Goal: Task Accomplishment & Management: Manage account settings

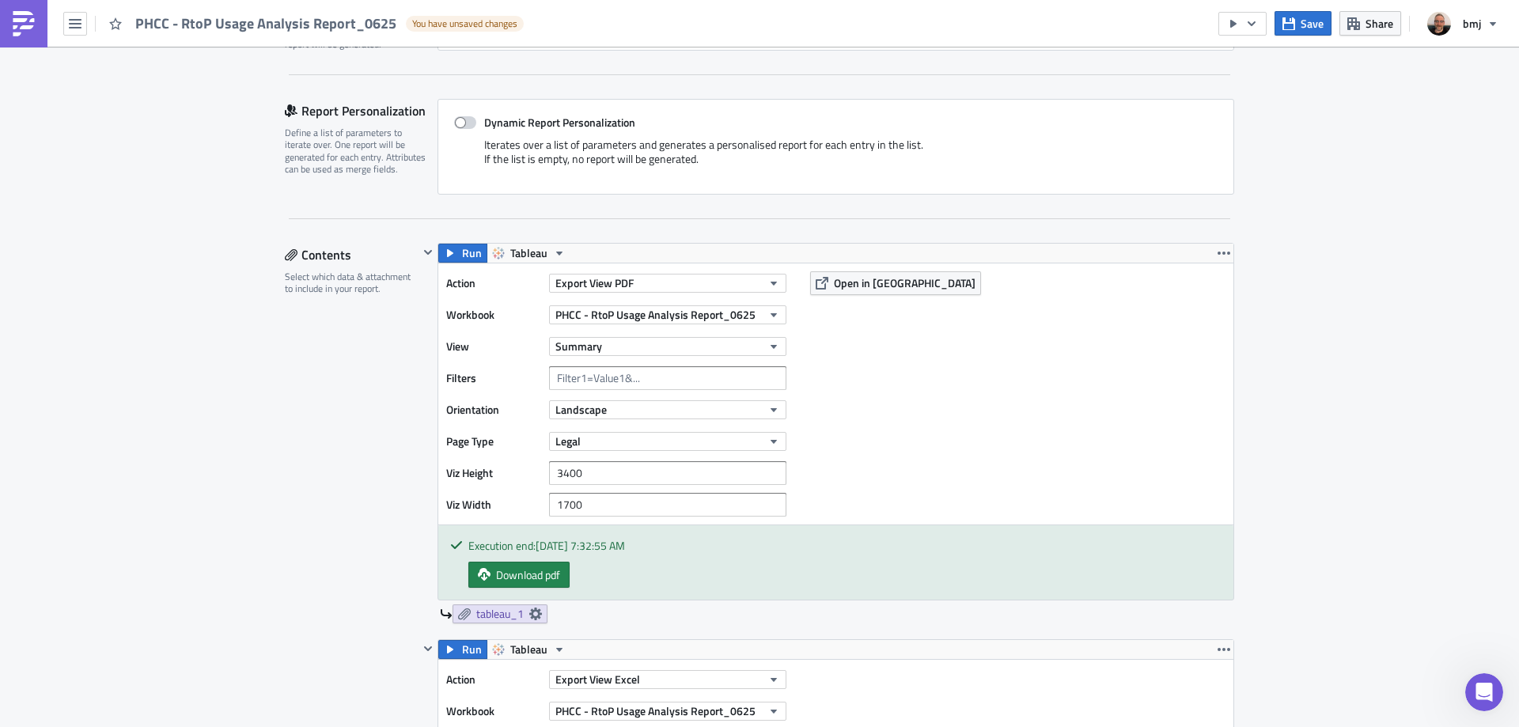
scroll to position [691, 0]
click at [1315, 22] on span "Save" at bounding box center [1311, 23] width 23 height 17
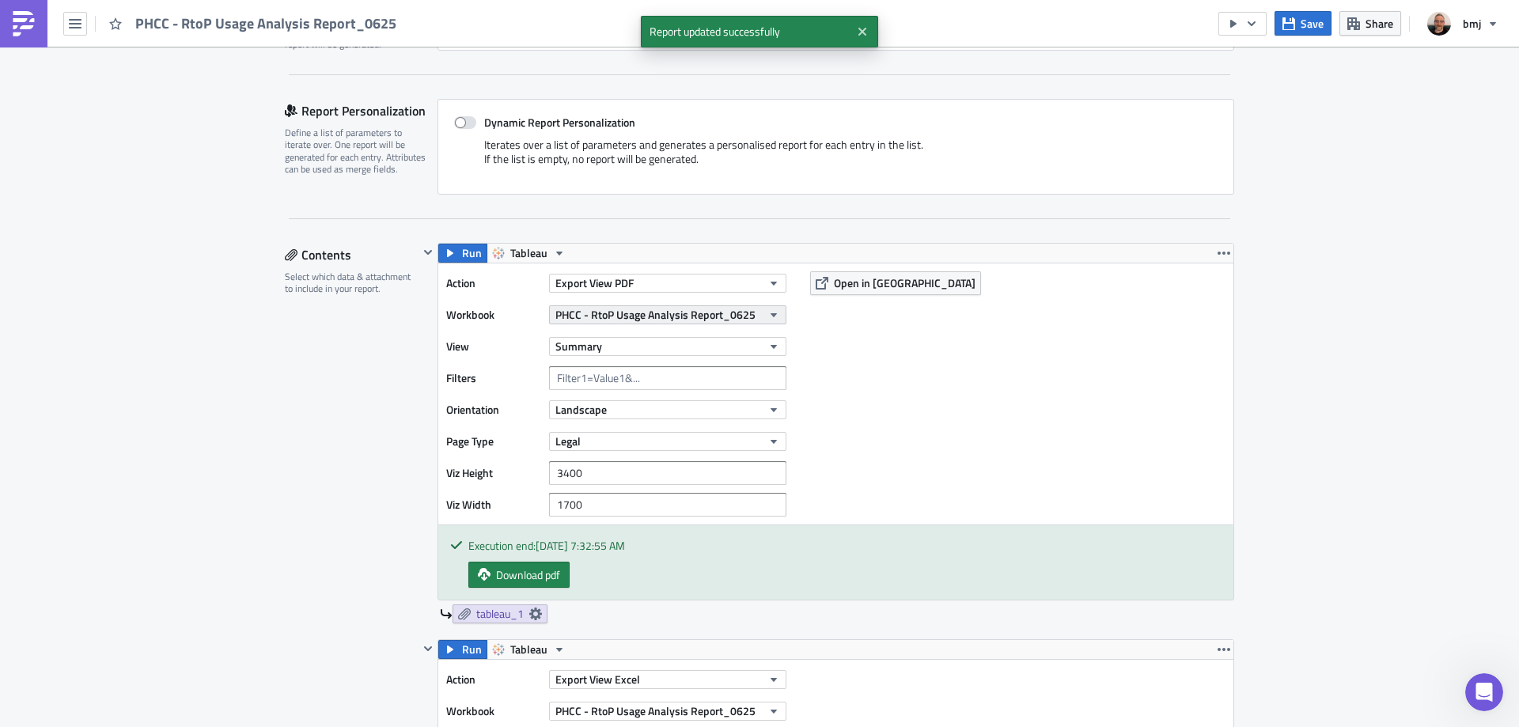
click at [740, 316] on span "PHCC - RtoP Usage Analysis Report_0625" at bounding box center [655, 314] width 200 height 17
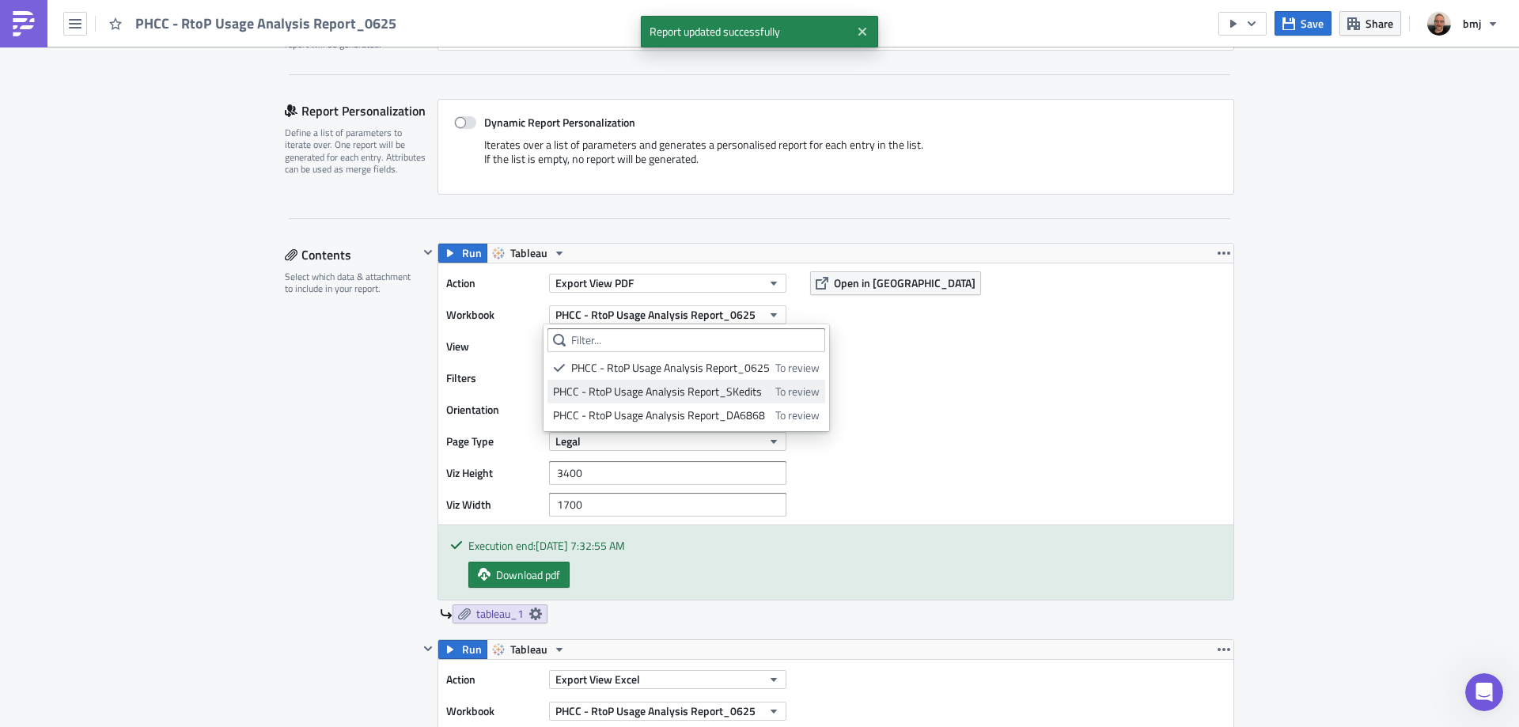
click at [750, 391] on div "PHCC - RtoP Usage Analysis Report_SKedits" at bounding box center [661, 392] width 217 height 16
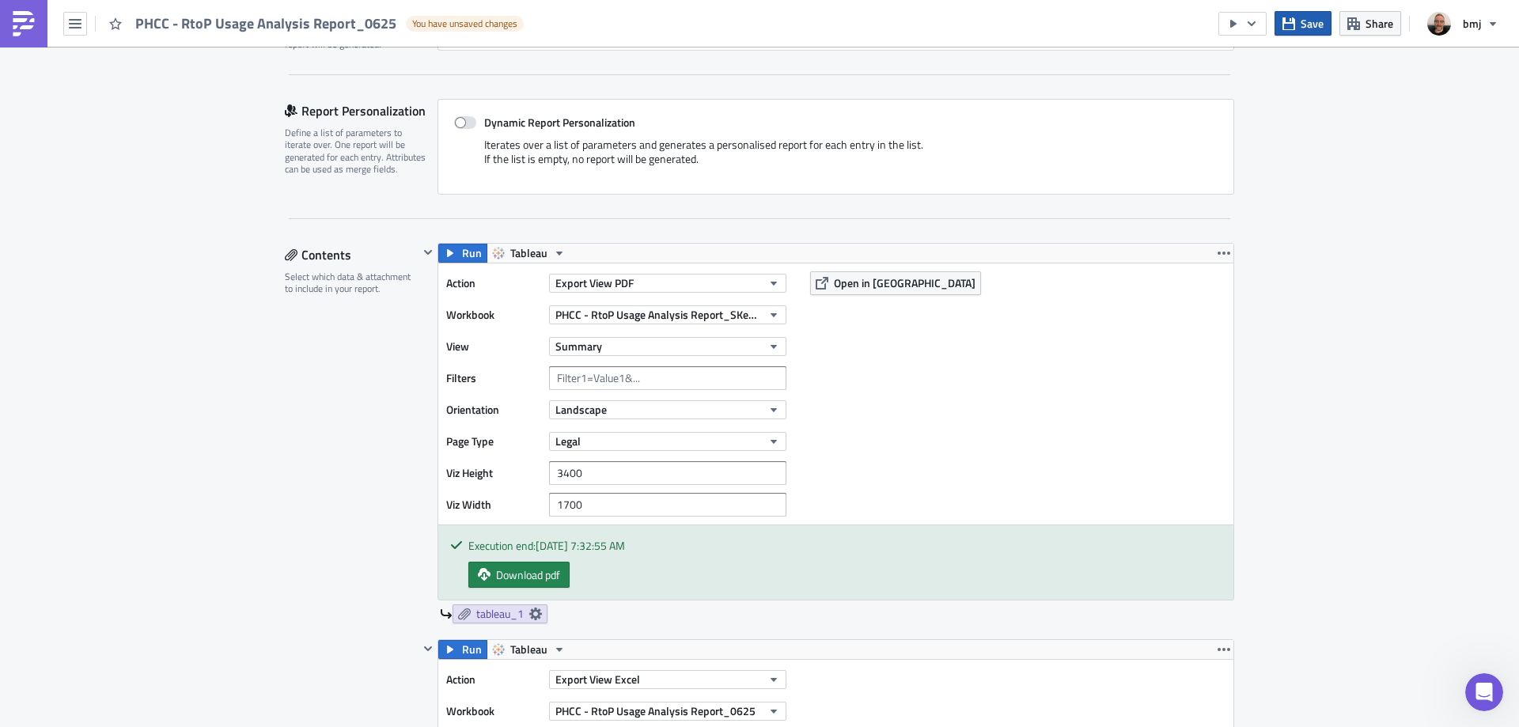
click at [1300, 22] on button "Save" at bounding box center [1302, 23] width 57 height 25
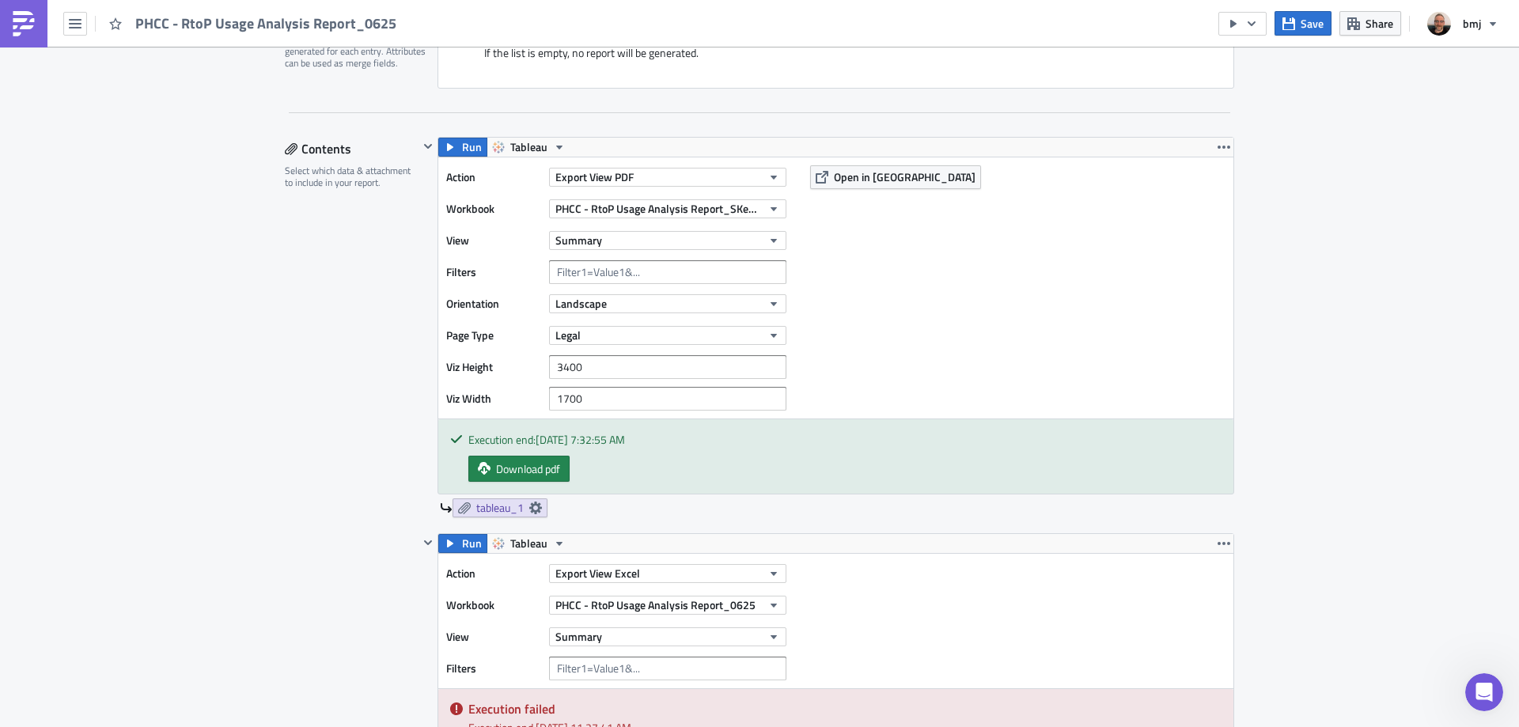
scroll to position [396, 0]
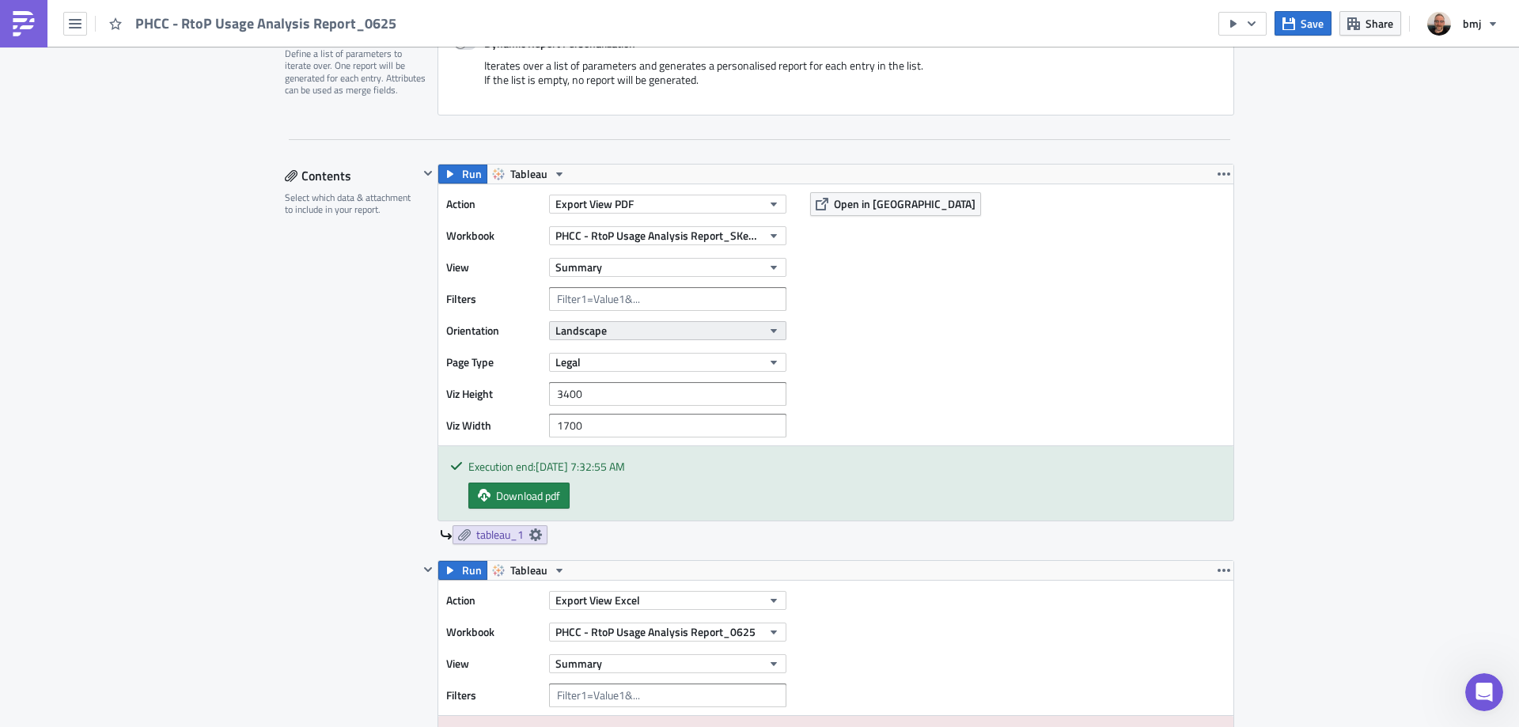
click at [655, 327] on button "Landscape" at bounding box center [667, 330] width 237 height 19
click at [876, 325] on div "Action Export View PDF Workbook PHCC - RtoP Usage Analysis Report_SKedits View …" at bounding box center [835, 314] width 795 height 261
click at [462, 173] on span "Run" at bounding box center [472, 174] width 20 height 19
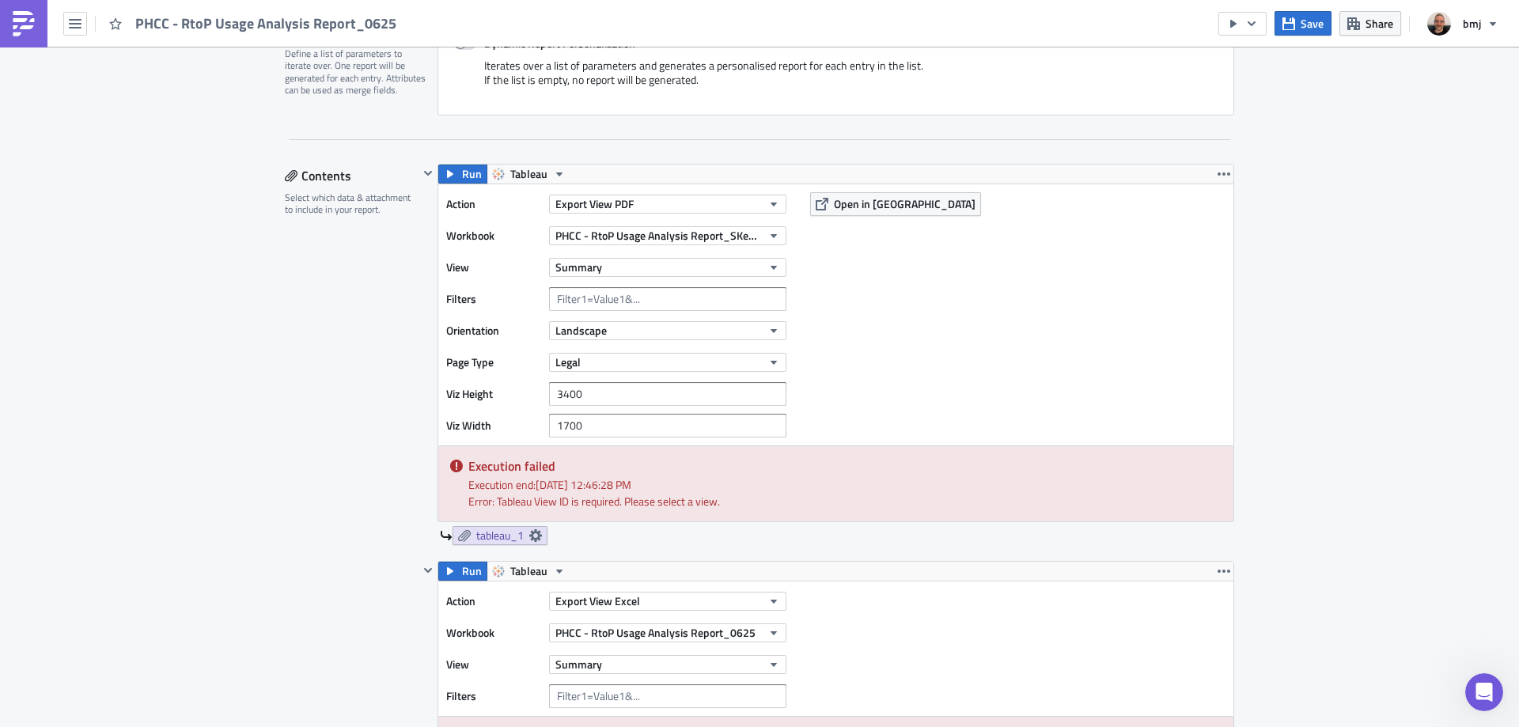
scroll to position [727, 0]
click at [1306, 32] on button "Save" at bounding box center [1302, 23] width 57 height 25
click at [846, 208] on span "Open in [GEOGRAPHIC_DATA]" at bounding box center [905, 203] width 142 height 17
click at [619, 271] on button "Summary" at bounding box center [667, 267] width 237 height 19
click at [617, 322] on div "Summary" at bounding box center [623, 320] width 140 height 16
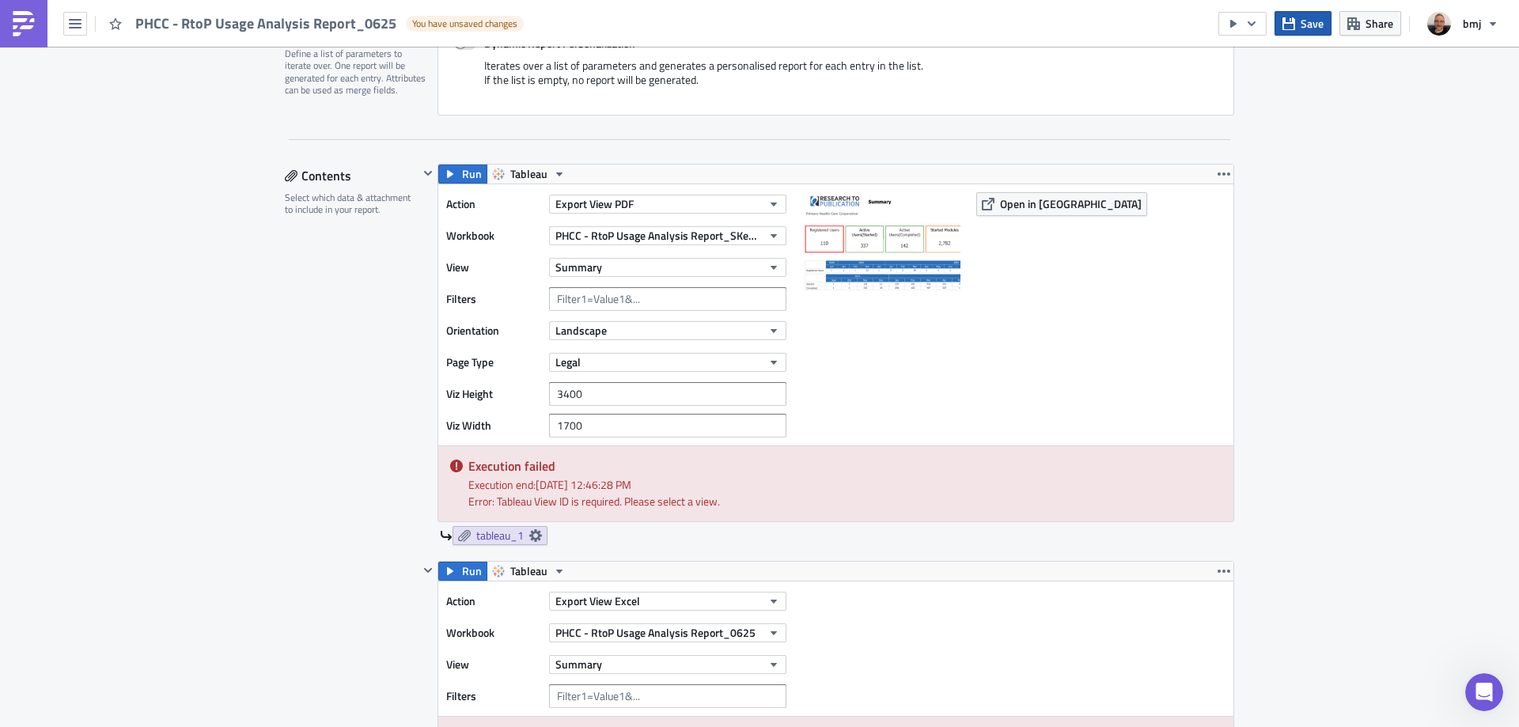
click at [1306, 25] on span "Save" at bounding box center [1311, 23] width 23 height 17
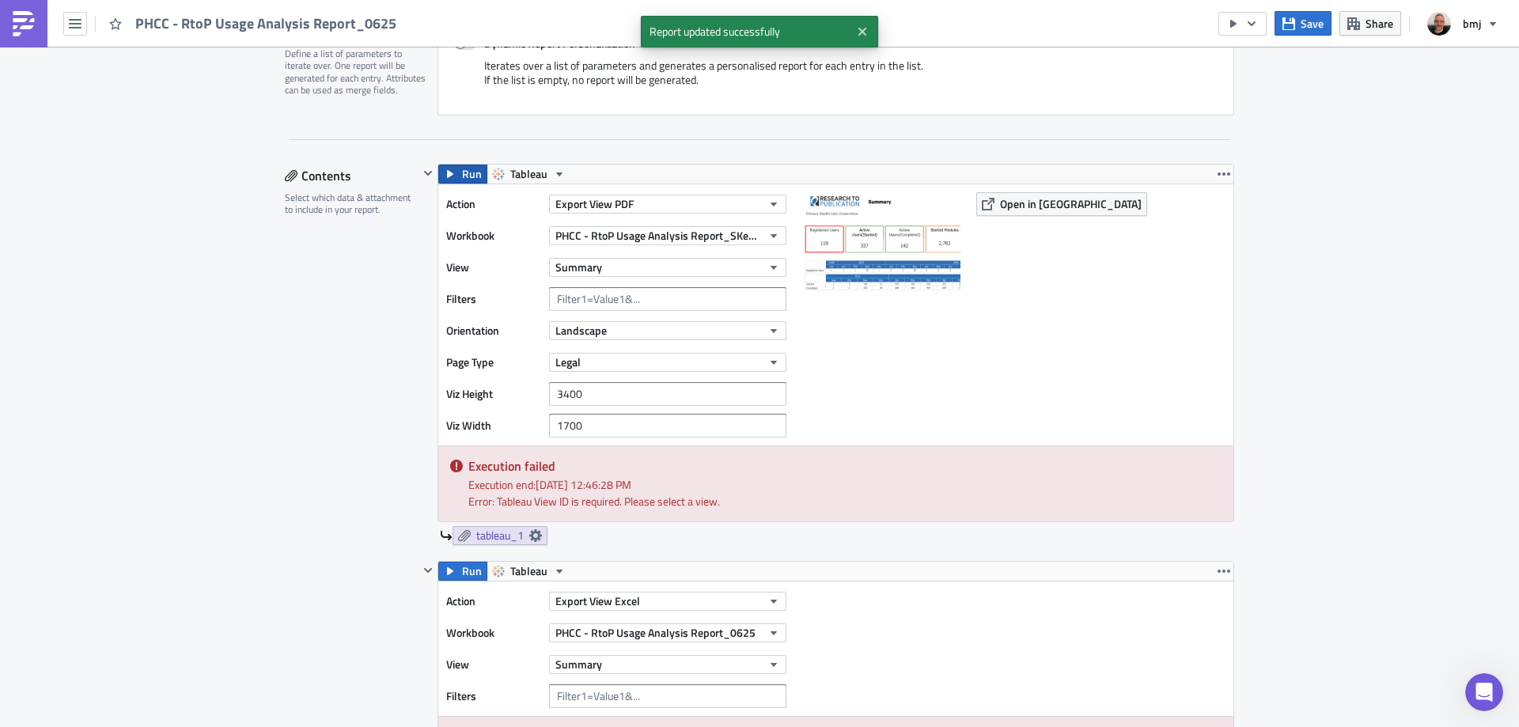
click at [464, 171] on span "Run" at bounding box center [472, 174] width 20 height 19
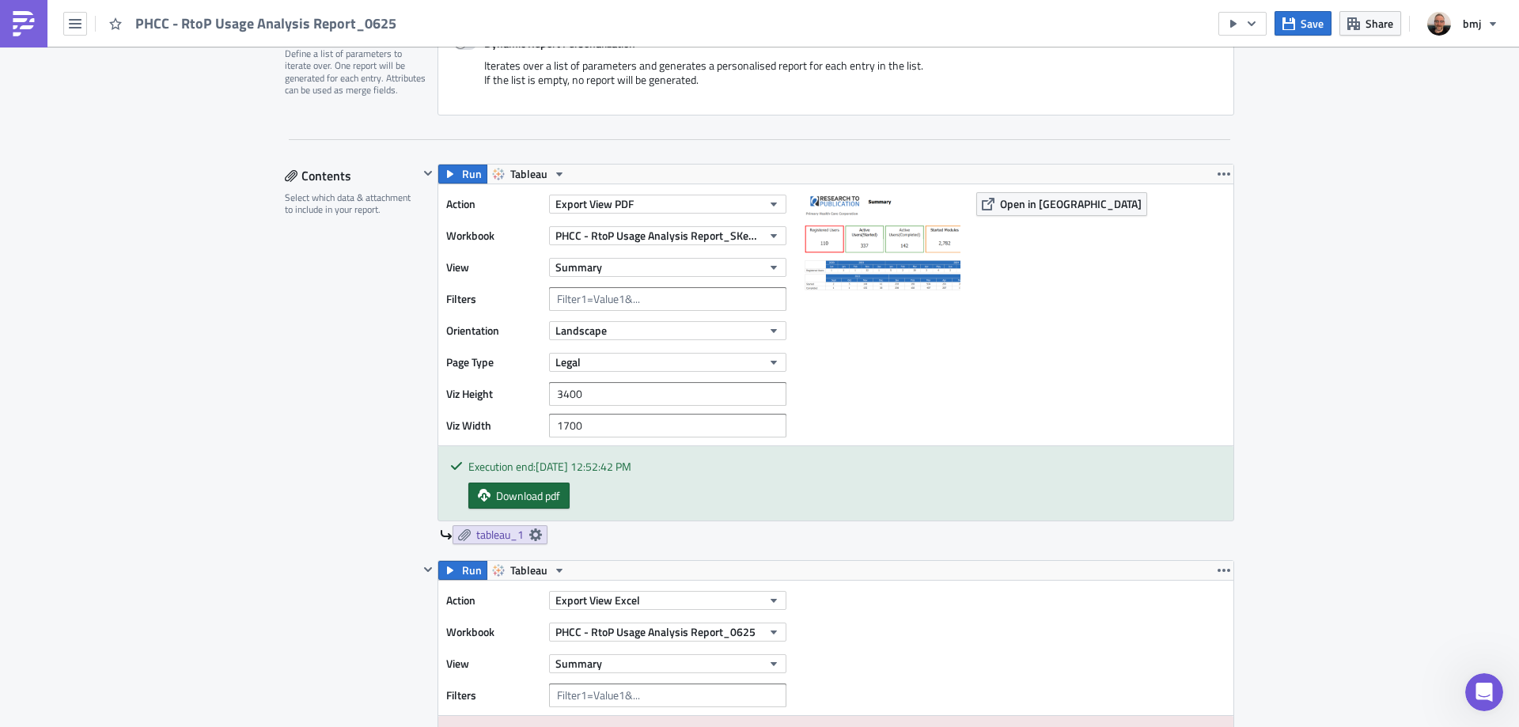
click at [554, 498] on span "Download pdf" at bounding box center [528, 495] width 64 height 17
click at [614, 361] on button "Legal" at bounding box center [667, 362] width 237 height 19
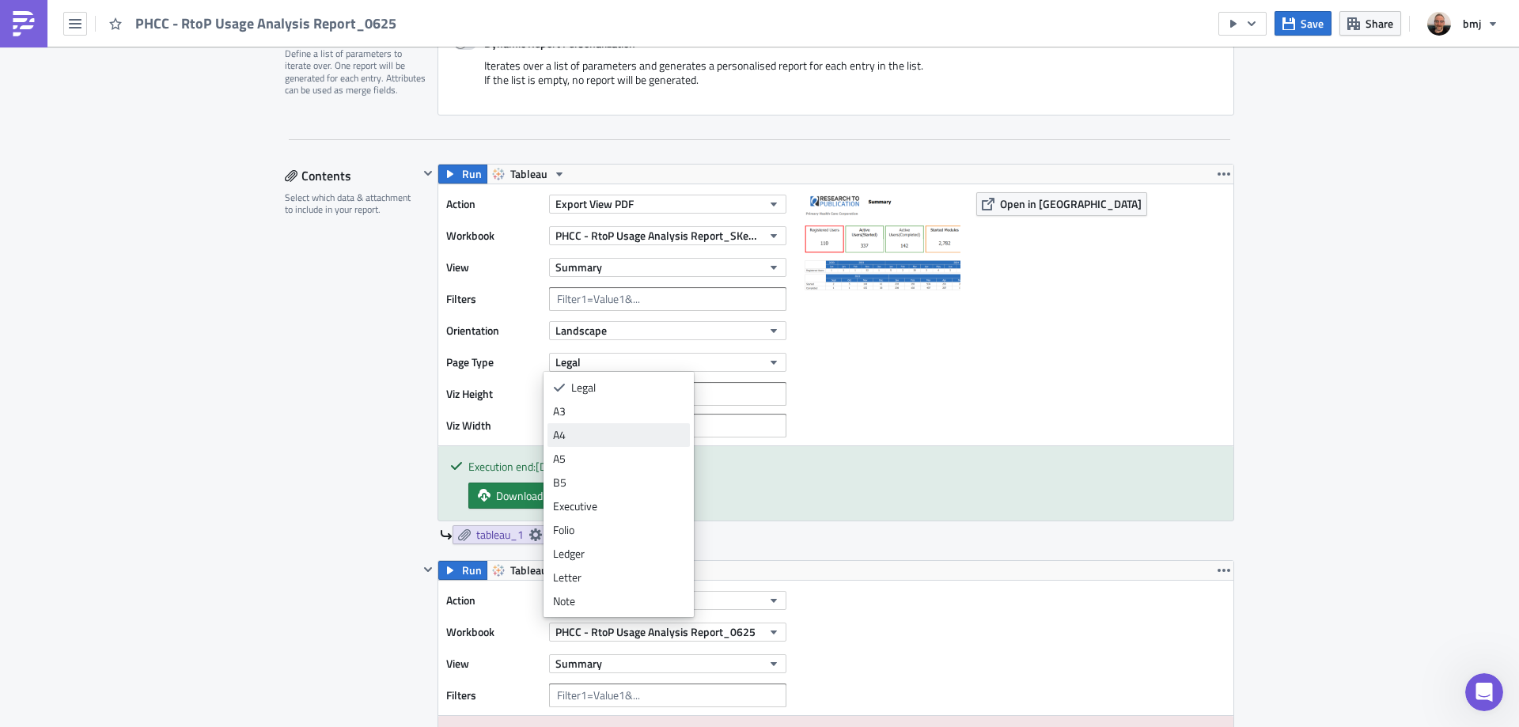
click at [650, 433] on div "A4" at bounding box center [618, 435] width 131 height 16
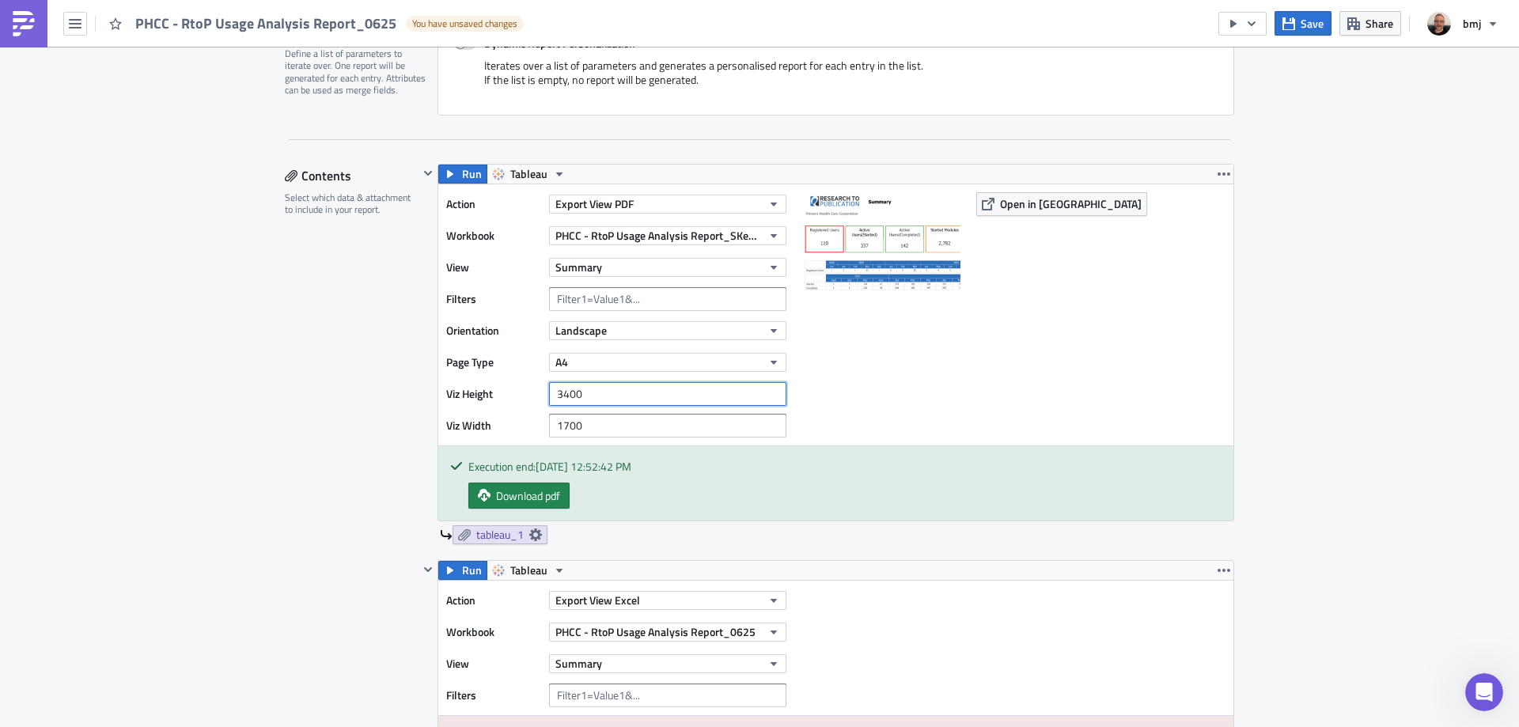
click at [628, 400] on input "3400" at bounding box center [667, 394] width 237 height 24
drag, startPoint x: 608, startPoint y: 396, endPoint x: 558, endPoint y: 396, distance: 50.6
click at [607, 395] on input "3400" at bounding box center [667, 394] width 237 height 24
click at [558, 396] on input "3400" at bounding box center [667, 394] width 237 height 24
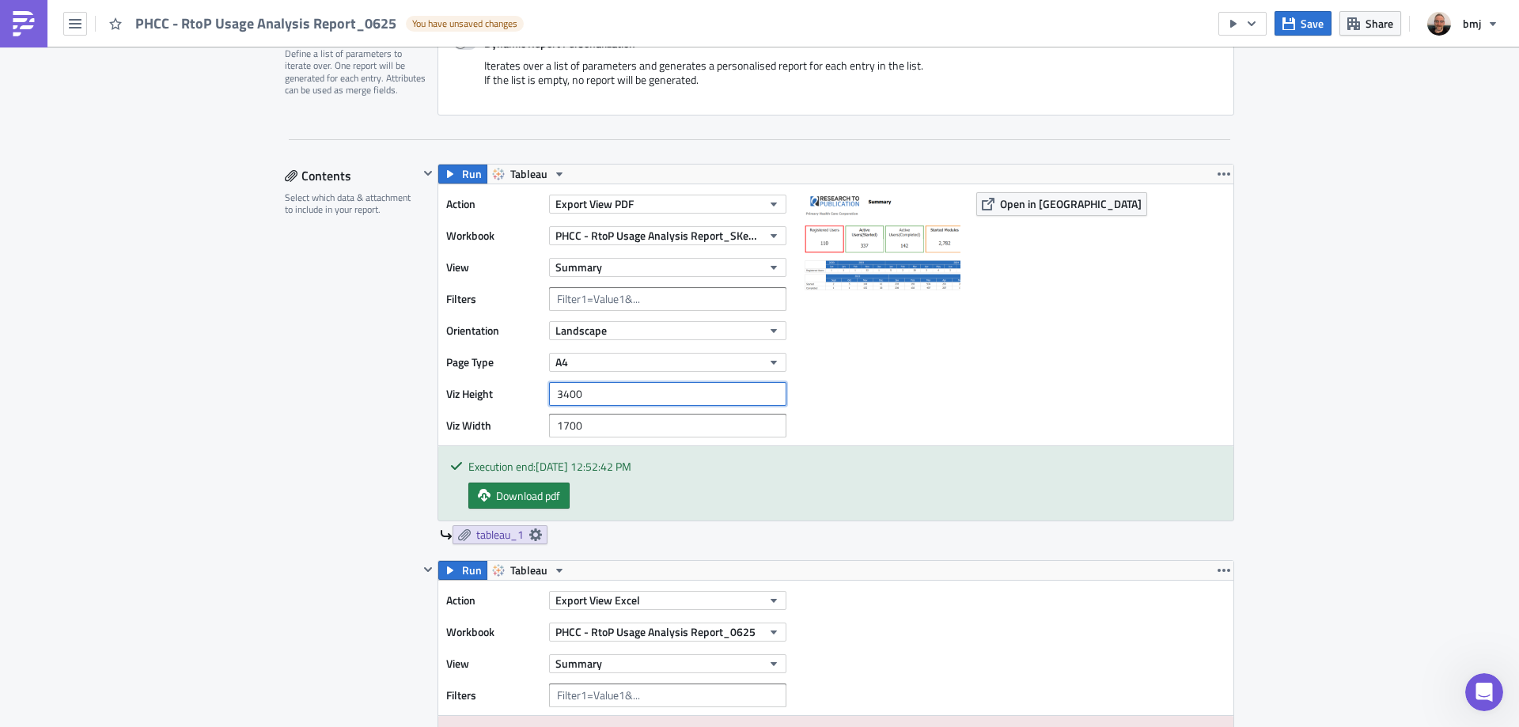
click at [558, 396] on input "3400" at bounding box center [667, 394] width 237 height 24
click at [556, 420] on input "1700" at bounding box center [667, 426] width 237 height 24
click at [990, 358] on div "Action Export View PDF Workbook PHCC - RtoP Usage Analysis Report_SKedits View …" at bounding box center [835, 314] width 795 height 261
click at [1295, 26] on icon "button" at bounding box center [1288, 23] width 13 height 13
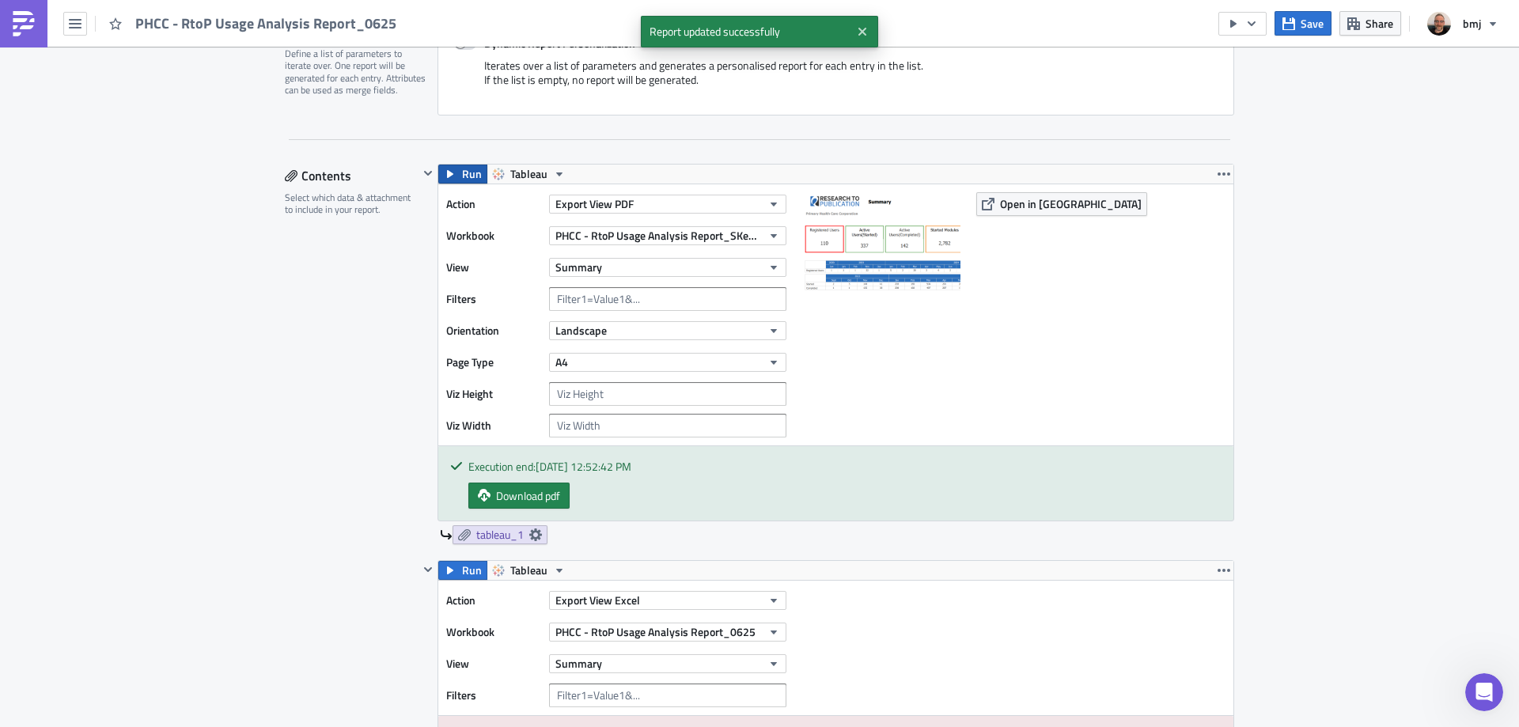
click at [447, 174] on icon "button" at bounding box center [450, 174] width 6 height 8
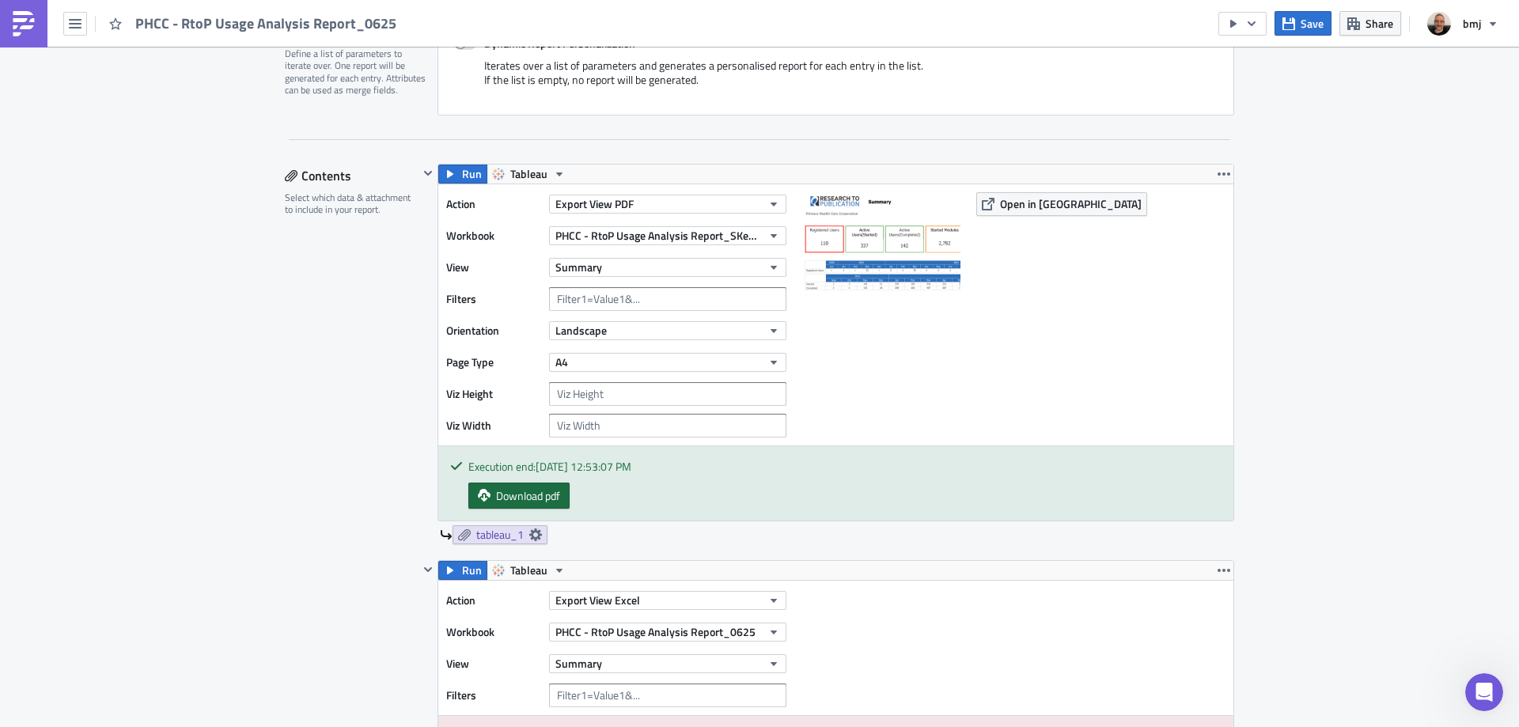
click at [536, 494] on span "Download pdf" at bounding box center [528, 495] width 64 height 17
click at [632, 358] on button "A4" at bounding box center [667, 362] width 237 height 19
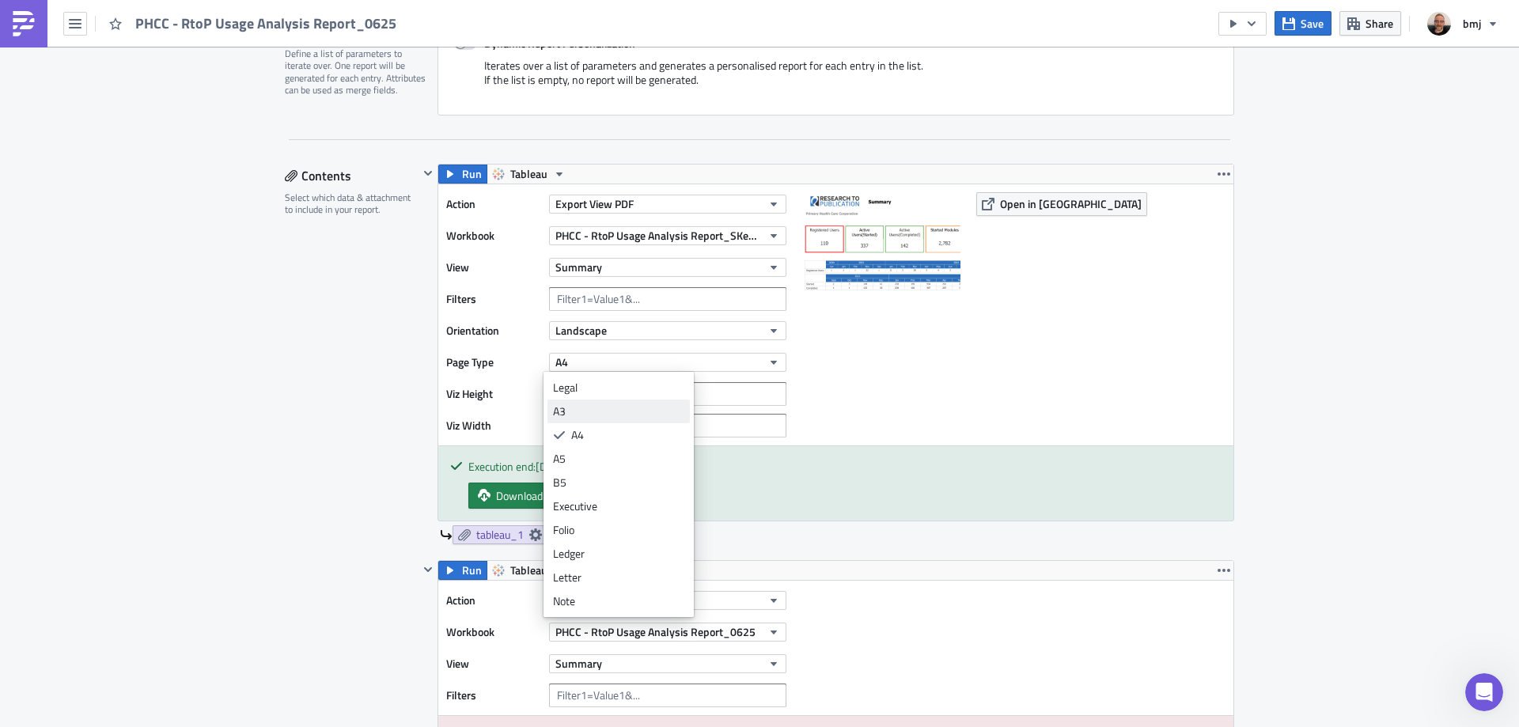
click at [639, 411] on div "A3" at bounding box center [618, 411] width 131 height 16
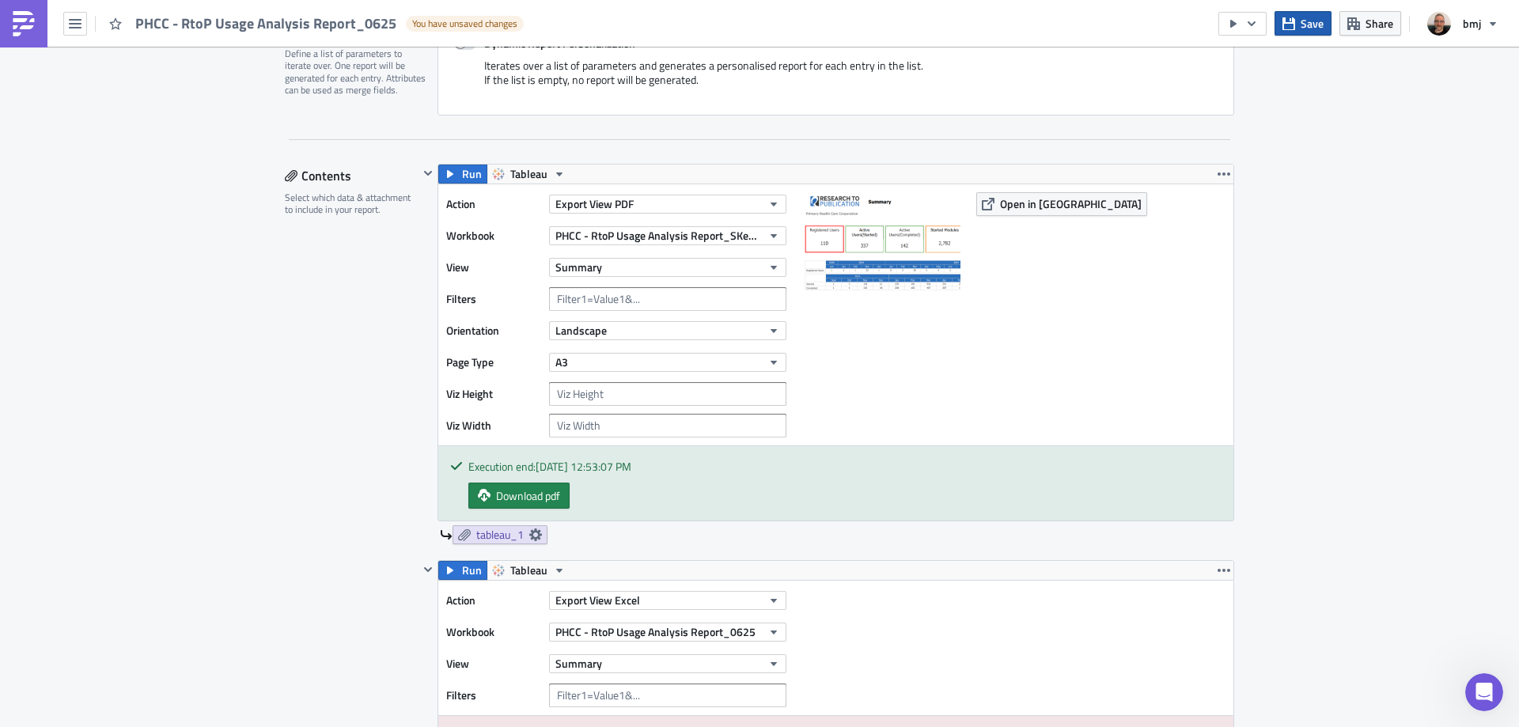
click at [1288, 28] on icon "button" at bounding box center [1288, 23] width 13 height 13
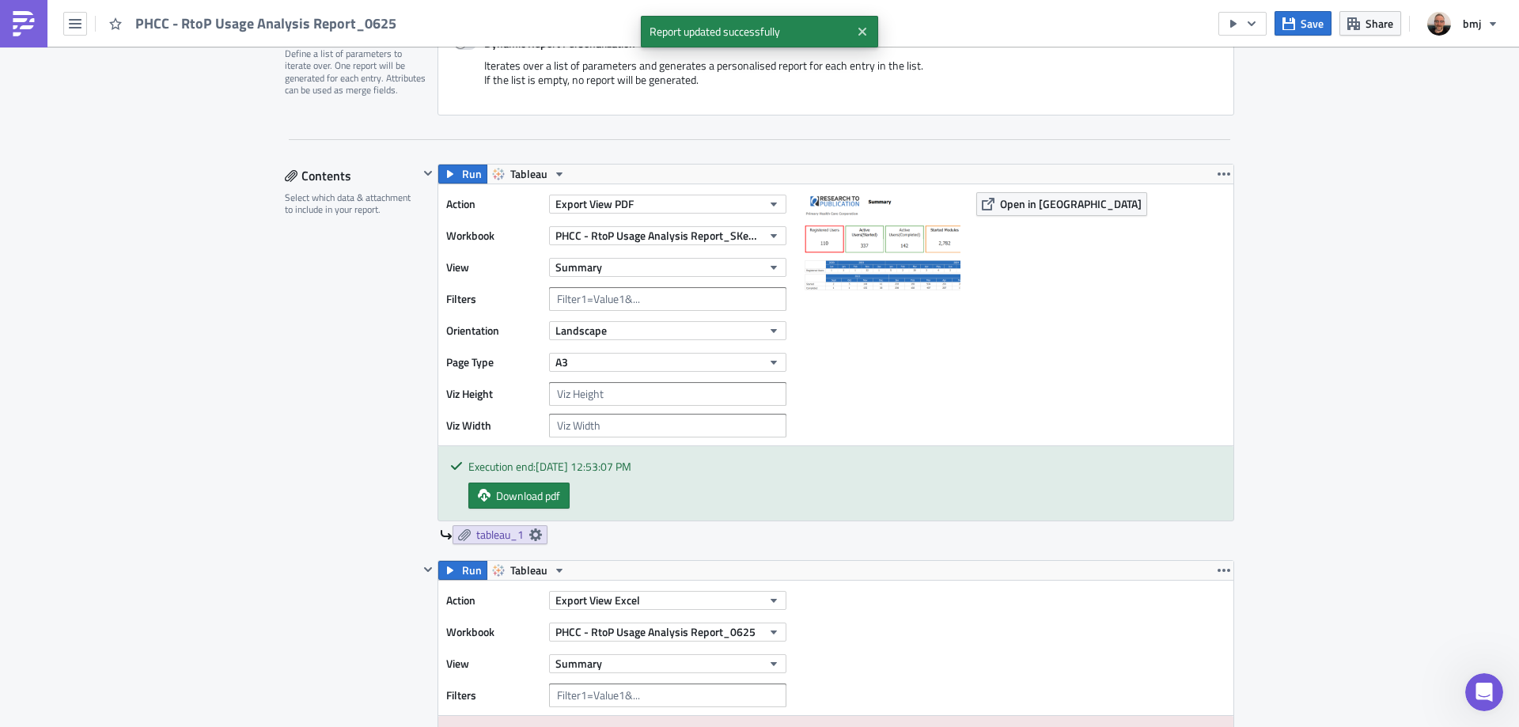
click at [470, 184] on div "Action Export View PDF Workbook PHCC - RtoP Usage Analysis Report_SKedits View …" at bounding box center [835, 314] width 795 height 261
click at [469, 181] on span "Run" at bounding box center [472, 174] width 20 height 19
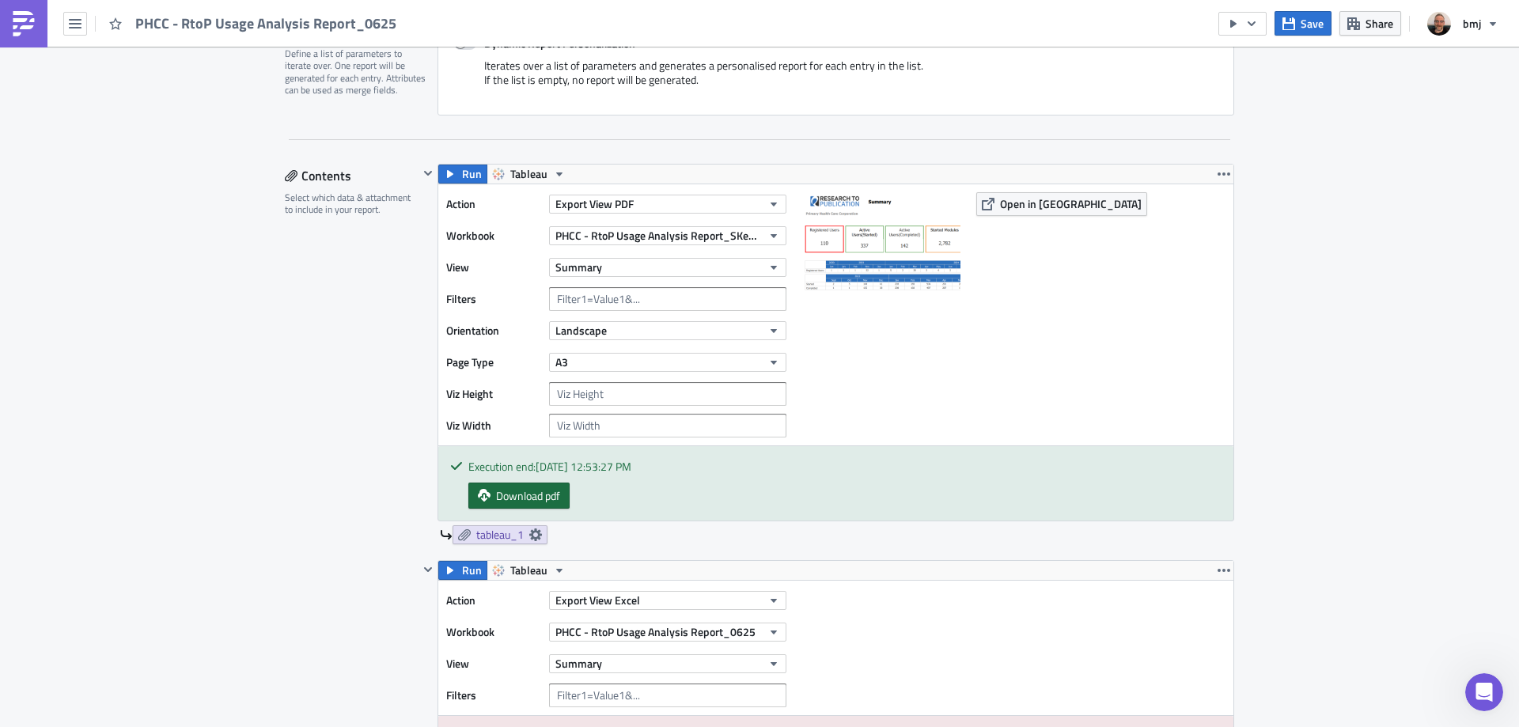
click at [516, 498] on span "Download pdf" at bounding box center [528, 495] width 64 height 17
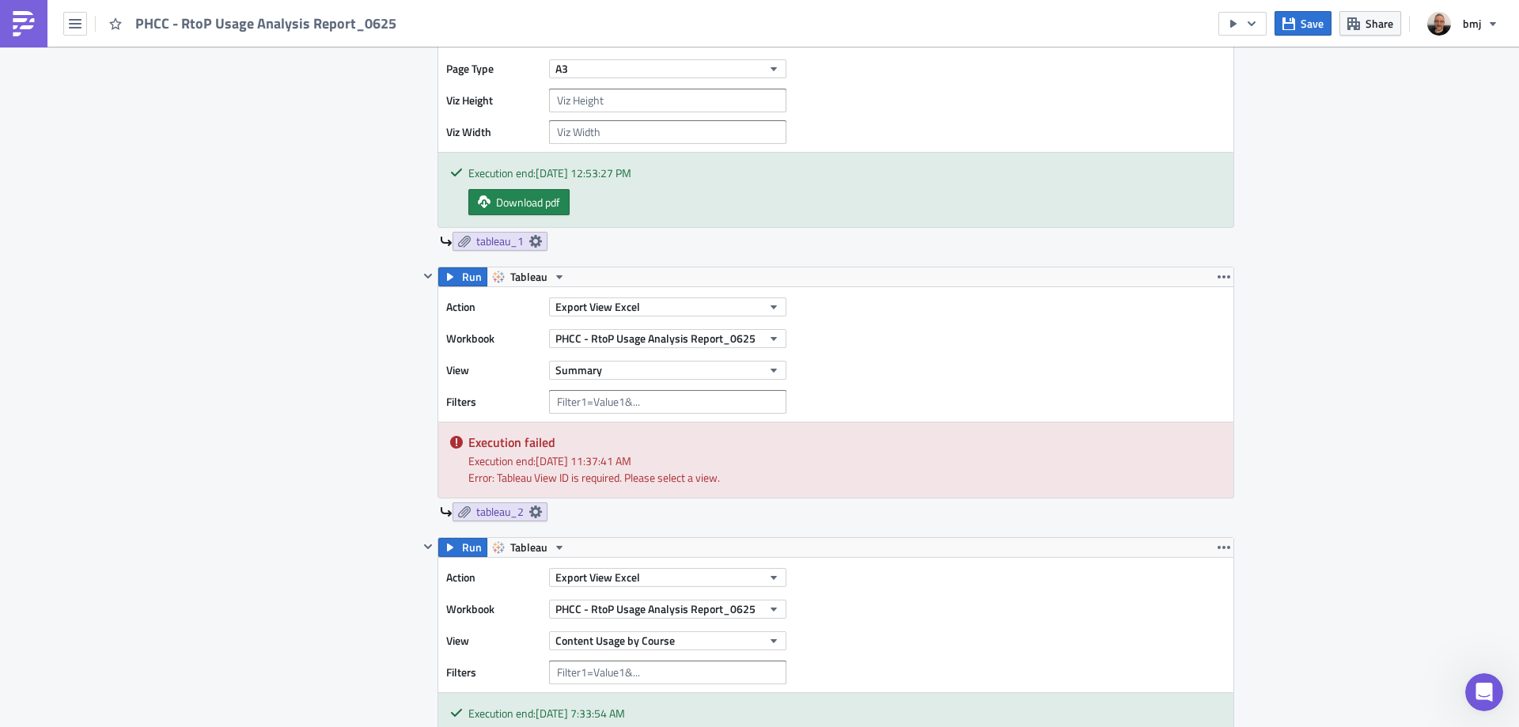
scroll to position [712, 0]
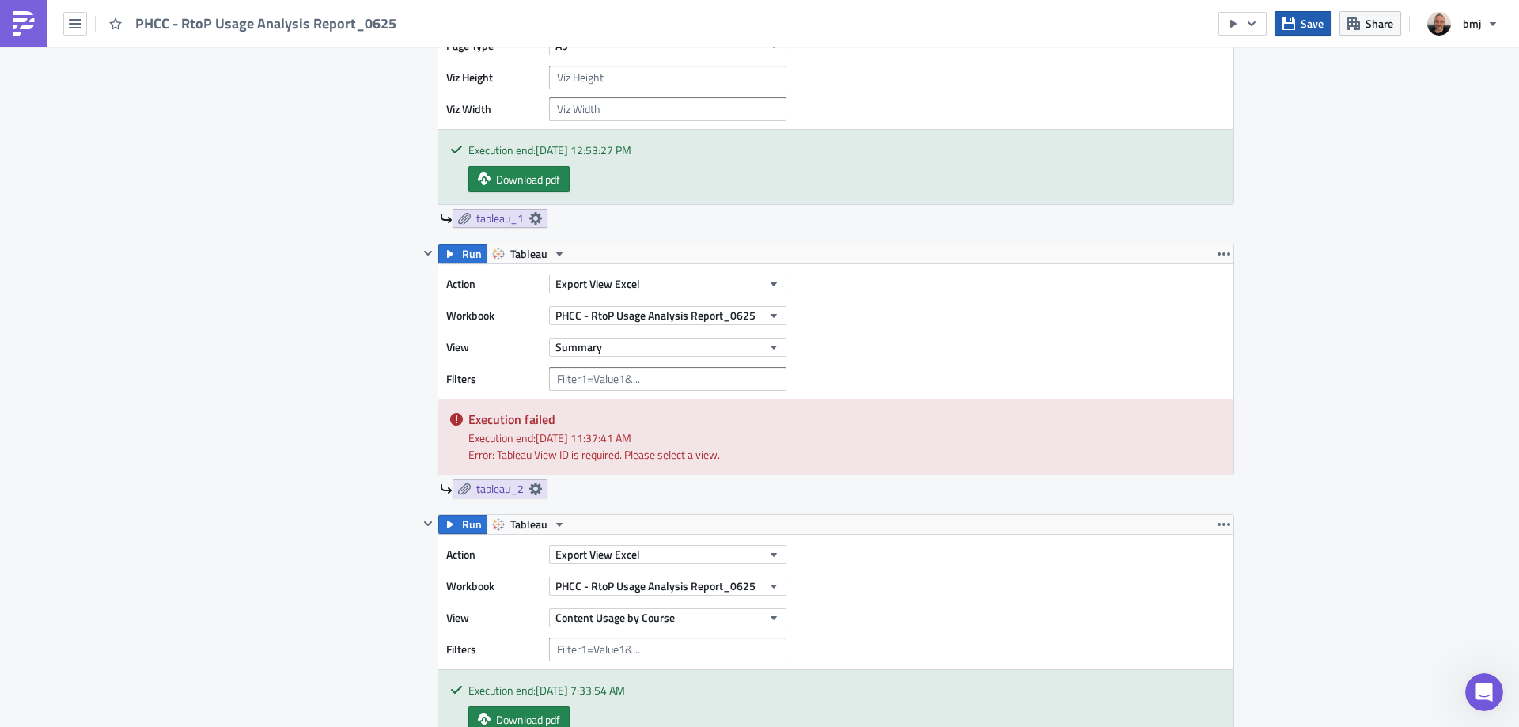
click at [1311, 26] on span "Save" at bounding box center [1311, 23] width 23 height 17
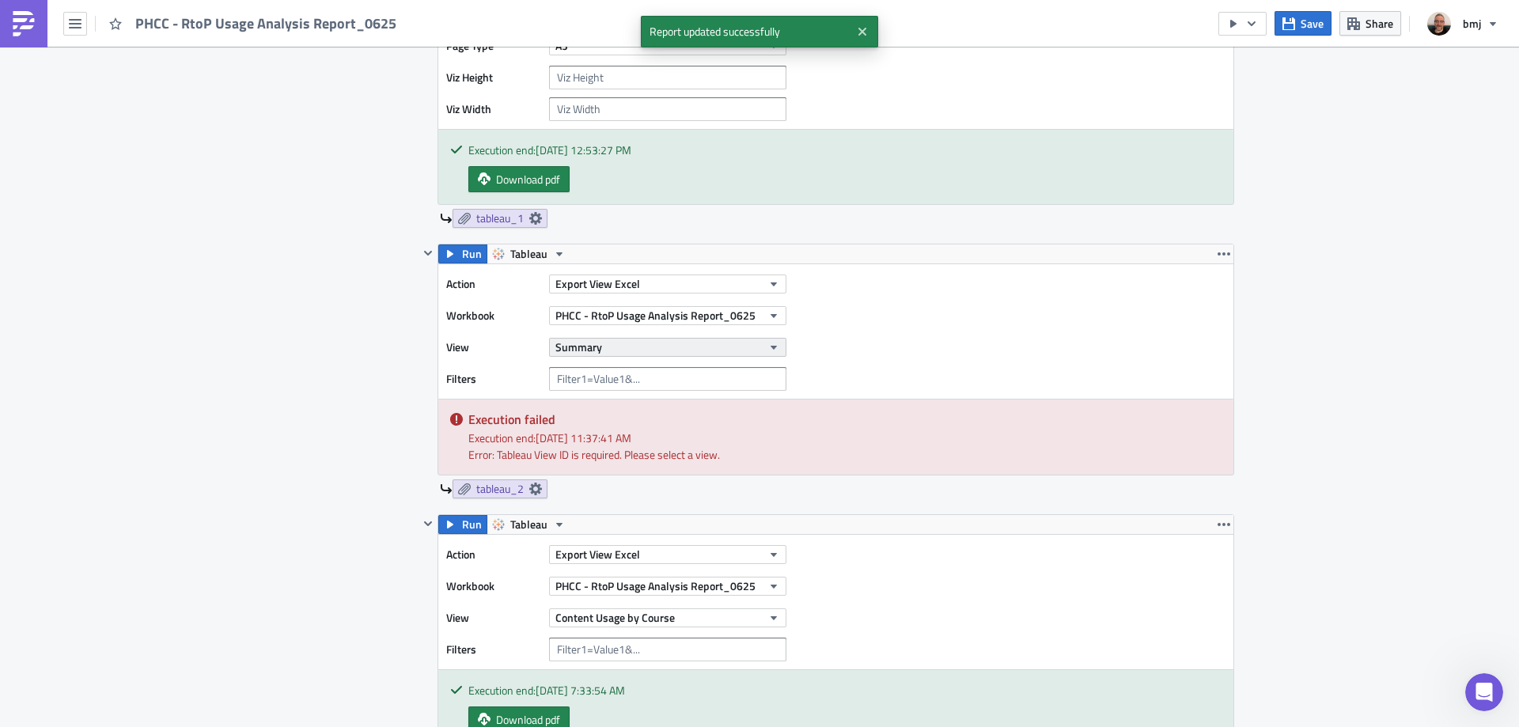
click at [637, 350] on button "Summary" at bounding box center [667, 347] width 237 height 19
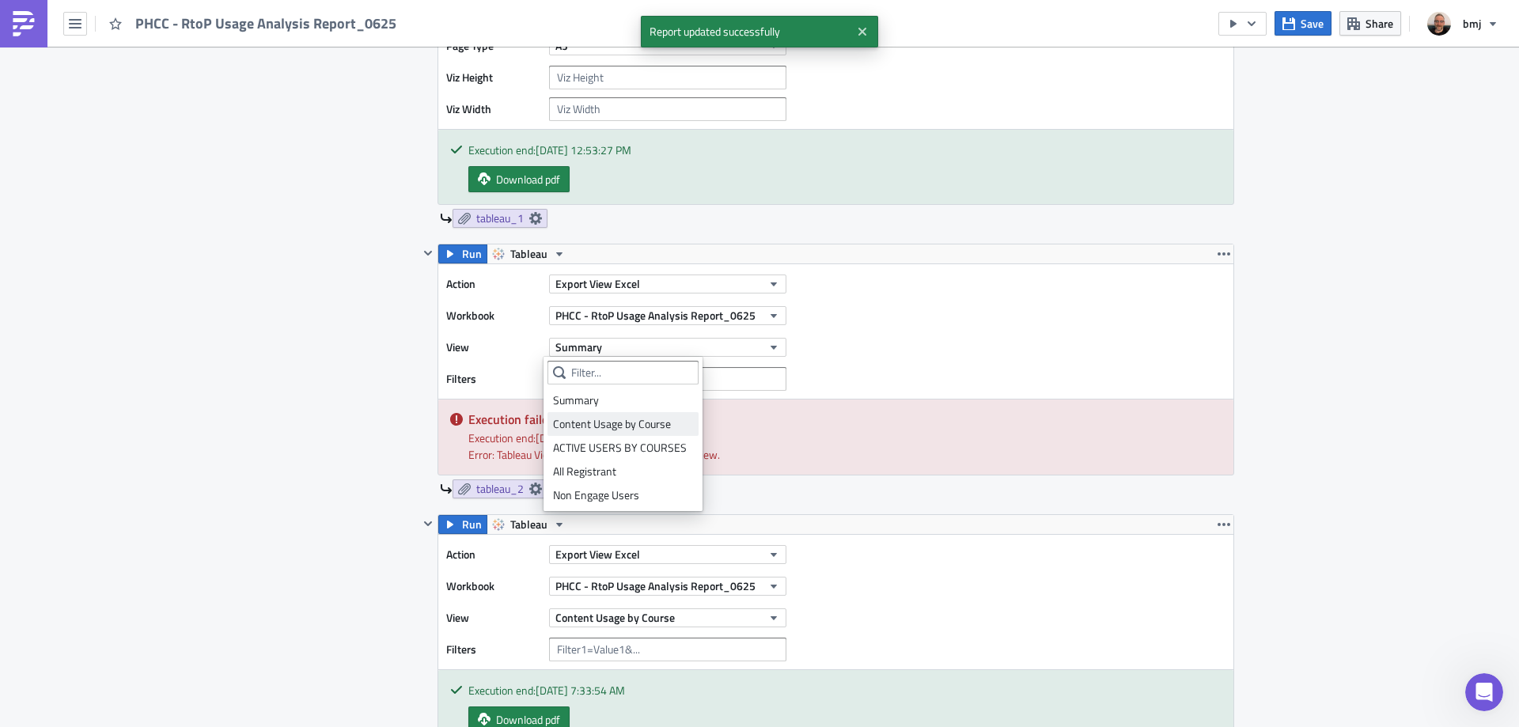
click at [630, 417] on div "Content Usage by Course" at bounding box center [623, 424] width 140 height 16
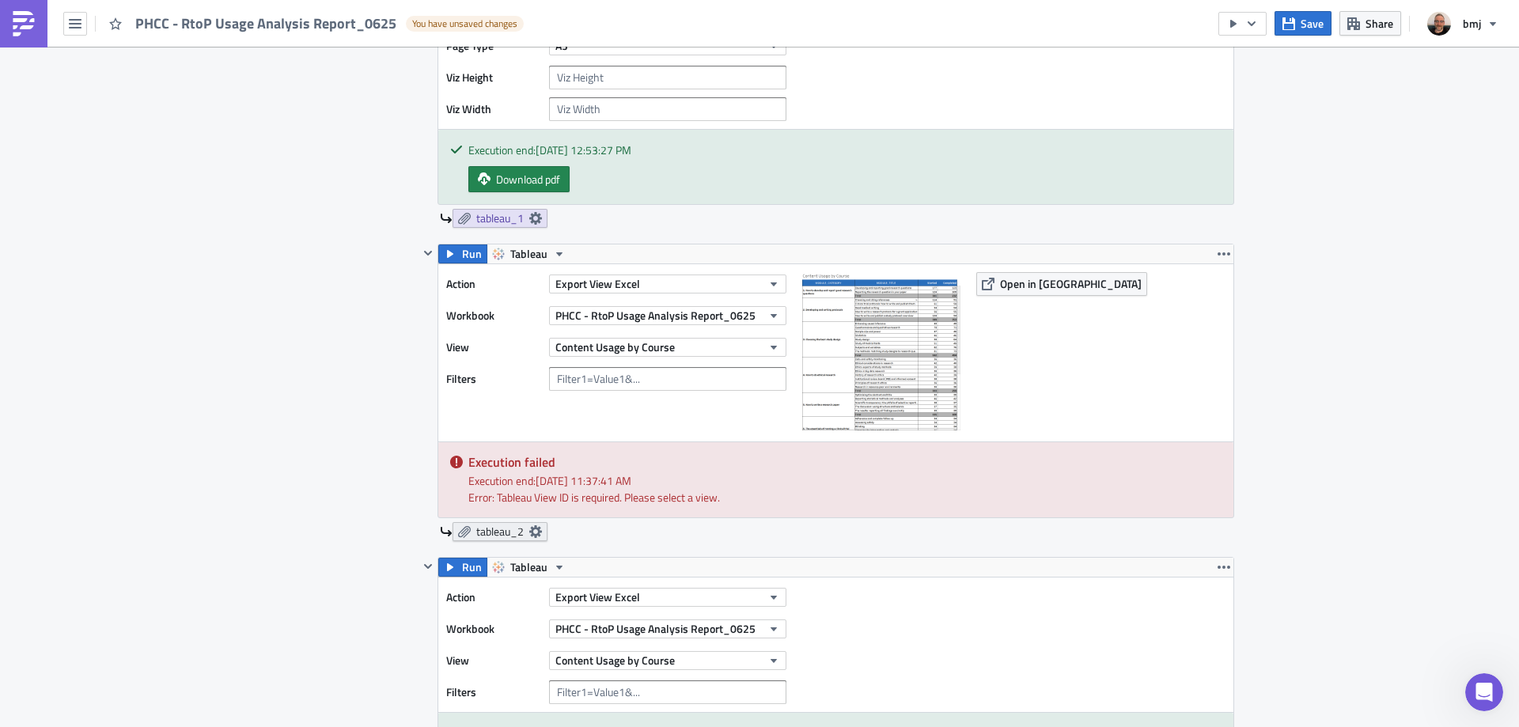
click at [529, 535] on icon at bounding box center [535, 531] width 13 height 13
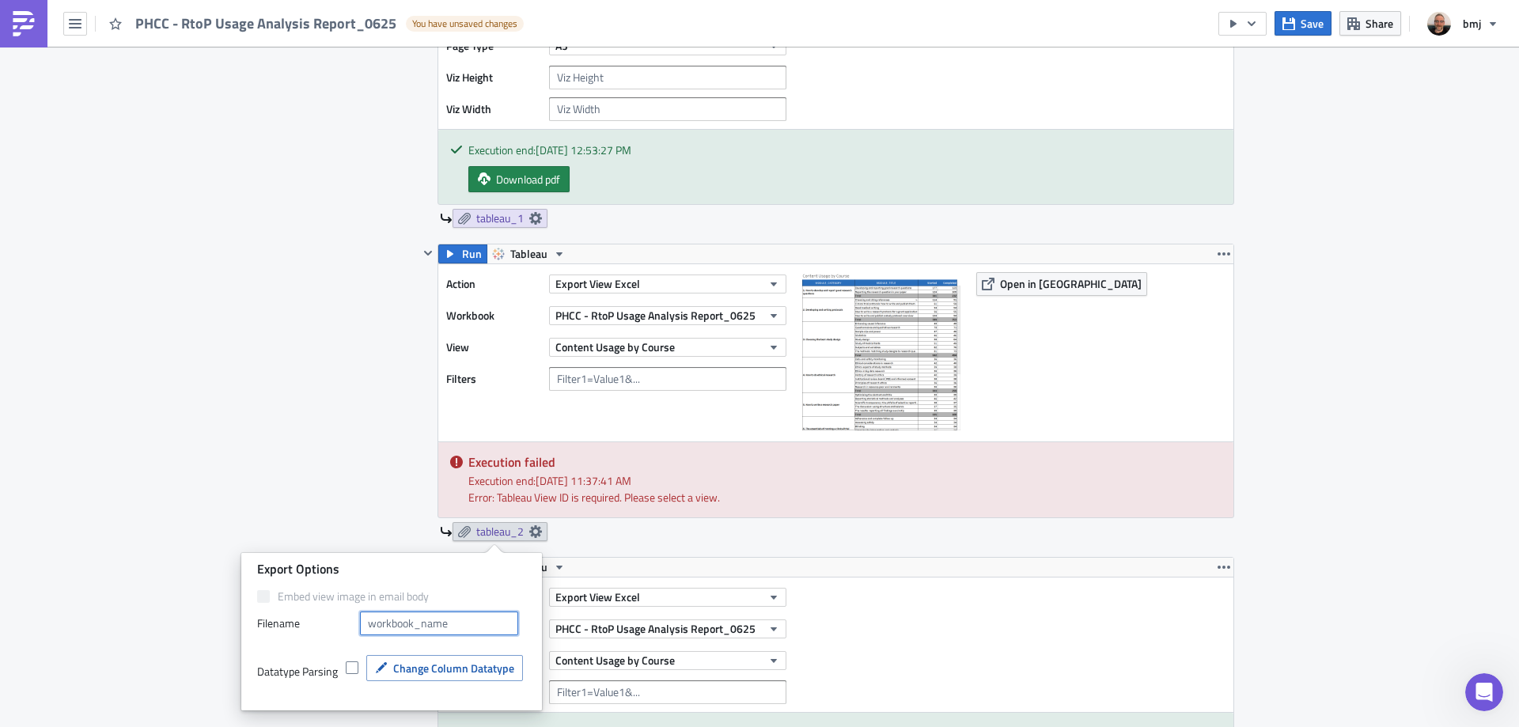
click at [433, 620] on input "text" at bounding box center [439, 623] width 158 height 24
type input "Content Usage by Course"
click at [292, 483] on div "Contents Select which data & attachment to include in your report." at bounding box center [352, 703] width 134 height 1713
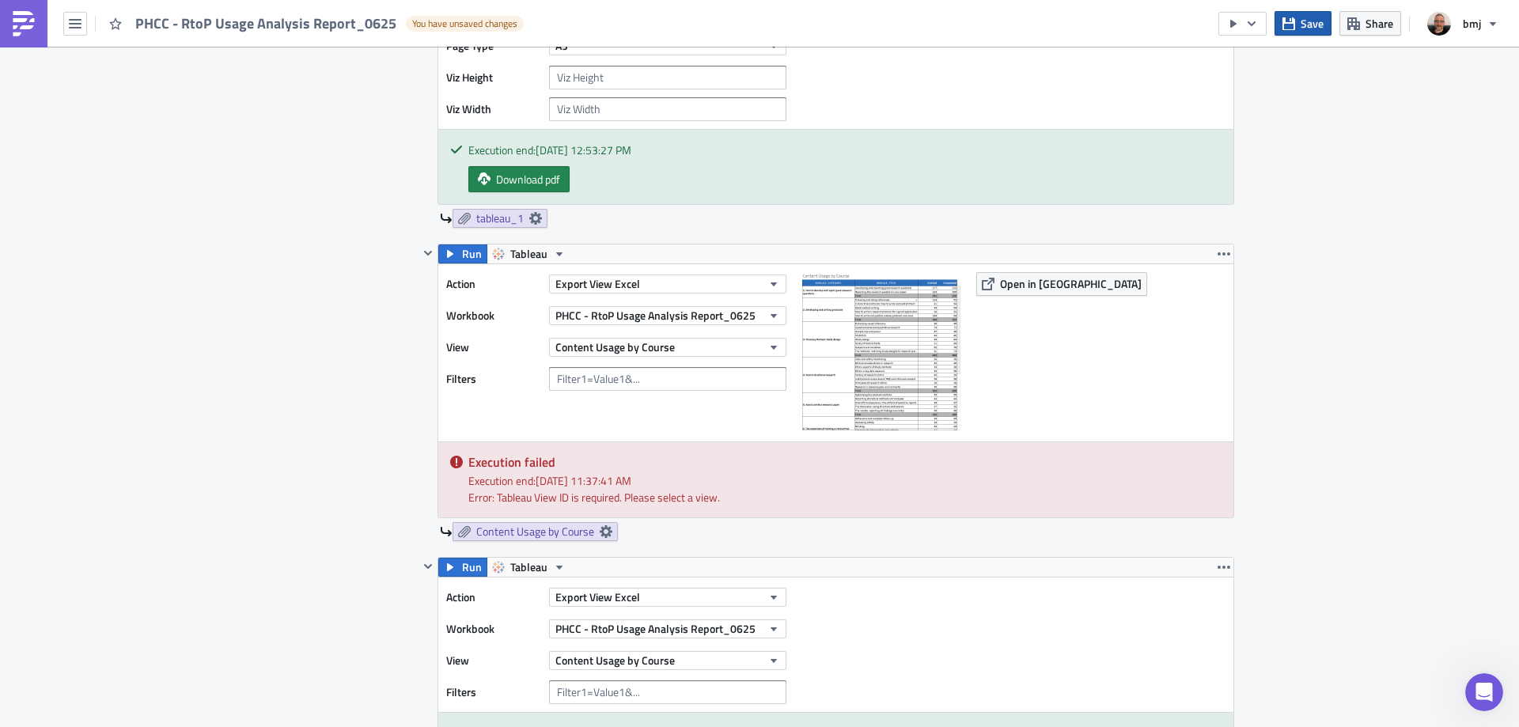
click at [1297, 27] on button "Save" at bounding box center [1302, 23] width 57 height 25
click at [990, 280] on button "Open in [GEOGRAPHIC_DATA]" at bounding box center [1061, 284] width 171 height 24
click at [723, 316] on span "PHCC - RtoP Usage Analysis Report_0625" at bounding box center [655, 315] width 200 height 17
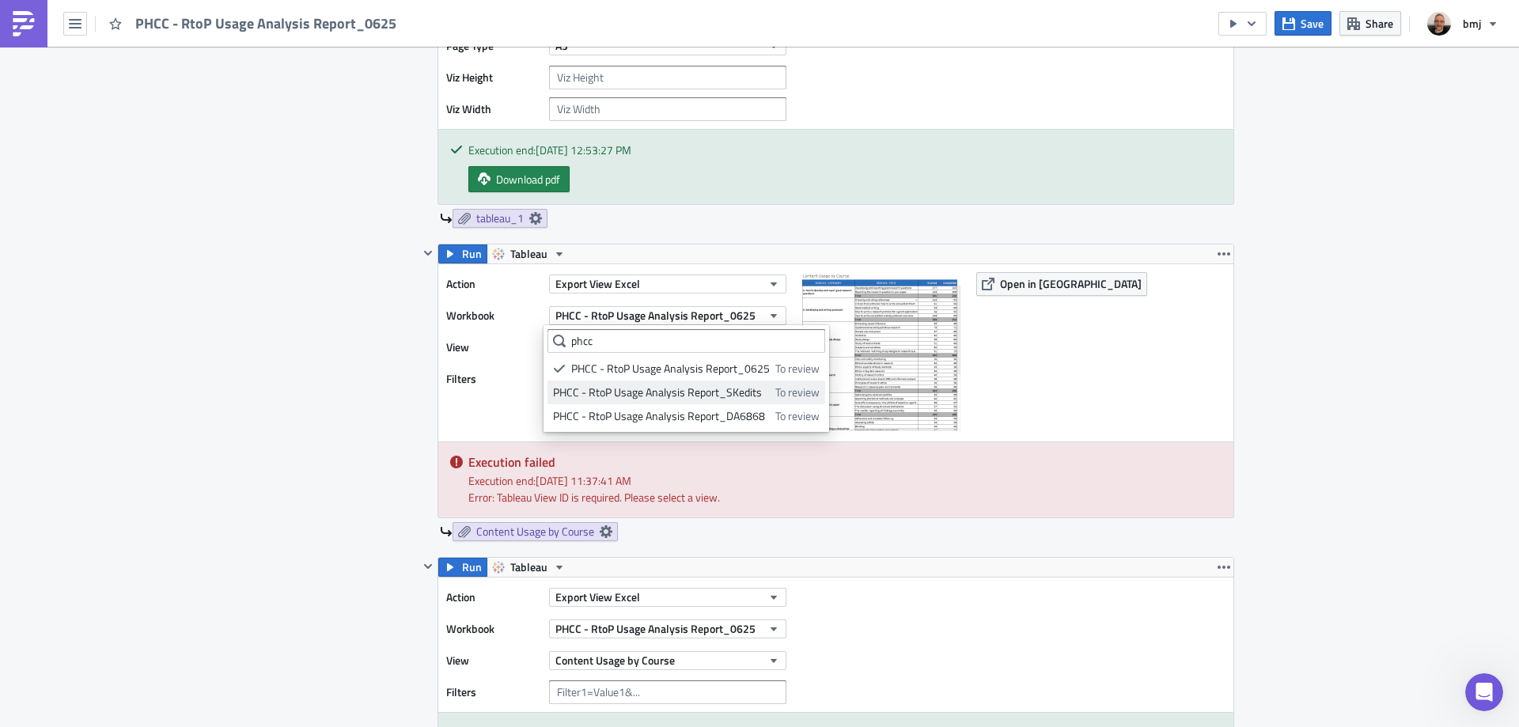
click at [731, 388] on div "PHCC - RtoP Usage Analysis Report_SKedits" at bounding box center [661, 392] width 217 height 16
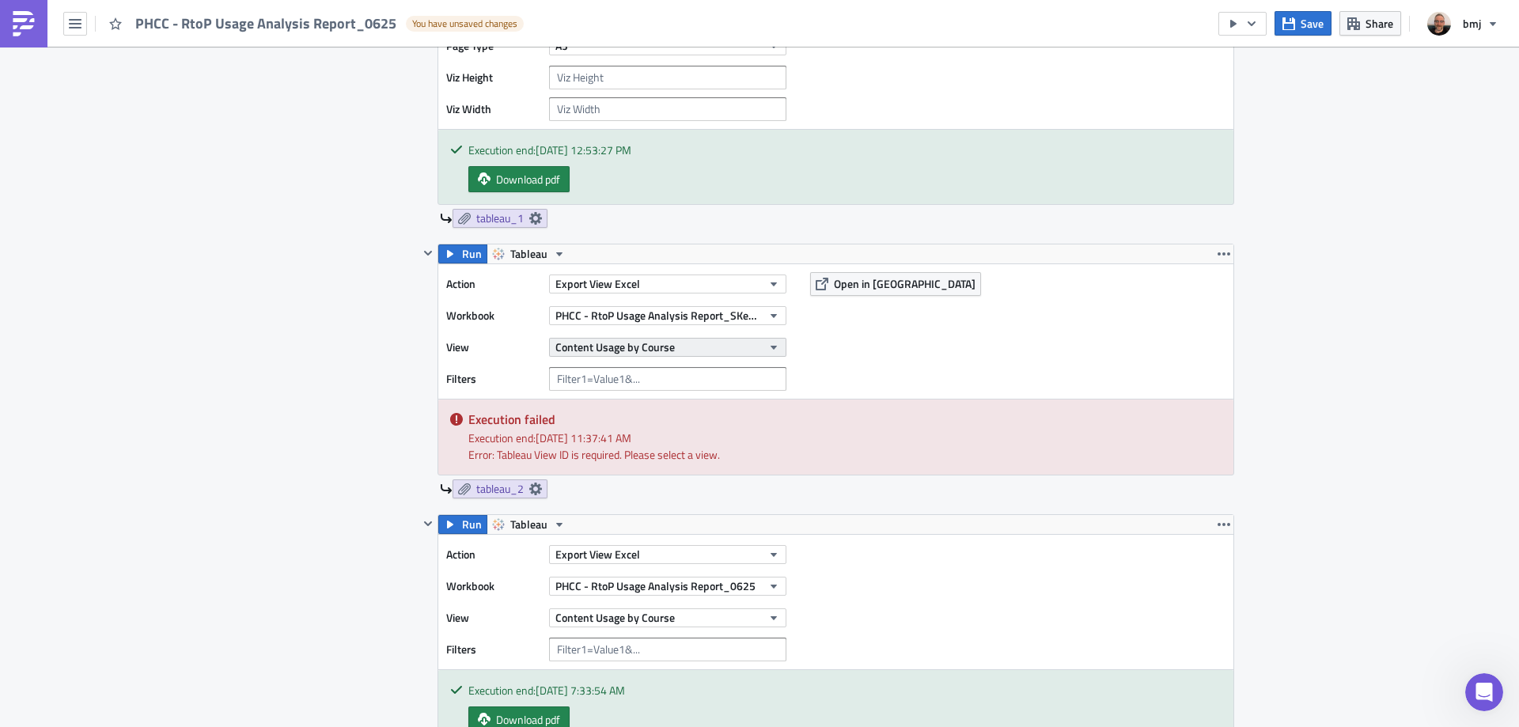
click at [677, 346] on button "Content Usage by Course" at bounding box center [667, 347] width 237 height 19
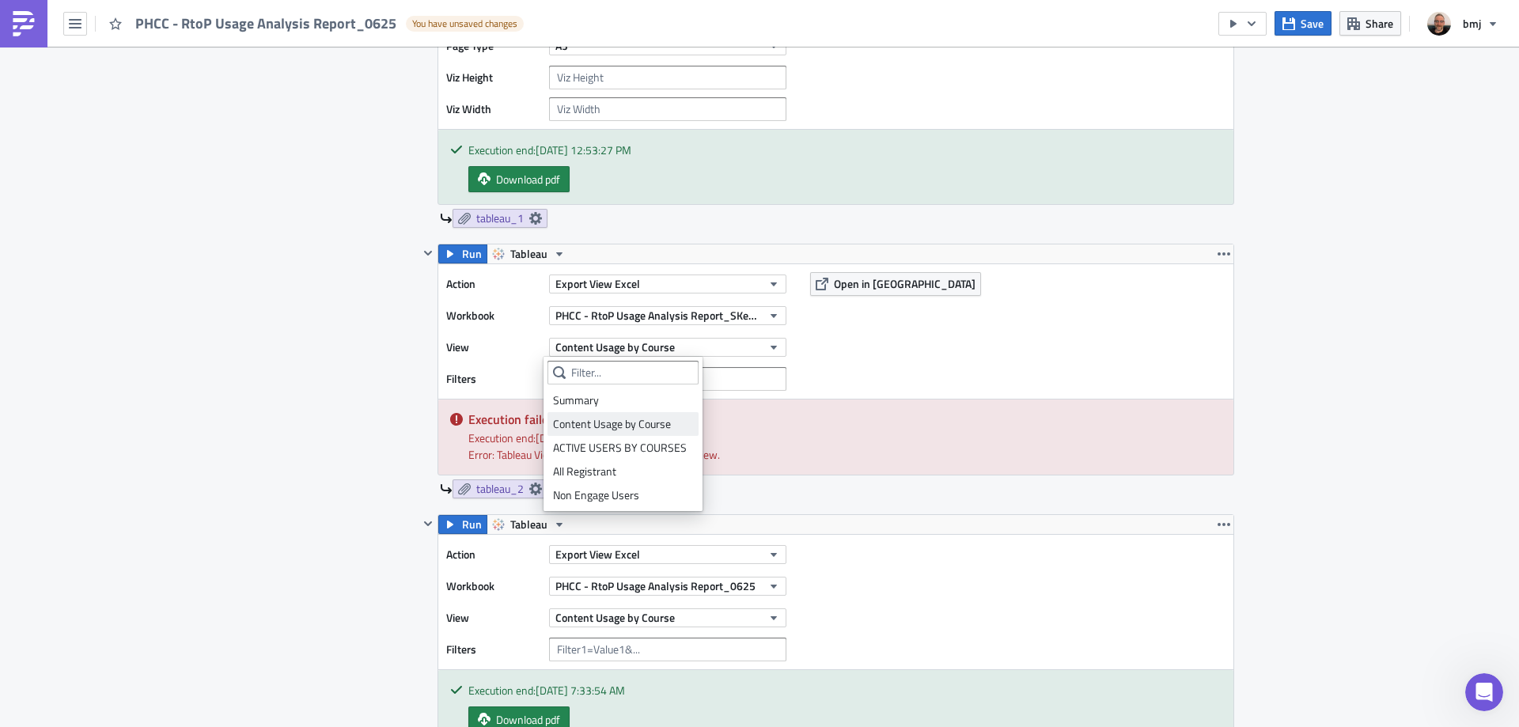
click at [634, 427] on div "Content Usage by Course" at bounding box center [623, 424] width 140 height 16
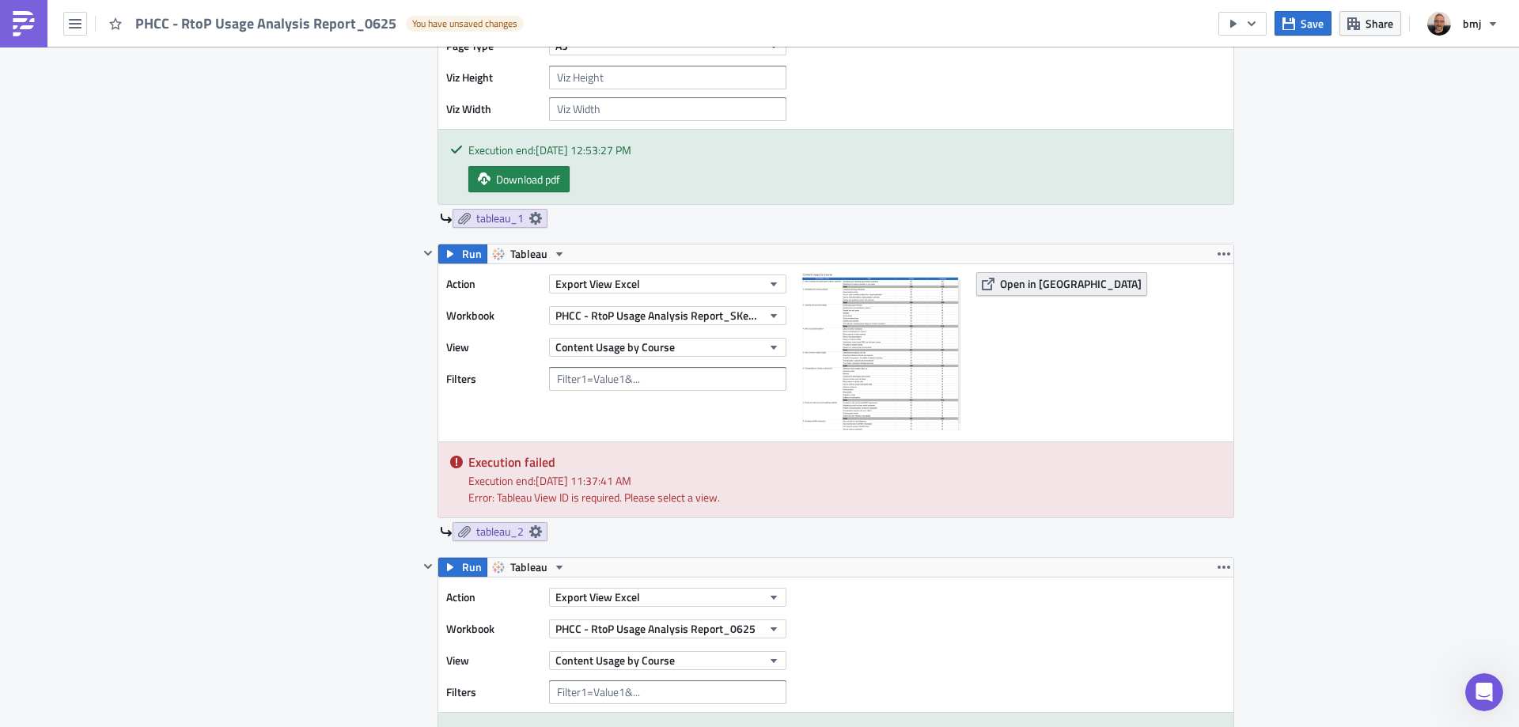
click at [1013, 288] on span "Open in [GEOGRAPHIC_DATA]" at bounding box center [1071, 283] width 142 height 17
click at [718, 280] on button "Export View Excel" at bounding box center [667, 283] width 237 height 19
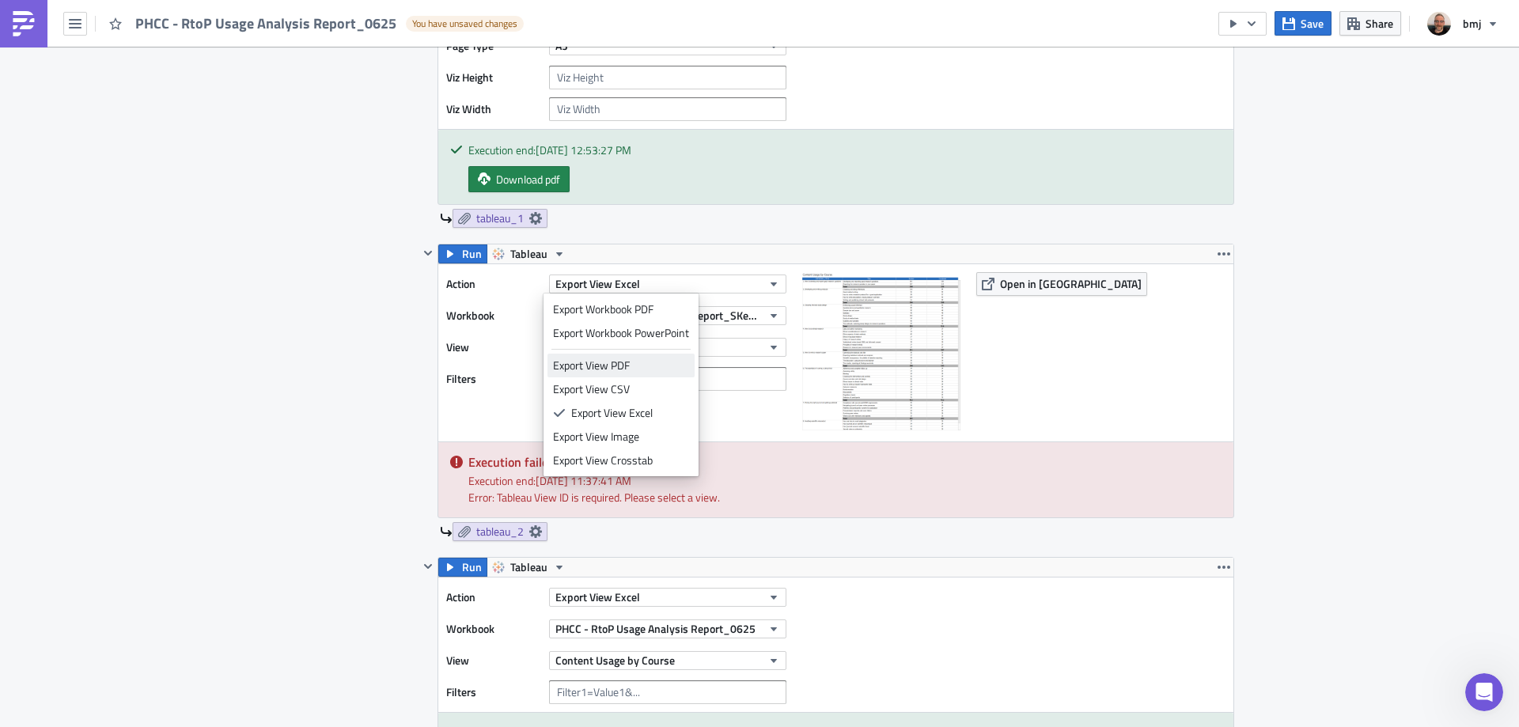
click at [647, 360] on div "Export View PDF" at bounding box center [621, 366] width 136 height 16
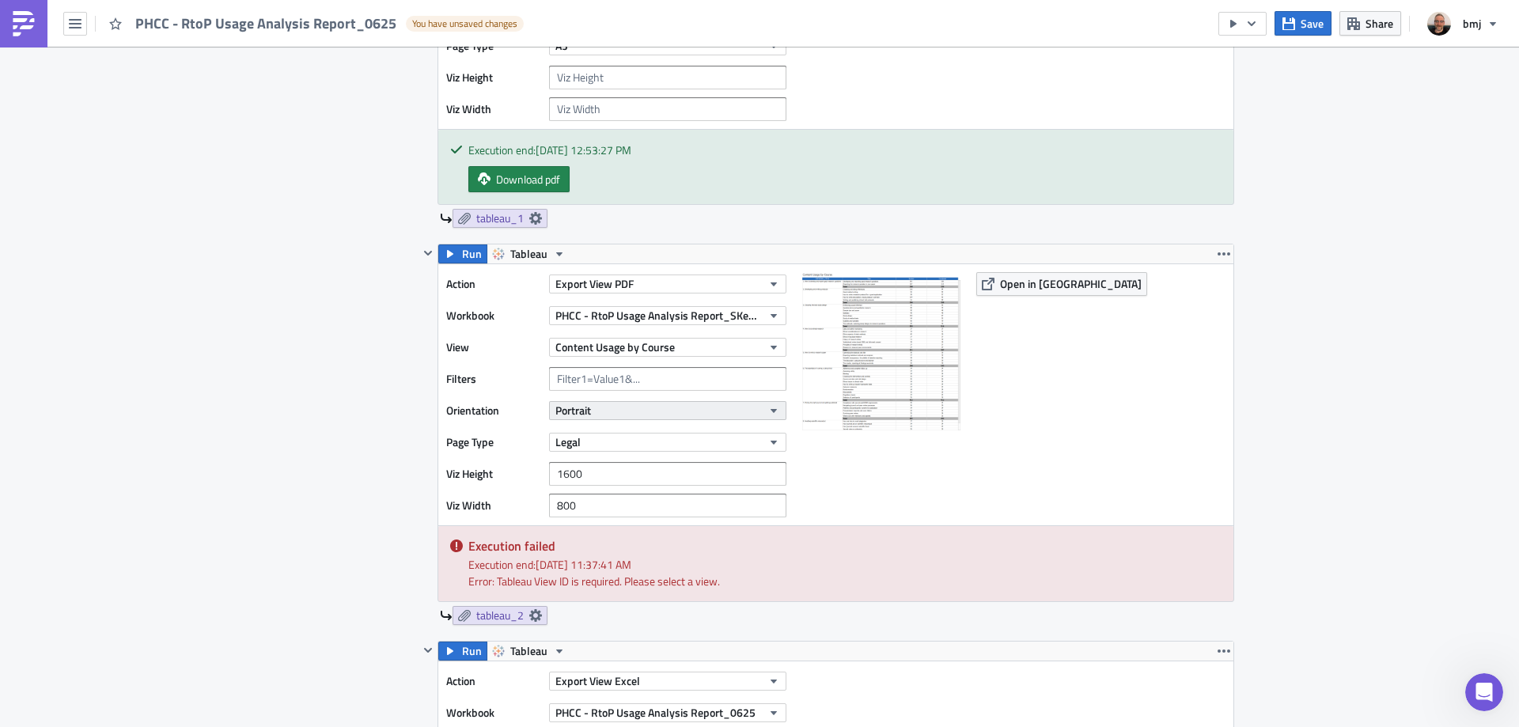
click at [642, 412] on button "Portrait" at bounding box center [667, 410] width 237 height 19
click at [611, 461] on div "Landscape" at bounding box center [618, 460] width 131 height 16
click at [633, 433] on button "Legal" at bounding box center [667, 442] width 237 height 19
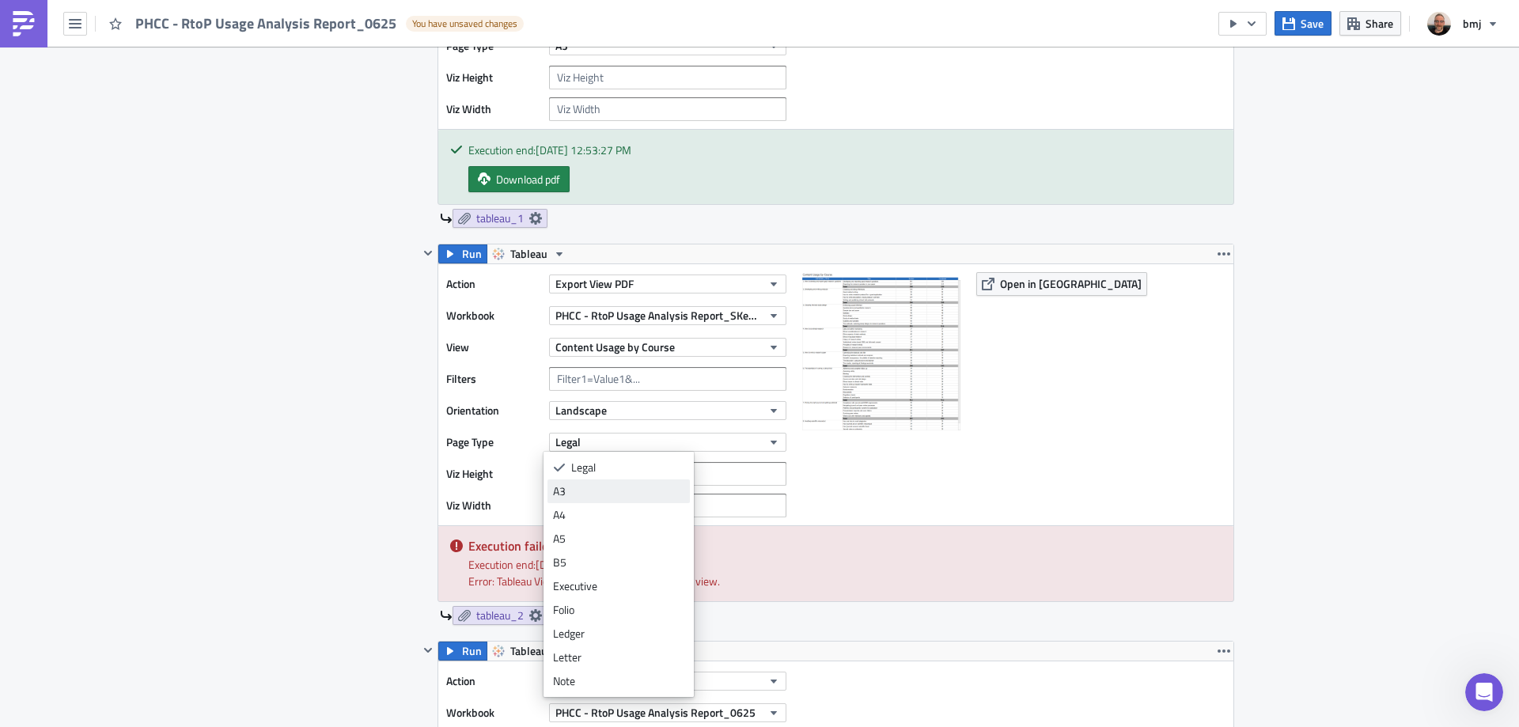
click at [612, 483] on div "A3" at bounding box center [618, 491] width 131 height 16
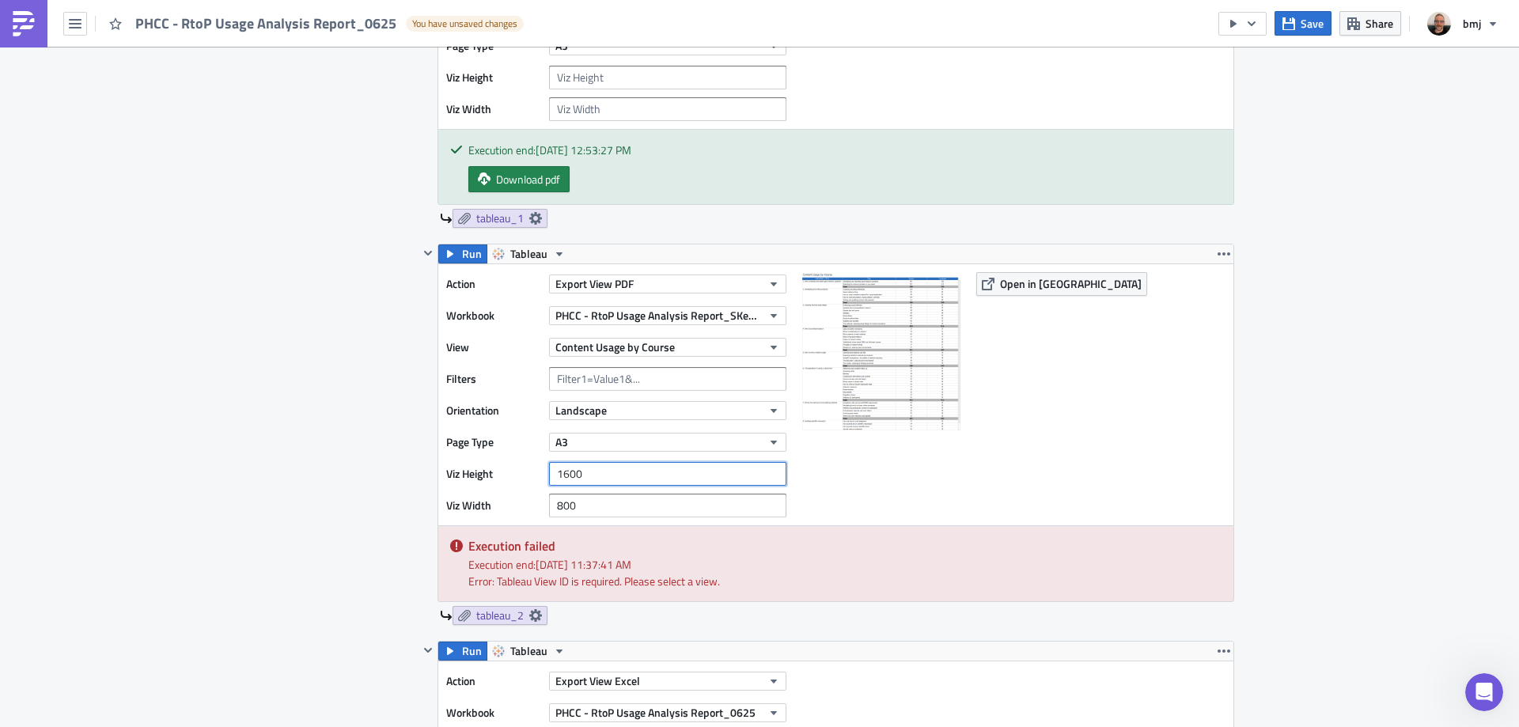
click at [596, 478] on input "1600" at bounding box center [667, 474] width 237 height 24
click at [561, 475] on input "1600" at bounding box center [667, 474] width 237 height 24
click at [561, 504] on input "800" at bounding box center [667, 506] width 237 height 24
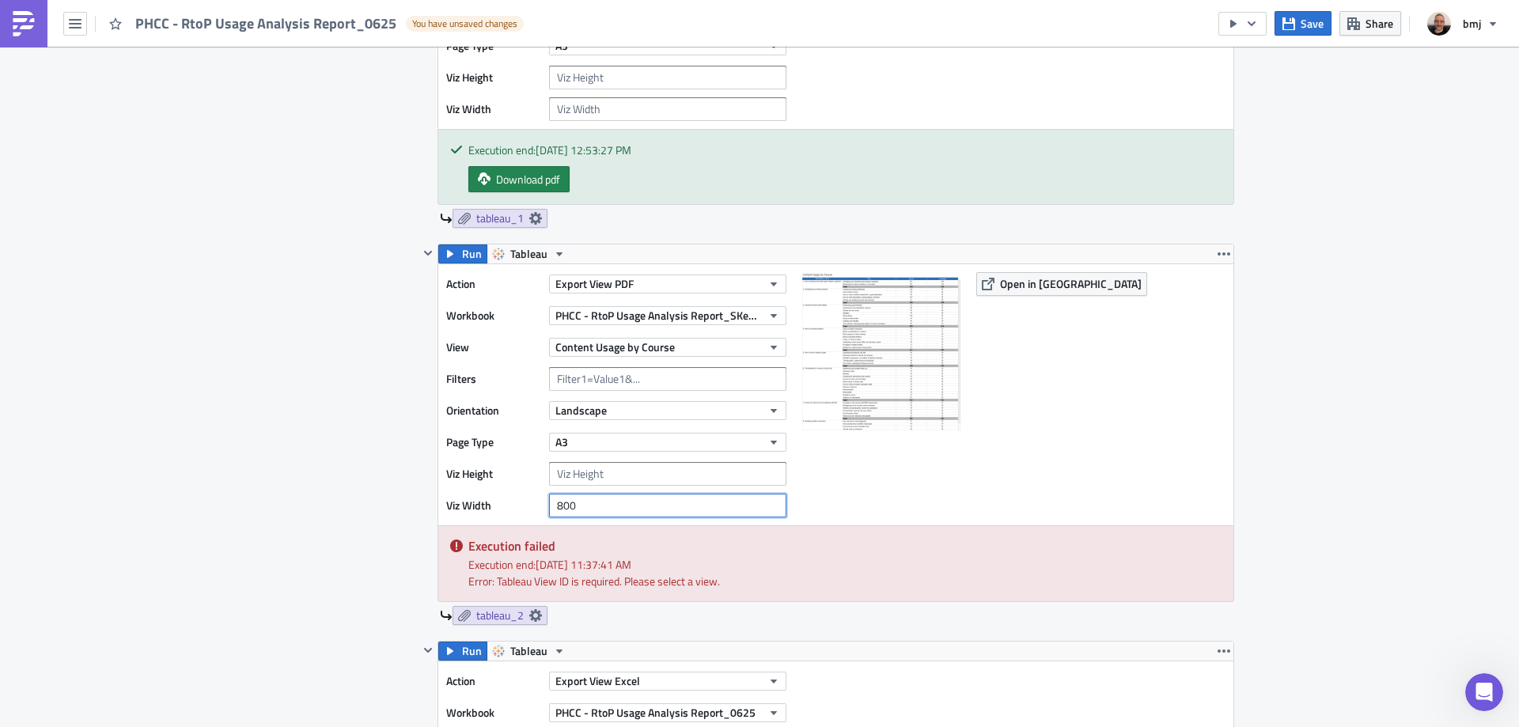
drag, startPoint x: 561, startPoint y: 504, endPoint x: 568, endPoint y: 497, distance: 10.1
click at [561, 505] on input "800" at bounding box center [667, 506] width 237 height 24
click at [1314, 23] on span "Save" at bounding box center [1311, 23] width 23 height 17
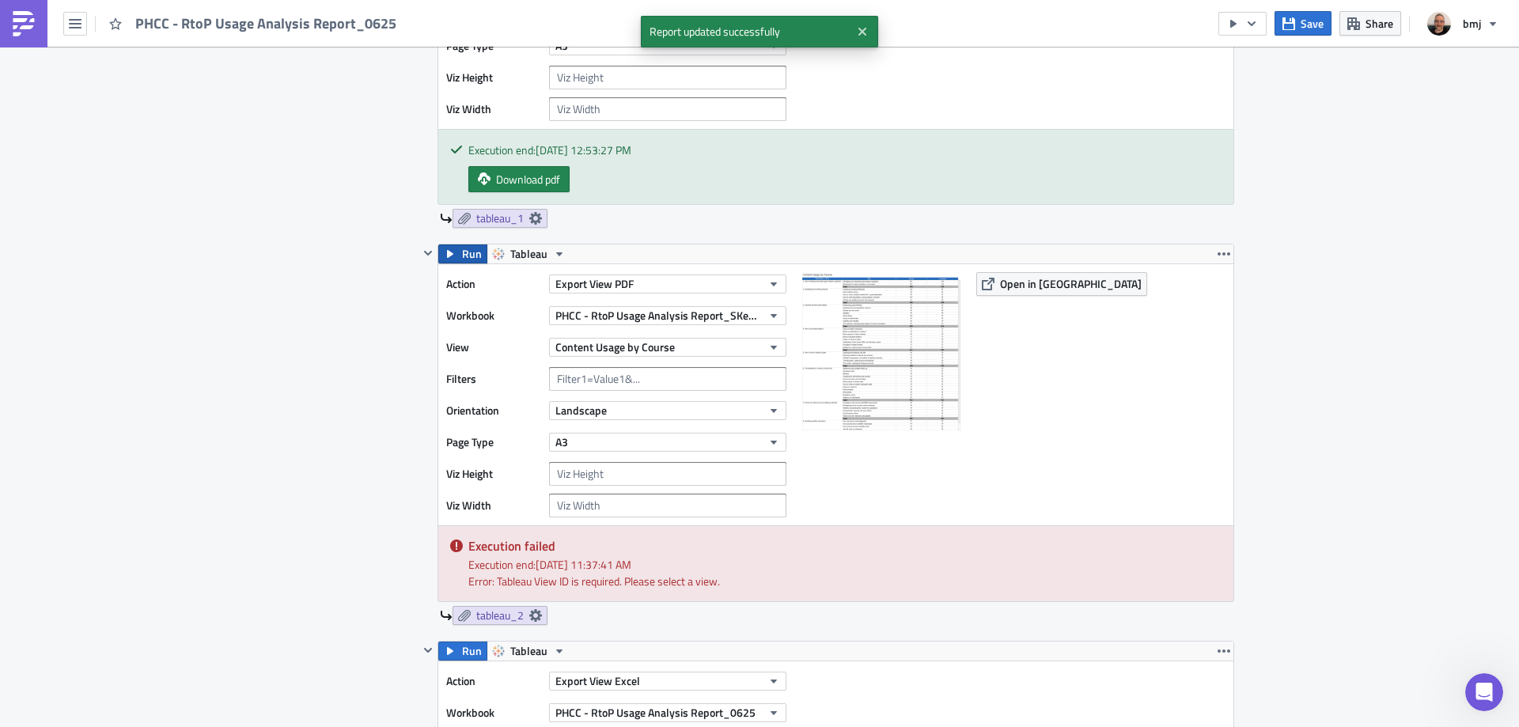
click at [464, 254] on span "Run" at bounding box center [472, 253] width 20 height 19
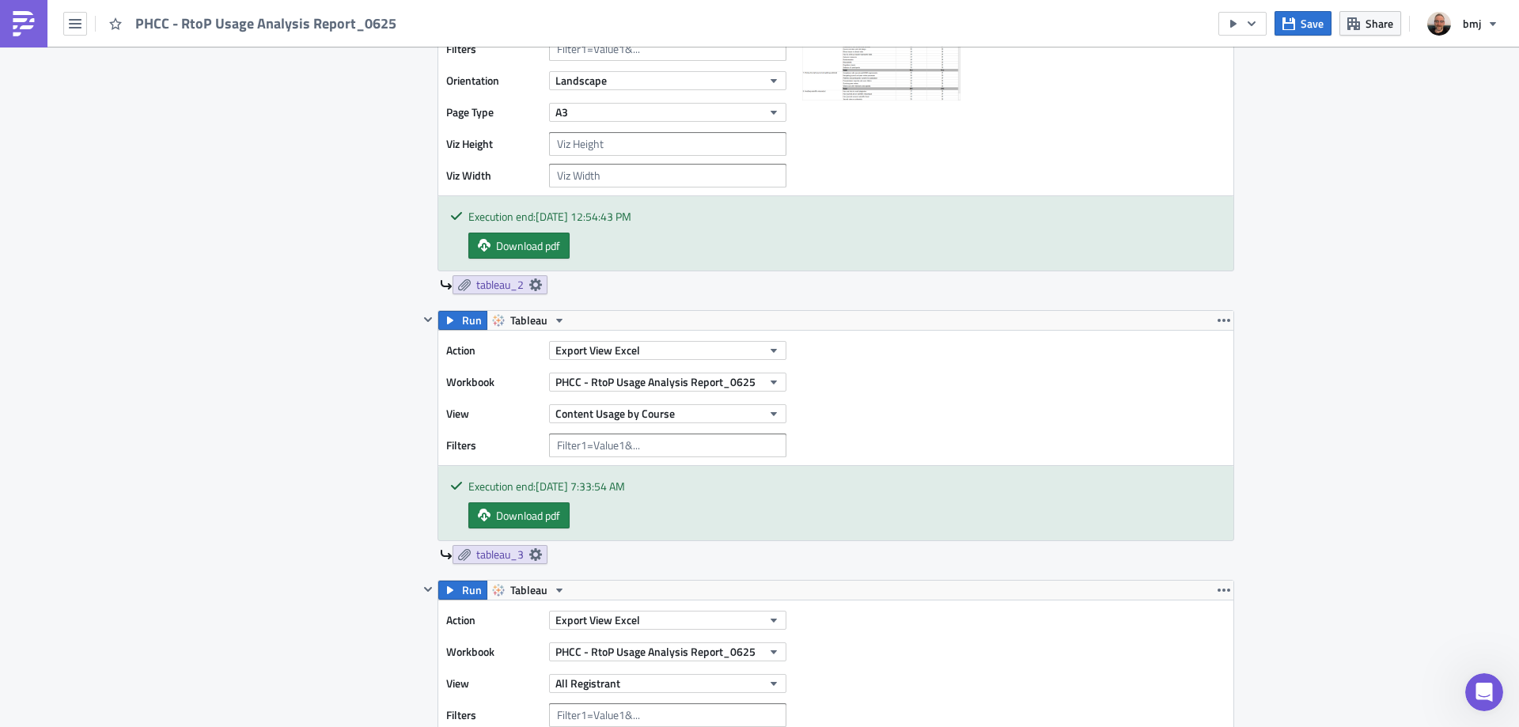
scroll to position [1107, 0]
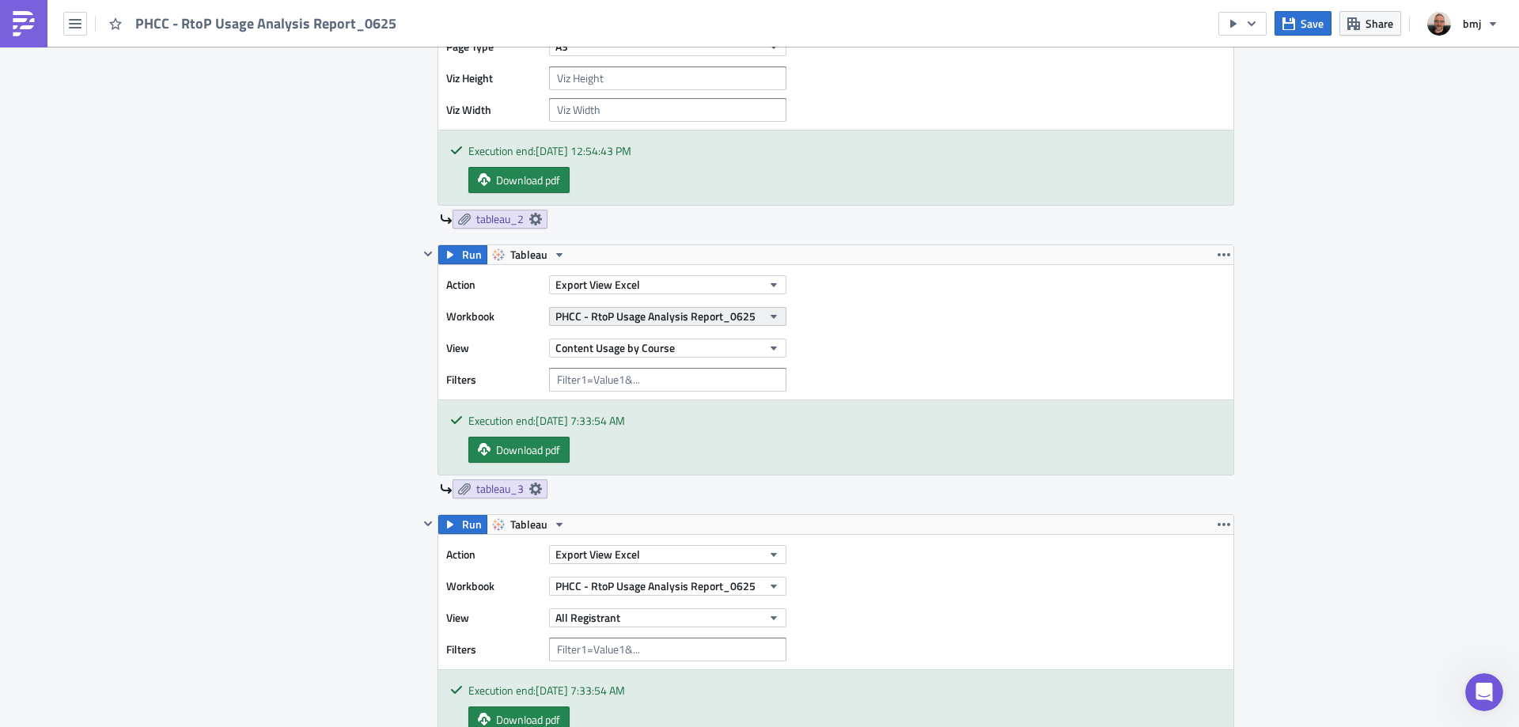
click at [692, 315] on span "PHCC - RtoP Usage Analysis Report_0625" at bounding box center [655, 316] width 200 height 17
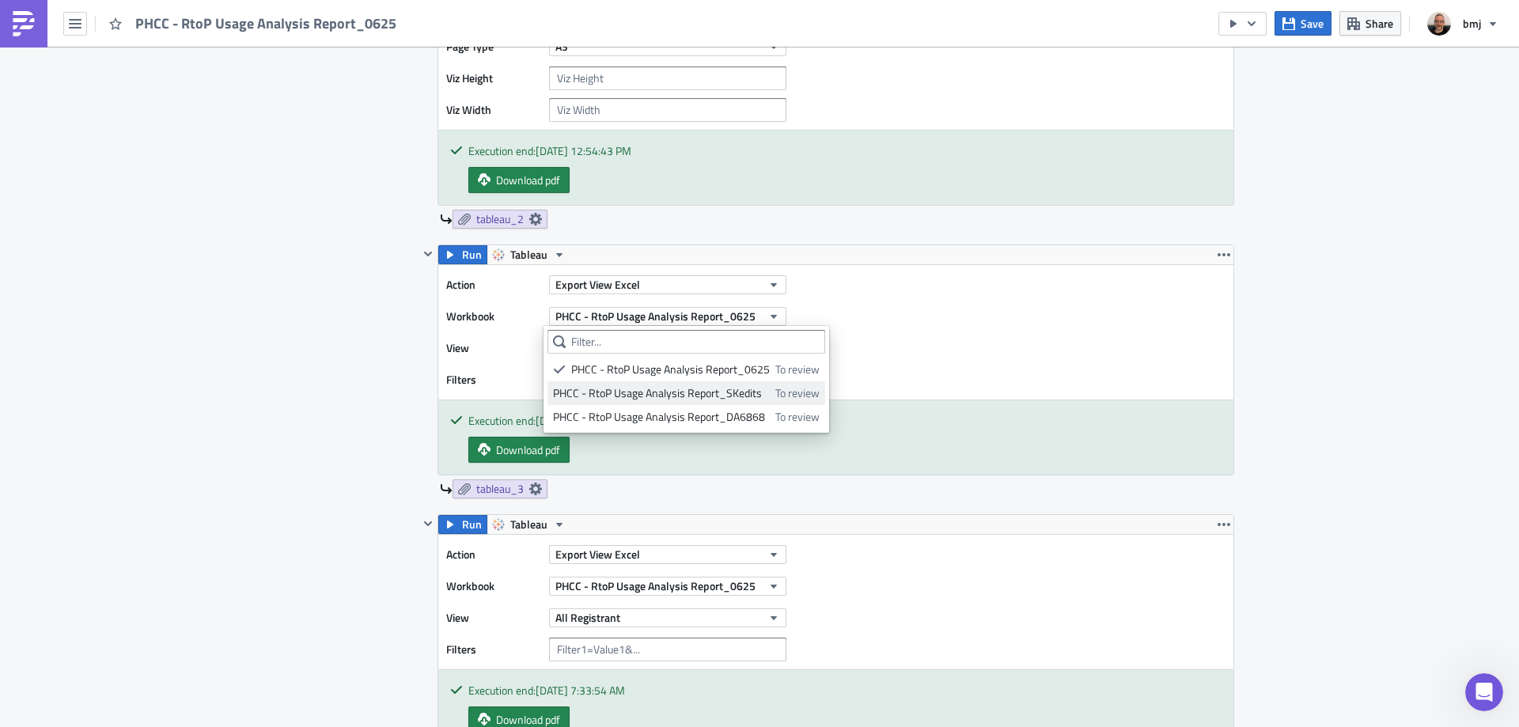
click at [731, 394] on div "PHCC - RtoP Usage Analysis Report_SKedits" at bounding box center [661, 393] width 217 height 16
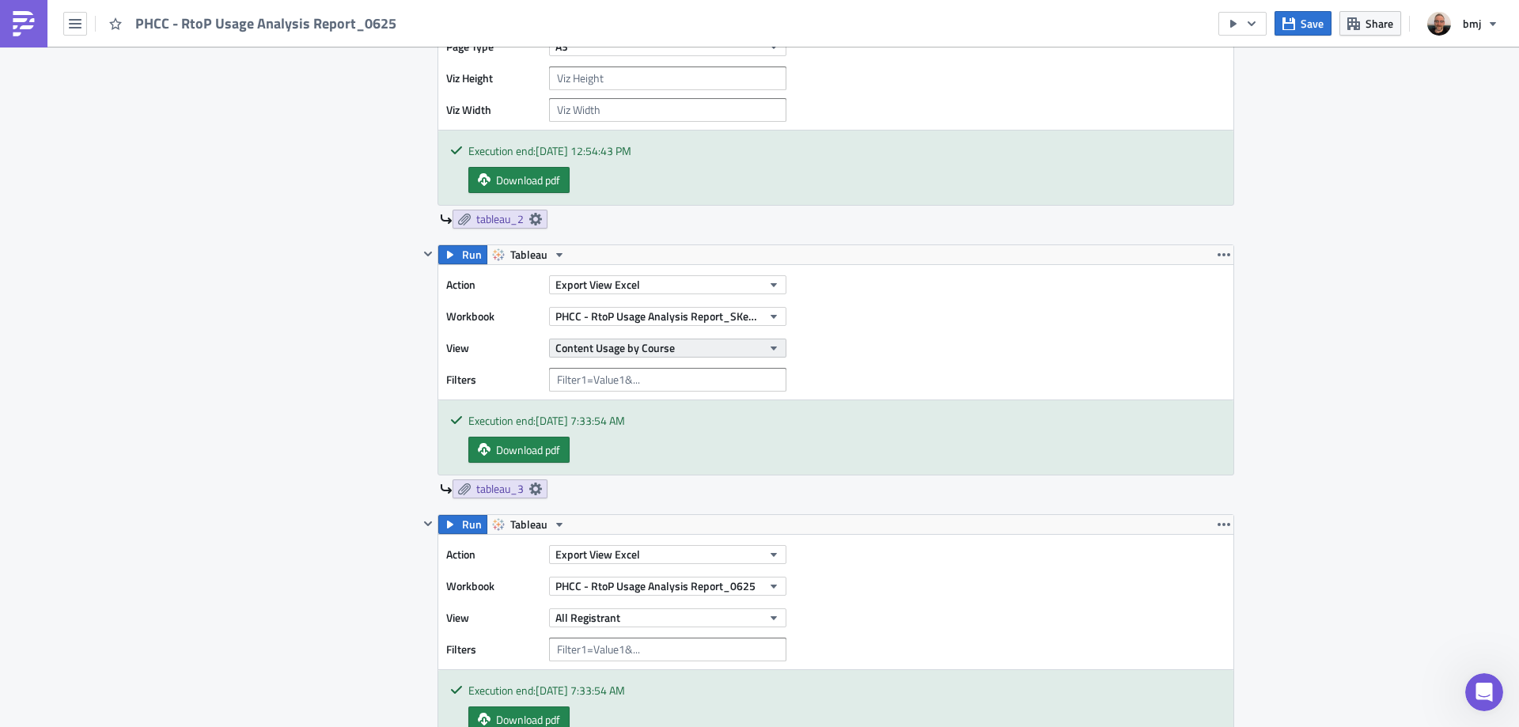
click at [685, 345] on button "Content Usage by Course" at bounding box center [667, 348] width 237 height 19
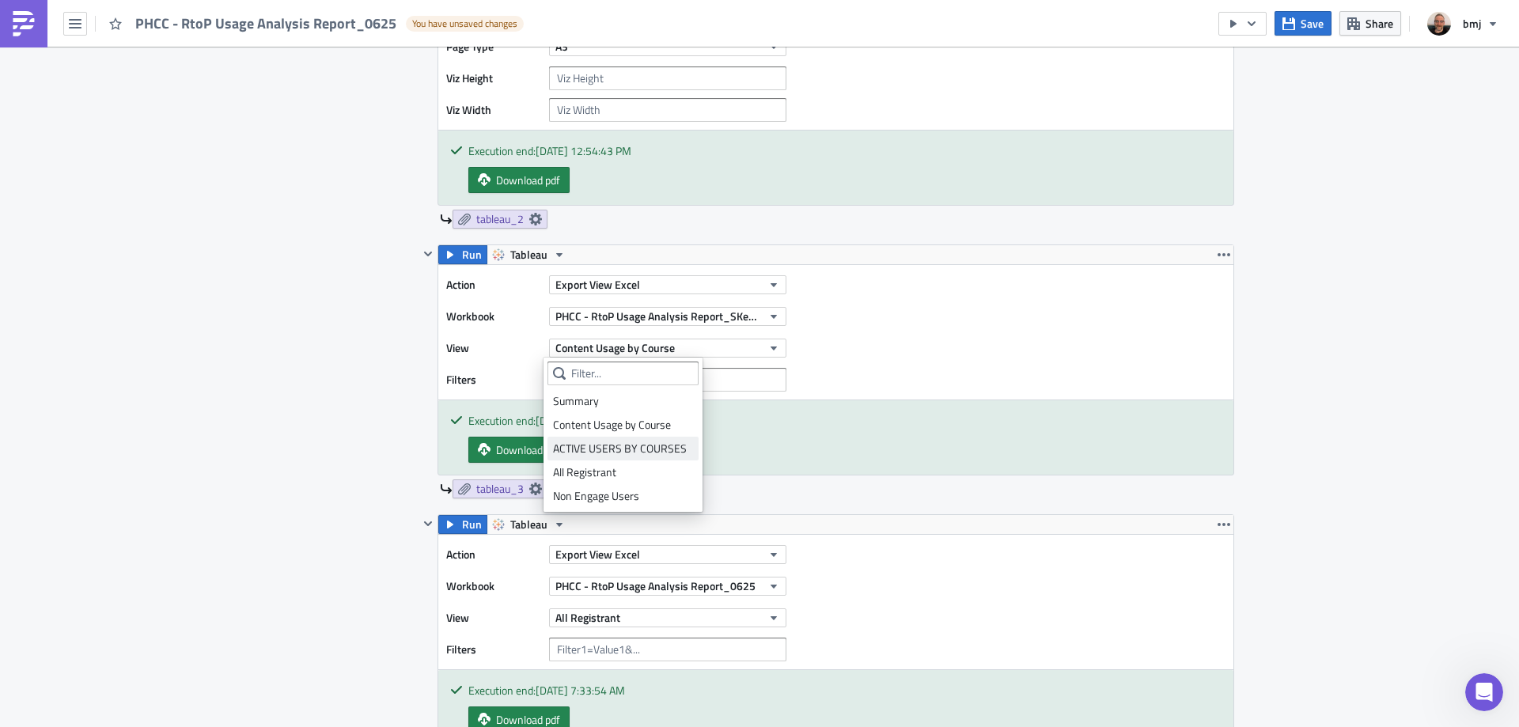
click at [663, 445] on div "ACTIVE USERS BY COURSES" at bounding box center [623, 449] width 140 height 16
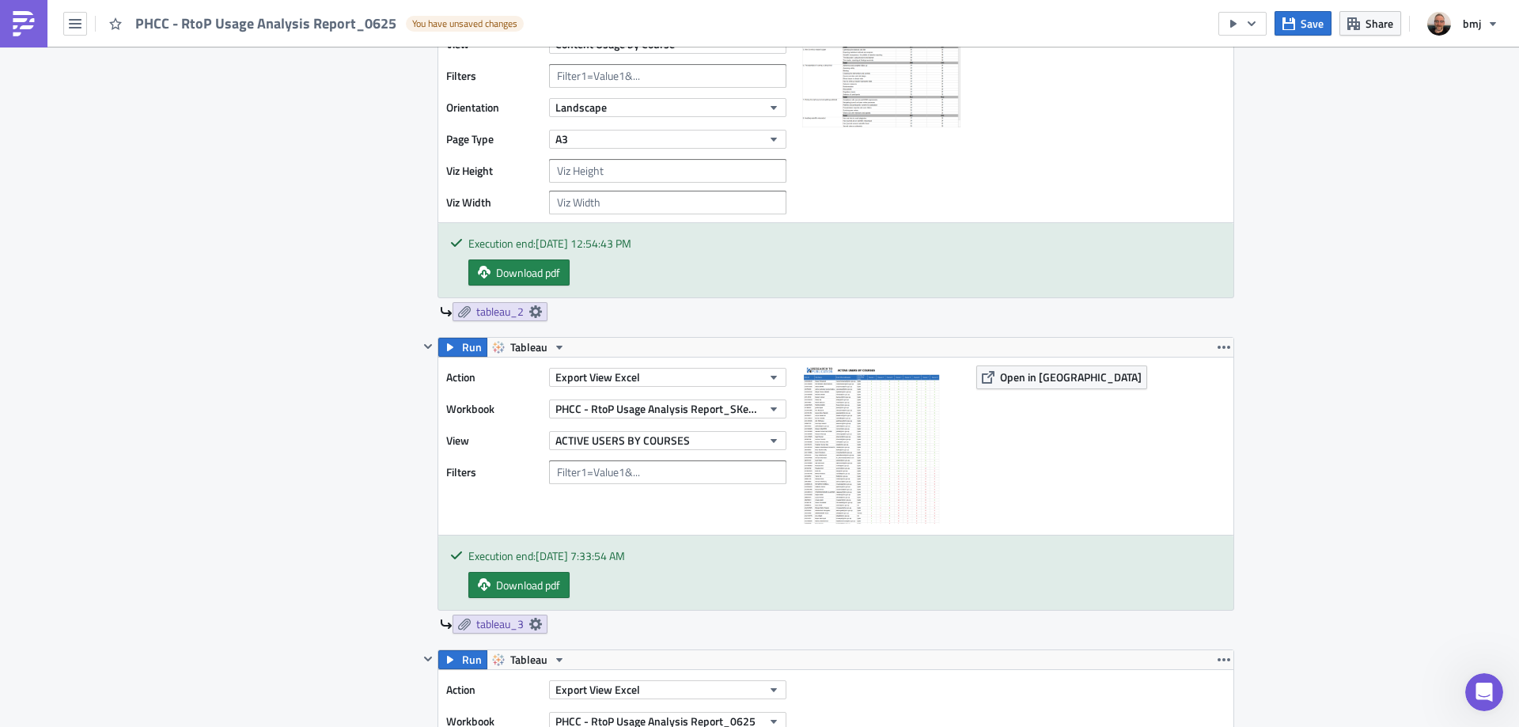
scroll to position [870, 0]
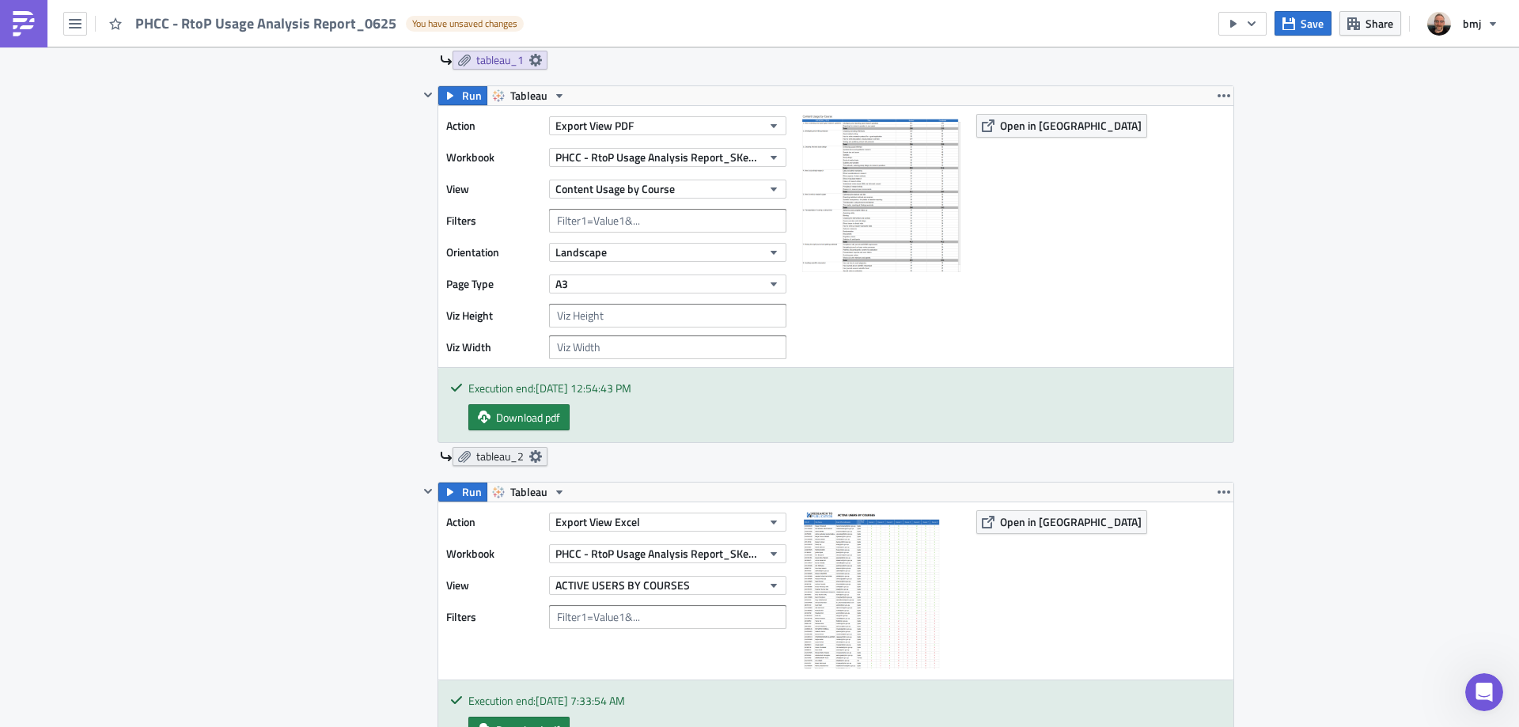
click at [529, 460] on icon at bounding box center [535, 456] width 13 height 13
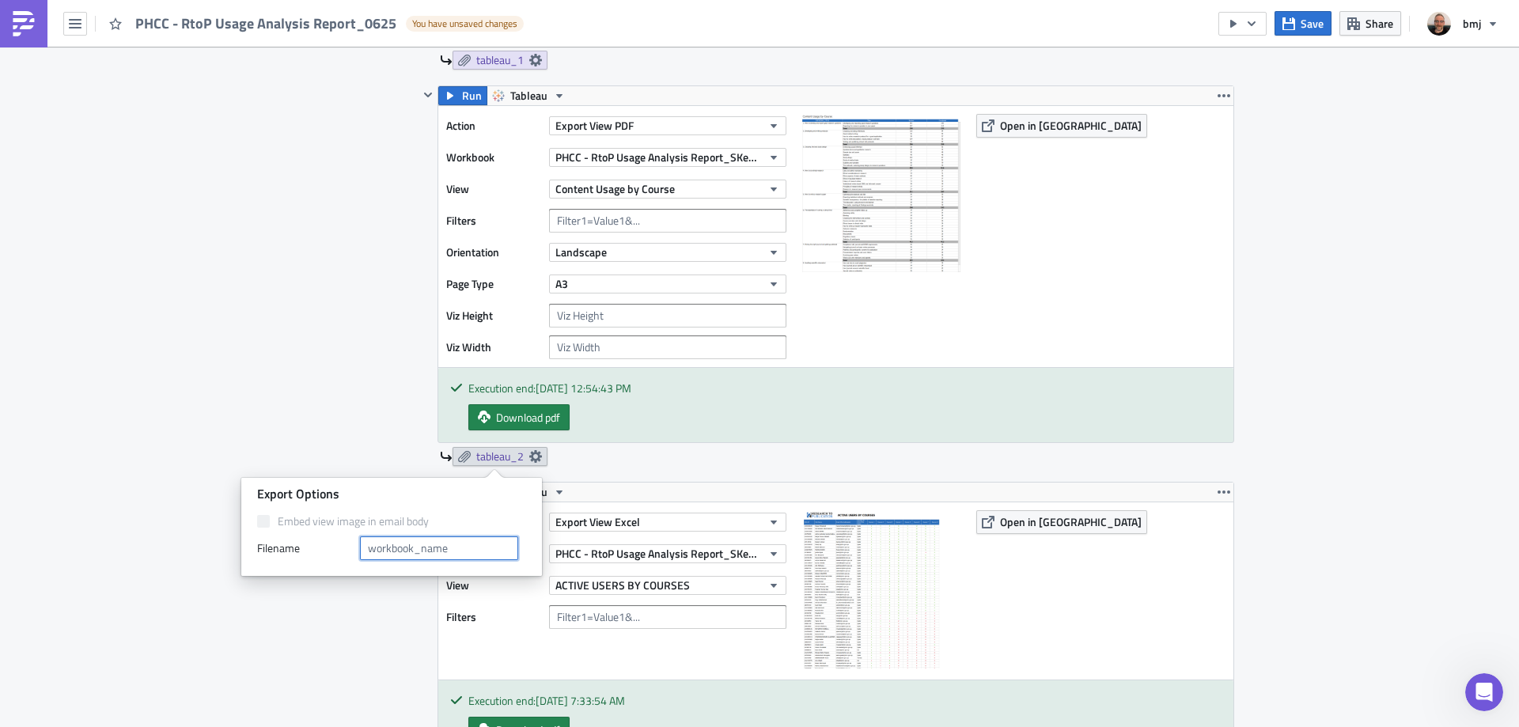
click at [484, 549] on input "text" at bounding box center [439, 548] width 158 height 24
type input "Content Usage by Course"
click at [298, 384] on div "Contents Select which data & attachment to include in your report." at bounding box center [352, 608] width 134 height 1838
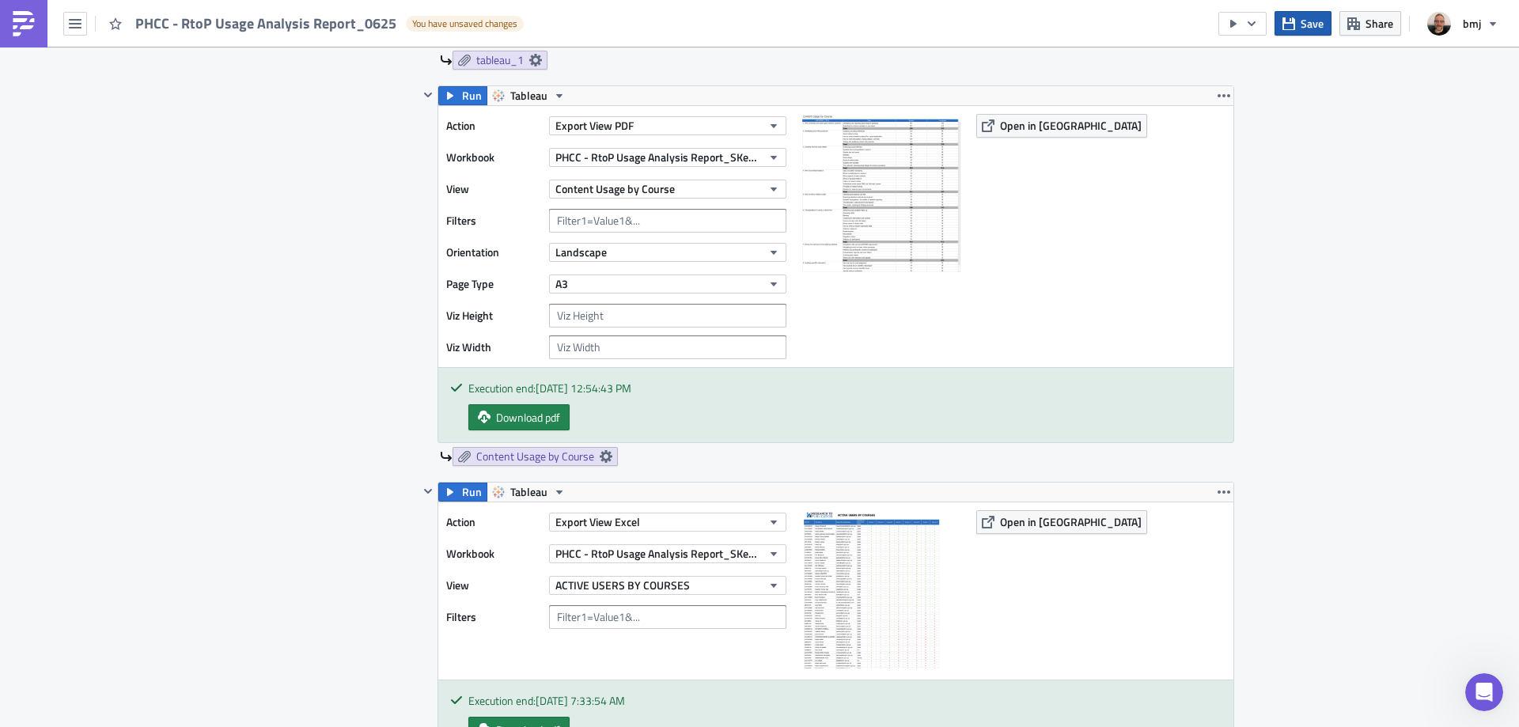
click at [1289, 20] on icon "button" at bounding box center [1288, 23] width 13 height 13
click at [528, 412] on span "Download pdf" at bounding box center [528, 417] width 64 height 17
click at [590, 312] on input "number" at bounding box center [667, 316] width 237 height 24
type input "1800"
click at [1293, 28] on icon "button" at bounding box center [1288, 23] width 13 height 13
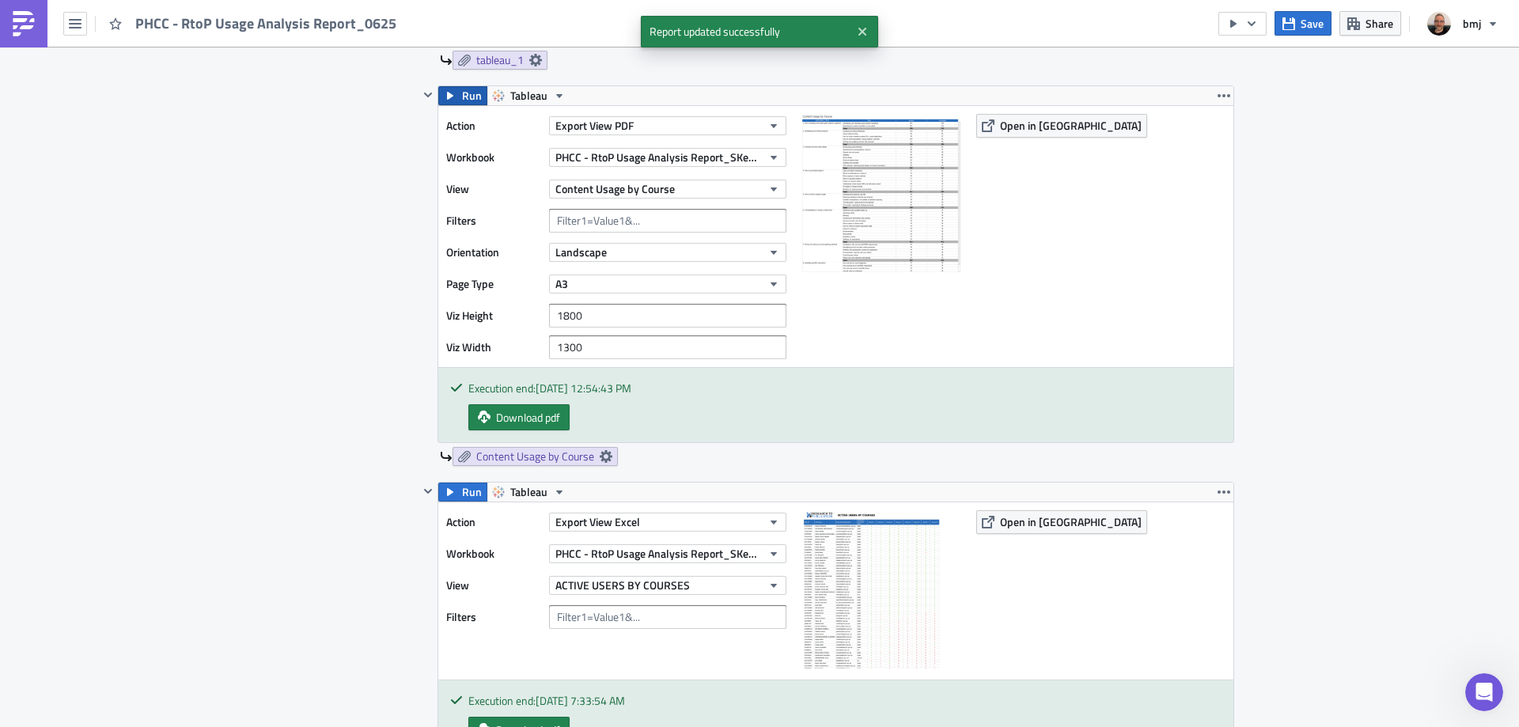
click at [462, 89] on span "Run" at bounding box center [472, 95] width 20 height 19
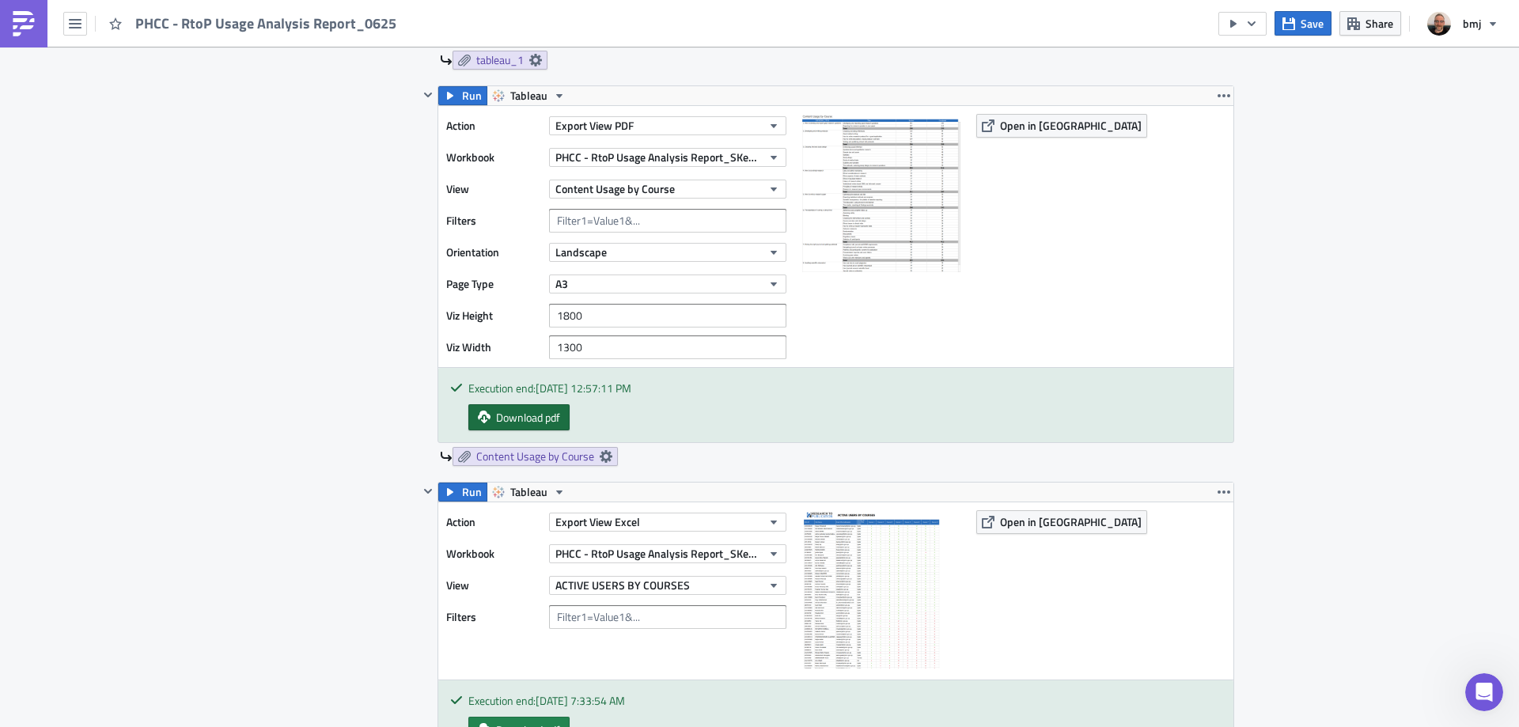
click at [529, 421] on span "Download pdf" at bounding box center [528, 417] width 64 height 17
click at [630, 275] on button "A3" at bounding box center [667, 283] width 237 height 19
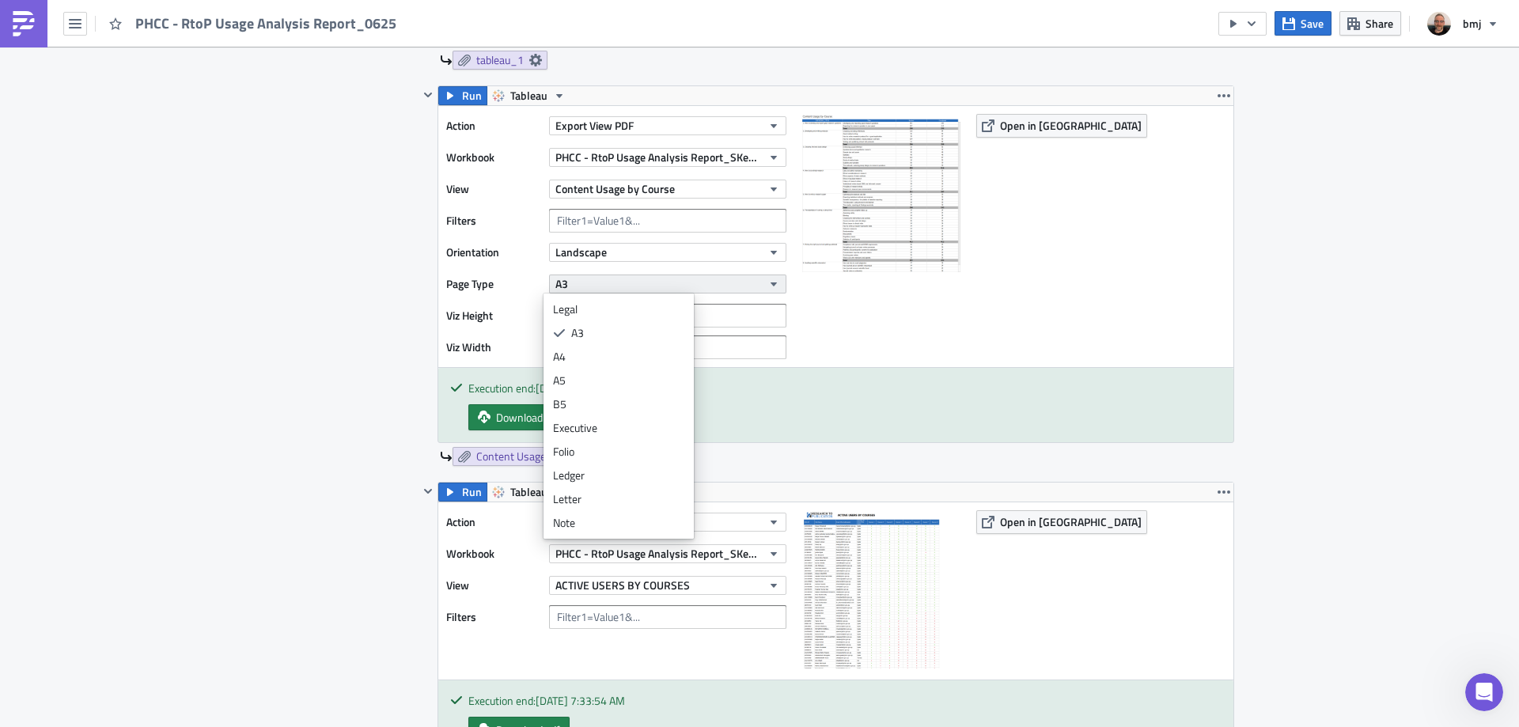
click at [631, 280] on button "A3" at bounding box center [667, 283] width 237 height 19
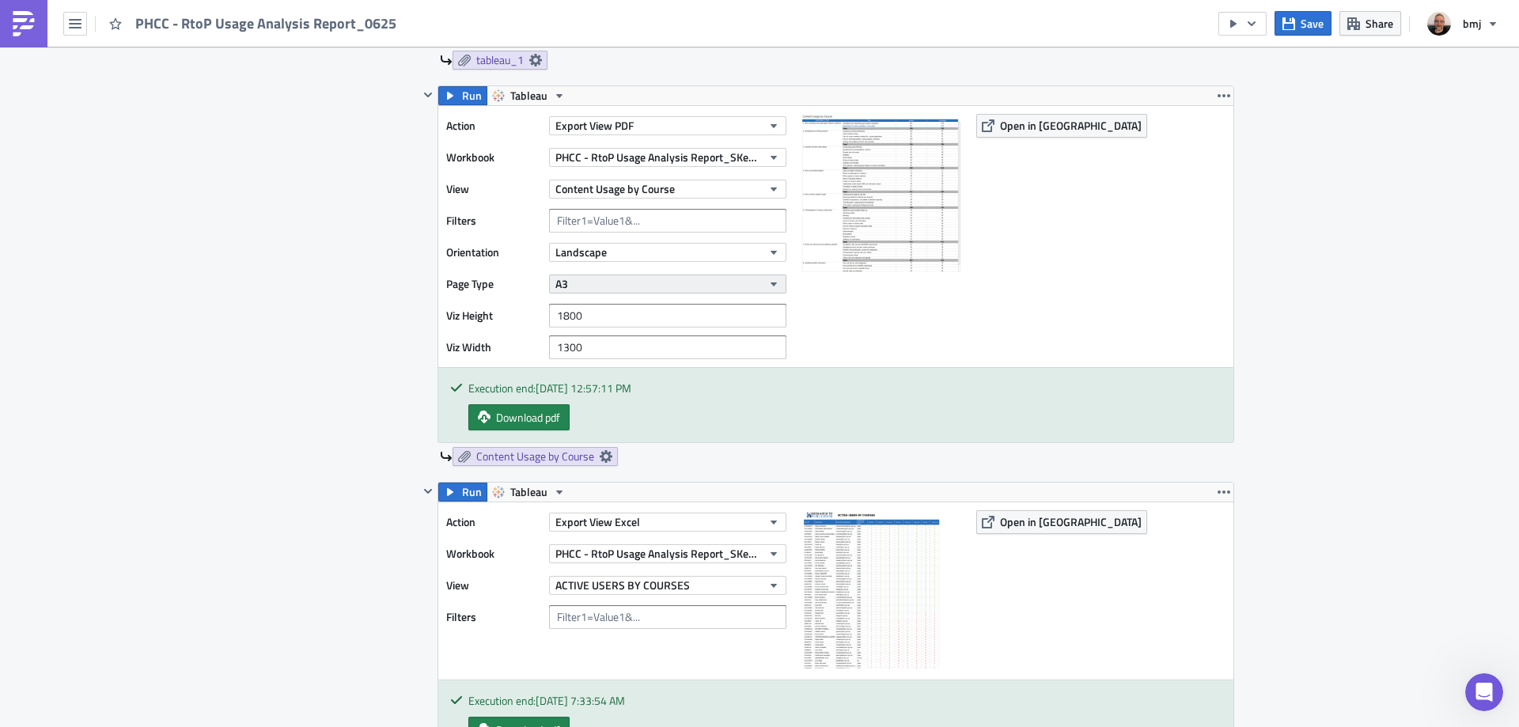
click at [631, 280] on button "A3" at bounding box center [667, 283] width 237 height 19
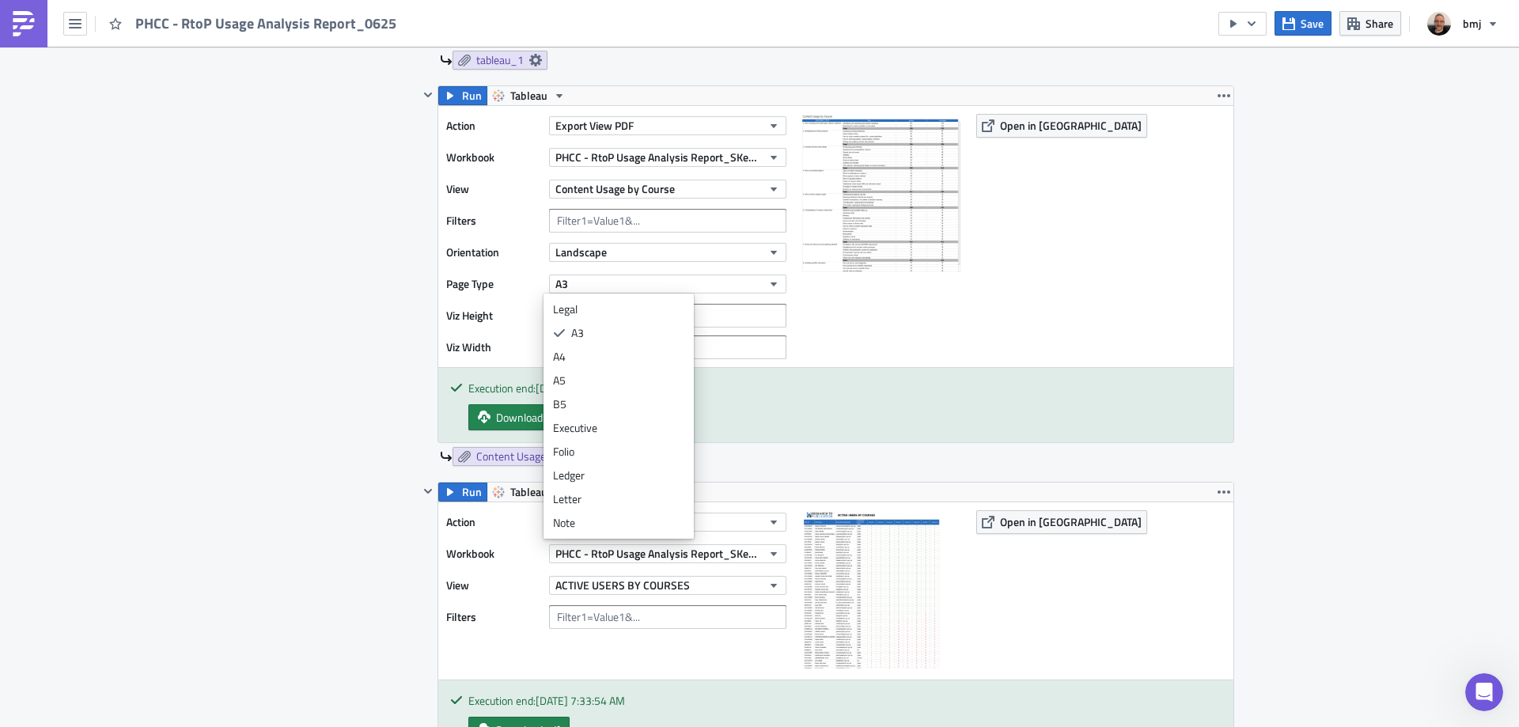
click at [611, 421] on div "Executive" at bounding box center [618, 428] width 131 height 16
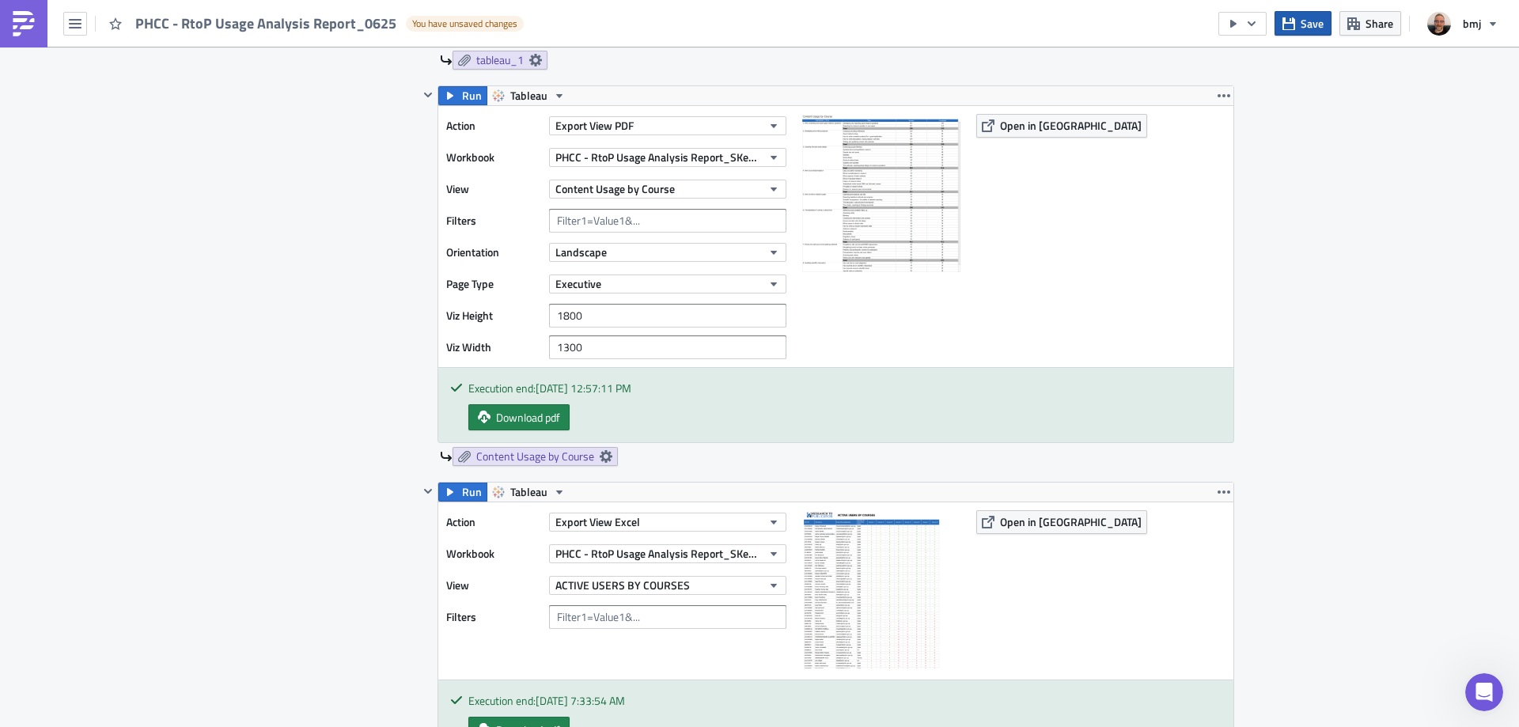
click at [1313, 24] on span "Save" at bounding box center [1311, 23] width 23 height 17
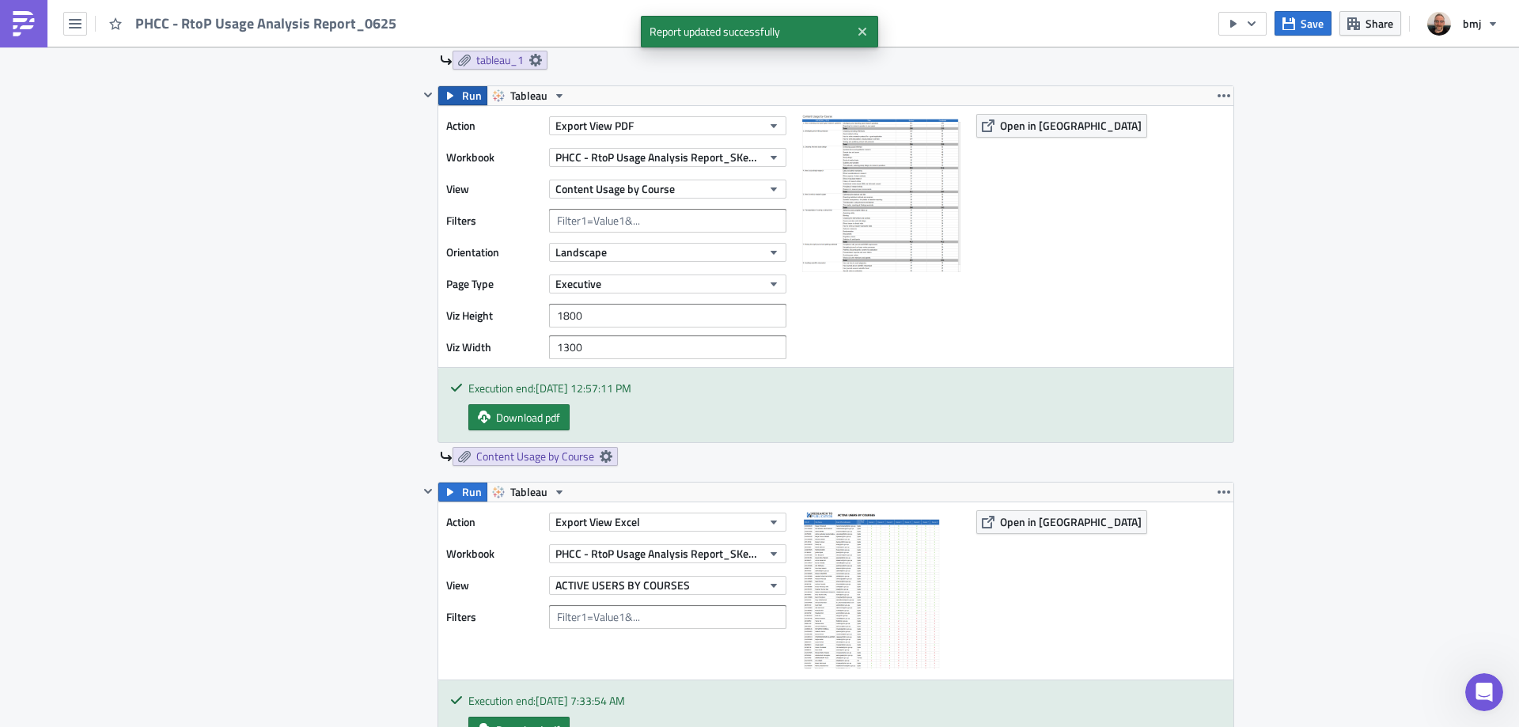
click at [464, 100] on span "Run" at bounding box center [472, 95] width 20 height 19
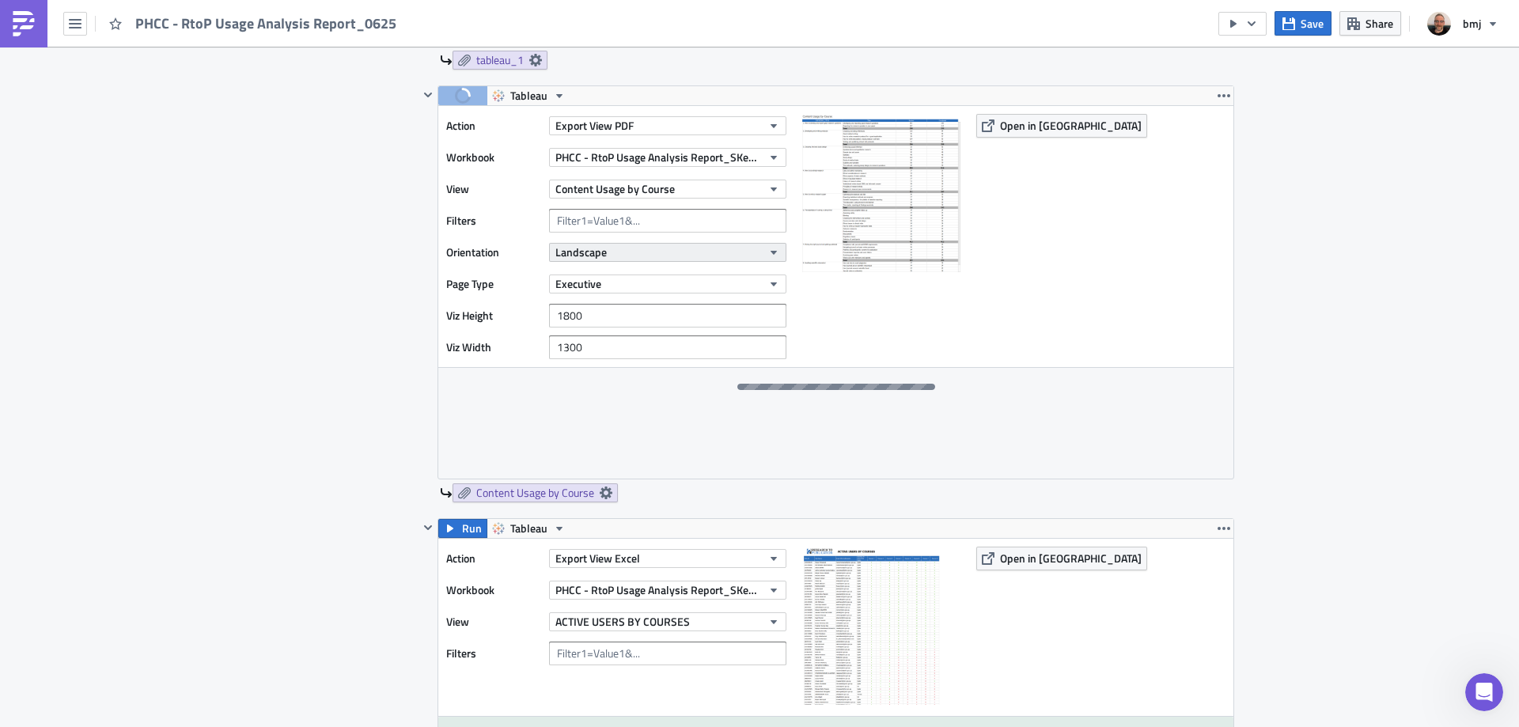
click at [671, 252] on button "Landscape" at bounding box center [667, 252] width 237 height 19
click at [614, 278] on div "Portrait" at bounding box center [618, 278] width 131 height 16
click at [1310, 29] on span "Save" at bounding box center [1311, 23] width 23 height 17
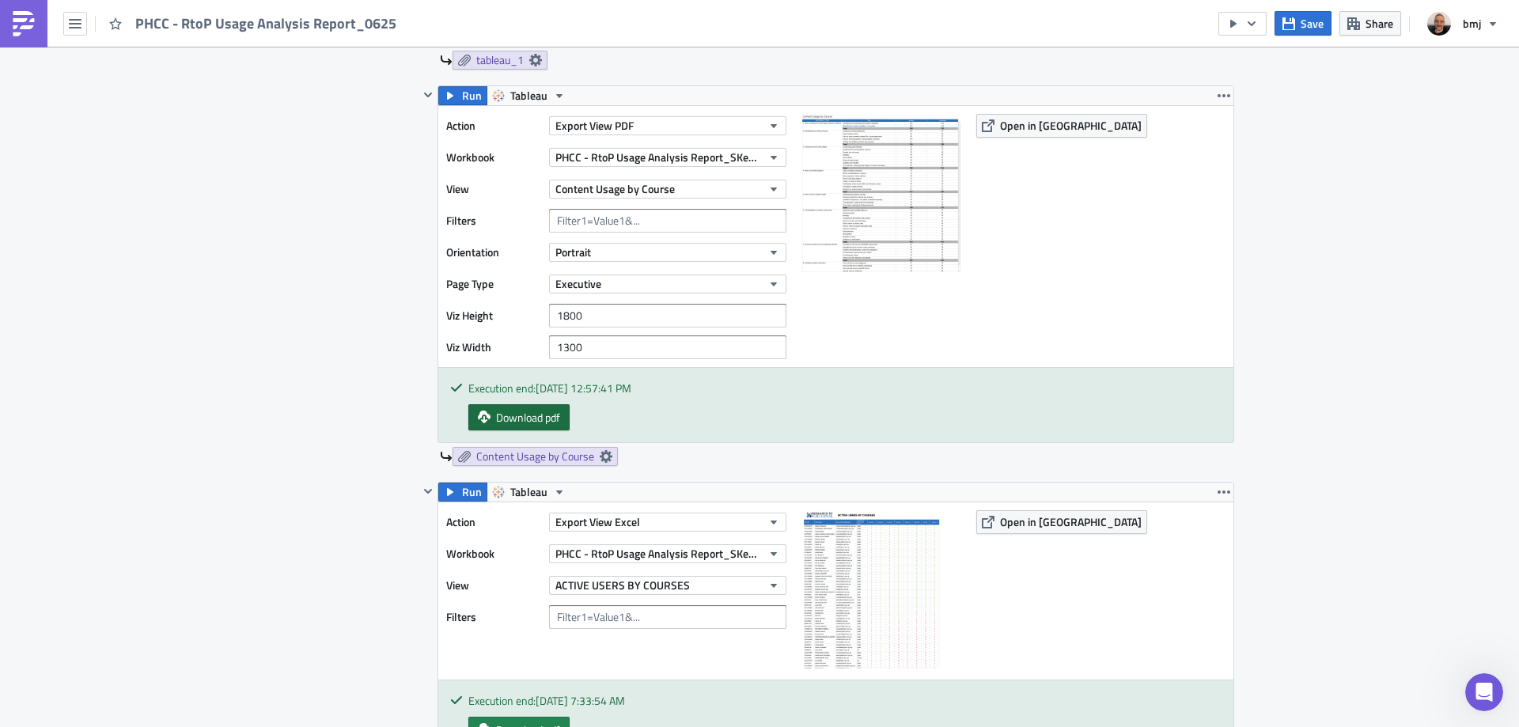
click at [539, 421] on span "Download pdf" at bounding box center [528, 417] width 64 height 17
click at [639, 280] on button "Executive" at bounding box center [667, 283] width 237 height 19
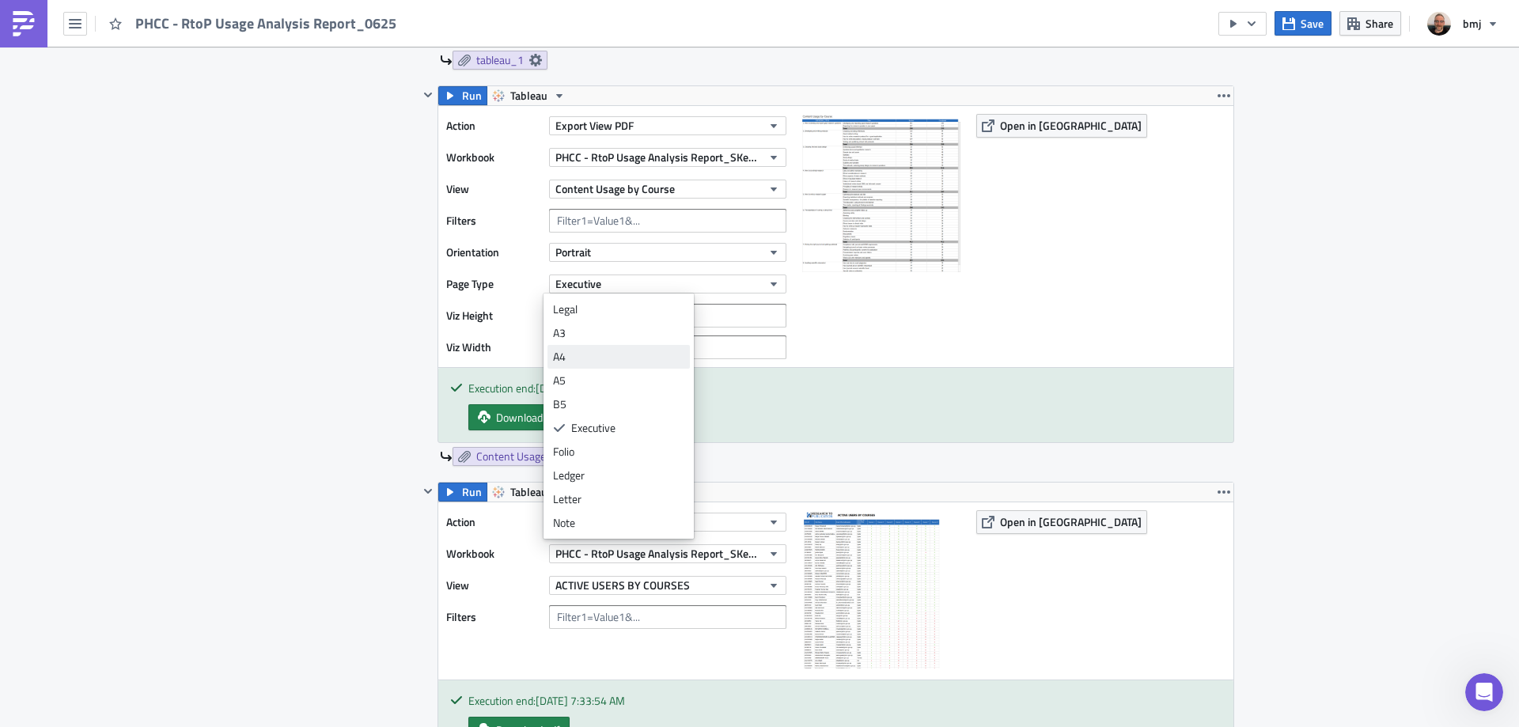
click at [623, 354] on div "A4" at bounding box center [618, 357] width 131 height 16
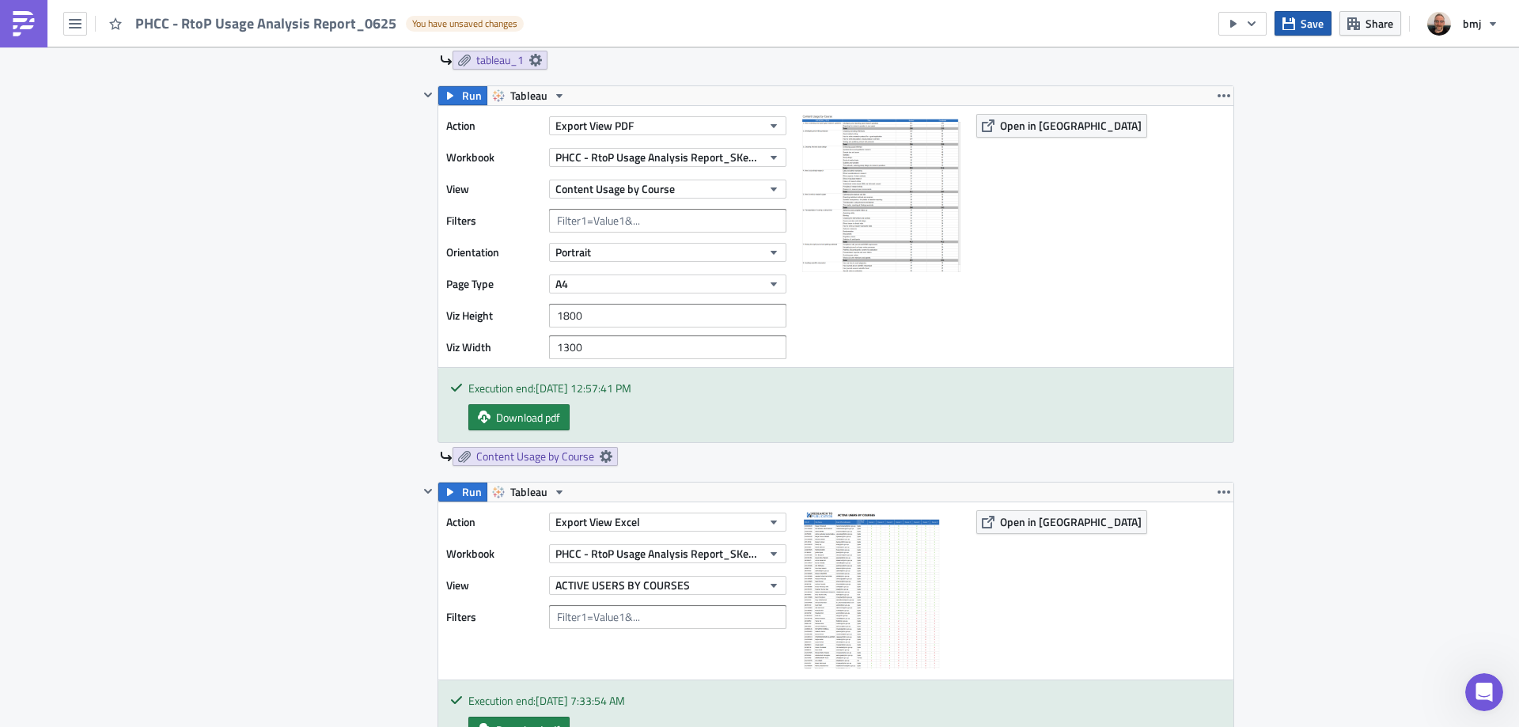
click at [1293, 21] on icon "button" at bounding box center [1288, 23] width 13 height 13
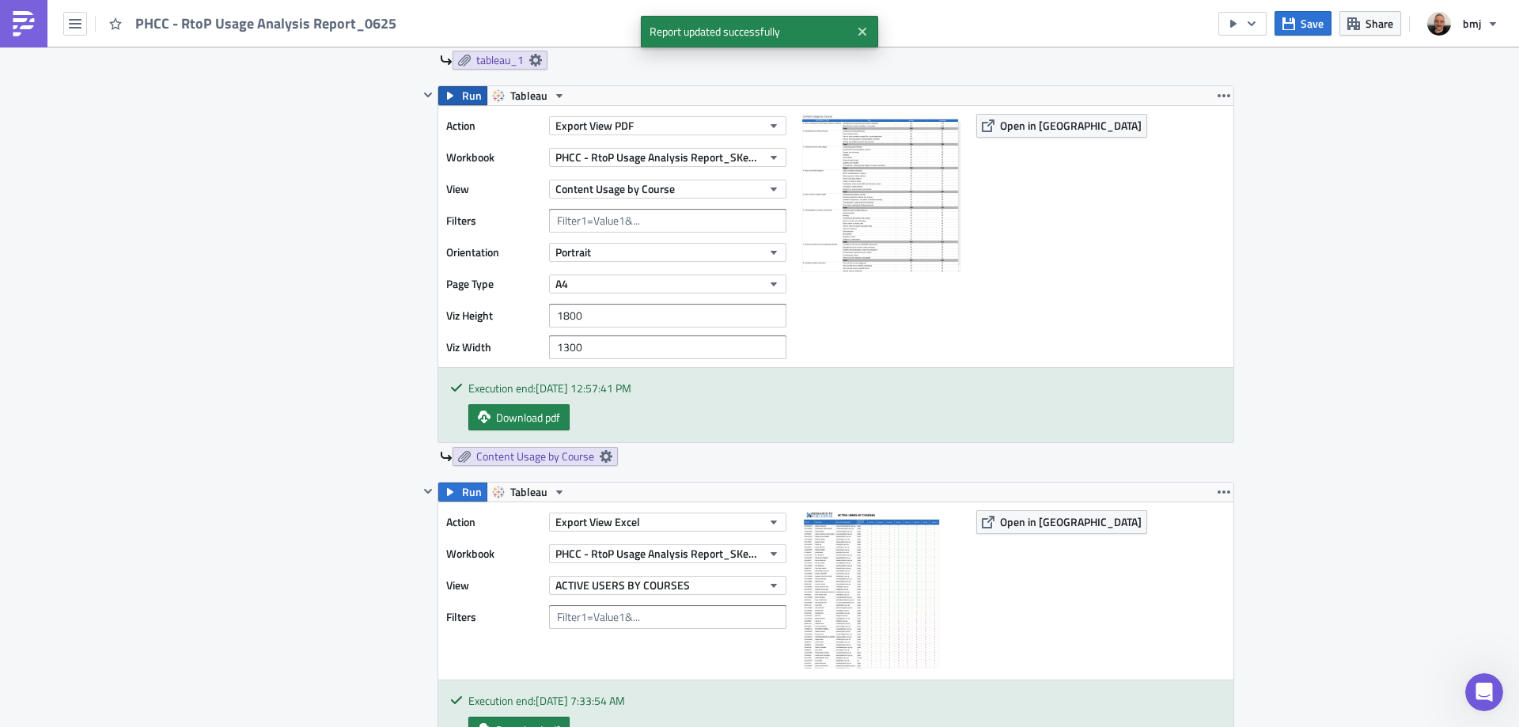
click at [470, 93] on span "Run" at bounding box center [472, 95] width 20 height 19
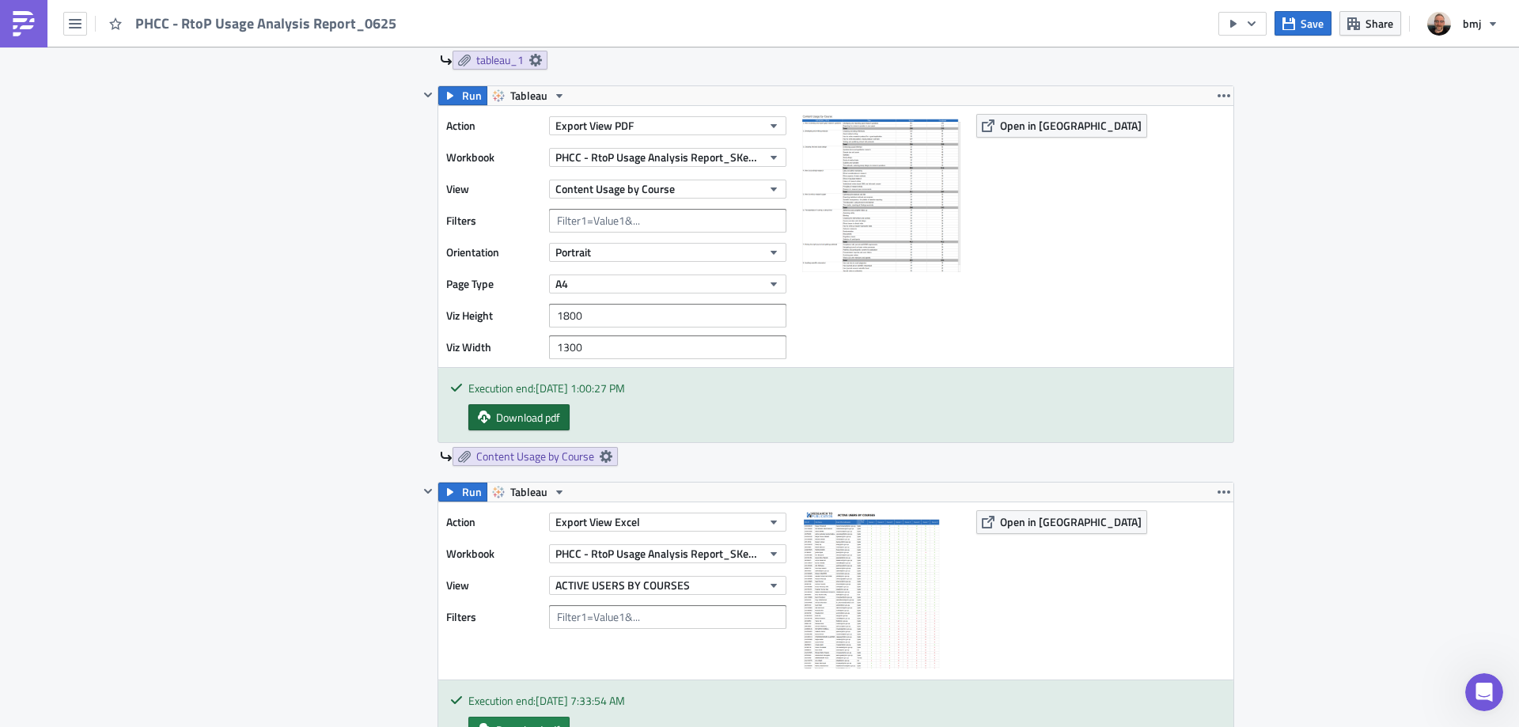
click at [551, 424] on span "Download pdf" at bounding box center [528, 417] width 64 height 17
click at [619, 283] on button "A4" at bounding box center [667, 283] width 237 height 19
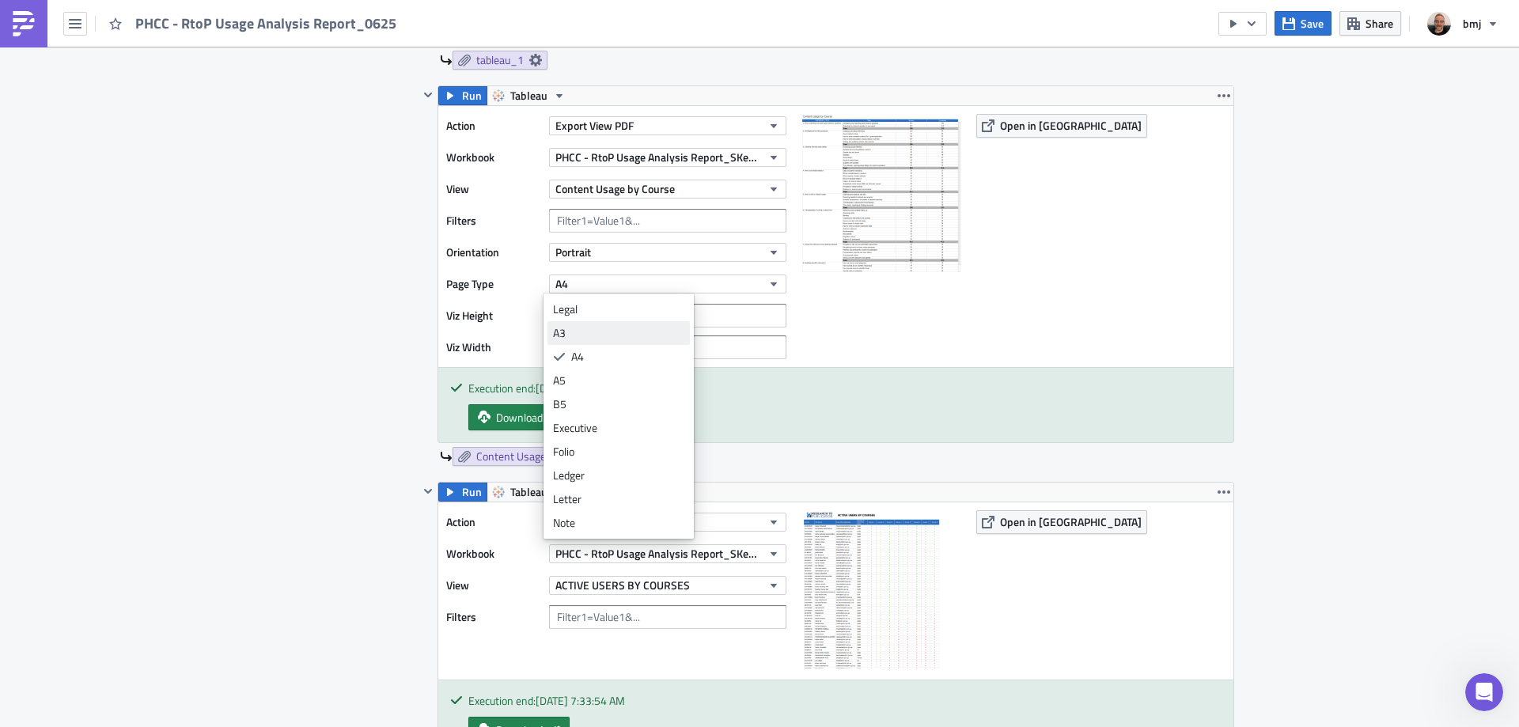
click at [609, 335] on div "A3" at bounding box center [618, 333] width 131 height 16
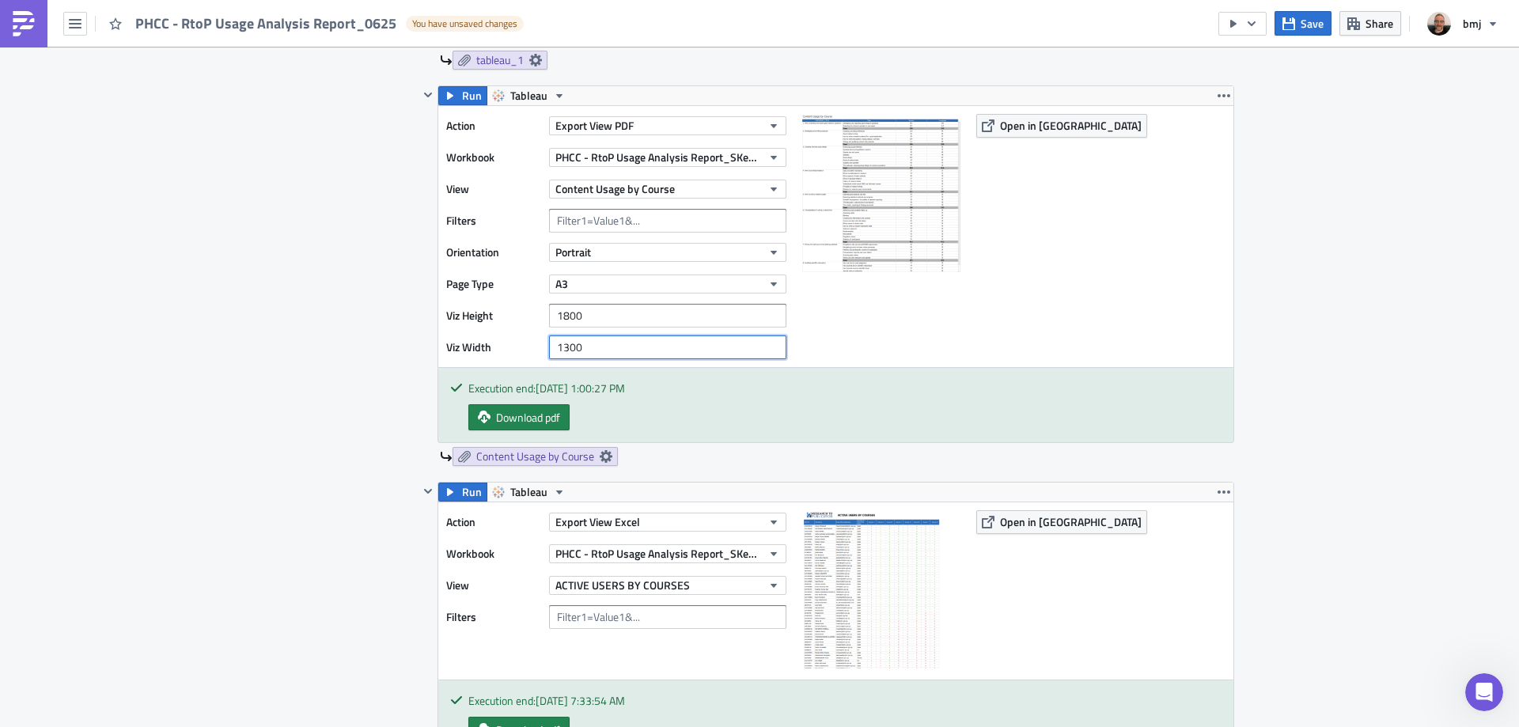
click at [588, 354] on input "1300" at bounding box center [667, 347] width 237 height 24
click at [559, 346] on input "1300" at bounding box center [667, 347] width 237 height 24
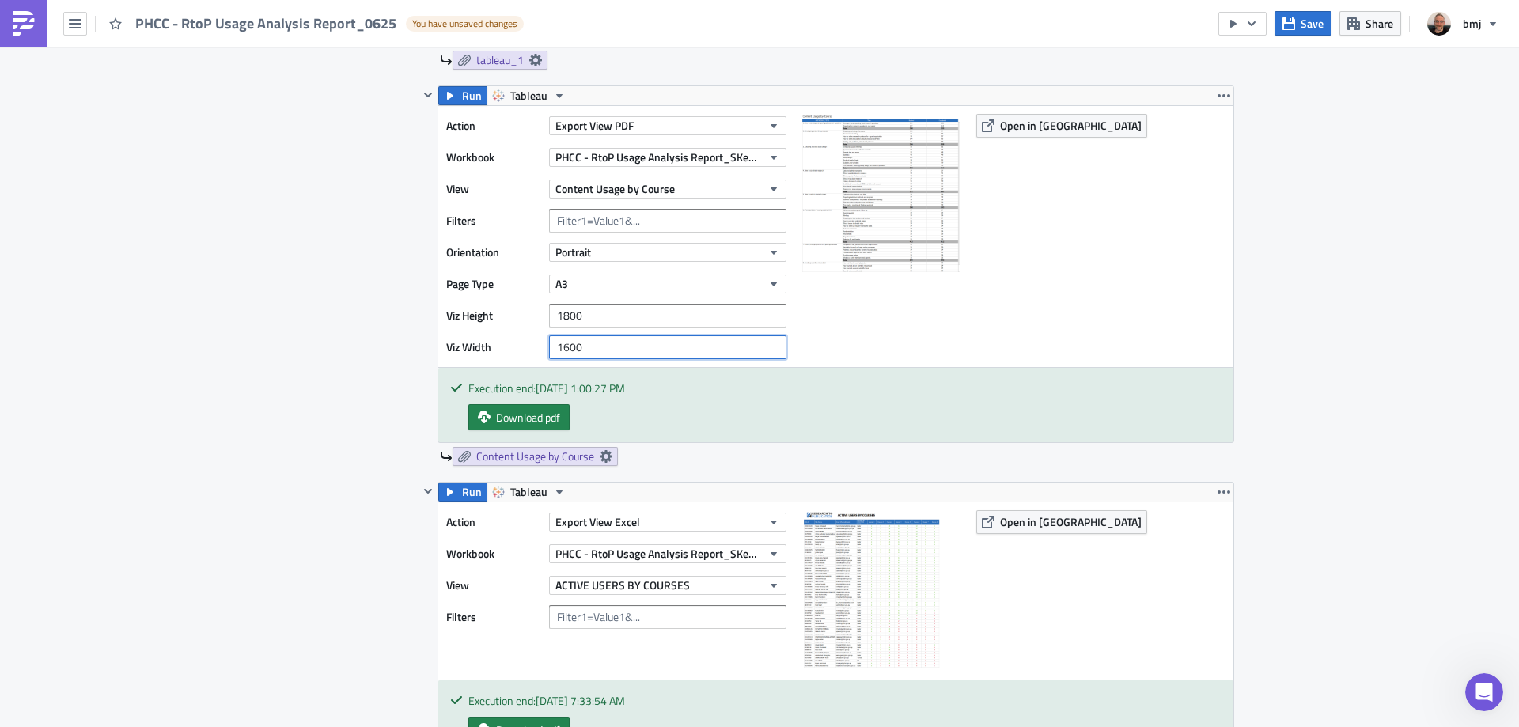
type input "1600"
click at [579, 312] on input "1800" at bounding box center [667, 316] width 237 height 24
click at [564, 316] on input "1800" at bounding box center [667, 316] width 237 height 24
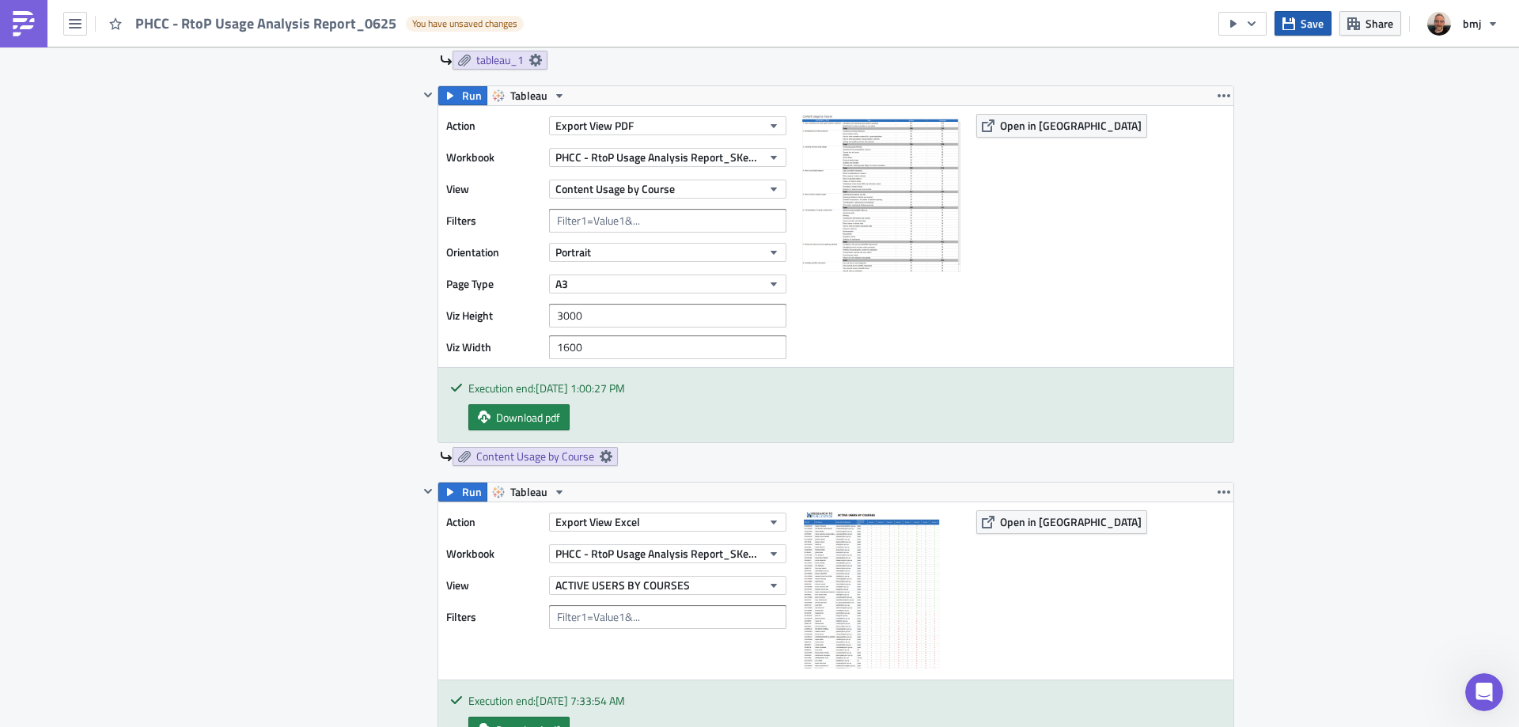
click at [1295, 20] on icon "button" at bounding box center [1288, 23] width 13 height 13
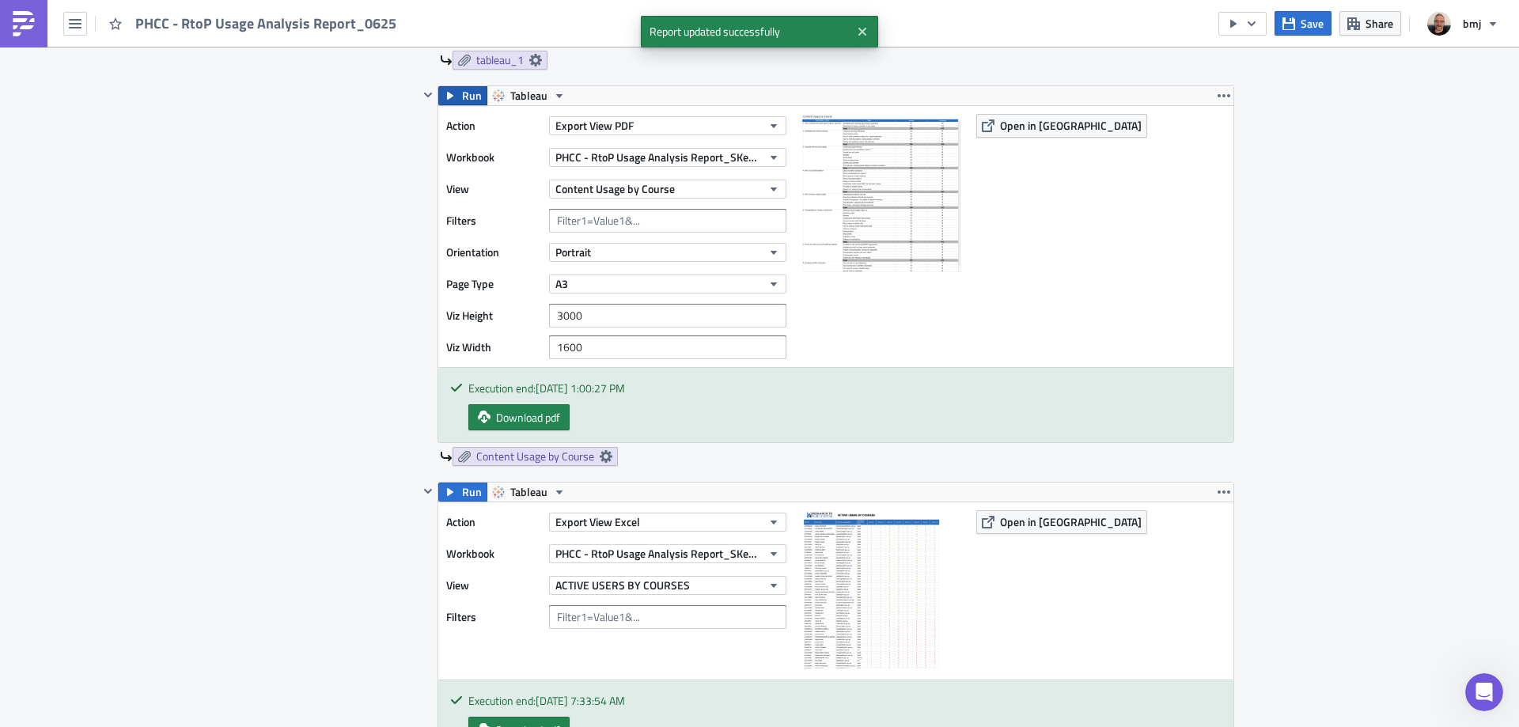
click at [467, 93] on span "Run" at bounding box center [472, 95] width 20 height 19
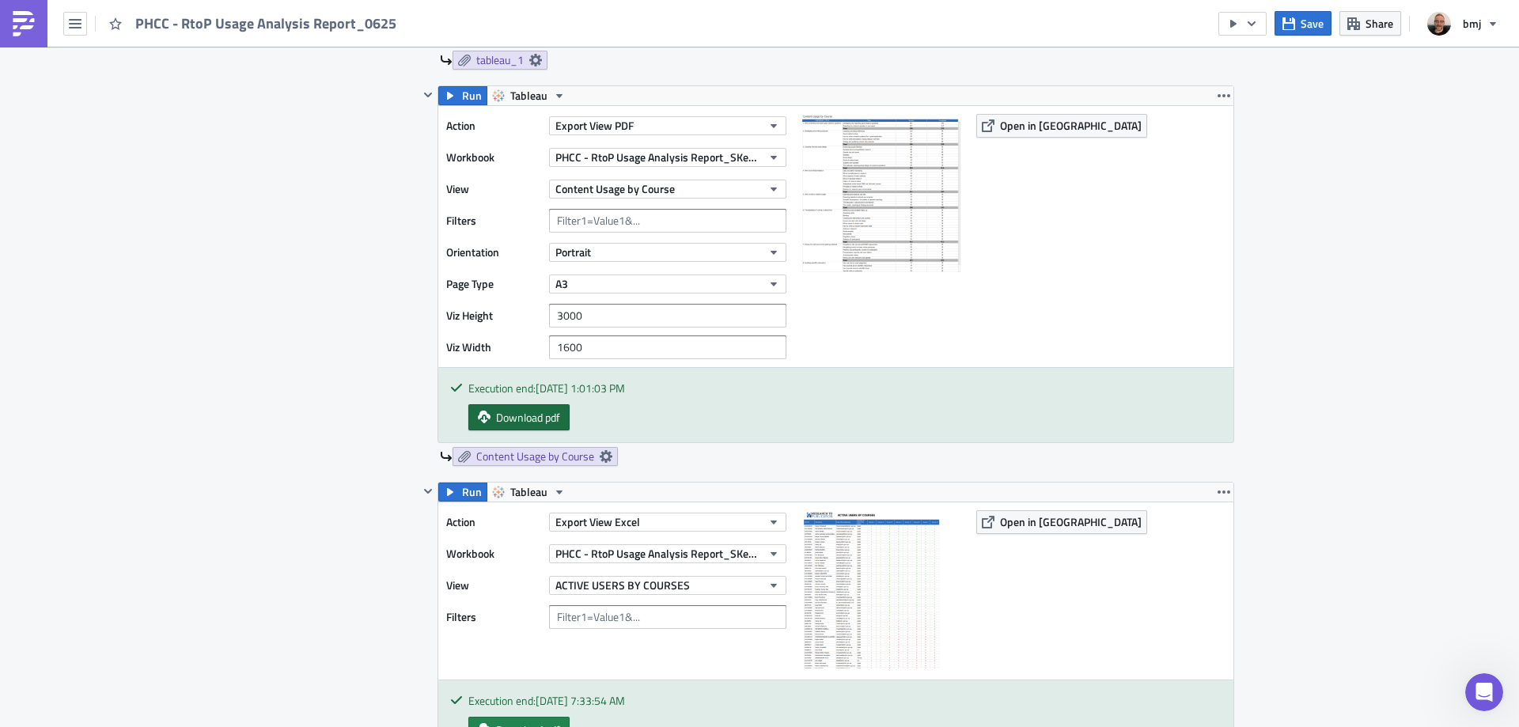
click at [553, 419] on span "Download pdf" at bounding box center [528, 417] width 64 height 17
click at [630, 252] on button "Portrait" at bounding box center [667, 252] width 237 height 19
click at [623, 295] on div "Landscape" at bounding box center [618, 301] width 131 height 16
click at [1304, 29] on span "Save" at bounding box center [1311, 23] width 23 height 17
click at [1306, 31] on span "Save" at bounding box center [1311, 23] width 23 height 17
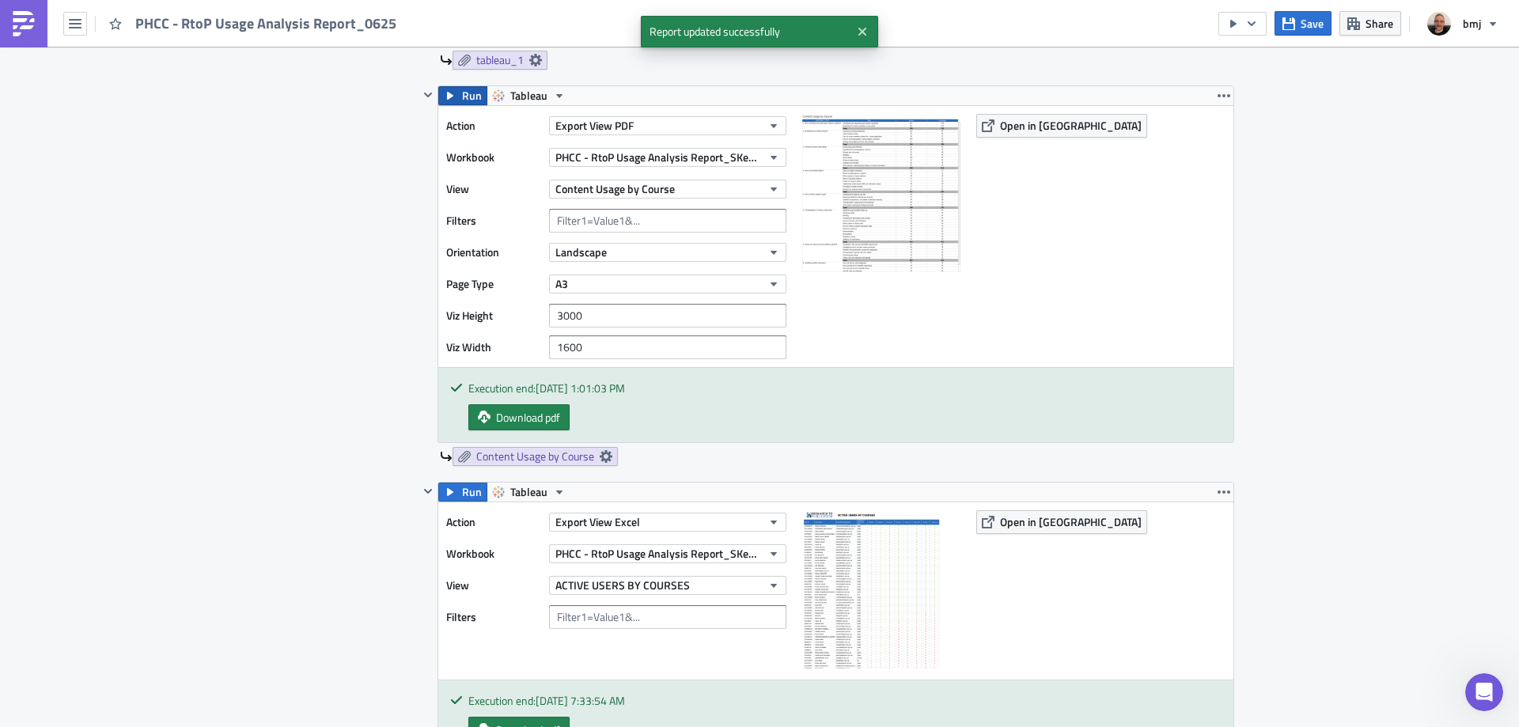
click at [445, 93] on icon "button" at bounding box center [450, 95] width 13 height 13
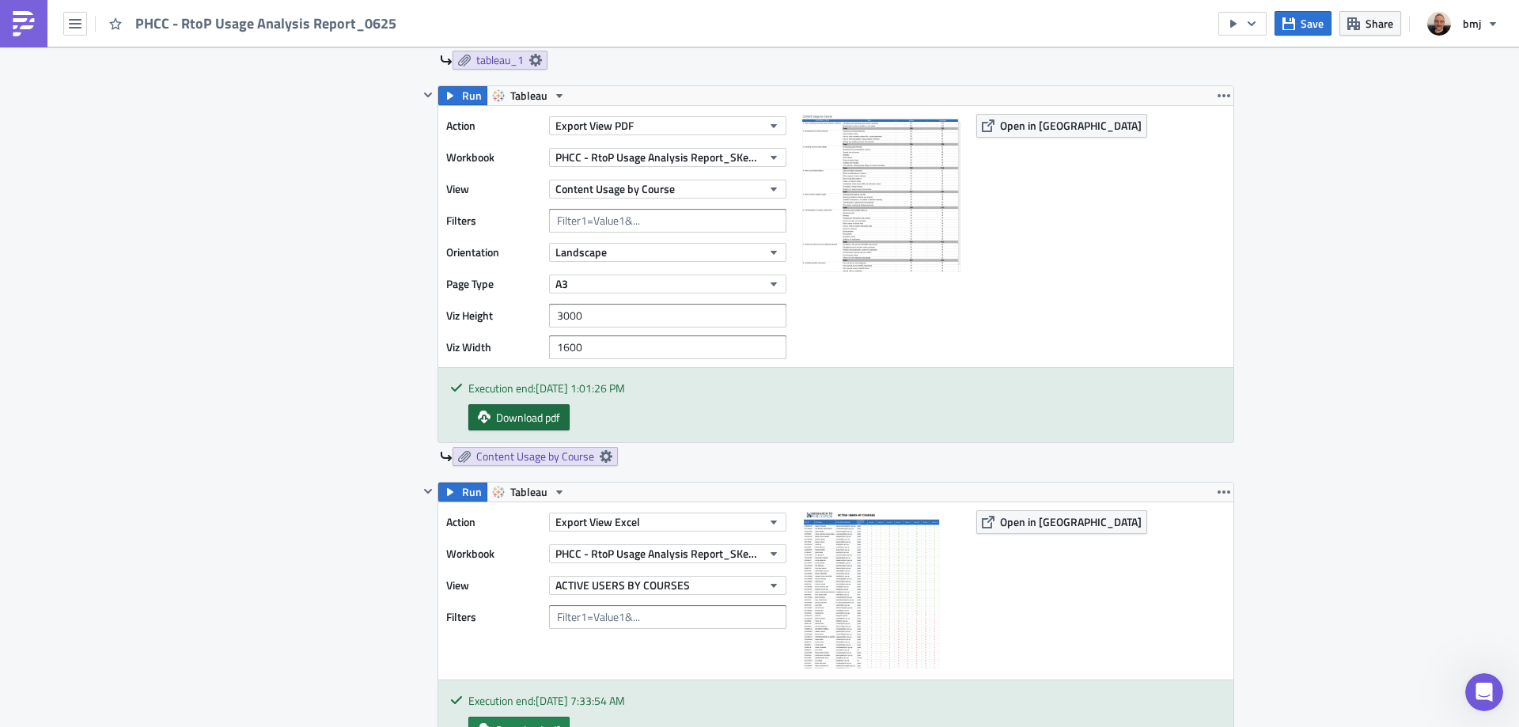
click at [545, 413] on span "Download pdf" at bounding box center [528, 417] width 64 height 17
drag, startPoint x: 597, startPoint y: 317, endPoint x: 509, endPoint y: 306, distance: 89.3
click at [509, 306] on div "Viz Height 3000" at bounding box center [620, 316] width 348 height 24
type input "4"
type input "1"
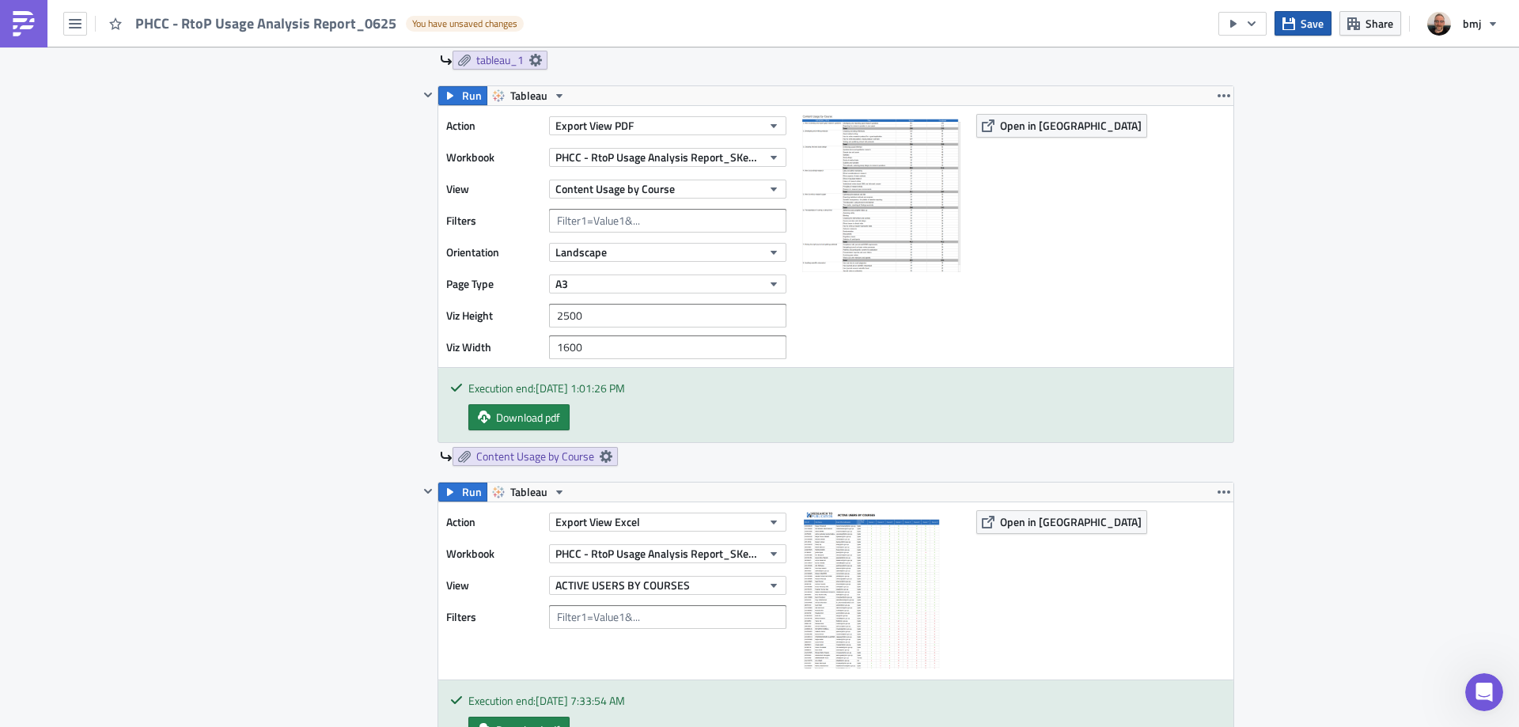
click at [1290, 25] on icon "button" at bounding box center [1288, 23] width 13 height 13
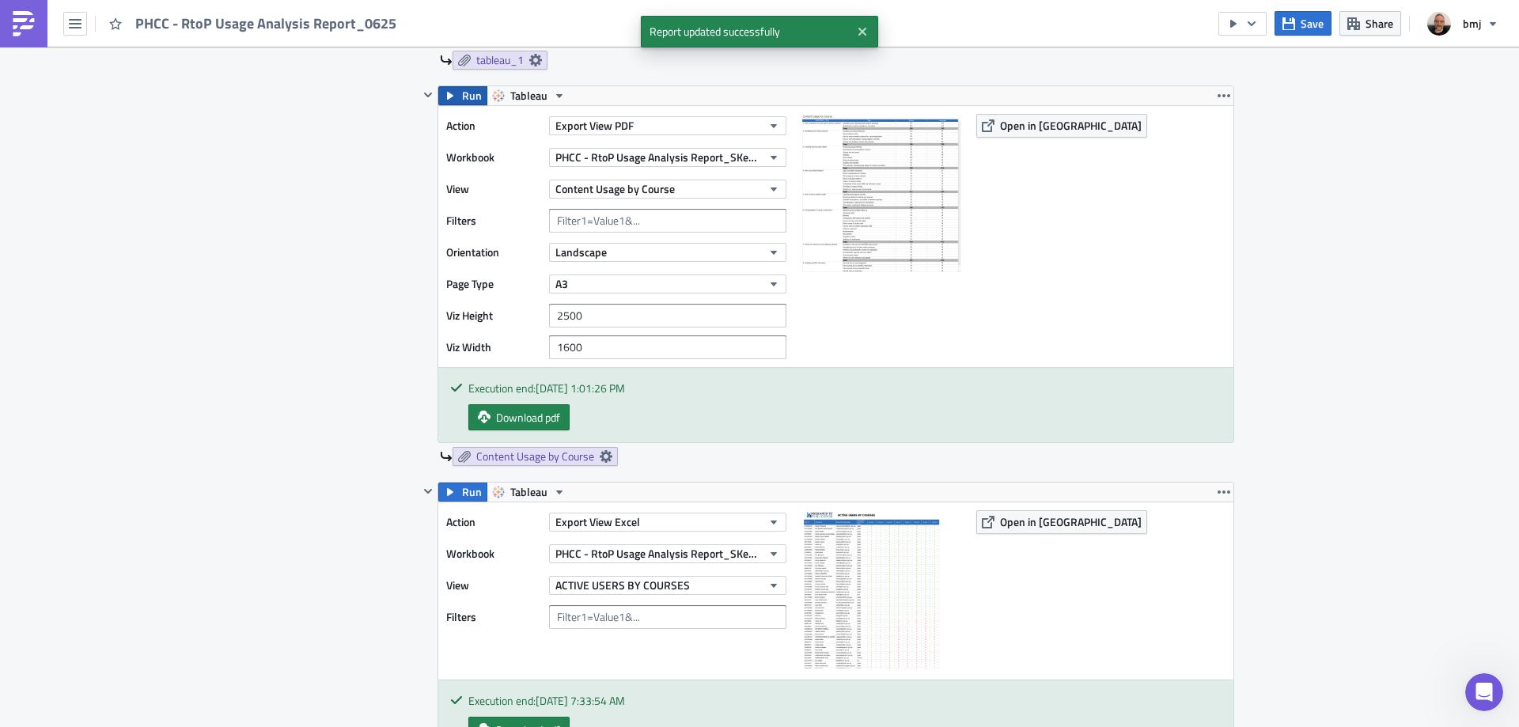
click at [466, 94] on span "Run" at bounding box center [472, 95] width 20 height 19
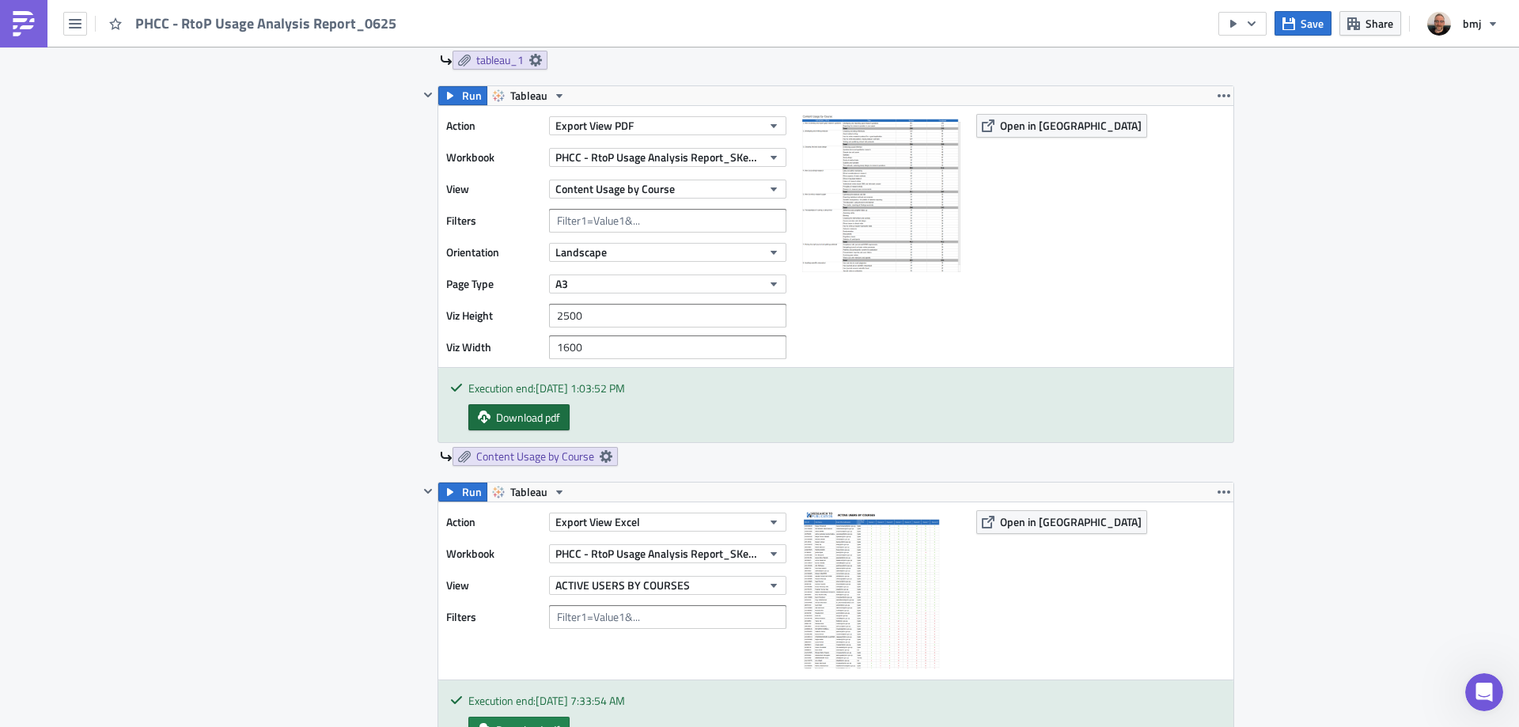
click at [532, 419] on span "Download pdf" at bounding box center [528, 417] width 64 height 17
click at [618, 312] on input "2500" at bounding box center [667, 316] width 237 height 24
click at [619, 312] on input "2500" at bounding box center [667, 316] width 237 height 24
click at [559, 314] on input "2500" at bounding box center [667, 316] width 237 height 24
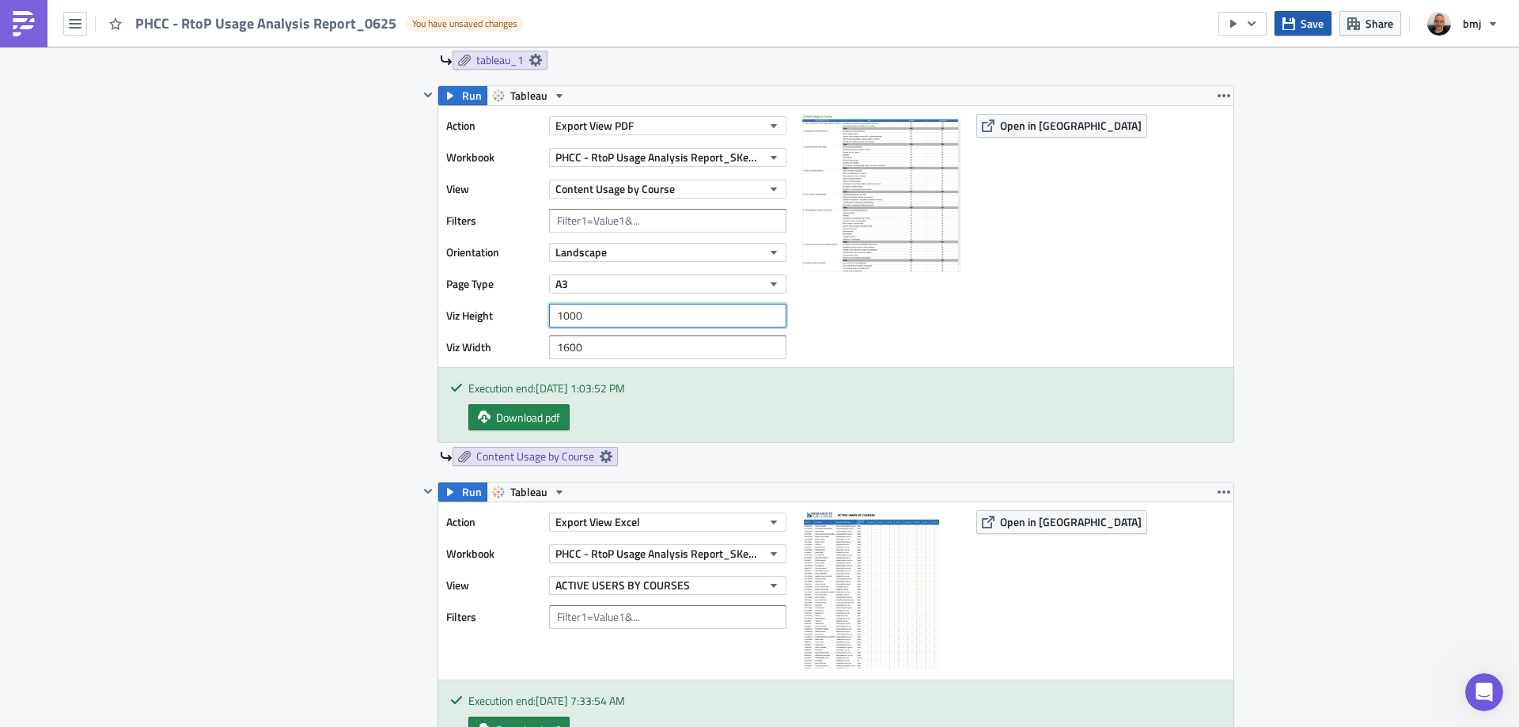
type input "1000"
click at [1294, 20] on icon "button" at bounding box center [1288, 23] width 13 height 13
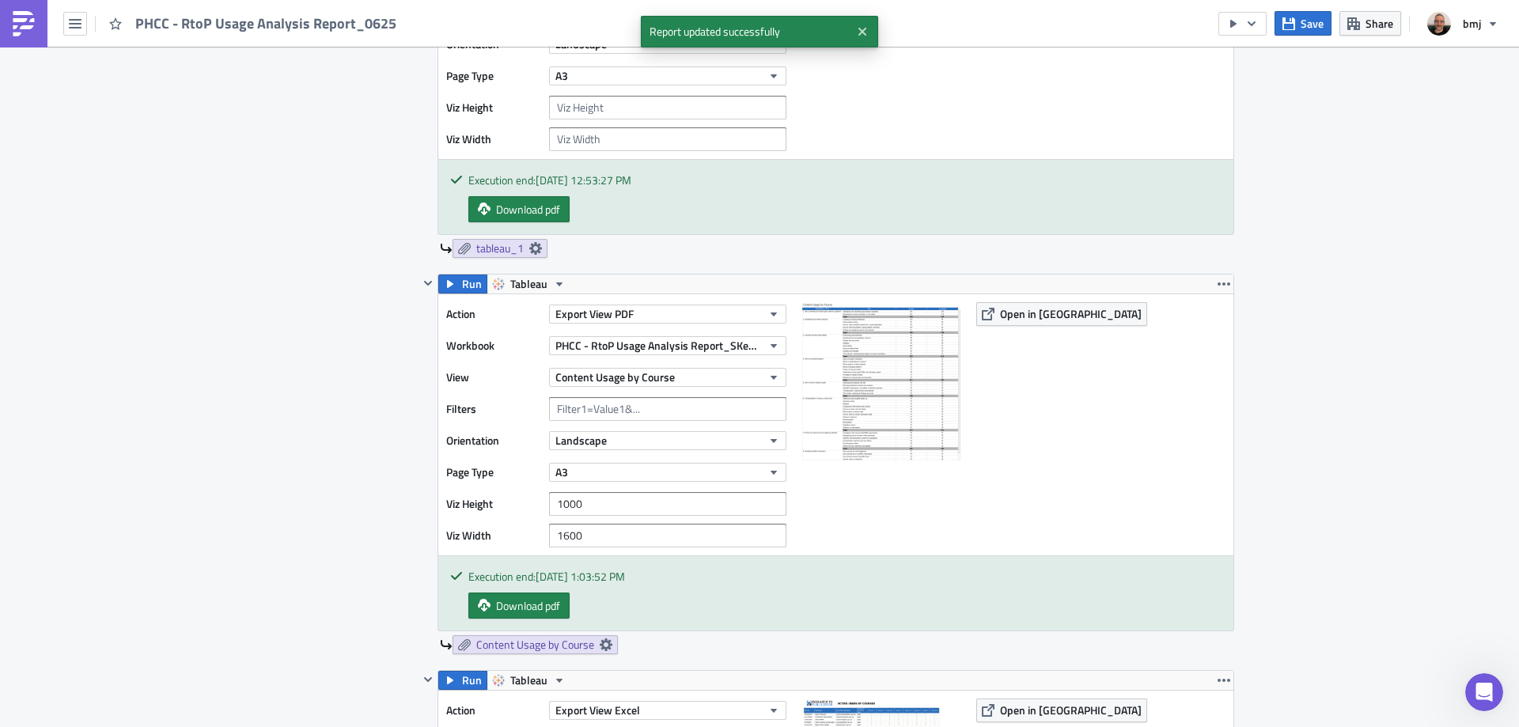
scroll to position [475, 0]
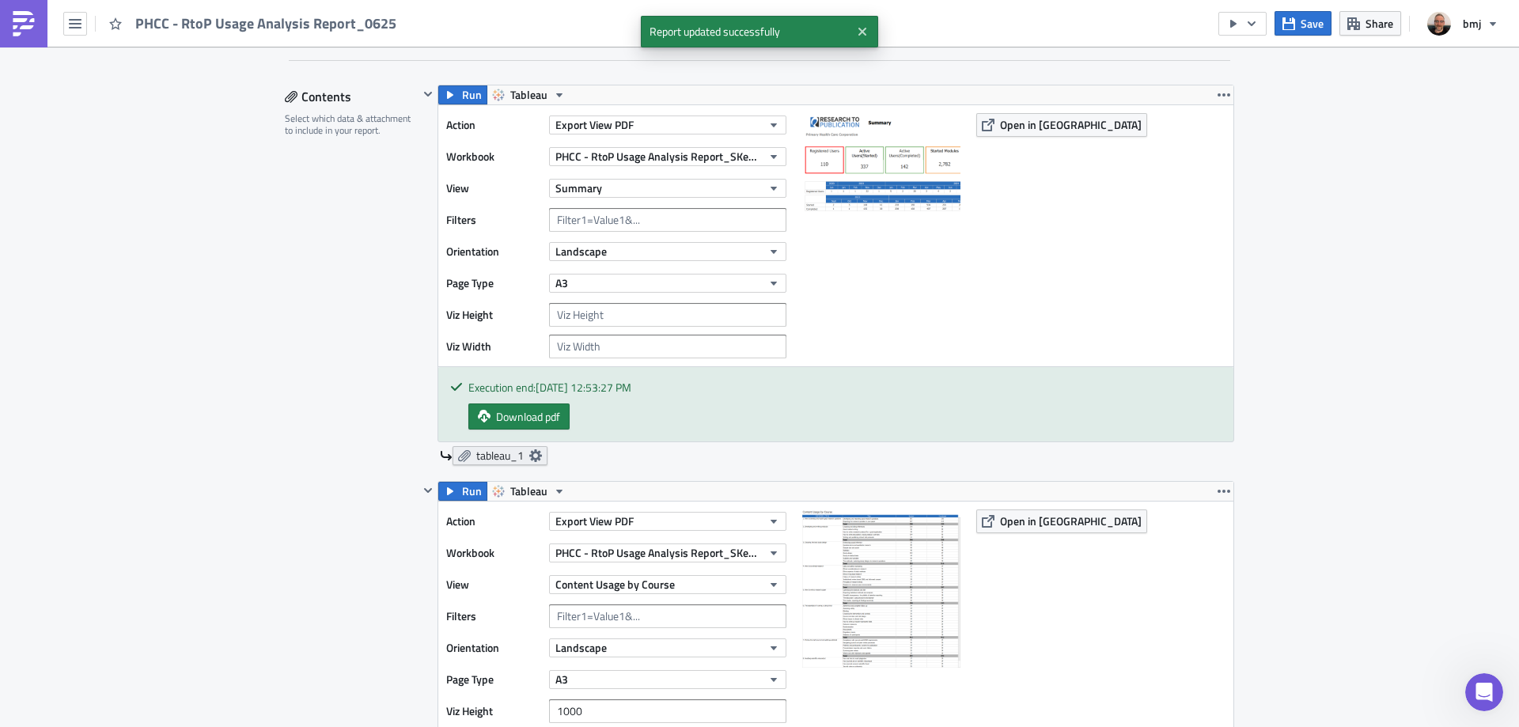
click at [532, 454] on icon at bounding box center [535, 455] width 13 height 13
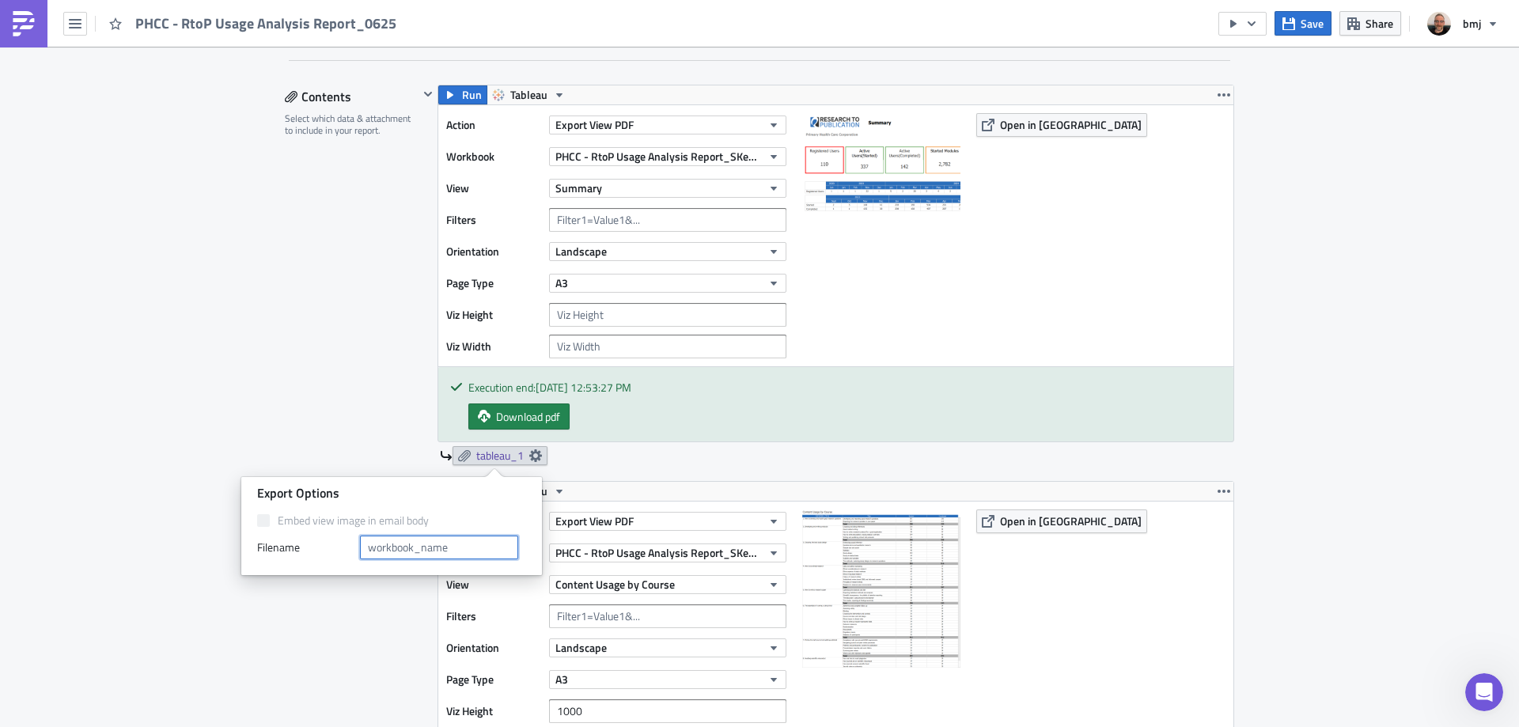
click at [468, 551] on input "text" at bounding box center [439, 548] width 158 height 24
type input "Summary"
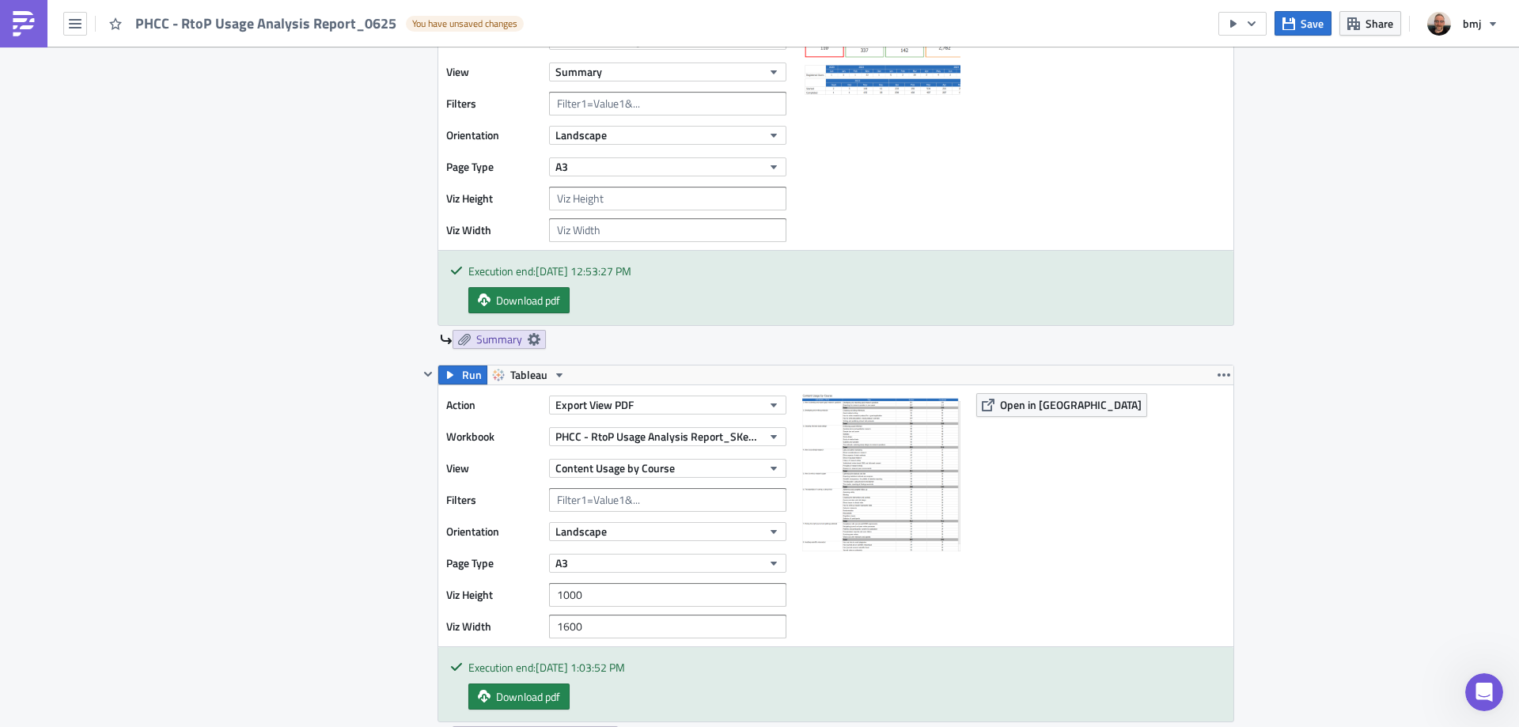
scroll to position [712, 0]
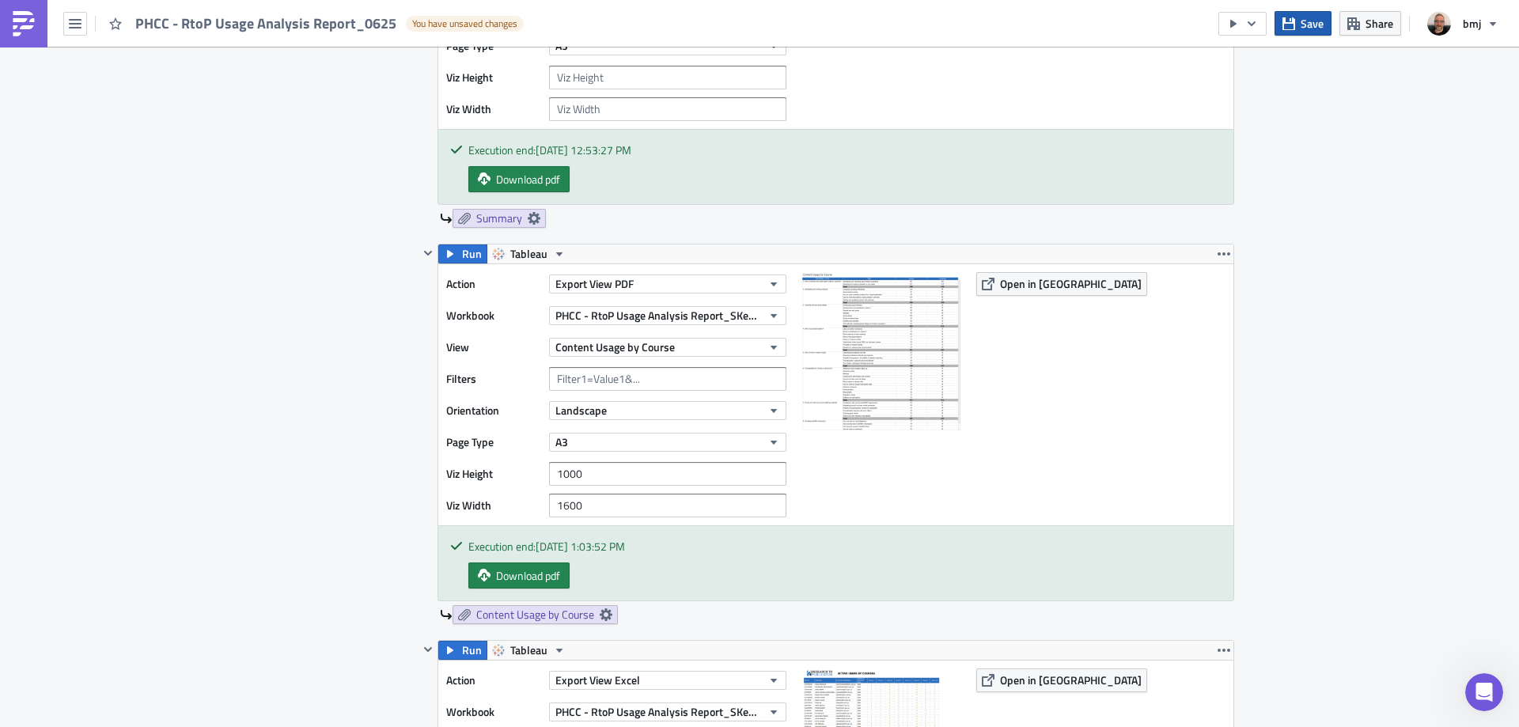
click at [1300, 31] on button "Save" at bounding box center [1302, 23] width 57 height 25
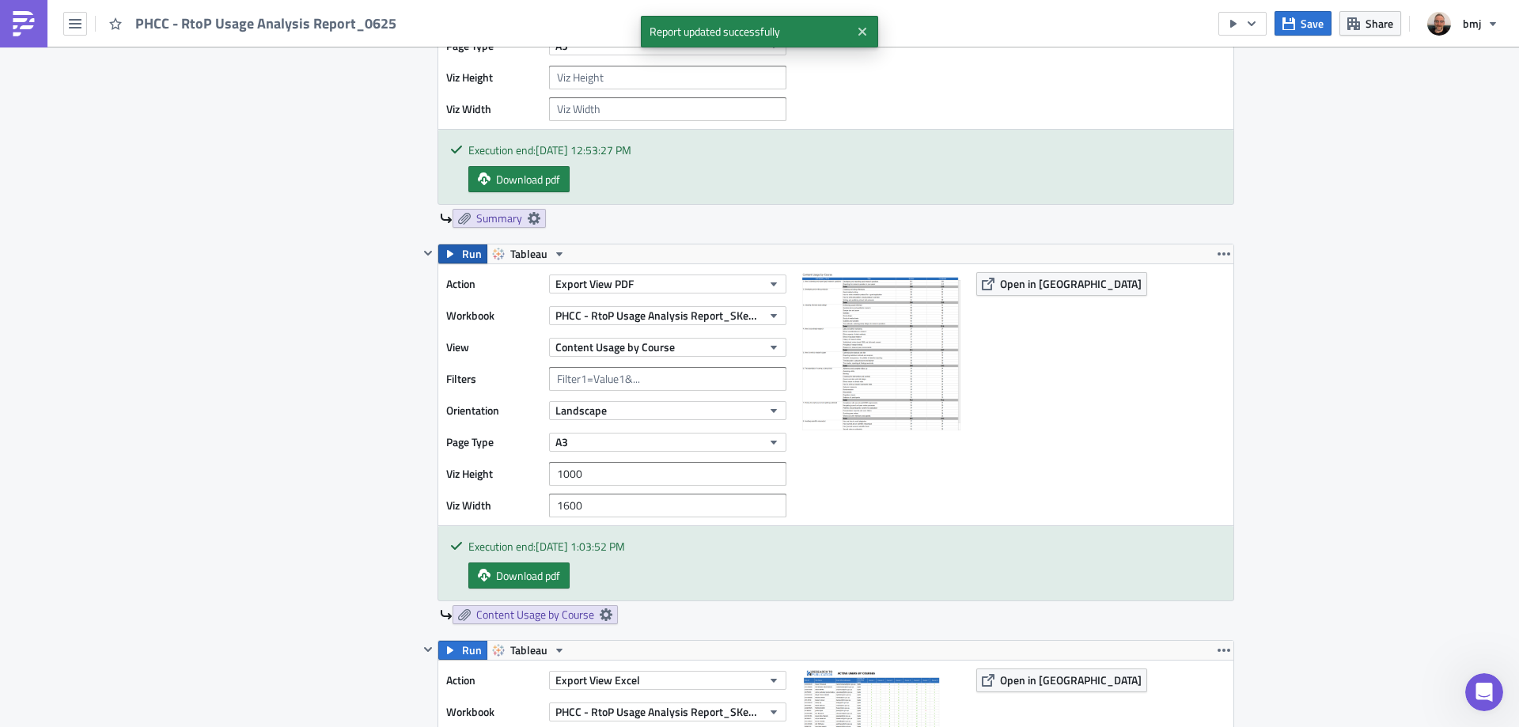
click at [464, 249] on span "Run" at bounding box center [472, 253] width 20 height 19
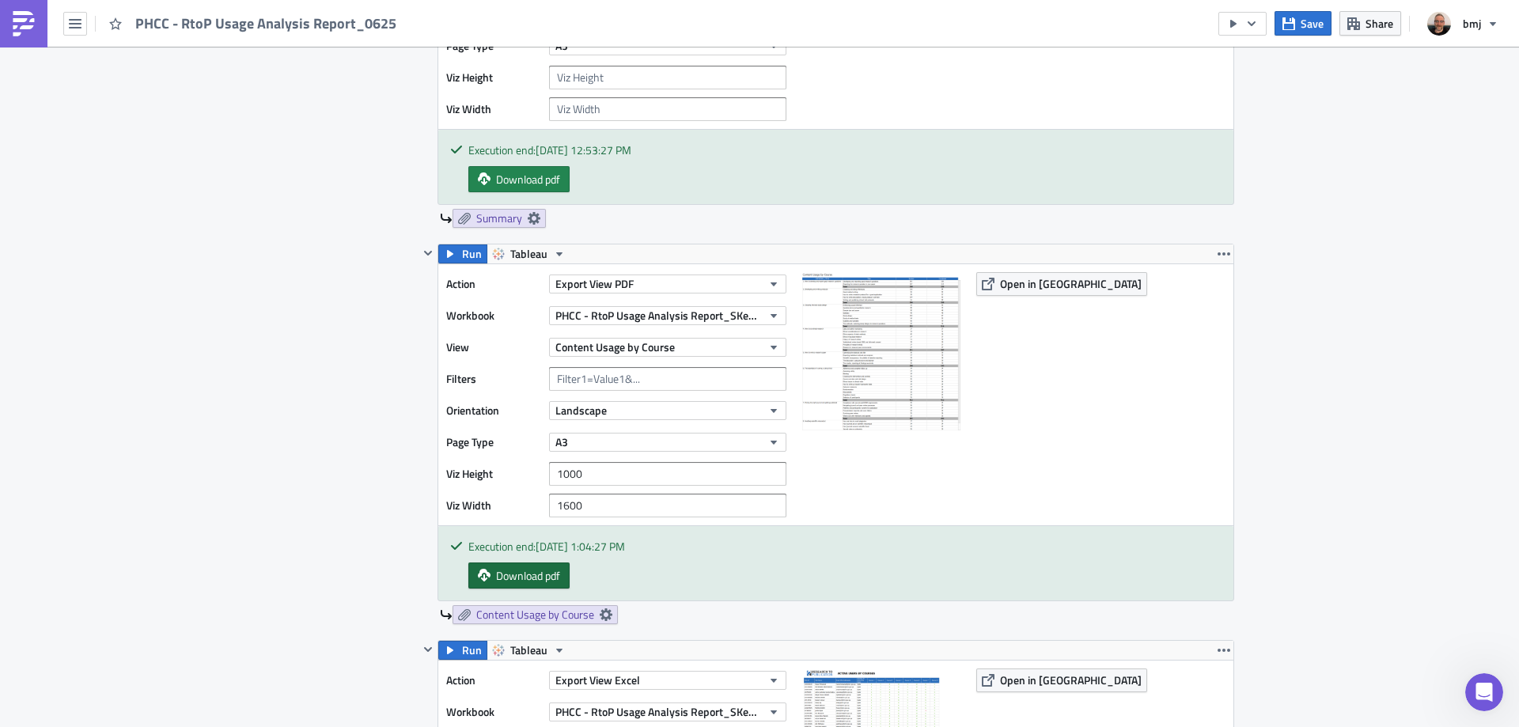
click at [544, 575] on span "Download pdf" at bounding box center [528, 575] width 64 height 17
click at [634, 441] on button "A3" at bounding box center [667, 442] width 237 height 19
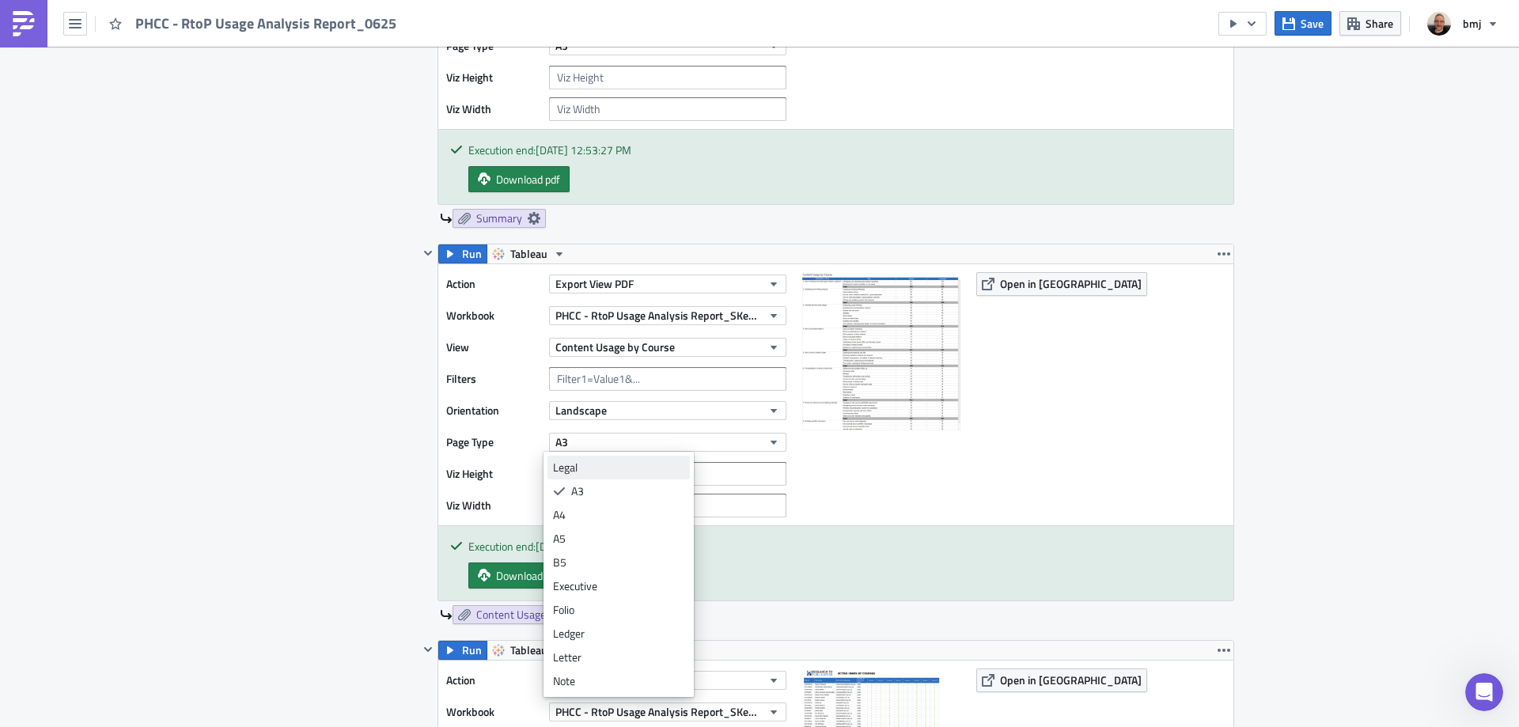
click at [642, 470] on div "Legal" at bounding box center [618, 468] width 131 height 16
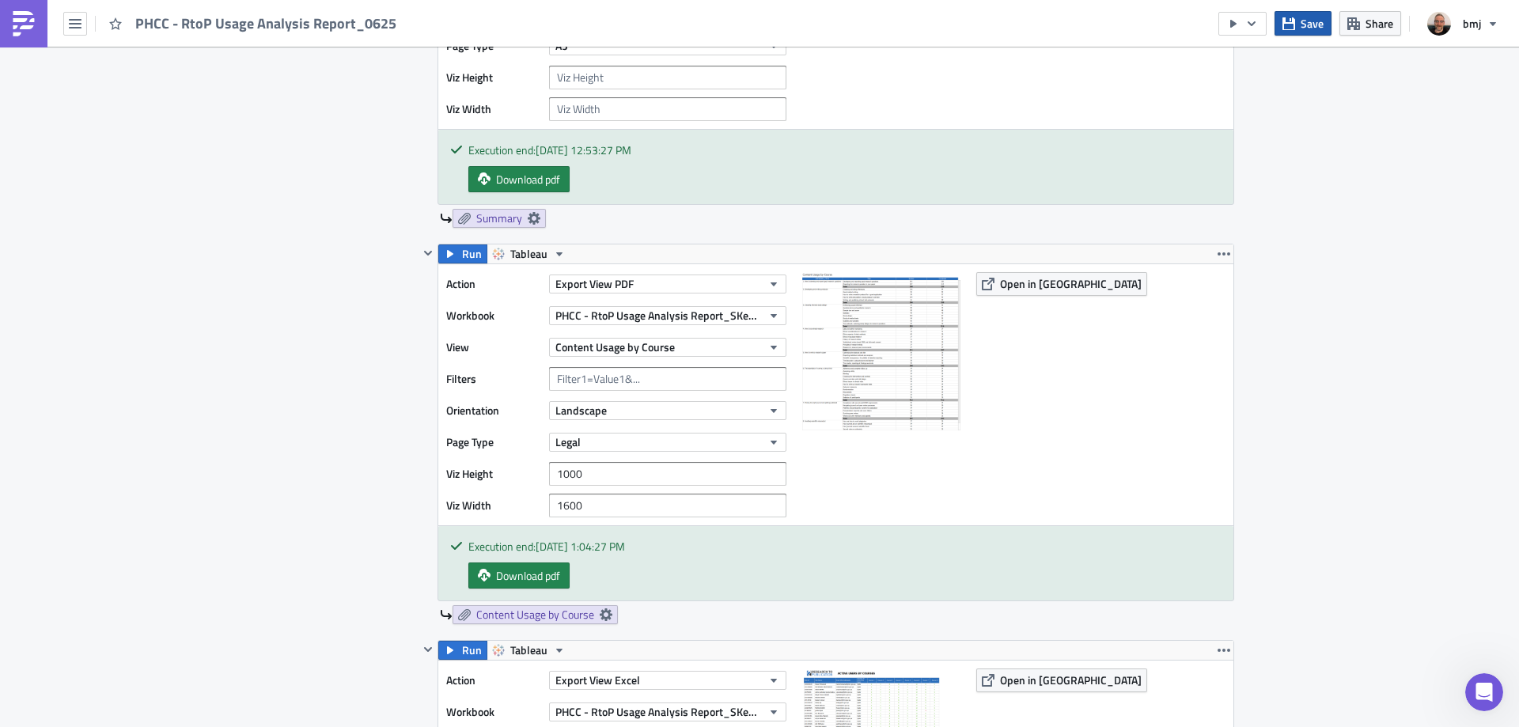
click at [1303, 20] on span "Save" at bounding box center [1311, 23] width 23 height 17
click at [1302, 25] on span "Save" at bounding box center [1311, 23] width 23 height 17
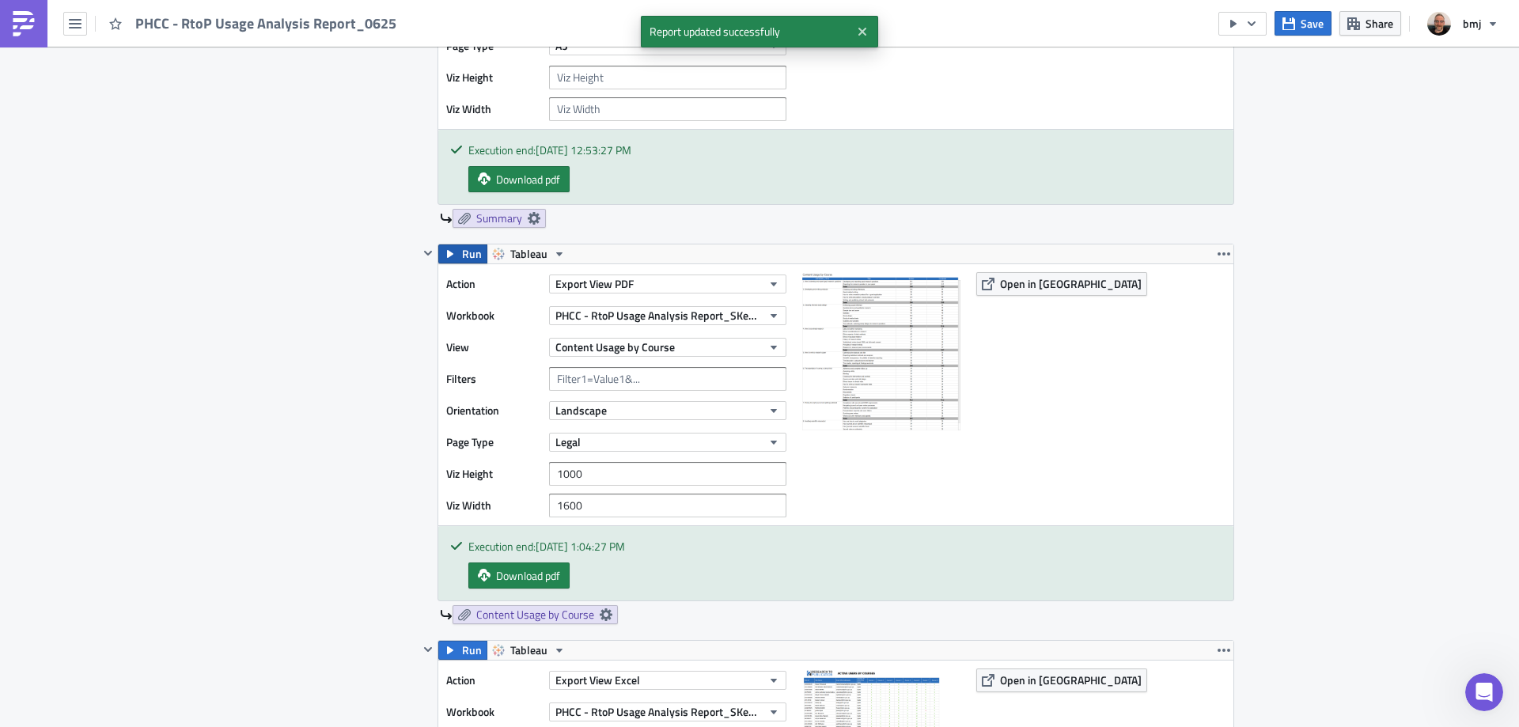
click at [453, 256] on button "Run" at bounding box center [462, 253] width 49 height 19
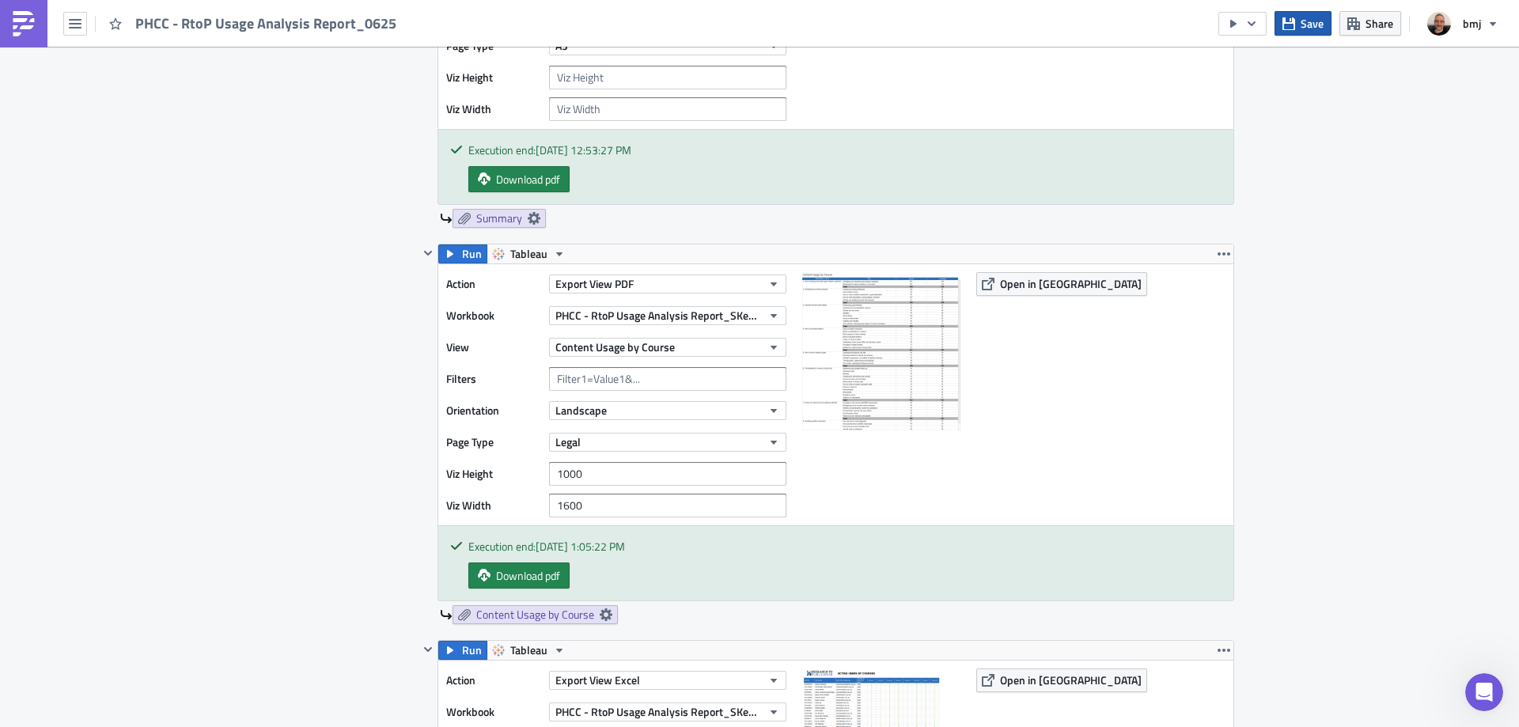
click at [1319, 27] on span "Save" at bounding box center [1311, 23] width 23 height 17
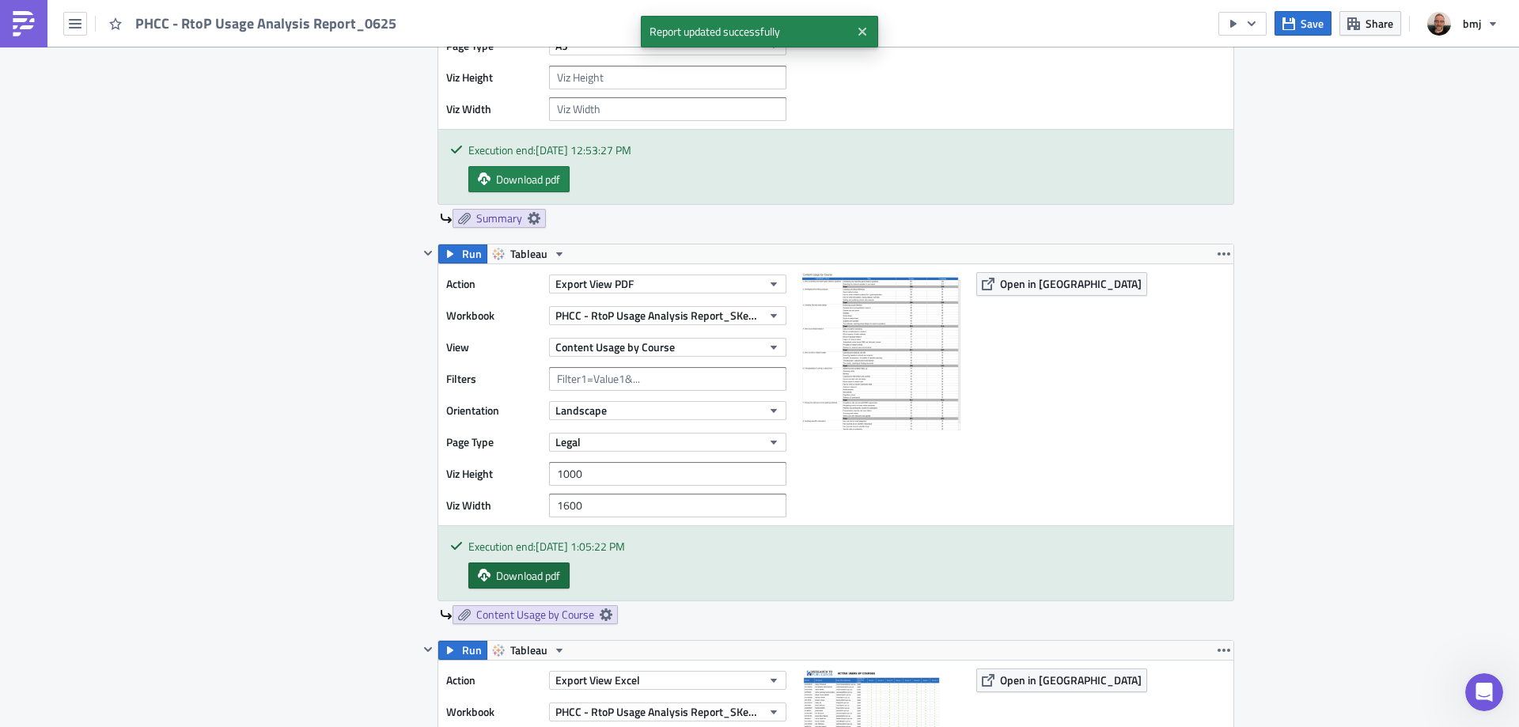
click at [540, 578] on span "Download pdf" at bounding box center [528, 575] width 64 height 17
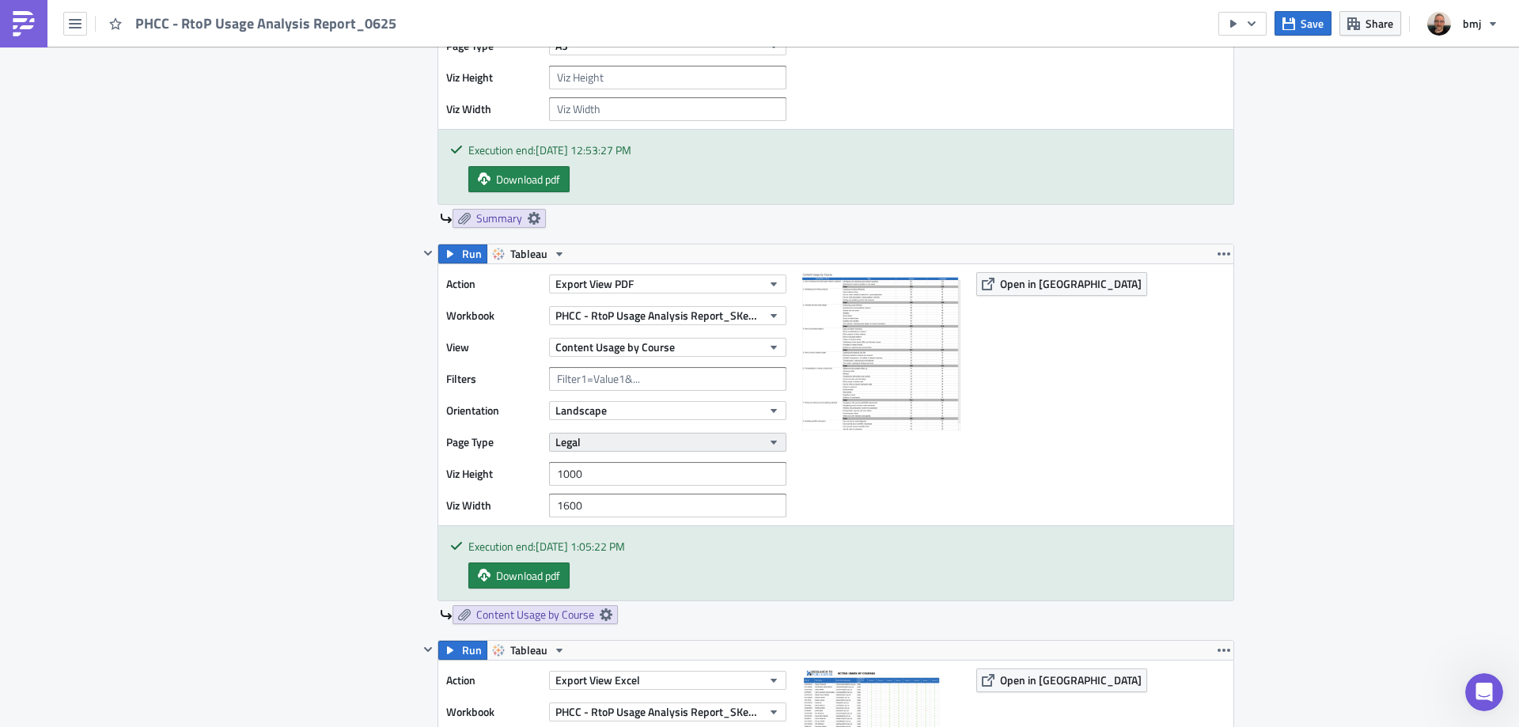
click at [733, 436] on button "Legal" at bounding box center [667, 442] width 237 height 19
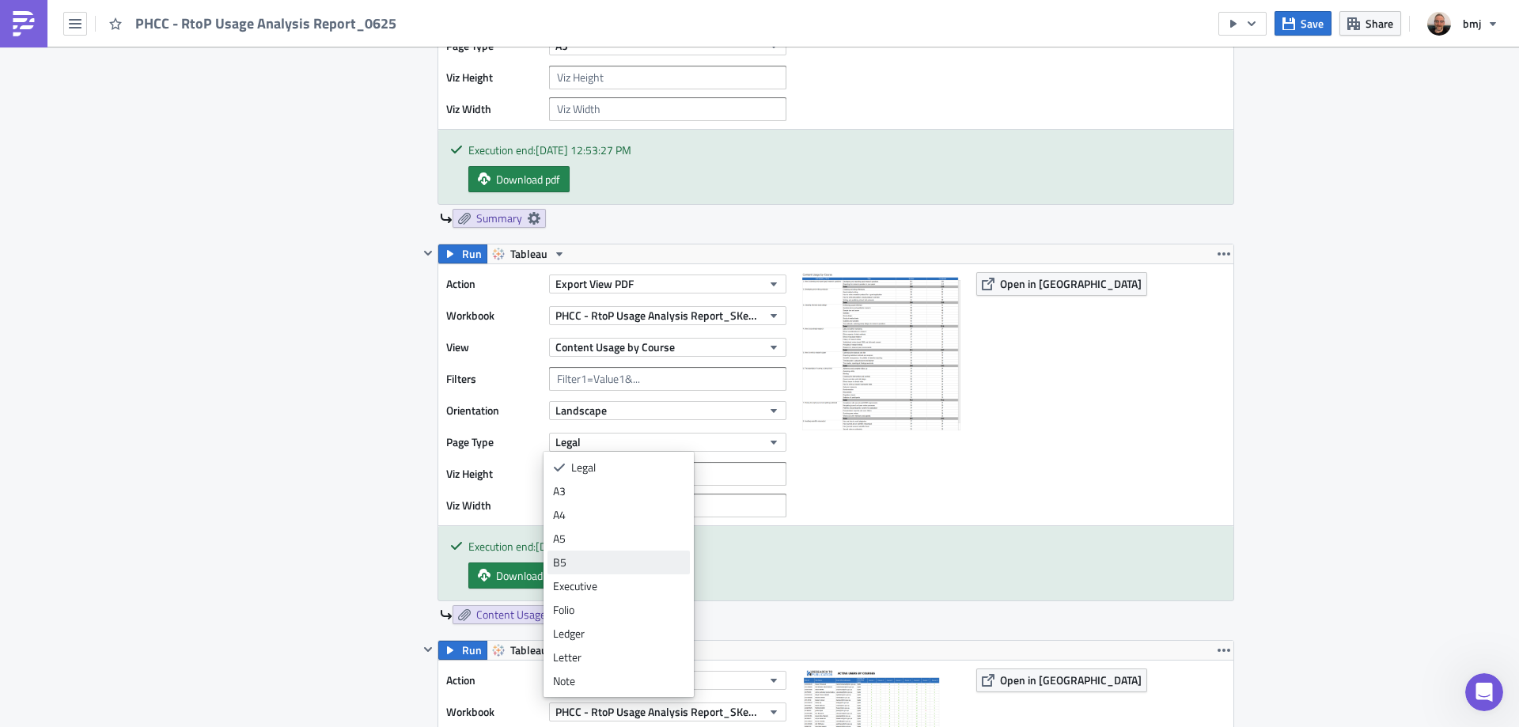
scroll to position [47, 0]
click at [627, 681] on div "Tabloid" at bounding box center [618, 681] width 131 height 16
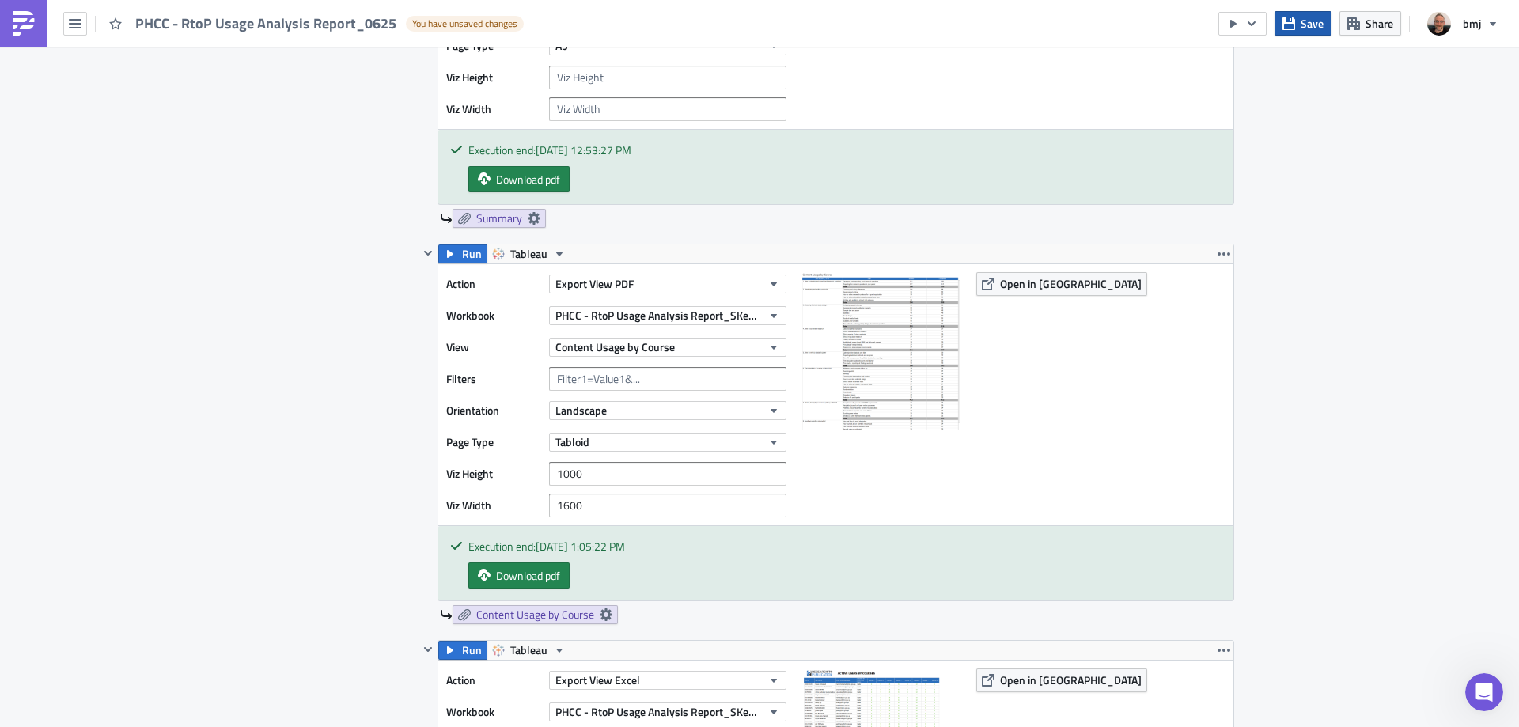
click at [1298, 32] on button "Save" at bounding box center [1302, 23] width 57 height 25
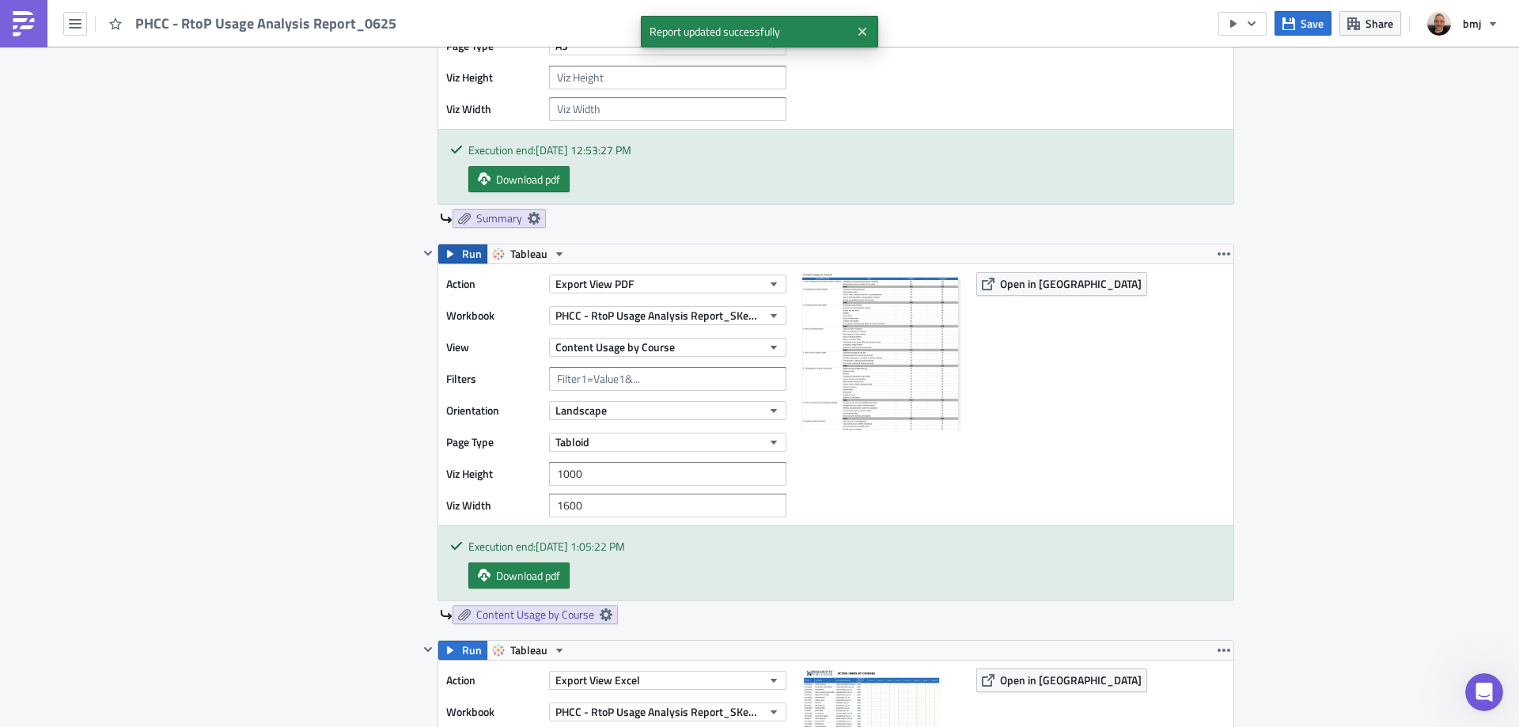
click at [444, 248] on icon "button" at bounding box center [450, 254] width 13 height 13
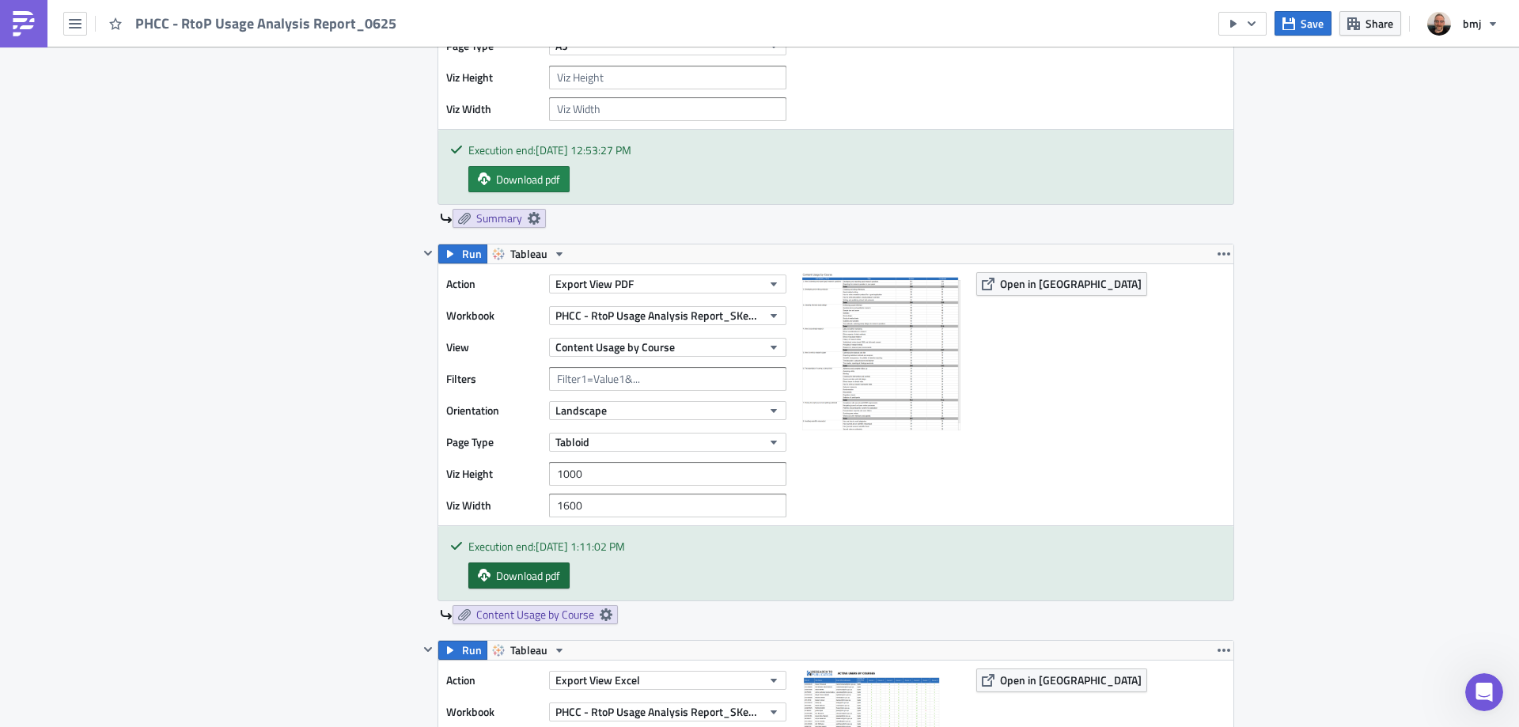
click at [547, 580] on span "Download pdf" at bounding box center [528, 575] width 64 height 17
drag, startPoint x: 565, startPoint y: 471, endPoint x: 468, endPoint y: 475, distance: 97.4
click at [468, 475] on div "Viz Height 1000" at bounding box center [620, 474] width 348 height 24
type input "5000"
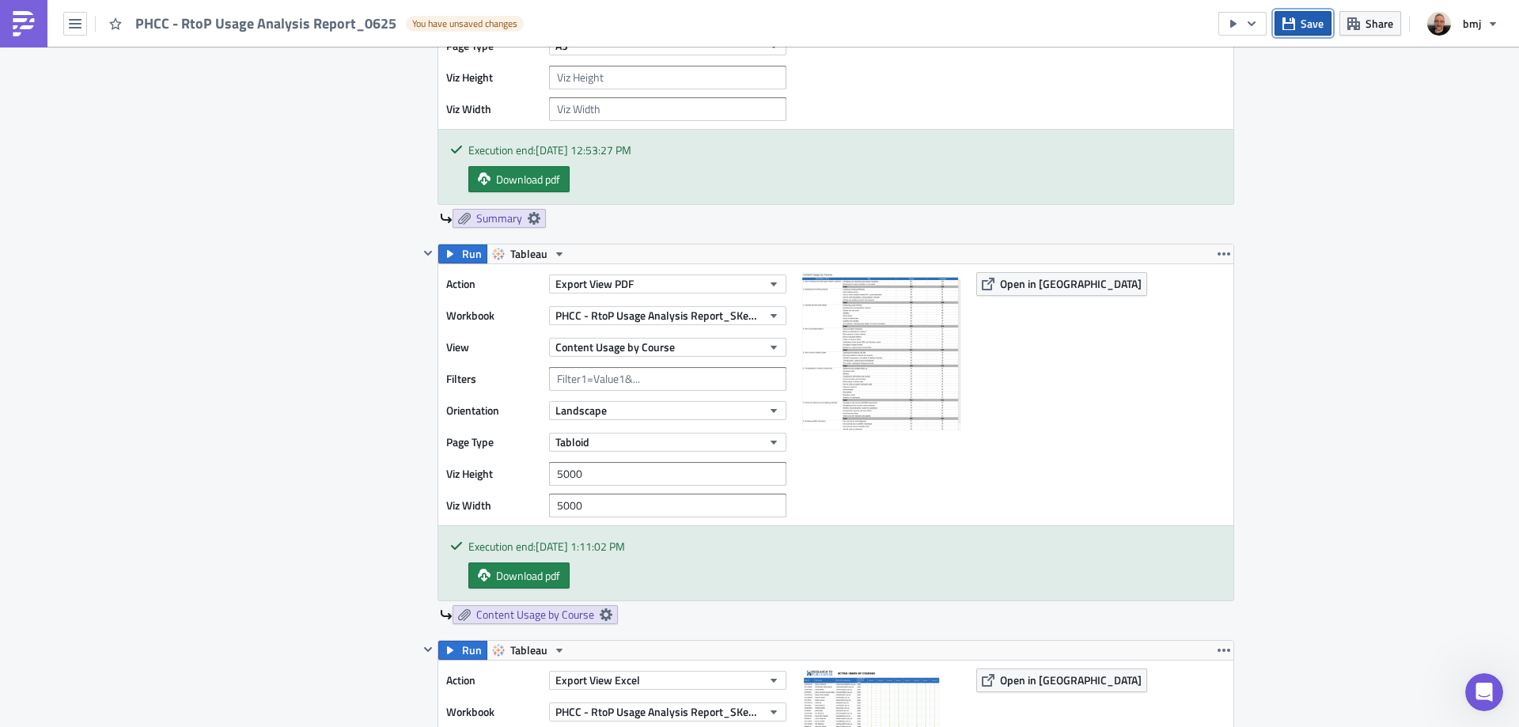
click at [1298, 17] on button "Save" at bounding box center [1302, 23] width 57 height 25
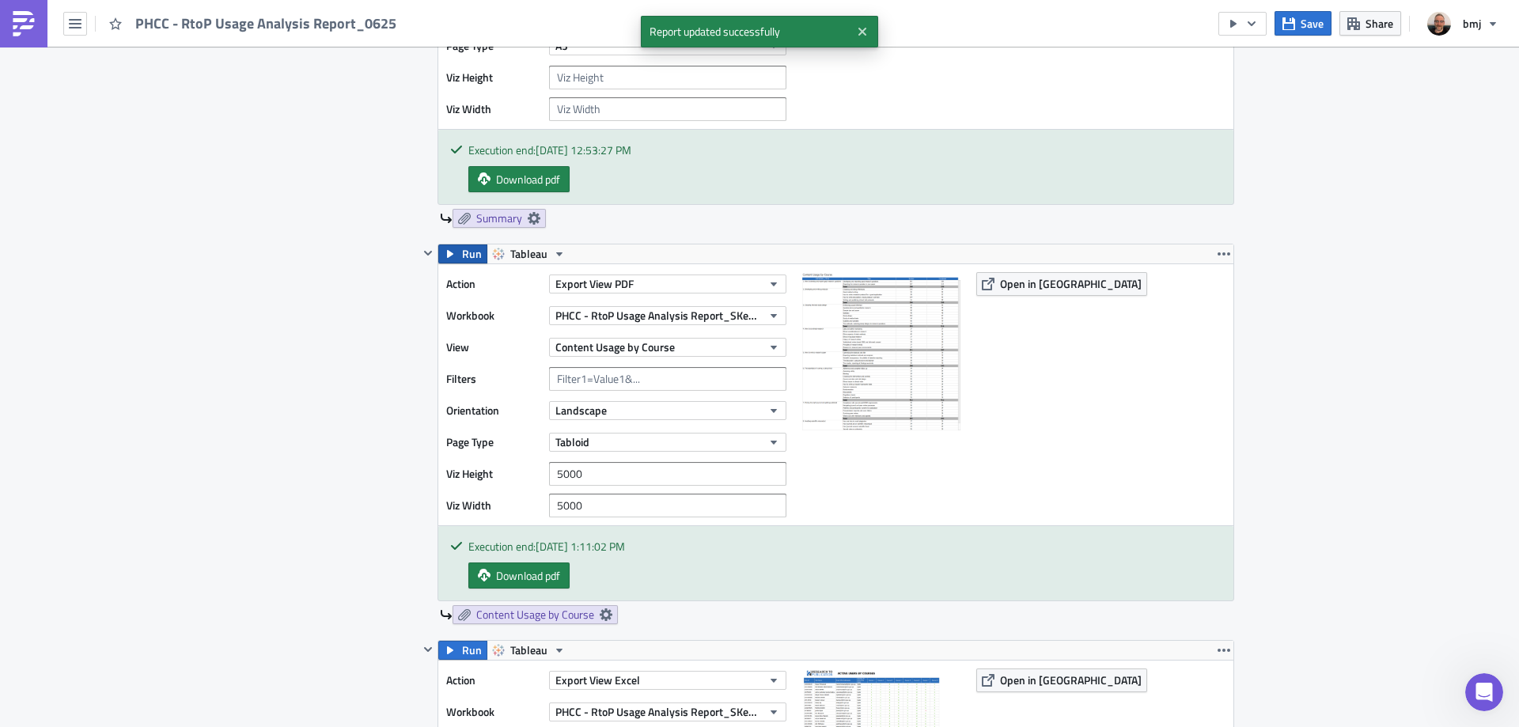
click at [462, 257] on span "Run" at bounding box center [472, 253] width 20 height 19
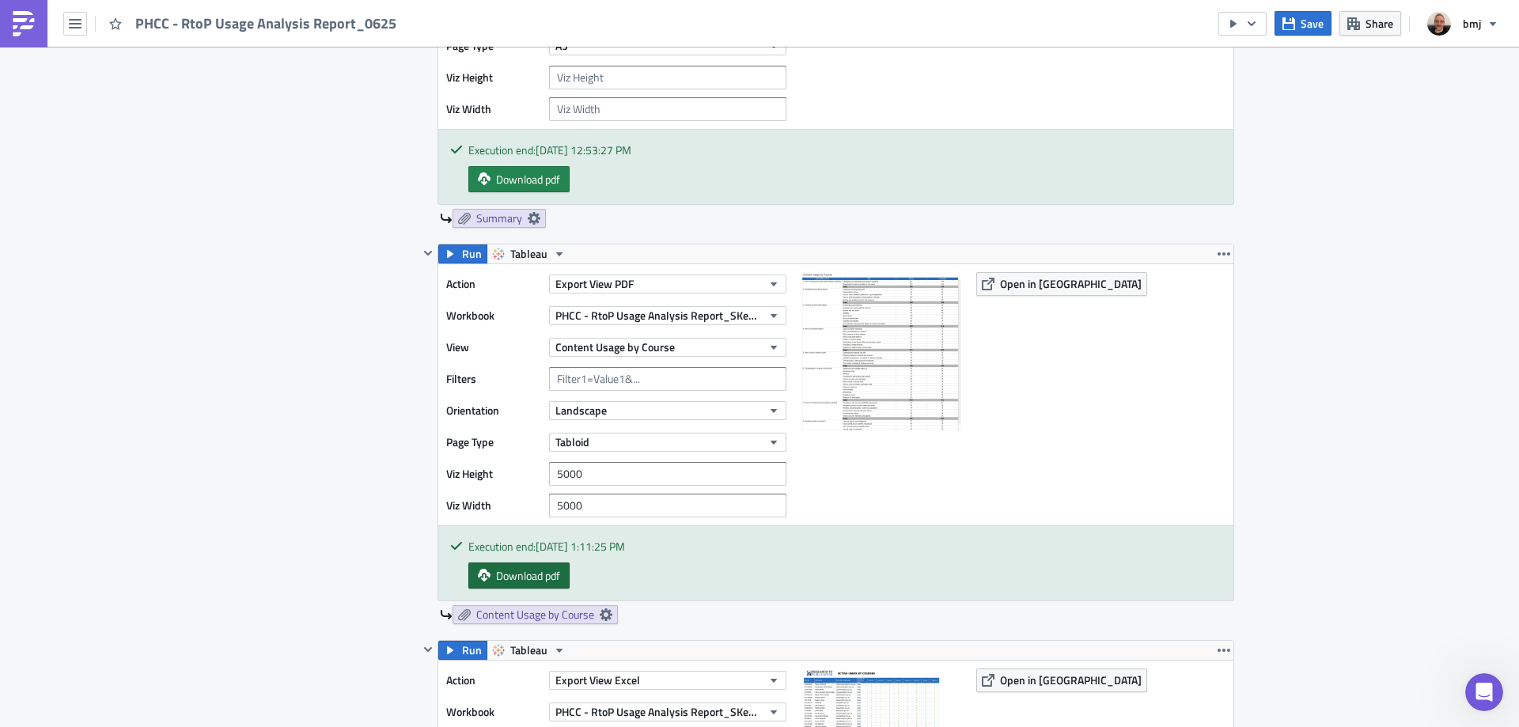
click at [547, 583] on span "Download pdf" at bounding box center [528, 575] width 64 height 17
drag, startPoint x: 616, startPoint y: 472, endPoint x: 523, endPoint y: 470, distance: 93.4
click at [523, 470] on div "Viz Height 5000" at bounding box center [620, 474] width 348 height 24
type input "800"
click at [599, 502] on input "5000" at bounding box center [667, 506] width 237 height 24
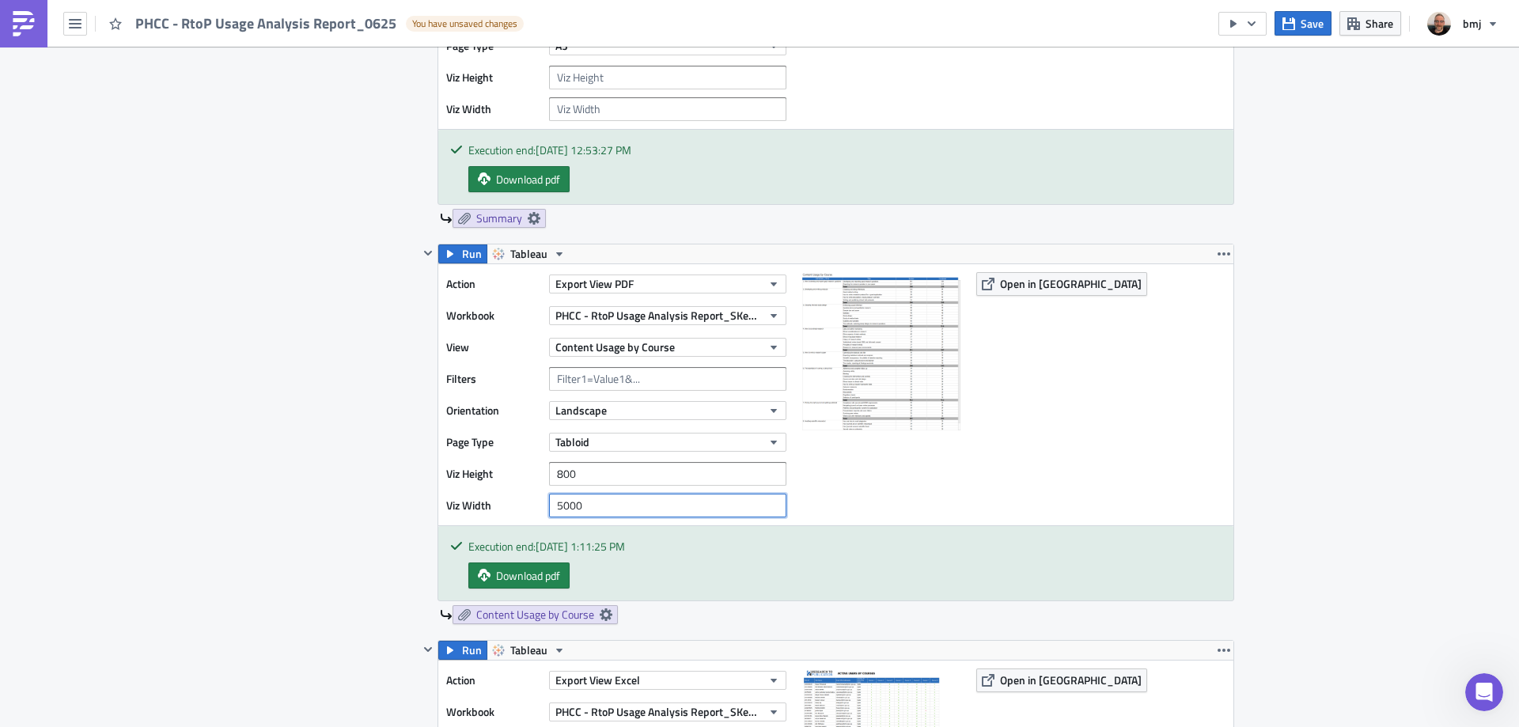
click at [599, 502] on input "5000" at bounding box center [667, 506] width 237 height 24
click at [559, 508] on input "5000" at bounding box center [667, 506] width 237 height 24
type input "1500"
click at [1309, 20] on span "Save" at bounding box center [1311, 23] width 23 height 17
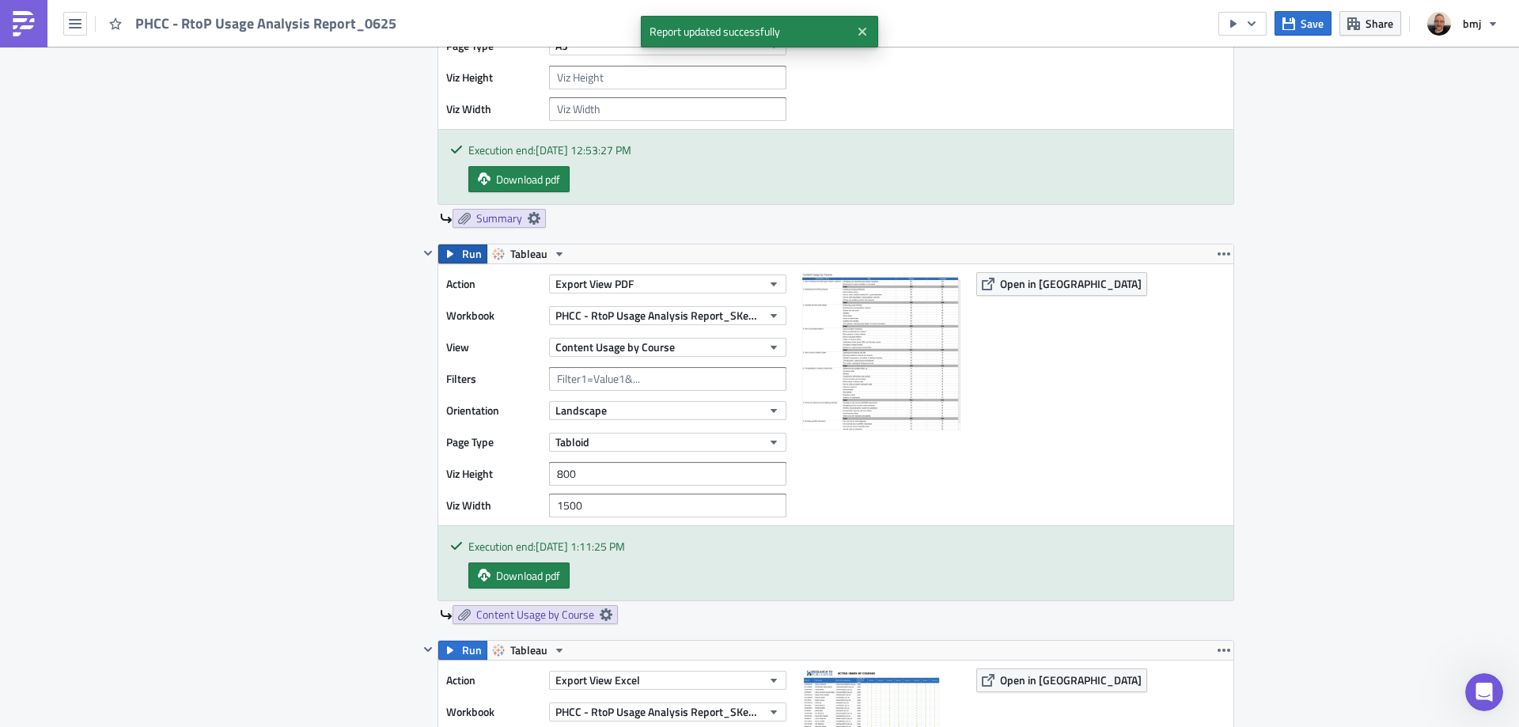
click at [462, 248] on span "Run" at bounding box center [472, 253] width 20 height 19
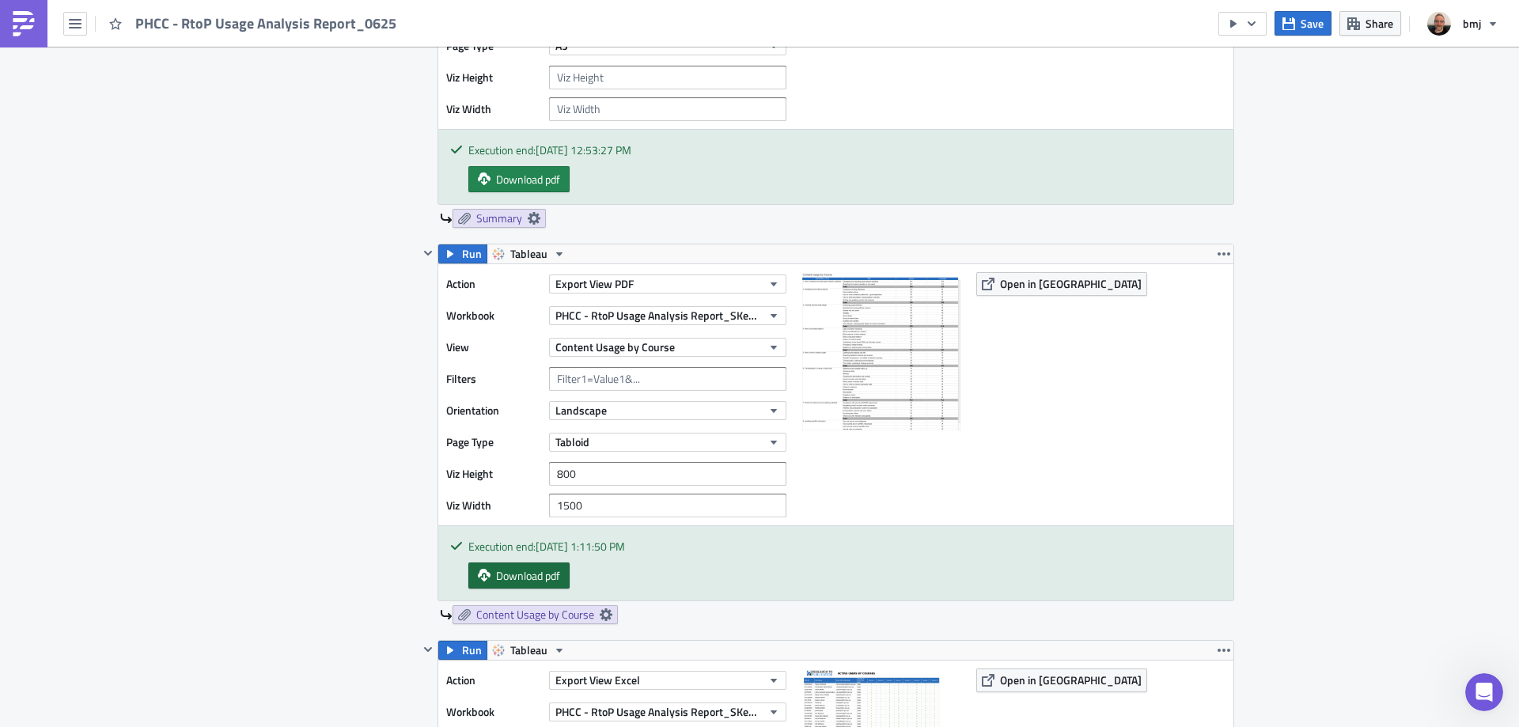
click at [561, 580] on link "Download pdf" at bounding box center [518, 575] width 101 height 26
click at [546, 572] on span "Download pdf" at bounding box center [528, 575] width 64 height 17
drag, startPoint x: 437, startPoint y: 470, endPoint x: 413, endPoint y: 471, distance: 24.5
click at [1297, 28] on button "Save" at bounding box center [1302, 23] width 57 height 25
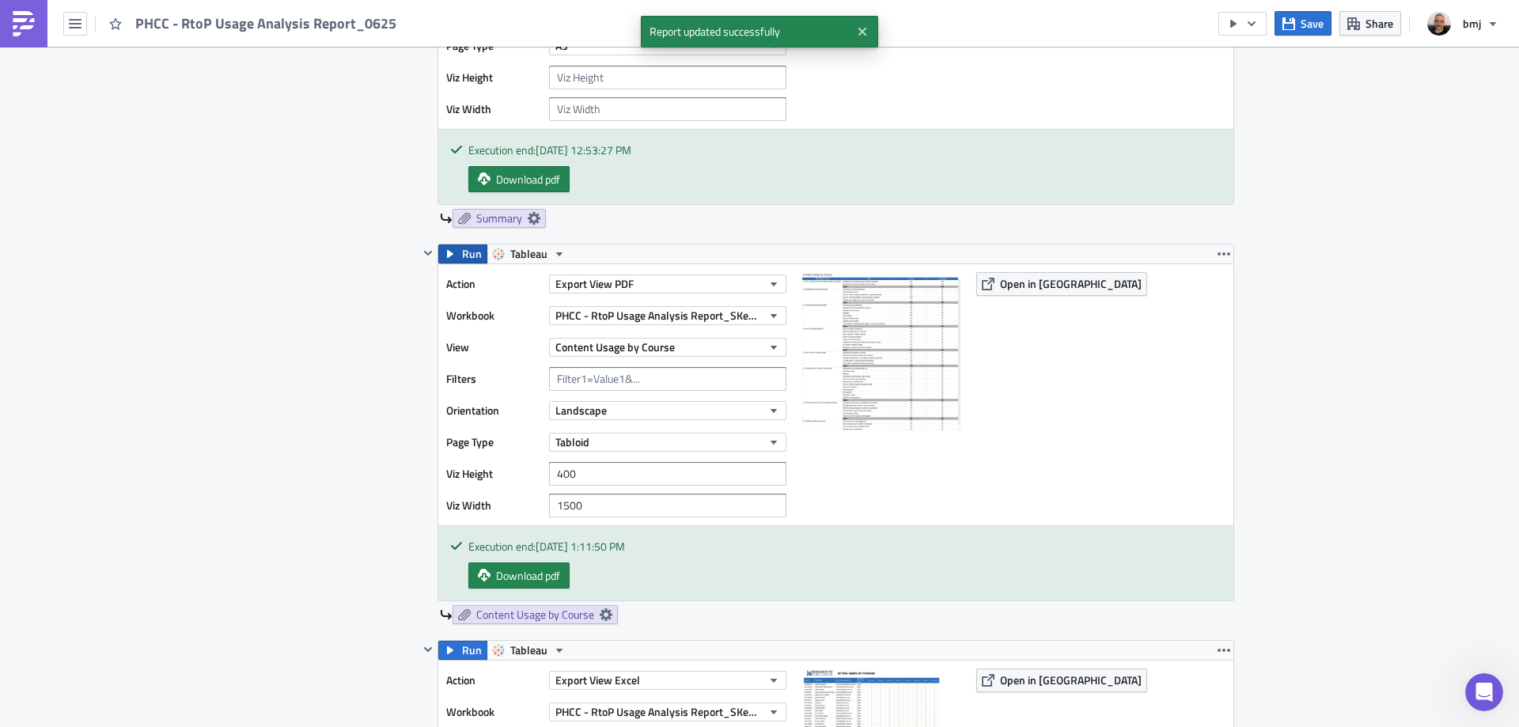
click at [452, 252] on button "Run" at bounding box center [462, 253] width 49 height 19
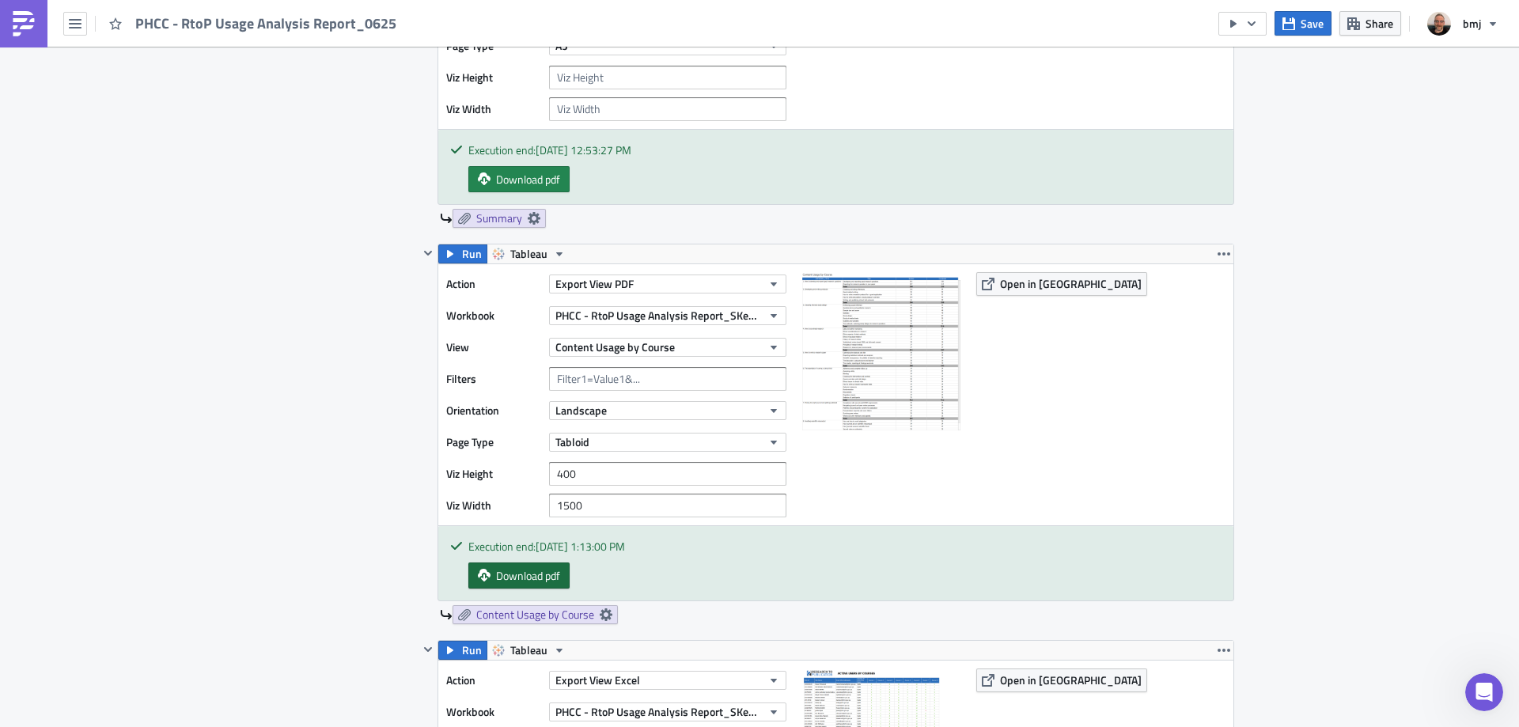
click at [527, 577] on span "Download pdf" at bounding box center [528, 575] width 64 height 17
click at [772, 436] on icon "button" at bounding box center [773, 442] width 13 height 13
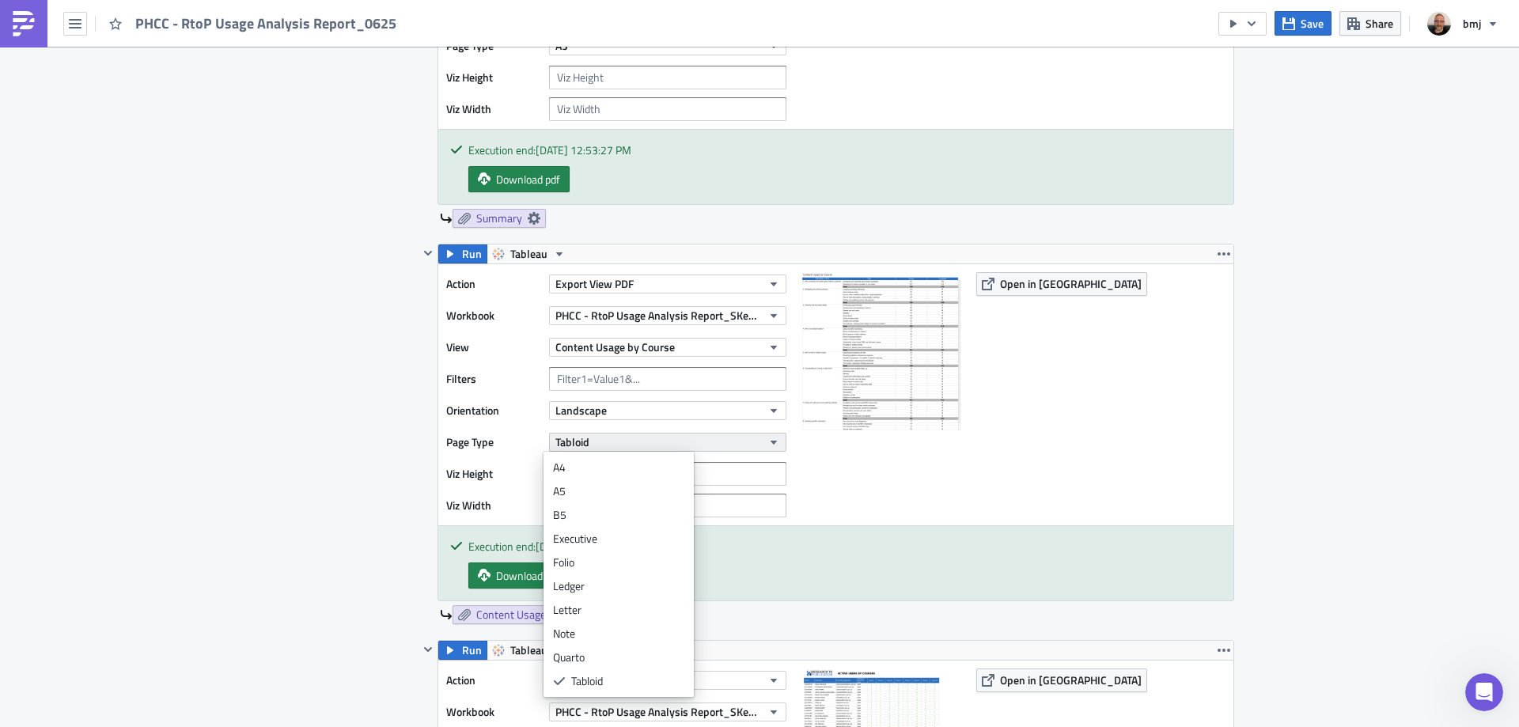
click at [770, 444] on icon "button" at bounding box center [773, 443] width 6 height 4
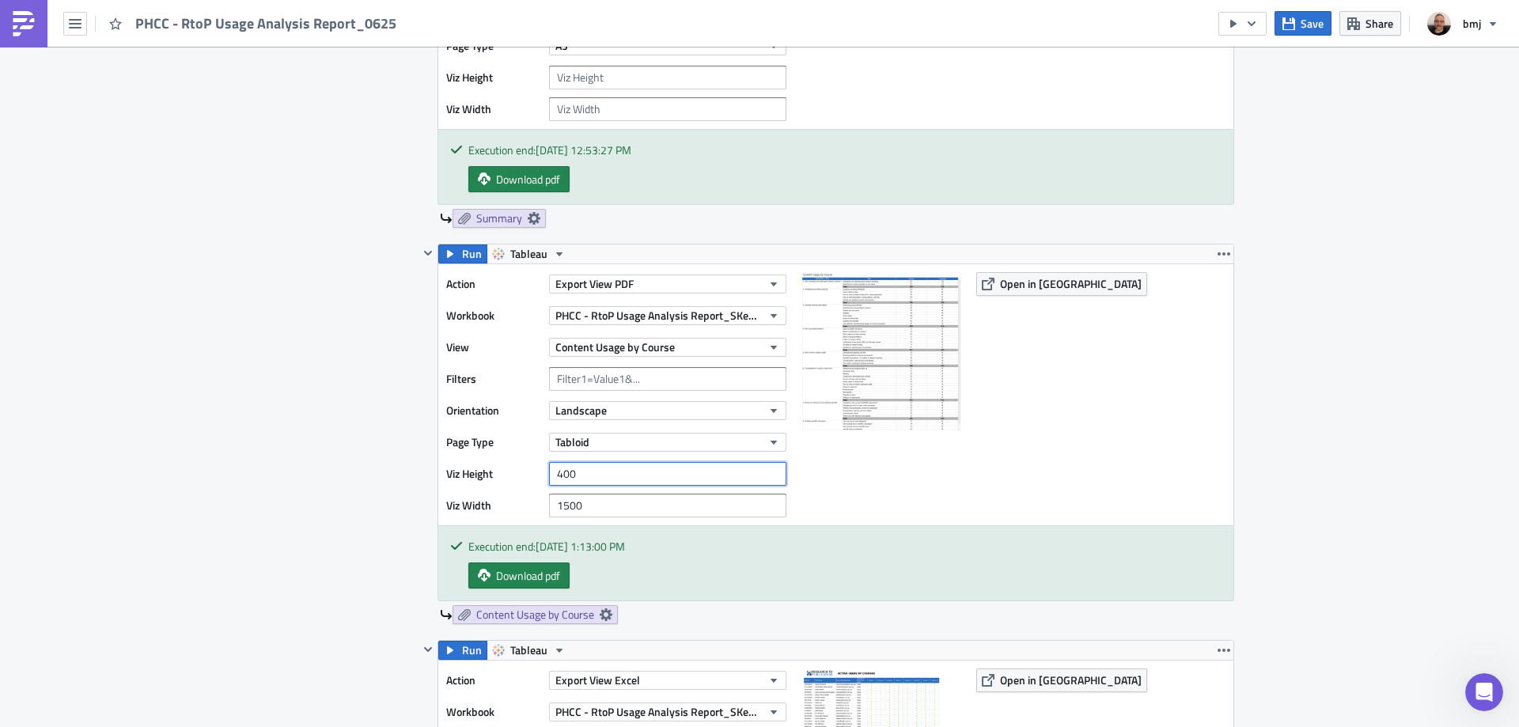
click at [602, 476] on input "400" at bounding box center [667, 474] width 237 height 24
drag, startPoint x: 579, startPoint y: 474, endPoint x: 511, endPoint y: 475, distance: 68.0
click at [511, 475] on div "Viz Height 400" at bounding box center [620, 474] width 348 height 24
type input "10"
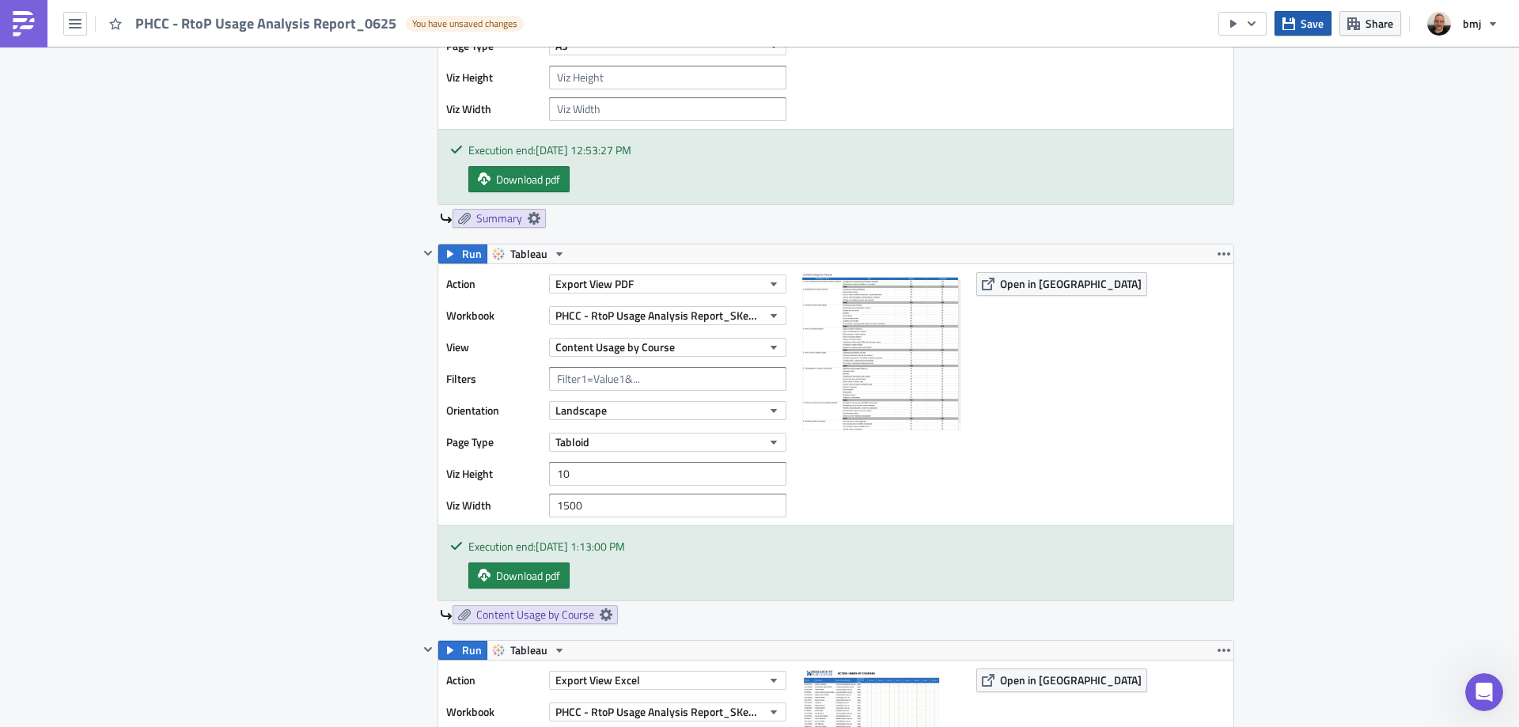
click at [1298, 27] on button "Save" at bounding box center [1302, 23] width 57 height 25
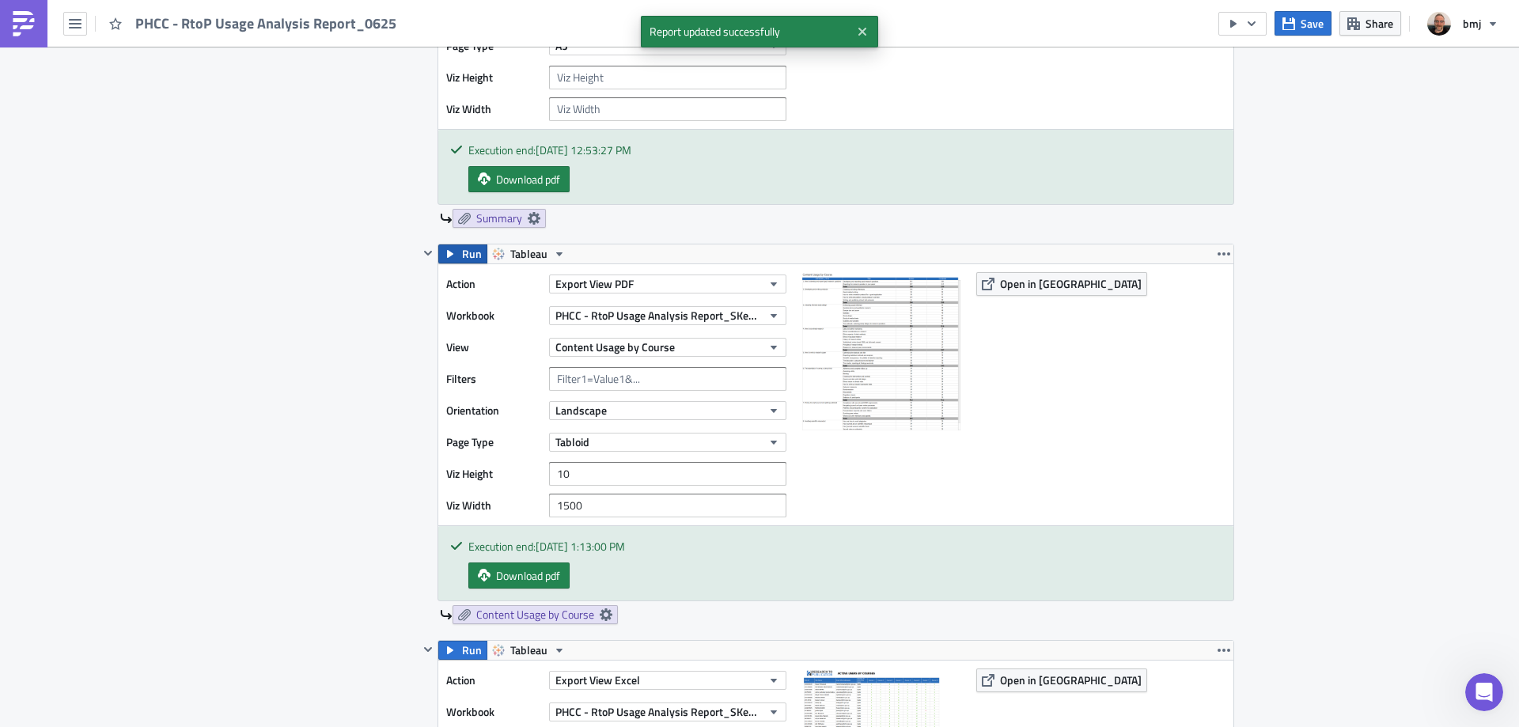
click at [462, 251] on span "Run" at bounding box center [472, 253] width 20 height 19
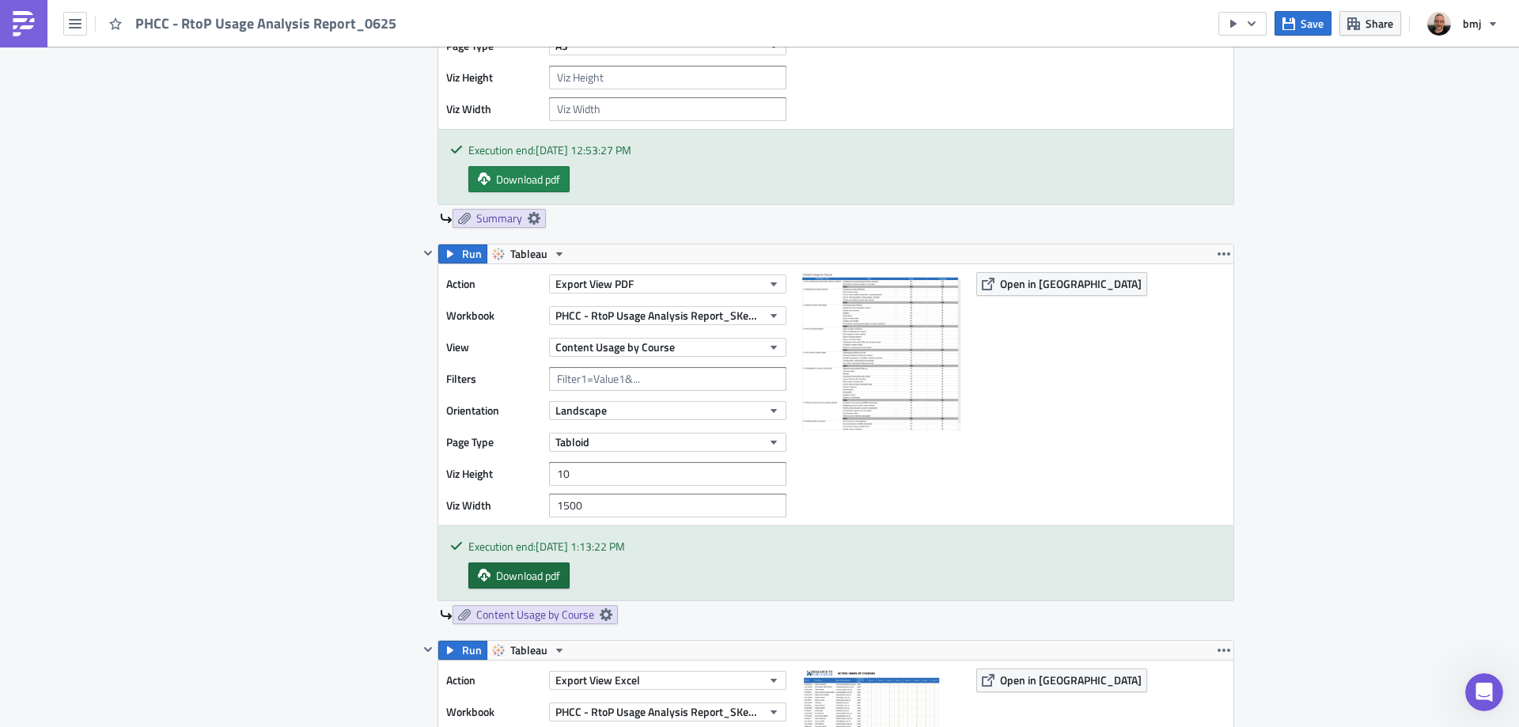
click at [555, 574] on link "Download pdf" at bounding box center [518, 575] width 101 height 26
drag, startPoint x: 608, startPoint y: 472, endPoint x: 530, endPoint y: 471, distance: 77.5
click at [530, 471] on div "Viz Height 10" at bounding box center [620, 474] width 348 height 24
click at [618, 440] on button "Tabloid" at bounding box center [667, 442] width 237 height 19
click at [624, 407] on button "Landscape" at bounding box center [667, 410] width 237 height 19
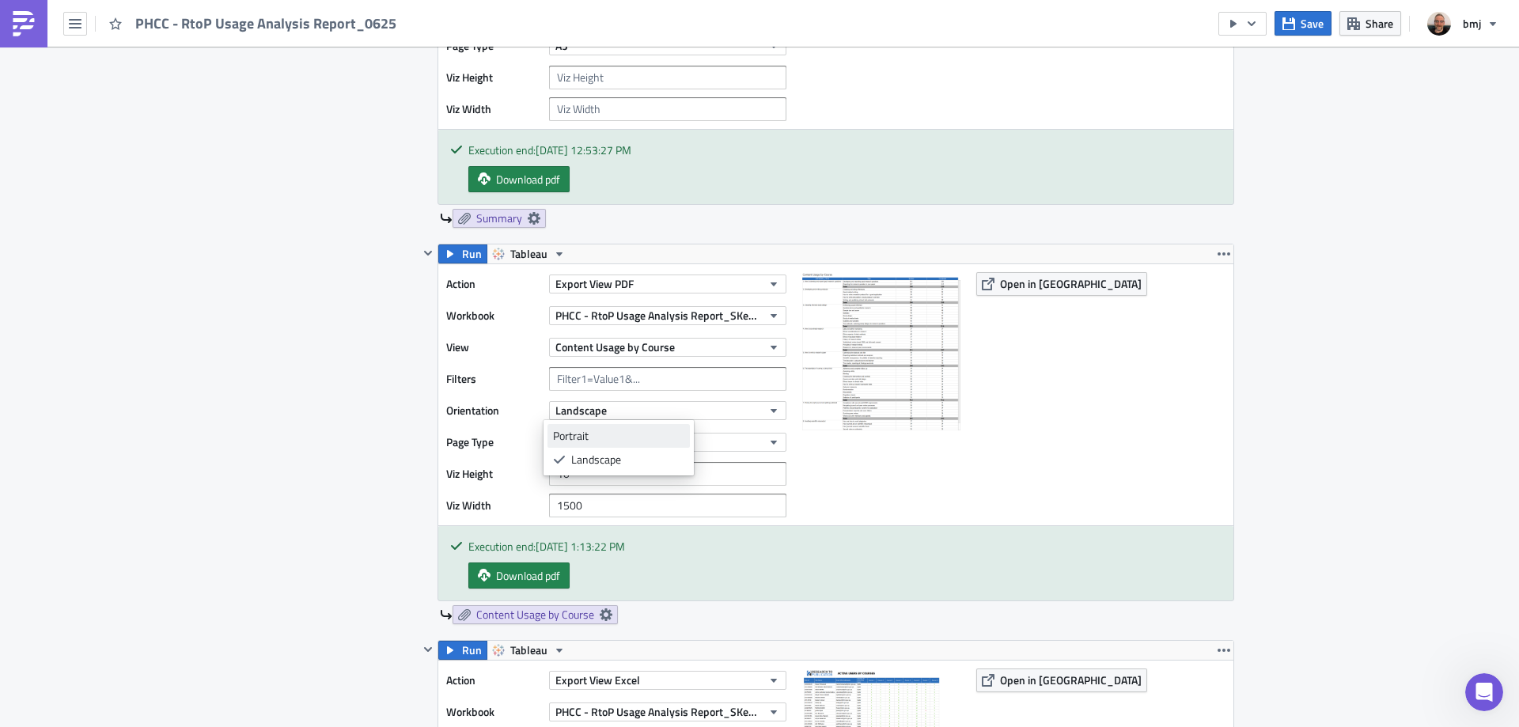
click at [609, 433] on div "Portrait" at bounding box center [618, 436] width 131 height 16
click at [604, 470] on input "10" at bounding box center [667, 474] width 237 height 24
drag, startPoint x: 606, startPoint y: 498, endPoint x: 534, endPoint y: 507, distance: 72.5
click at [534, 507] on div "Viz Width 1500" at bounding box center [620, 506] width 348 height 24
type input "1"
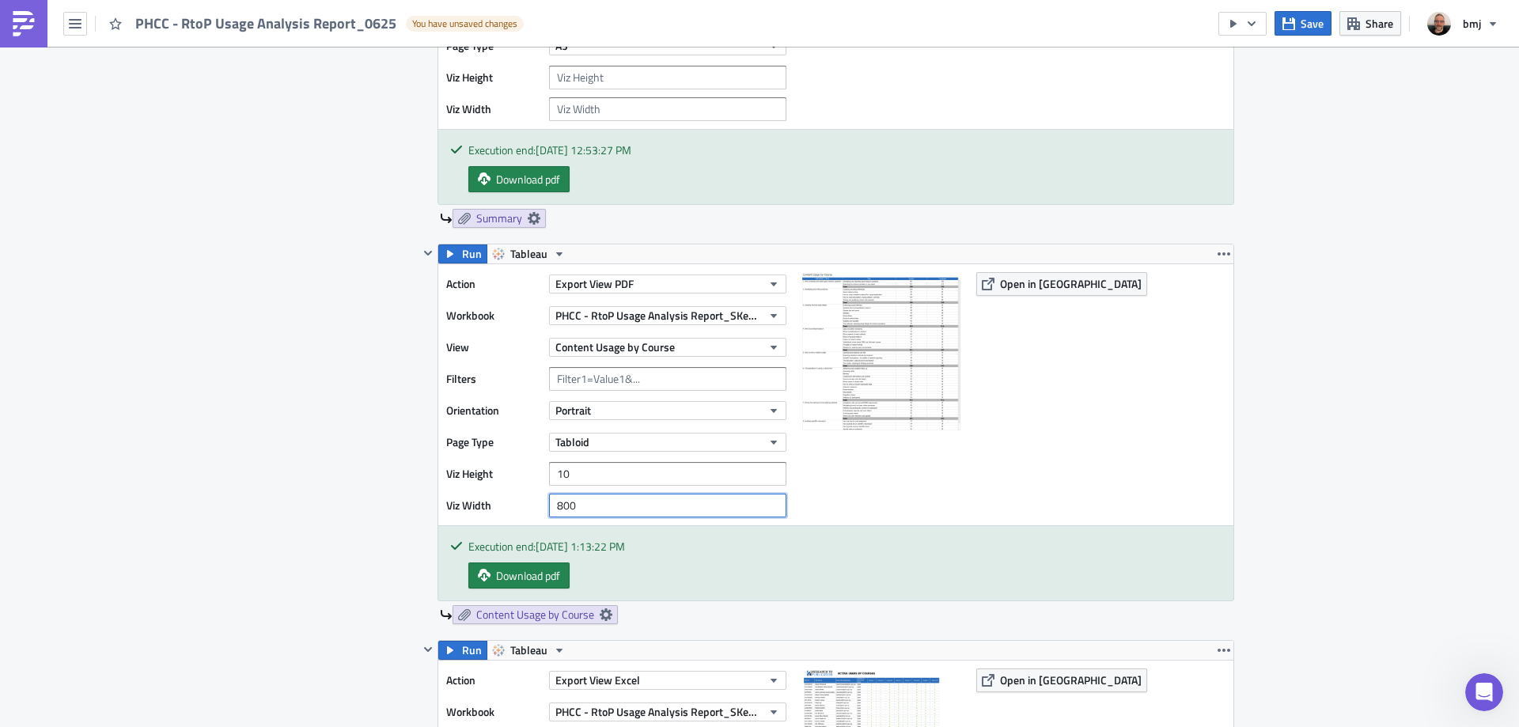
type input "800"
click at [665, 473] on input "10" at bounding box center [667, 474] width 237 height 24
click at [664, 472] on input "10" at bounding box center [667, 474] width 237 height 24
drag, startPoint x: 664, startPoint y: 472, endPoint x: 537, endPoint y: 482, distance: 126.9
click at [537, 482] on div "Viz Height 10" at bounding box center [620, 474] width 348 height 24
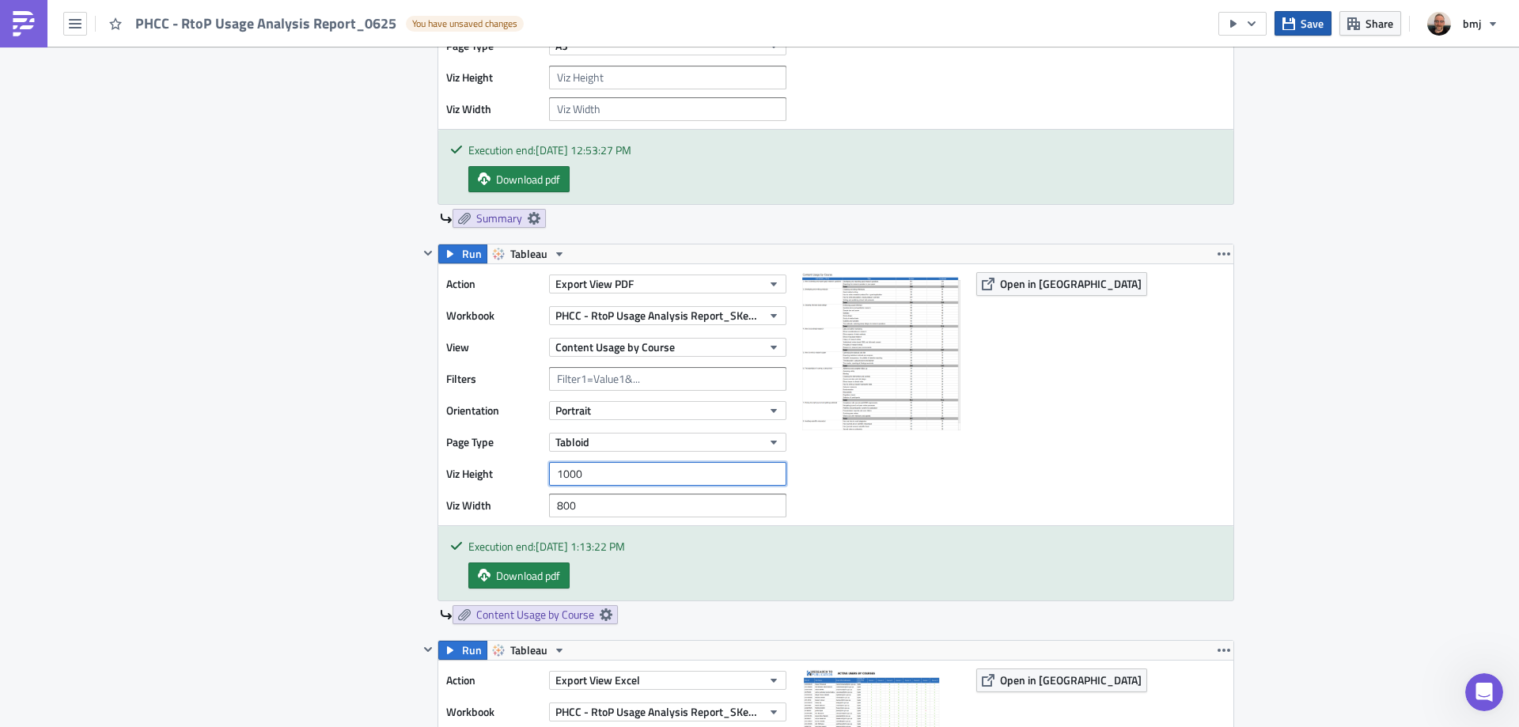
type input "1000"
click at [1305, 26] on span "Save" at bounding box center [1311, 23] width 23 height 17
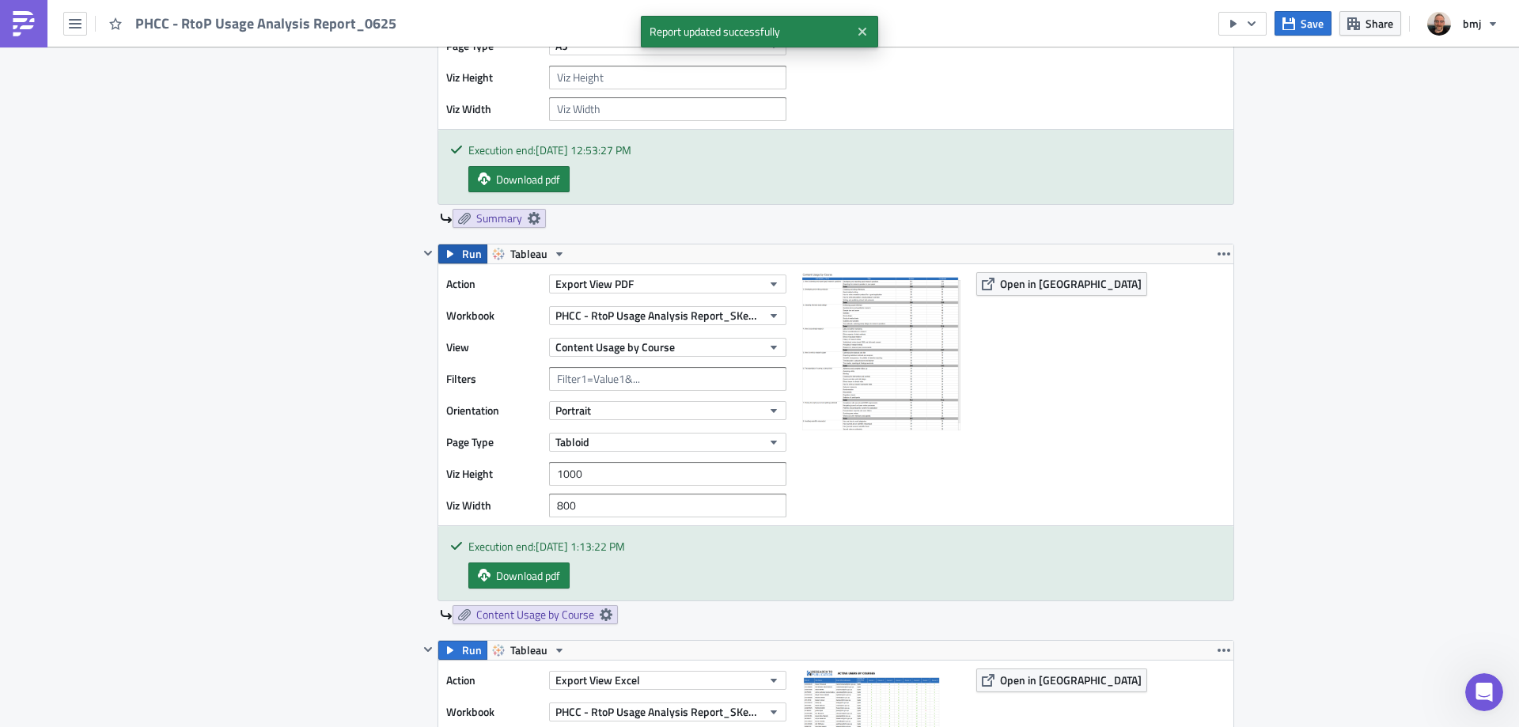
click at [464, 249] on span "Run" at bounding box center [472, 253] width 20 height 19
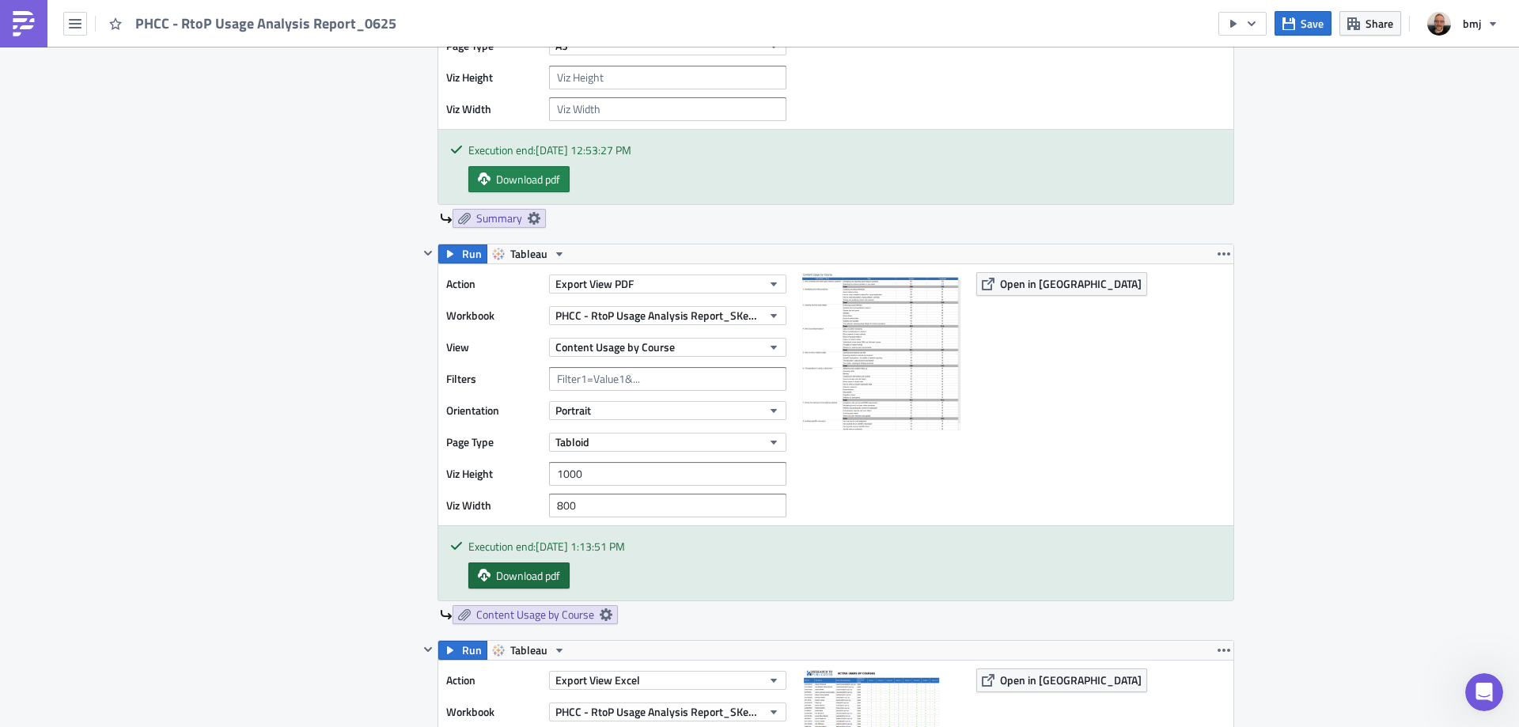
click at [547, 578] on span "Download pdf" at bounding box center [528, 575] width 64 height 17
drag, startPoint x: 587, startPoint y: 502, endPoint x: 524, endPoint y: 503, distance: 62.5
click at [525, 504] on div "Viz Width 800" at bounding box center [620, 506] width 348 height 24
type input "1000"
click at [1314, 27] on span "Save" at bounding box center [1311, 23] width 23 height 17
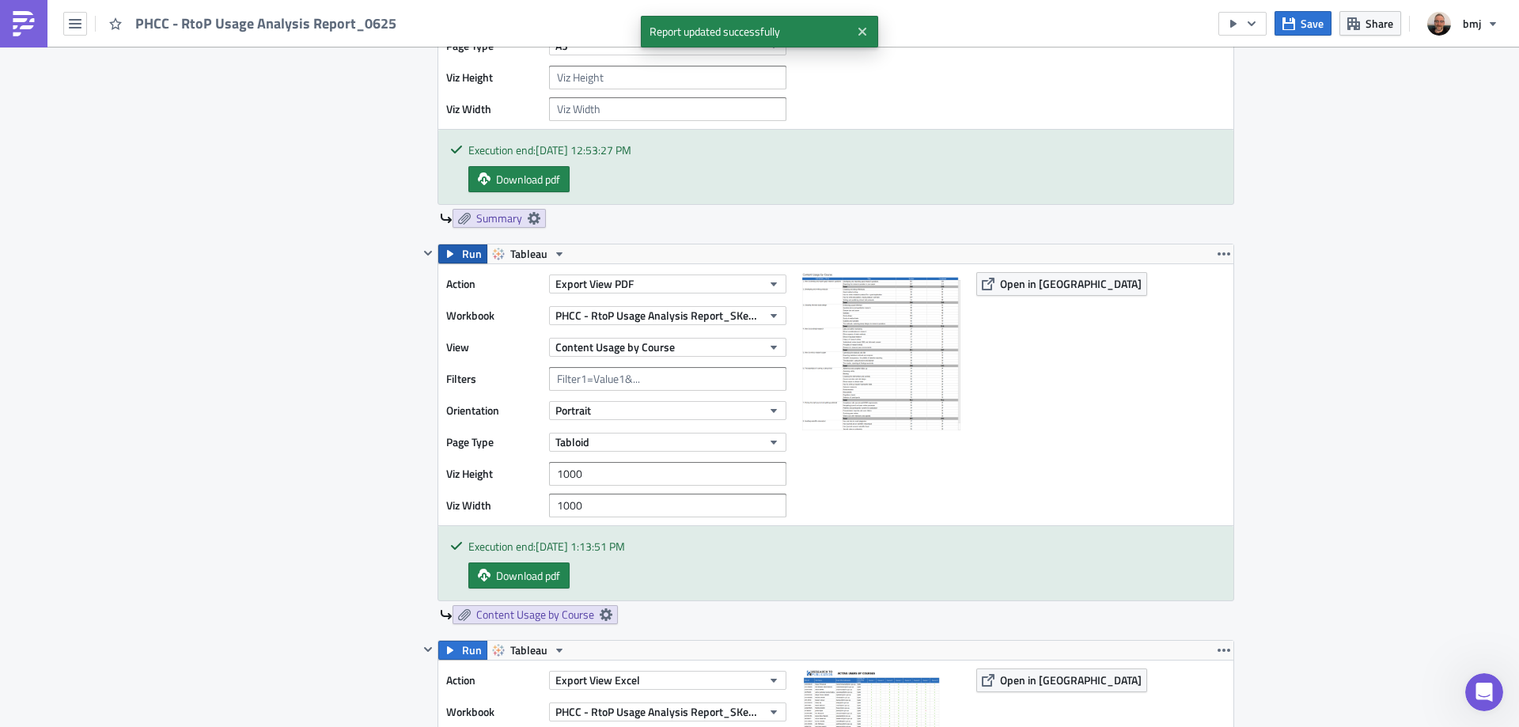
click at [462, 252] on span "Run" at bounding box center [472, 253] width 20 height 19
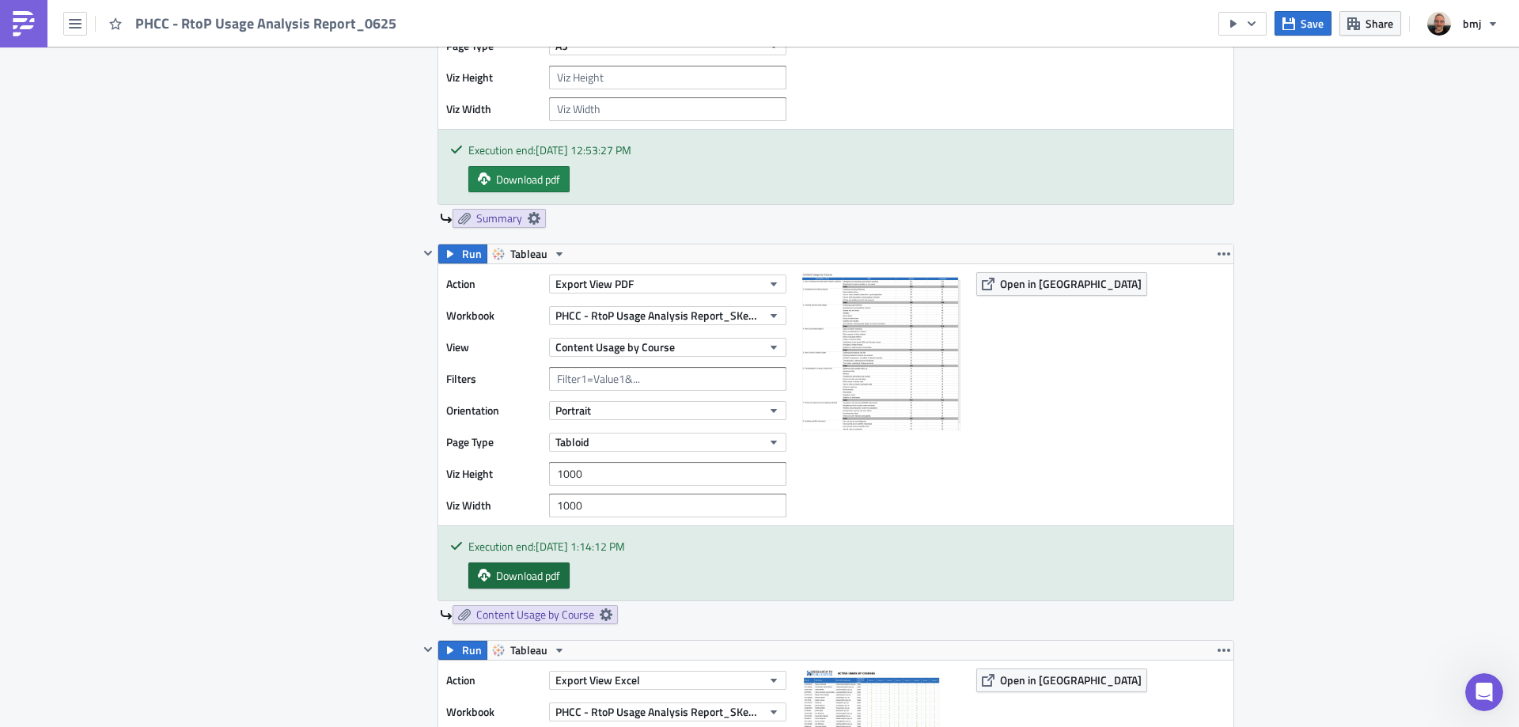
click at [539, 569] on span "Download pdf" at bounding box center [528, 575] width 64 height 17
click at [1312, 25] on span "Save" at bounding box center [1311, 23] width 23 height 17
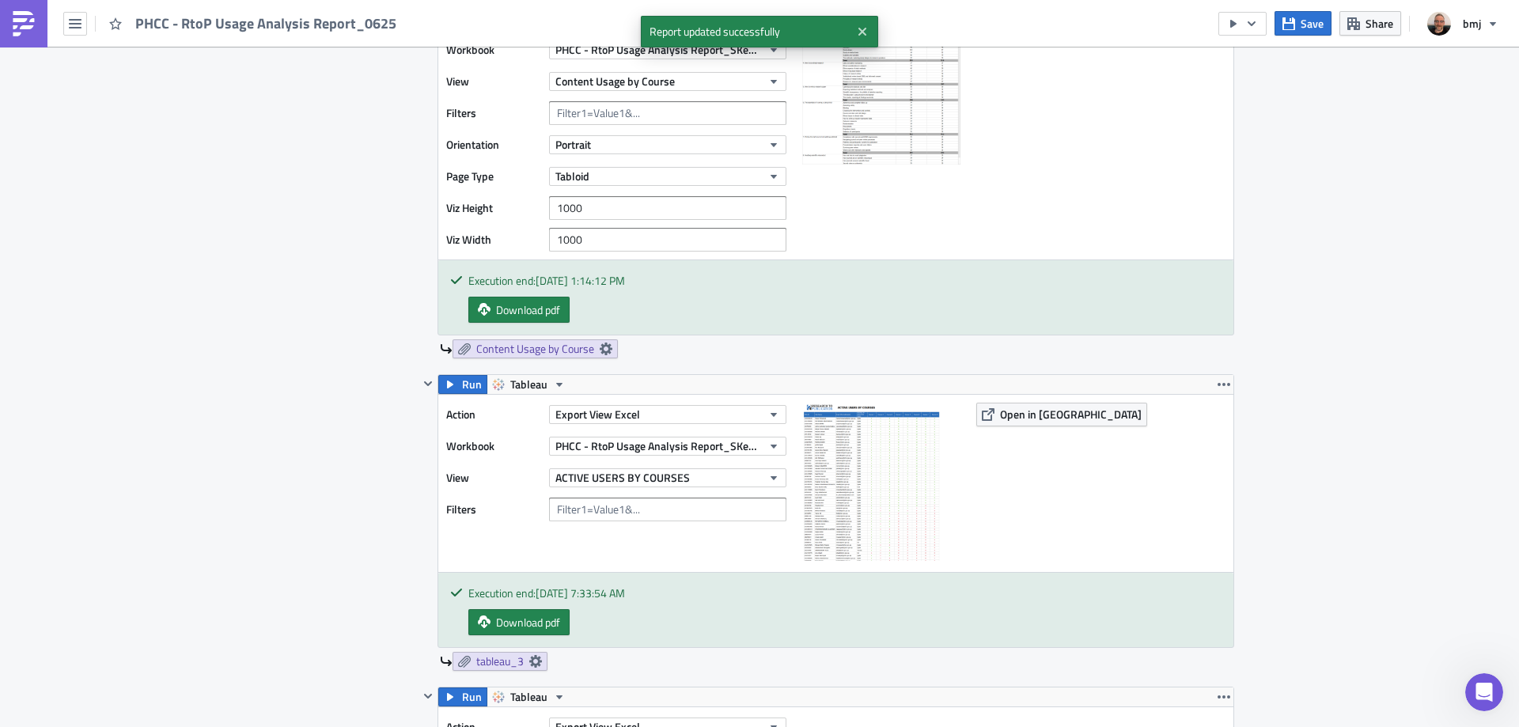
scroll to position [1028, 0]
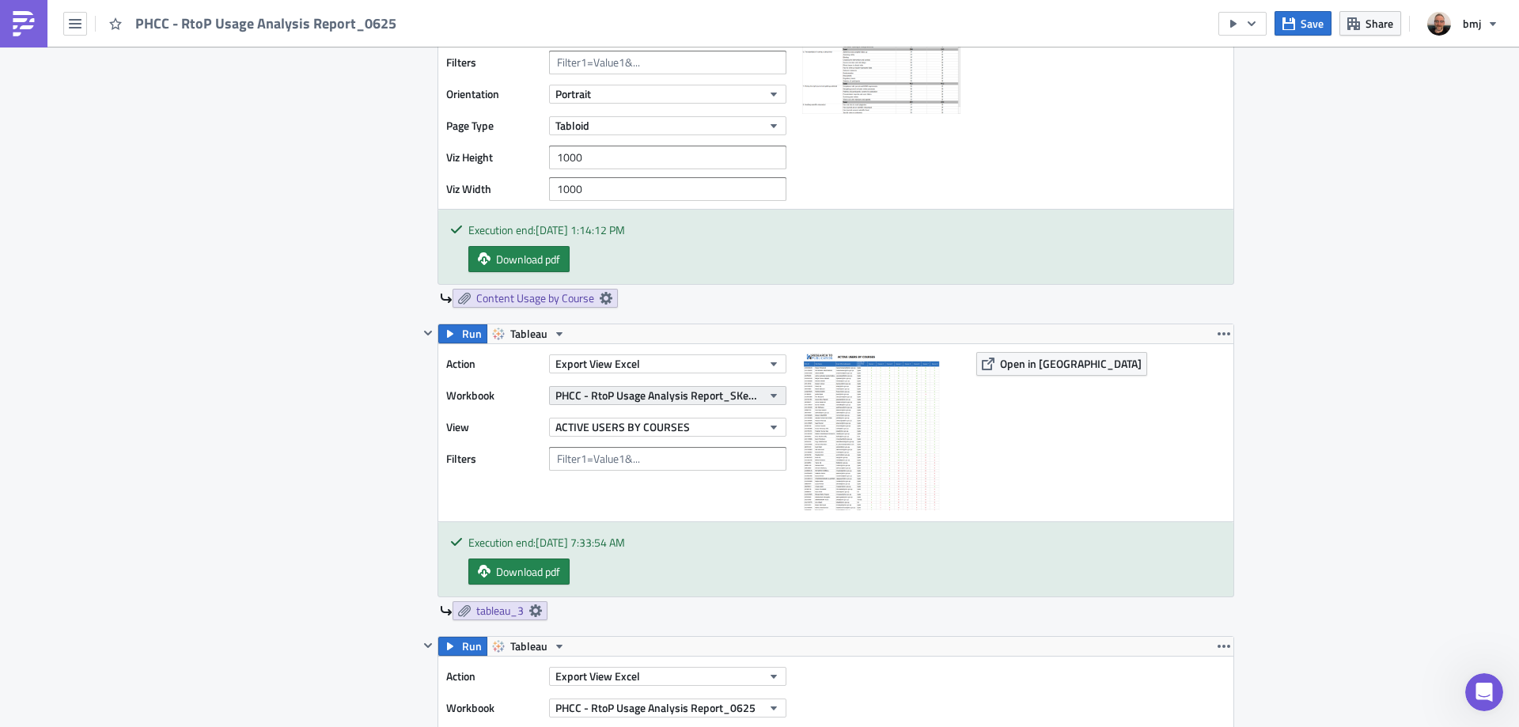
click at [767, 392] on icon "button" at bounding box center [773, 395] width 13 height 13
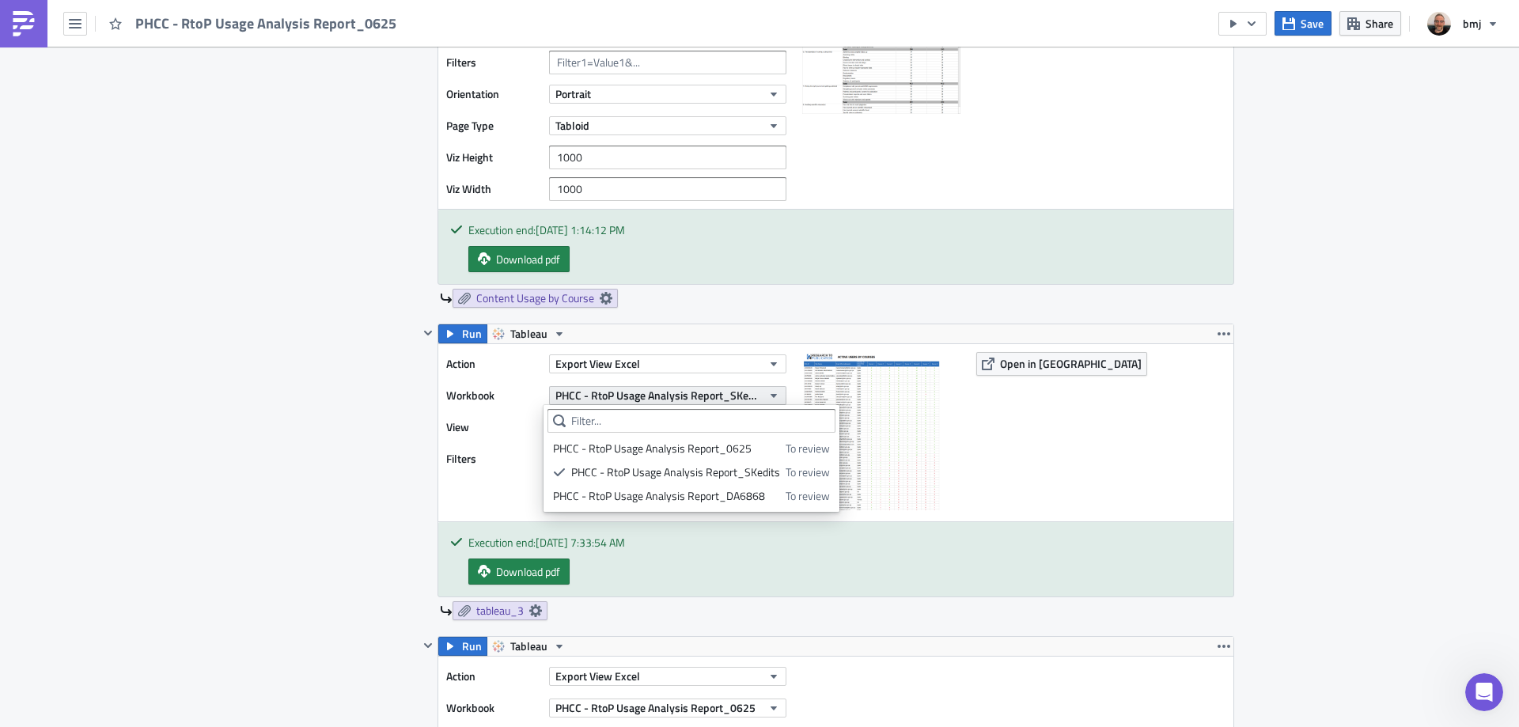
click at [769, 391] on icon "button" at bounding box center [773, 395] width 13 height 13
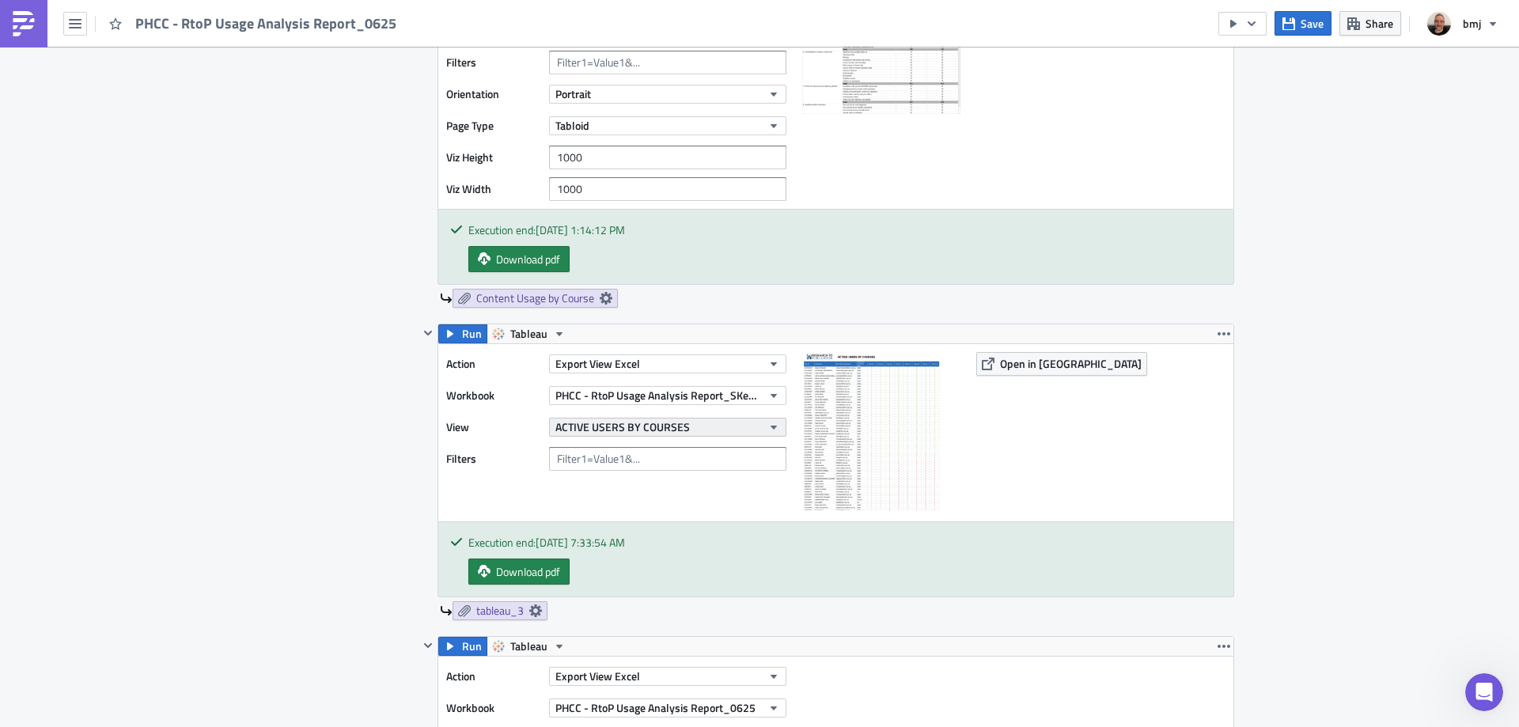
click at [691, 424] on button "ACTIVE USERS BY COURSES" at bounding box center [667, 427] width 237 height 19
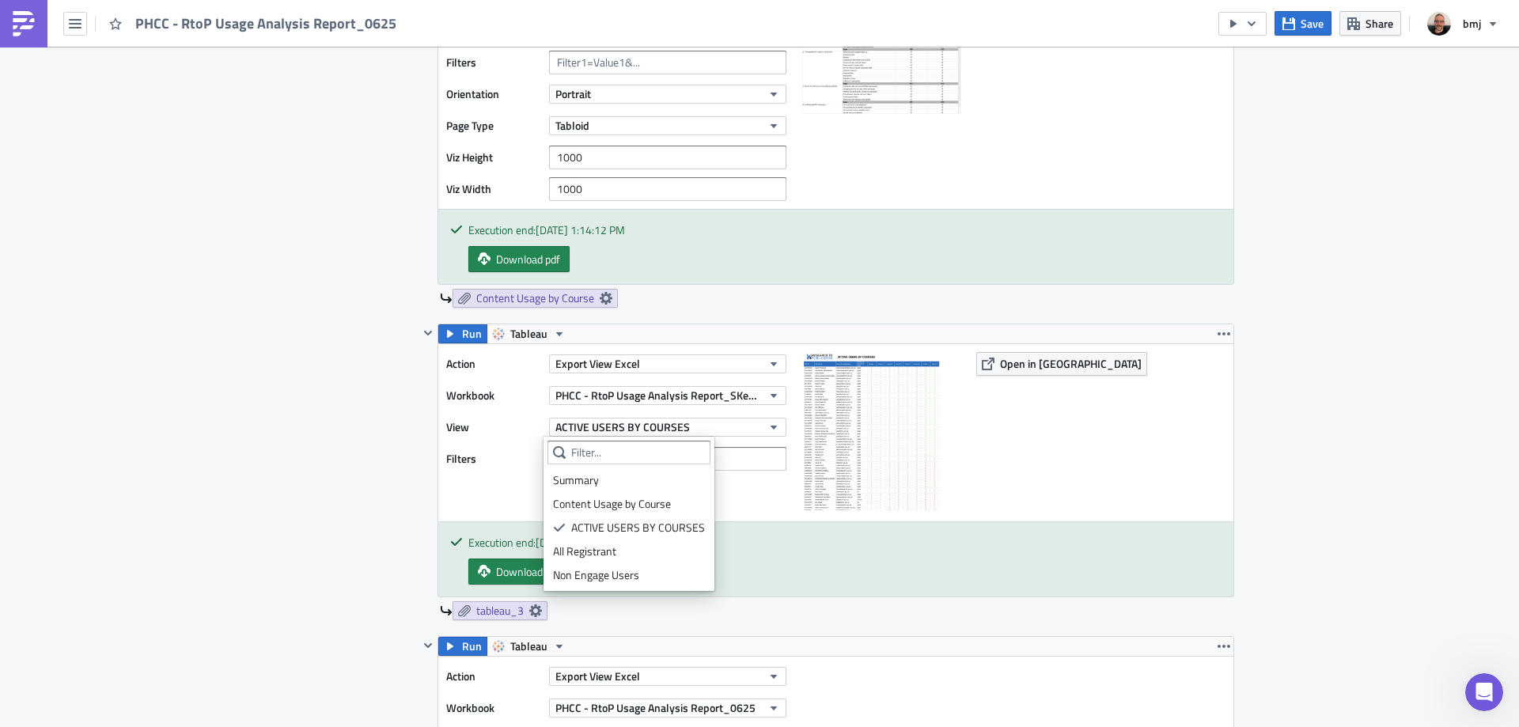
click at [287, 510] on div "Contents Select which data & attachment to include in your report." at bounding box center [352, 450] width 134 height 1838
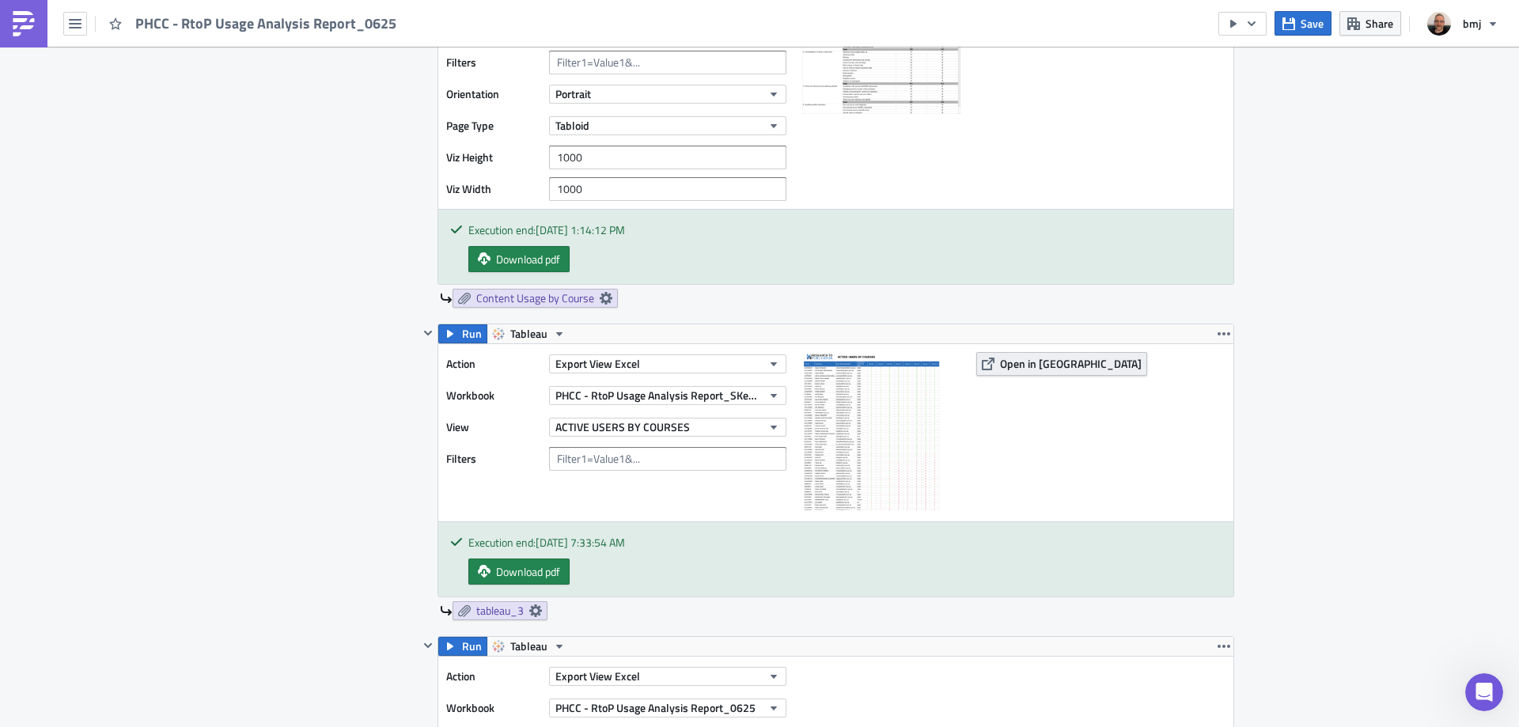
click at [1022, 369] on span "Open in [GEOGRAPHIC_DATA]" at bounding box center [1071, 363] width 142 height 17
click at [532, 610] on icon at bounding box center [535, 610] width 13 height 13
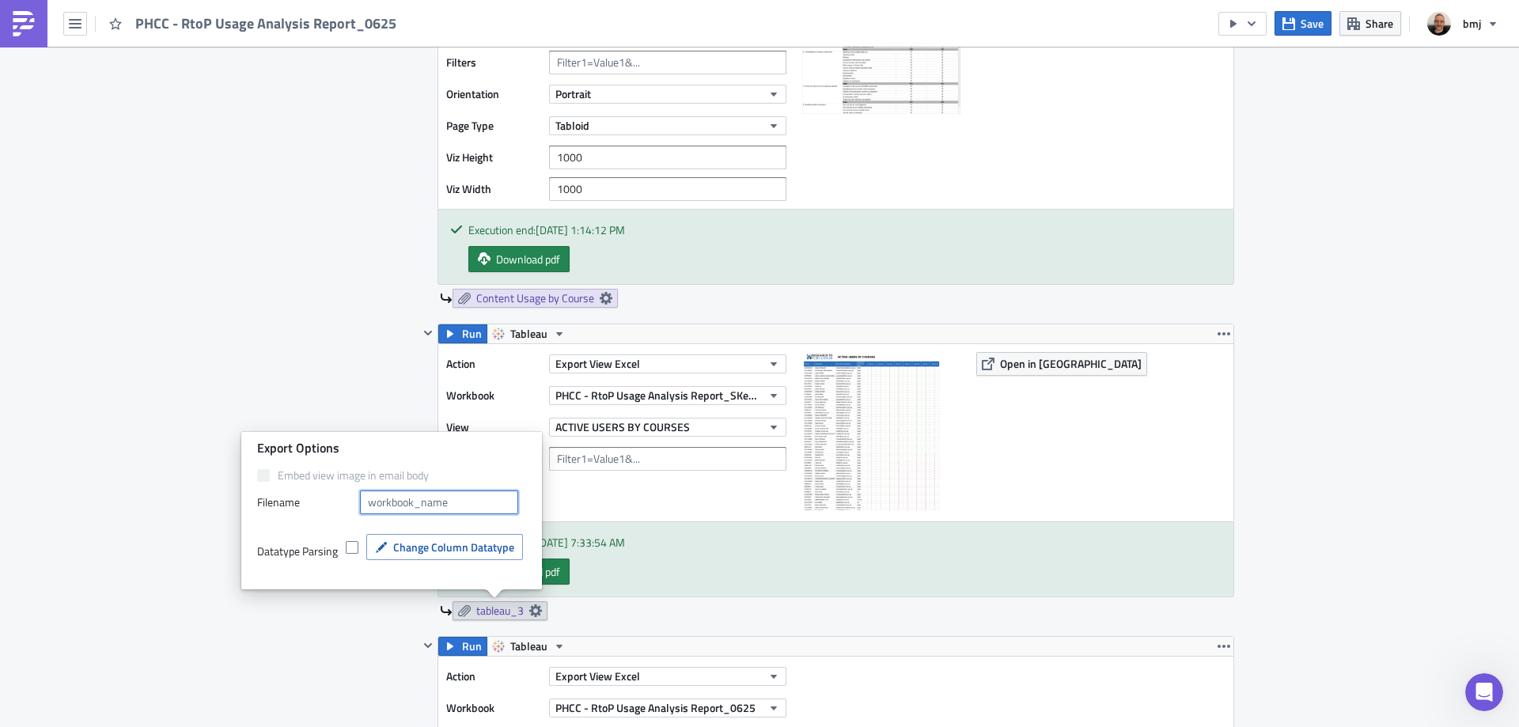
click at [475, 507] on input "text" at bounding box center [439, 502] width 158 height 24
type input "Active USers by Course"
click at [309, 362] on div "Contents Select which data & attachment to include in your report." at bounding box center [352, 450] width 134 height 1838
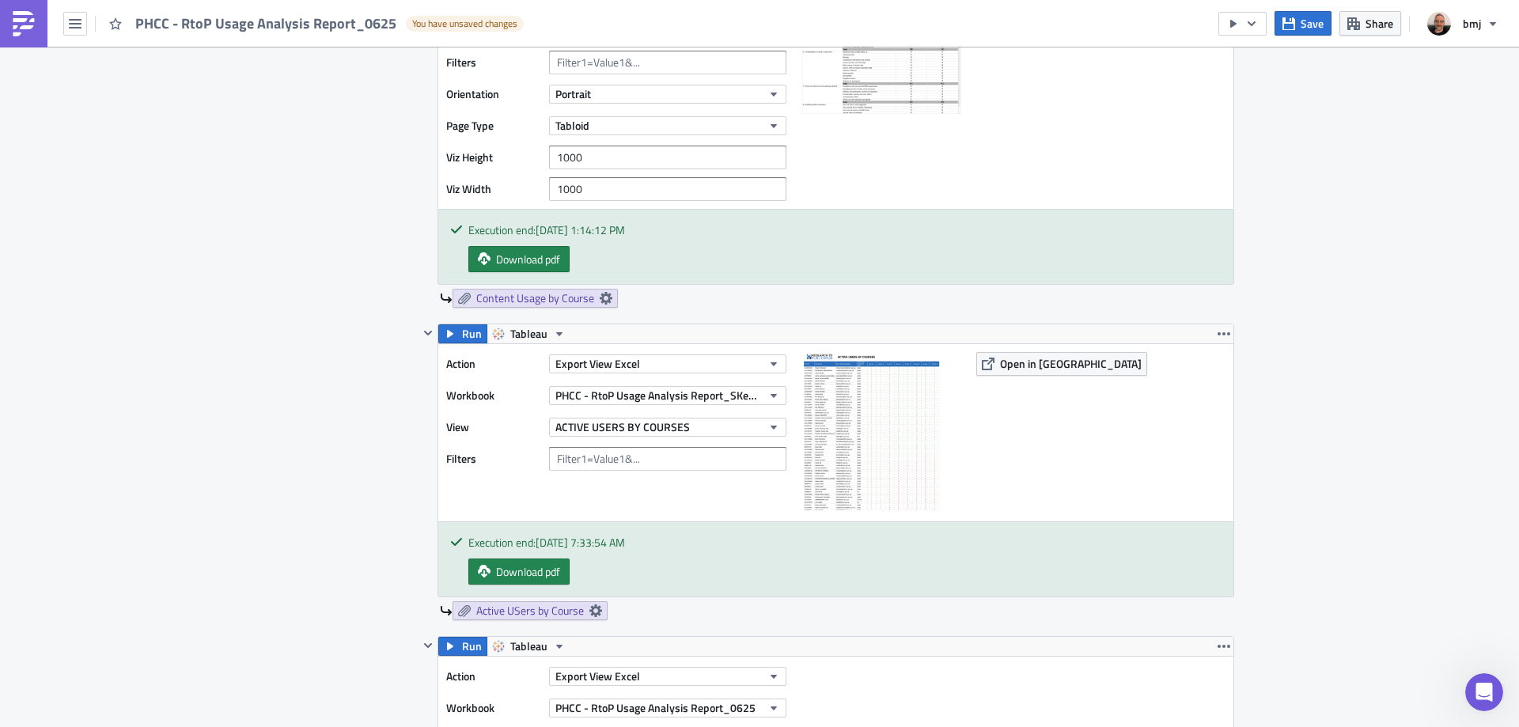
drag, startPoint x: 587, startPoint y: 608, endPoint x: 577, endPoint y: 600, distance: 12.9
click at [589, 611] on icon at bounding box center [595, 610] width 13 height 13
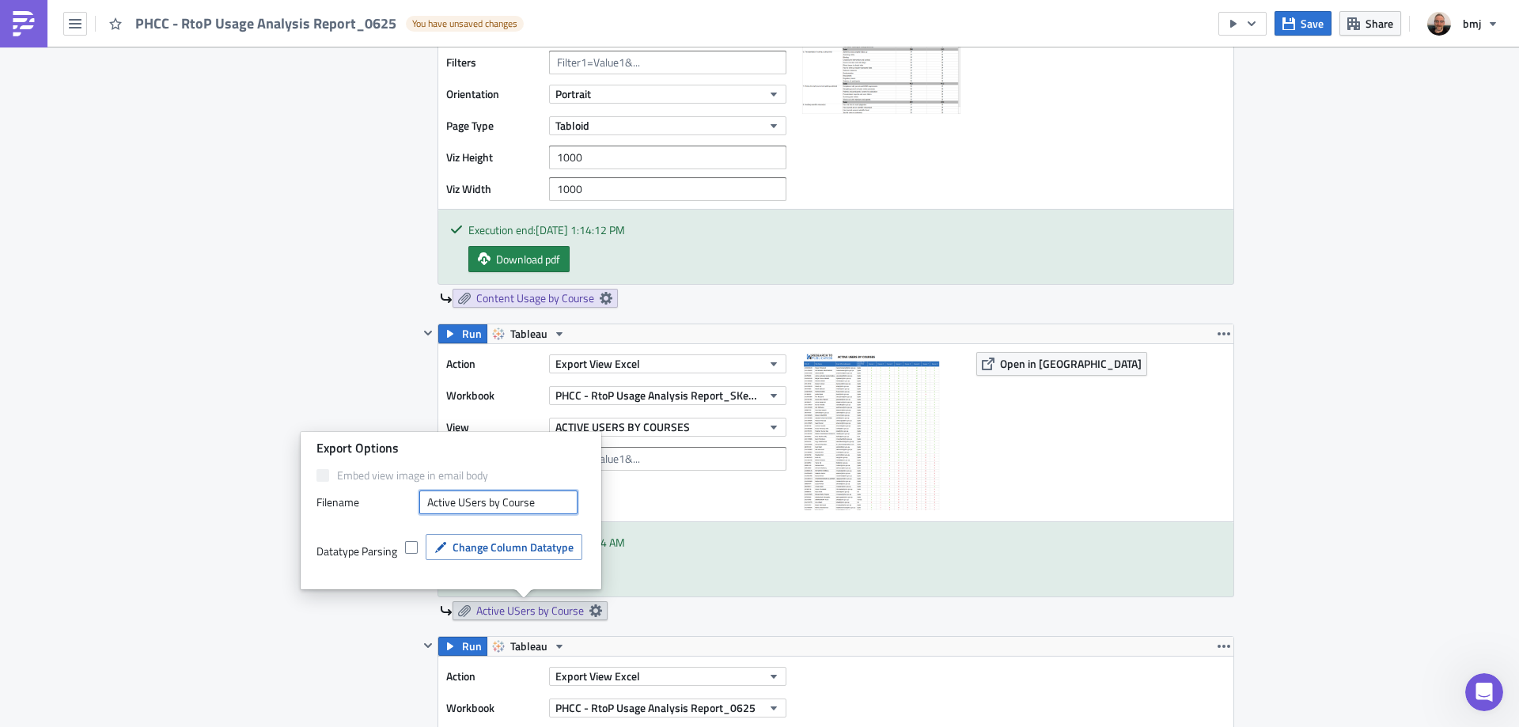
click at [466, 504] on input "Active USers by Course" at bounding box center [498, 502] width 158 height 24
type input "Active Users by Course"
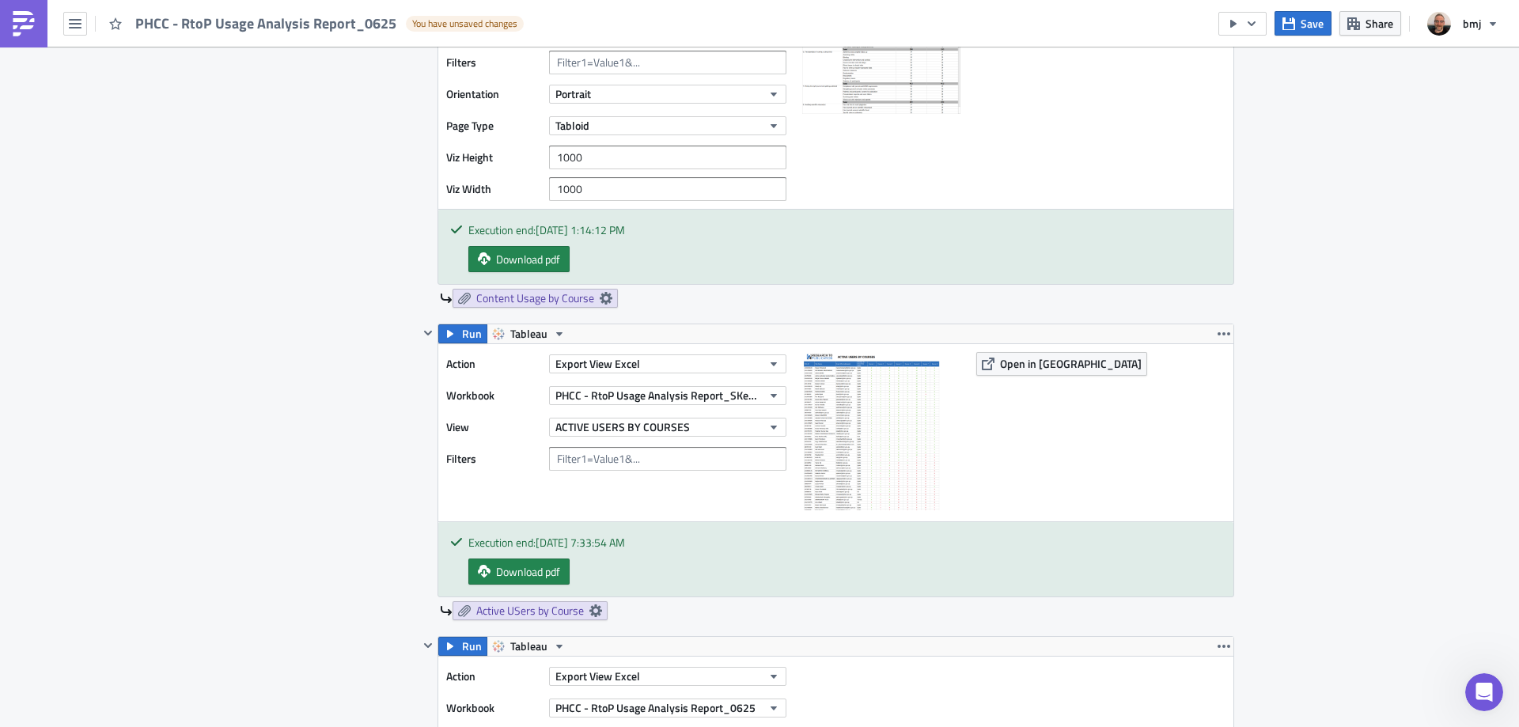
click at [341, 354] on div "Contents Select which data & attachment to include in your report." at bounding box center [352, 450] width 134 height 1838
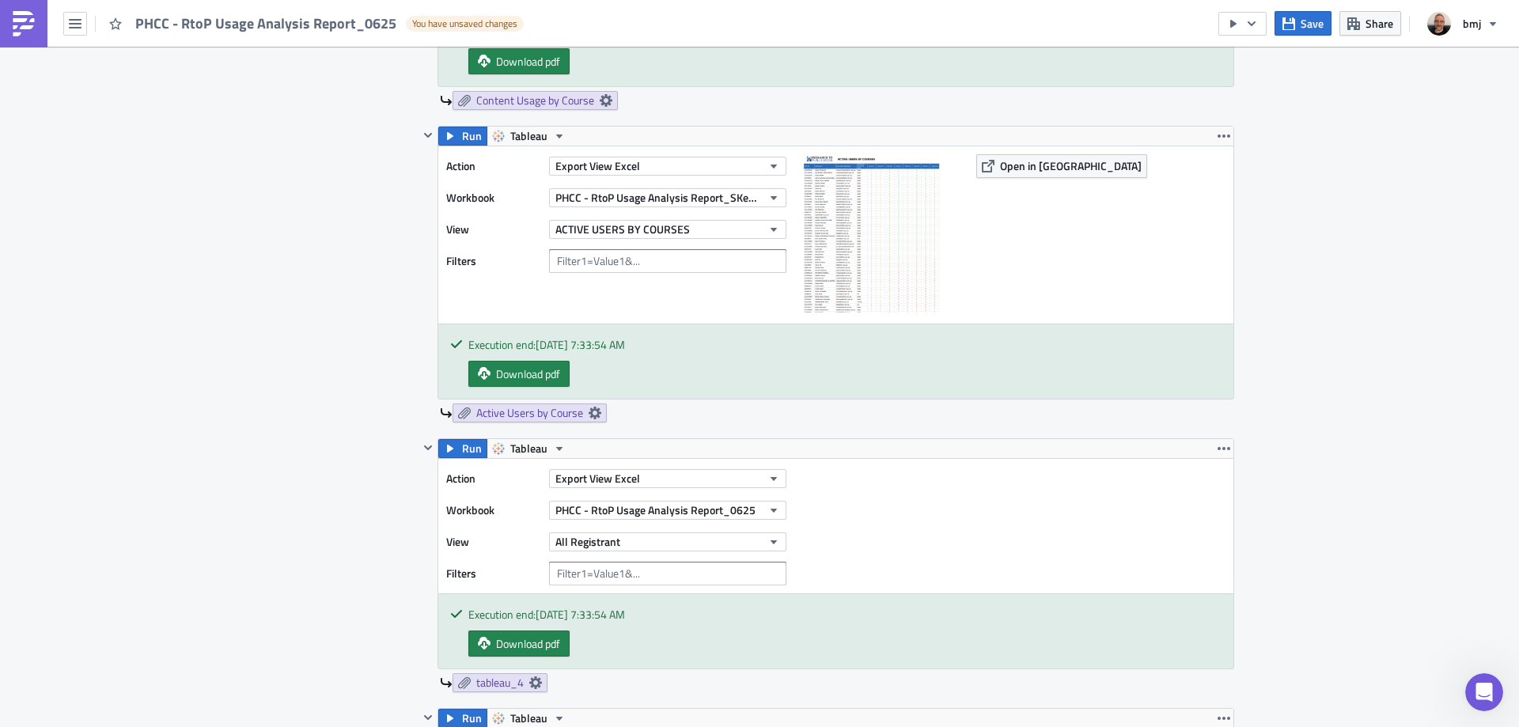
scroll to position [1266, 0]
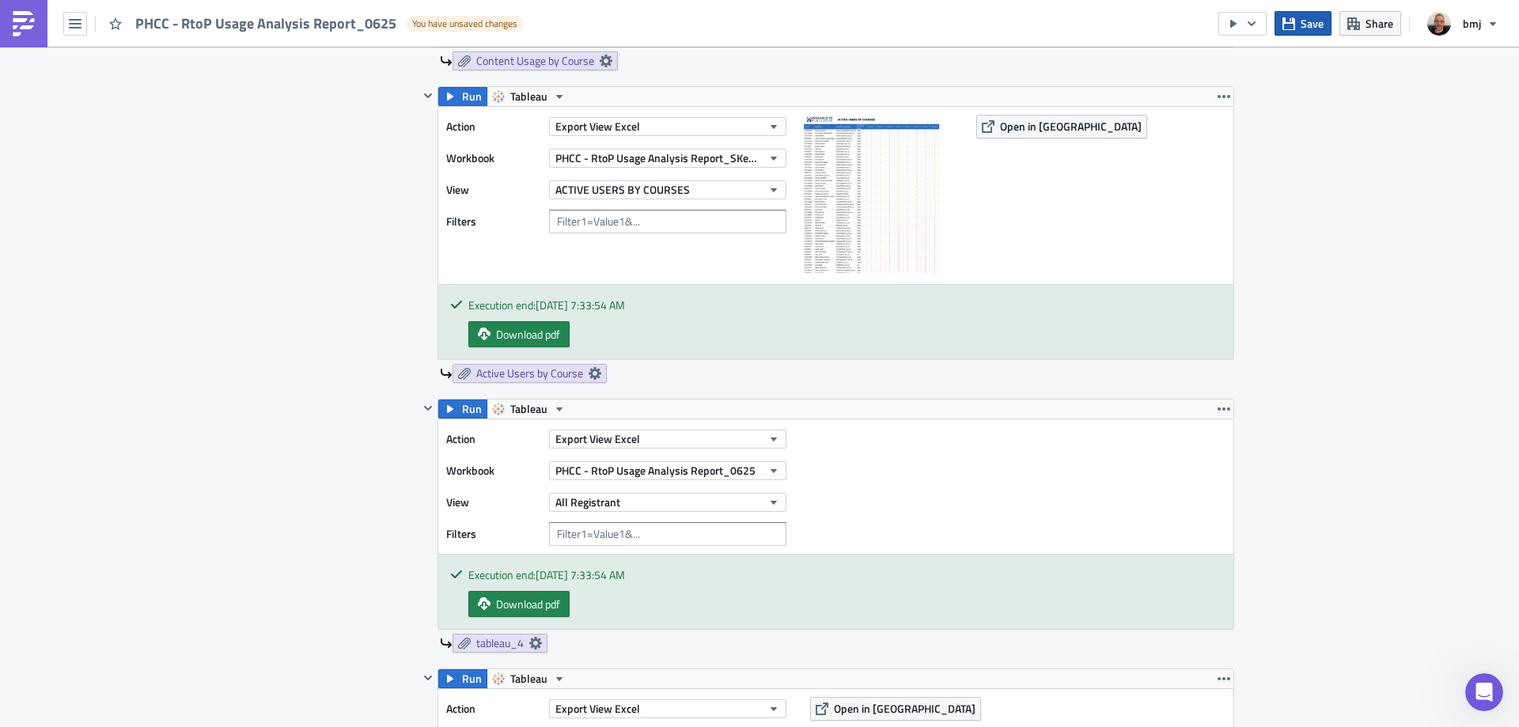
click at [1307, 26] on span "Save" at bounding box center [1311, 23] width 23 height 17
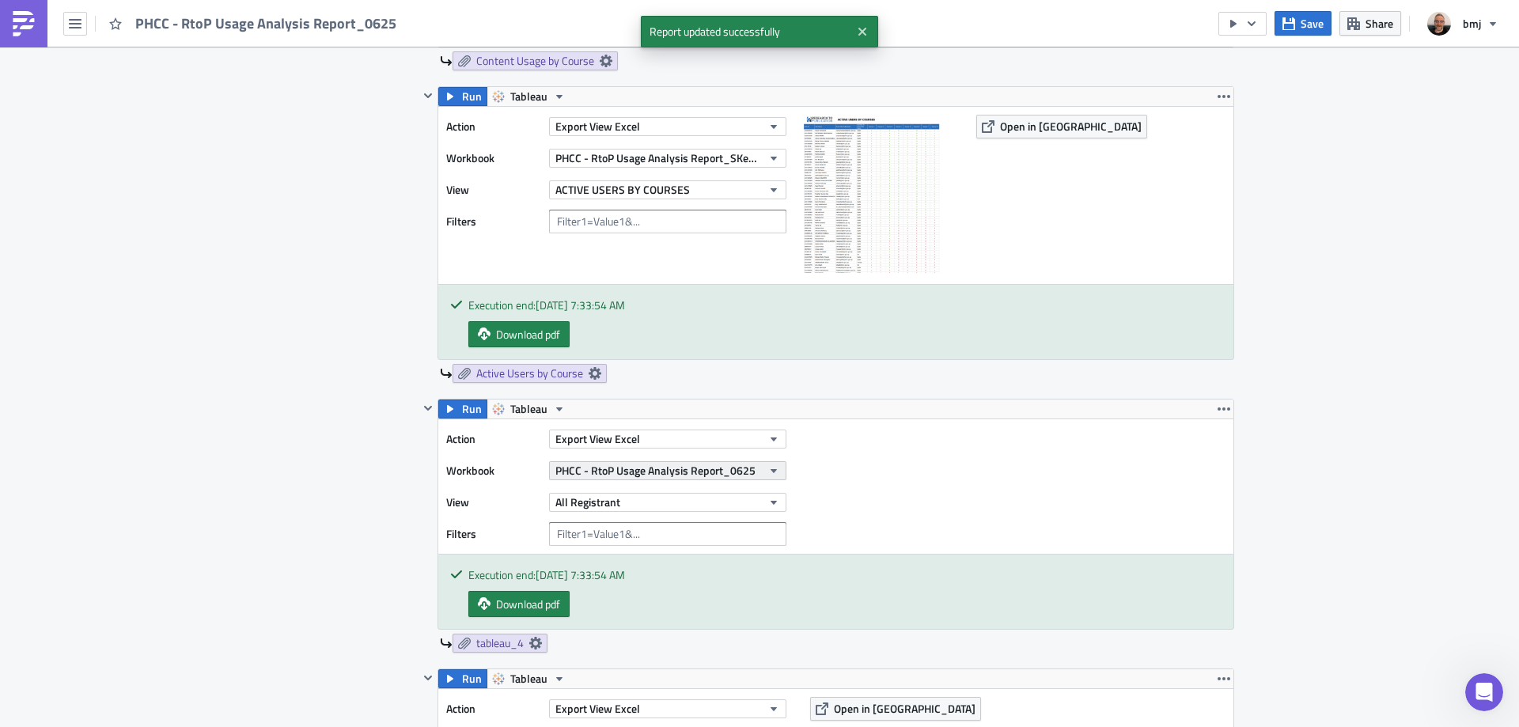
click at [736, 476] on span "PHCC - RtoP Usage Analysis Report_0625" at bounding box center [655, 470] width 200 height 17
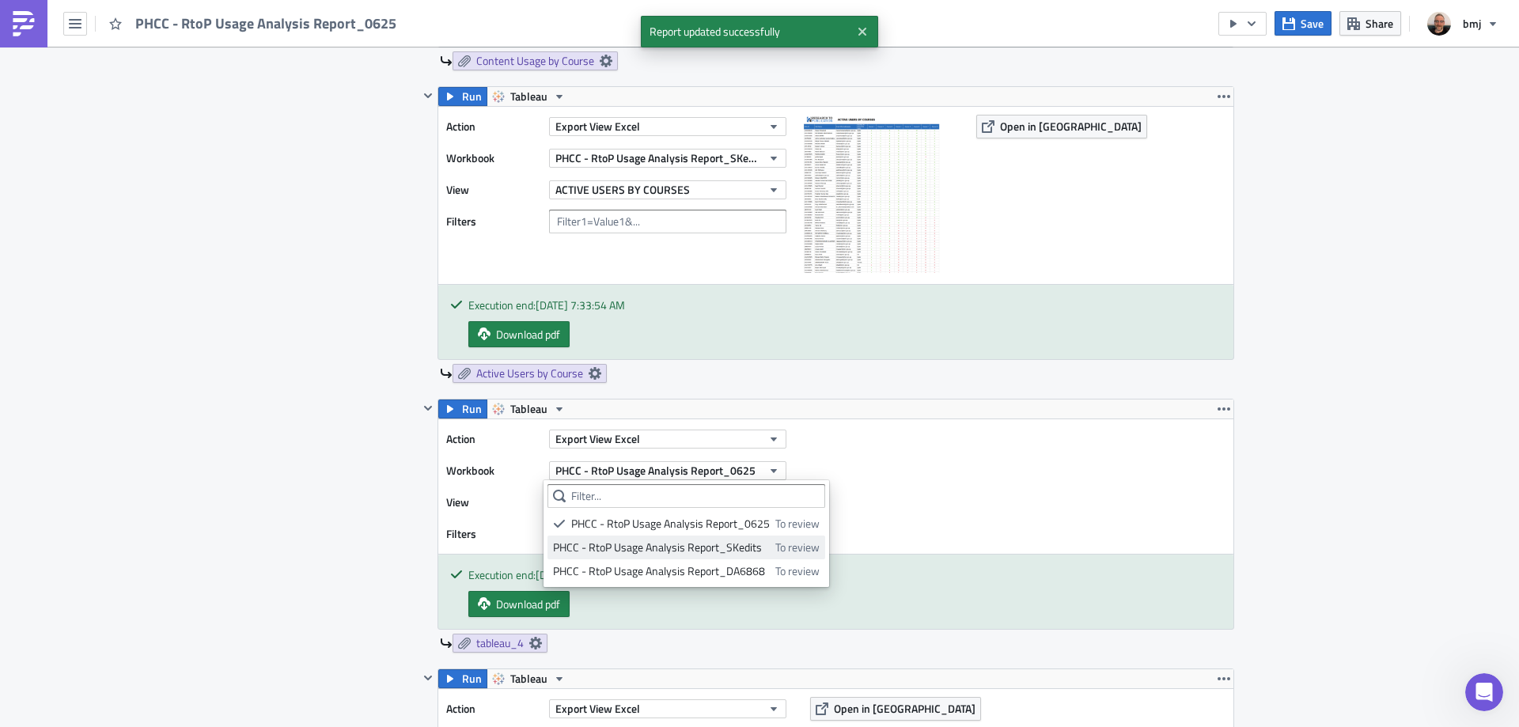
click at [749, 539] on div "PHCC - RtoP Usage Analysis Report_SKedits" at bounding box center [661, 547] width 217 height 16
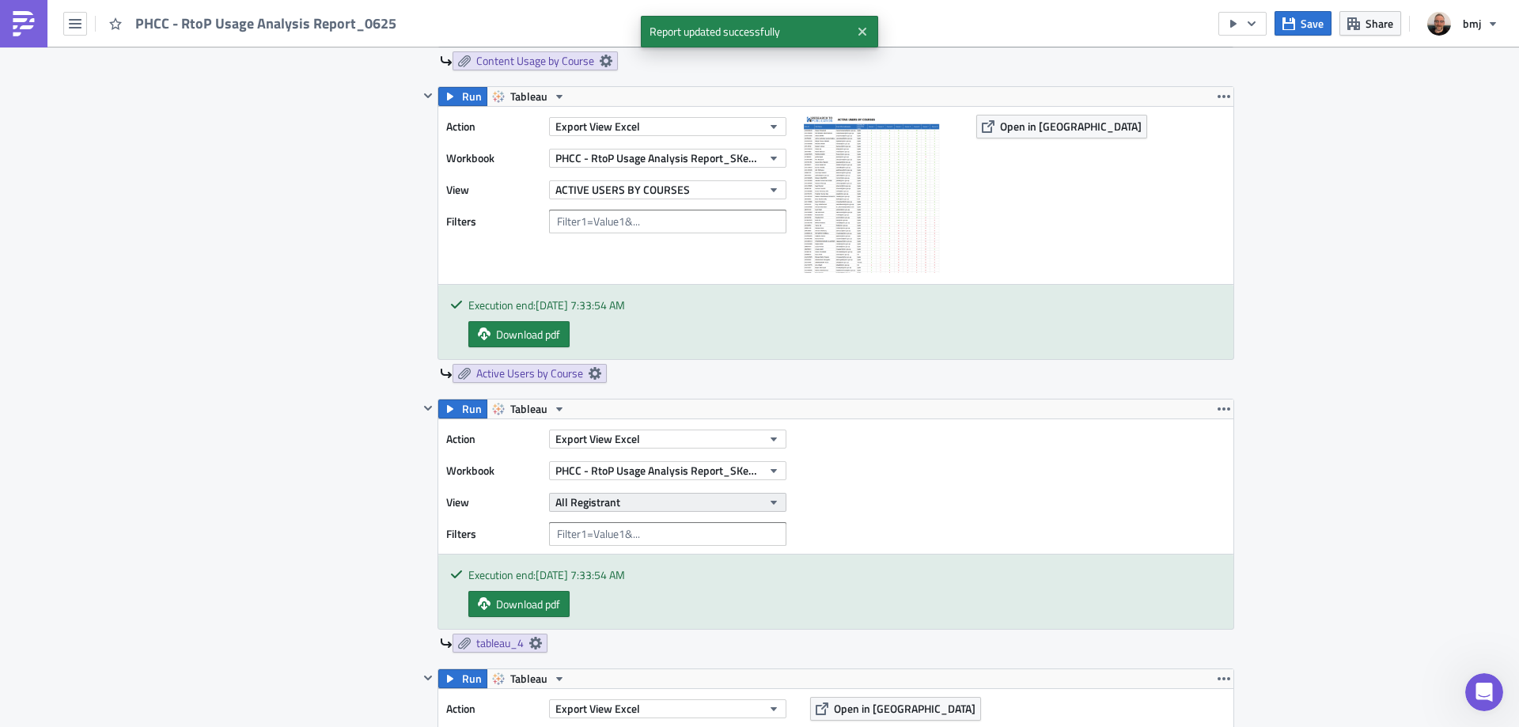
click at [683, 498] on button "All Registrant" at bounding box center [667, 502] width 237 height 19
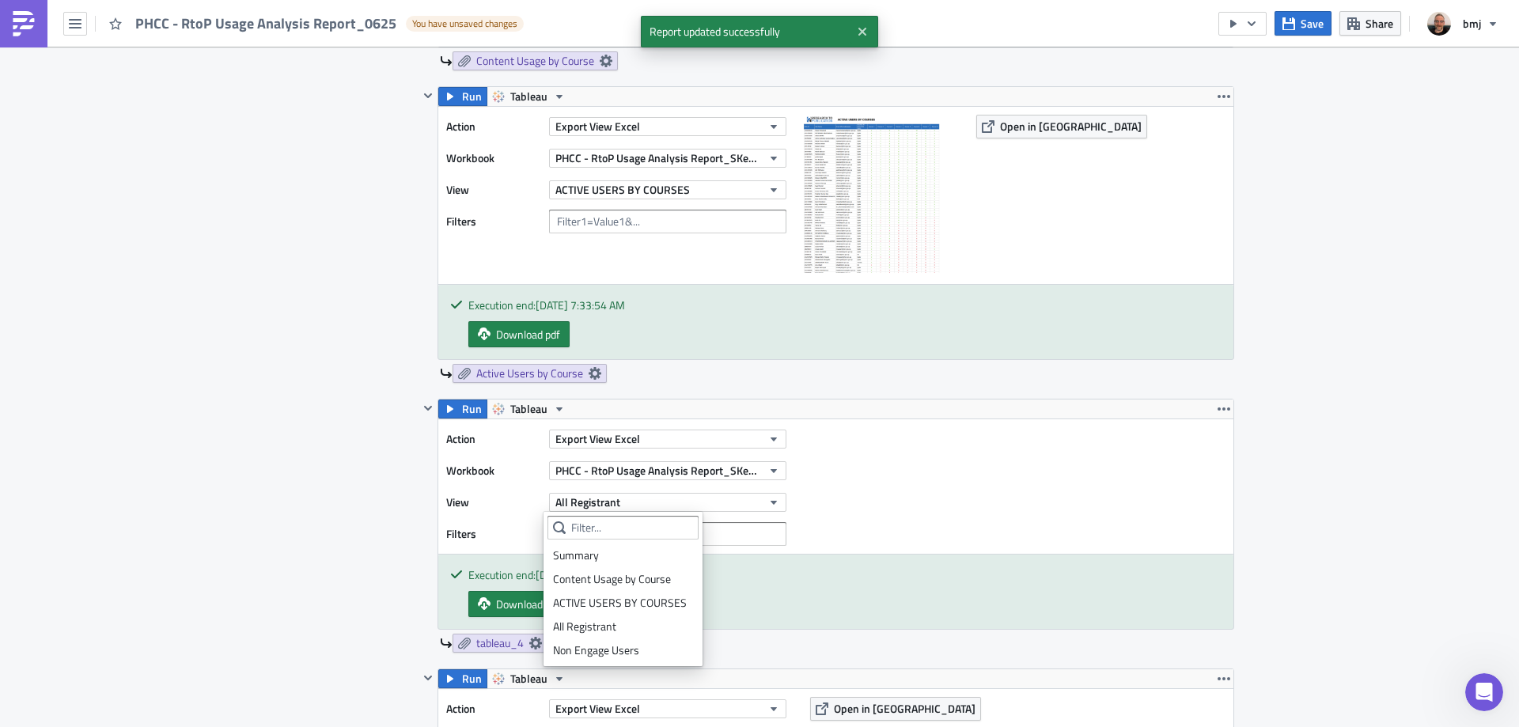
click at [622, 629] on div "All Registrant" at bounding box center [623, 627] width 140 height 16
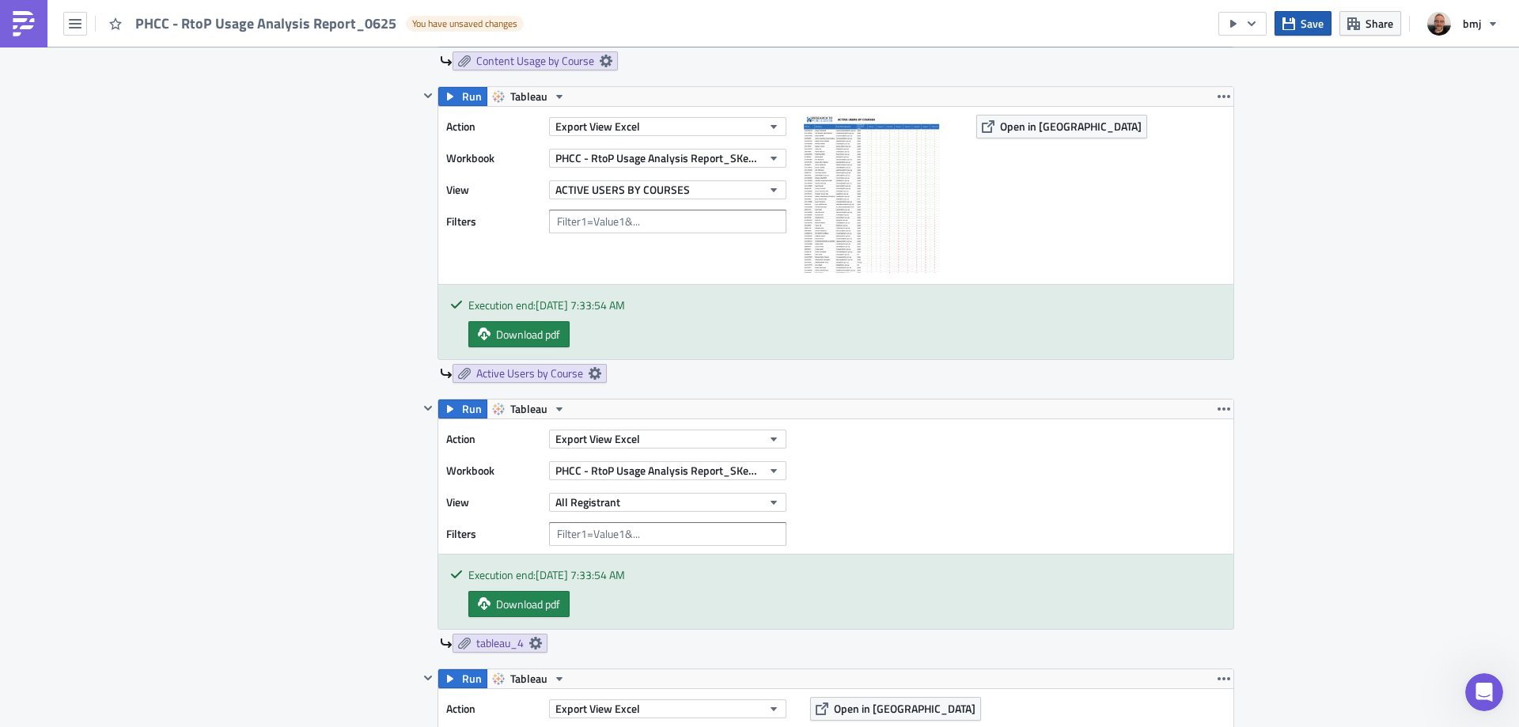
click at [1315, 26] on span "Save" at bounding box center [1311, 23] width 23 height 17
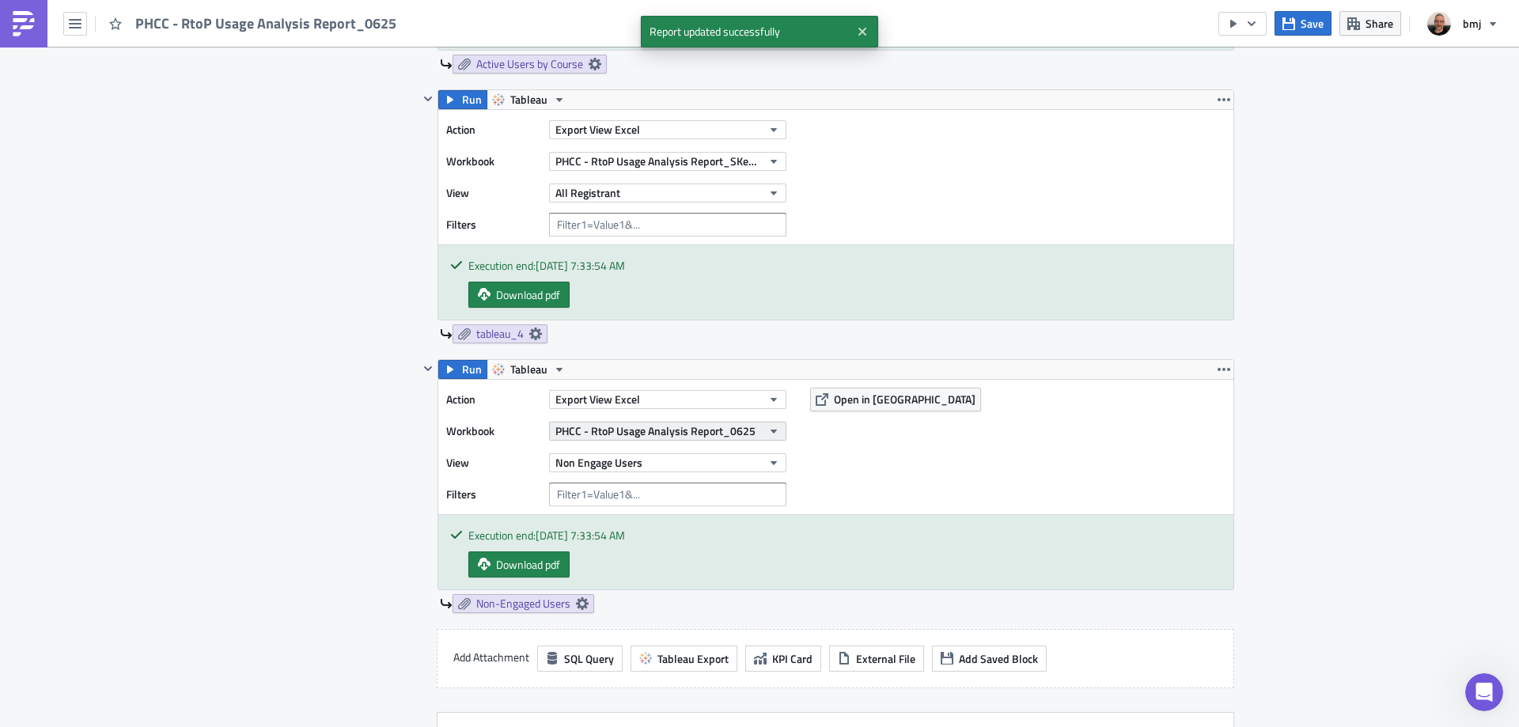
scroll to position [1582, 0]
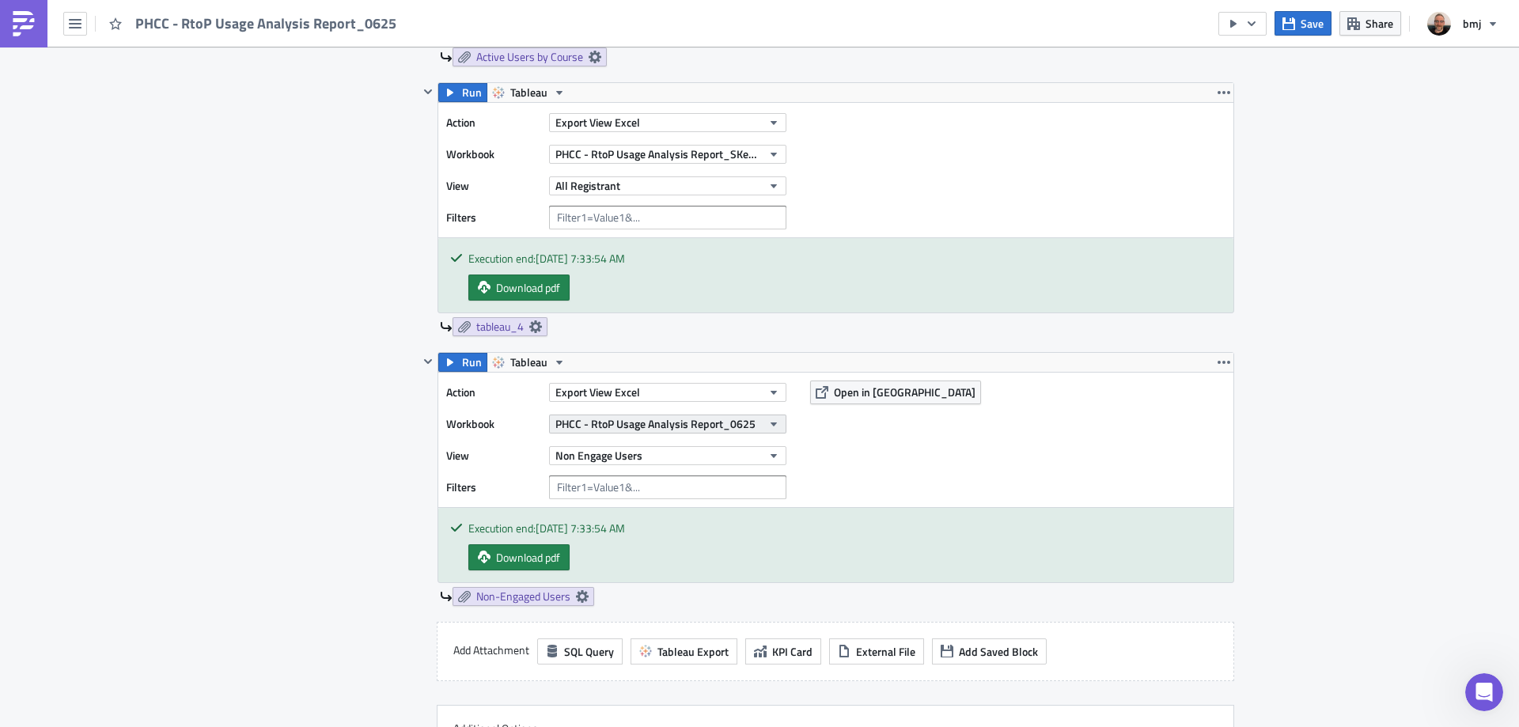
click at [653, 418] on span "PHCC - RtoP Usage Analysis Report_0625" at bounding box center [655, 423] width 200 height 17
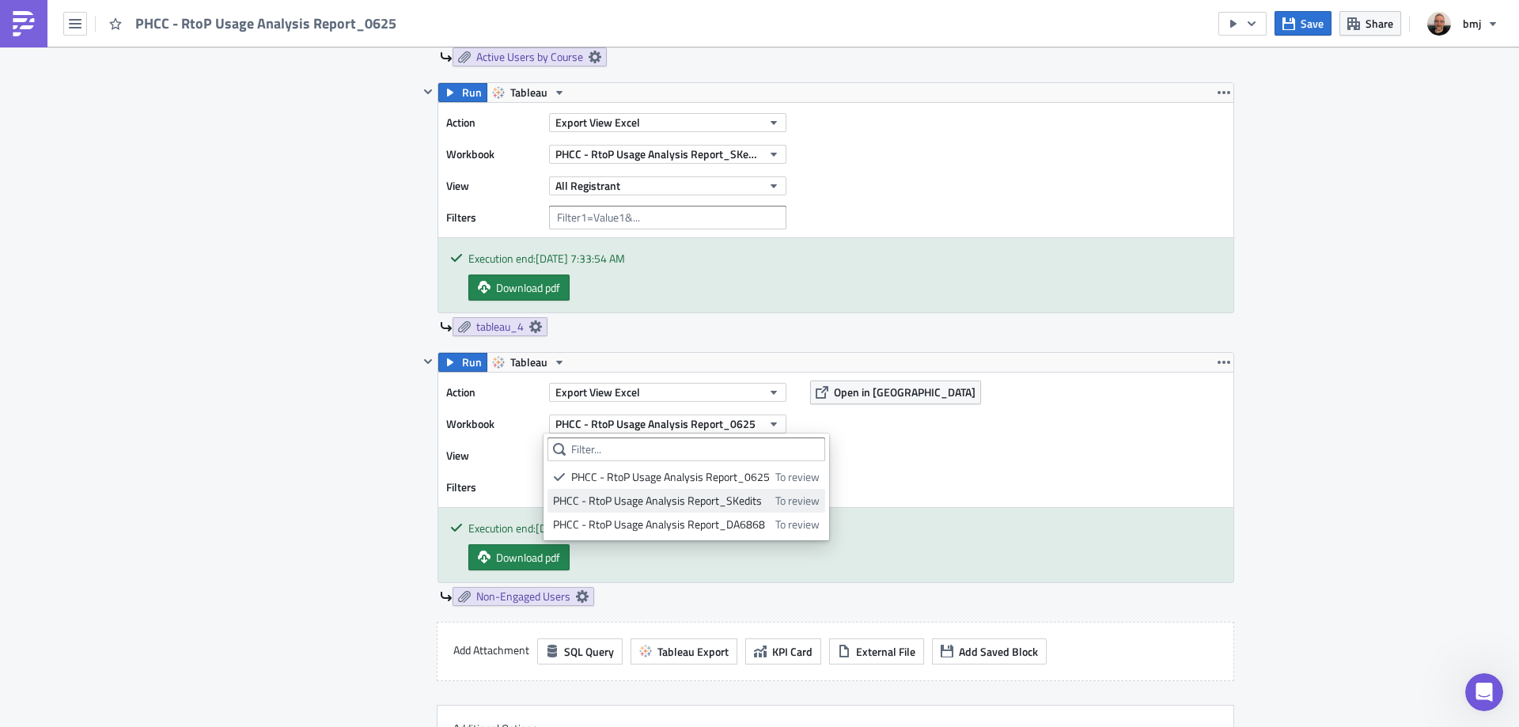
click at [682, 499] on div "PHCC - RtoP Usage Analysis Report_SKedits" at bounding box center [661, 501] width 217 height 16
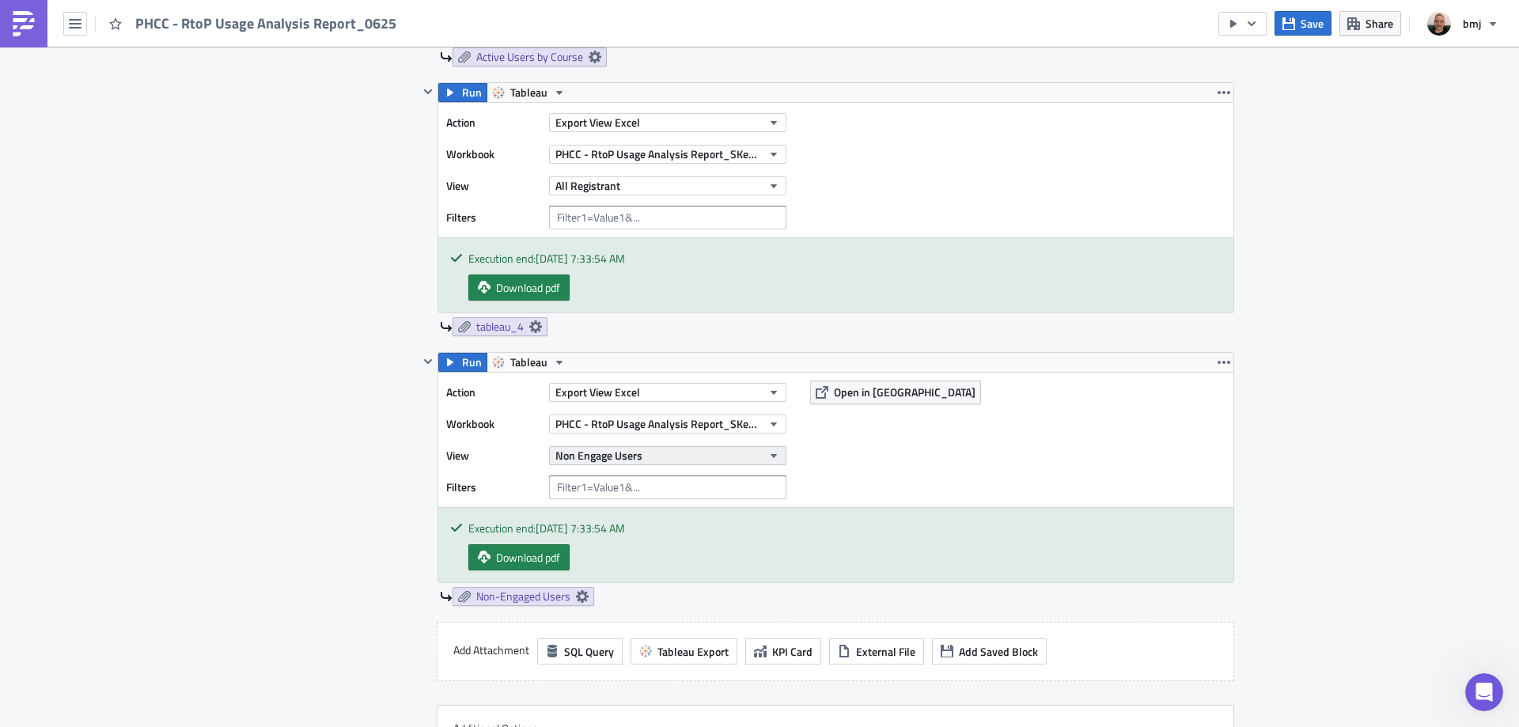
click at [685, 453] on button "Non Engage Users" at bounding box center [667, 455] width 237 height 19
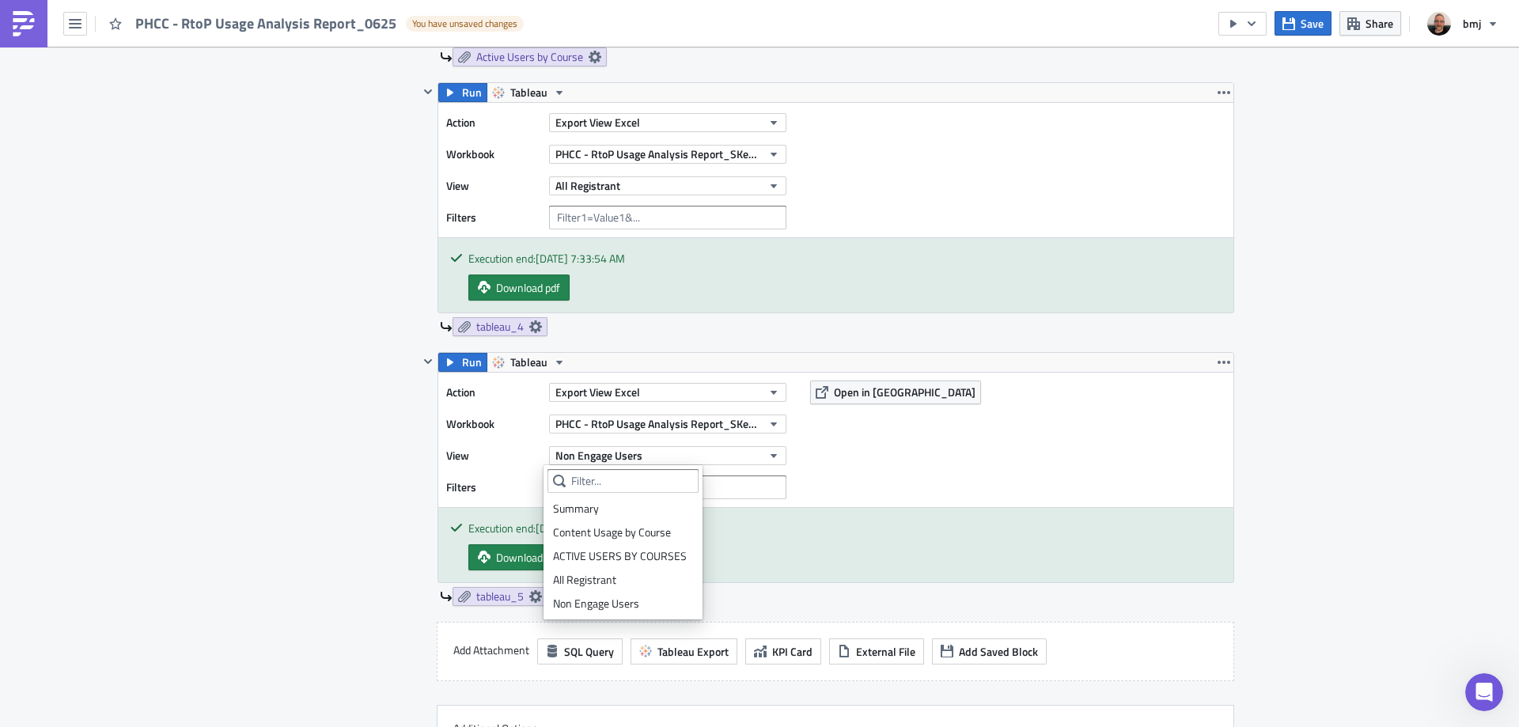
click at [644, 600] on div "Non Engage Users" at bounding box center [623, 604] width 140 height 16
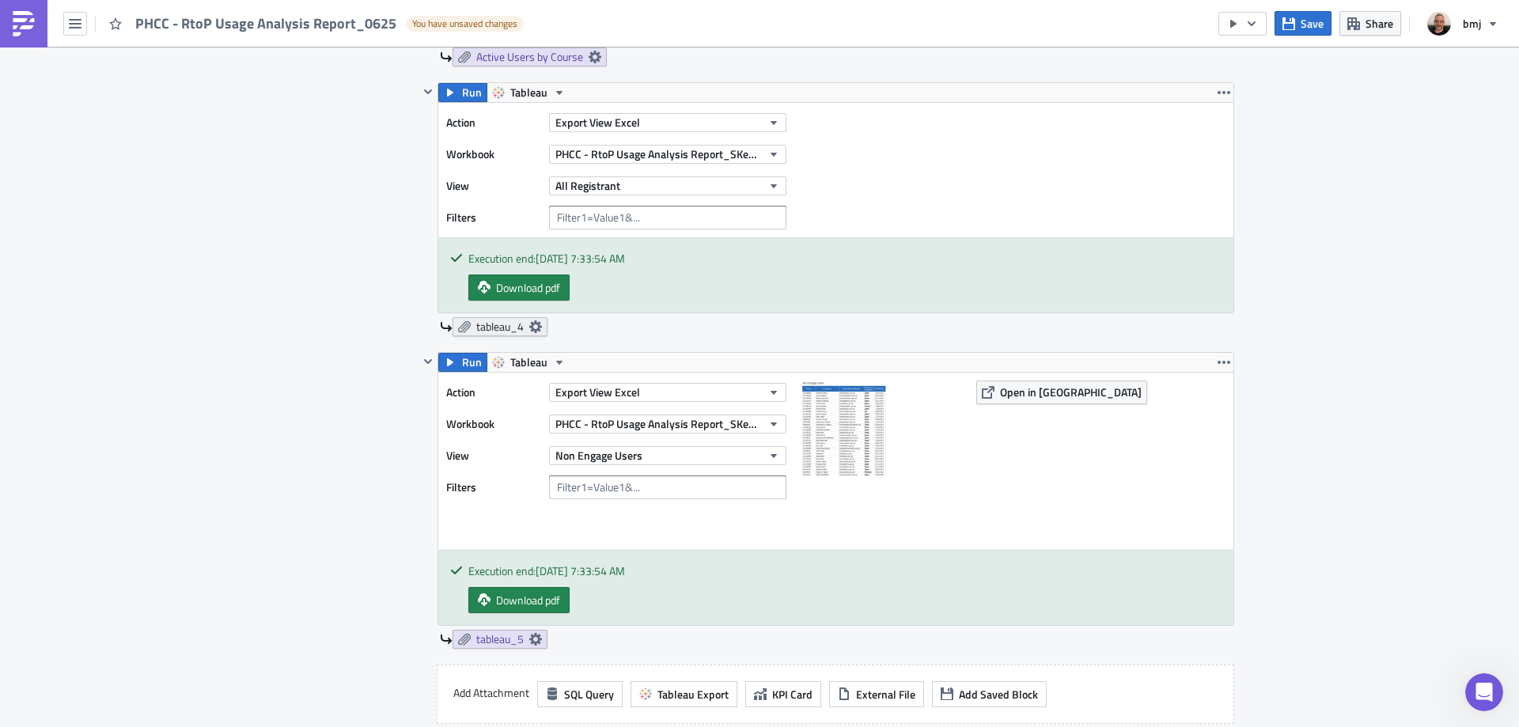
click at [529, 327] on icon at bounding box center [535, 326] width 13 height 13
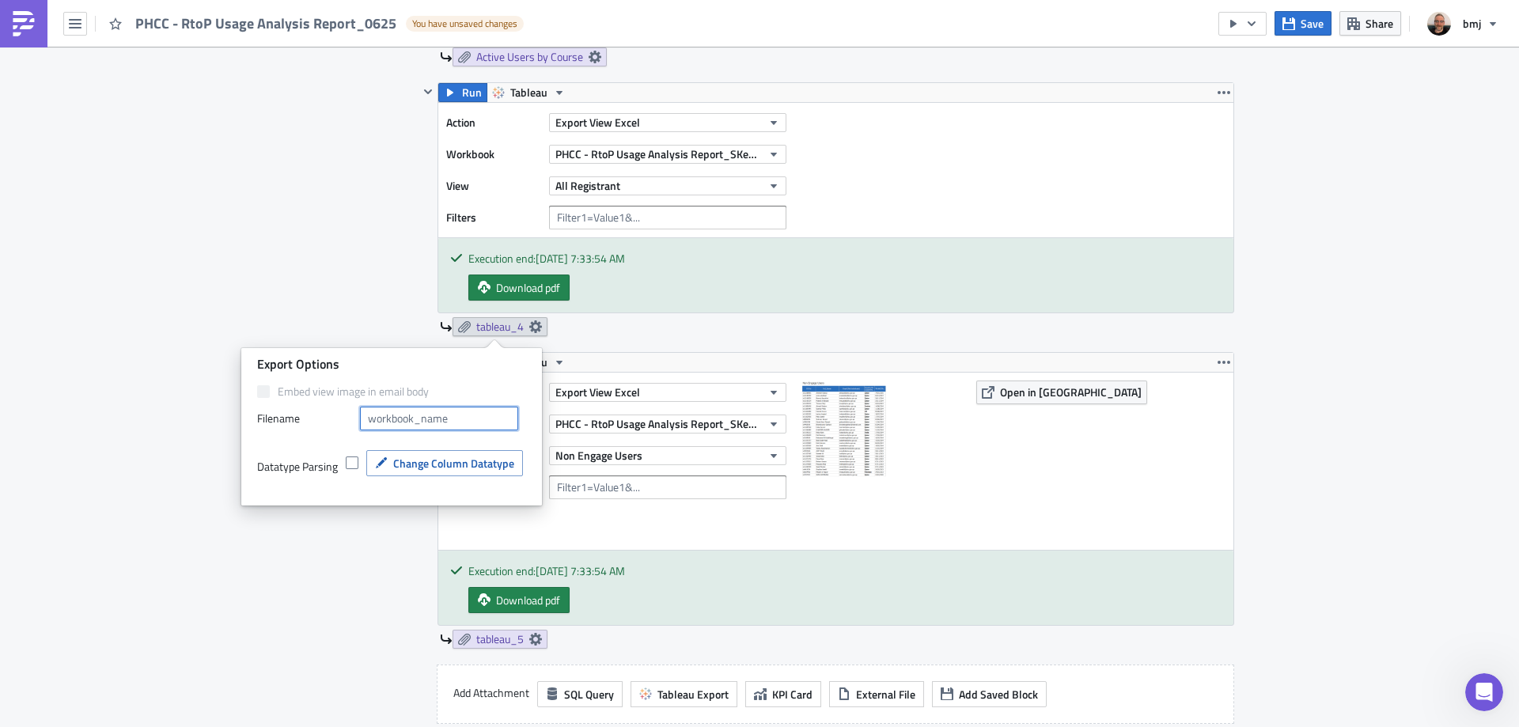
click at [468, 416] on input "text" at bounding box center [439, 419] width 158 height 24
type input "All Registrants"
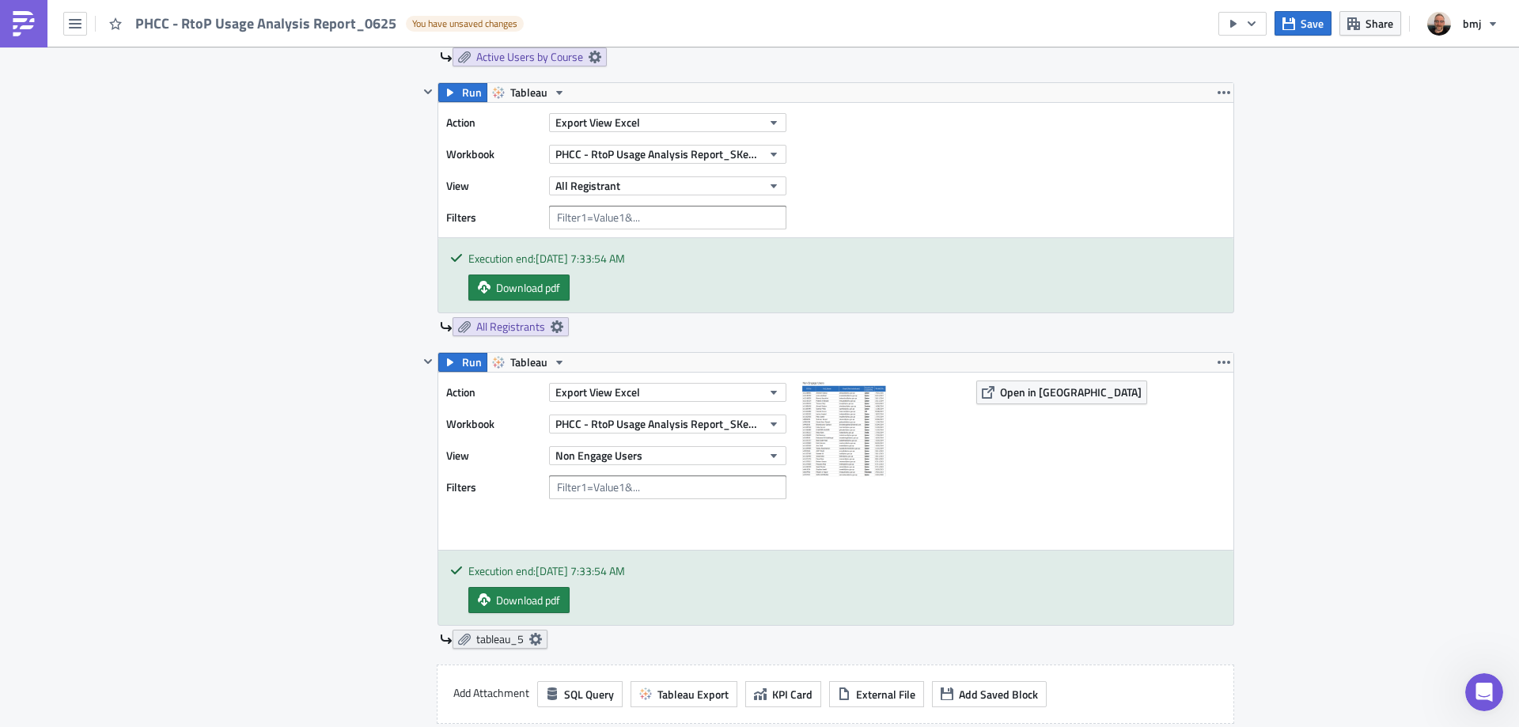
click at [529, 642] on icon at bounding box center [535, 639] width 13 height 13
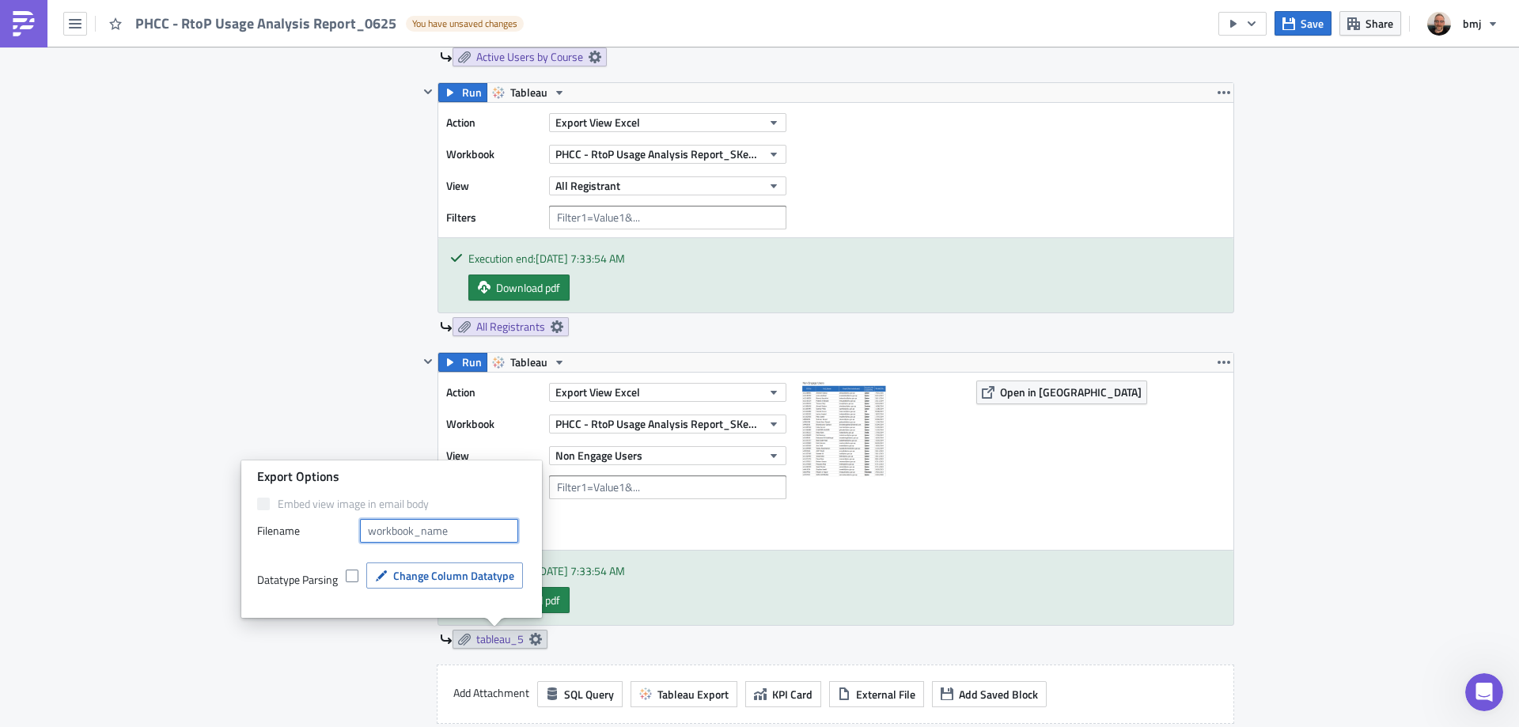
click at [452, 527] on input "text" at bounding box center [439, 531] width 158 height 24
type input "Non-Engaged Users"
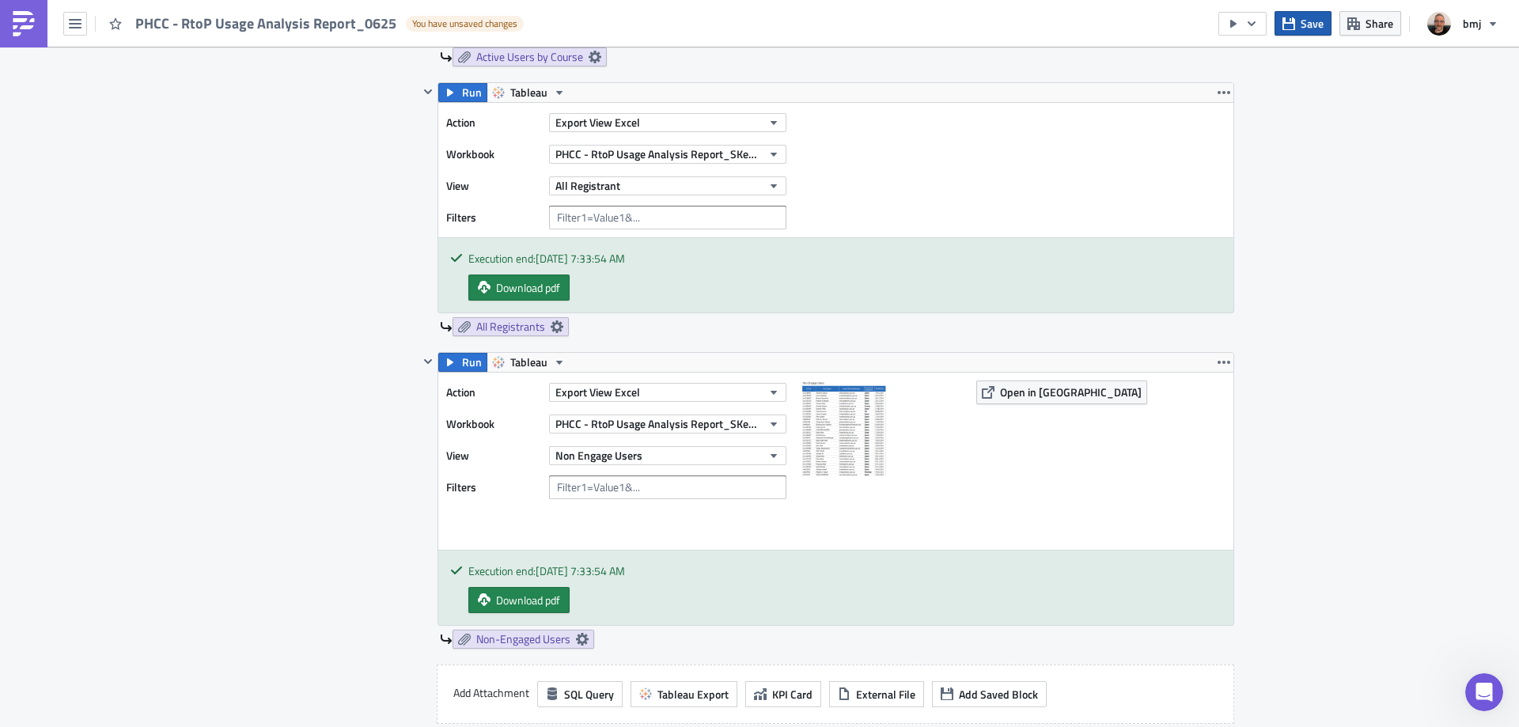
click at [1323, 23] on span "Save" at bounding box center [1311, 23] width 23 height 17
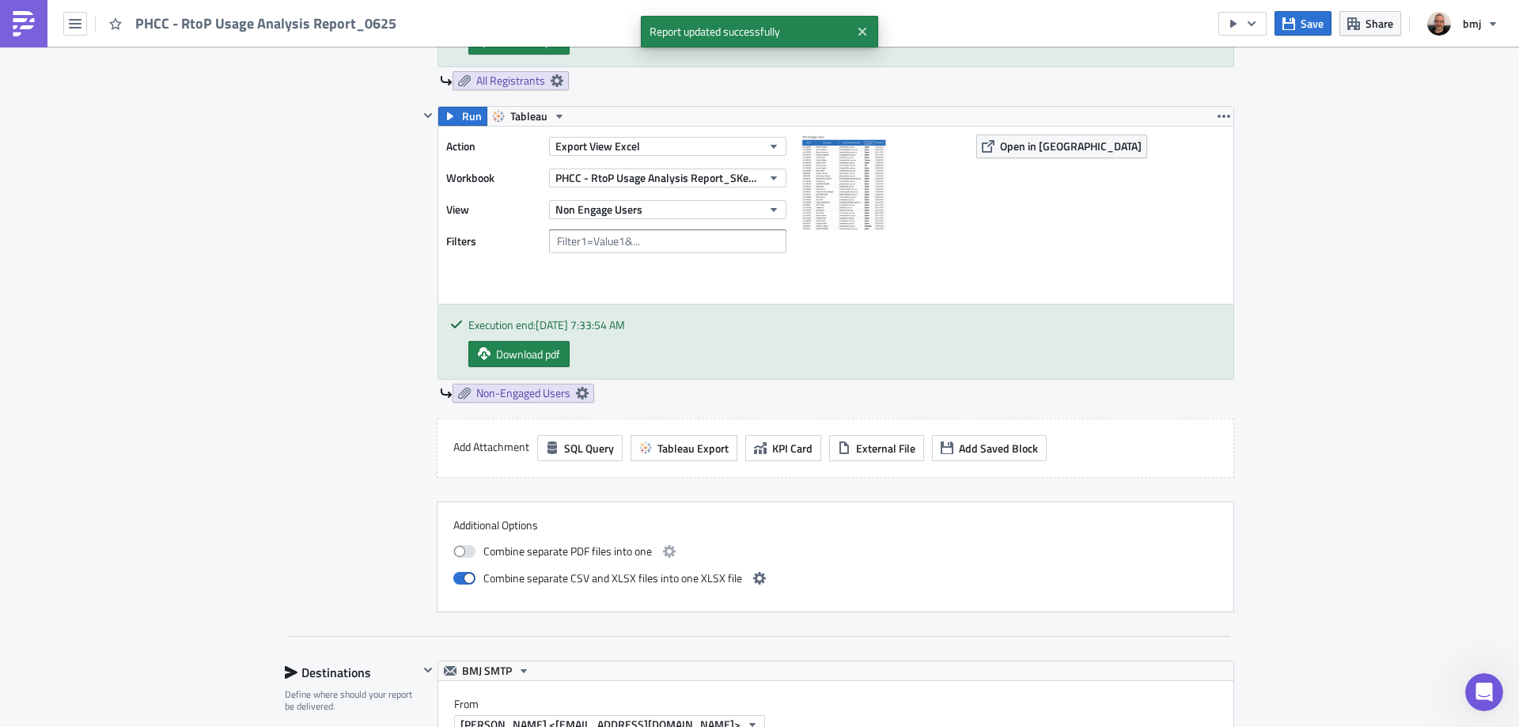
scroll to position [1740, 0]
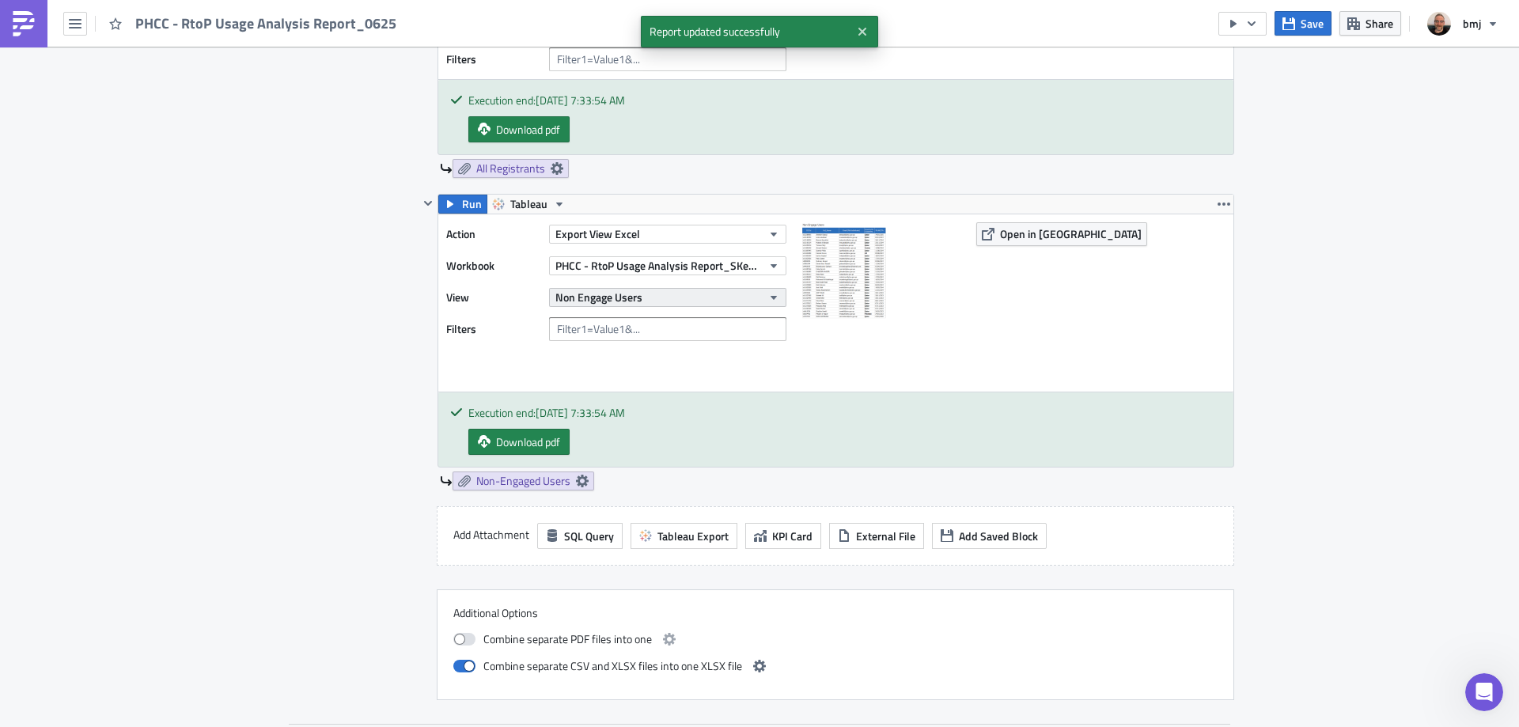
click at [697, 291] on button "Non Engage Users" at bounding box center [667, 297] width 237 height 19
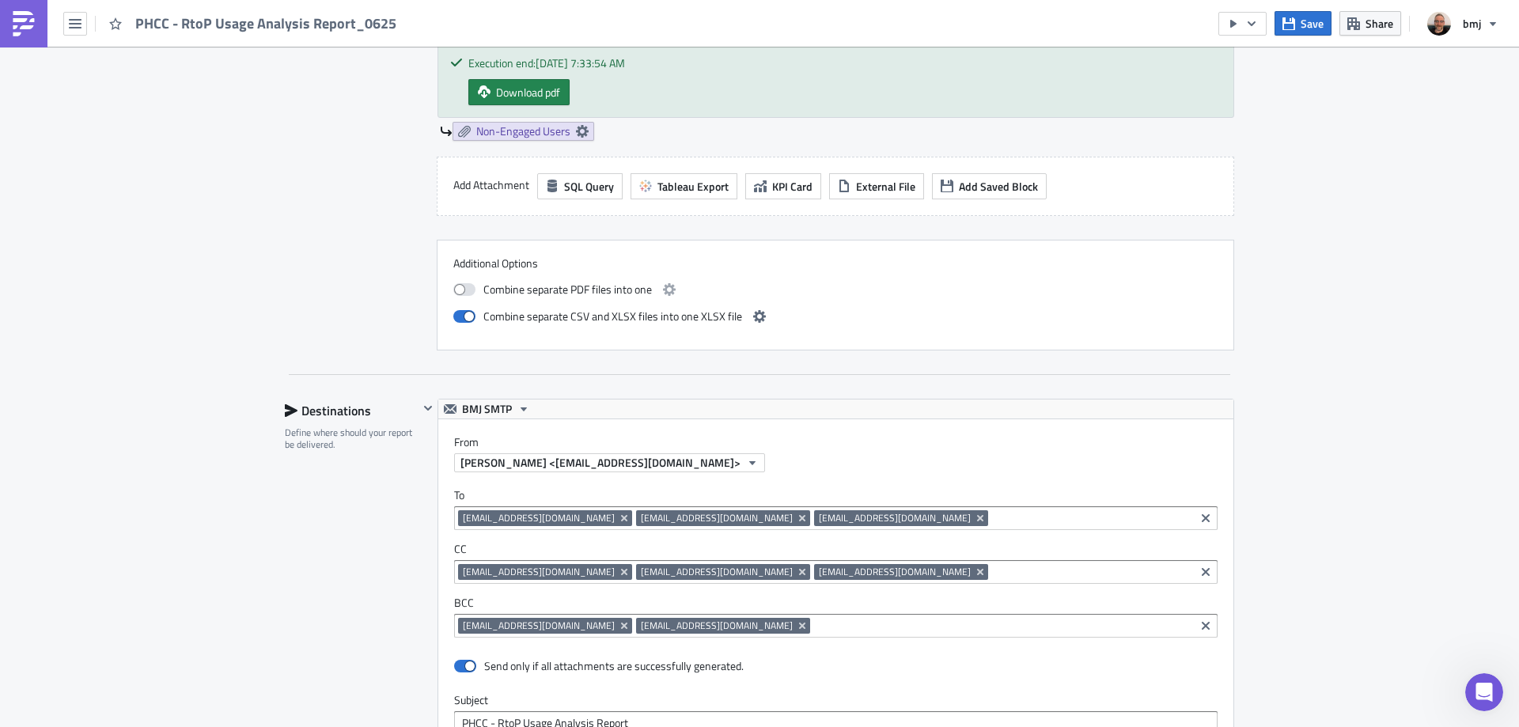
scroll to position [2136, 0]
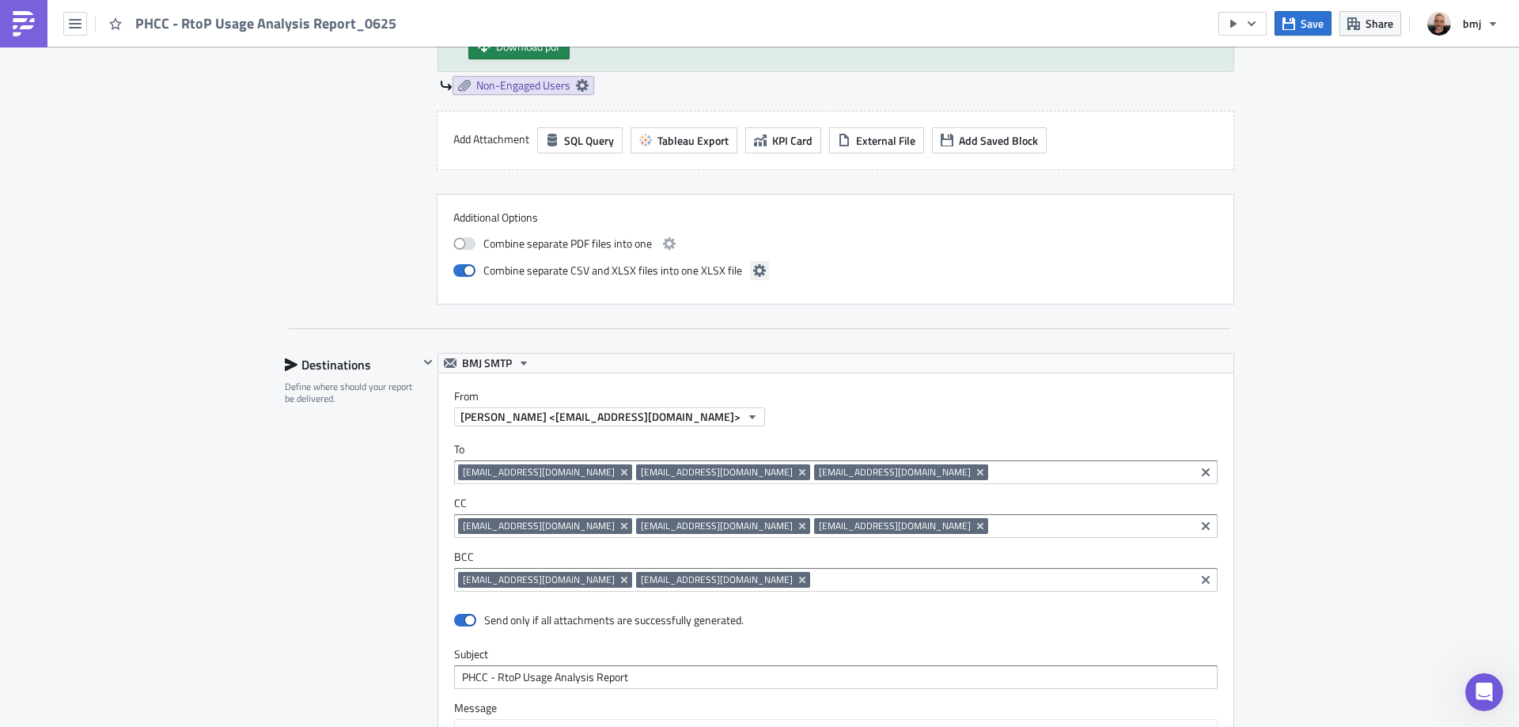
click at [753, 274] on icon "button" at bounding box center [759, 270] width 13 height 13
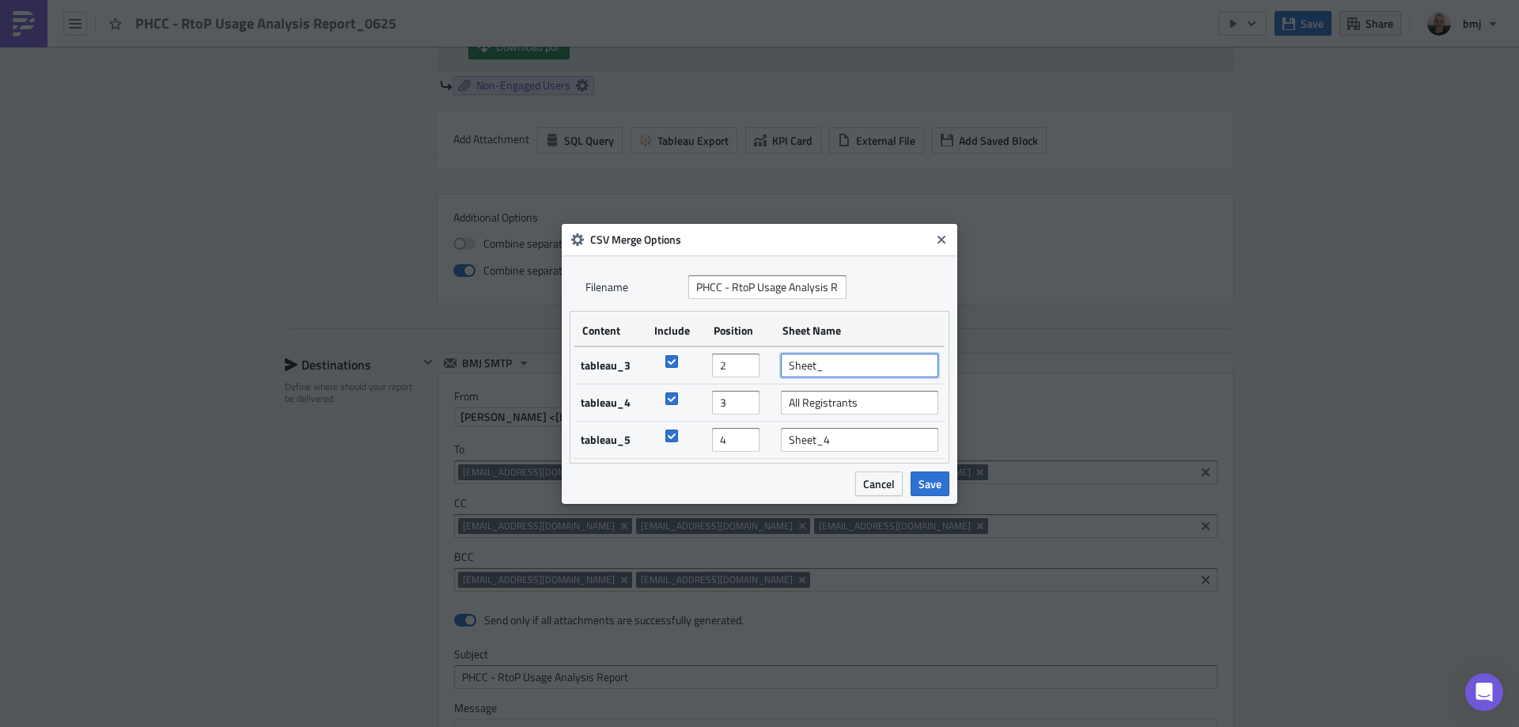
click at [857, 364] on input "Sheet_" at bounding box center [859, 366] width 157 height 24
drag, startPoint x: 850, startPoint y: 437, endPoint x: 762, endPoint y: 438, distance: 88.6
click at [763, 438] on tr "tableau_5 4 Sheet_4" at bounding box center [759, 439] width 370 height 37
type input "Non-Engaged Users"
drag, startPoint x: 842, startPoint y: 372, endPoint x: 742, endPoint y: 373, distance: 100.5
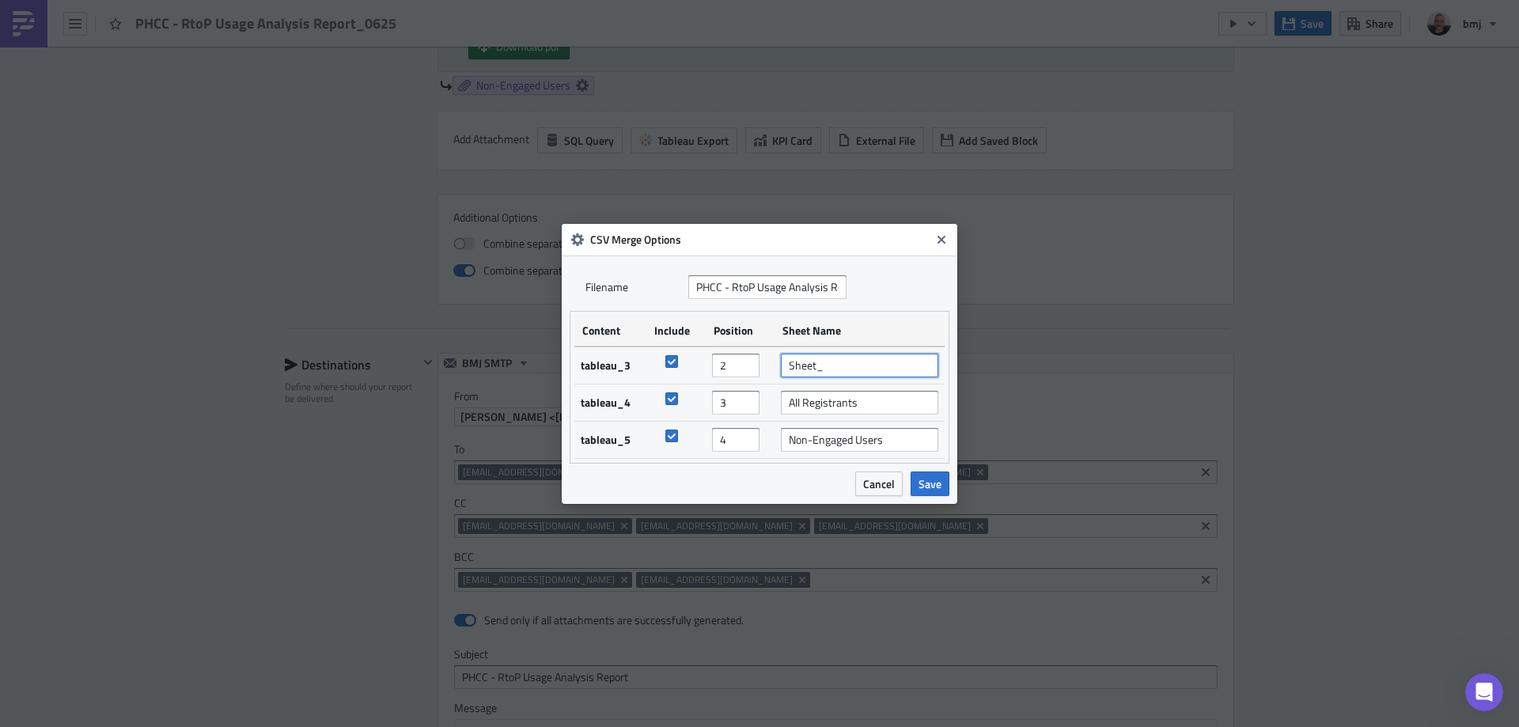
click at [740, 373] on tr "tableau_3 2 Sheet_" at bounding box center [759, 365] width 370 height 38
type input "Active Users by Course"
click at [938, 479] on span "Save" at bounding box center [929, 483] width 23 height 17
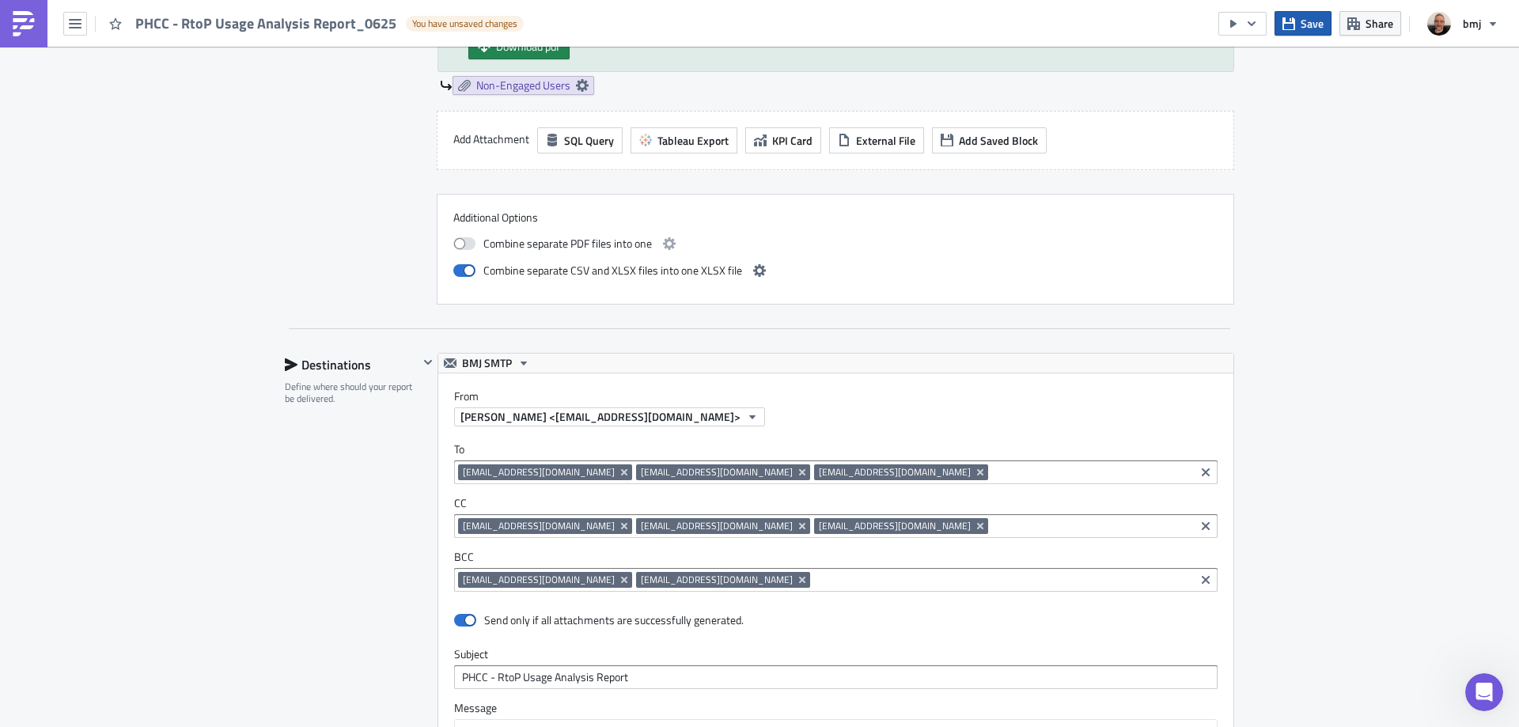
click at [1313, 22] on span "Save" at bounding box center [1311, 23] width 23 height 17
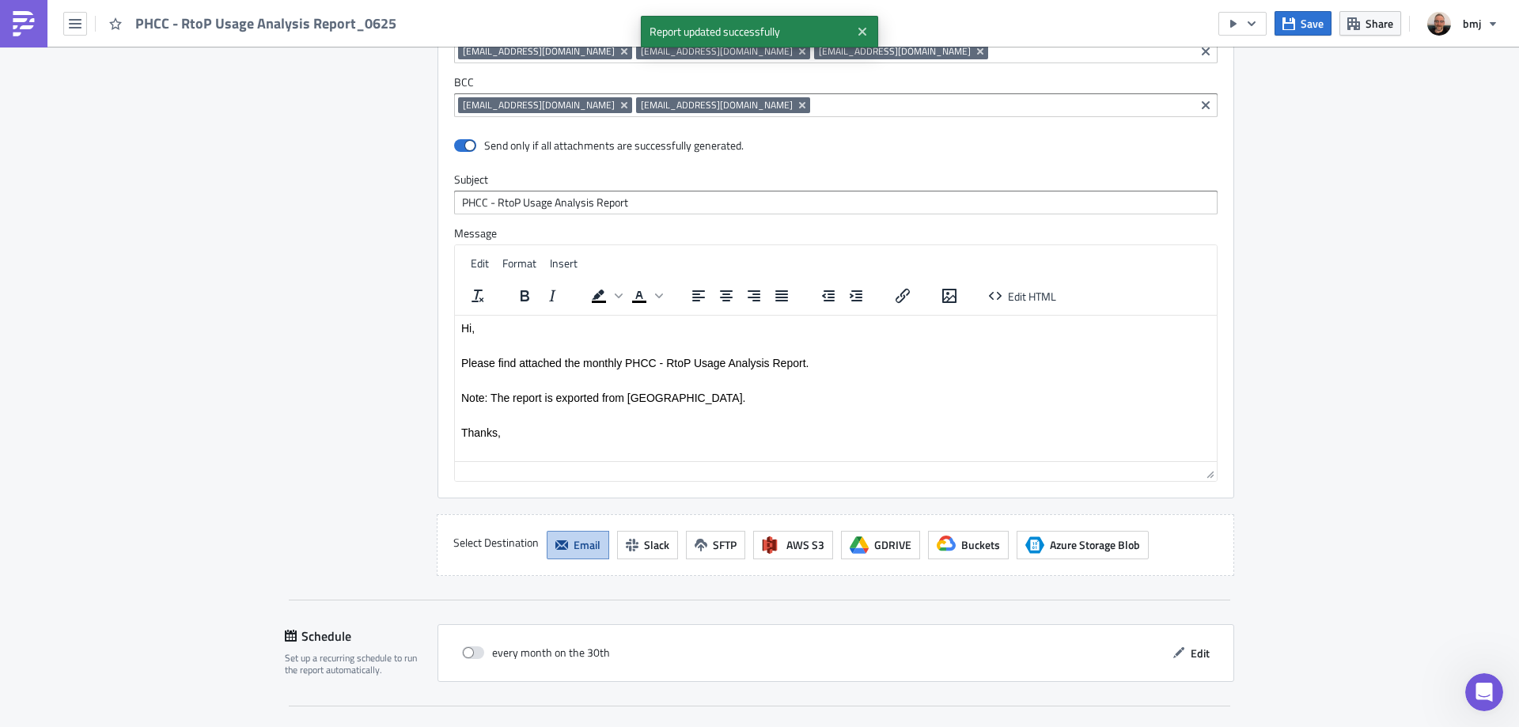
scroll to position [2749, 0]
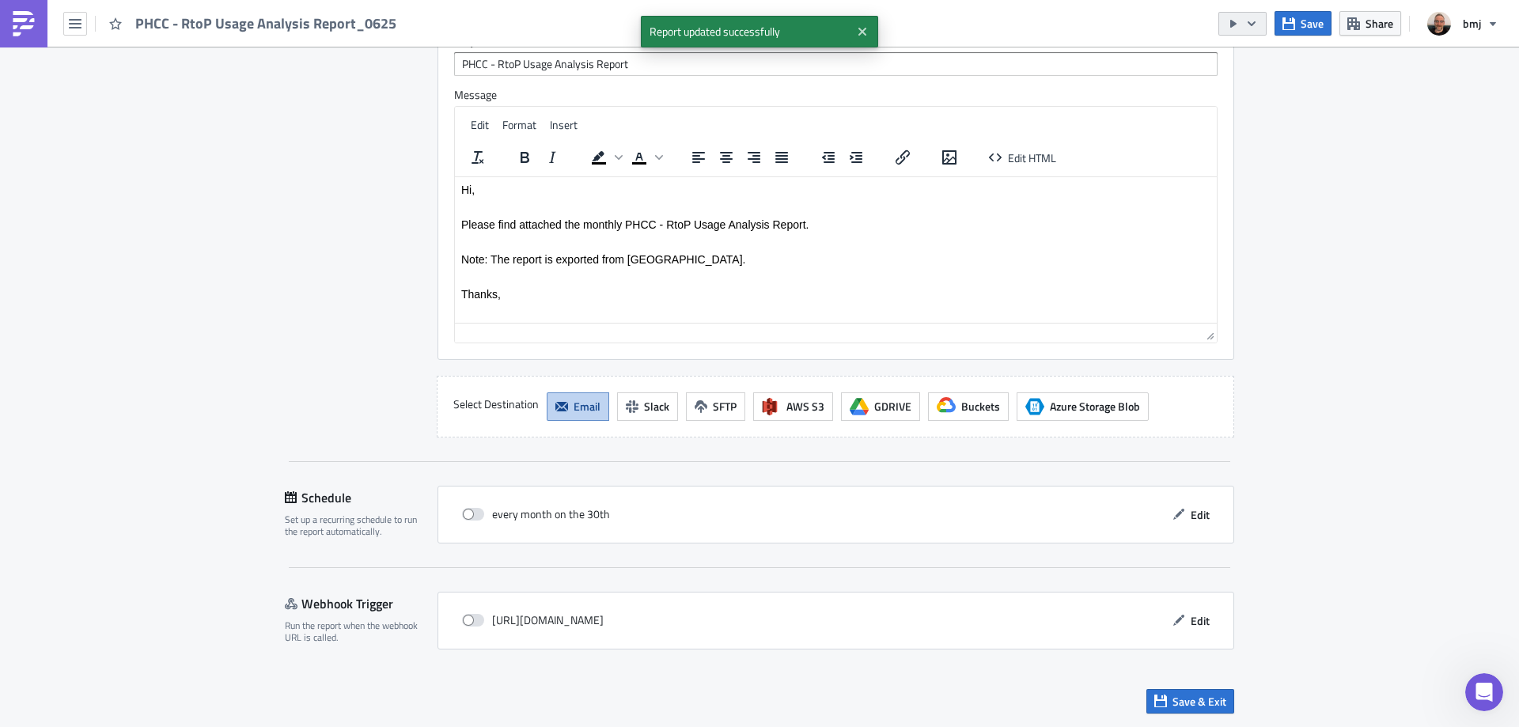
click at [1254, 21] on icon "button" at bounding box center [1251, 23] width 13 height 13
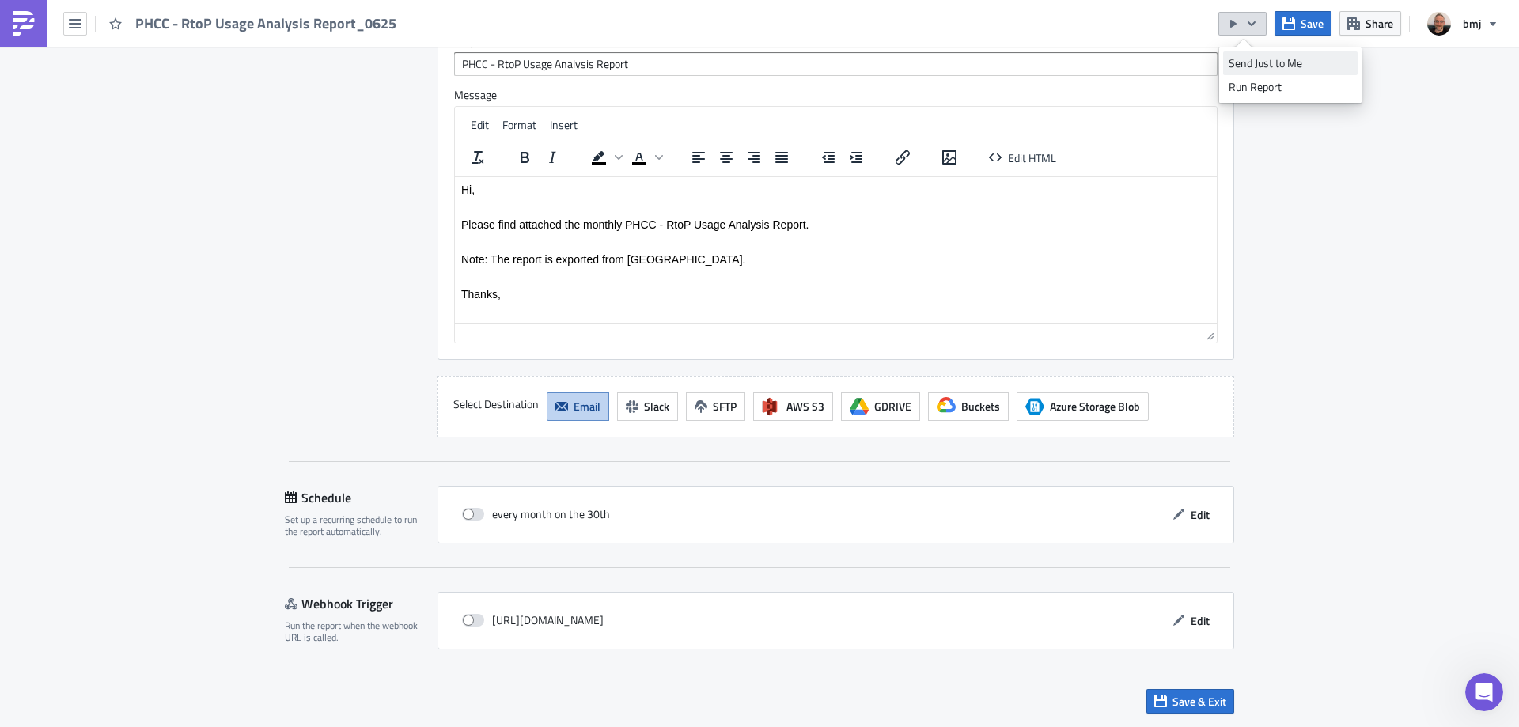
click at [1278, 62] on div "Send Just to Me" at bounding box center [1289, 63] width 123 height 16
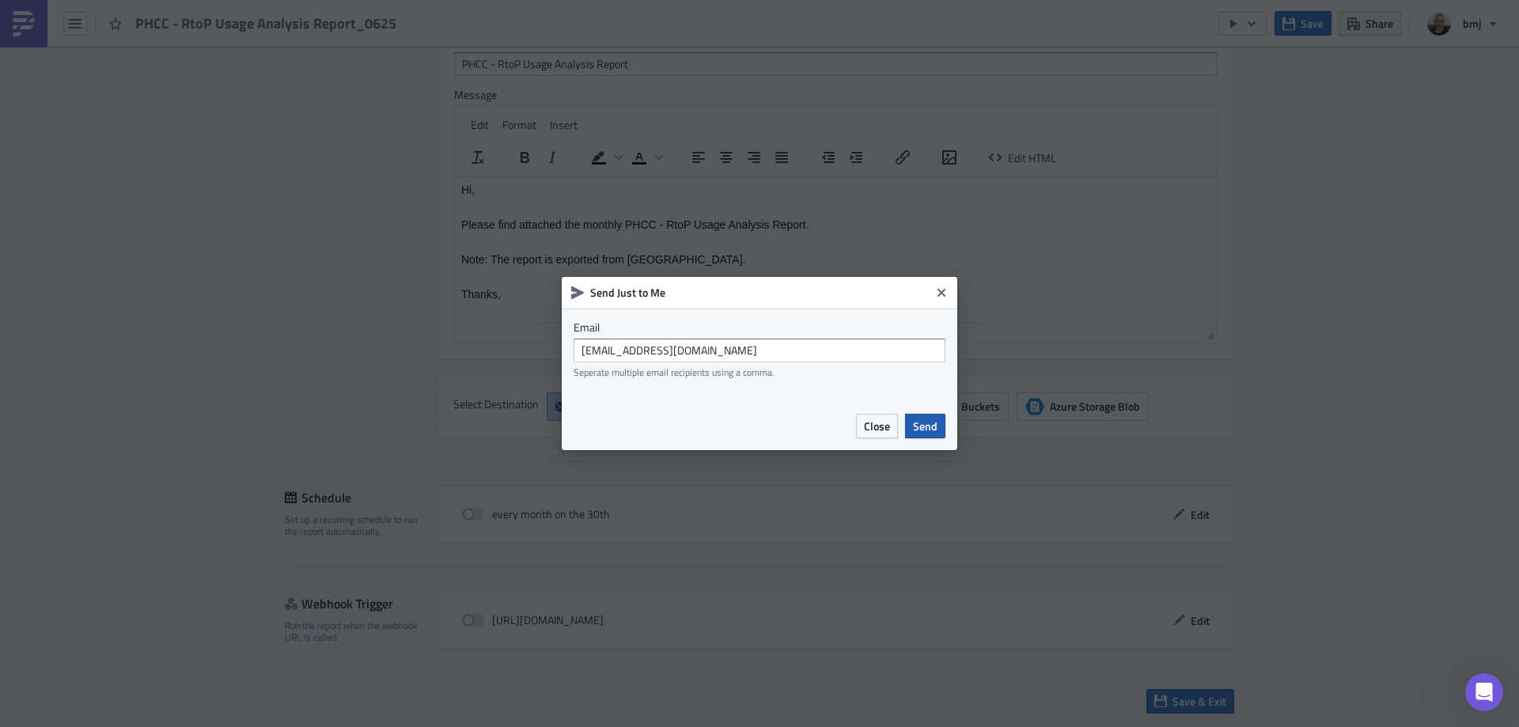
click at [940, 425] on button "Send" at bounding box center [925, 426] width 40 height 25
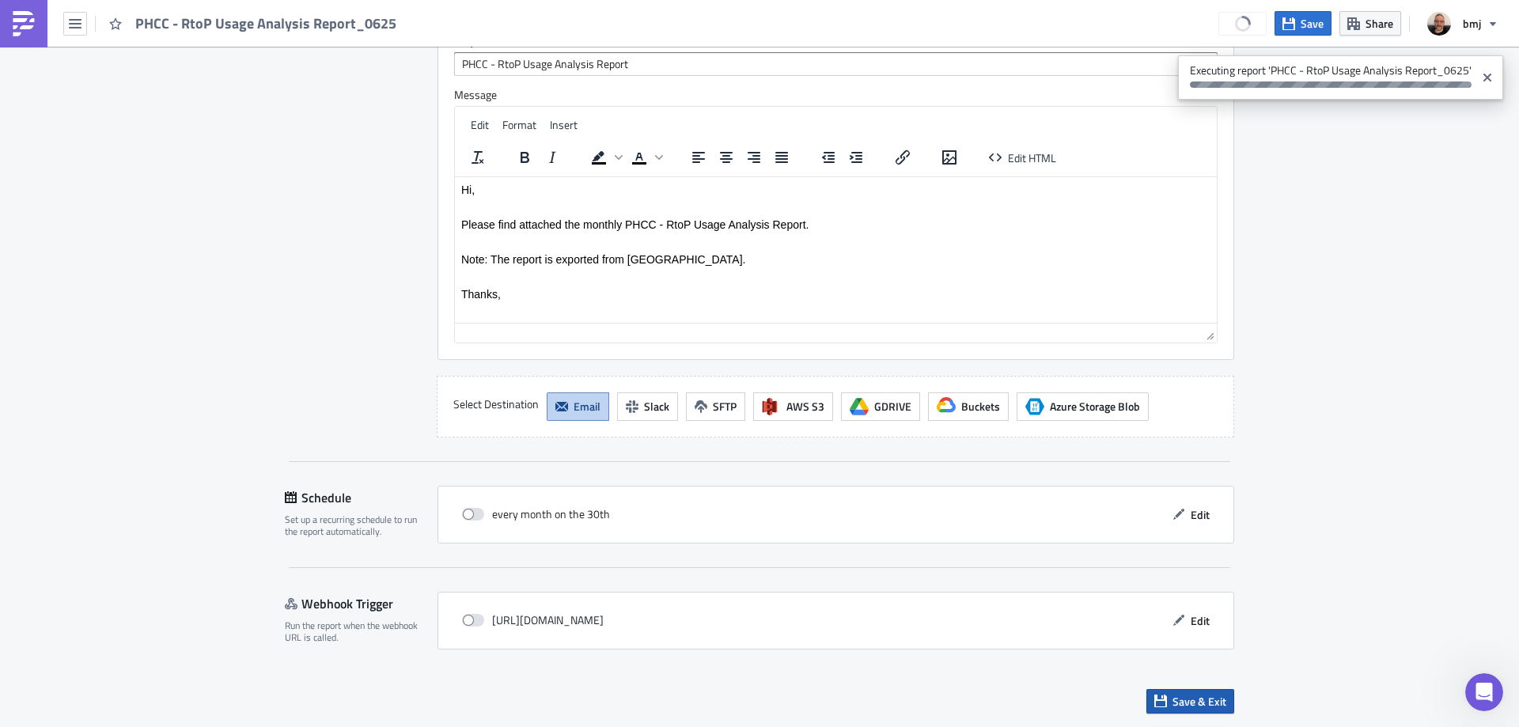
click at [1212, 695] on span "Save & Exit" at bounding box center [1199, 701] width 54 height 17
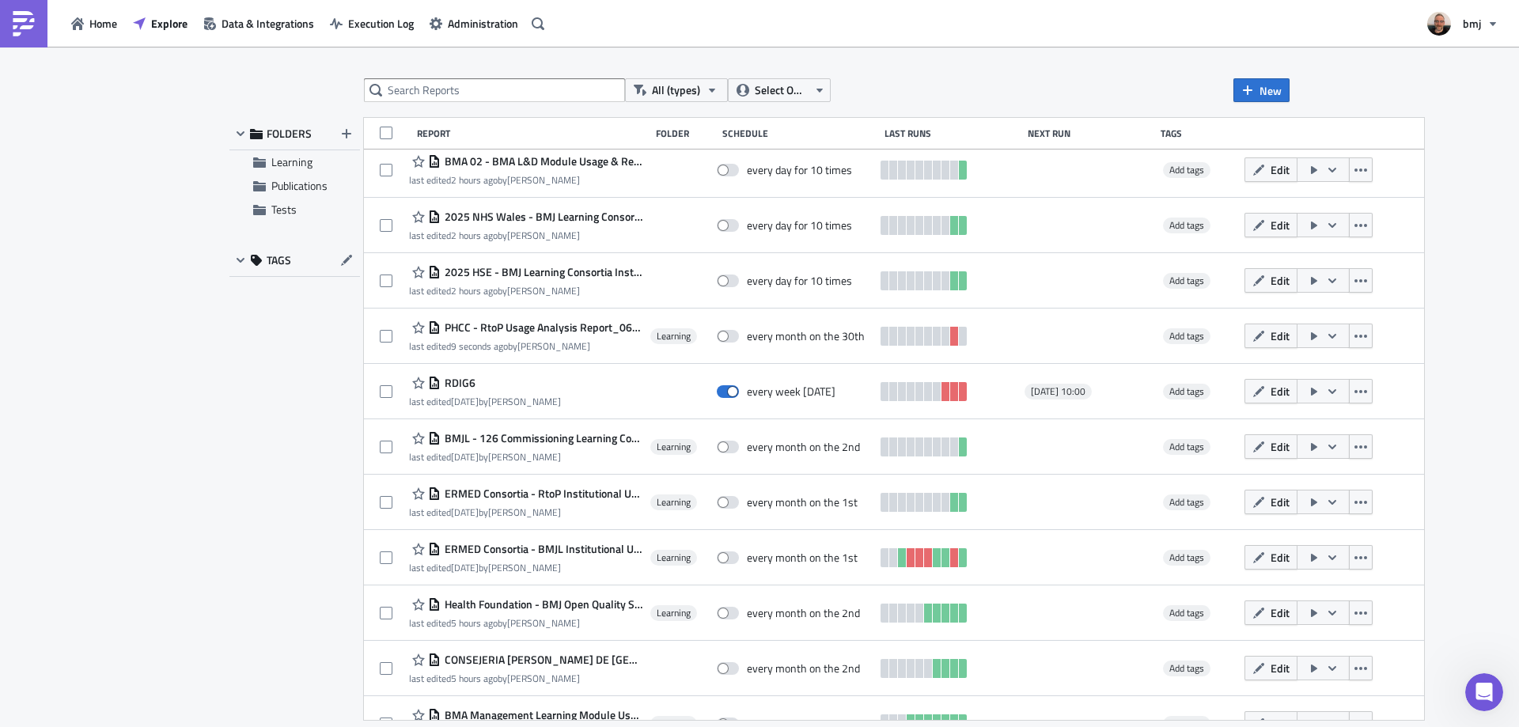
scroll to position [300, 0]
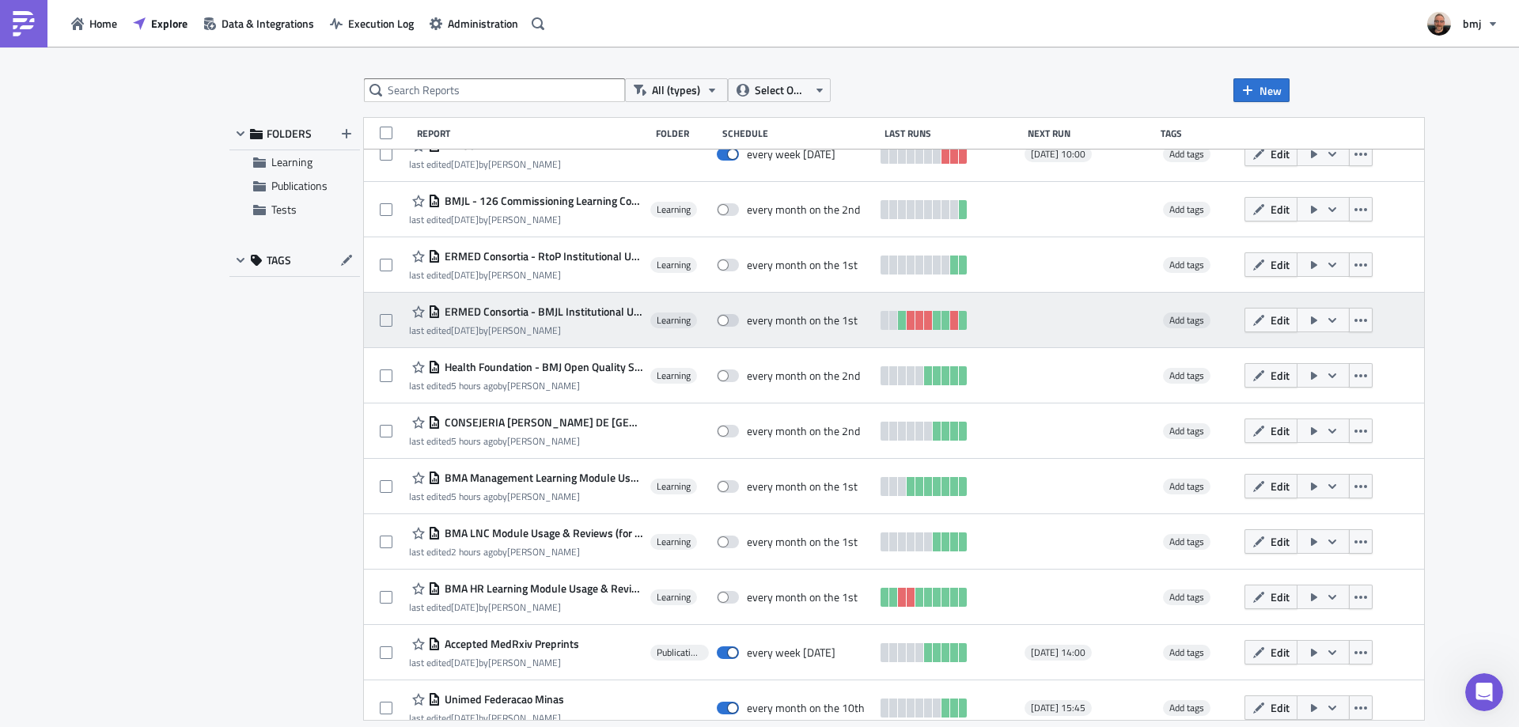
click at [574, 312] on span "ERMED Consortia - BMJL Institutional Usage - Monthly" at bounding box center [542, 312] width 202 height 14
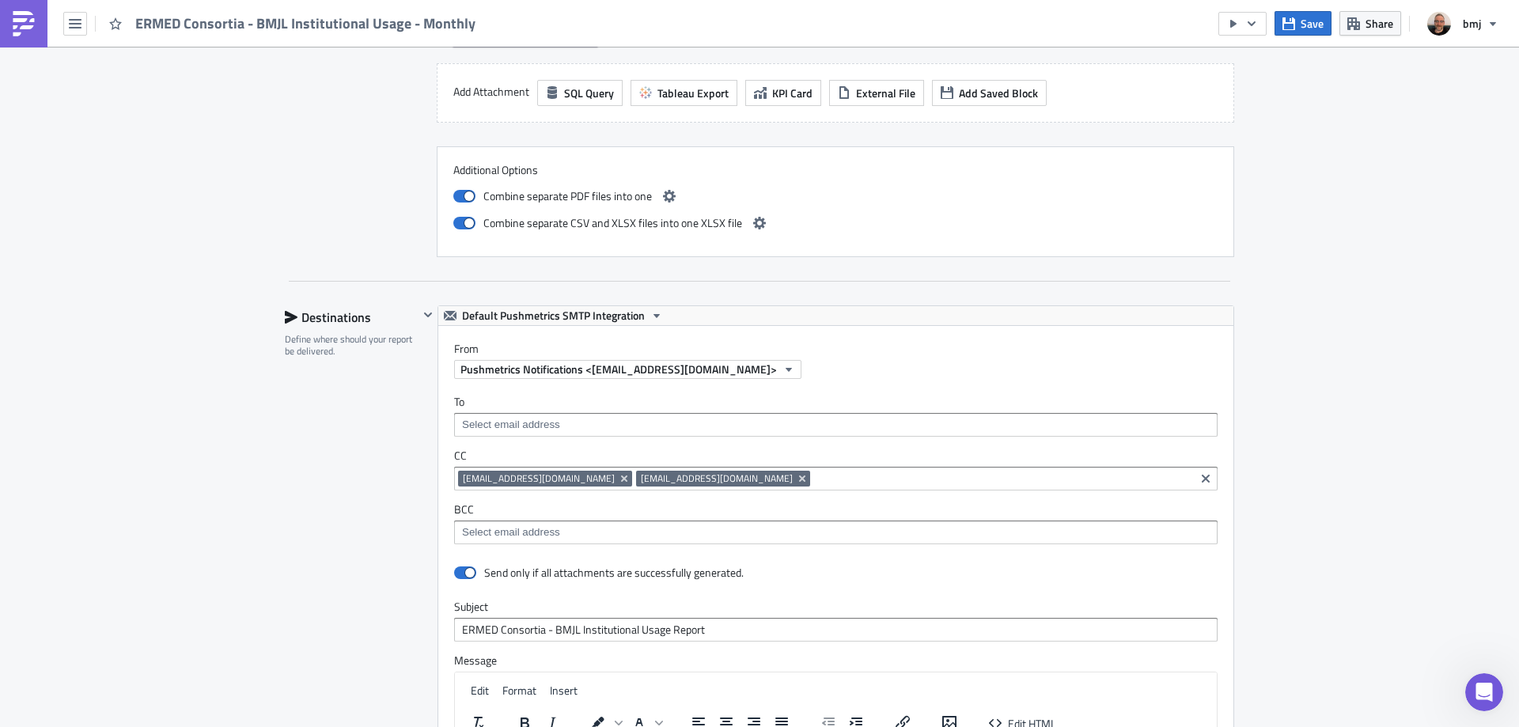
scroll to position [3006, 0]
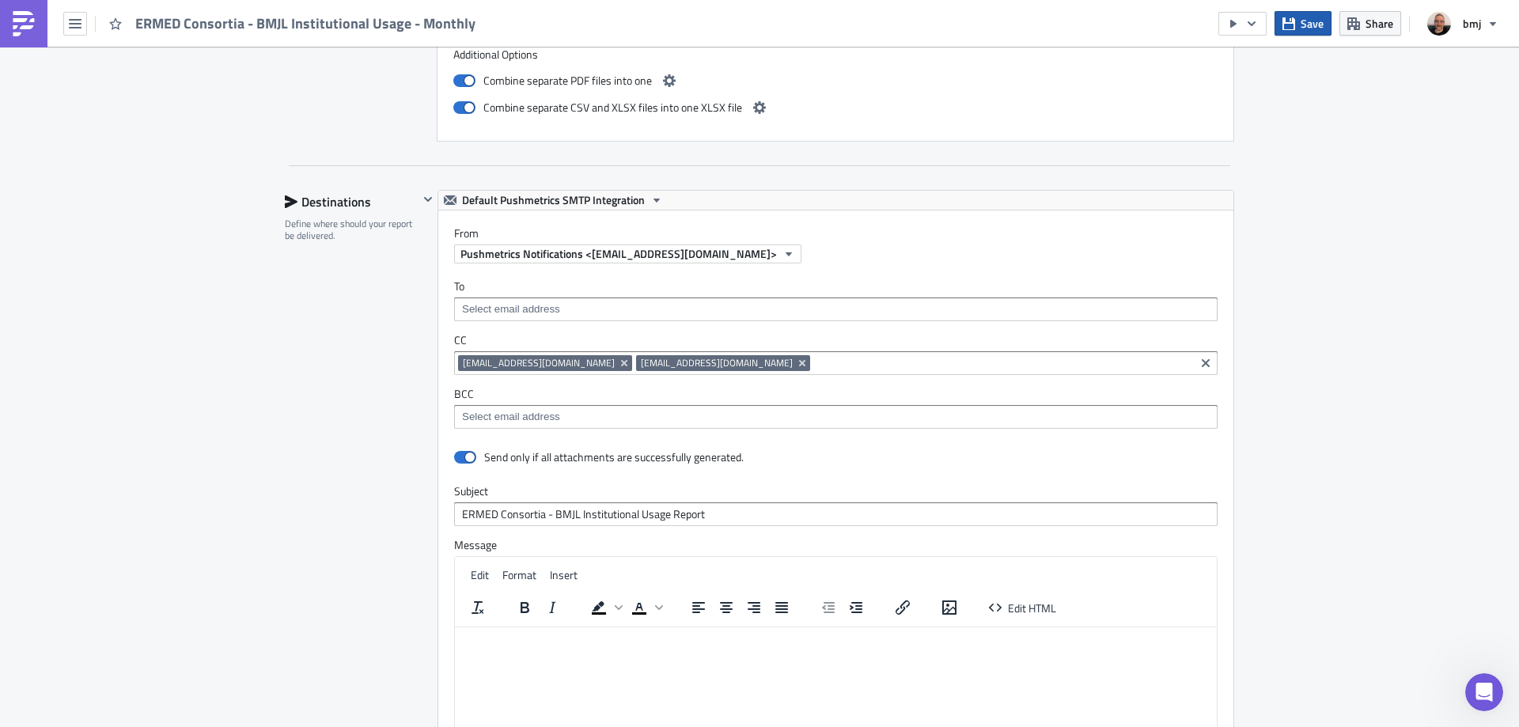
click at [1306, 23] on span "Save" at bounding box center [1311, 23] width 23 height 17
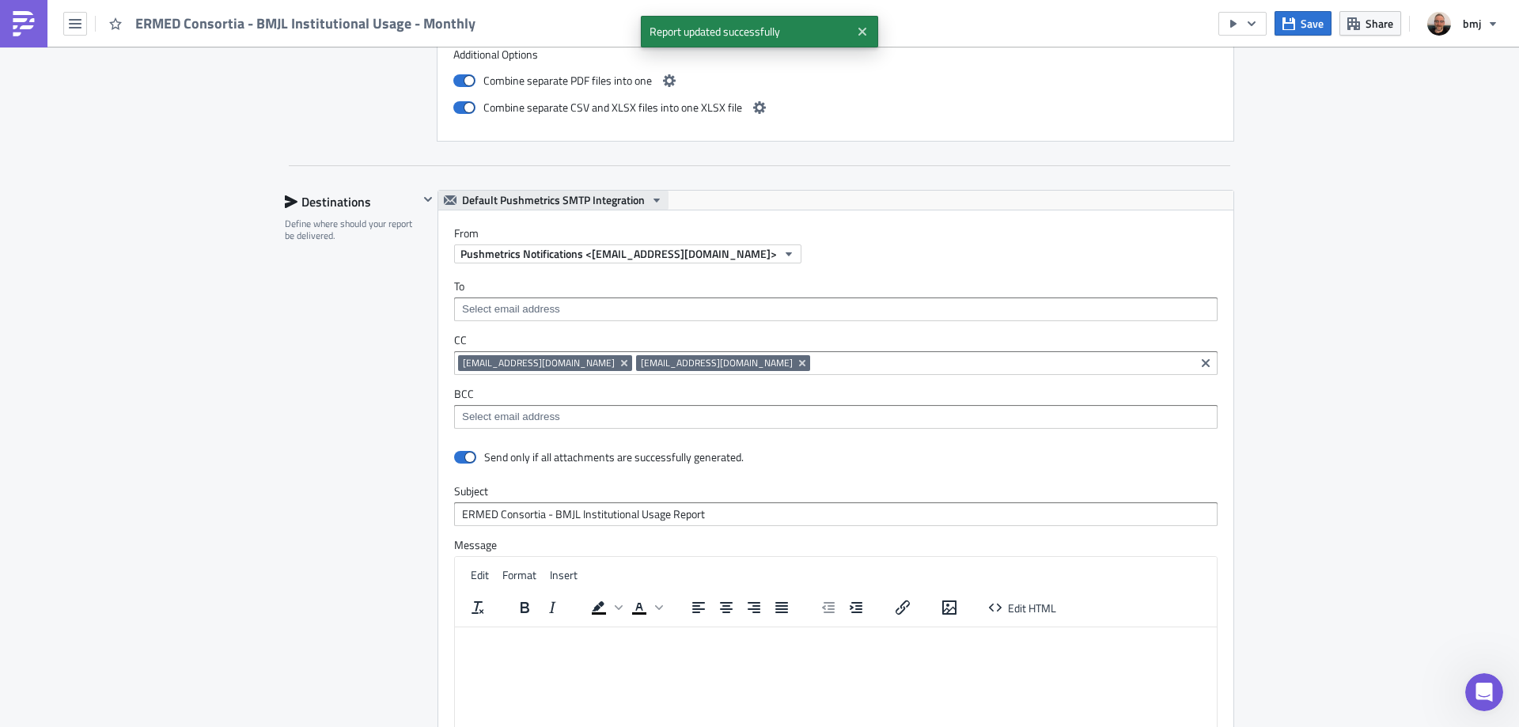
click at [545, 204] on span "Default Pushmetrics SMTP Integration" at bounding box center [553, 200] width 183 height 19
click at [509, 245] on div "BMJ SMTP" at bounding box center [550, 249] width 180 height 16
click at [551, 248] on span "[PERSON_NAME] <[EMAIL_ADDRESS][DOMAIN_NAME]>" at bounding box center [600, 253] width 280 height 17
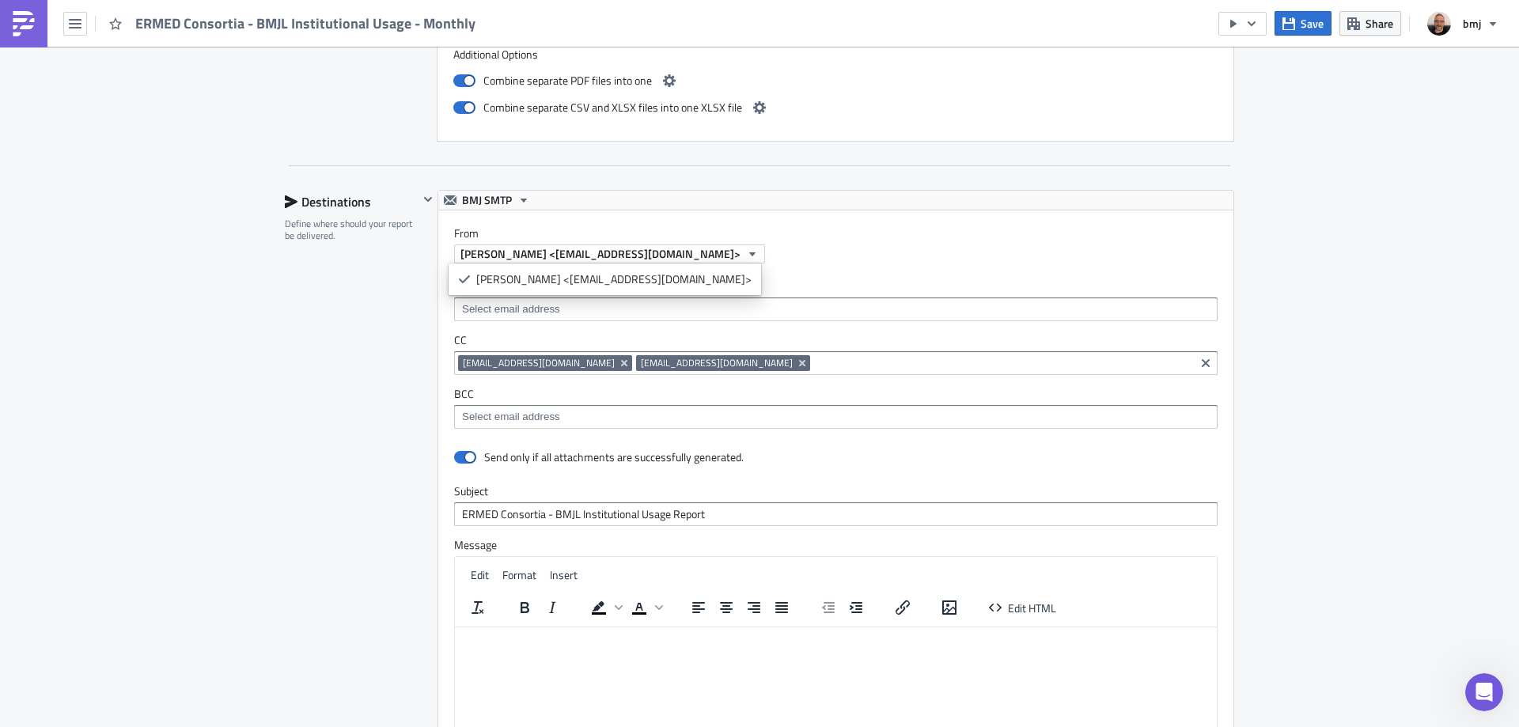
click at [744, 240] on label "From" at bounding box center [843, 233] width 779 height 14
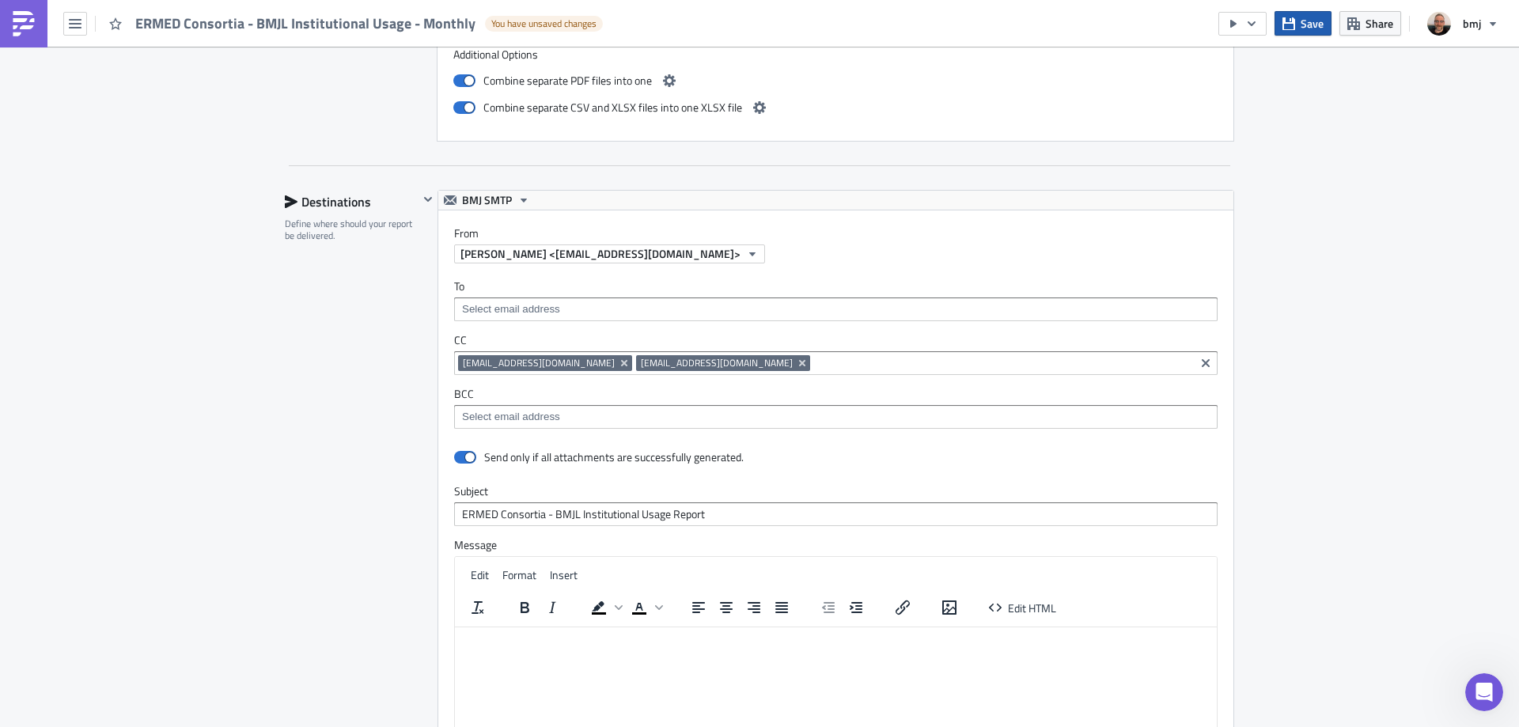
click at [1316, 27] on span "Save" at bounding box center [1311, 23] width 23 height 17
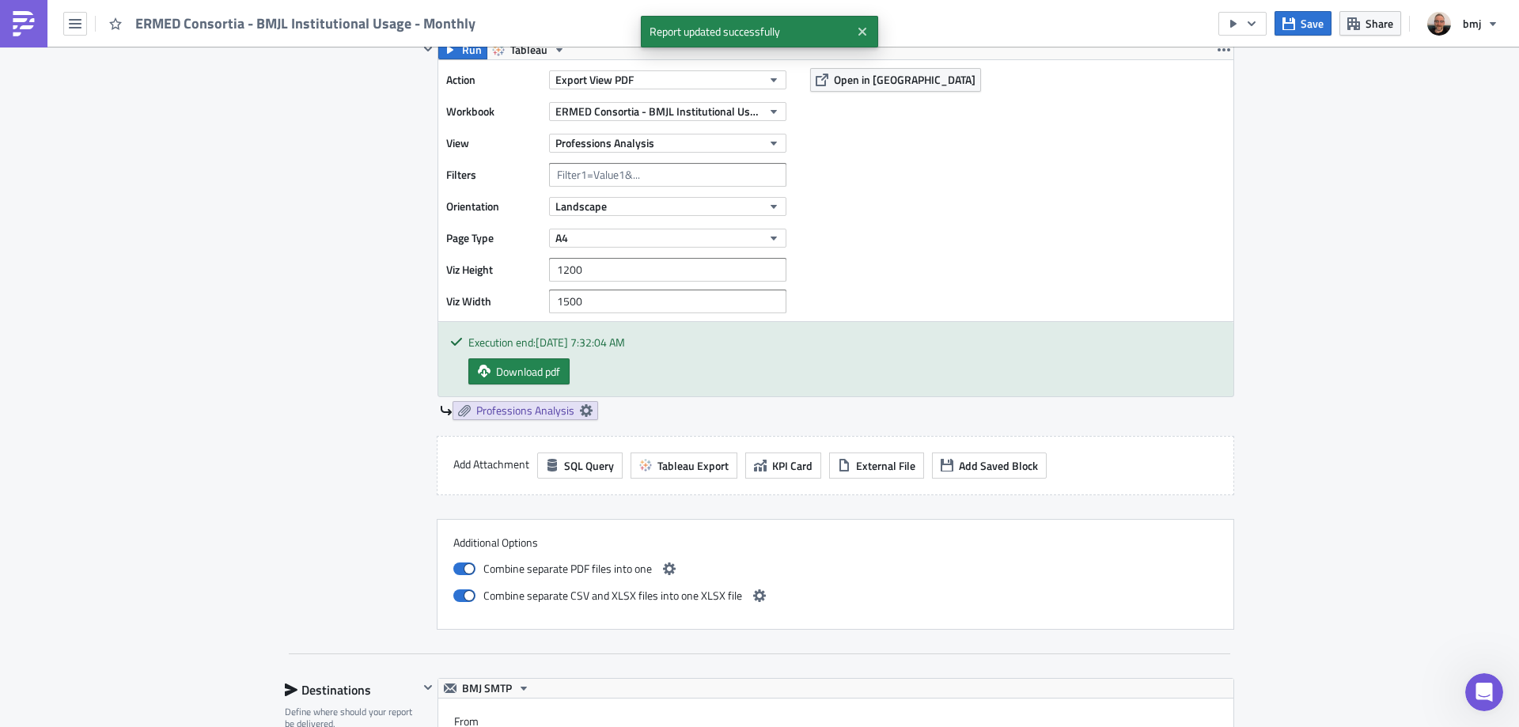
scroll to position [2507, 0]
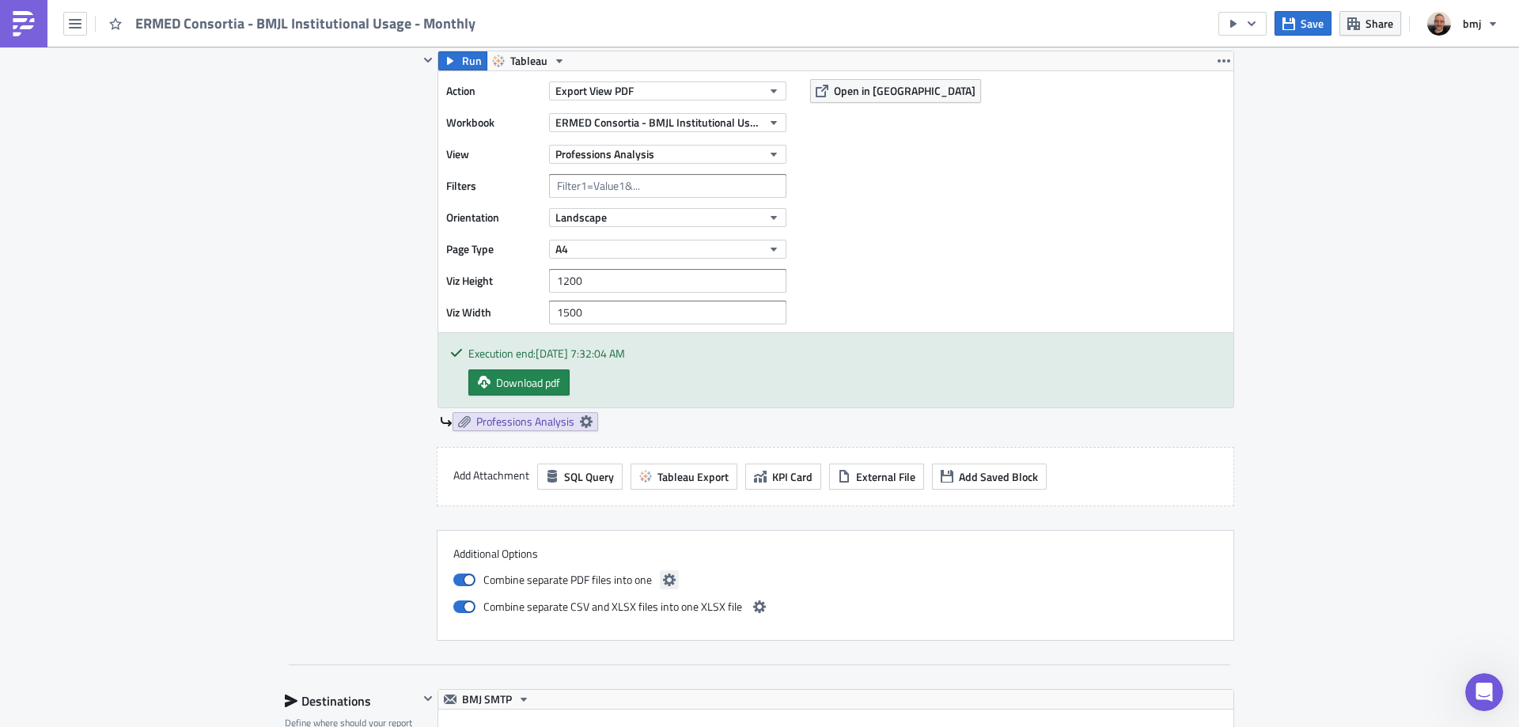
click at [665, 575] on icon "button" at bounding box center [669, 580] width 13 height 13
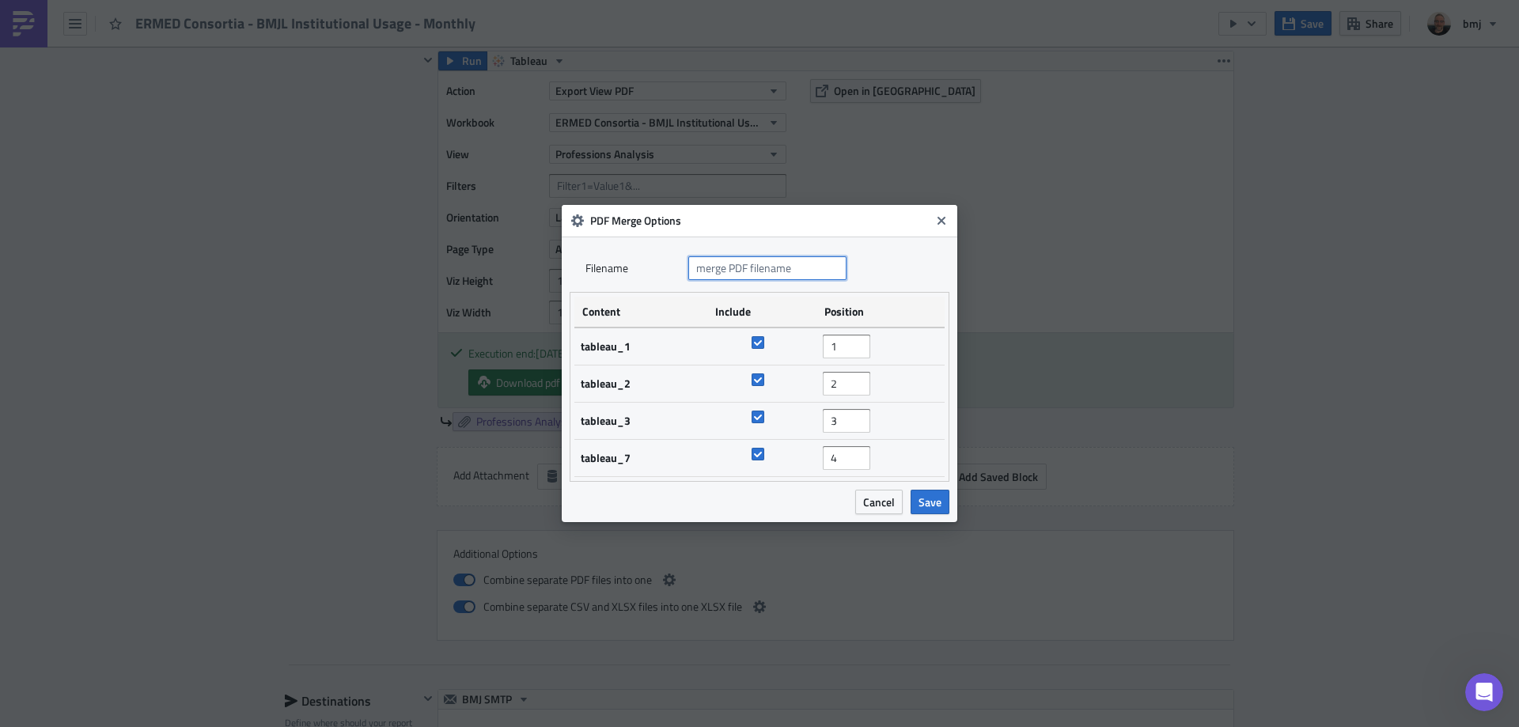
click at [779, 265] on input "text" at bounding box center [767, 268] width 158 height 24
type input "ERMED Consortia - BMJ Learning Institutional Usage"
click at [937, 501] on span "Save" at bounding box center [929, 502] width 23 height 17
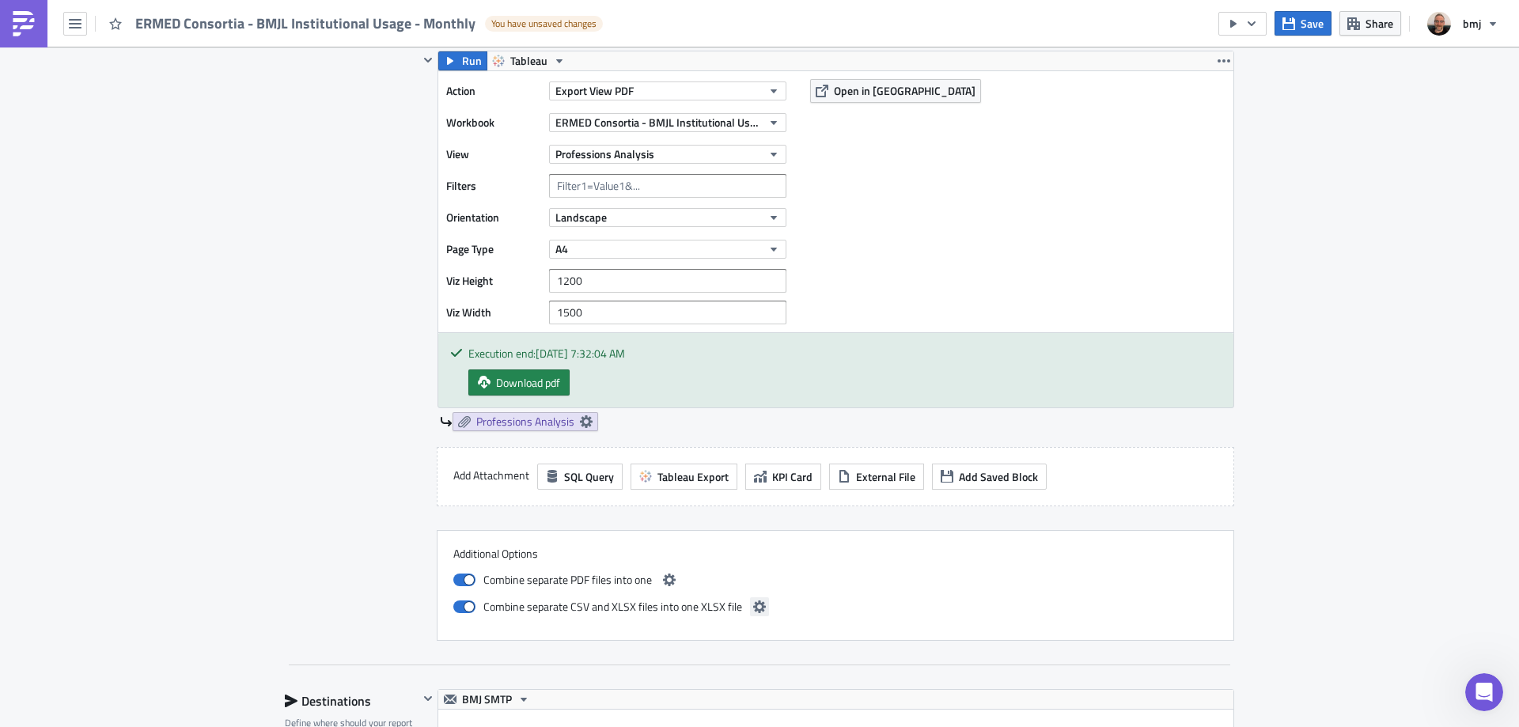
click at [753, 607] on icon "button" at bounding box center [759, 606] width 13 height 13
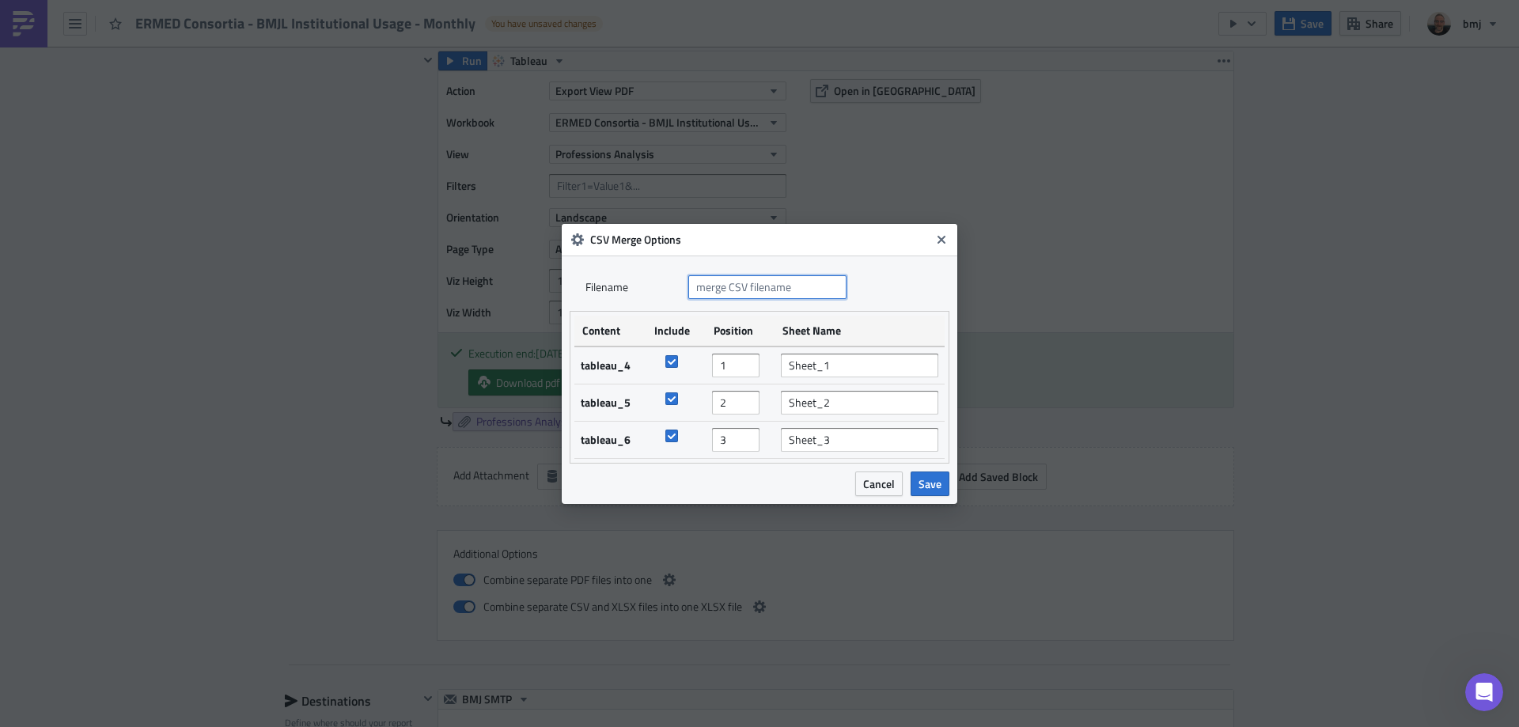
click at [769, 288] on input "text" at bounding box center [767, 287] width 158 height 24
type input "ERMED Consortia - BMJ Learning Institutional Usage"
click at [935, 483] on span "Save" at bounding box center [929, 483] width 23 height 17
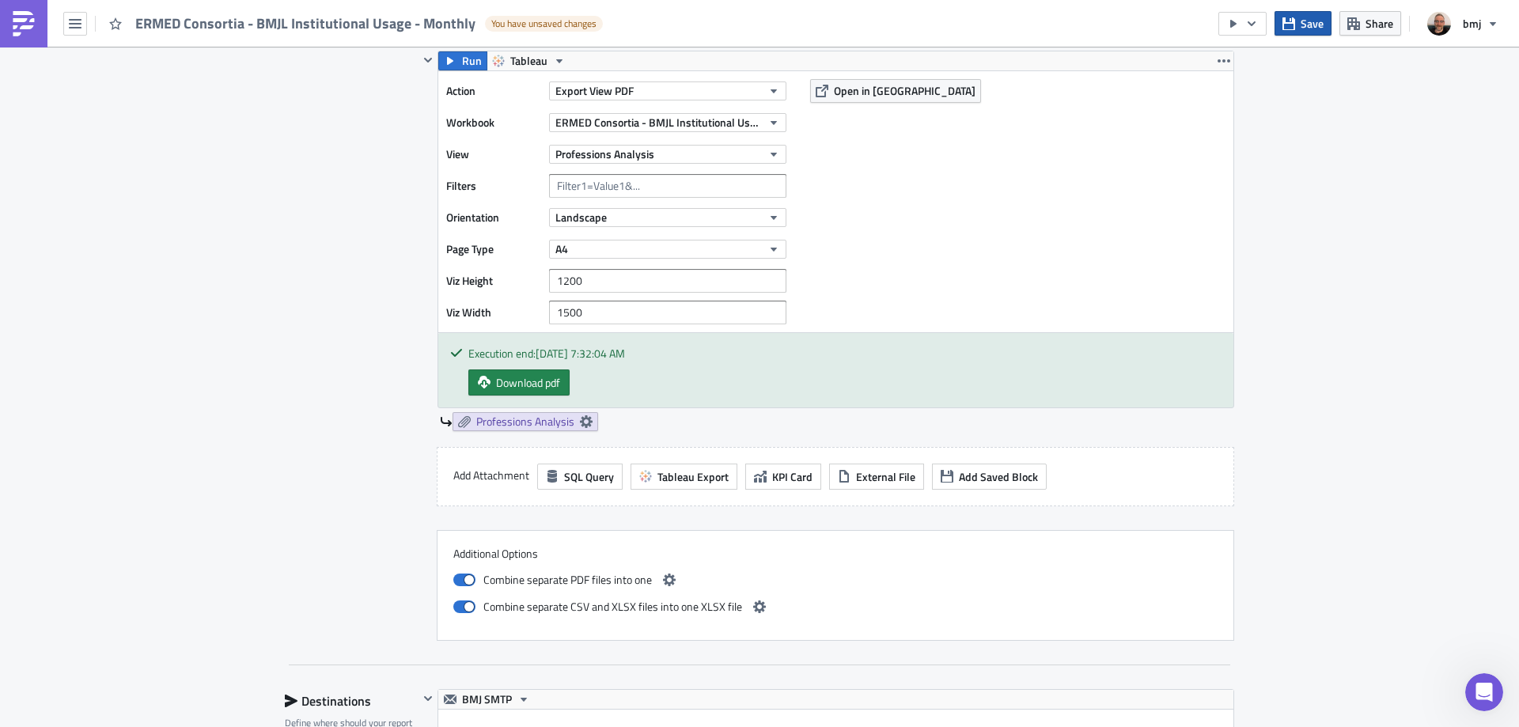
click at [1290, 17] on icon "button" at bounding box center [1288, 23] width 13 height 13
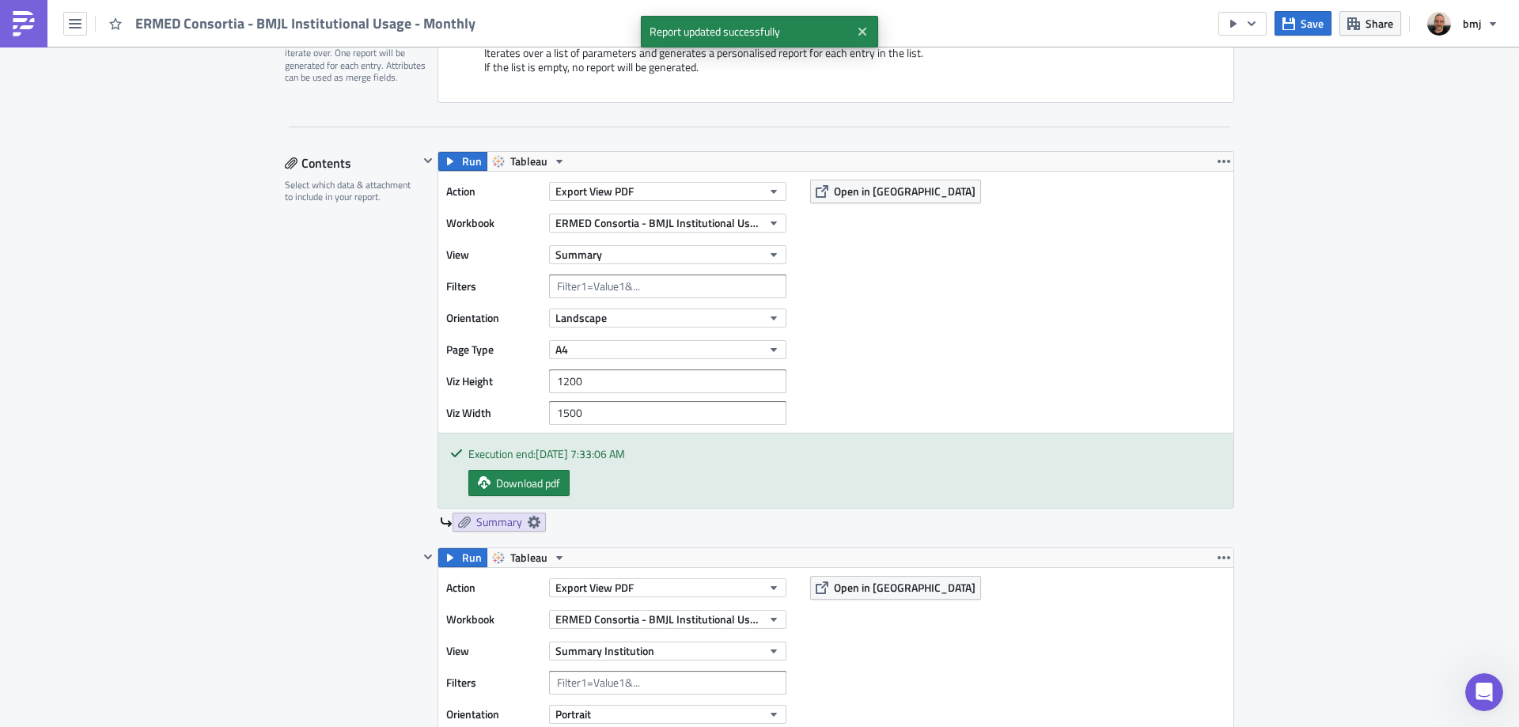
scroll to position [450, 0]
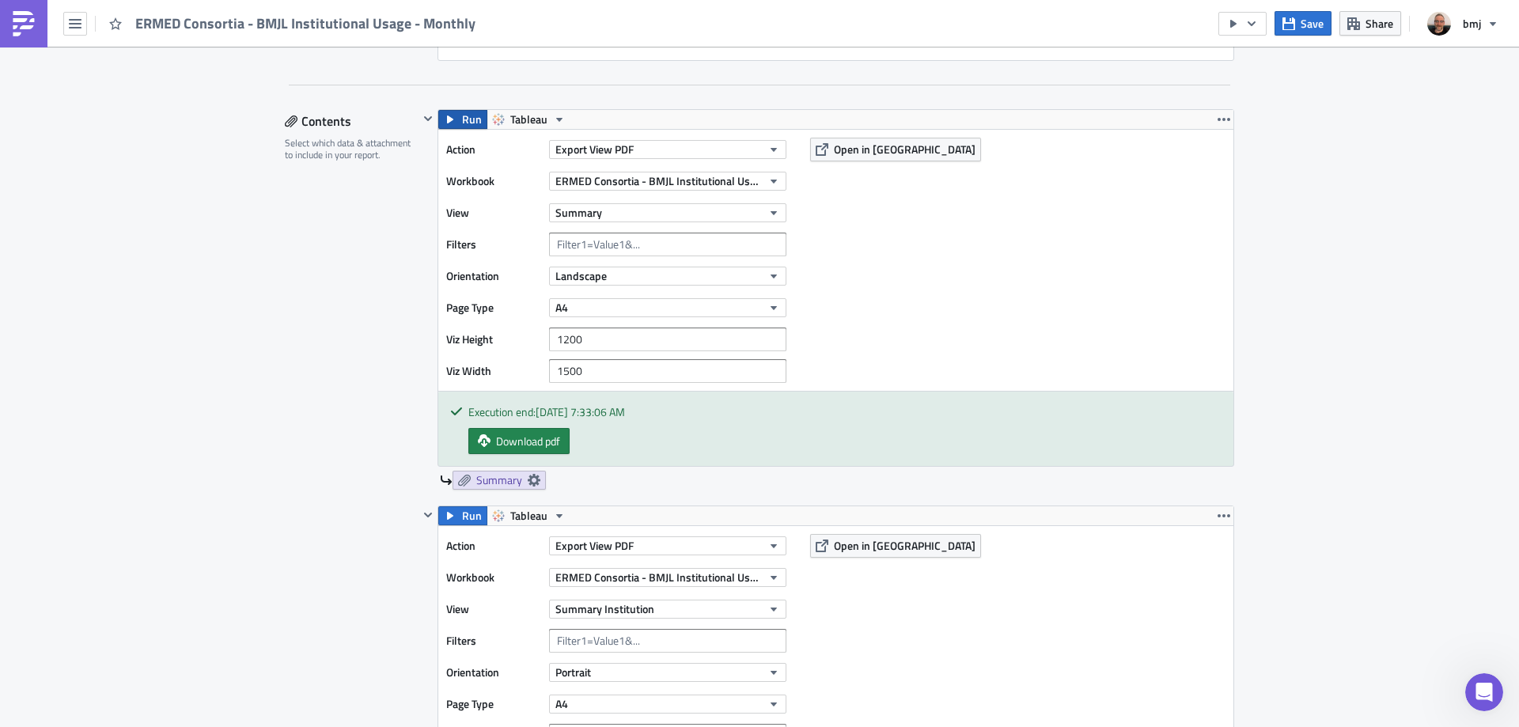
click at [453, 119] on button "Run" at bounding box center [462, 119] width 49 height 19
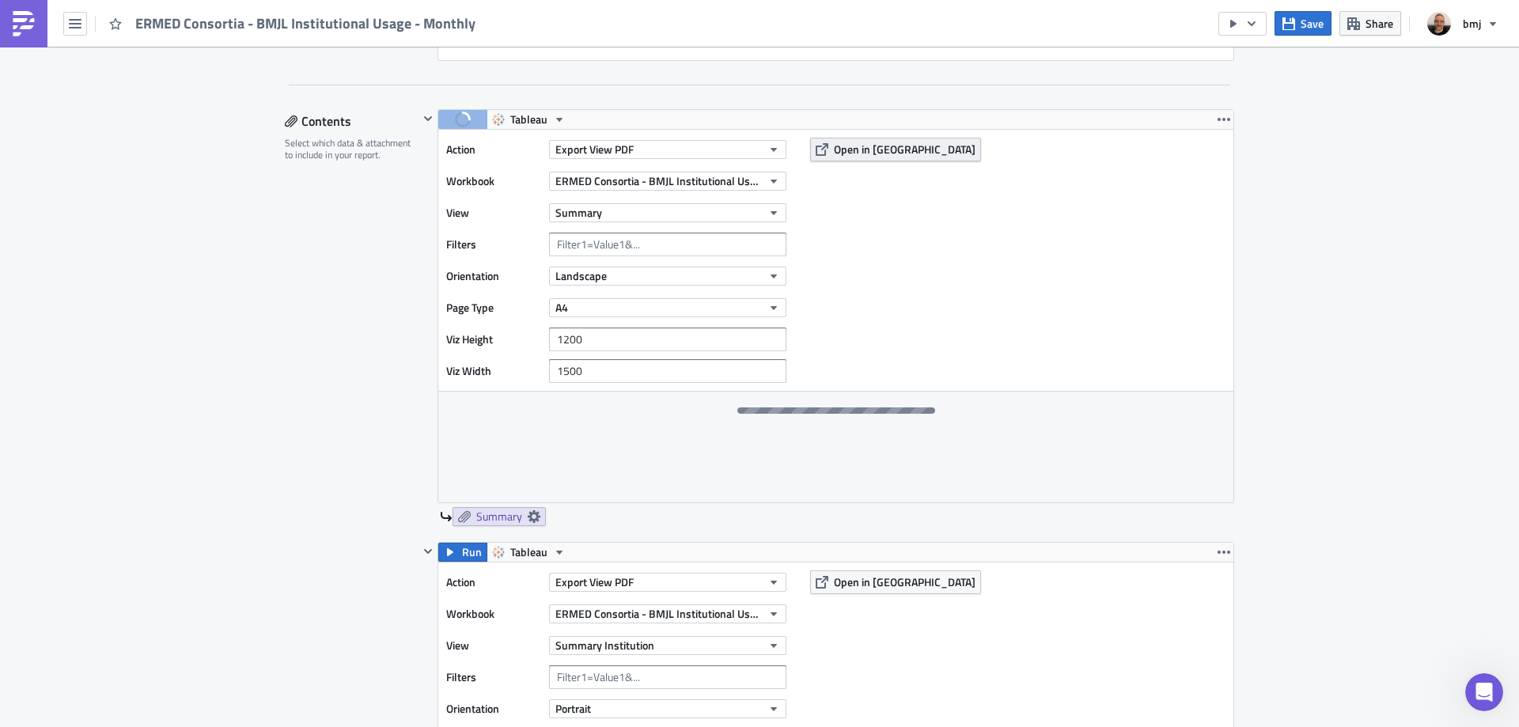
click at [872, 150] on span "Open in [GEOGRAPHIC_DATA]" at bounding box center [905, 149] width 142 height 17
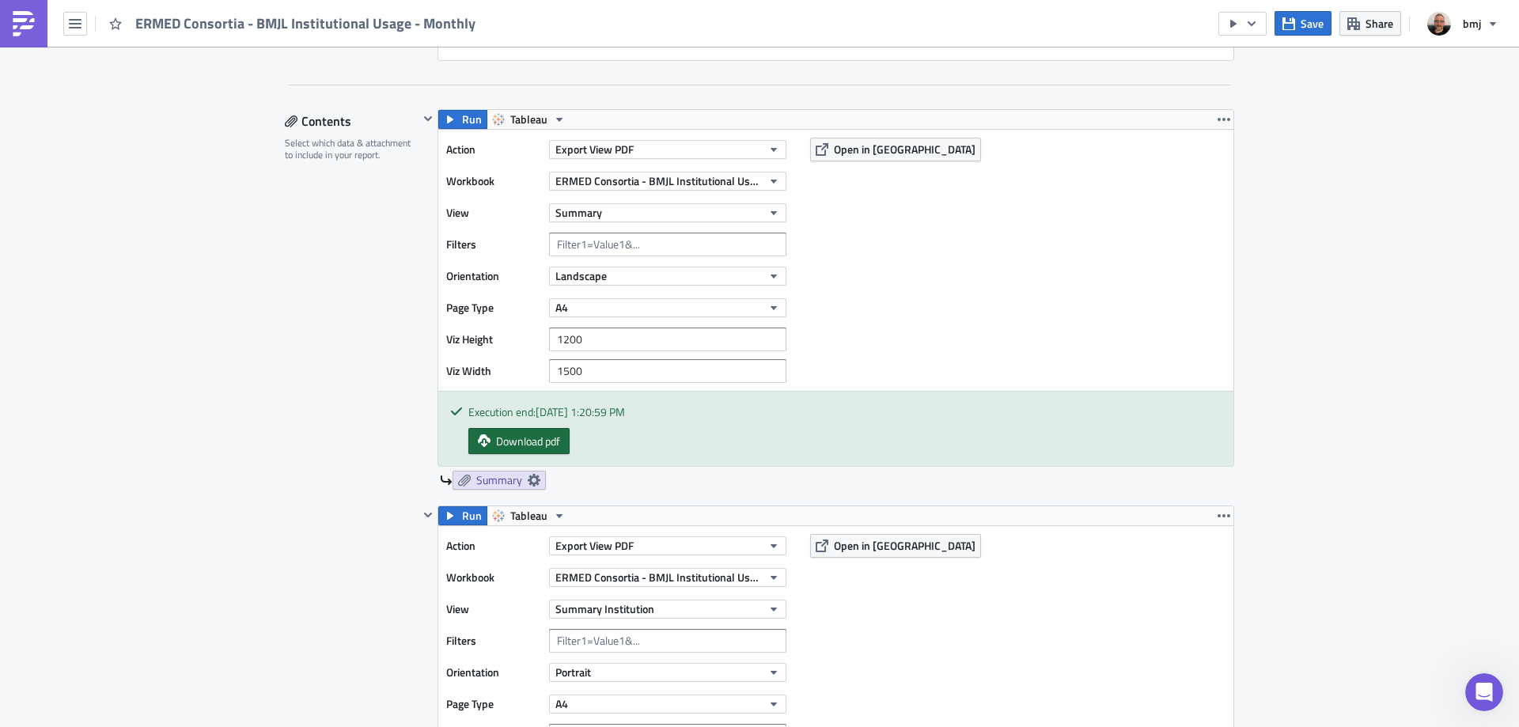
click at [536, 433] on span "Download pdf" at bounding box center [528, 441] width 64 height 17
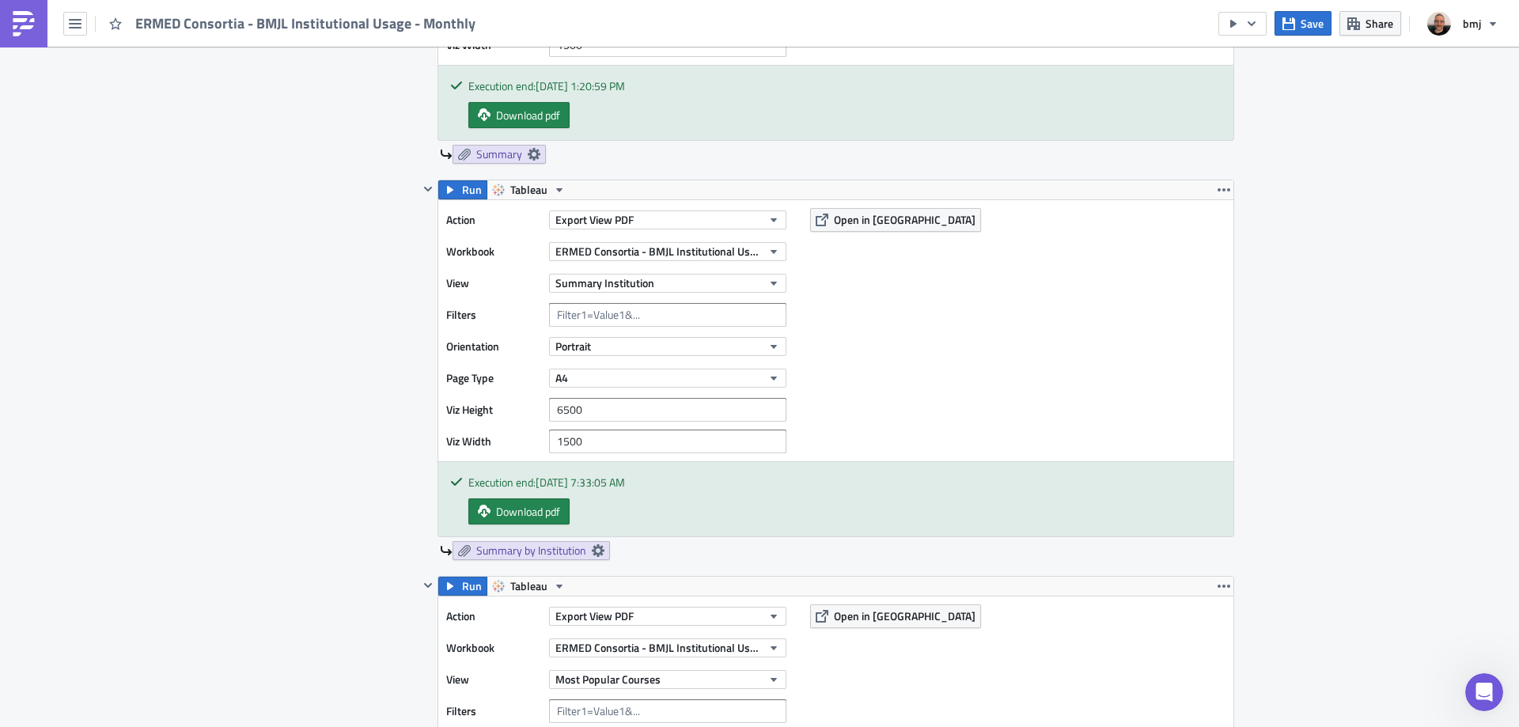
scroll to position [846, 0]
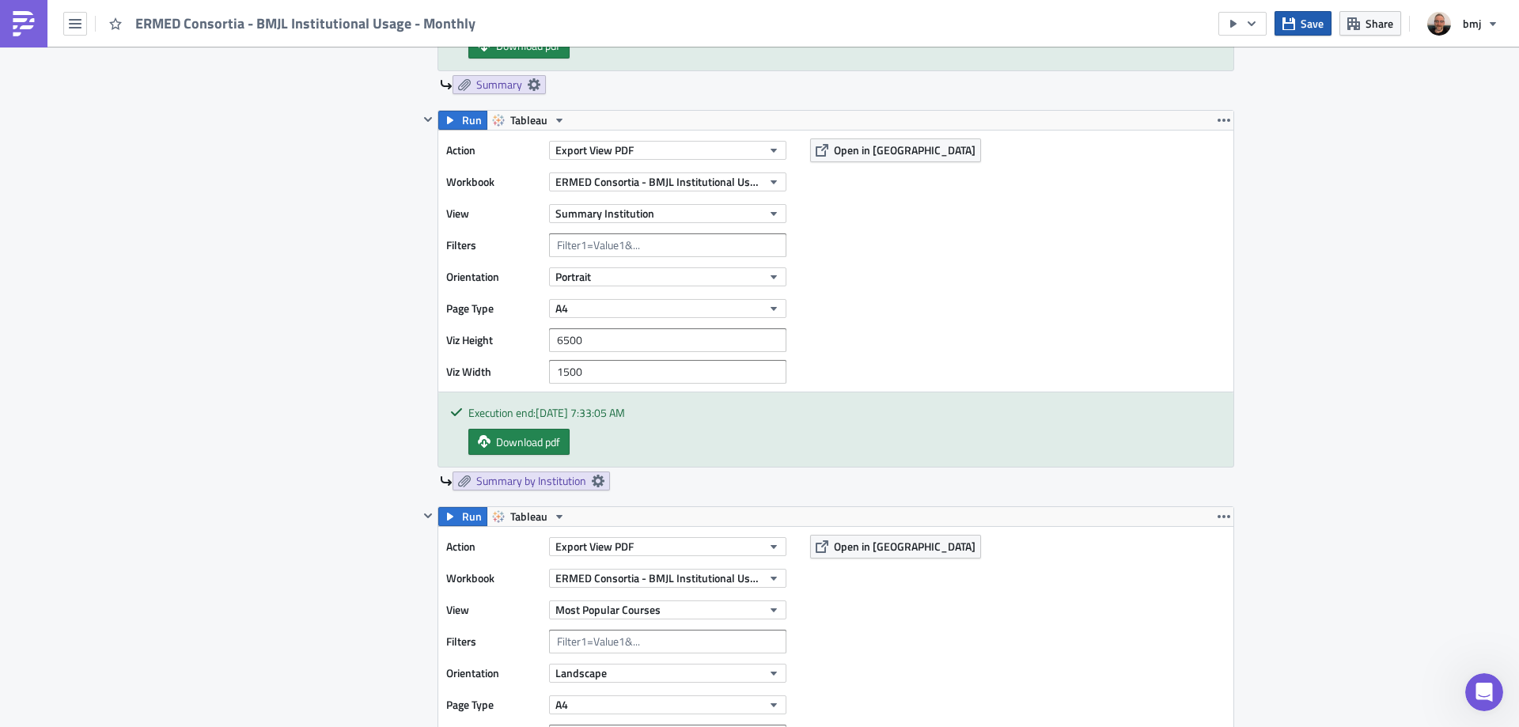
click at [1302, 22] on span "Save" at bounding box center [1311, 23] width 23 height 17
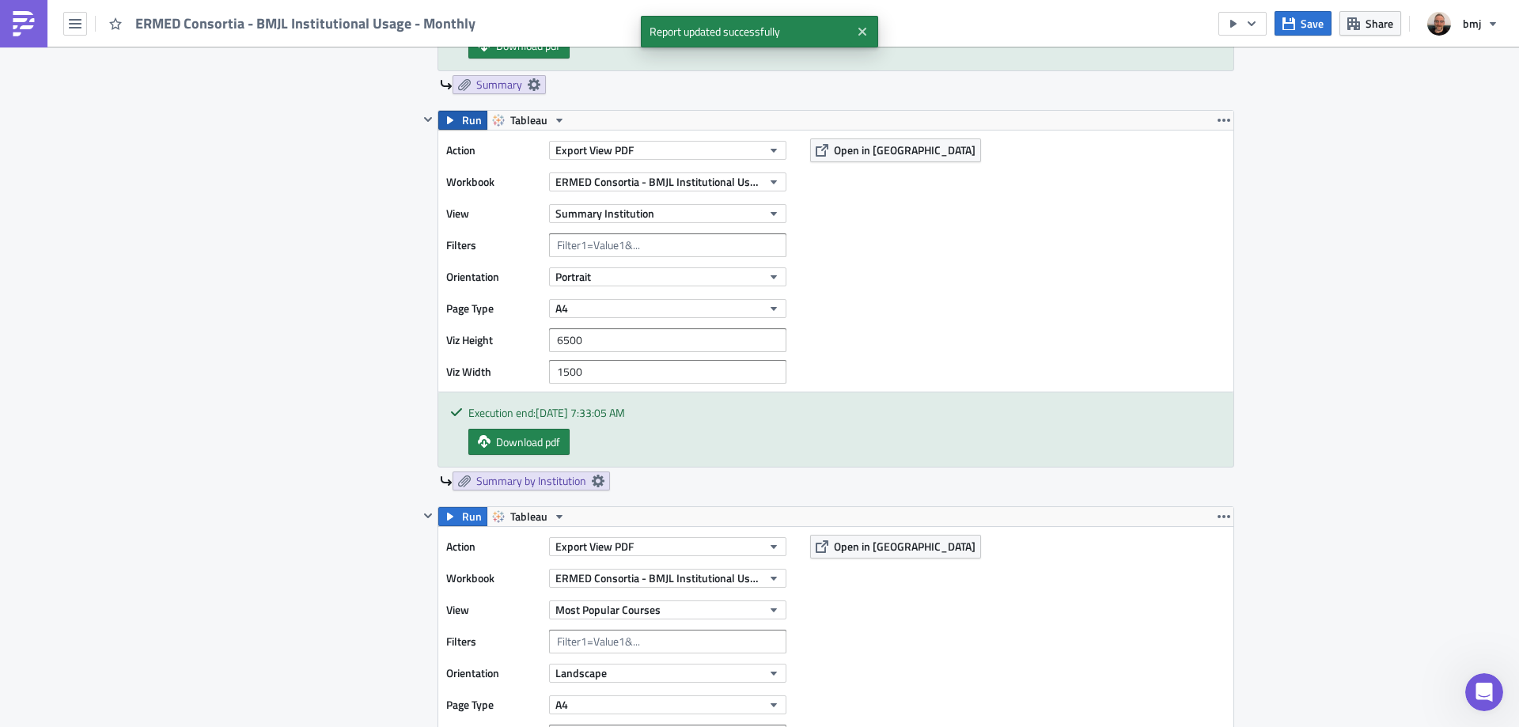
click at [468, 116] on span "Run" at bounding box center [472, 120] width 20 height 19
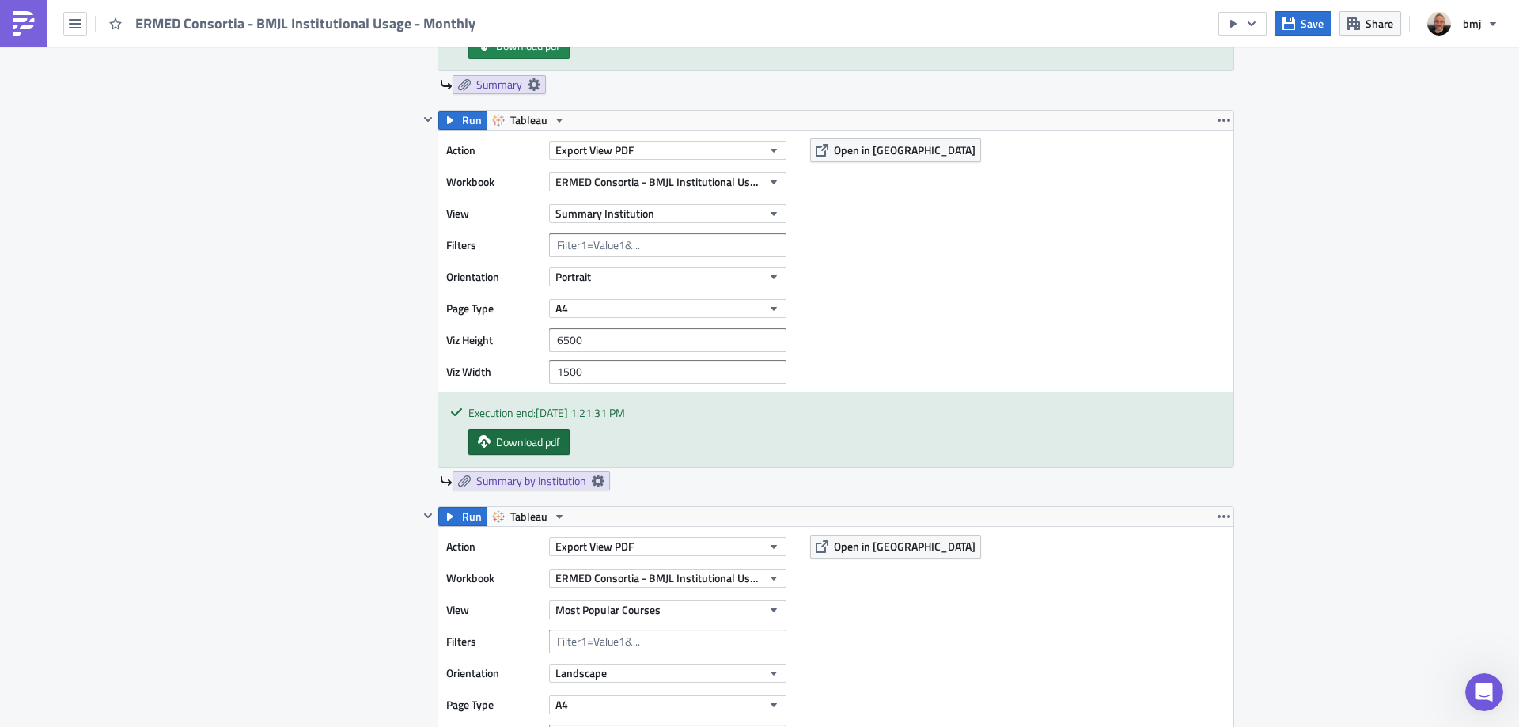
click at [528, 432] on link "Download pdf" at bounding box center [518, 442] width 101 height 26
click at [737, 309] on button "A4" at bounding box center [667, 308] width 237 height 19
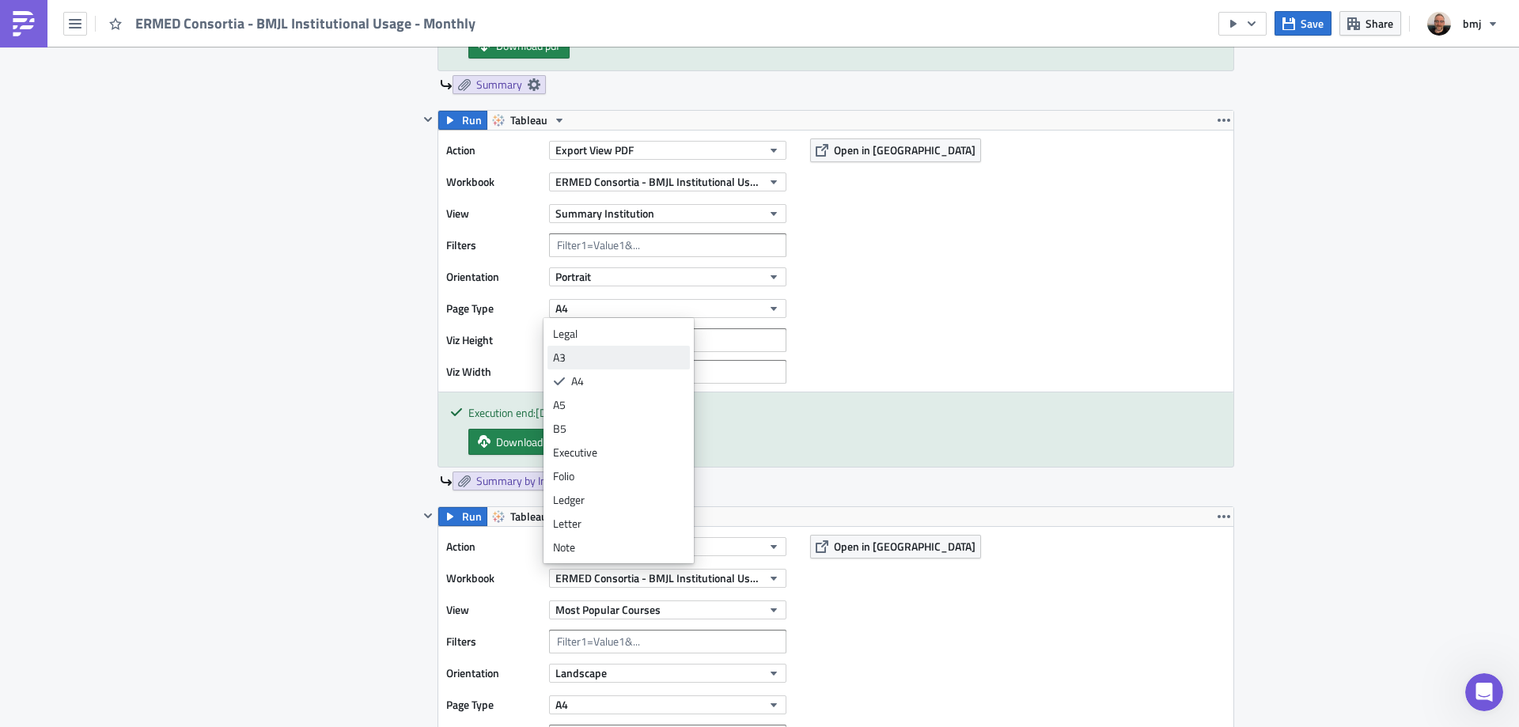
click at [580, 354] on div "A3" at bounding box center [618, 358] width 131 height 16
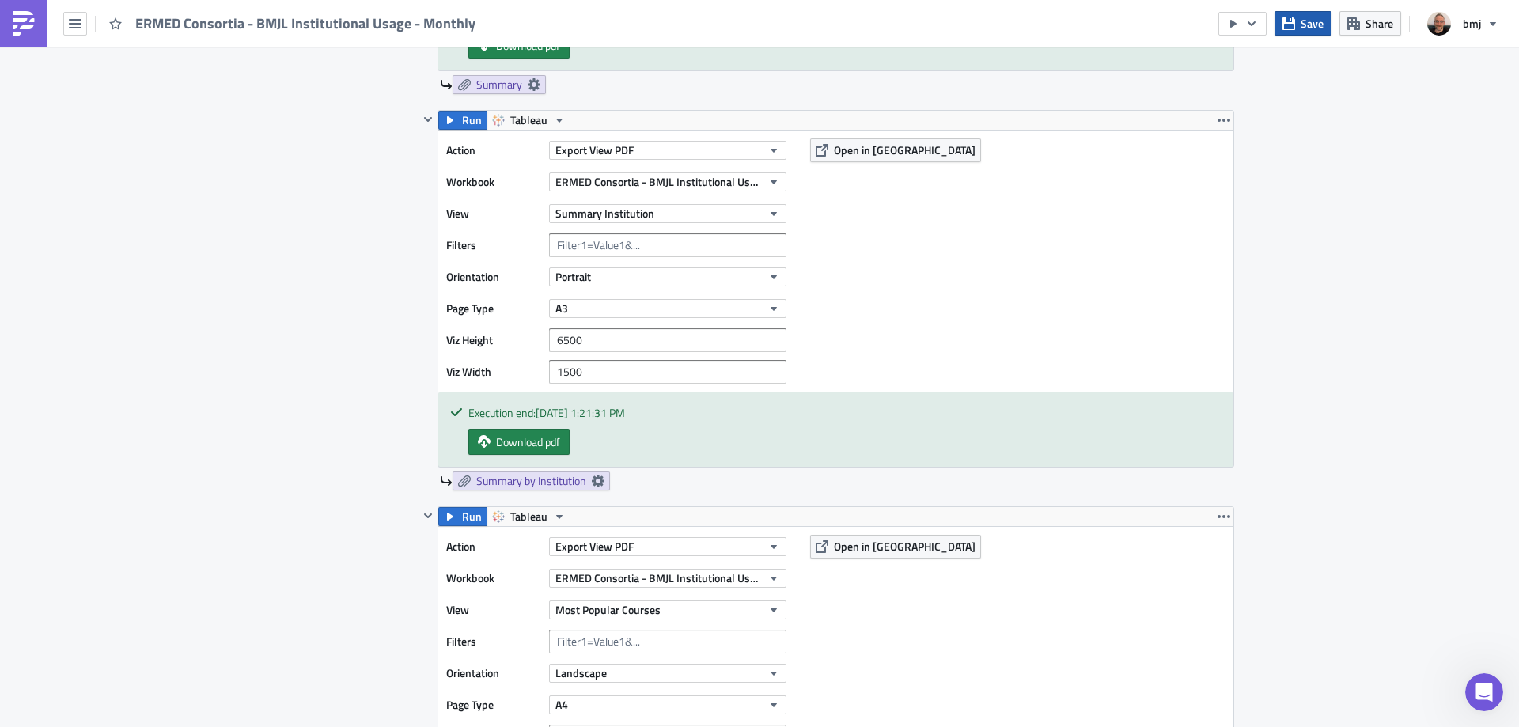
click at [1294, 27] on icon "button" at bounding box center [1288, 23] width 13 height 13
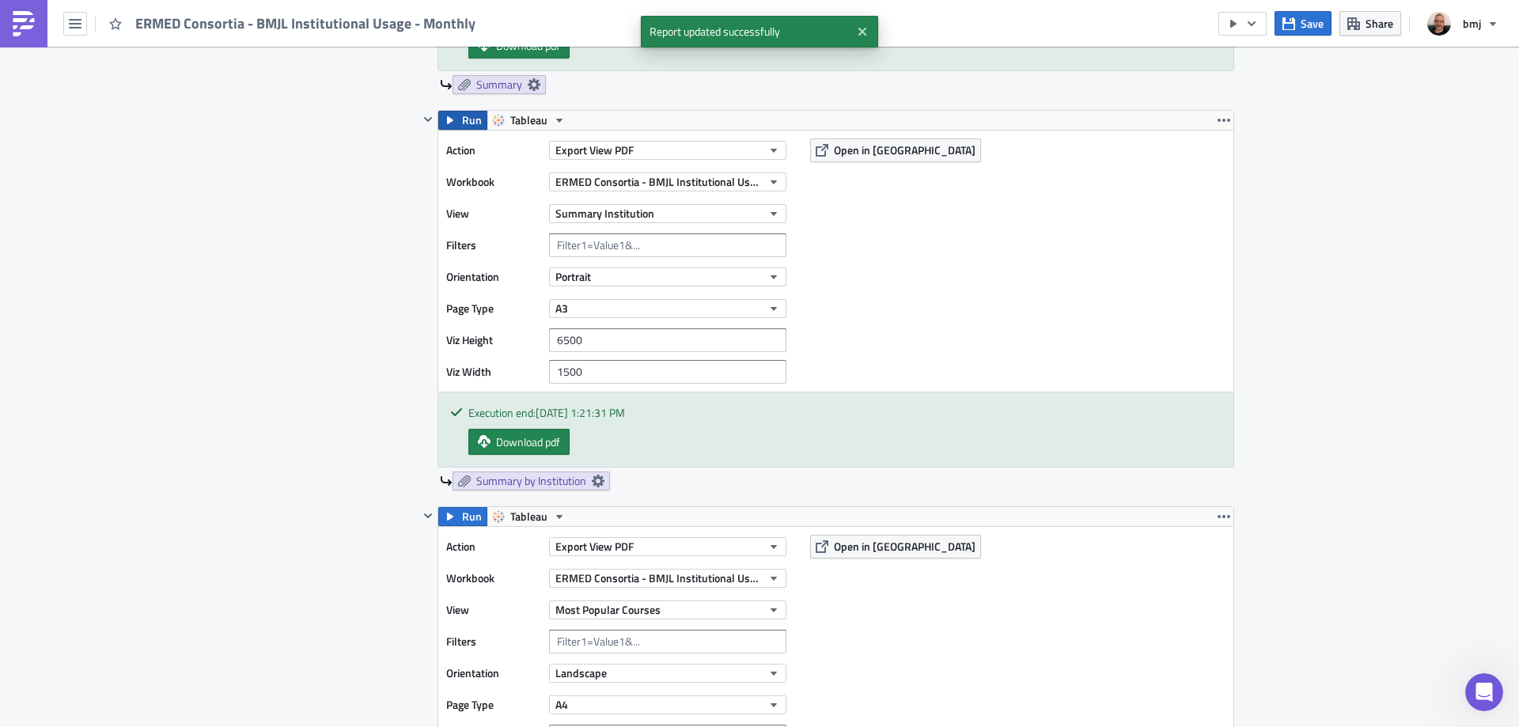
click at [467, 119] on span "Run" at bounding box center [472, 120] width 20 height 19
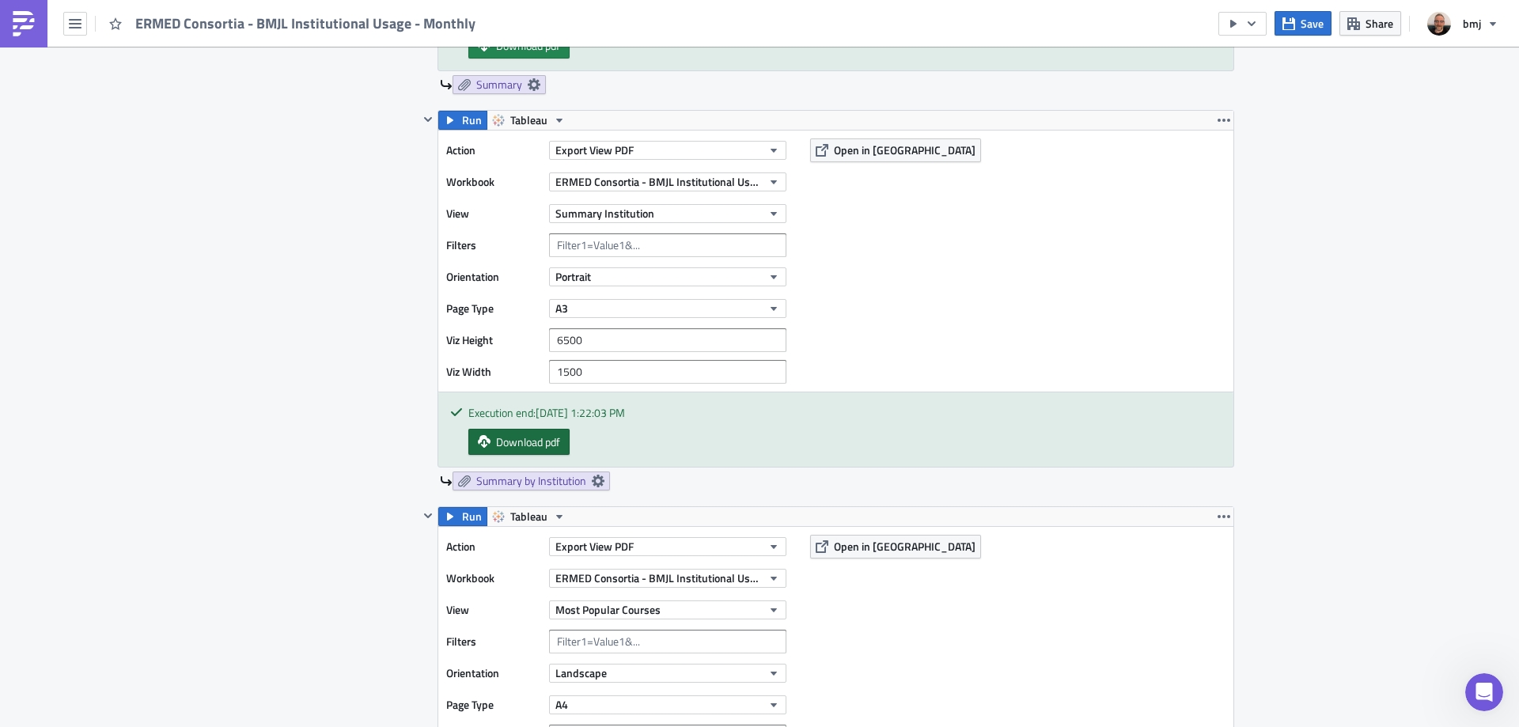
click at [524, 446] on span "Download pdf" at bounding box center [528, 441] width 64 height 17
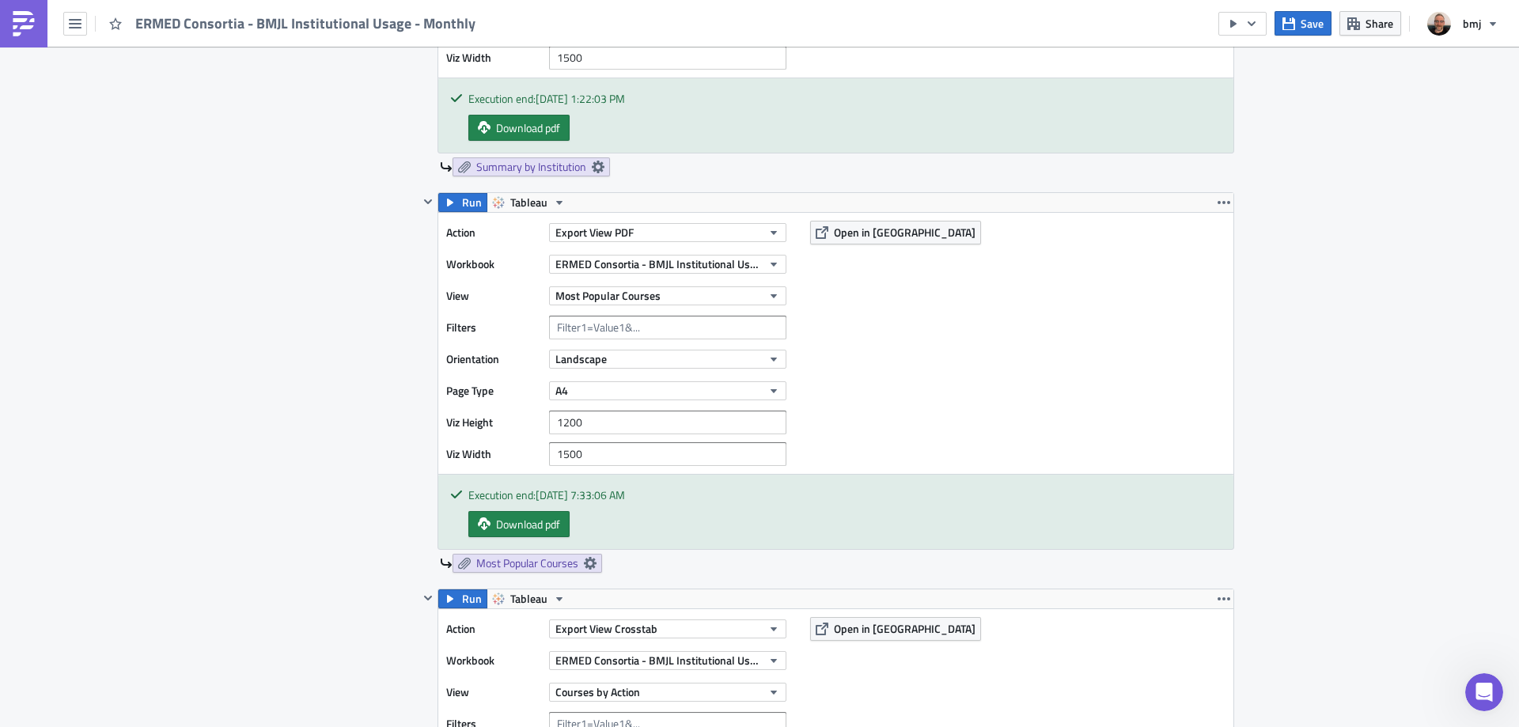
scroll to position [1162, 0]
click at [1304, 22] on span "Save" at bounding box center [1311, 23] width 23 height 17
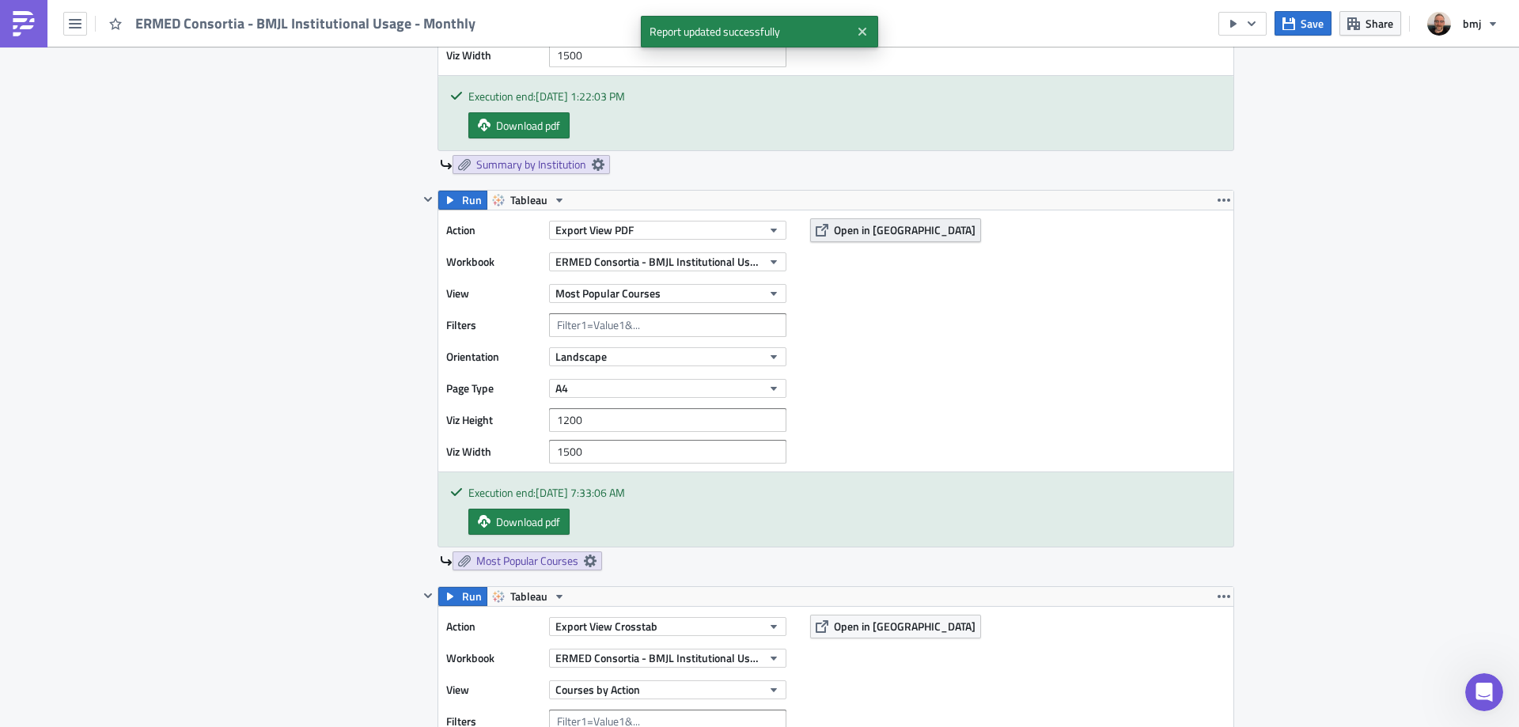
click at [866, 229] on span "Open in [GEOGRAPHIC_DATA]" at bounding box center [905, 229] width 142 height 17
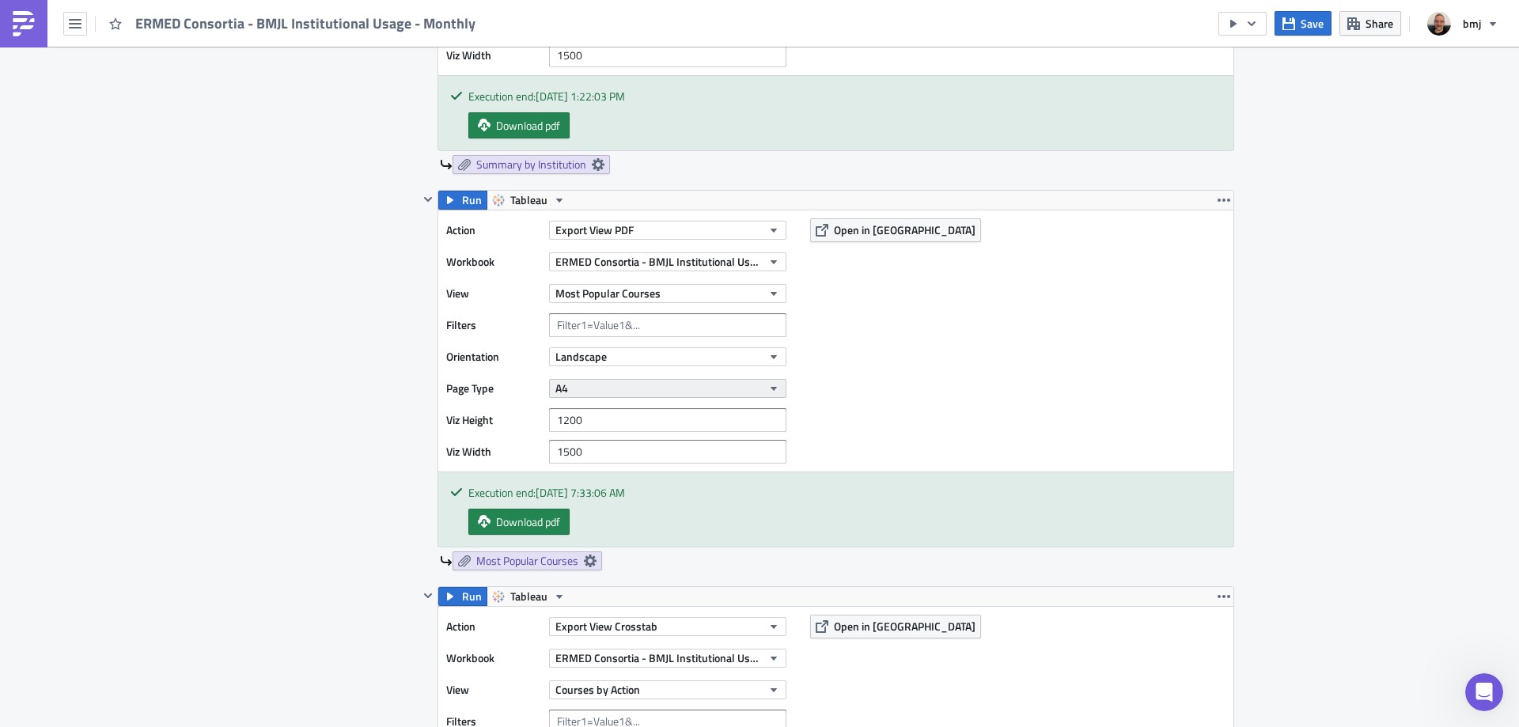
click at [628, 387] on button "A4" at bounding box center [667, 388] width 237 height 19
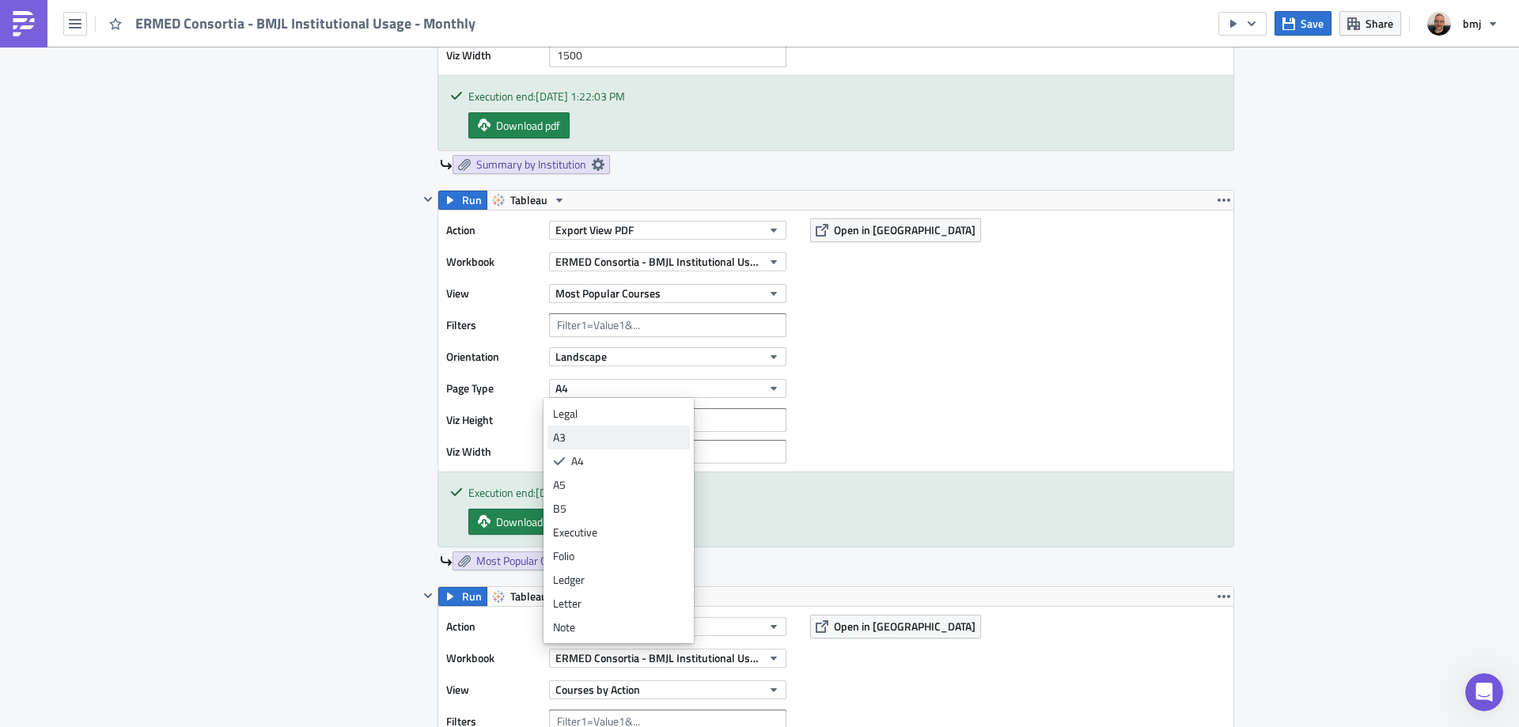
click at [595, 441] on div "A3" at bounding box center [618, 438] width 131 height 16
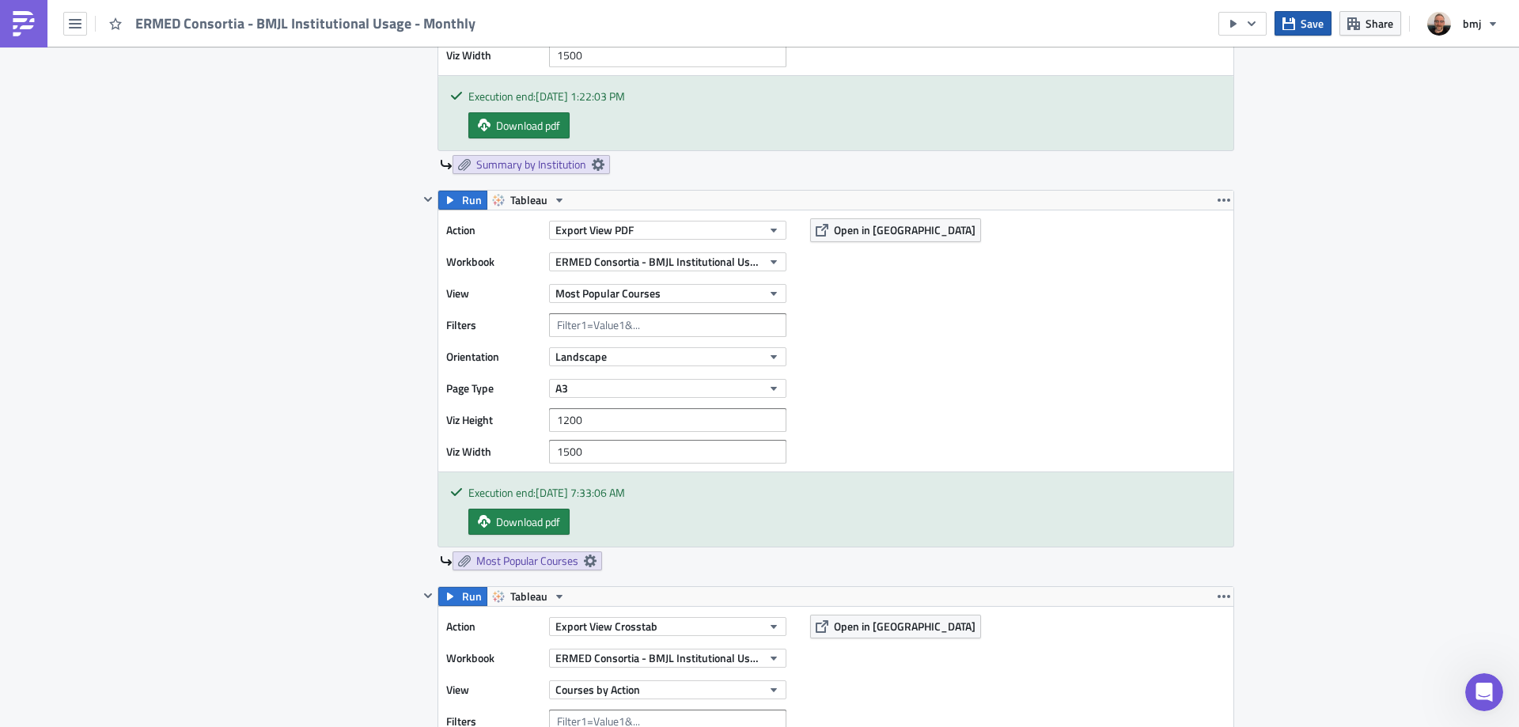
click at [1303, 24] on span "Save" at bounding box center [1311, 23] width 23 height 17
click at [462, 197] on span "Run" at bounding box center [472, 200] width 20 height 19
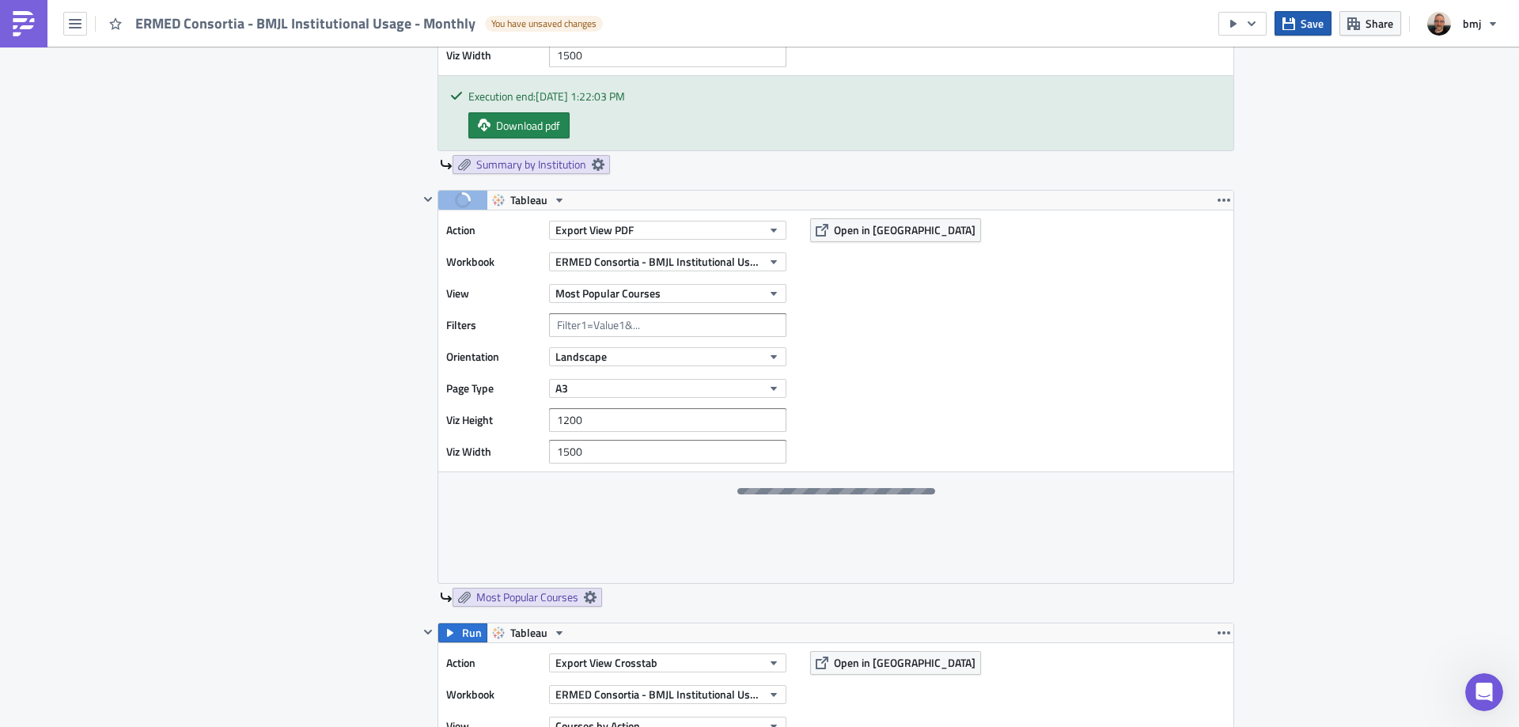
click at [1303, 21] on span "Save" at bounding box center [1311, 23] width 23 height 17
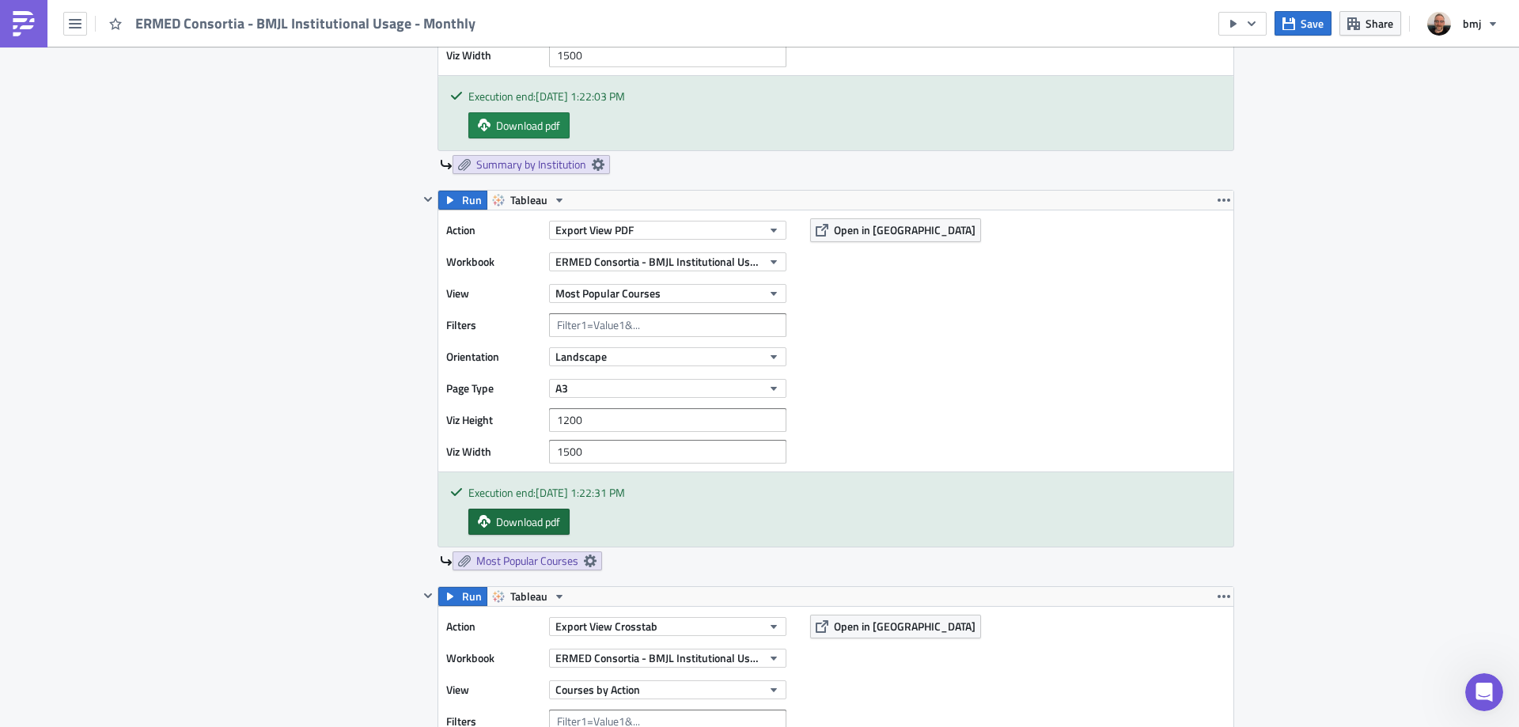
click at [530, 517] on span "Download pdf" at bounding box center [528, 521] width 64 height 17
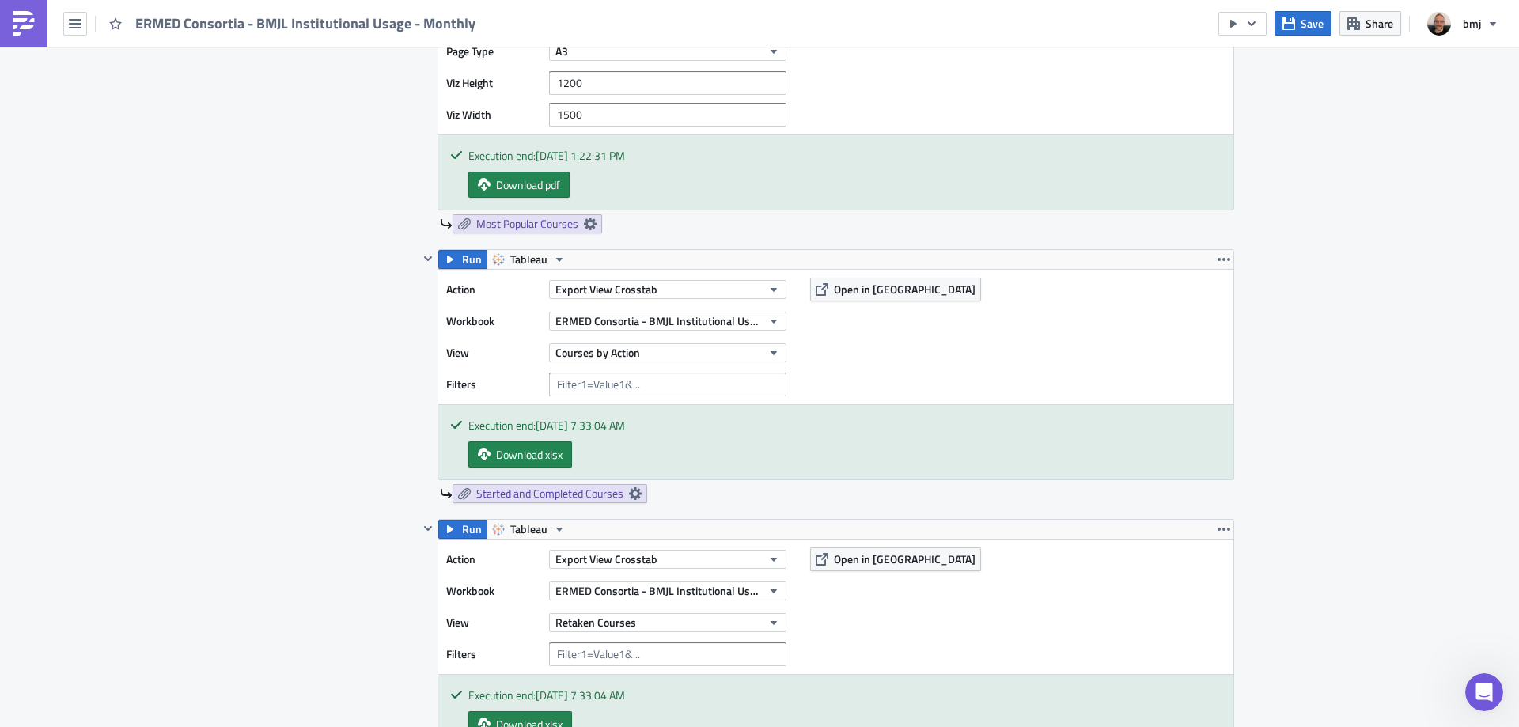
scroll to position [1558, 0]
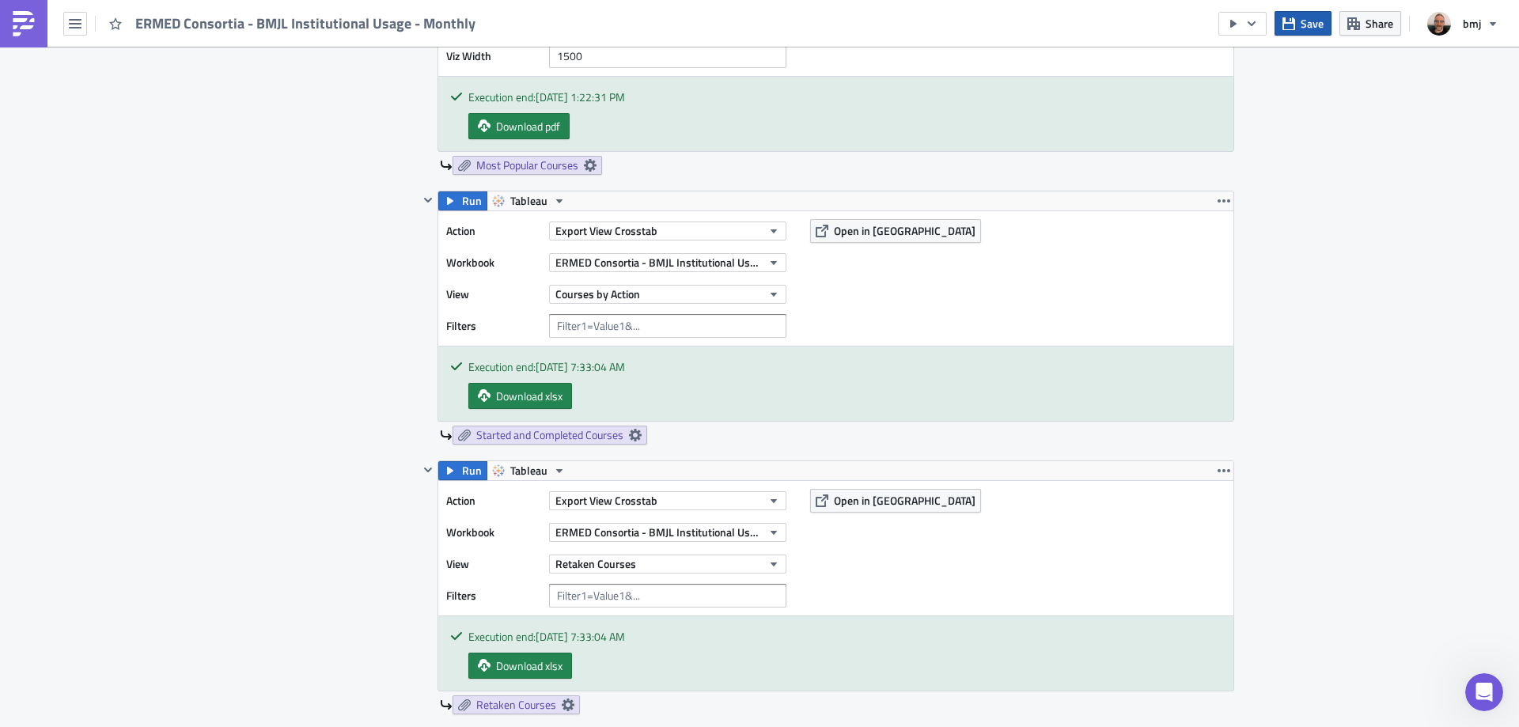
click at [1290, 25] on icon "button" at bounding box center [1288, 23] width 13 height 13
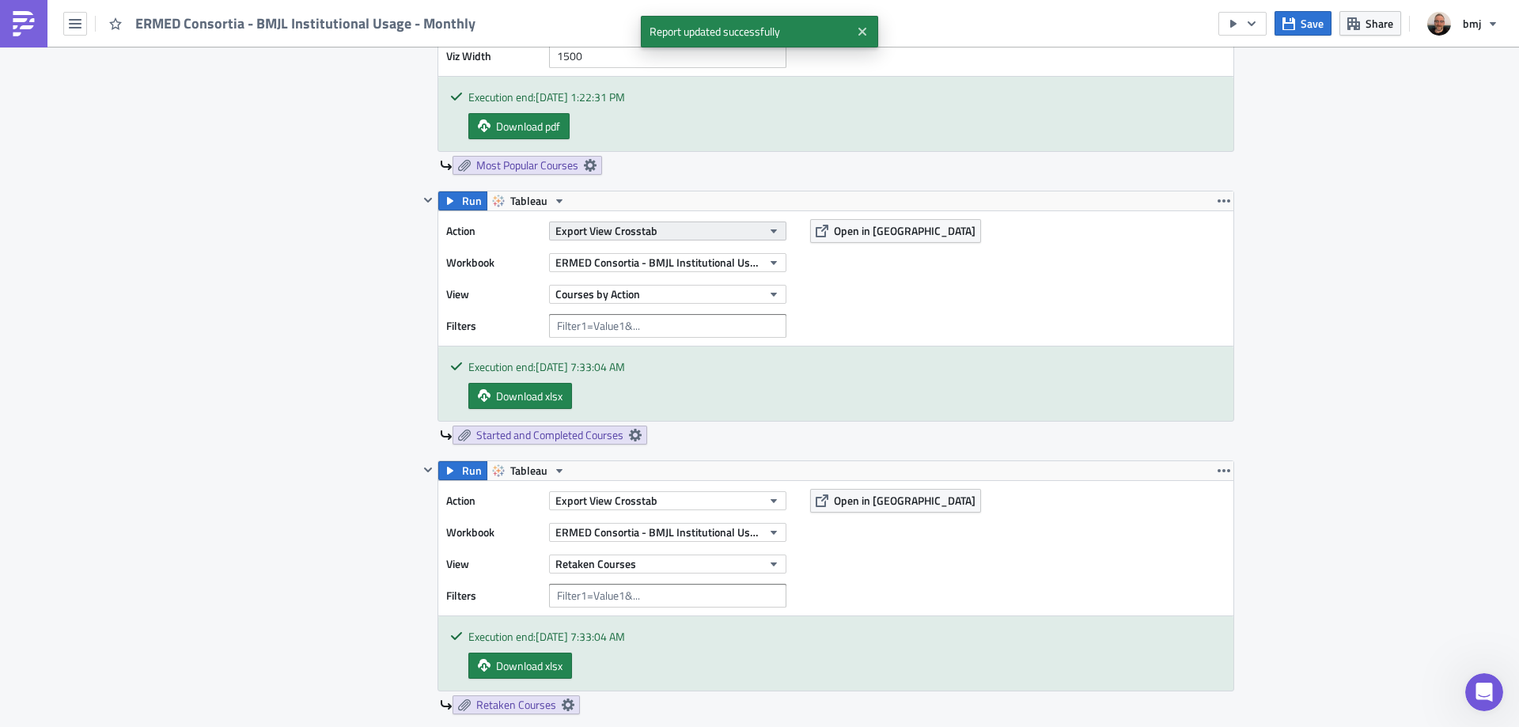
click at [742, 233] on button "Export View Crosstab" at bounding box center [667, 230] width 237 height 19
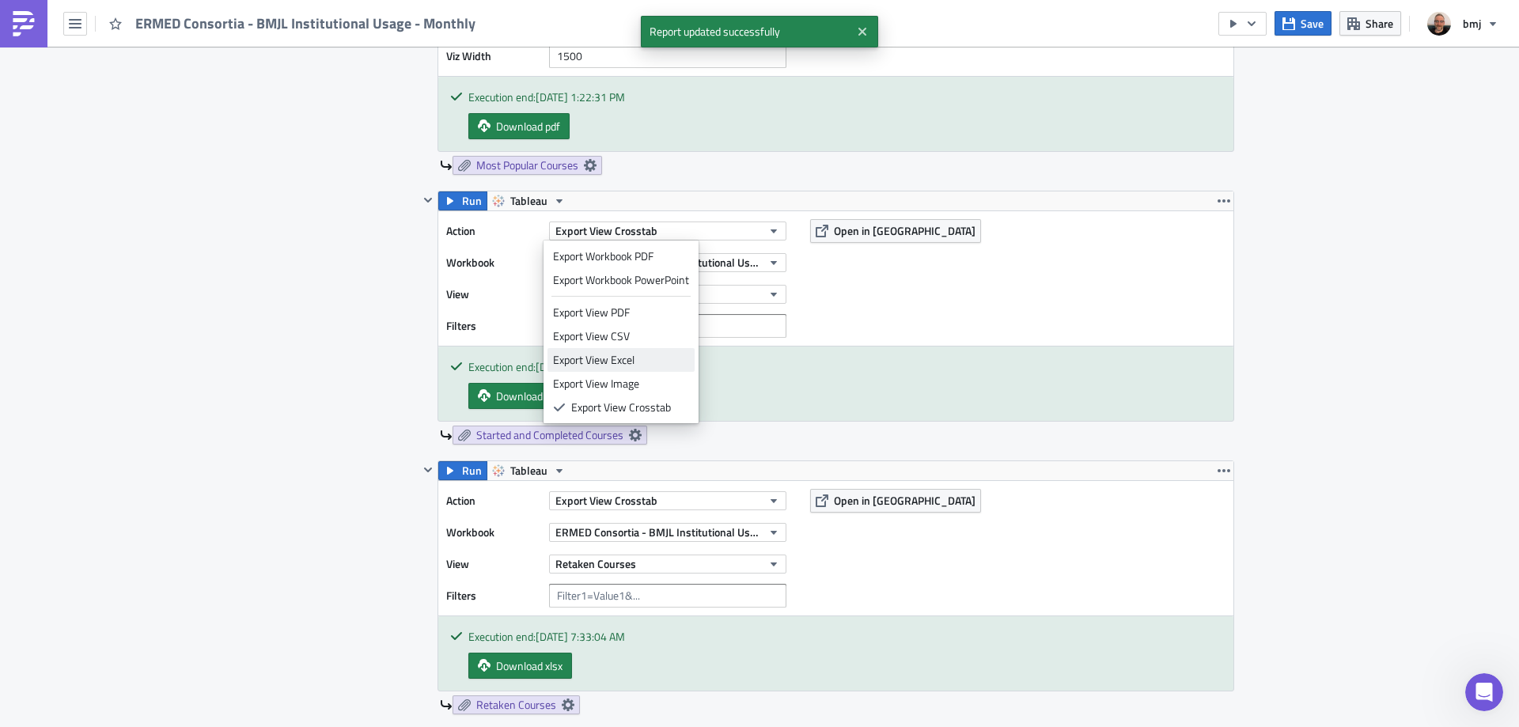
click at [646, 360] on div "Export View Excel" at bounding box center [621, 360] width 136 height 16
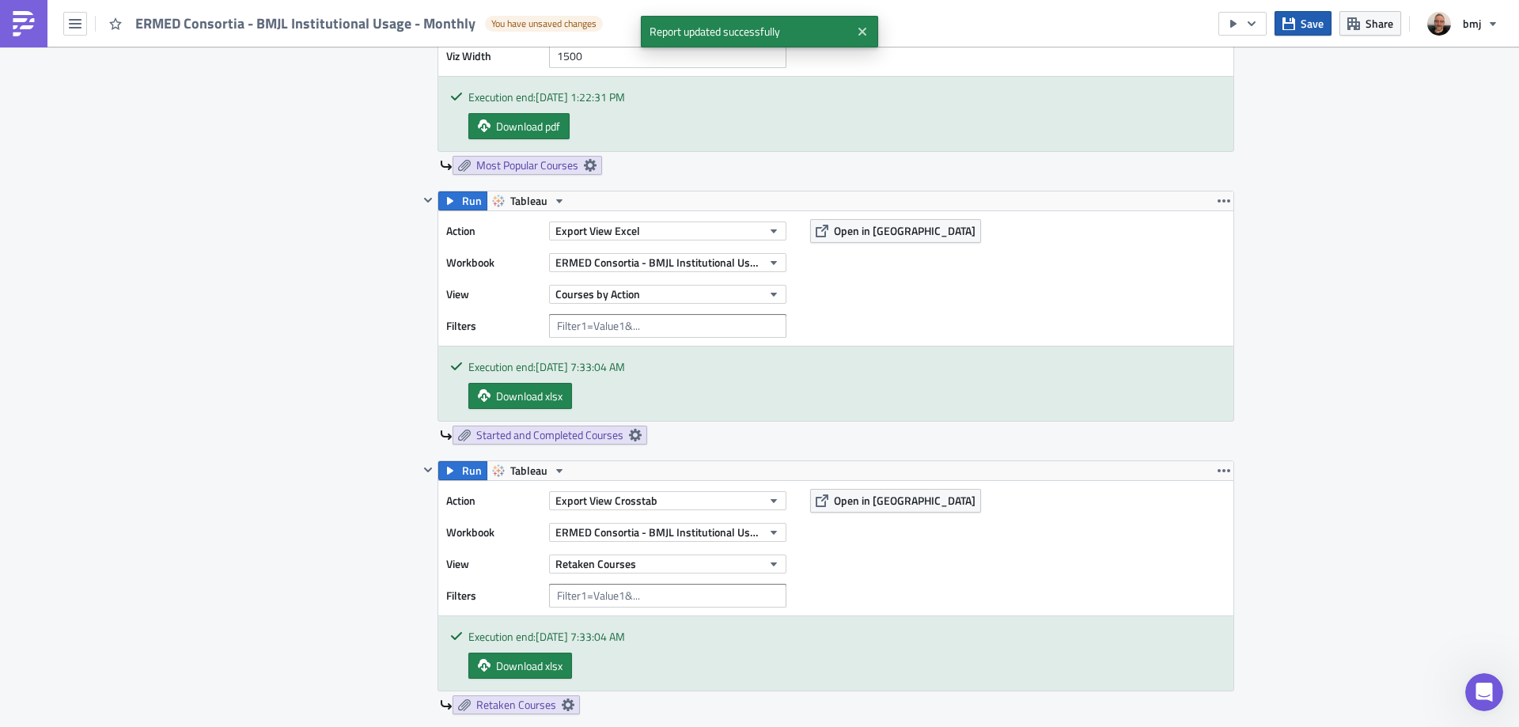
click at [1309, 26] on span "Save" at bounding box center [1311, 23] width 23 height 17
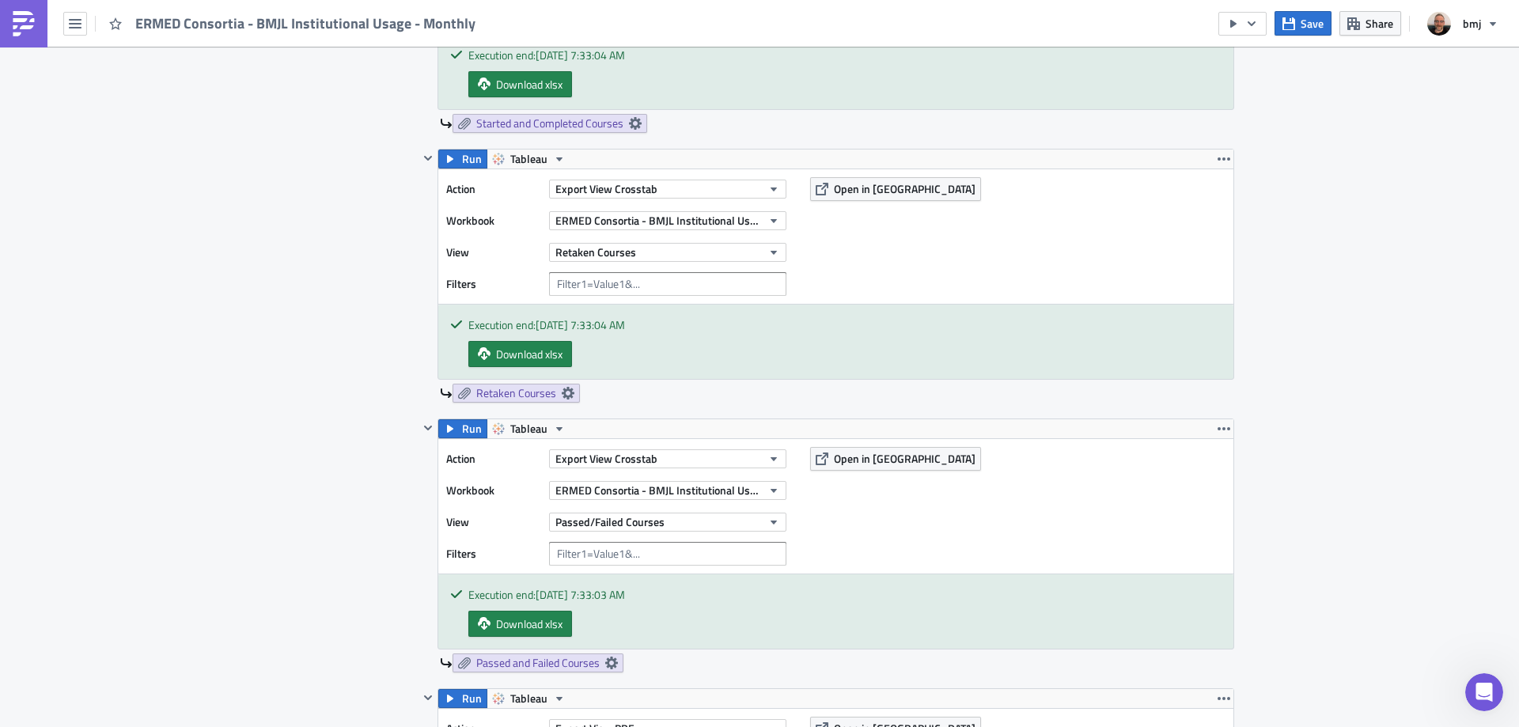
scroll to position [1795, 0]
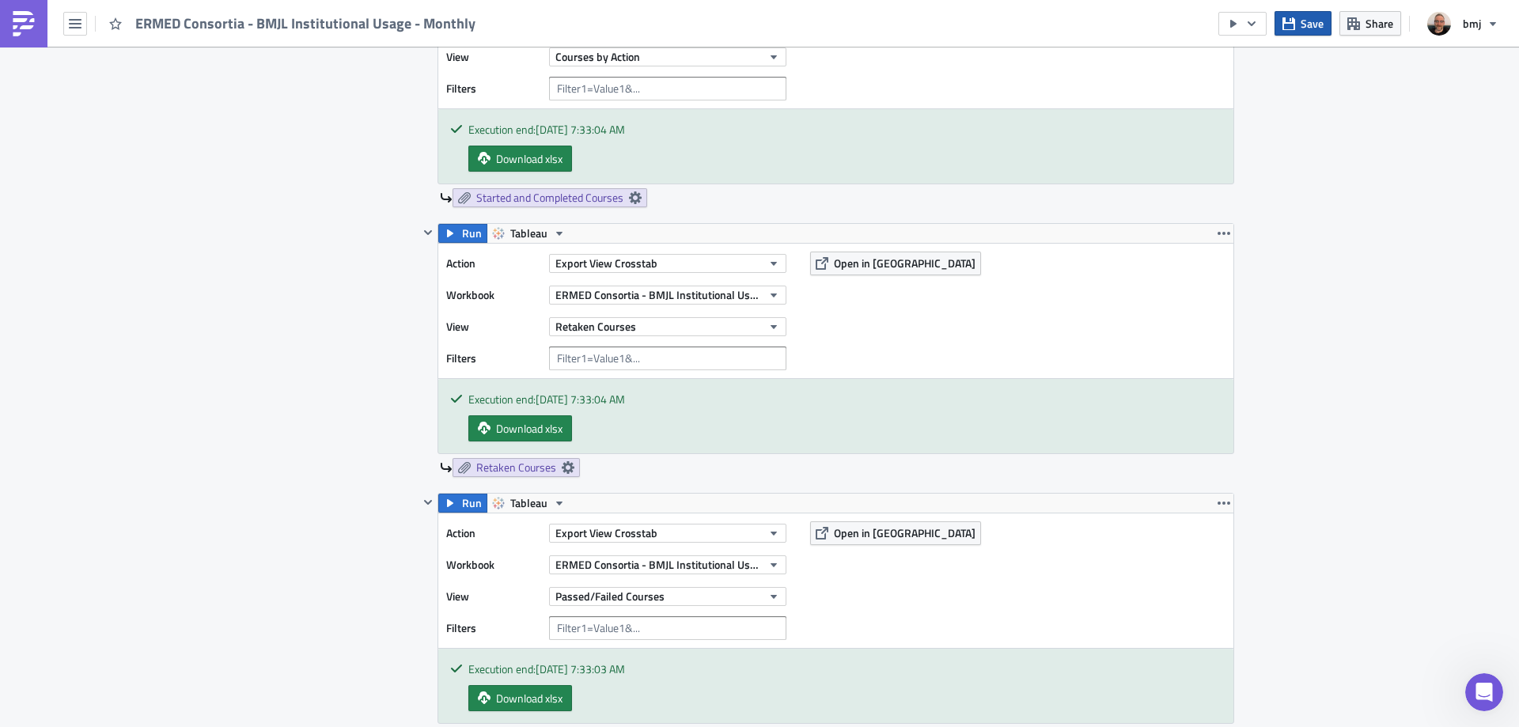
click at [1304, 21] on span "Save" at bounding box center [1311, 23] width 23 height 17
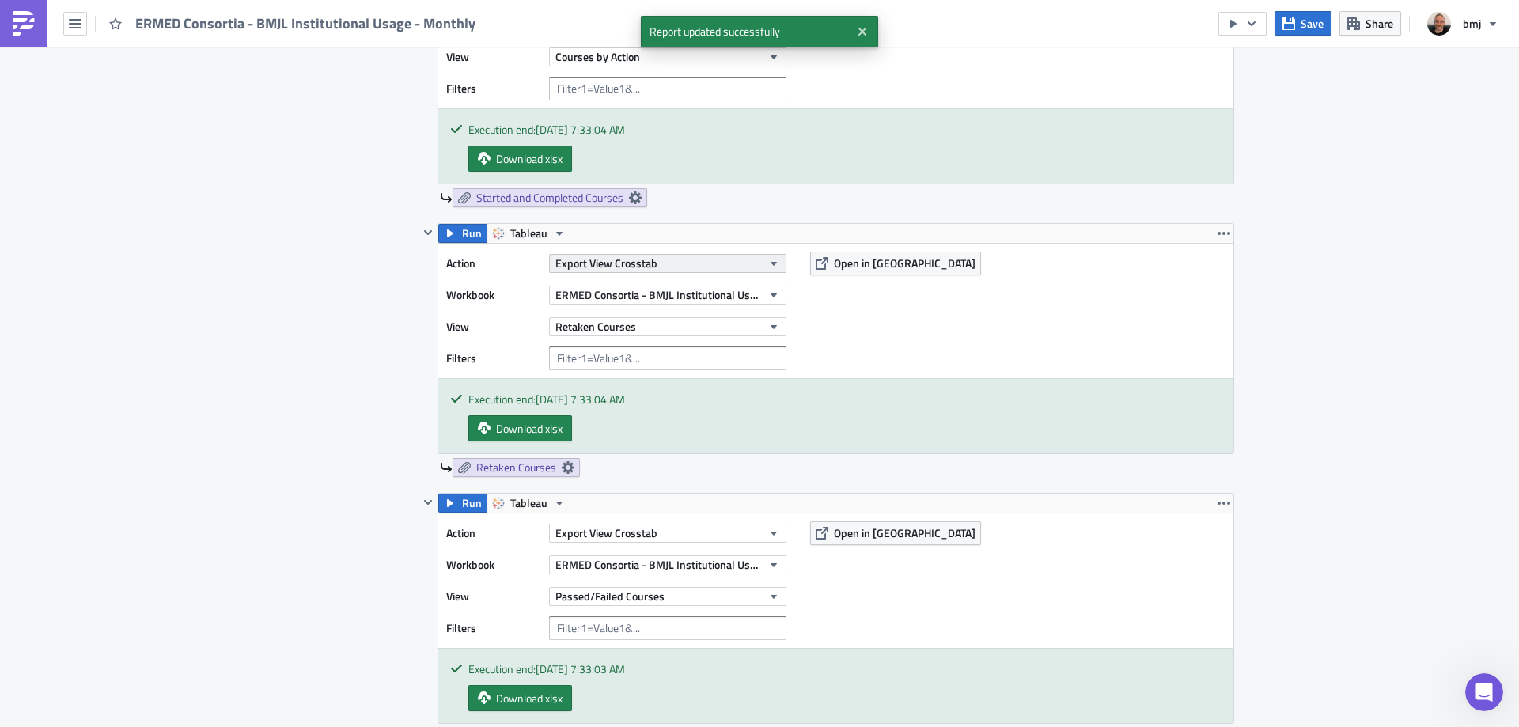
click at [709, 259] on button "Export View Crosstab" at bounding box center [667, 263] width 237 height 19
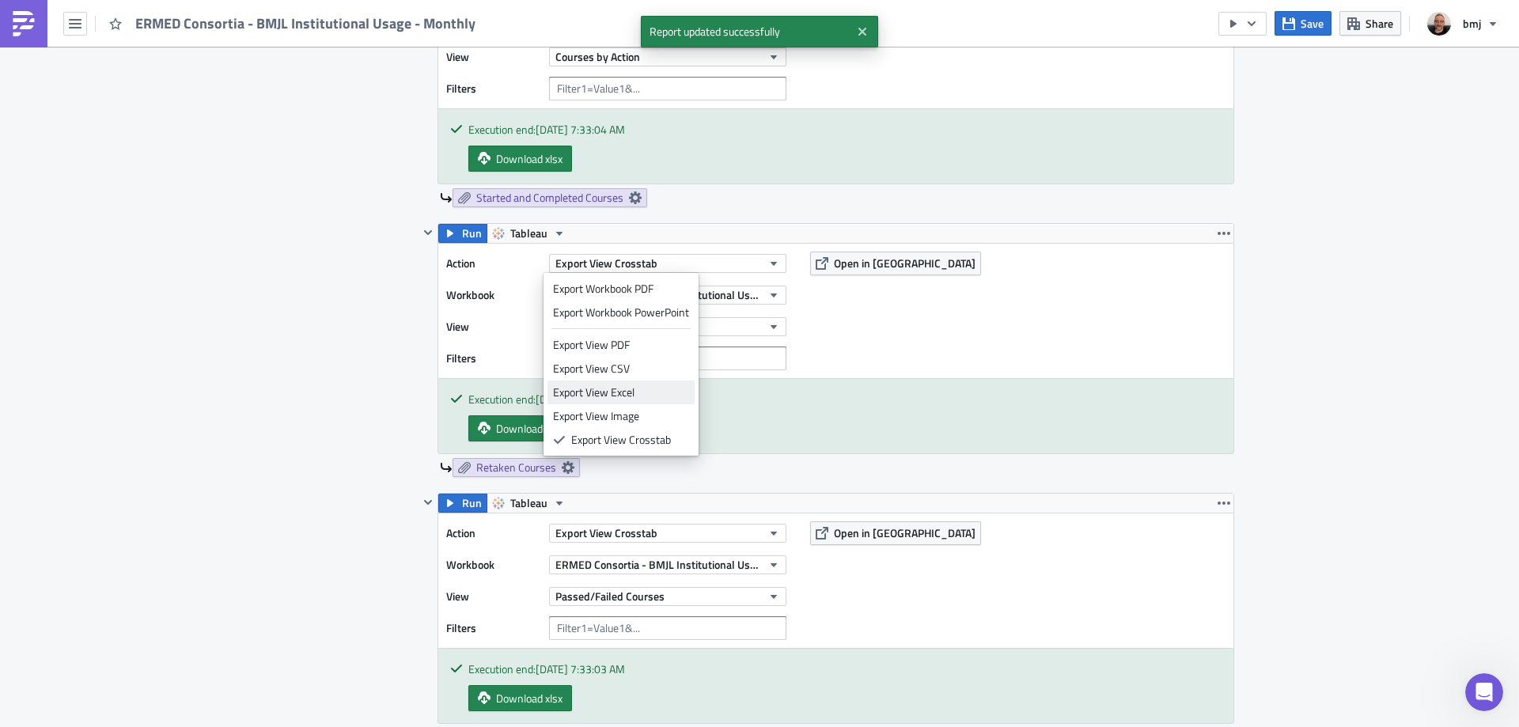
click at [642, 393] on div "Export View Excel" at bounding box center [621, 392] width 136 height 16
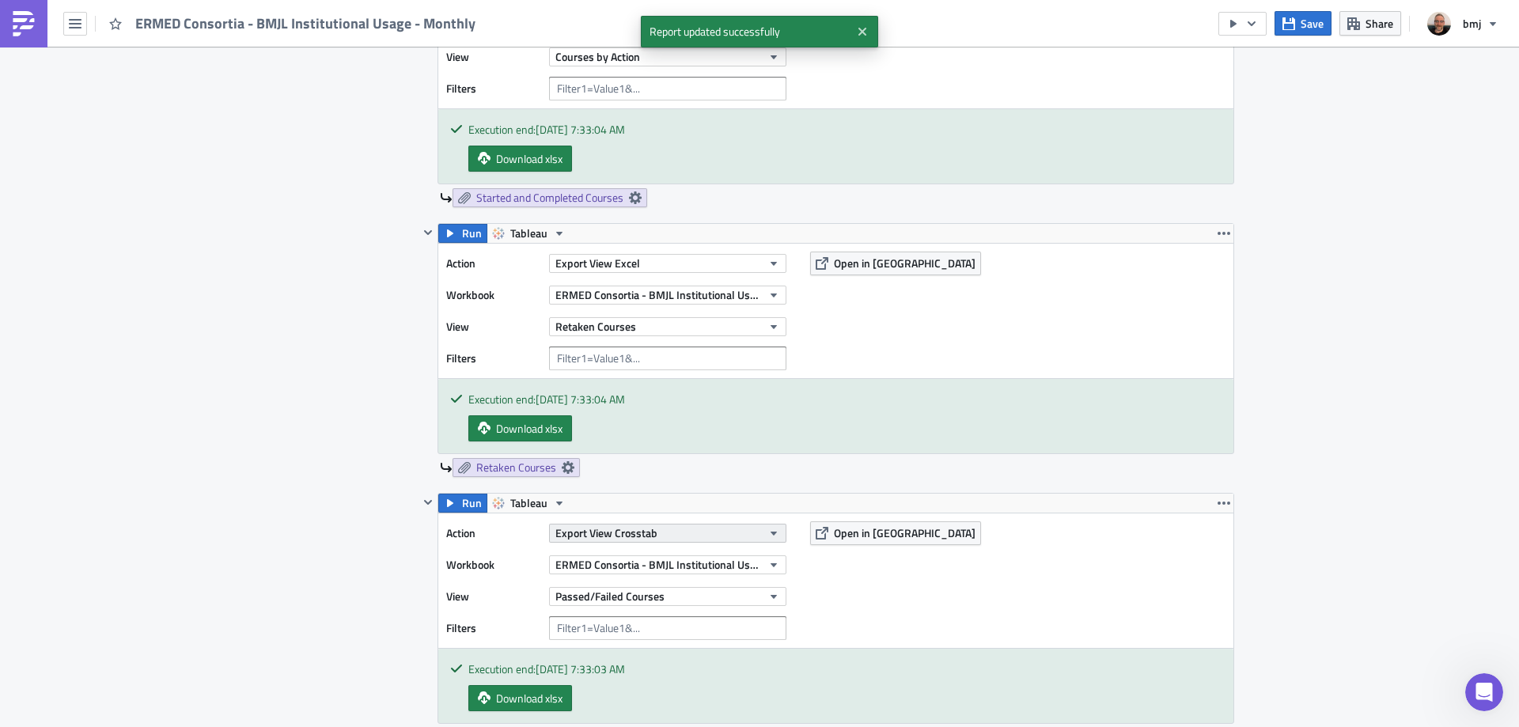
click at [725, 528] on button "Export View Crosstab" at bounding box center [667, 533] width 237 height 19
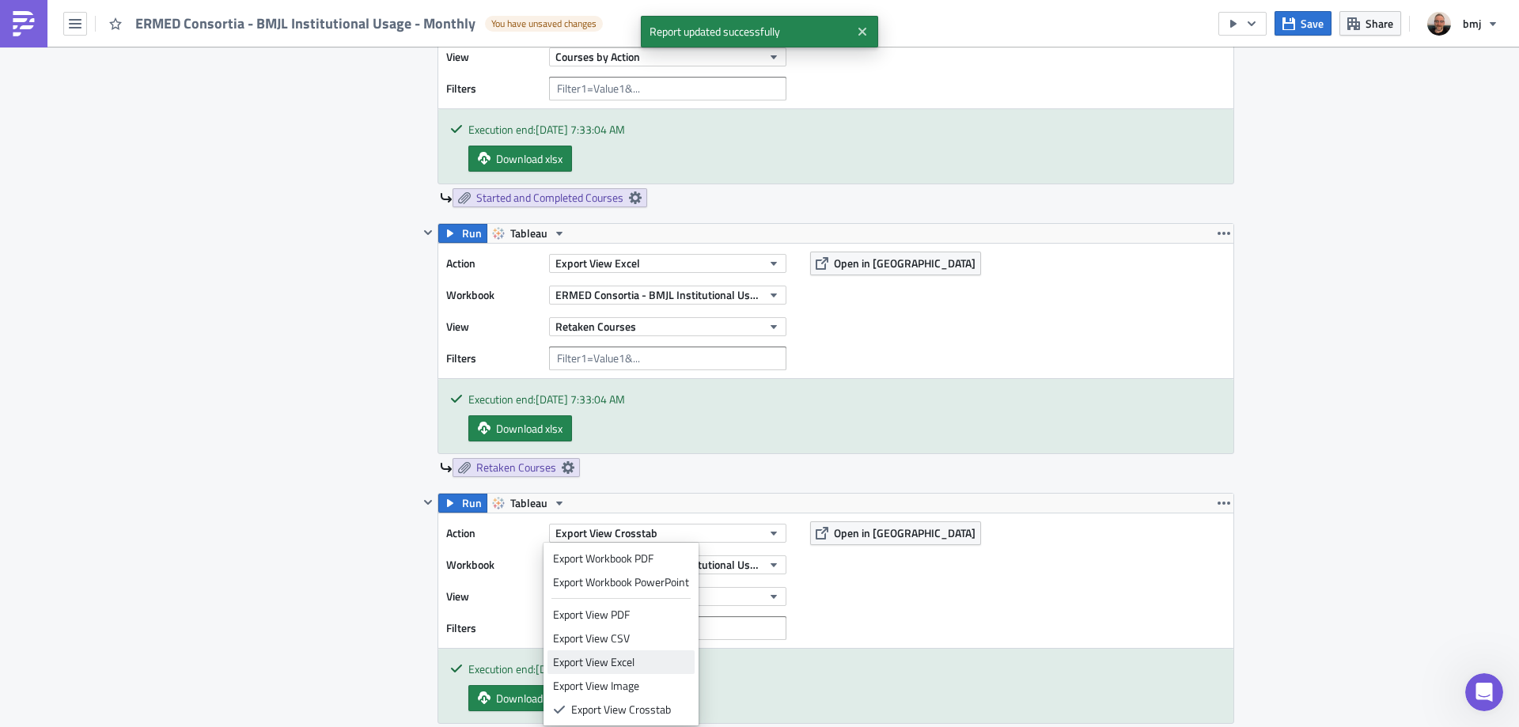
click at [653, 659] on div "Export View Excel" at bounding box center [621, 662] width 136 height 16
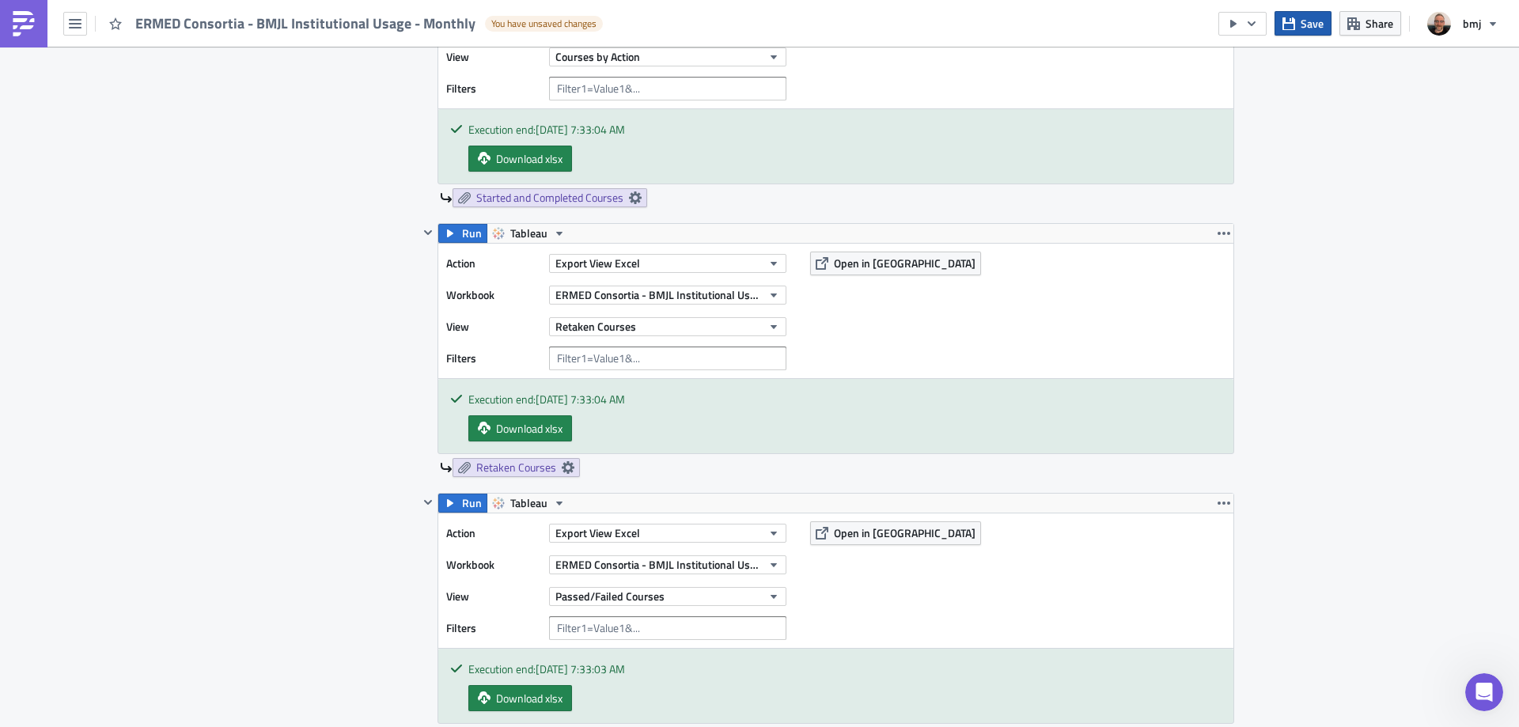
click at [1304, 21] on span "Save" at bounding box center [1311, 23] width 23 height 17
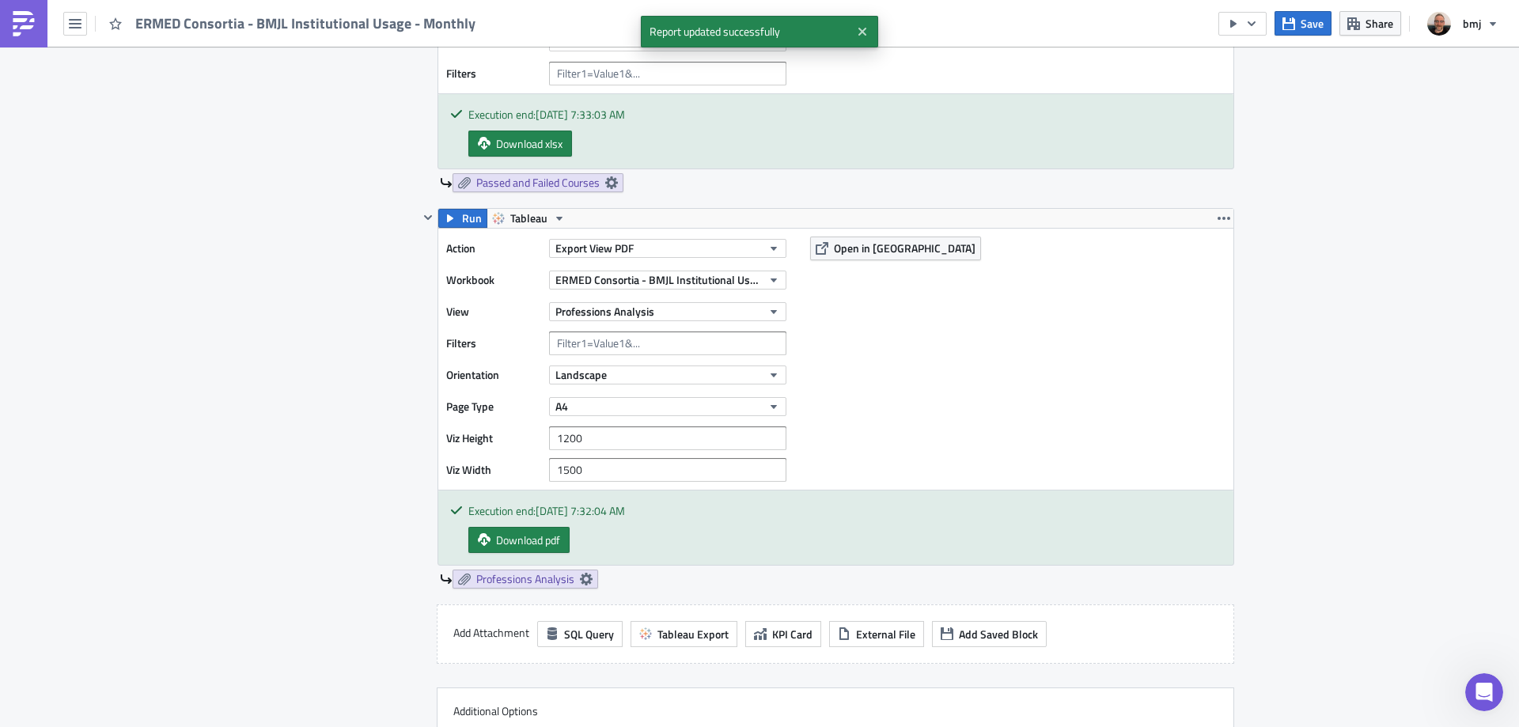
scroll to position [2428, 0]
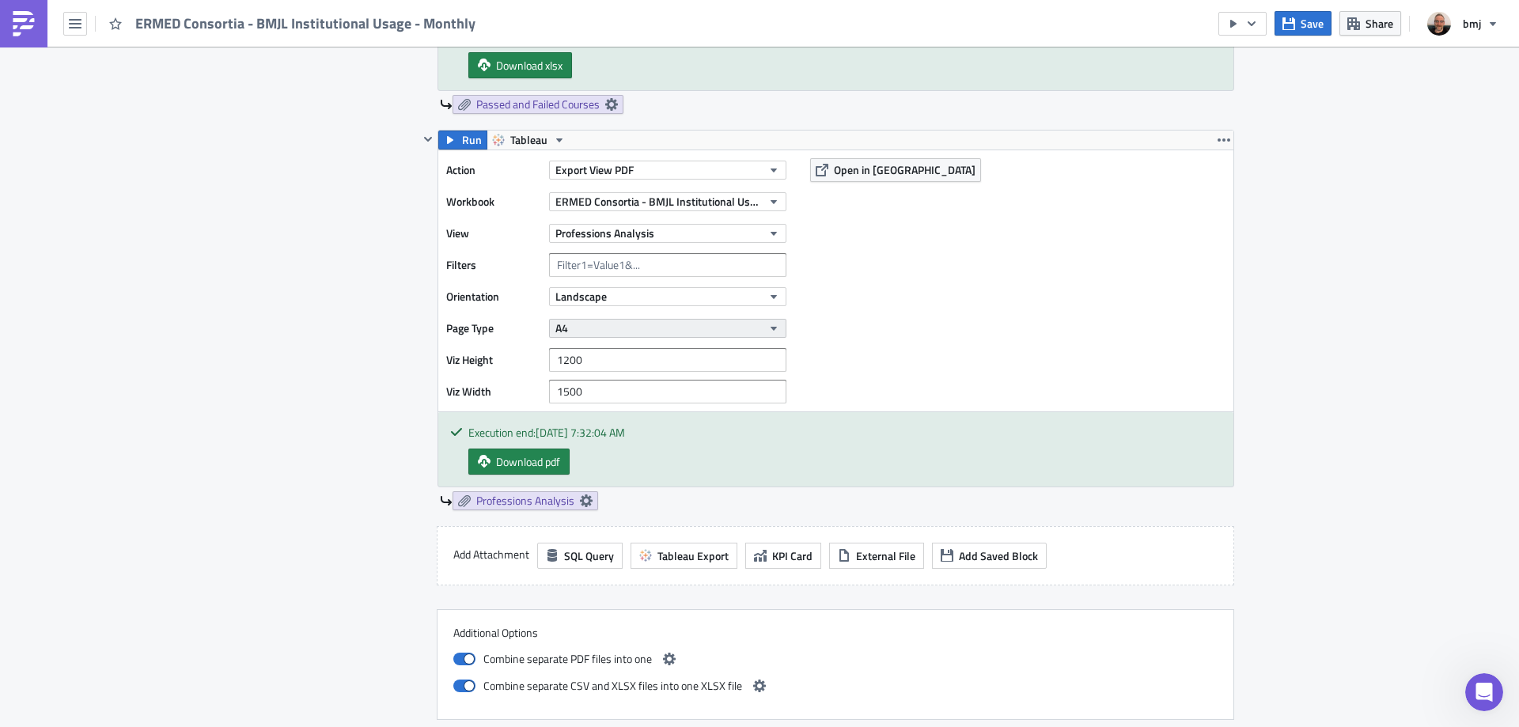
click at [627, 331] on button "A4" at bounding box center [667, 328] width 237 height 19
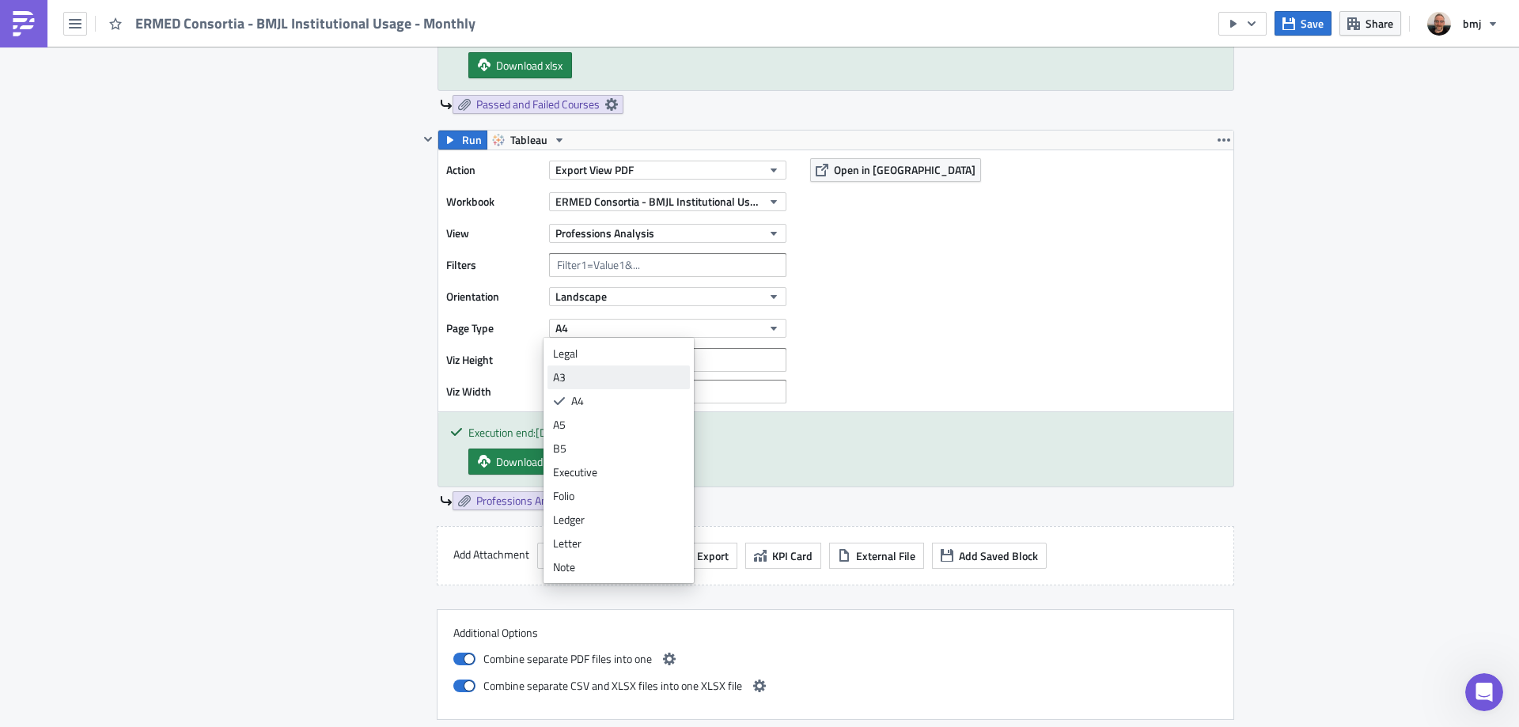
click at [611, 382] on div "A3" at bounding box center [618, 377] width 131 height 16
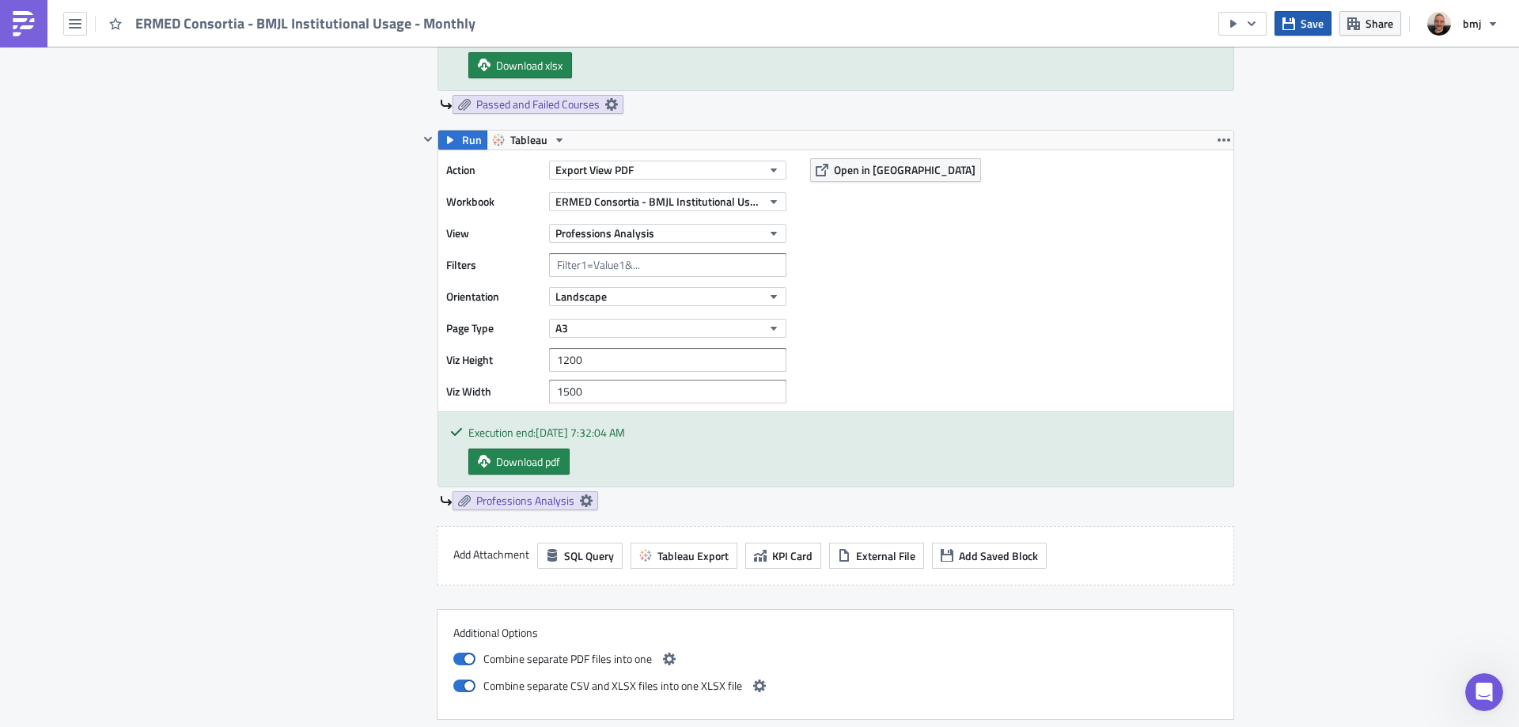
click at [1289, 27] on icon "button" at bounding box center [1288, 23] width 13 height 13
click at [1307, 27] on span "Save" at bounding box center [1311, 23] width 23 height 17
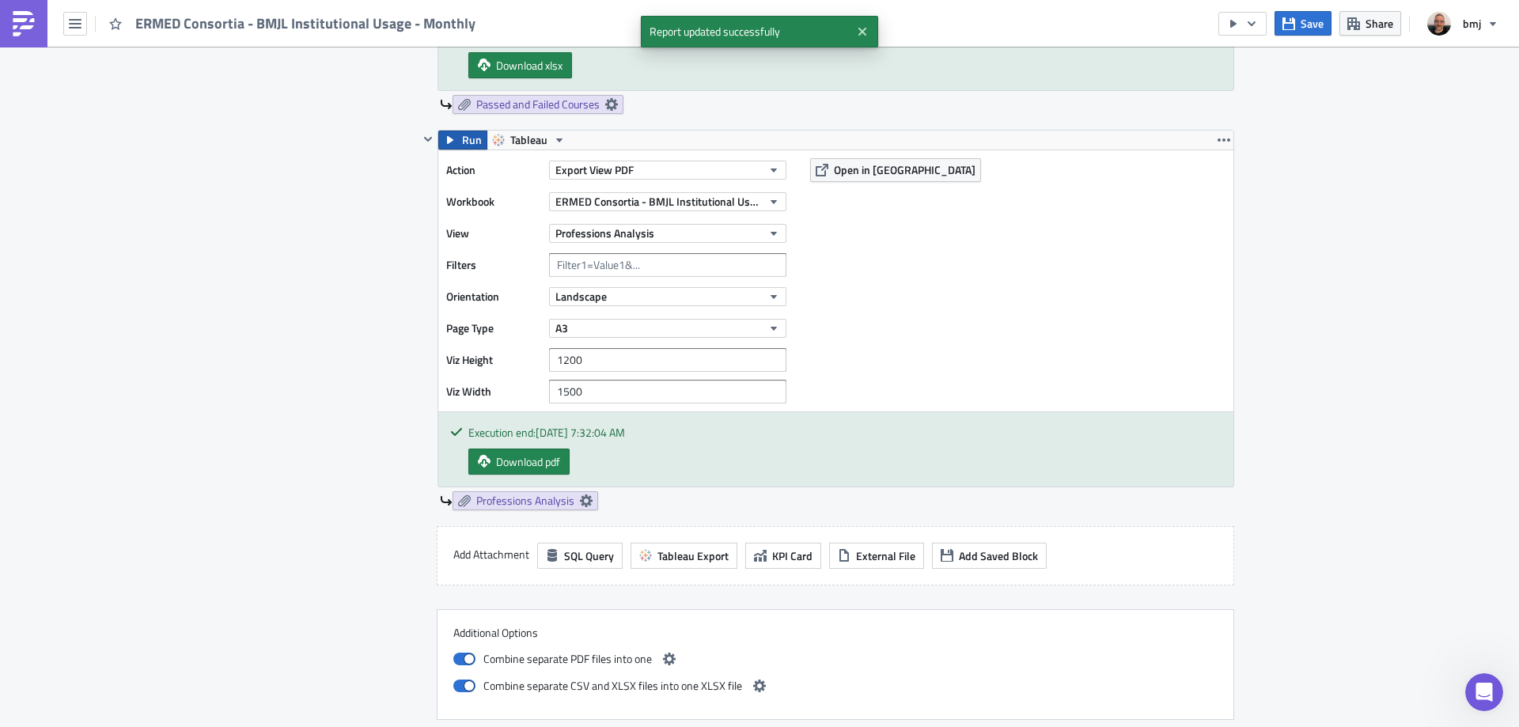
click at [462, 135] on span "Run" at bounding box center [472, 140] width 20 height 19
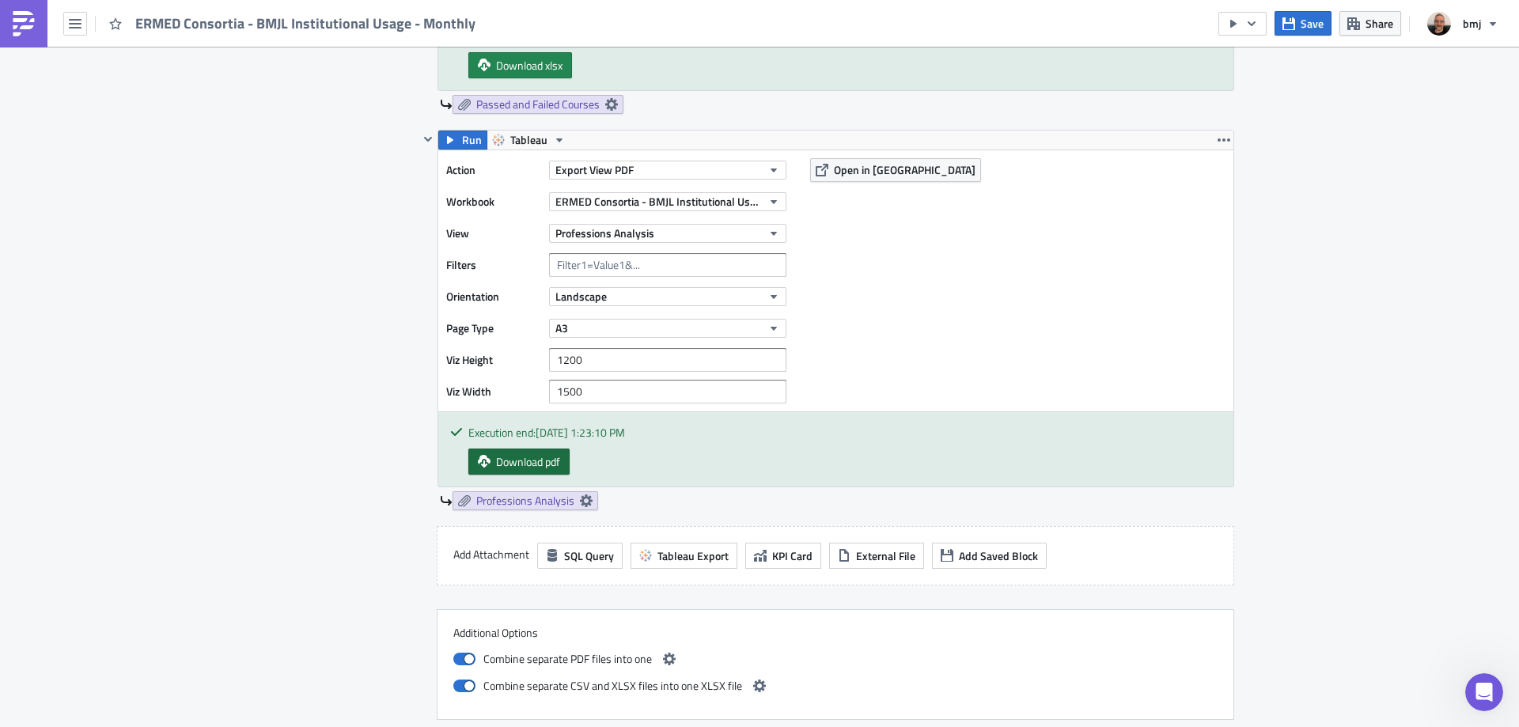
click at [513, 462] on span "Download pdf" at bounding box center [528, 461] width 64 height 17
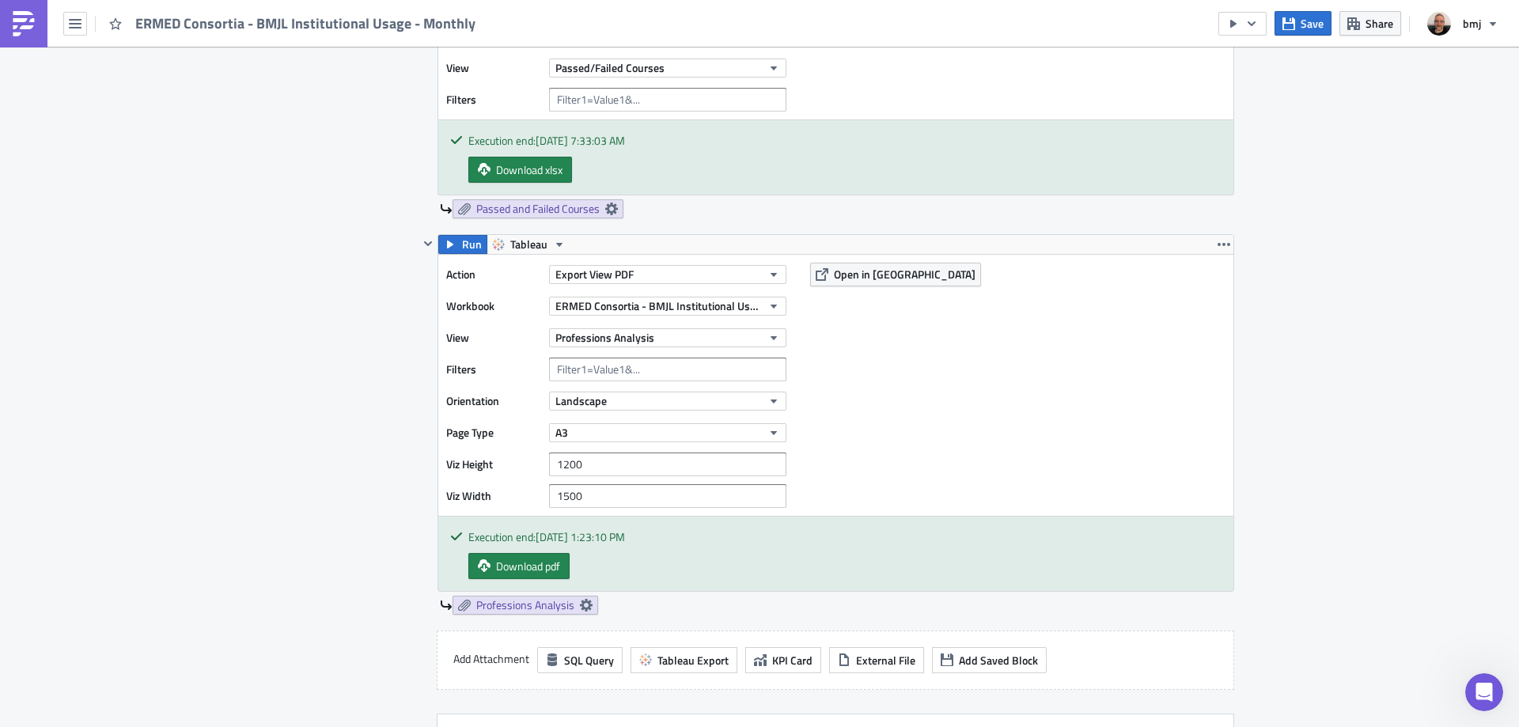
scroll to position [2586, 0]
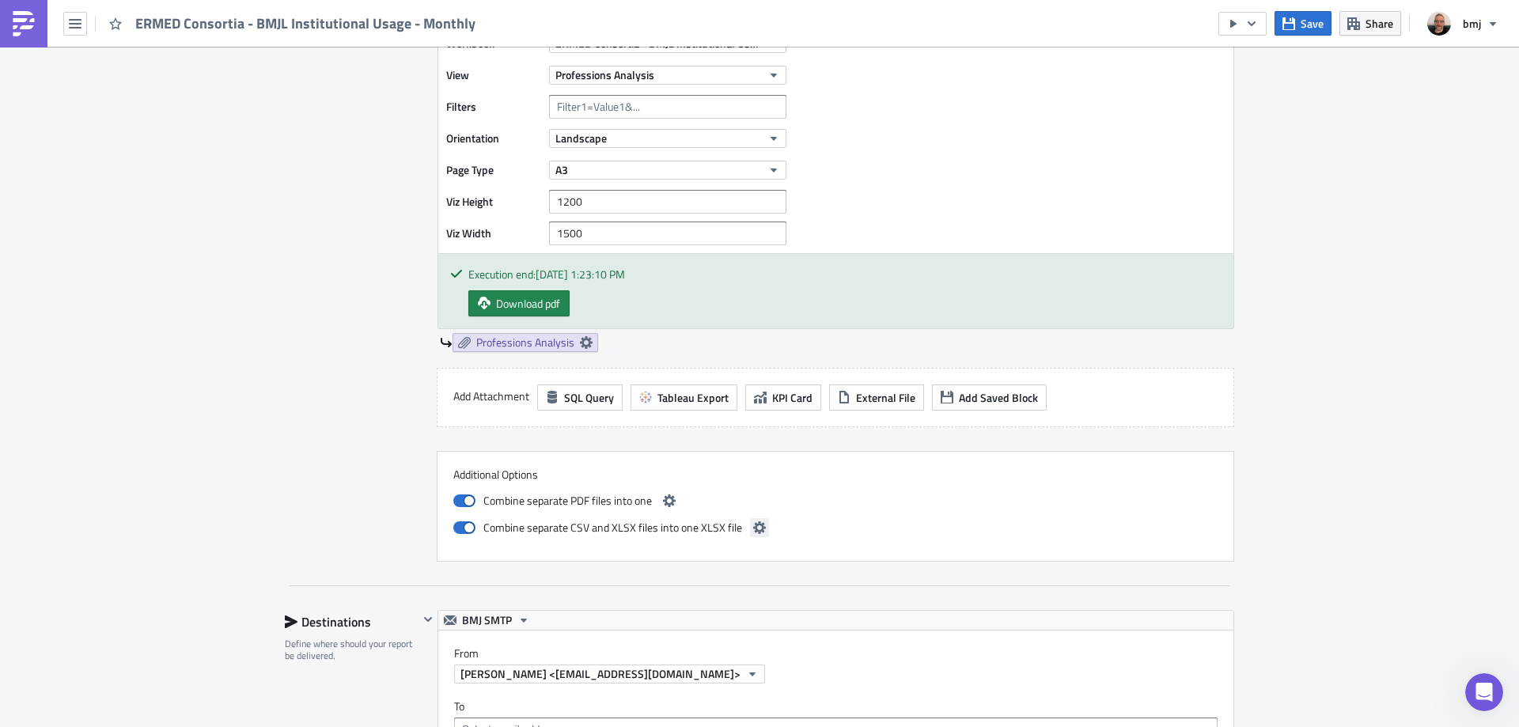
click at [753, 532] on icon "button" at bounding box center [759, 527] width 13 height 13
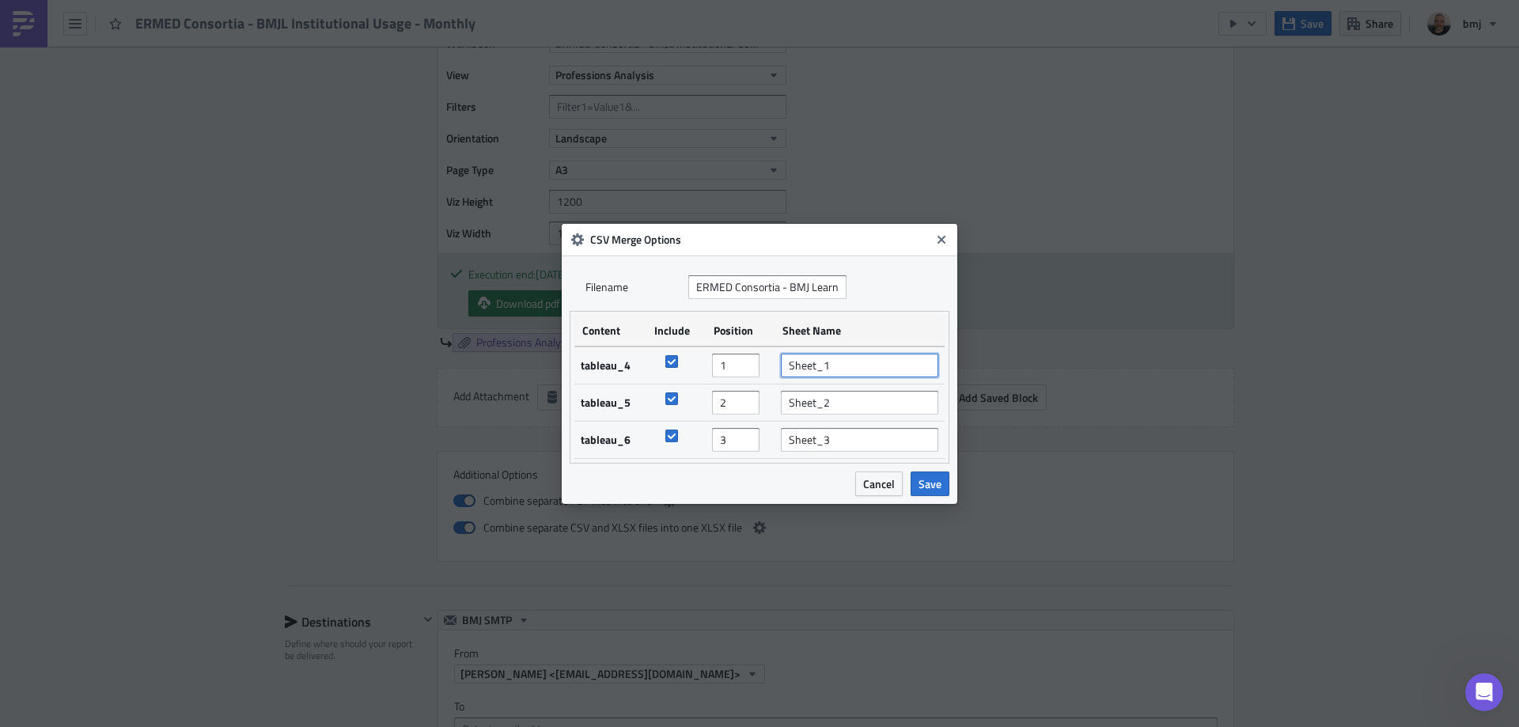
drag, startPoint x: 847, startPoint y: 369, endPoint x: 770, endPoint y: 368, distance: 76.7
click at [770, 368] on tr "tableau_4 1 Sheet_1" at bounding box center [759, 365] width 370 height 38
type input "Started and Completed Courses"
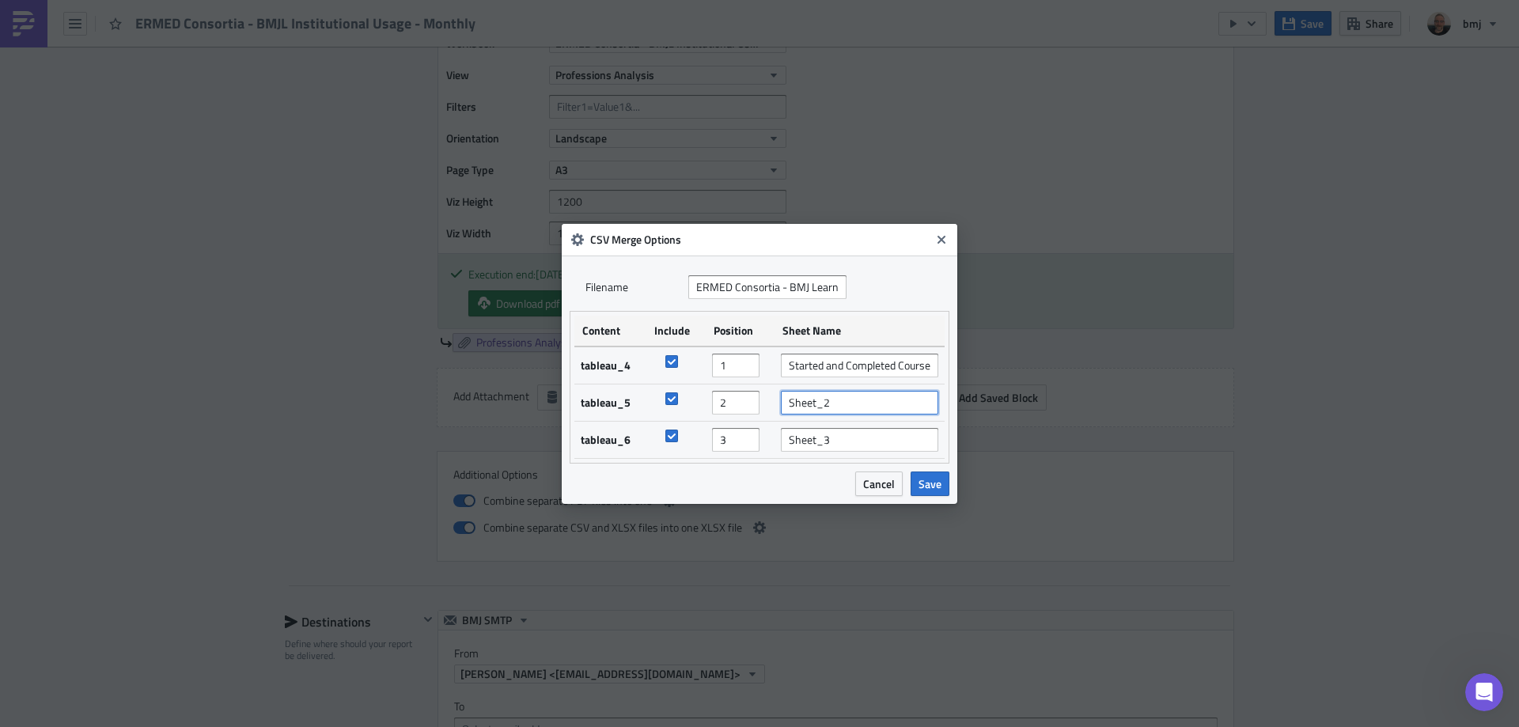
drag, startPoint x: 869, startPoint y: 401, endPoint x: 753, endPoint y: 400, distance: 116.3
click at [753, 400] on tr "tableau_5 2 Sheet_2" at bounding box center [759, 402] width 370 height 37
type input "Retaken Courses"
drag, startPoint x: 852, startPoint y: 441, endPoint x: 687, endPoint y: 436, distance: 164.6
click at [687, 436] on tr "tableau_6 3 Sheet_3" at bounding box center [759, 439] width 370 height 37
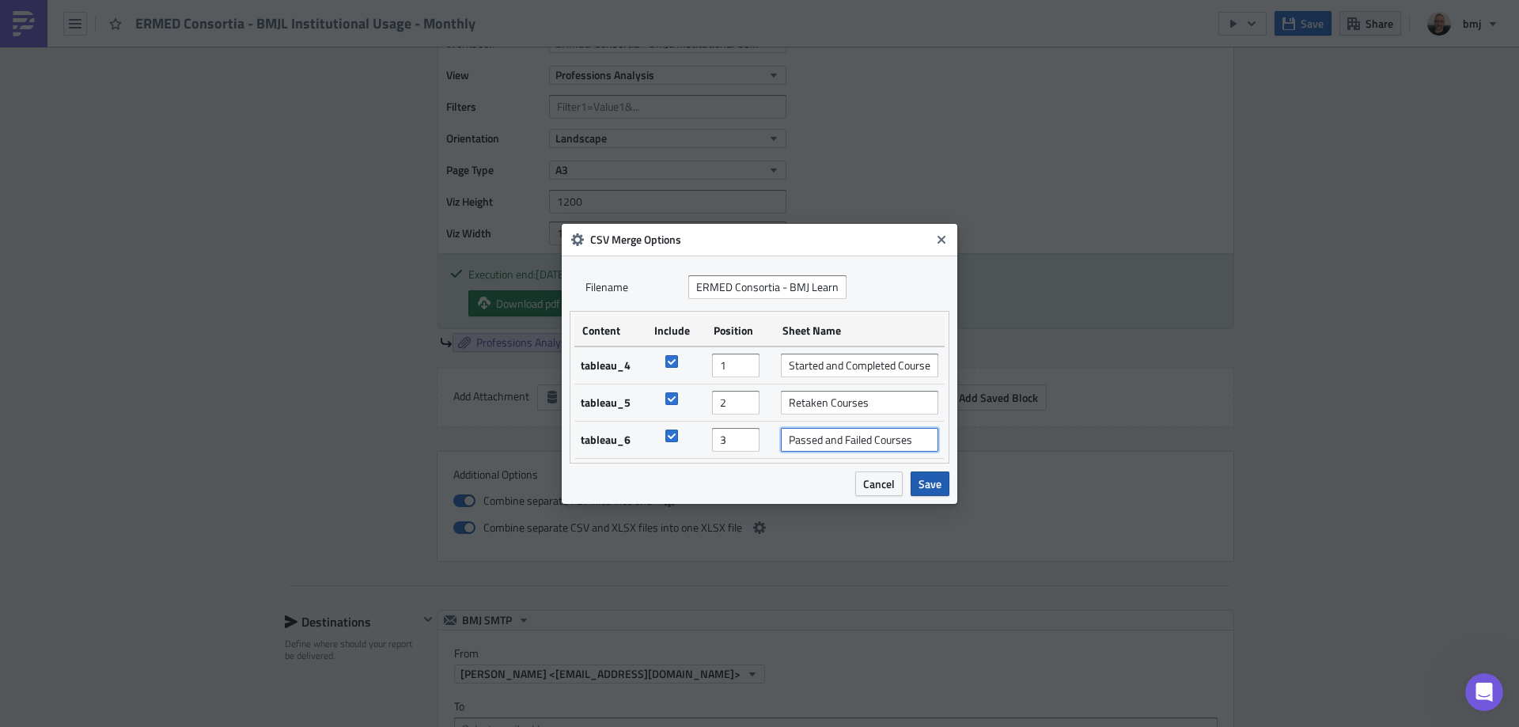
type input "Passed and Failed Courses"
click at [937, 486] on span "Save" at bounding box center [929, 483] width 23 height 17
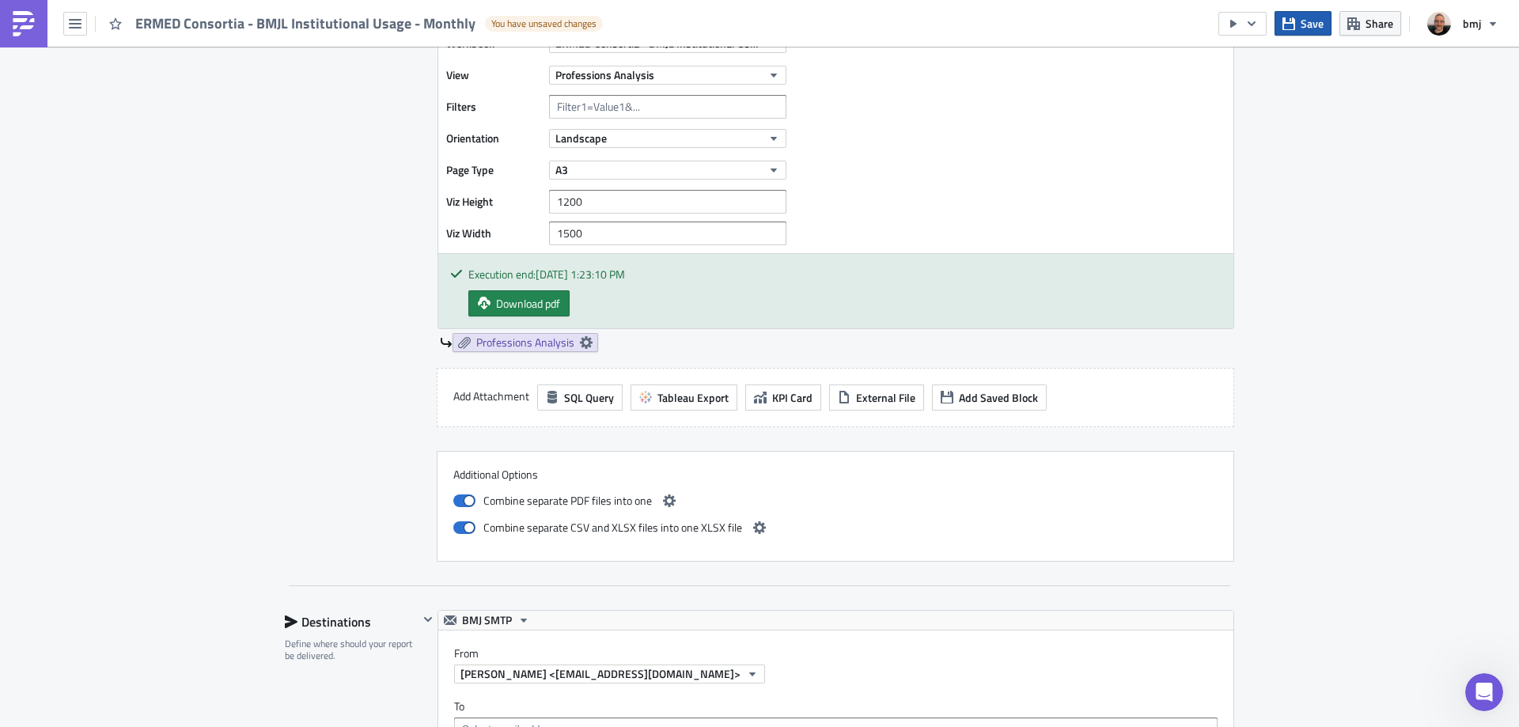
click at [1310, 15] on span "Save" at bounding box center [1311, 23] width 23 height 17
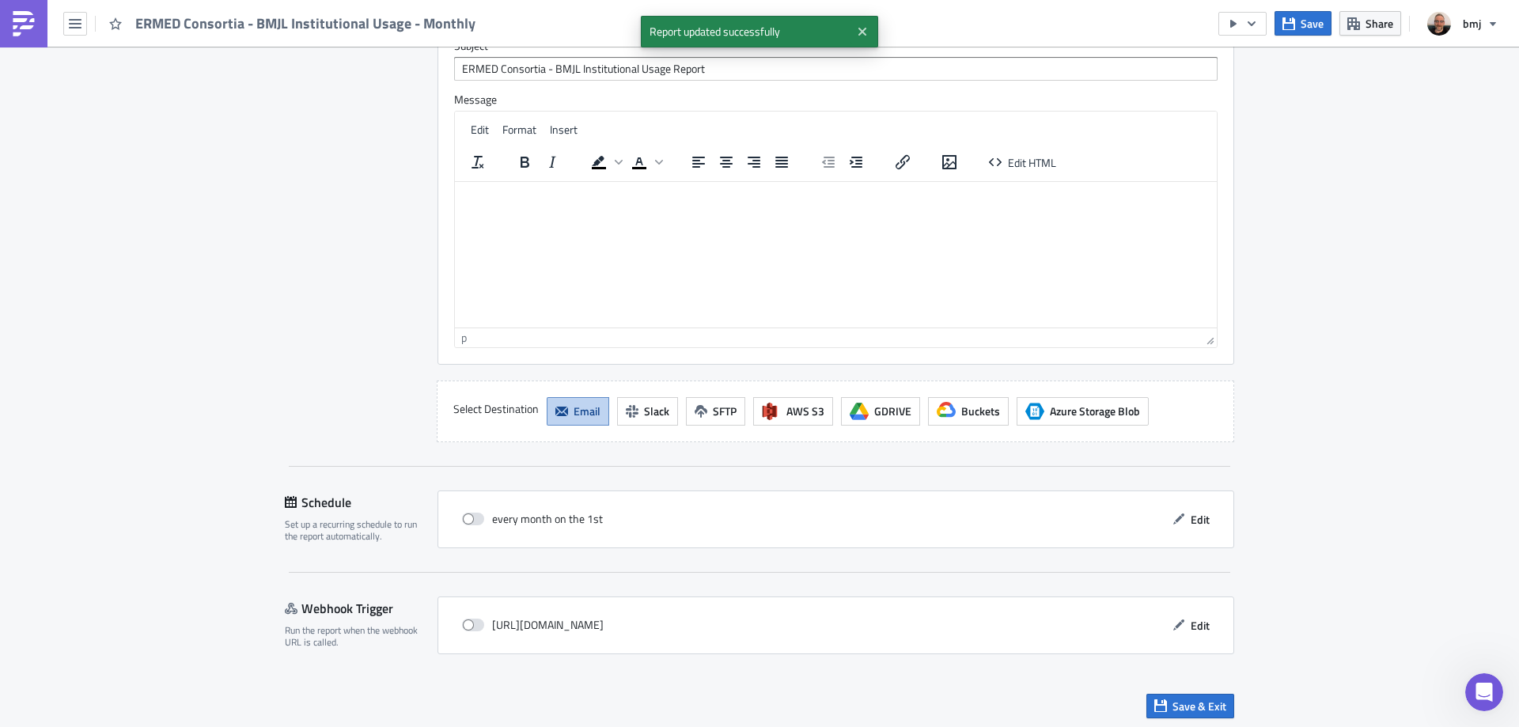
scroll to position [3456, 0]
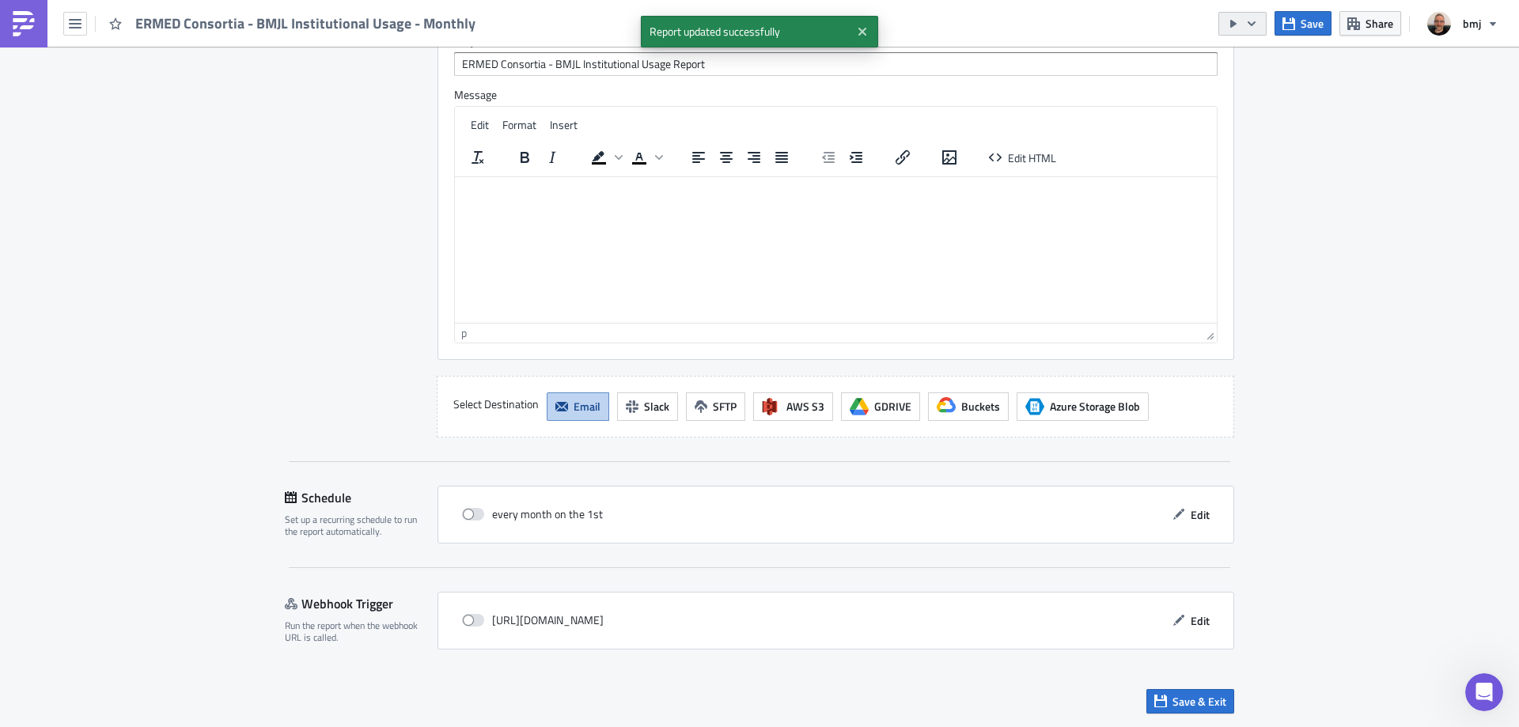
click at [1253, 24] on icon "button" at bounding box center [1251, 23] width 8 height 5
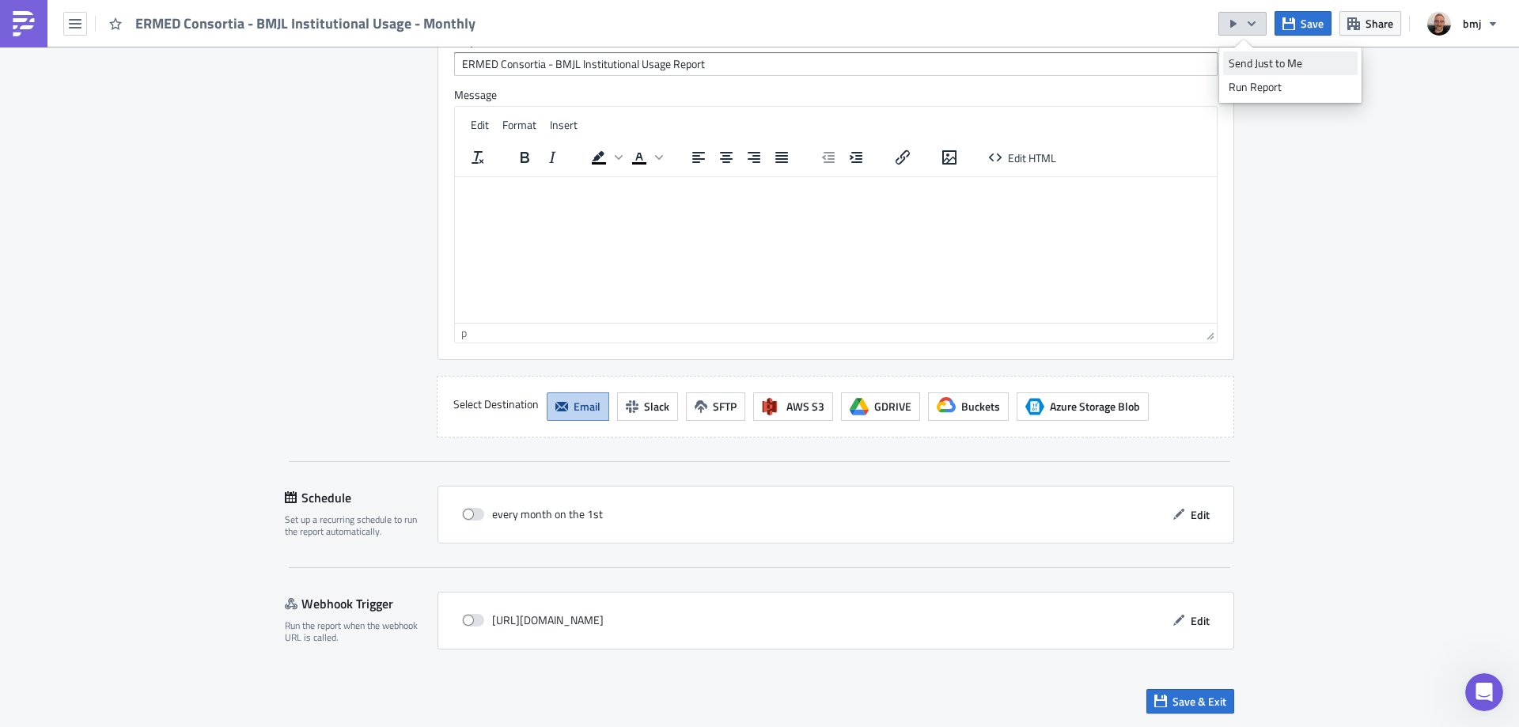
click at [1269, 57] on div "Send Just to Me" at bounding box center [1289, 63] width 123 height 16
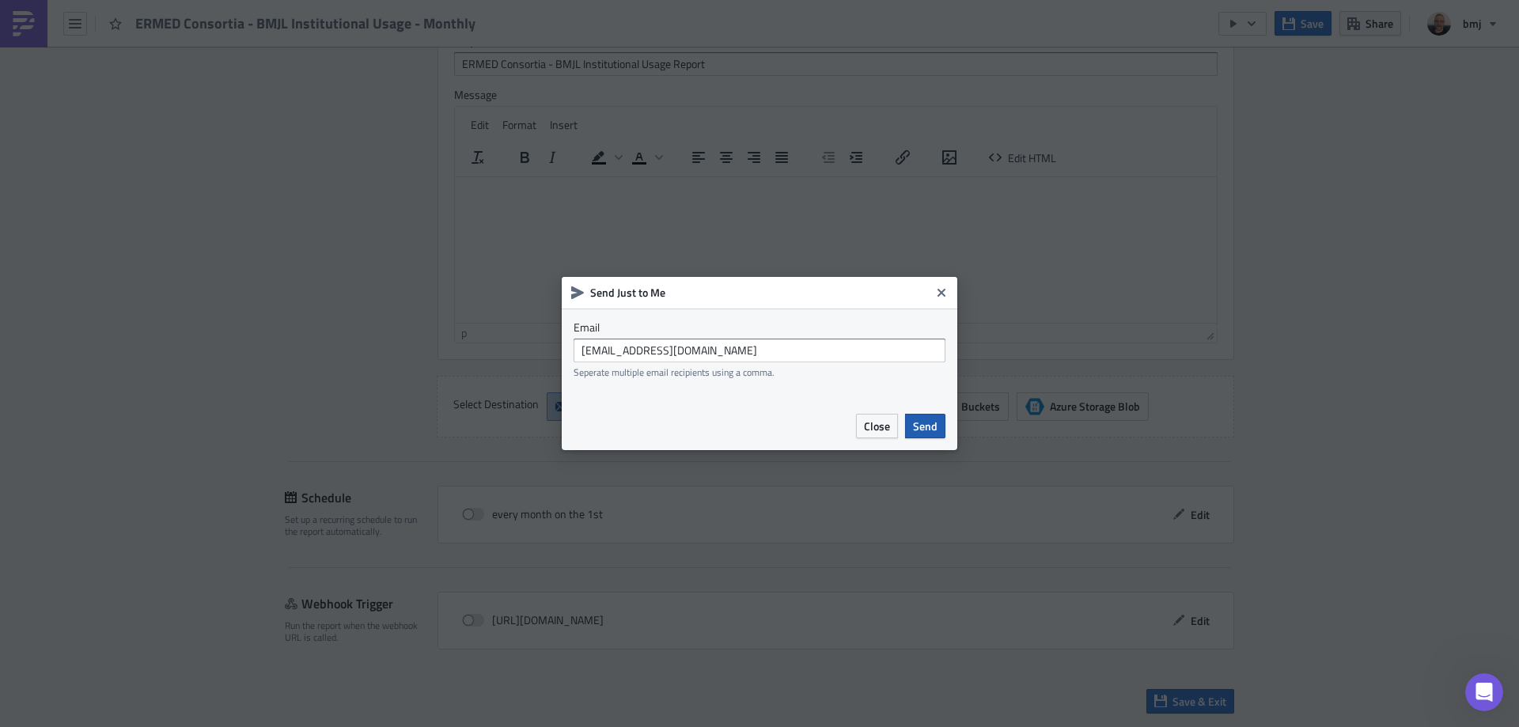
click at [938, 426] on button "Send" at bounding box center [925, 426] width 40 height 25
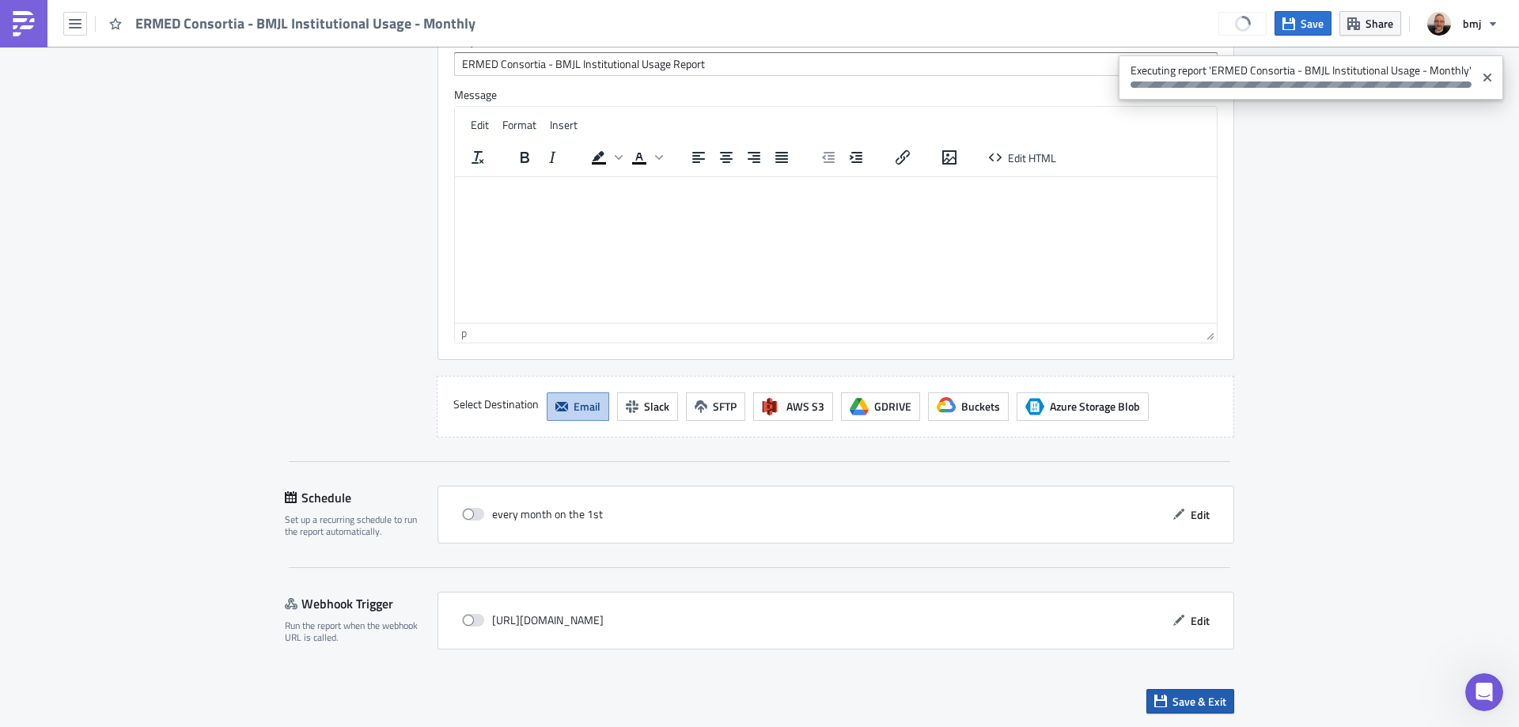
click at [1183, 706] on span "Save & Exit" at bounding box center [1199, 701] width 54 height 17
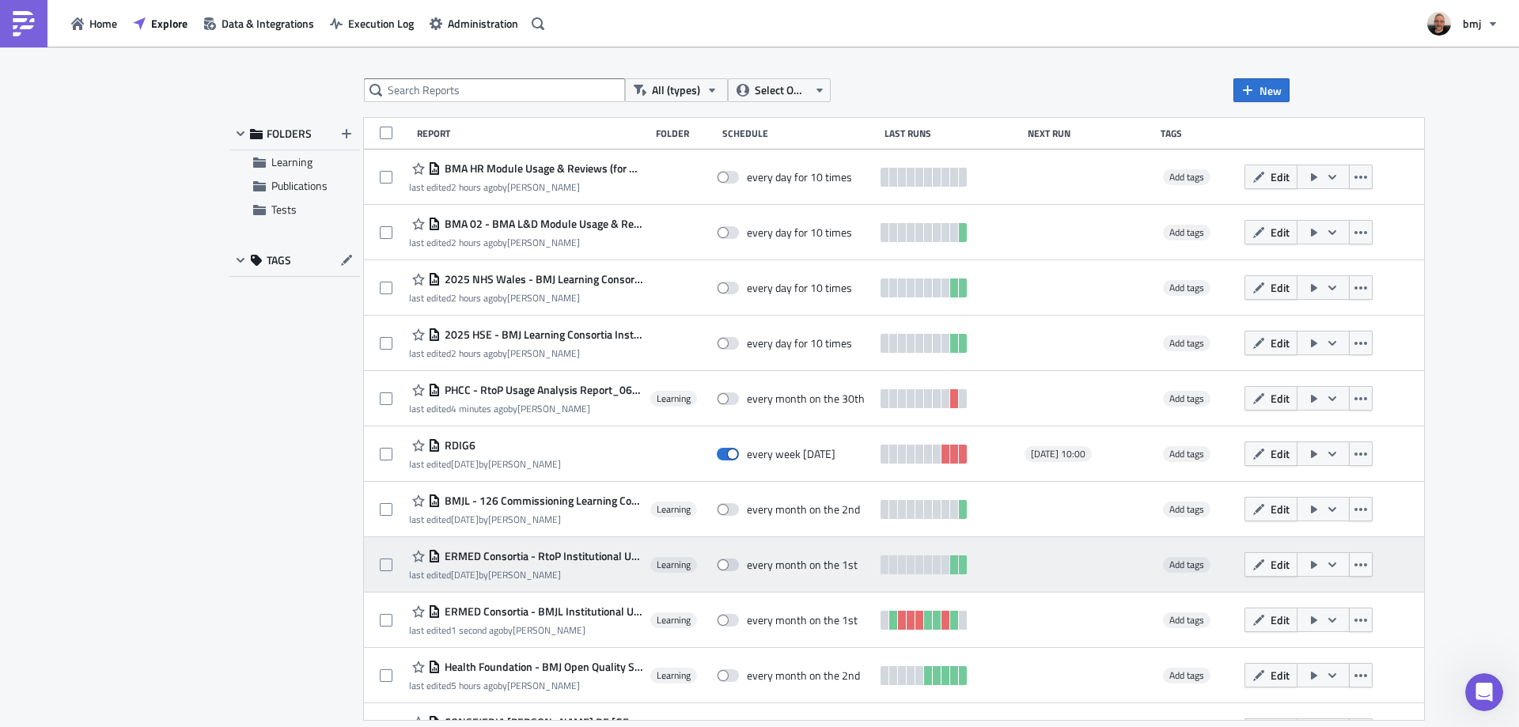
click at [578, 555] on span "ERMED Consortia - RtoP Institutional Usage Report - Monthly" at bounding box center [542, 556] width 202 height 14
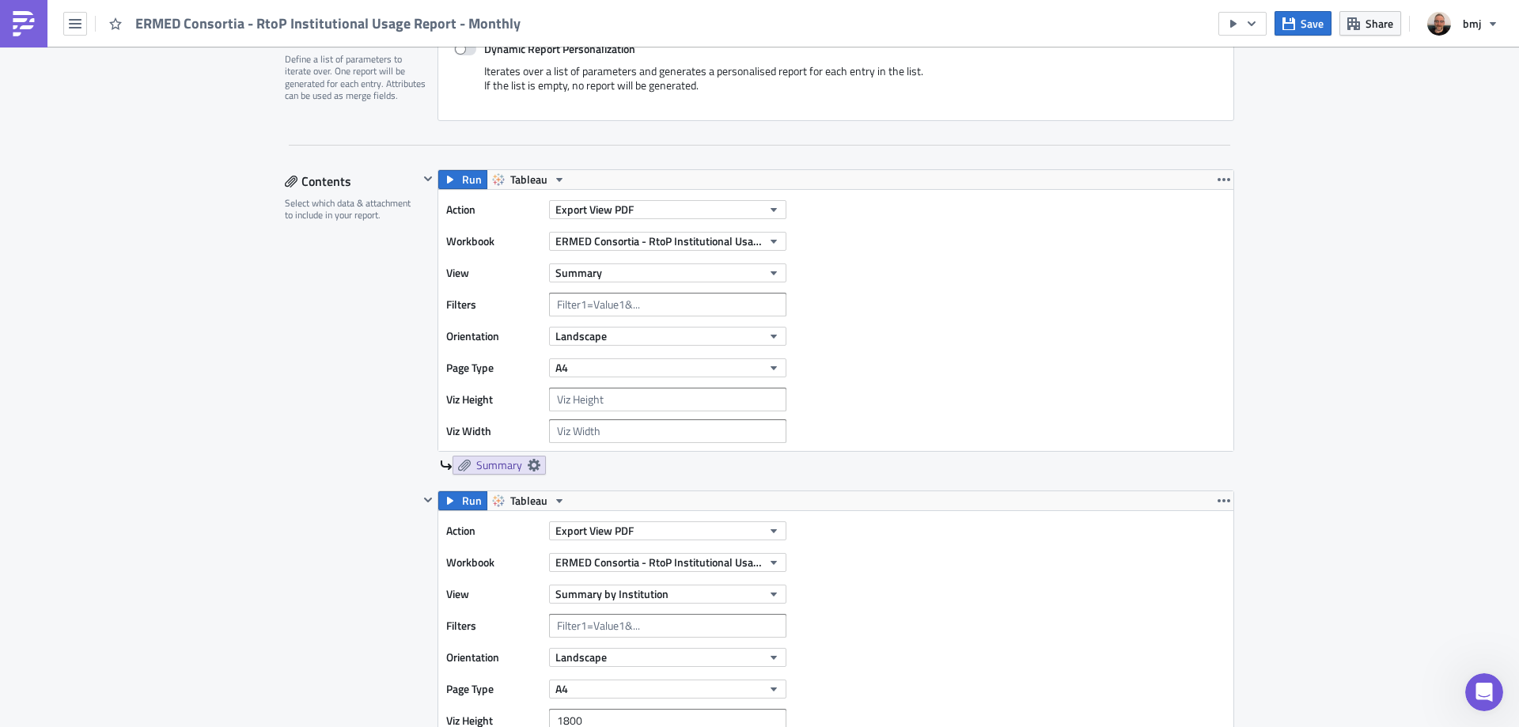
scroll to position [396, 0]
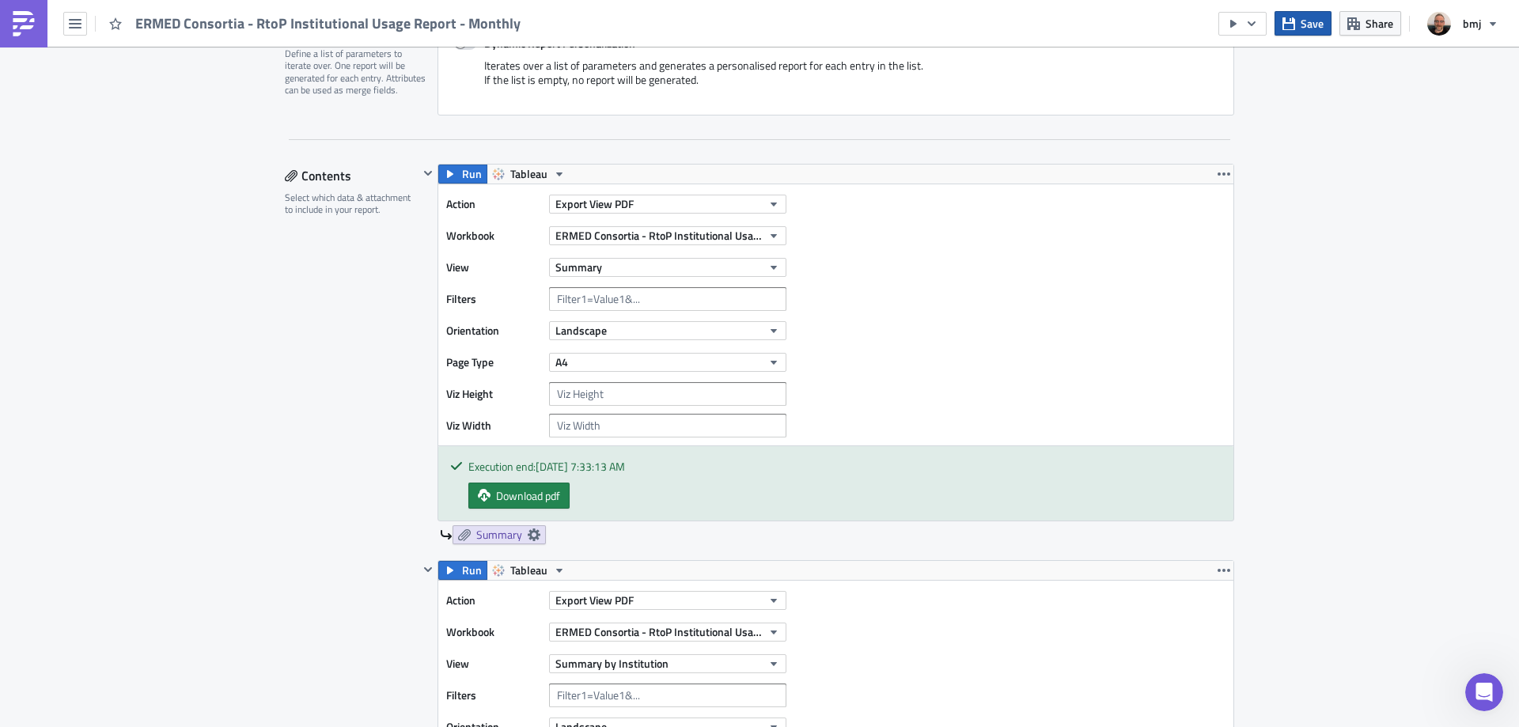
click at [1297, 26] on button "Save" at bounding box center [1302, 23] width 57 height 25
click at [834, 199] on span "Open in [GEOGRAPHIC_DATA]" at bounding box center [905, 203] width 142 height 17
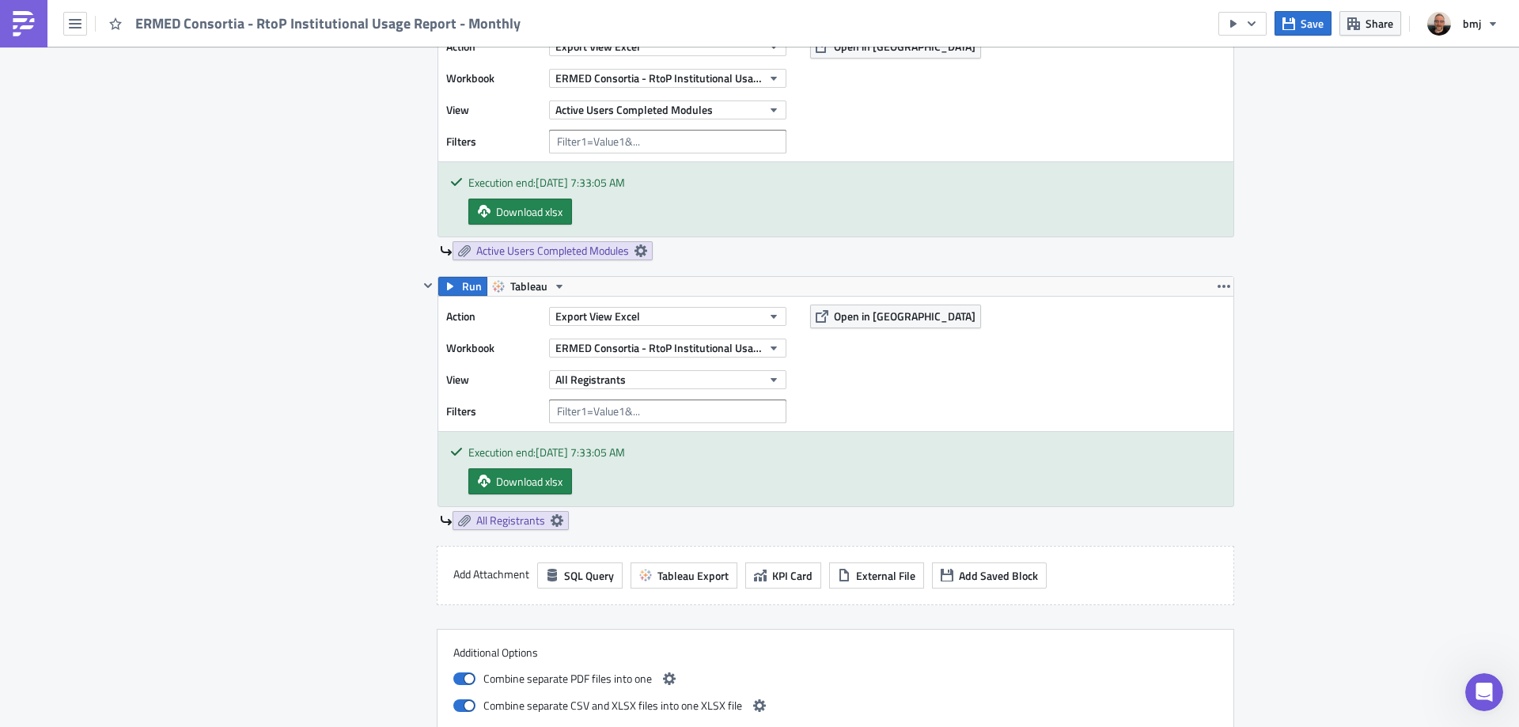
scroll to position [3347, 0]
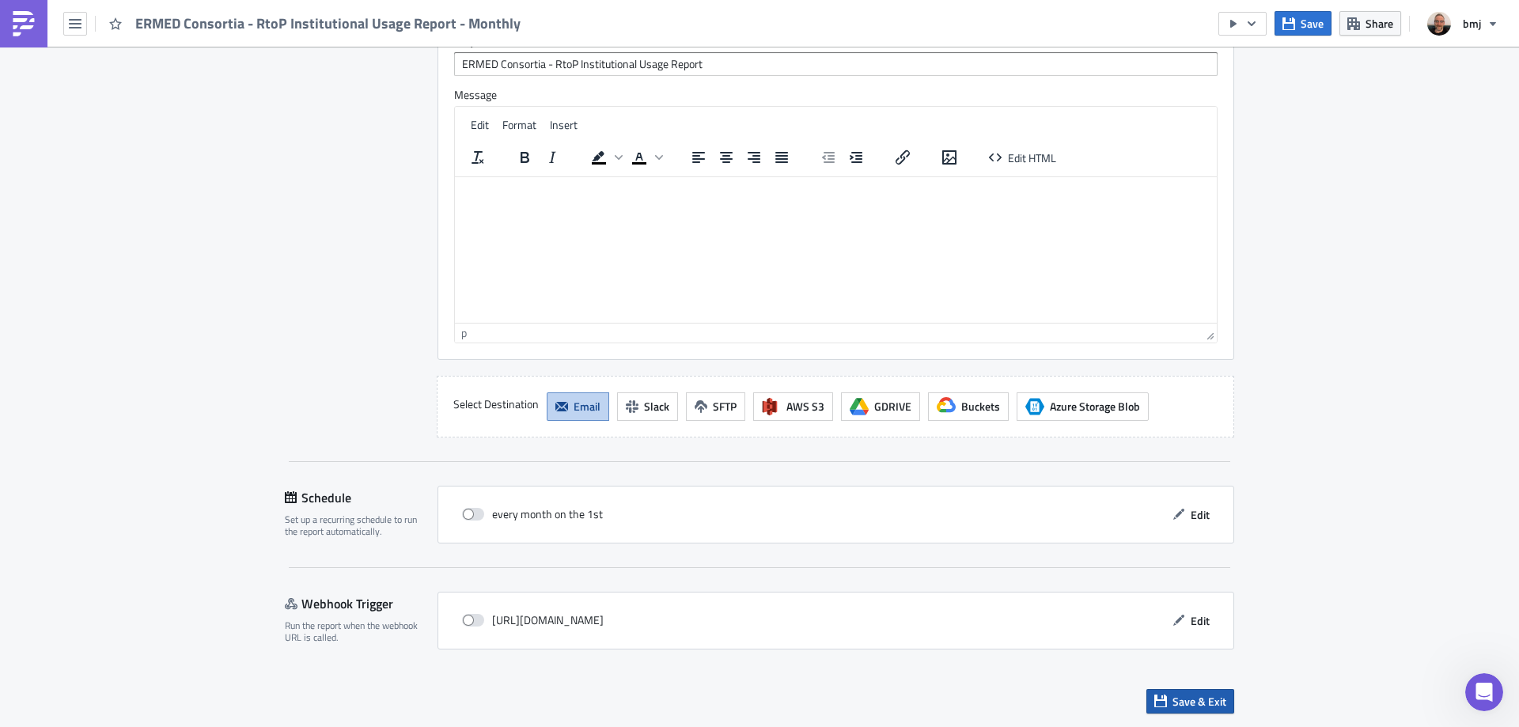
click at [1210, 701] on span "Save & Exit" at bounding box center [1199, 701] width 54 height 17
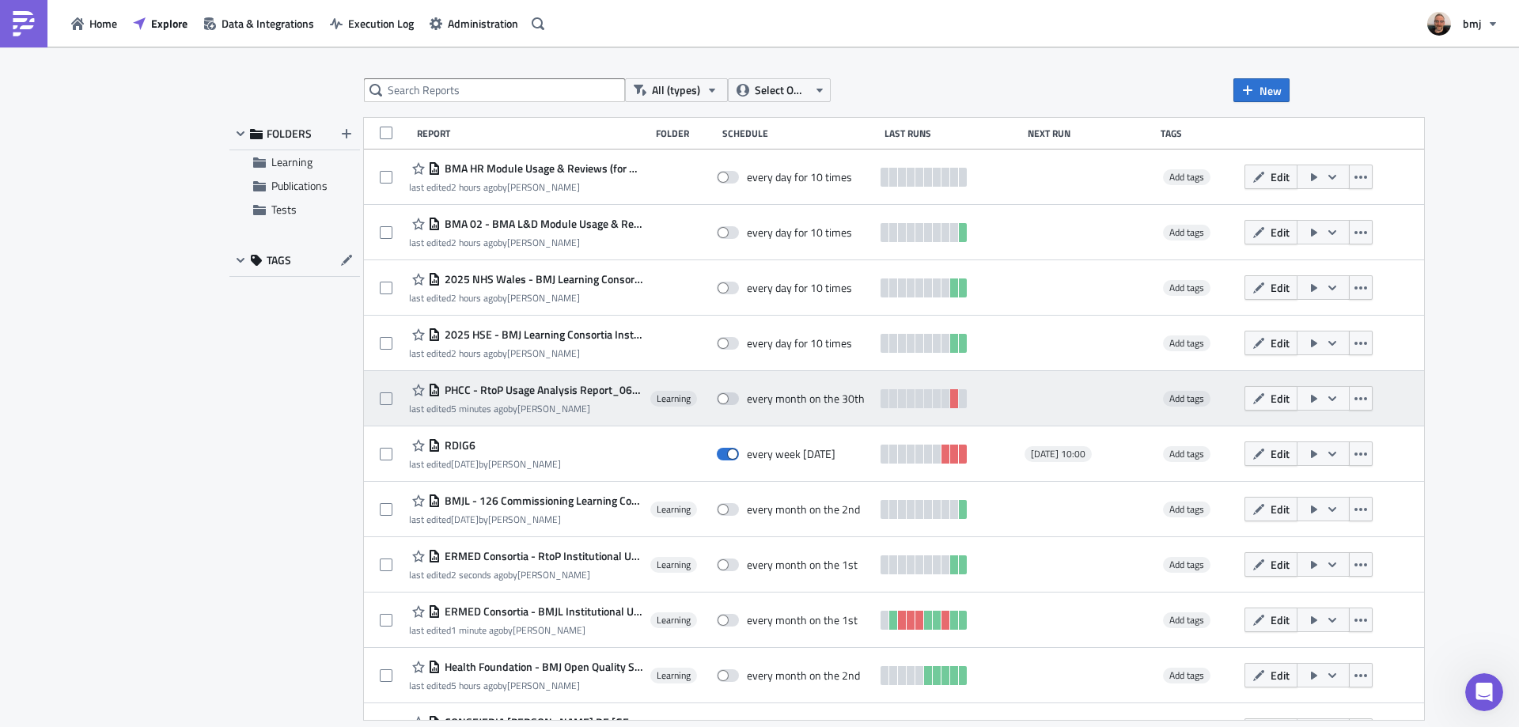
click at [1326, 398] on icon "button" at bounding box center [1332, 398] width 13 height 13
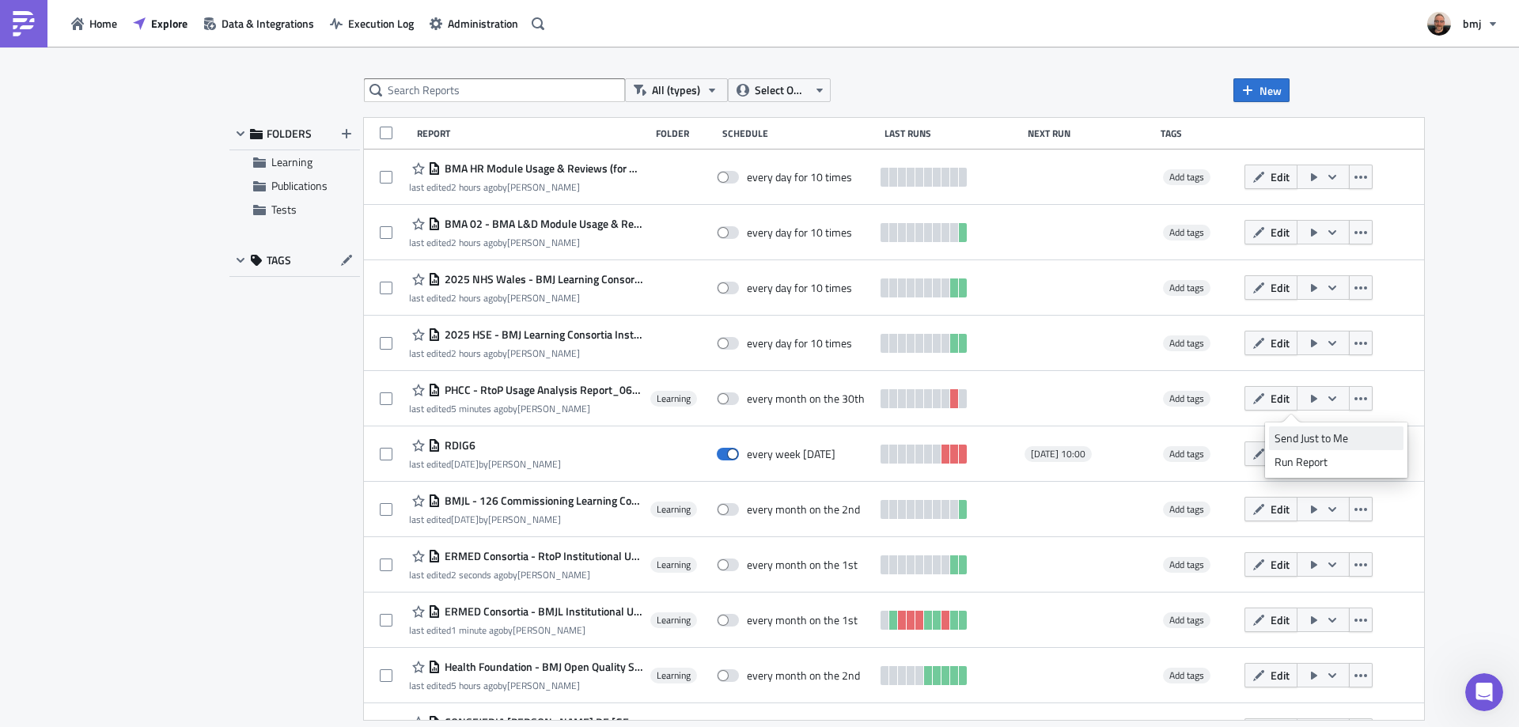
click at [1319, 434] on div "Send Just to Me" at bounding box center [1335, 438] width 123 height 16
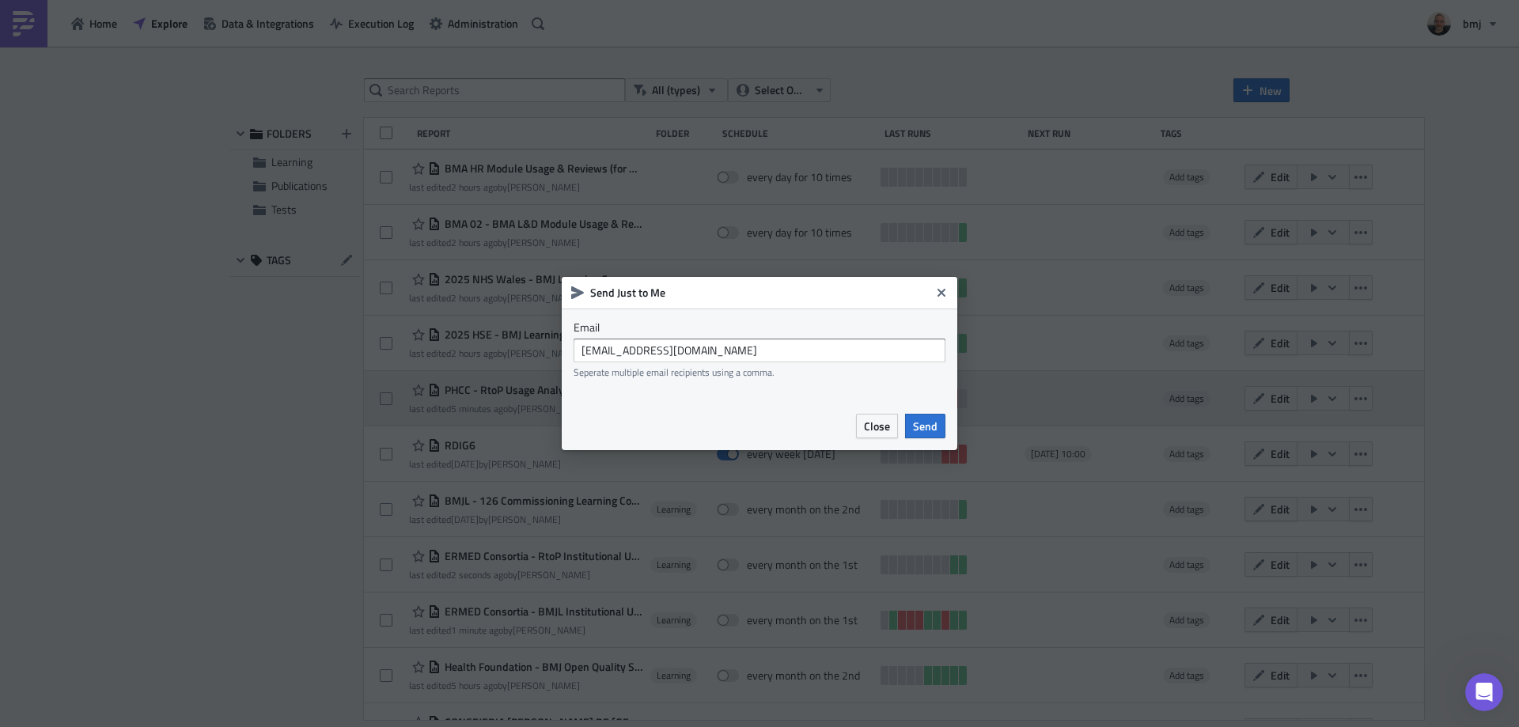
click at [922, 422] on span "Send" at bounding box center [925, 426] width 25 height 17
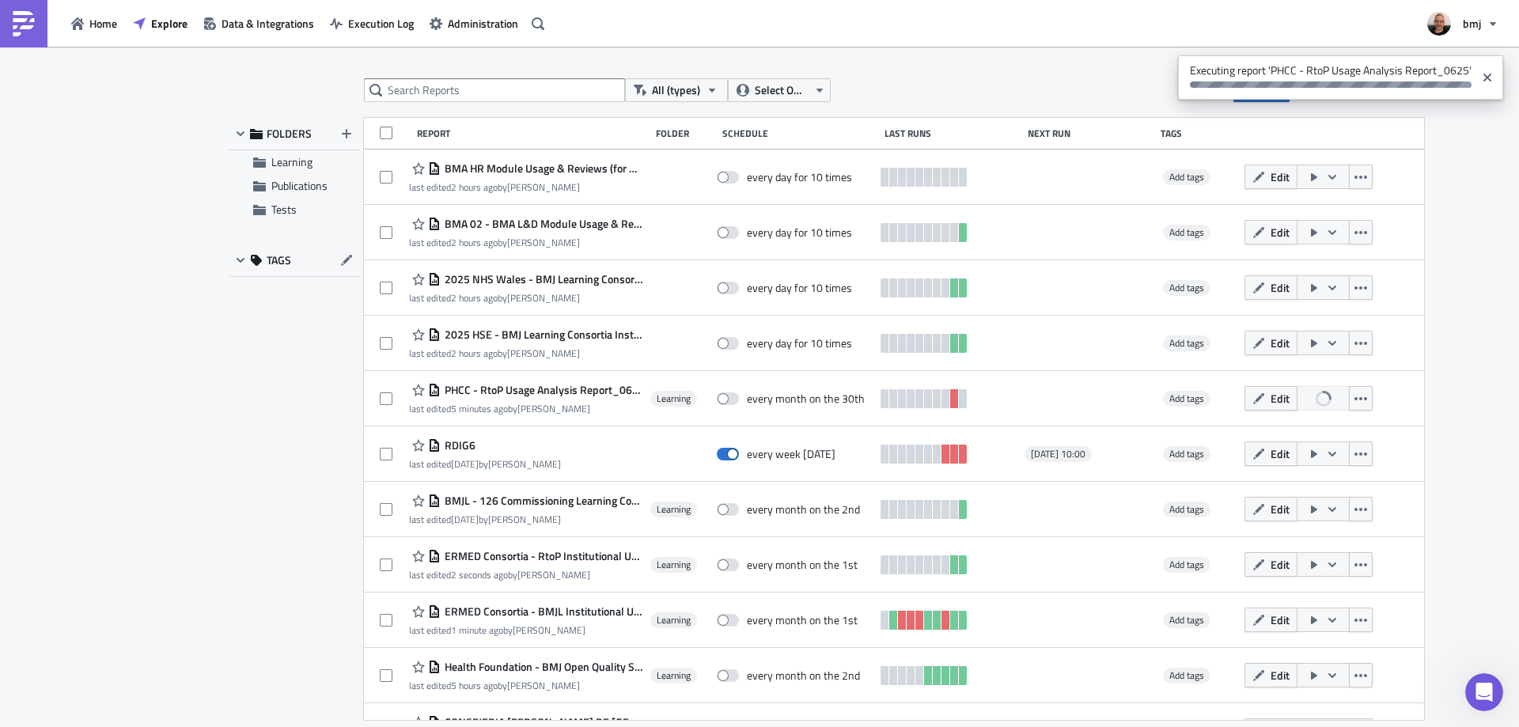
click at [597, 332] on span "2025 HSE - BMJ Learning Consortia Institutional Usage" at bounding box center [542, 334] width 202 height 14
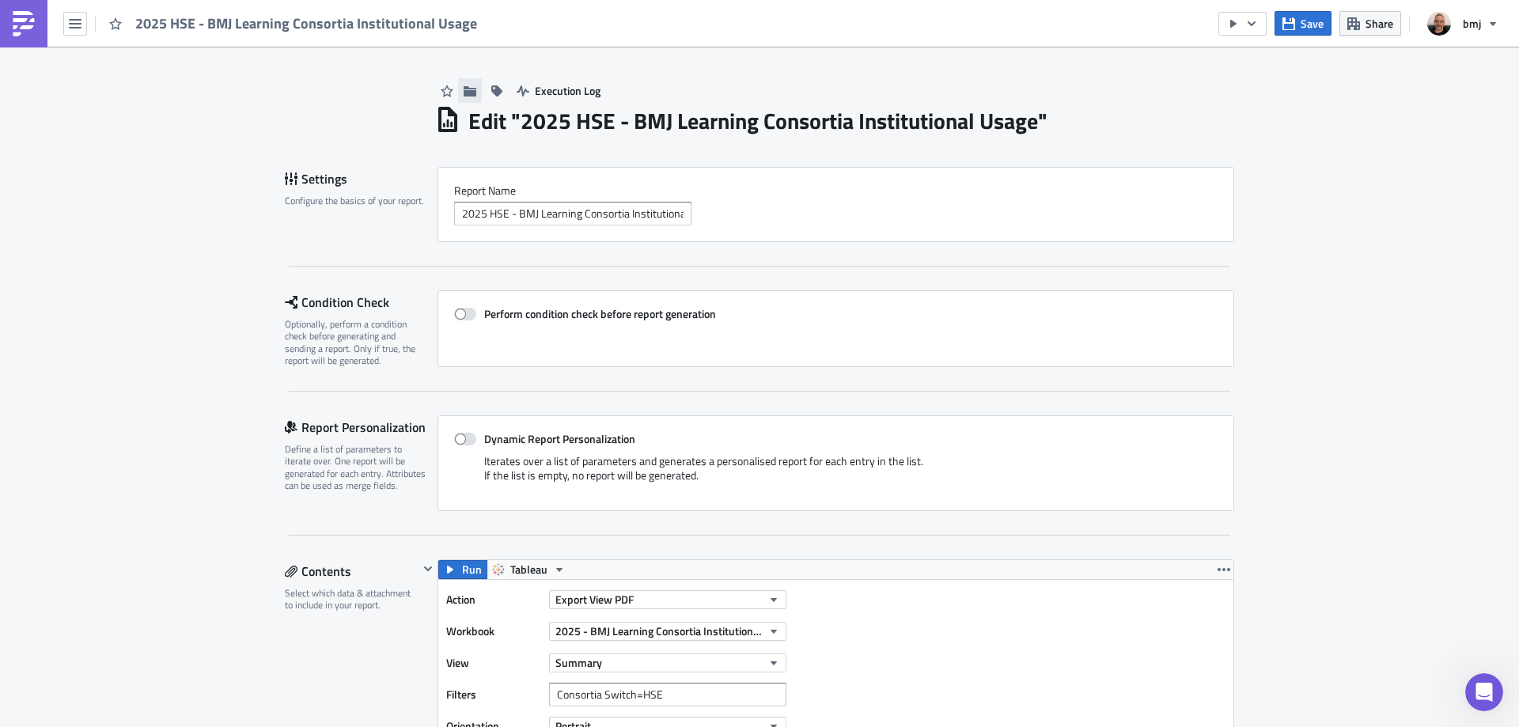
click at [466, 93] on icon "button" at bounding box center [470, 90] width 13 height 10
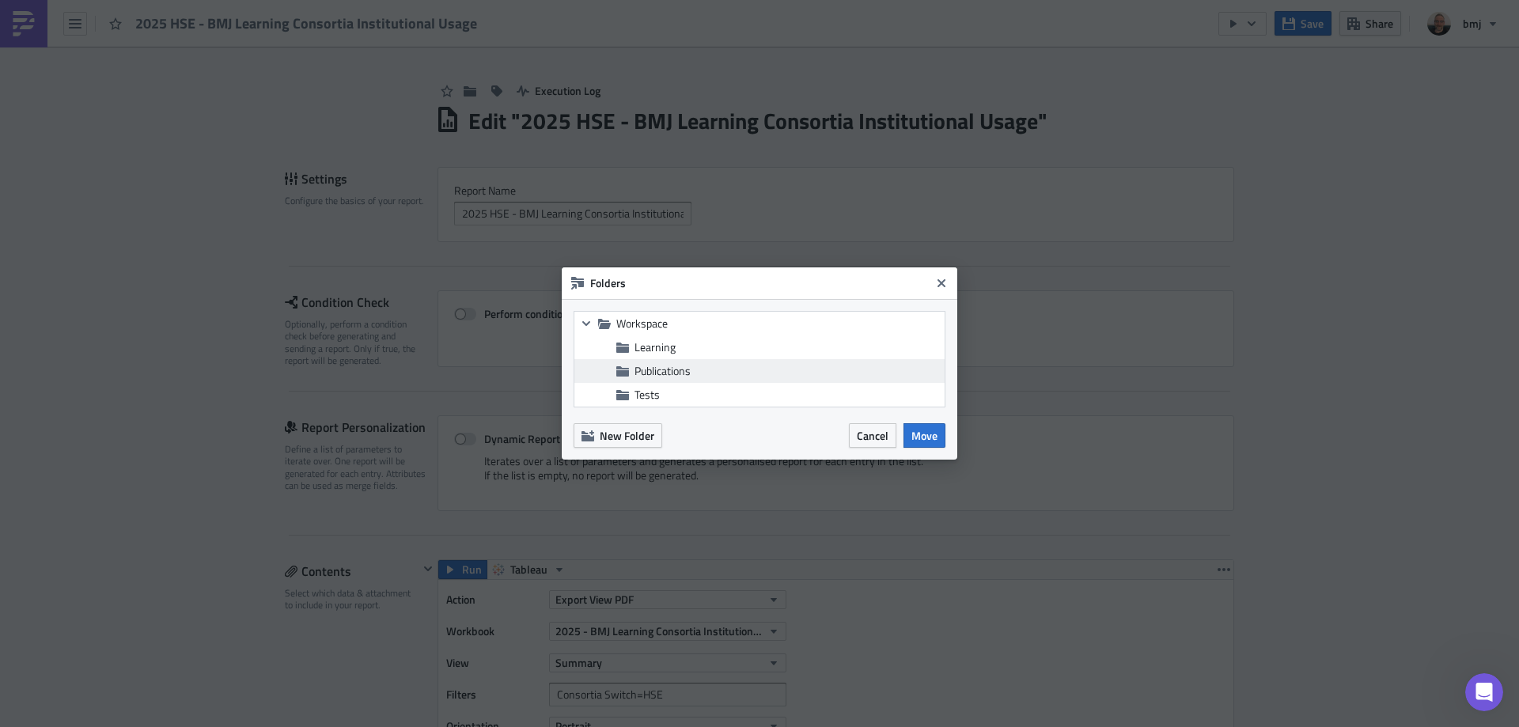
click at [679, 371] on span "Publications" at bounding box center [662, 370] width 56 height 17
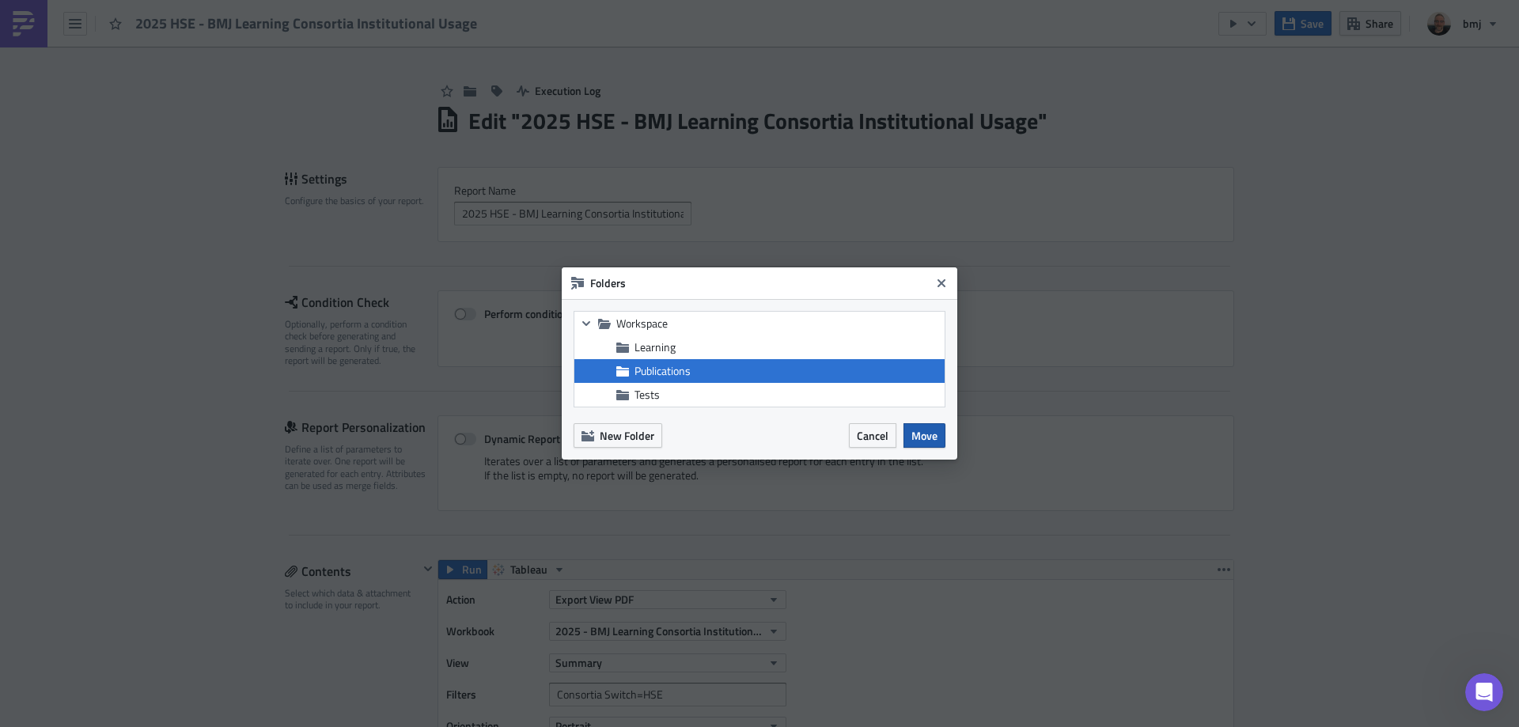
click at [934, 436] on span "Move" at bounding box center [924, 435] width 26 height 17
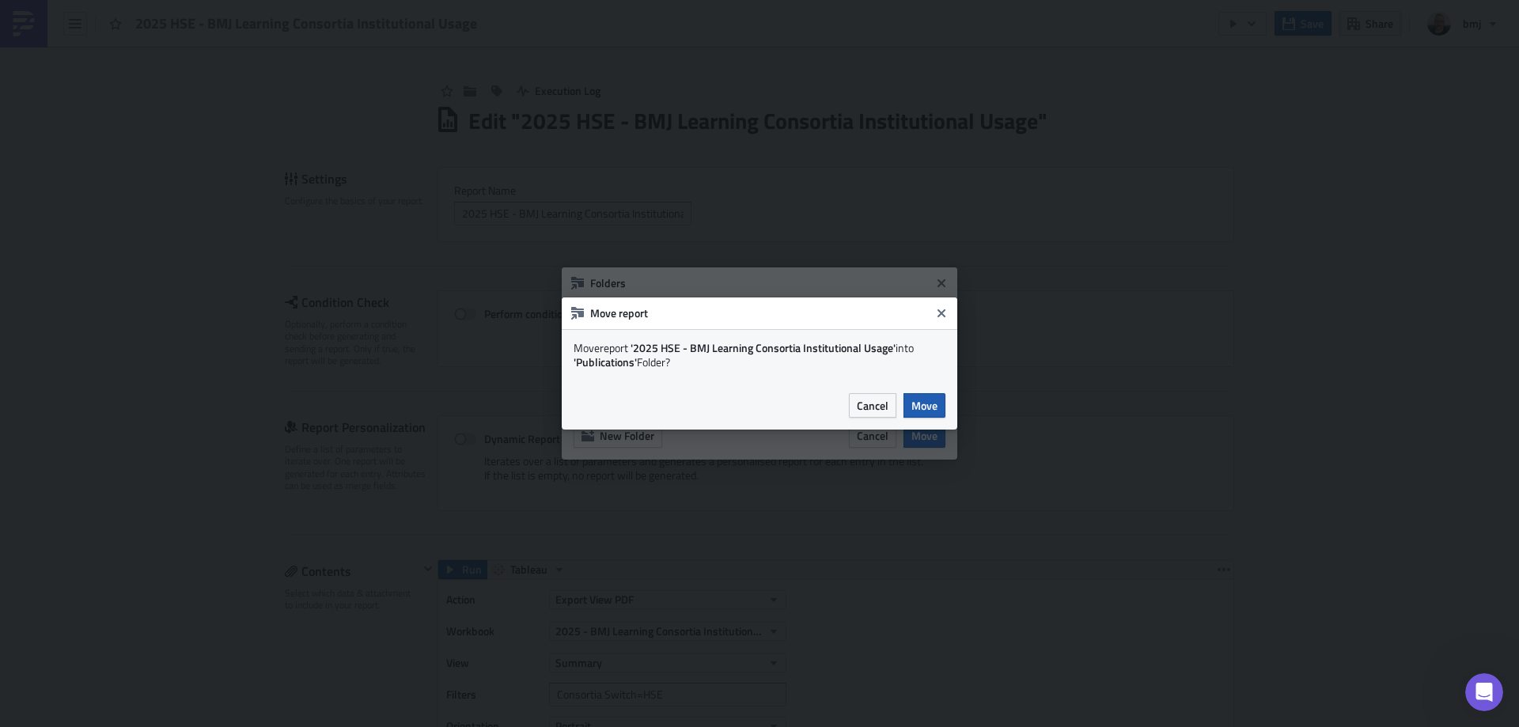
click at [926, 410] on span "Move" at bounding box center [924, 405] width 26 height 17
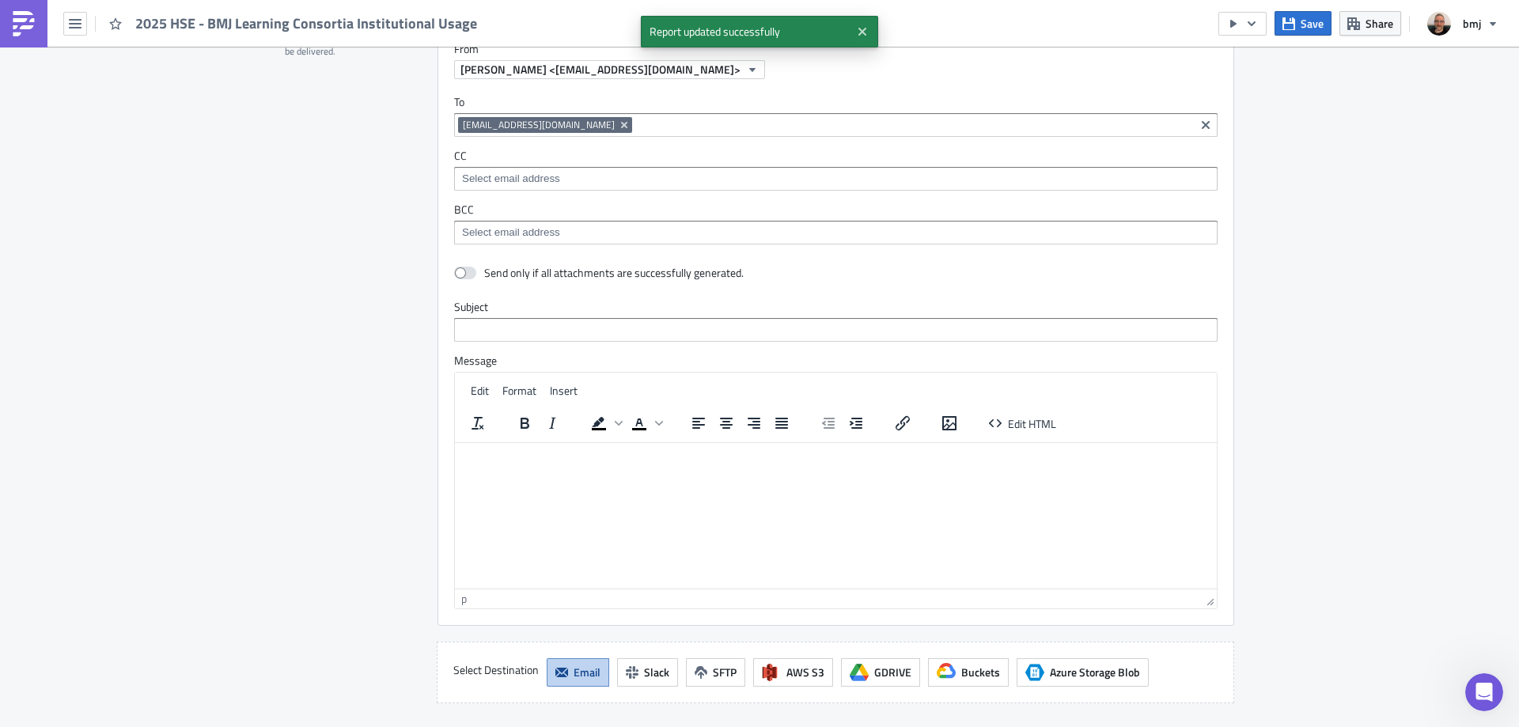
scroll to position [3456, 0]
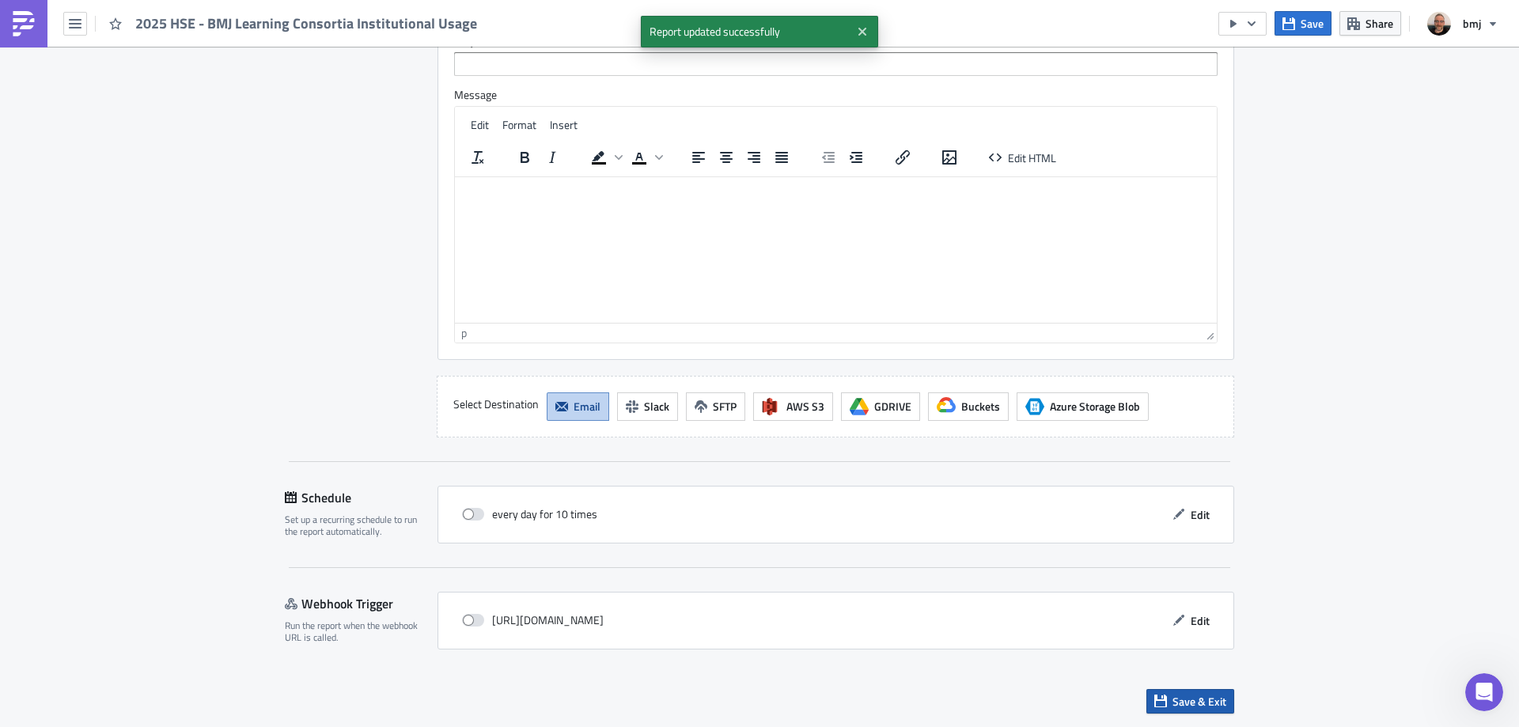
click at [1192, 700] on span "Save & Exit" at bounding box center [1199, 701] width 54 height 17
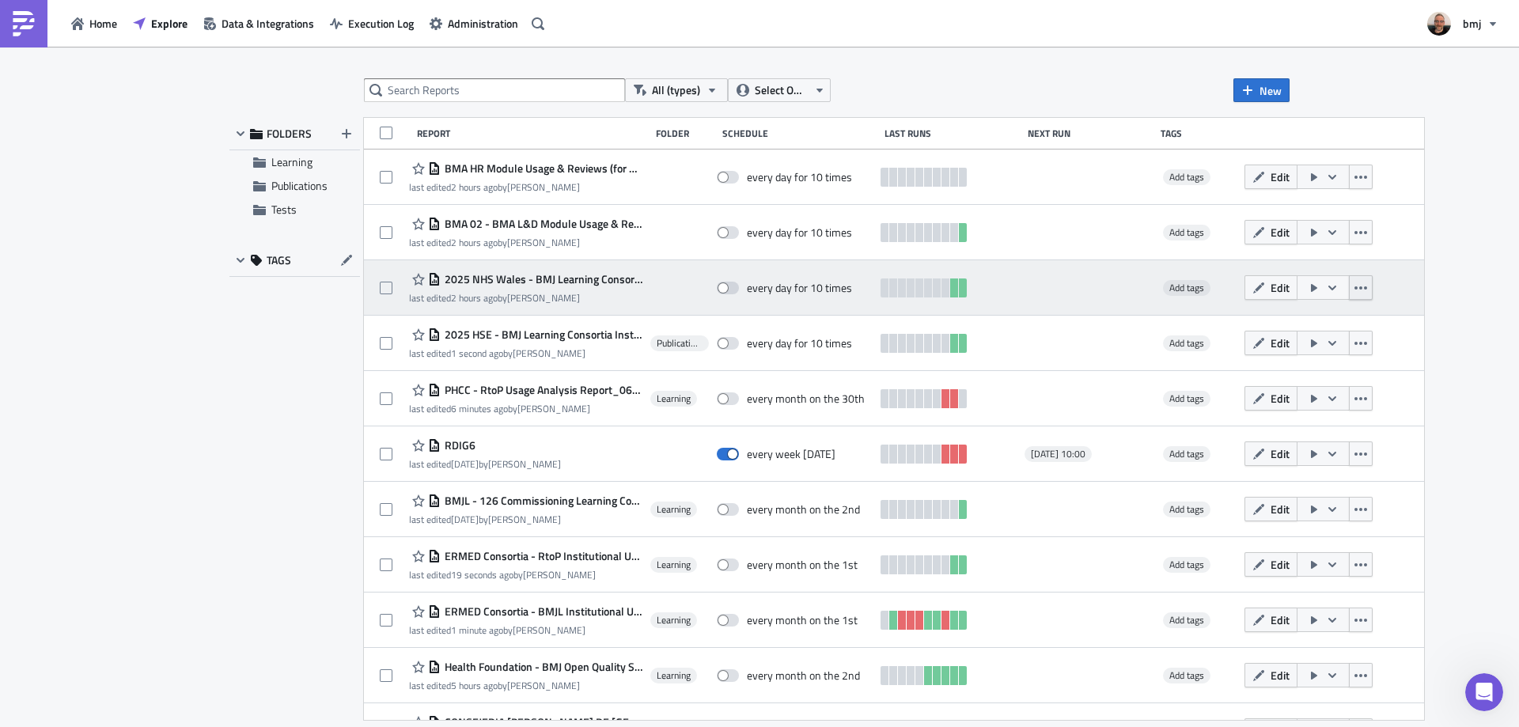
click at [1354, 286] on icon "button" at bounding box center [1360, 288] width 13 height 13
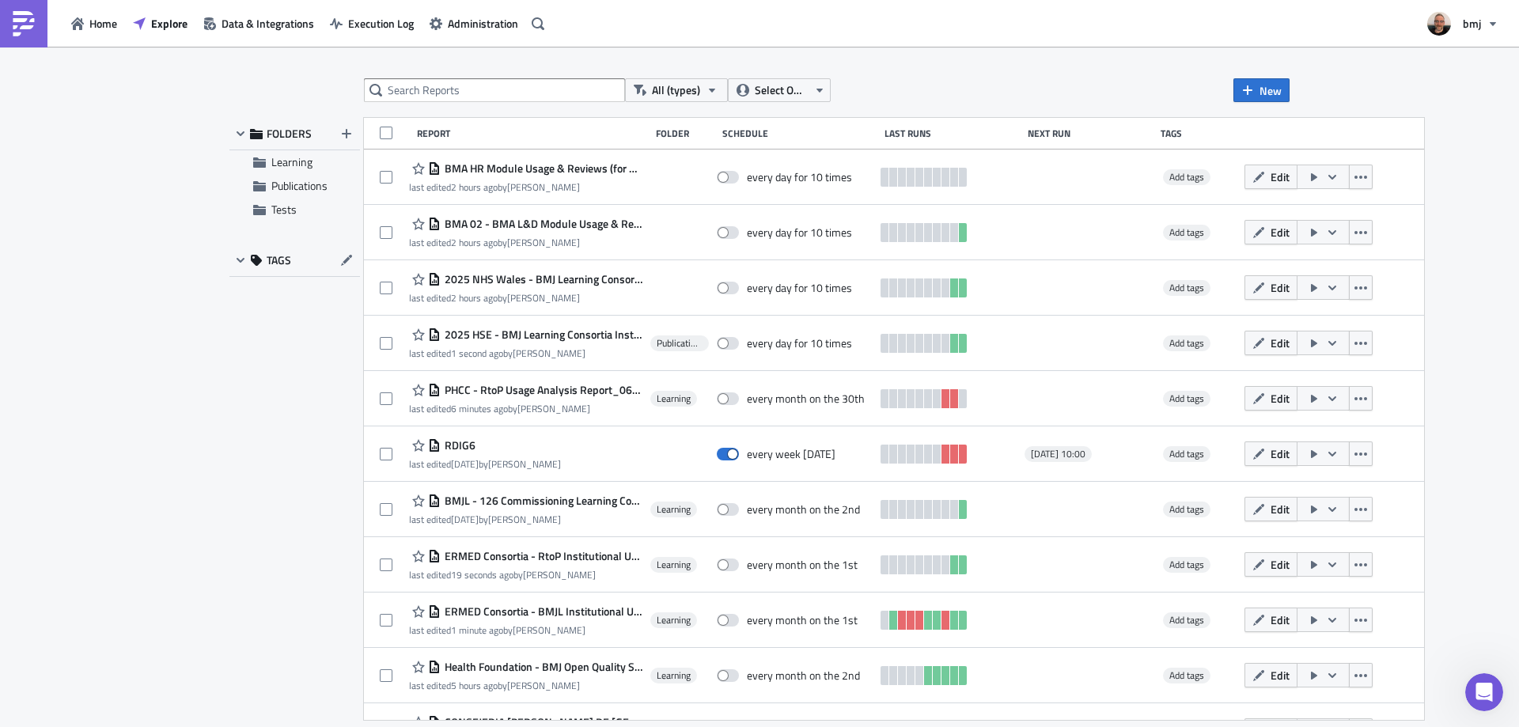
click at [1471, 282] on div "All (types) Select Owner New FOLDERS Learning Publications Tests TAGS Report Fo…" at bounding box center [759, 388] width 1519 height 683
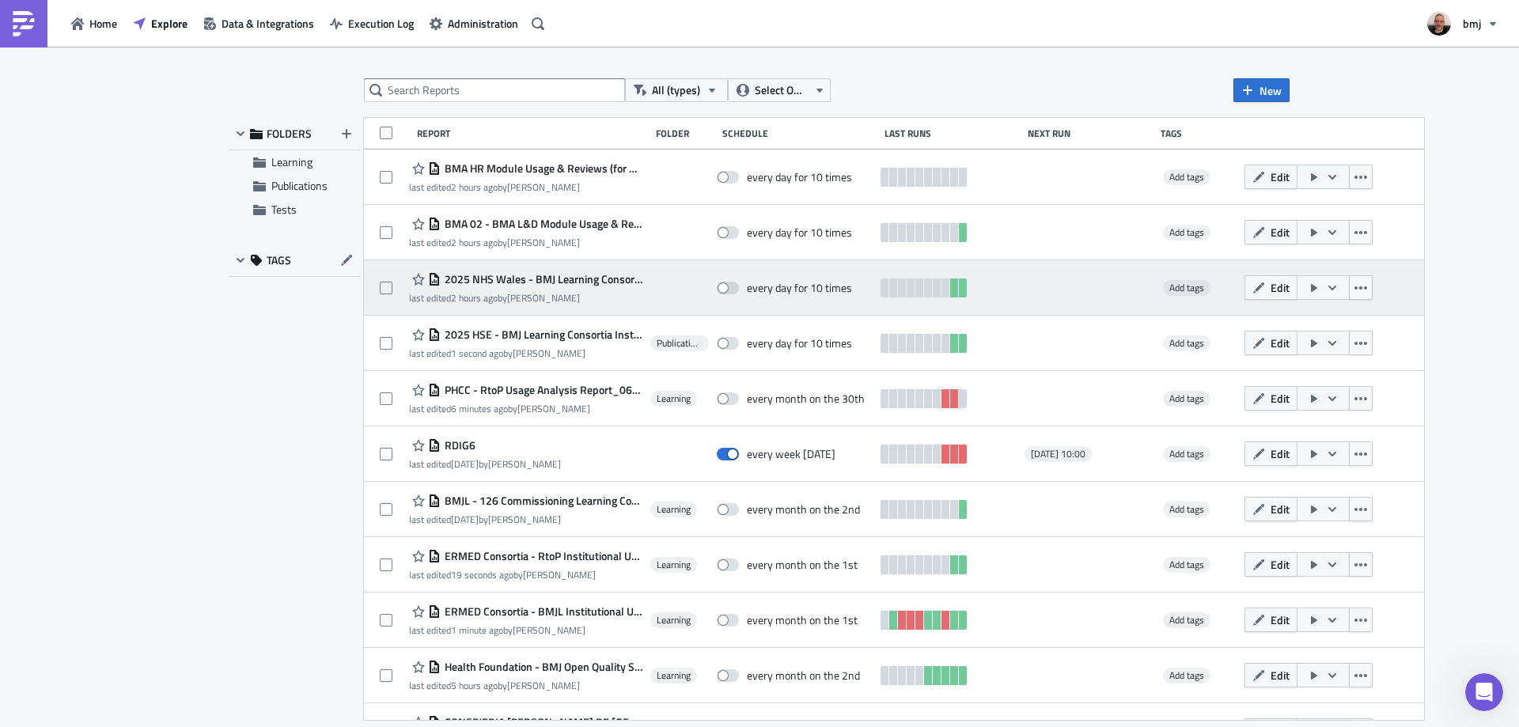
click at [603, 280] on span "2025 NHS Wales - BMJ Learning Consortia Institutional Usage" at bounding box center [542, 279] width 202 height 14
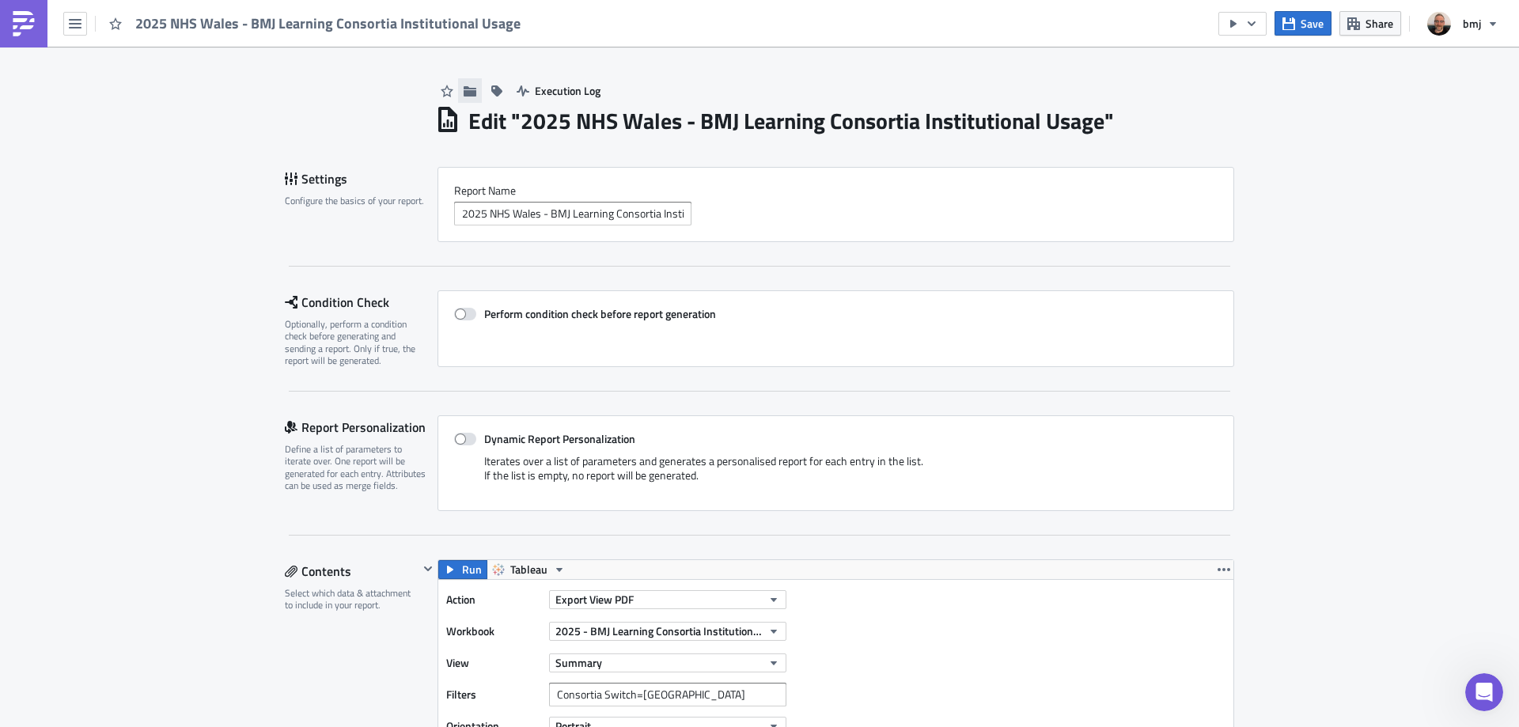
click at [469, 91] on icon "button" at bounding box center [470, 90] width 13 height 10
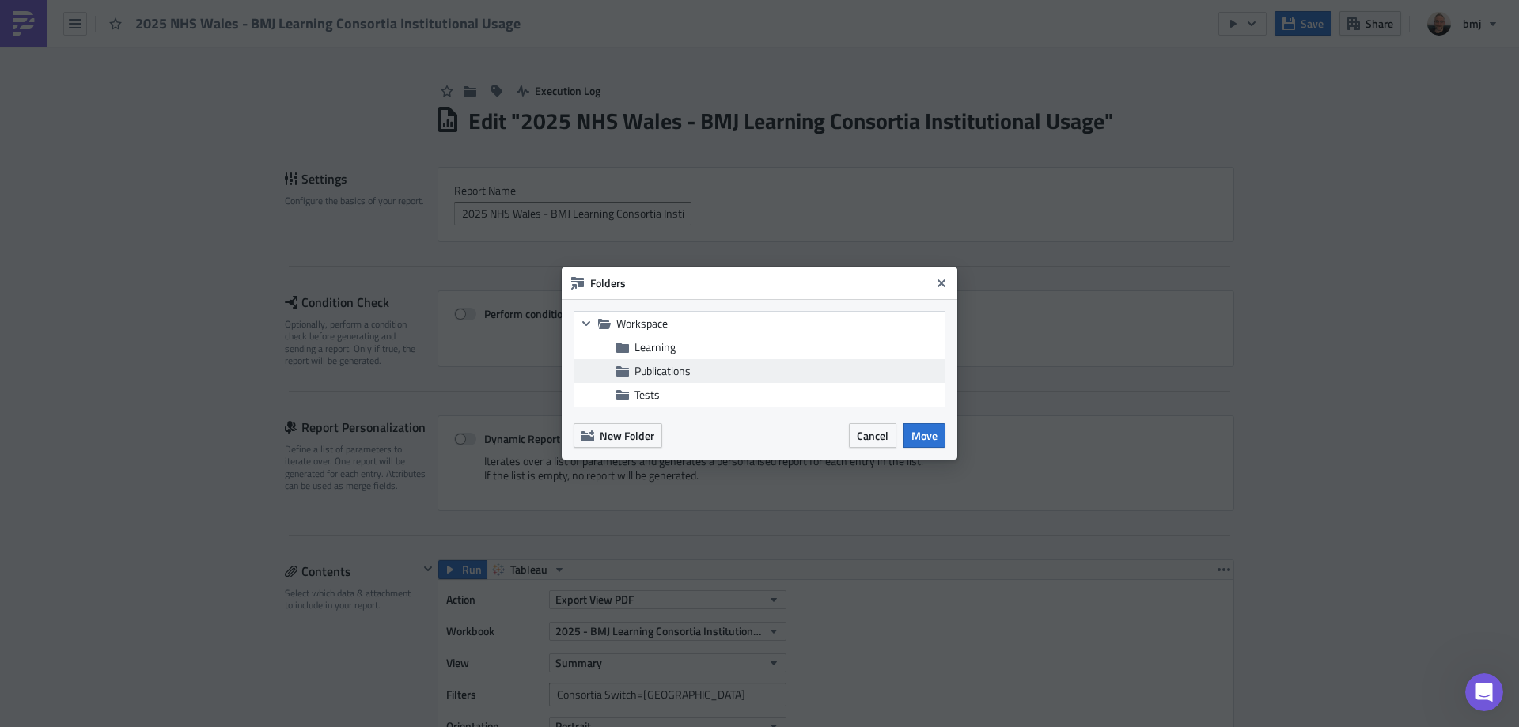
click at [683, 373] on span "Publications" at bounding box center [662, 370] width 56 height 17
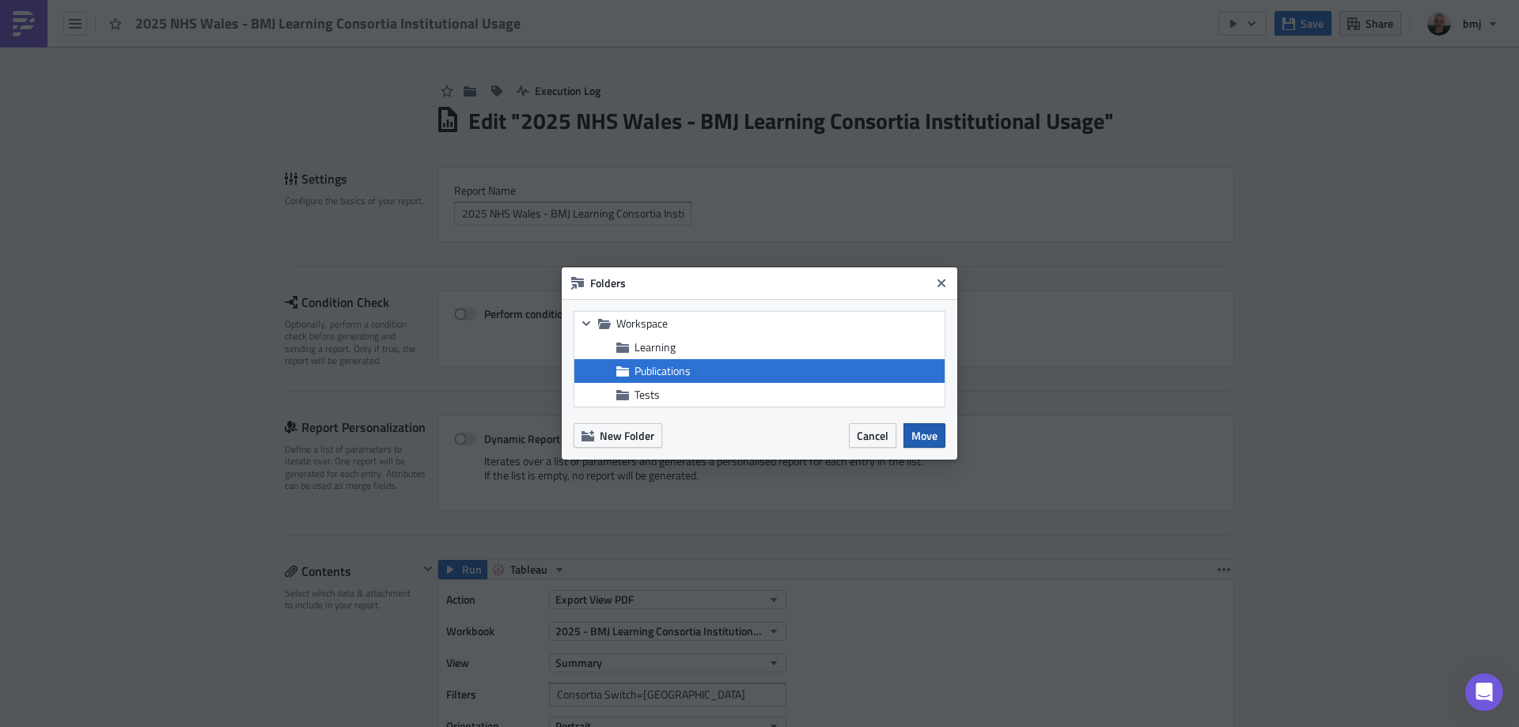
click at [927, 430] on span "Move" at bounding box center [924, 435] width 26 height 17
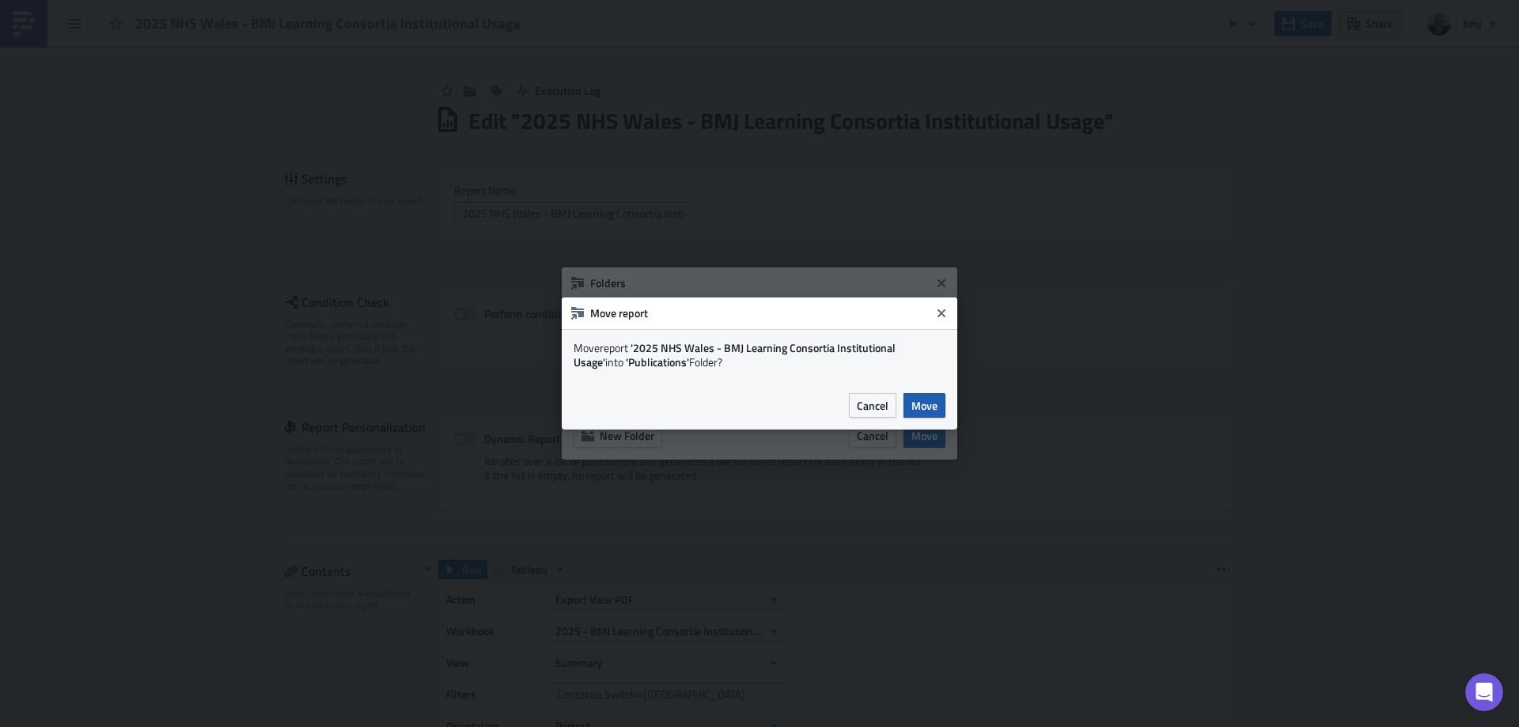
click at [925, 400] on span "Move" at bounding box center [924, 405] width 26 height 17
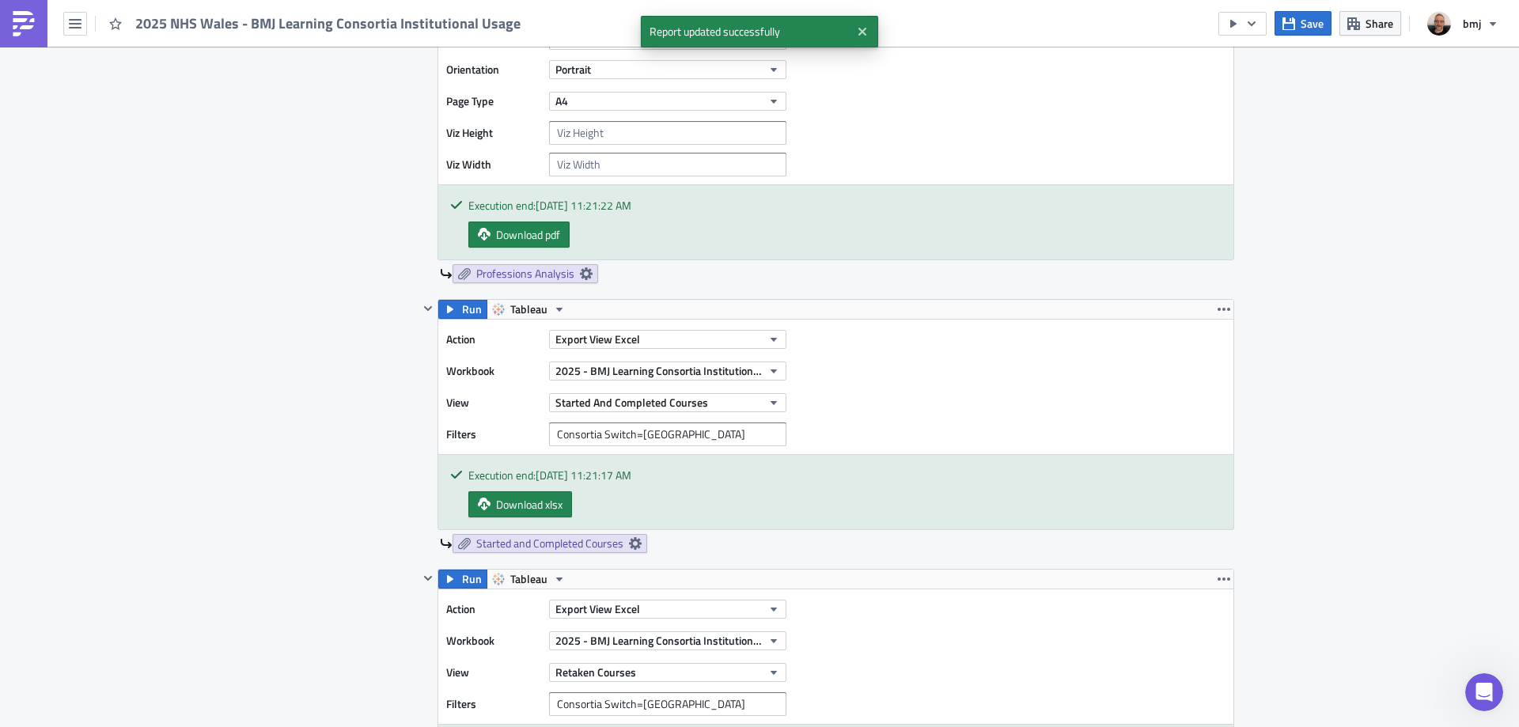
scroll to position [3456, 0]
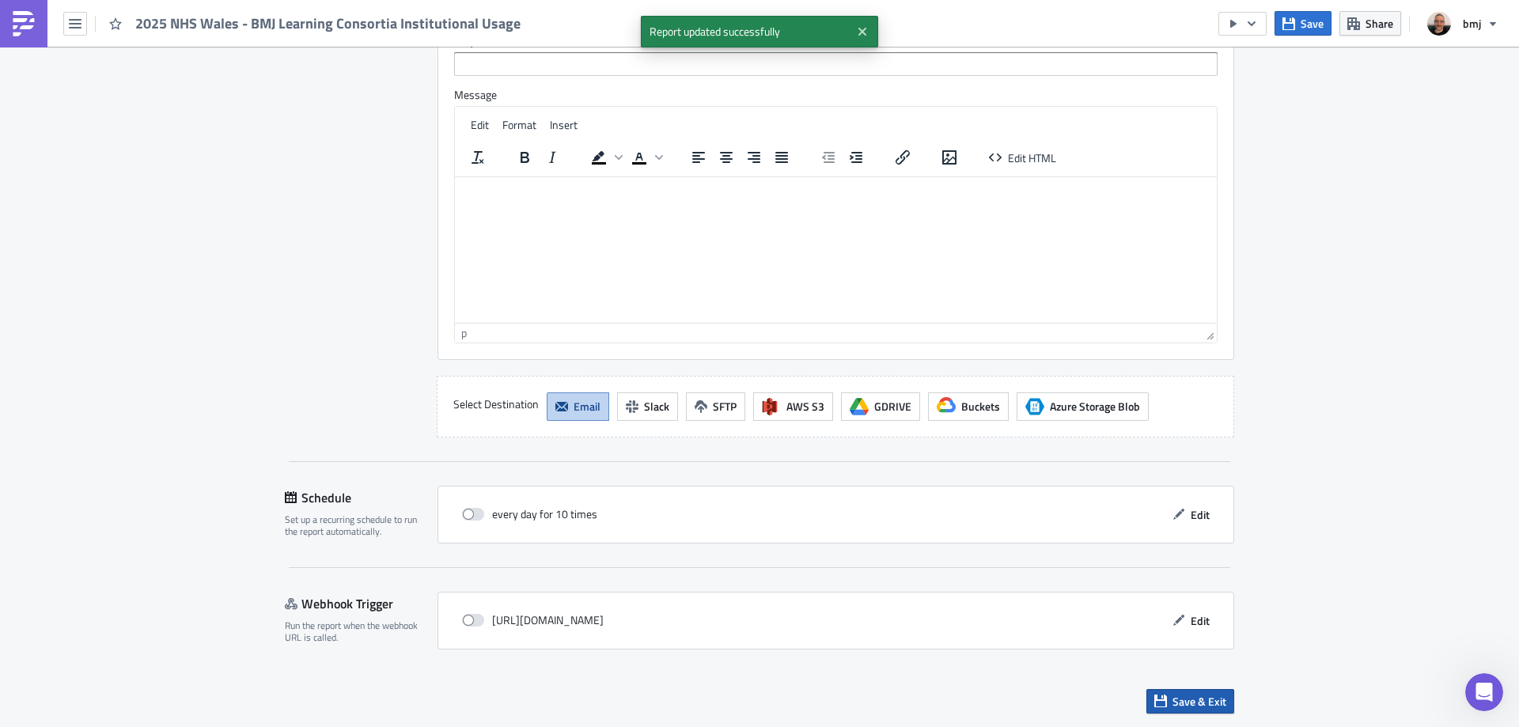
click at [1183, 705] on span "Save & Exit" at bounding box center [1199, 701] width 54 height 17
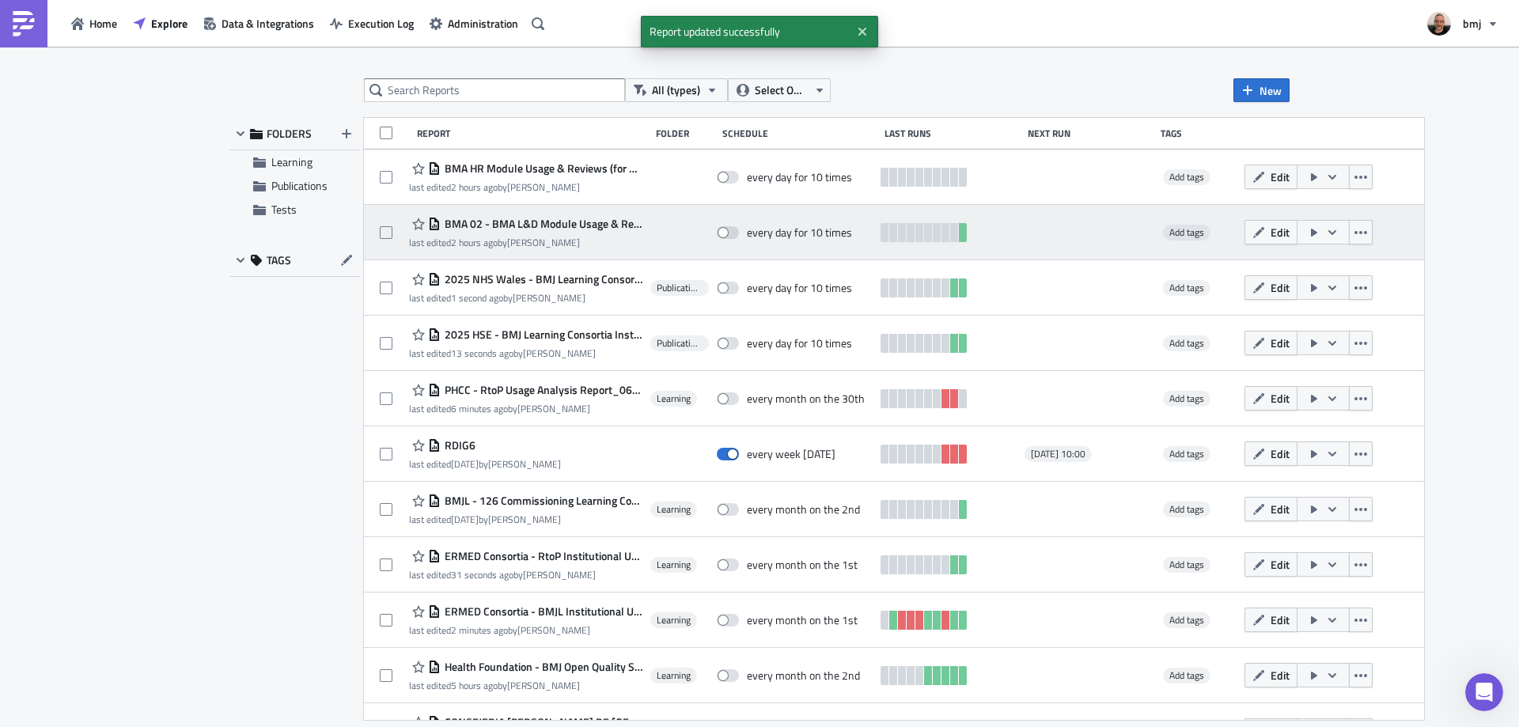
click at [588, 223] on span "BMA 02 - BMA L&D Module Usage & Reviews" at bounding box center [542, 224] width 202 height 14
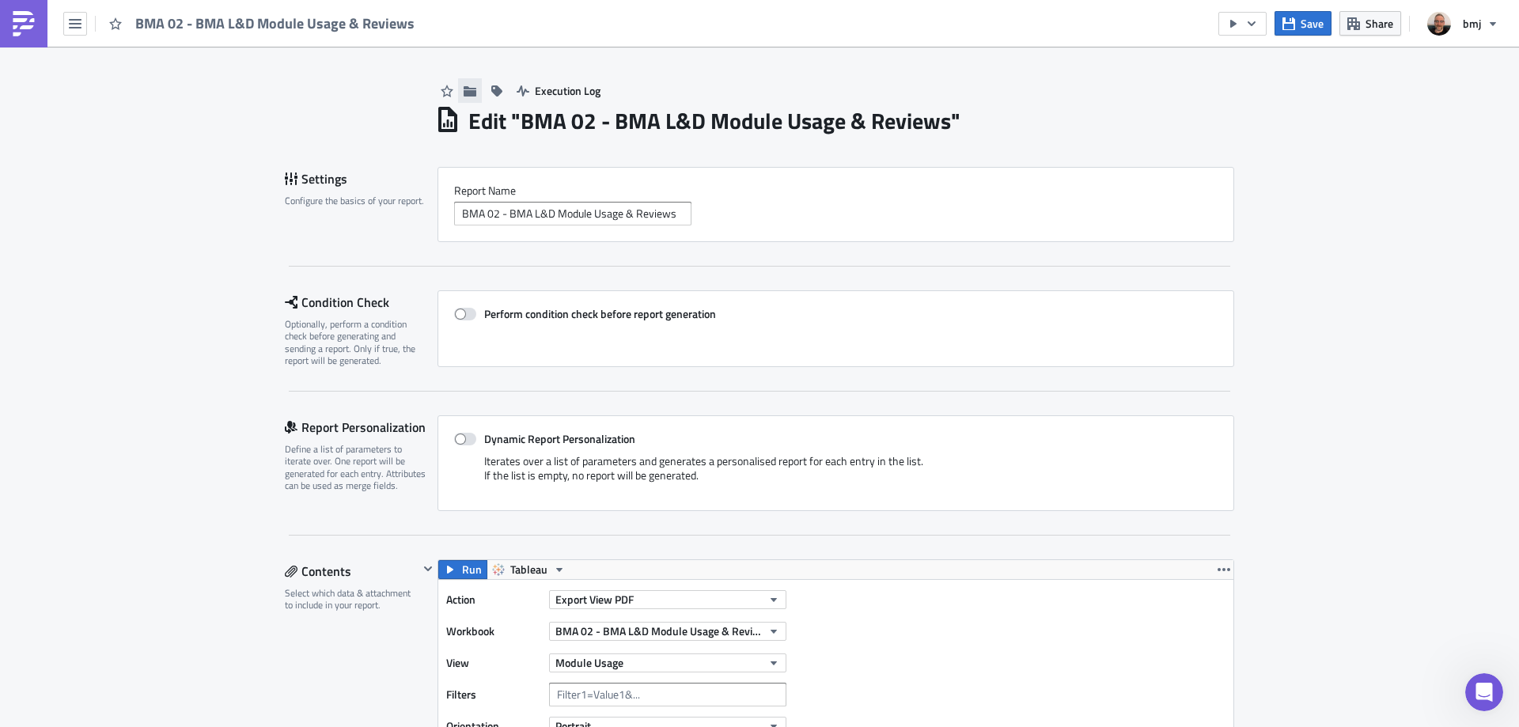
click at [468, 91] on icon "button" at bounding box center [470, 90] width 13 height 10
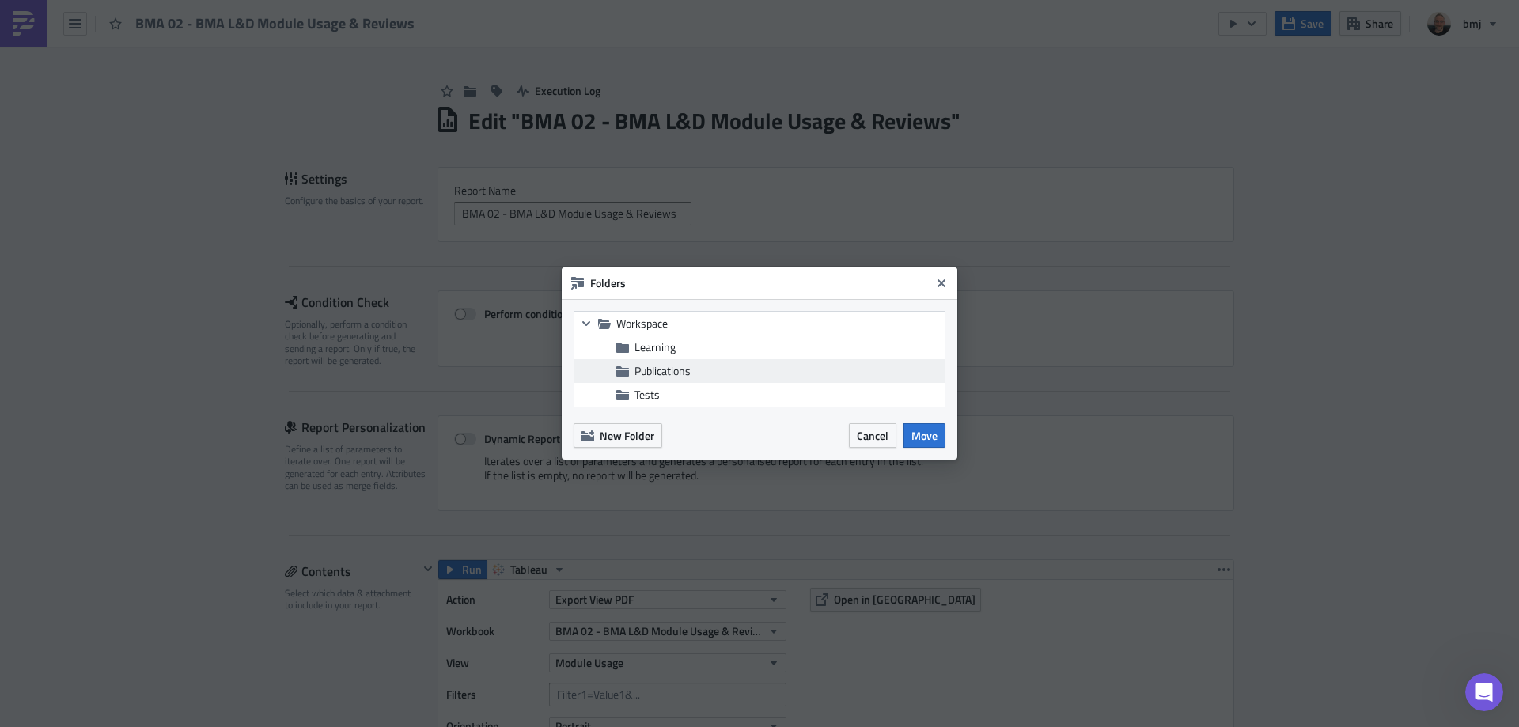
click at [673, 363] on div "Publications" at bounding box center [759, 371] width 370 height 24
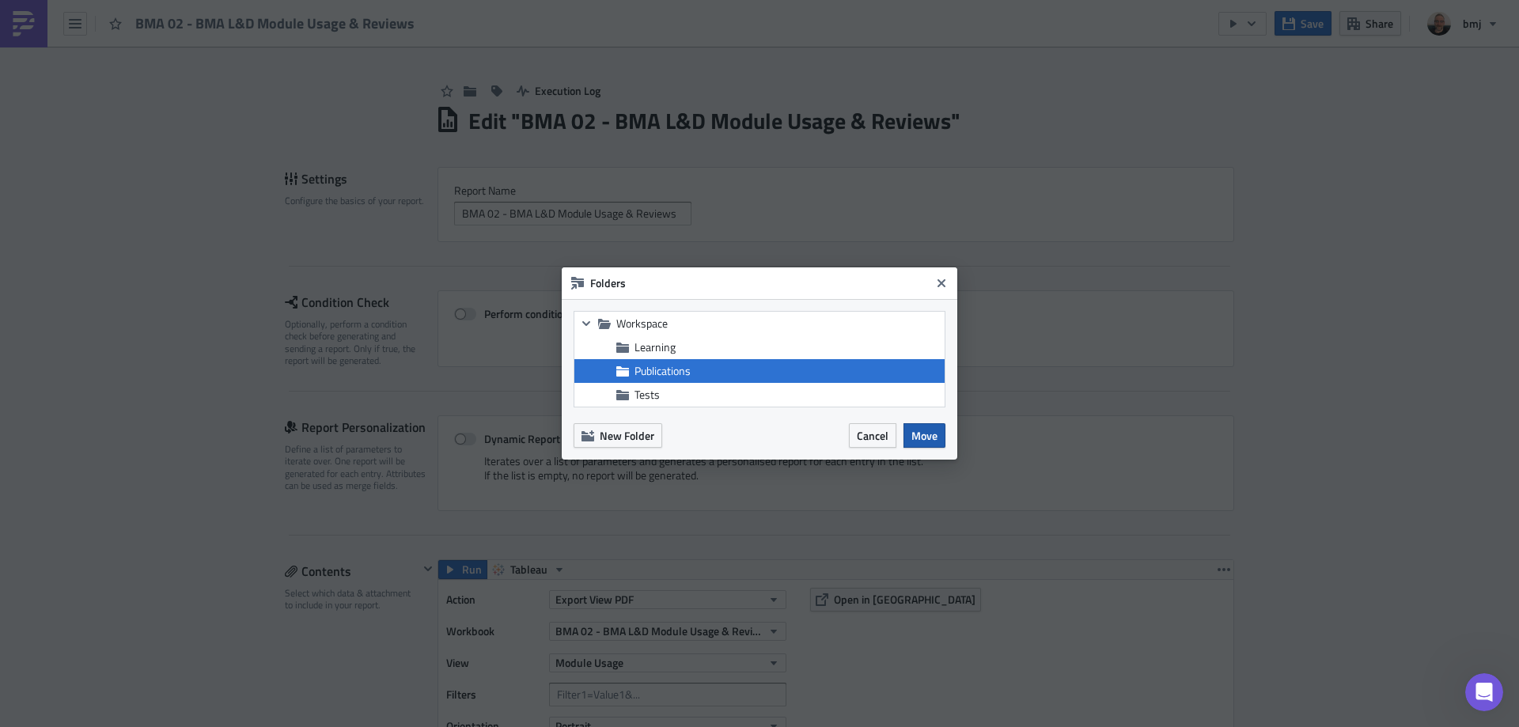
click at [941, 438] on button "Move" at bounding box center [924, 435] width 42 height 25
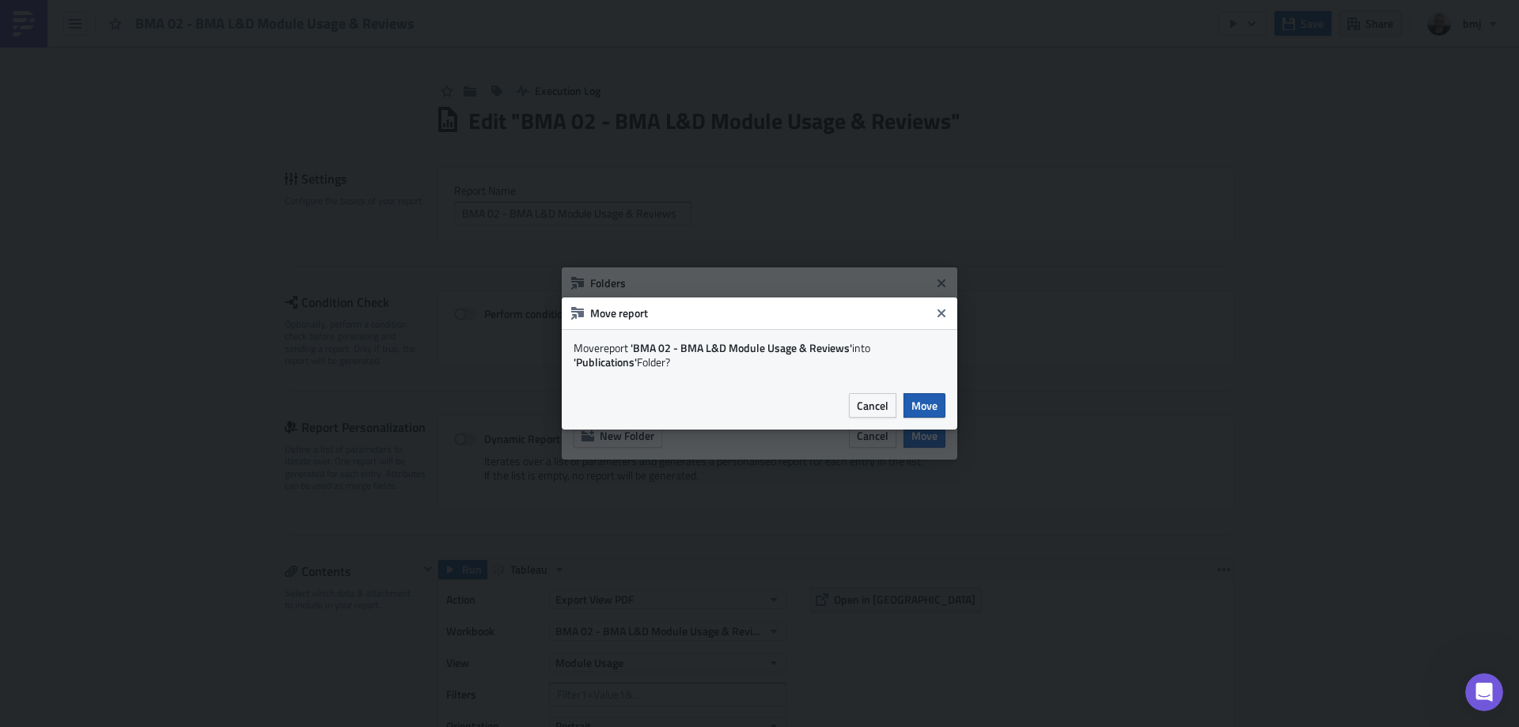
click at [916, 406] on span "Move" at bounding box center [924, 405] width 26 height 17
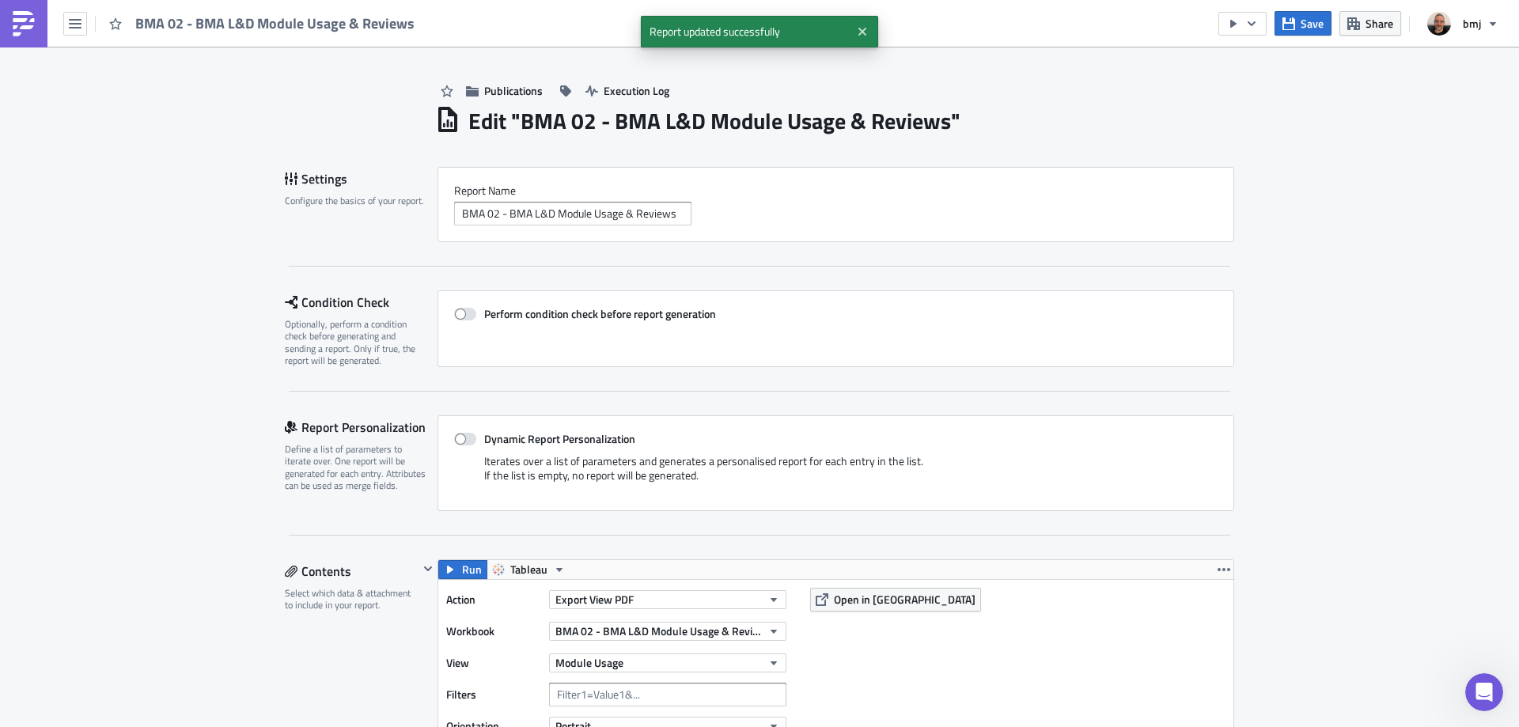
scroll to position [2251, 0]
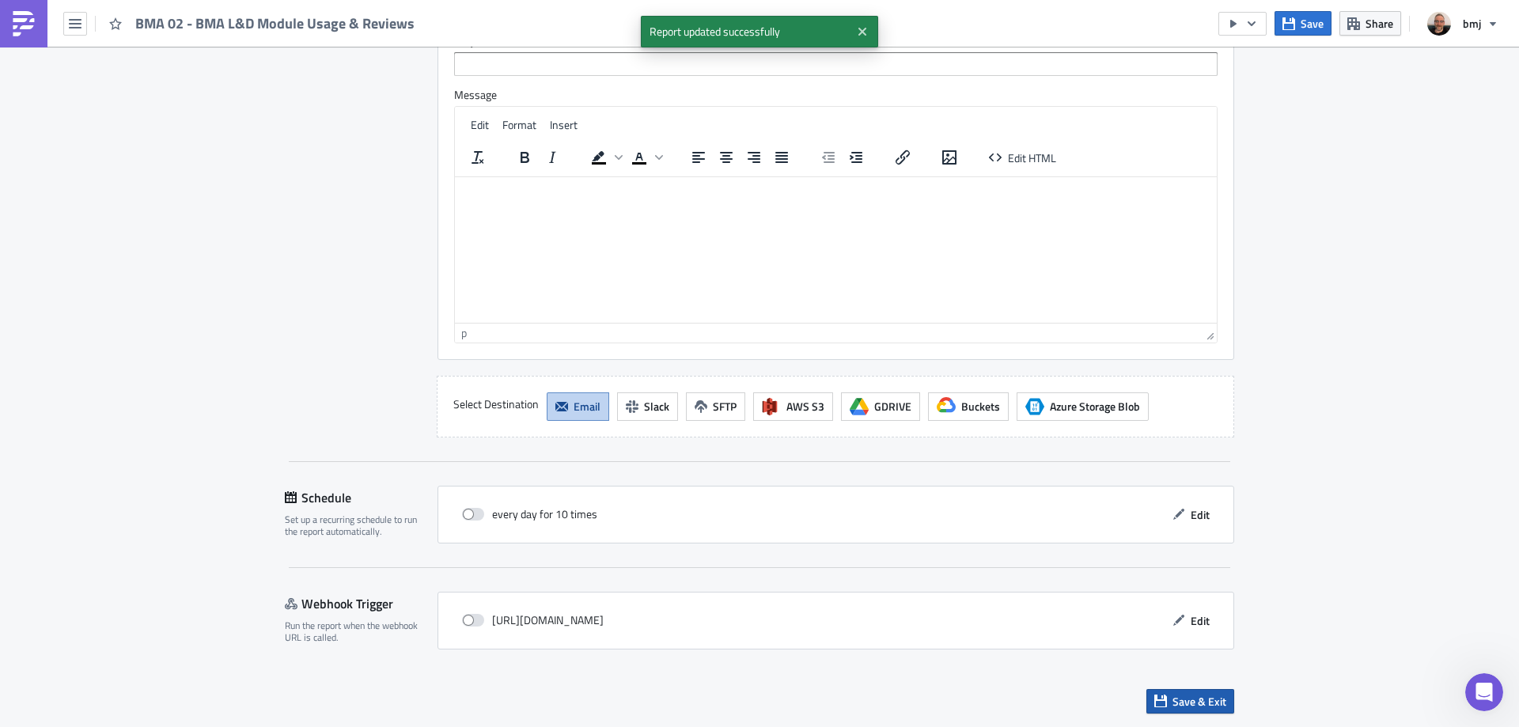
click at [1198, 698] on span "Save & Exit" at bounding box center [1199, 701] width 54 height 17
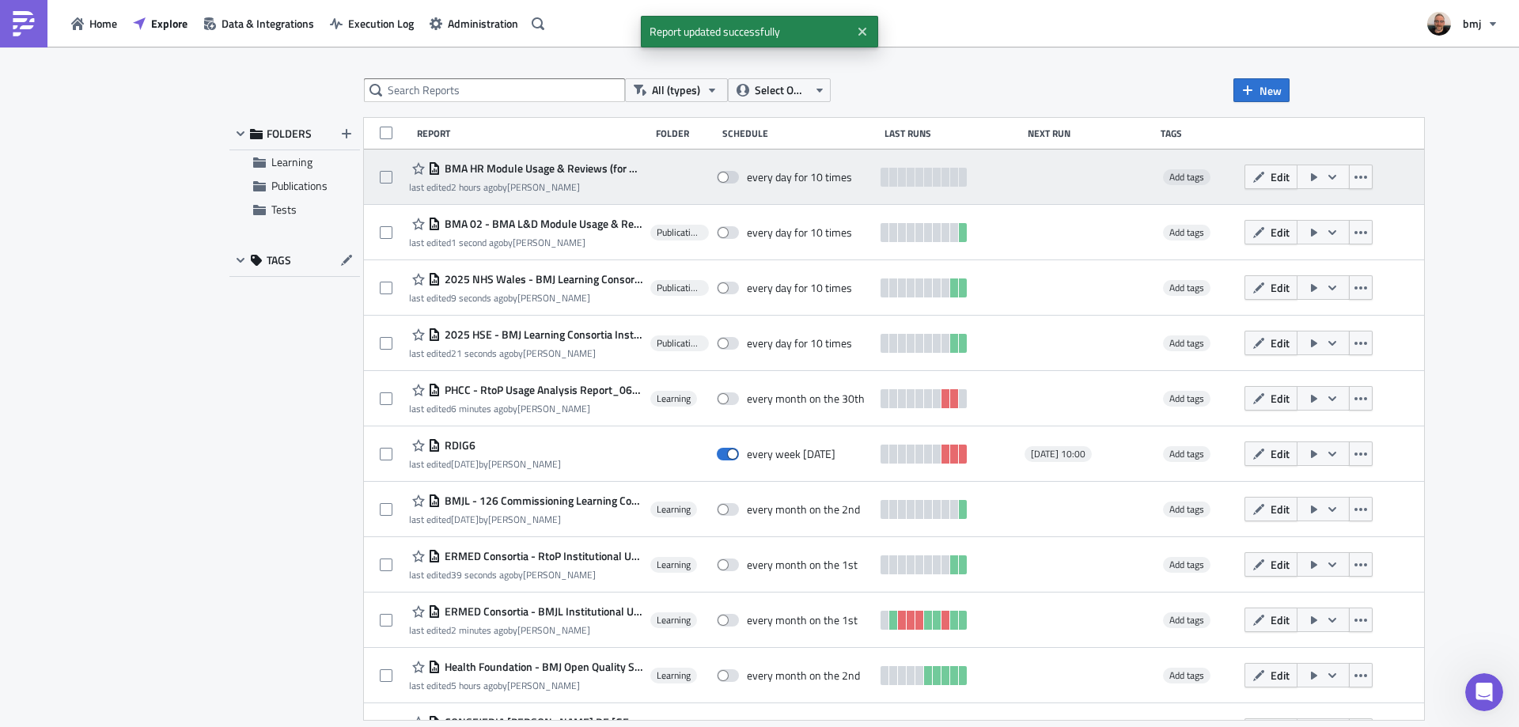
click at [558, 168] on span "BMA HR Module Usage & Reviews (for publication)" at bounding box center [542, 168] width 202 height 14
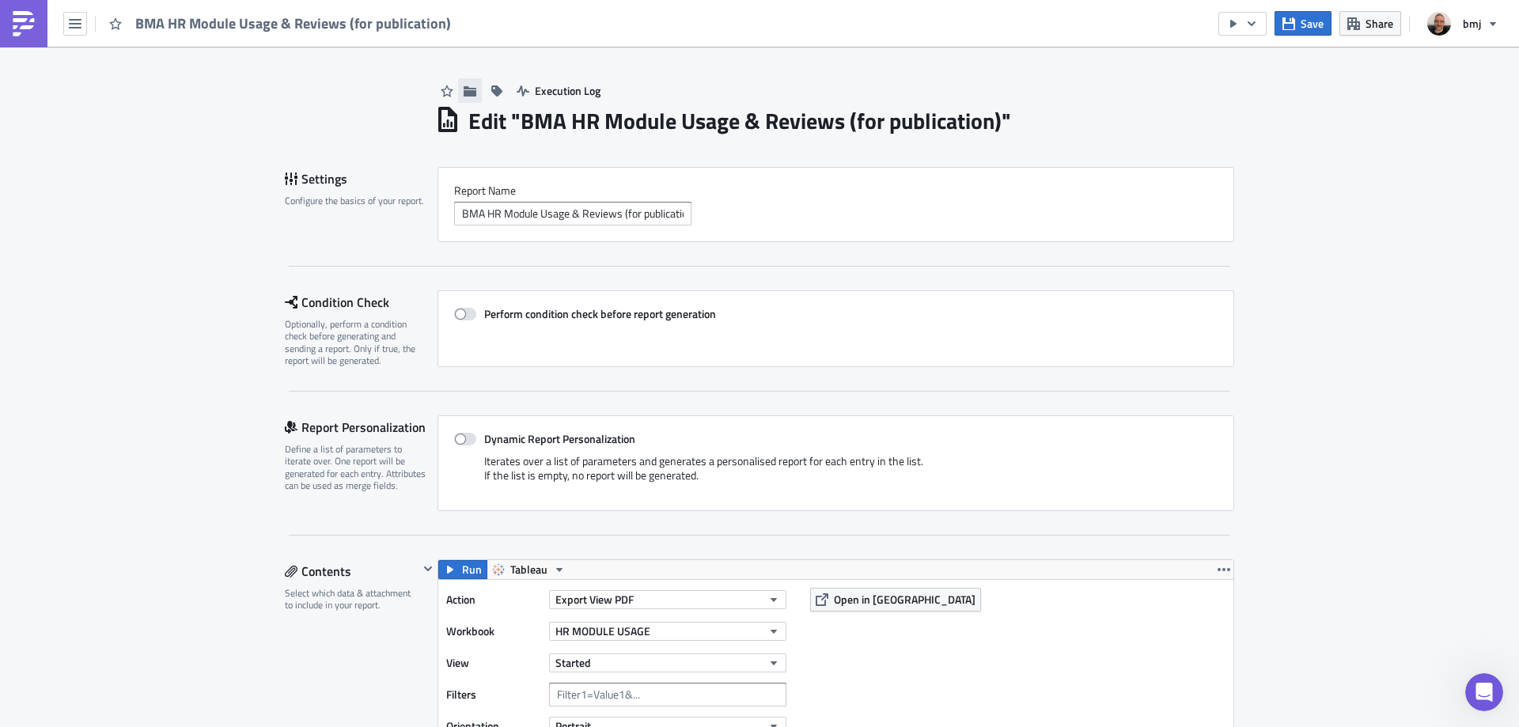
click at [464, 89] on icon "button" at bounding box center [470, 91] width 13 height 13
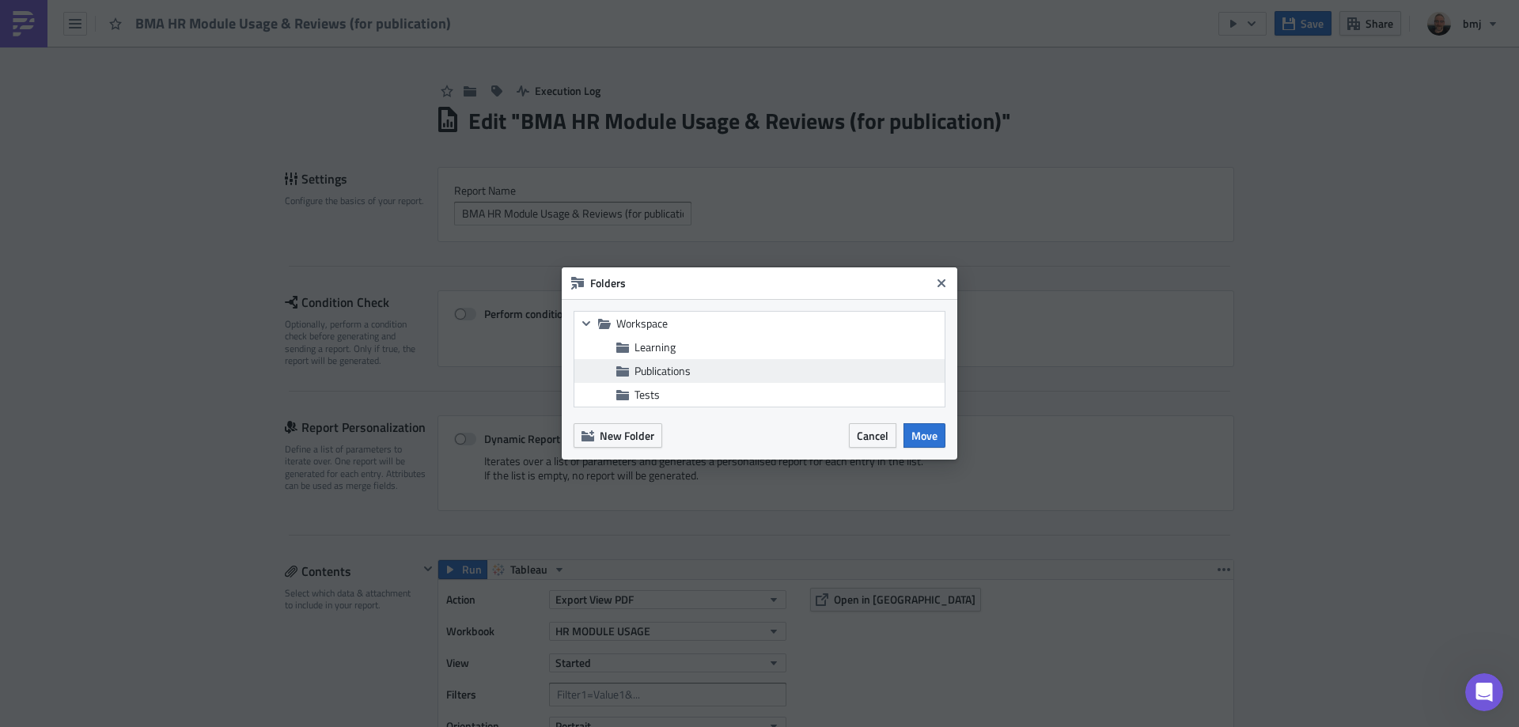
click at [676, 366] on span "Publications" at bounding box center [662, 370] width 56 height 17
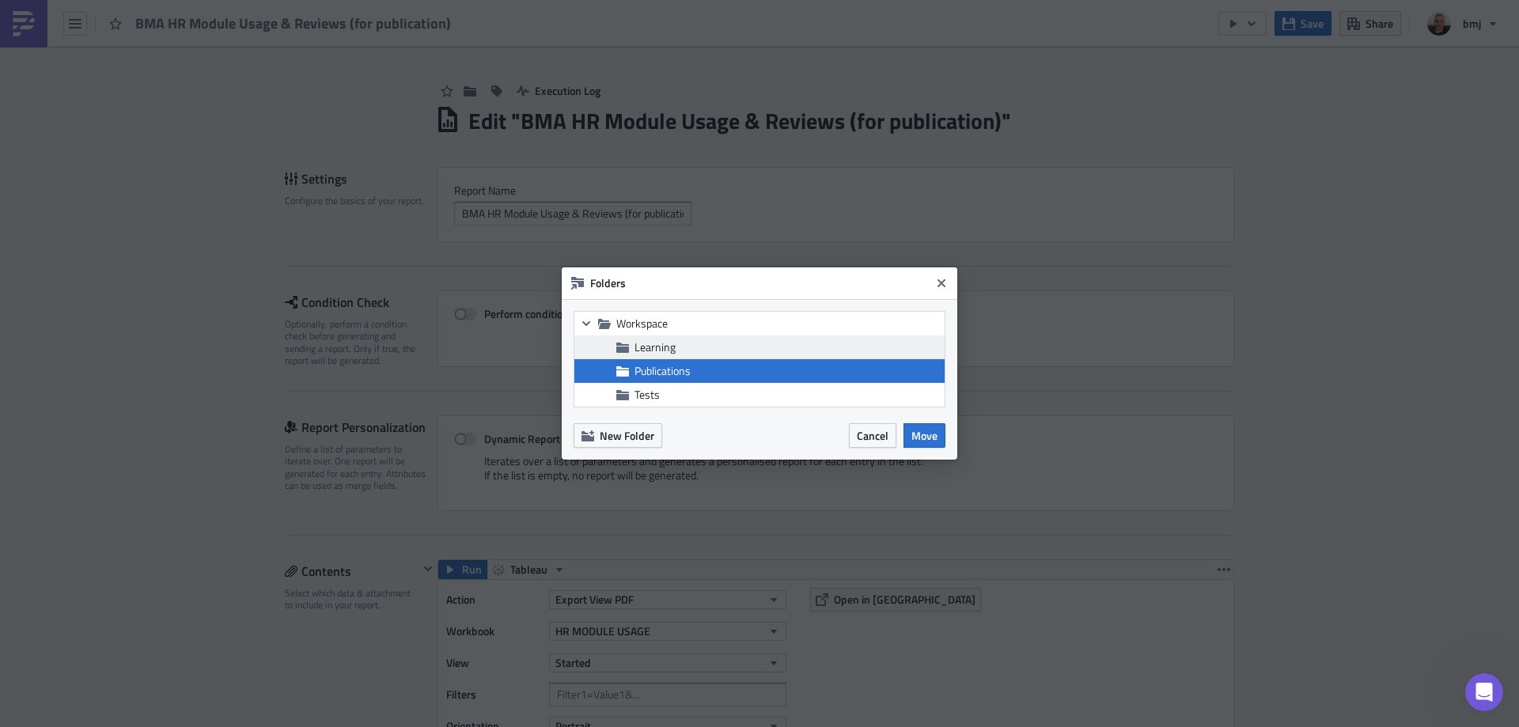
click at [789, 355] on div "Learning" at bounding box center [759, 347] width 370 height 24
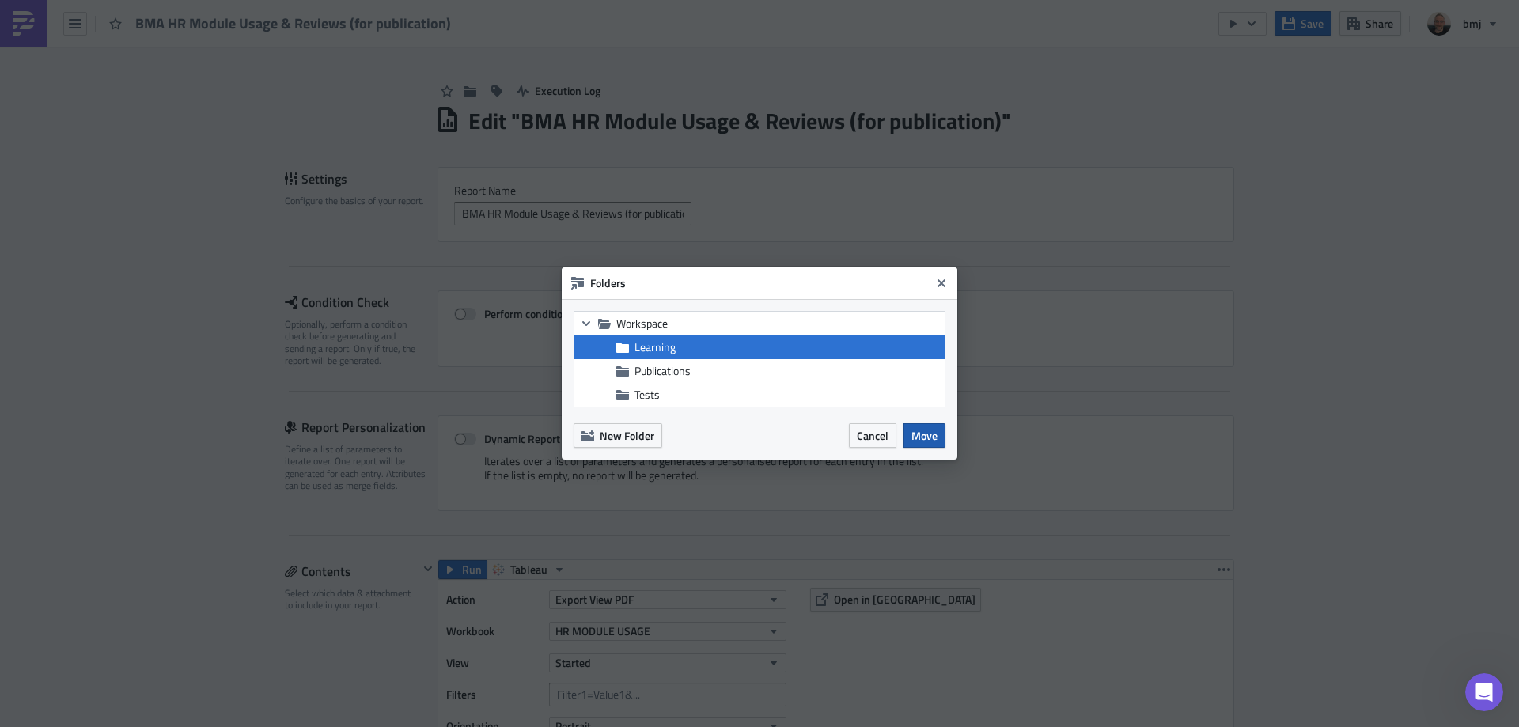
click at [939, 436] on button "Move" at bounding box center [924, 435] width 42 height 25
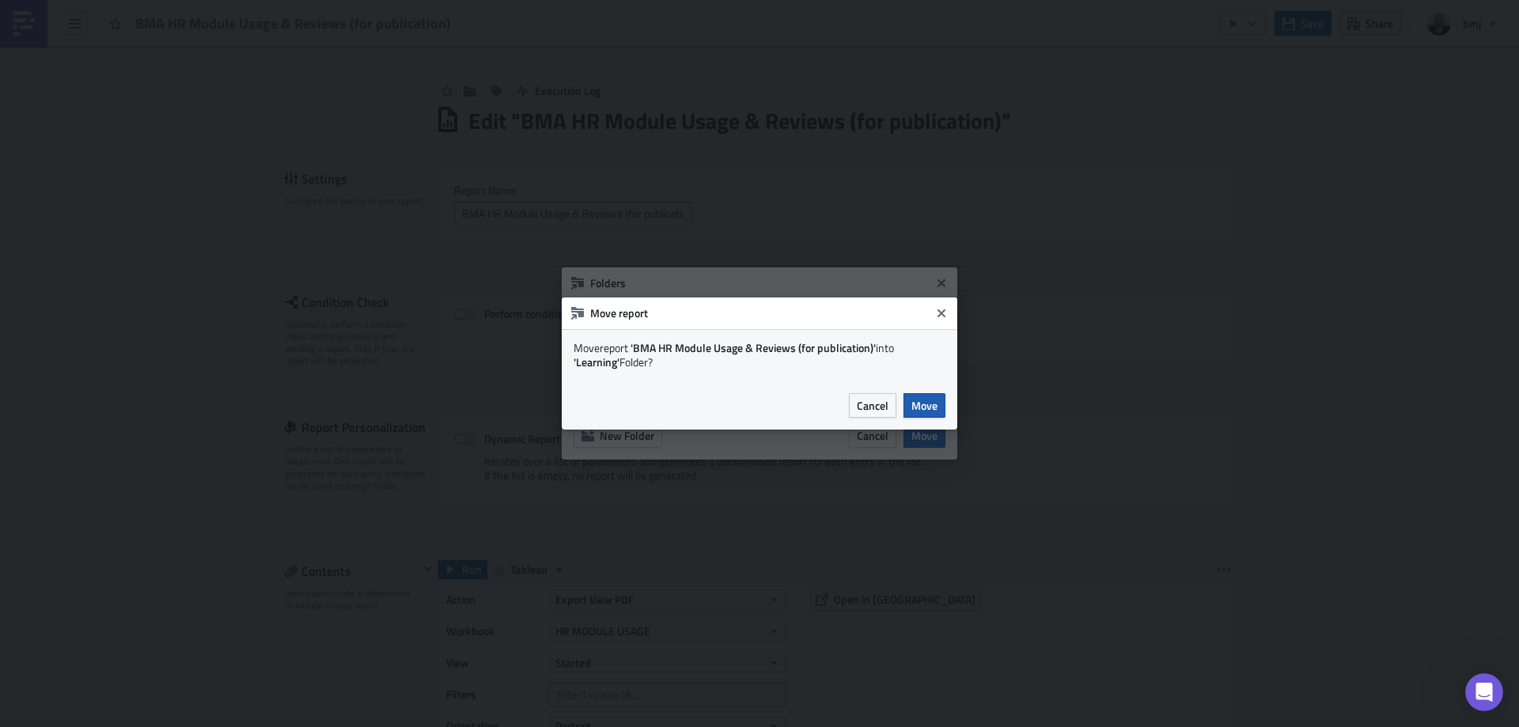
click at [923, 408] on span "Move" at bounding box center [924, 405] width 26 height 17
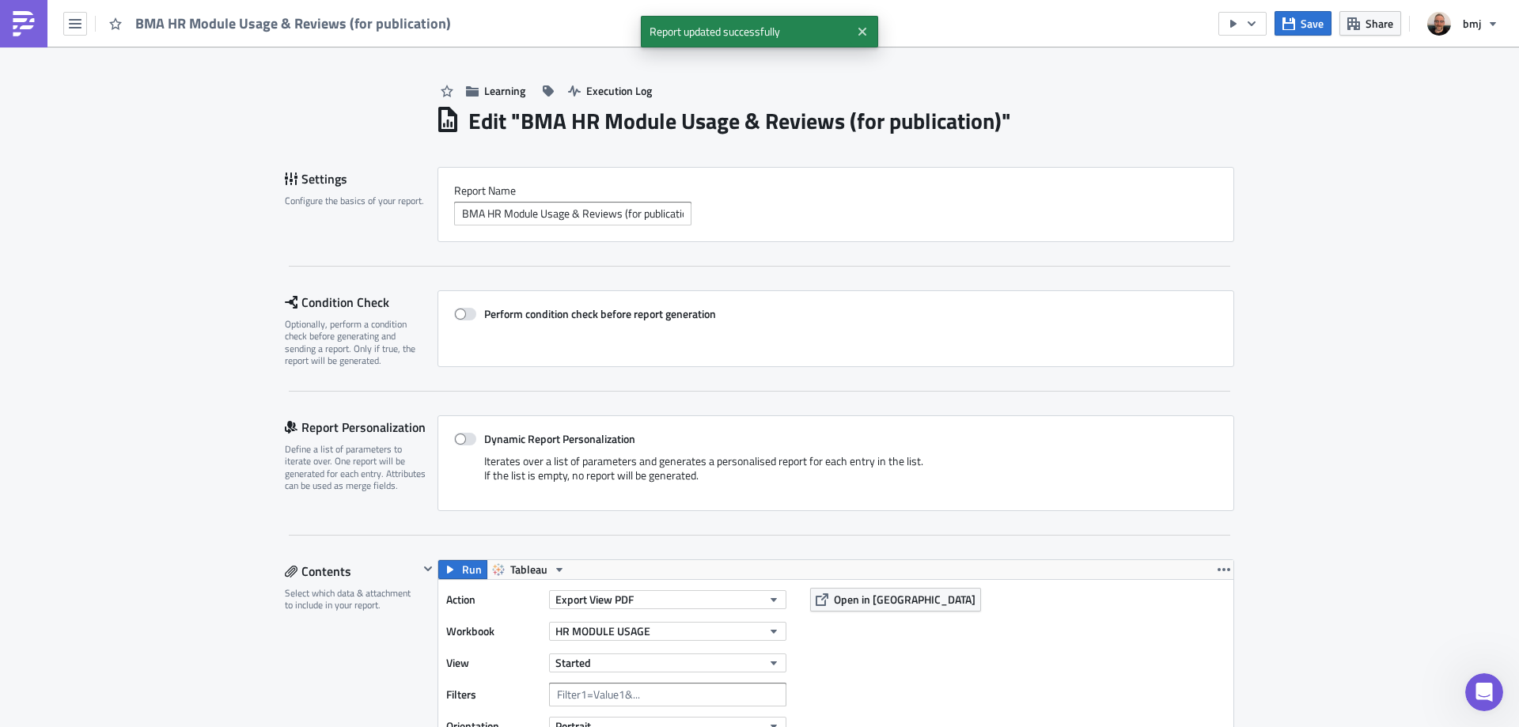
scroll to position [747, 0]
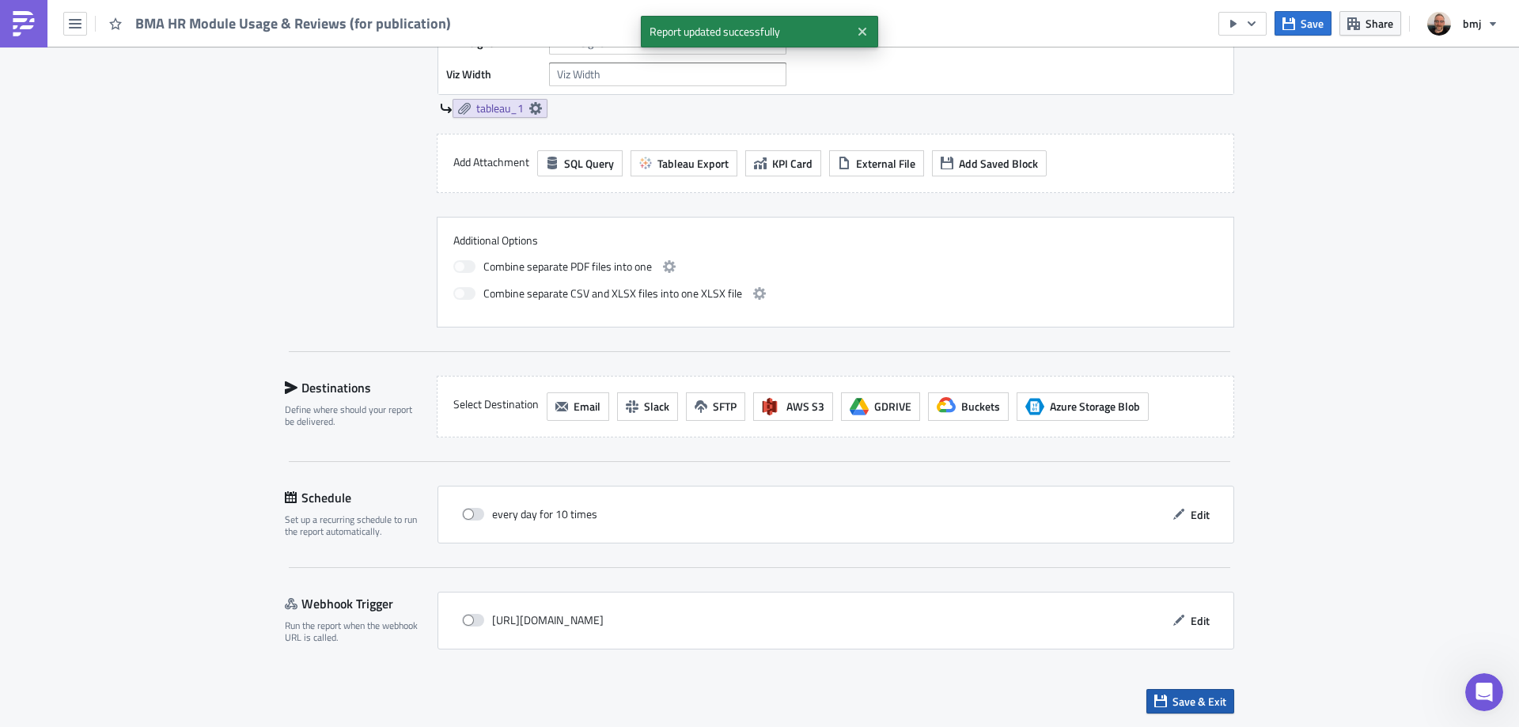
click at [1200, 694] on span "Save & Exit" at bounding box center [1199, 701] width 54 height 17
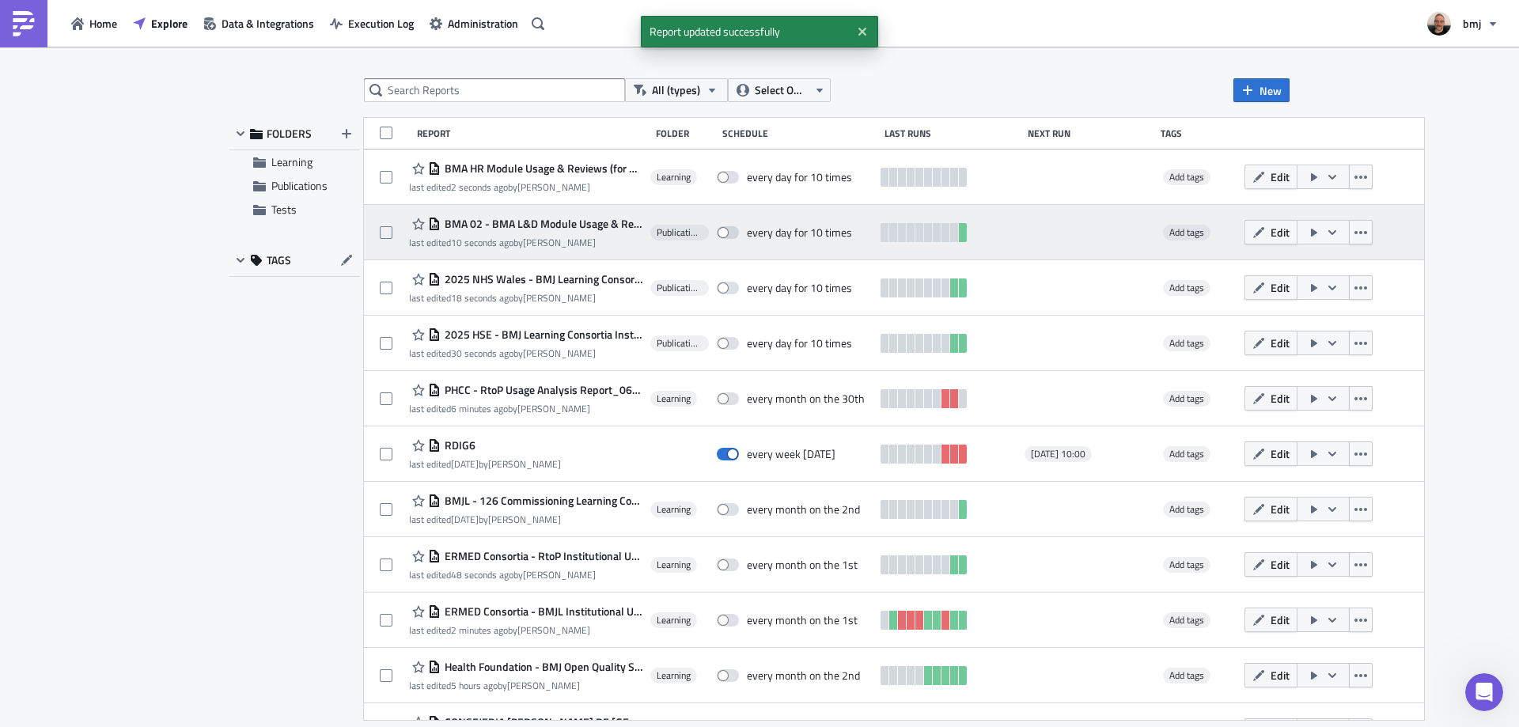
click at [585, 229] on span "BMA 02 - BMA L&D Module Usage & Reviews" at bounding box center [542, 224] width 202 height 14
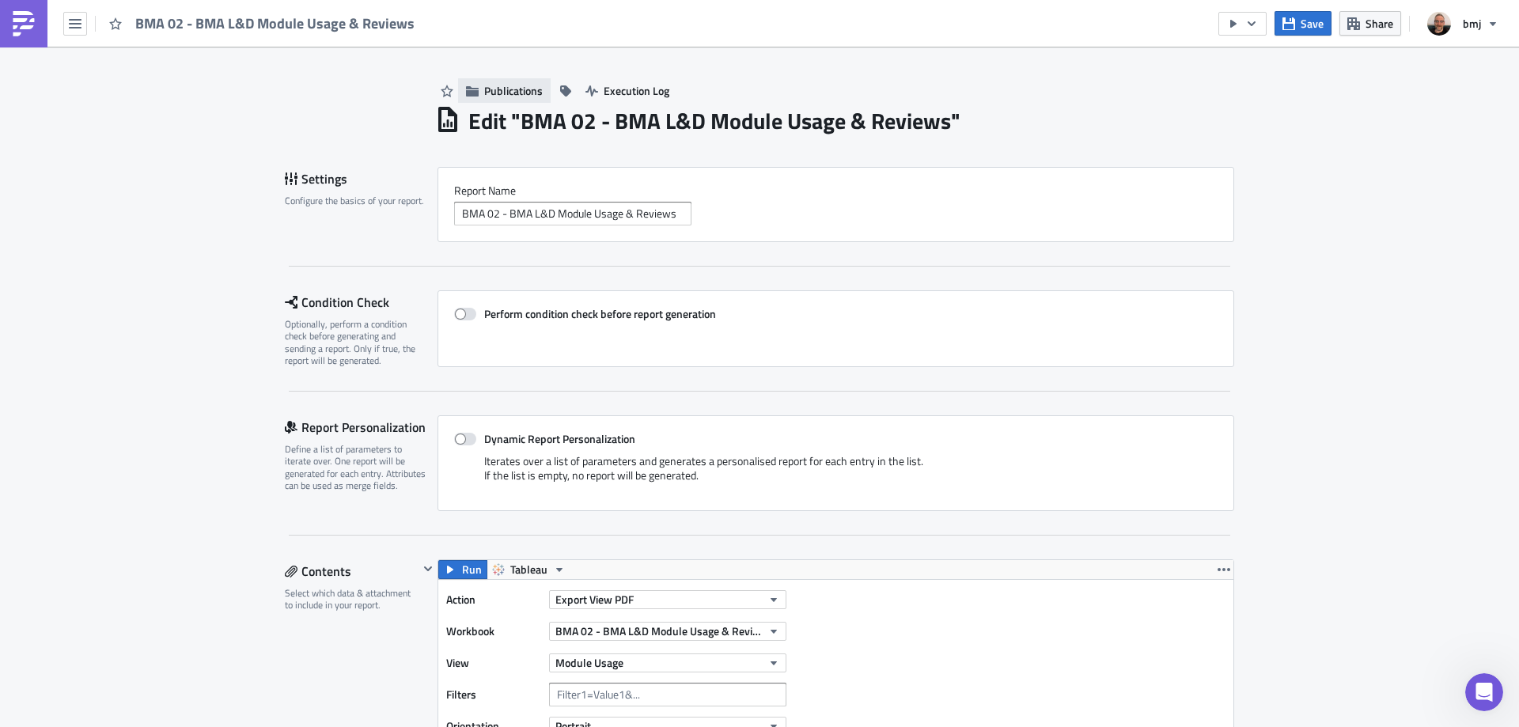
click at [517, 91] on span "Publications" at bounding box center [513, 90] width 59 height 17
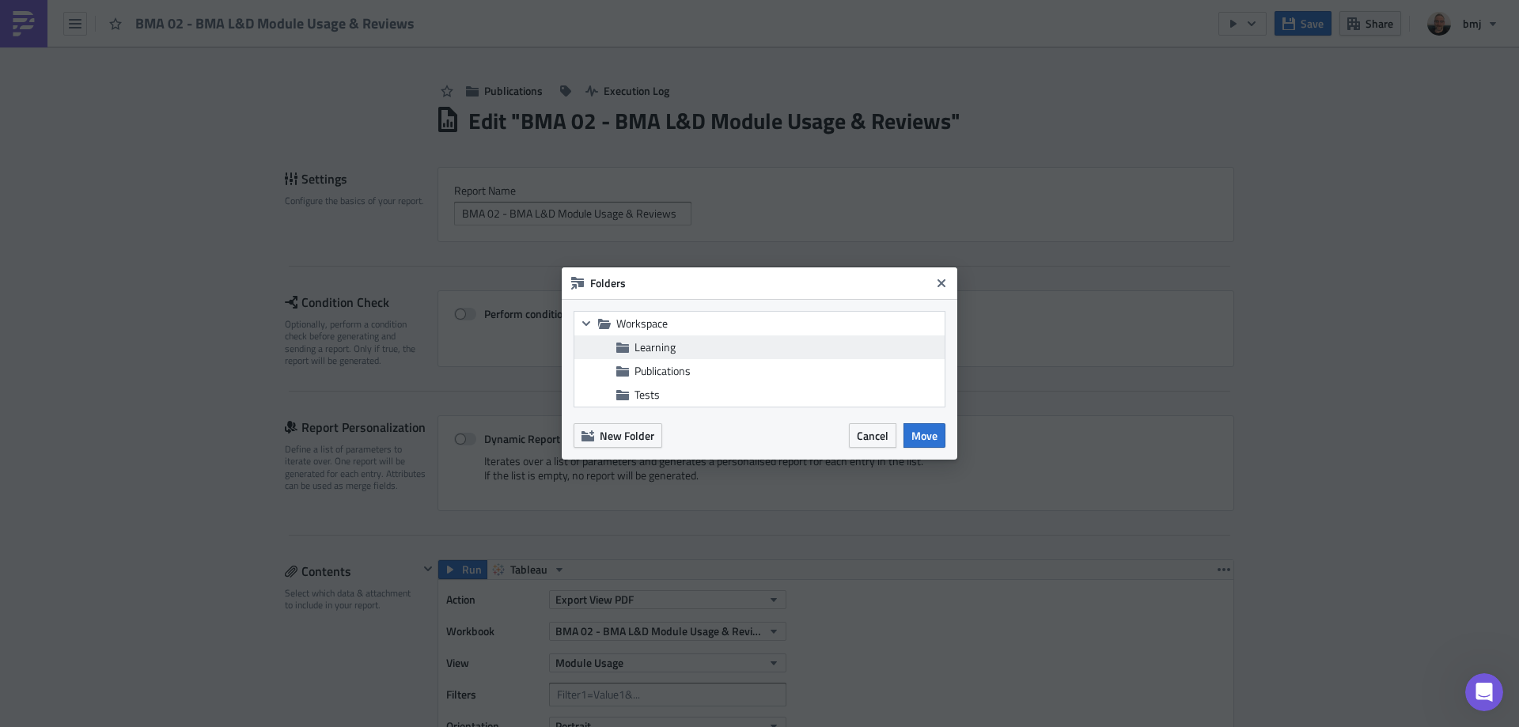
click at [687, 345] on span "Learning" at bounding box center [787, 347] width 306 height 14
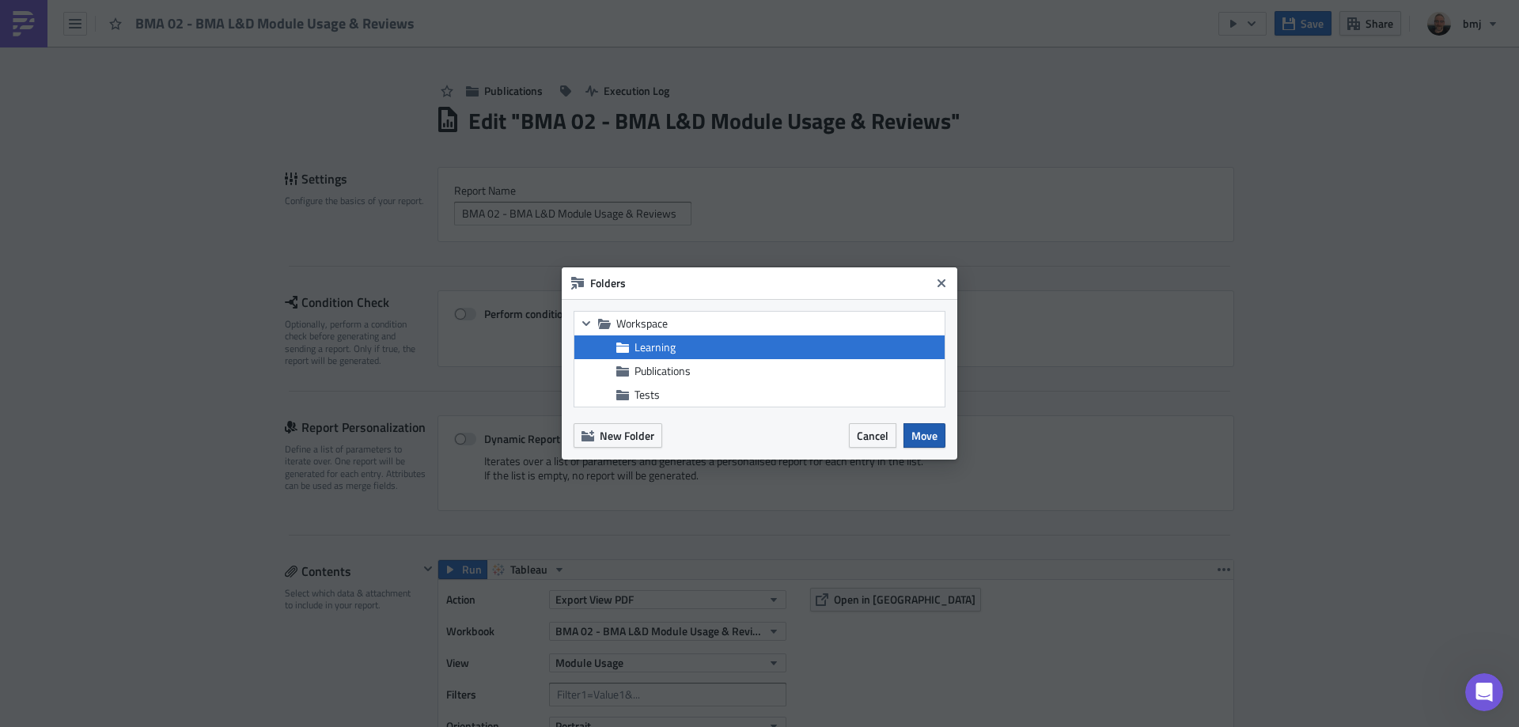
click at [918, 440] on span "Move" at bounding box center [924, 435] width 26 height 17
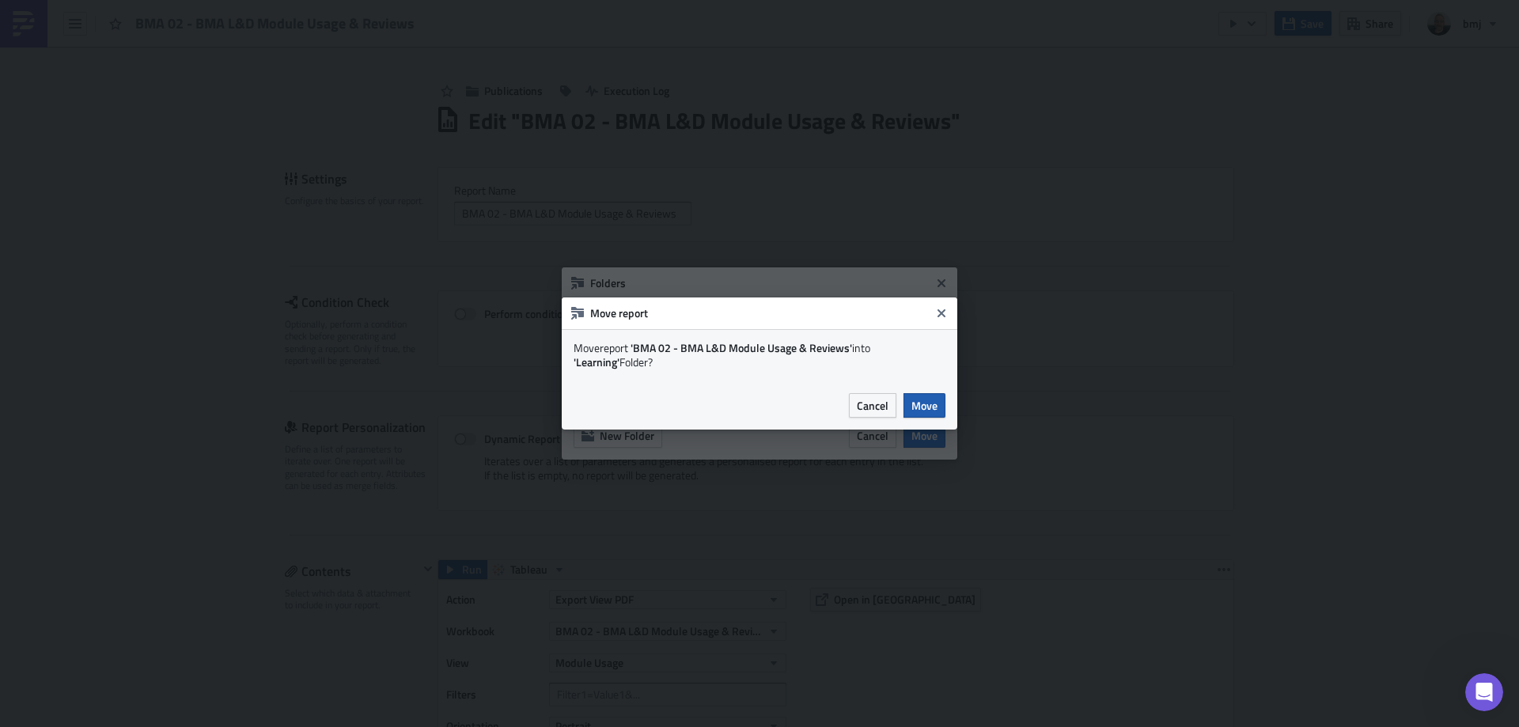
click at [931, 405] on span "Move" at bounding box center [924, 405] width 26 height 17
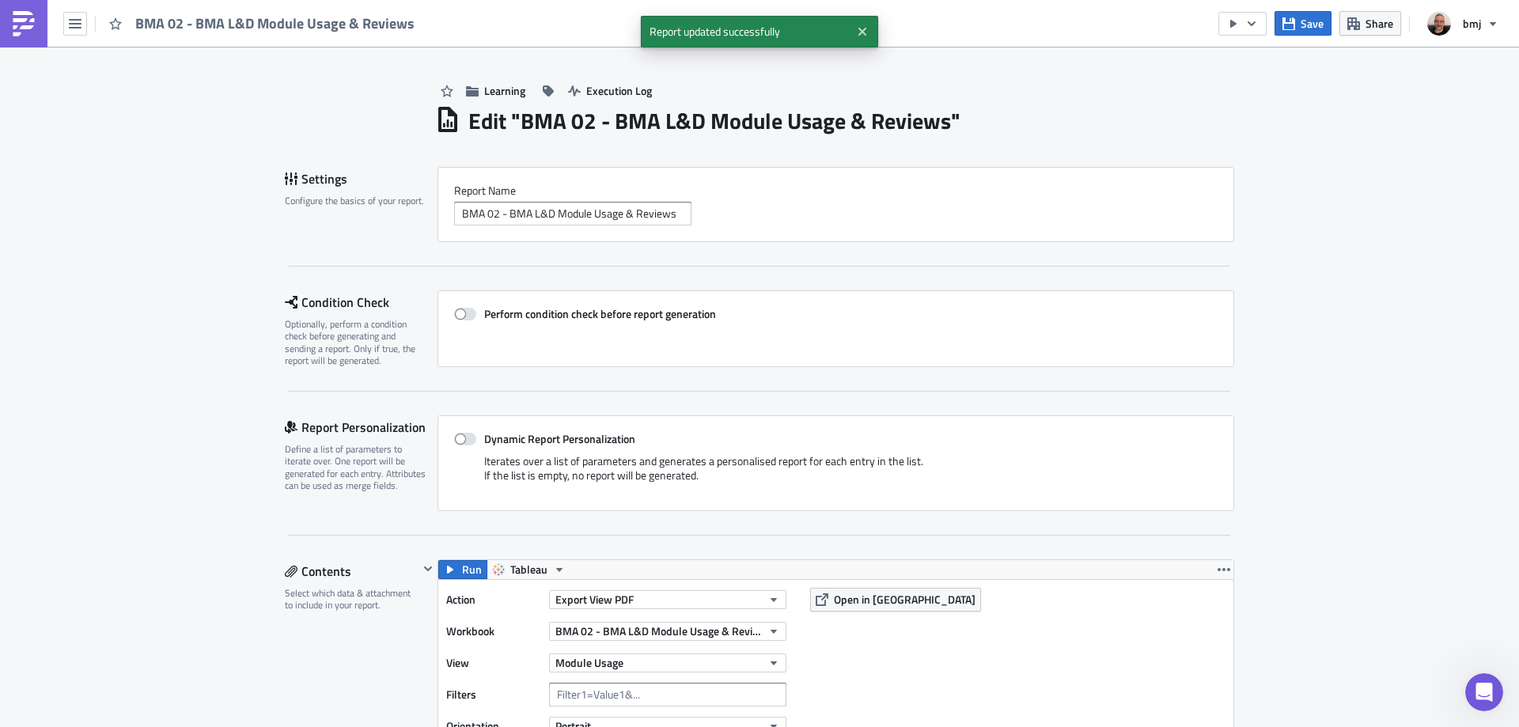
scroll to position [2251, 0]
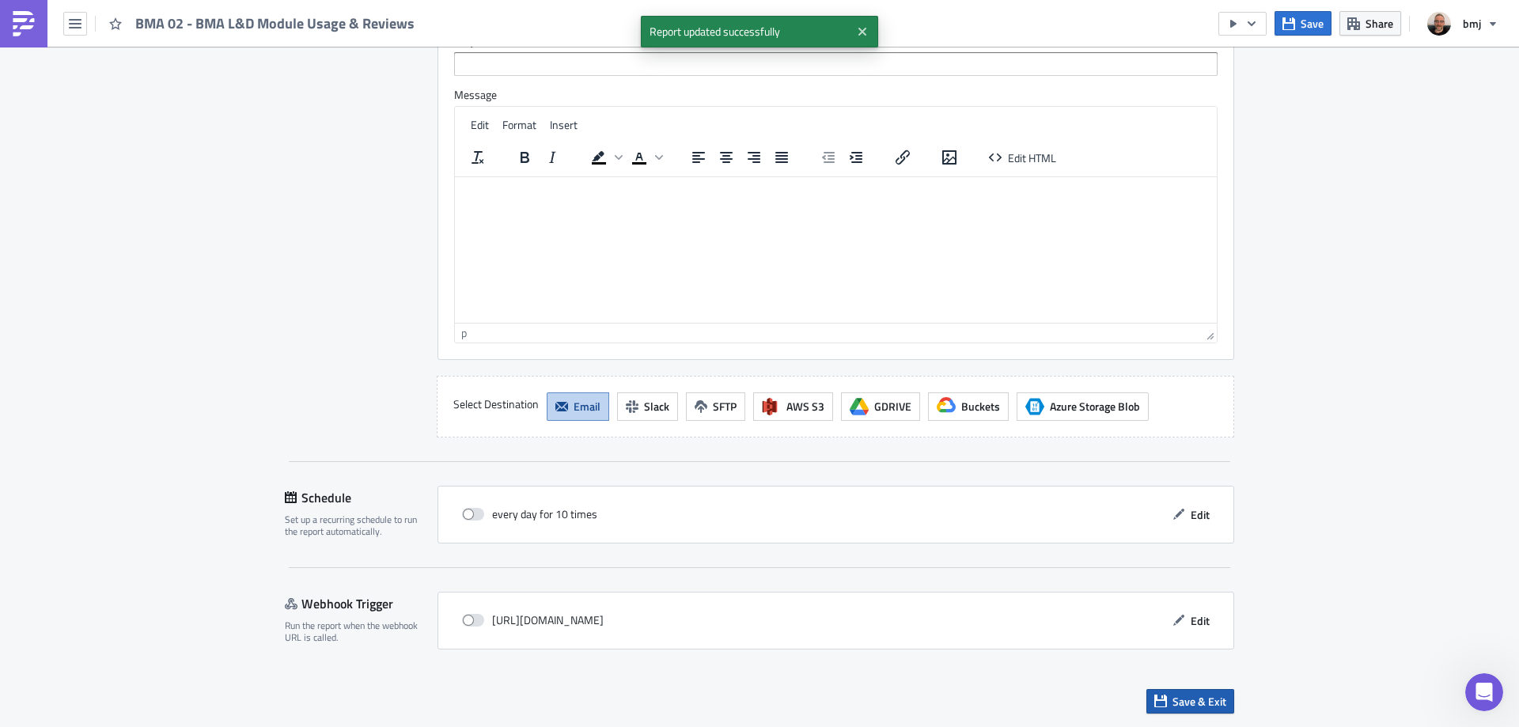
click at [1181, 701] on span "Save & Exit" at bounding box center [1199, 701] width 54 height 17
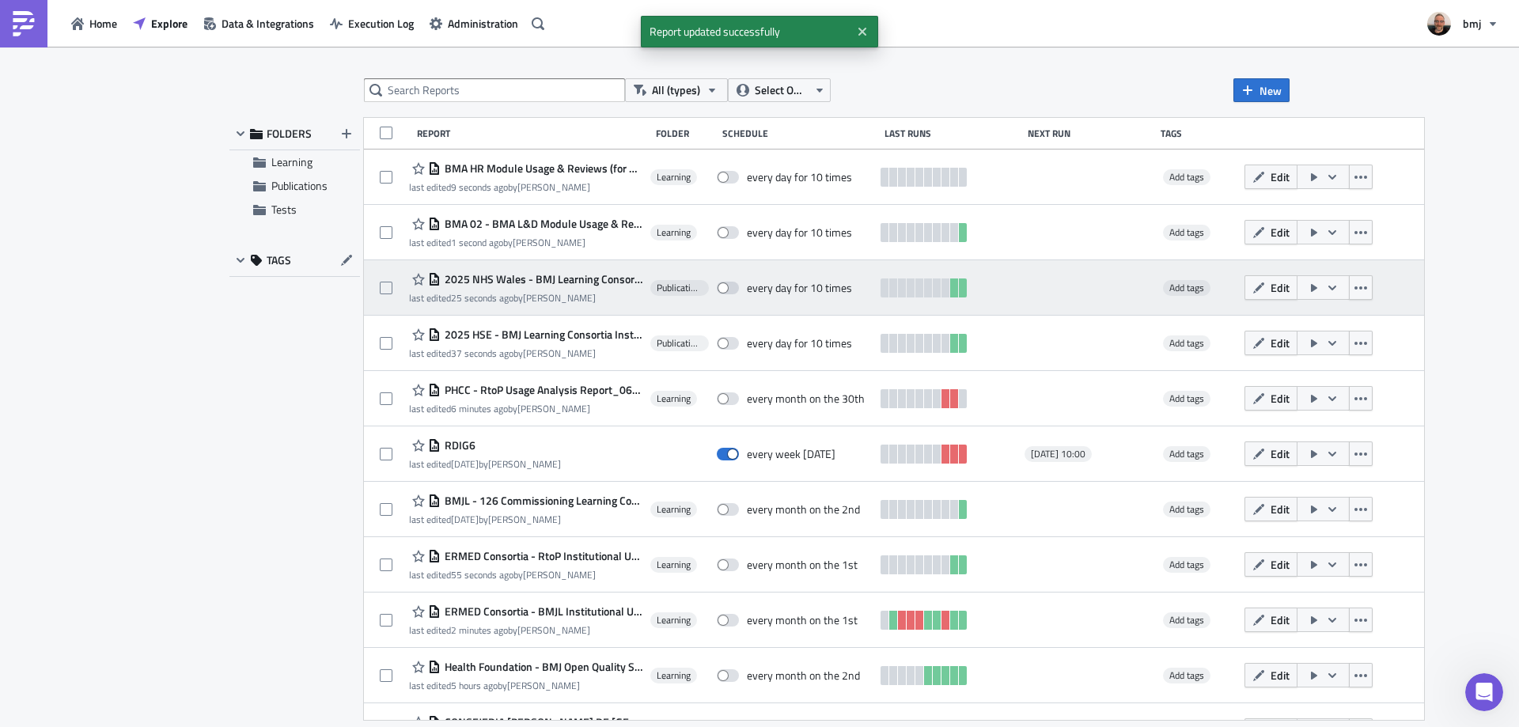
click at [556, 278] on span "2025 NHS Wales - BMJ Learning Consortia Institutional Usage" at bounding box center [542, 279] width 202 height 14
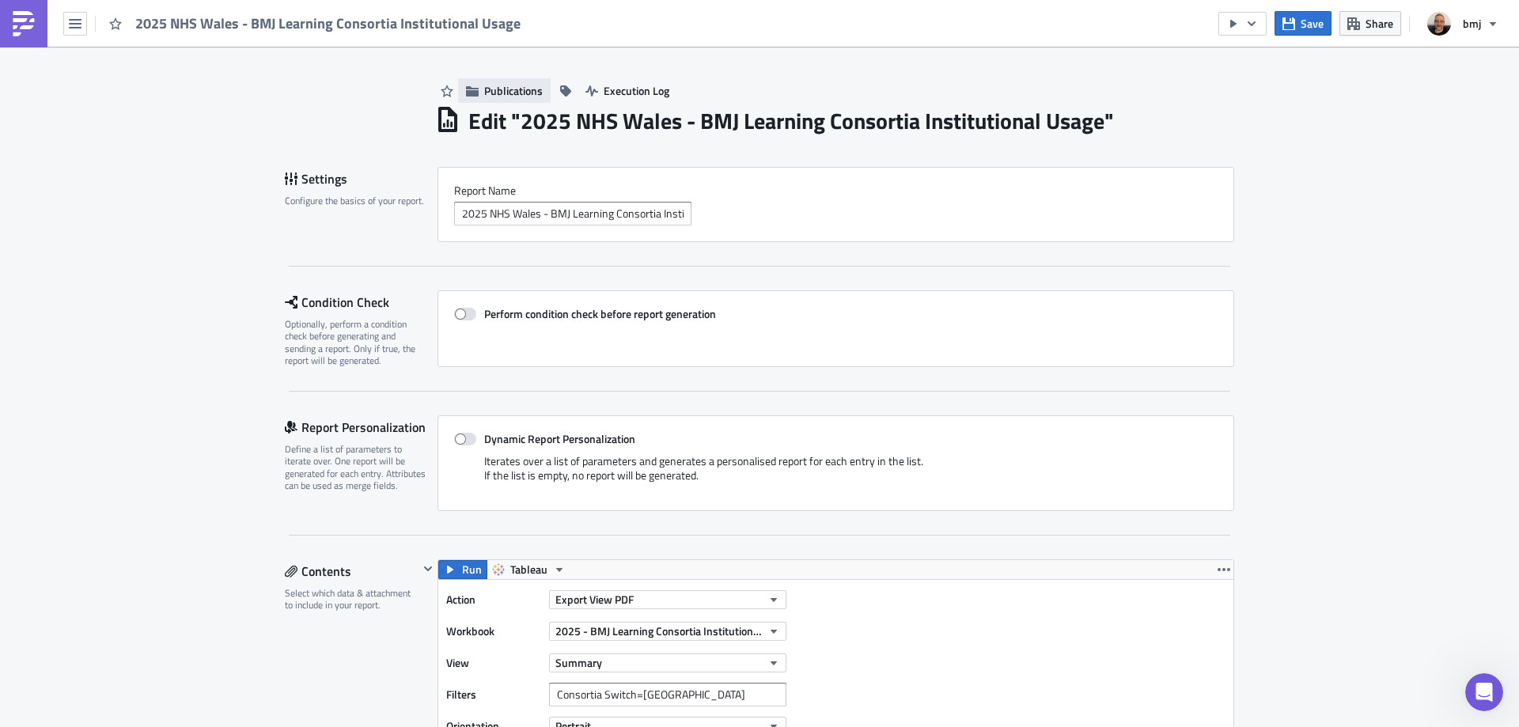
click at [513, 91] on span "Publications" at bounding box center [513, 90] width 59 height 17
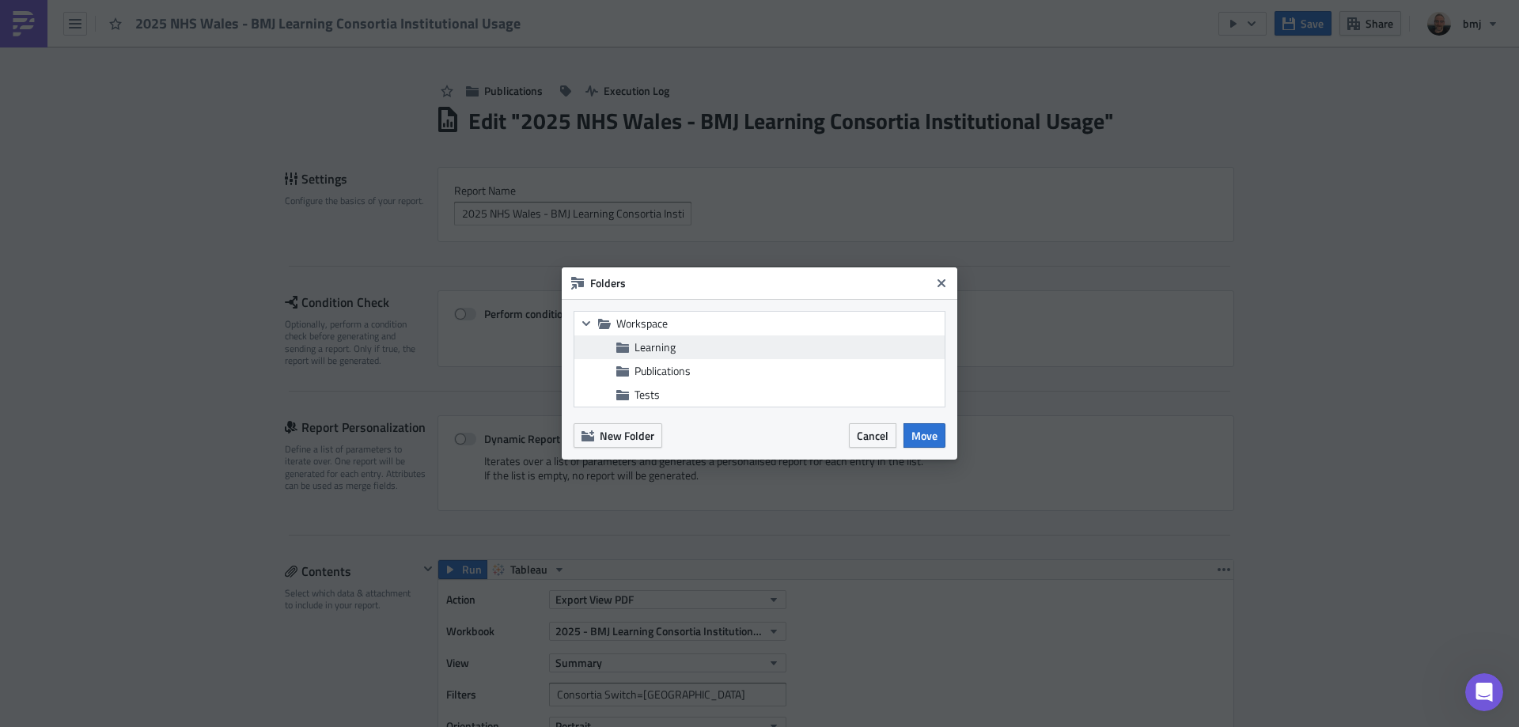
click at [677, 355] on div "Learning" at bounding box center [759, 347] width 370 height 24
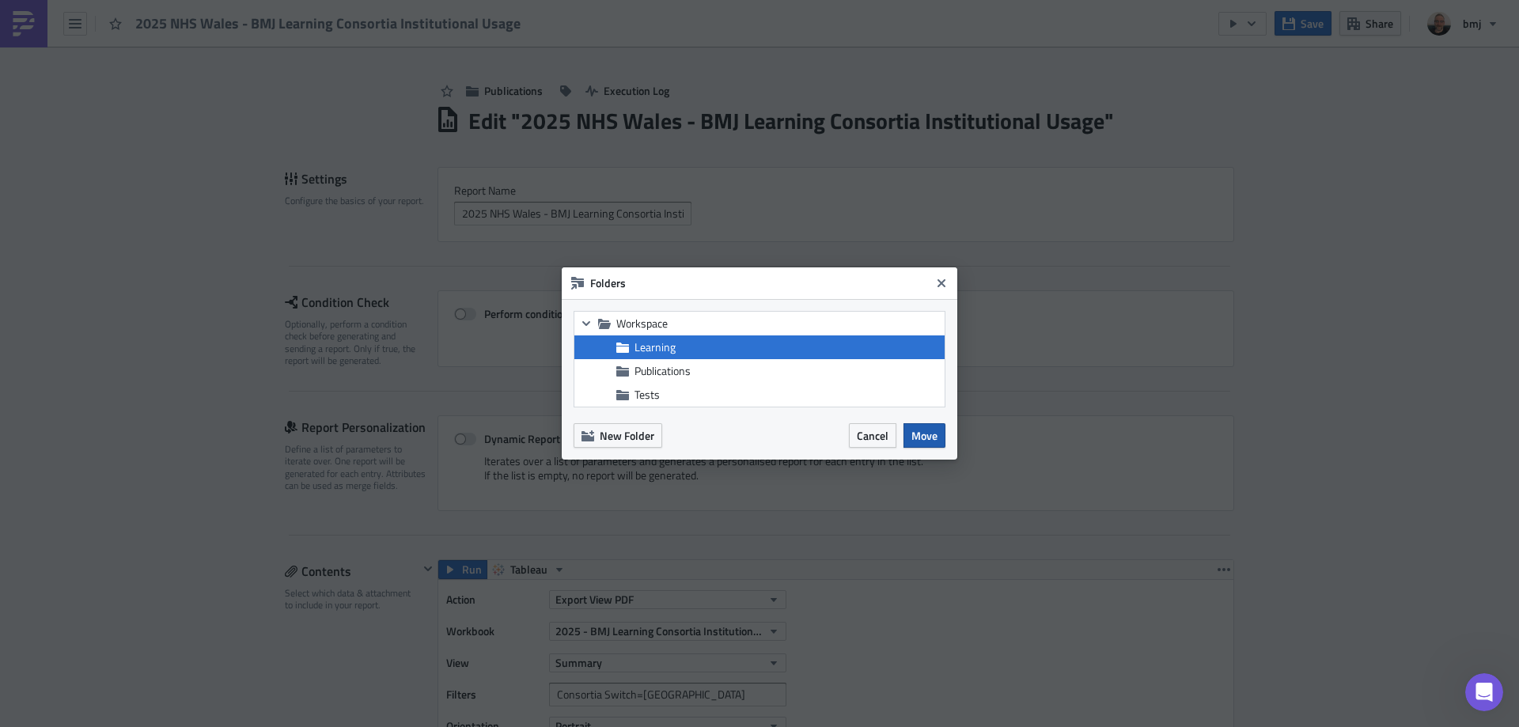
click at [929, 437] on span "Move" at bounding box center [924, 435] width 26 height 17
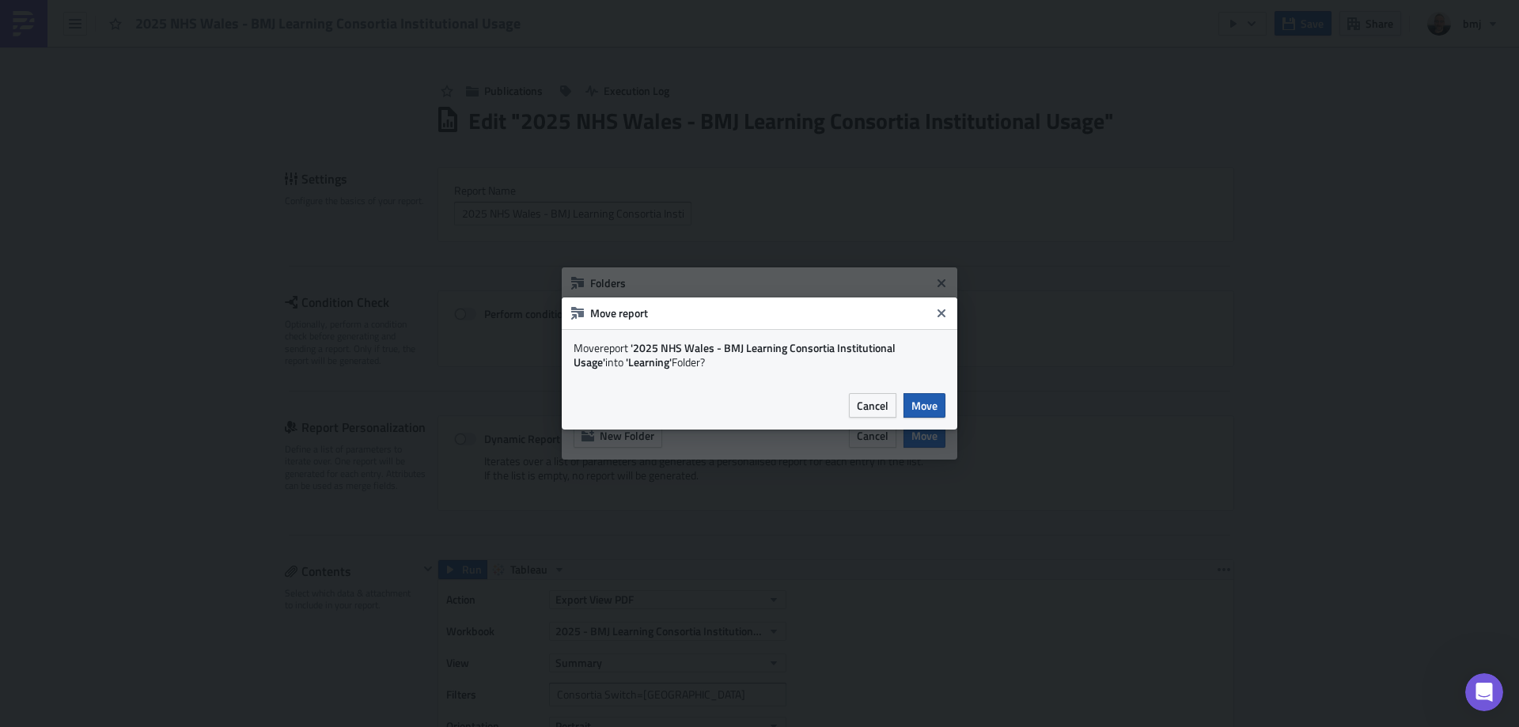
click at [937, 404] on span "Move" at bounding box center [924, 405] width 26 height 17
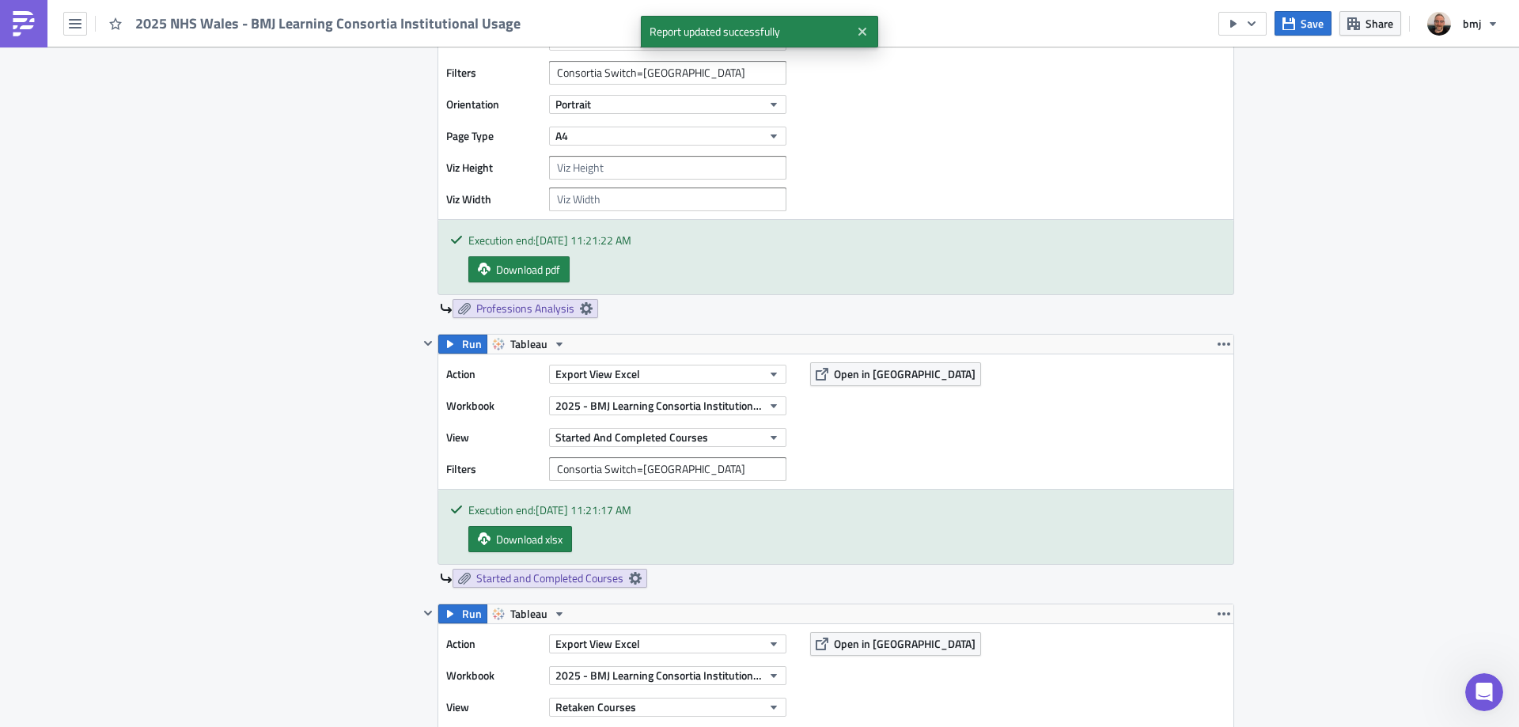
scroll to position [3456, 0]
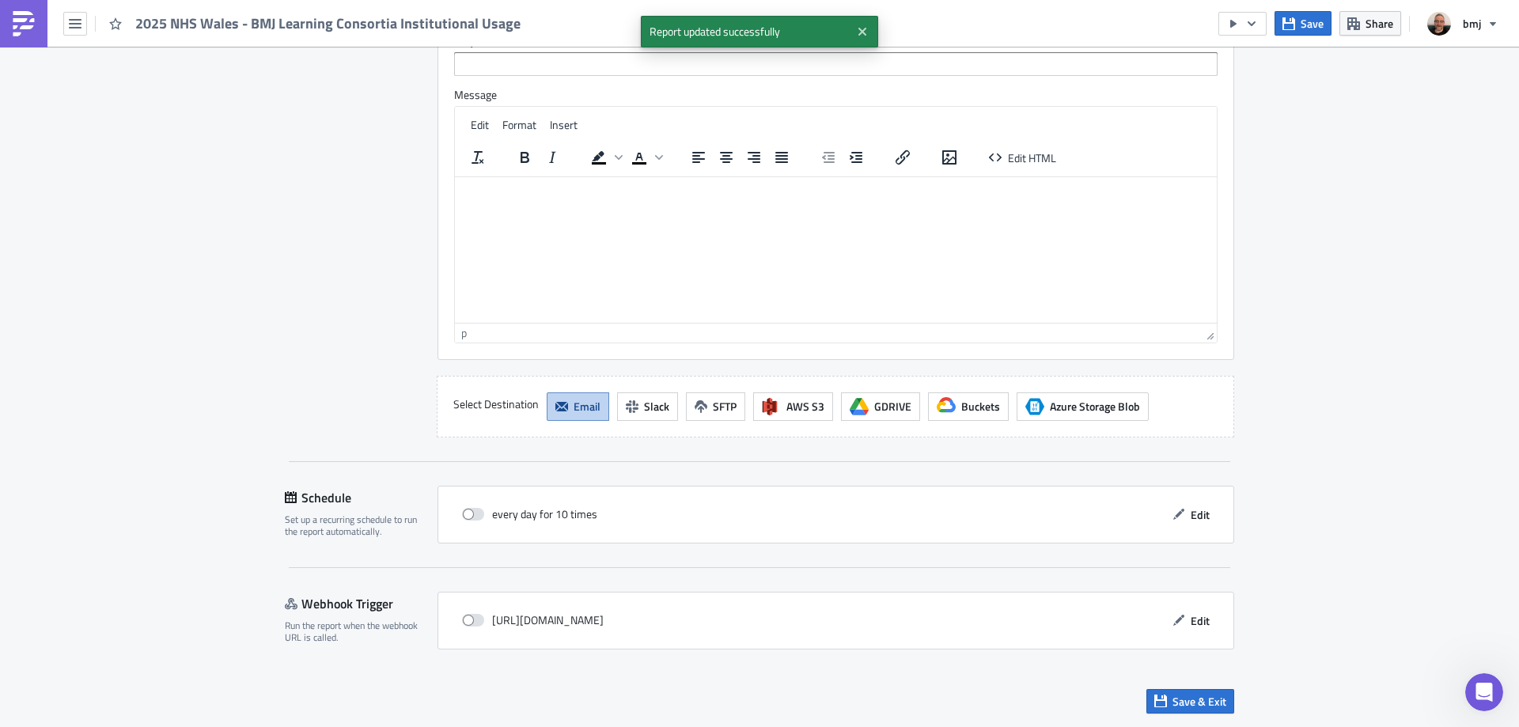
drag, startPoint x: 1168, startPoint y: 694, endPoint x: 1164, endPoint y: 671, distance: 23.4
click at [1172, 695] on span "Save & Exit" at bounding box center [1199, 701] width 54 height 17
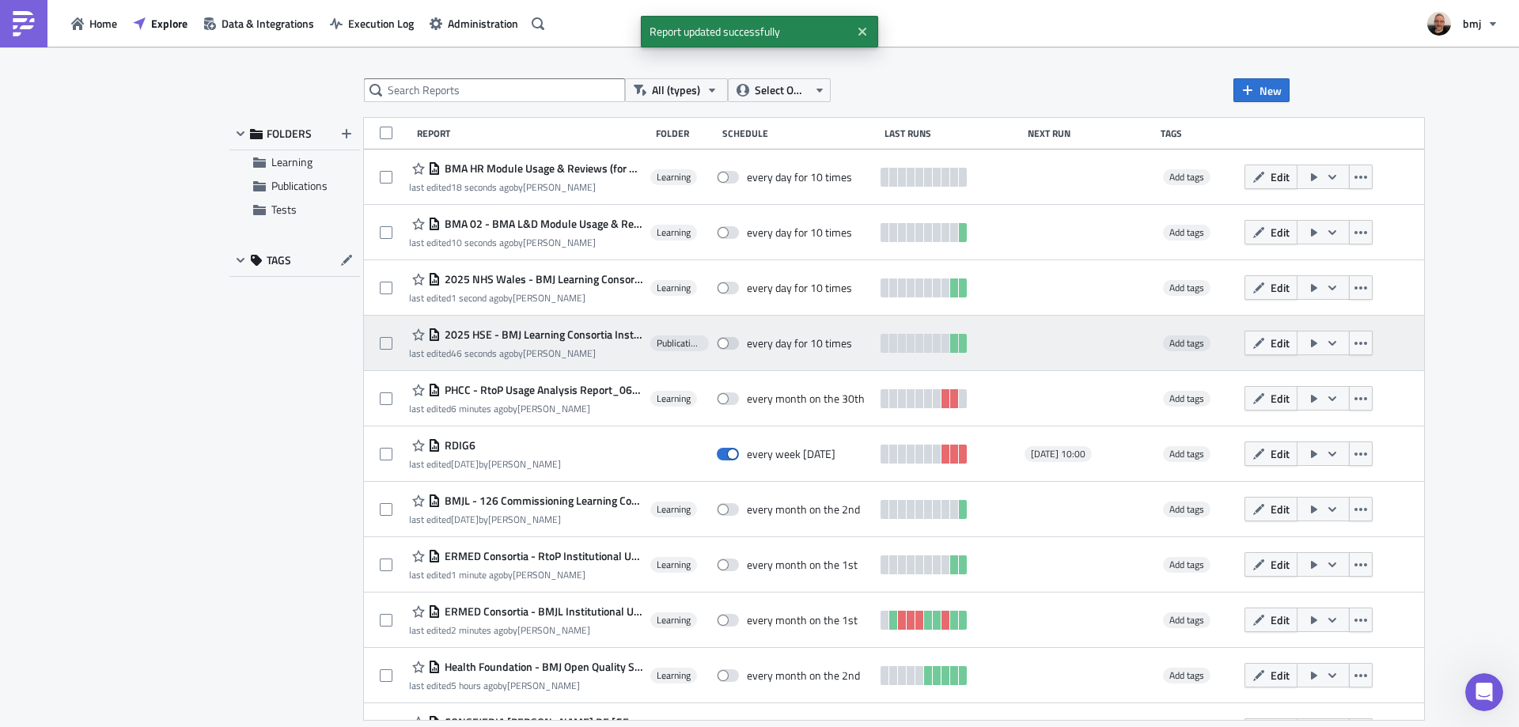
click at [564, 335] on span "2025 HSE - BMJ Learning Consortia Institutional Usage" at bounding box center [542, 334] width 202 height 14
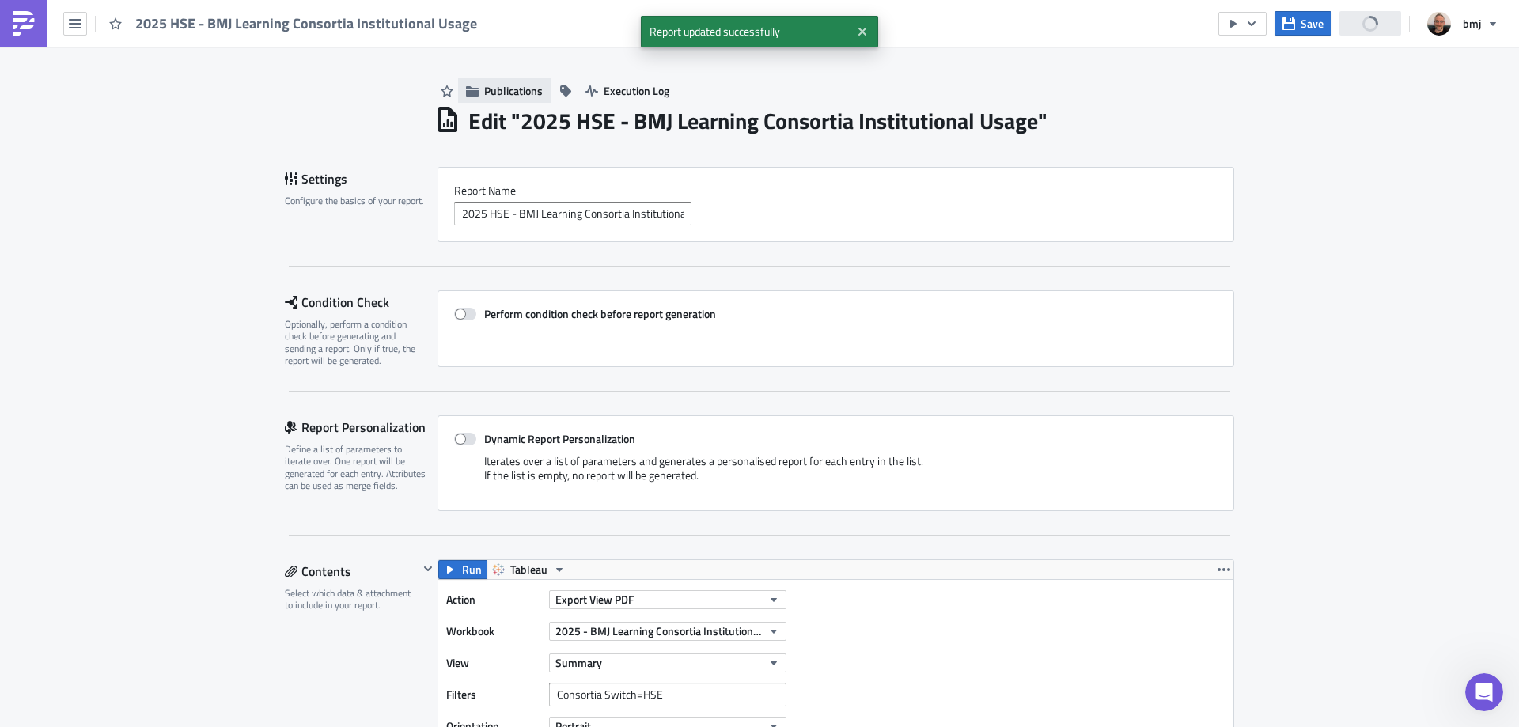
click at [503, 84] on span "Publications" at bounding box center [513, 90] width 59 height 17
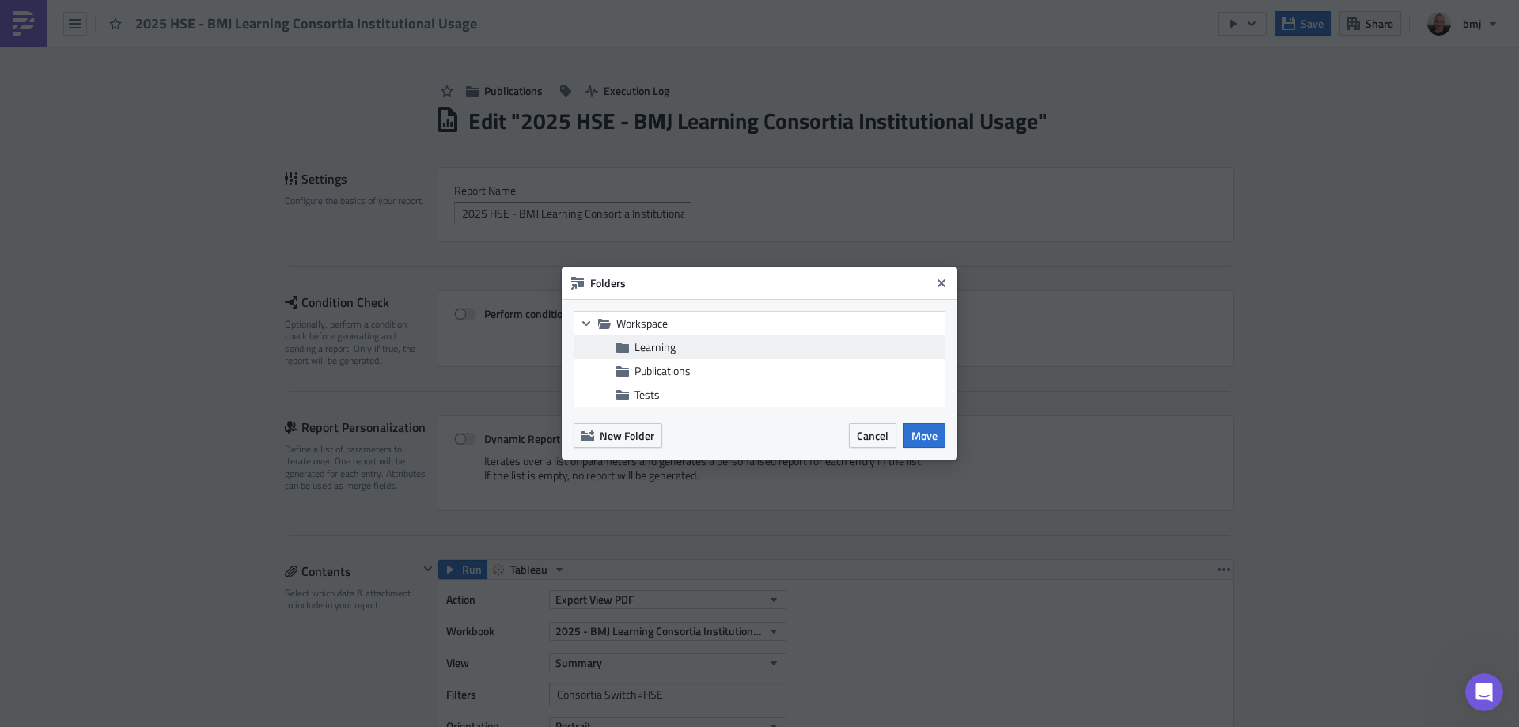
click at [677, 356] on div "Learning" at bounding box center [759, 347] width 370 height 24
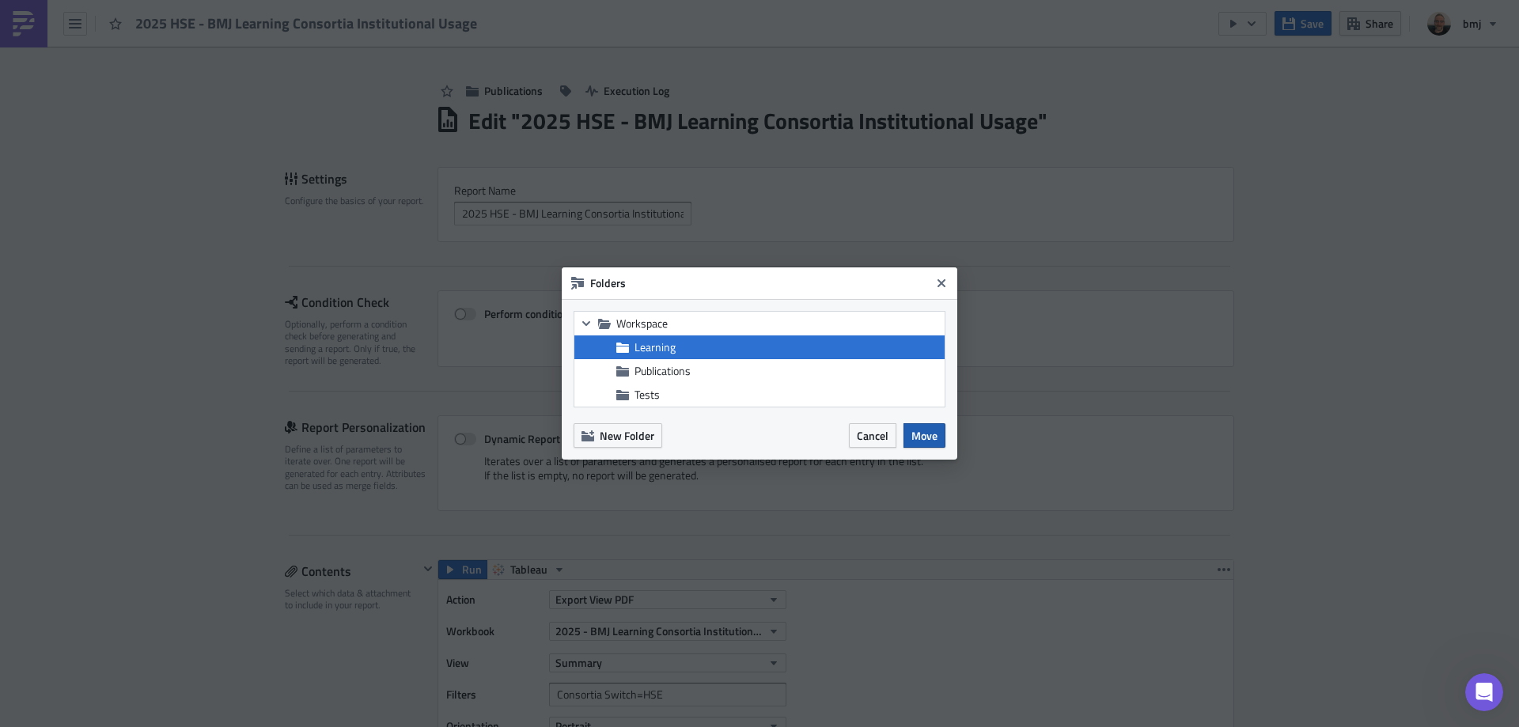
click at [931, 439] on span "Move" at bounding box center [924, 435] width 26 height 17
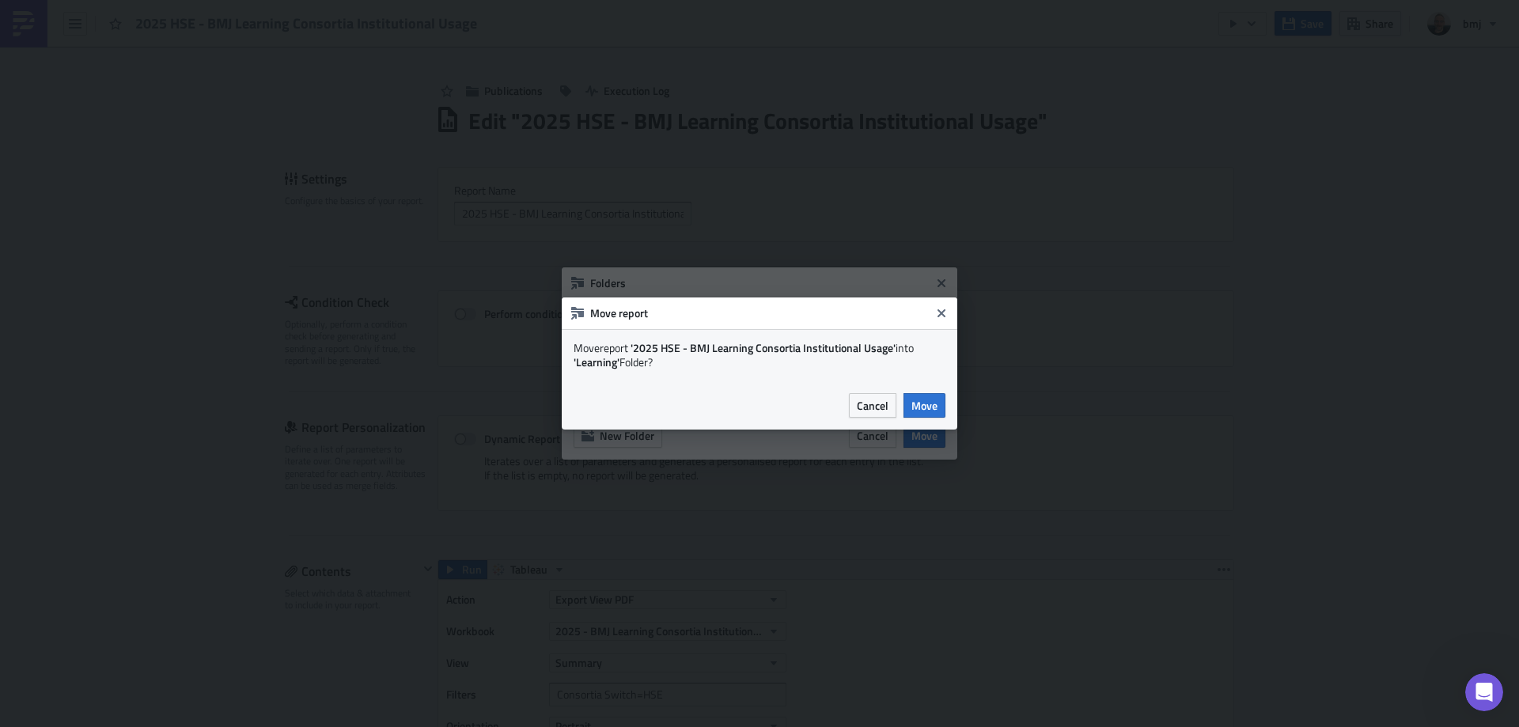
drag, startPoint x: 937, startPoint y: 410, endPoint x: 963, endPoint y: 408, distance: 26.9
click at [936, 410] on button "Move" at bounding box center [924, 405] width 42 height 25
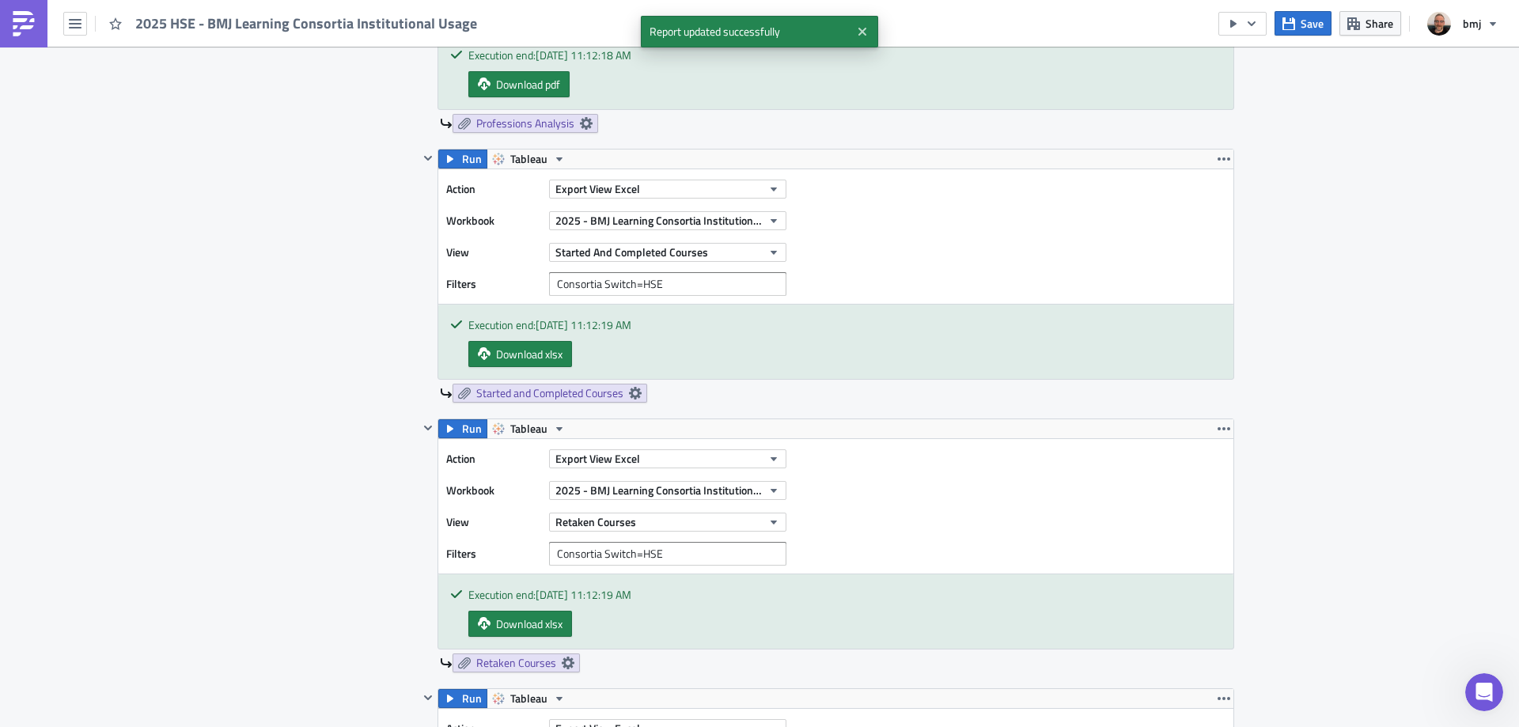
scroll to position [3456, 0]
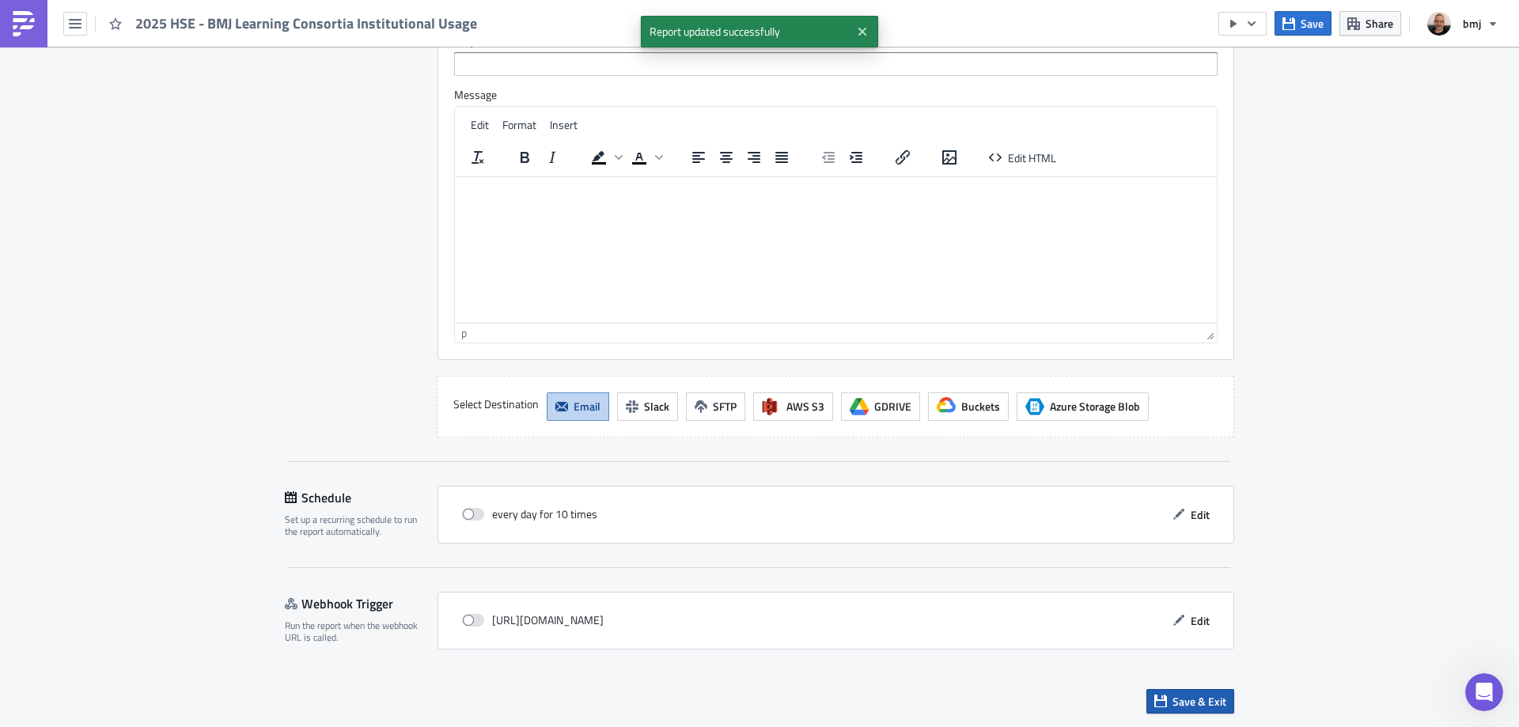
click at [1207, 702] on span "Save & Exit" at bounding box center [1199, 701] width 54 height 17
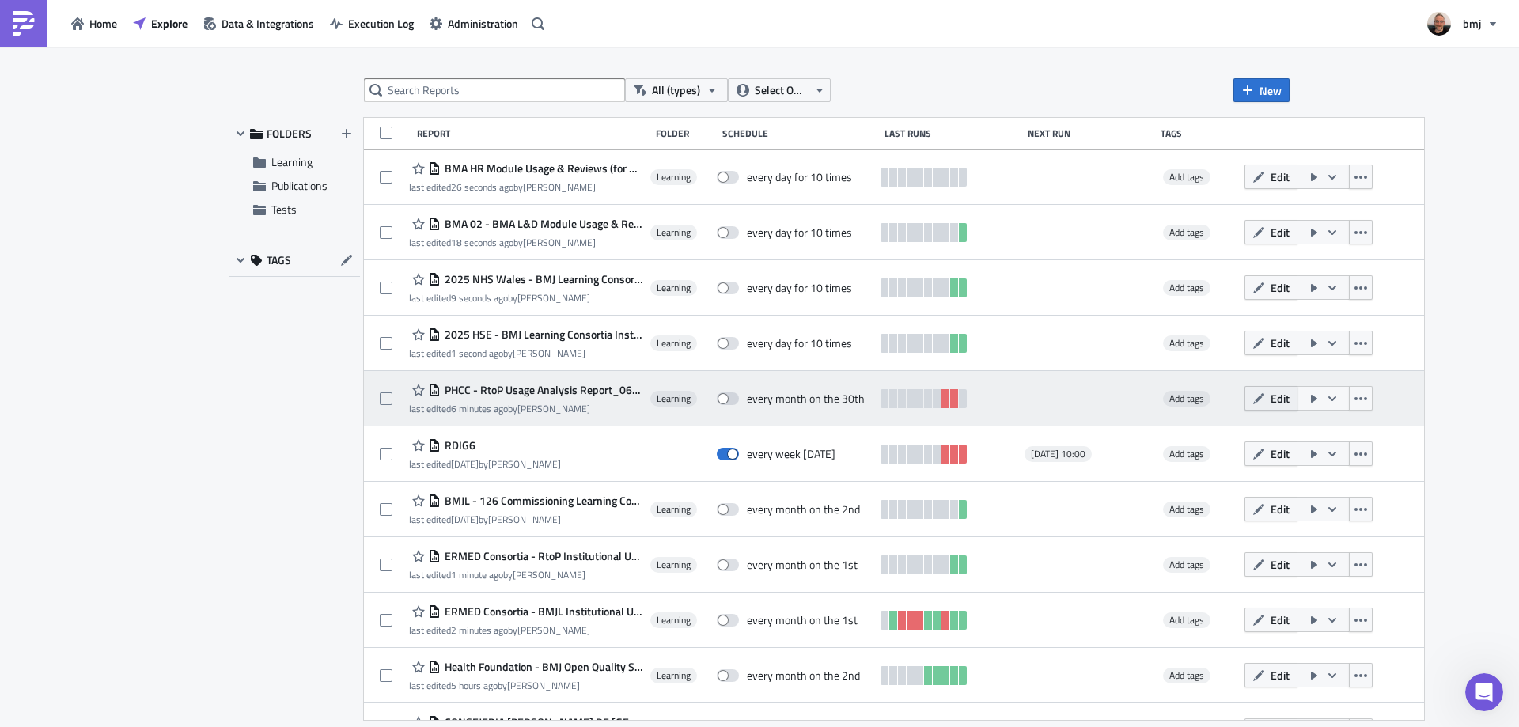
click at [1270, 396] on span "Edit" at bounding box center [1279, 398] width 19 height 17
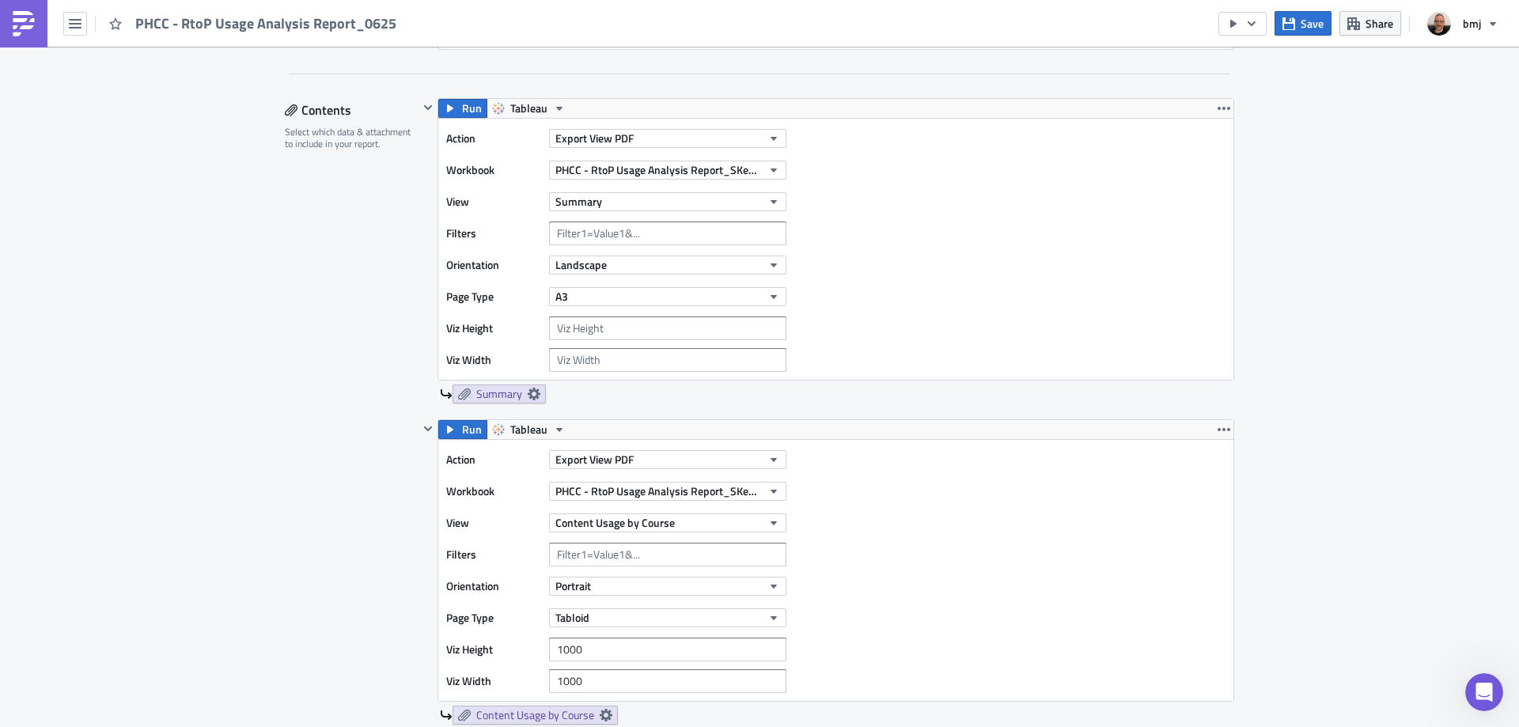
scroll to position [475, 0]
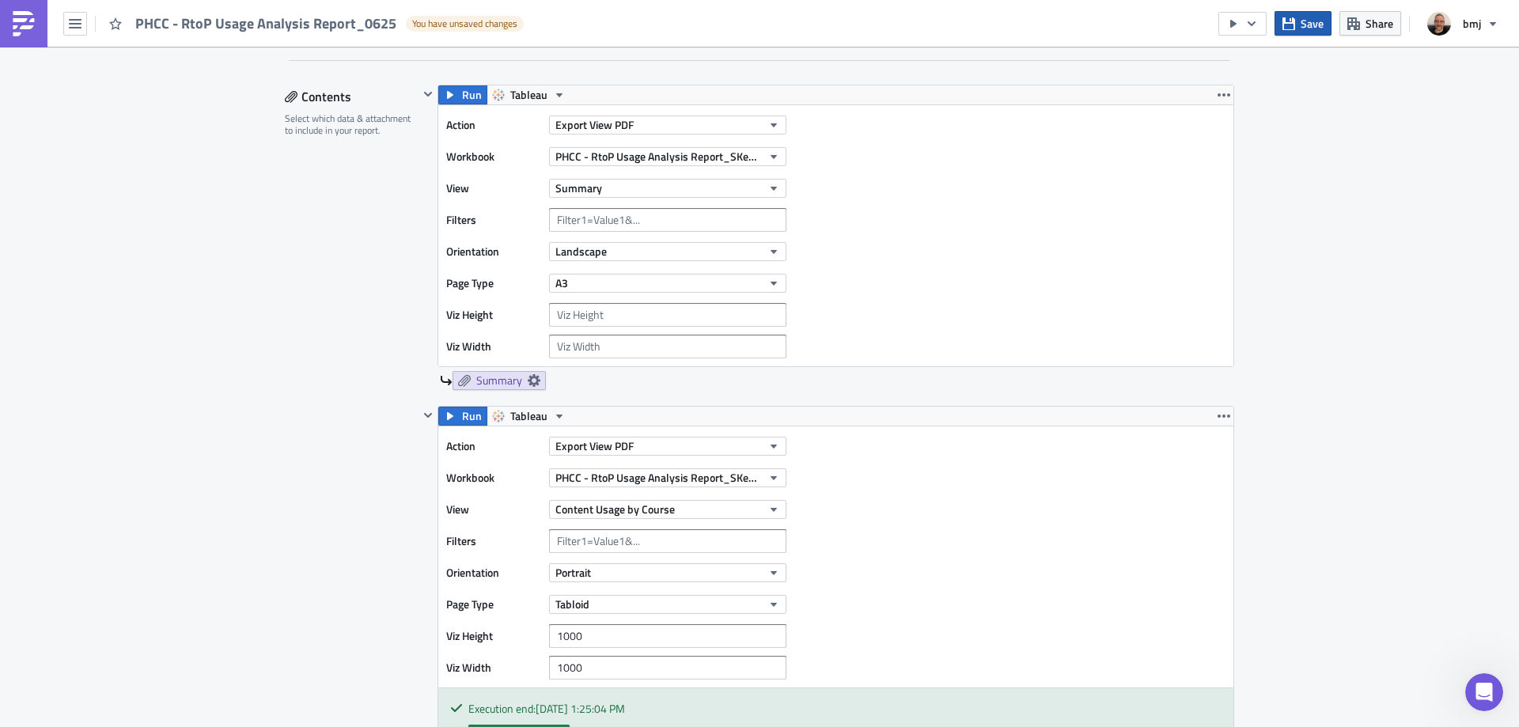
click at [1318, 20] on span "Save" at bounding box center [1311, 23] width 23 height 17
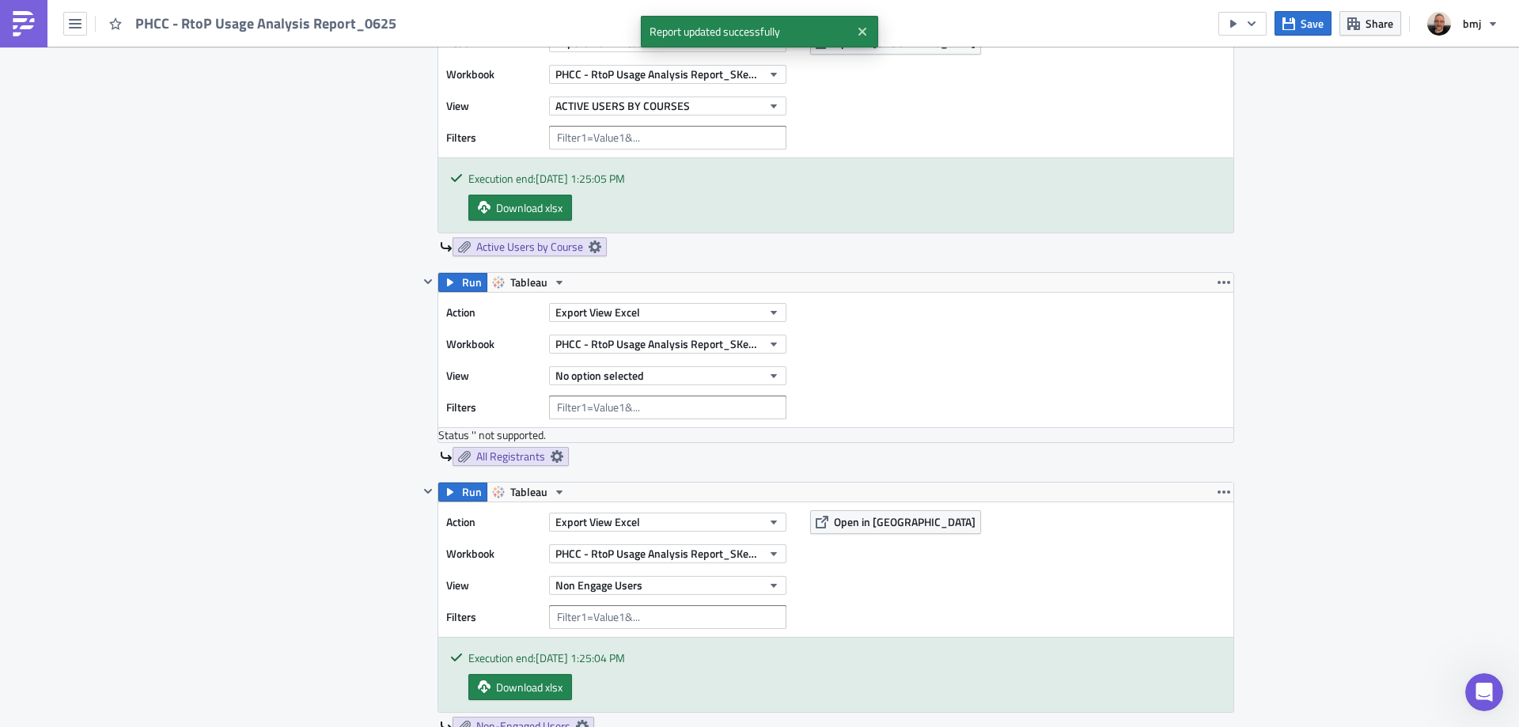
scroll to position [1345, 0]
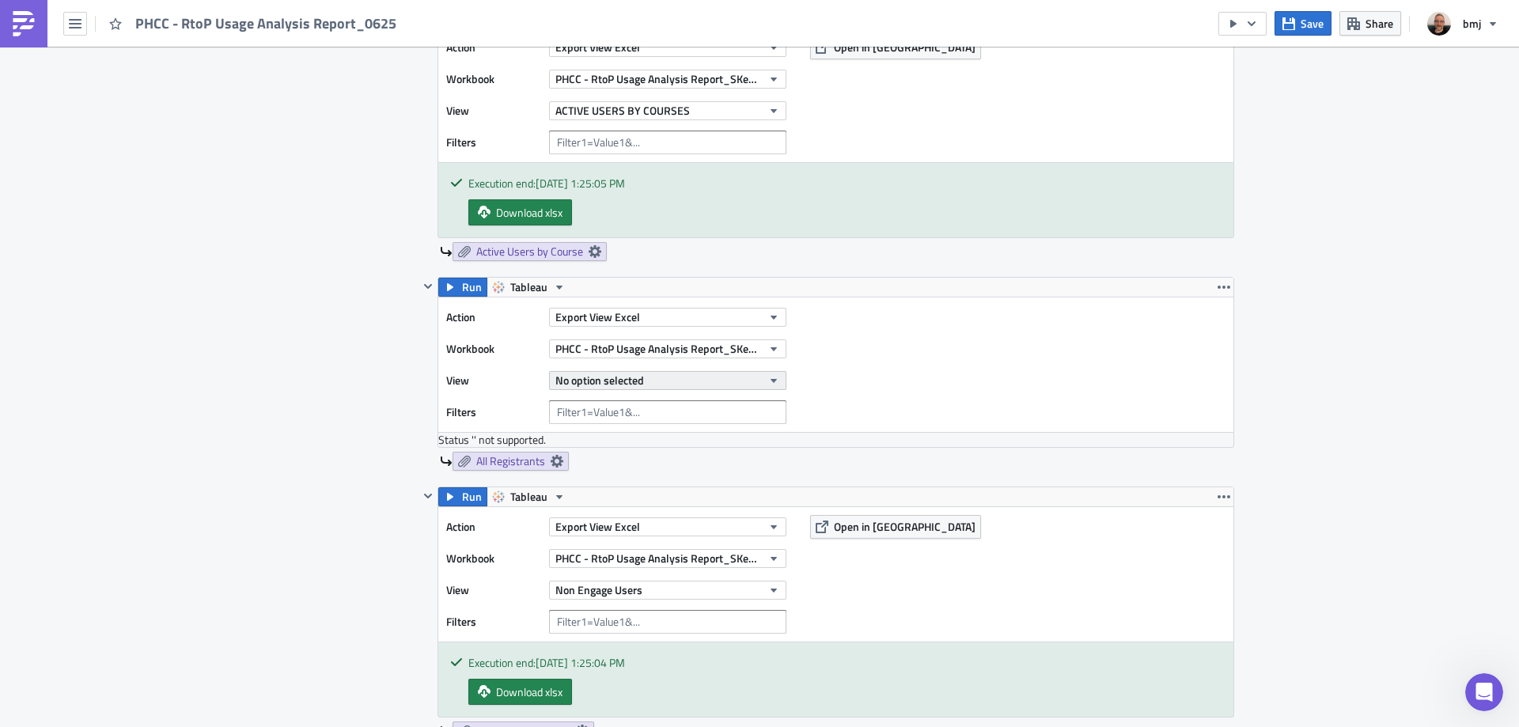
click at [638, 385] on span "No option selected" at bounding box center [599, 380] width 89 height 17
click at [634, 509] on div "All Registrant" at bounding box center [623, 505] width 140 height 16
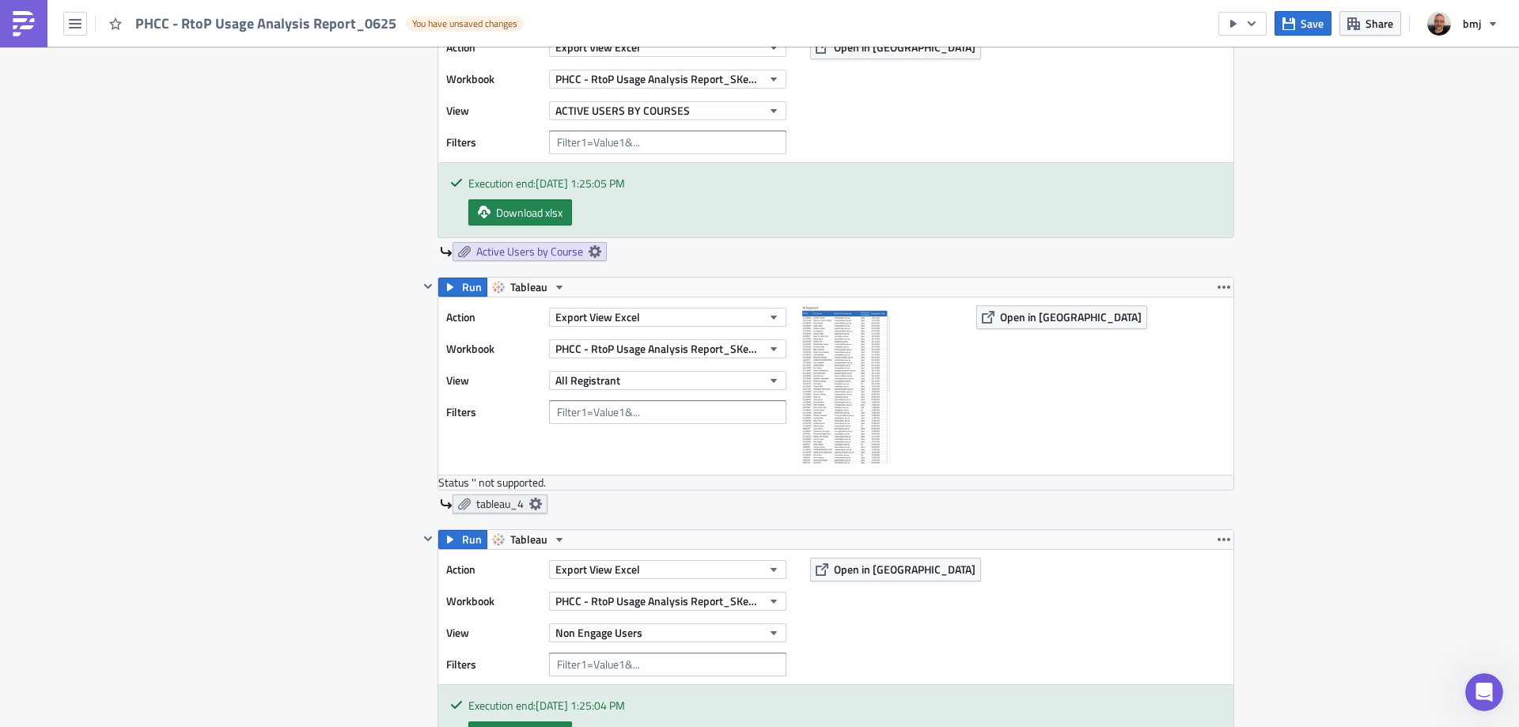
click at [529, 503] on icon at bounding box center [535, 504] width 13 height 13
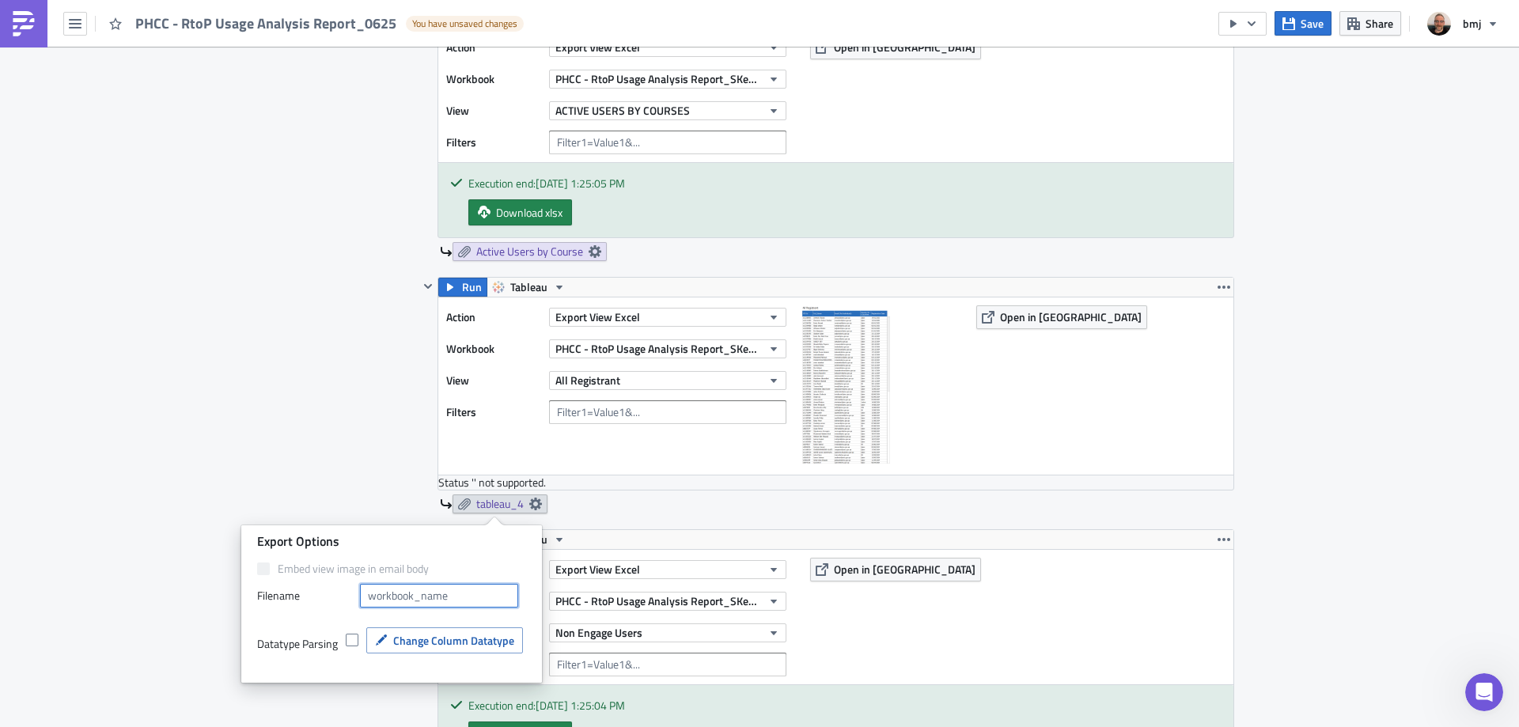
click at [448, 594] on input "text" at bounding box center [439, 596] width 158 height 24
type input "All Registrants"
click at [269, 379] on div "Learning Execution Log Edit " PHCC - RtoP Usage Analysis Report_0625 " Draft Se…" at bounding box center [759, 366] width 981 height 3329
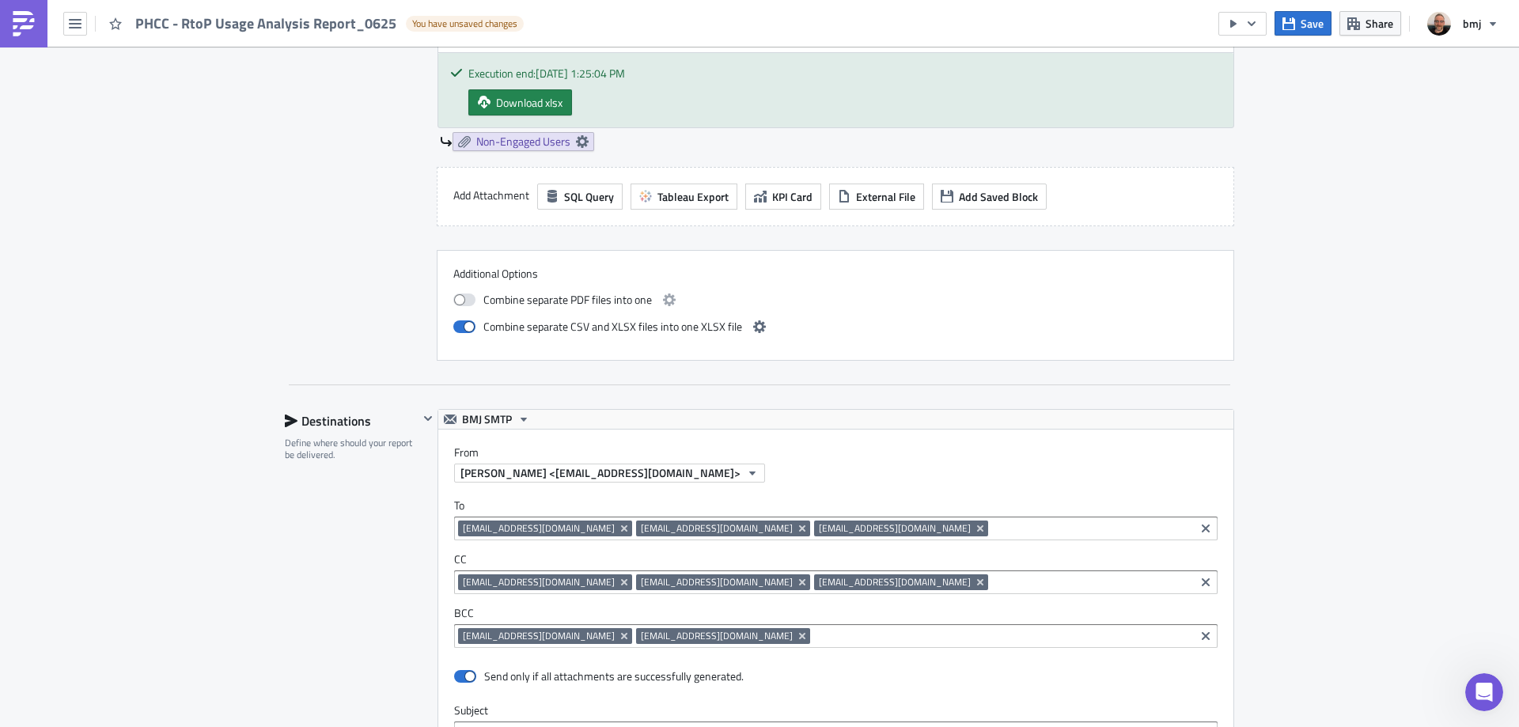
scroll to position [1978, 0]
click at [753, 331] on icon "button" at bounding box center [759, 326] width 13 height 13
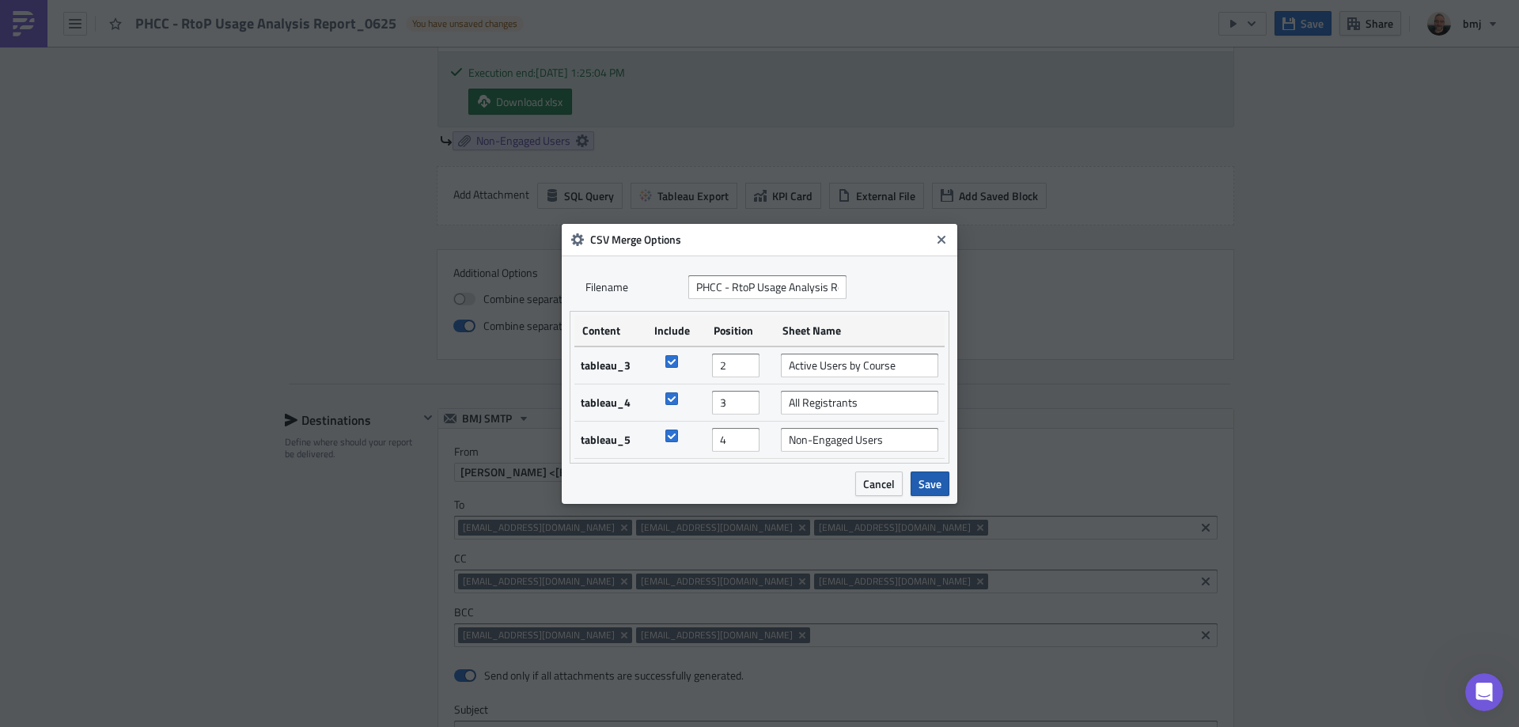
click at [926, 485] on span "Save" at bounding box center [929, 483] width 23 height 17
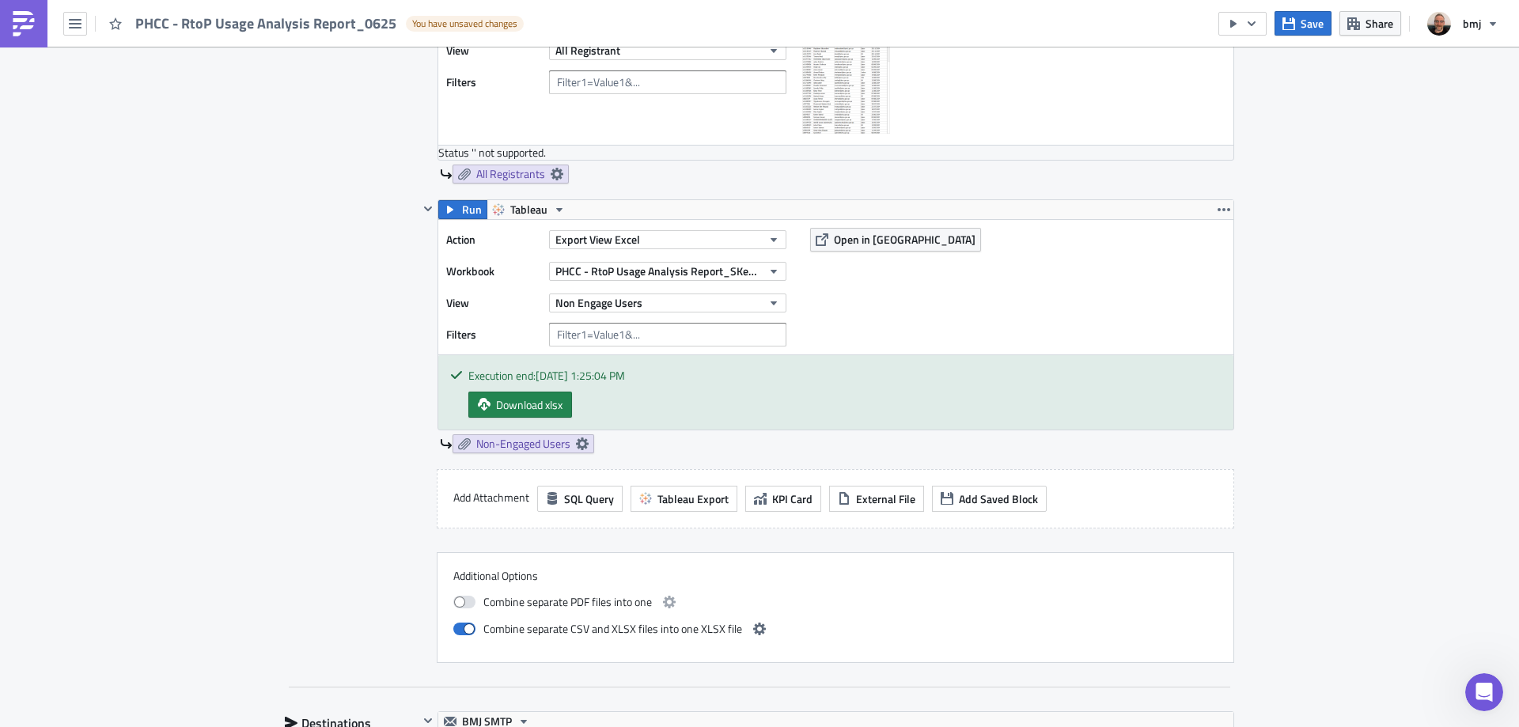
scroll to position [1661, 0]
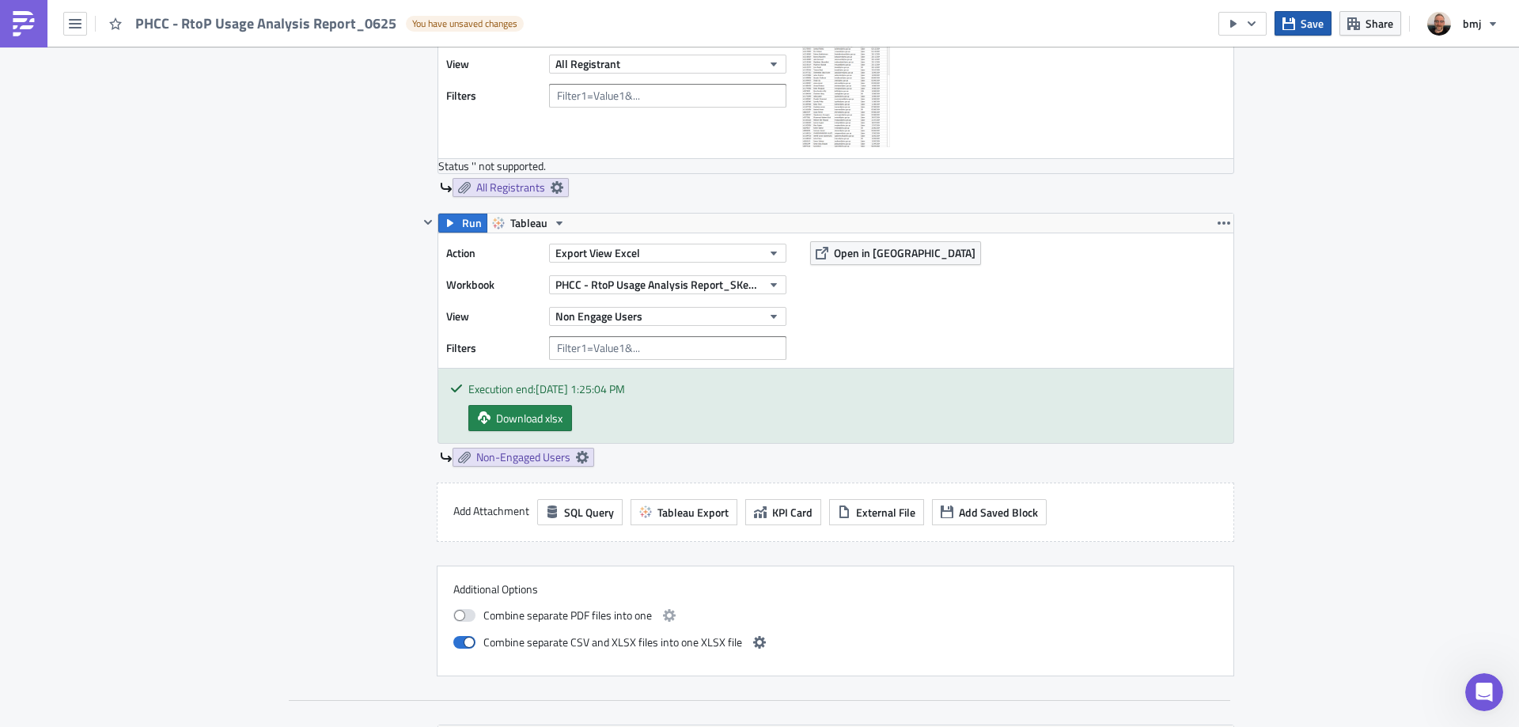
click at [1309, 28] on span "Save" at bounding box center [1311, 23] width 23 height 17
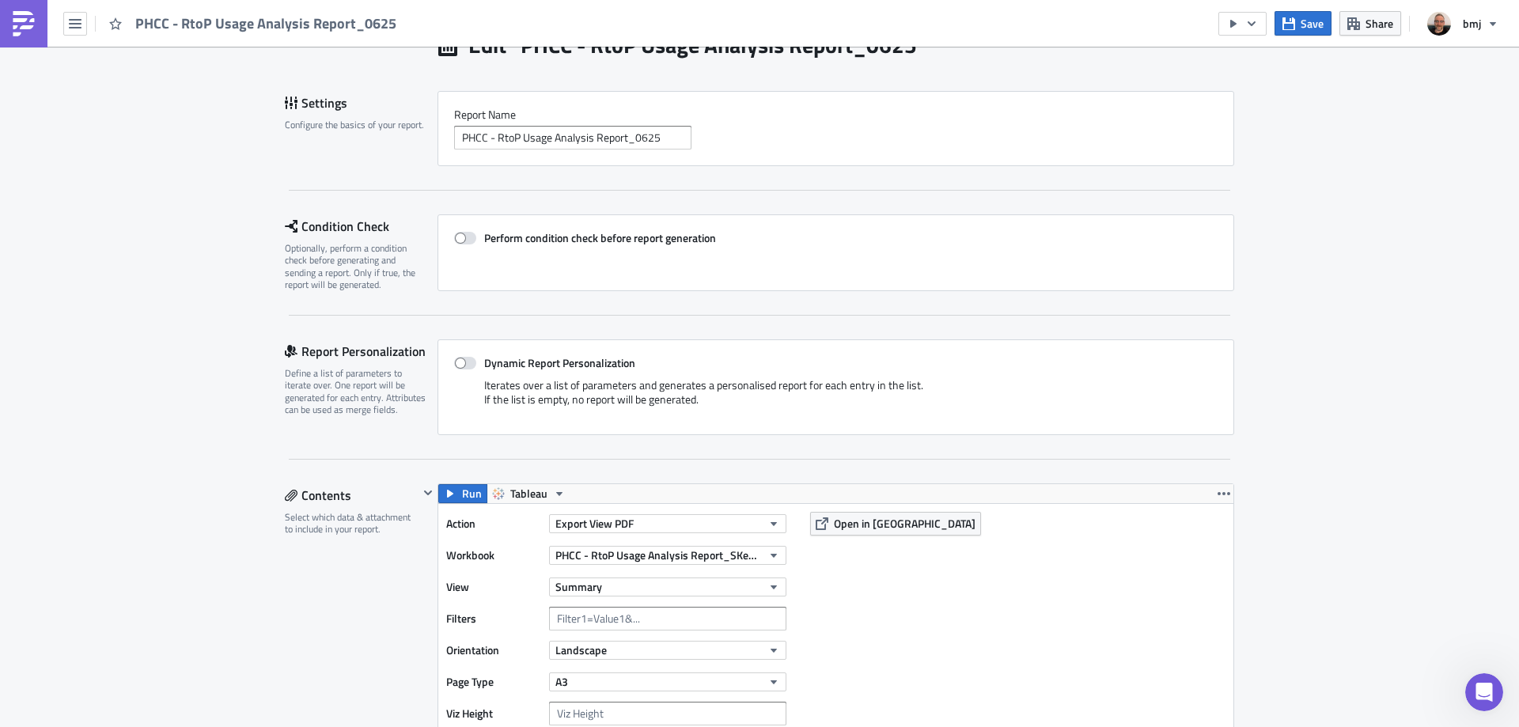
scroll to position [0, 0]
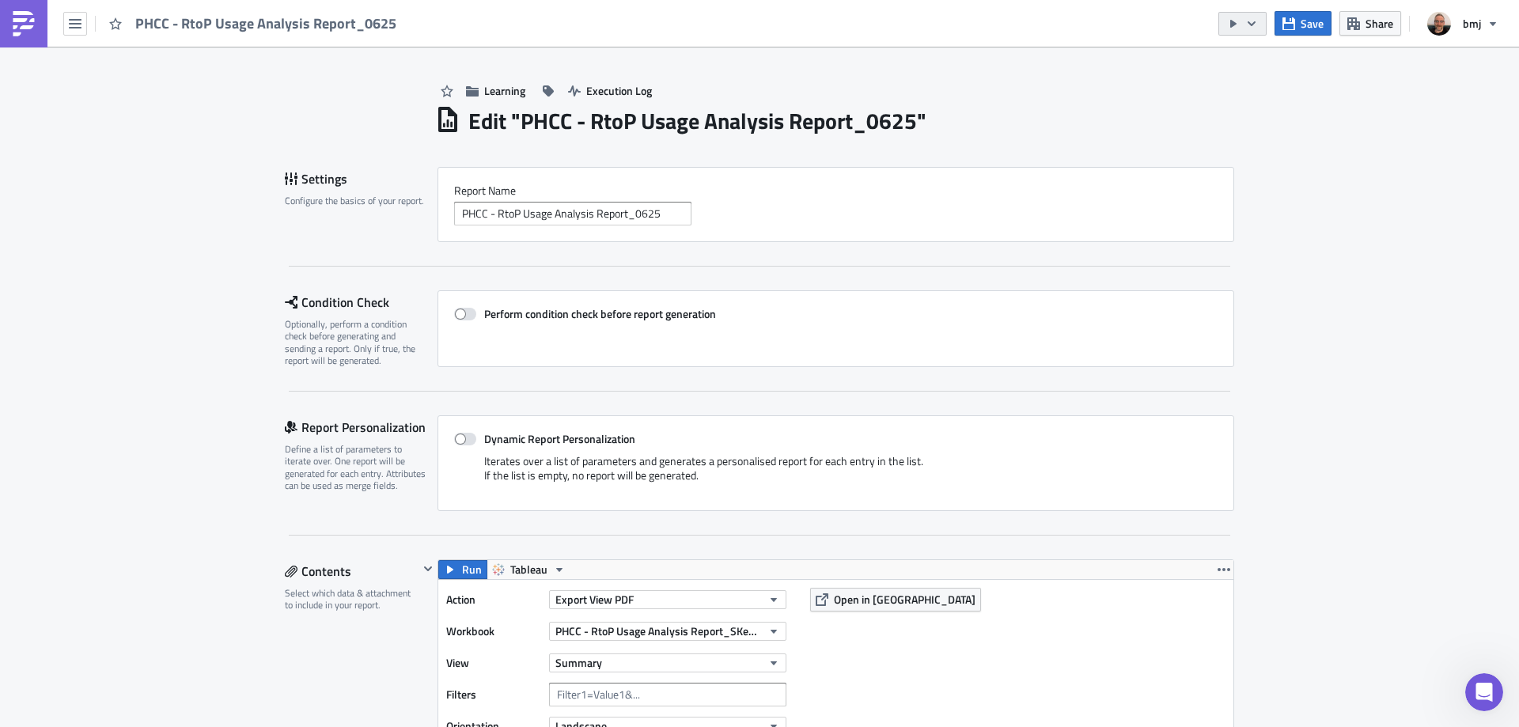
click at [1262, 23] on button "button" at bounding box center [1242, 24] width 48 height 24
click at [1268, 59] on div "Send Just to Me" at bounding box center [1289, 63] width 123 height 16
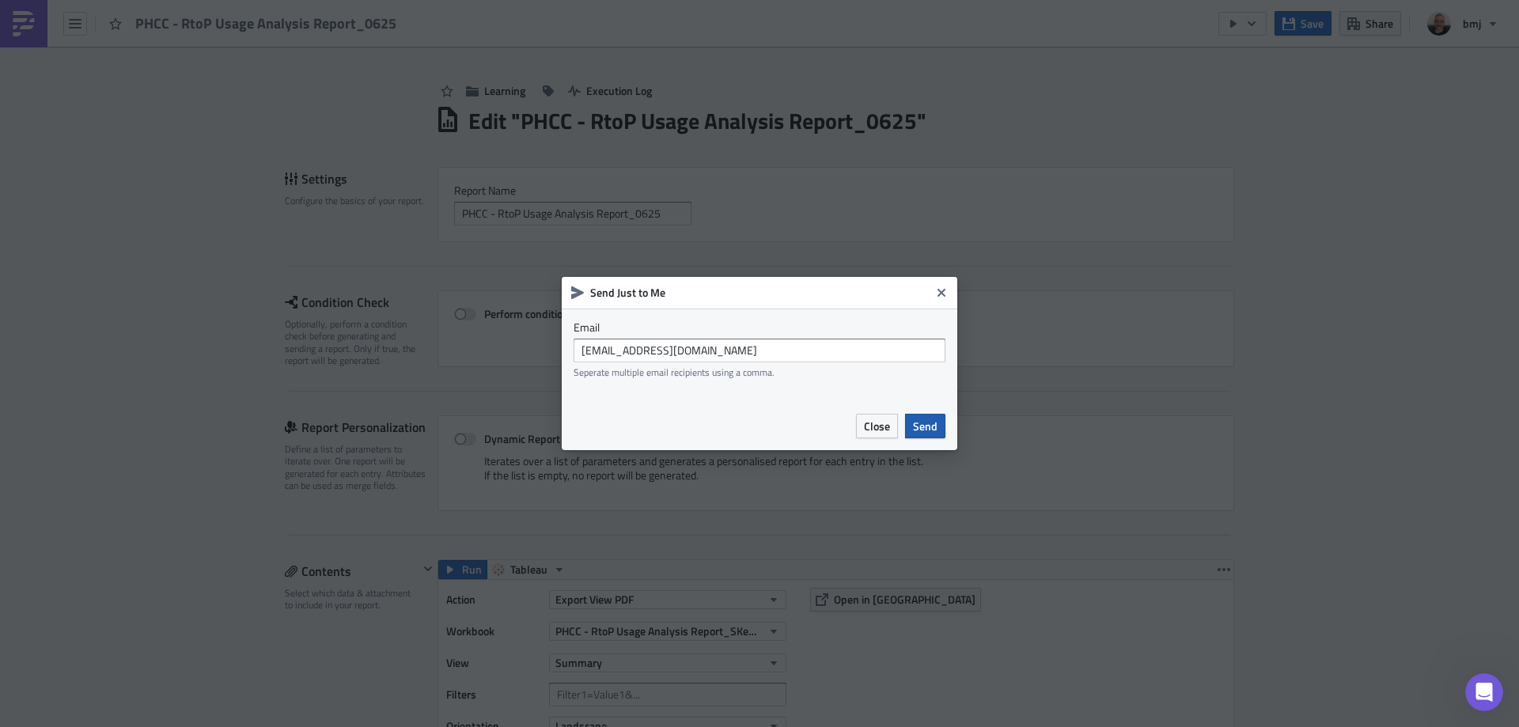
click at [921, 436] on button "Send" at bounding box center [925, 426] width 40 height 25
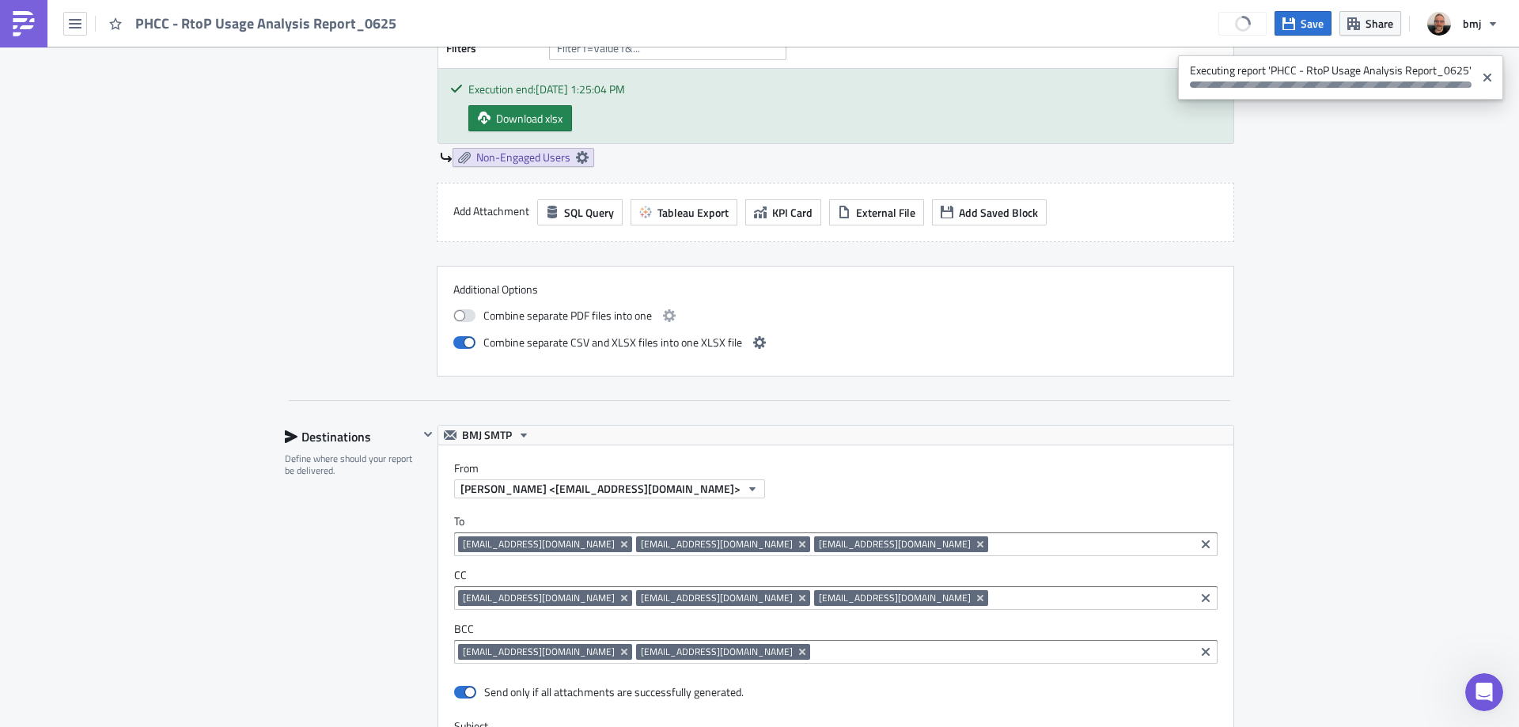
scroll to position [2646, 0]
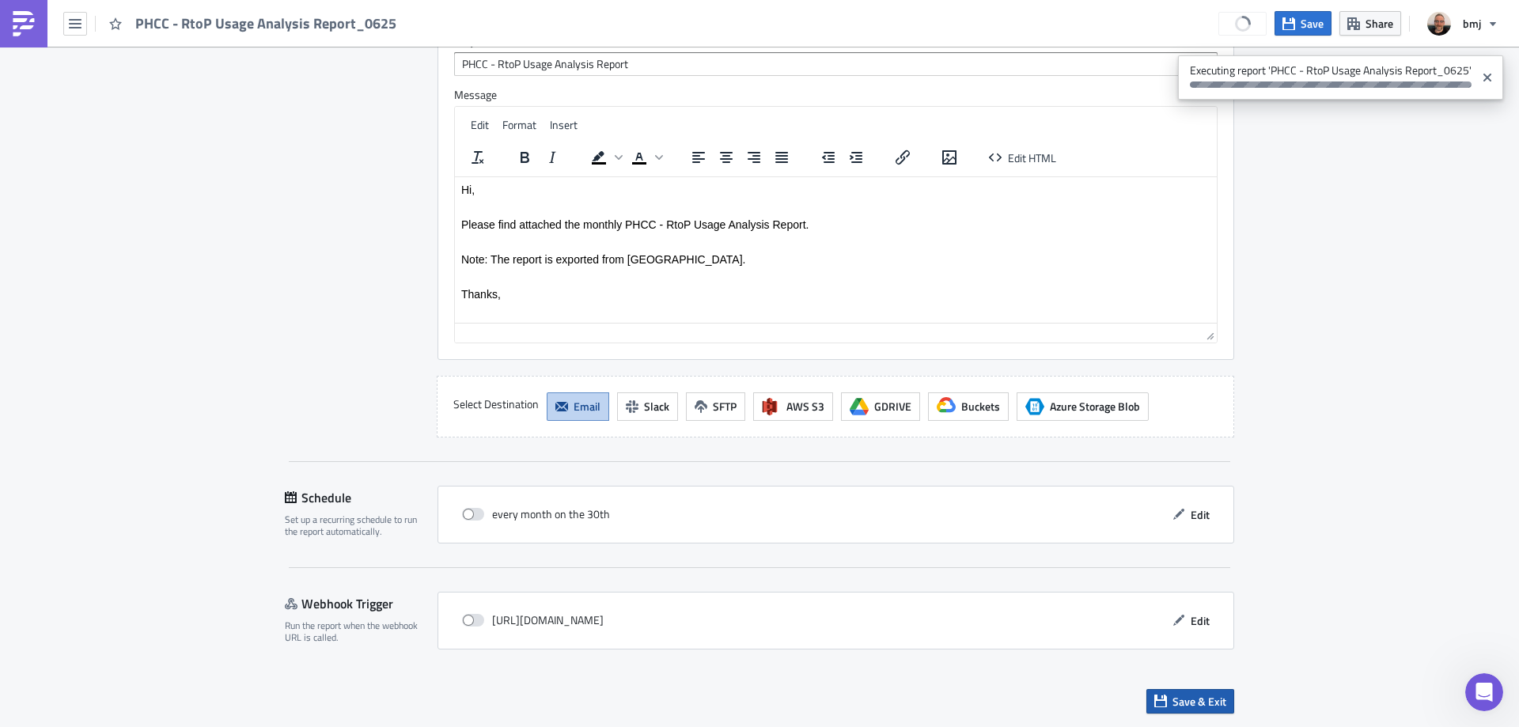
click at [1202, 702] on span "Save & Exit" at bounding box center [1199, 701] width 54 height 17
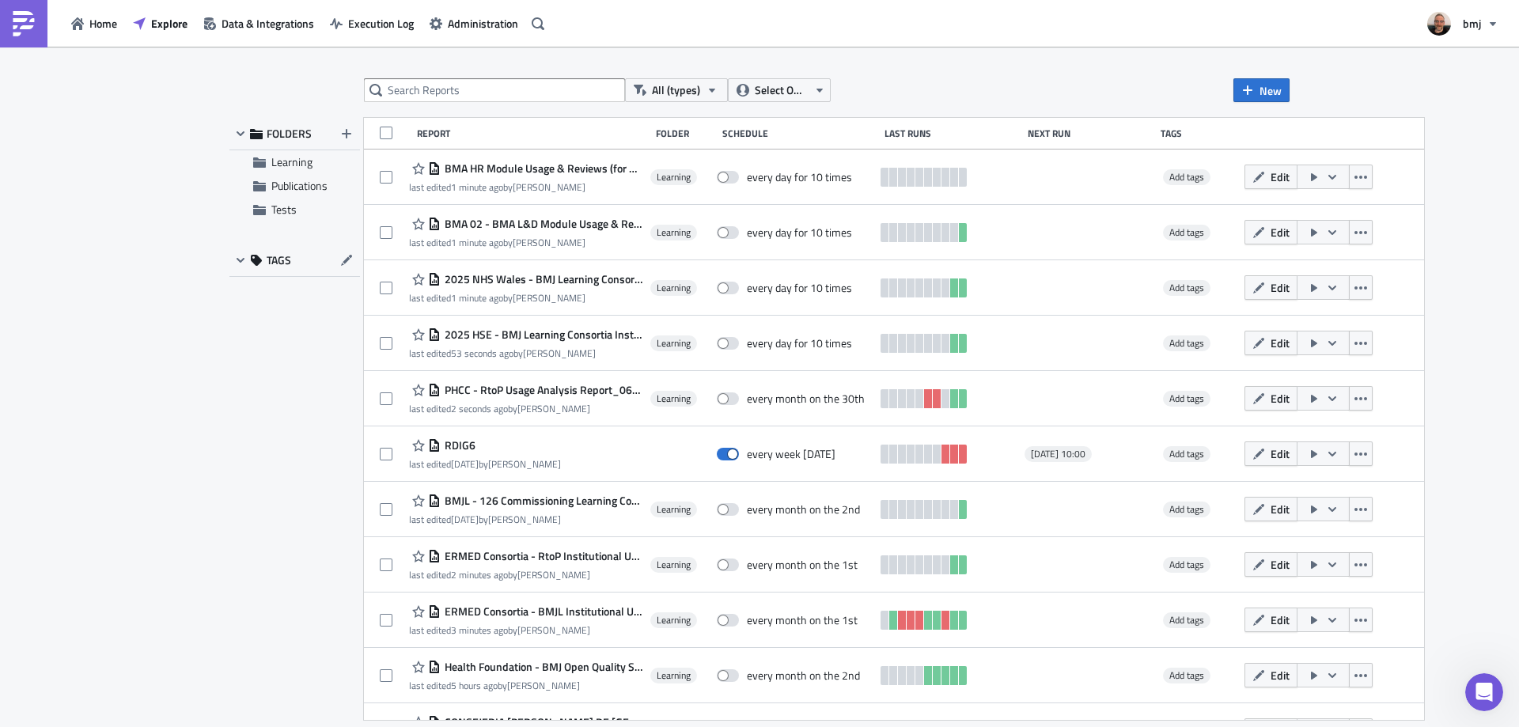
click at [571, 392] on span "PHCC - RtoP Usage Analysis Report_0625" at bounding box center [542, 390] width 202 height 14
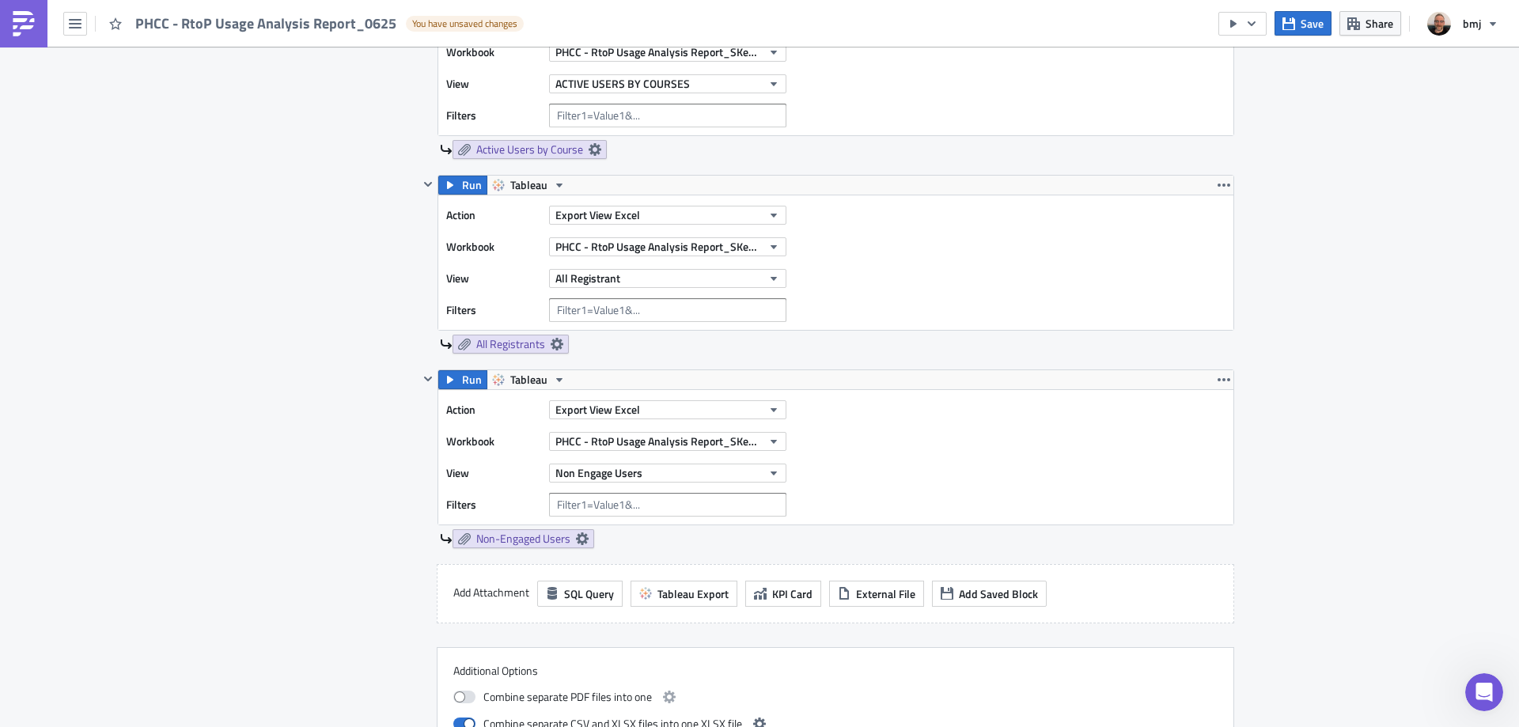
scroll to position [1582, 0]
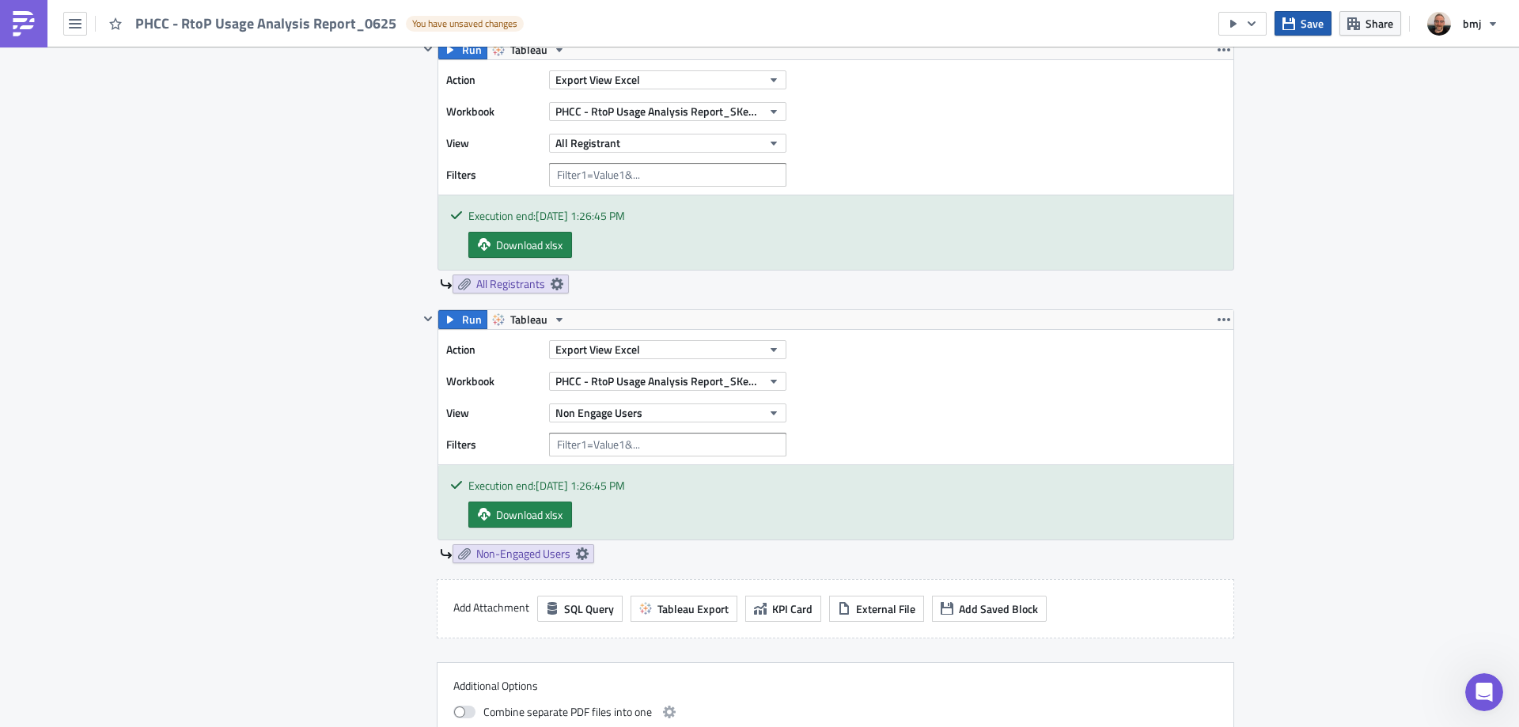
click at [1305, 25] on span "Save" at bounding box center [1311, 23] width 23 height 17
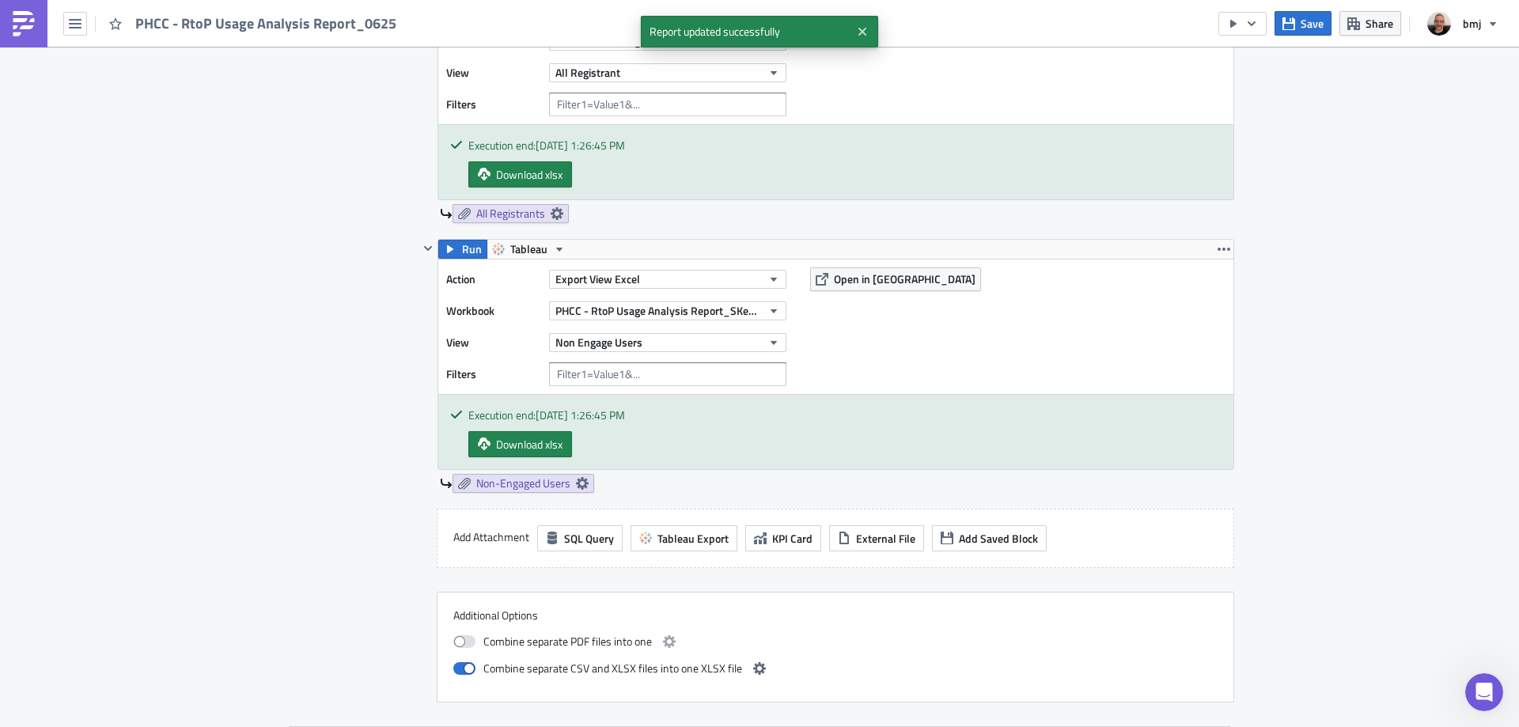
scroll to position [1978, 0]
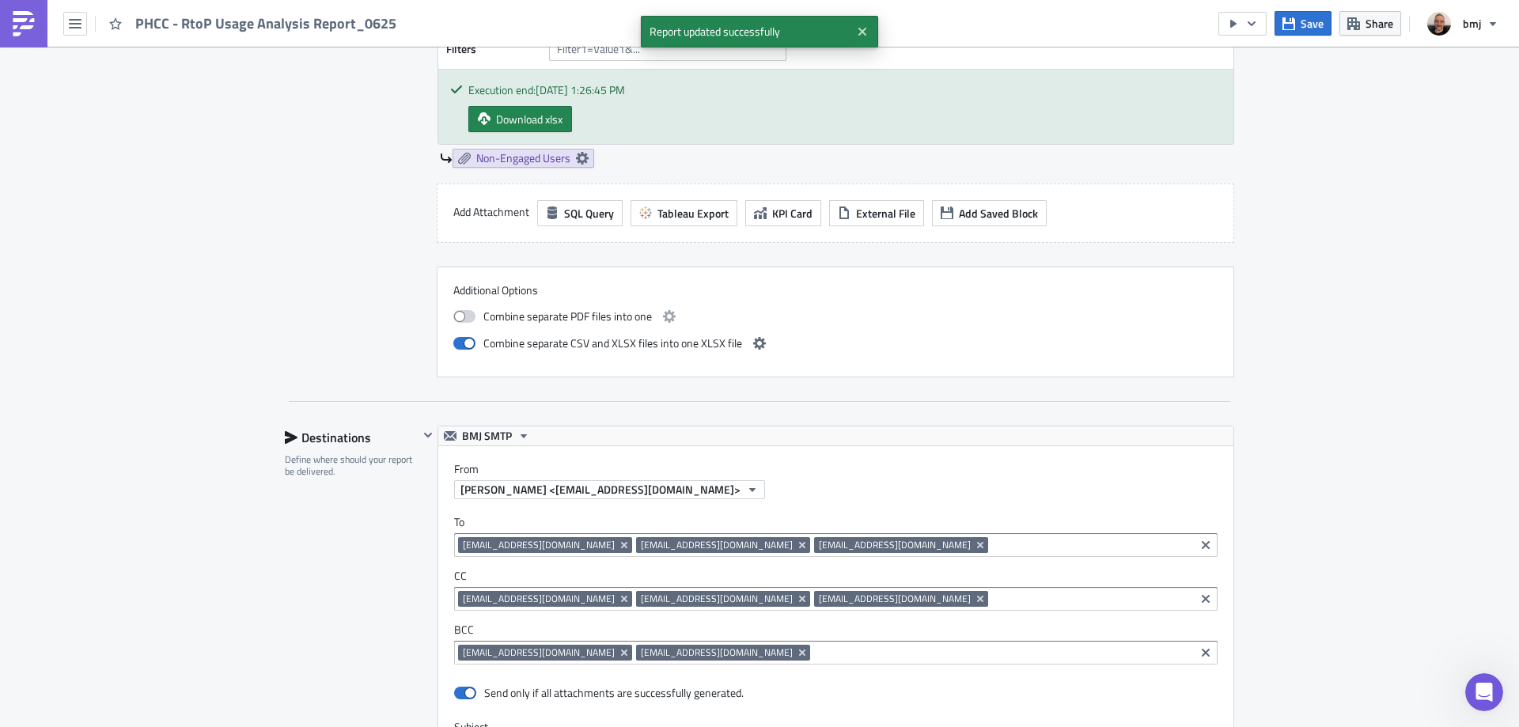
click at [460, 312] on span at bounding box center [464, 316] width 22 height 13
click at [460, 312] on input "checkbox" at bounding box center [461, 314] width 10 height 10
checkbox input "true"
click at [665, 311] on icon "button" at bounding box center [669, 316] width 13 height 13
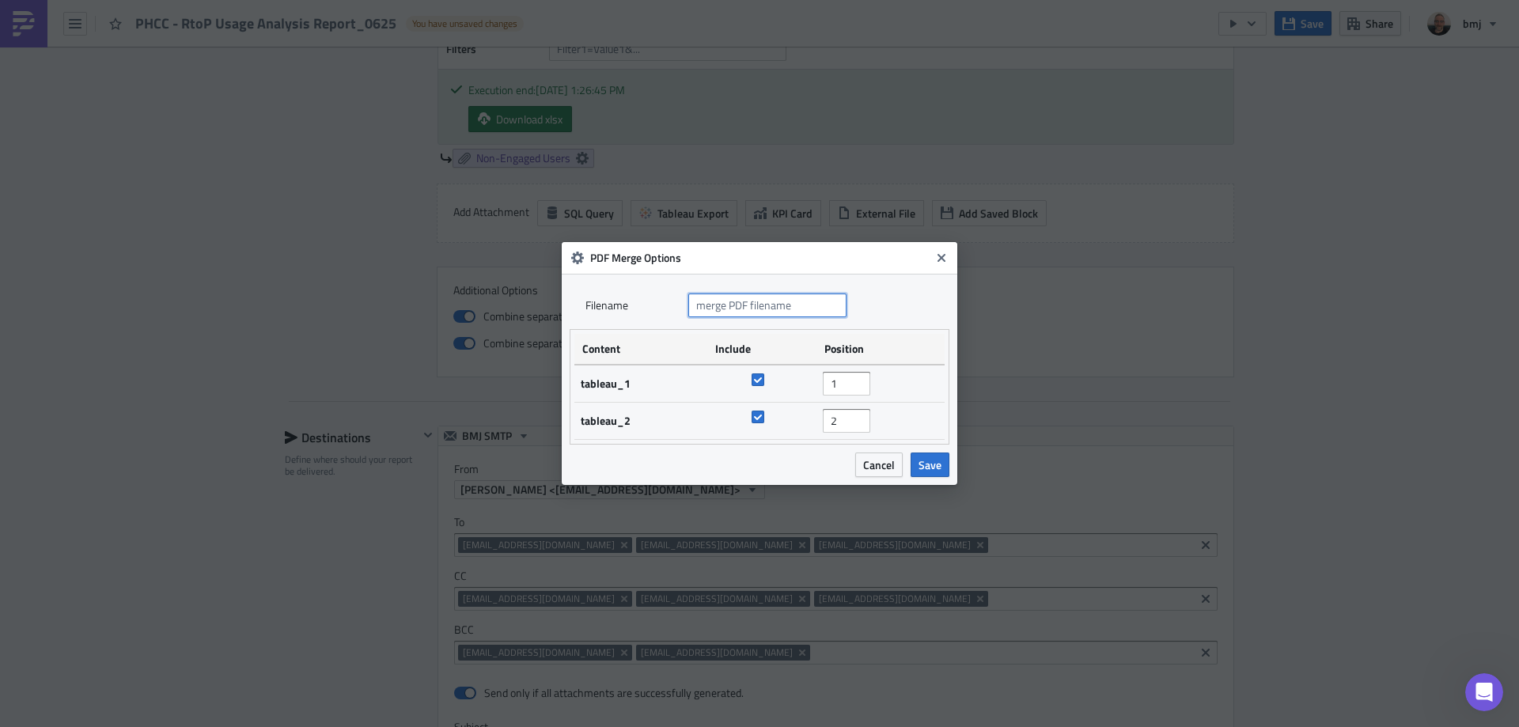
click at [746, 300] on input "text" at bounding box center [767, 305] width 158 height 24
type input "PHCC - RtoP Usage Analysis Report"
click at [935, 458] on span "Save" at bounding box center [929, 464] width 23 height 17
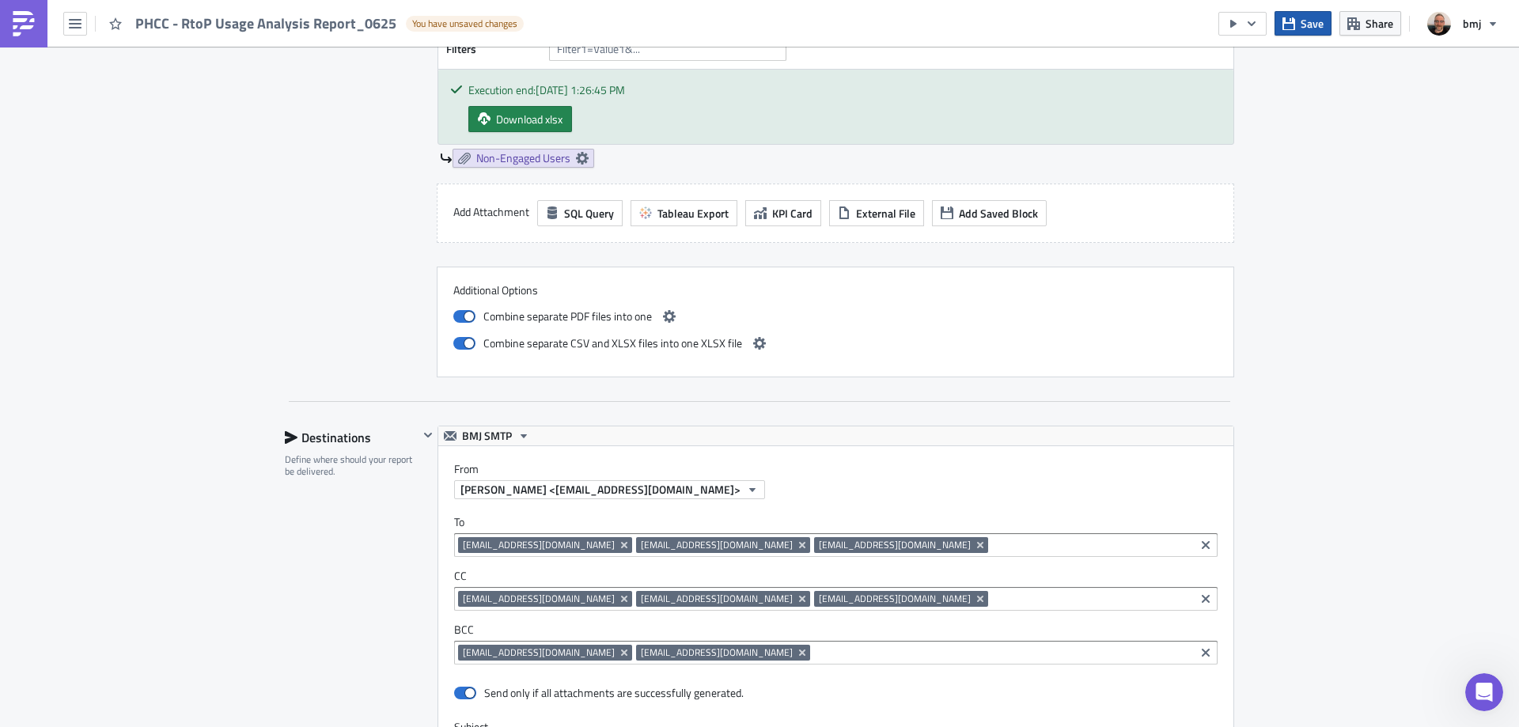
click at [1295, 26] on icon "button" at bounding box center [1288, 23] width 13 height 13
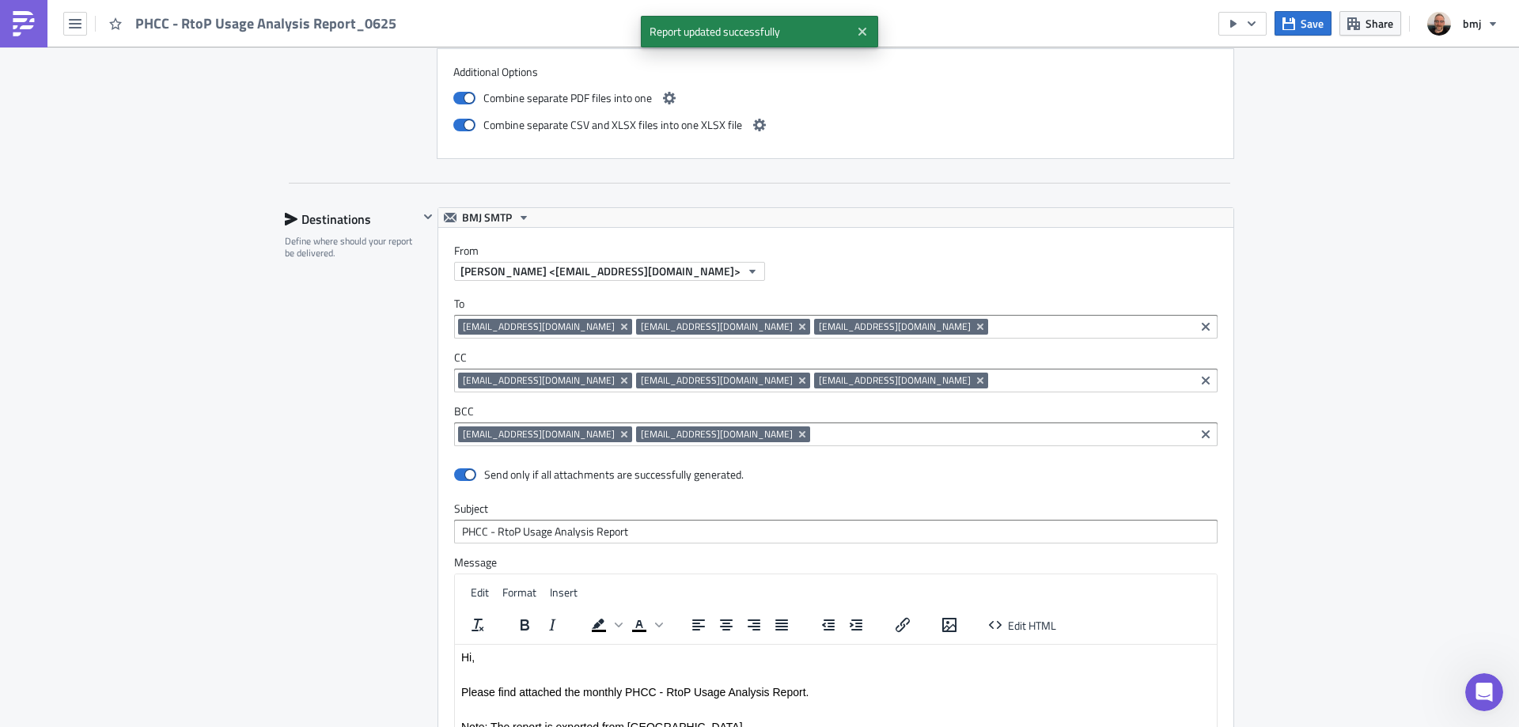
scroll to position [2531, 0]
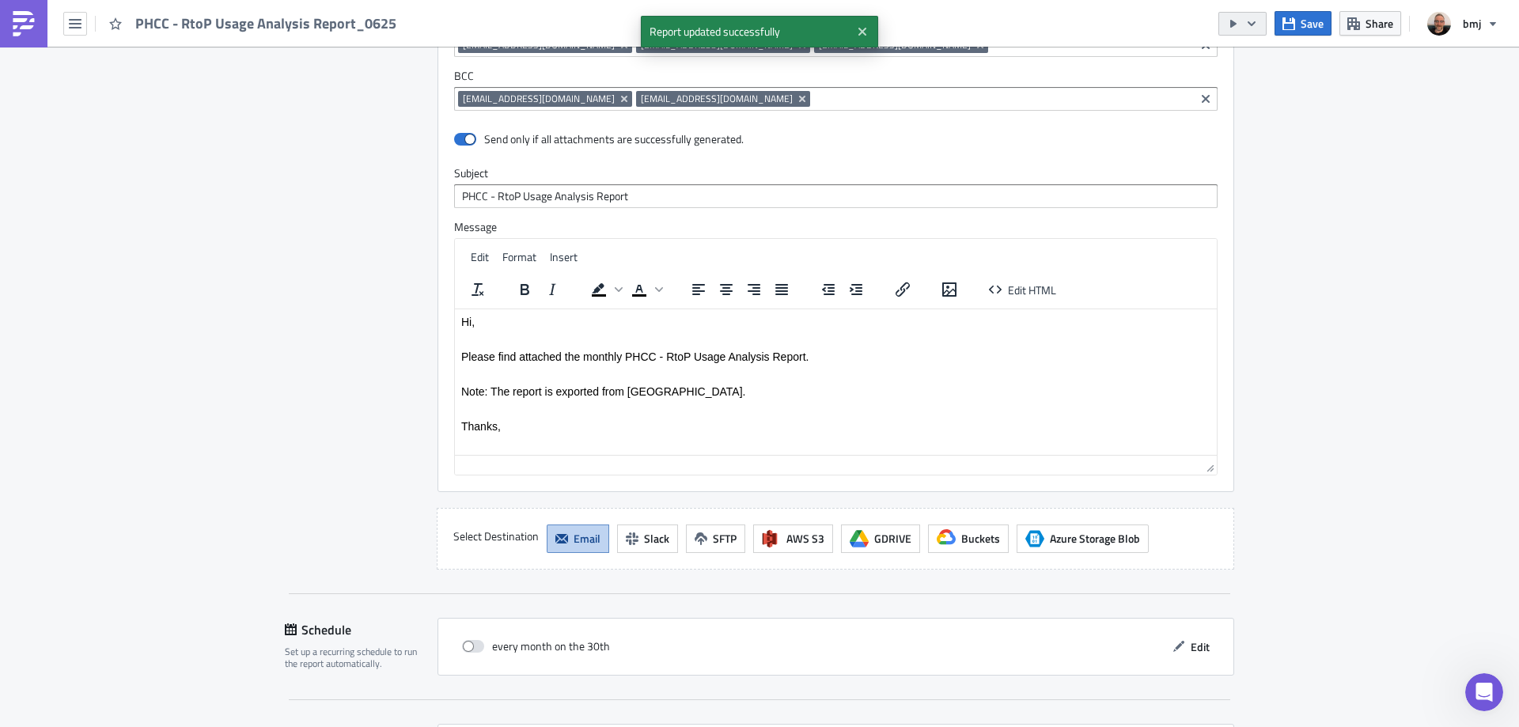
click at [1253, 21] on icon "button" at bounding box center [1251, 23] width 13 height 13
click at [1270, 62] on div "Send Just to Me" at bounding box center [1289, 63] width 123 height 16
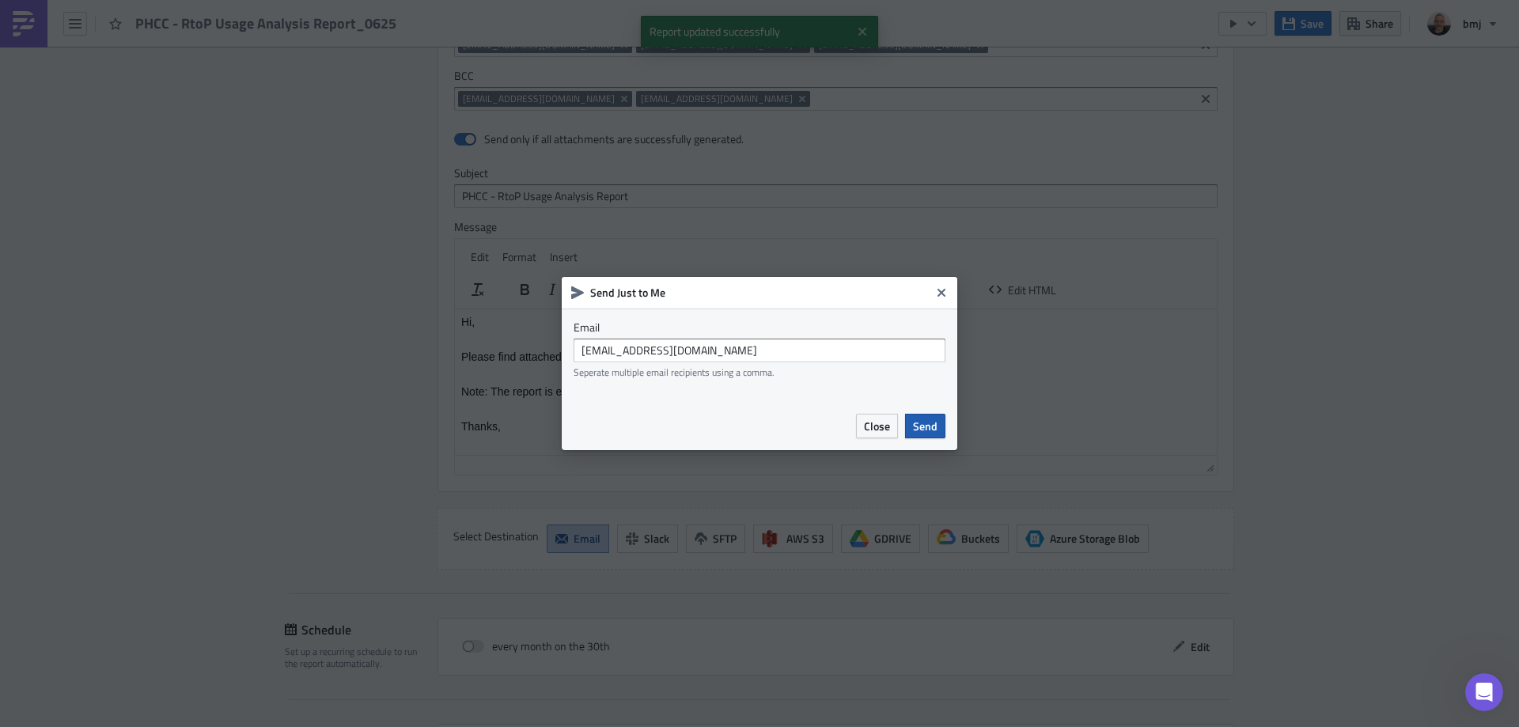
click at [924, 423] on span "Send" at bounding box center [925, 426] width 25 height 17
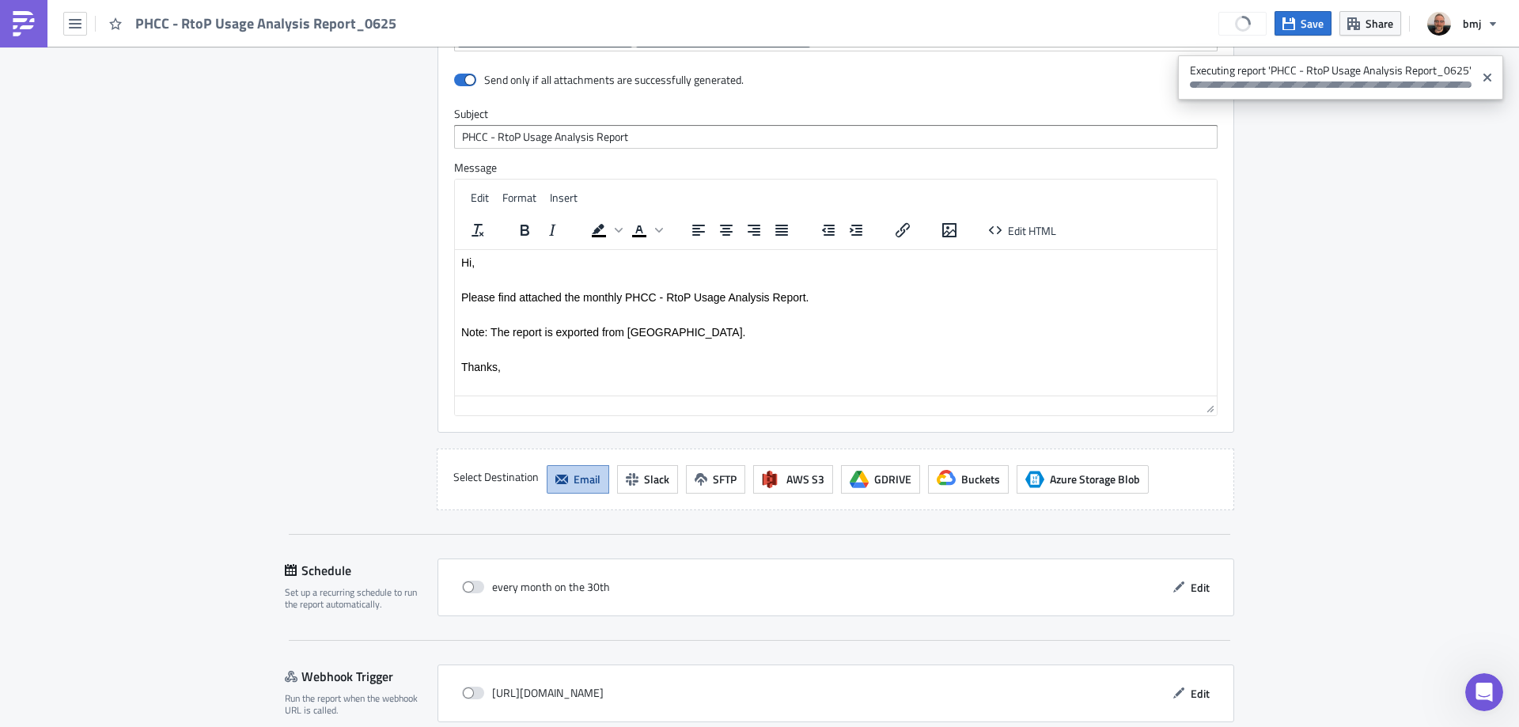
scroll to position [2663, 0]
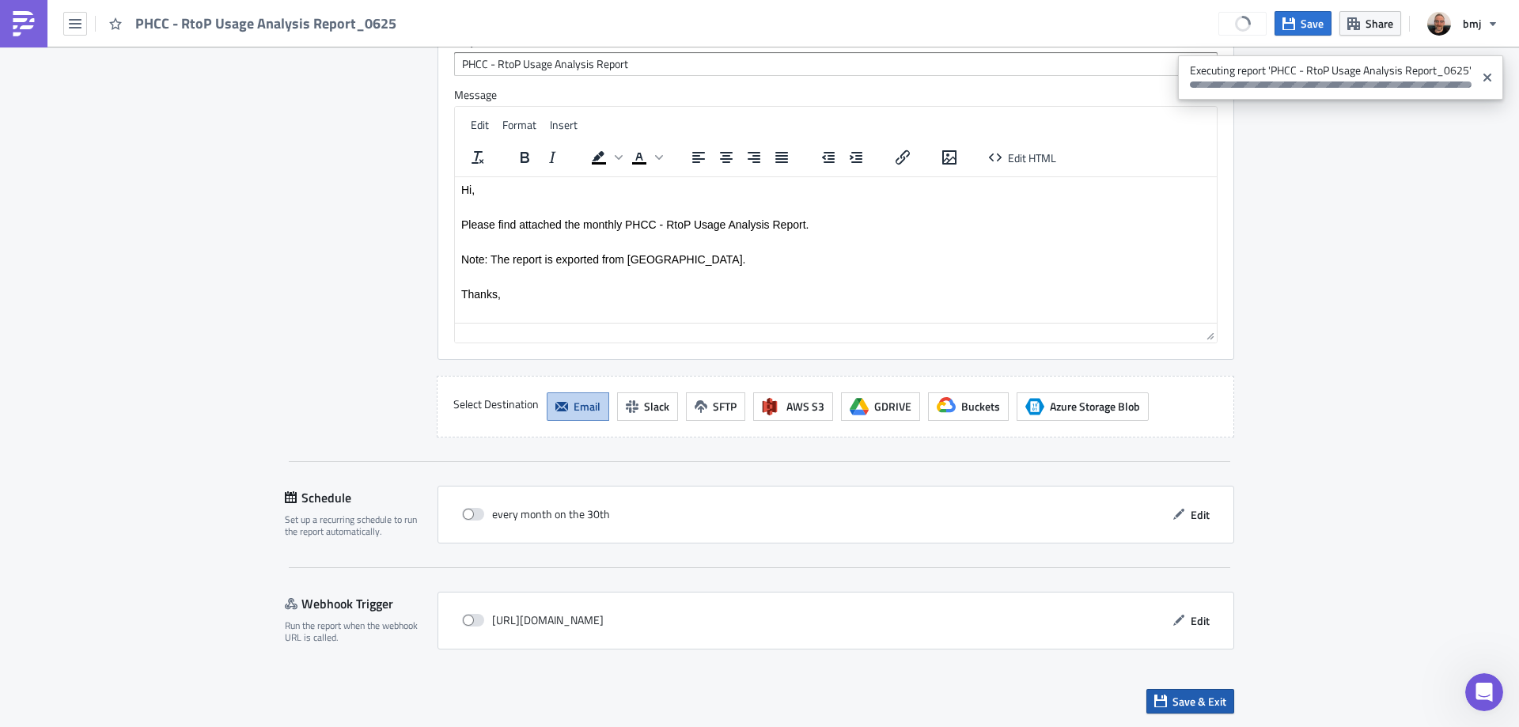
click at [1210, 704] on span "Save & Exit" at bounding box center [1199, 701] width 54 height 17
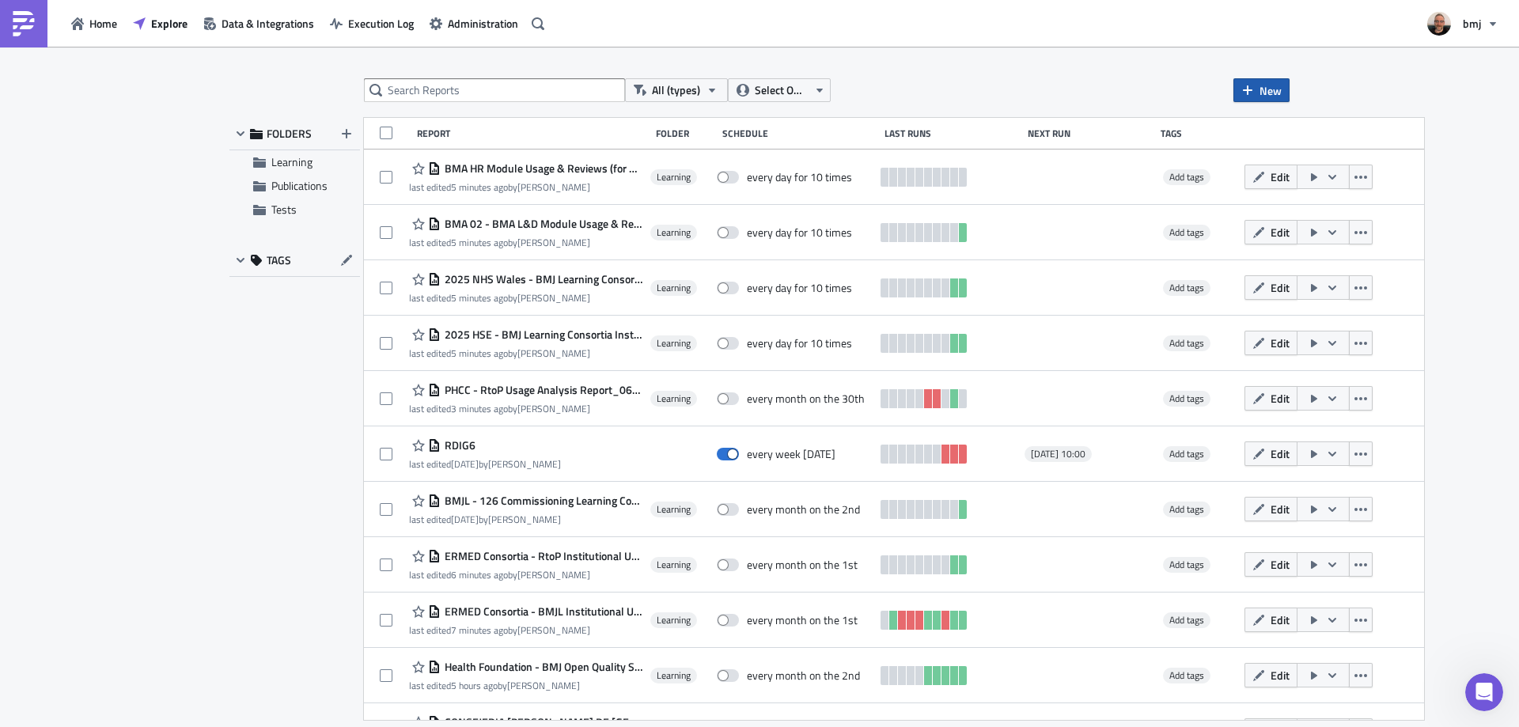
drag, startPoint x: 1255, startPoint y: 99, endPoint x: 1240, endPoint y: 100, distance: 14.3
click at [1256, 100] on button "New" at bounding box center [1261, 90] width 56 height 24
click at [1270, 133] on div "Report" at bounding box center [1314, 130] width 105 height 16
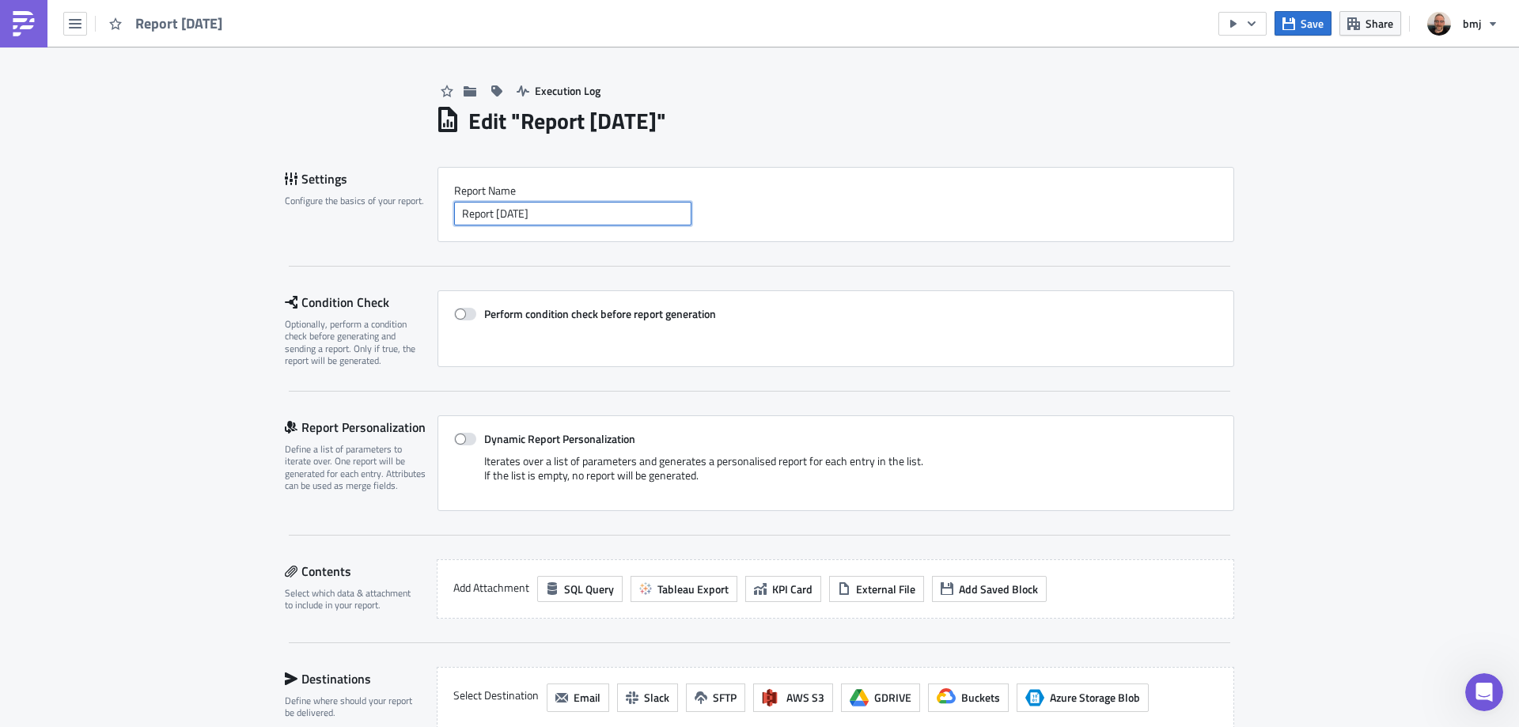
click at [591, 209] on input "Report [DATE]" at bounding box center [572, 214] width 237 height 24
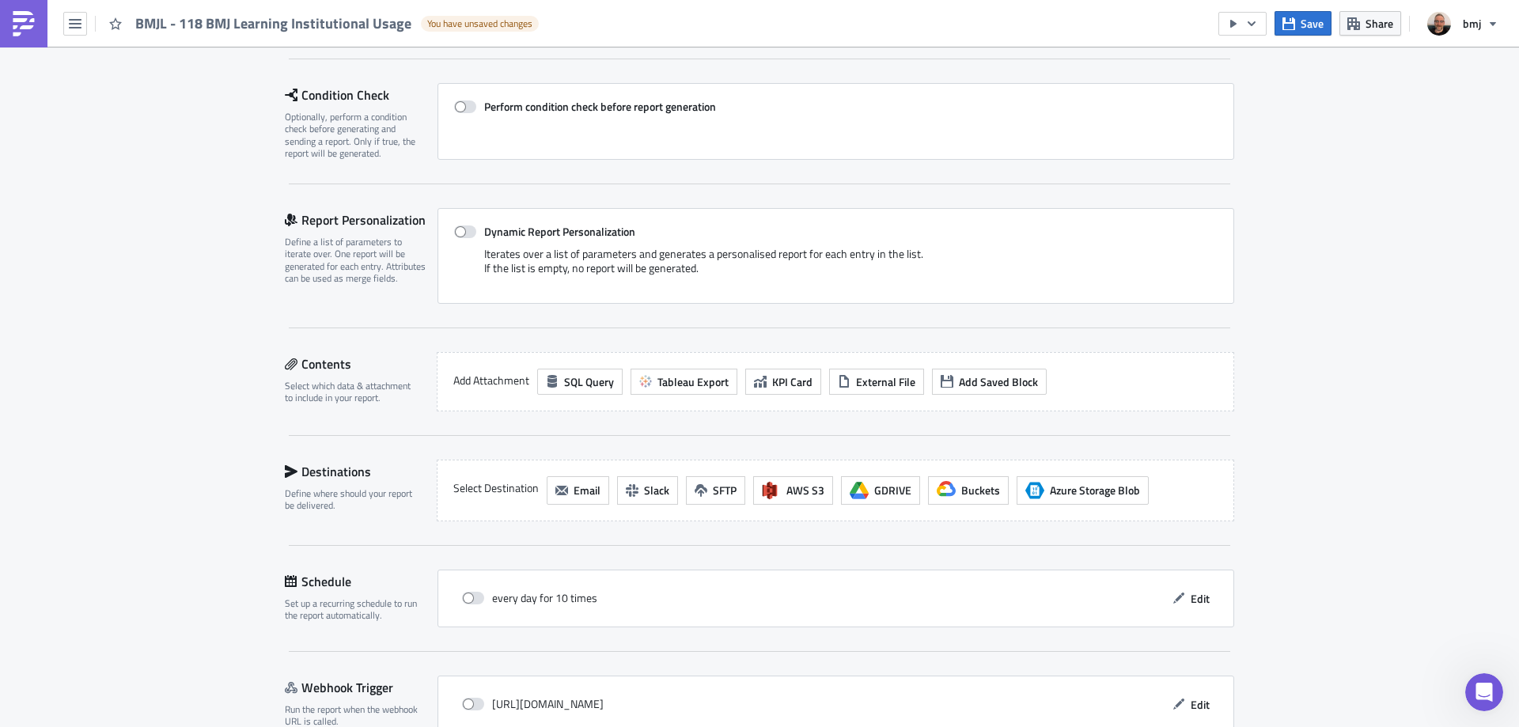
scroll to position [237, 0]
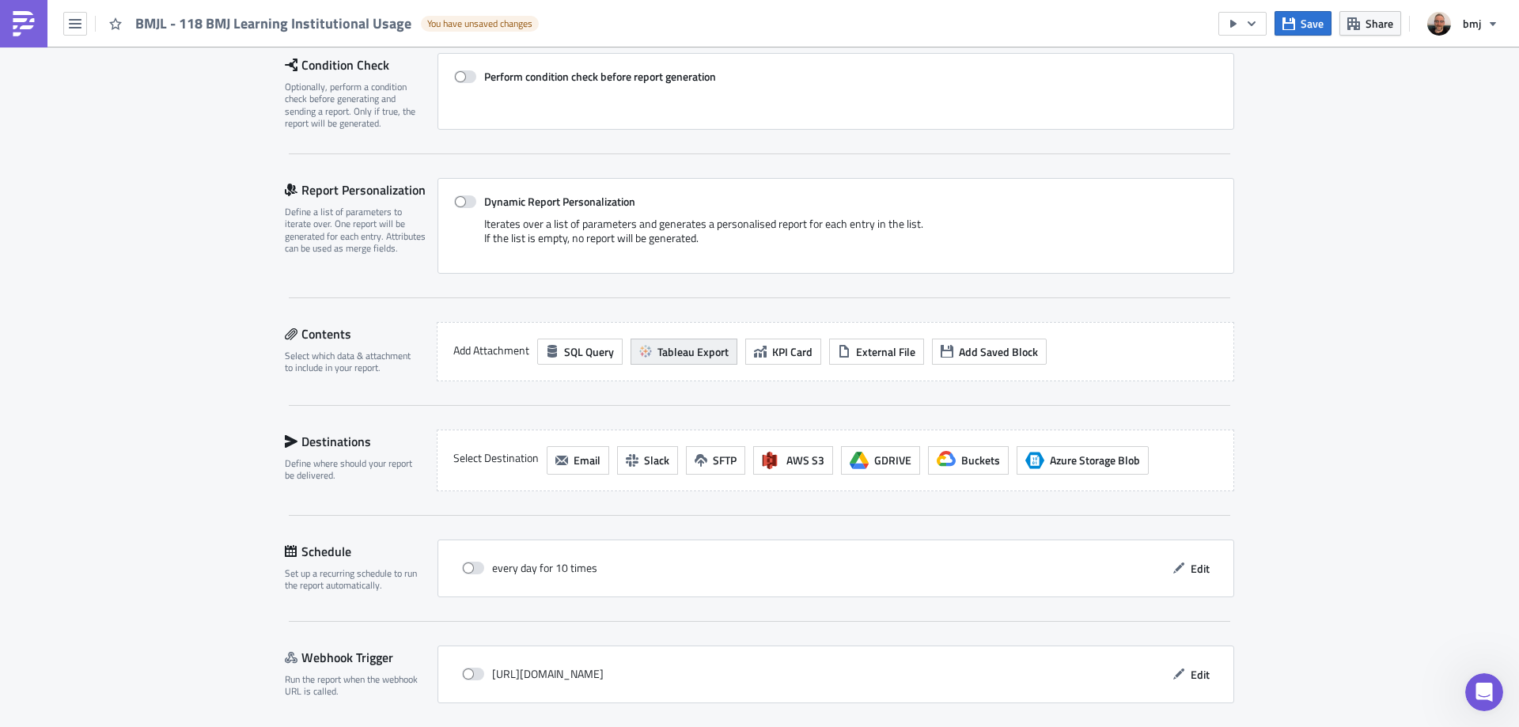
type input "BMJL - 118 BMJ Learning Institutional Usage"
click at [657, 344] on span "Tableau Export" at bounding box center [692, 351] width 71 height 17
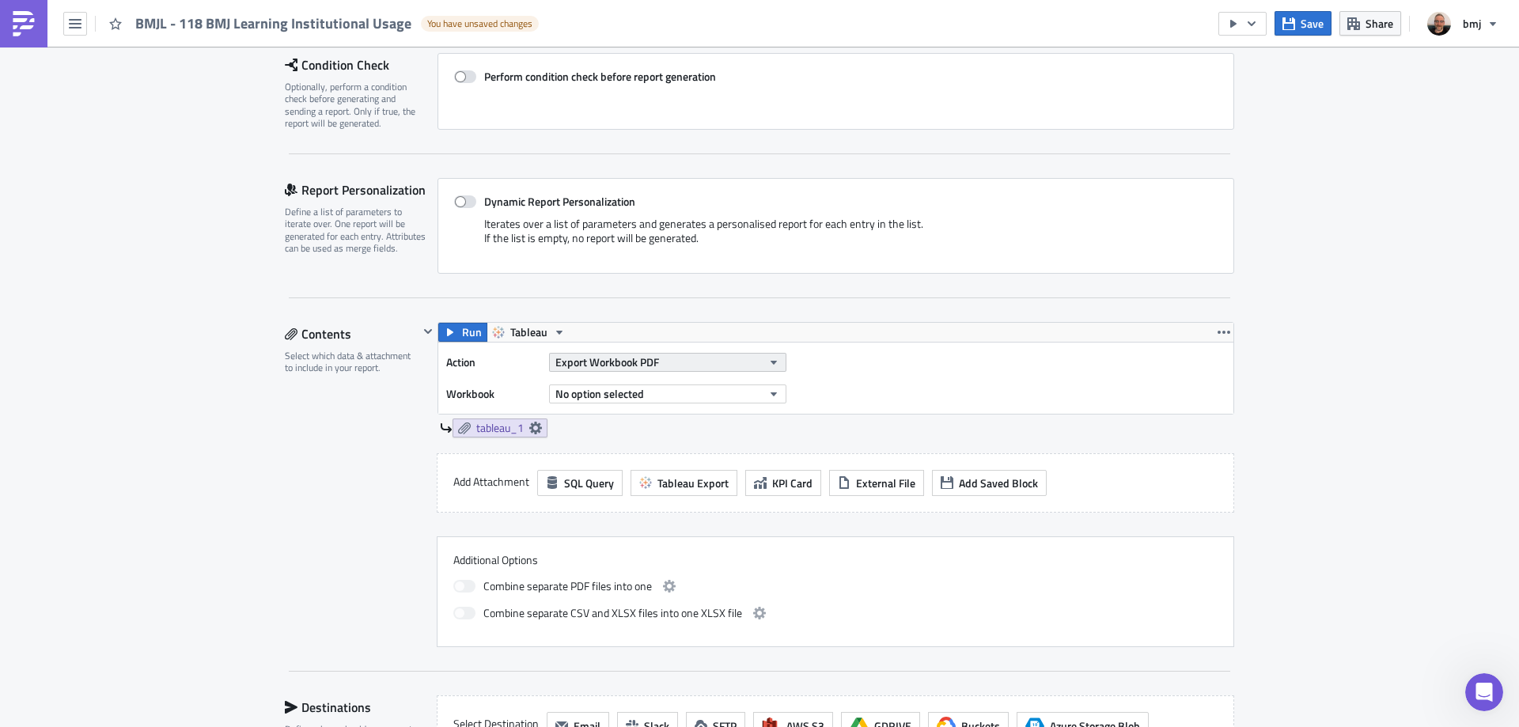
click at [643, 360] on span "Export Workbook PDF" at bounding box center [607, 362] width 104 height 17
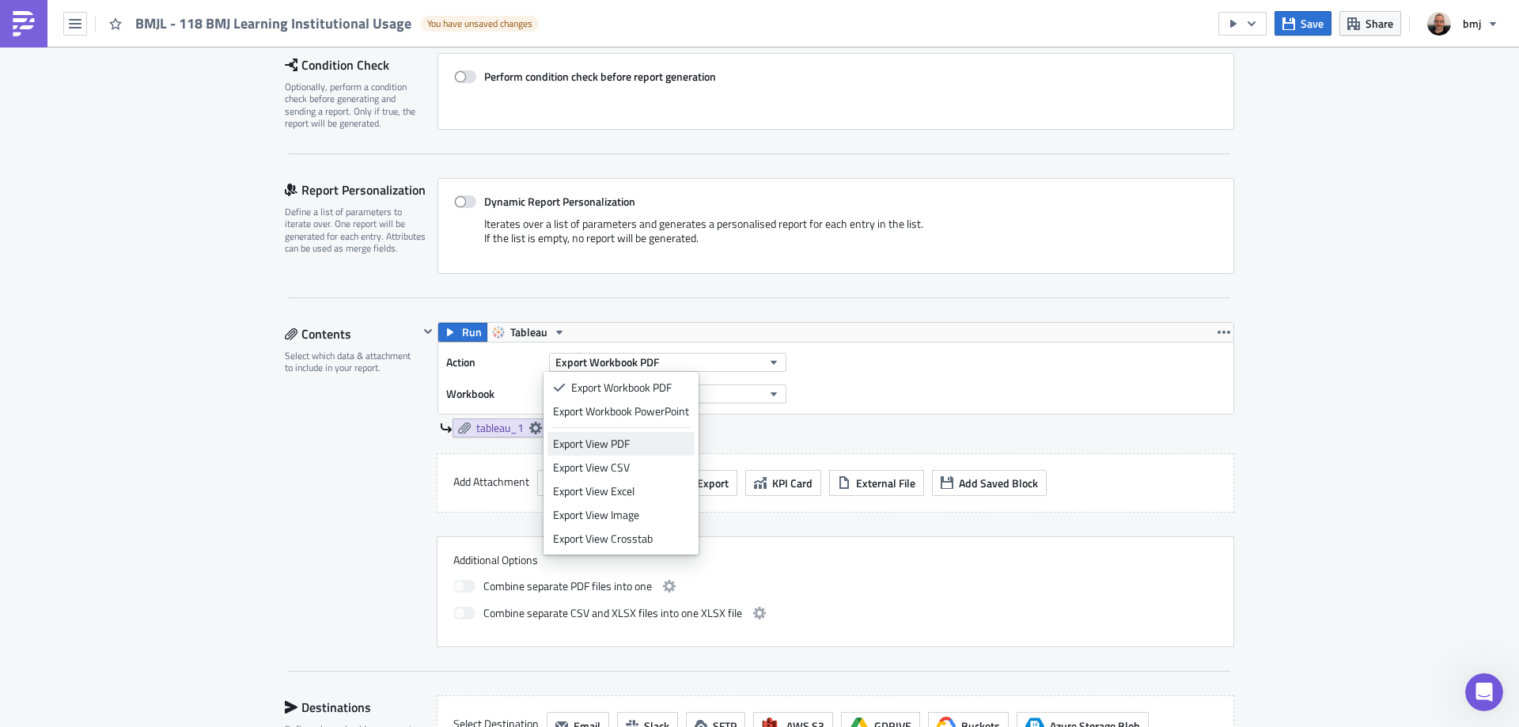
click at [648, 442] on div "Export View PDF" at bounding box center [621, 444] width 136 height 16
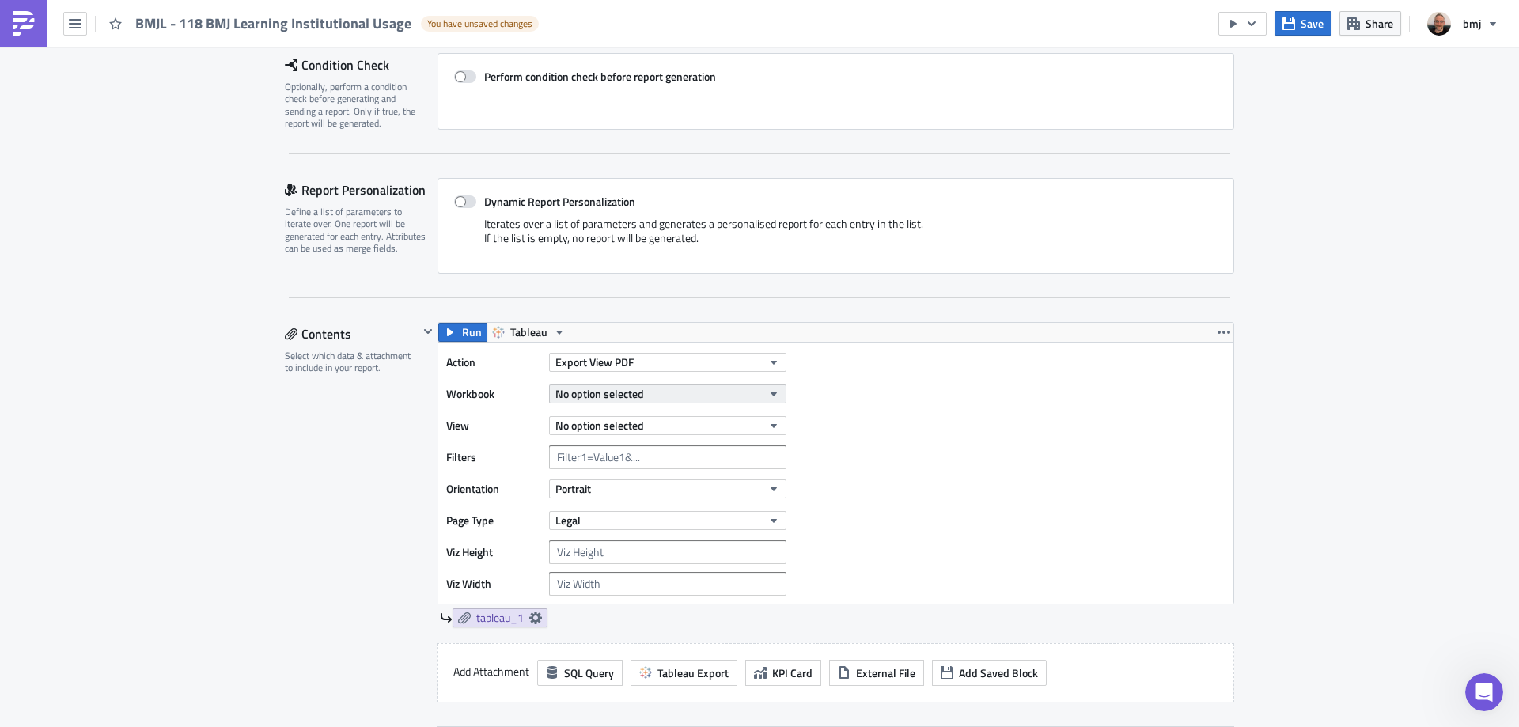
click at [656, 401] on button "No option selected" at bounding box center [667, 393] width 237 height 19
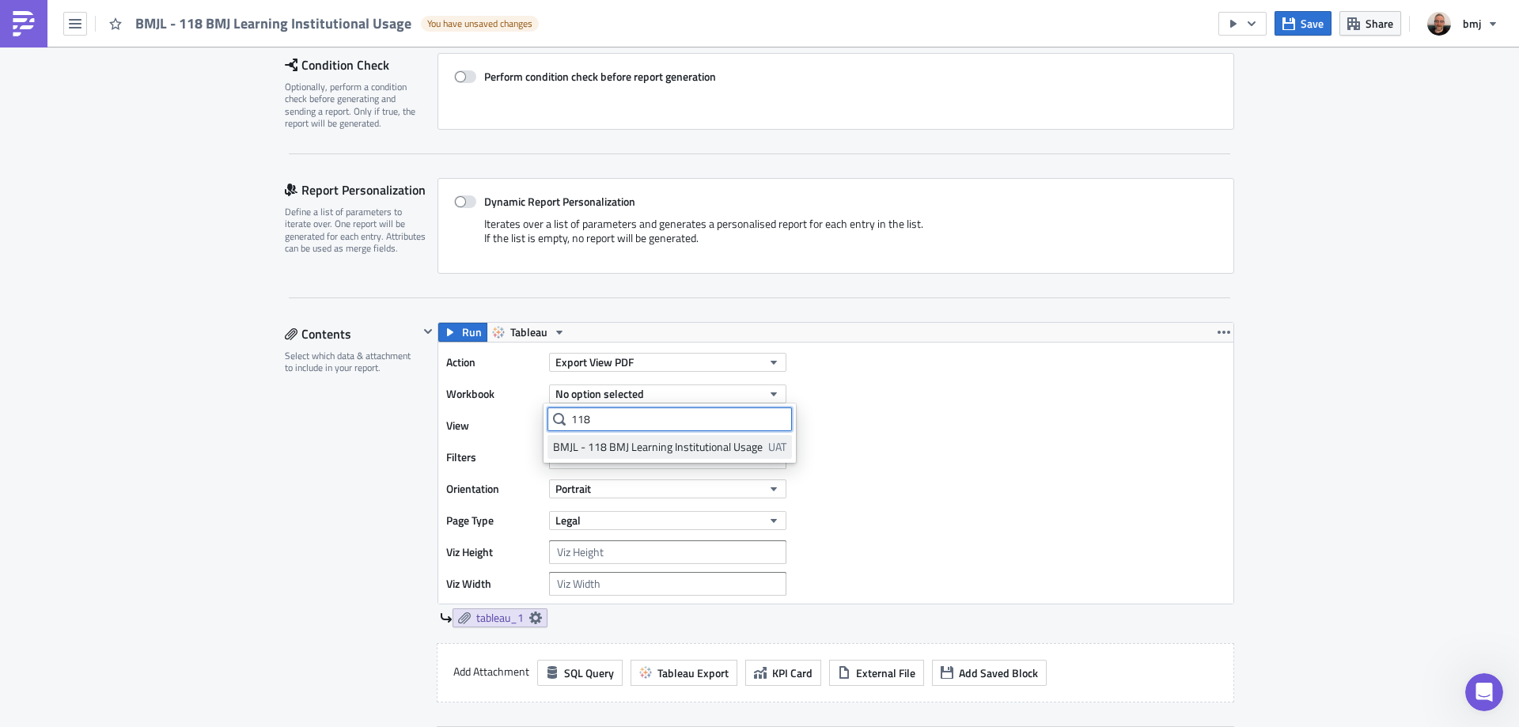
type input "118"
click at [668, 445] on div "BMJL - 118 BMJ Learning Institutional Usage" at bounding box center [658, 447] width 210 height 16
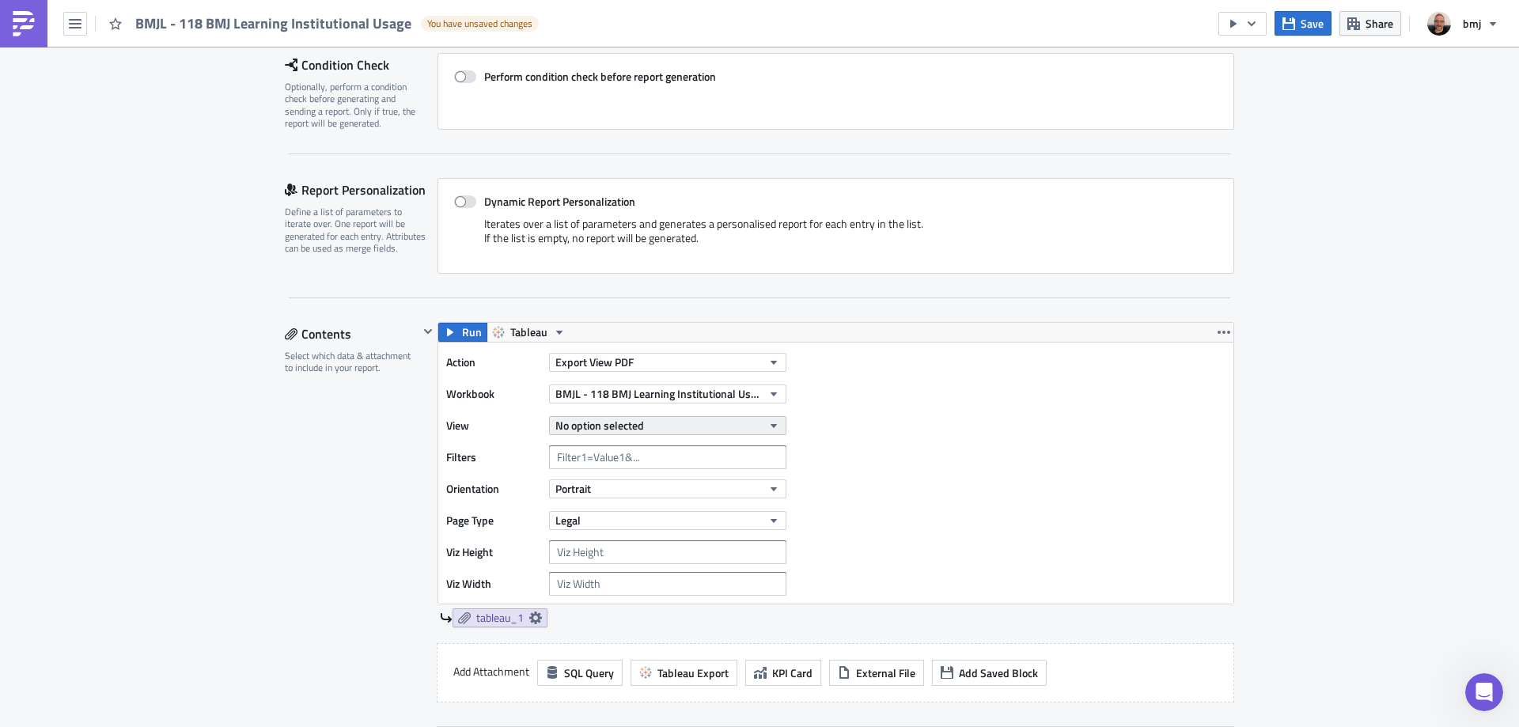
click at [669, 426] on button "No option selected" at bounding box center [667, 425] width 237 height 19
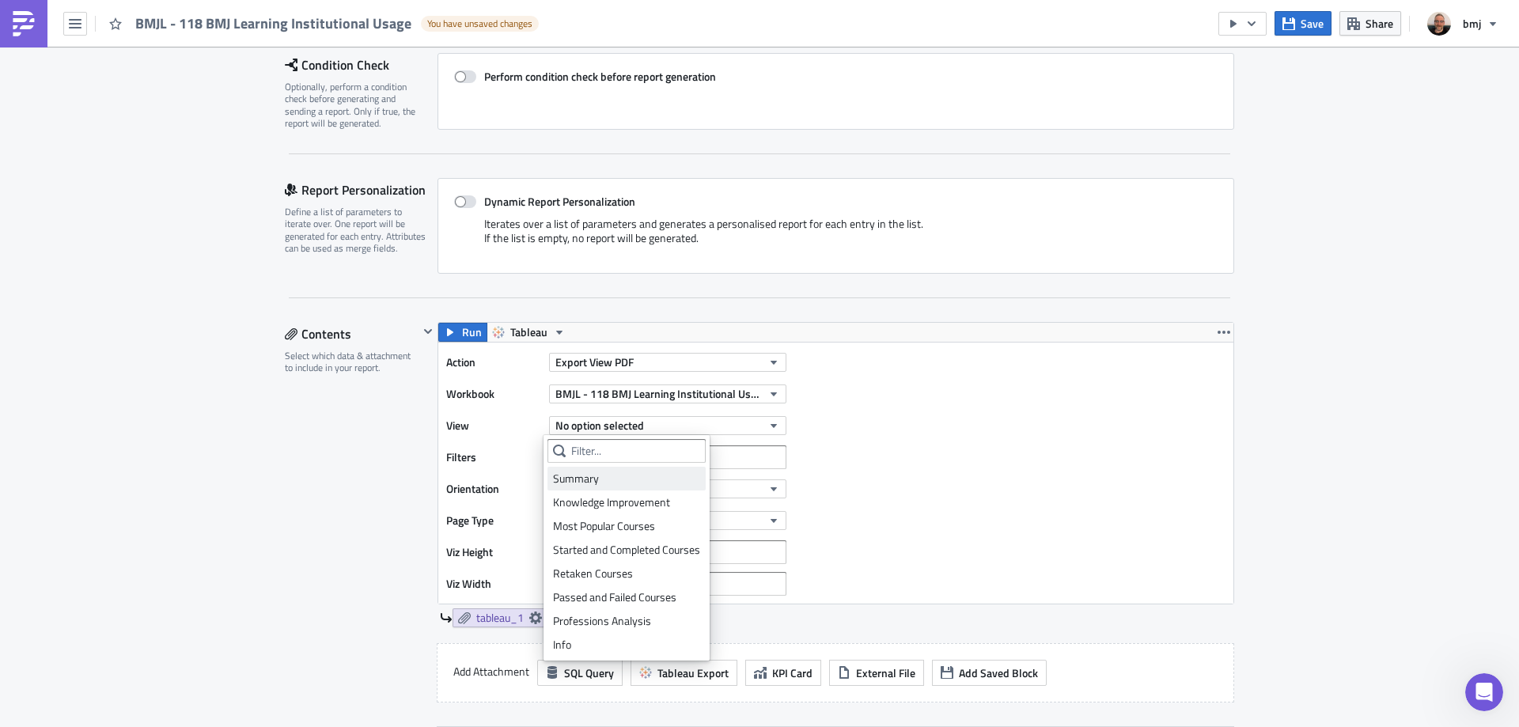
click at [618, 479] on div "Summary" at bounding box center [626, 479] width 147 height 16
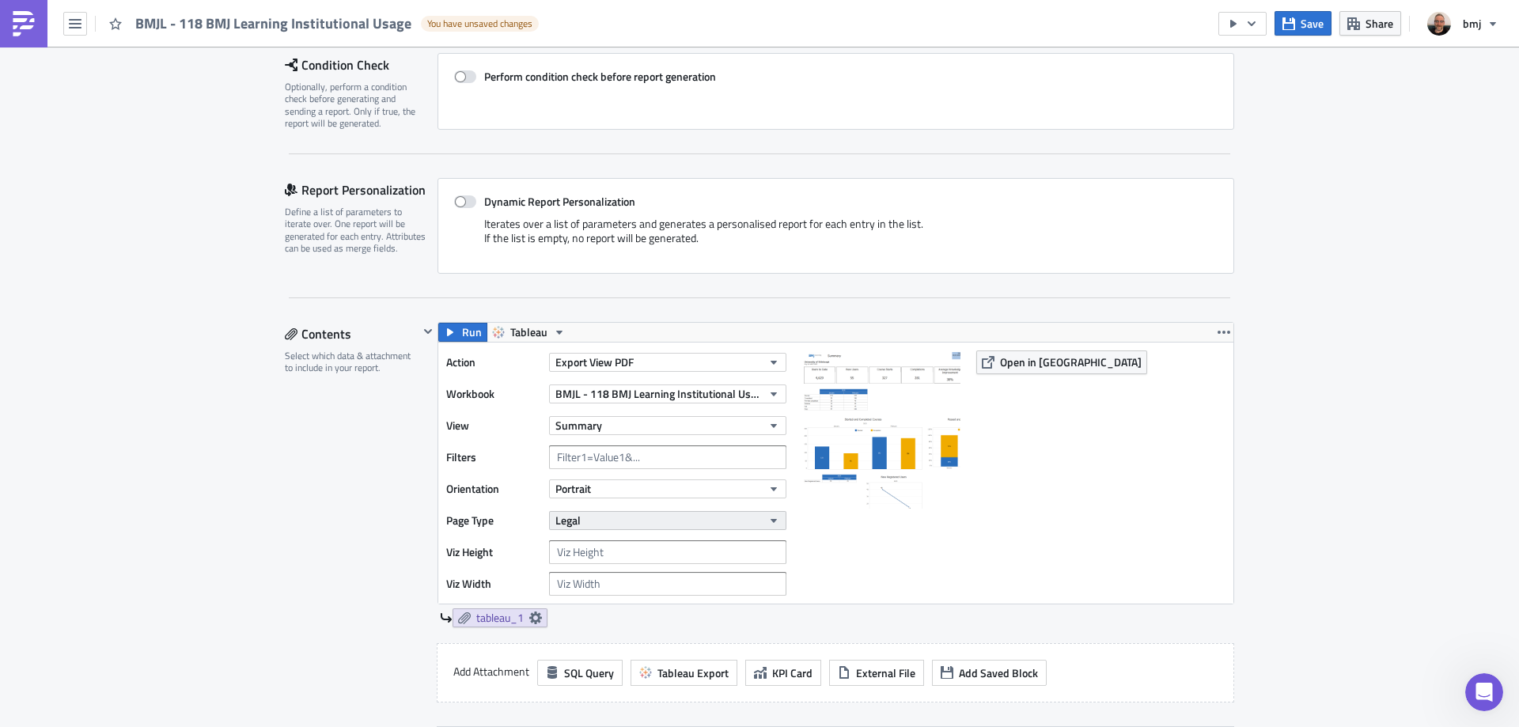
click at [627, 527] on button "Legal" at bounding box center [667, 520] width 237 height 19
click at [602, 308] on div "A3" at bounding box center [618, 305] width 131 height 16
click at [634, 487] on button "Portrait" at bounding box center [667, 488] width 237 height 19
click at [1335, 422] on div "Execution Log Edit " BMJL - 118 BMJ Learning Institutional Usage " Draft Settin…" at bounding box center [759, 523] width 1519 height 1429
click at [1308, 22] on span "Save" at bounding box center [1311, 23] width 23 height 17
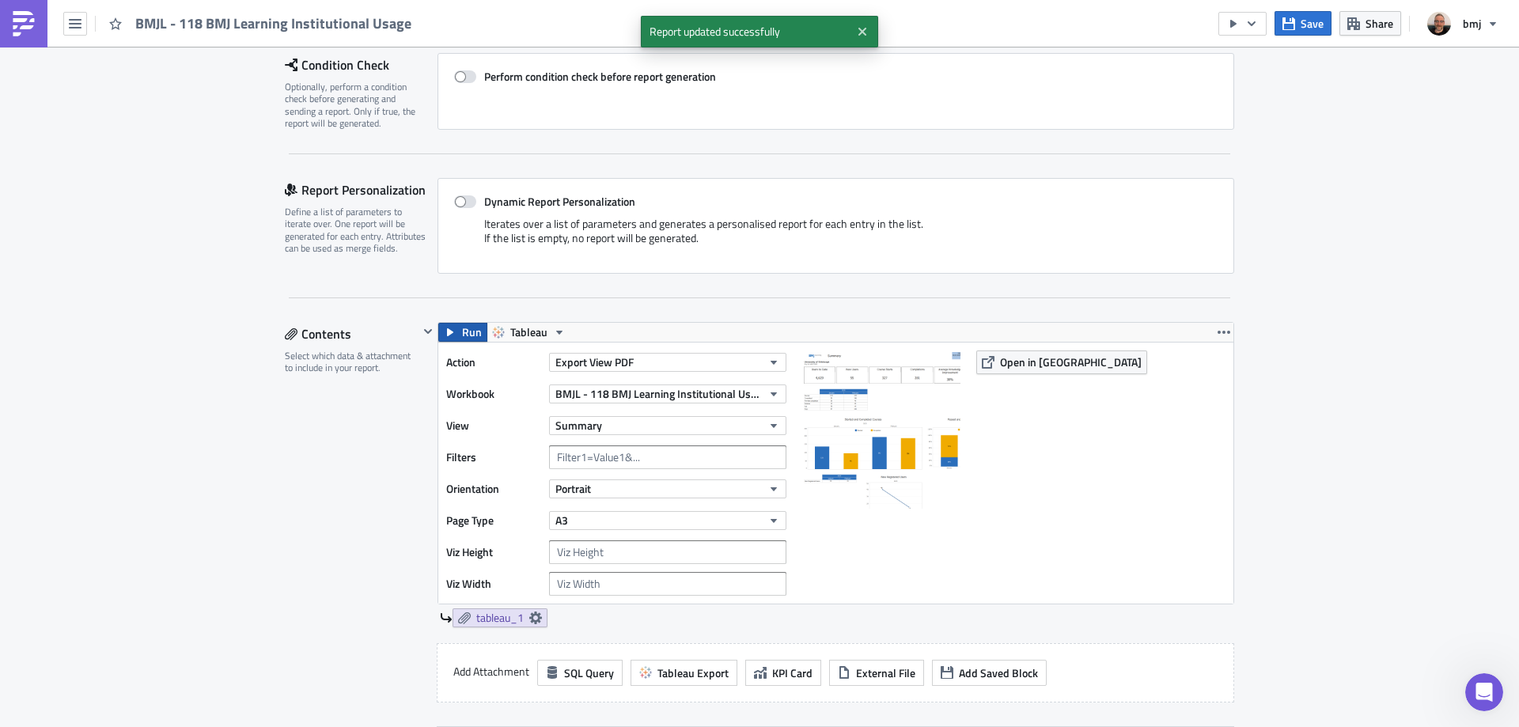
click at [468, 335] on span "Run" at bounding box center [472, 332] width 20 height 19
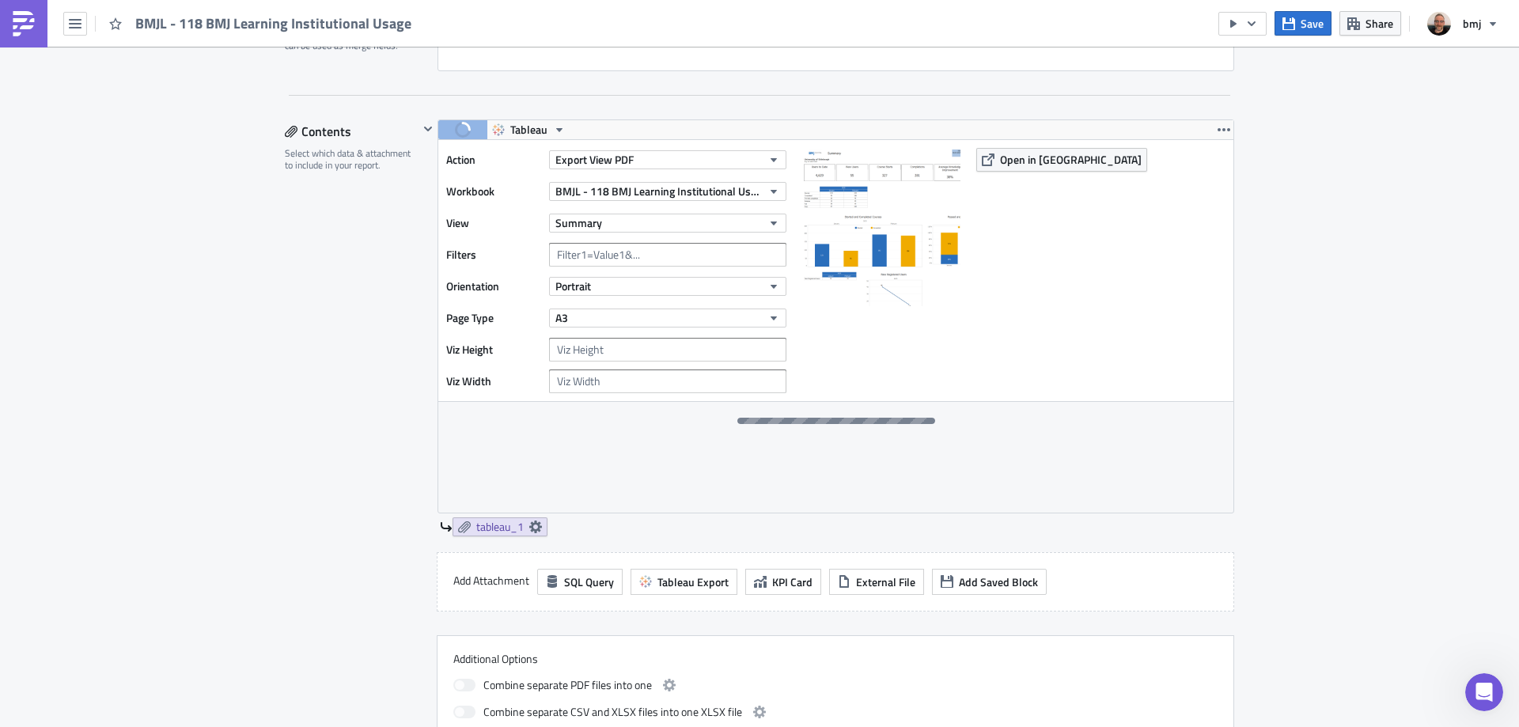
scroll to position [475, 0]
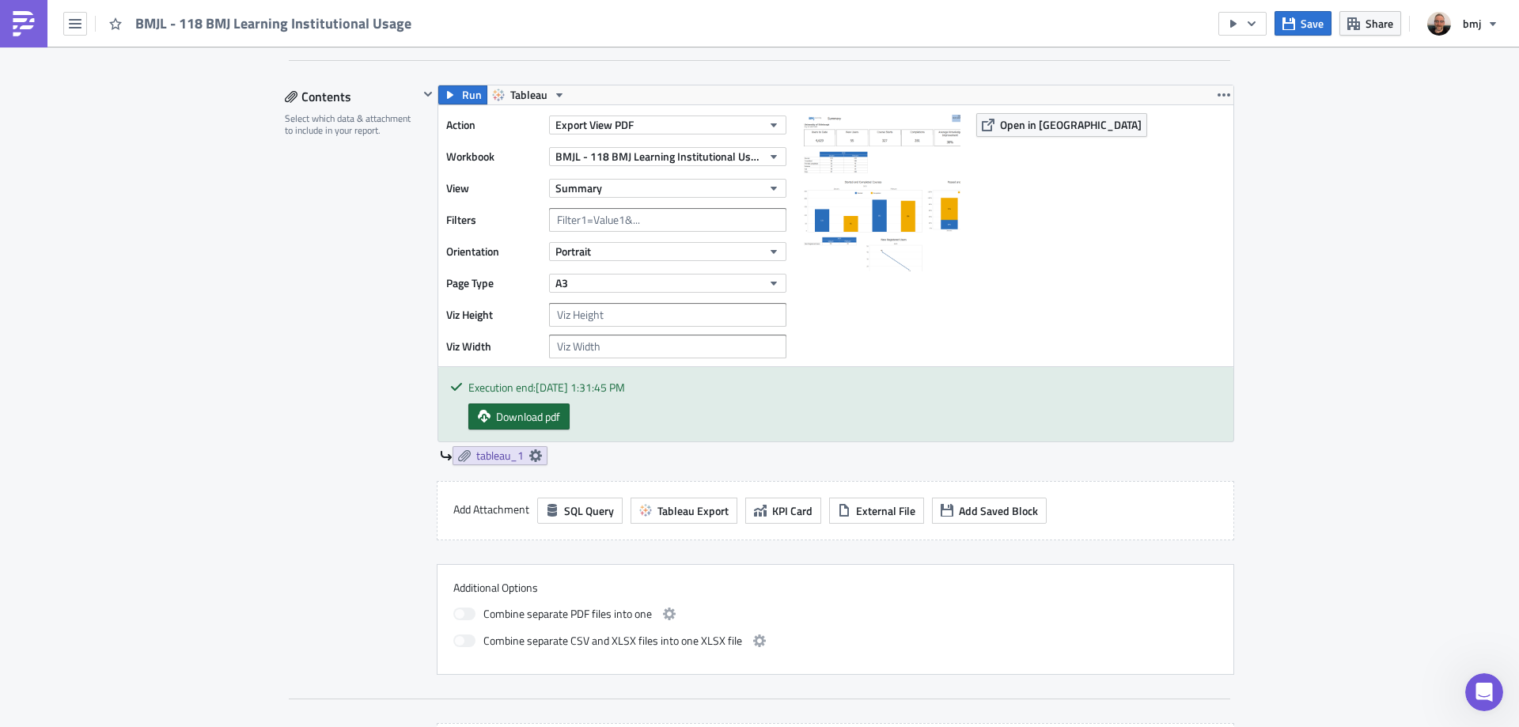
click at [530, 419] on span "Download pdf" at bounding box center [528, 416] width 64 height 17
click at [1223, 93] on icon "button" at bounding box center [1223, 94] width 13 height 3
click at [1217, 131] on div "Duplicate" at bounding box center [1227, 132] width 105 height 16
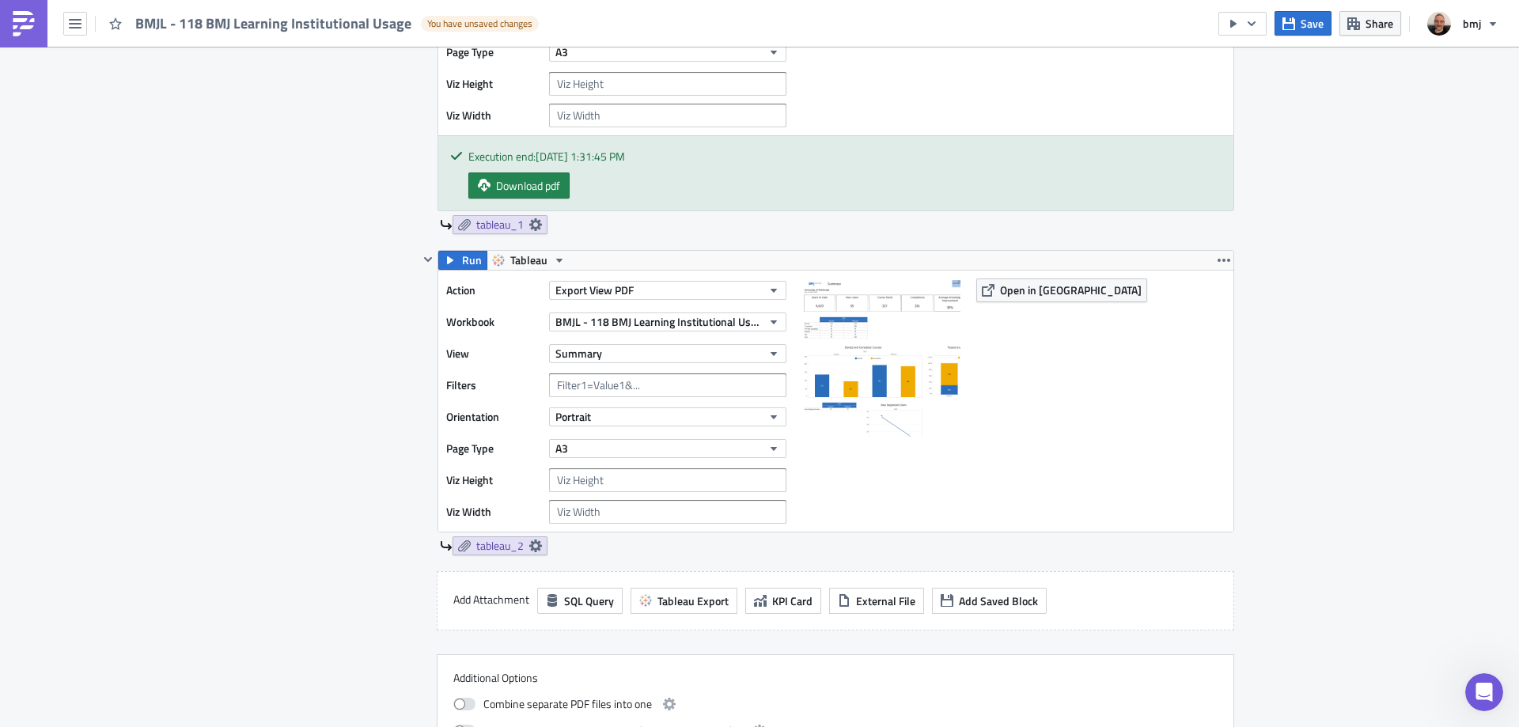
scroll to position [712, 0]
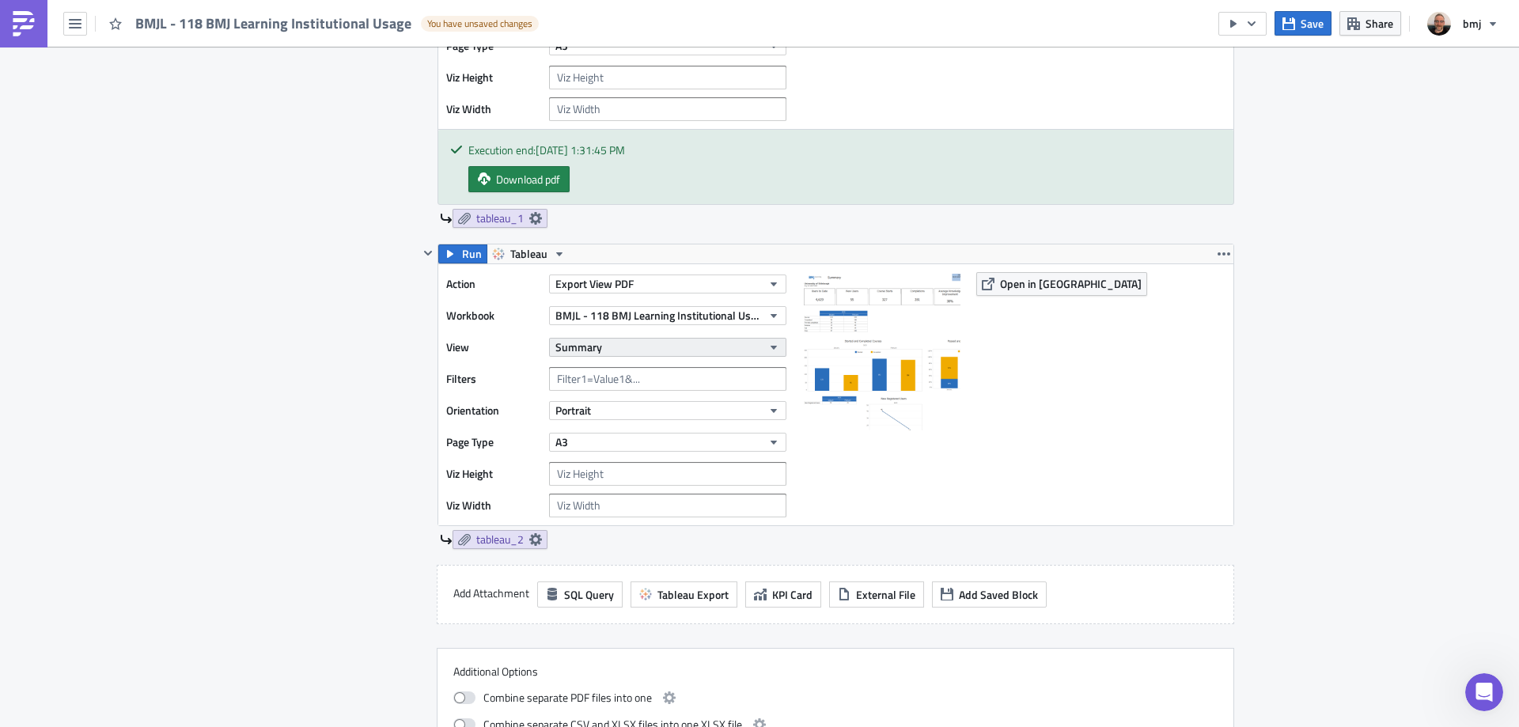
click at [698, 339] on button "Summary" at bounding box center [667, 347] width 237 height 19
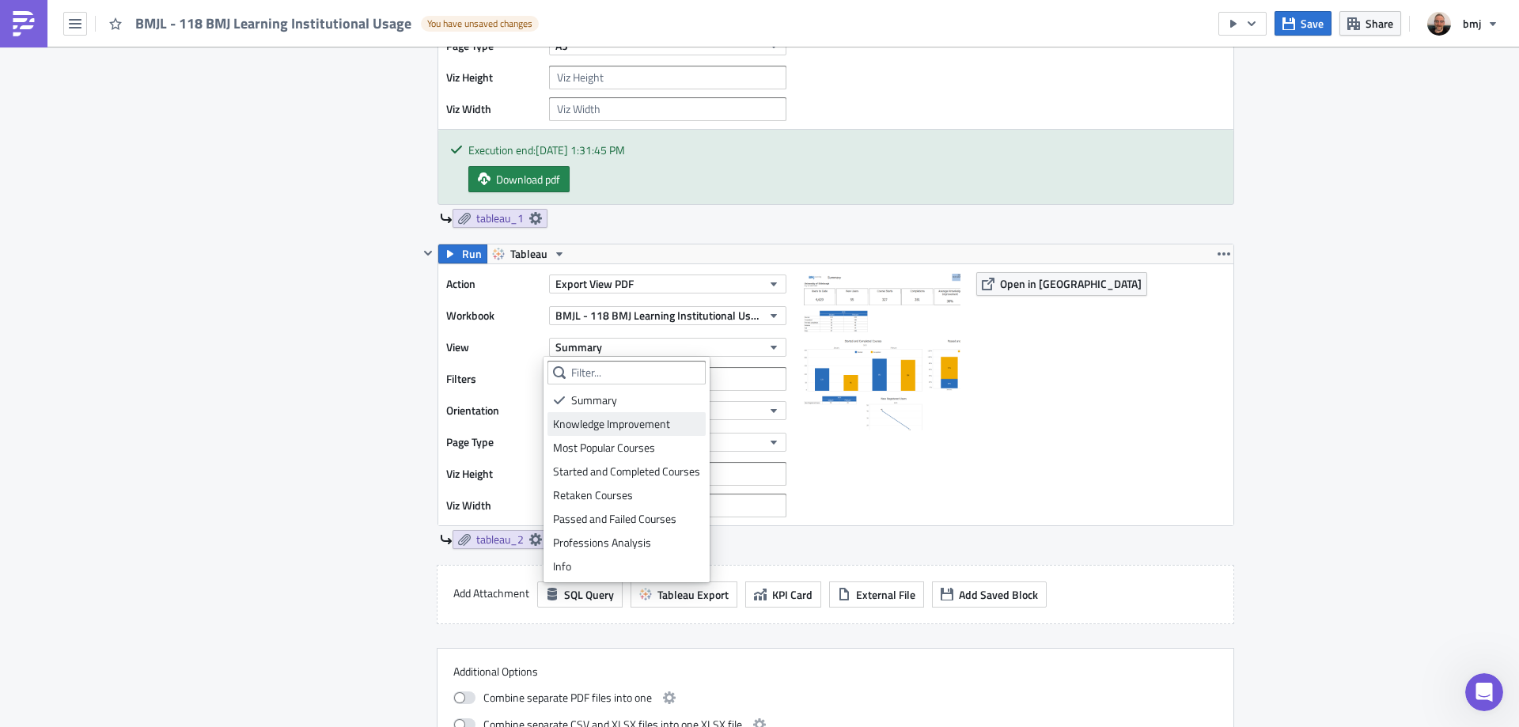
click at [651, 419] on div "Knowledge Improvement" at bounding box center [626, 424] width 147 height 16
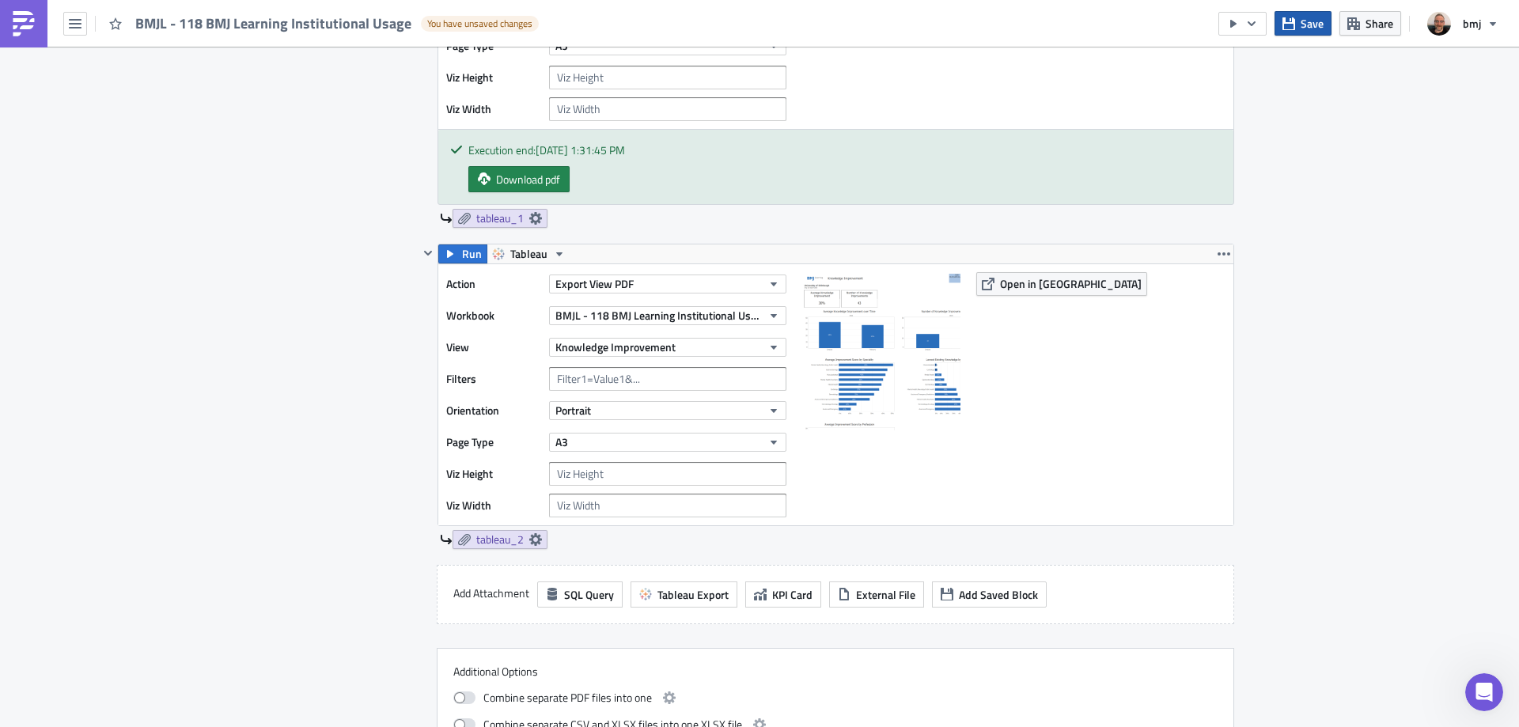
click at [1311, 17] on span "Save" at bounding box center [1311, 23] width 23 height 17
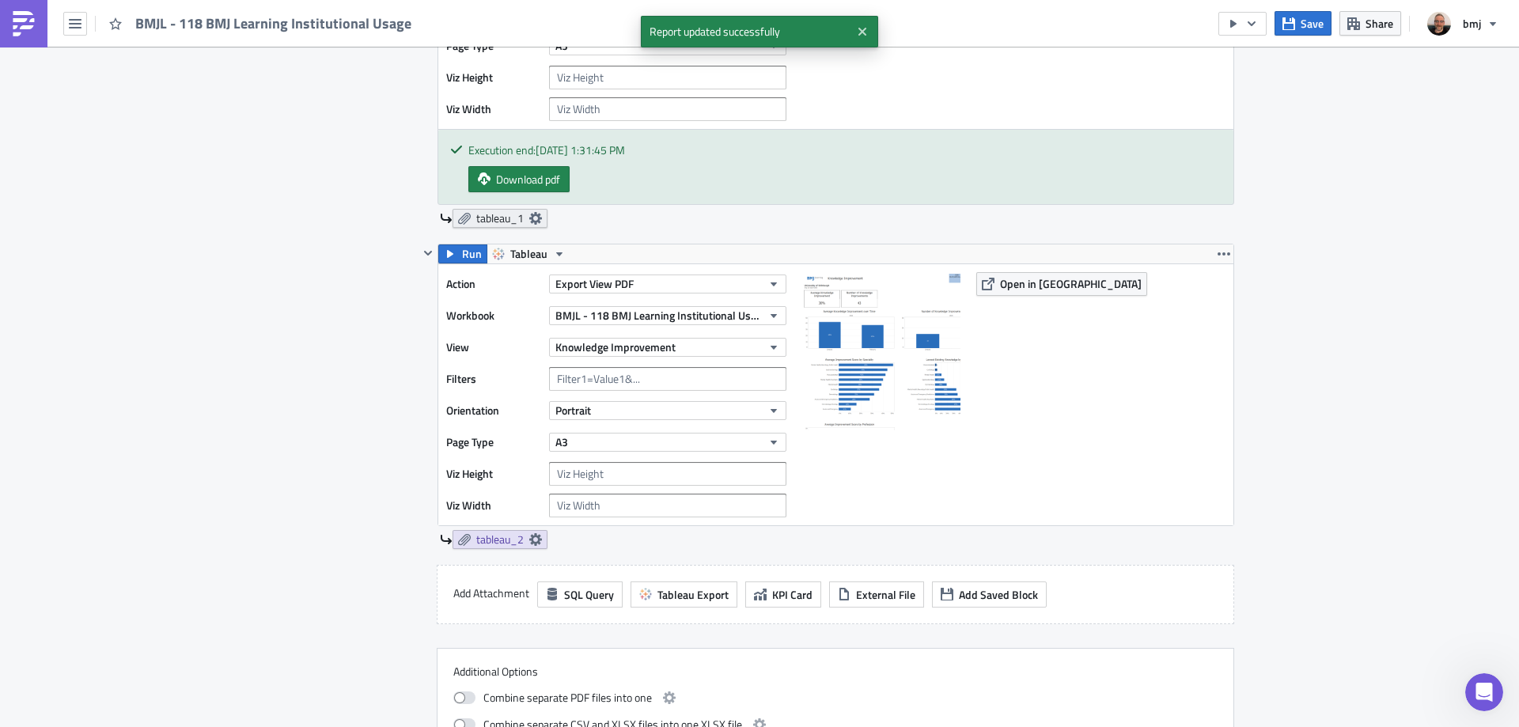
click at [530, 218] on icon at bounding box center [535, 218] width 13 height 13
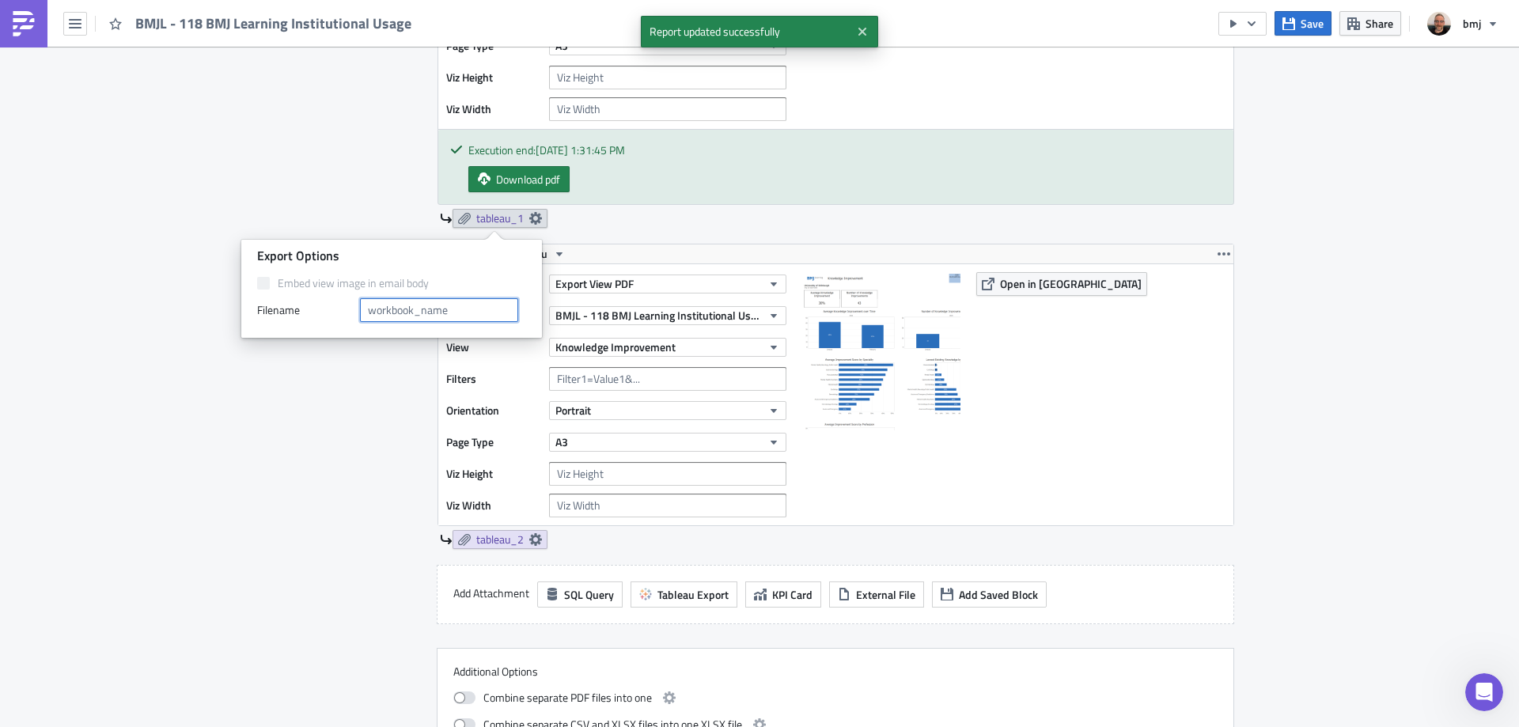
click at [482, 305] on input "text" at bounding box center [439, 310] width 158 height 24
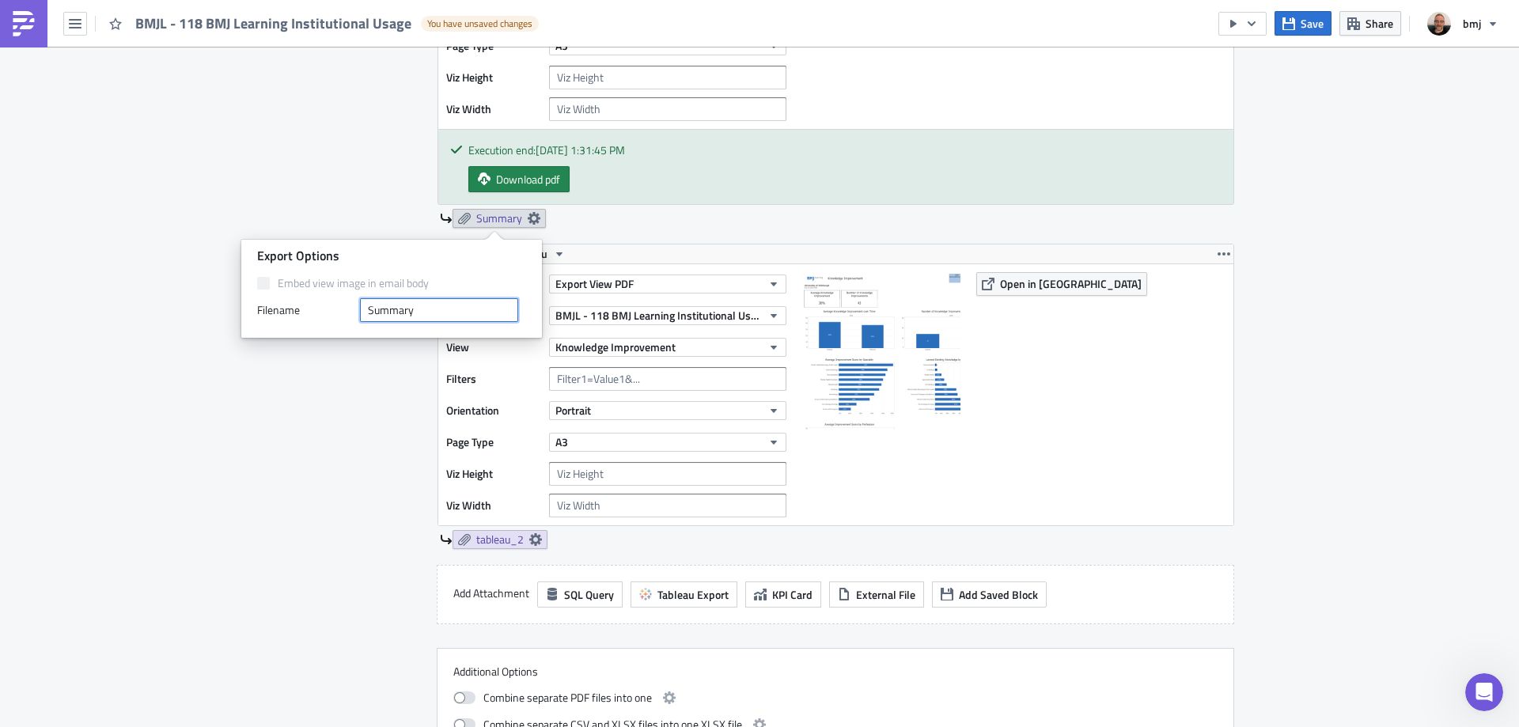
type input "Summary"
click at [289, 502] on div "Contents Select which data & attachment to include in your report." at bounding box center [352, 302] width 134 height 911
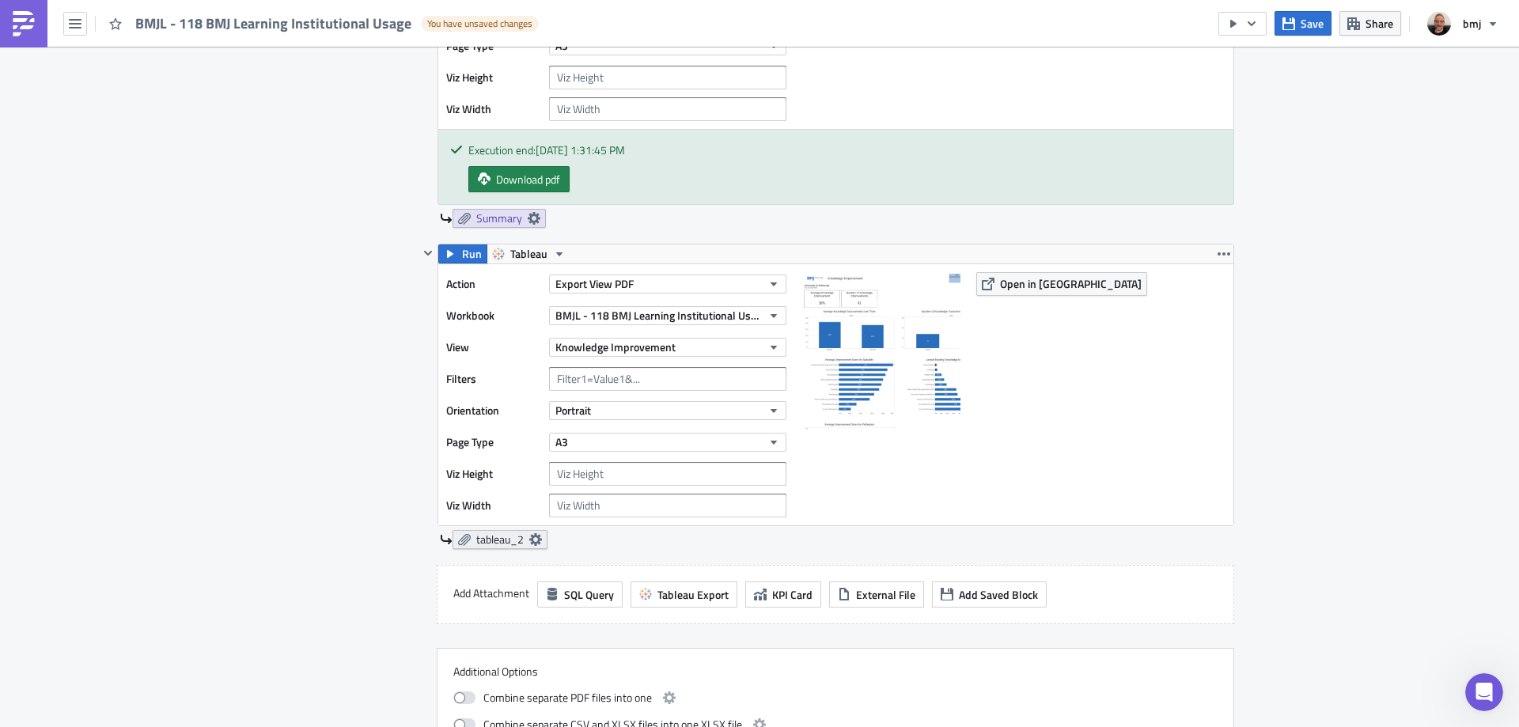
drag, startPoint x: 546, startPoint y: 534, endPoint x: 532, endPoint y: 541, distance: 15.2
click at [543, 538] on div "tableau_2" at bounding box center [837, 539] width 794 height 19
click at [529, 543] on icon at bounding box center [535, 539] width 13 height 13
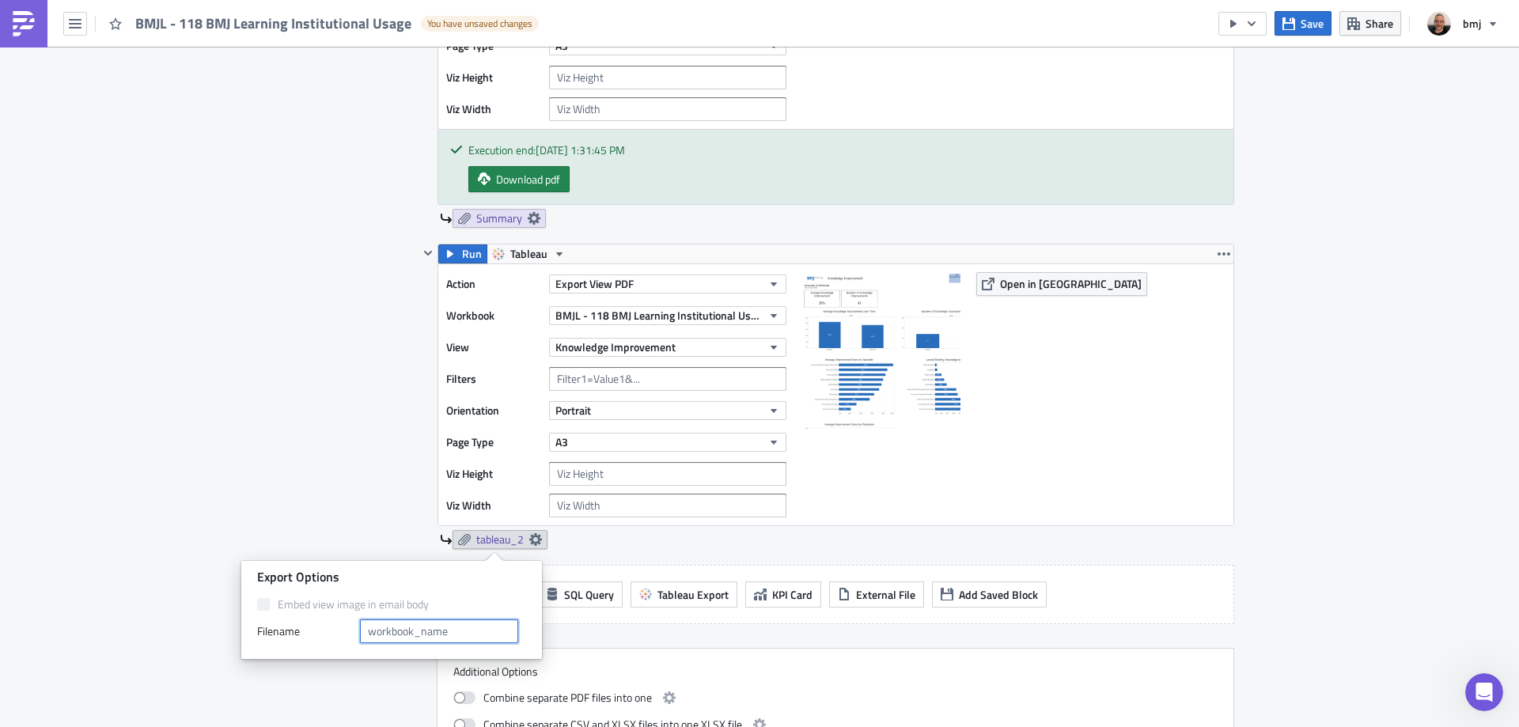
click at [449, 630] on input "text" at bounding box center [439, 631] width 158 height 24
type input "Knowledge Improvement"
click at [291, 483] on div "Contents Select which data & attachment to include in your report." at bounding box center [352, 302] width 134 height 911
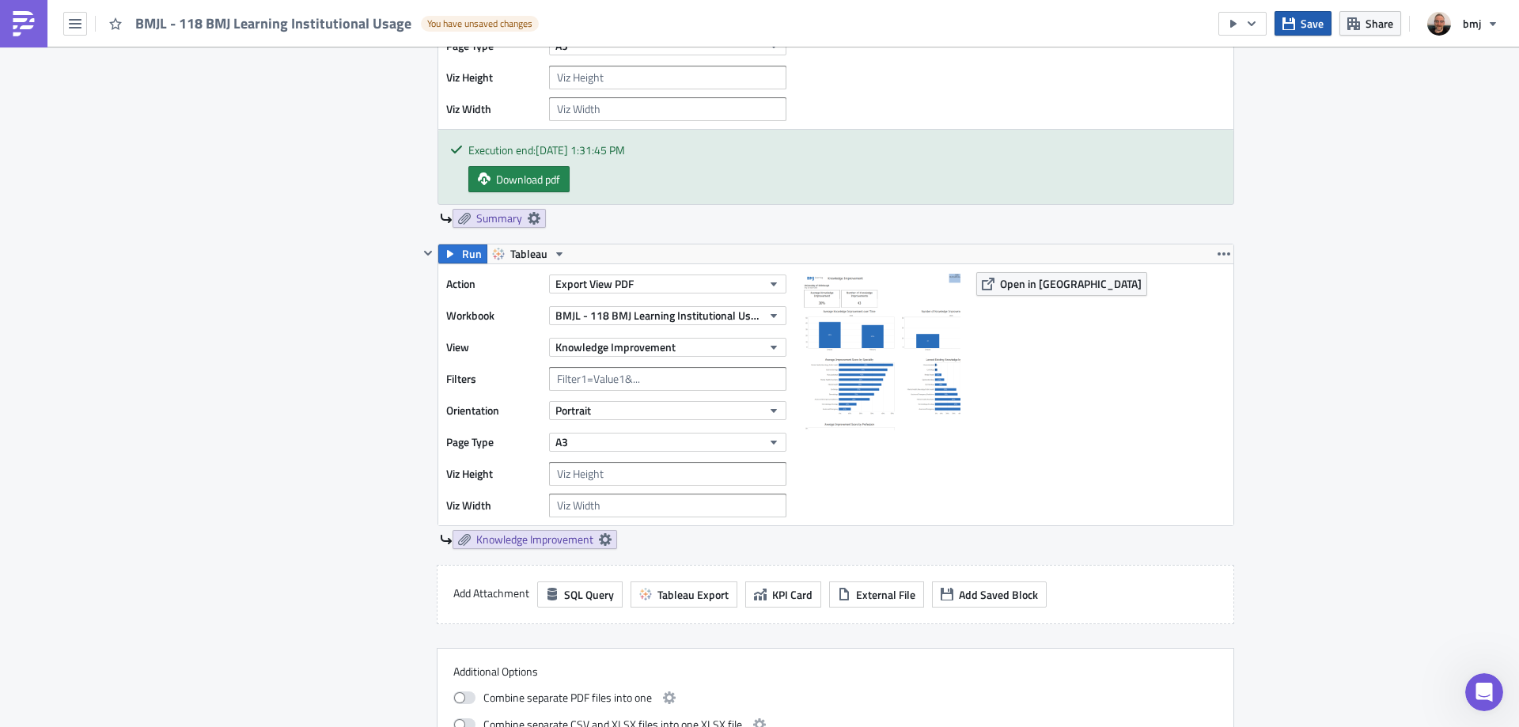
click at [1302, 31] on span "Save" at bounding box center [1311, 23] width 23 height 17
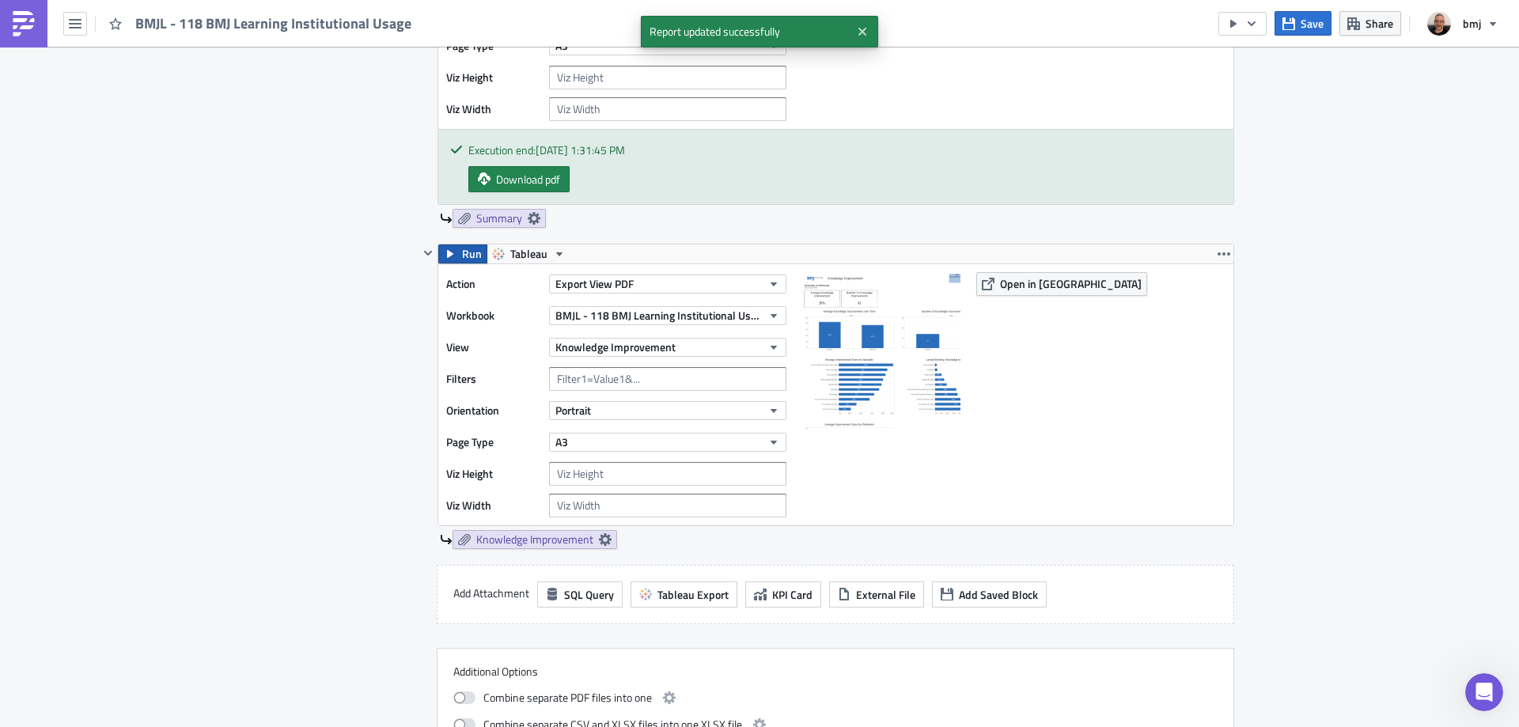
click at [450, 250] on icon "button" at bounding box center [450, 254] width 13 height 13
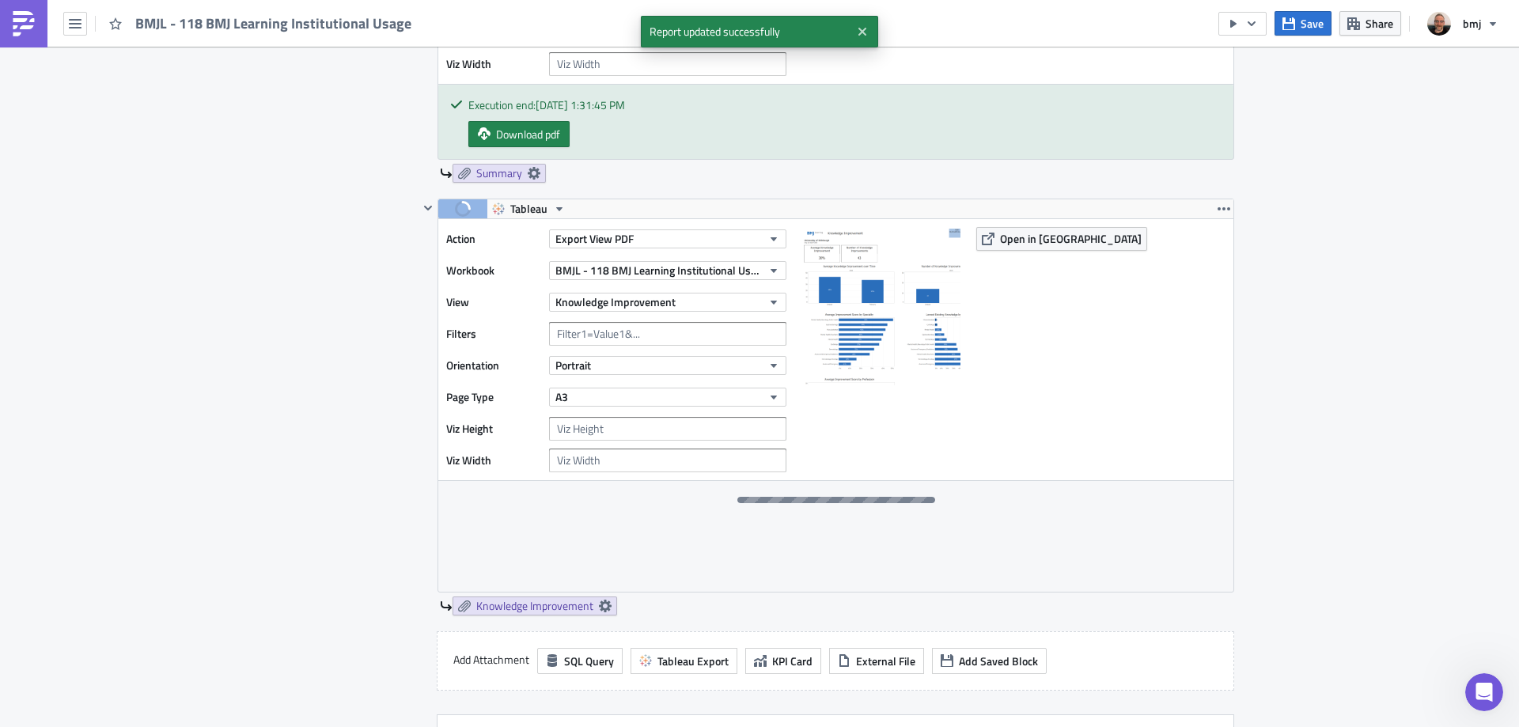
scroll to position [870, 0]
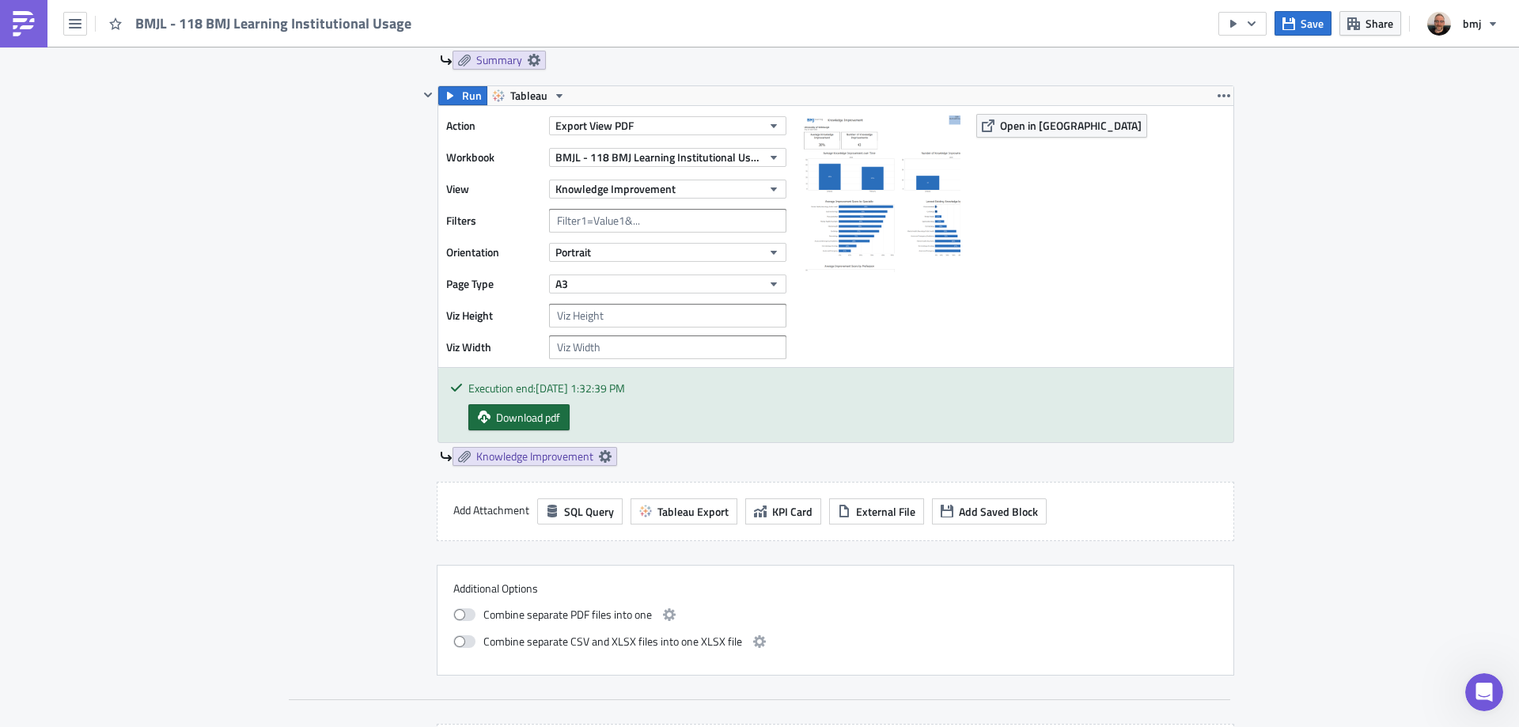
click at [518, 414] on span "Download pdf" at bounding box center [528, 417] width 64 height 17
click at [608, 350] on input "number" at bounding box center [667, 347] width 237 height 24
type input "1500"
click at [1324, 20] on button "Save" at bounding box center [1302, 23] width 57 height 25
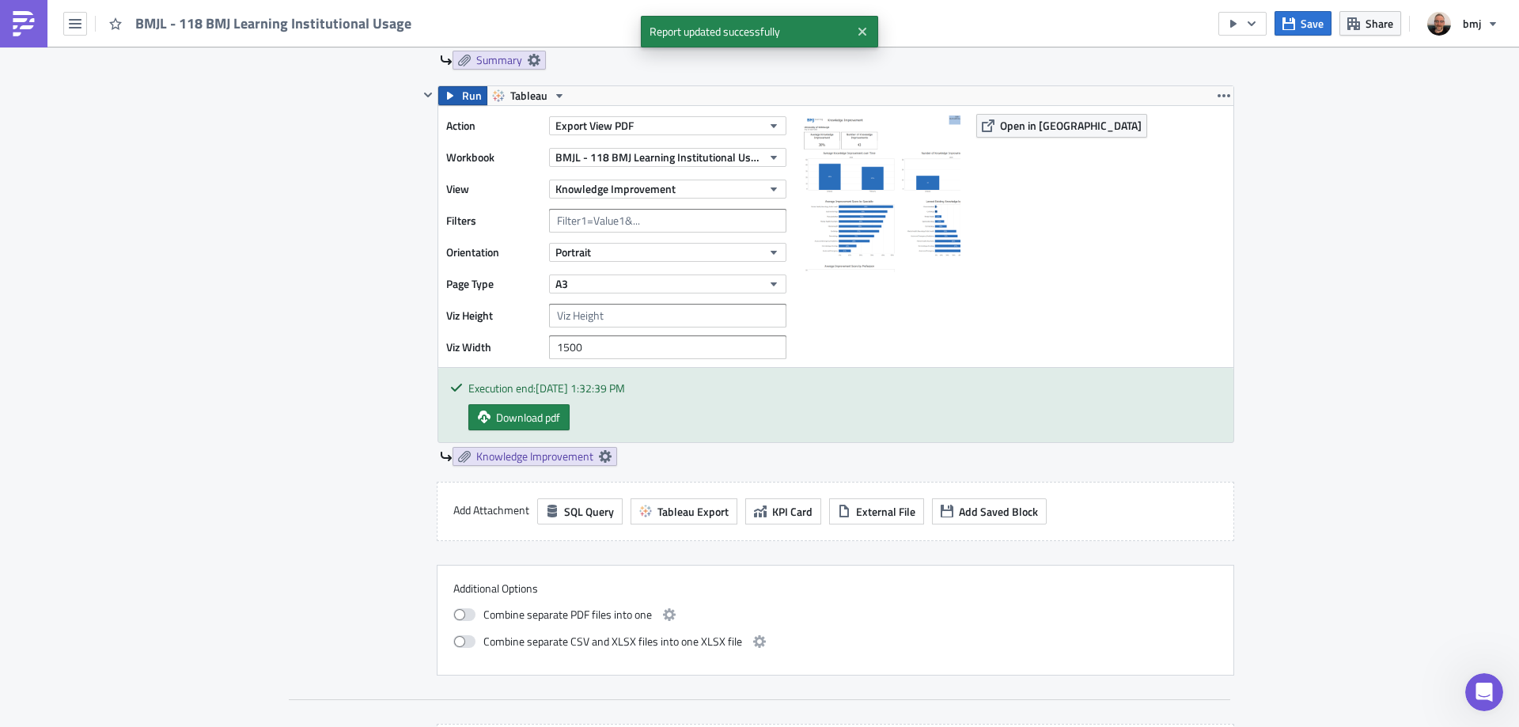
click at [450, 100] on icon "button" at bounding box center [450, 95] width 13 height 13
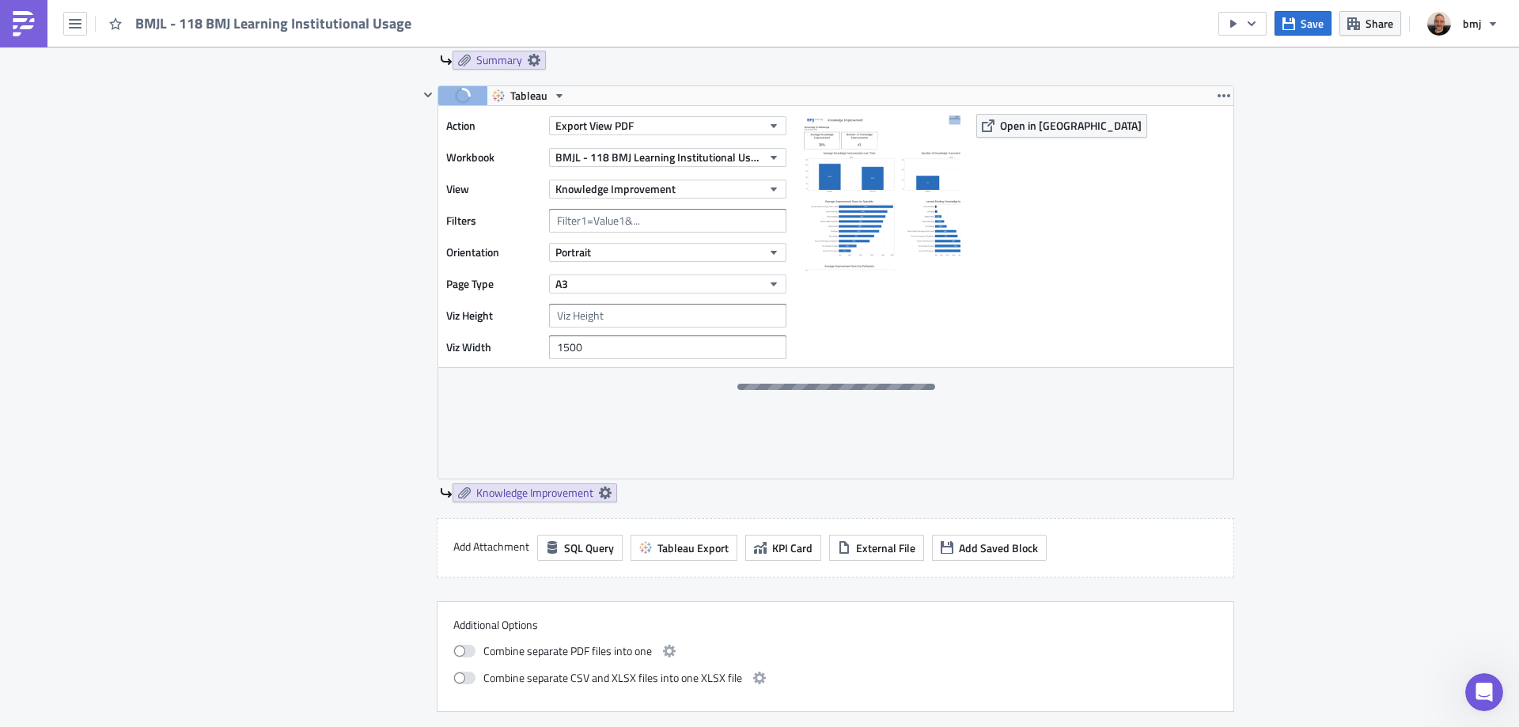
click at [1330, 253] on div "Execution Log Edit " BMJL - 118 BMJ Learning Institutional Usage " Settings Con…" at bounding box center [759, 145] width 1519 height 1937
click at [1308, 32] on button "Save" at bounding box center [1302, 23] width 57 height 25
click at [591, 350] on input "1500" at bounding box center [667, 347] width 237 height 24
click at [556, 350] on input "1500" at bounding box center [667, 347] width 237 height 24
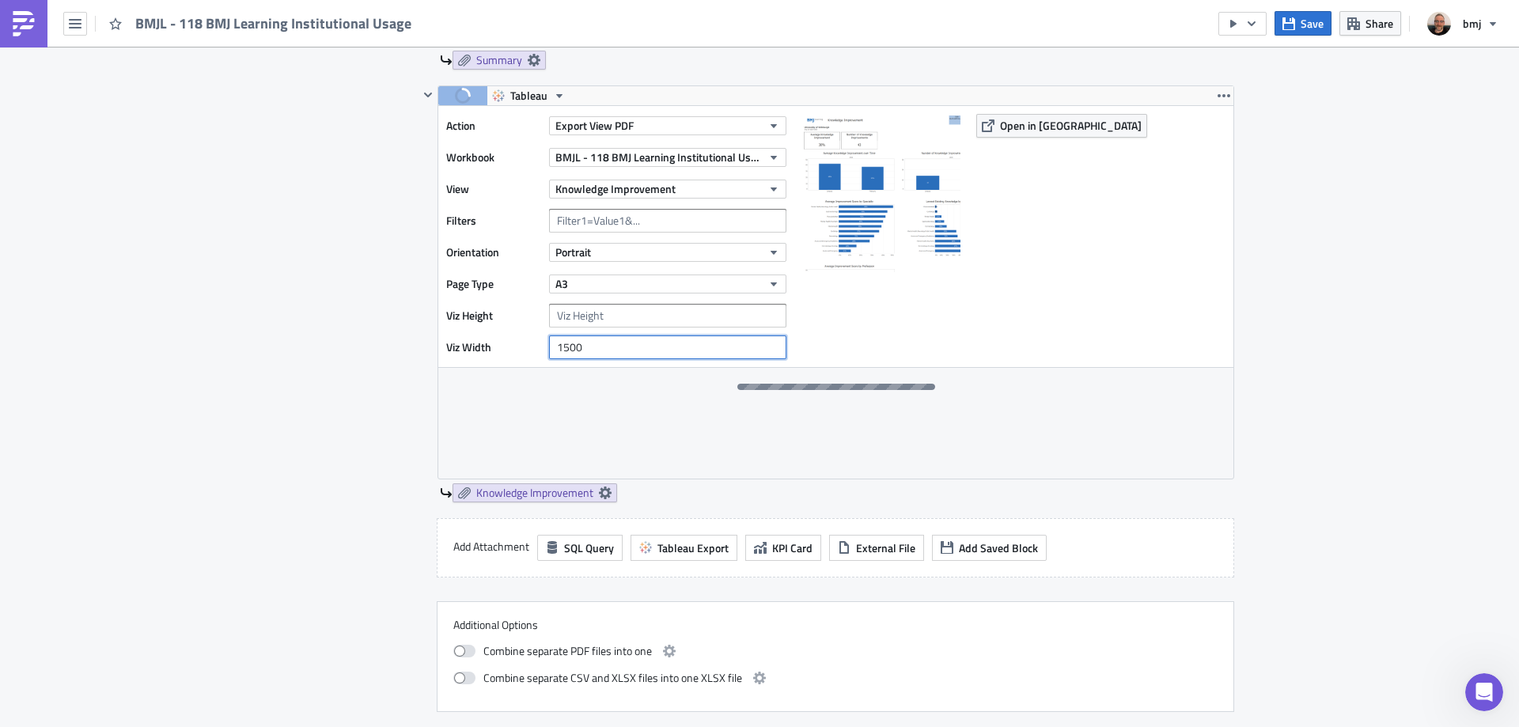
click at [556, 350] on input "1500" at bounding box center [667, 347] width 237 height 24
click at [1297, 28] on button "Save" at bounding box center [1302, 23] width 57 height 25
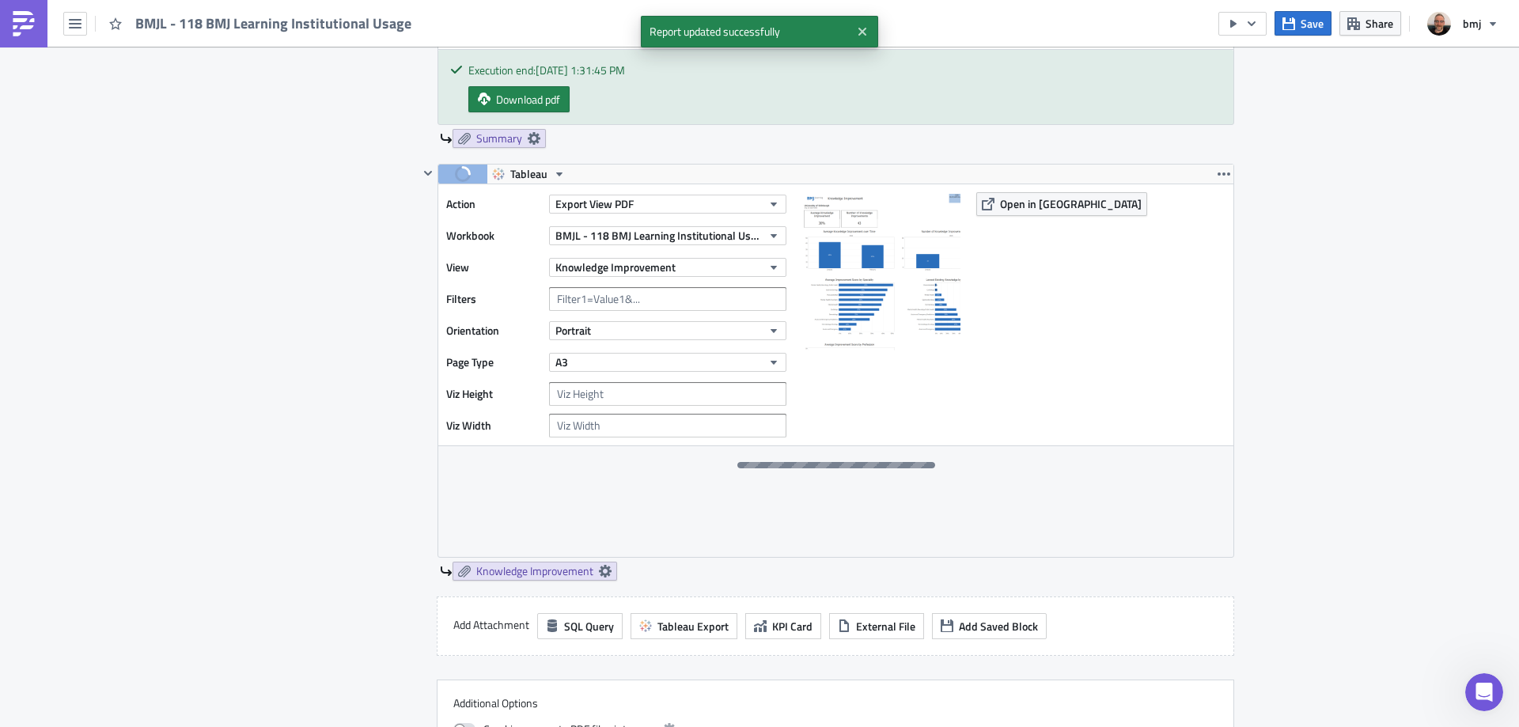
scroll to position [791, 0]
click at [1217, 170] on icon "button" at bounding box center [1223, 174] width 13 height 13
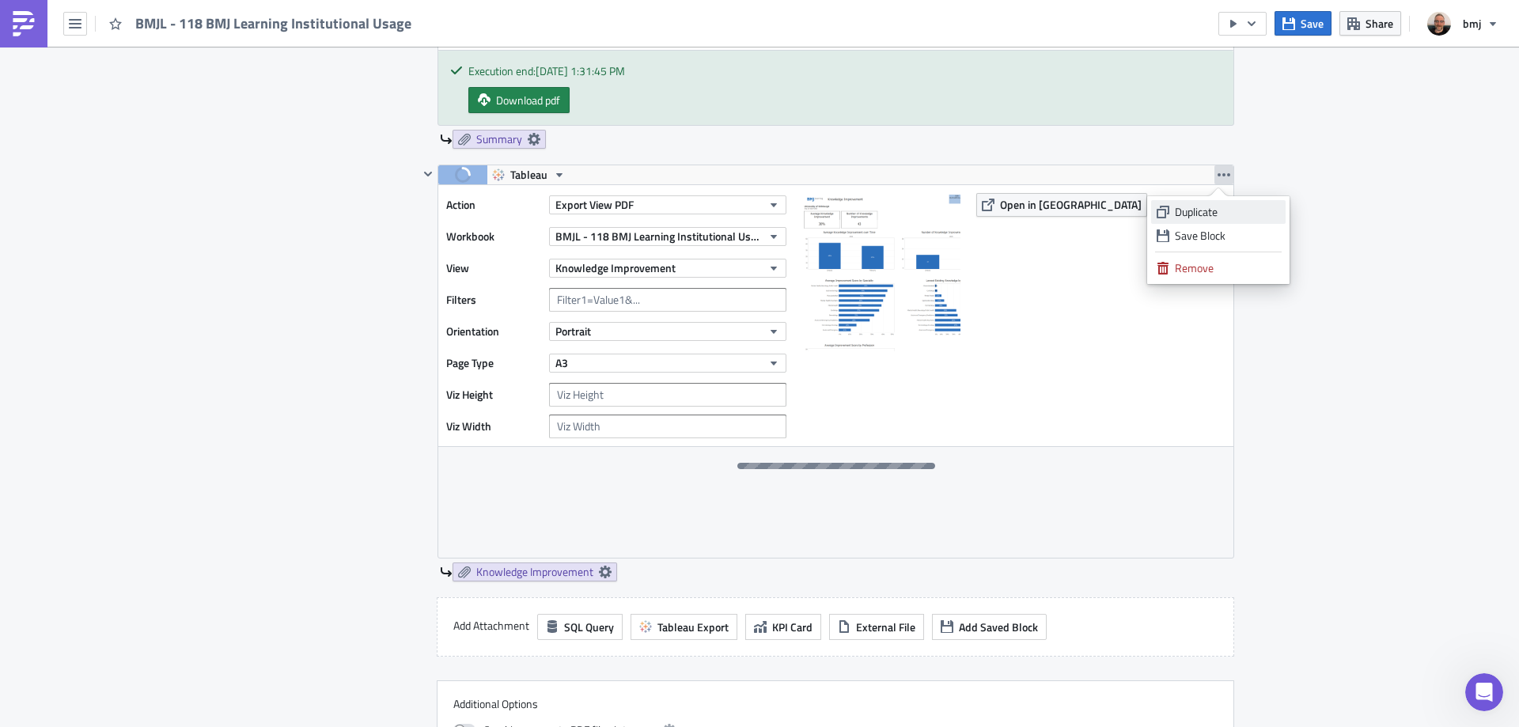
click at [1215, 215] on div "Duplicate" at bounding box center [1227, 212] width 105 height 16
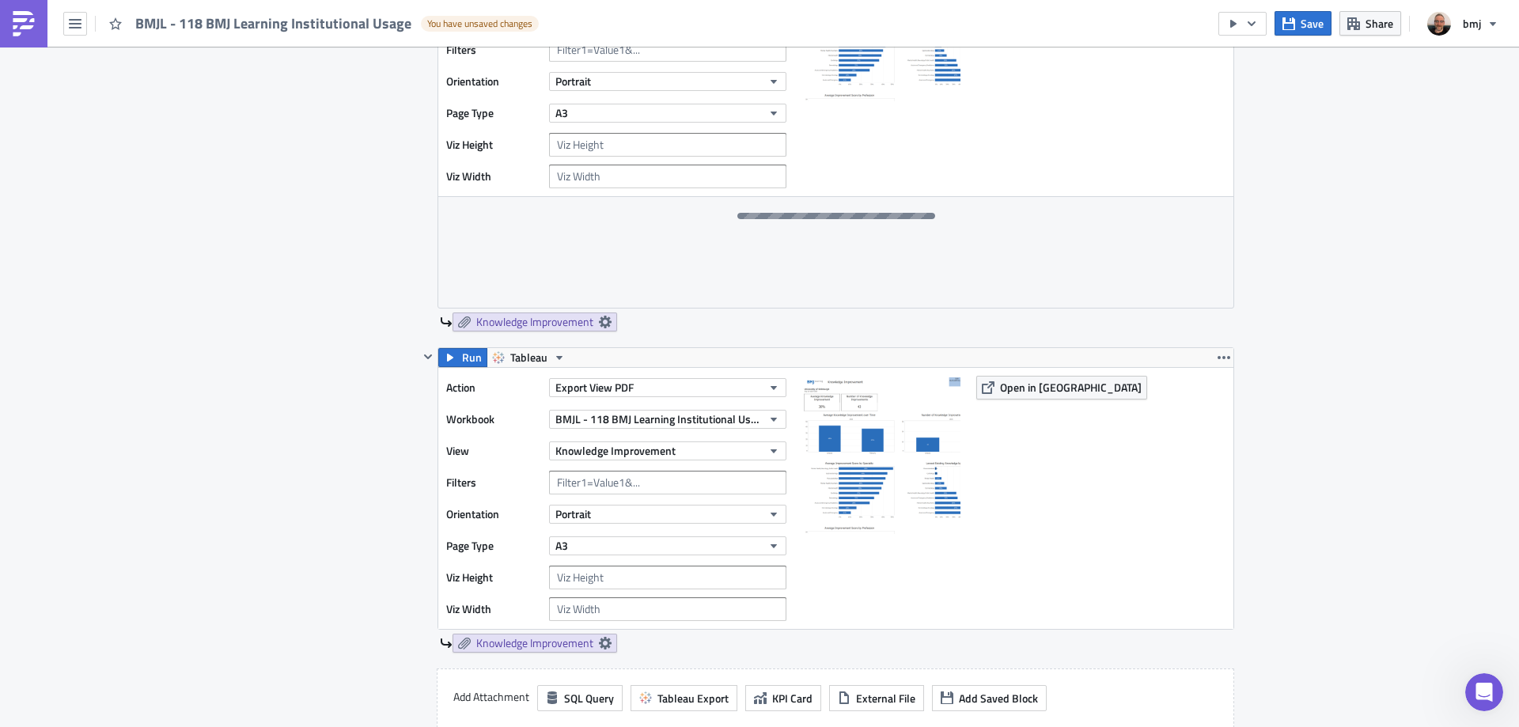
scroll to position [1107, 0]
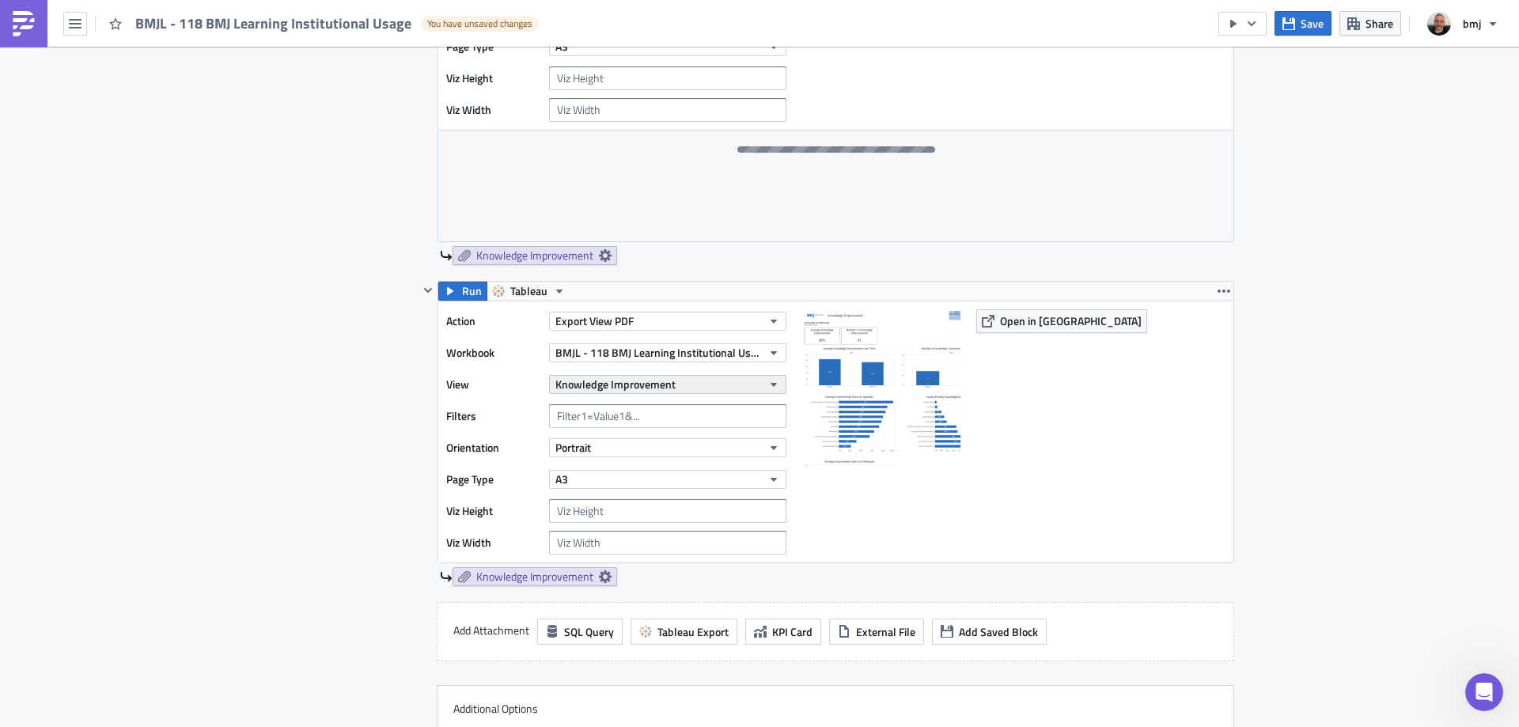
click at [646, 384] on span "Knowledge Improvement" at bounding box center [615, 384] width 120 height 17
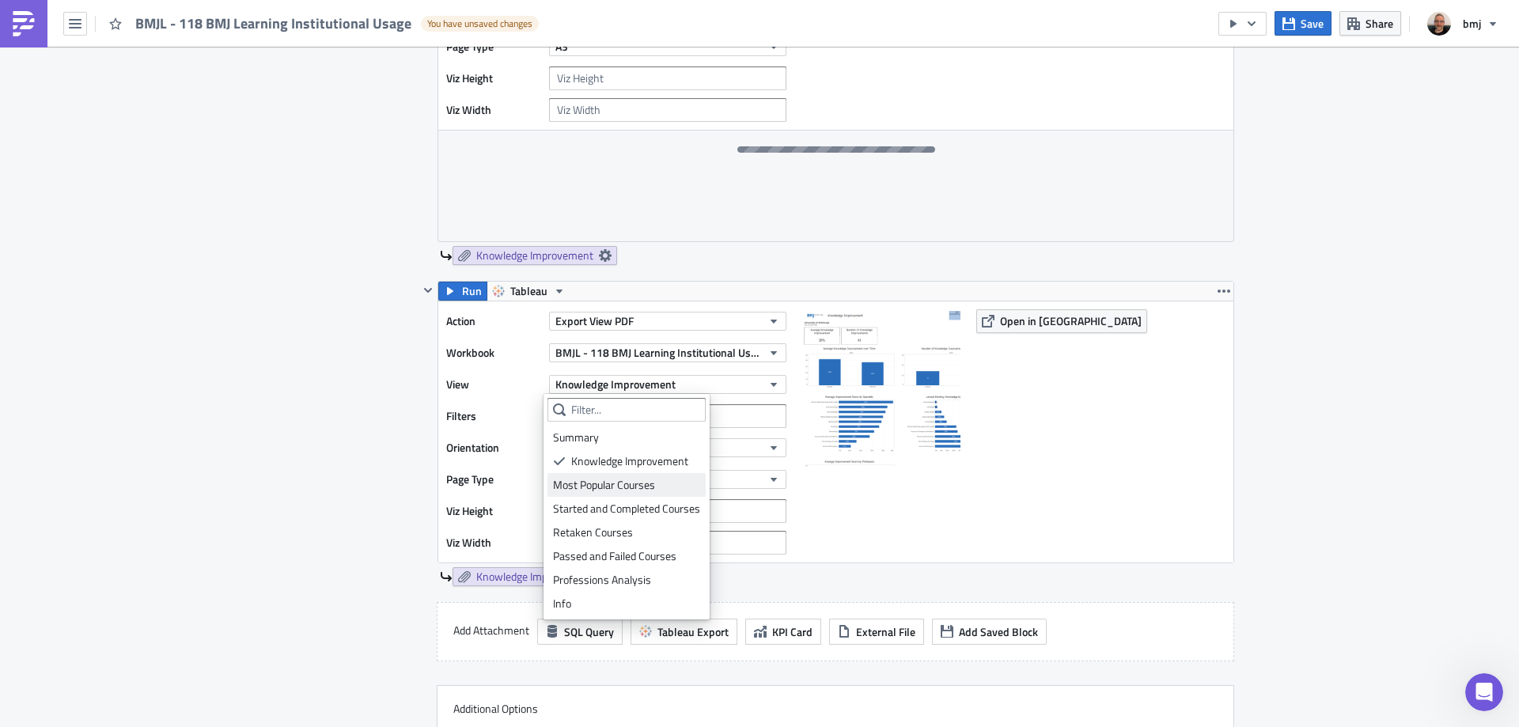
click at [651, 482] on div "Most Popular Courses" at bounding box center [626, 485] width 147 height 16
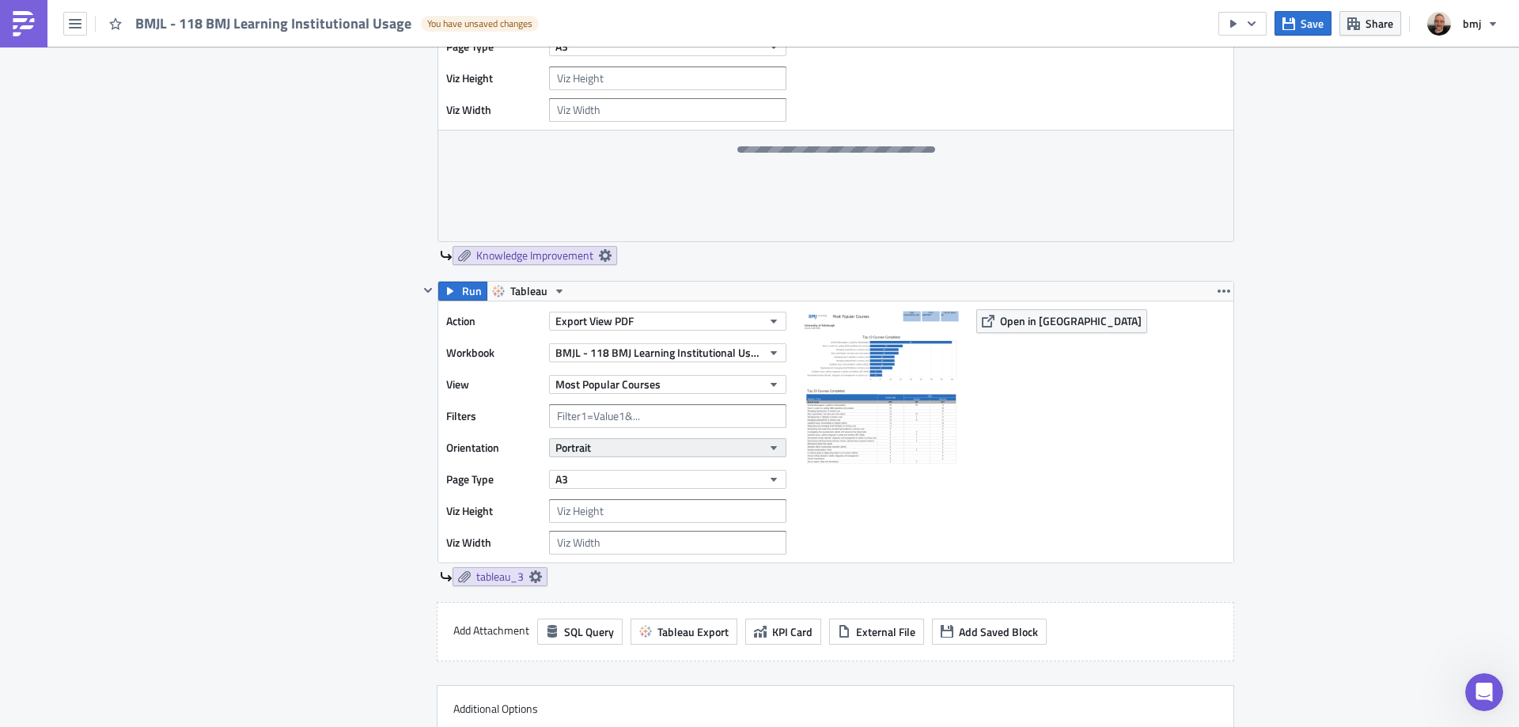
click at [651, 450] on button "Portrait" at bounding box center [667, 447] width 237 height 19
click at [385, 420] on div "Contents Select which data & attachment to include in your report." at bounding box center [352, 124] width 134 height 1344
click at [1308, 28] on span "Save" at bounding box center [1311, 23] width 23 height 17
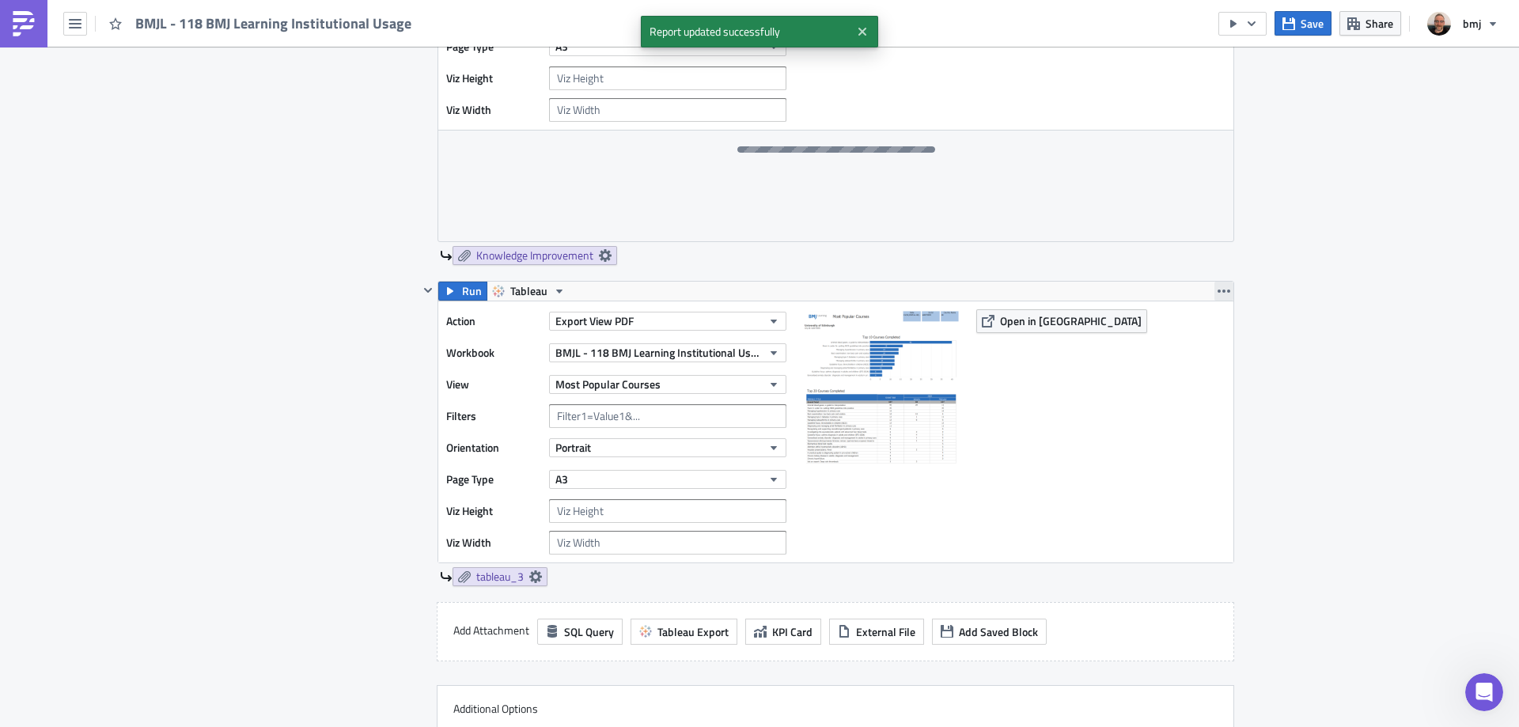
click at [1217, 293] on icon "button" at bounding box center [1223, 291] width 13 height 13
click at [1220, 325] on div "Duplicate" at bounding box center [1227, 328] width 105 height 16
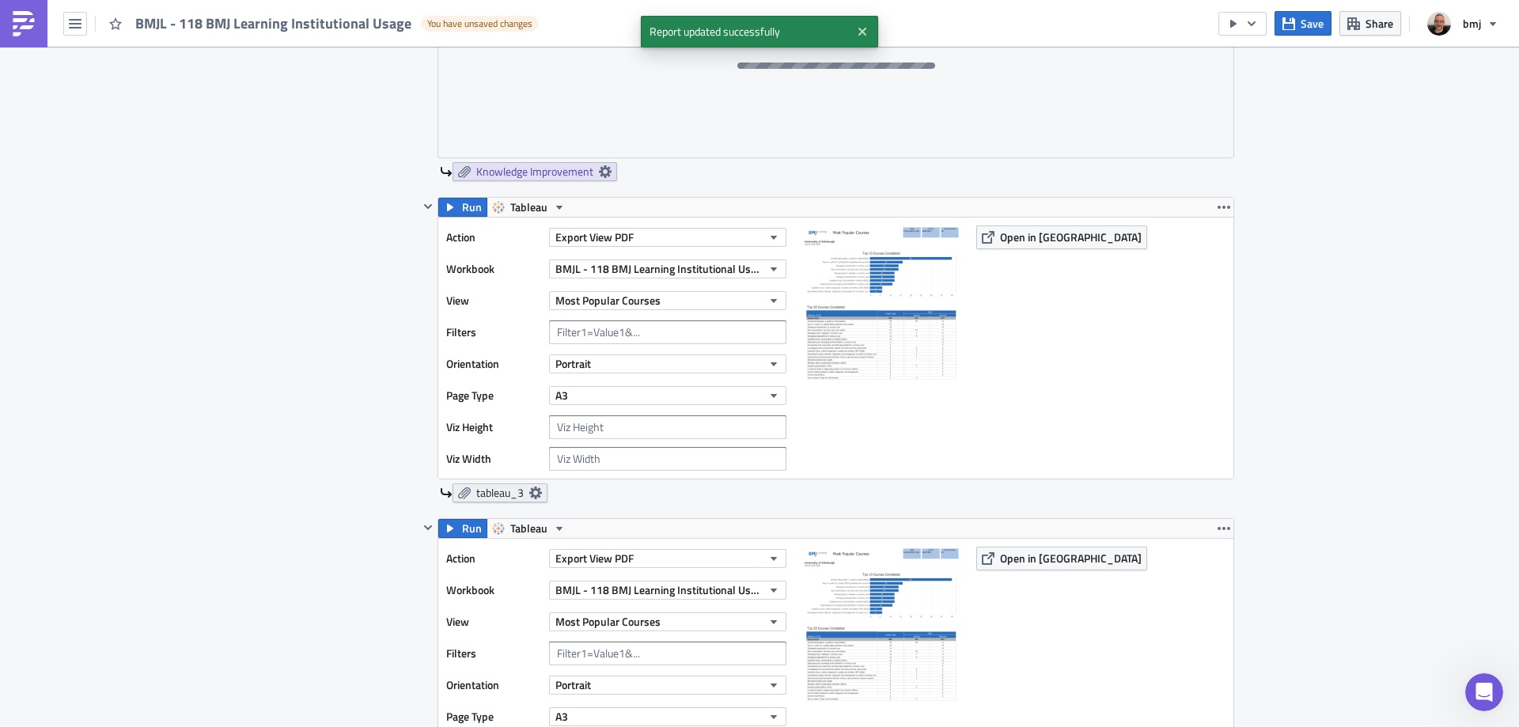
scroll to position [1345, 0]
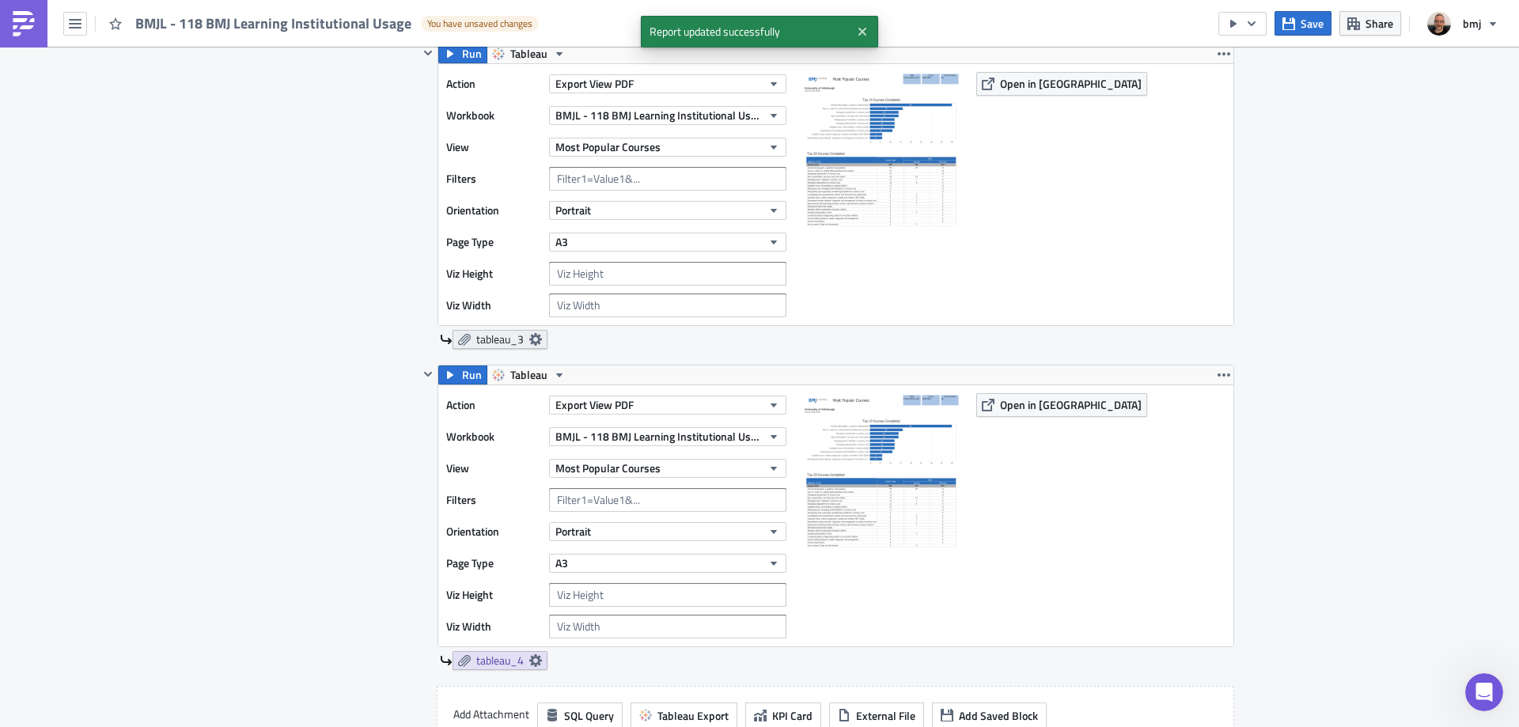
click at [529, 333] on icon at bounding box center [535, 339] width 13 height 13
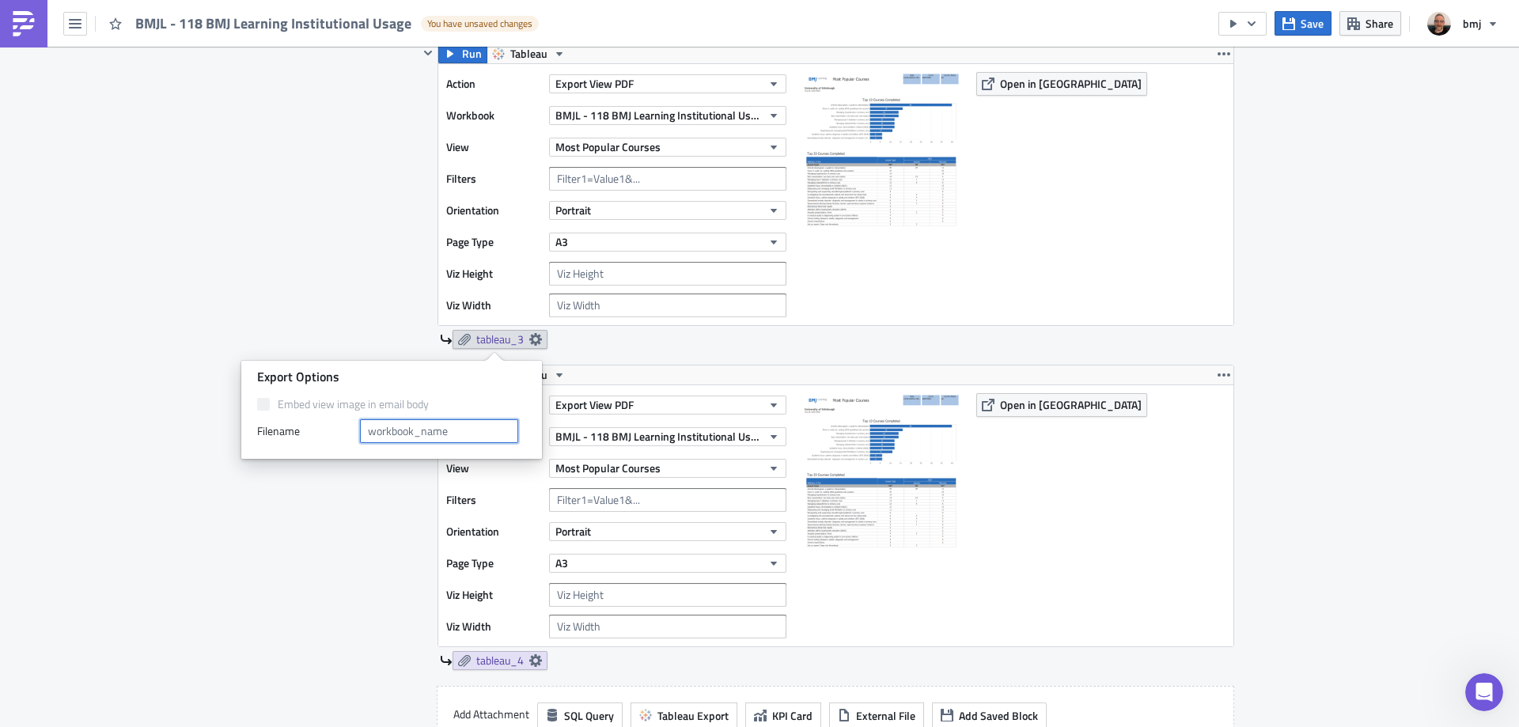
click at [440, 436] on input "text" at bounding box center [439, 431] width 158 height 24
type input "Most Popular Courses"
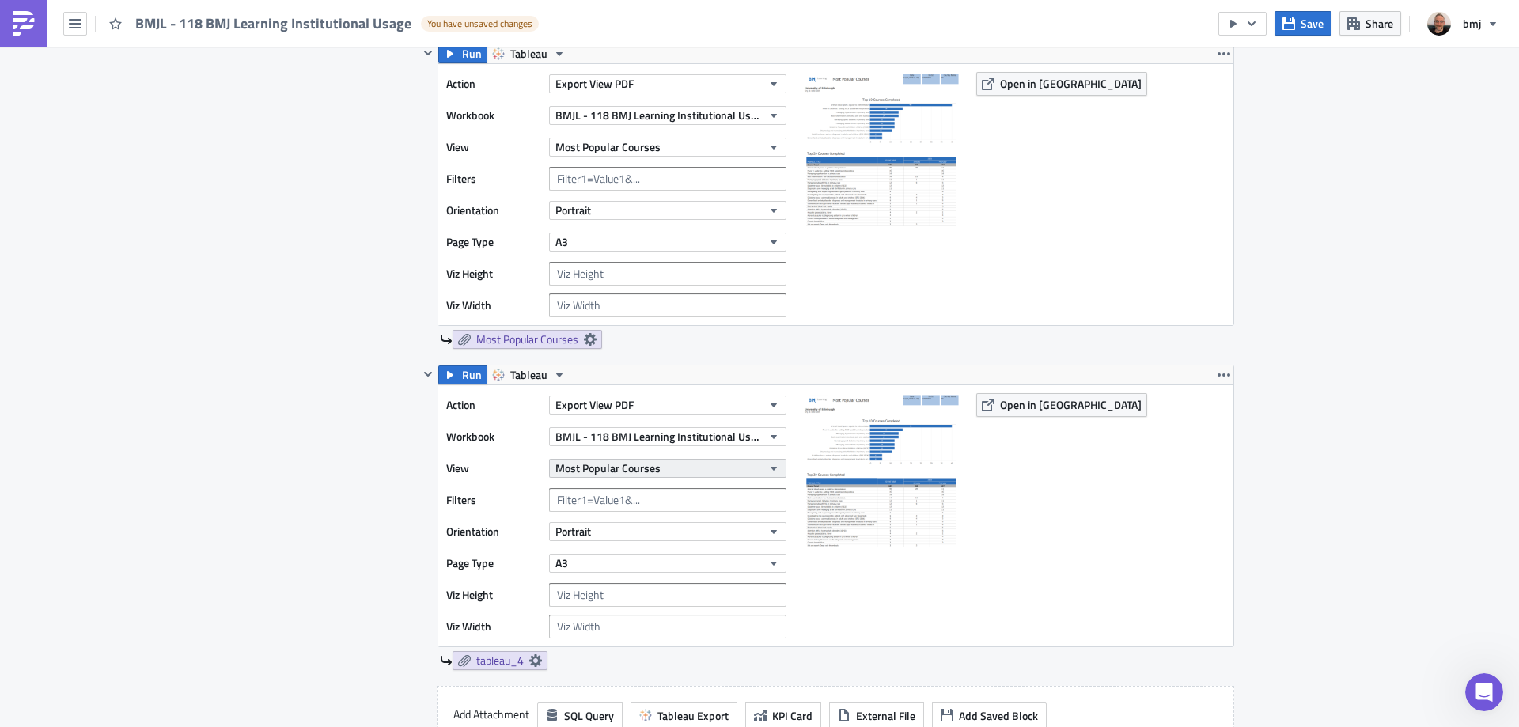
click at [678, 471] on button "Most Popular Courses" at bounding box center [667, 468] width 237 height 19
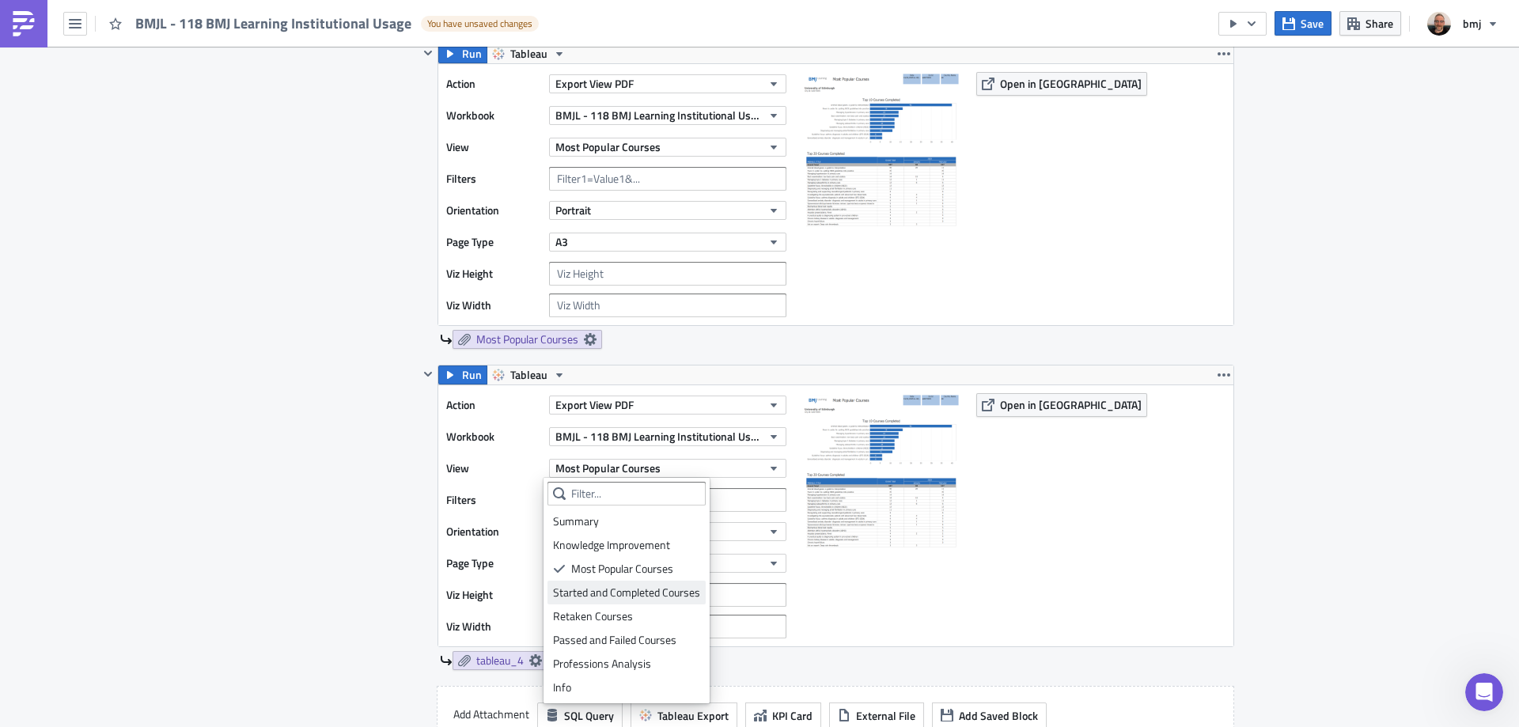
click at [666, 583] on link "Started and Completed Courses" at bounding box center [626, 593] width 158 height 24
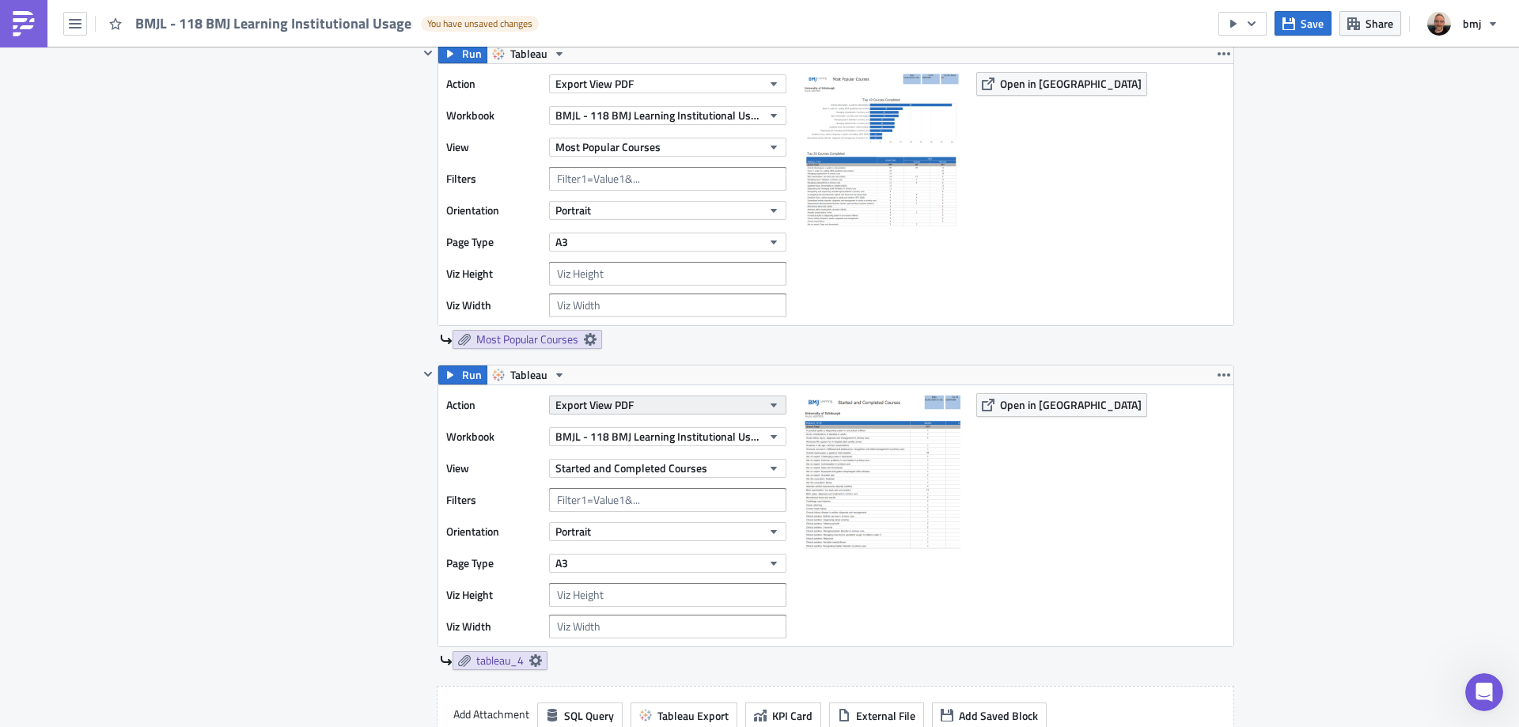
click at [673, 403] on button "Export View PDF" at bounding box center [667, 405] width 237 height 19
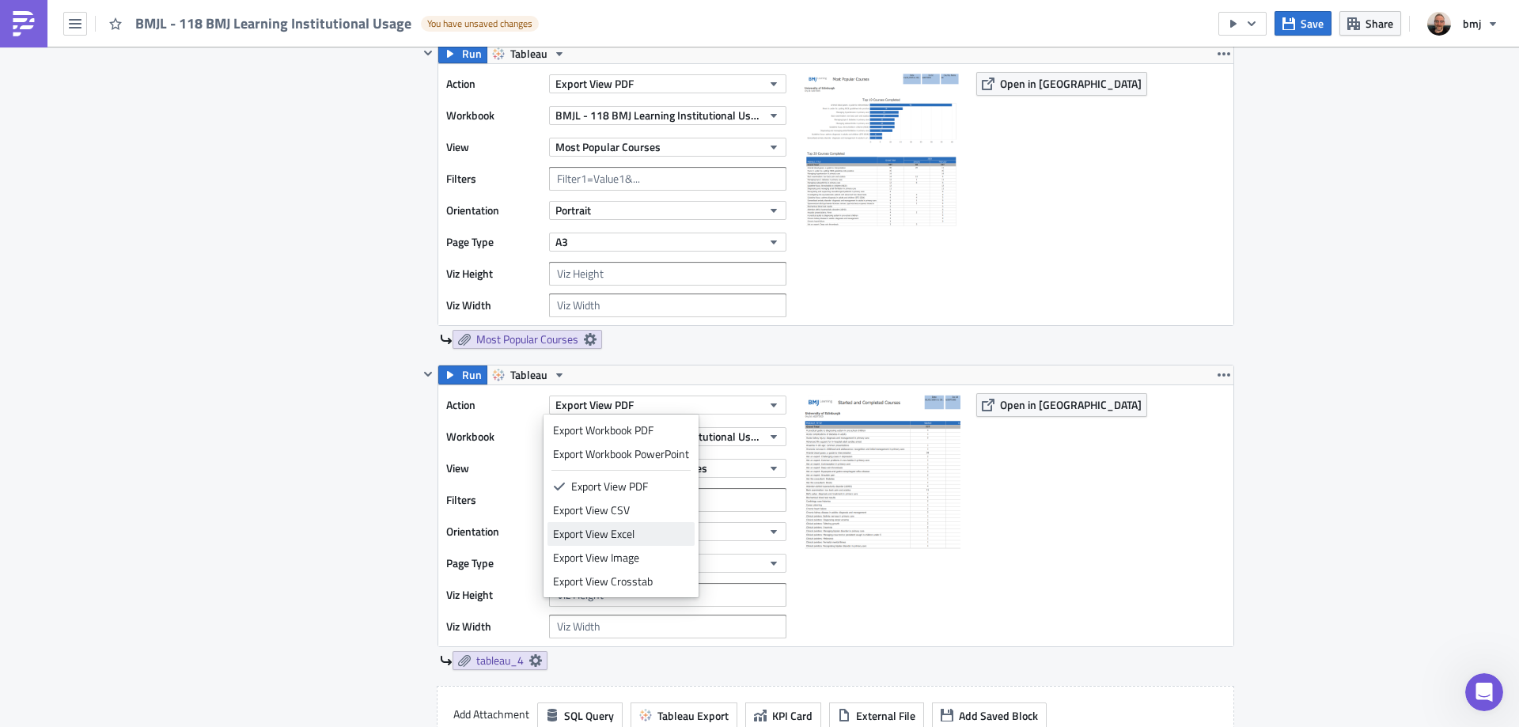
click at [645, 534] on div "Export View Excel" at bounding box center [621, 534] width 136 height 16
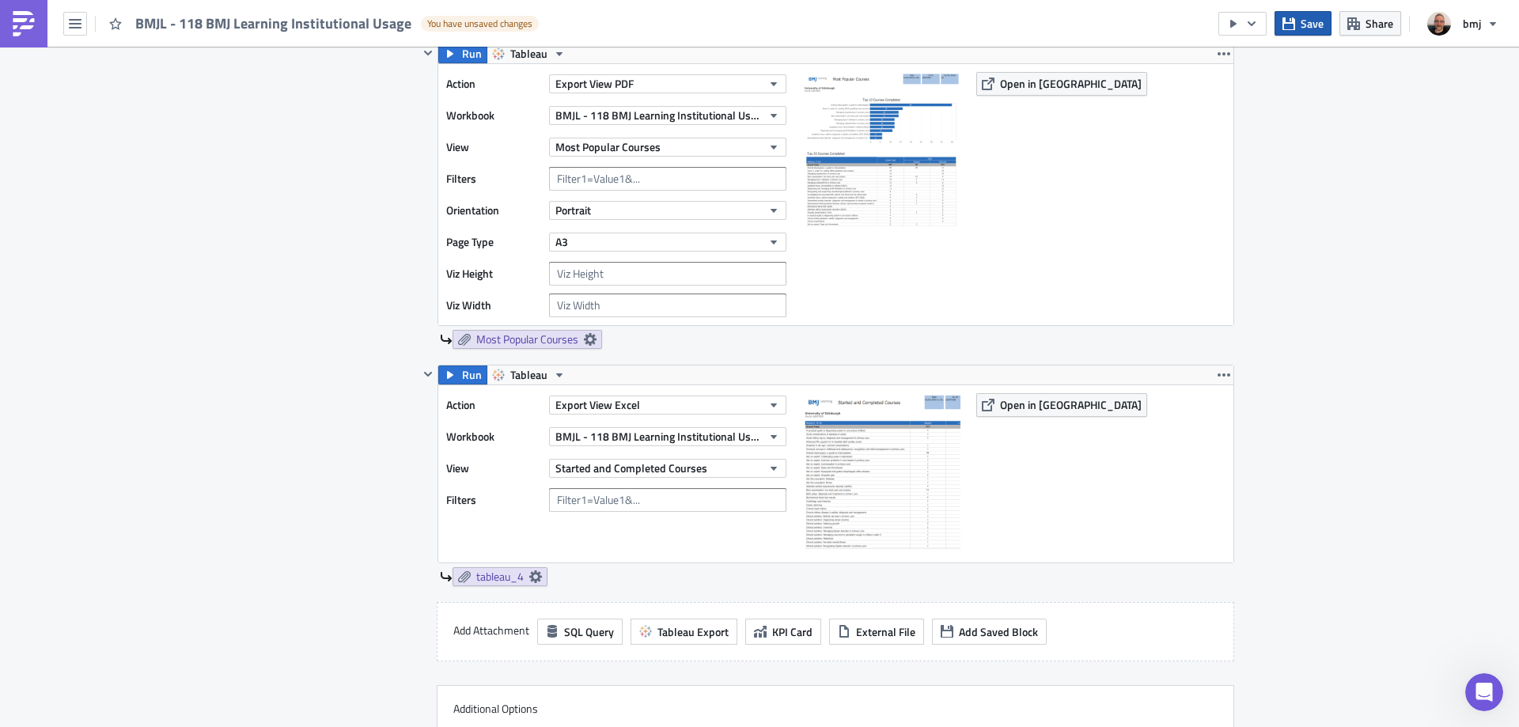
click at [1304, 25] on span "Save" at bounding box center [1311, 23] width 23 height 17
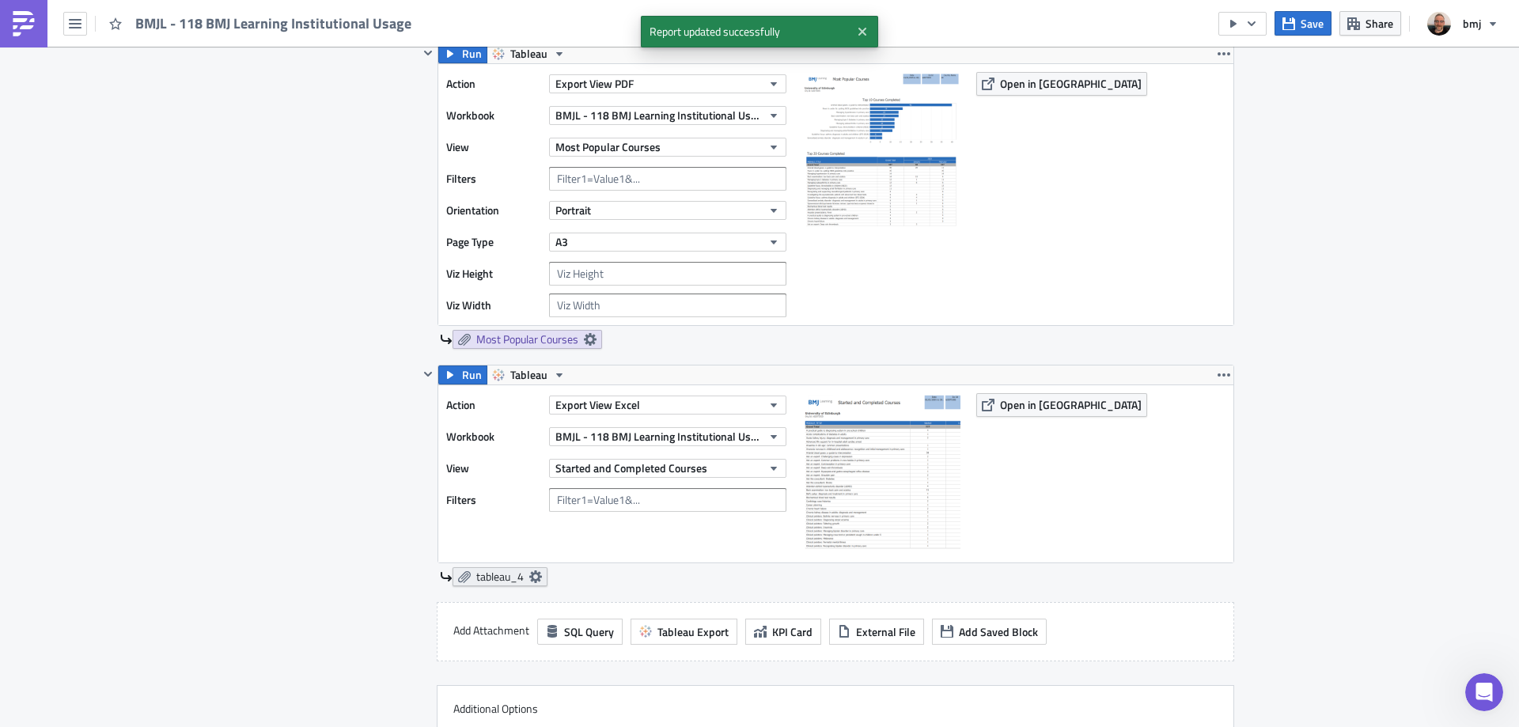
click at [530, 575] on icon at bounding box center [535, 576] width 13 height 13
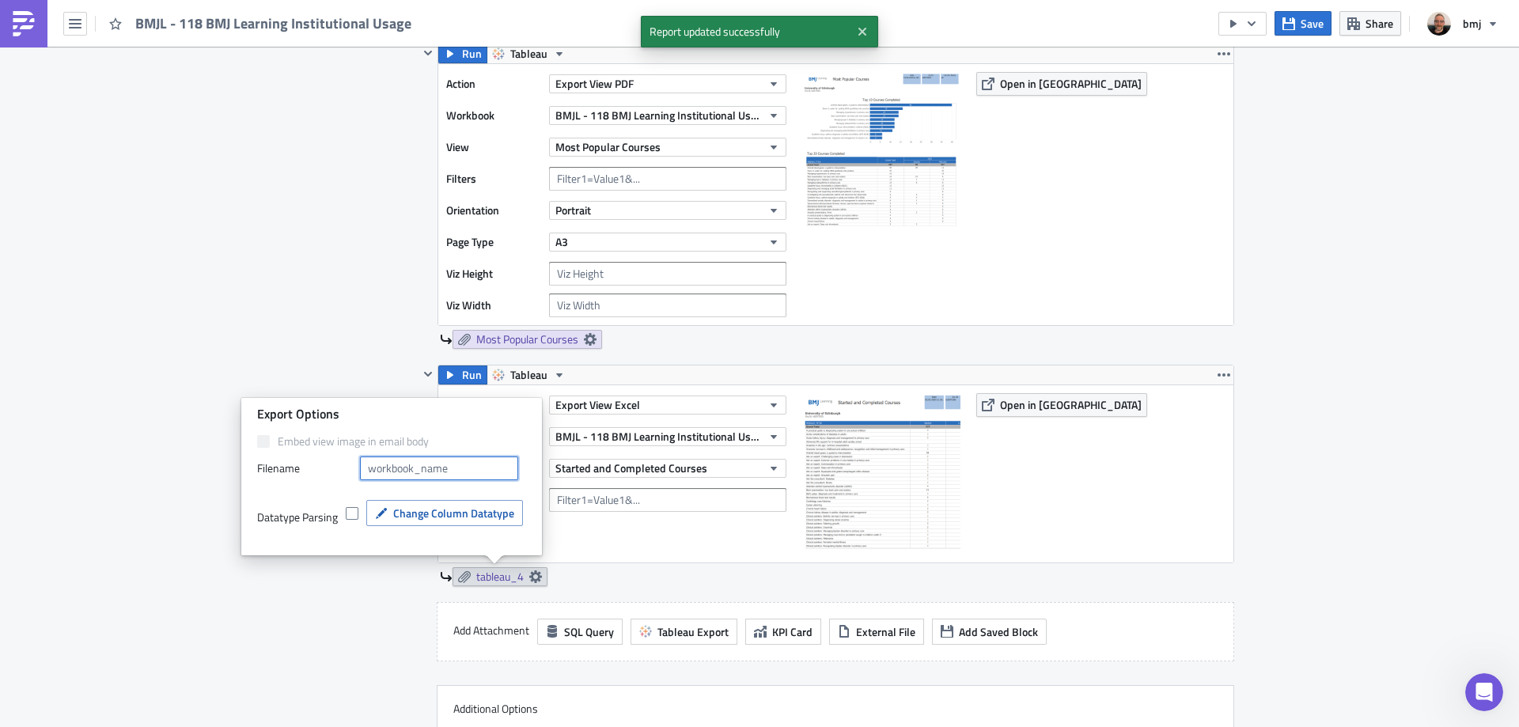
click at [450, 469] on input "text" at bounding box center [439, 468] width 158 height 24
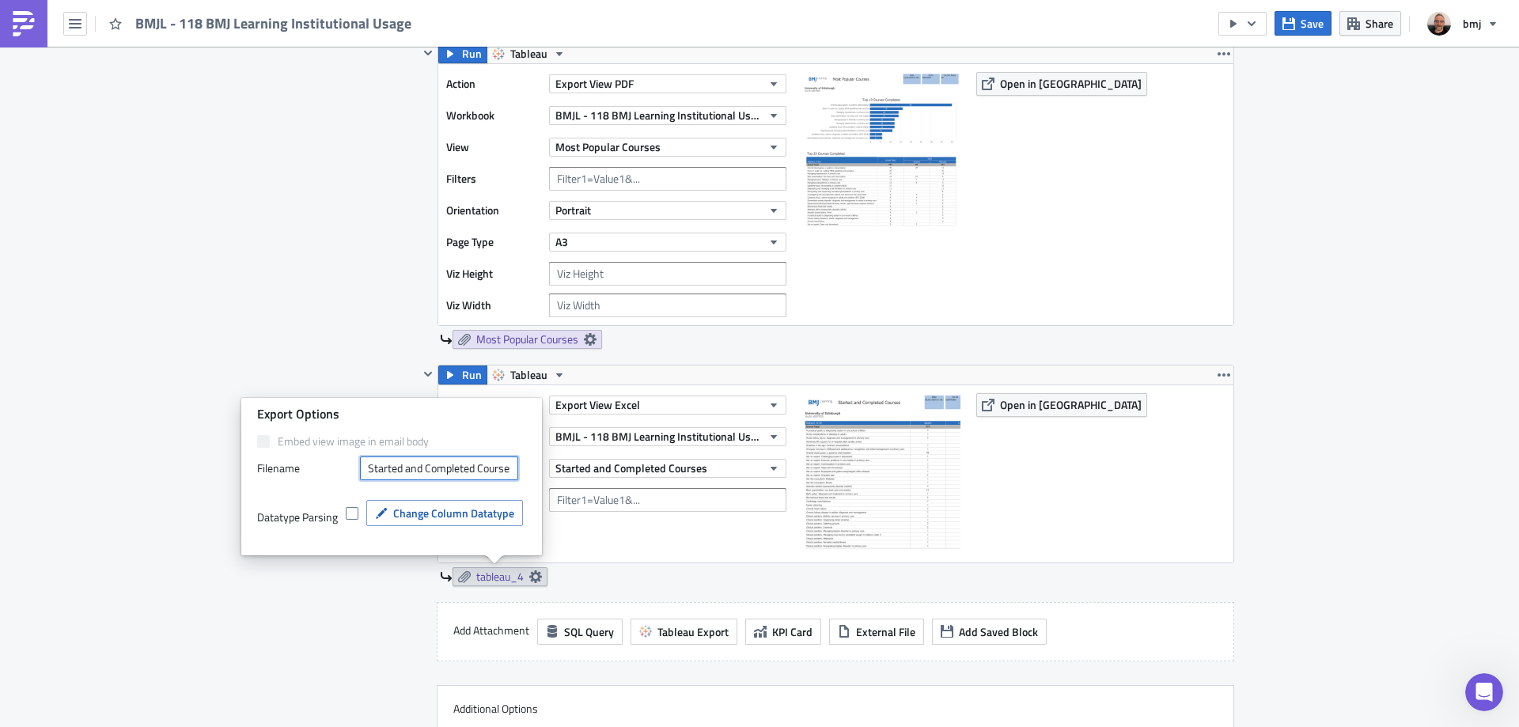
scroll to position [0, 4]
type input "Started and Completed Courses"
click at [363, 362] on div "Contents Select which data & attachment to include in your report." at bounding box center [352, 4] width 134 height 1581
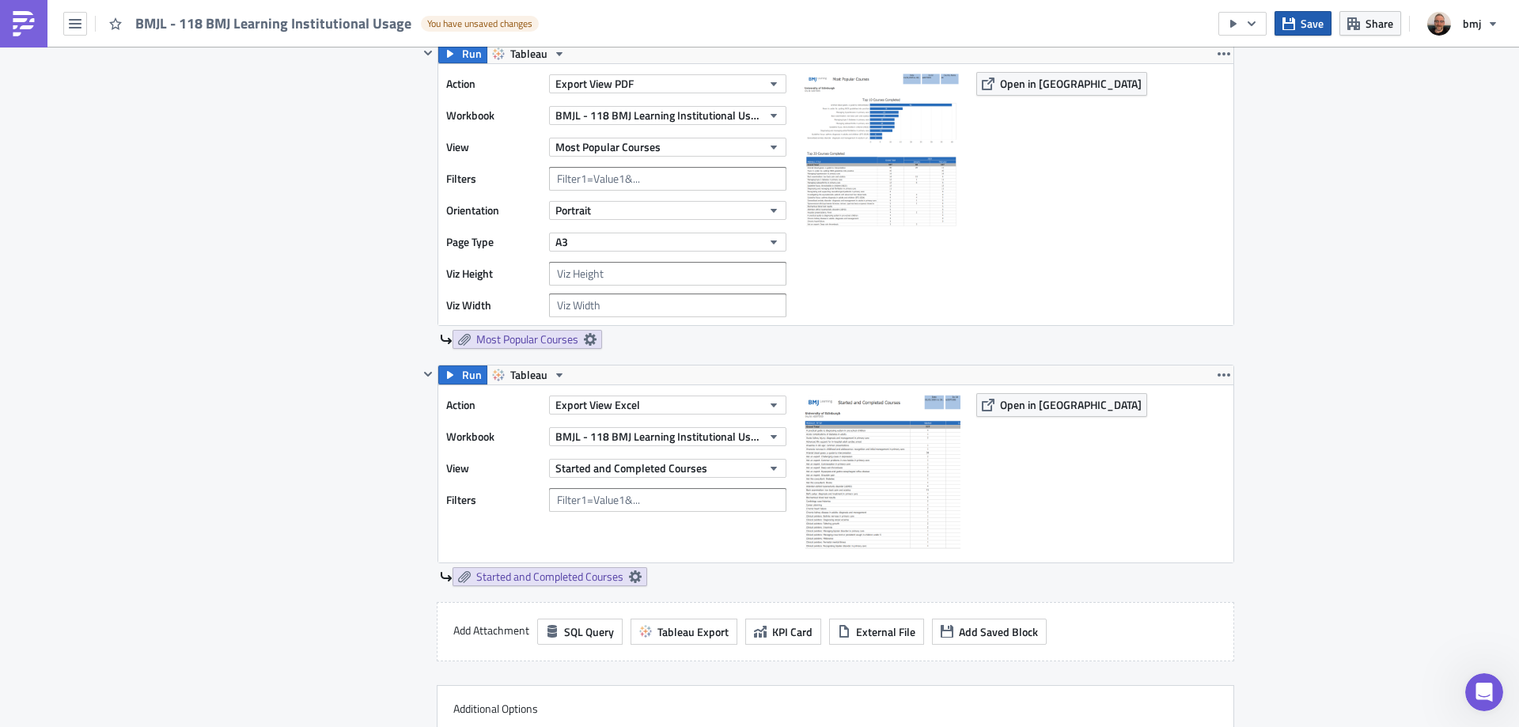
click at [1324, 21] on button "Save" at bounding box center [1302, 23] width 57 height 25
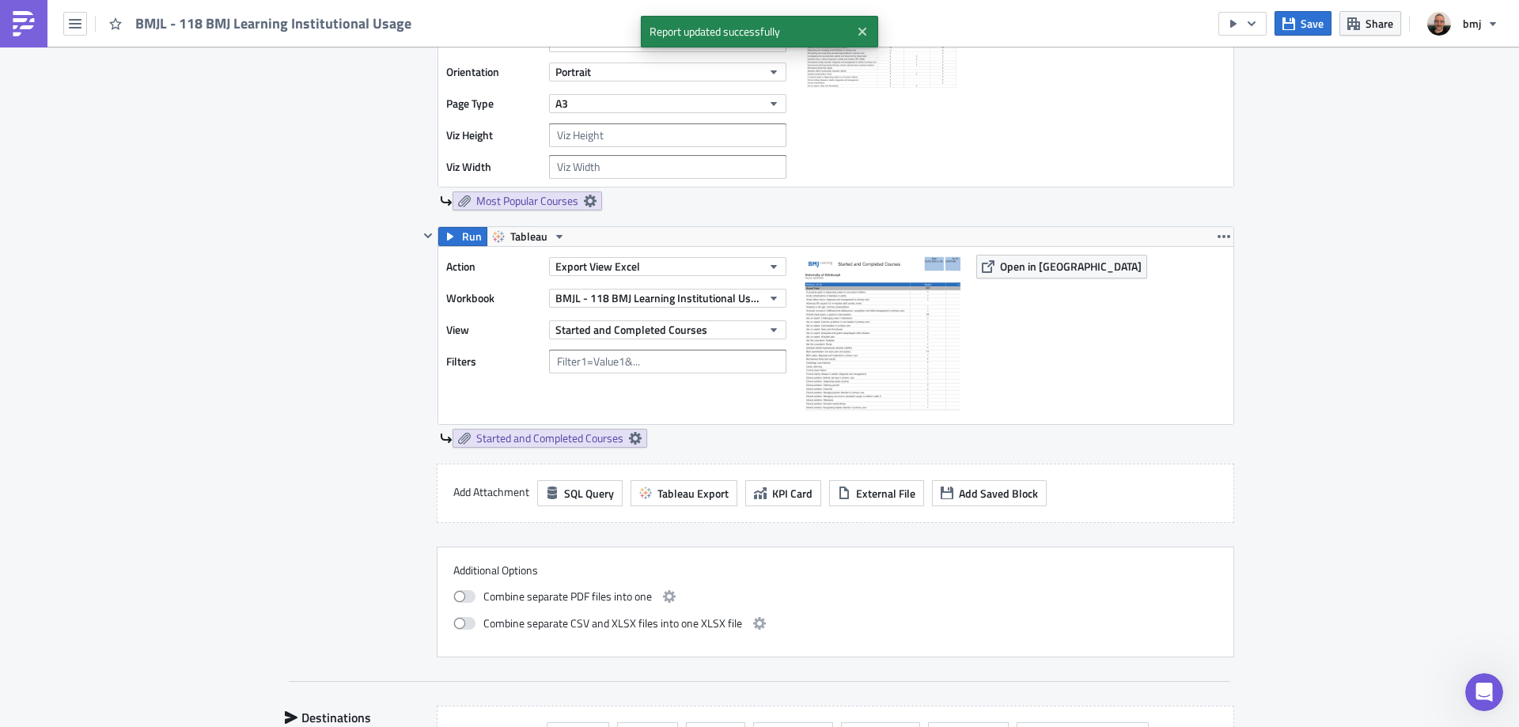
scroll to position [1503, 0]
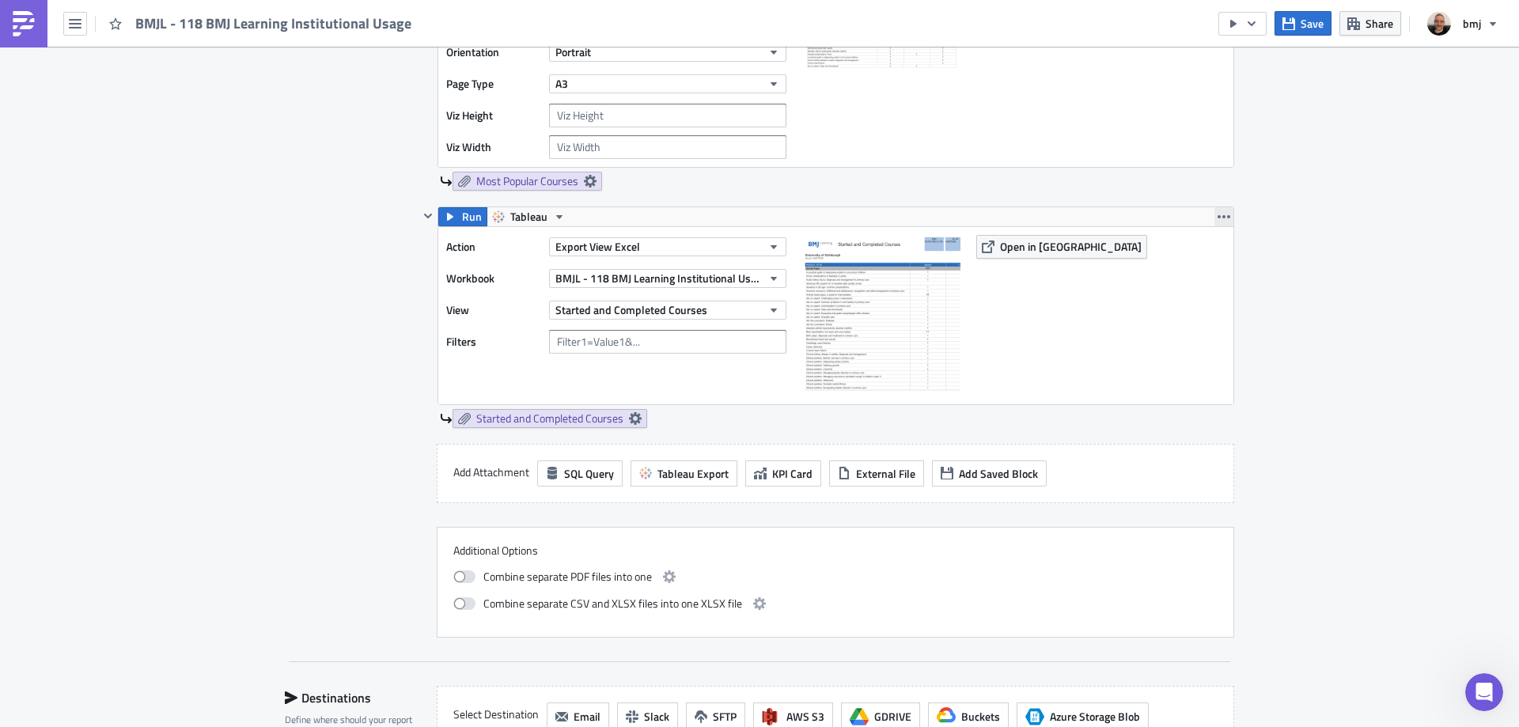
click at [1217, 217] on icon "button" at bounding box center [1223, 216] width 13 height 3
click at [1211, 248] on div "Duplicate" at bounding box center [1227, 254] width 105 height 16
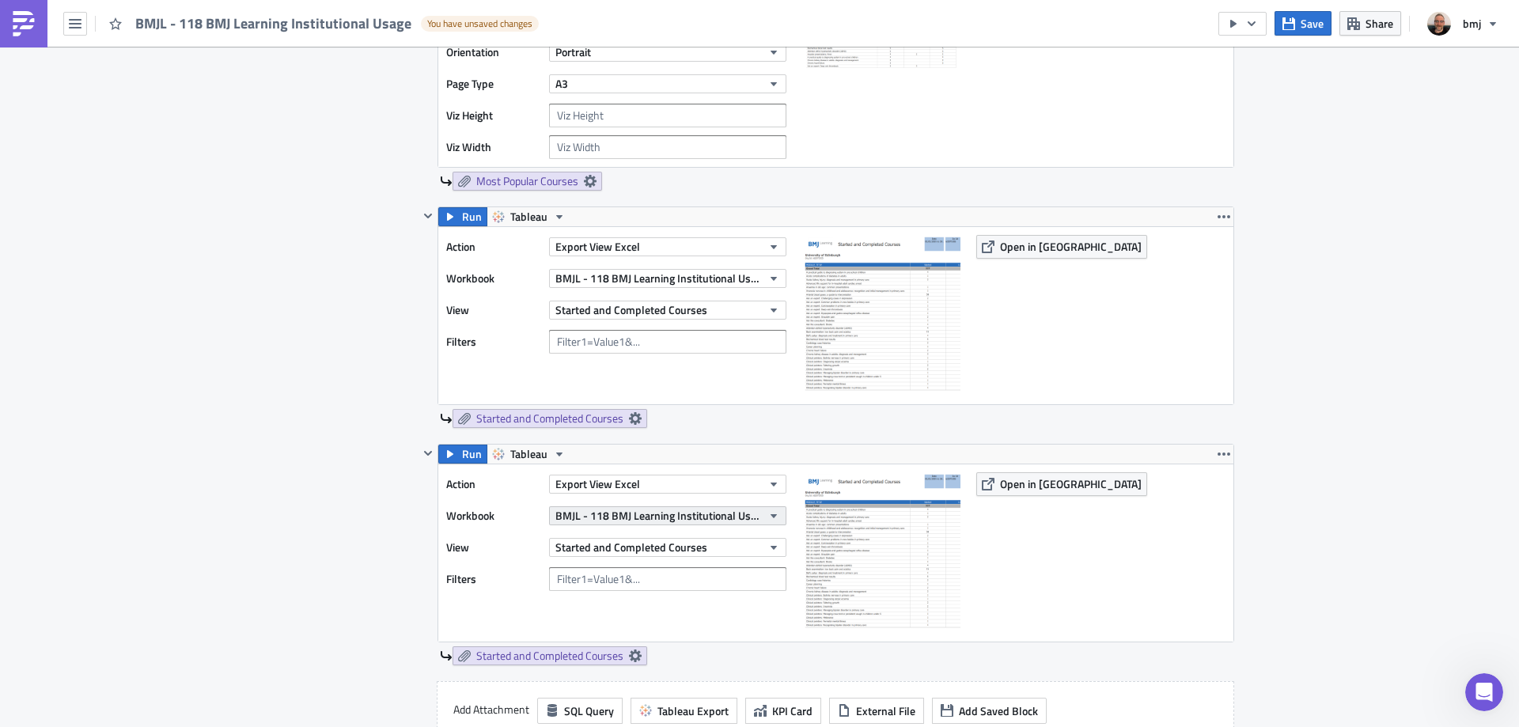
click at [677, 521] on span "BMJL - 118 BMJ Learning Institutional Usage" at bounding box center [658, 515] width 206 height 17
click at [696, 515] on span "BMJL - 118 BMJ Learning Institutional Usage" at bounding box center [658, 515] width 206 height 17
click at [657, 551] on span "Started and Completed Courses" at bounding box center [631, 547] width 152 height 17
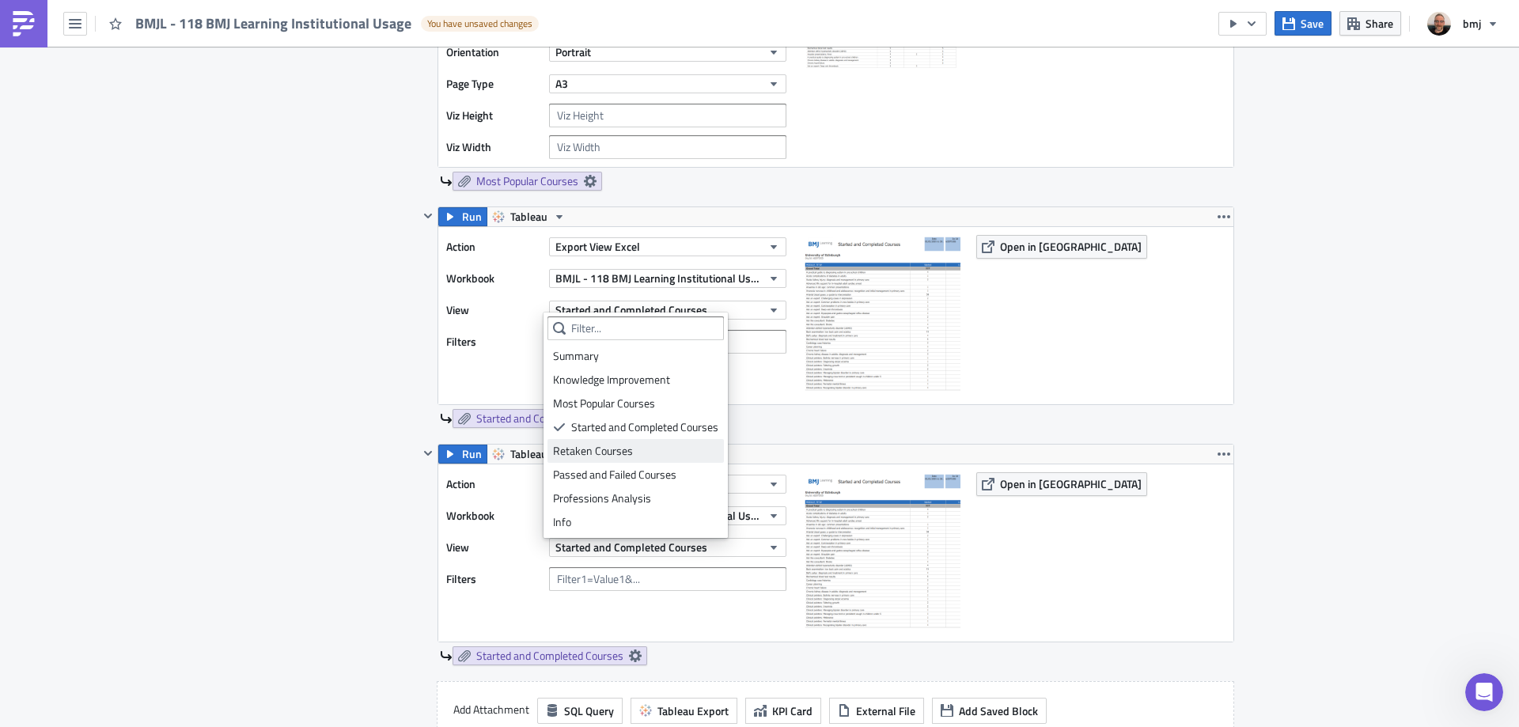
click at [661, 456] on div "Retaken Courses" at bounding box center [635, 451] width 165 height 16
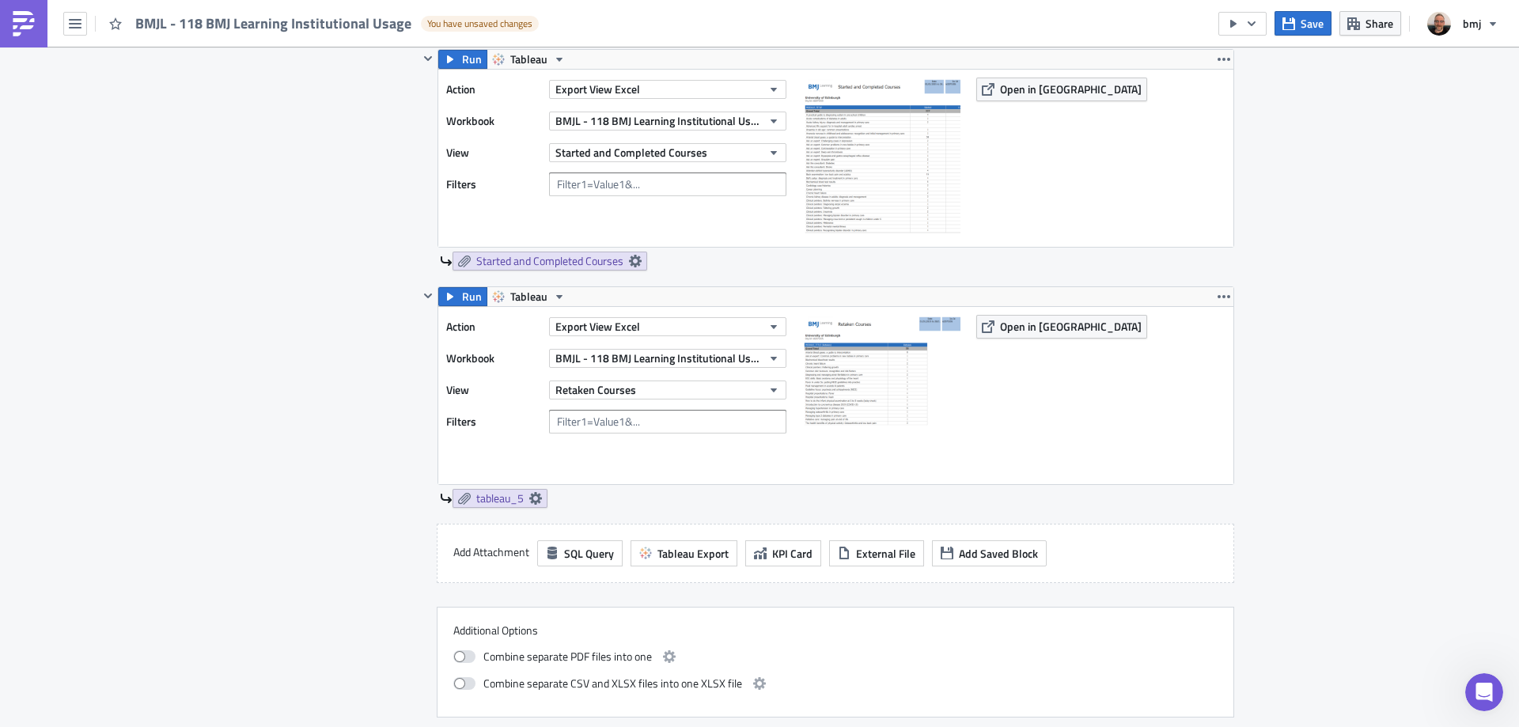
scroll to position [1661, 0]
click at [537, 502] on link "tableau_5" at bounding box center [499, 497] width 95 height 19
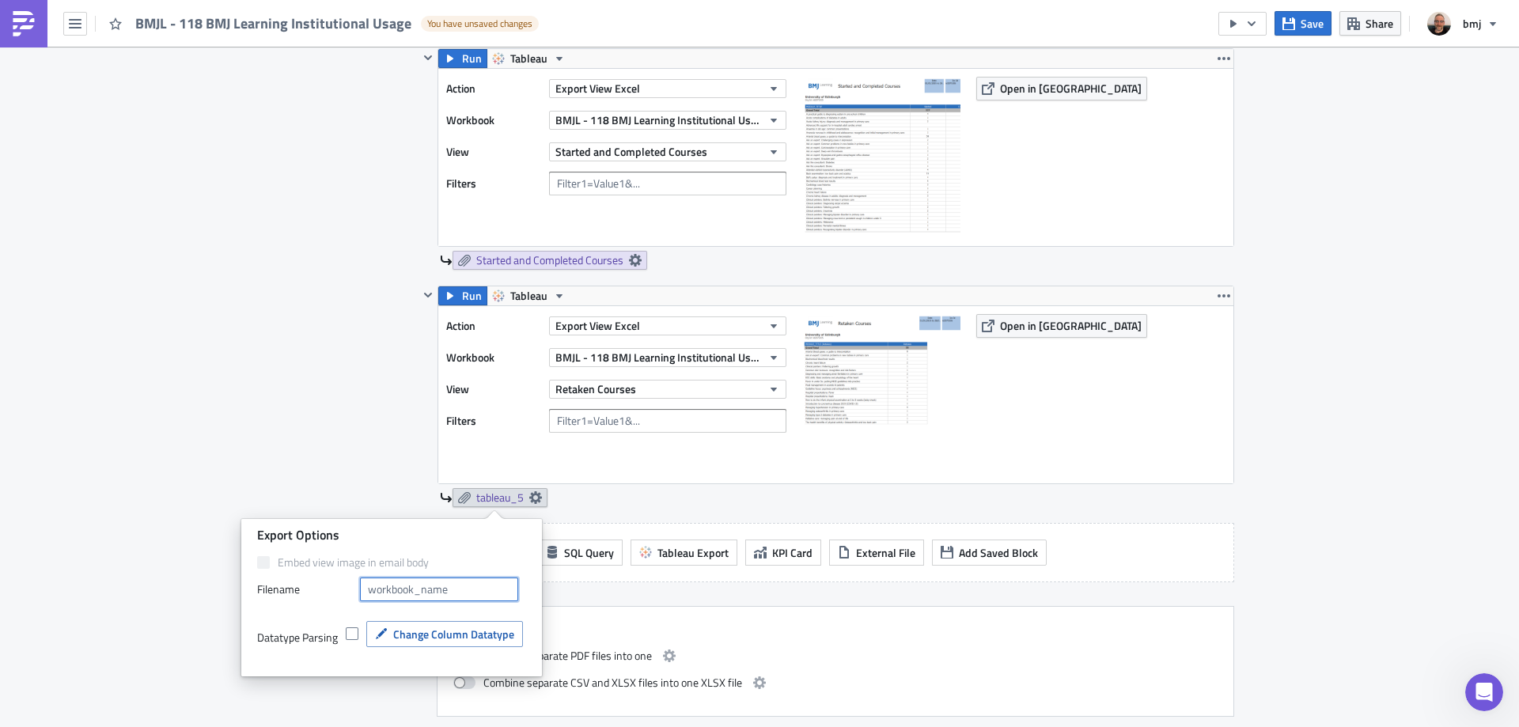
click at [463, 588] on input "text" at bounding box center [439, 589] width 158 height 24
type input "Retaken Courses"
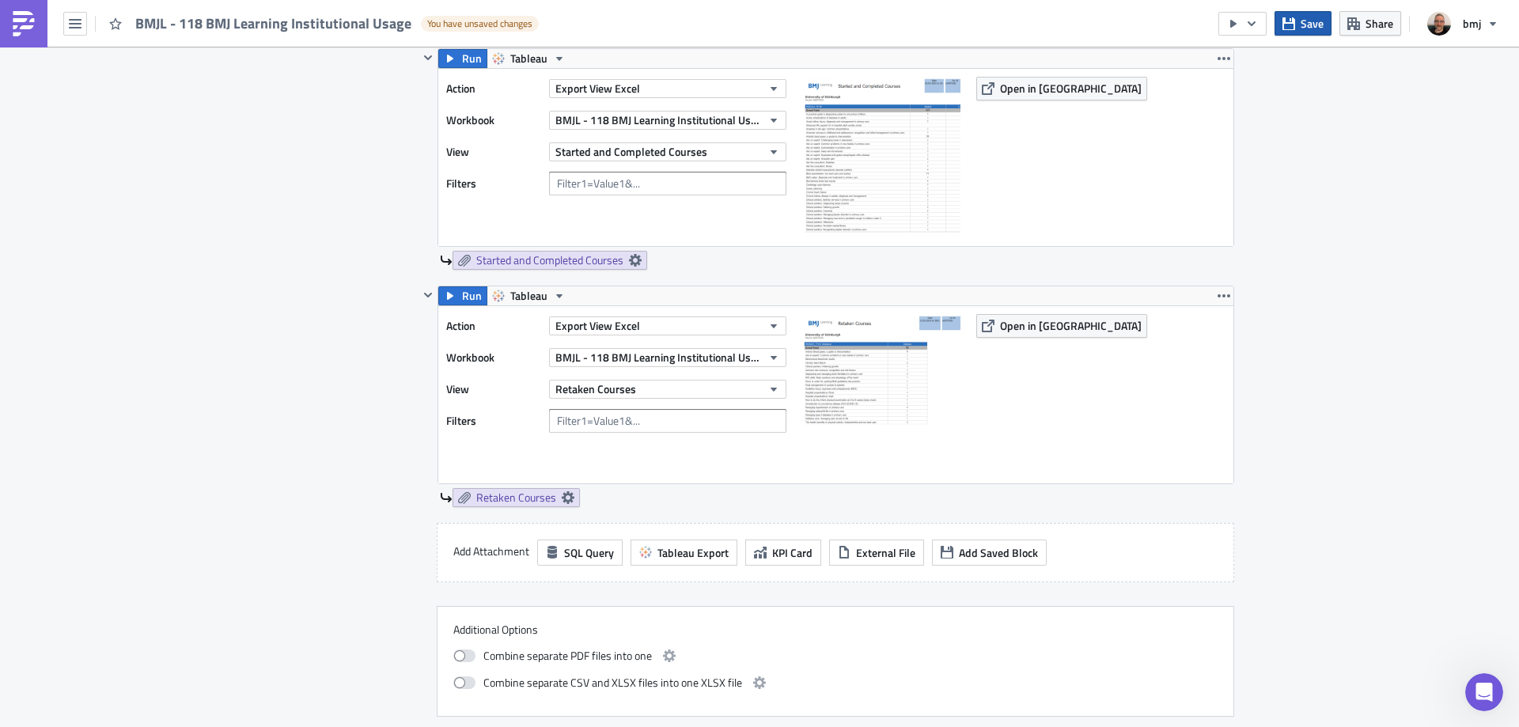
click at [1297, 22] on button "Save" at bounding box center [1302, 23] width 57 height 25
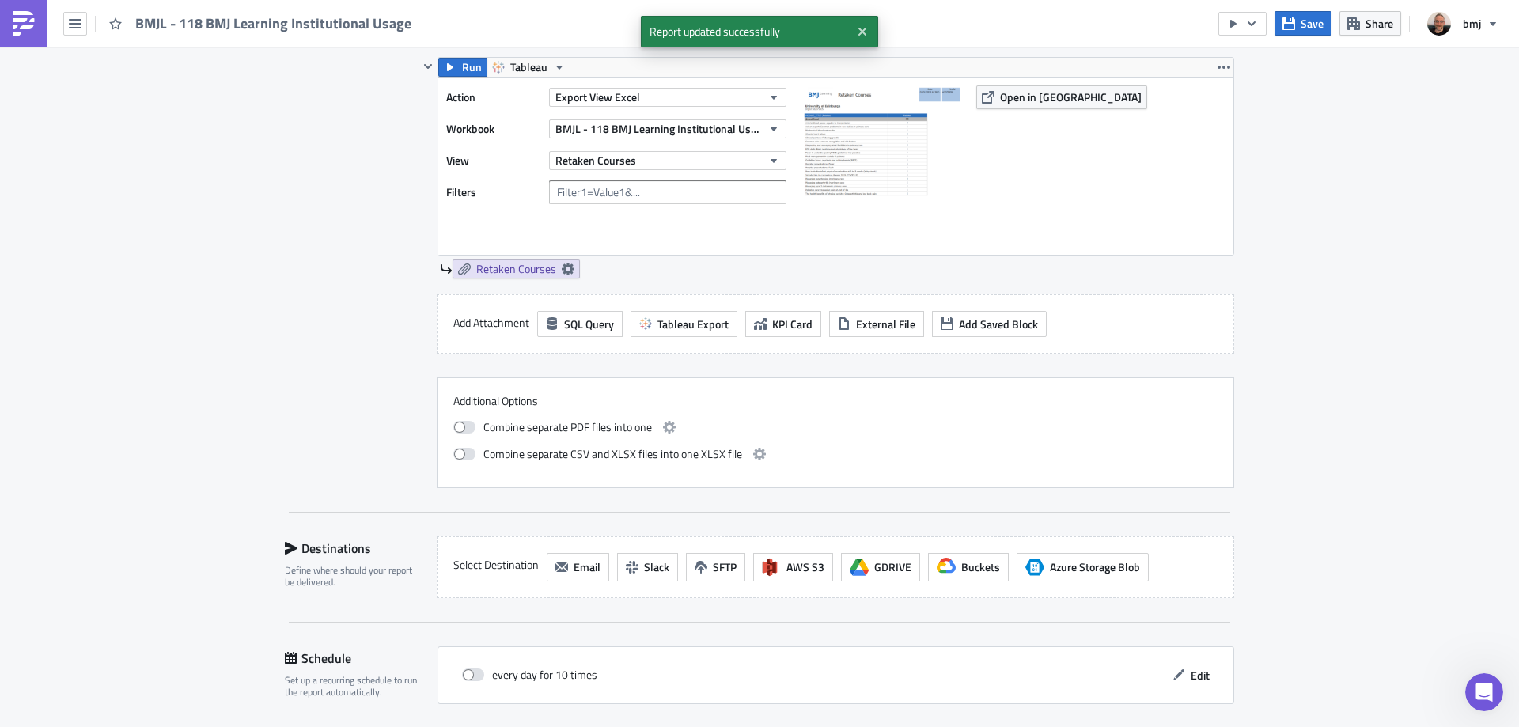
scroll to position [1898, 0]
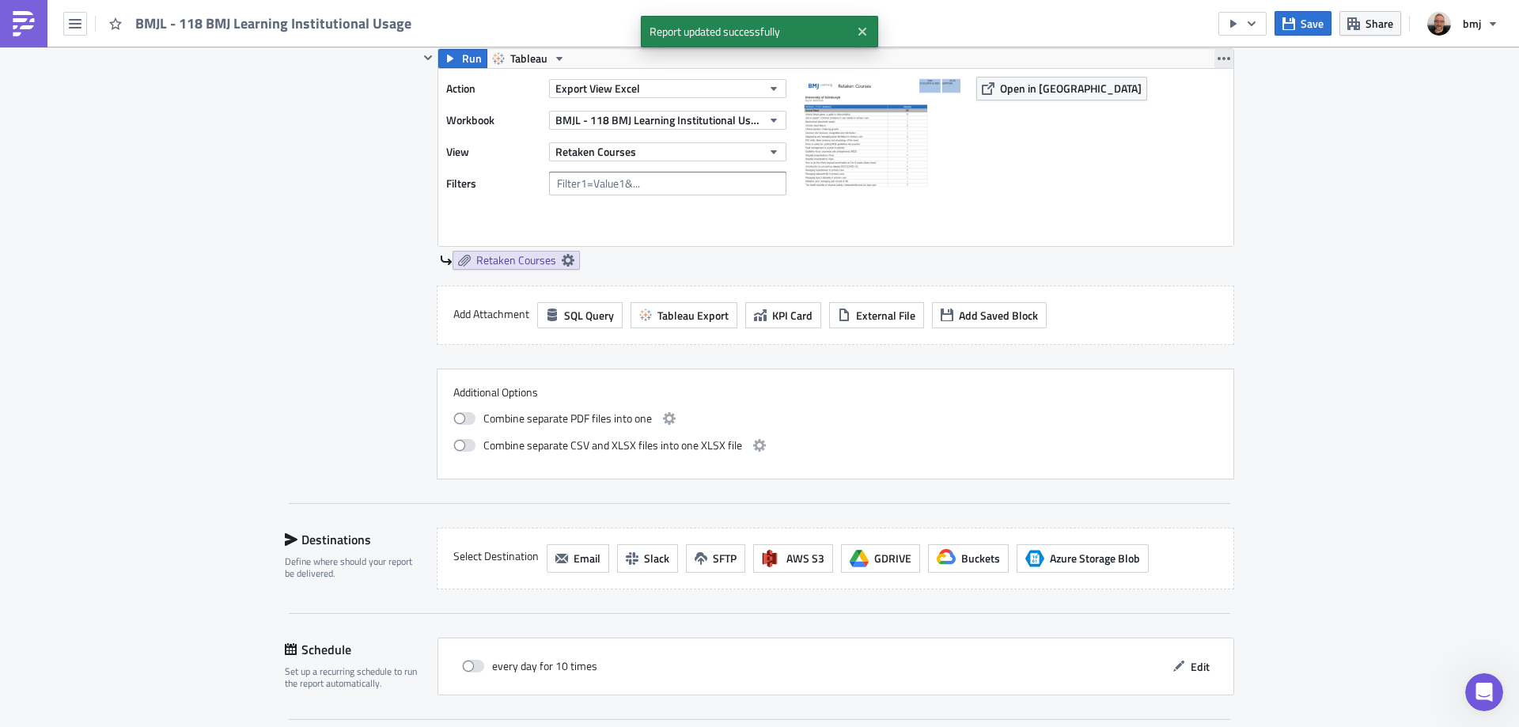
click at [1221, 61] on icon "button" at bounding box center [1223, 58] width 13 height 13
click at [1217, 94] on div "Duplicate" at bounding box center [1227, 96] width 105 height 16
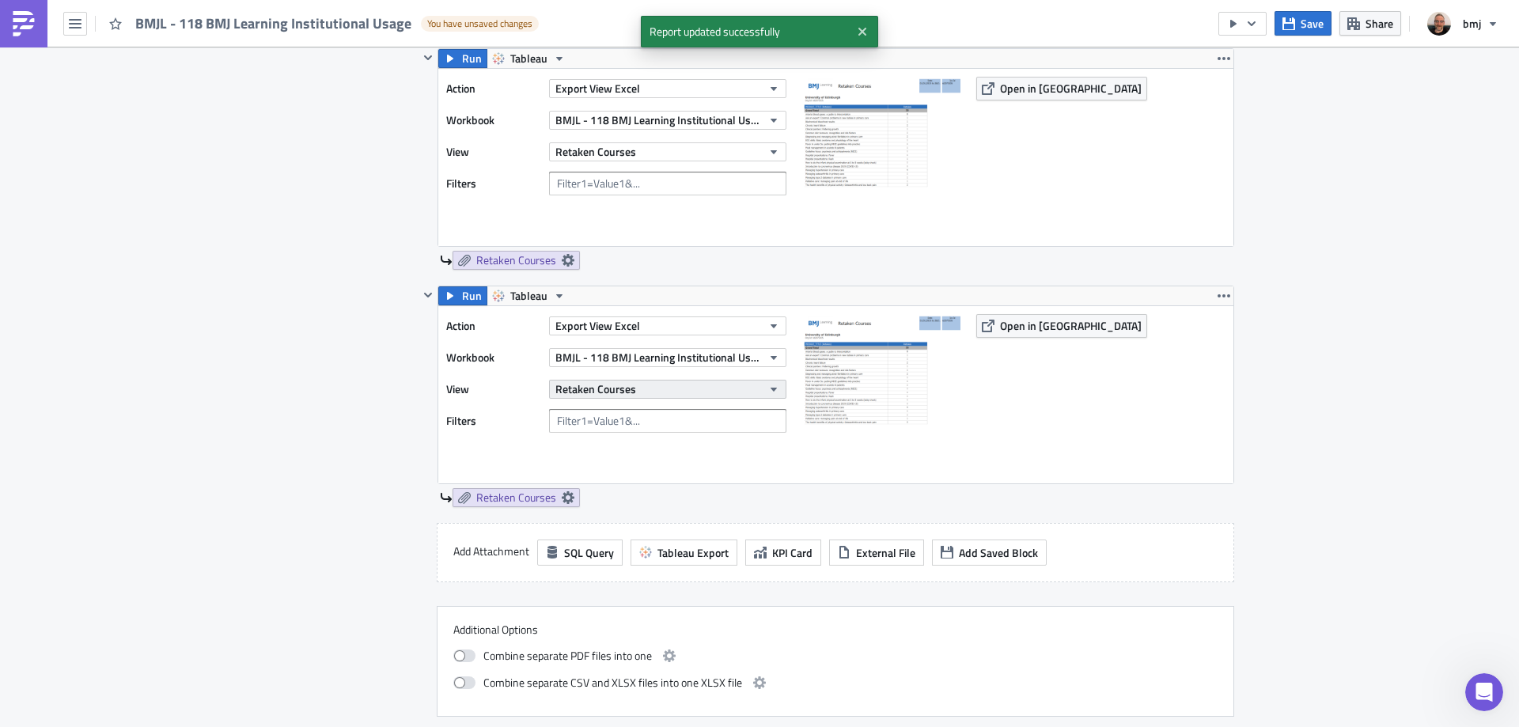
click at [653, 394] on button "Retaken Courses" at bounding box center [667, 389] width 237 height 19
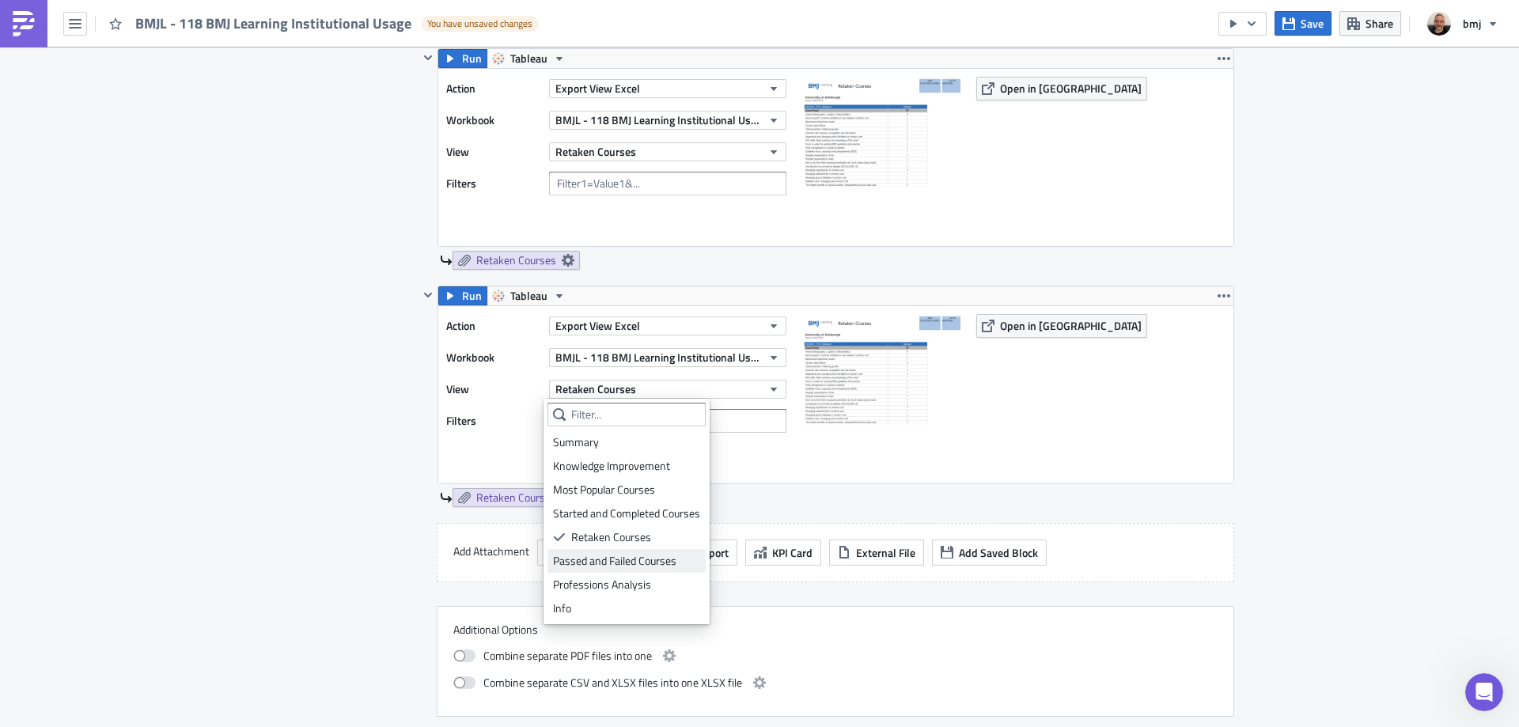
click at [652, 558] on div "Passed and Failed Courses" at bounding box center [626, 561] width 147 height 16
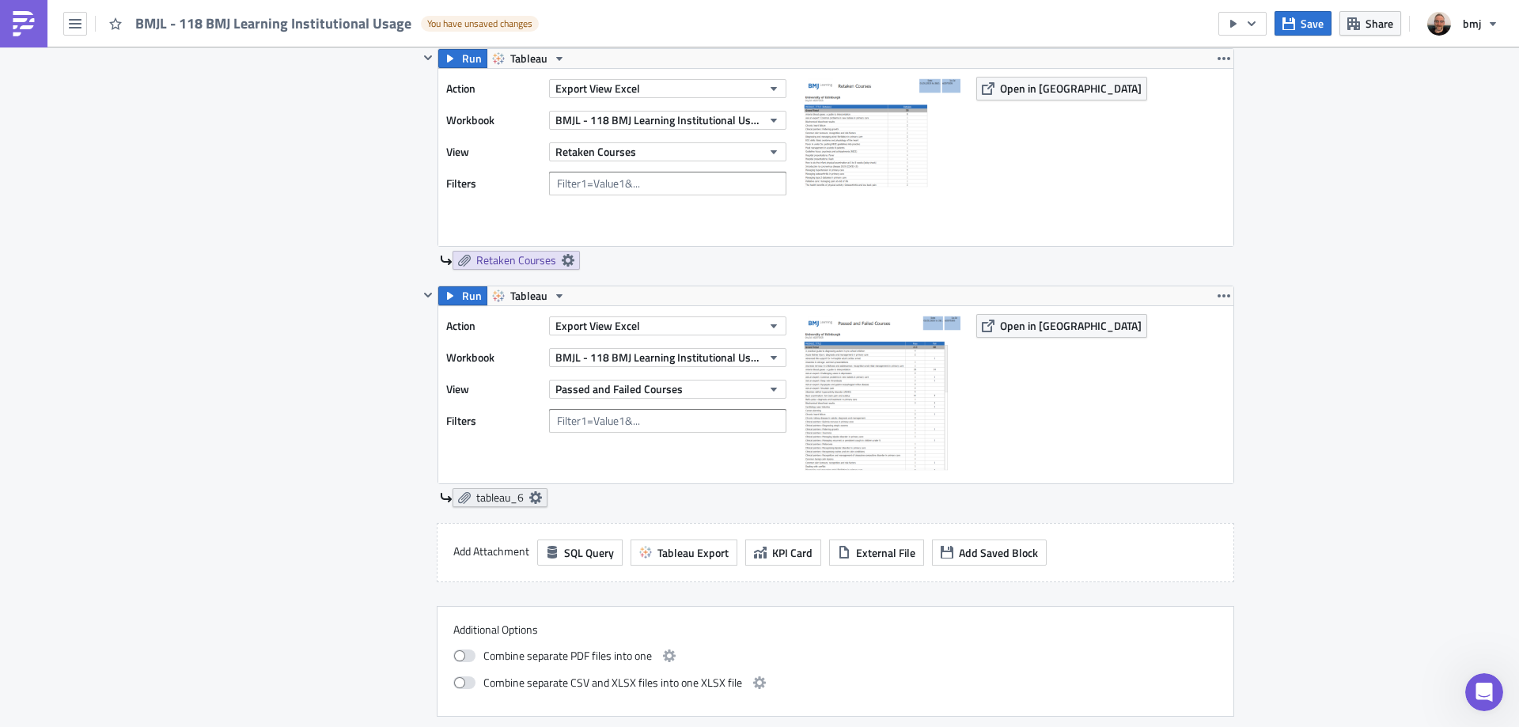
click at [532, 495] on icon at bounding box center [535, 497] width 13 height 13
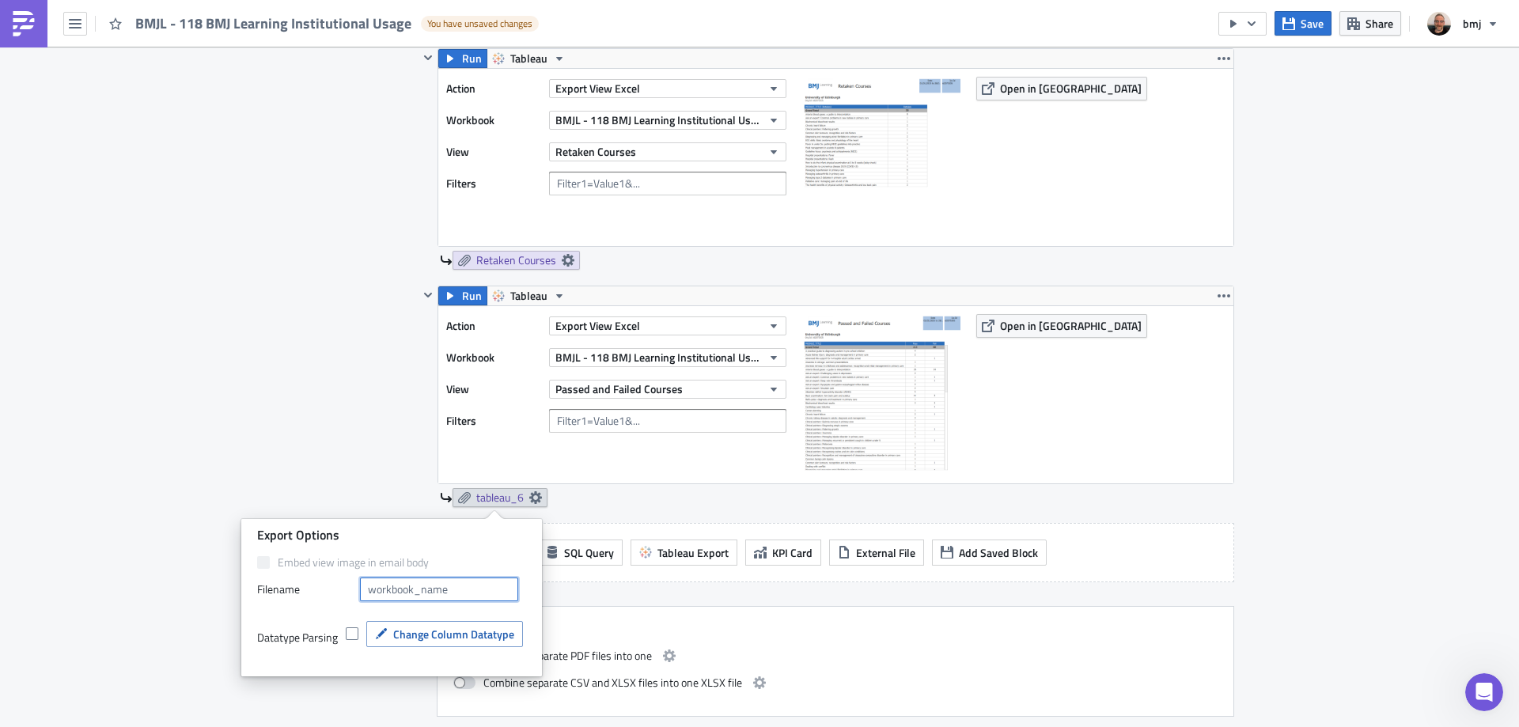
click at [465, 596] on input "text" at bounding box center [439, 589] width 158 height 24
type input "Passed and Failed Courses"
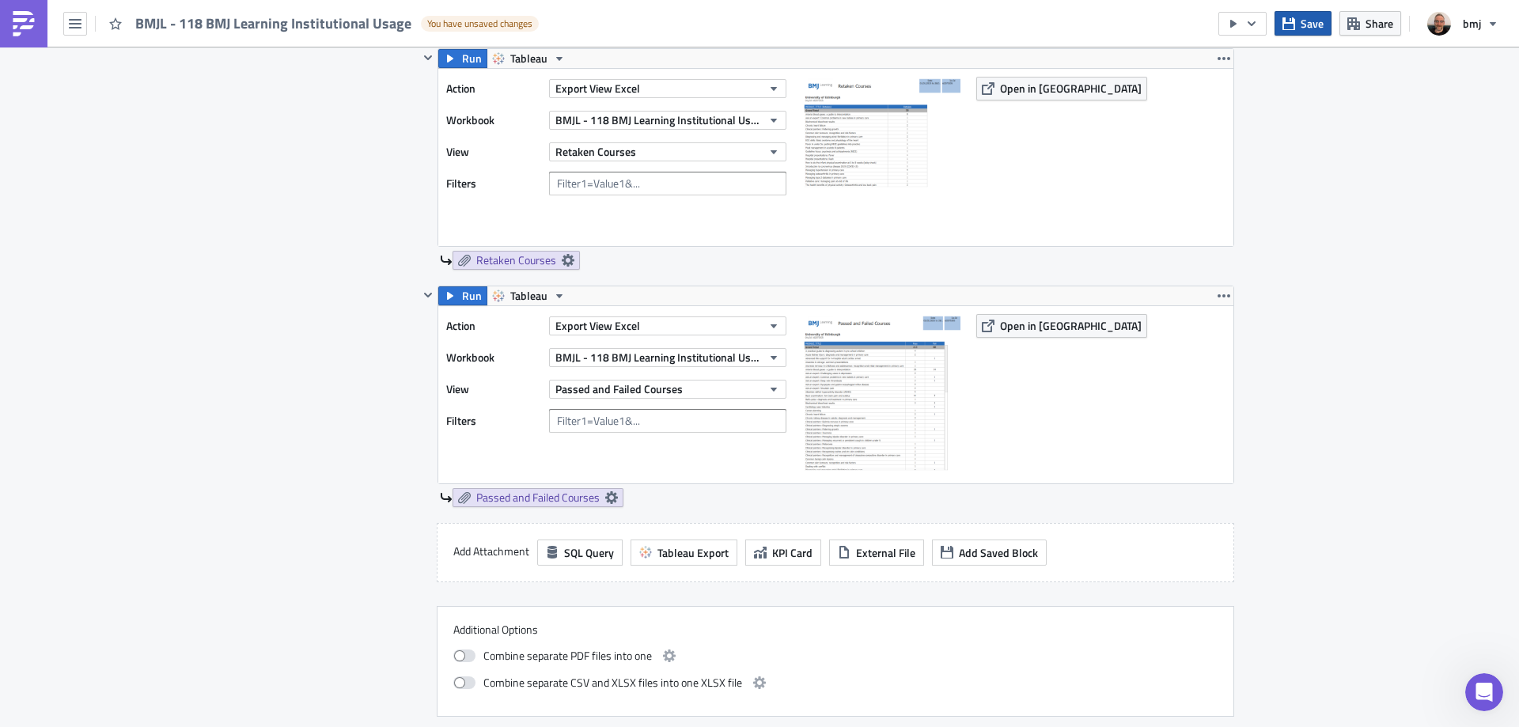
click at [1293, 22] on icon "button" at bounding box center [1288, 23] width 13 height 13
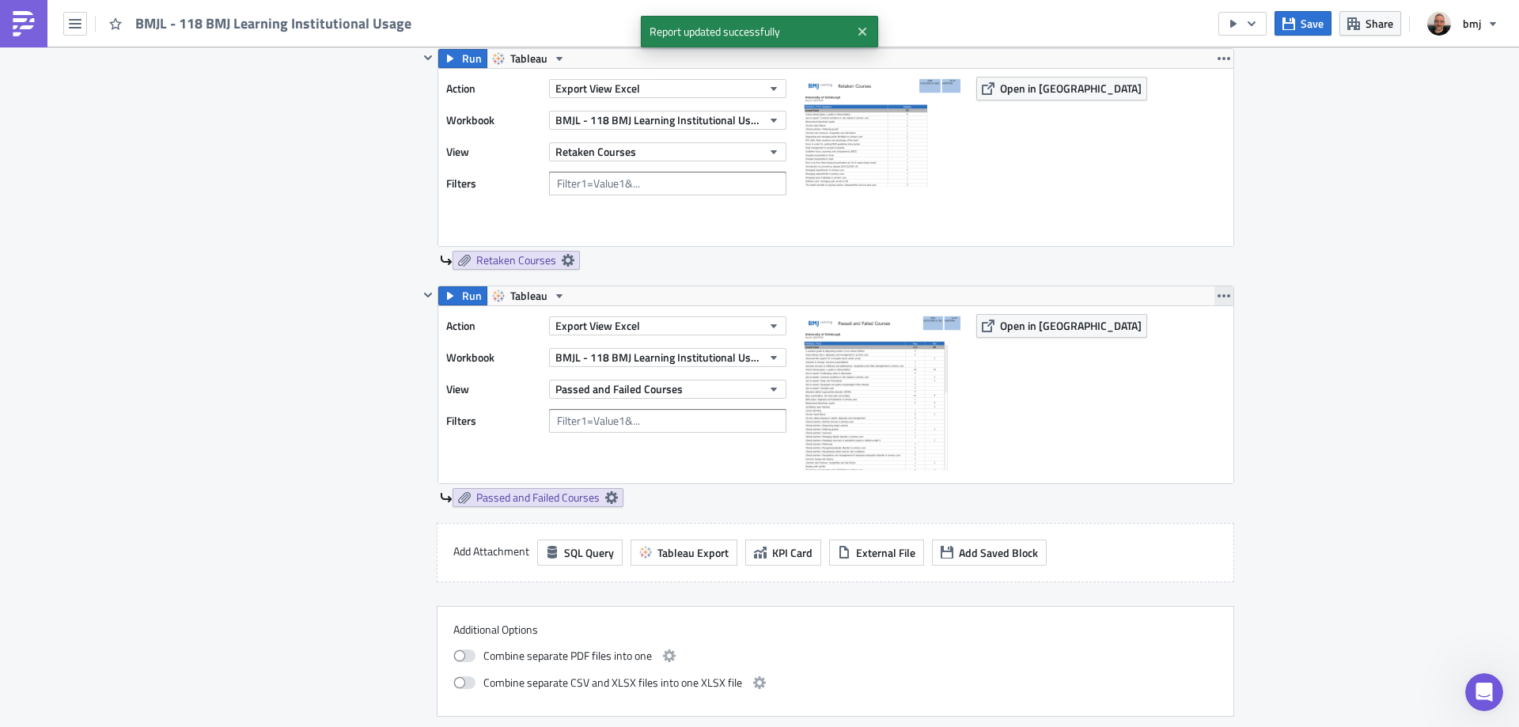
click at [1214, 286] on button "button" at bounding box center [1223, 295] width 19 height 19
drag, startPoint x: 1206, startPoint y: 331, endPoint x: 1101, endPoint y: 334, distance: 105.2
click at [1207, 331] on div "Duplicate" at bounding box center [1227, 333] width 105 height 16
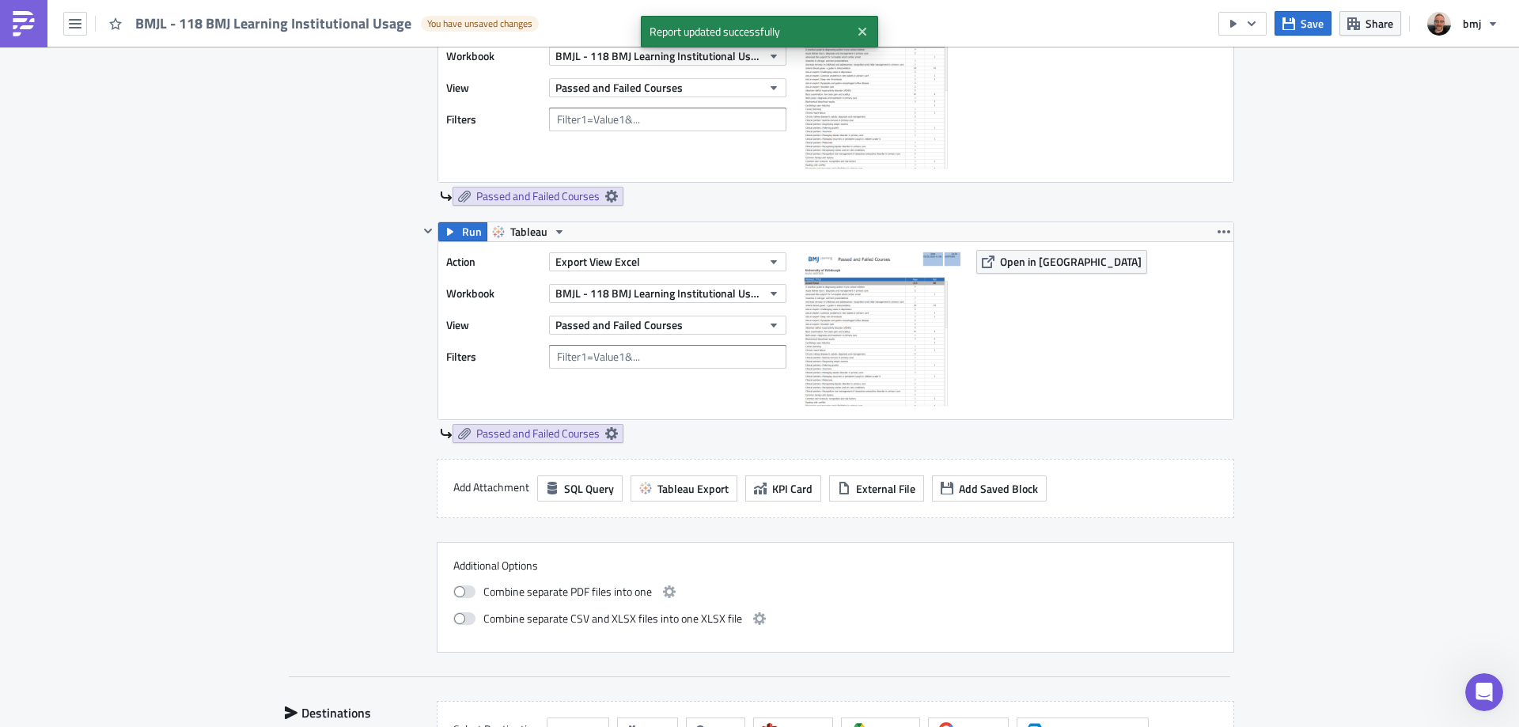
scroll to position [2215, 0]
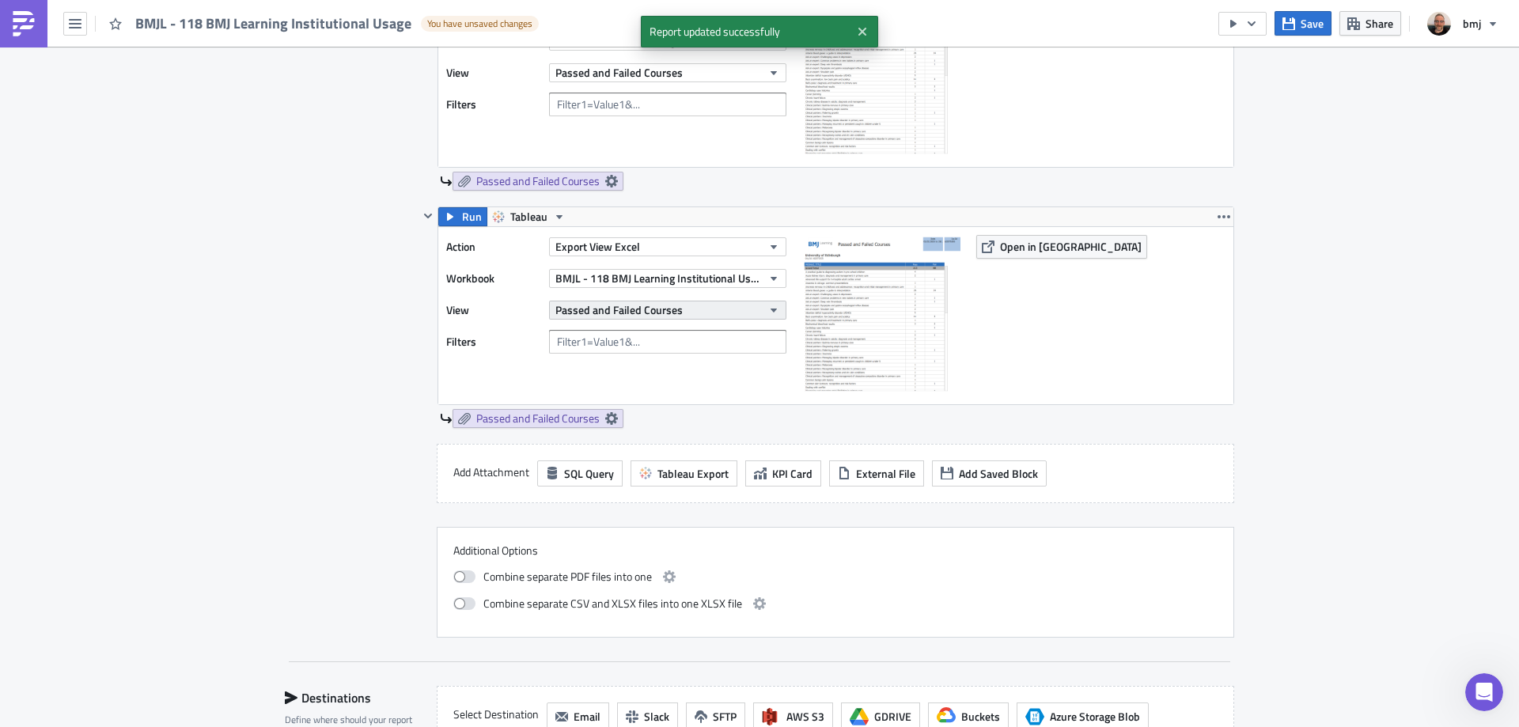
click at [656, 312] on span "Passed and Failed Courses" at bounding box center [618, 309] width 127 height 17
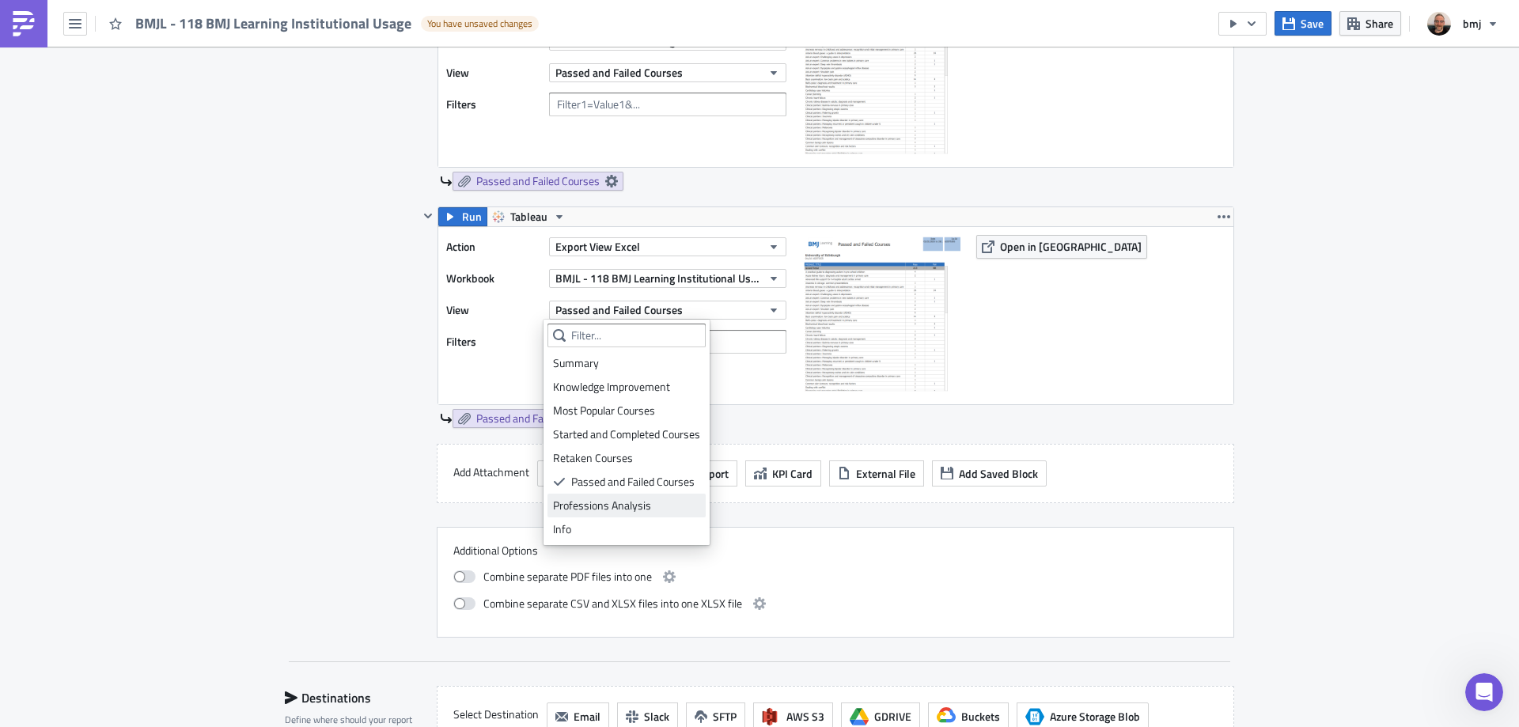
click at [644, 506] on div "Professions Analysis" at bounding box center [626, 506] width 147 height 16
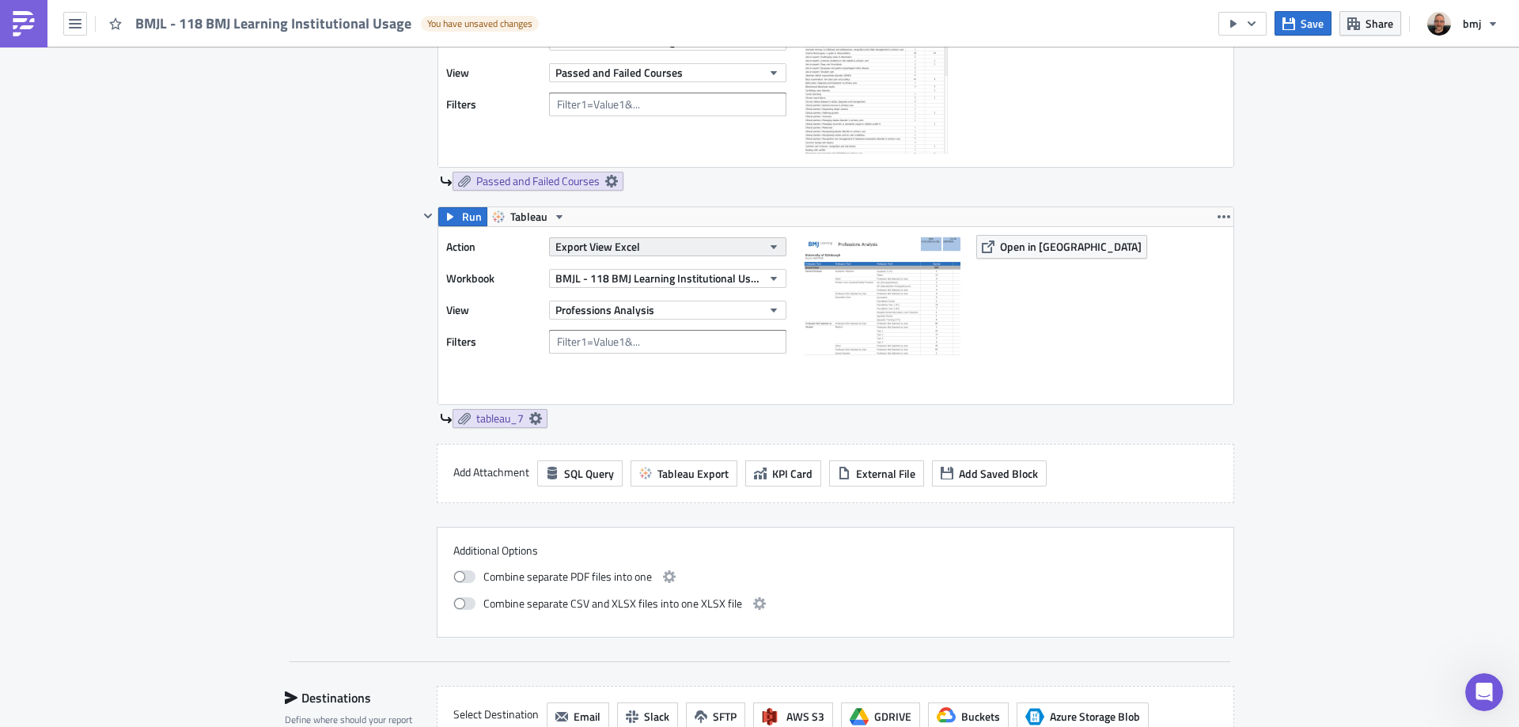
click at [657, 245] on button "Export View Excel" at bounding box center [667, 246] width 237 height 19
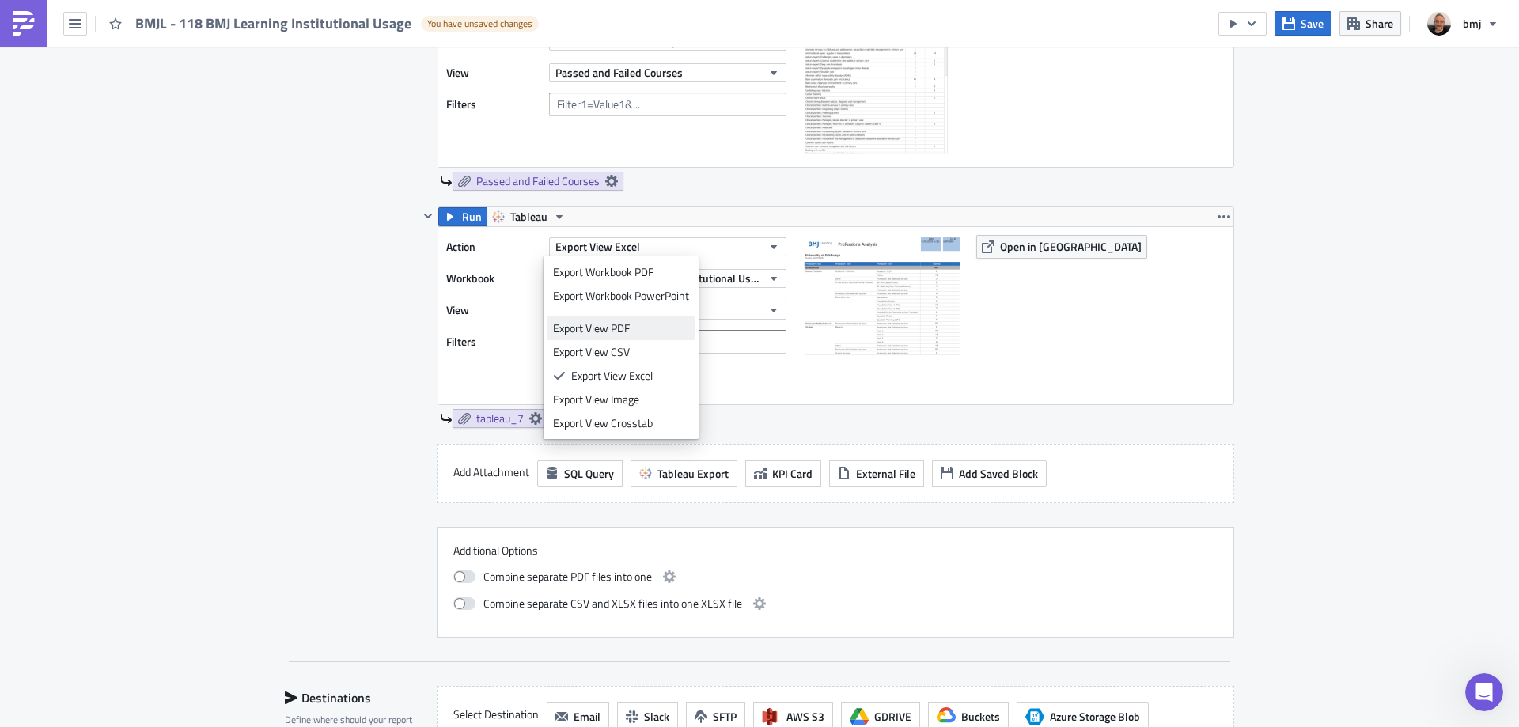
click at [645, 321] on div "Export View PDF" at bounding box center [621, 328] width 136 height 16
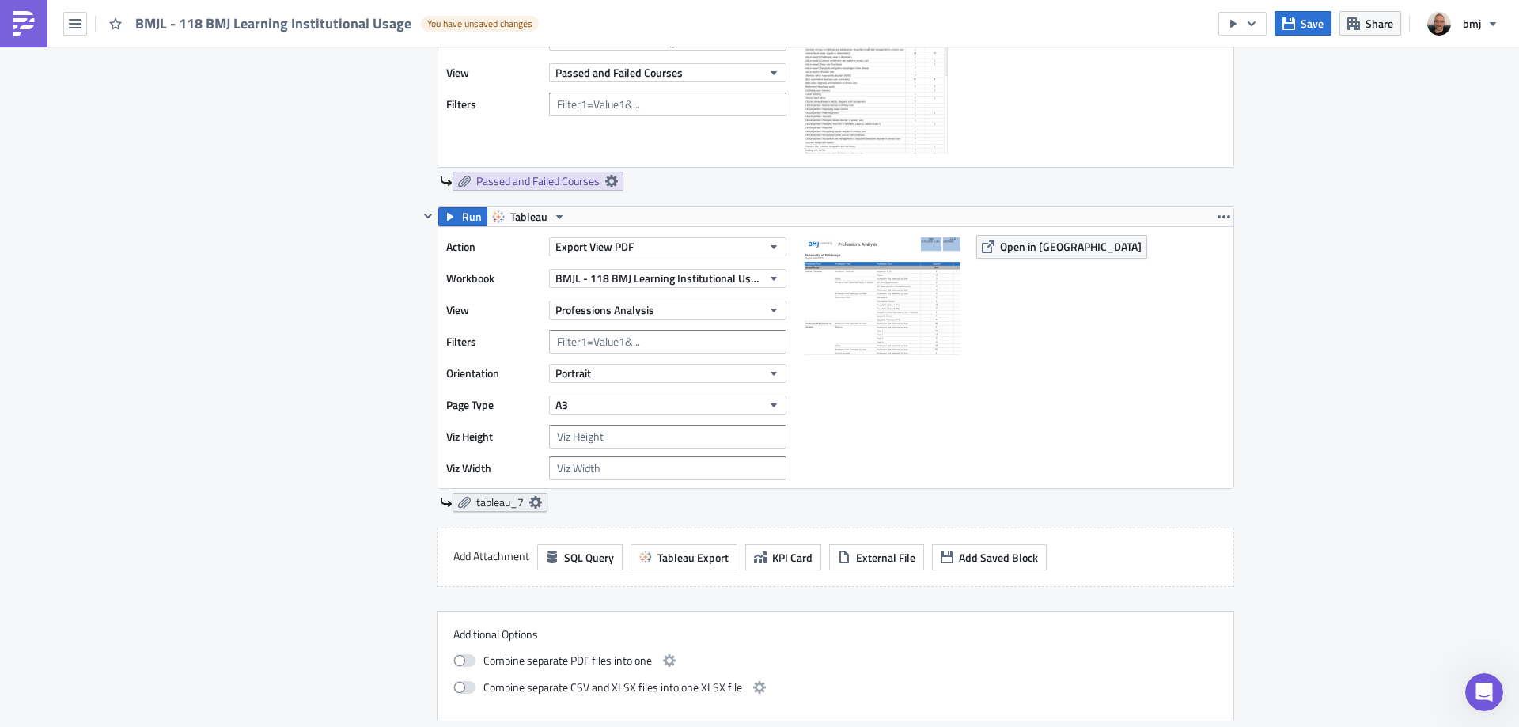
click at [532, 503] on icon at bounding box center [535, 502] width 13 height 13
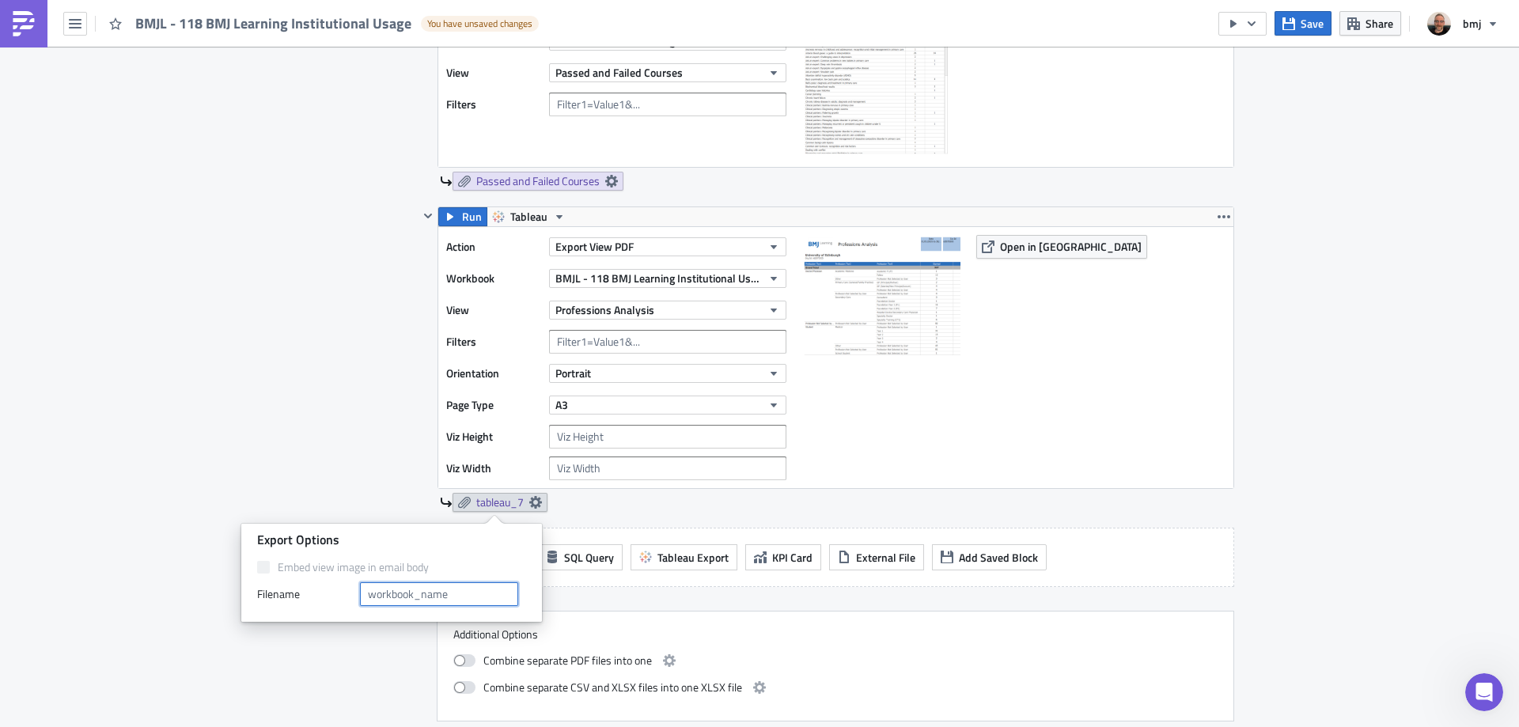
click at [450, 594] on input "text" at bounding box center [439, 594] width 158 height 24
type input "Professions Analysis"
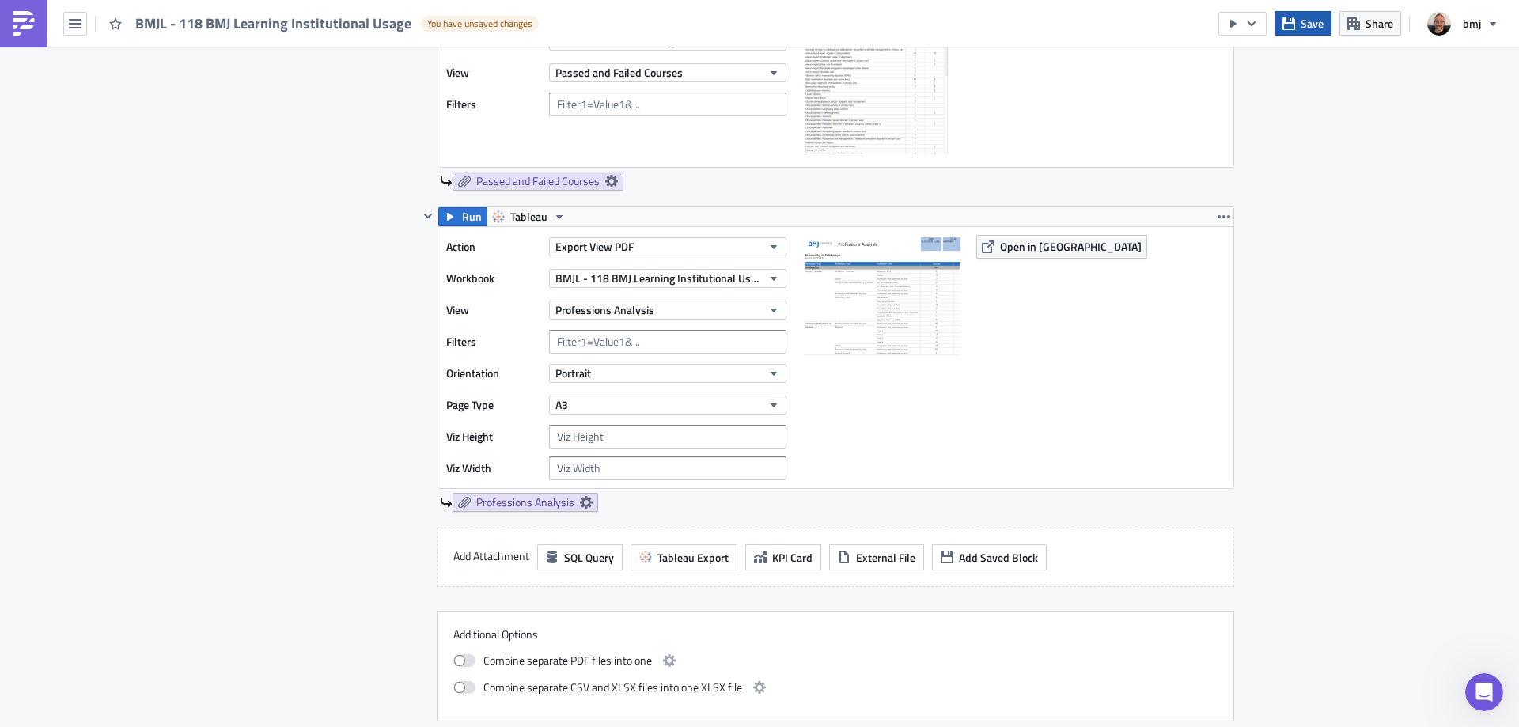
click at [1303, 24] on span "Save" at bounding box center [1311, 23] width 23 height 17
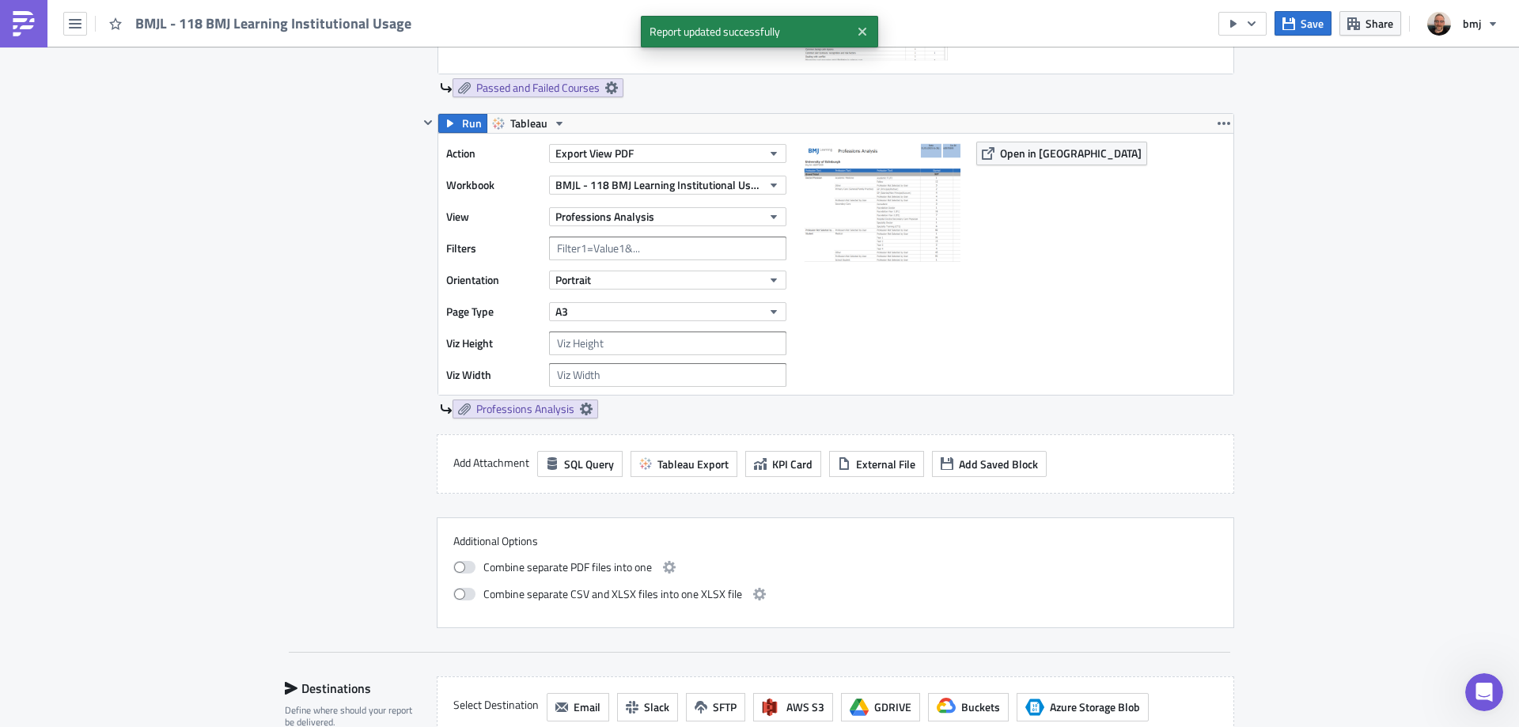
scroll to position [2452, 0]
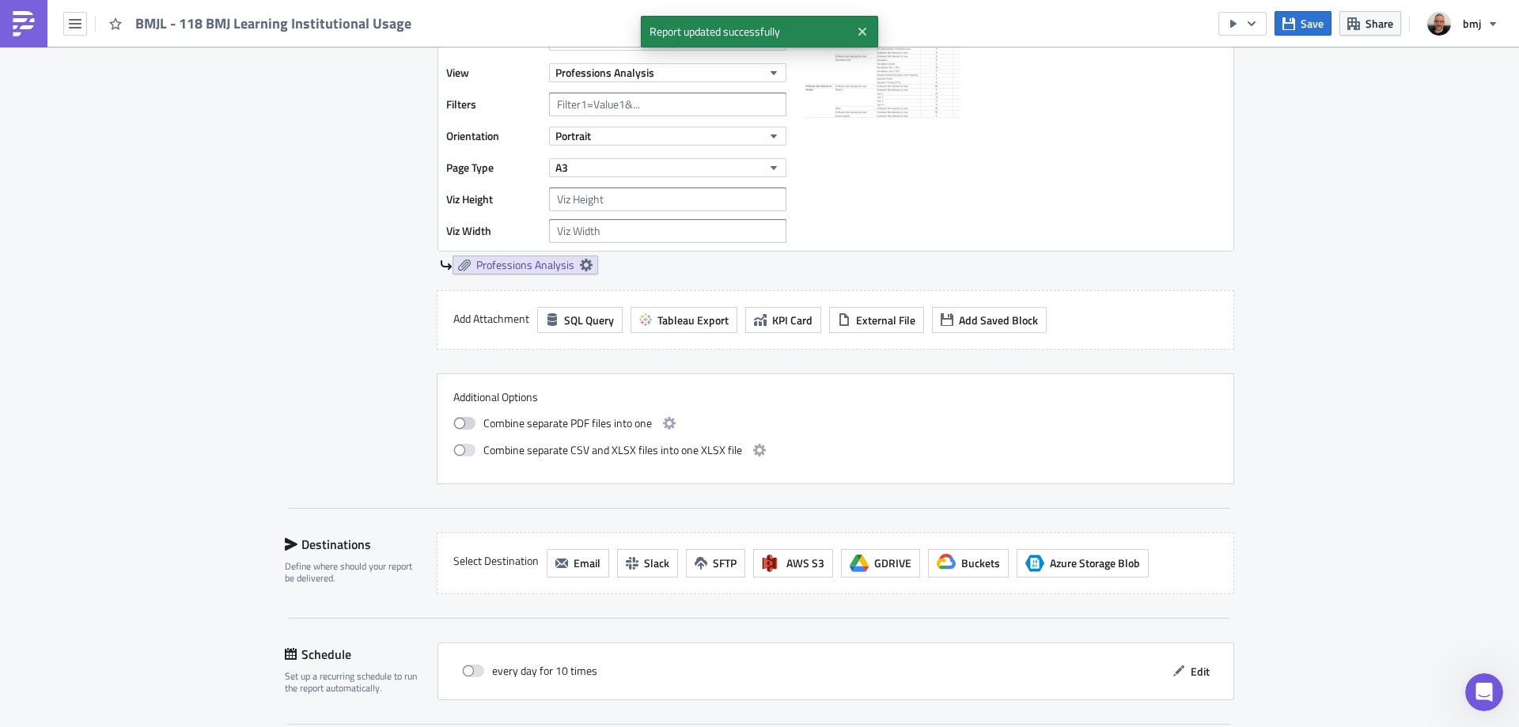
click at [463, 422] on span at bounding box center [464, 423] width 22 height 13
click at [463, 422] on input "checkbox" at bounding box center [461, 421] width 10 height 10
checkbox input "true"
click at [460, 454] on span at bounding box center [464, 450] width 22 height 13
click at [460, 453] on input "checkbox" at bounding box center [461, 448] width 10 height 10
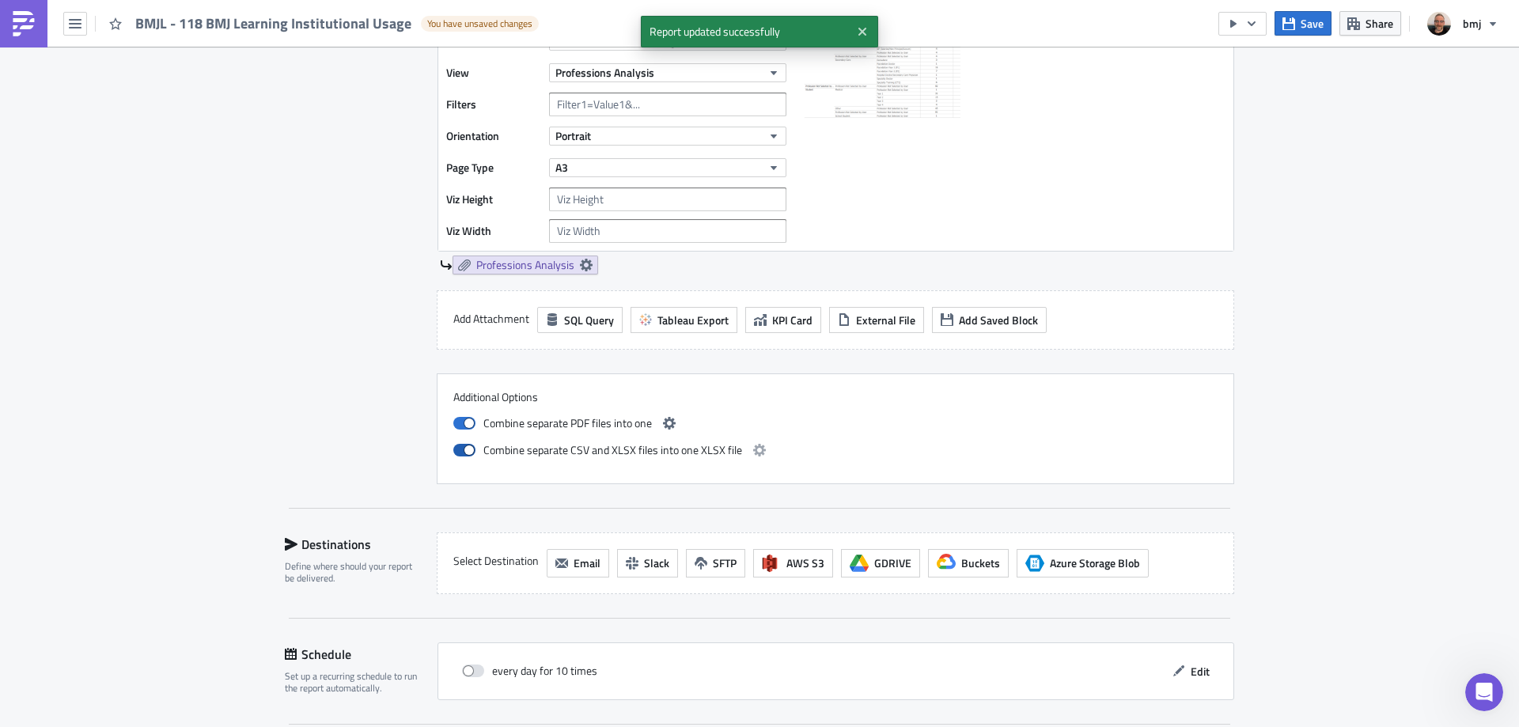
checkbox input "true"
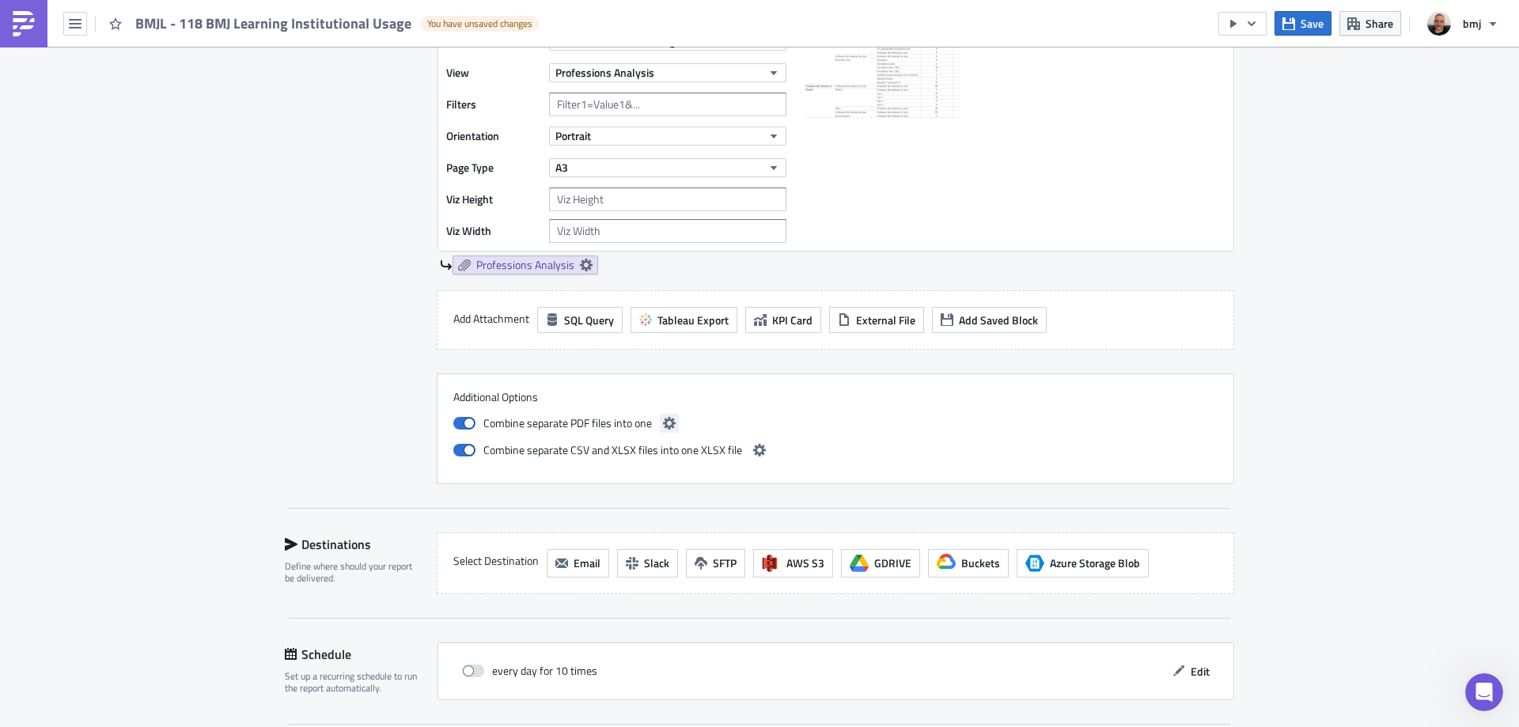
click at [663, 422] on icon "button" at bounding box center [669, 423] width 13 height 13
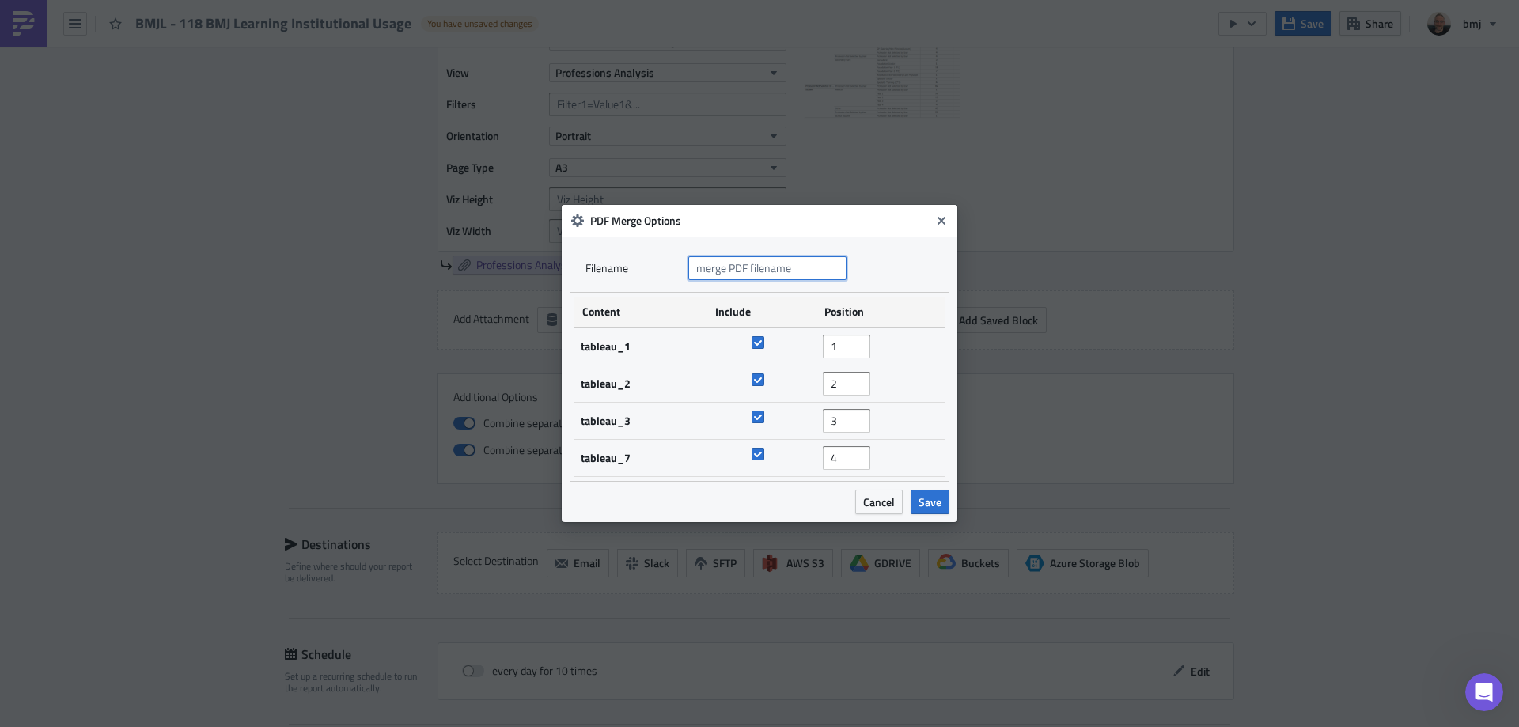
click at [765, 267] on input "text" at bounding box center [767, 268] width 158 height 24
click at [775, 269] on input "BMJL" at bounding box center [767, 268] width 158 height 24
type input "BMJL - 118 BMJ Learning Institutional Usage"
click at [939, 505] on span "Save" at bounding box center [929, 502] width 23 height 17
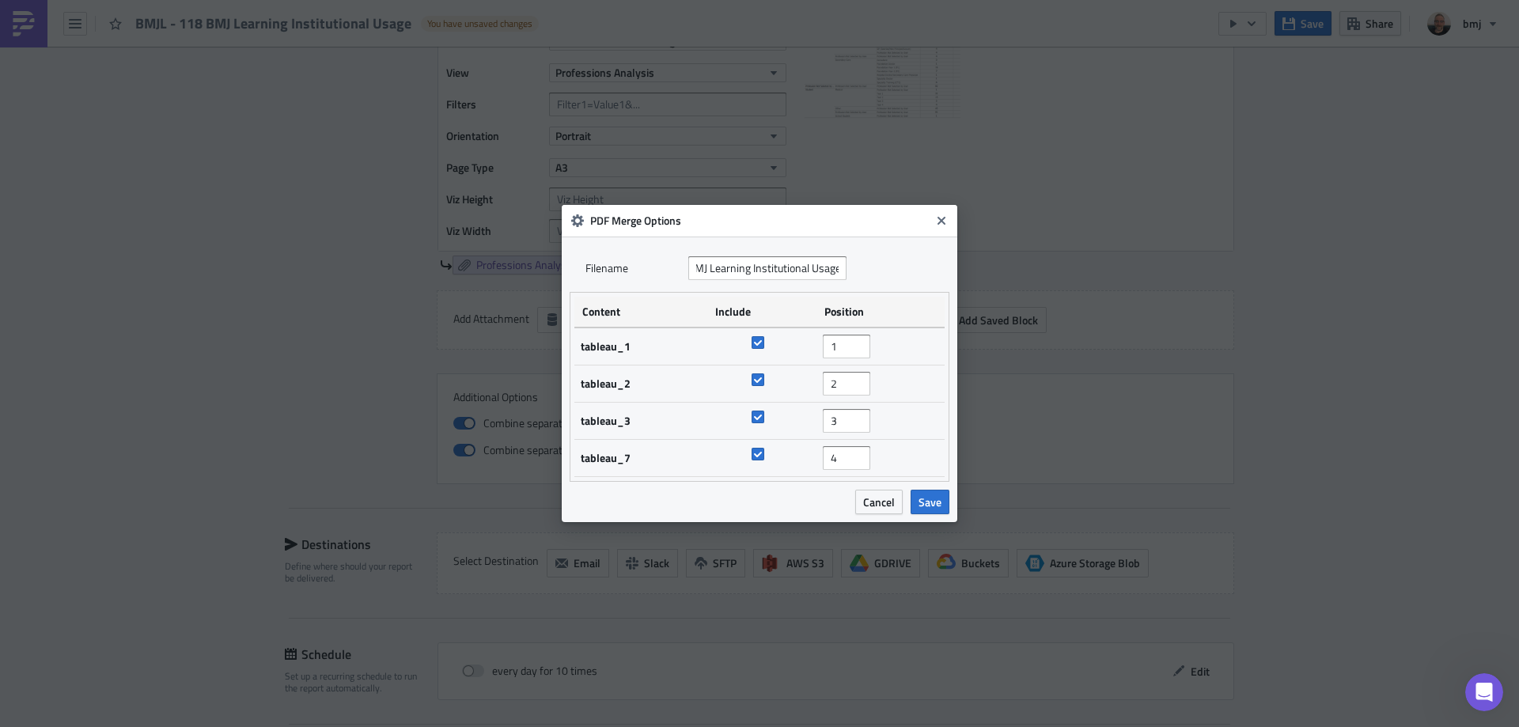
scroll to position [0, 0]
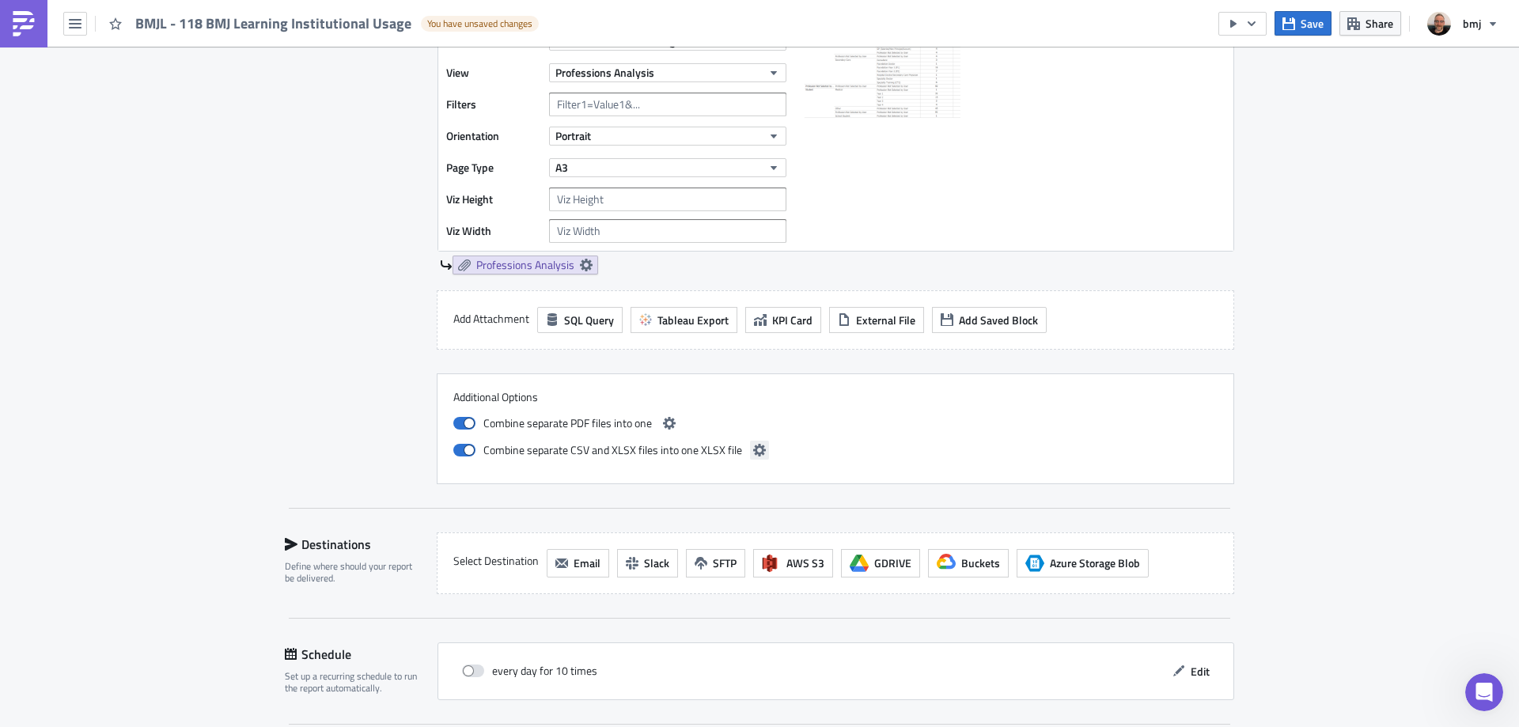
click at [753, 453] on icon "button" at bounding box center [759, 450] width 13 height 13
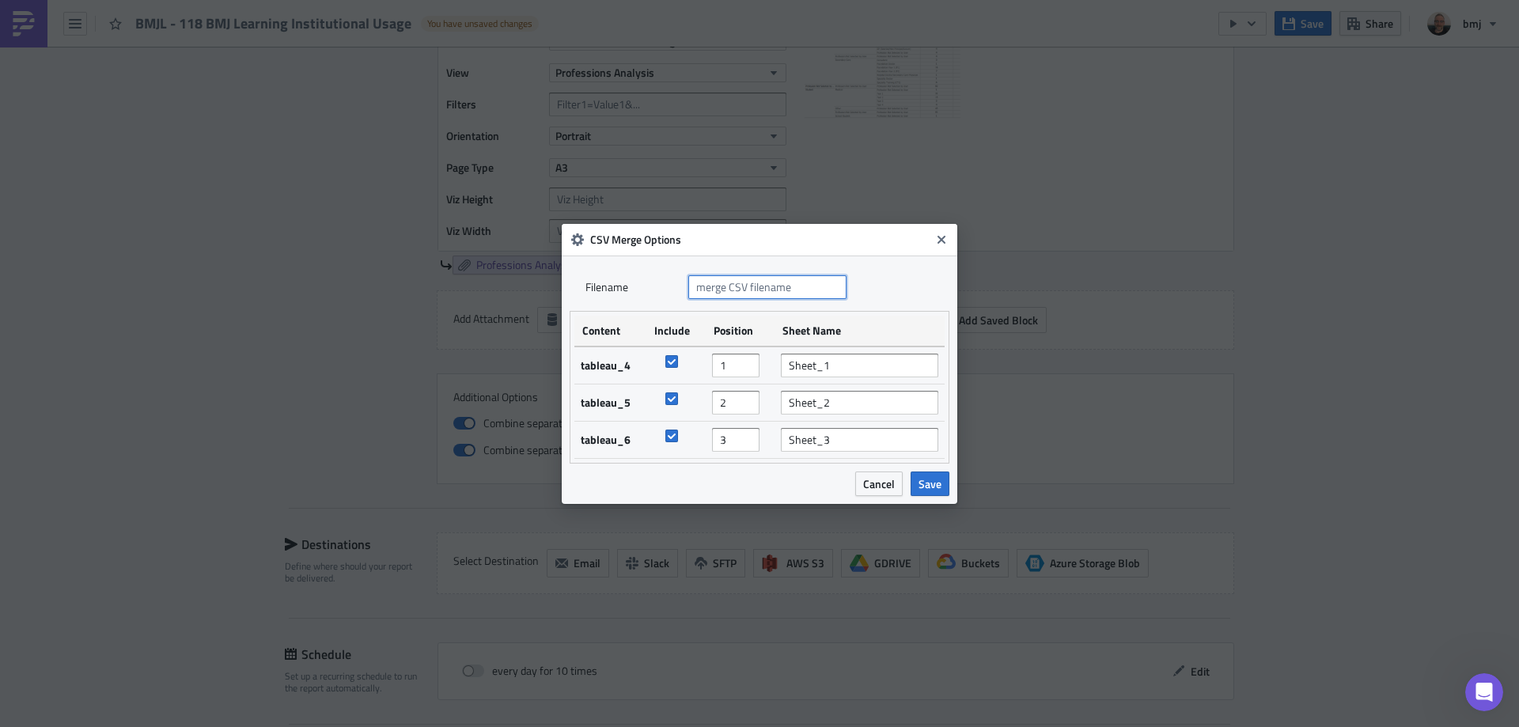
click at [782, 293] on input "text" at bounding box center [767, 287] width 158 height 24
type input "BMJL - 118 BMJ Learning Institutional Usage"
click at [885, 366] on input "Sheet_1" at bounding box center [859, 366] width 157 height 24
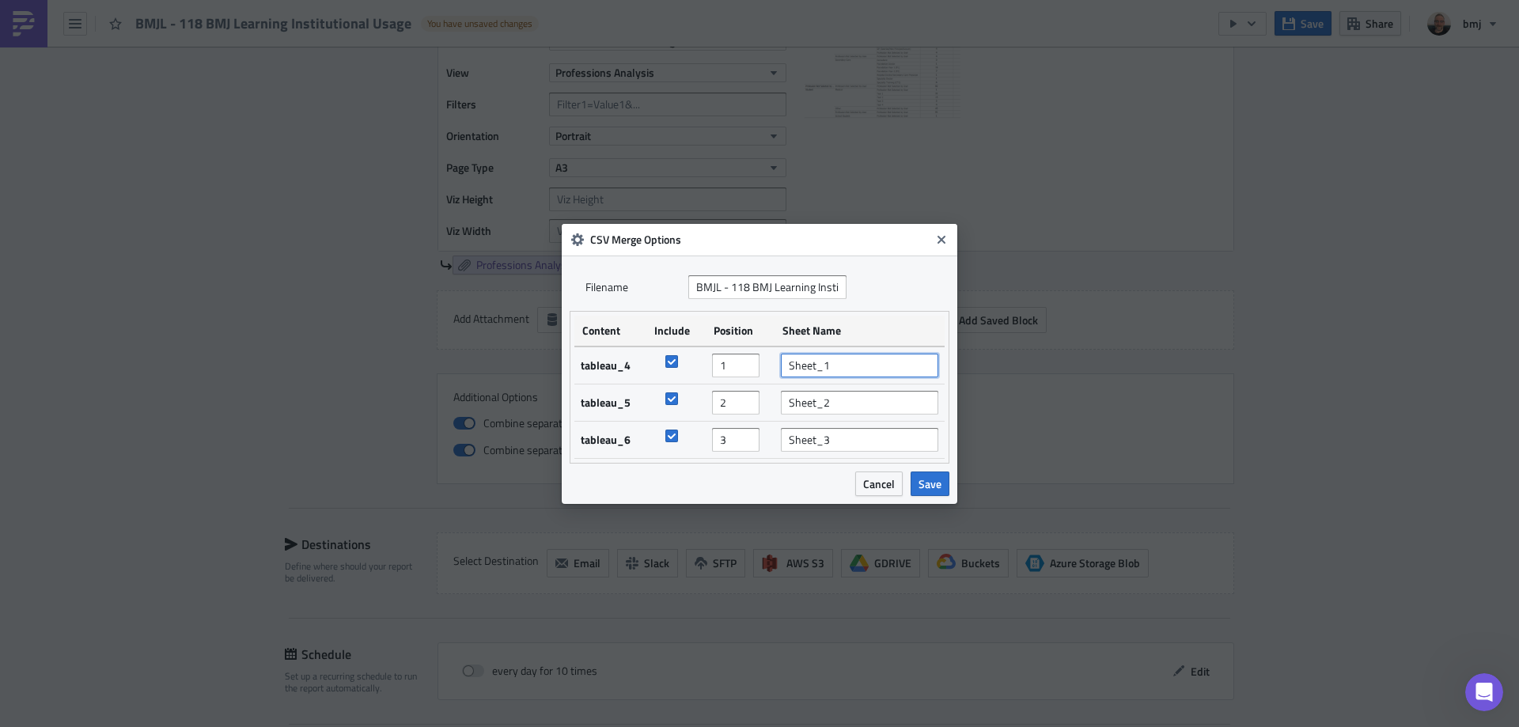
click at [885, 366] on input "Sheet_1" at bounding box center [859, 366] width 157 height 24
type input "Started and Completed Courses"
click at [871, 403] on input "Sheet_2" at bounding box center [859, 403] width 157 height 24
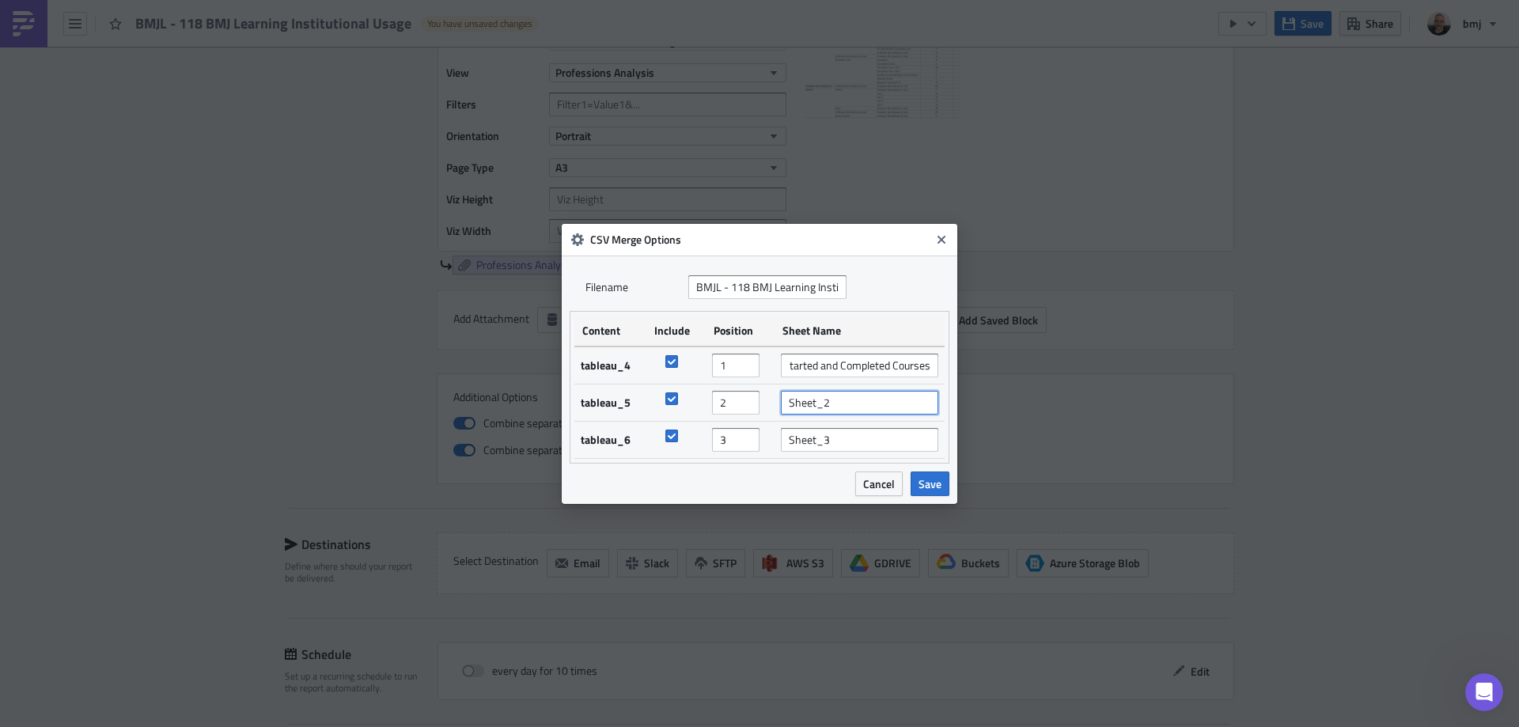
scroll to position [0, 0]
click at [871, 403] on input "Sheet_2" at bounding box center [859, 403] width 157 height 24
type input "Retaken Courses"
click at [854, 433] on input "Sheet_3" at bounding box center [859, 440] width 157 height 24
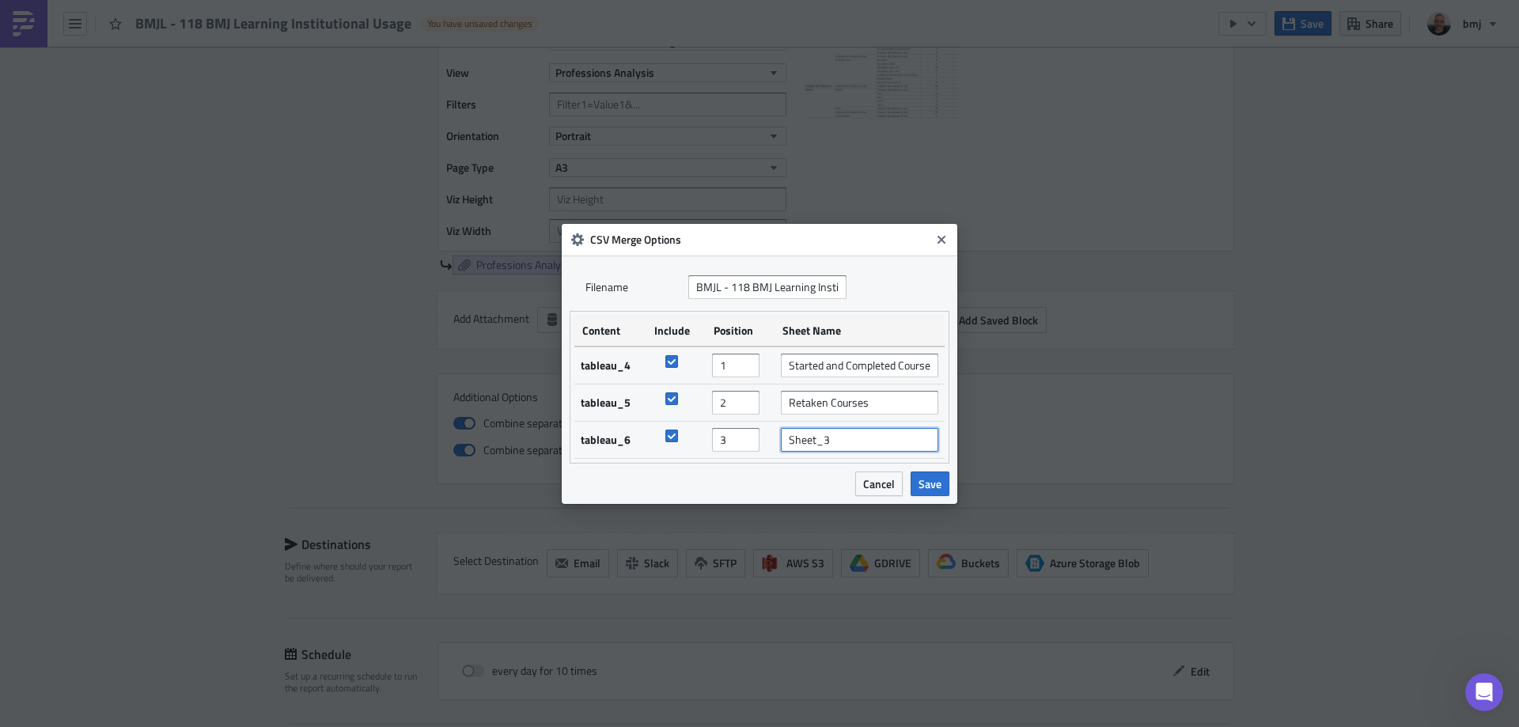
click at [854, 433] on input "Sheet_3" at bounding box center [859, 440] width 157 height 24
type input "Passed and Failed Courses"
click at [937, 485] on span "Save" at bounding box center [929, 483] width 23 height 17
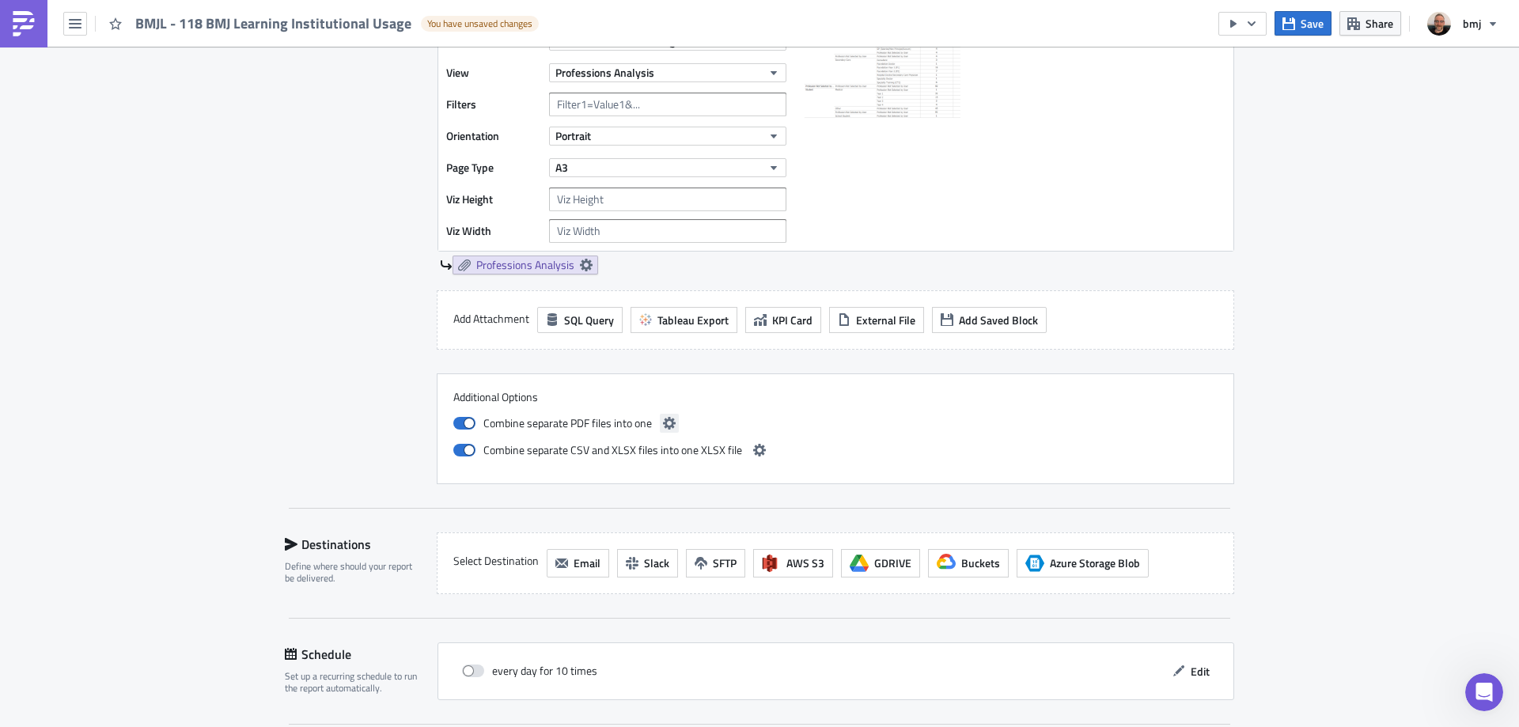
click at [663, 424] on icon "button" at bounding box center [669, 423] width 13 height 13
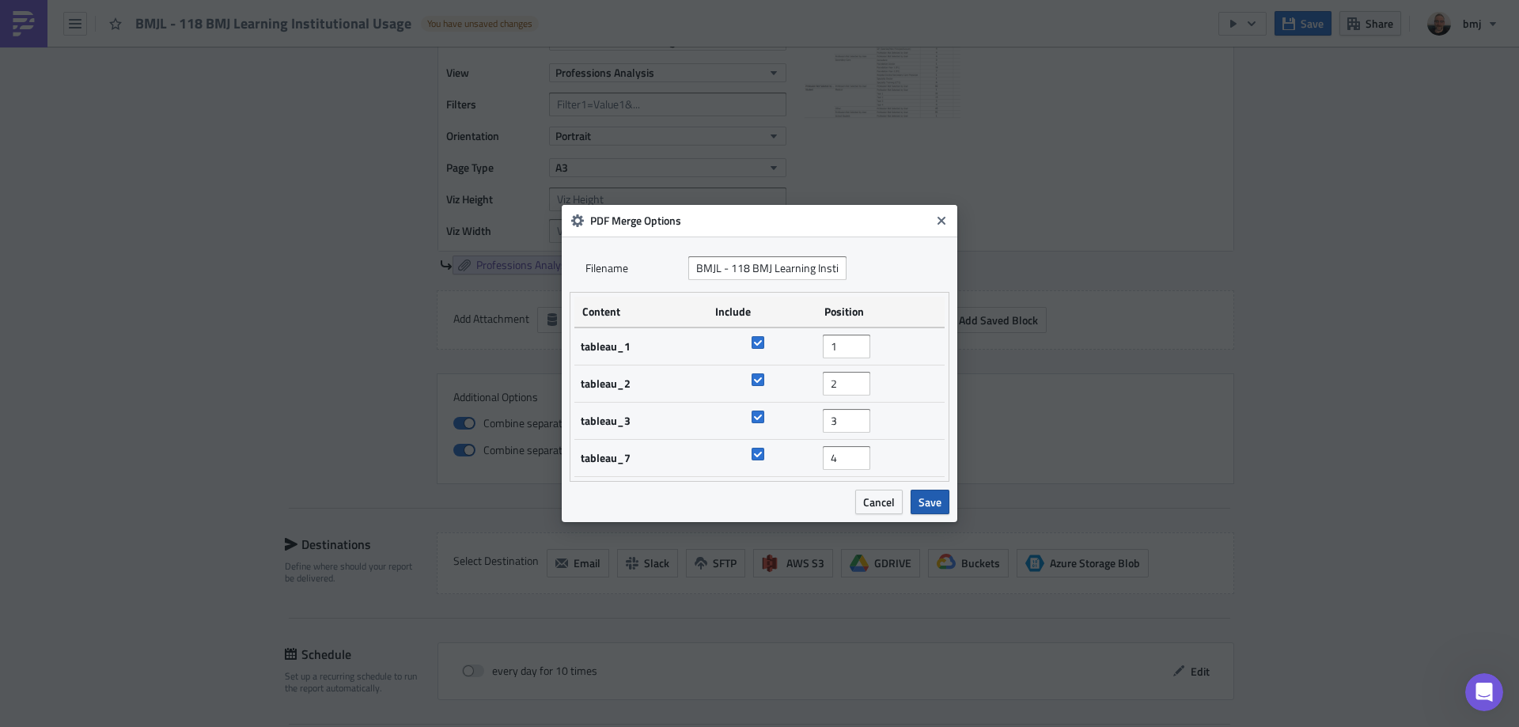
click at [926, 501] on span "Save" at bounding box center [929, 502] width 23 height 17
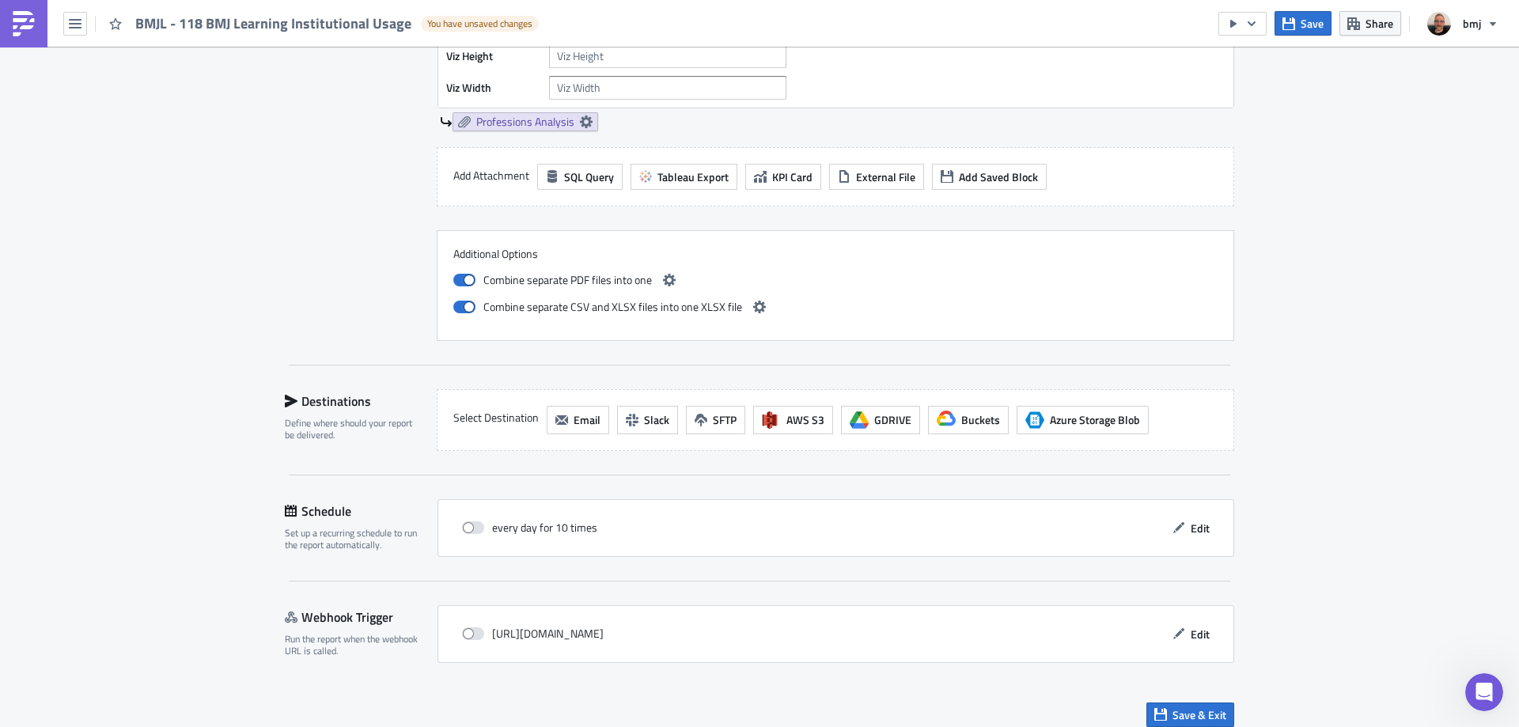
scroll to position [2609, 0]
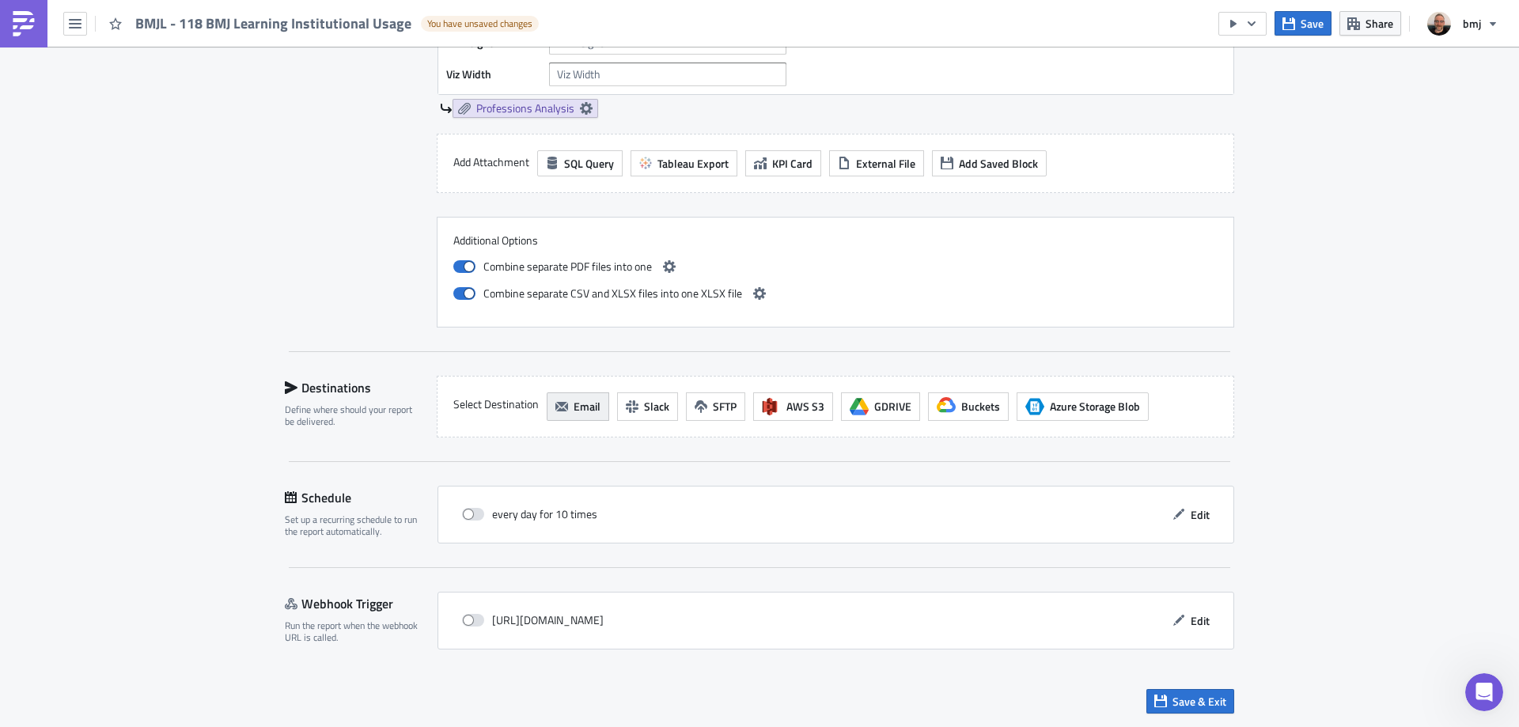
click at [588, 407] on span "Email" at bounding box center [587, 406] width 27 height 17
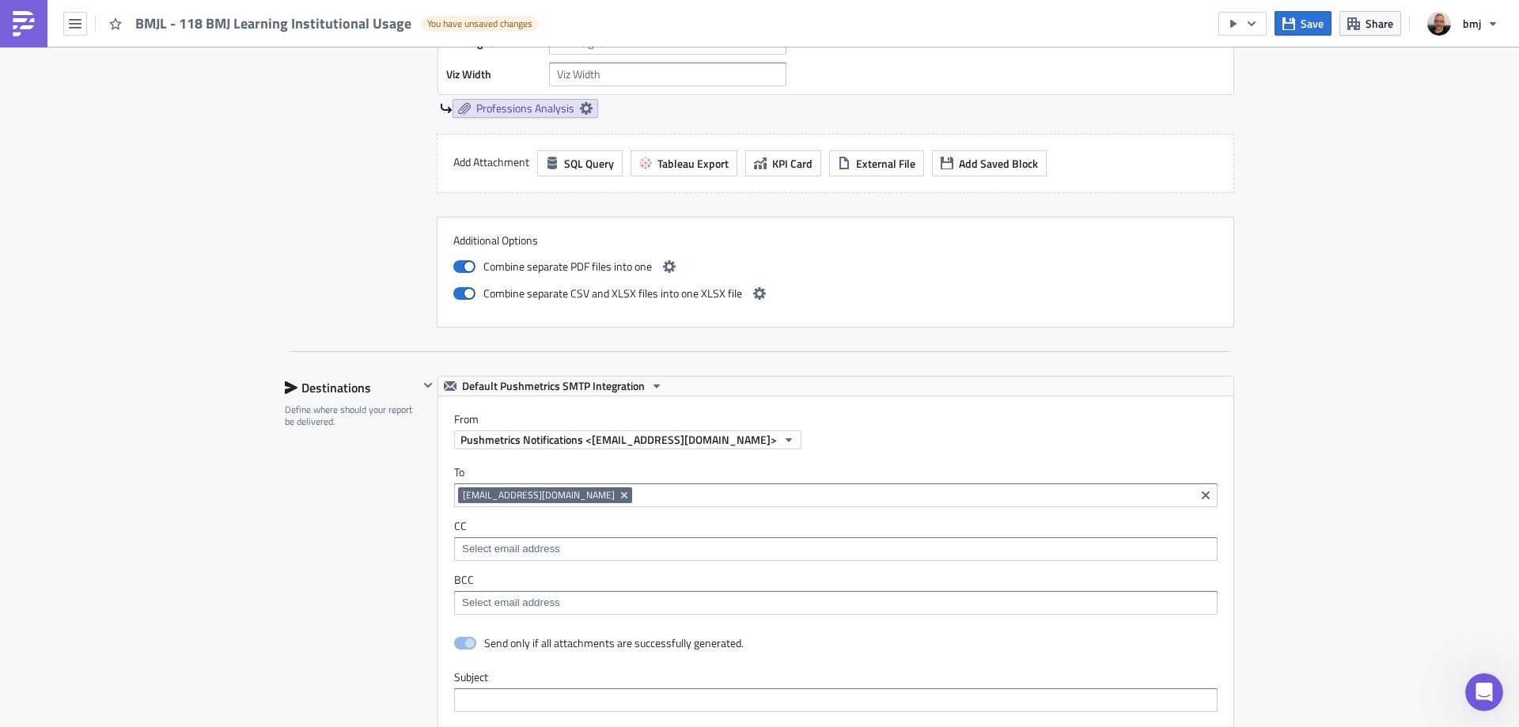
scroll to position [0, 0]
click at [604, 382] on span "Default Pushmetrics SMTP Integration" at bounding box center [553, 386] width 183 height 19
click at [505, 428] on div "BMJ SMTP" at bounding box center [550, 435] width 180 height 16
click at [1312, 27] on span "Save" at bounding box center [1311, 23] width 23 height 17
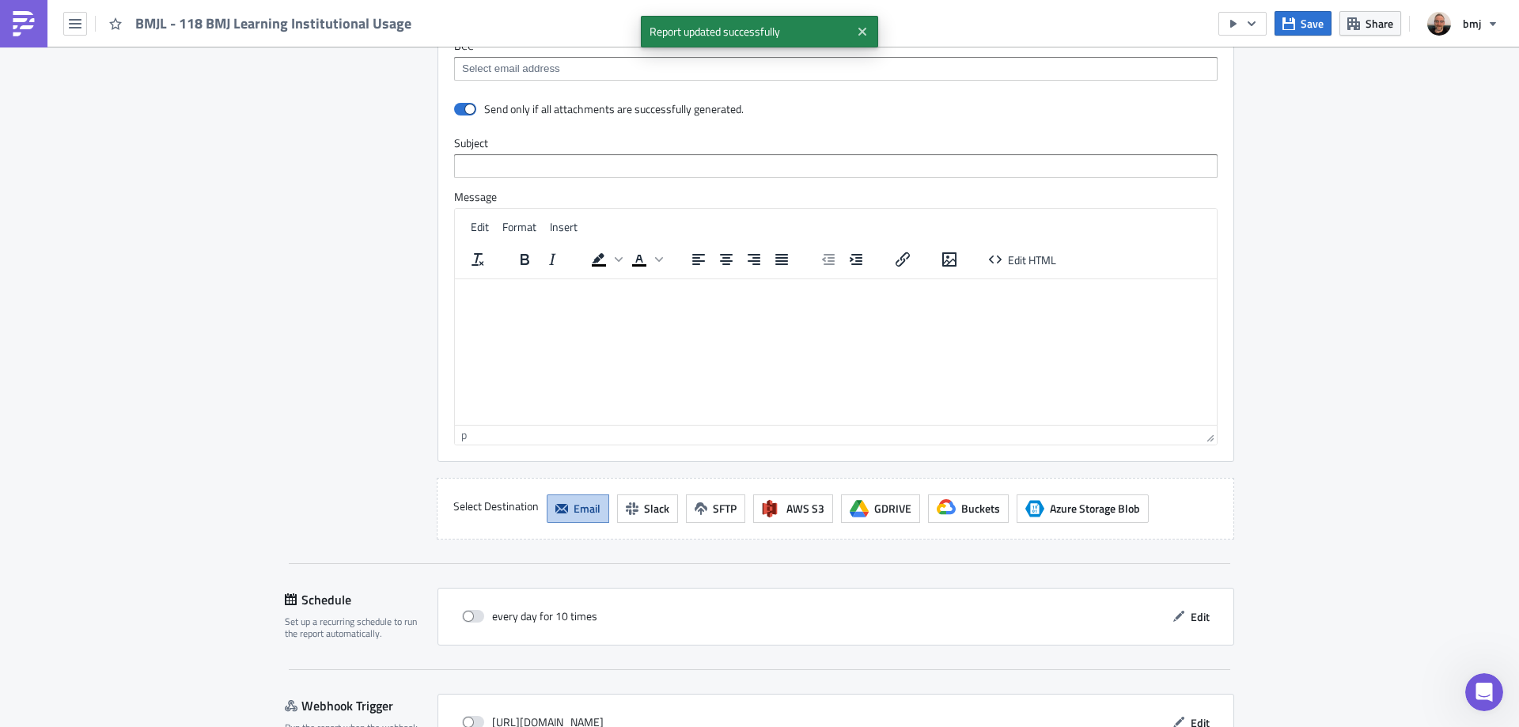
scroll to position [3163, 0]
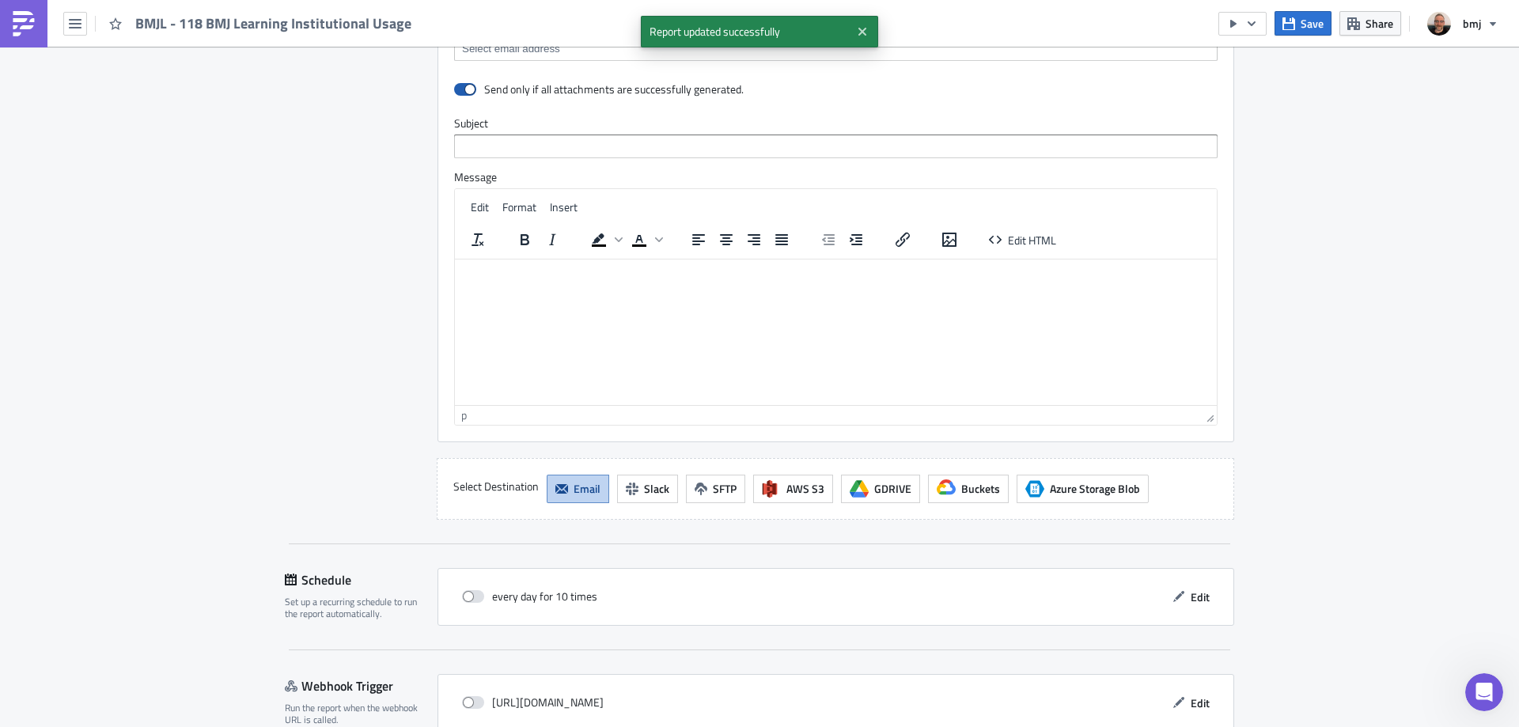
click at [463, 89] on span at bounding box center [465, 89] width 22 height 13
click at [463, 89] on input "checkbox" at bounding box center [462, 90] width 10 height 10
checkbox input "false"
click at [1289, 29] on button "Save" at bounding box center [1302, 23] width 57 height 25
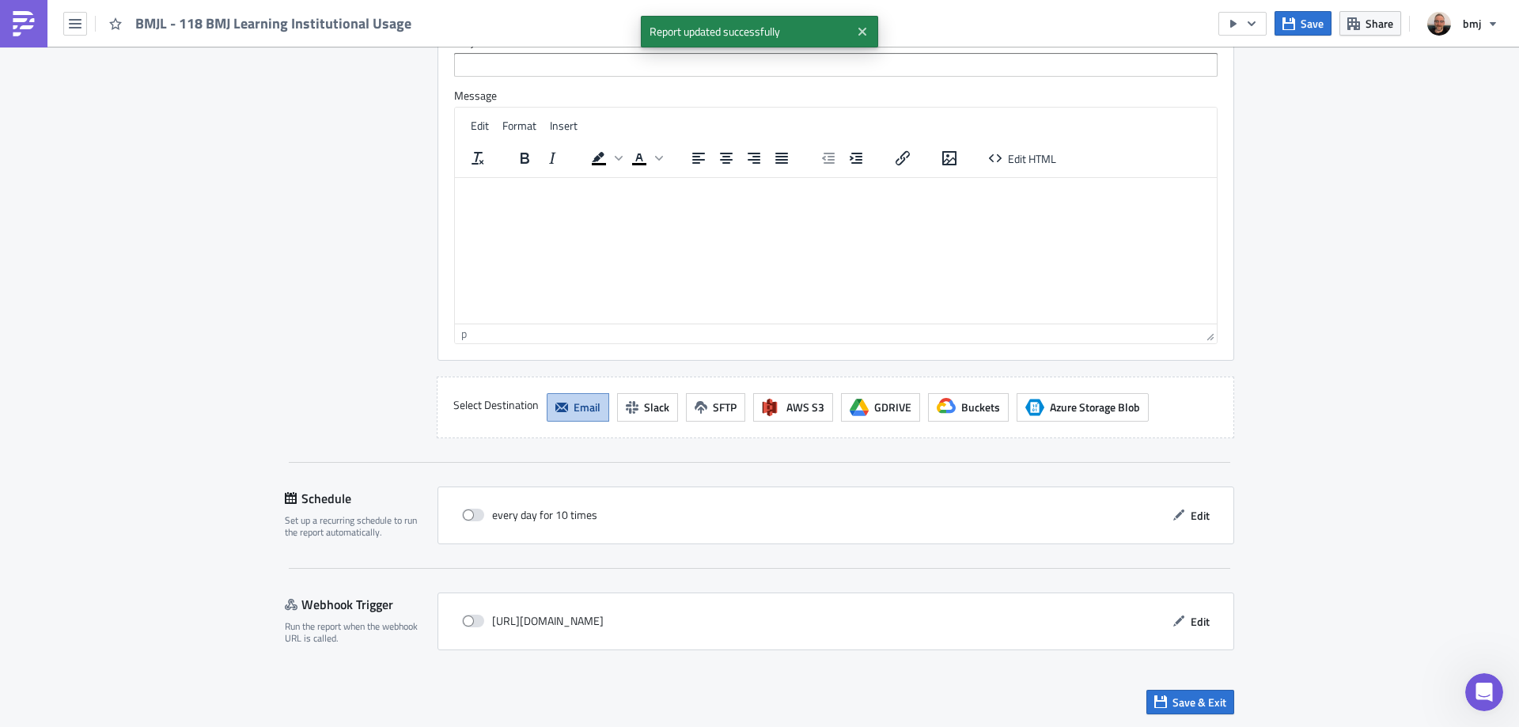
scroll to position [3245, 0]
click at [1246, 21] on icon "button" at bounding box center [1251, 23] width 13 height 13
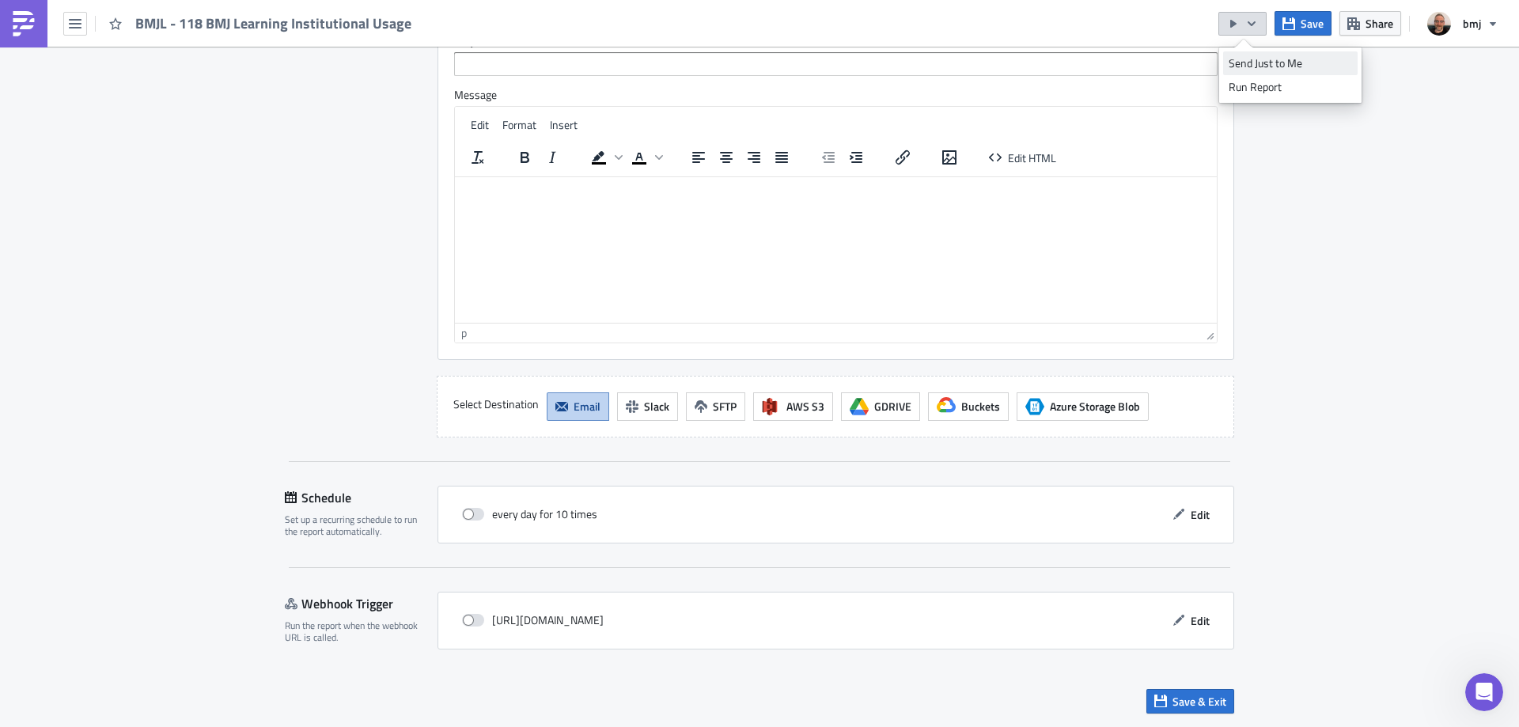
click at [1268, 65] on div "Send Just to Me" at bounding box center [1289, 63] width 123 height 16
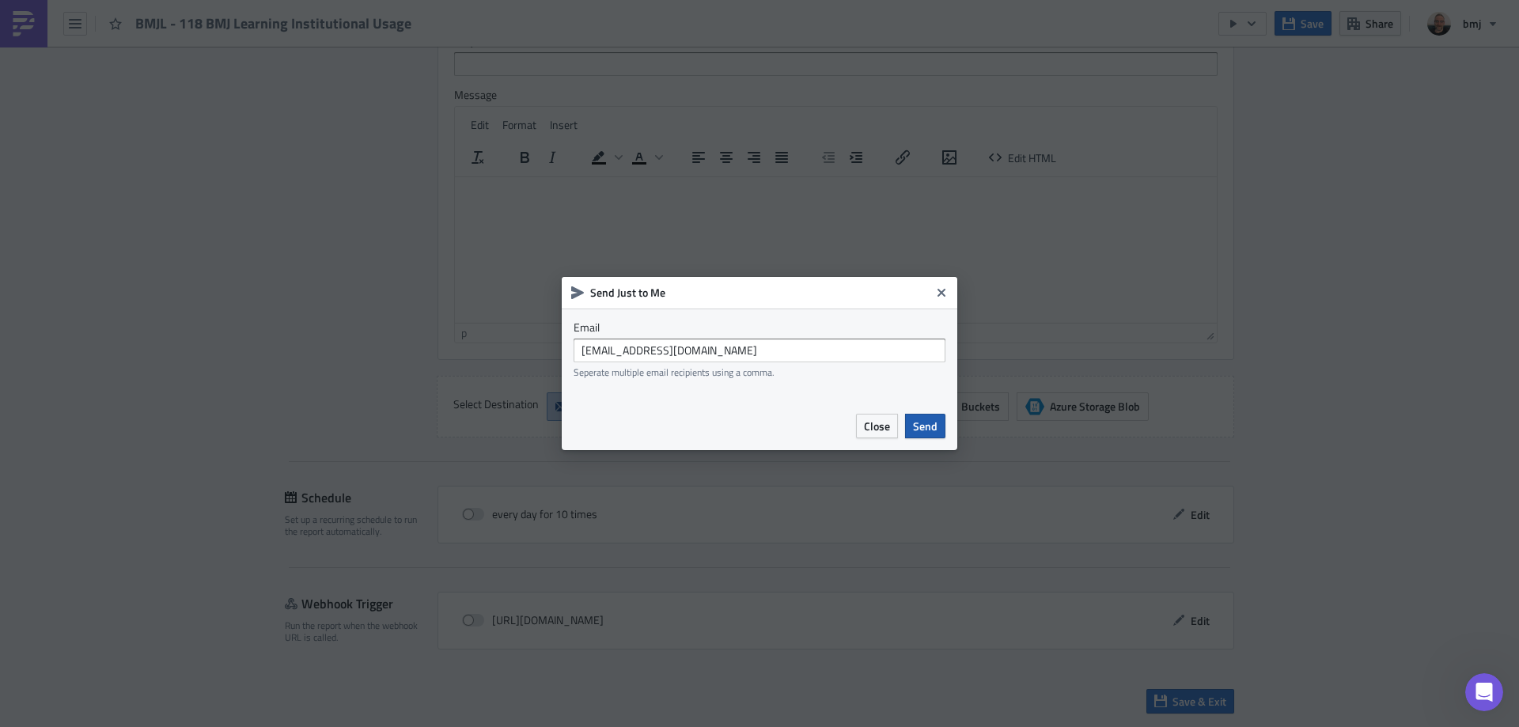
click at [929, 426] on span "Send" at bounding box center [925, 426] width 25 height 17
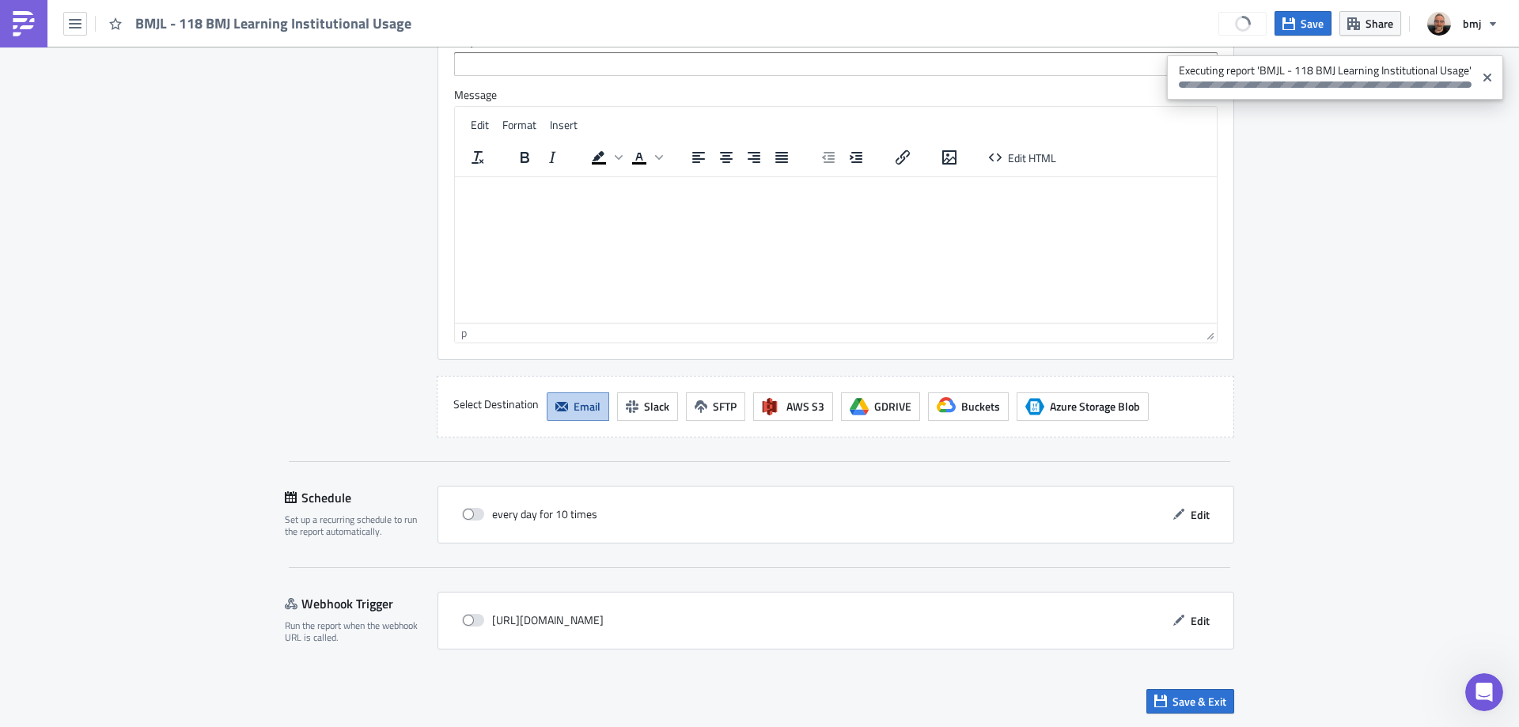
drag, startPoint x: 1221, startPoint y: 698, endPoint x: 1289, endPoint y: 585, distance: 132.4
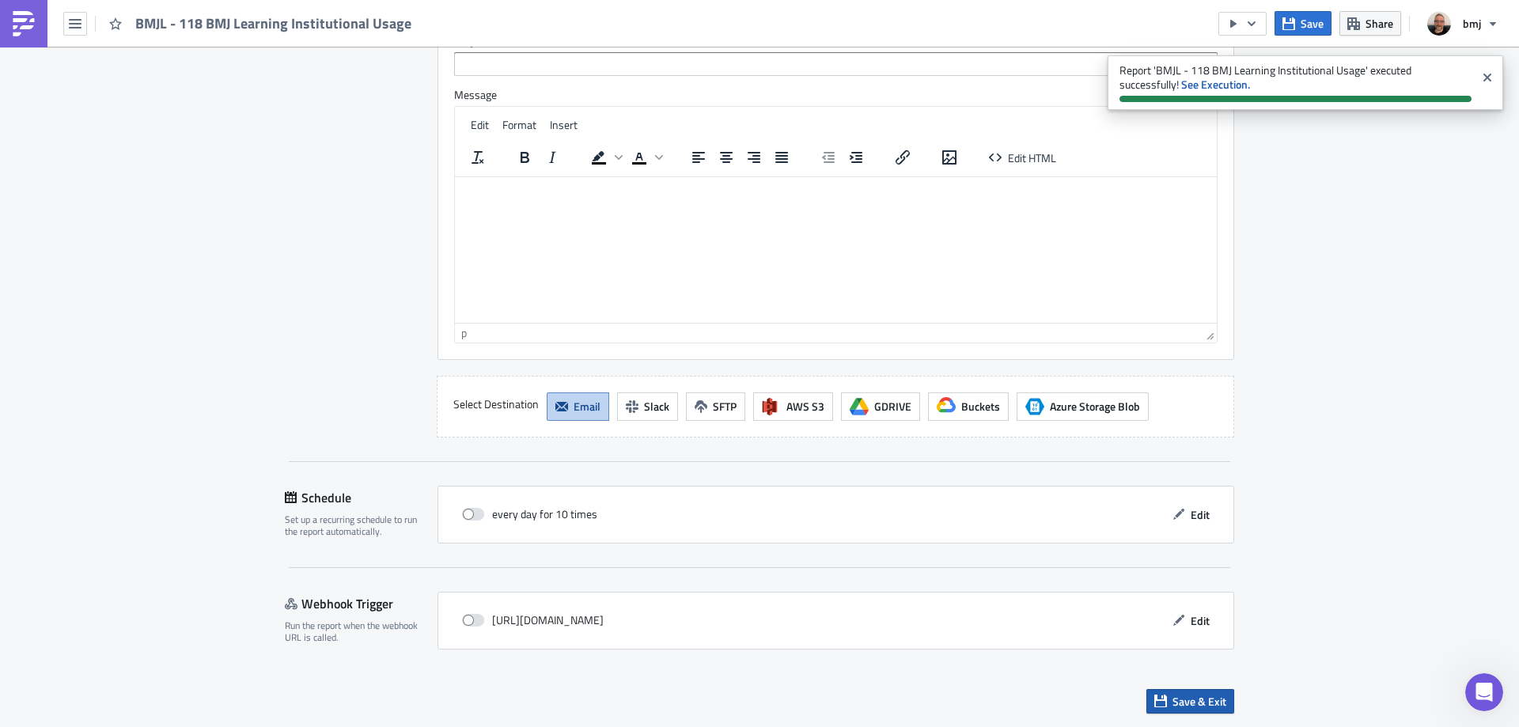
click at [1217, 705] on span "Save & Exit" at bounding box center [1199, 701] width 54 height 17
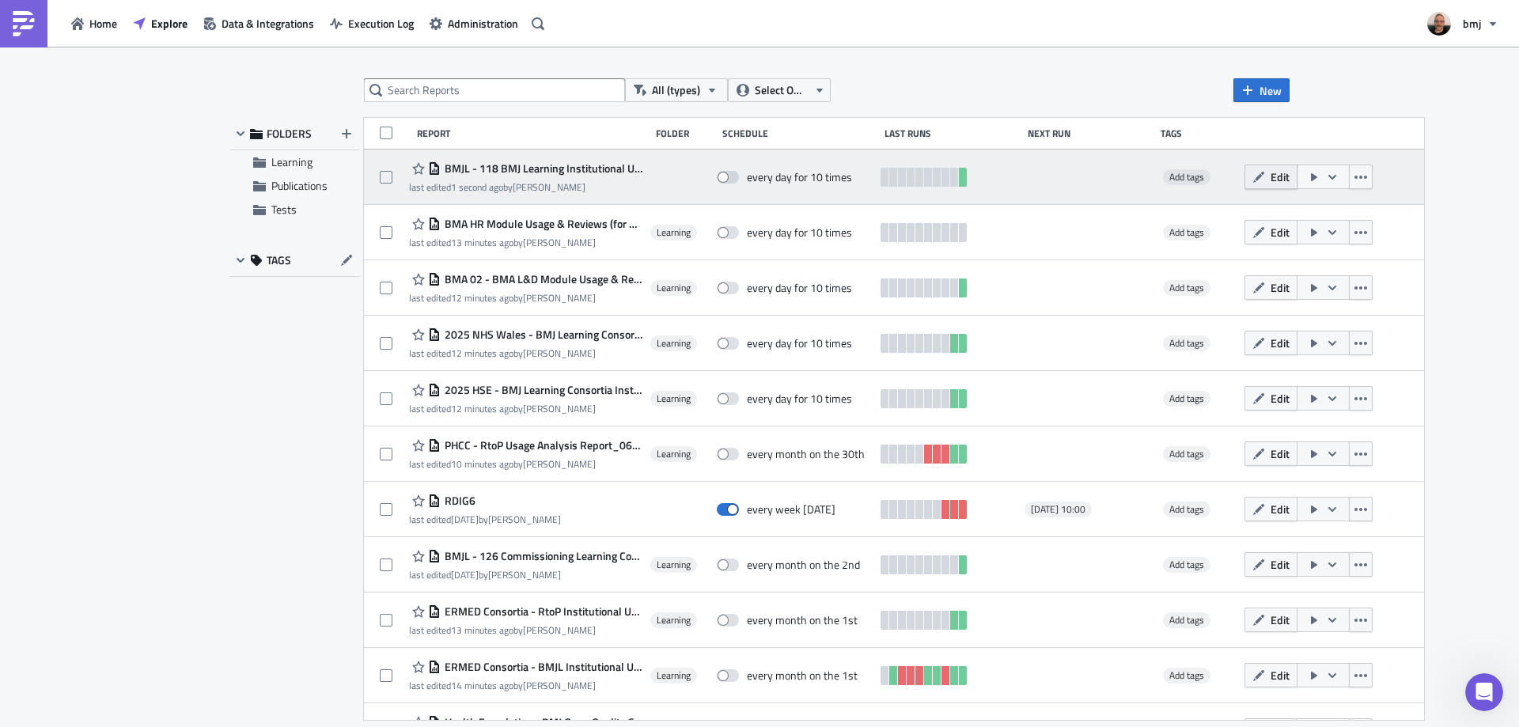
click at [1252, 174] on icon "button" at bounding box center [1258, 177] width 13 height 13
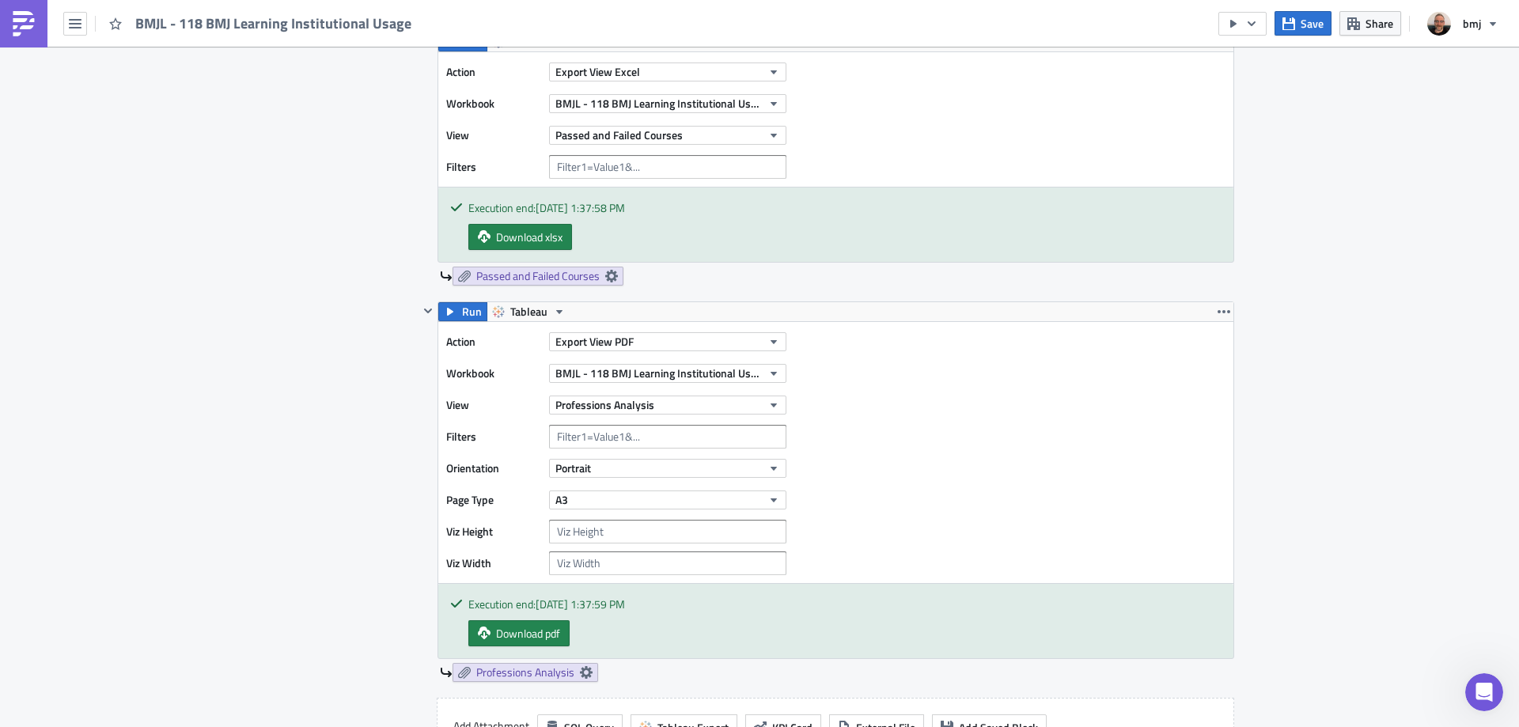
scroll to position [2690, 0]
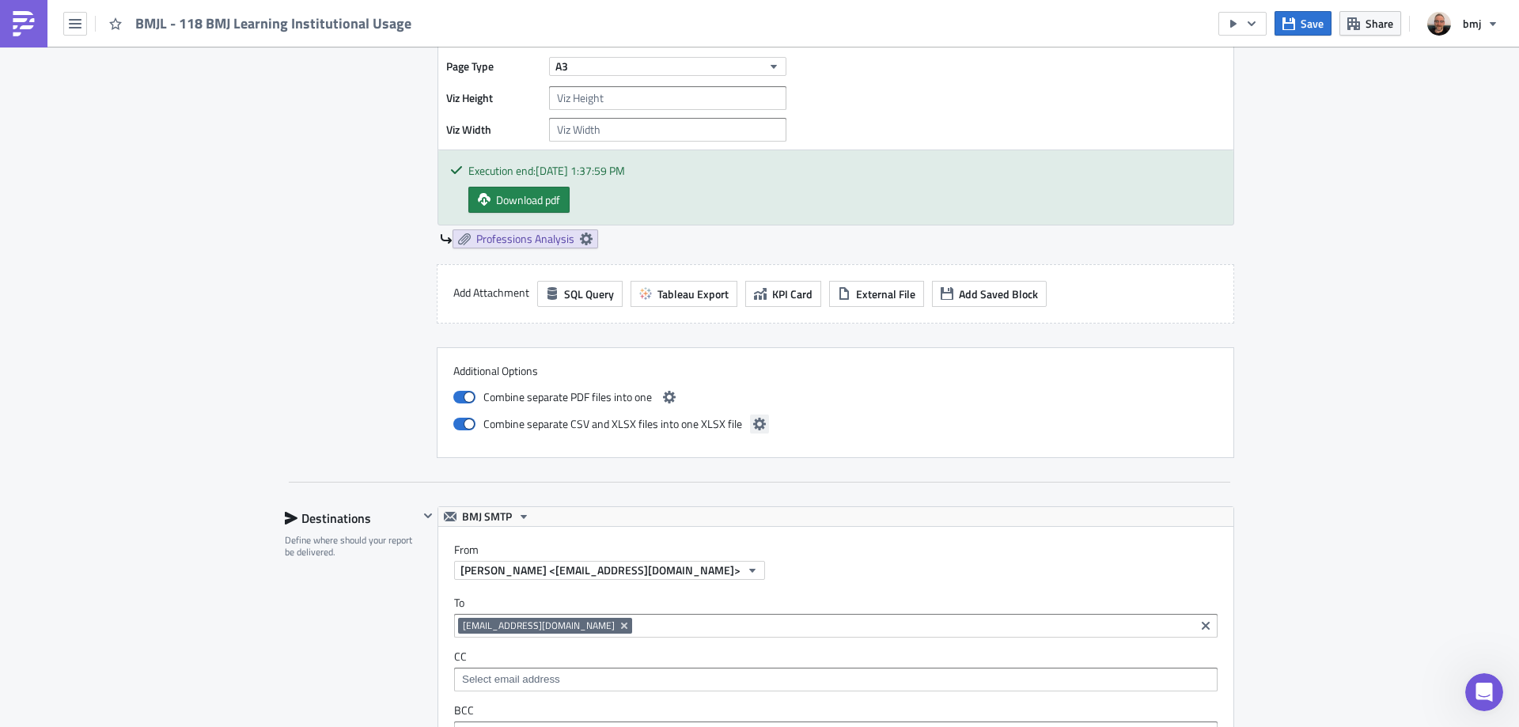
click at [756, 422] on icon "button" at bounding box center [759, 424] width 13 height 13
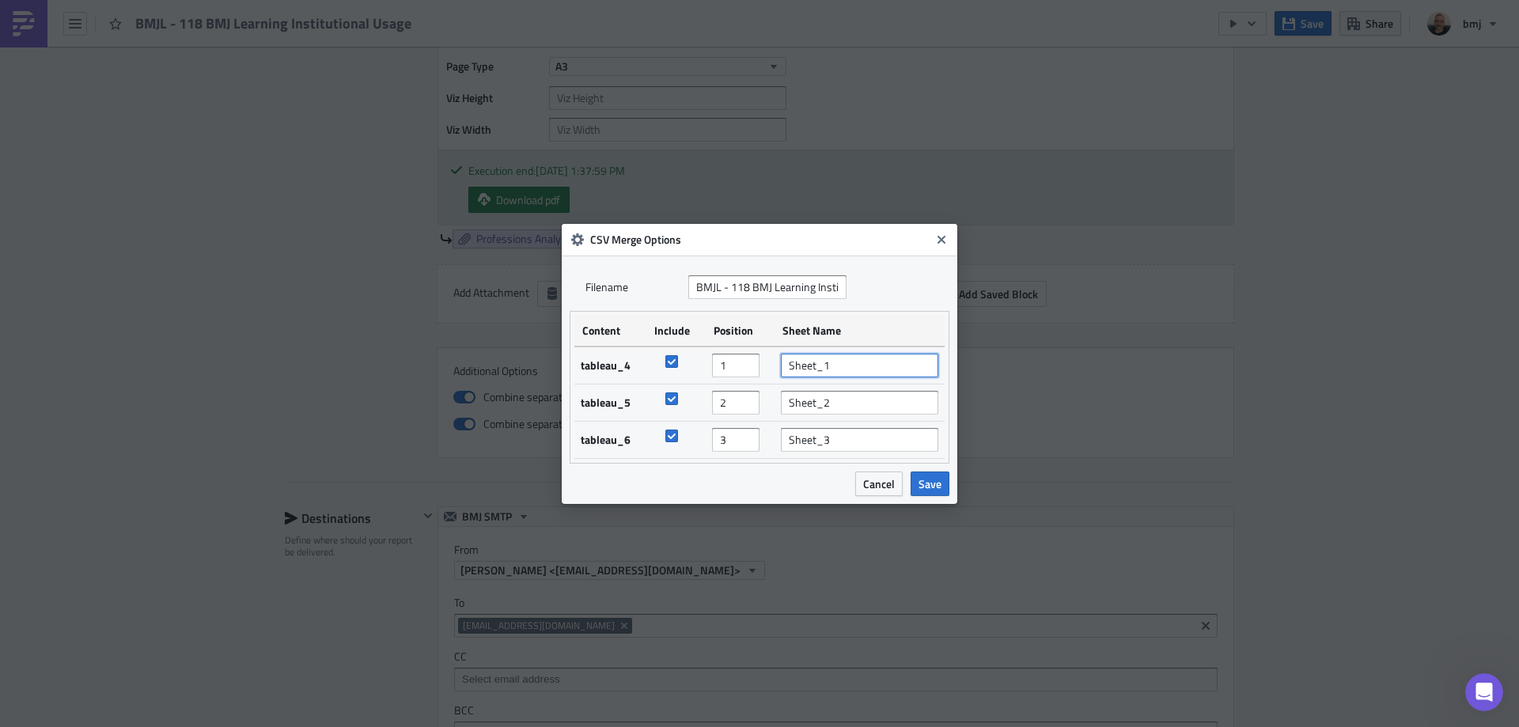
drag, startPoint x: 860, startPoint y: 362, endPoint x: 735, endPoint y: 358, distance: 125.0
click at [738, 359] on tr "tableau_4 1 Sheet_1" at bounding box center [759, 365] width 370 height 38
type input "Started and Completed Courses"
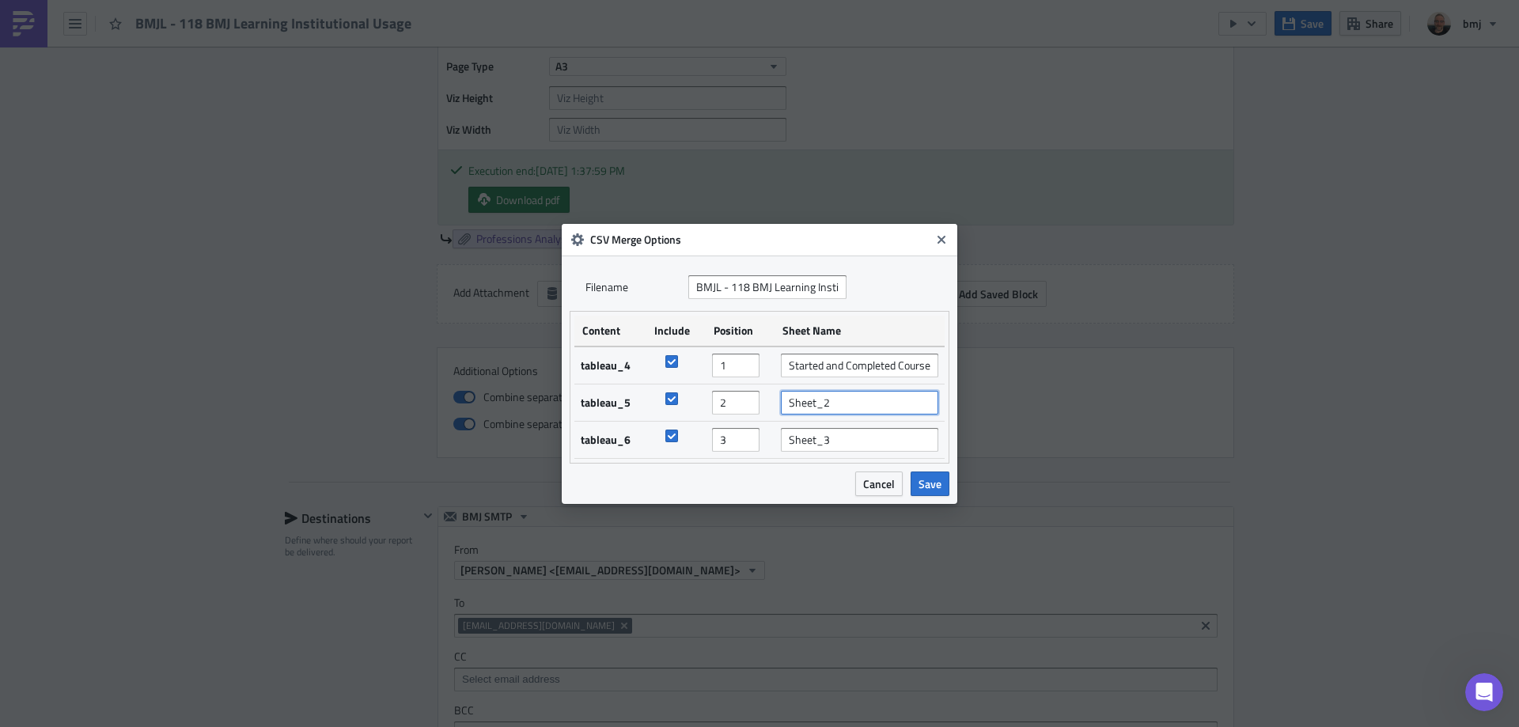
drag, startPoint x: 860, startPoint y: 409, endPoint x: 739, endPoint y: 404, distance: 121.1
click at [739, 404] on tr "tableau_5 2 Sheet_2" at bounding box center [759, 402] width 370 height 37
type input "Retaken Courses"
drag, startPoint x: 801, startPoint y: 435, endPoint x: 729, endPoint y: 435, distance: 72.8
click at [728, 435] on tr "tableau_6 3 Sheet_3" at bounding box center [759, 439] width 370 height 37
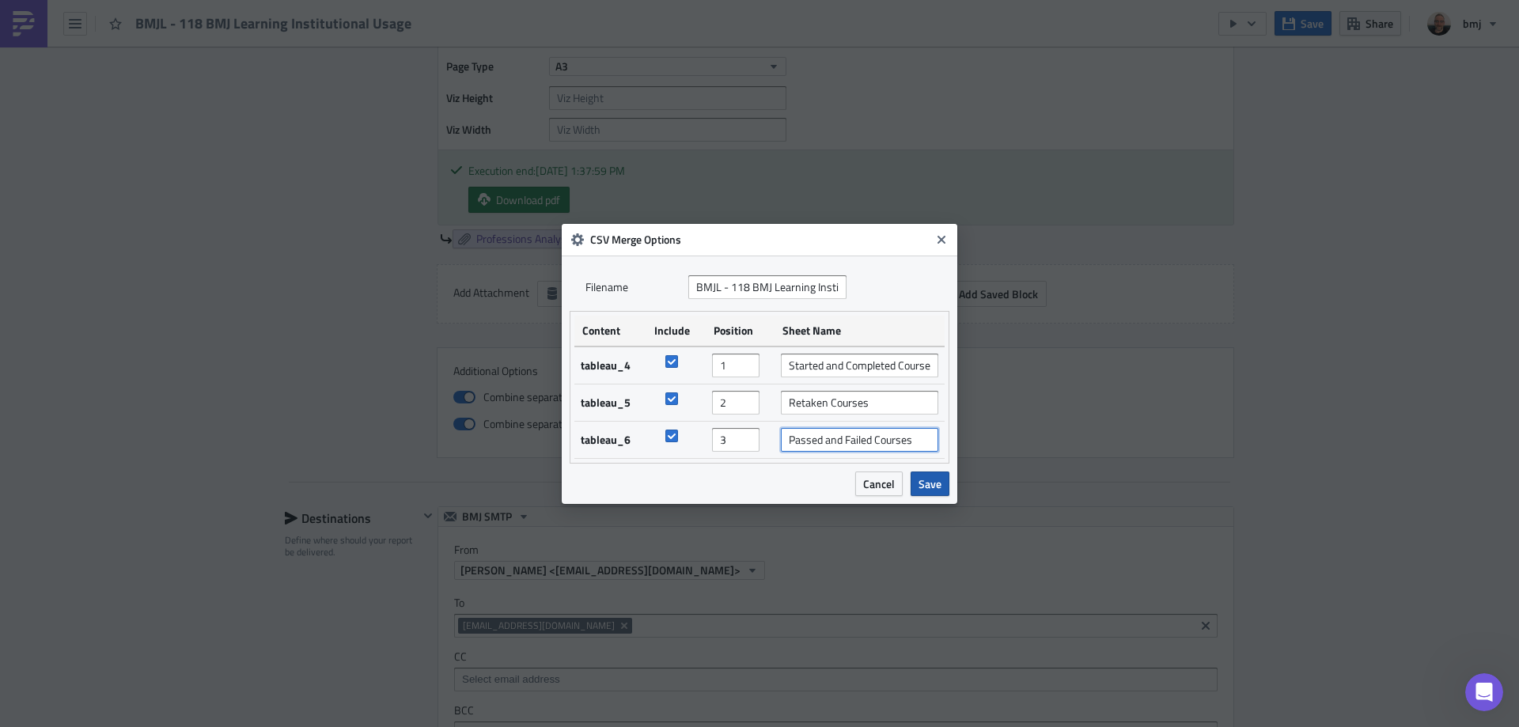
type input "Passed and Failed Courses"
click at [924, 483] on span "Save" at bounding box center [929, 483] width 23 height 17
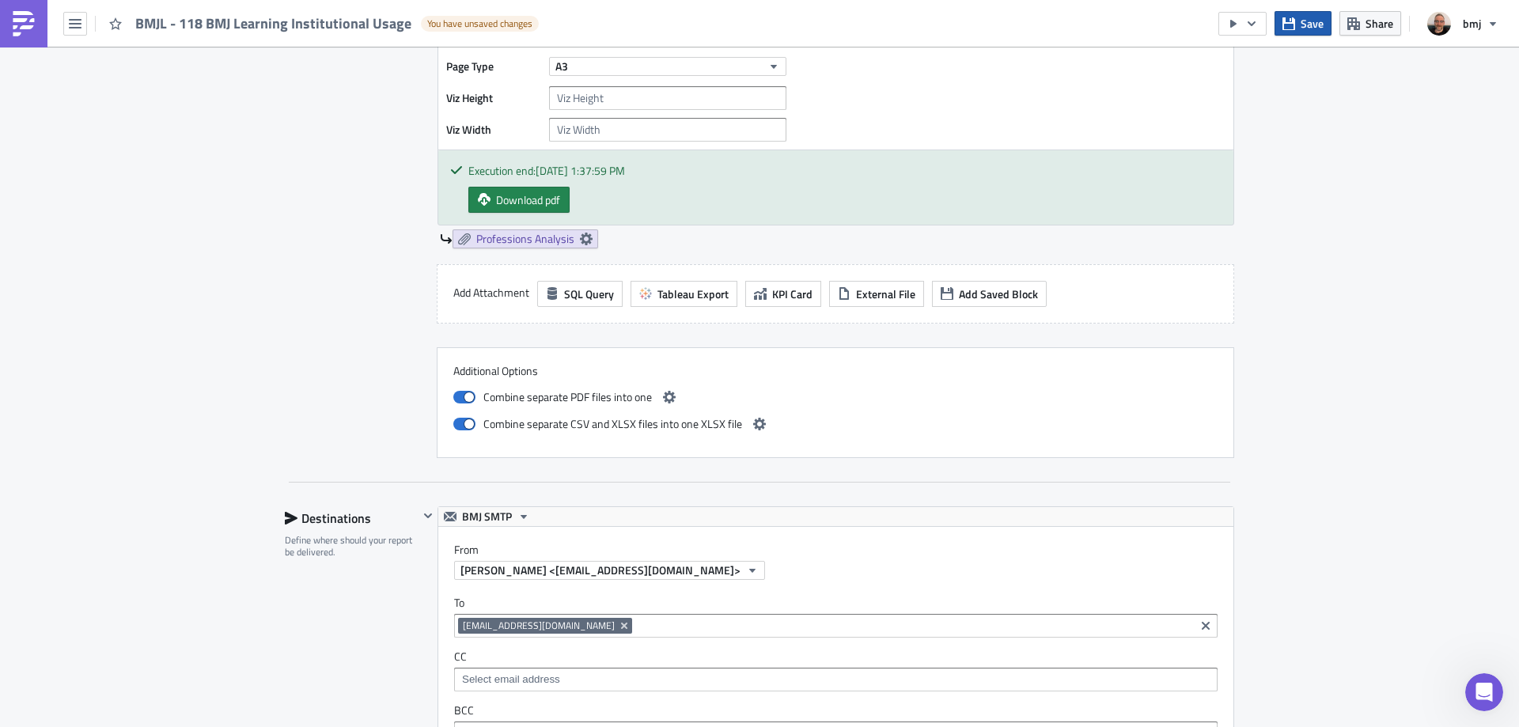
click at [1312, 25] on span "Save" at bounding box center [1311, 23] width 23 height 17
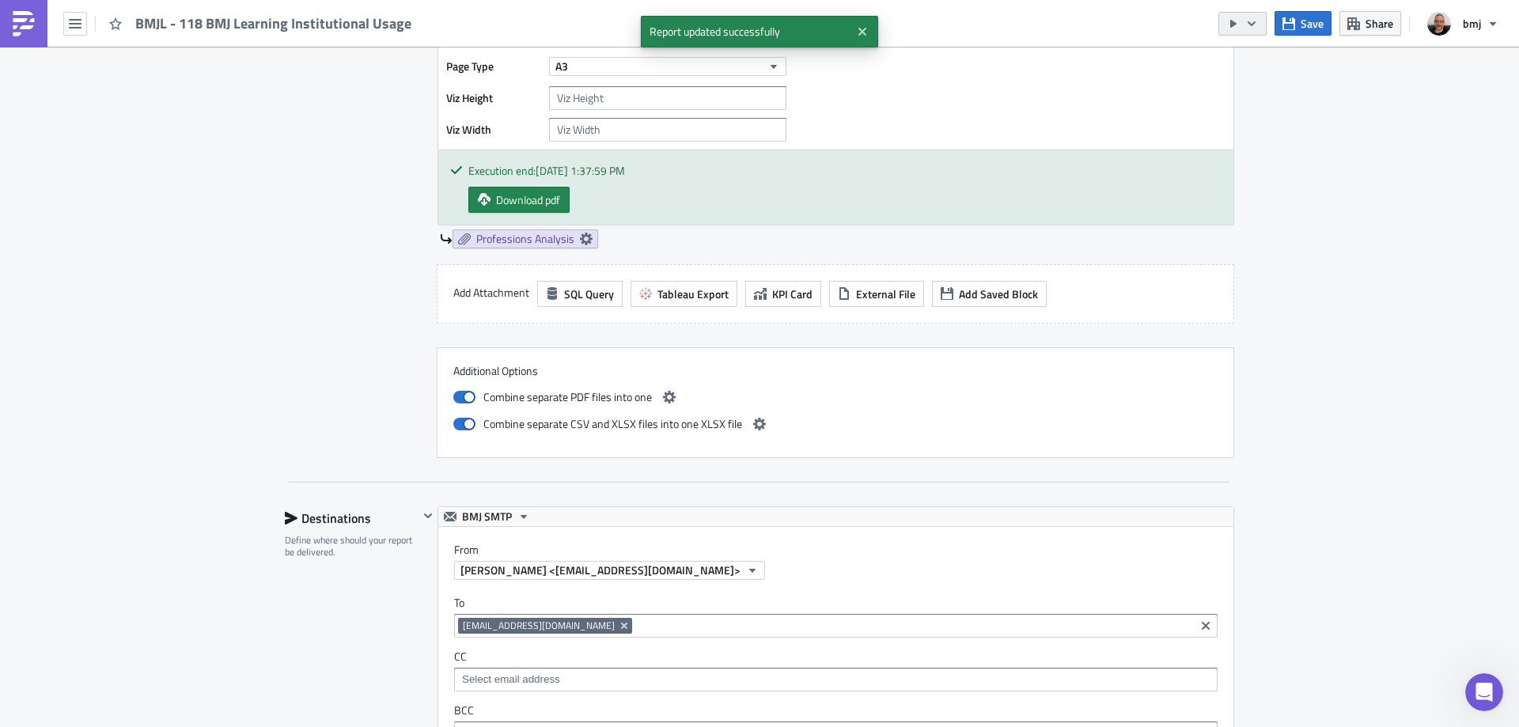
click at [1246, 28] on icon "button" at bounding box center [1251, 23] width 13 height 13
click at [1270, 56] on div "Send Just to Me" at bounding box center [1289, 63] width 123 height 16
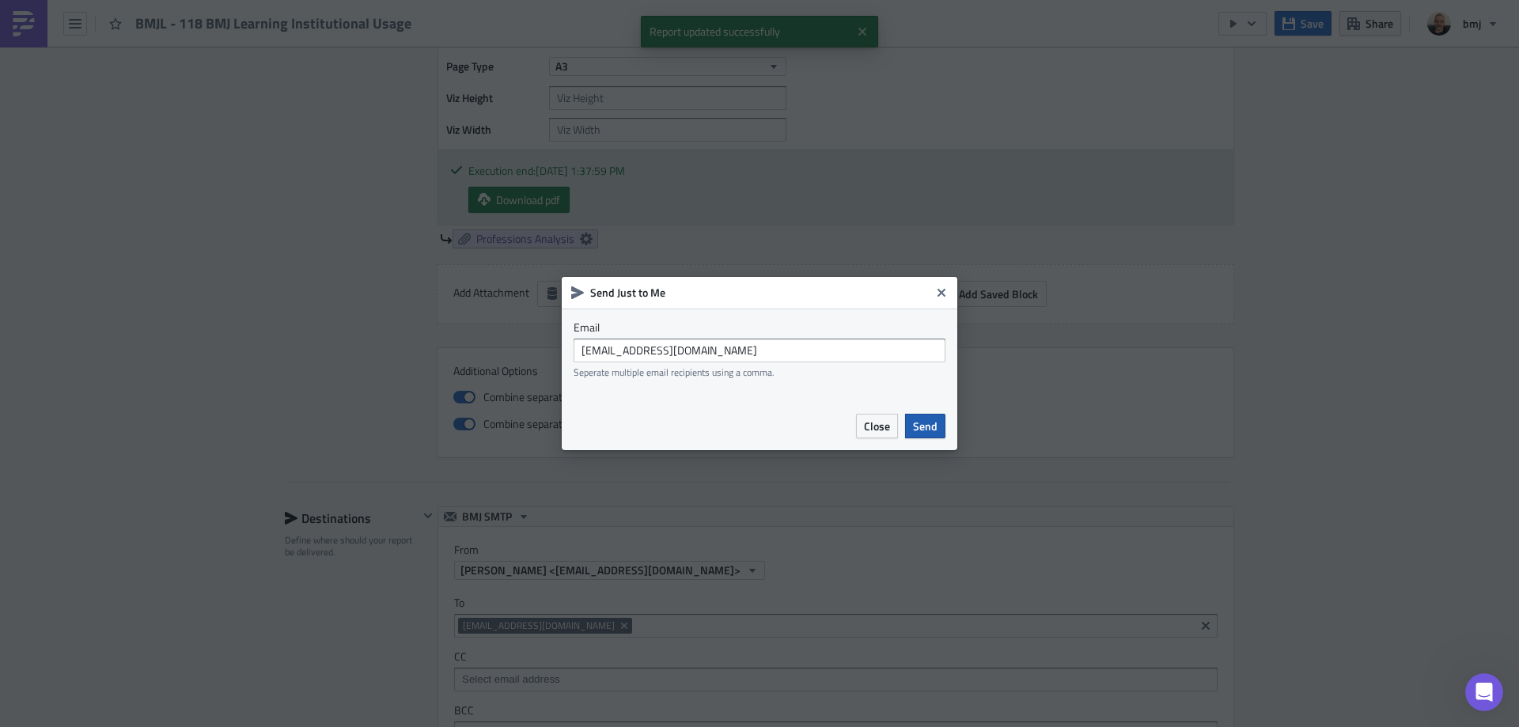
click at [925, 426] on span "Send" at bounding box center [925, 426] width 25 height 17
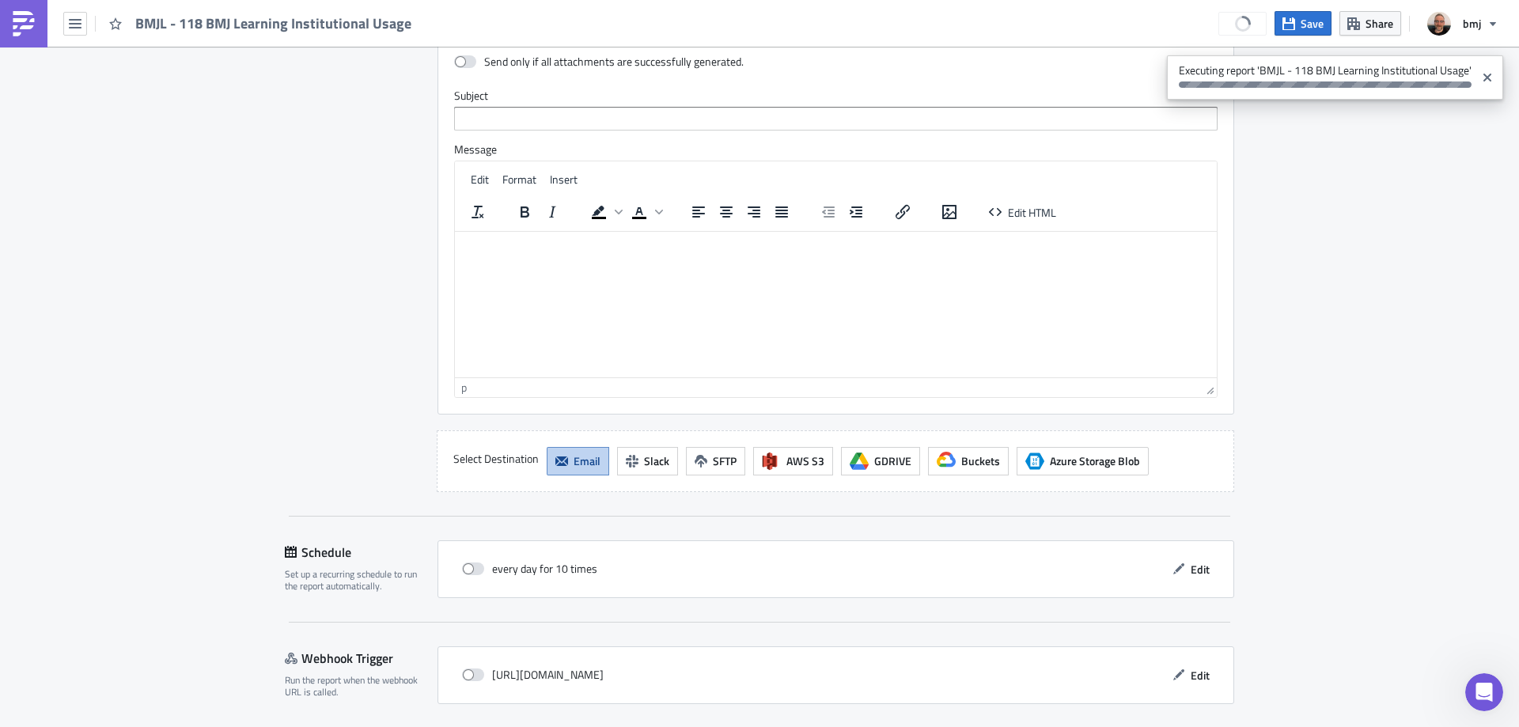
scroll to position [3456, 0]
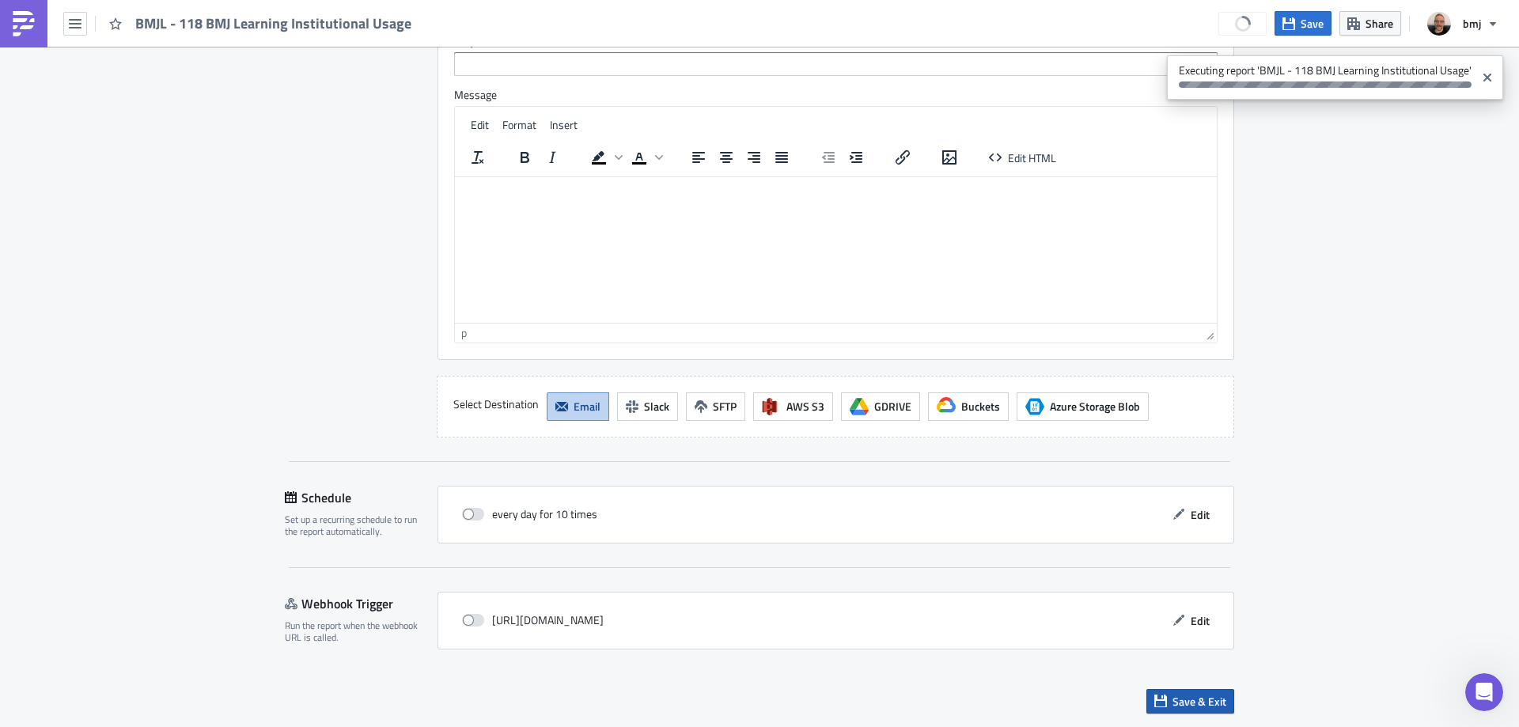
click at [1204, 693] on span "Save & Exit" at bounding box center [1199, 701] width 54 height 17
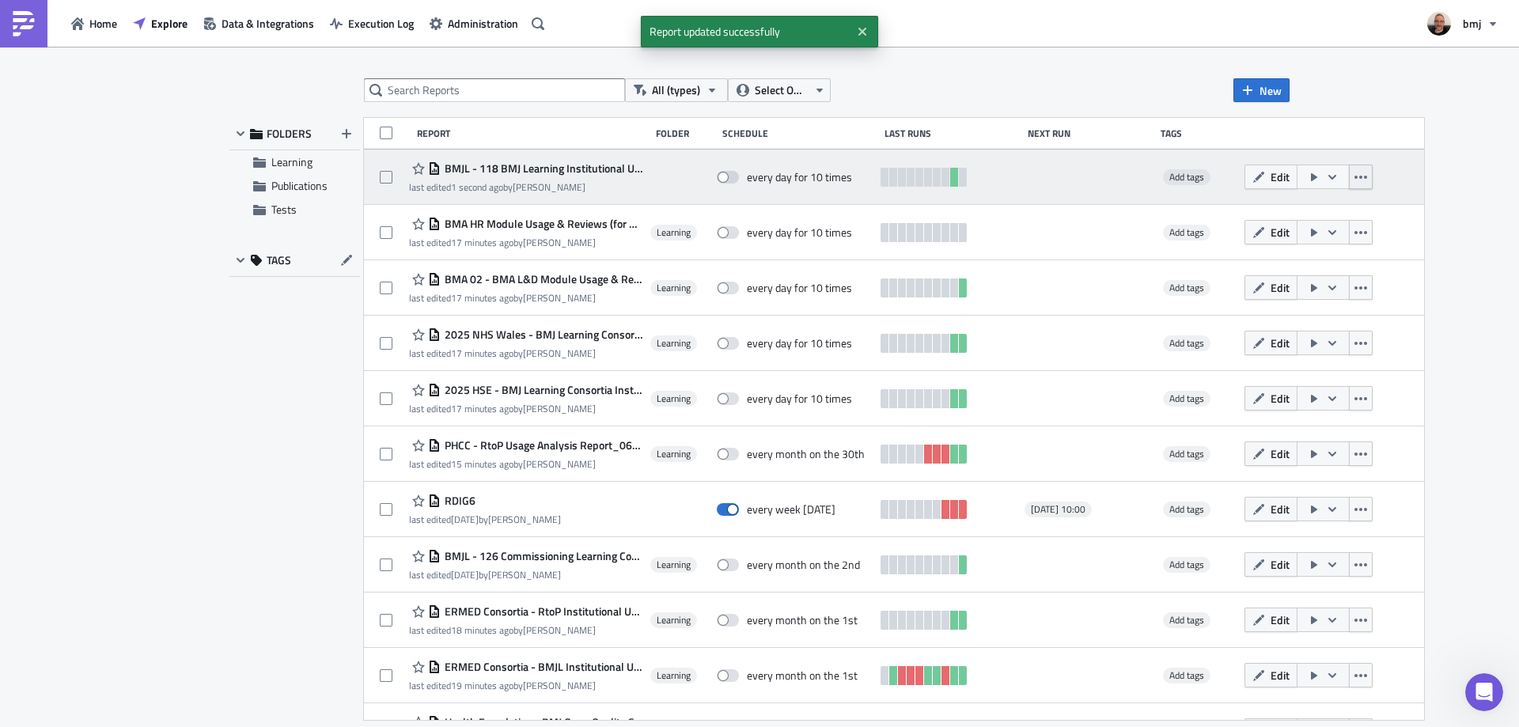
click at [1354, 177] on icon "button" at bounding box center [1360, 177] width 13 height 13
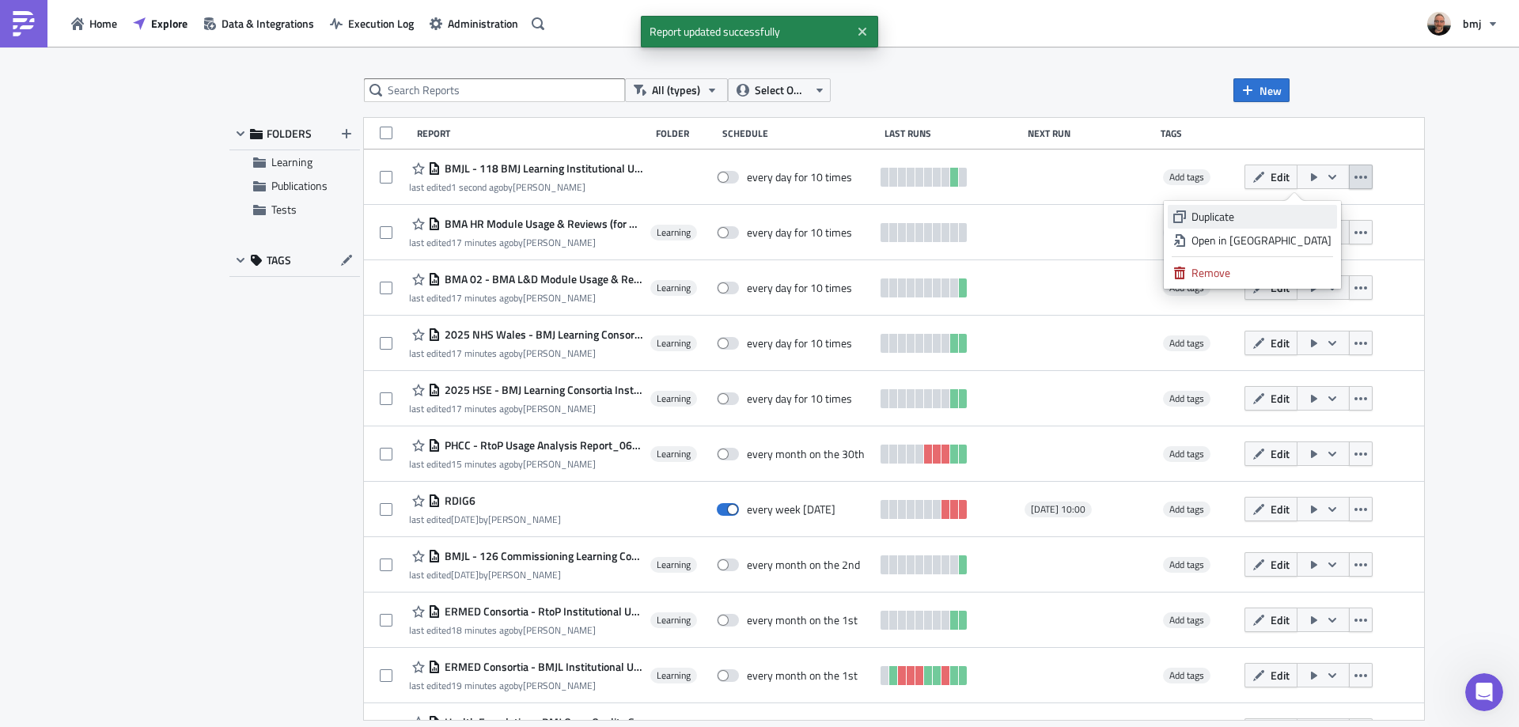
click at [1298, 208] on link "Duplicate" at bounding box center [1252, 217] width 169 height 24
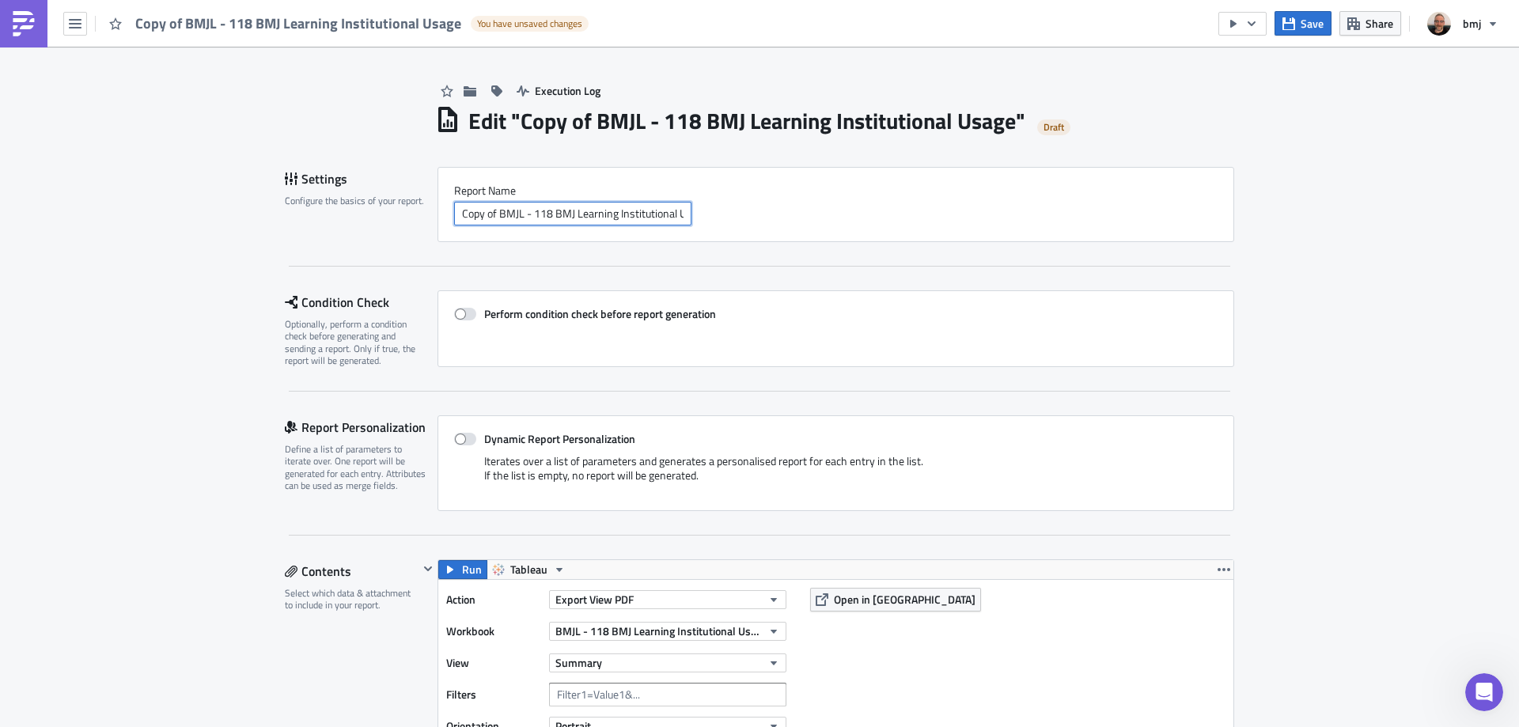
drag, startPoint x: 456, startPoint y: 213, endPoint x: 494, endPoint y: 218, distance: 39.2
click at [494, 218] on input "Copy of BMJL - 118 BMJ Learning Institutional Usage" at bounding box center [572, 214] width 237 height 24
click at [508, 209] on input "BMJL - 118 BMJ Learning Institutional Usage" at bounding box center [572, 214] width 237 height 24
click at [664, 214] on input "BMJL - 119 BMJ Learning Institutional Usage" at bounding box center [572, 214] width 237 height 24
click at [662, 203] on input "BMJL - 119 BMJ Learning Institutional Usage" at bounding box center [572, 214] width 237 height 24
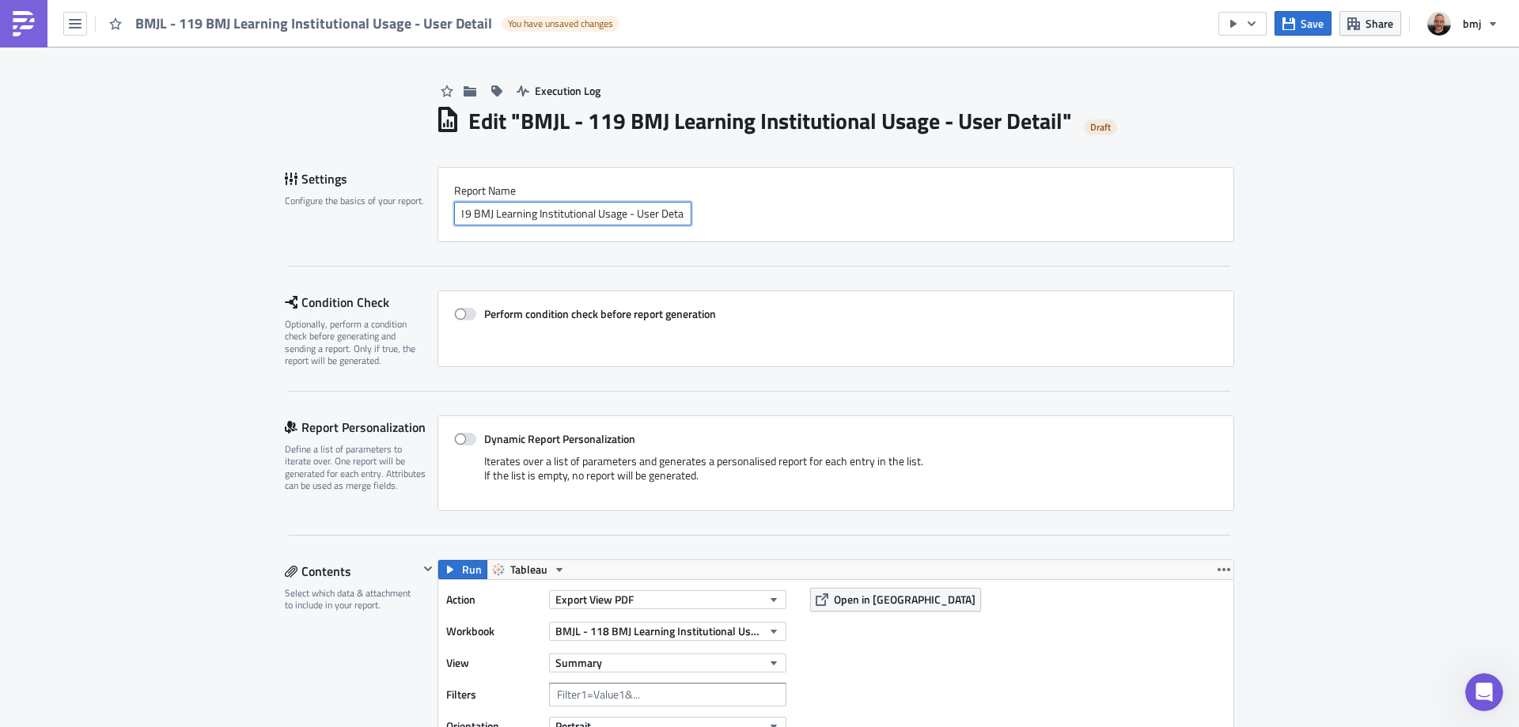
scroll to position [0, 52]
type input "BMJL - 119 BMJ Learning Institutional Usage - User Details"
click at [1289, 25] on icon "button" at bounding box center [1288, 23] width 13 height 13
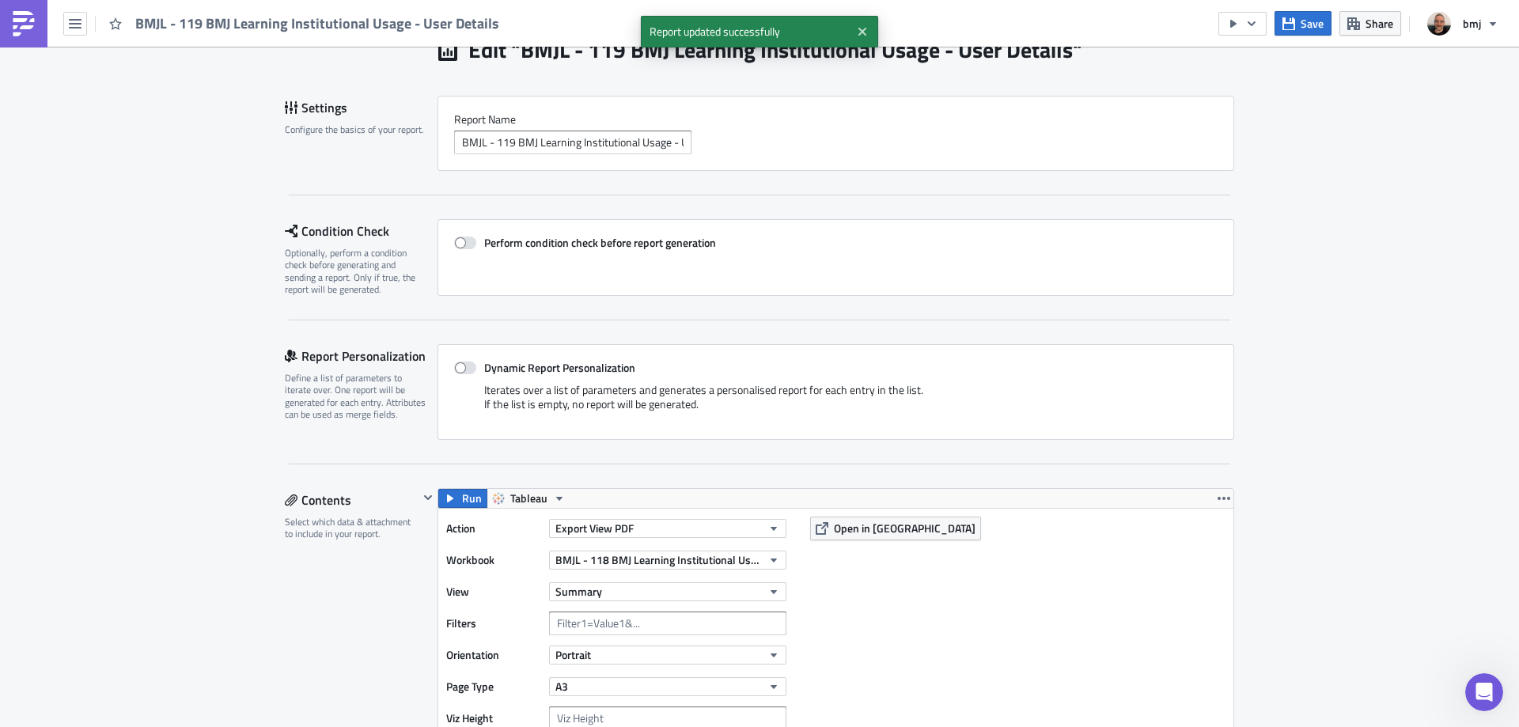
scroll to position [316, 0]
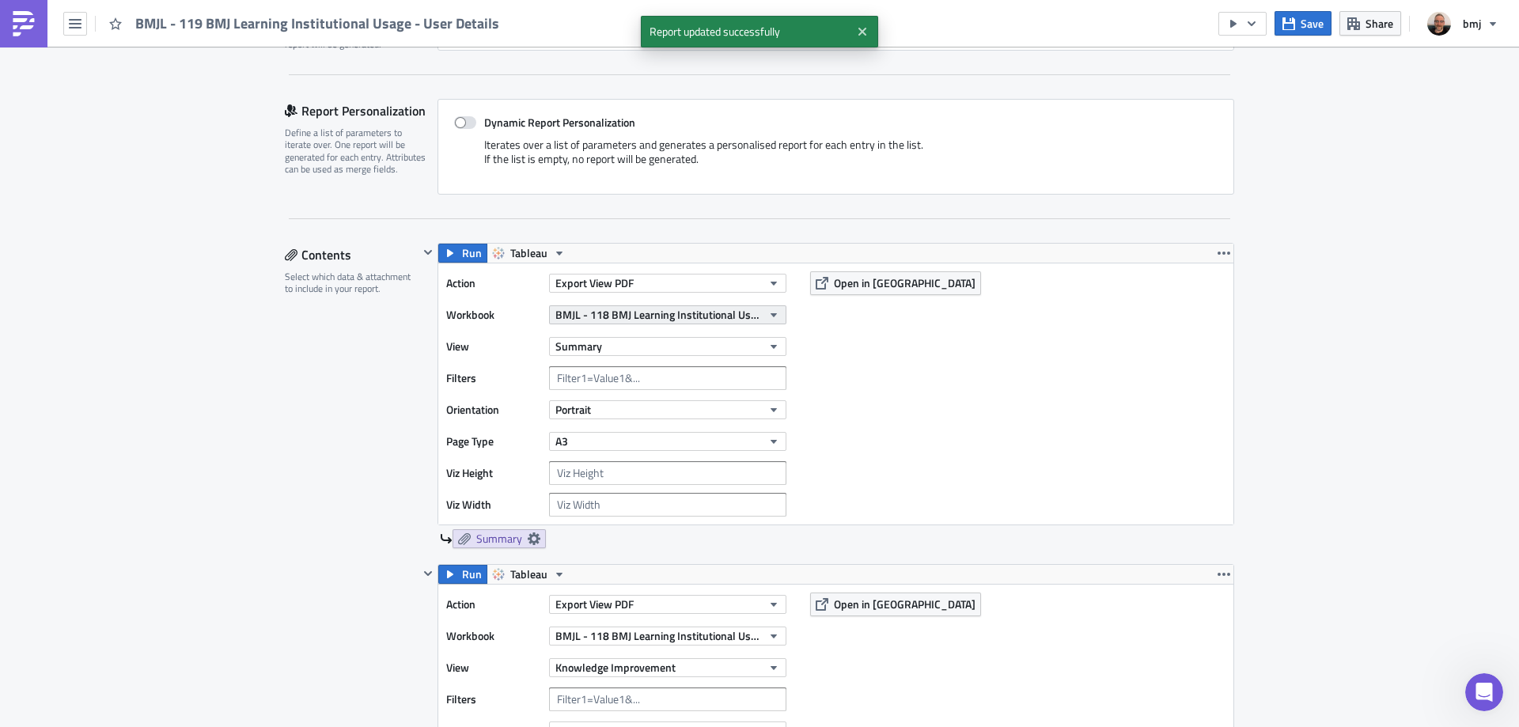
click at [755, 310] on span "BMJL - 118 BMJ Learning Institutional Usage" at bounding box center [658, 314] width 206 height 17
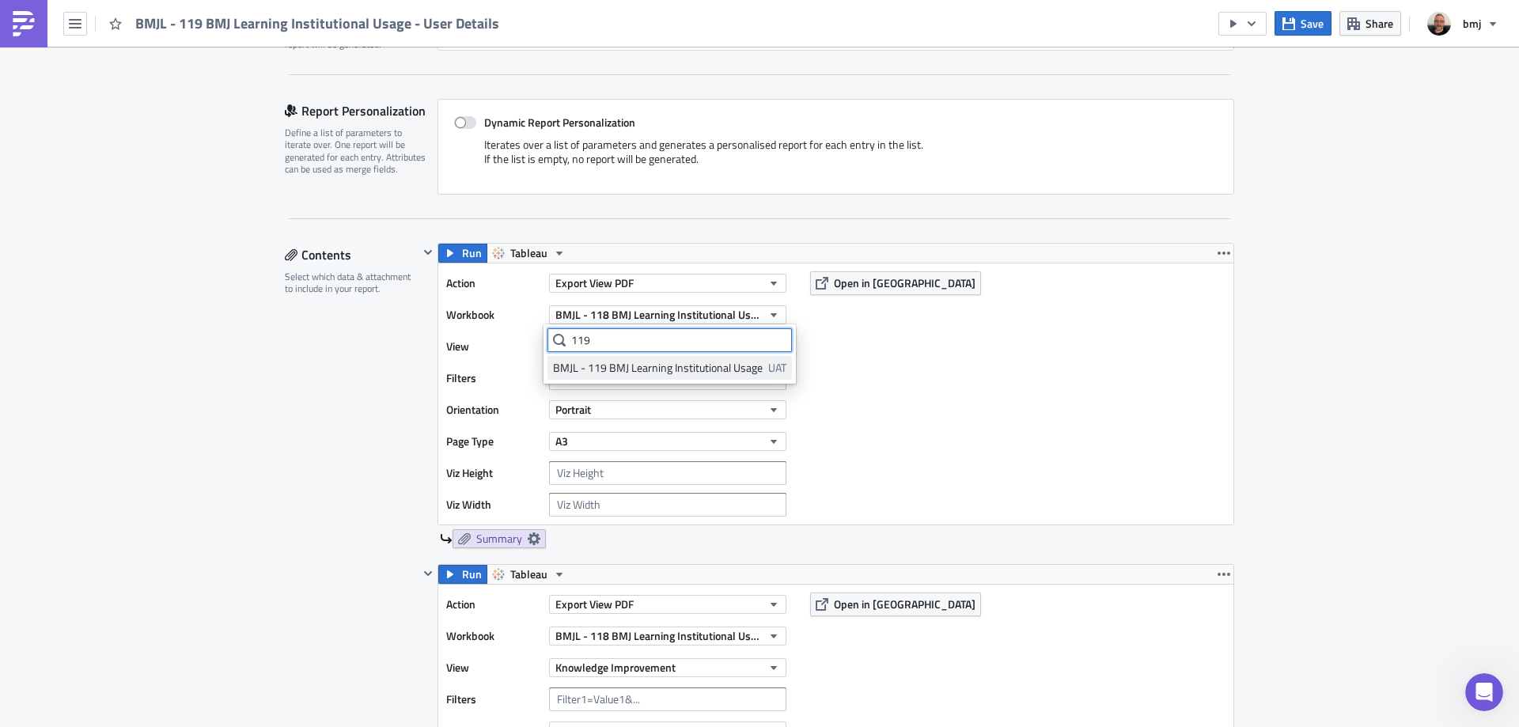
type input "119"
click at [670, 362] on div "BMJL - 119 BMJ Learning Institutional Usage" at bounding box center [658, 368] width 210 height 16
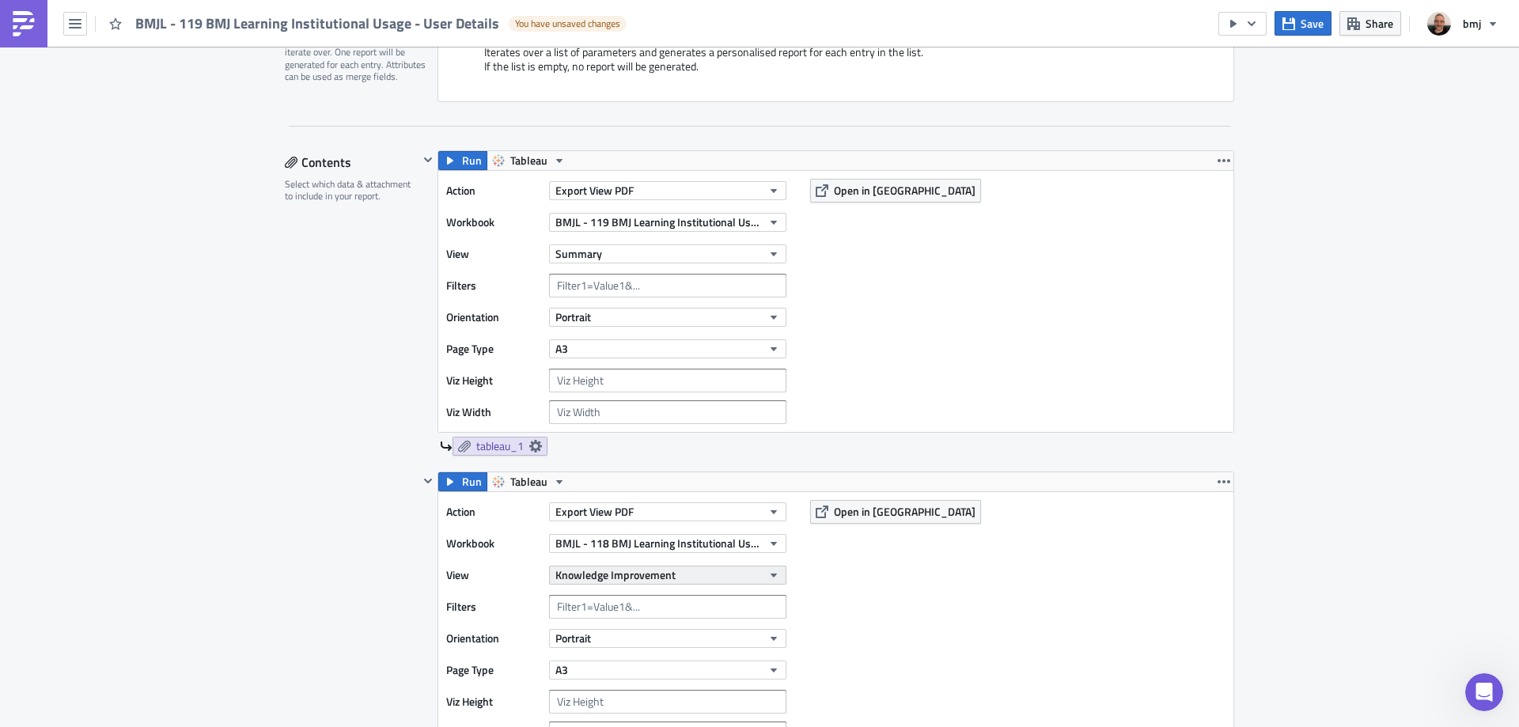
scroll to position [633, 0]
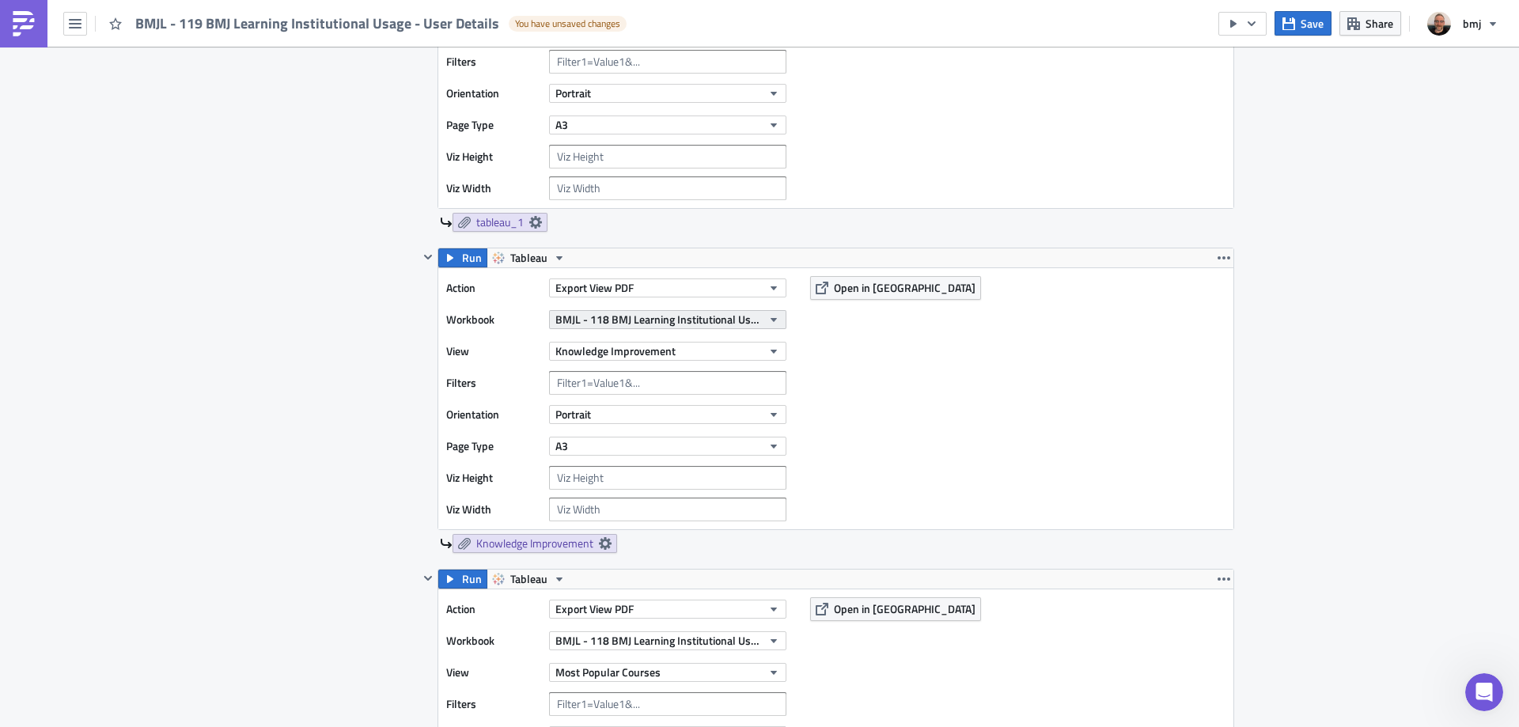
click at [685, 320] on span "BMJL - 118 BMJ Learning Institutional Usage" at bounding box center [658, 319] width 206 height 17
click at [657, 373] on div "BMJL - 119 BMJ Learning Institutional Usage" at bounding box center [658, 373] width 210 height 16
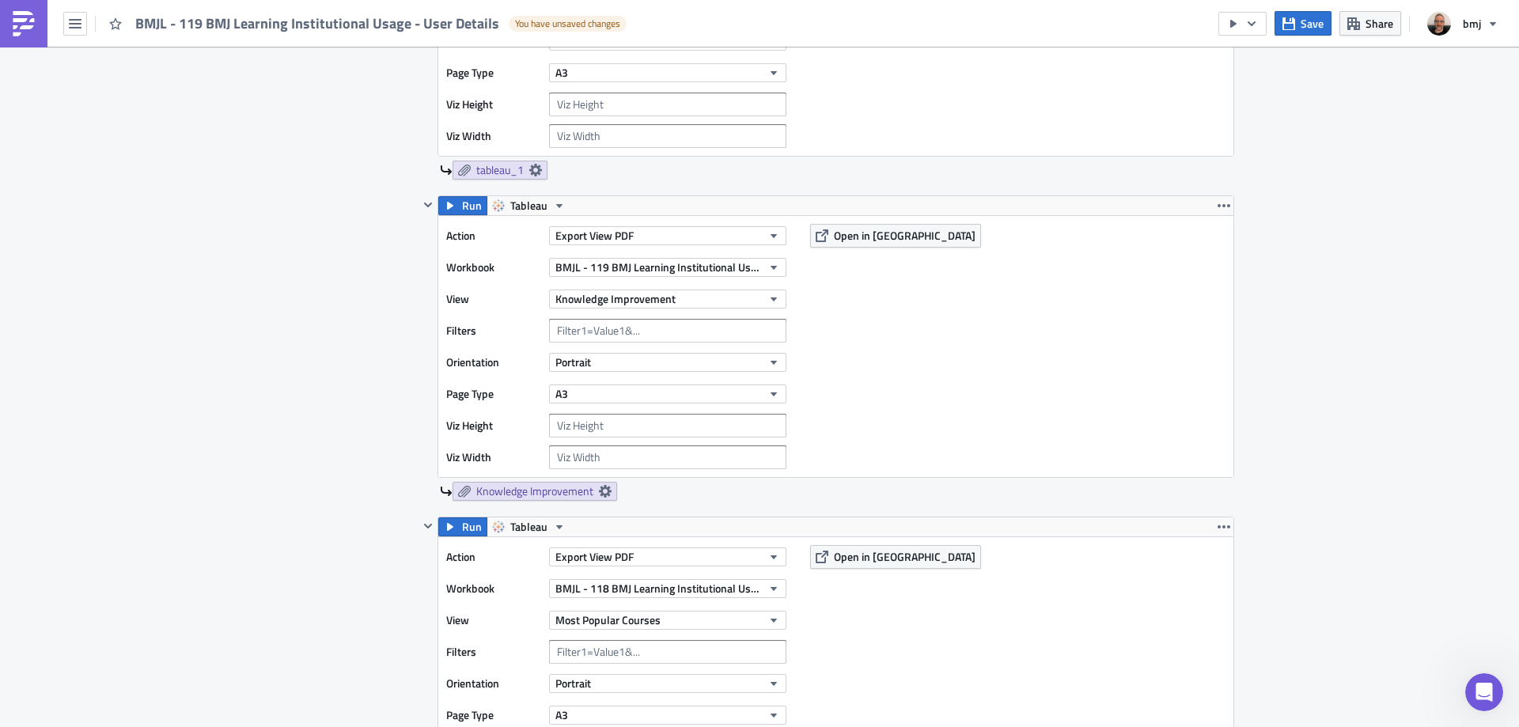
scroll to position [870, 0]
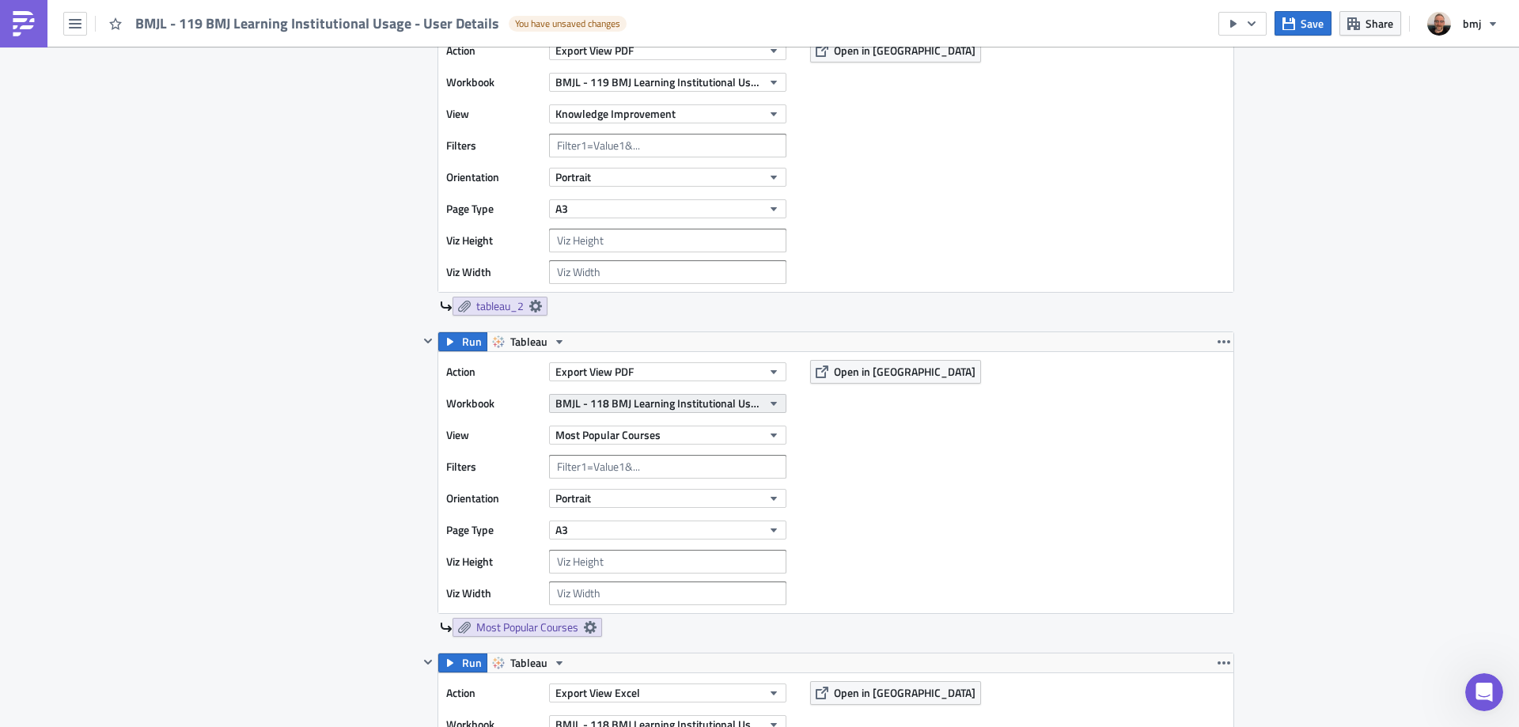
click at [725, 400] on span "BMJL - 118 BMJ Learning Institutional Usage" at bounding box center [658, 403] width 206 height 17
click at [649, 456] on div "BMJL - 119 BMJ Learning Institutional Usage" at bounding box center [658, 457] width 210 height 16
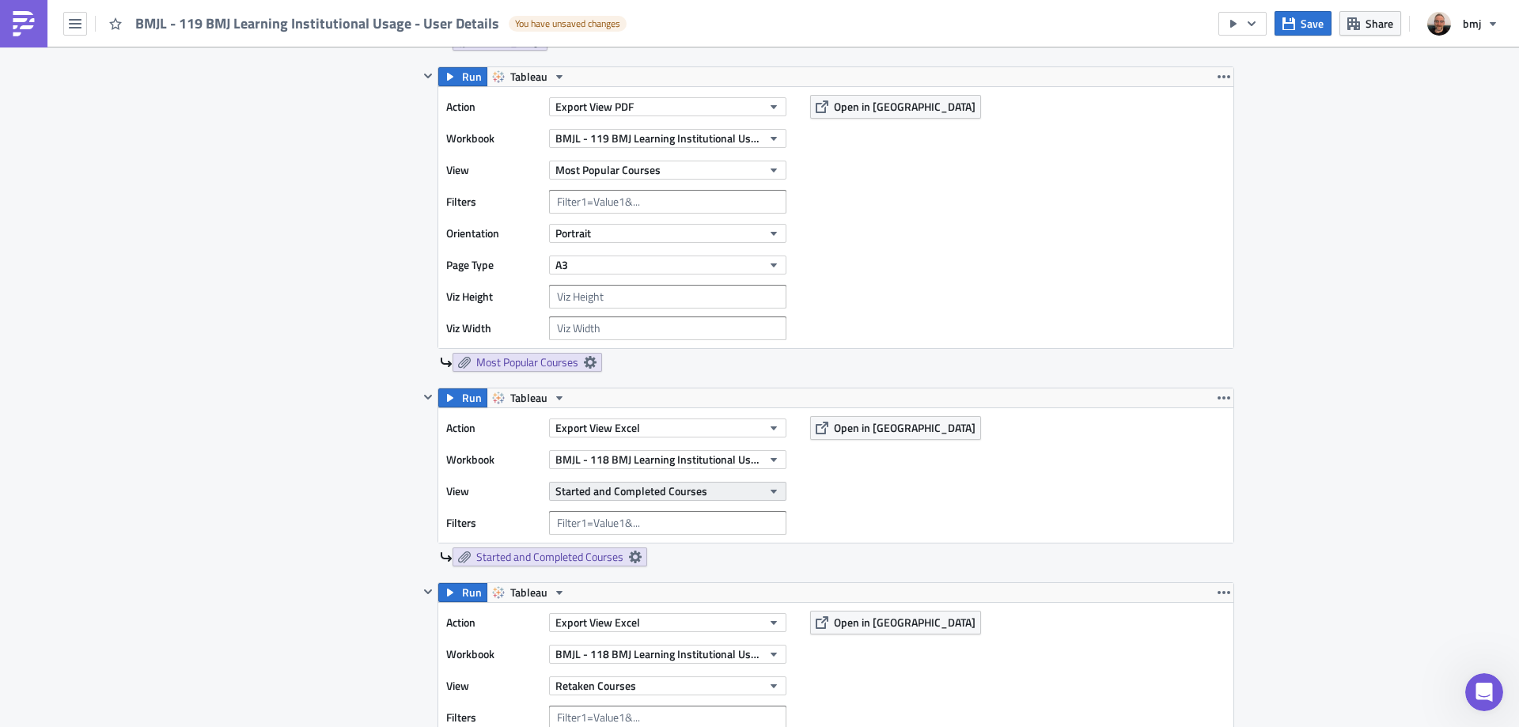
scroll to position [1187, 0]
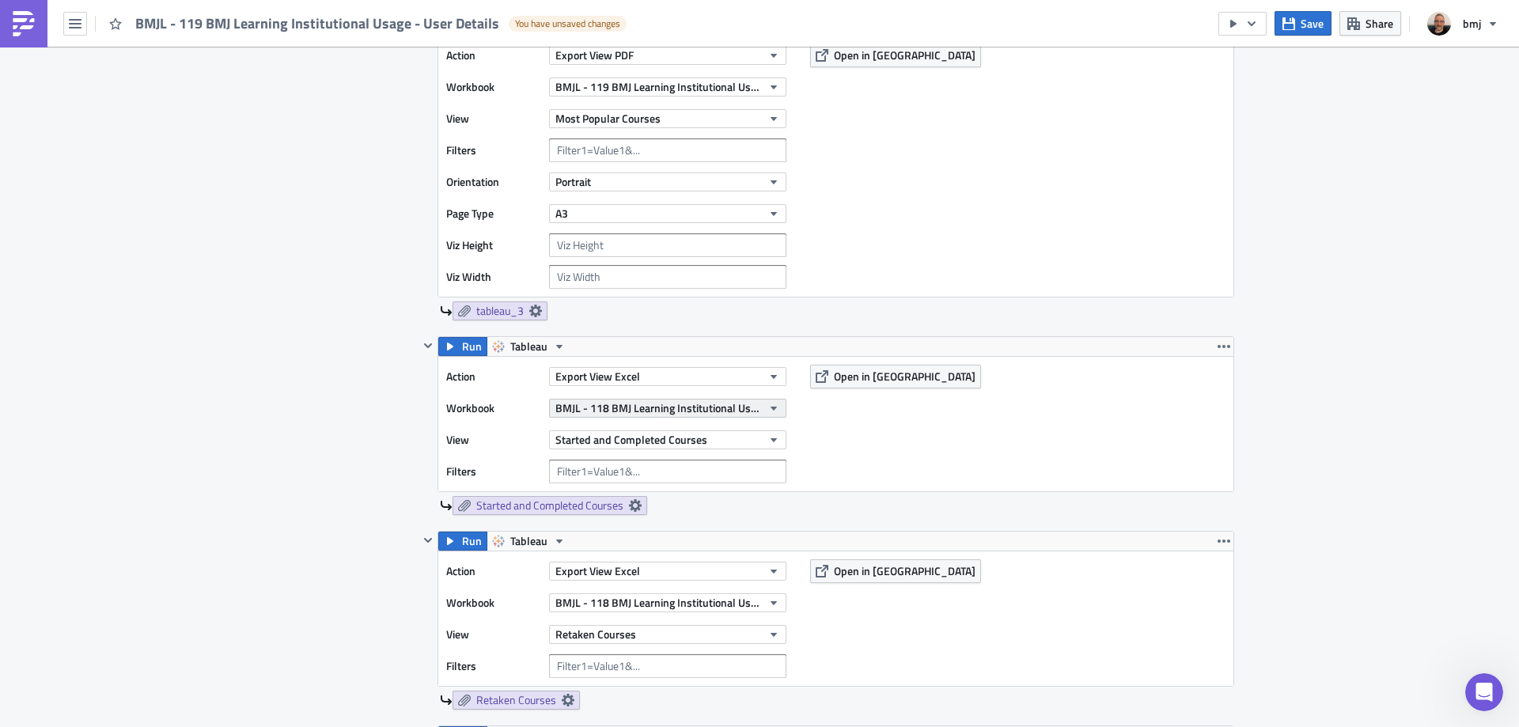
click at [673, 408] on span "BMJL - 118 BMJ Learning Institutional Usage" at bounding box center [658, 407] width 206 height 17
click at [664, 466] on div "BMJL - 119 BMJ Learning Institutional Usage" at bounding box center [658, 461] width 210 height 16
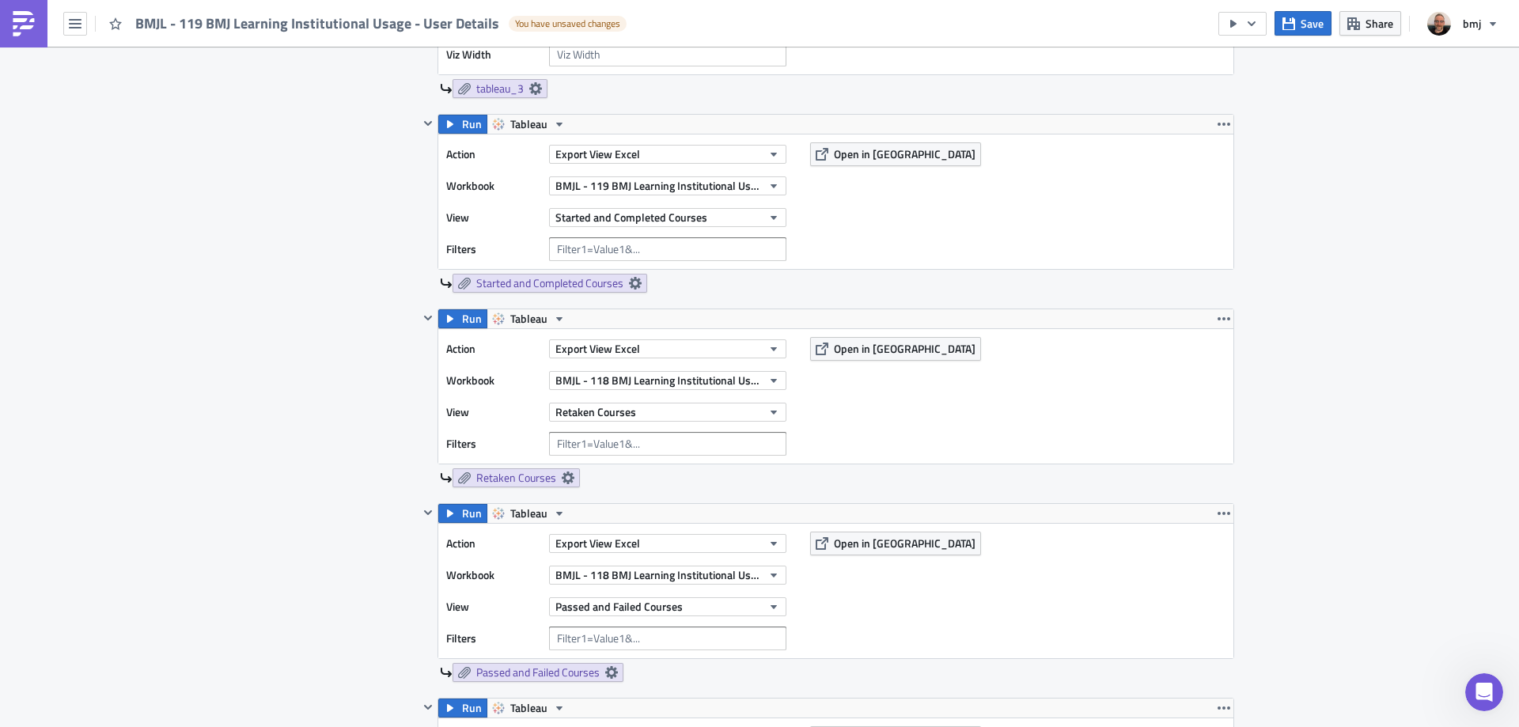
scroll to position [1424, 0]
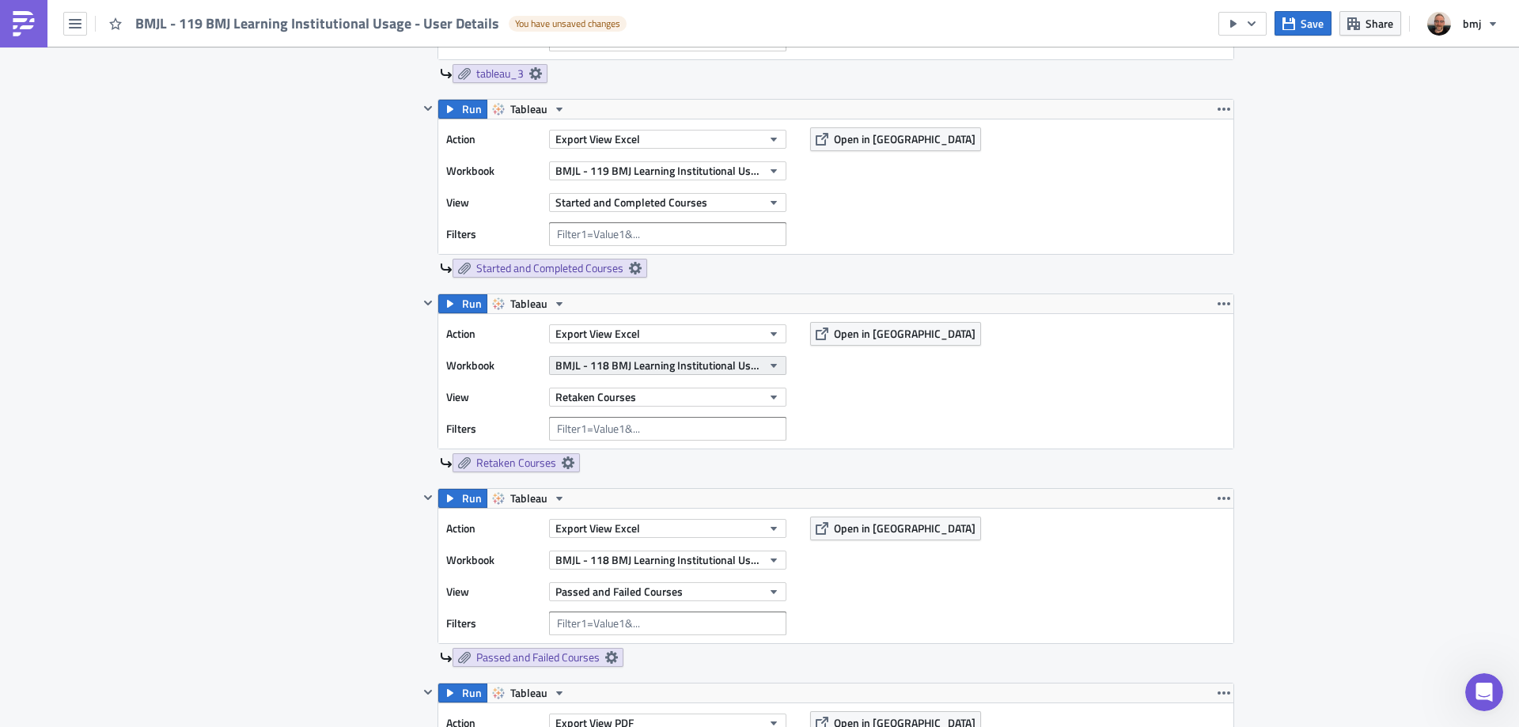
click at [719, 366] on span "BMJL - 118 BMJ Learning Institutional Usage" at bounding box center [658, 365] width 206 height 17
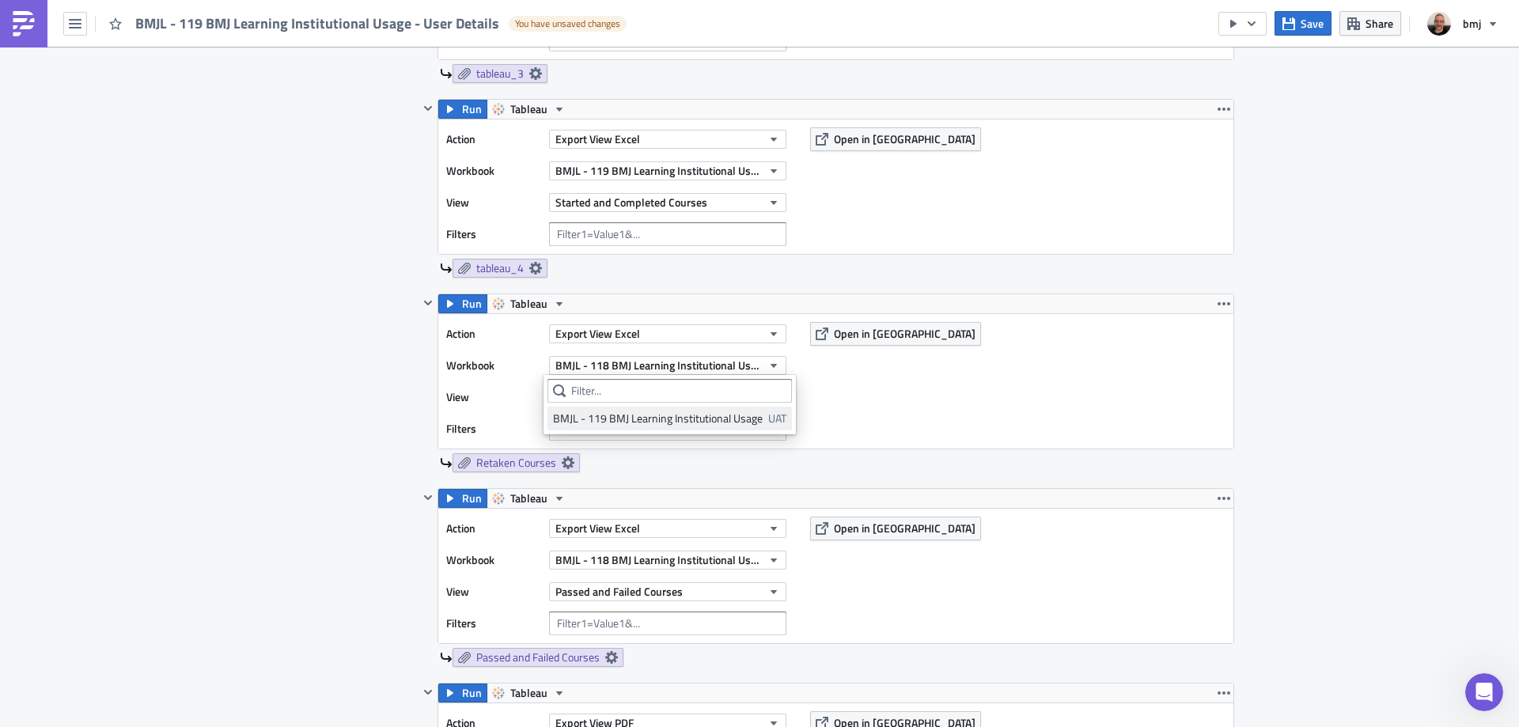
click at [652, 425] on div "BMJL - 119 BMJ Learning Institutional Usage" at bounding box center [658, 419] width 210 height 16
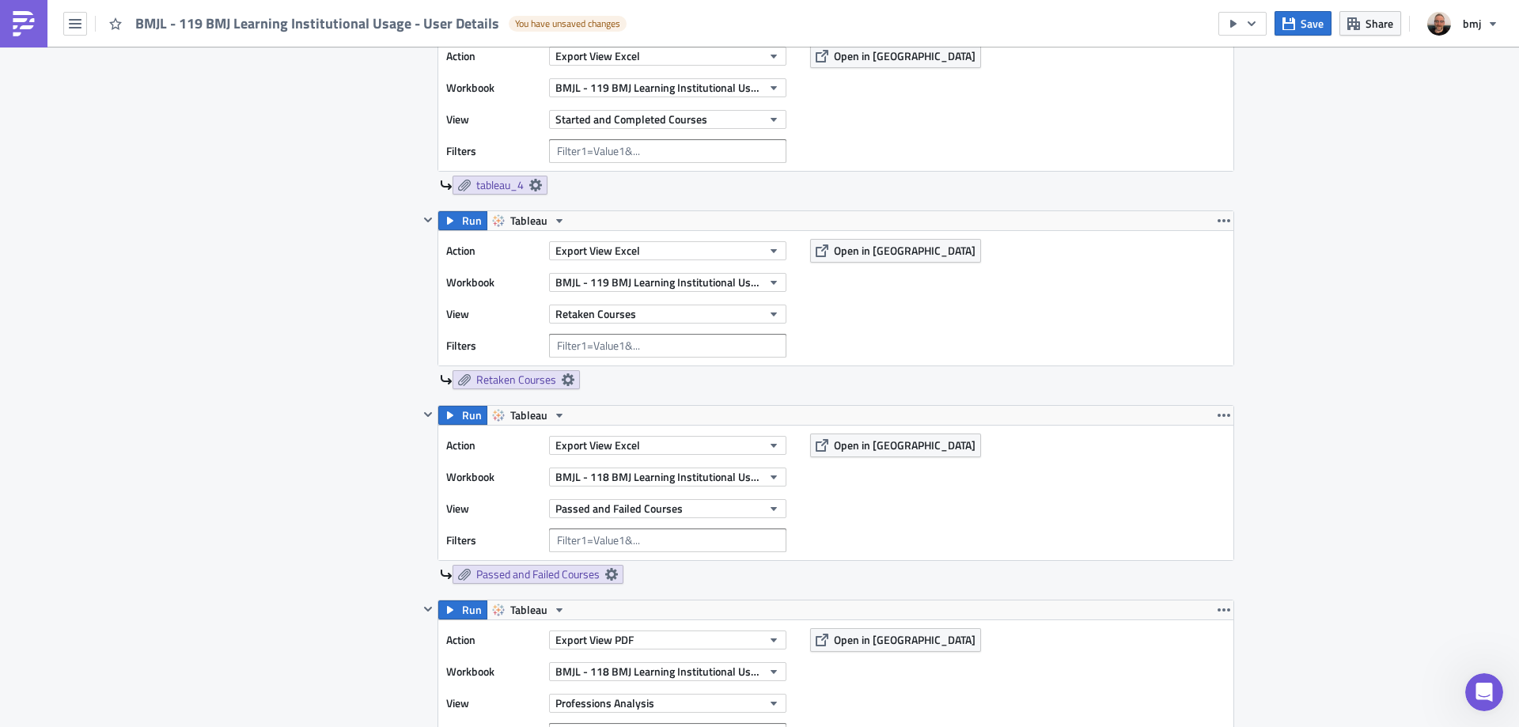
scroll to position [1661, 0]
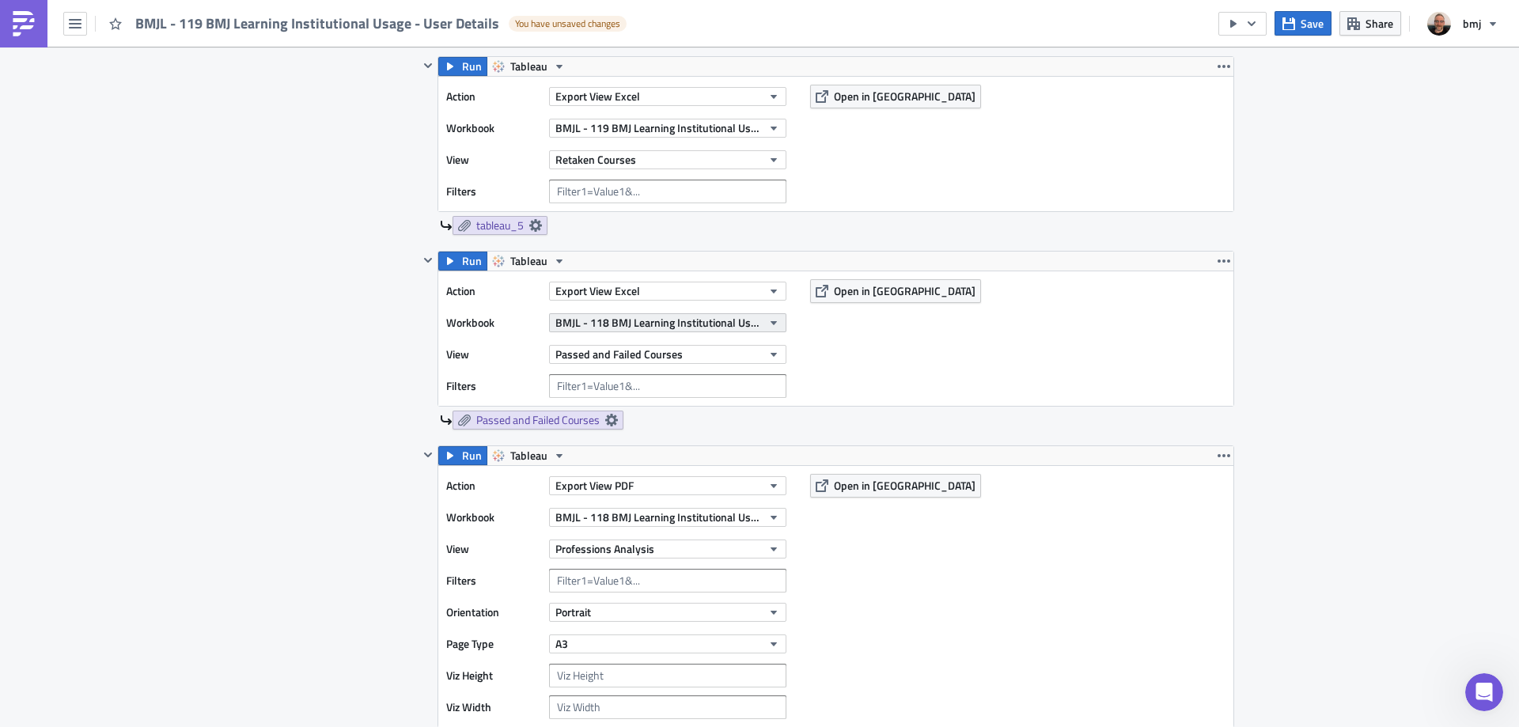
click at [714, 323] on span "BMJL - 118 BMJ Learning Institutional Usage" at bounding box center [658, 322] width 206 height 17
click at [661, 376] on div "BMJL - 119 BMJ Learning Institutional Usage" at bounding box center [658, 376] width 210 height 16
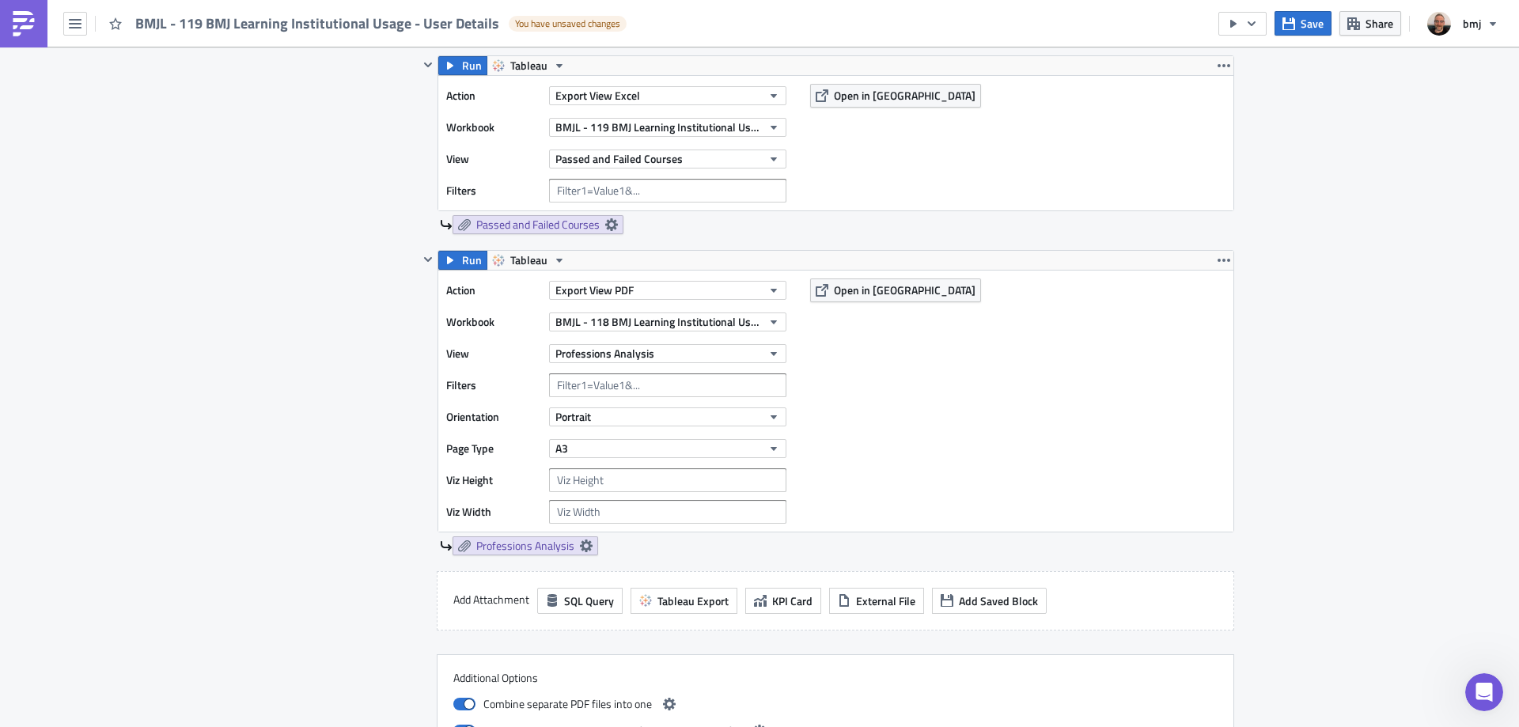
scroll to position [1898, 0]
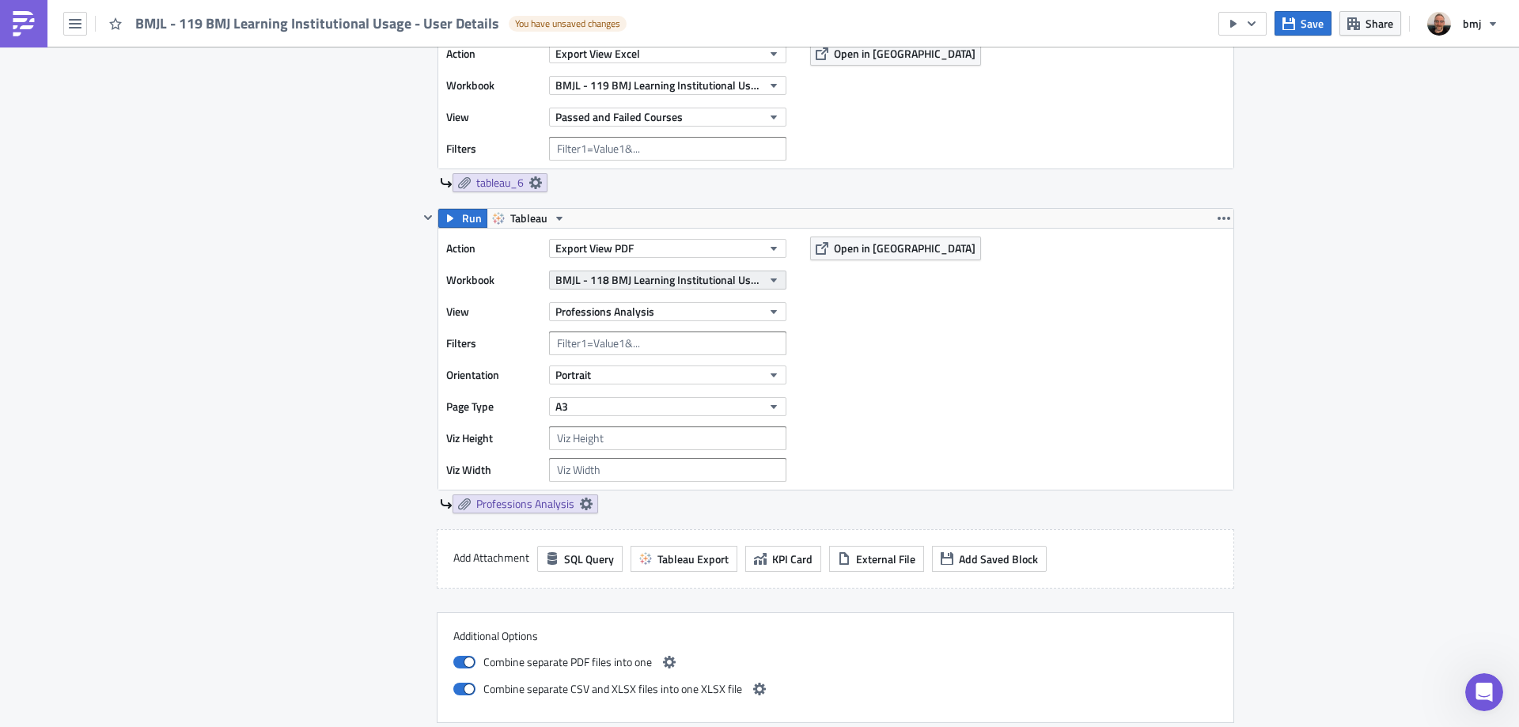
click at [705, 273] on span "BMJL - 118 BMJ Learning Institutional Usage" at bounding box center [658, 279] width 206 height 17
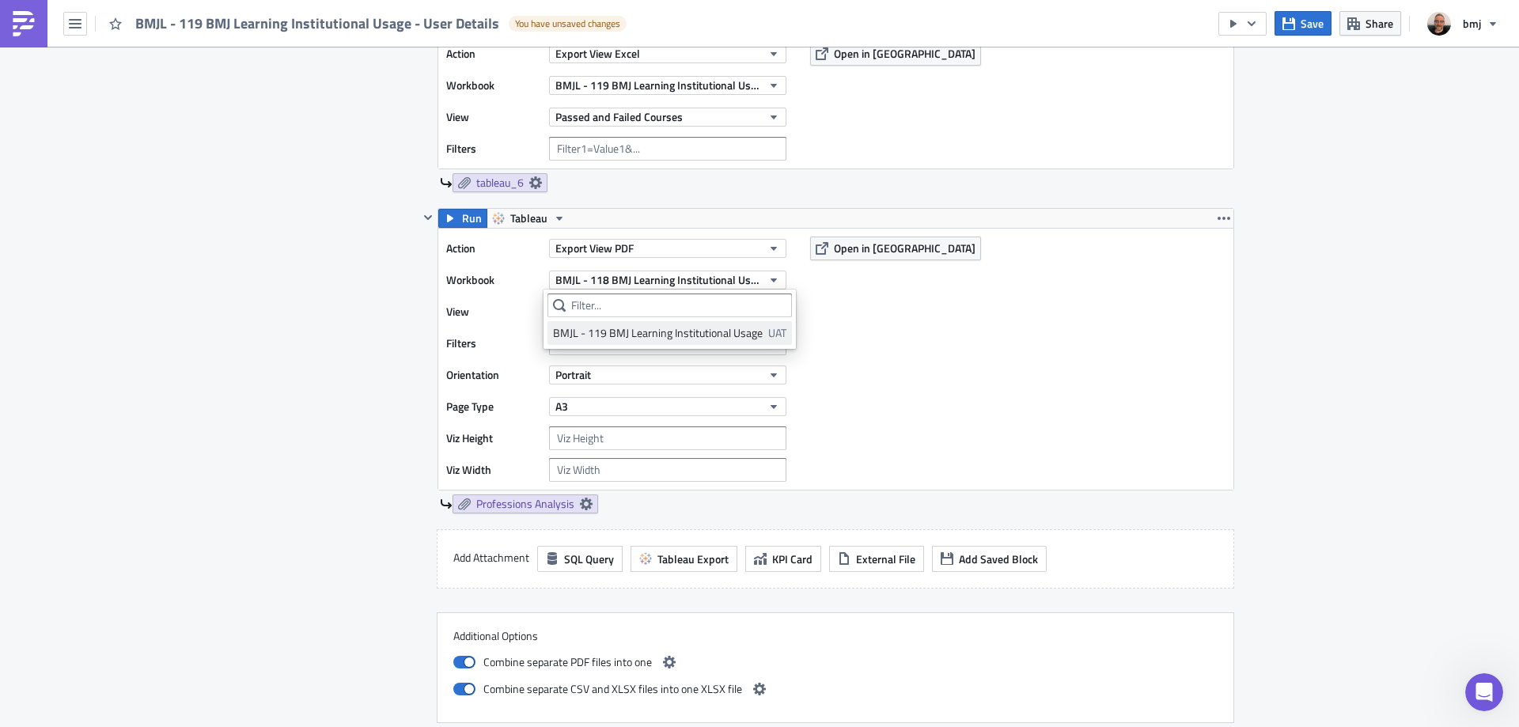
click at [651, 334] on div "BMJL - 119 BMJ Learning Institutional Usage" at bounding box center [658, 333] width 210 height 16
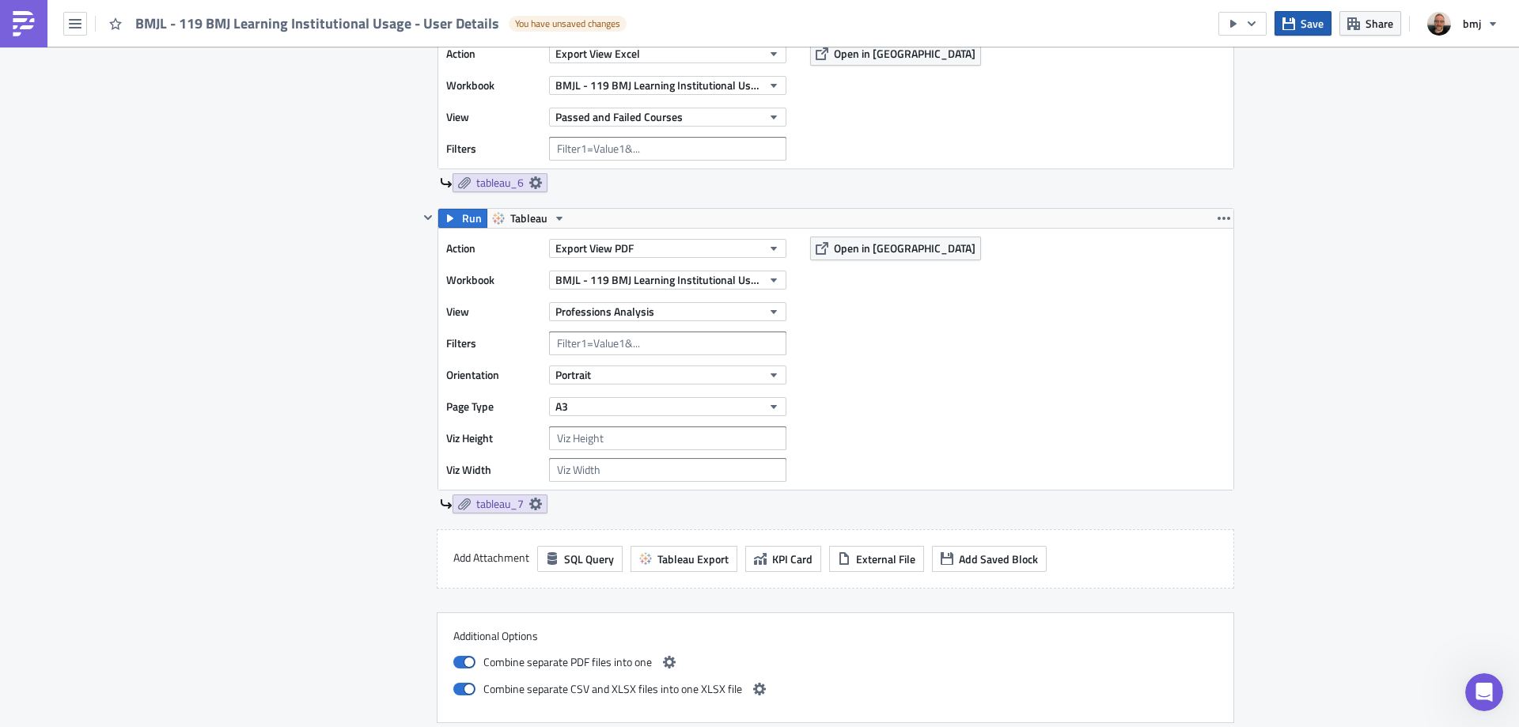
click at [1311, 22] on span "Save" at bounding box center [1311, 23] width 23 height 17
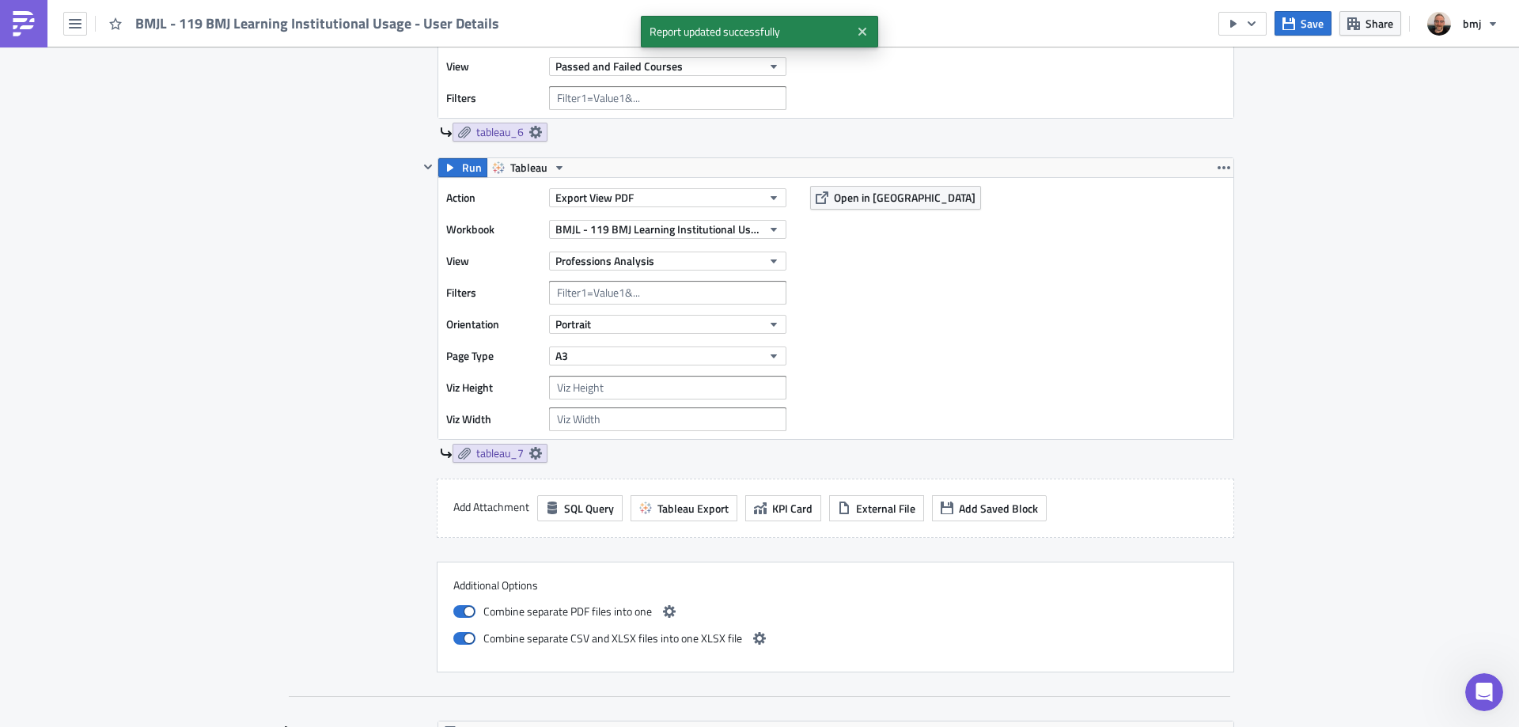
scroll to position [1978, 0]
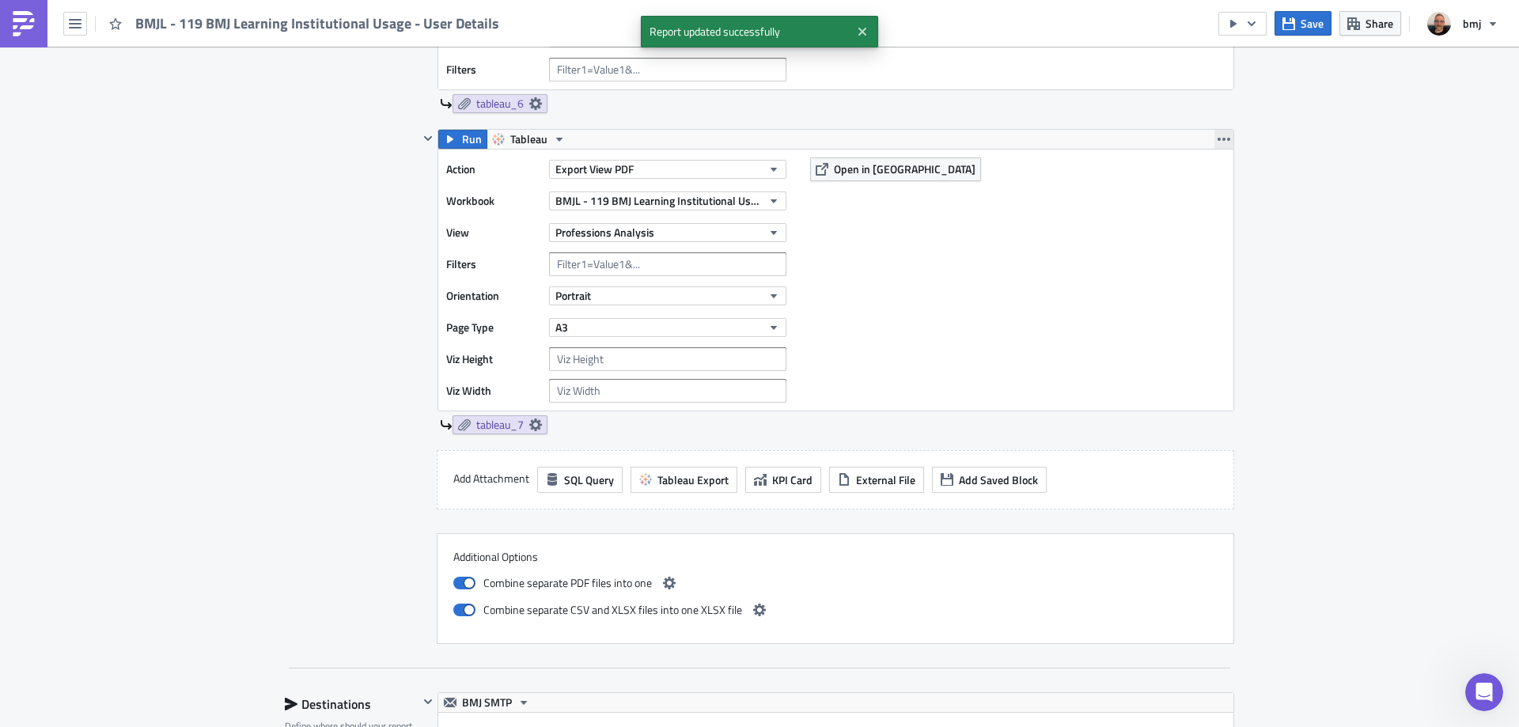
click at [1221, 136] on icon "button" at bounding box center [1223, 139] width 13 height 13
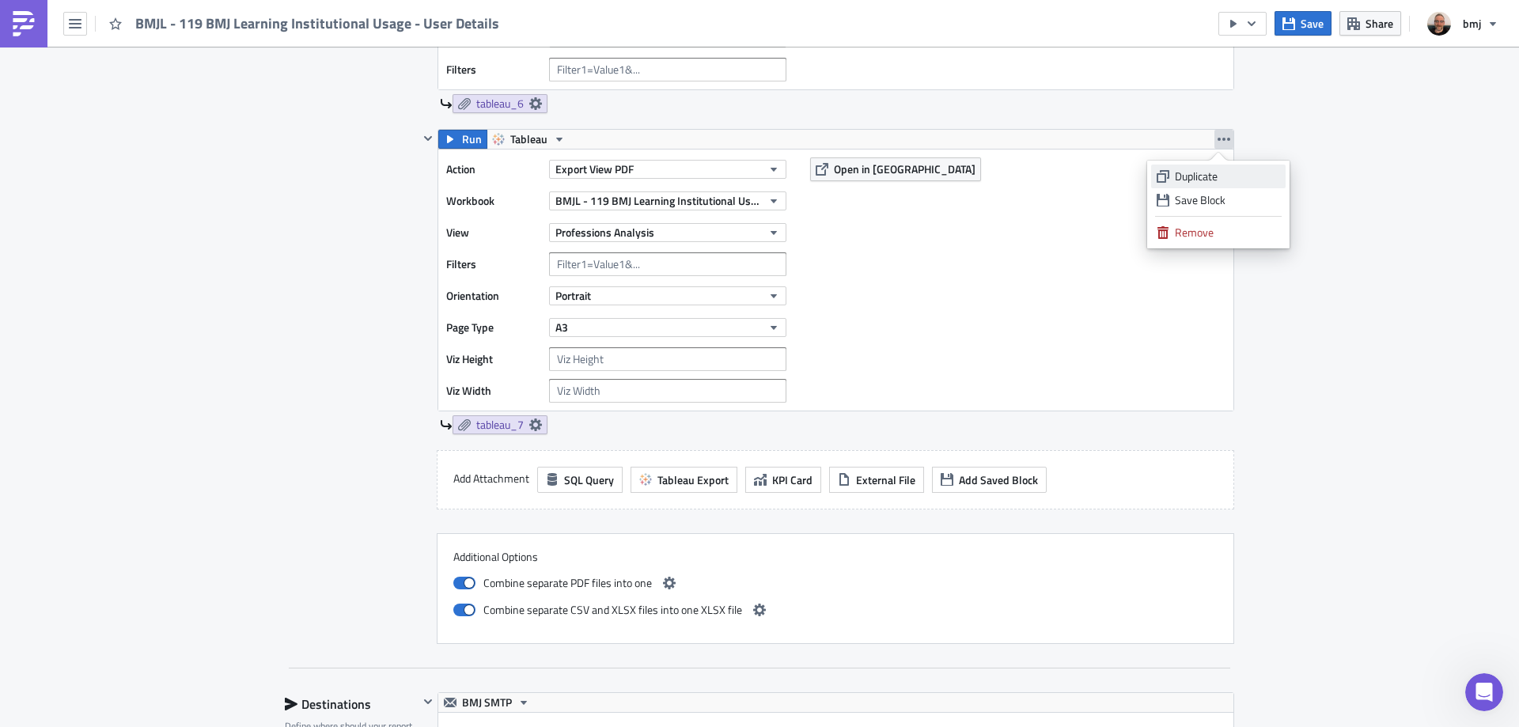
click at [1213, 176] on div "Duplicate" at bounding box center [1227, 176] width 105 height 16
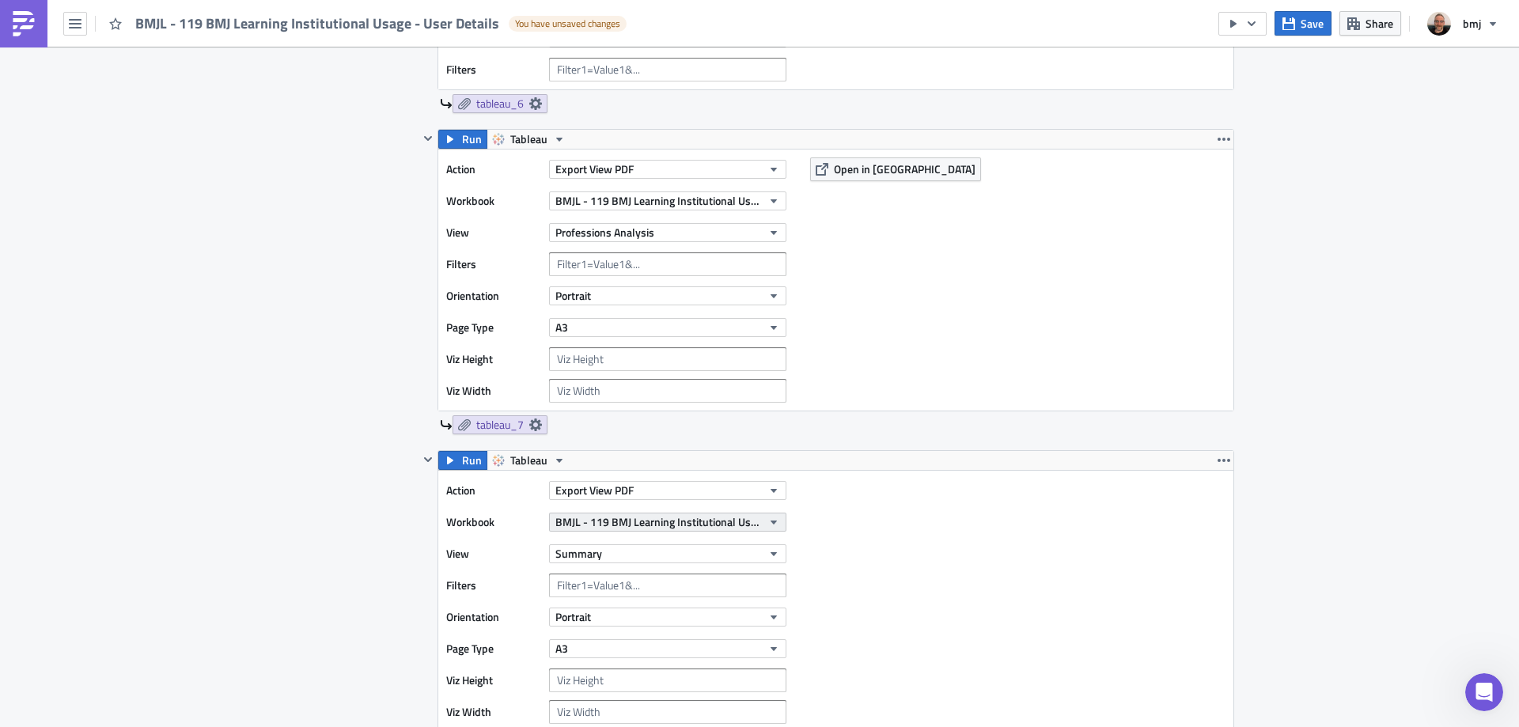
click at [638, 525] on span "BMJL - 119 BMJ Learning Institutional Usage" at bounding box center [658, 521] width 206 height 17
click at [601, 557] on button "Summary" at bounding box center [667, 553] width 237 height 19
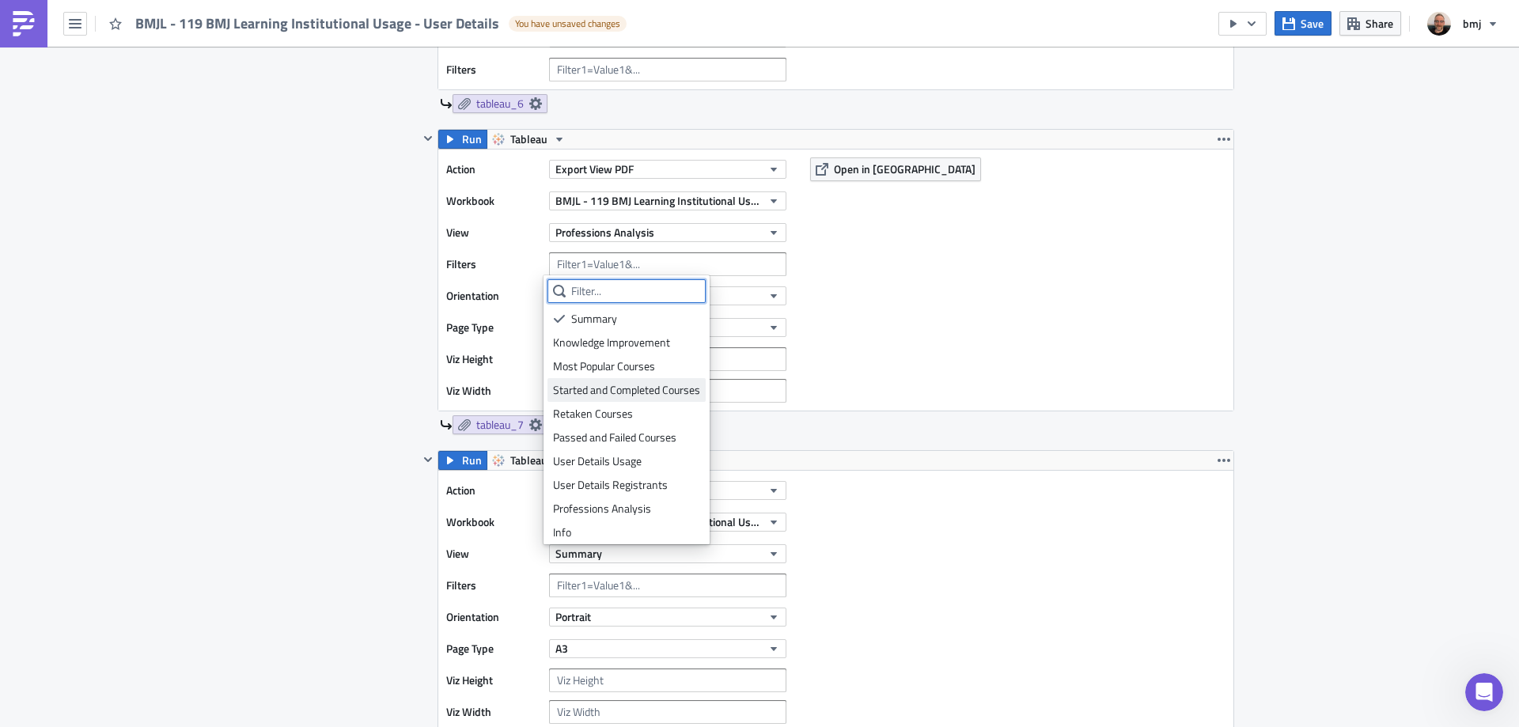
scroll to position [4, 0]
click at [673, 452] on div "User Details Usage" at bounding box center [626, 457] width 147 height 16
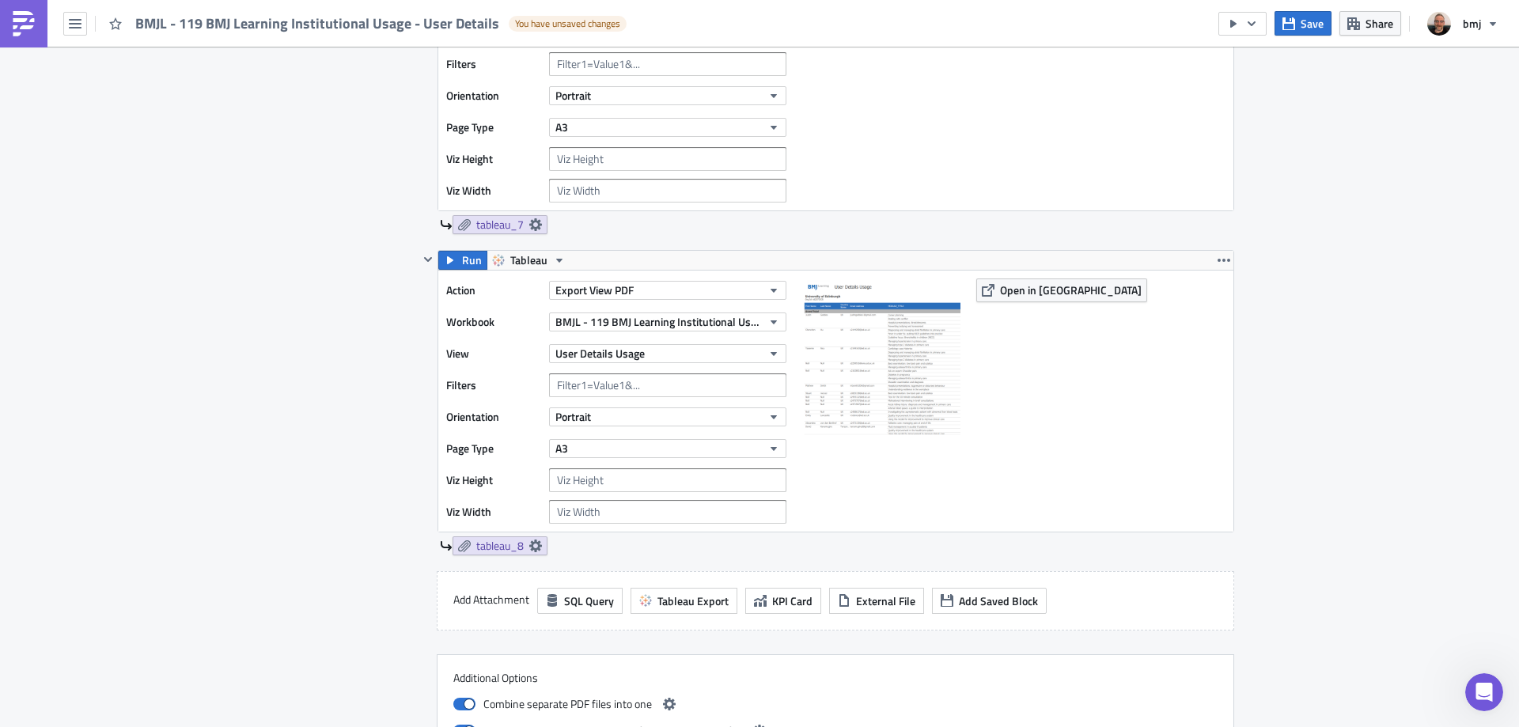
scroll to position [2215, 0]
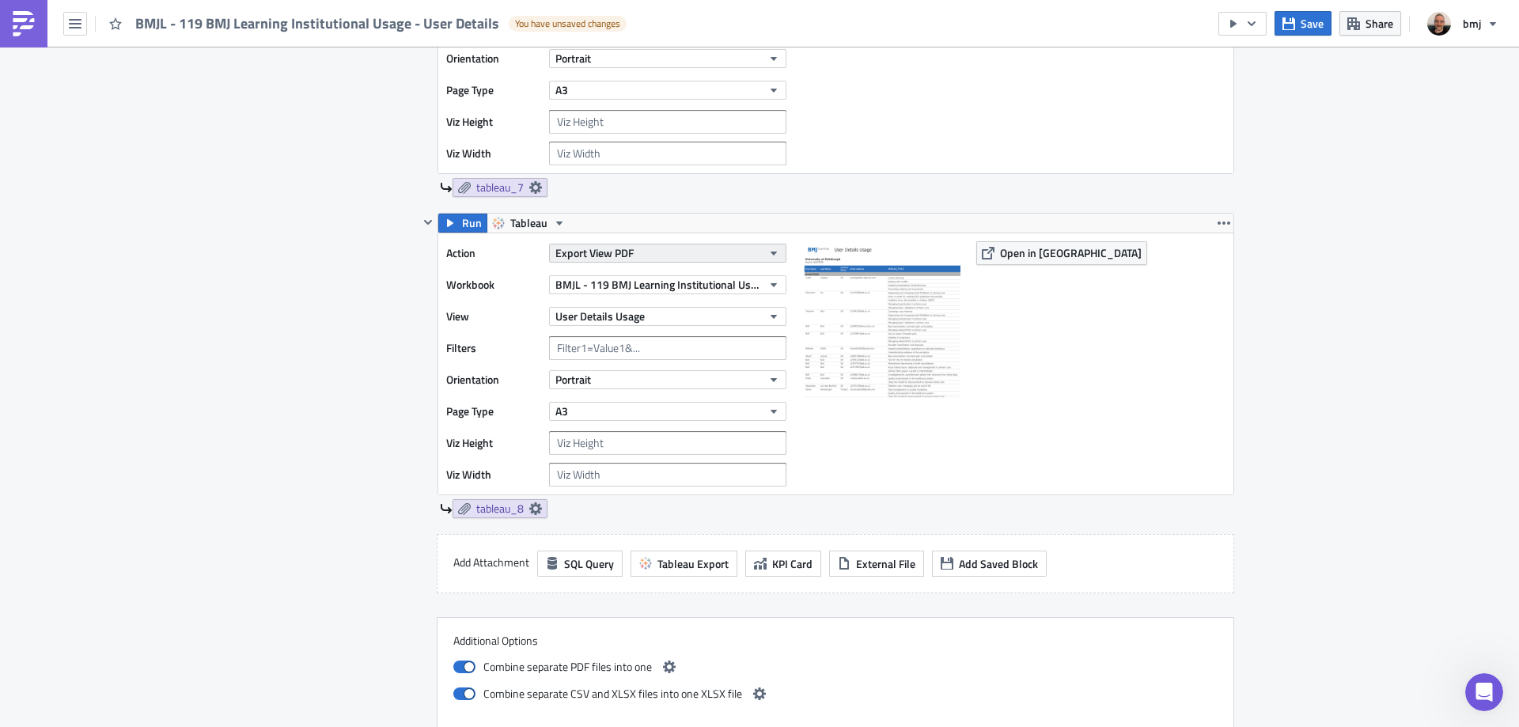
click at [682, 255] on button "Export View PDF" at bounding box center [667, 253] width 237 height 19
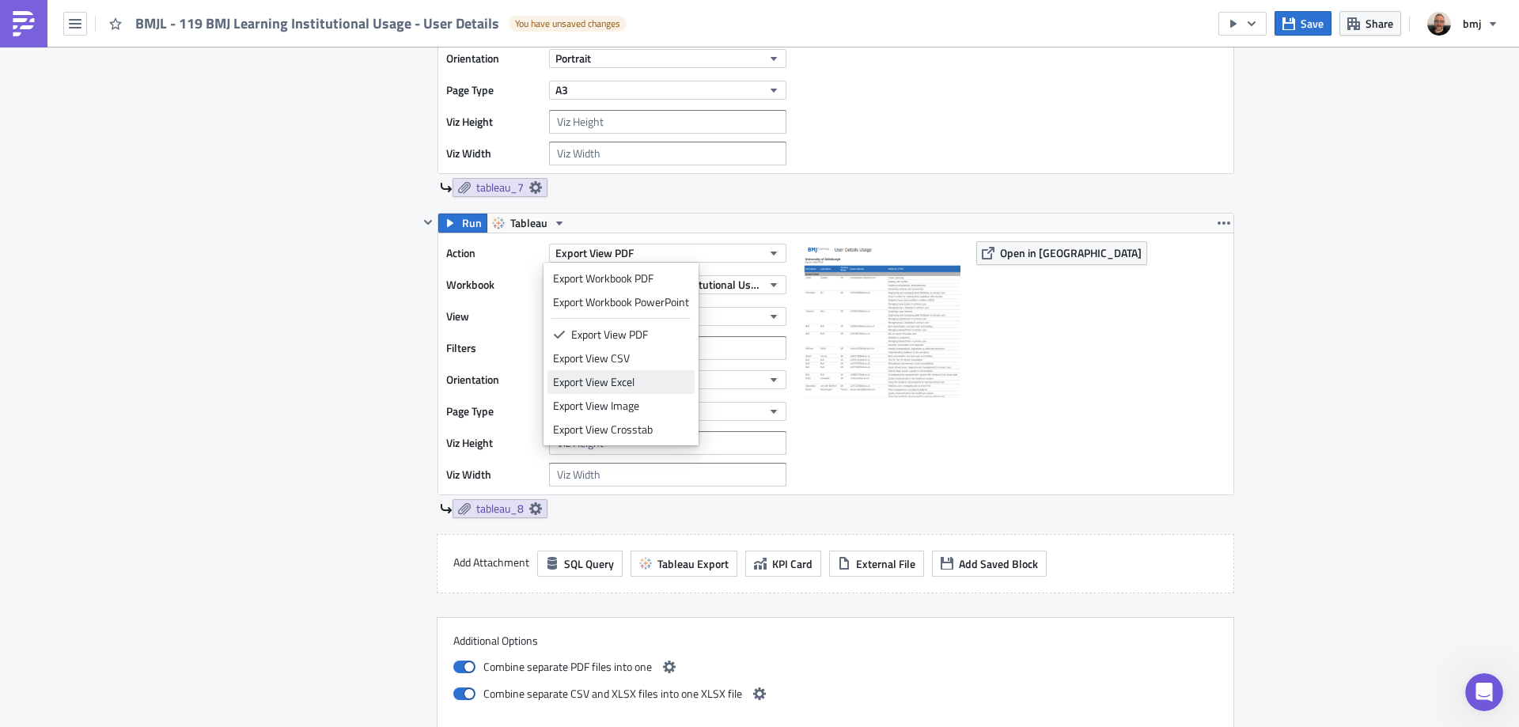
click at [653, 382] on div "Export View Excel" at bounding box center [621, 382] width 136 height 16
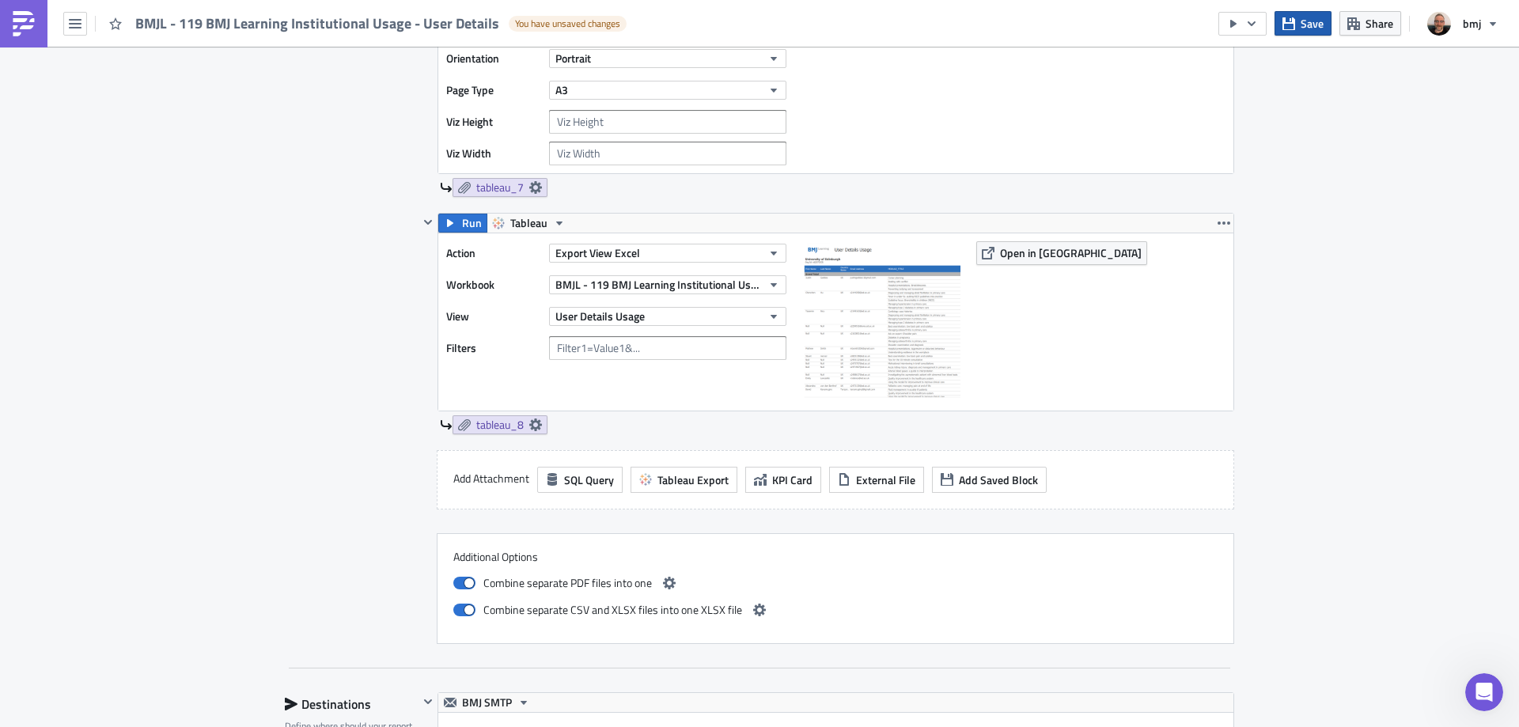
click at [1307, 23] on span "Save" at bounding box center [1311, 23] width 23 height 17
click at [1218, 218] on icon "button" at bounding box center [1223, 223] width 13 height 13
click at [1221, 257] on div "Duplicate" at bounding box center [1227, 260] width 105 height 16
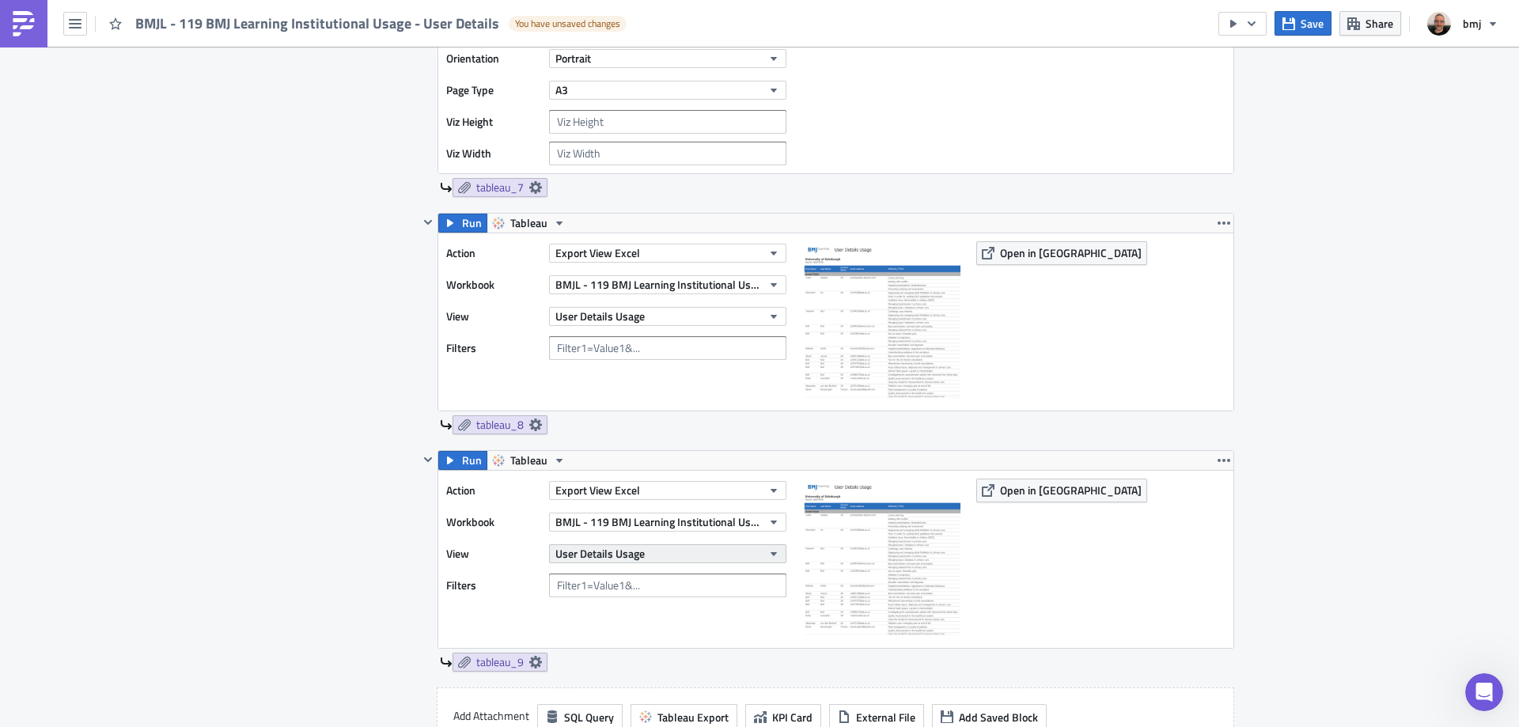
click at [675, 555] on button "User Details Usage" at bounding box center [667, 553] width 237 height 19
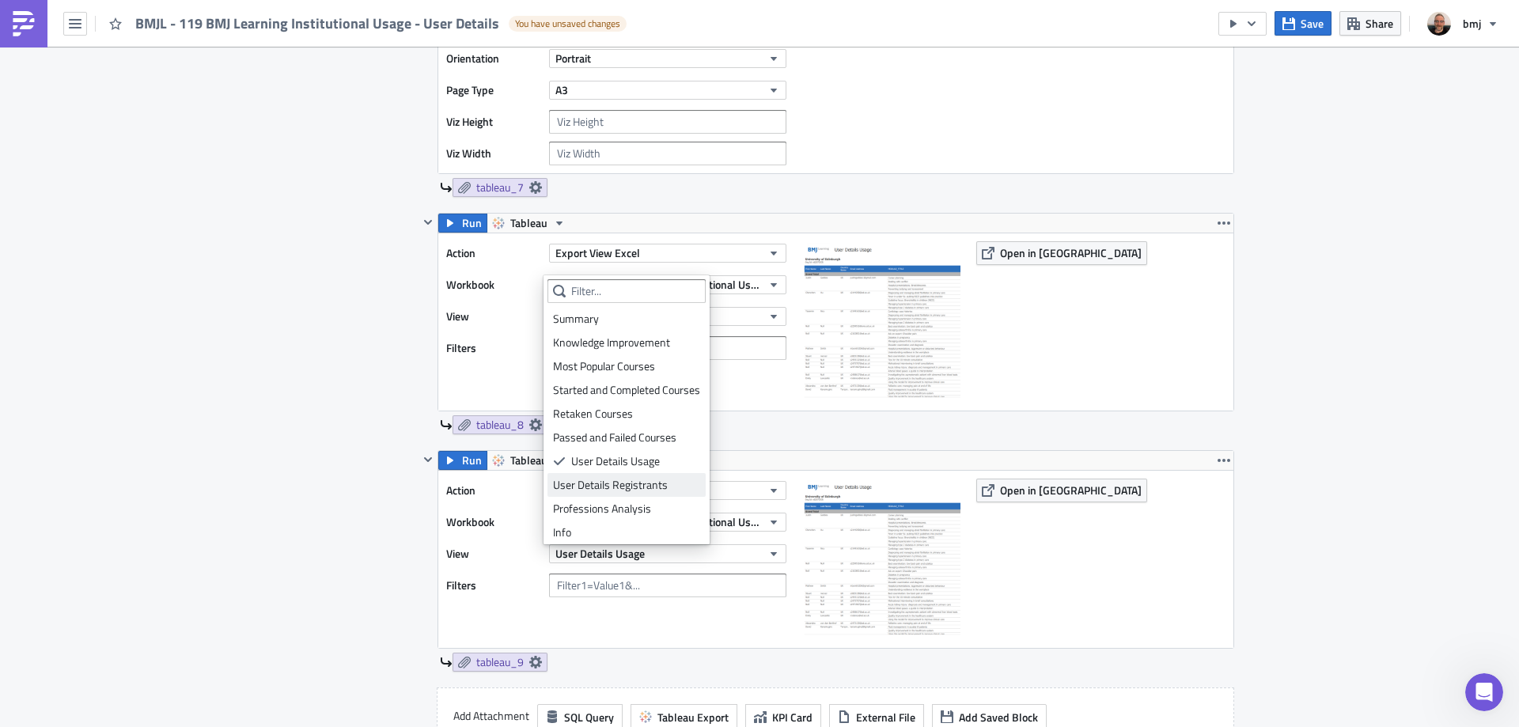
click at [657, 486] on div "User Details Registrants" at bounding box center [626, 485] width 147 height 16
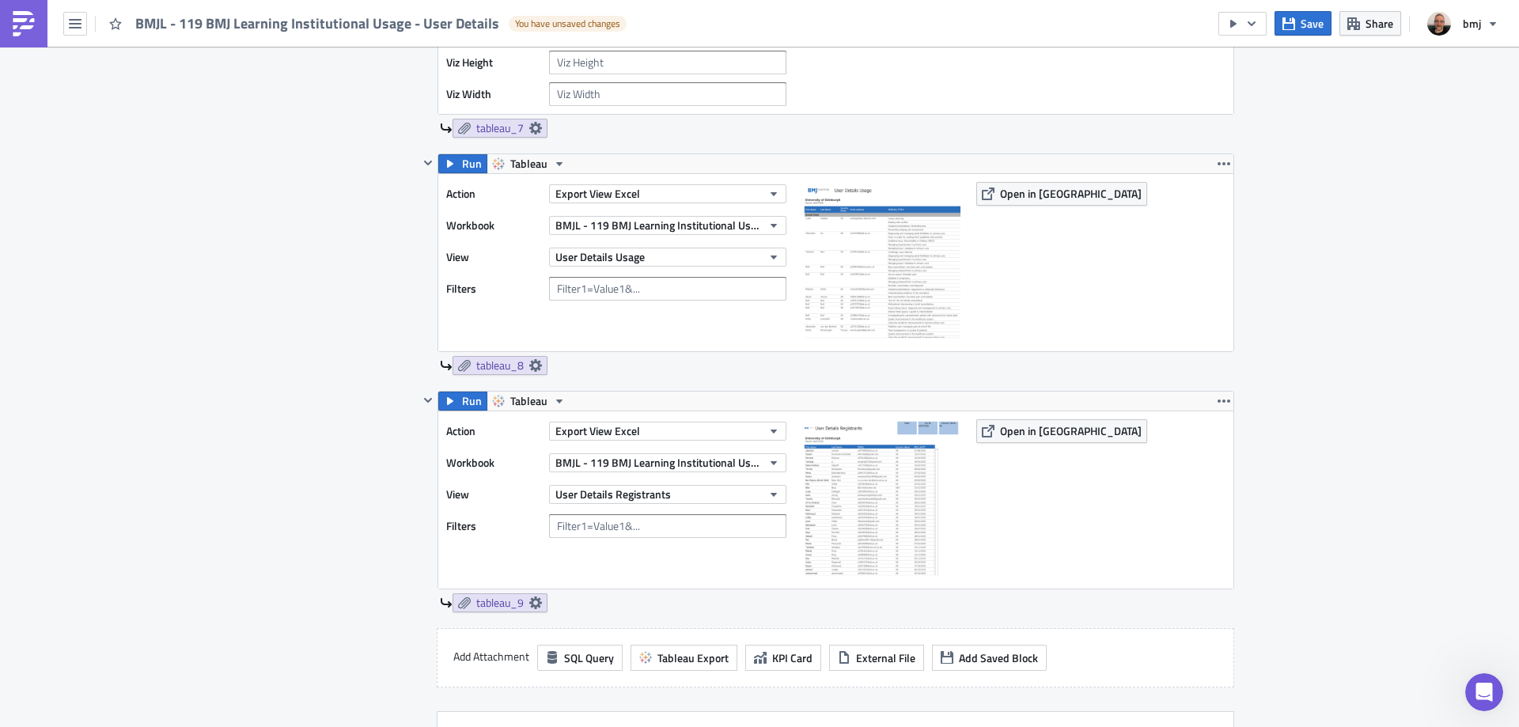
scroll to position [2373, 0]
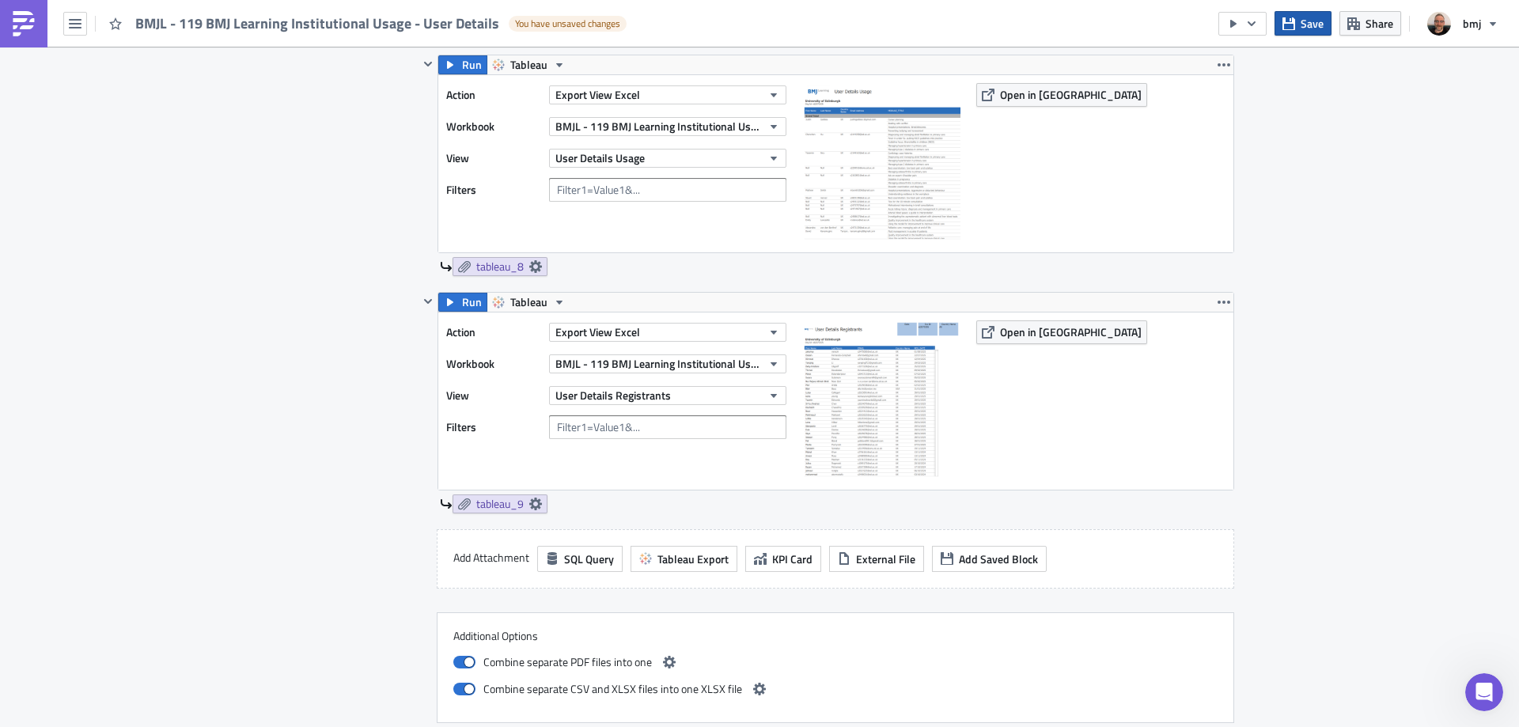
click at [1322, 21] on span "Save" at bounding box center [1311, 23] width 23 height 17
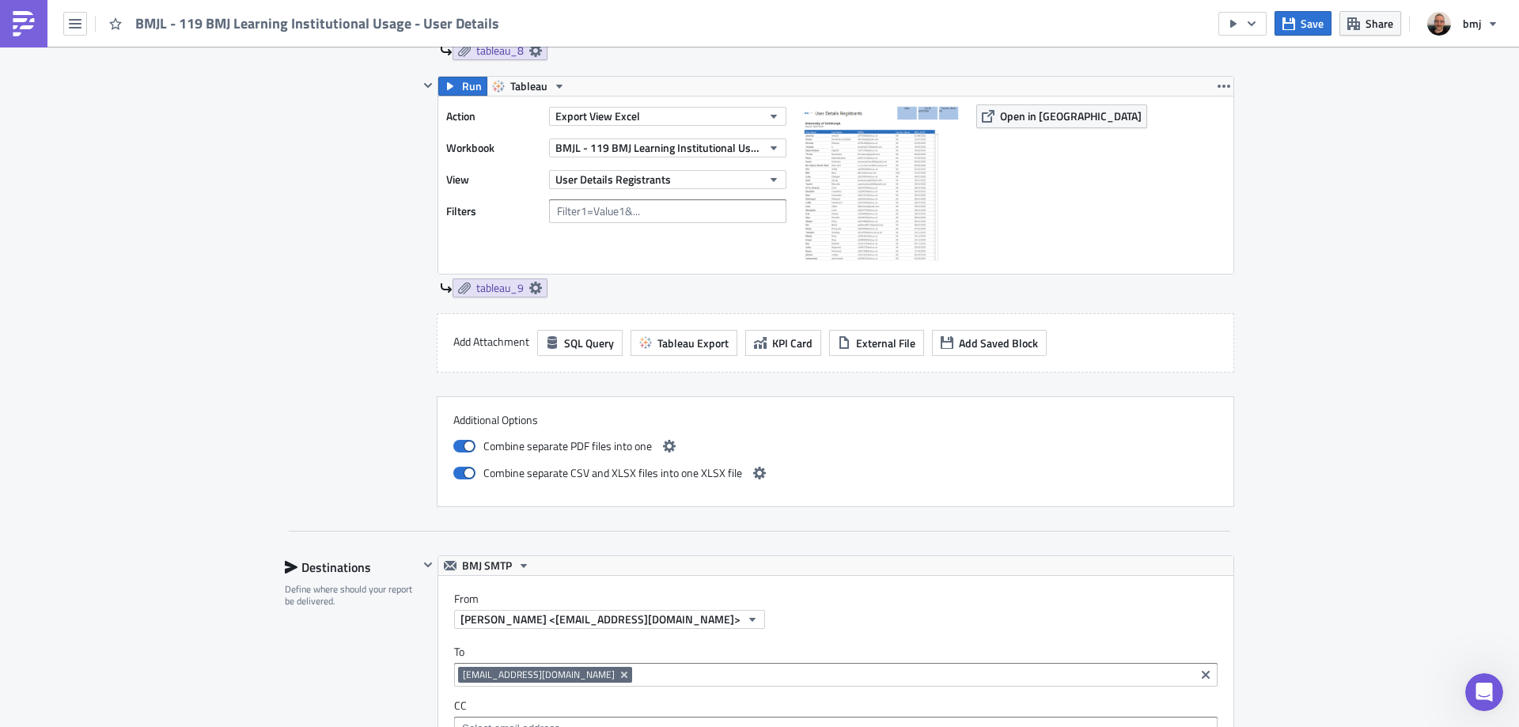
scroll to position [2604, 0]
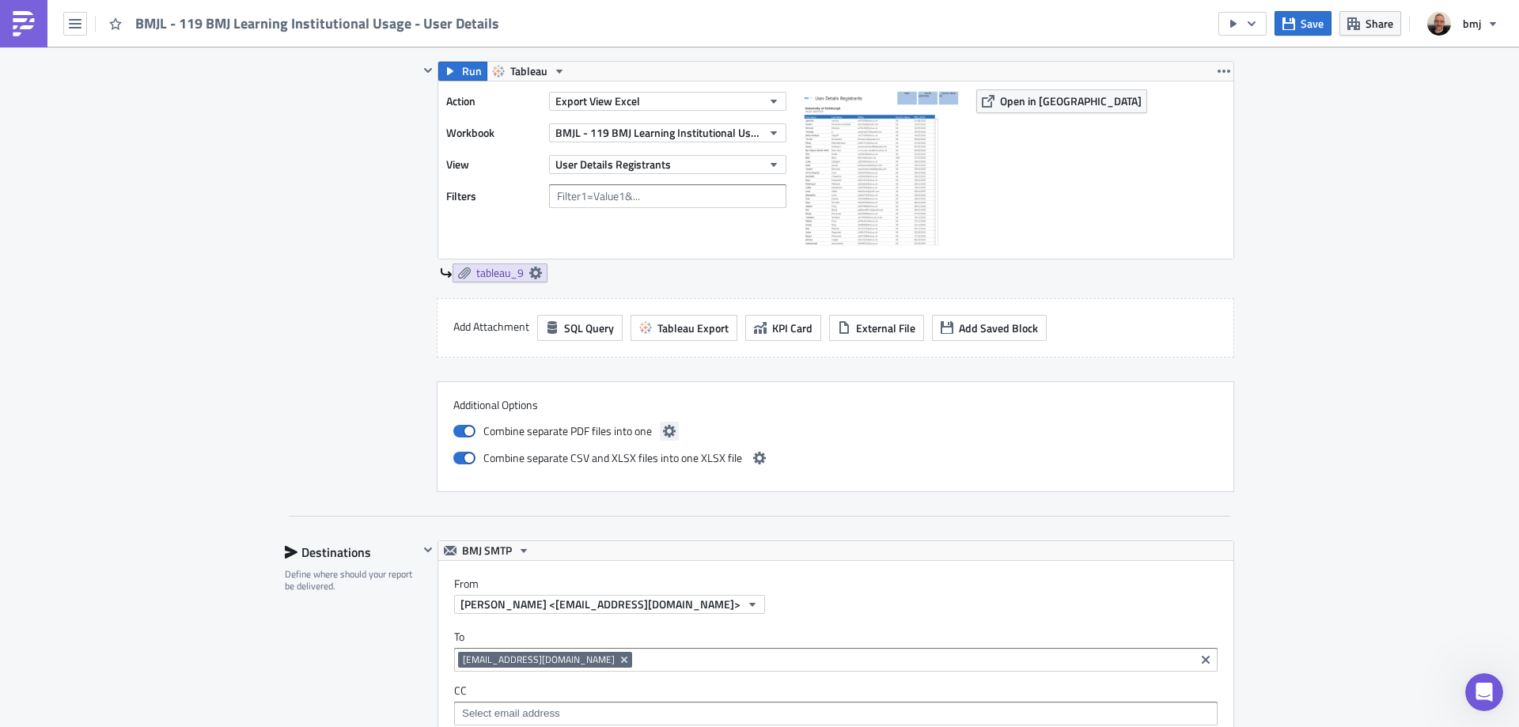
click at [670, 430] on button "button" at bounding box center [669, 431] width 19 height 19
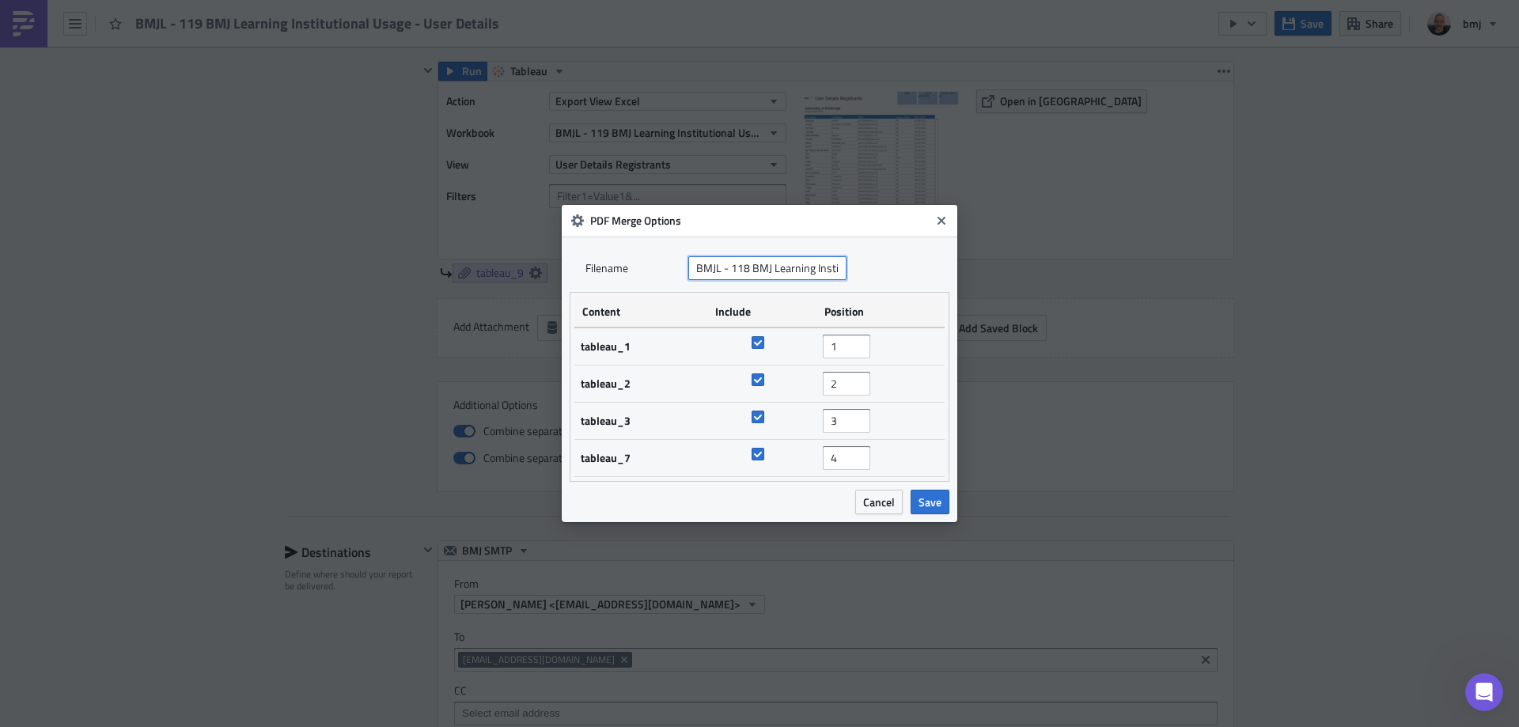
click at [748, 268] on input "BMJL - 118 BMJ Learning Institutional Usage" at bounding box center [767, 268] width 158 height 24
type input "BMJL - 119 BMJ Learning Institutional Usage"
click at [936, 501] on span "Save" at bounding box center [929, 502] width 23 height 17
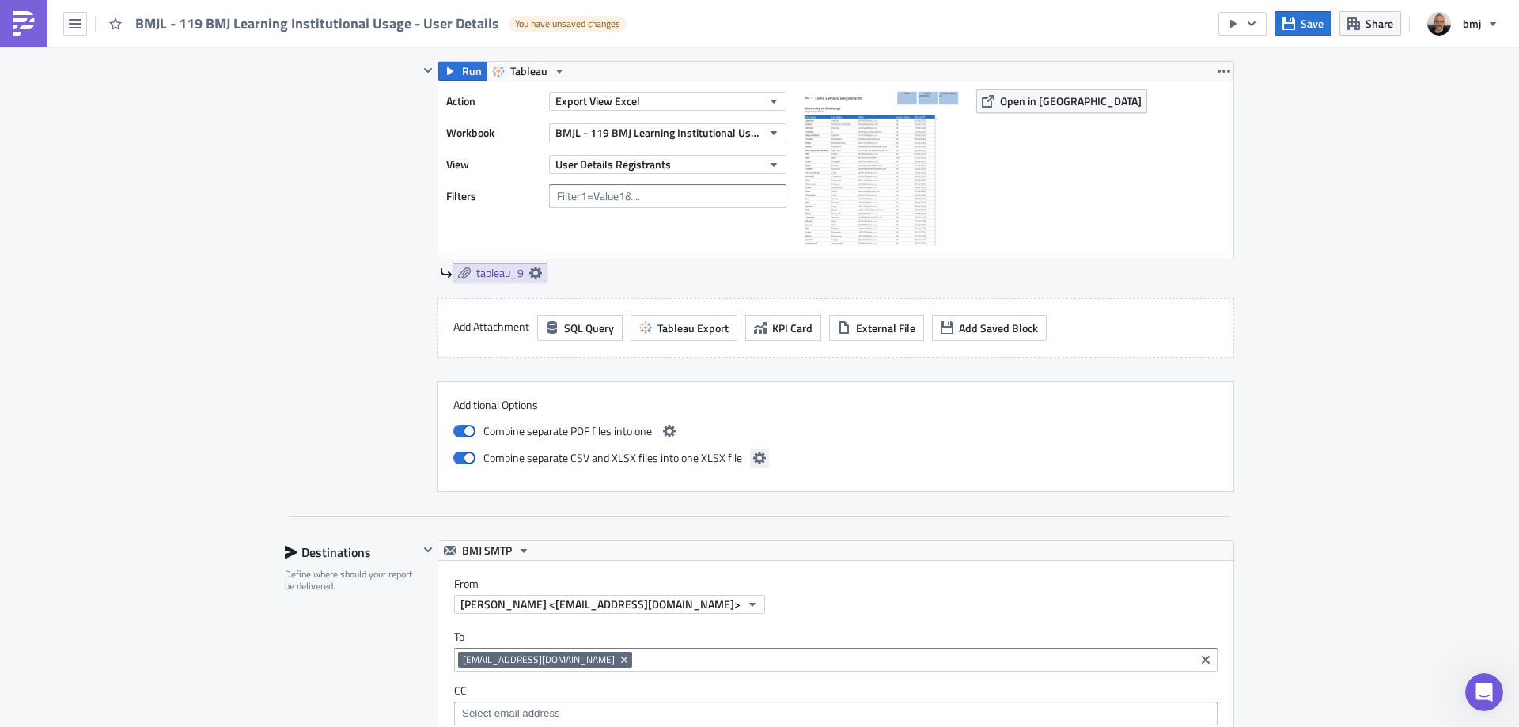
click at [753, 460] on icon "button" at bounding box center [759, 458] width 13 height 13
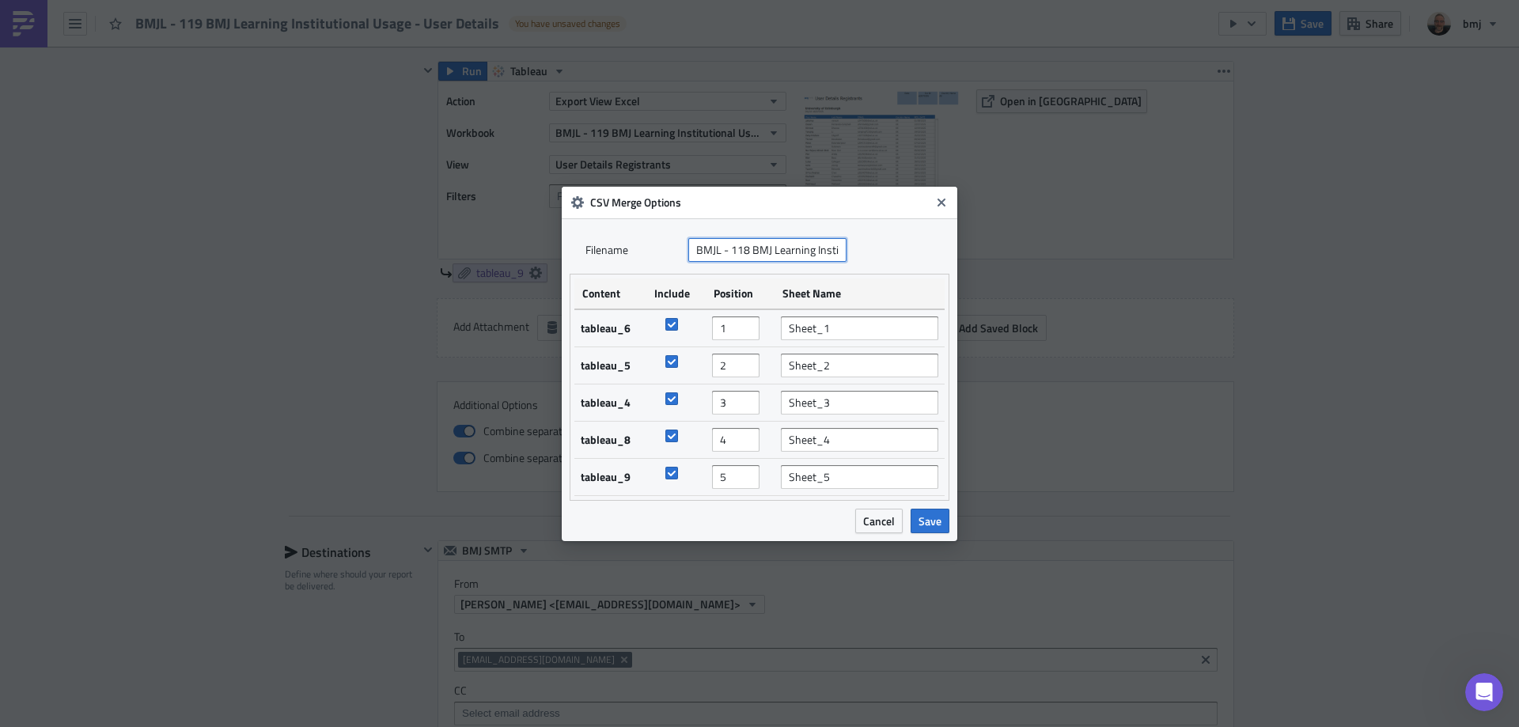
click at [748, 252] on input "BMJL - 118 BMJ Learning Institutional Usage" at bounding box center [767, 250] width 158 height 24
type input "BMJL - 119 BMJ Learning Institutional Usage"
drag, startPoint x: 861, startPoint y: 320, endPoint x: 759, endPoint y: 326, distance: 101.4
click at [763, 326] on tr "tableau_6 1 Sheet_1" at bounding box center [759, 328] width 370 height 38
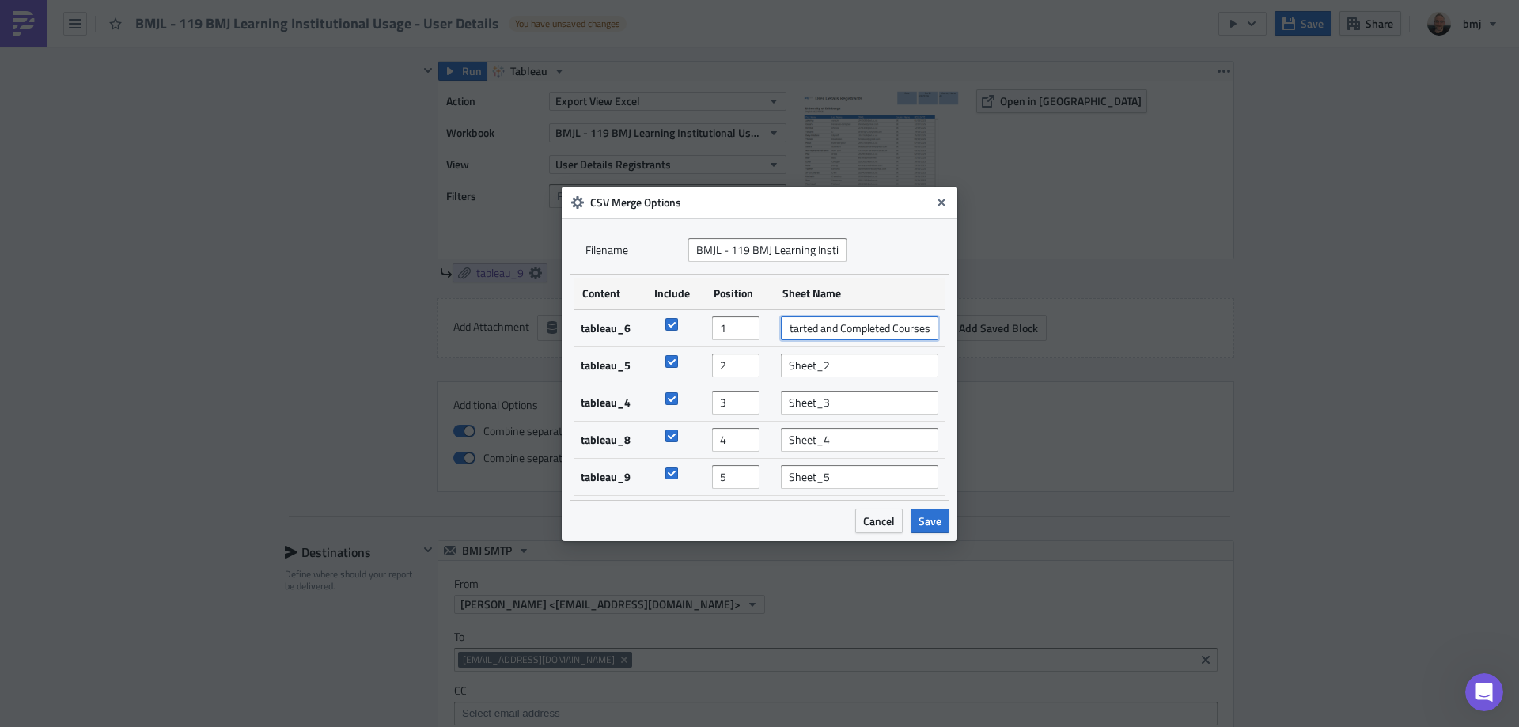
type input "Started and Completed Courses"
drag, startPoint x: 873, startPoint y: 368, endPoint x: 688, endPoint y: 393, distance: 186.8
click at [645, 369] on tr "tableau_5 2 Sheet_2" at bounding box center [759, 364] width 370 height 37
type input "Retaken Courses"
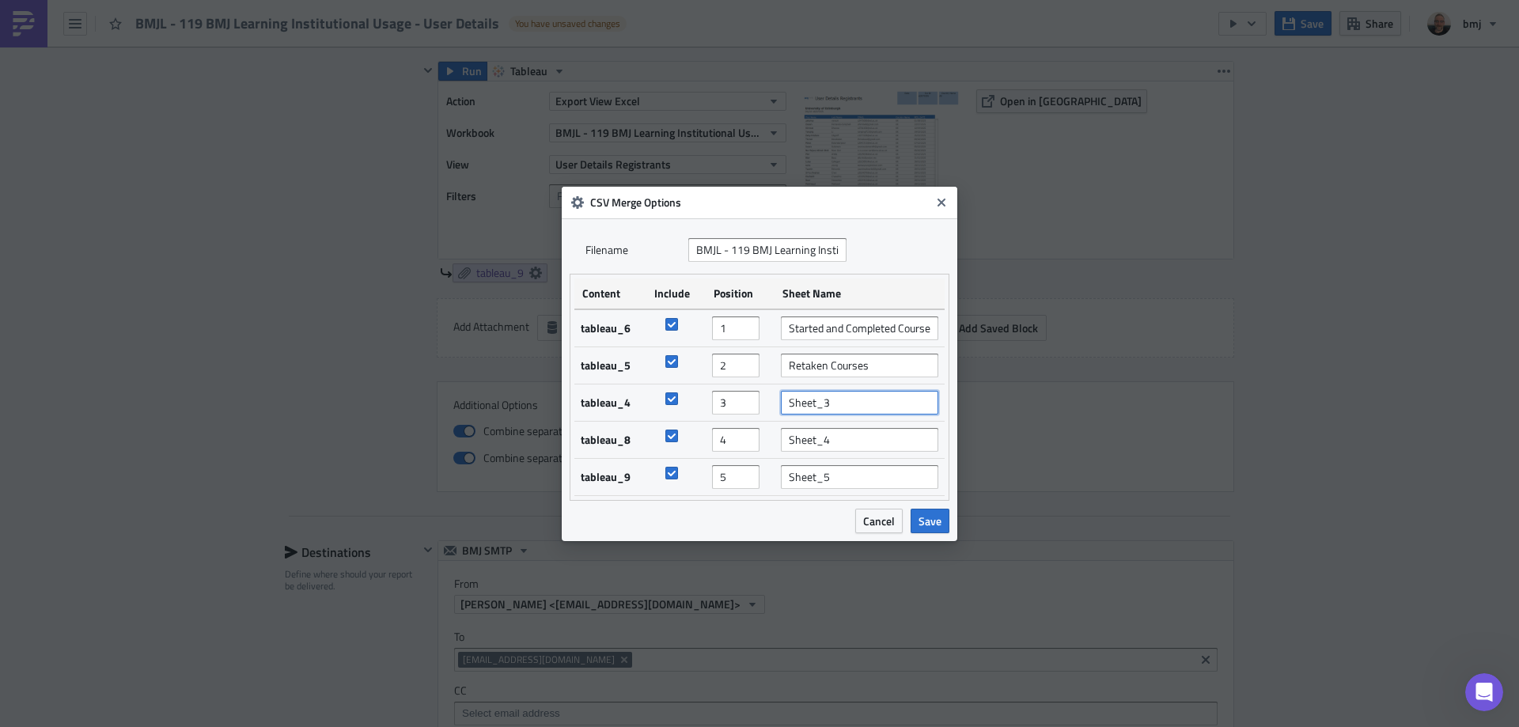
drag, startPoint x: 854, startPoint y: 403, endPoint x: 687, endPoint y: 407, distance: 167.0
click at [687, 407] on tr "tableau_4 3 Sheet_3" at bounding box center [759, 402] width 370 height 37
type input "Passed and Failed Courses"
drag, startPoint x: 841, startPoint y: 444, endPoint x: 721, endPoint y: 441, distance: 119.5
click at [721, 441] on tr "tableau_8 4 Sheet_4" at bounding box center [759, 439] width 370 height 37
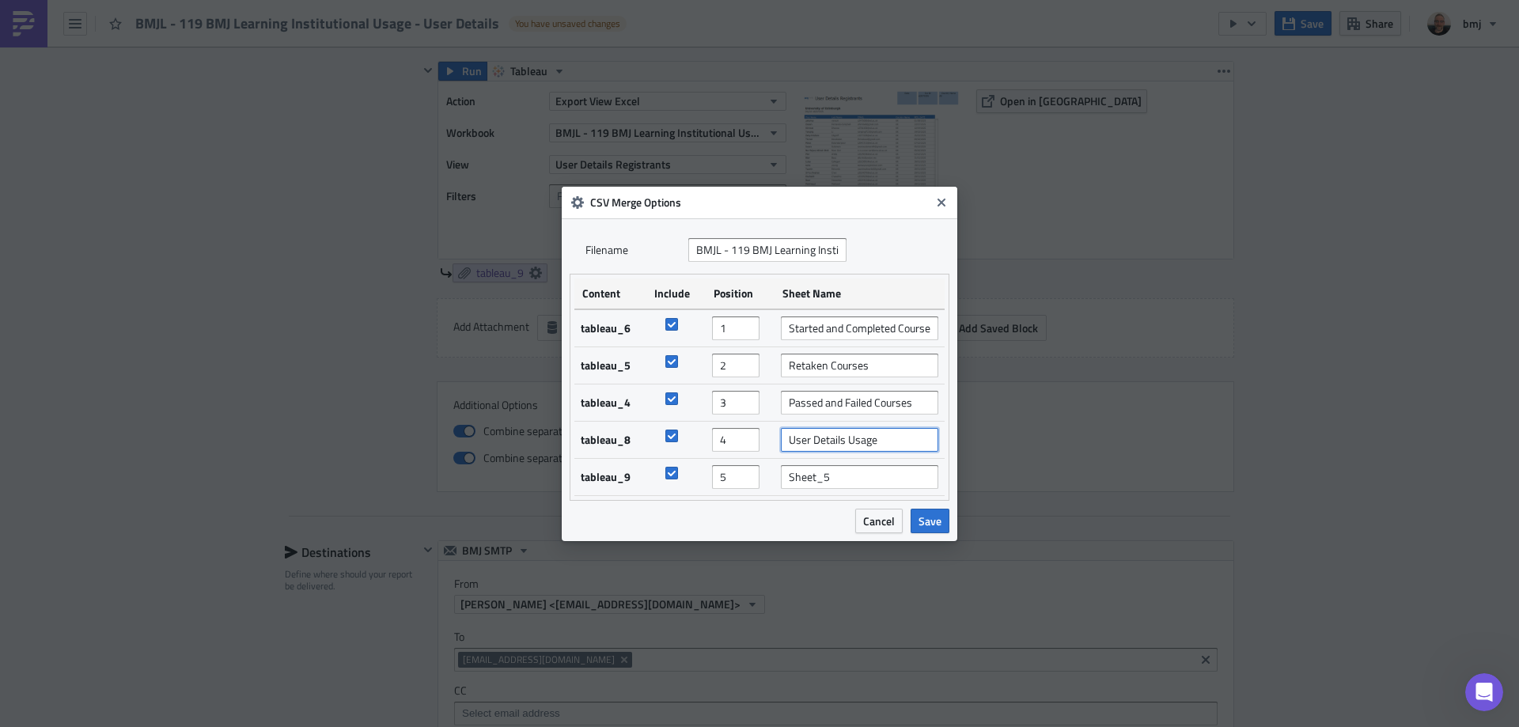
type input "User Details Usage"
drag, startPoint x: 811, startPoint y: 476, endPoint x: 752, endPoint y: 475, distance: 58.6
click at [752, 475] on tr "tableau_9 5 Sheet_5" at bounding box center [759, 476] width 370 height 37
type input "User Details Registrants"
click at [933, 523] on span "Save" at bounding box center [929, 521] width 23 height 17
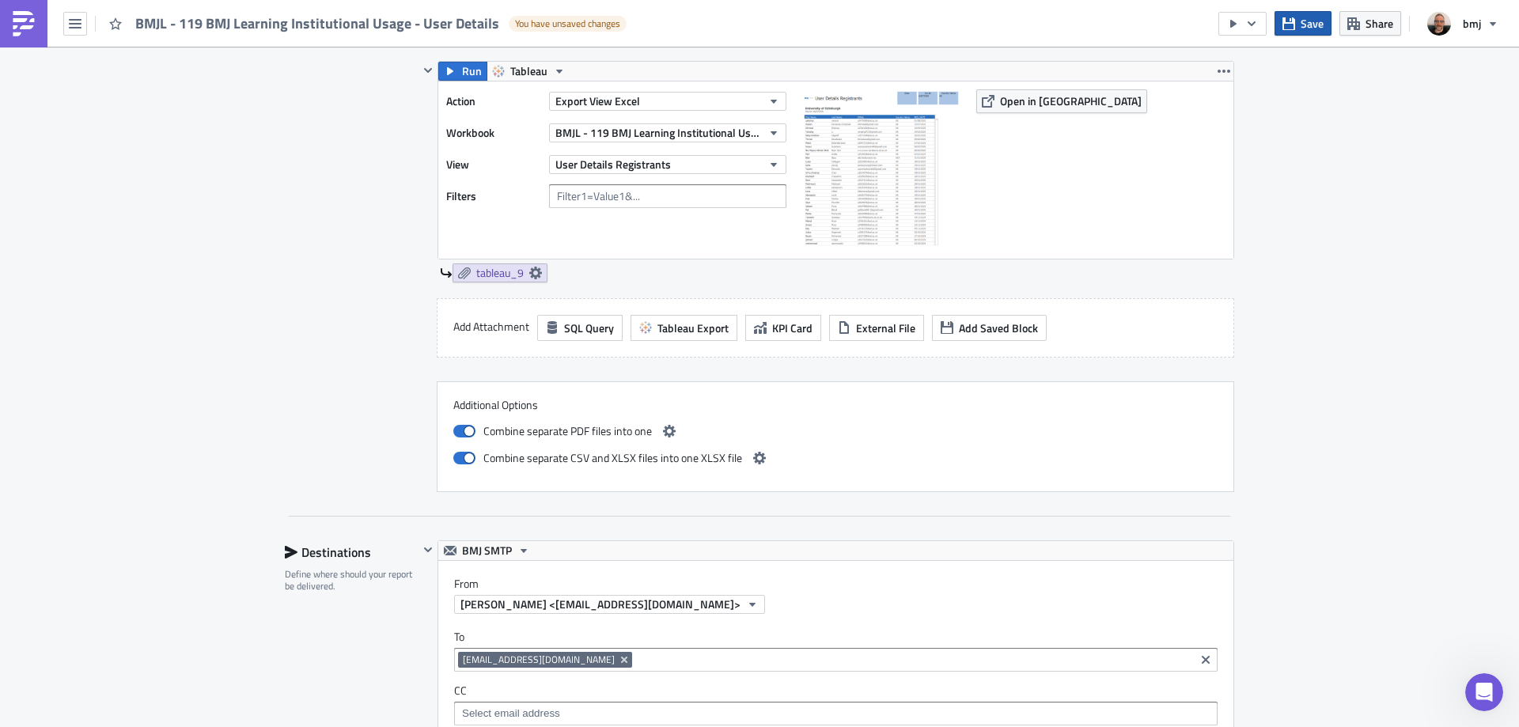
click at [1306, 22] on span "Save" at bounding box center [1311, 23] width 23 height 17
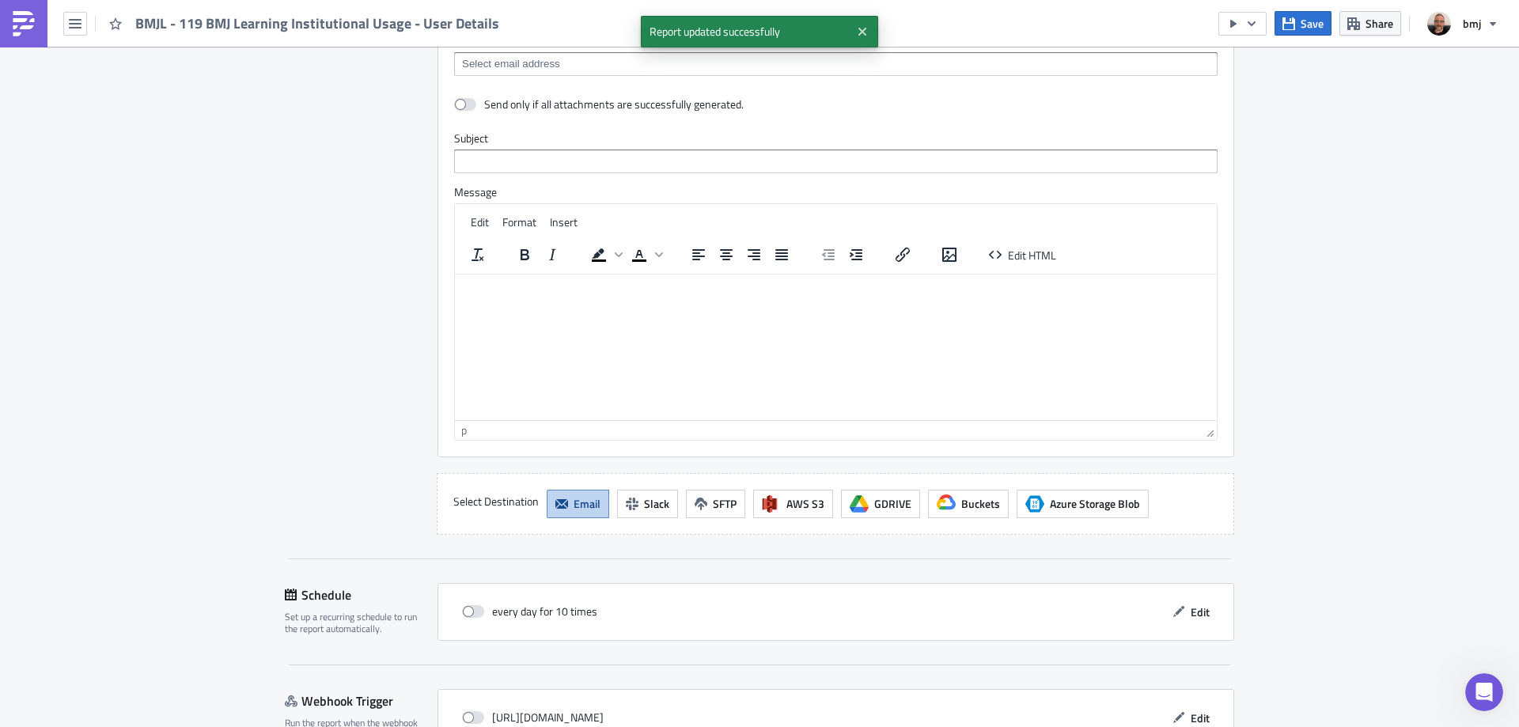
scroll to position [3405, 0]
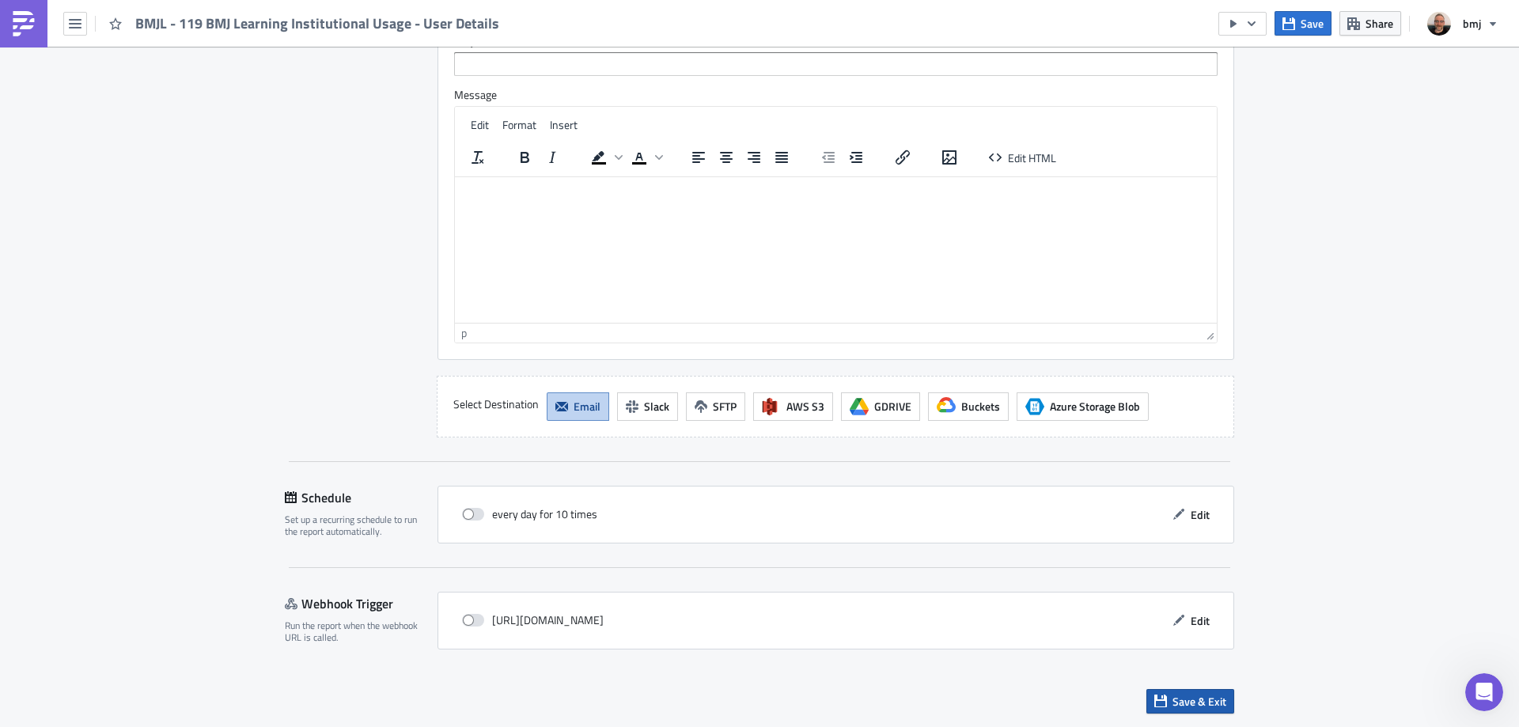
click at [1207, 704] on span "Save & Exit" at bounding box center [1199, 701] width 54 height 17
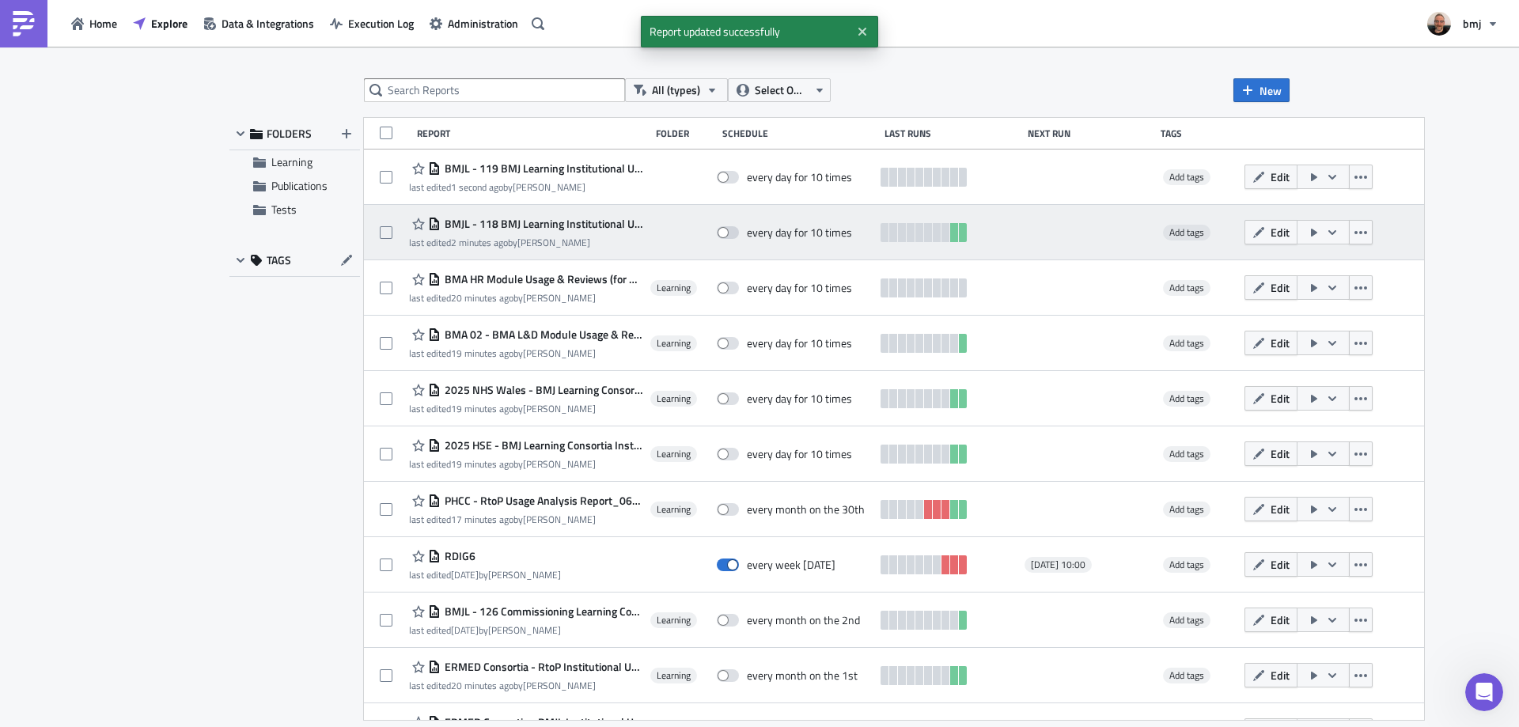
click at [587, 225] on span "BMJL - 118 BMJ Learning Institutional Usage" at bounding box center [542, 224] width 202 height 14
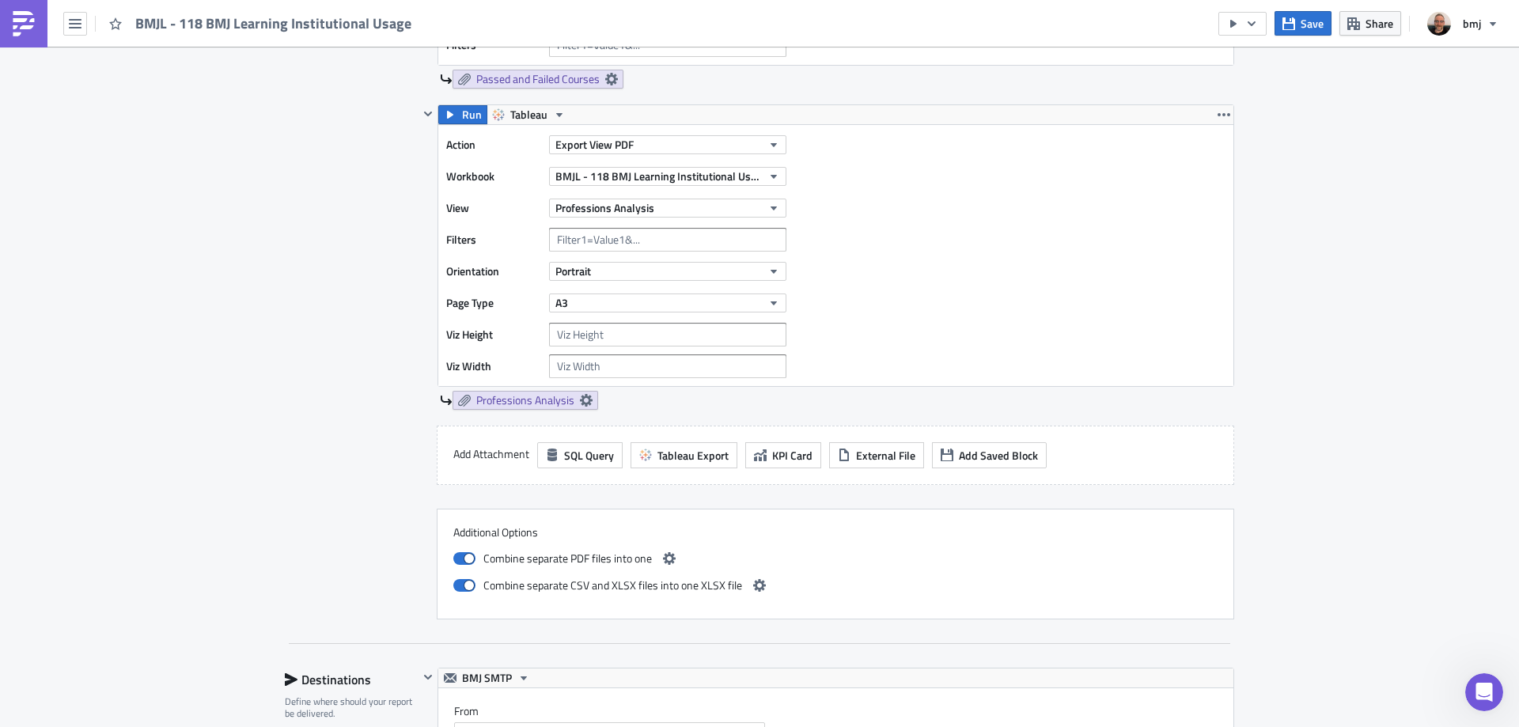
scroll to position [2215, 0]
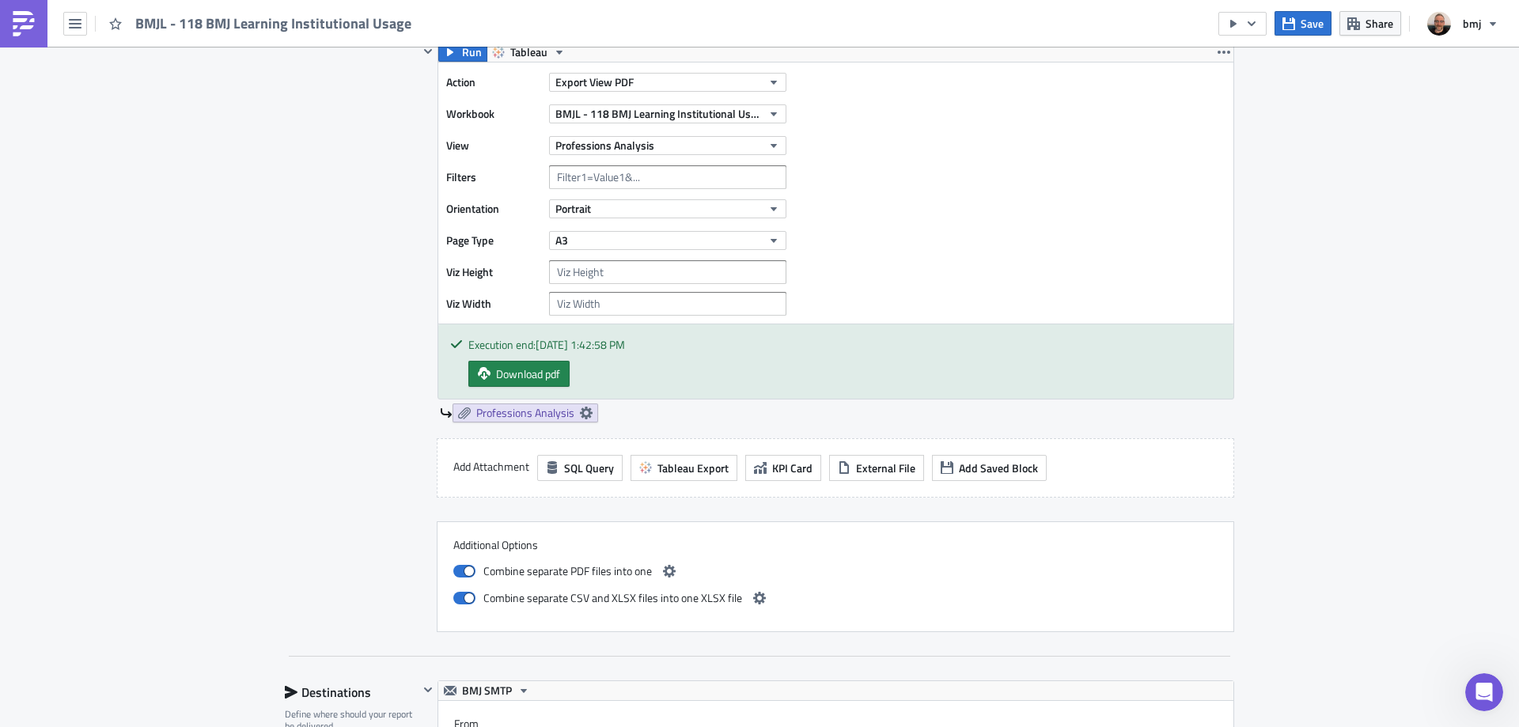
click at [751, 446] on div "Add Attachment SQL Query Tableau Export KPI Card External File Add Saved Block" at bounding box center [835, 467] width 797 height 59
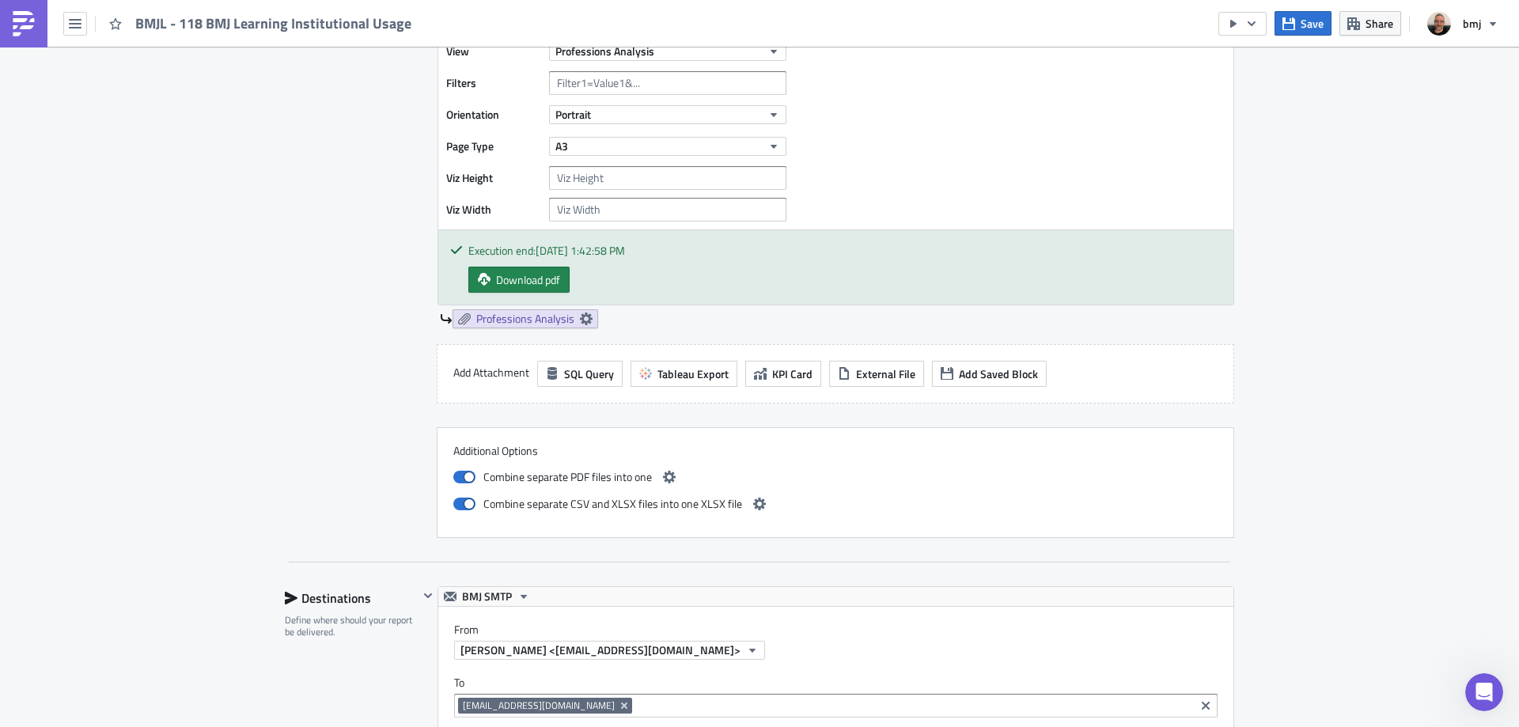
scroll to position [2610, 0]
click at [753, 504] on icon "button" at bounding box center [759, 503] width 13 height 13
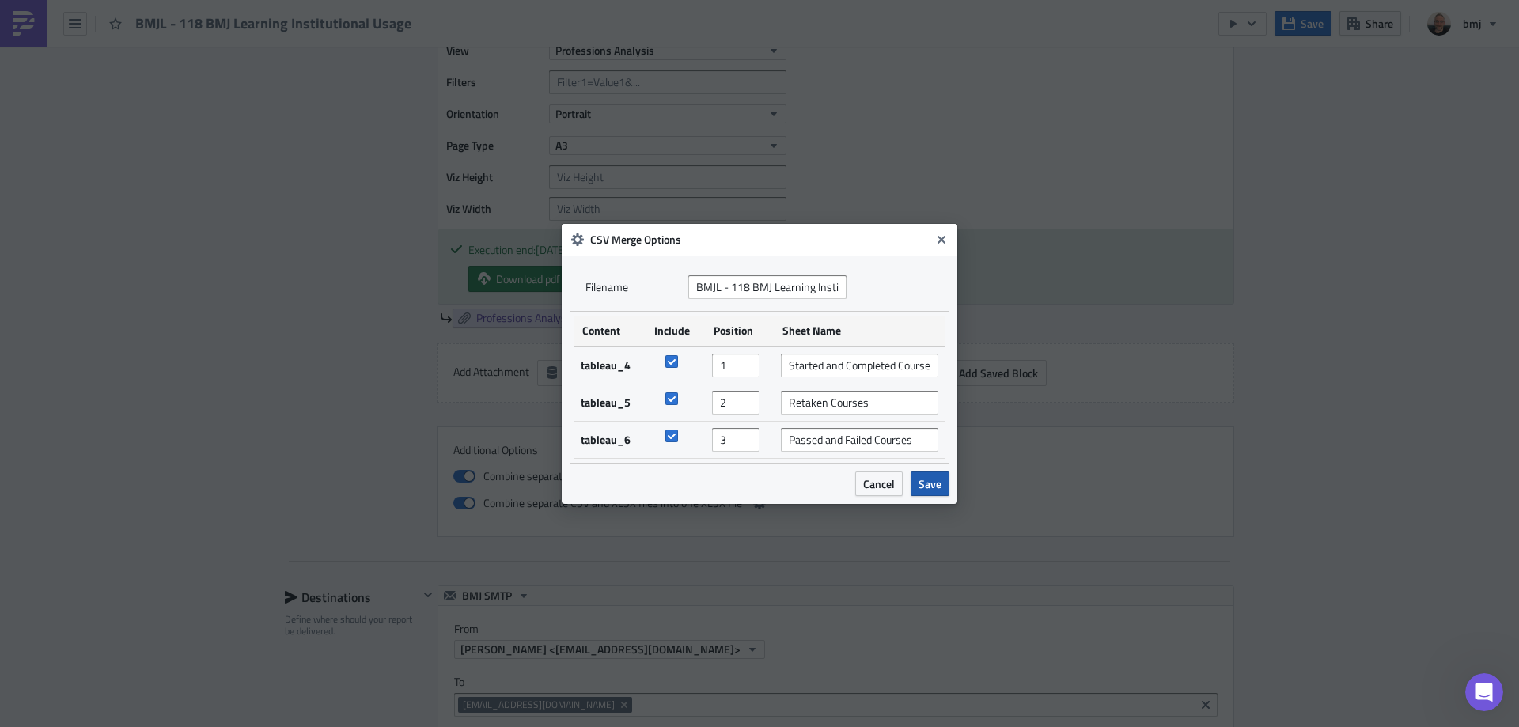
click at [930, 481] on span "Save" at bounding box center [929, 483] width 23 height 17
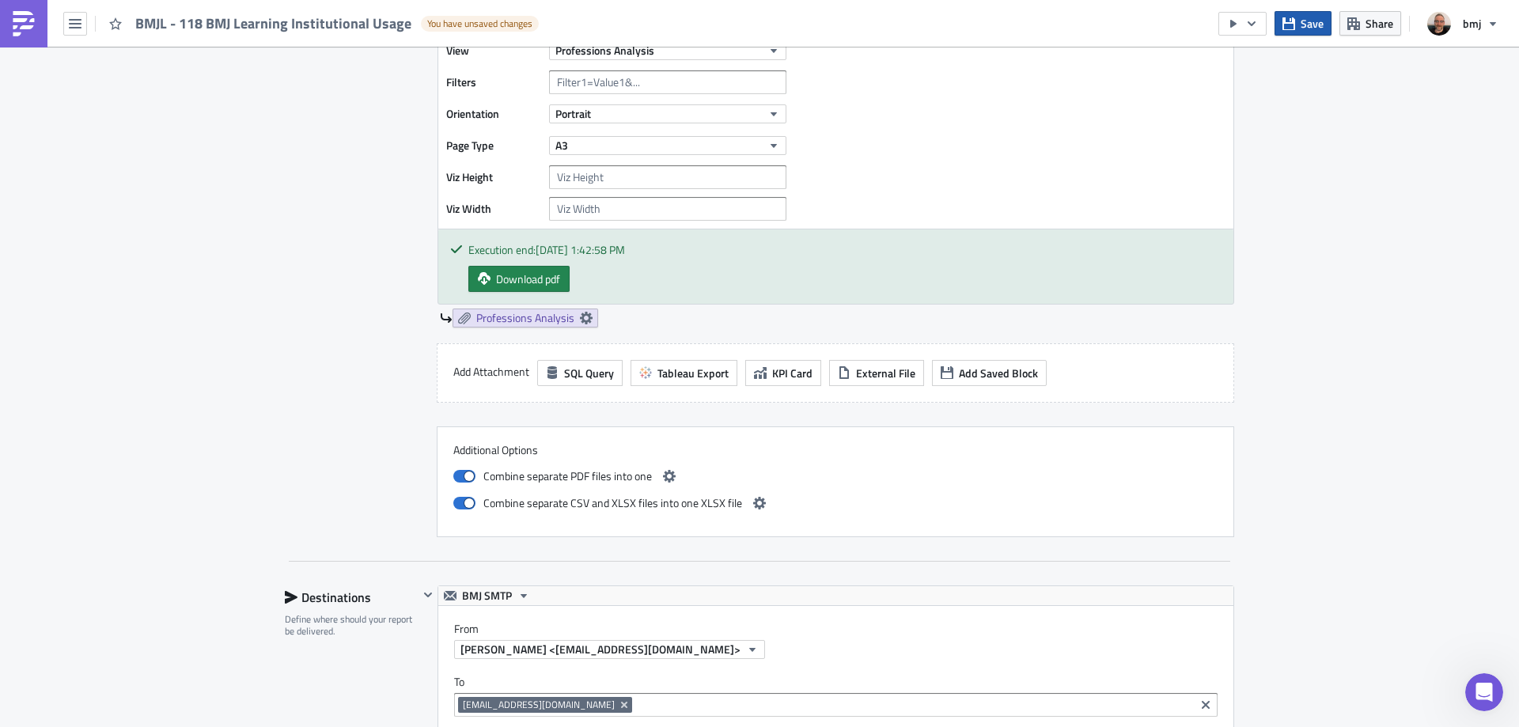
click at [1312, 24] on span "Save" at bounding box center [1311, 23] width 23 height 17
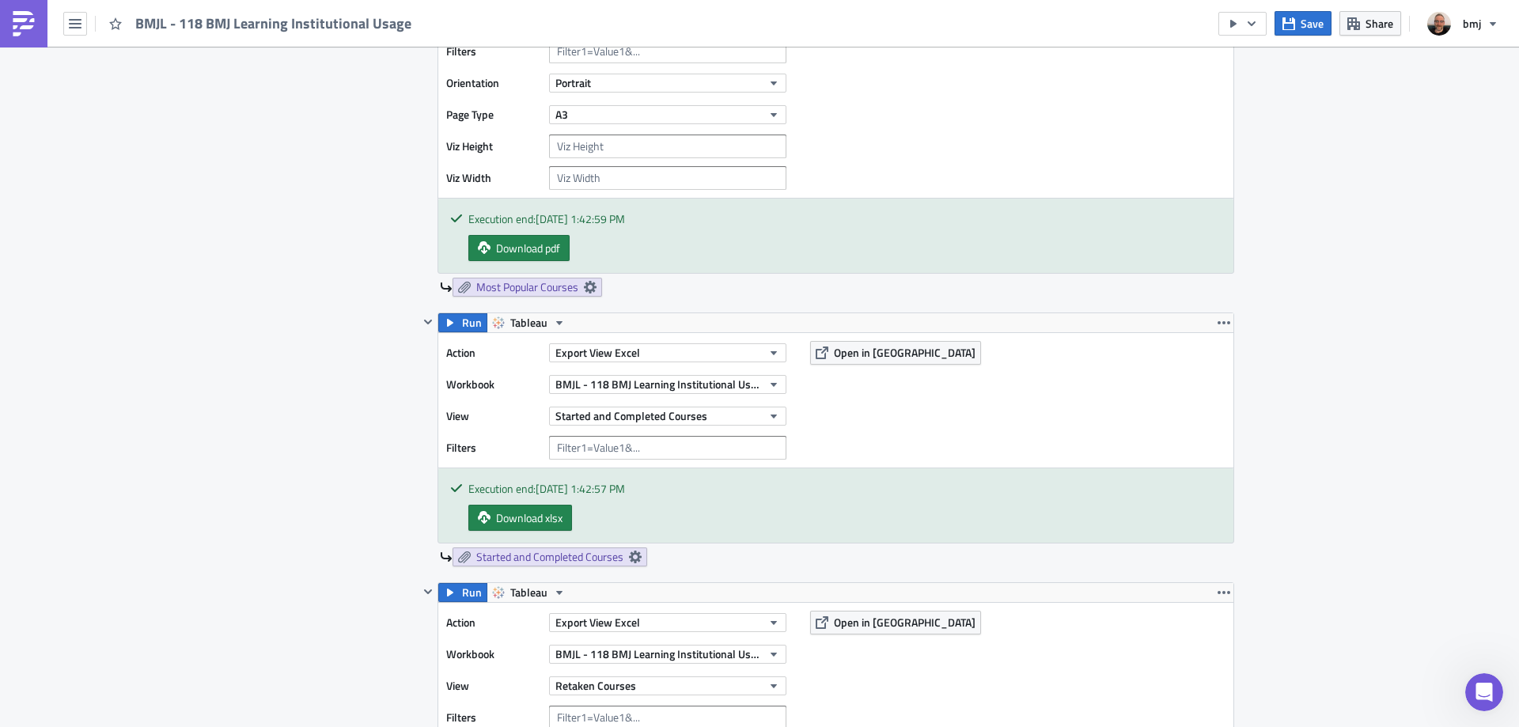
scroll to position [1424, 0]
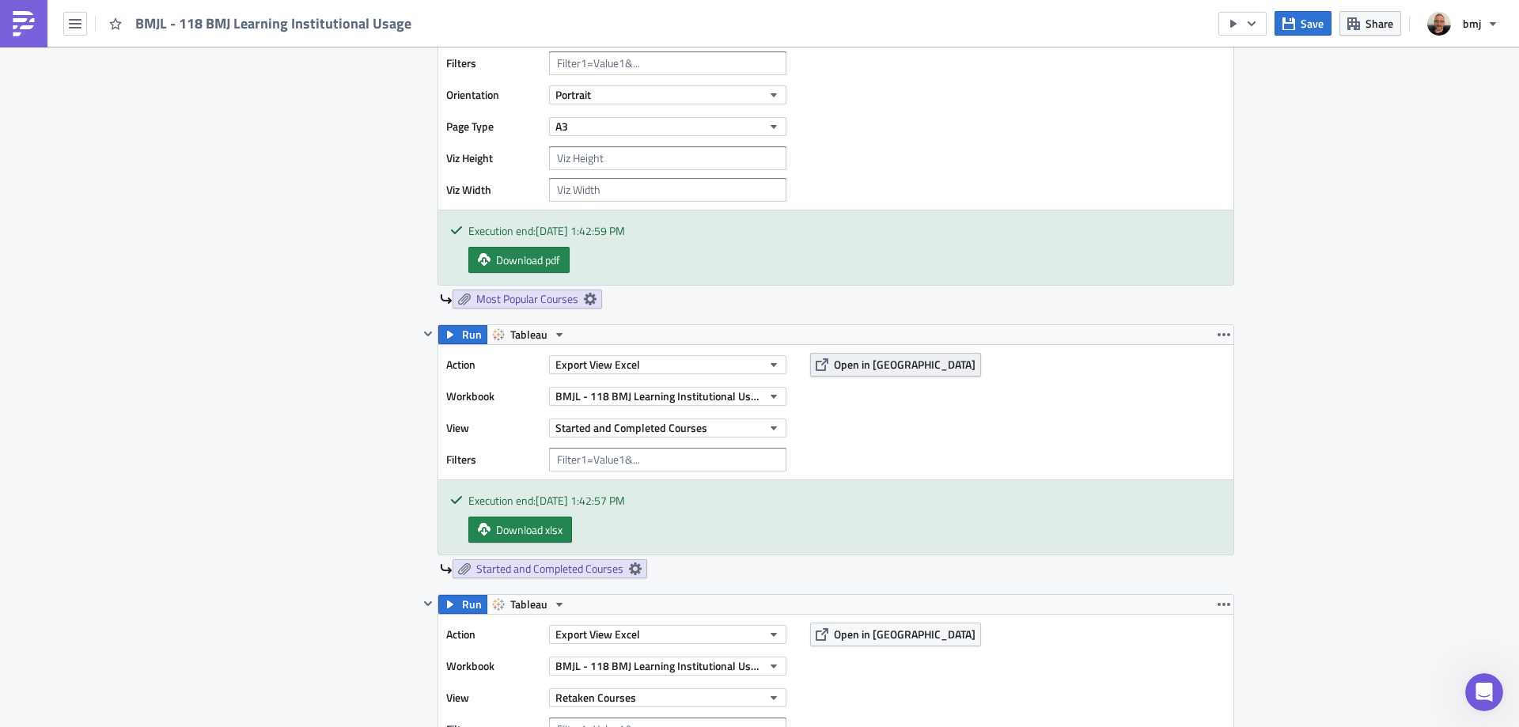
click at [883, 359] on span "Open in [GEOGRAPHIC_DATA]" at bounding box center [905, 364] width 142 height 17
click at [751, 367] on button "Export View Excel" at bounding box center [667, 364] width 237 height 19
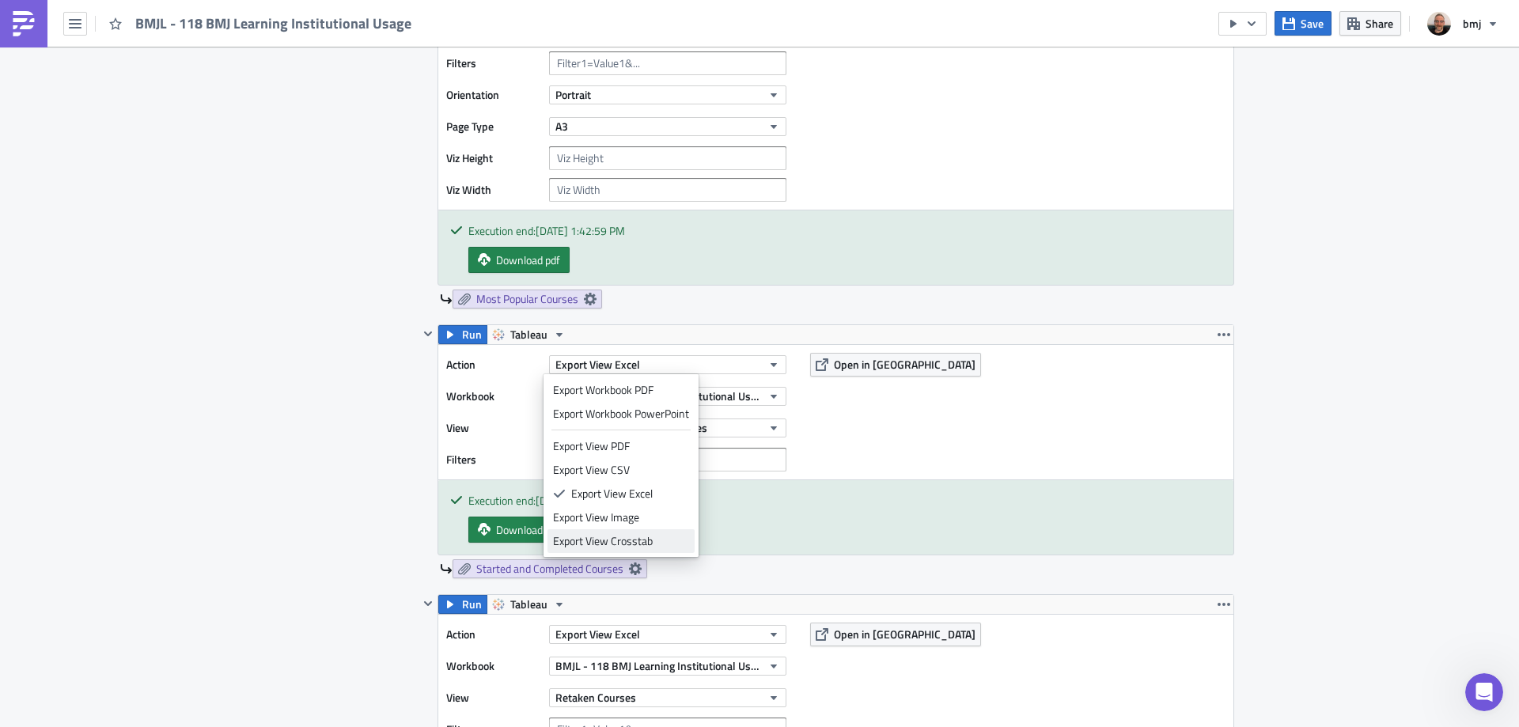
click at [670, 536] on div "Export View Crosstab" at bounding box center [621, 541] width 136 height 16
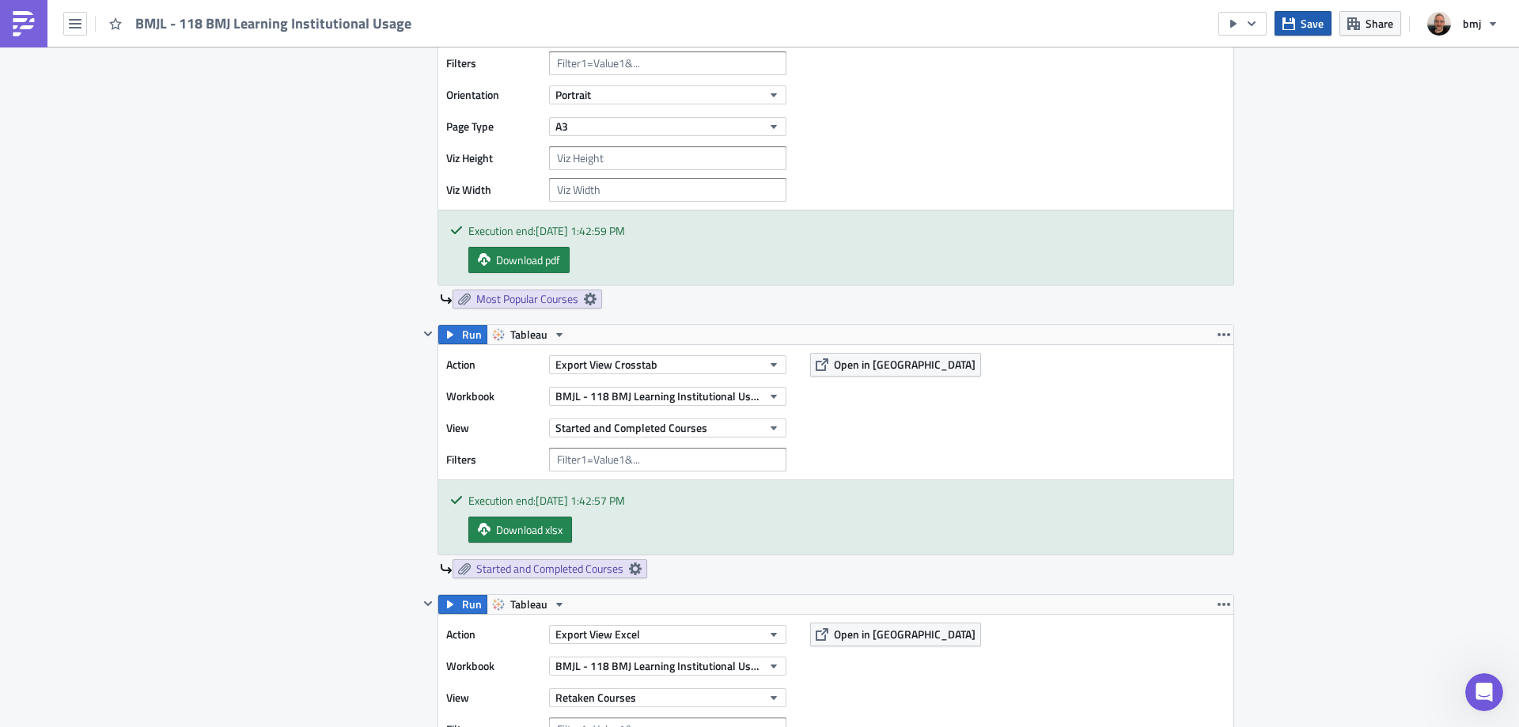
click at [1310, 24] on span "Save" at bounding box center [1311, 23] width 23 height 17
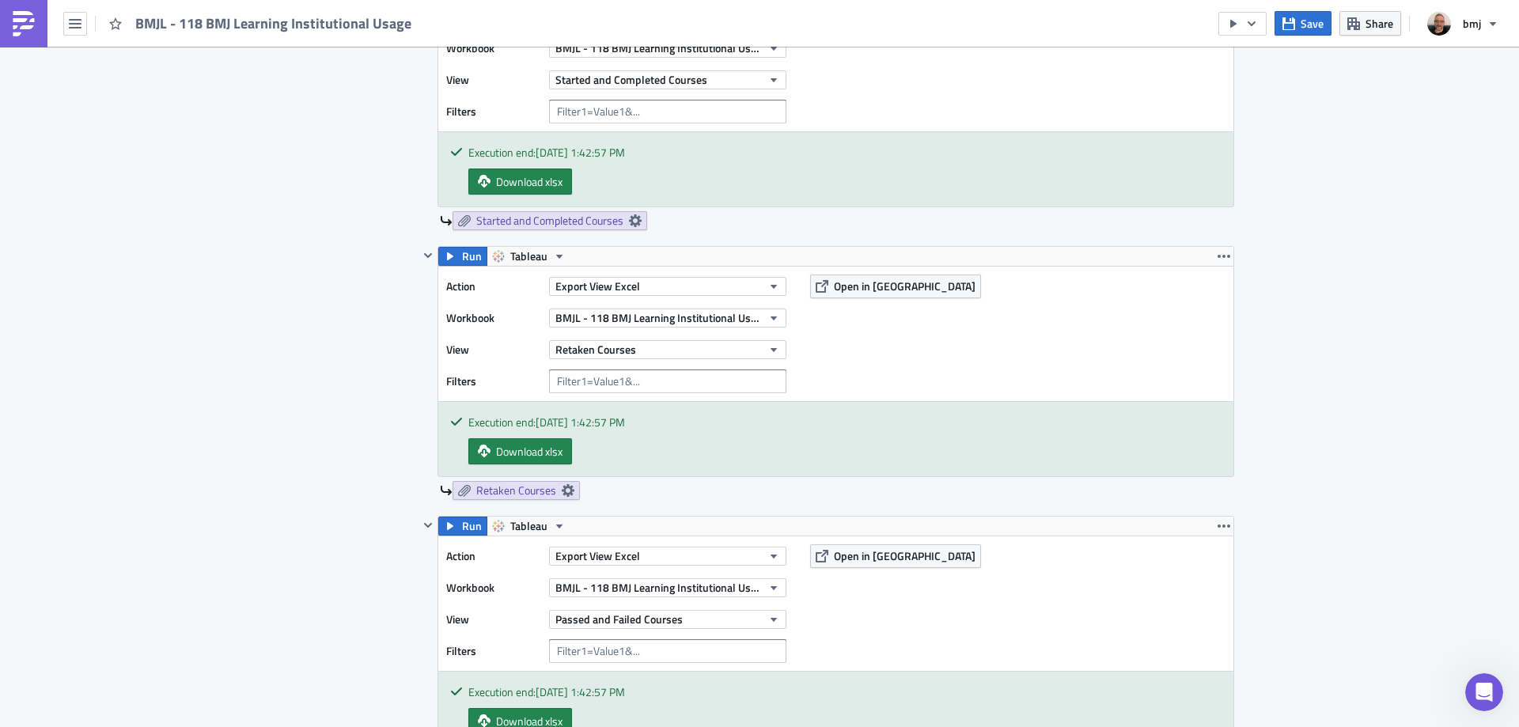
scroll to position [1819, 0]
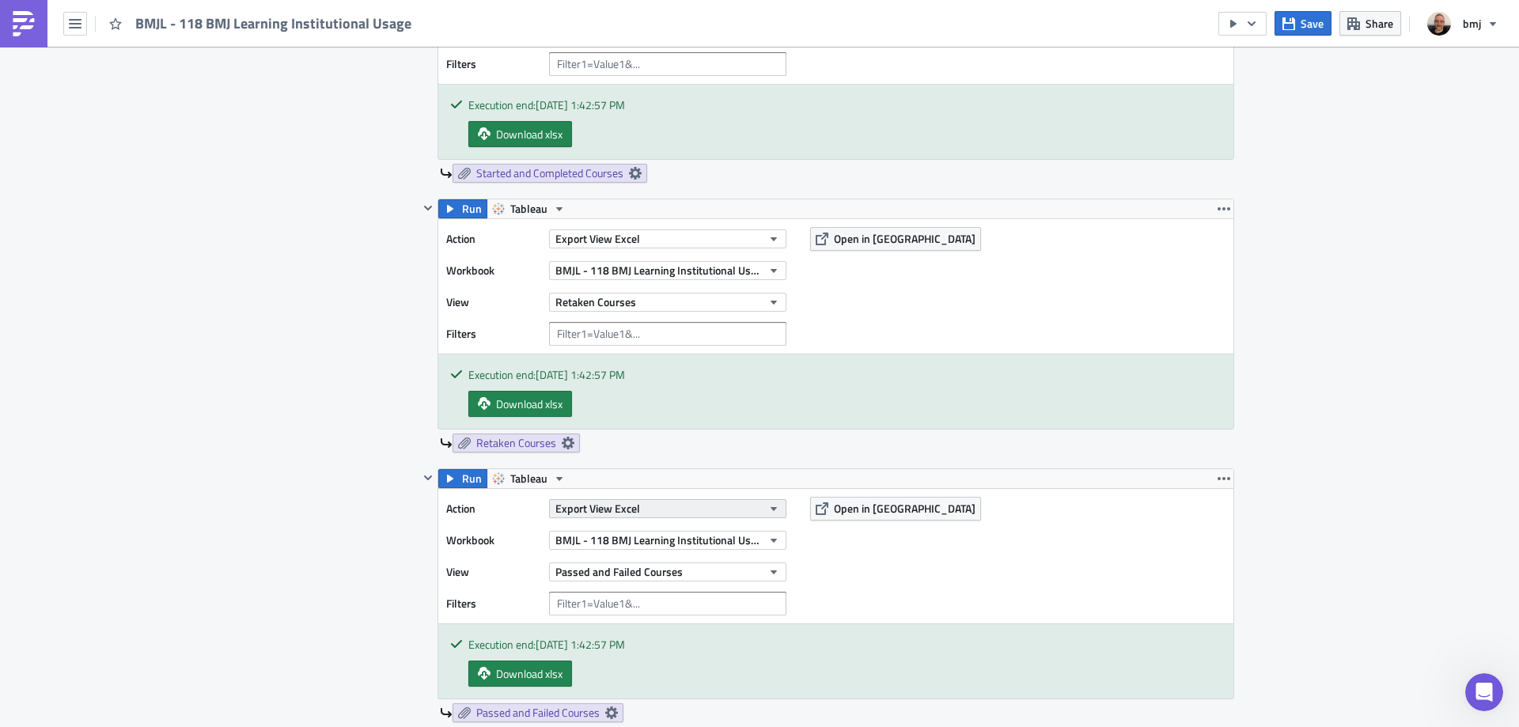
click at [723, 505] on button "Export View Excel" at bounding box center [667, 508] width 237 height 19
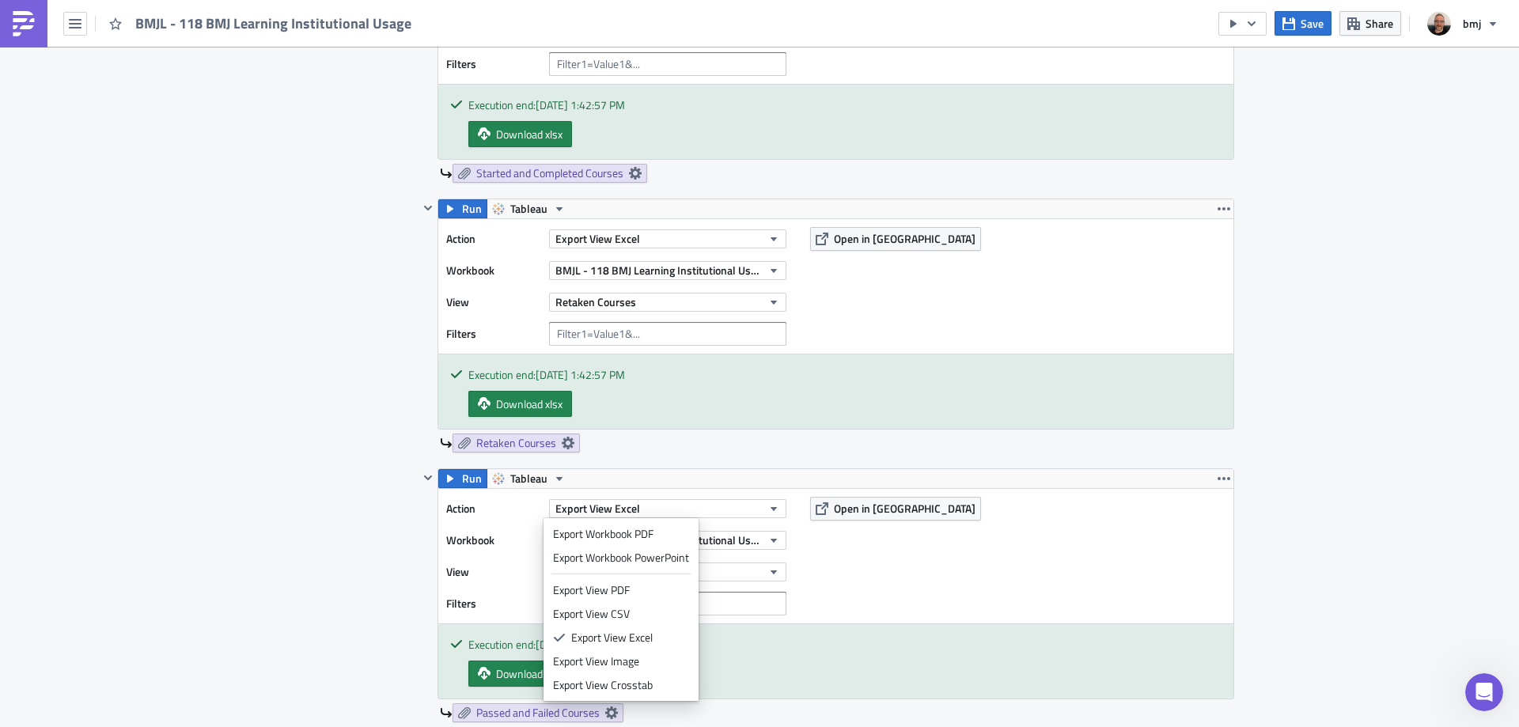
click at [662, 675] on link "Export View Crosstab" at bounding box center [620, 685] width 147 height 24
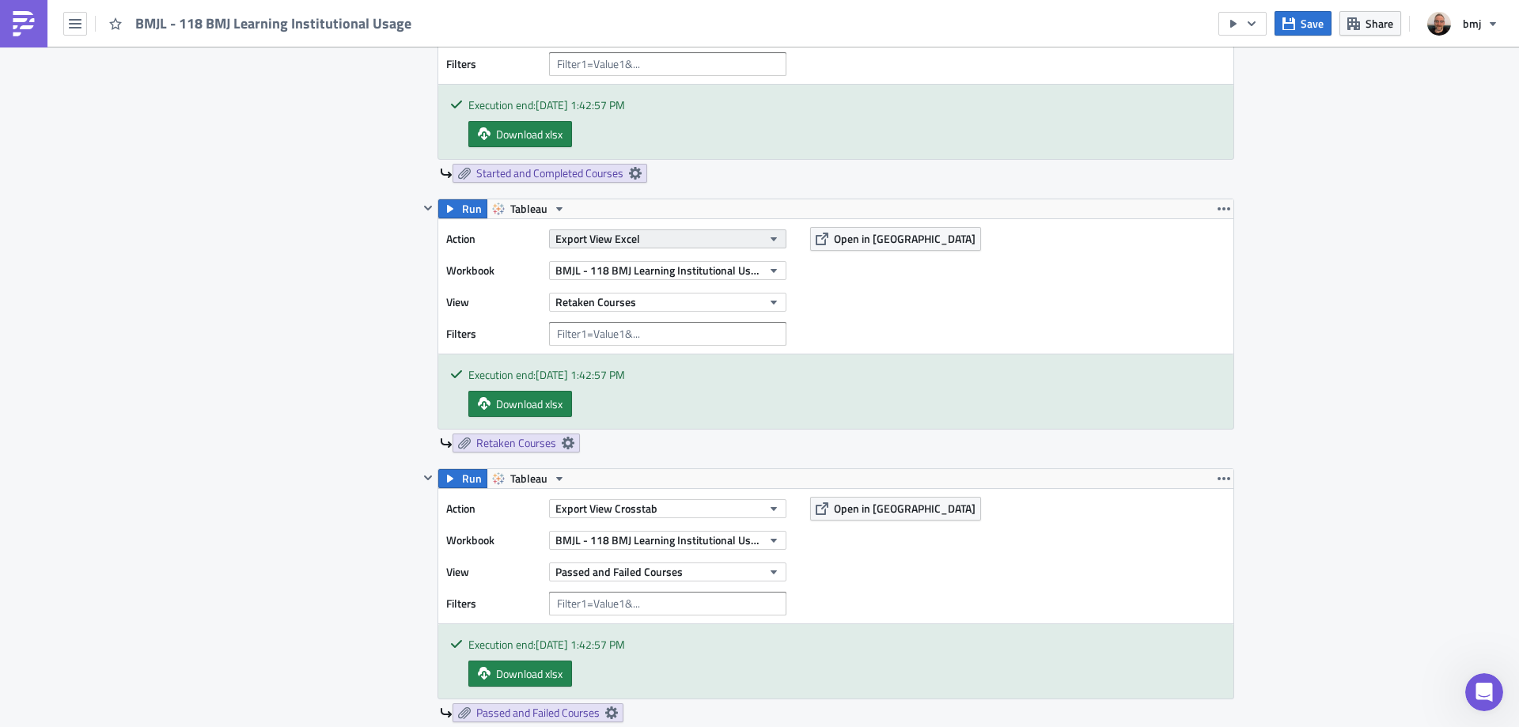
click at [705, 238] on button "Export View Excel" at bounding box center [667, 238] width 237 height 19
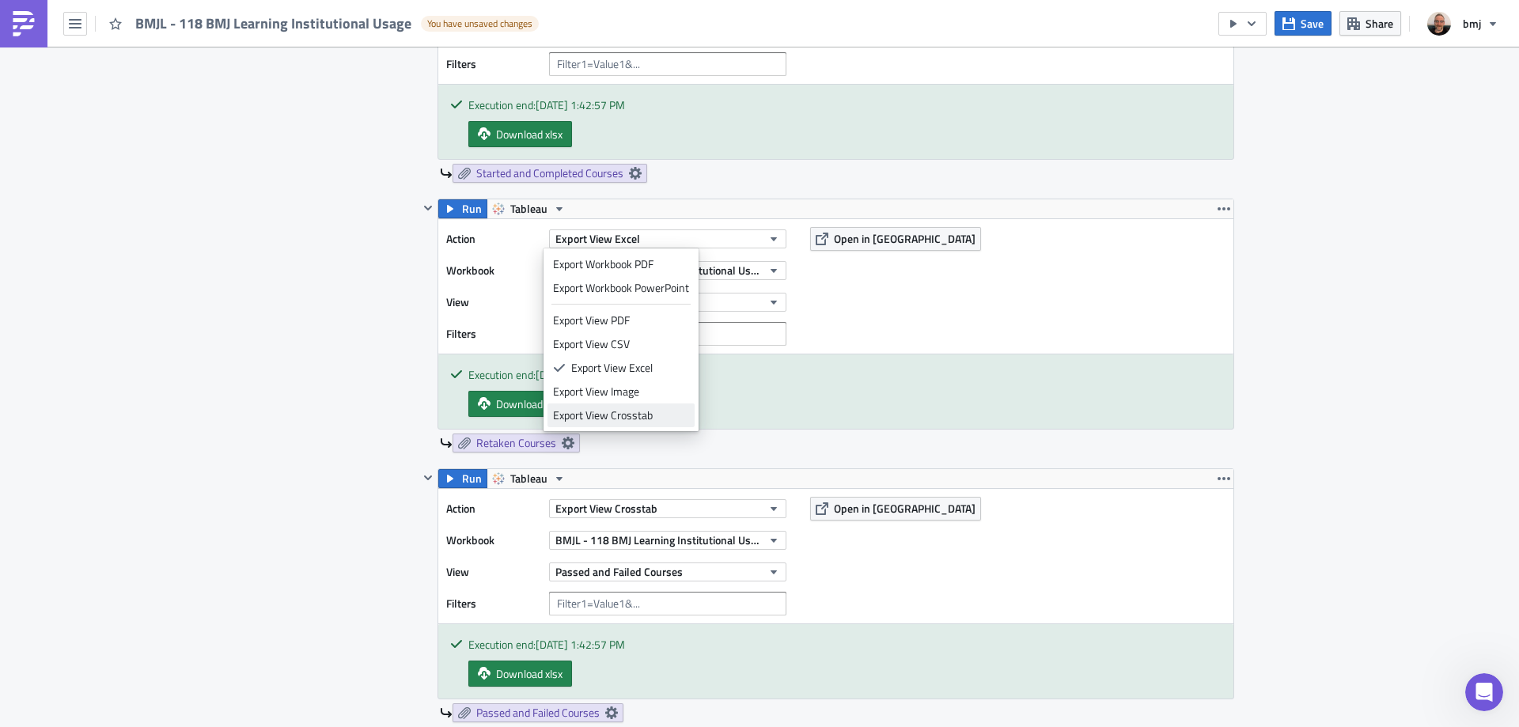
click at [656, 416] on div "Export View Crosstab" at bounding box center [621, 415] width 136 height 16
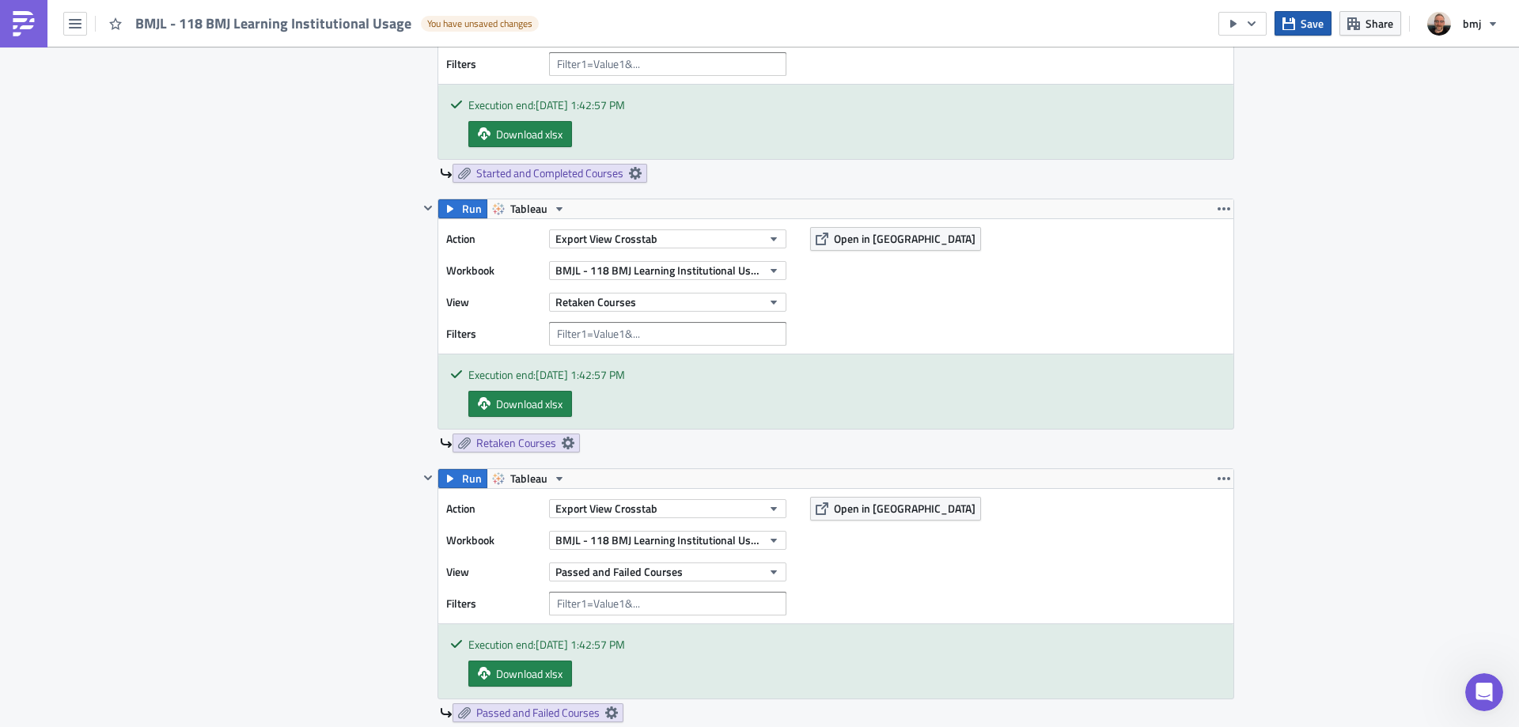
click at [1304, 23] on span "Save" at bounding box center [1311, 23] width 23 height 17
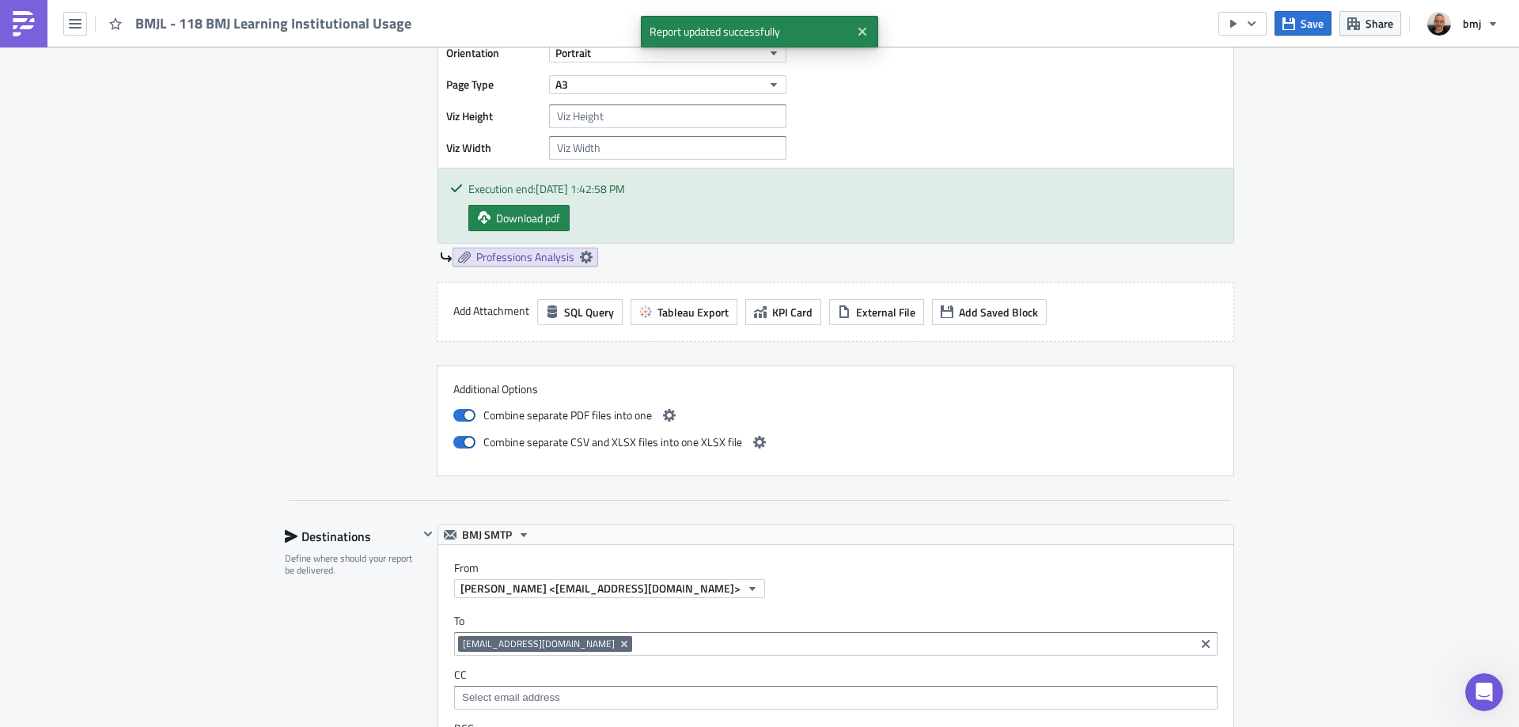
scroll to position [2769, 0]
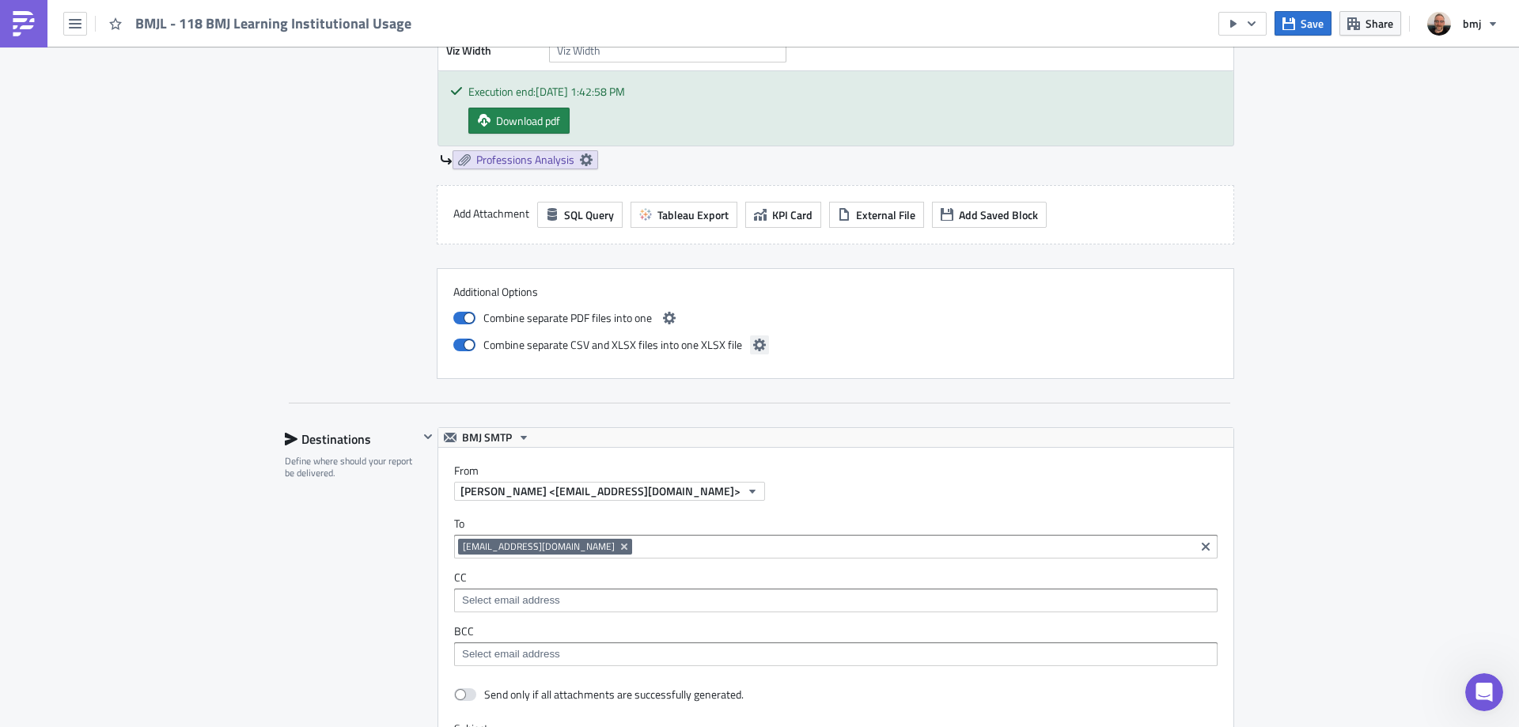
click at [753, 348] on icon "button" at bounding box center [759, 345] width 13 height 13
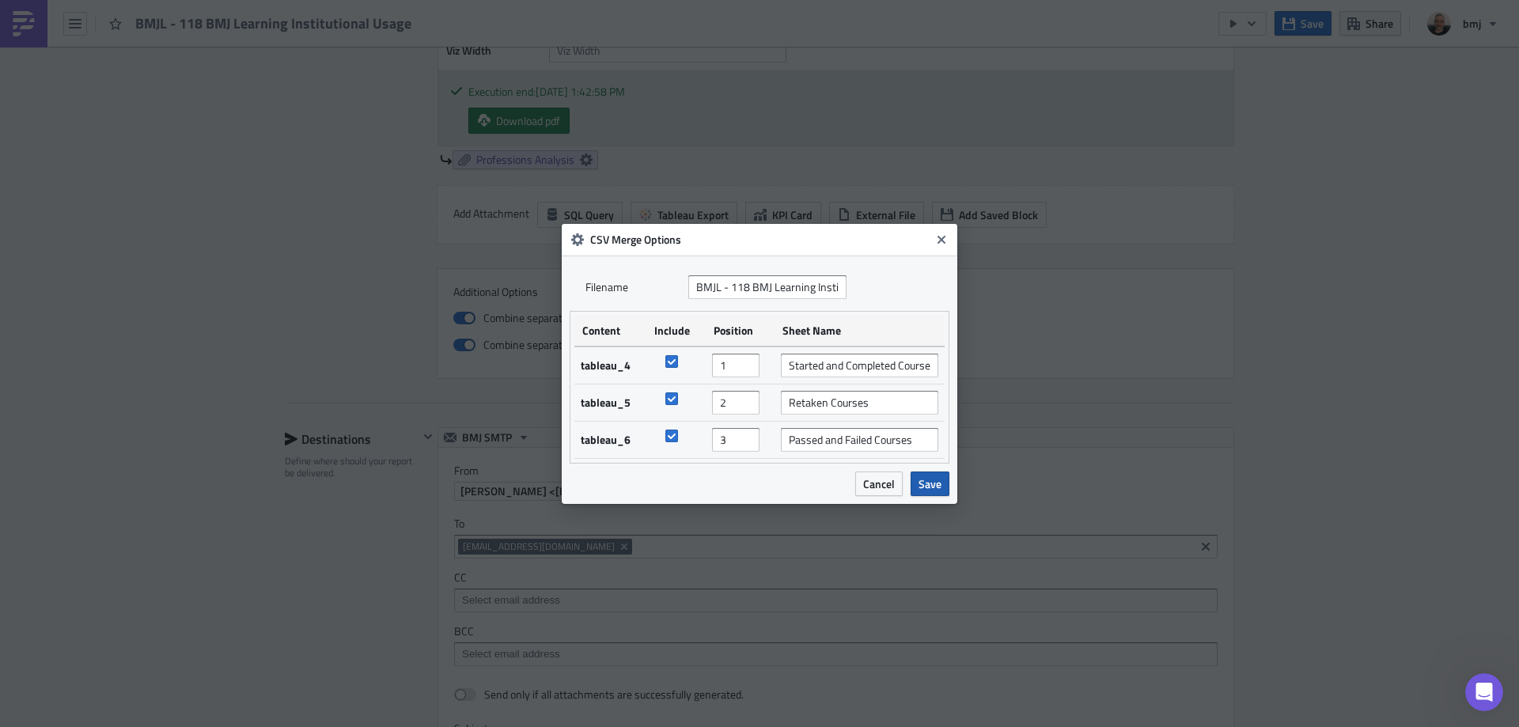
click at [926, 482] on span "Save" at bounding box center [929, 483] width 23 height 17
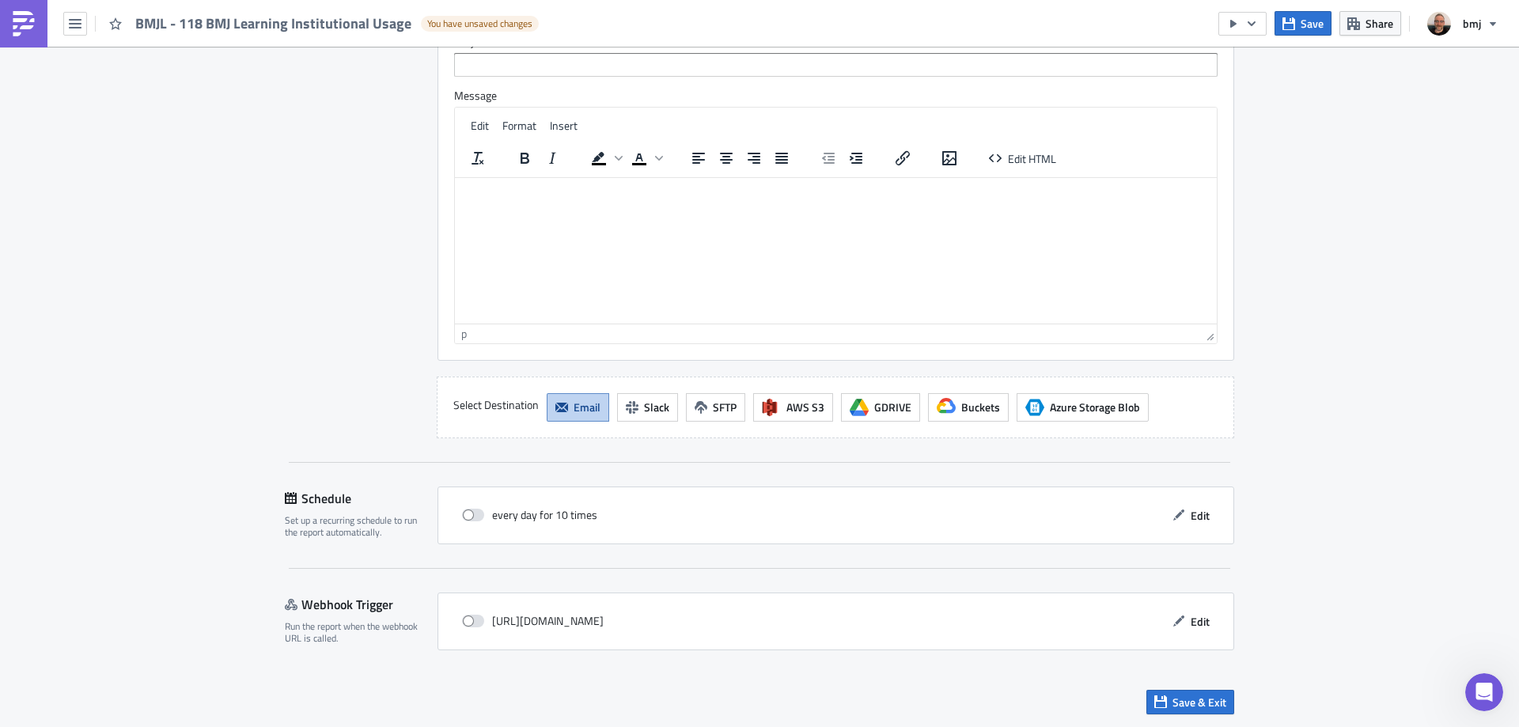
scroll to position [3456, 0]
click at [1254, 23] on icon "button" at bounding box center [1251, 23] width 8 height 5
click at [1265, 59] on div "Send Just to Me" at bounding box center [1289, 63] width 123 height 16
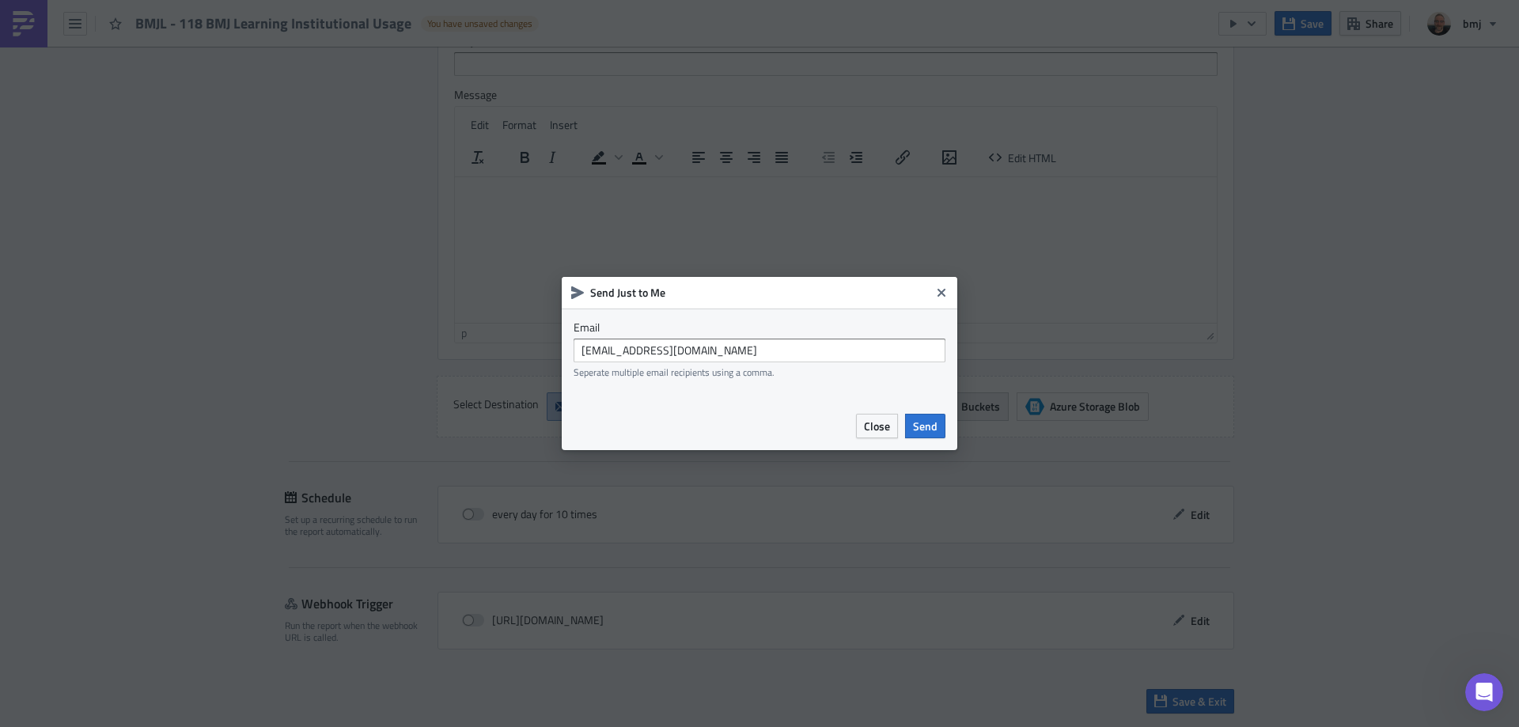
click at [937, 419] on button "Send" at bounding box center [925, 426] width 40 height 25
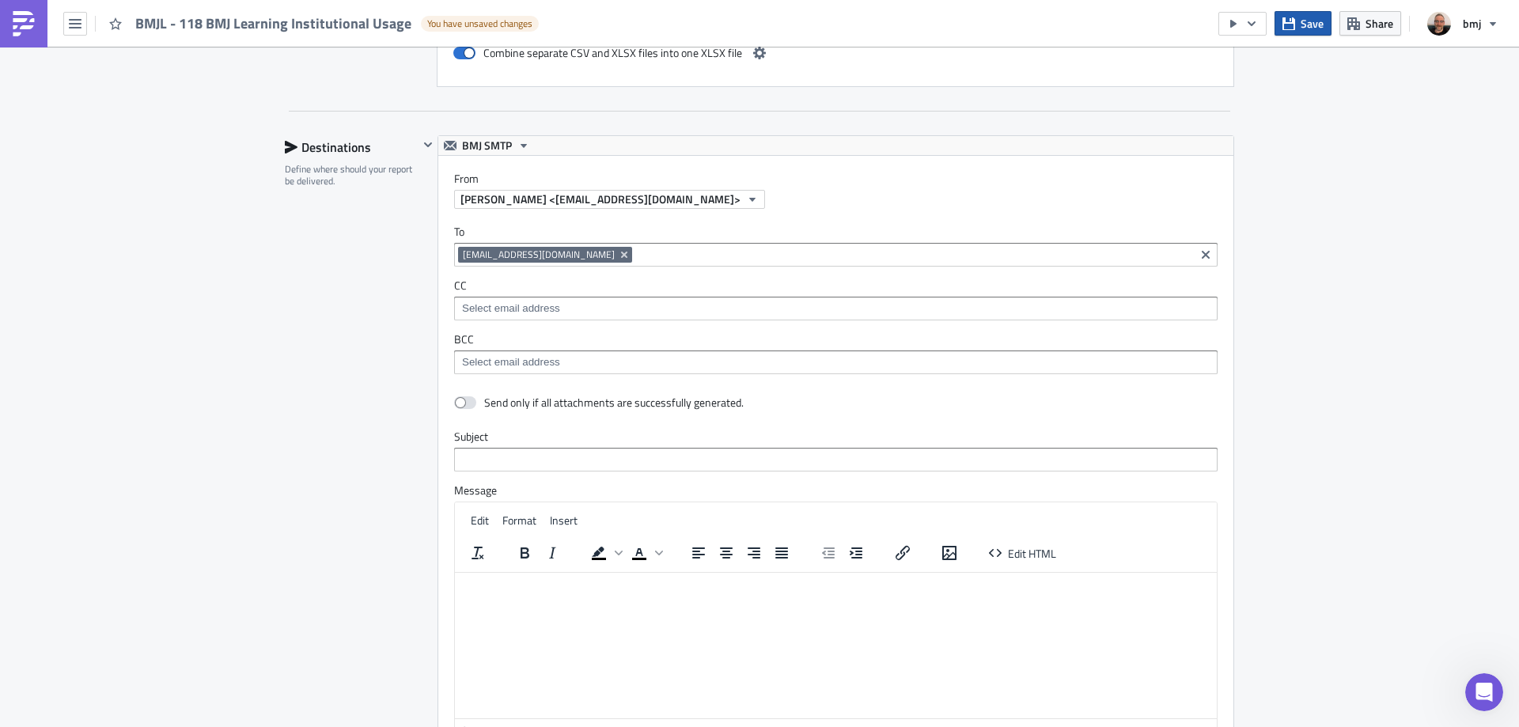
click at [1294, 15] on button "Save" at bounding box center [1302, 23] width 57 height 25
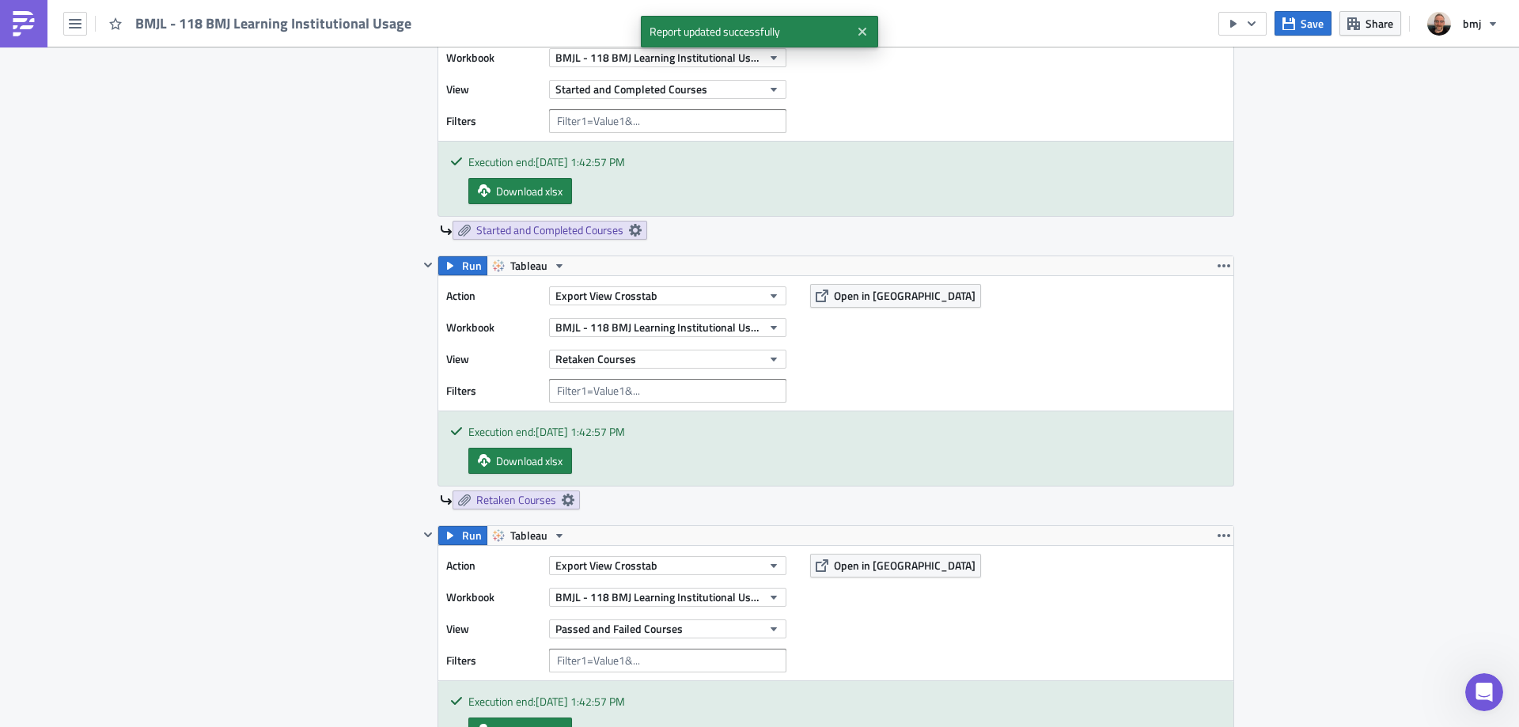
scroll to position [1716, 0]
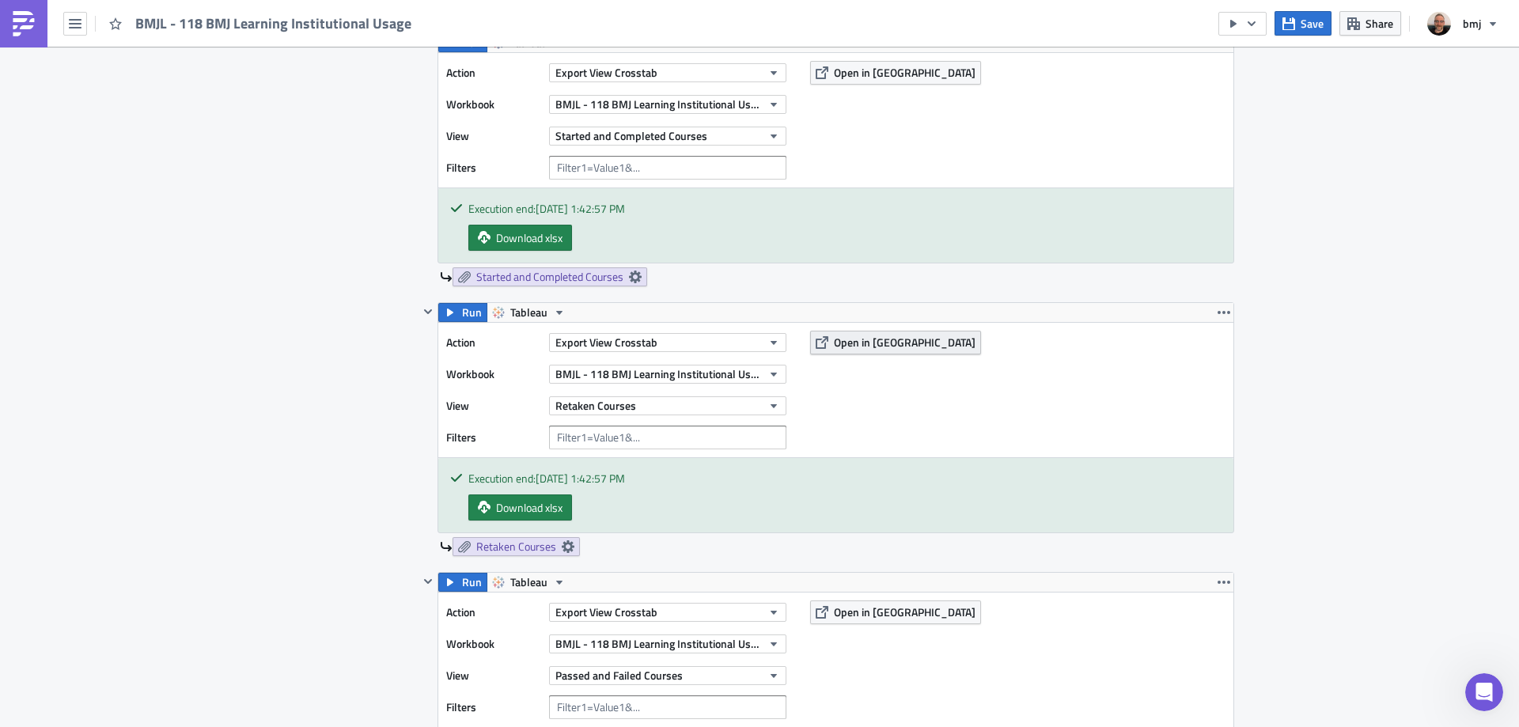
click at [834, 346] on span "Open in [GEOGRAPHIC_DATA]" at bounding box center [905, 342] width 142 height 17
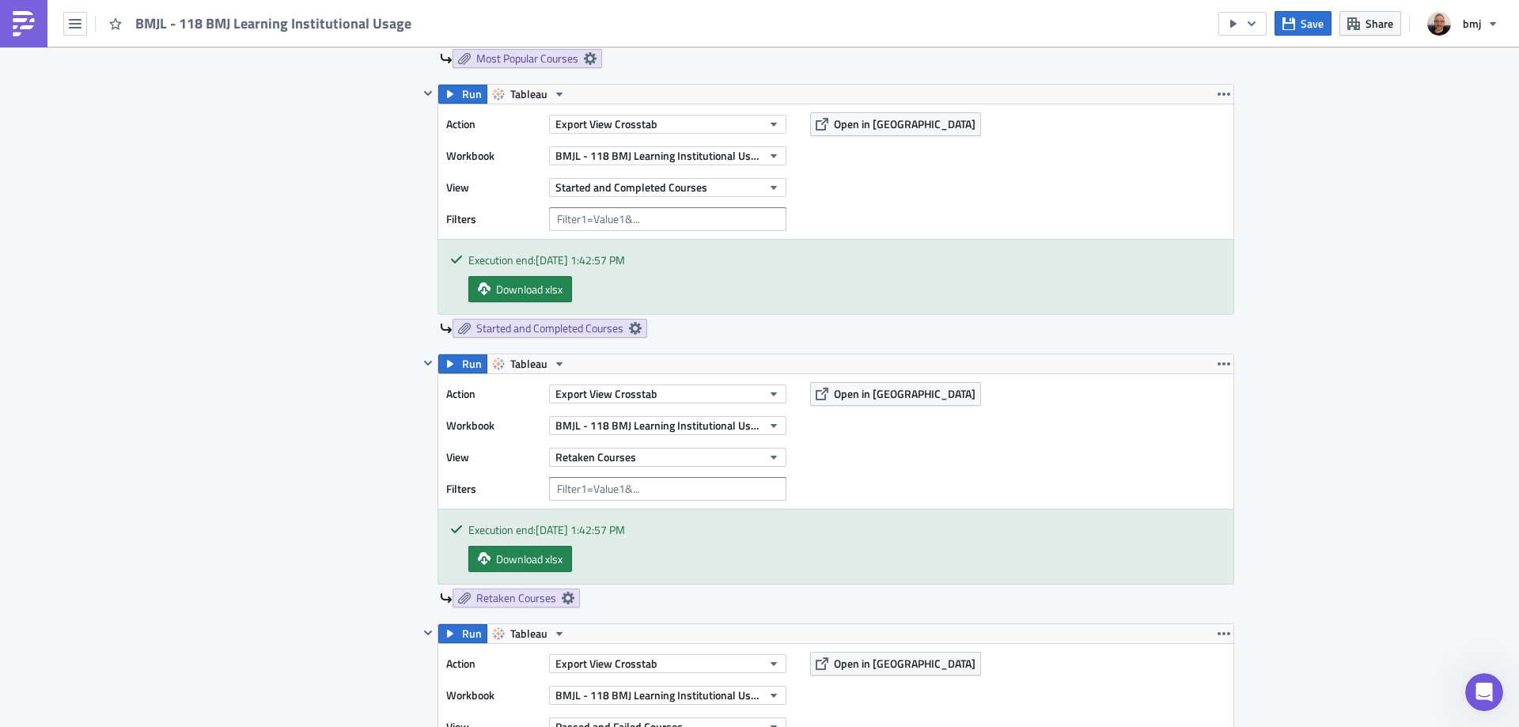
scroll to position [1637, 0]
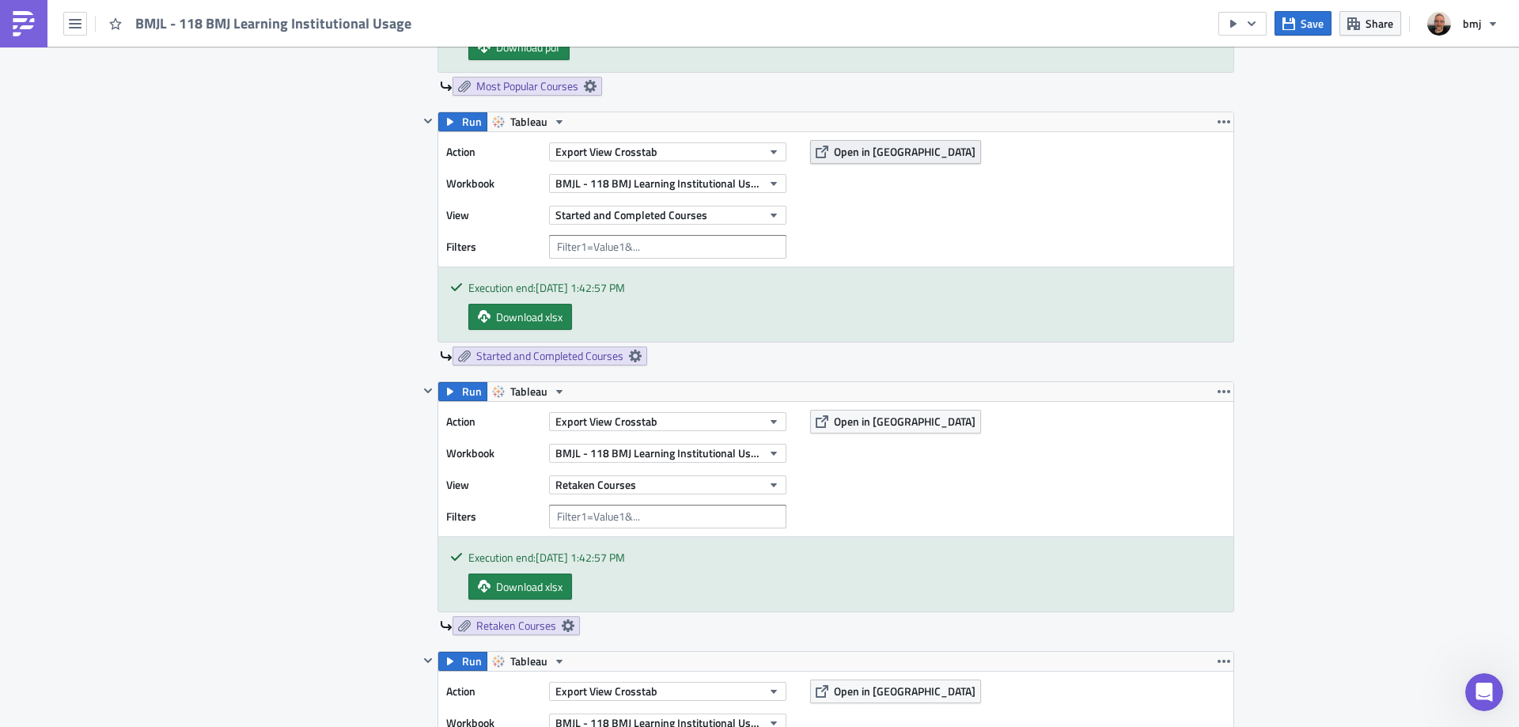
click at [869, 153] on span "Open in [GEOGRAPHIC_DATA]" at bounding box center [905, 151] width 142 height 17
click at [721, 142] on div "Export View Crosstab" at bounding box center [667, 152] width 237 height 24
click at [724, 144] on button "Export View Crosstab" at bounding box center [667, 151] width 237 height 19
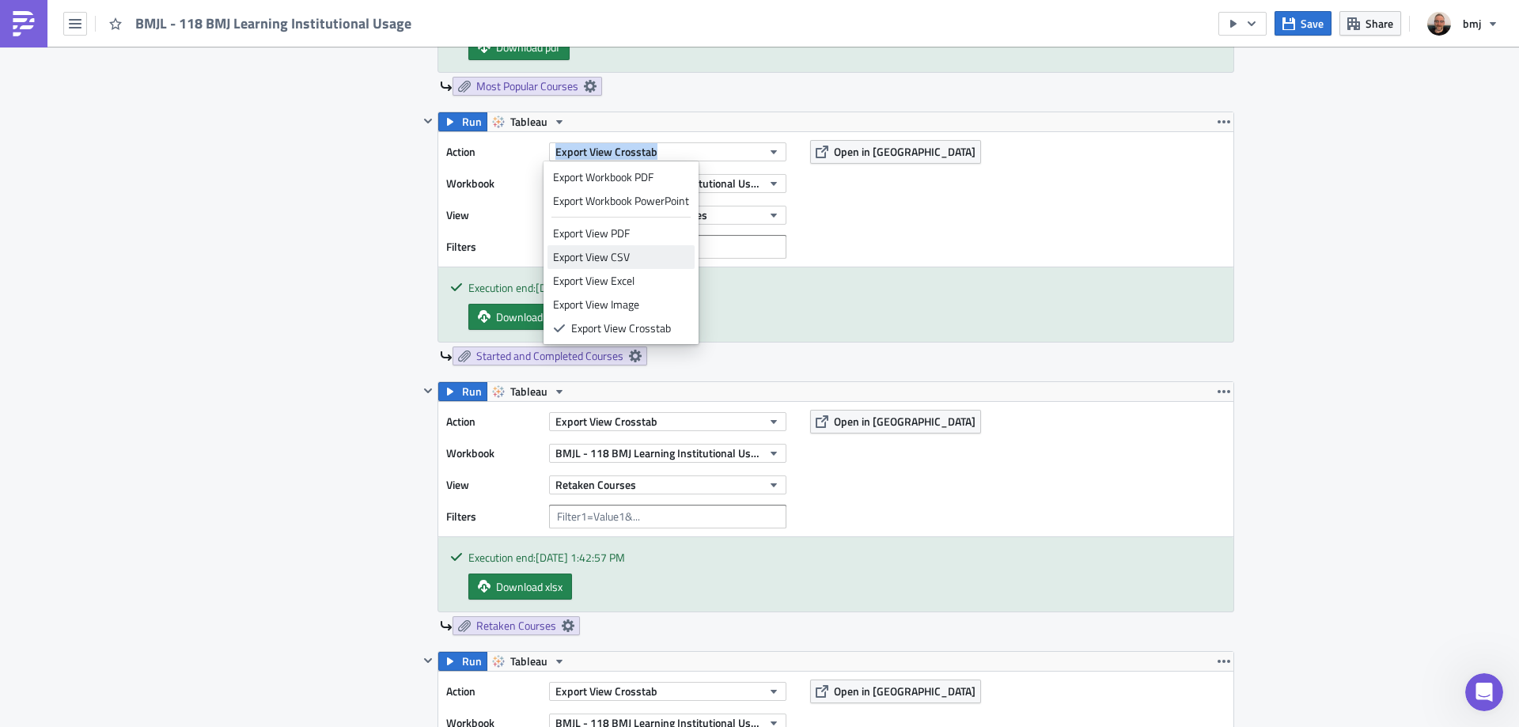
click at [642, 263] on div "Export View CSV" at bounding box center [621, 257] width 136 height 16
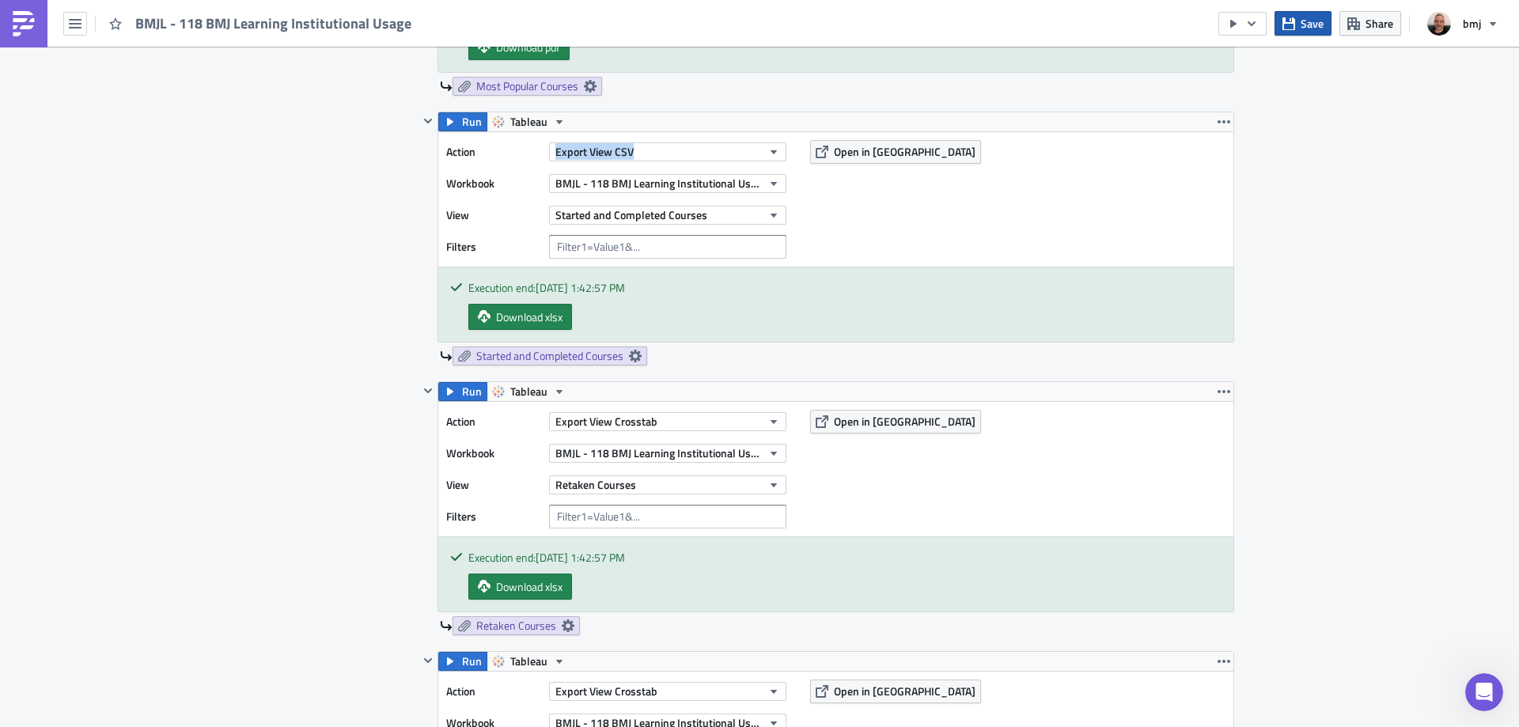
click at [1297, 21] on button "Save" at bounding box center [1302, 23] width 57 height 25
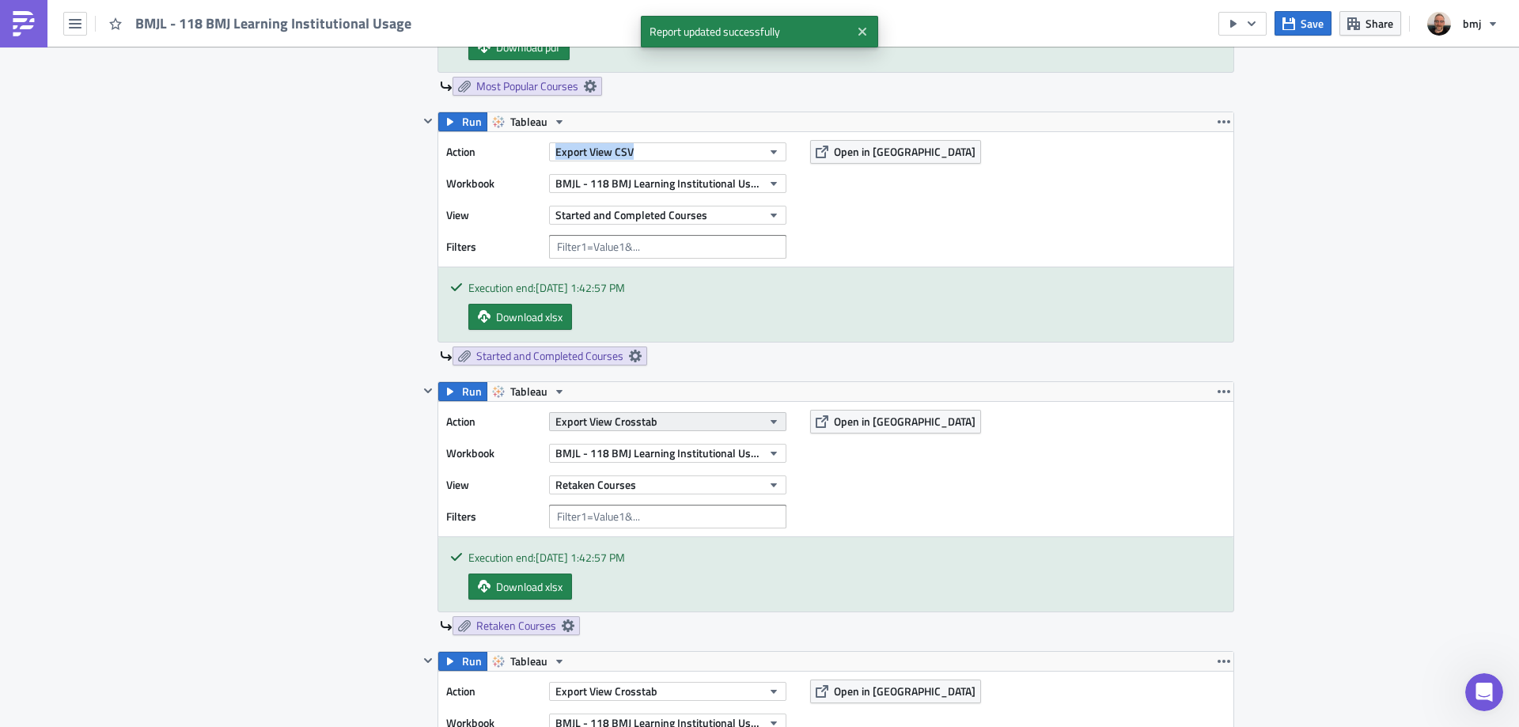
click at [736, 422] on button "Export View Crosstab" at bounding box center [667, 421] width 237 height 19
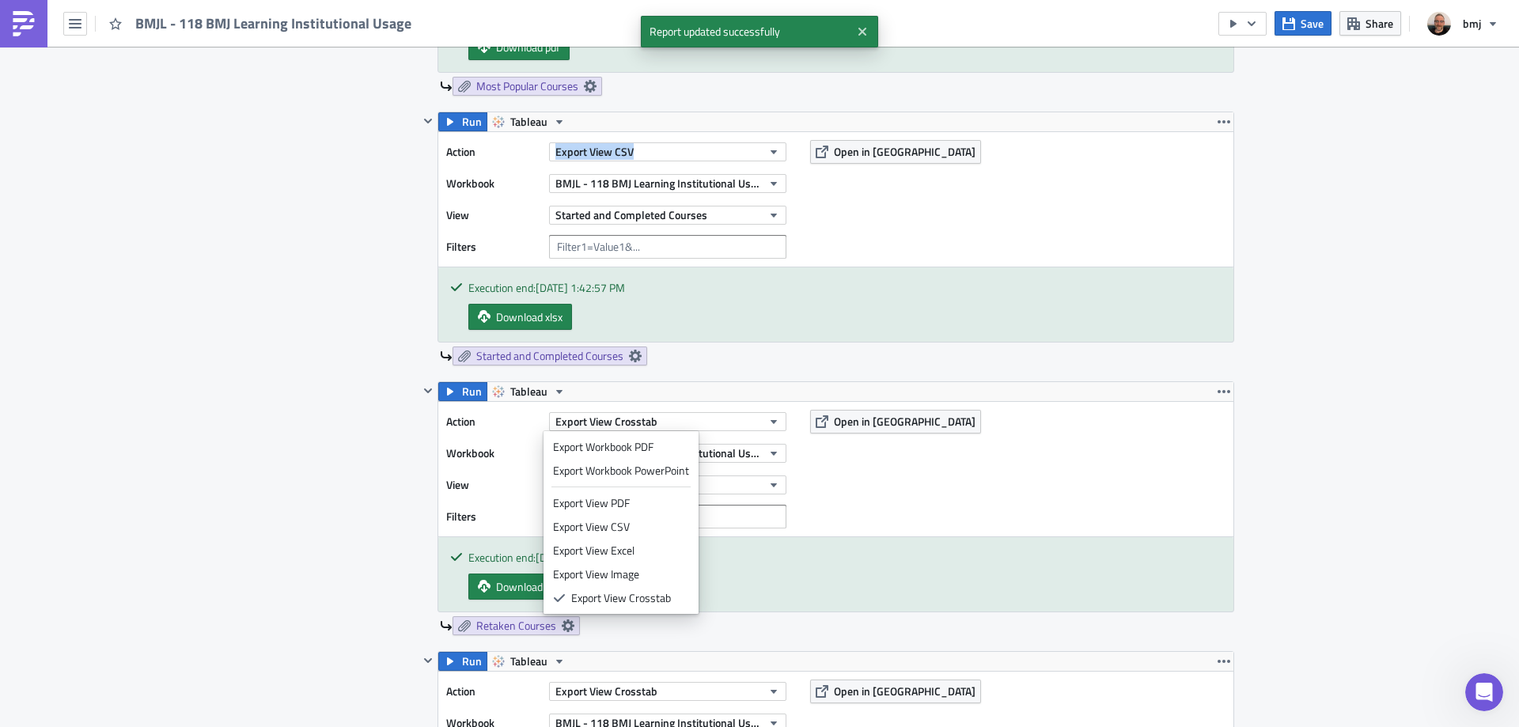
click at [653, 522] on div "Export View CSV" at bounding box center [621, 527] width 136 height 16
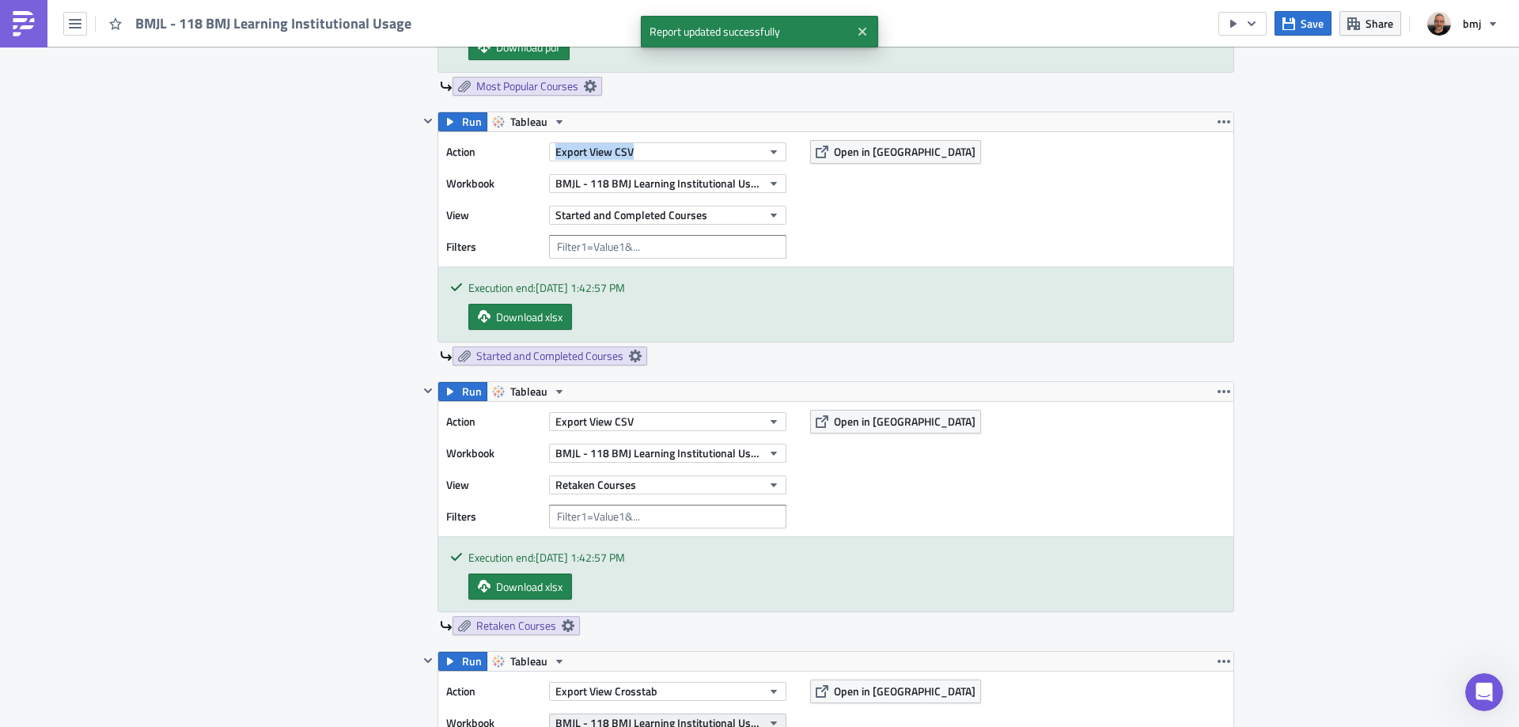
scroll to position [1874, 0]
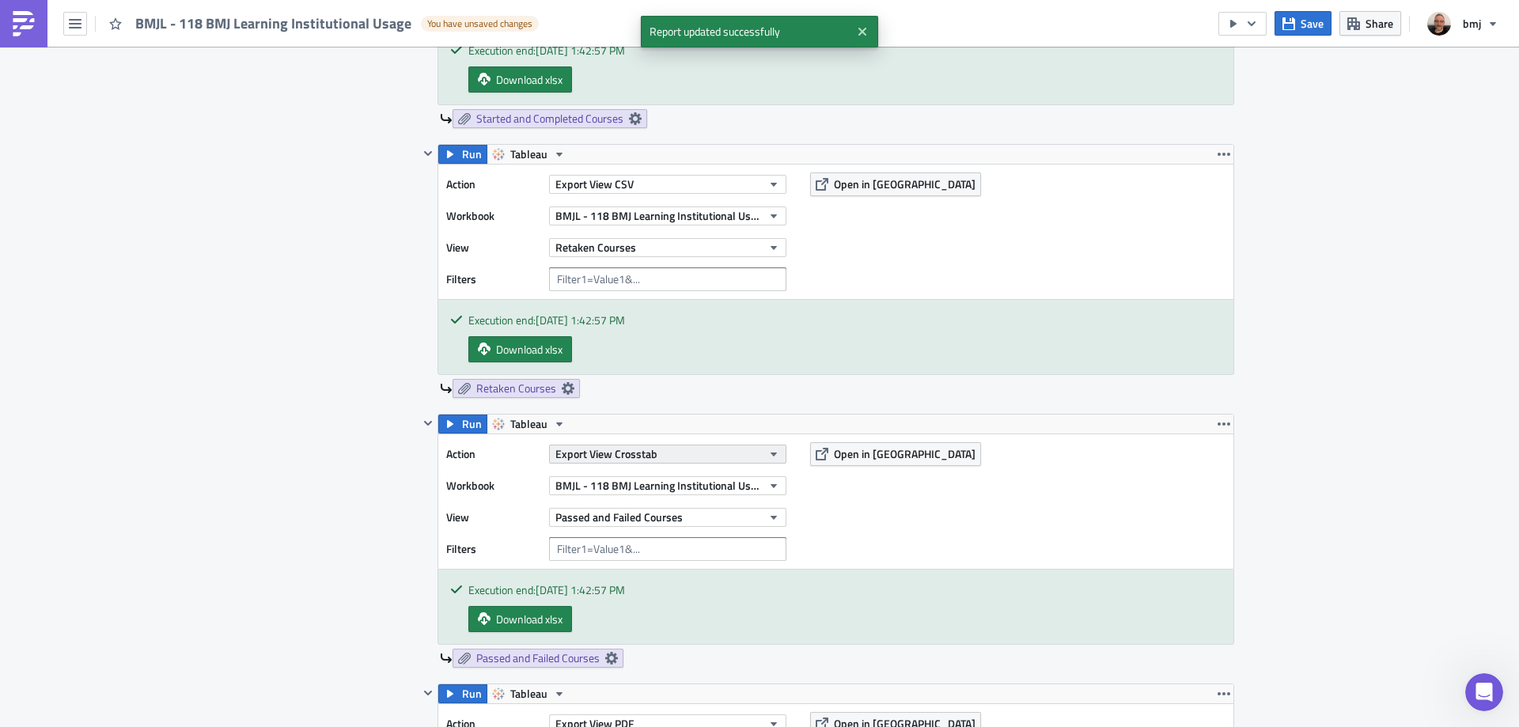
click at [712, 447] on button "Export View Crosstab" at bounding box center [667, 454] width 237 height 19
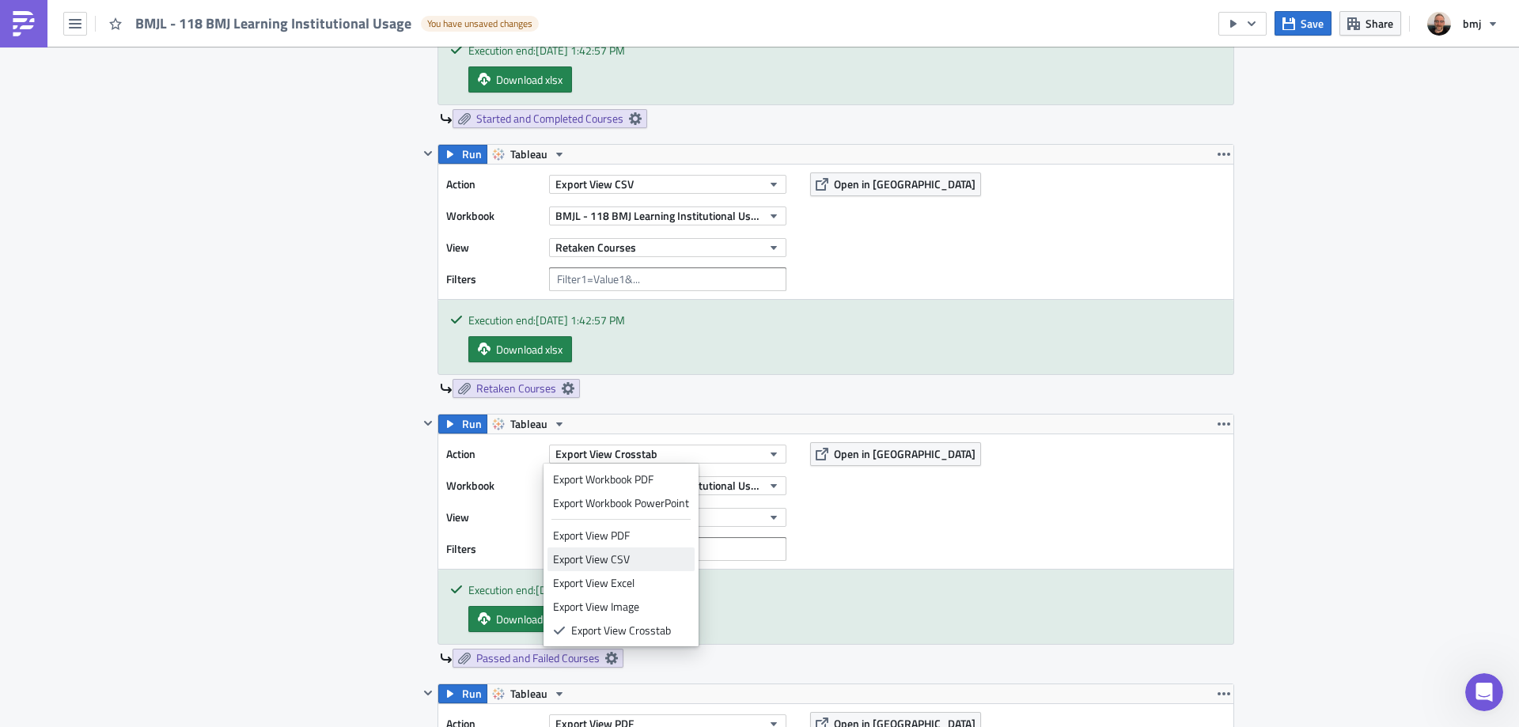
click at [643, 558] on div "Export View CSV" at bounding box center [621, 559] width 136 height 16
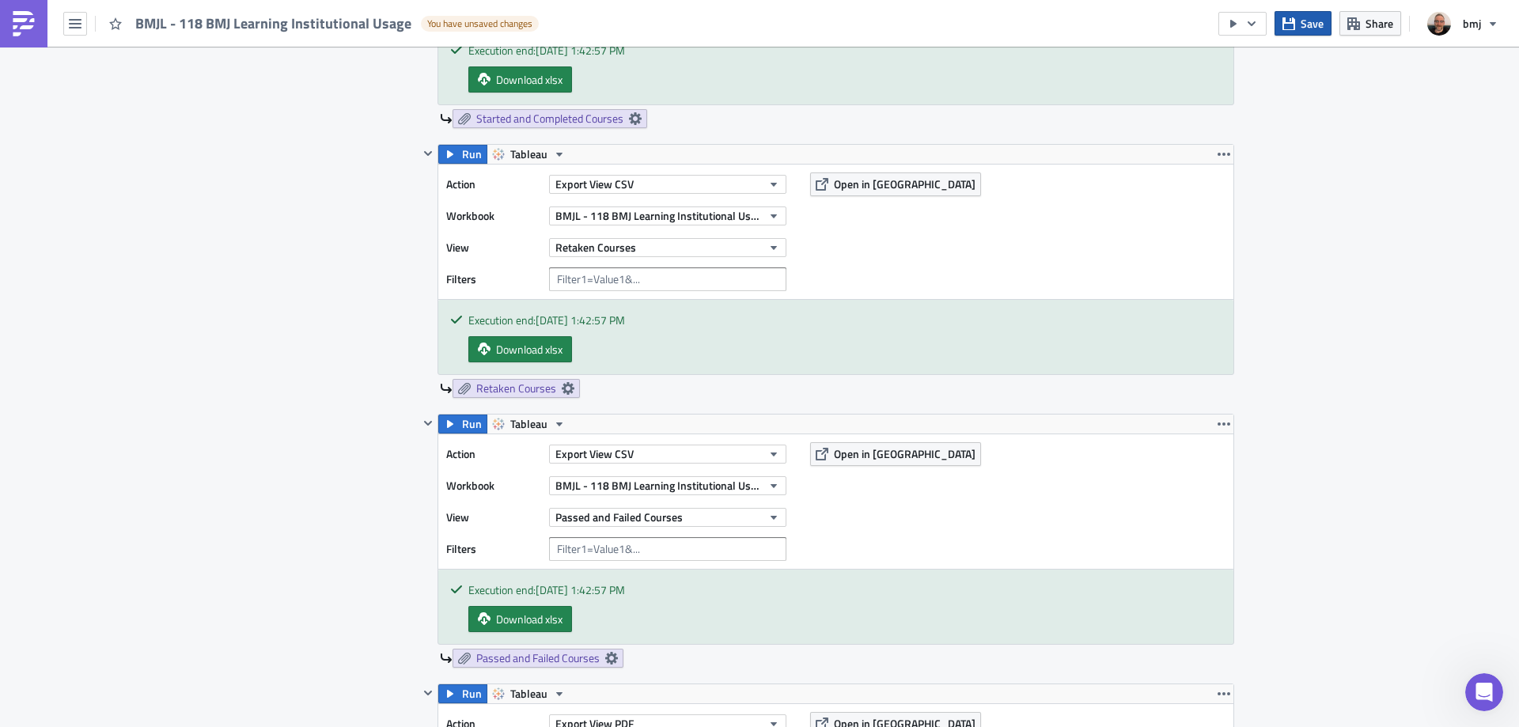
click at [1305, 17] on span "Save" at bounding box center [1311, 23] width 23 height 17
click at [1307, 34] on button "Save" at bounding box center [1302, 23] width 57 height 25
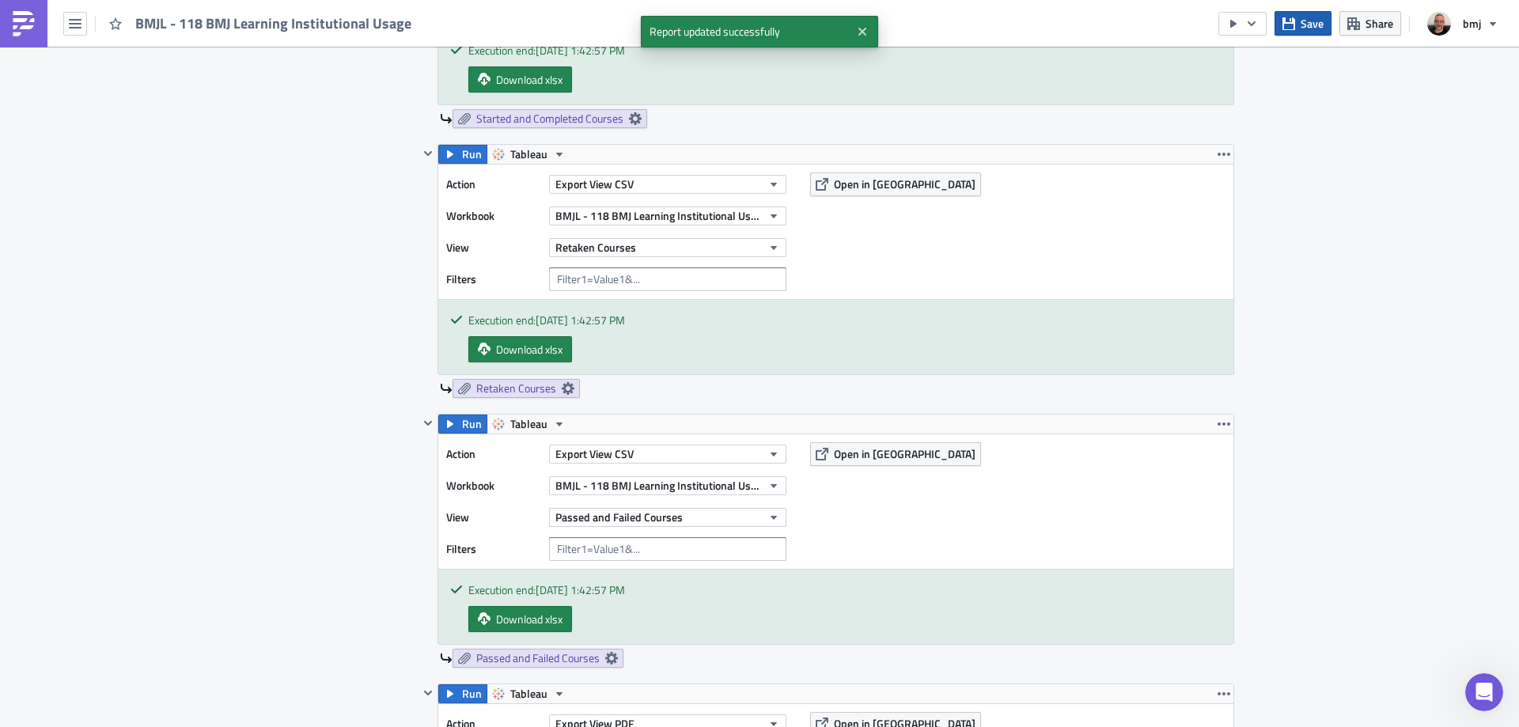
click at [1316, 17] on span "Save" at bounding box center [1311, 23] width 23 height 17
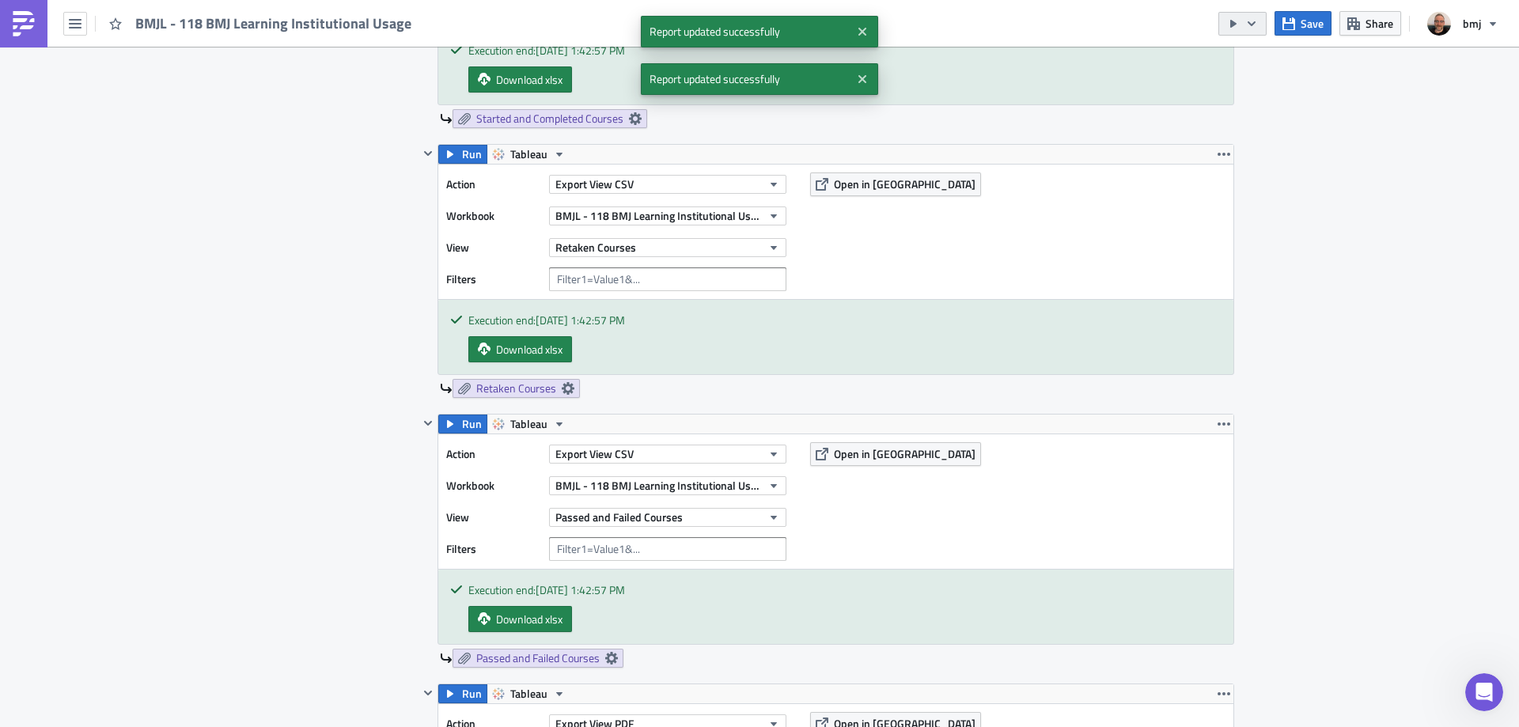
click at [1253, 23] on icon "button" at bounding box center [1251, 23] width 13 height 13
click at [1267, 59] on div "Send Just to Me" at bounding box center [1289, 63] width 123 height 16
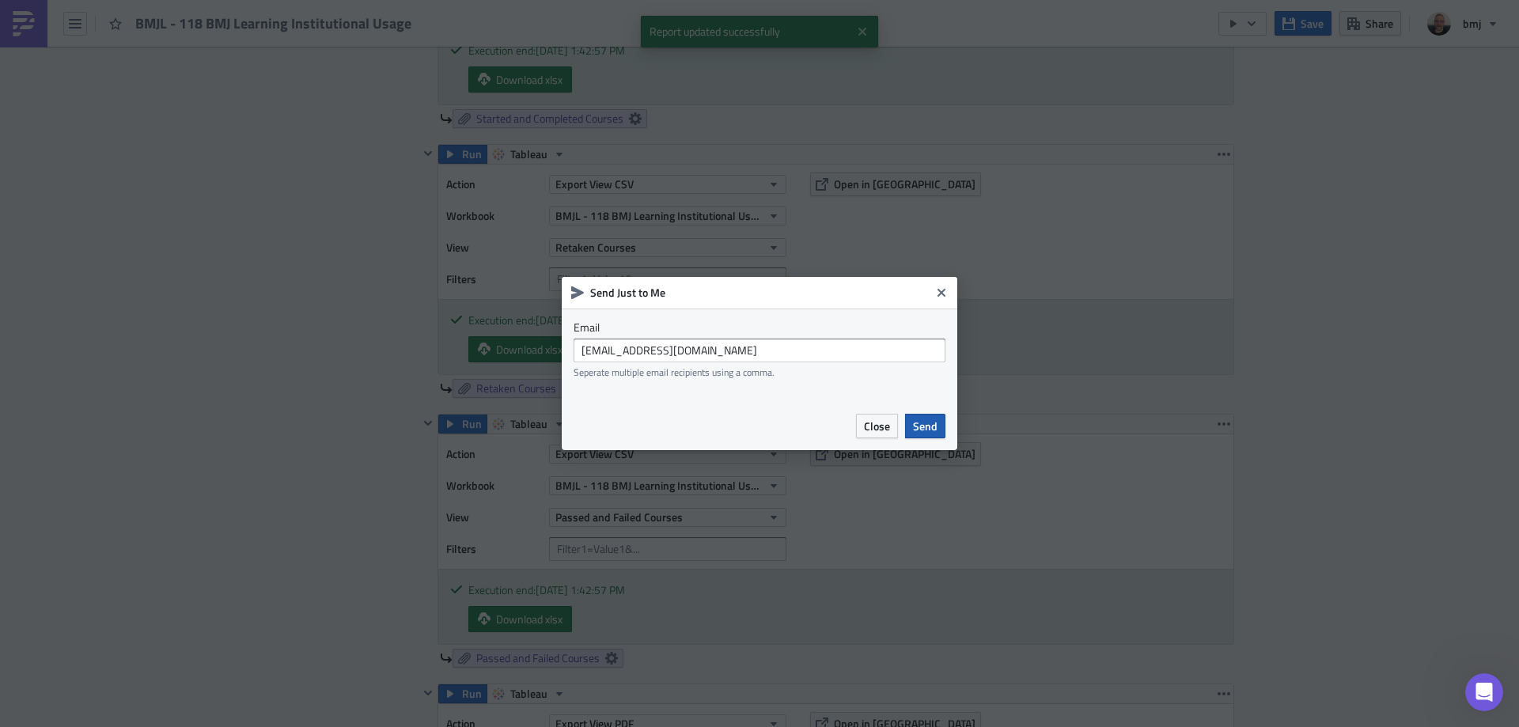
click at [931, 426] on span "Send" at bounding box center [925, 426] width 25 height 17
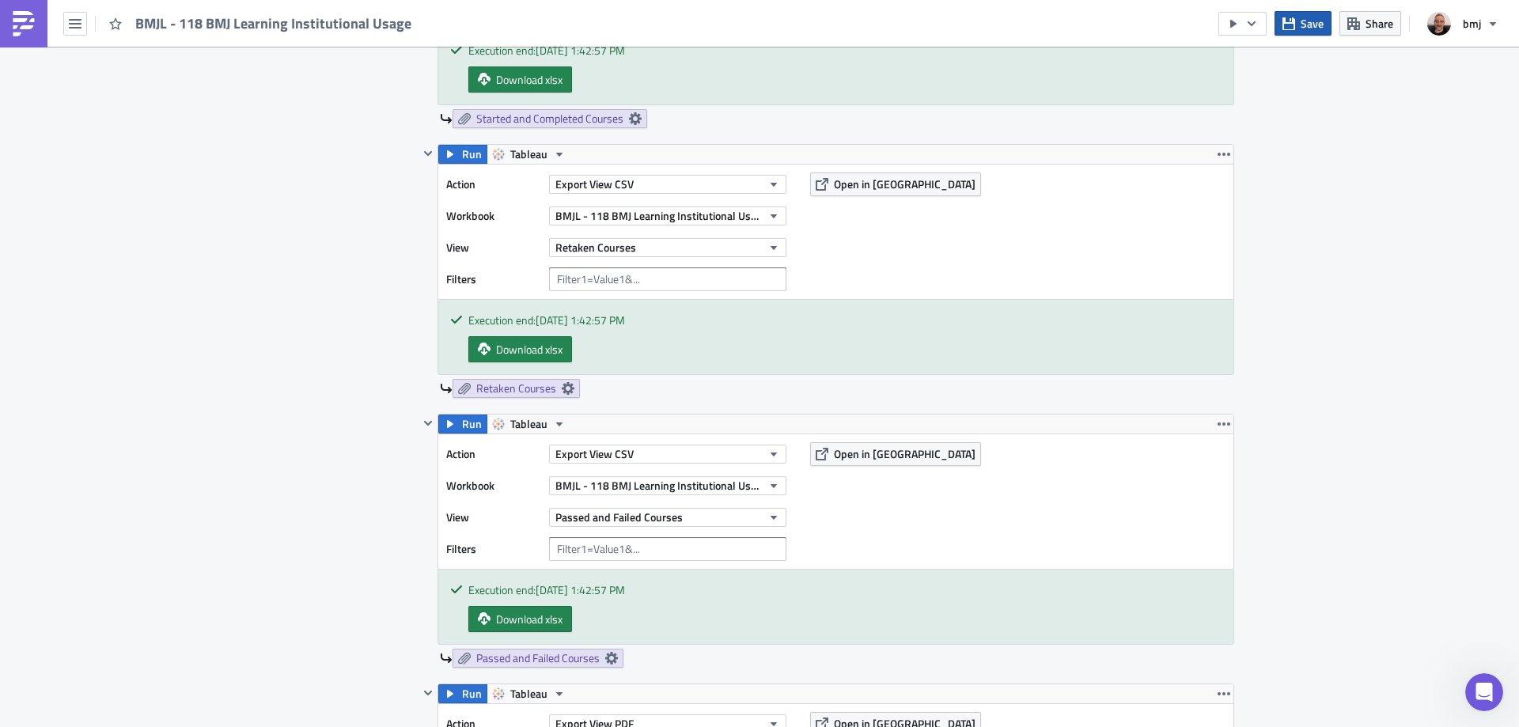
click at [1309, 25] on span "Save" at bounding box center [1311, 23] width 23 height 17
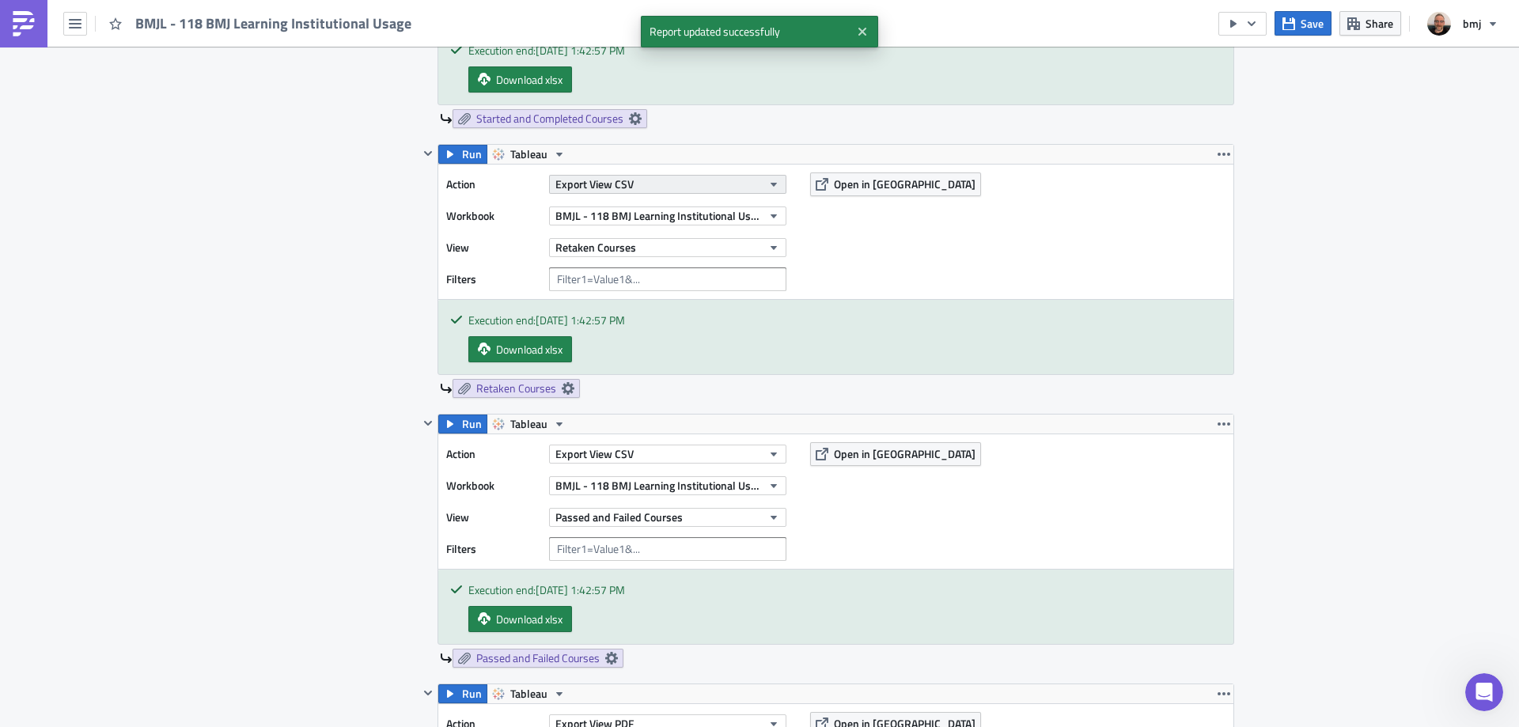
click at [767, 187] on icon "button" at bounding box center [773, 184] width 13 height 13
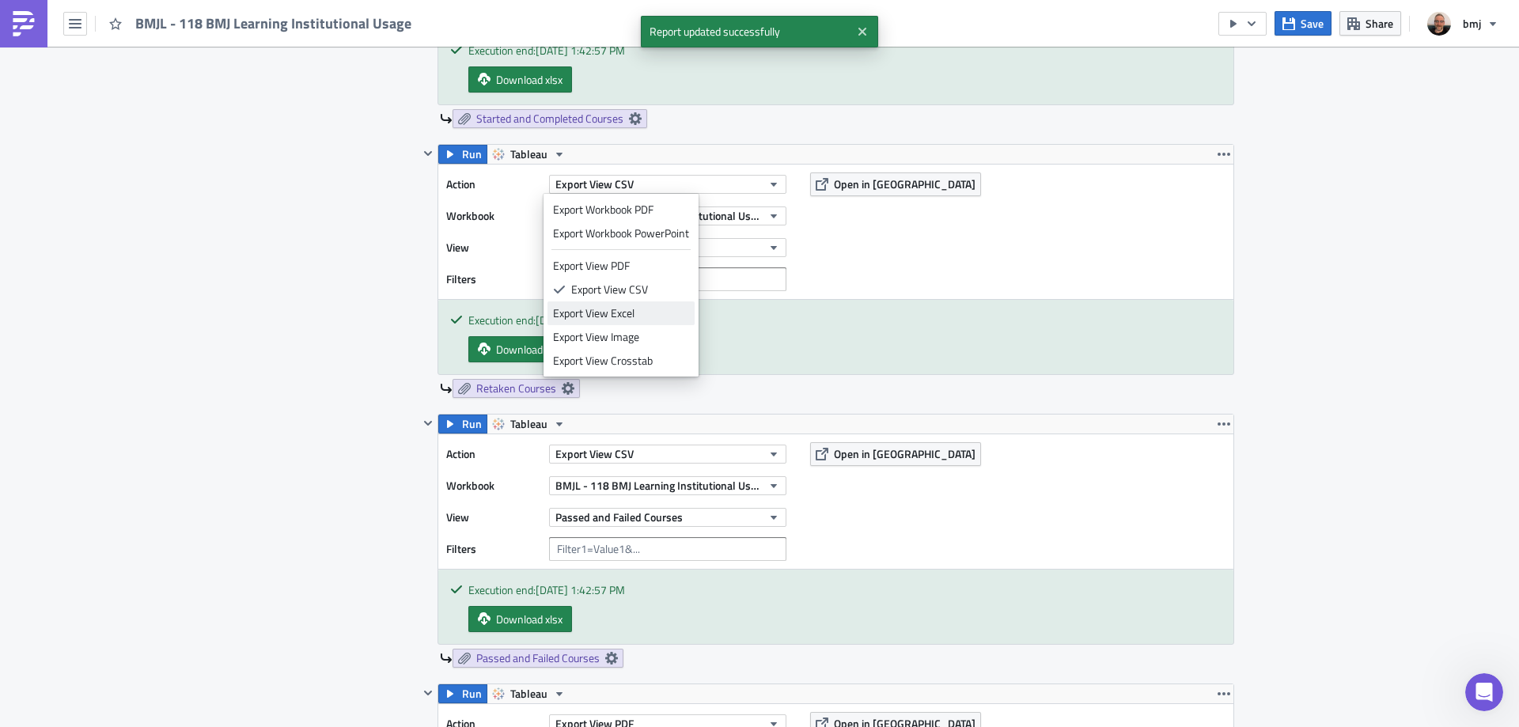
click at [650, 315] on div "Export View Excel" at bounding box center [621, 313] width 136 height 16
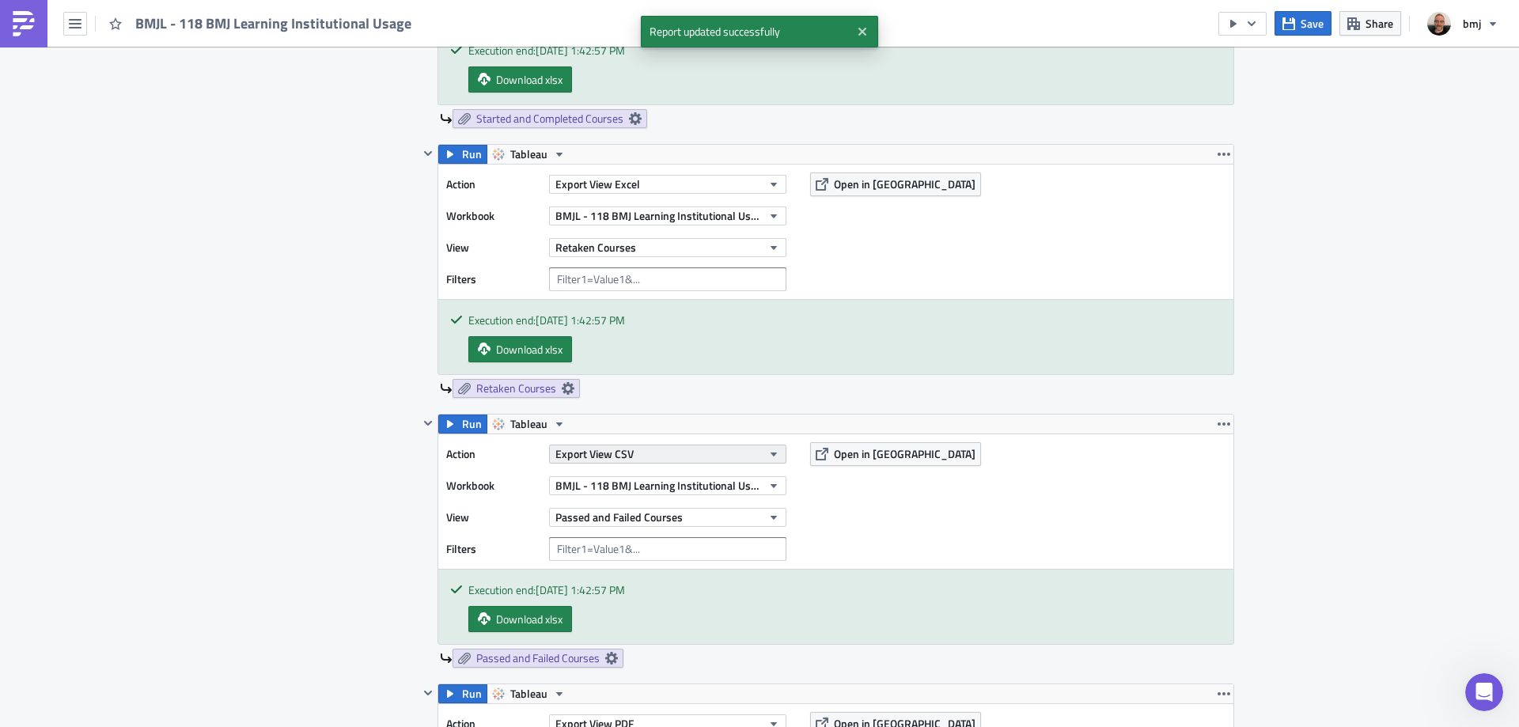
click at [762, 458] on button "Export View CSV" at bounding box center [667, 454] width 237 height 19
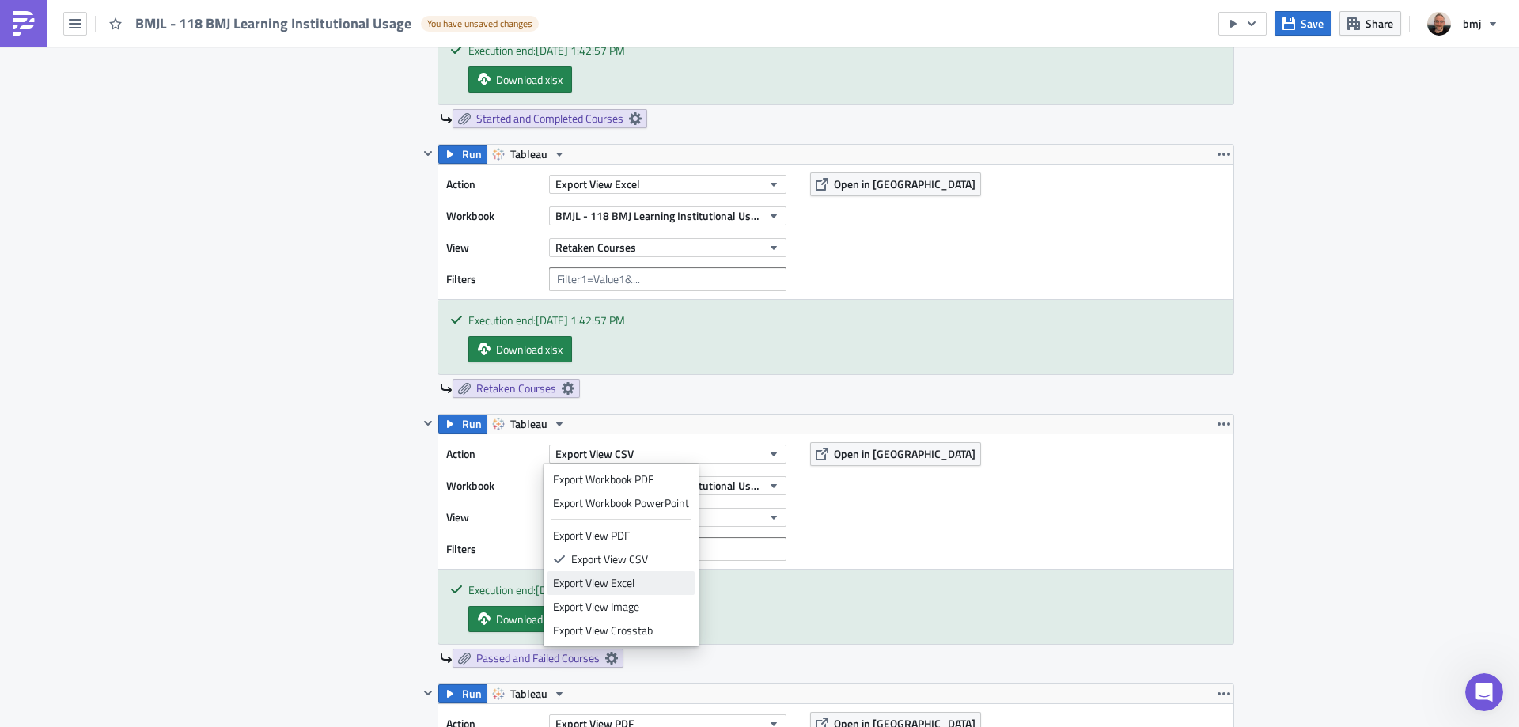
click at [661, 583] on div "Export View Excel" at bounding box center [621, 583] width 136 height 16
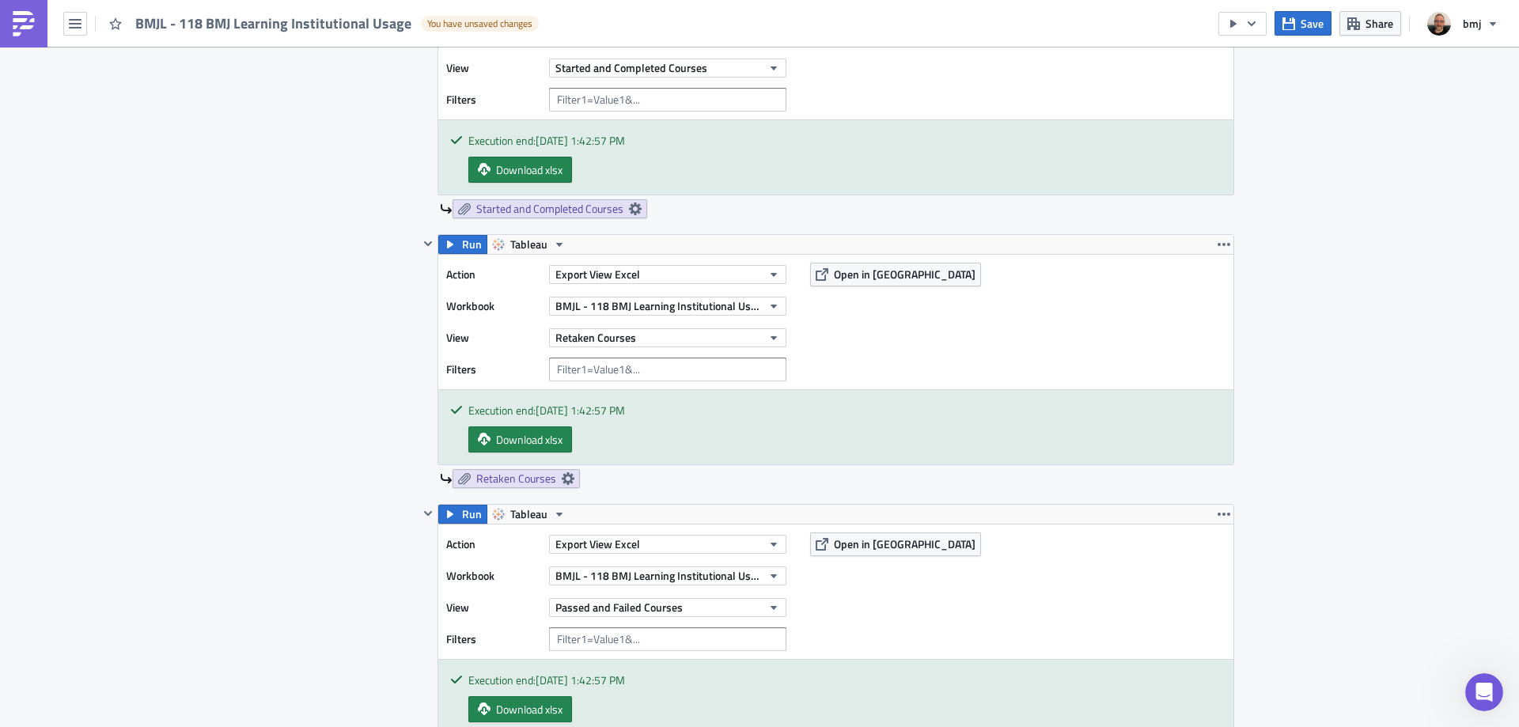
scroll to position [1558, 0]
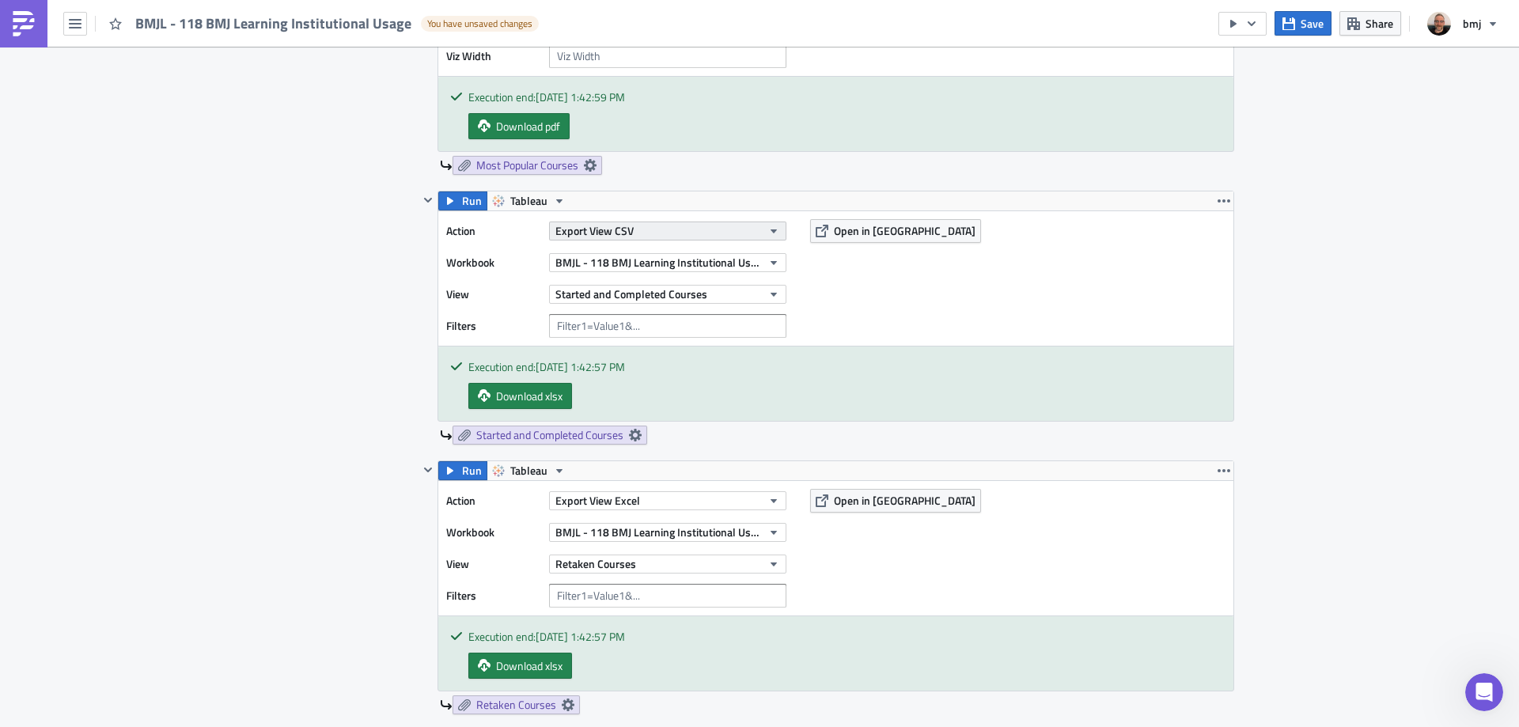
click at [770, 232] on icon "button" at bounding box center [773, 231] width 6 height 4
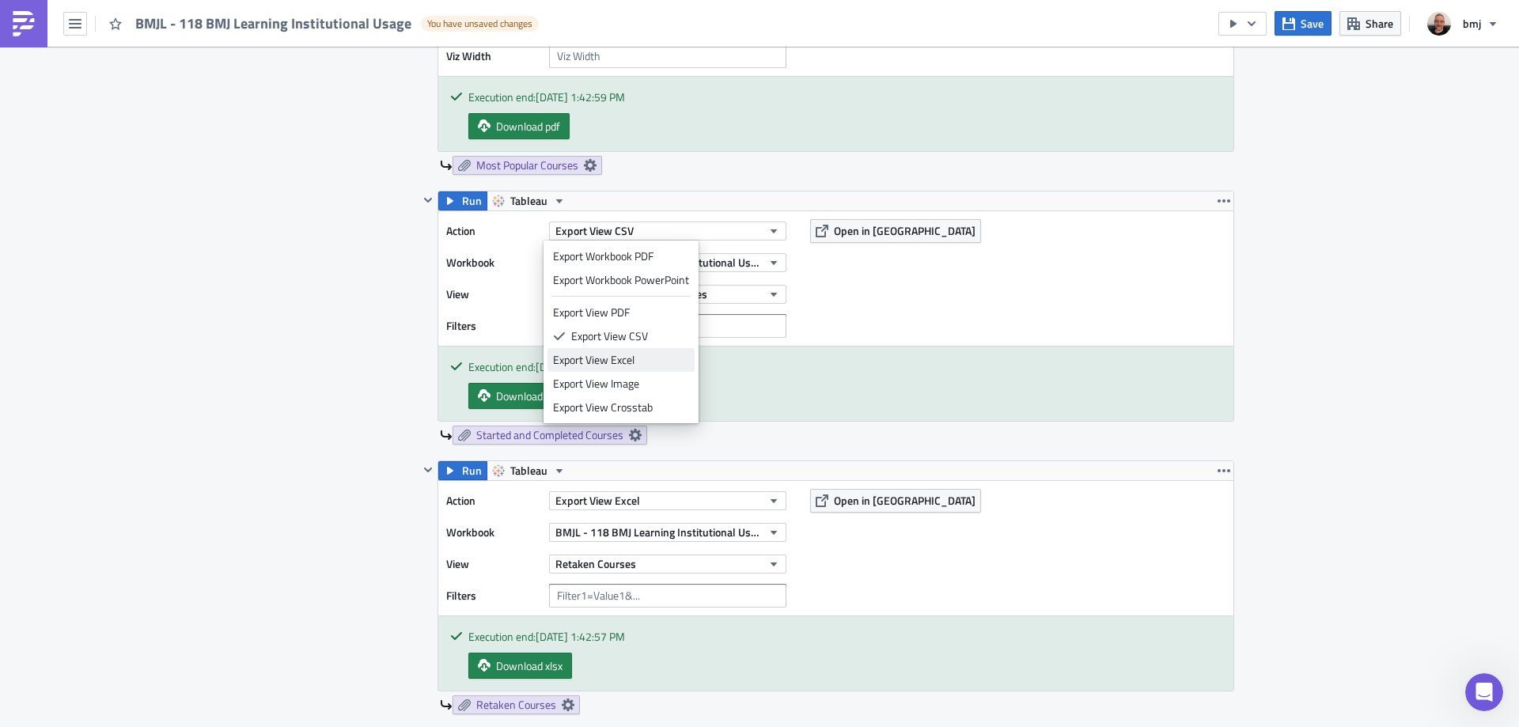
click at [652, 364] on div "Export View Excel" at bounding box center [621, 360] width 136 height 16
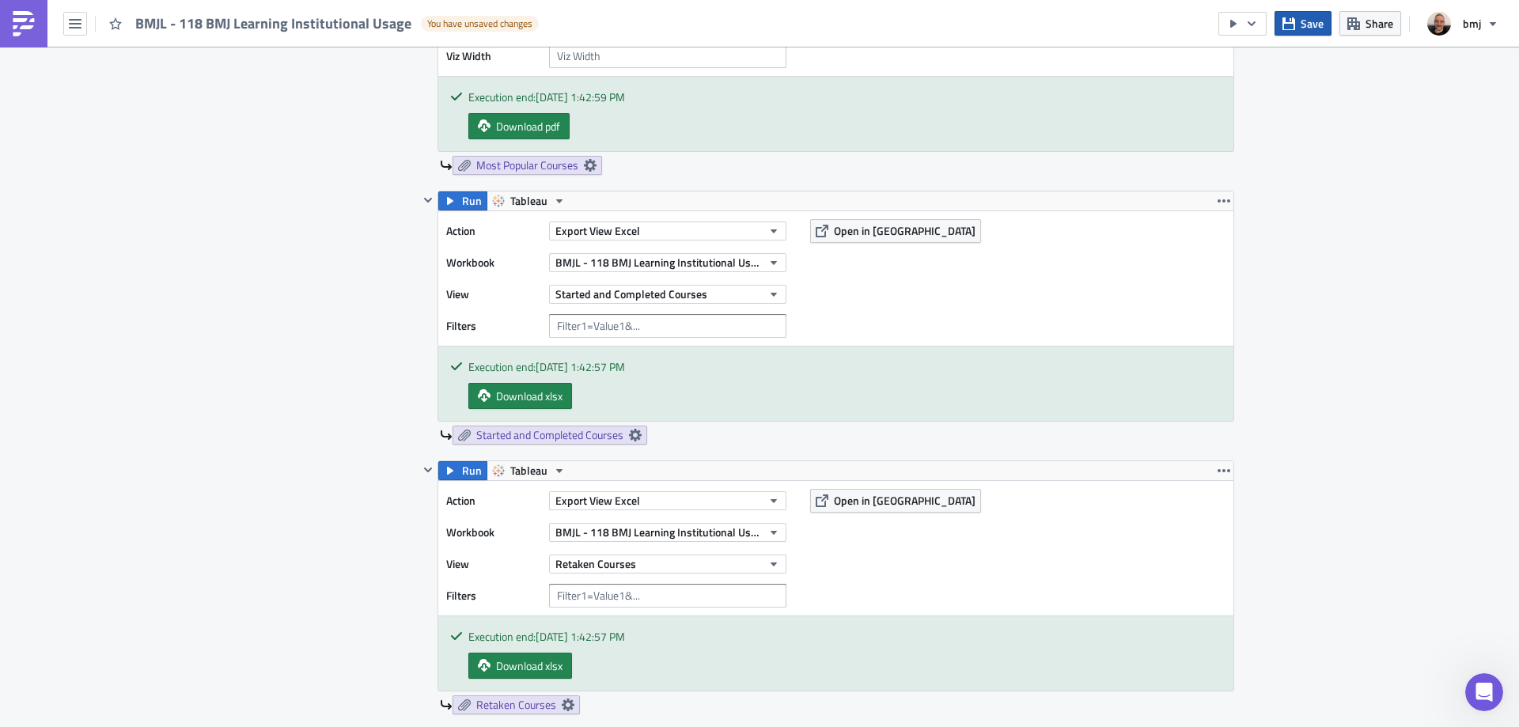
click at [1318, 26] on span "Save" at bounding box center [1311, 23] width 23 height 17
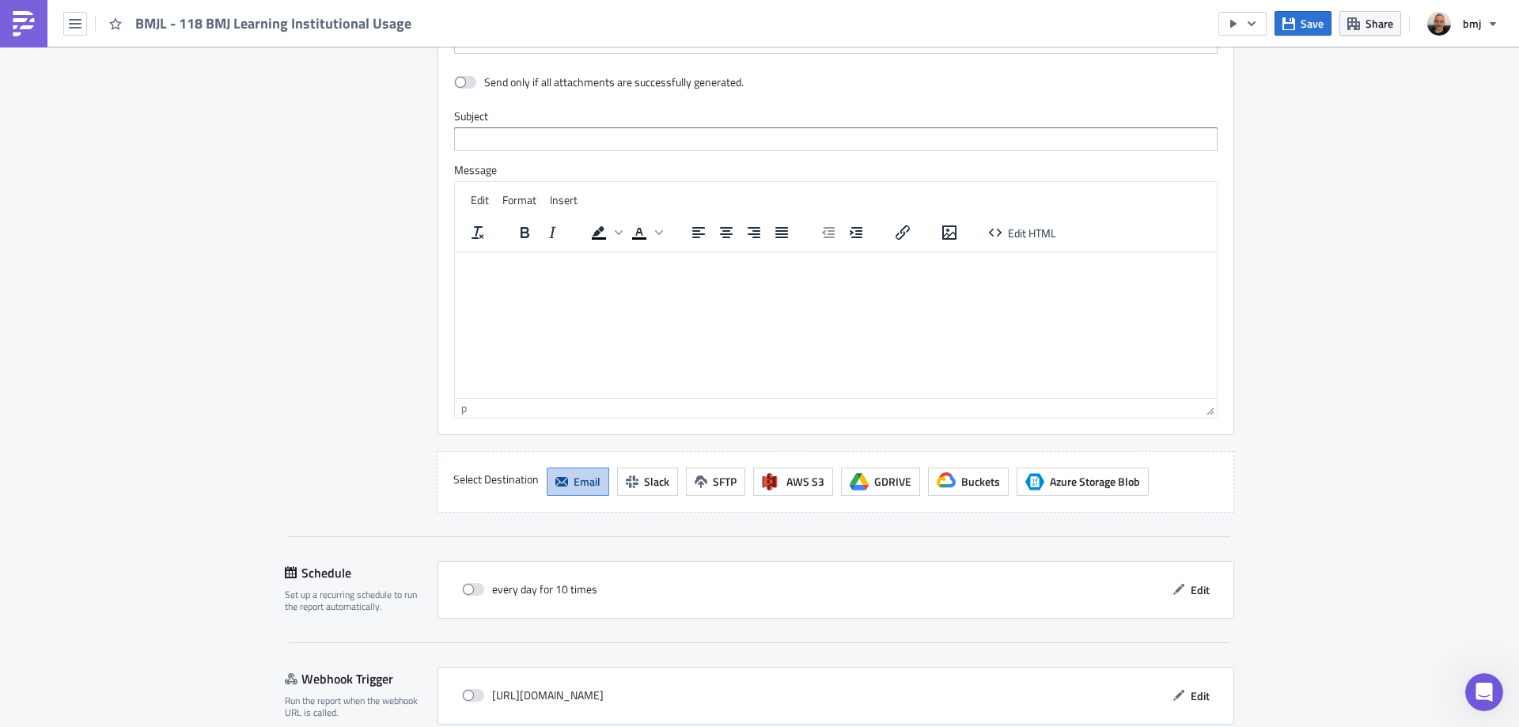
scroll to position [3456, 0]
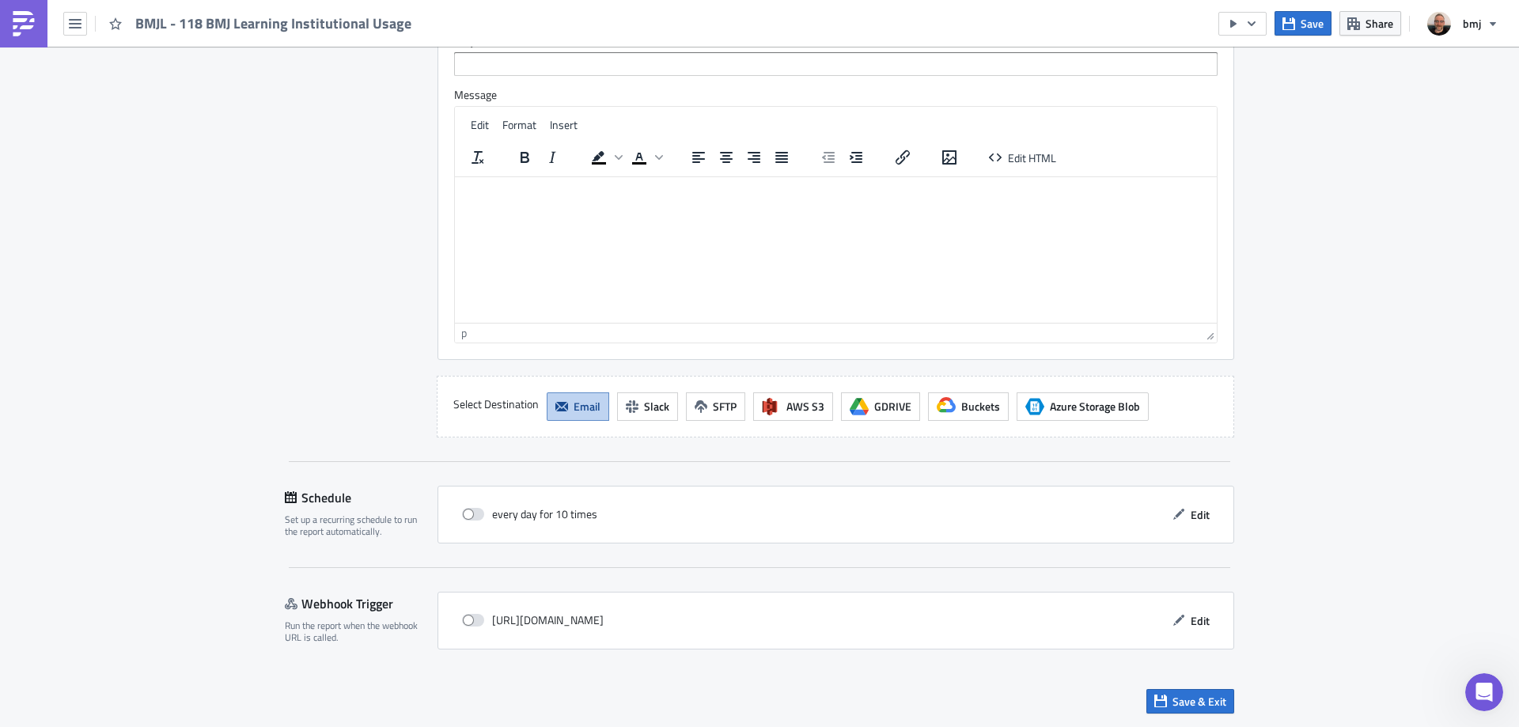
drag, startPoint x: 1514, startPoint y: 367, endPoint x: 4, endPoint y: 21, distance: 1549.2
click at [1202, 702] on span "Save & Exit" at bounding box center [1199, 701] width 54 height 17
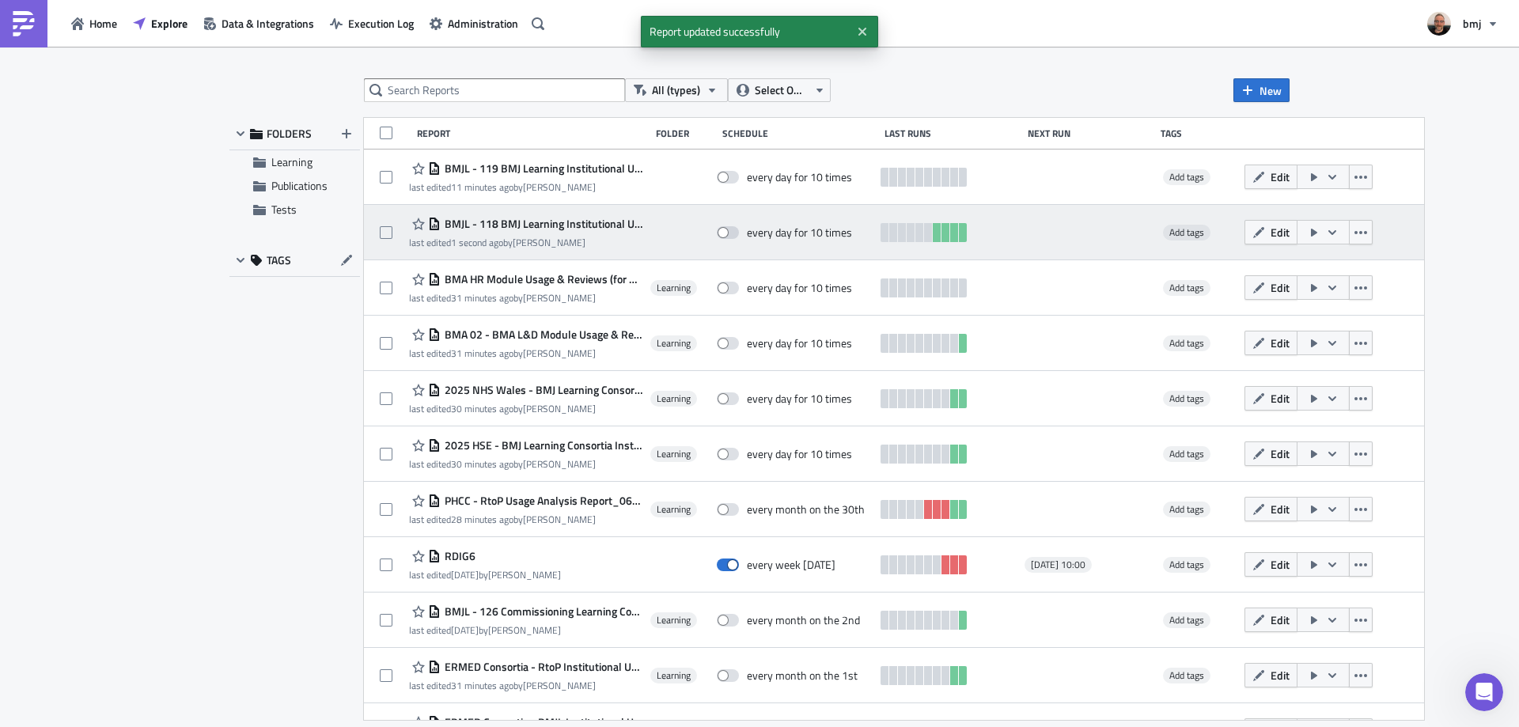
click at [1326, 229] on icon "button" at bounding box center [1332, 232] width 13 height 13
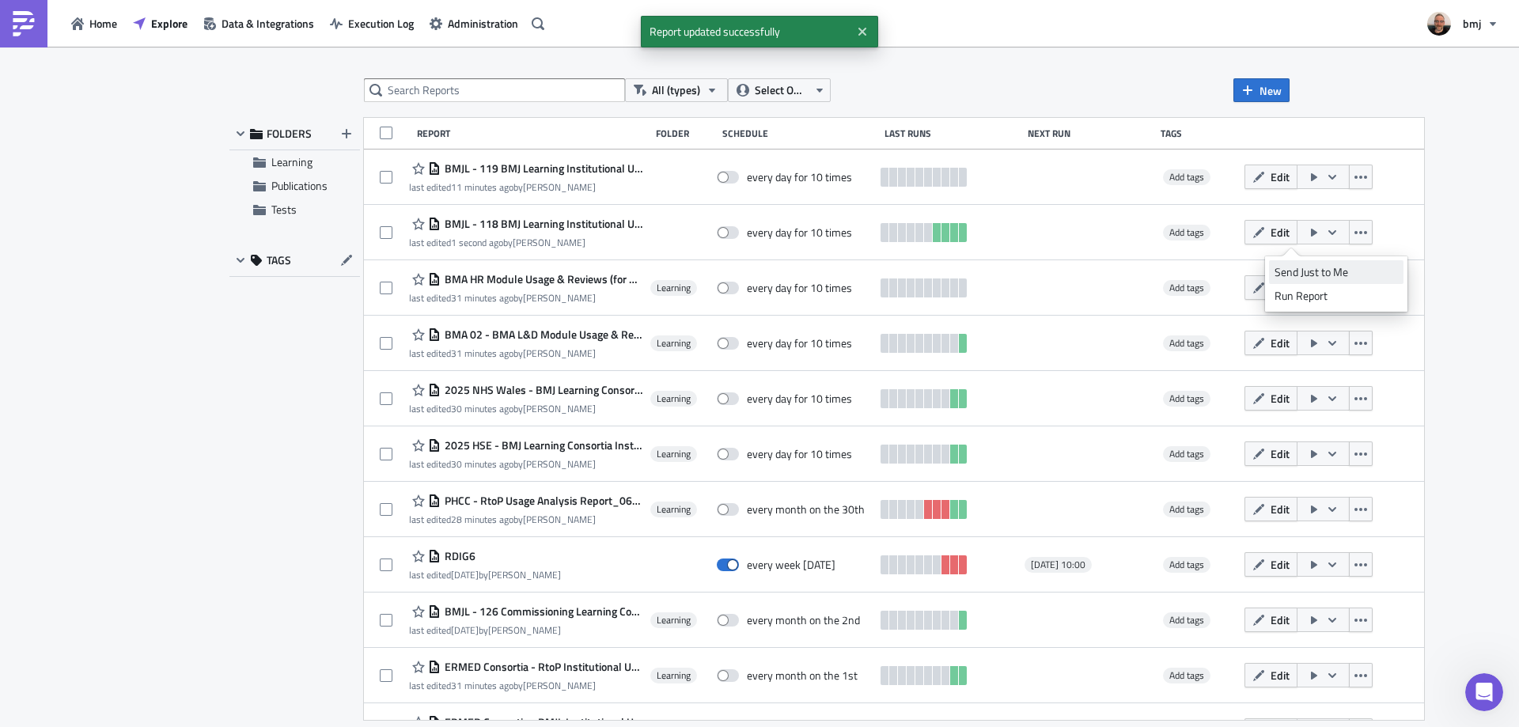
click at [1311, 273] on div "Send Just to Me" at bounding box center [1335, 272] width 123 height 16
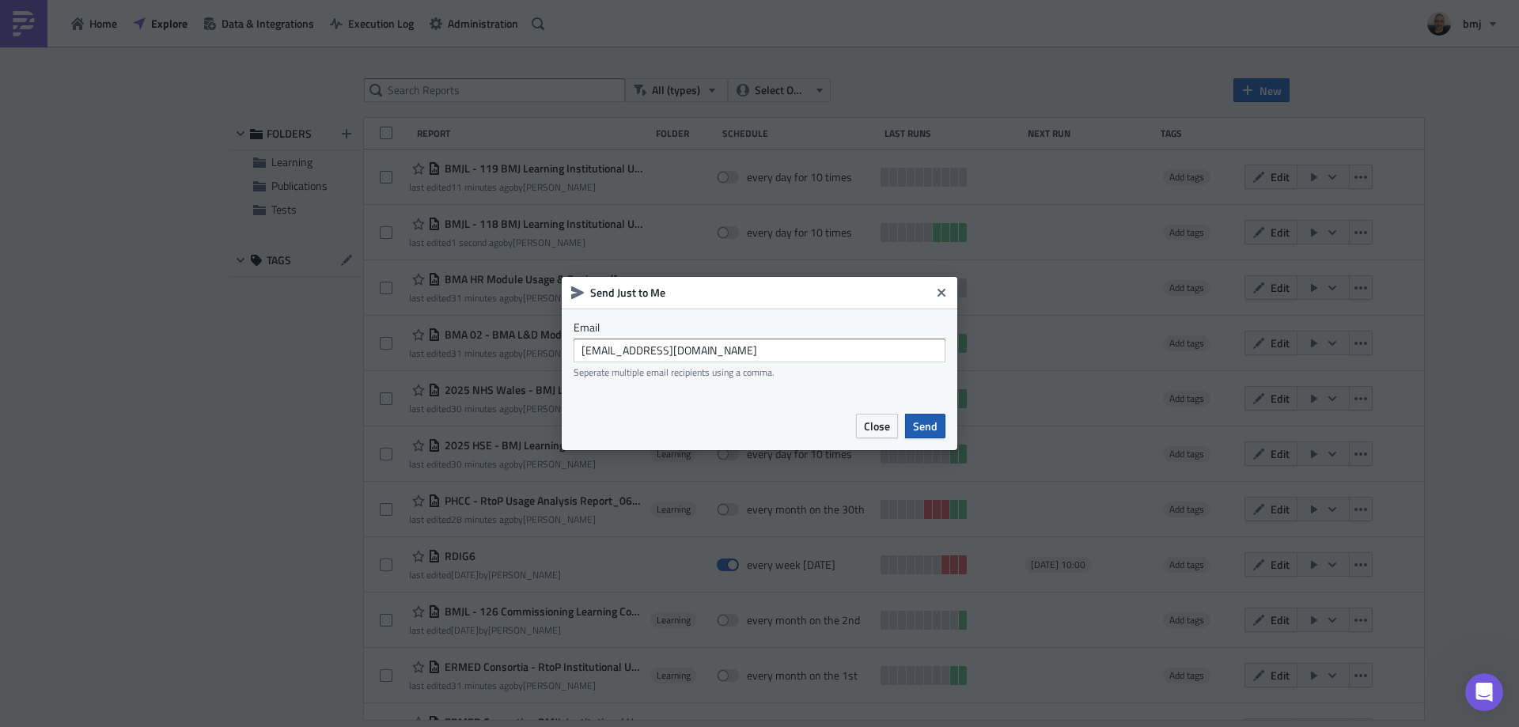
click at [932, 429] on span "Send" at bounding box center [925, 426] width 25 height 17
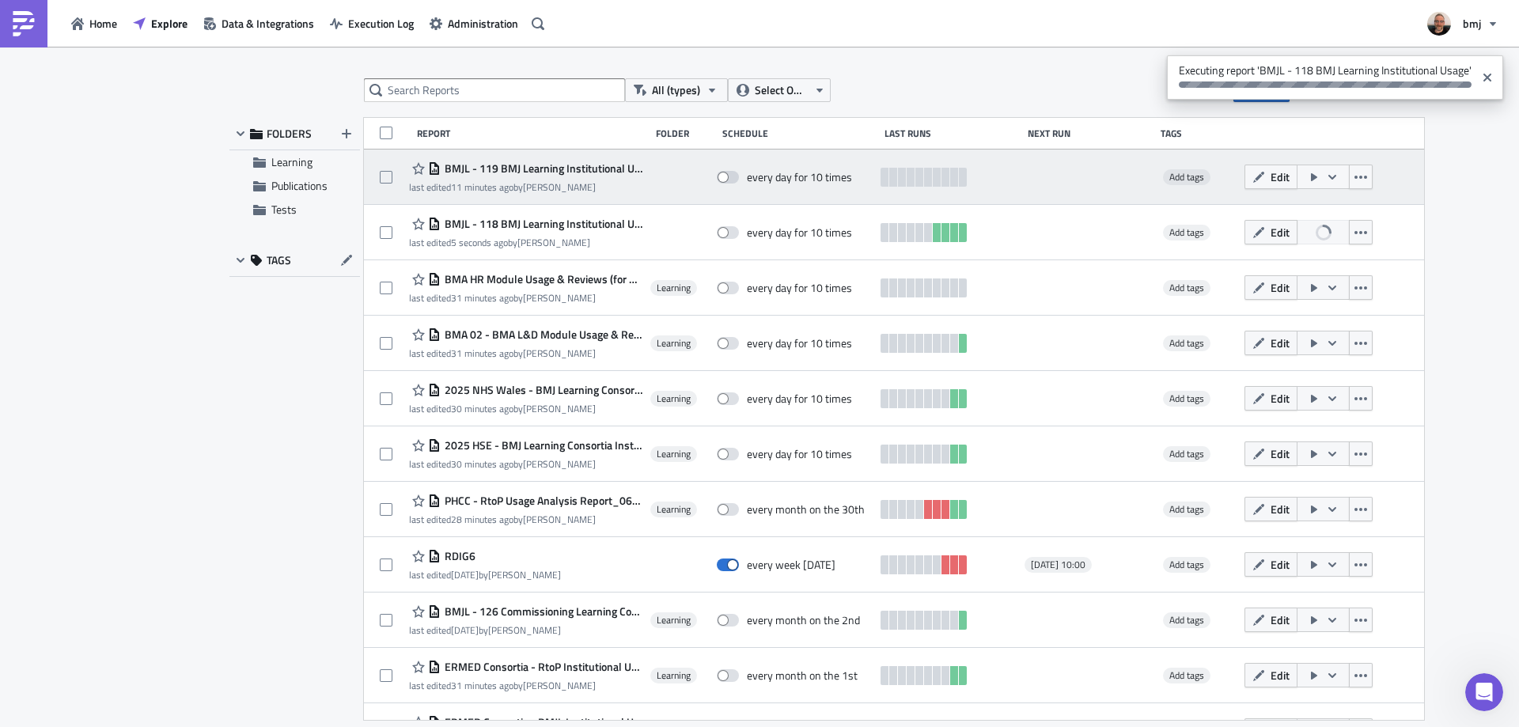
click at [597, 165] on span "BMJL - 119 BMJ Learning Institutional Usage - User Details" at bounding box center [542, 168] width 202 height 14
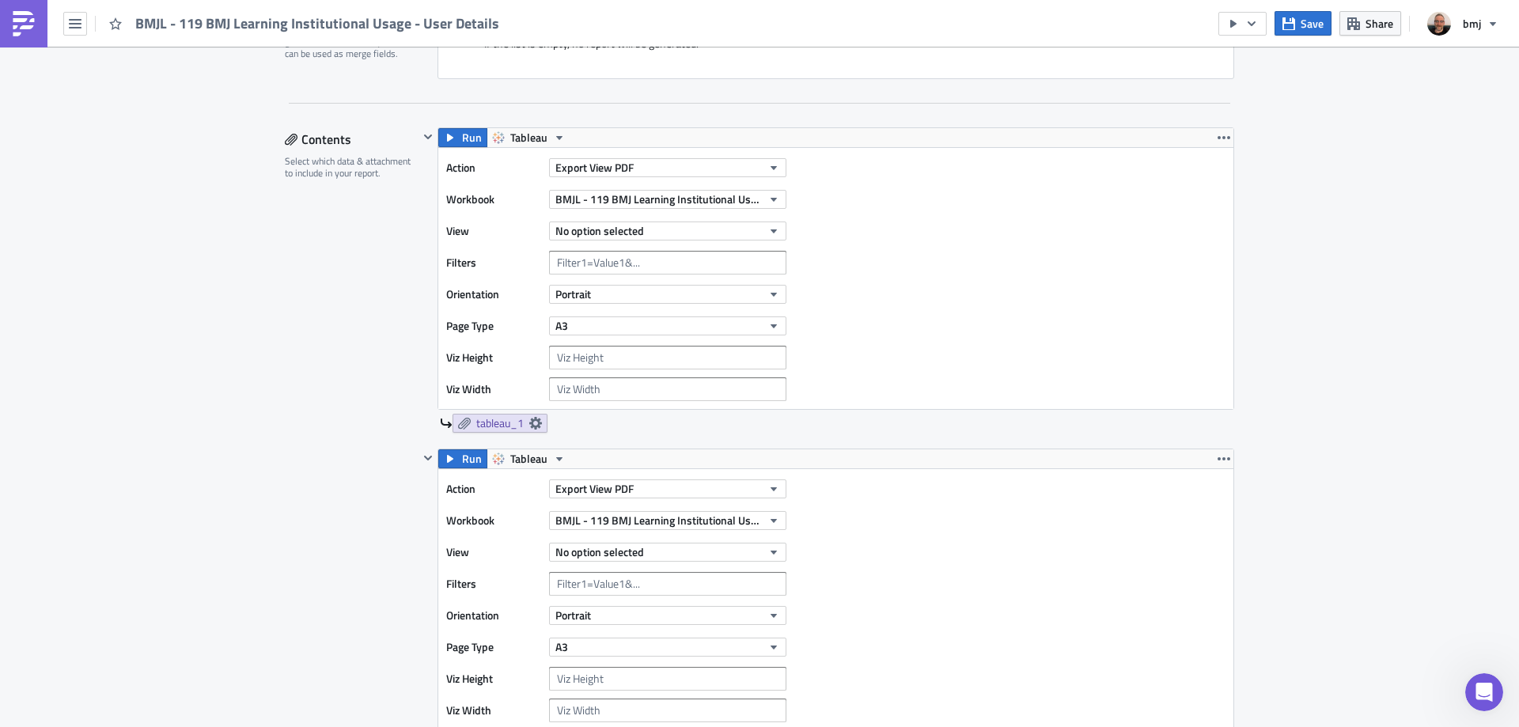
scroll to position [237, 0]
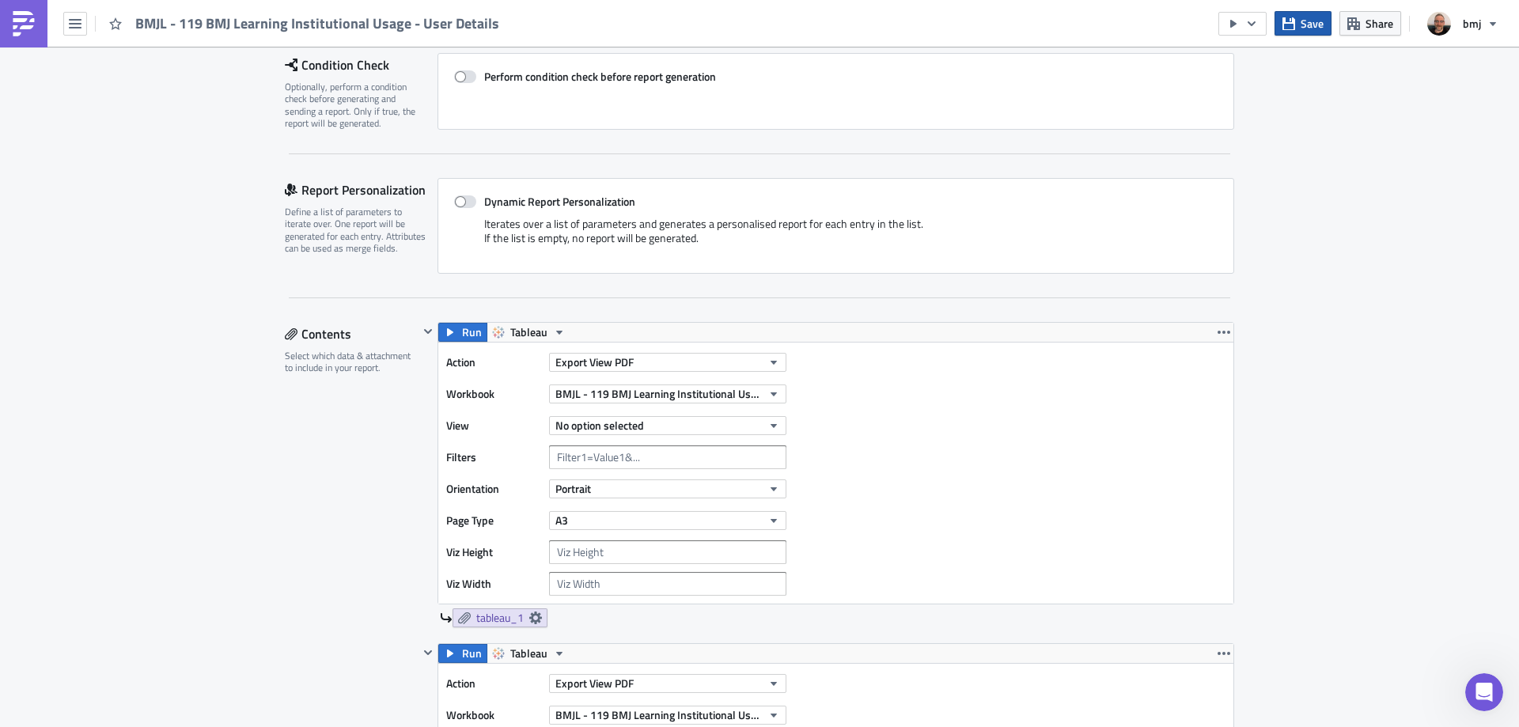
click at [1294, 23] on icon "button" at bounding box center [1288, 23] width 13 height 13
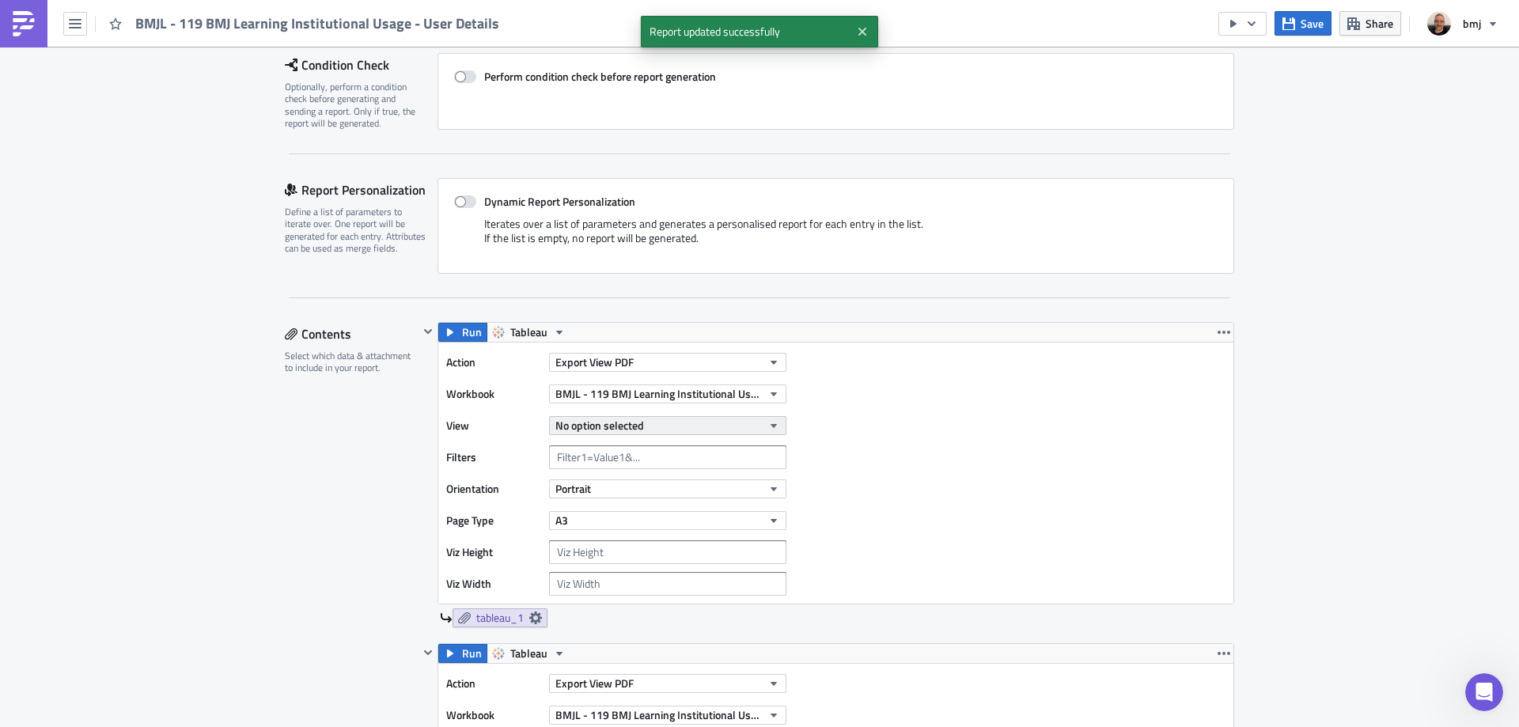
click at [672, 425] on button "No option selected" at bounding box center [667, 425] width 237 height 19
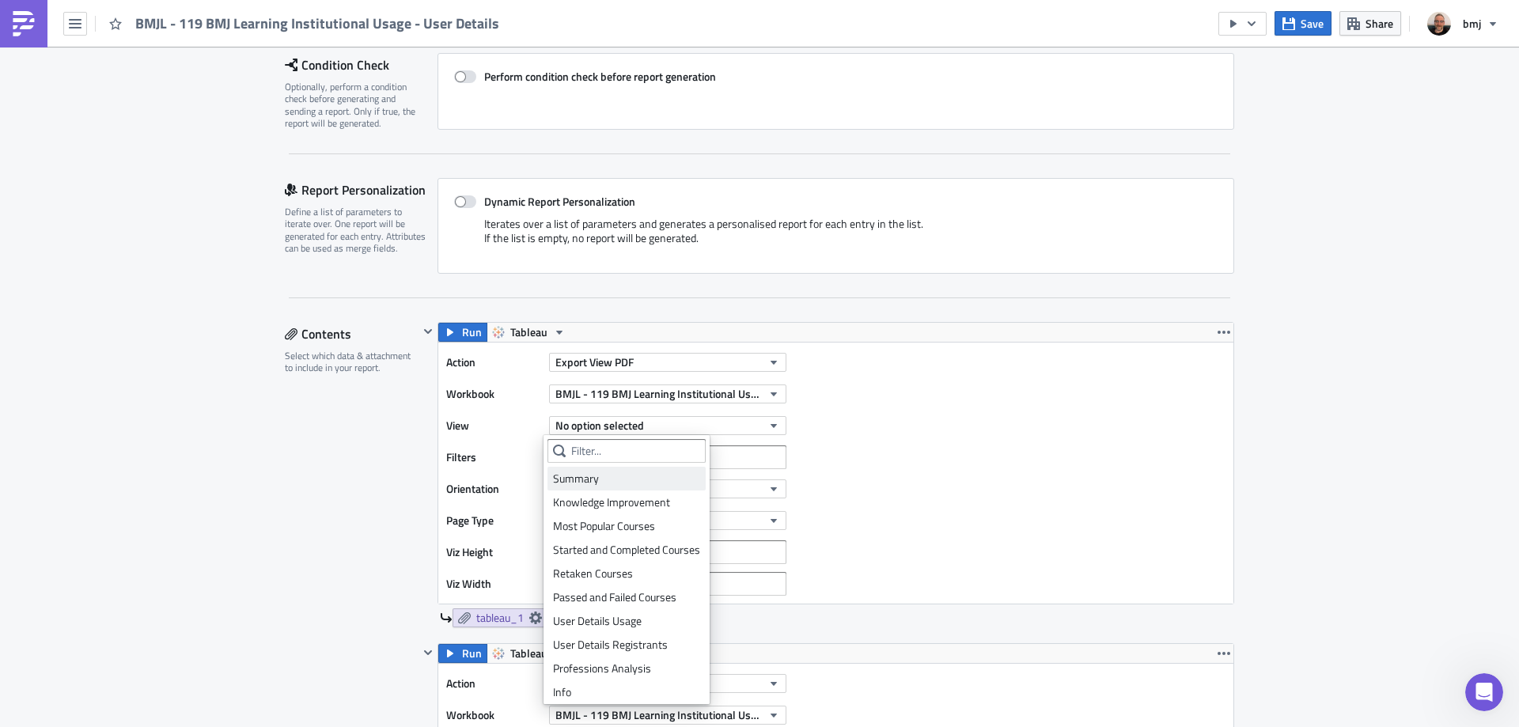
click at [630, 475] on div "Summary" at bounding box center [626, 479] width 147 height 16
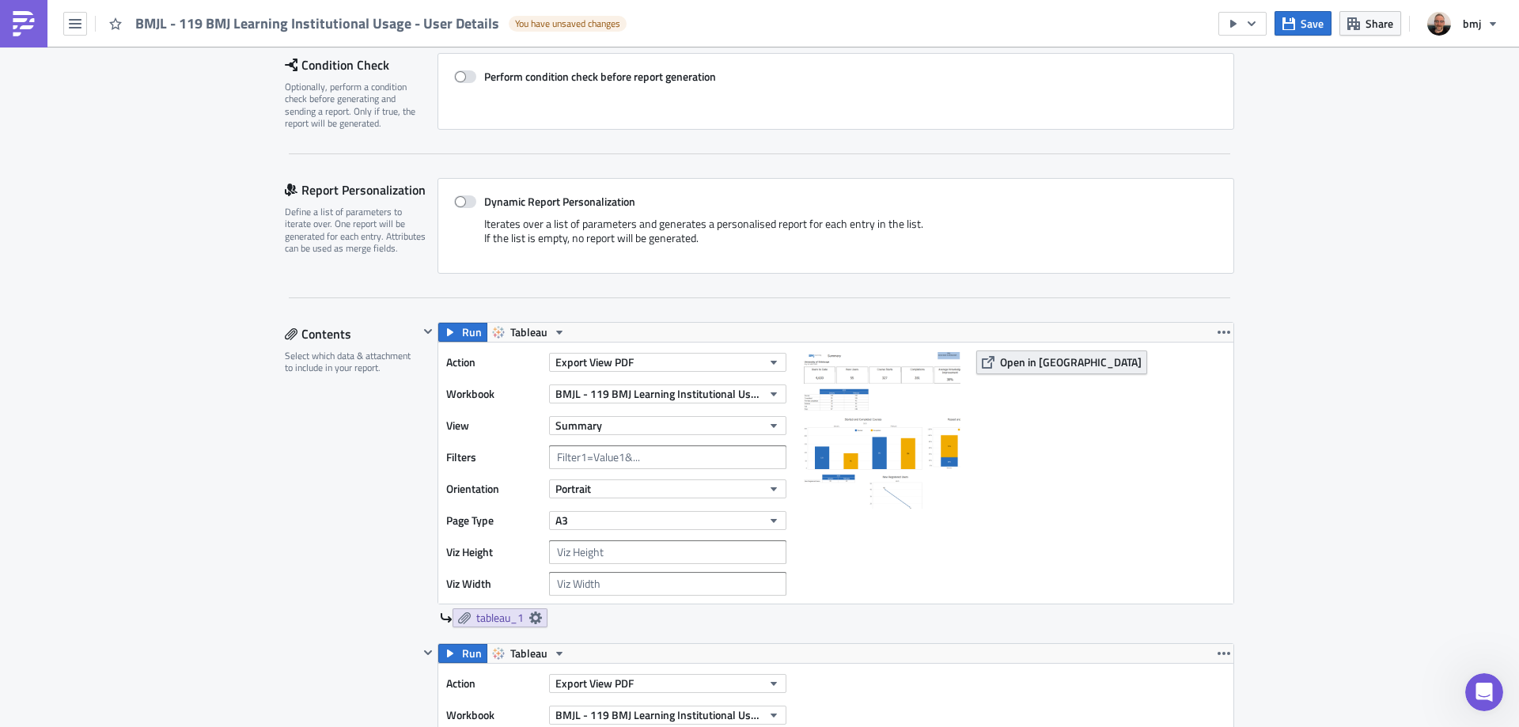
click at [1004, 362] on span "Open in [GEOGRAPHIC_DATA]" at bounding box center [1071, 362] width 142 height 17
